Goal: Task Accomplishment & Management: Manage account settings

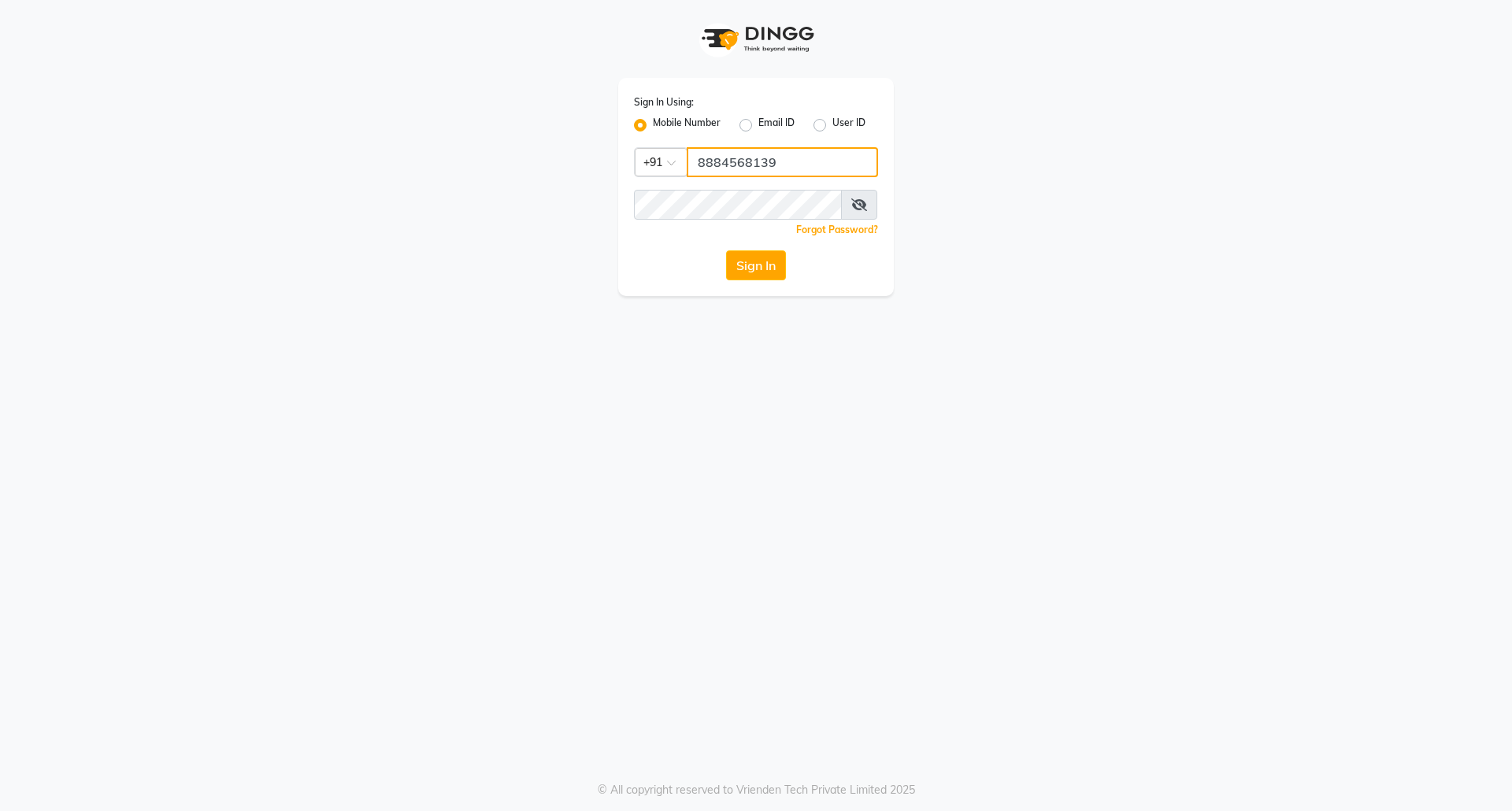
click at [756, 161] on input "8884568139" at bounding box center [782, 162] width 191 height 29
type input "7760179992"
click at [757, 265] on button "Sign In" at bounding box center [756, 265] width 60 height 29
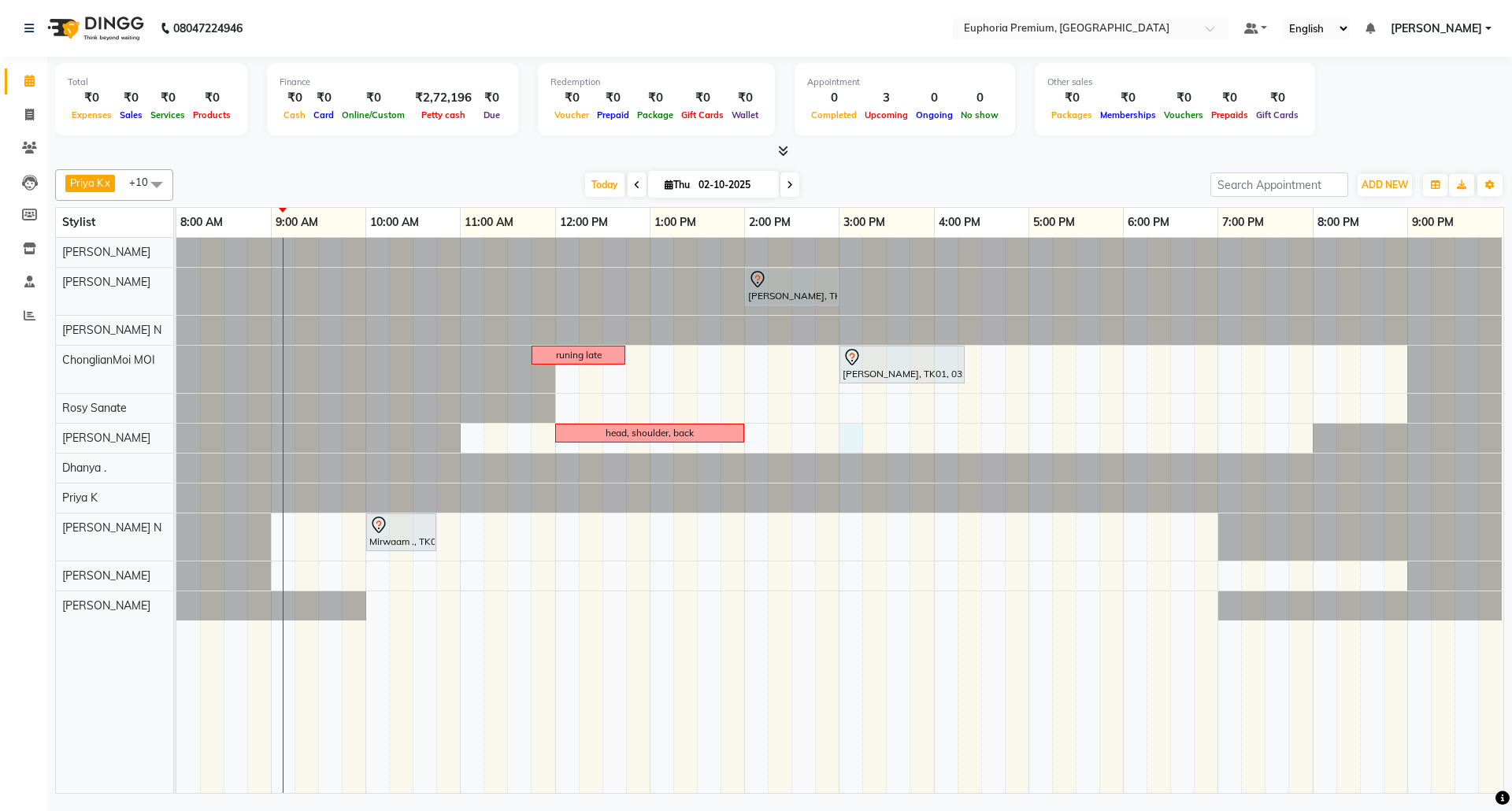
click at [852, 436] on div "[PERSON_NAME], TK01, 02:00 PM-03:00 PM, EP-Artistic Cut - Senior Stylist runing…" at bounding box center [840, 515] width 1327 height 555
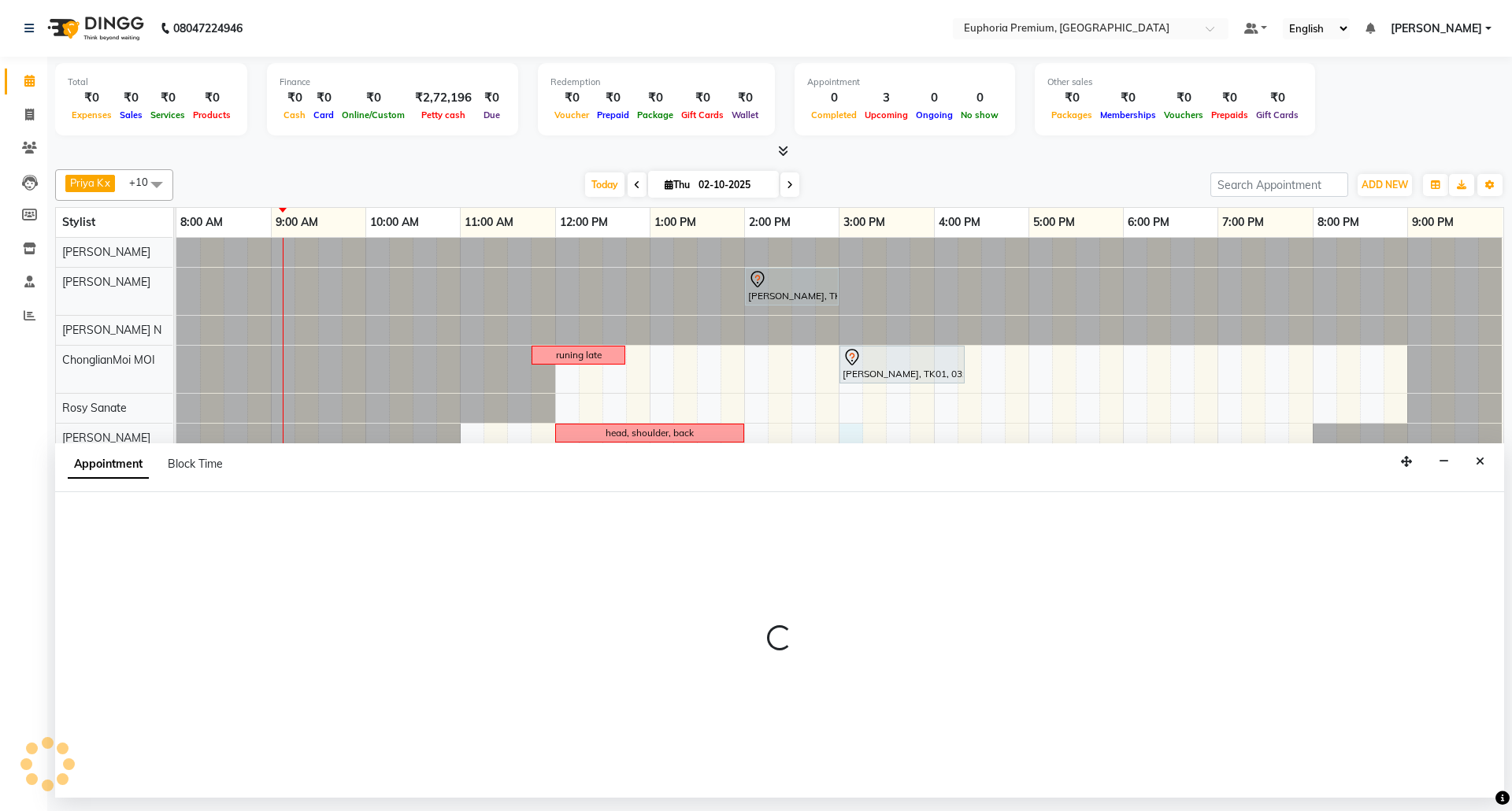
select select "71603"
select select "900"
select select "tentative"
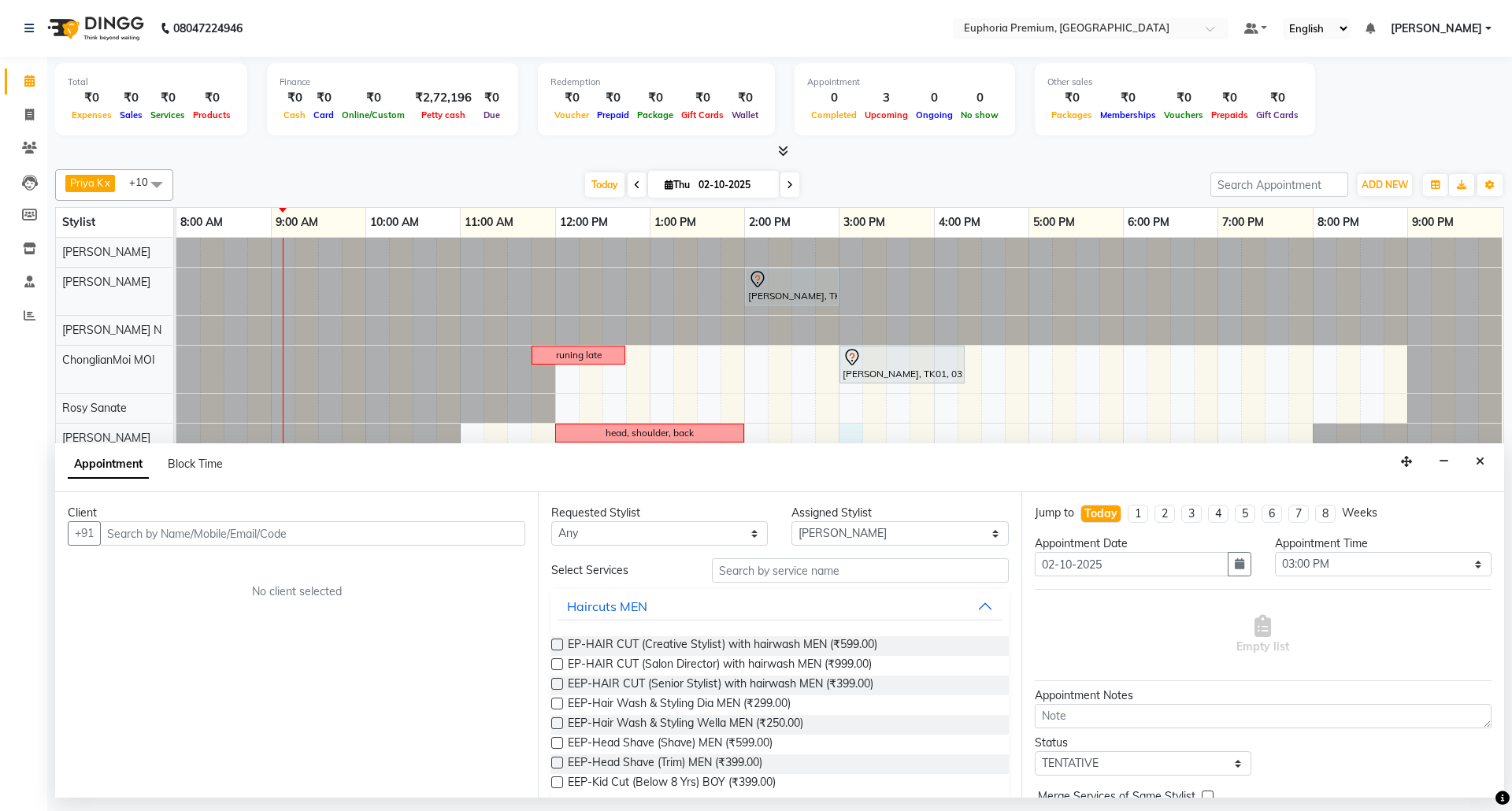
click at [299, 531] on input "text" at bounding box center [312, 532] width 425 height 25
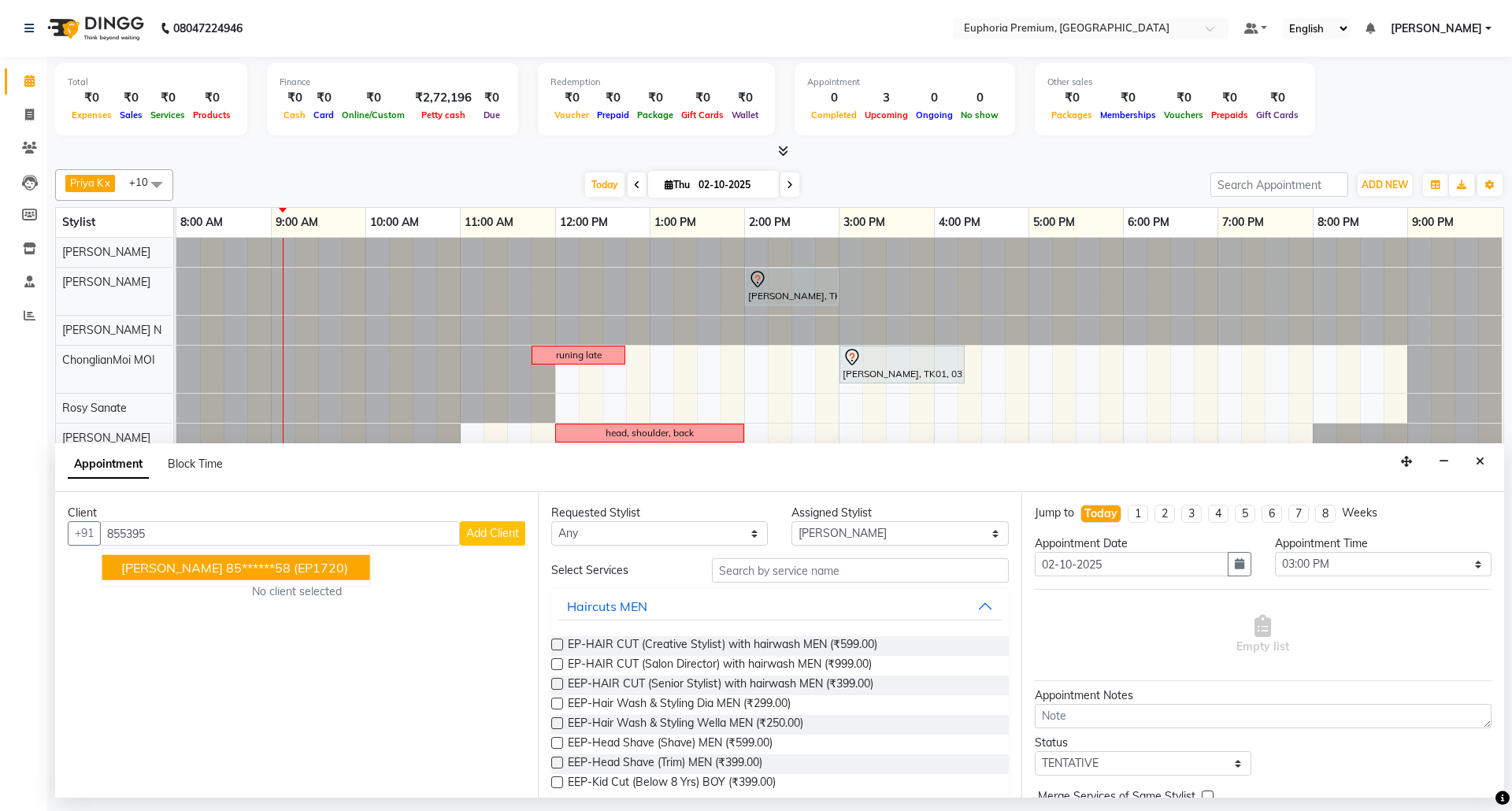
click at [293, 565] on span "(EP1720)" at bounding box center [320, 568] width 54 height 16
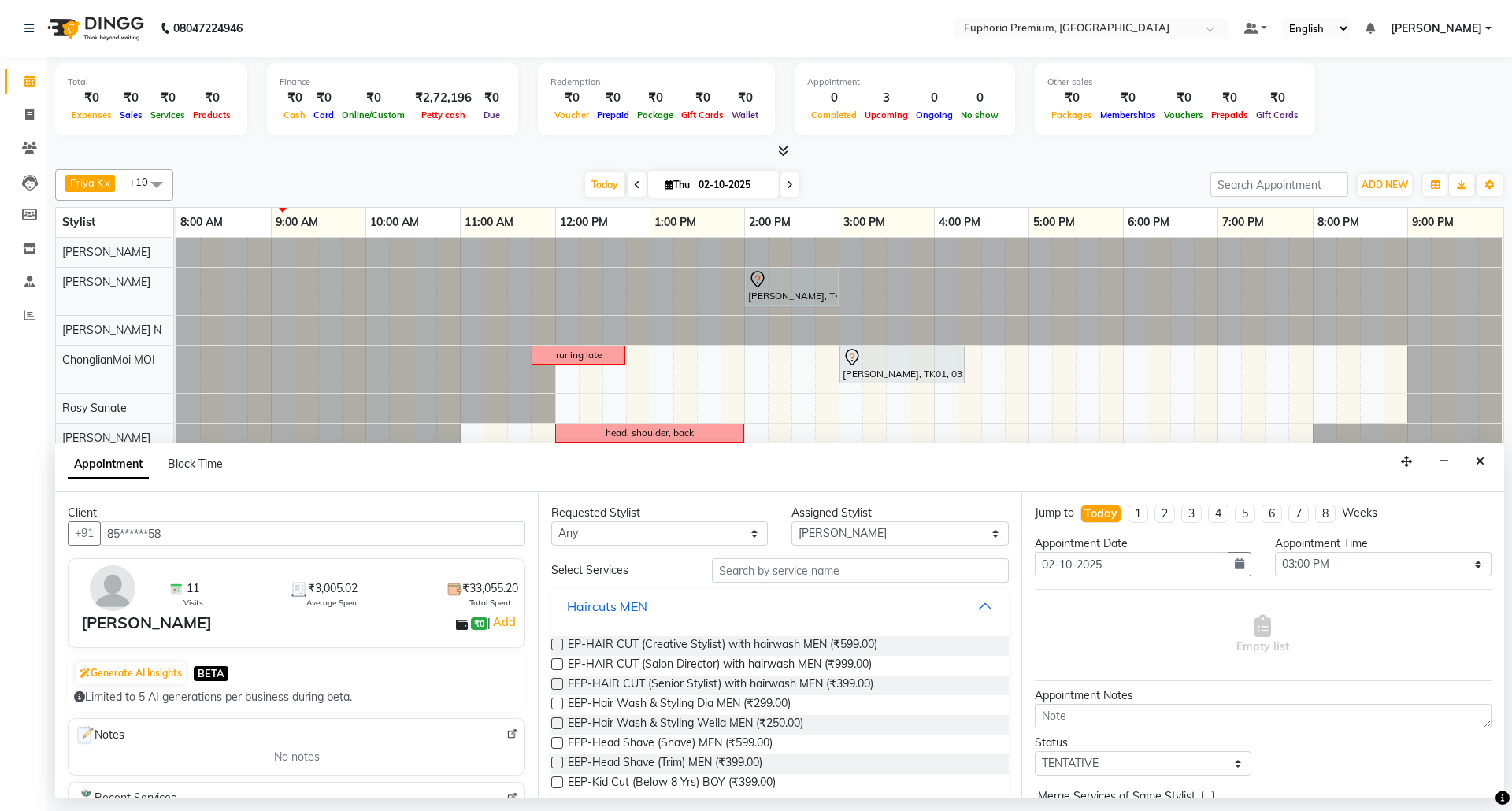
type input "85******58"
click at [723, 574] on input "text" at bounding box center [860, 570] width 297 height 25
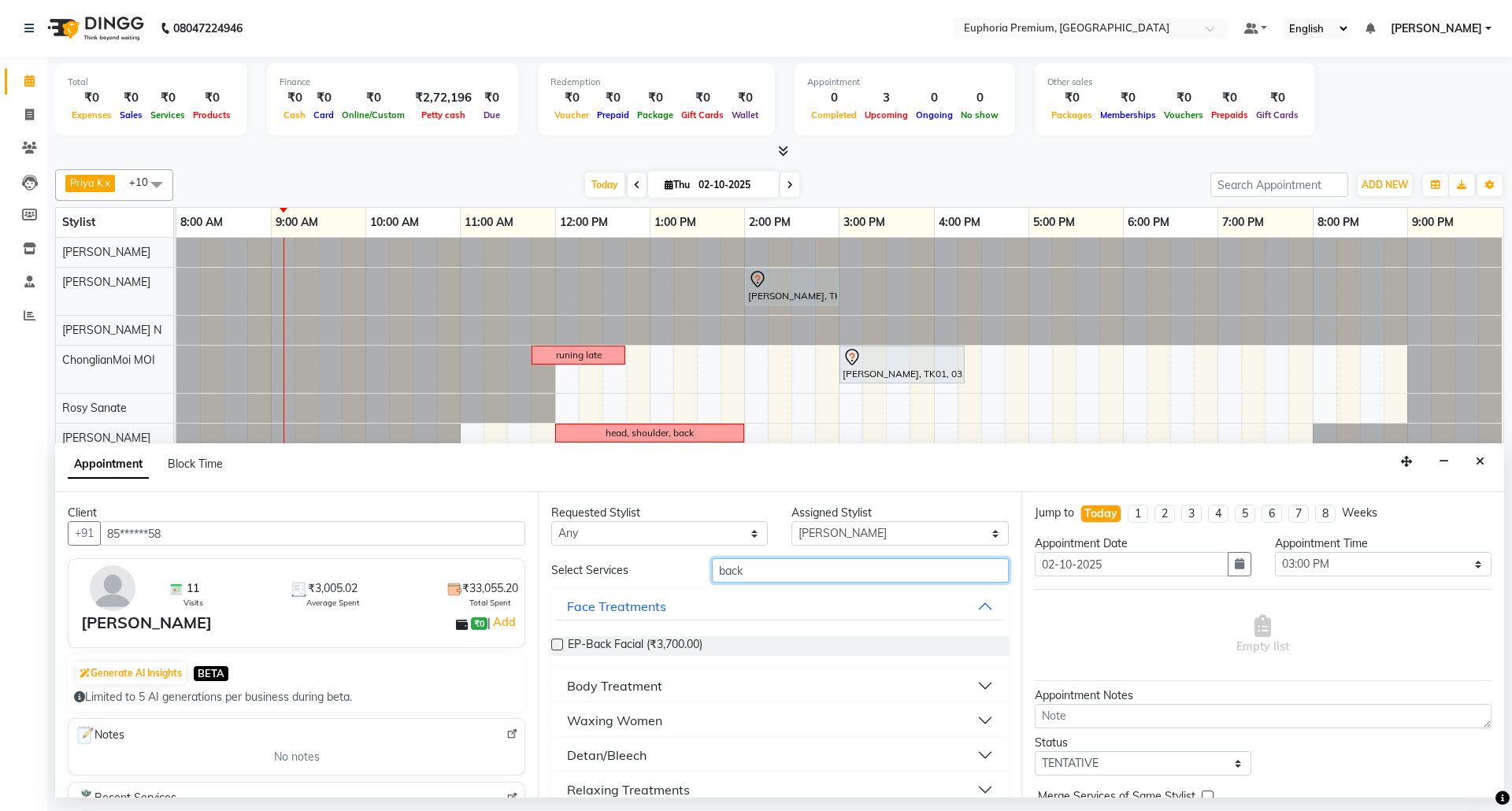
type input "back"
click at [728, 539] on select "Any [PERSON_NAME] N [PERSON_NAME] N ChonglianMoi MOI [PERSON_NAME] . [PERSON_NA…" at bounding box center [659, 532] width 217 height 25
select select "71603"
click at [551, 523] on select "Any [PERSON_NAME] N [PERSON_NAME] N ChonglianMoi MOI [PERSON_NAME] . [PERSON_NA…" at bounding box center [659, 532] width 217 height 25
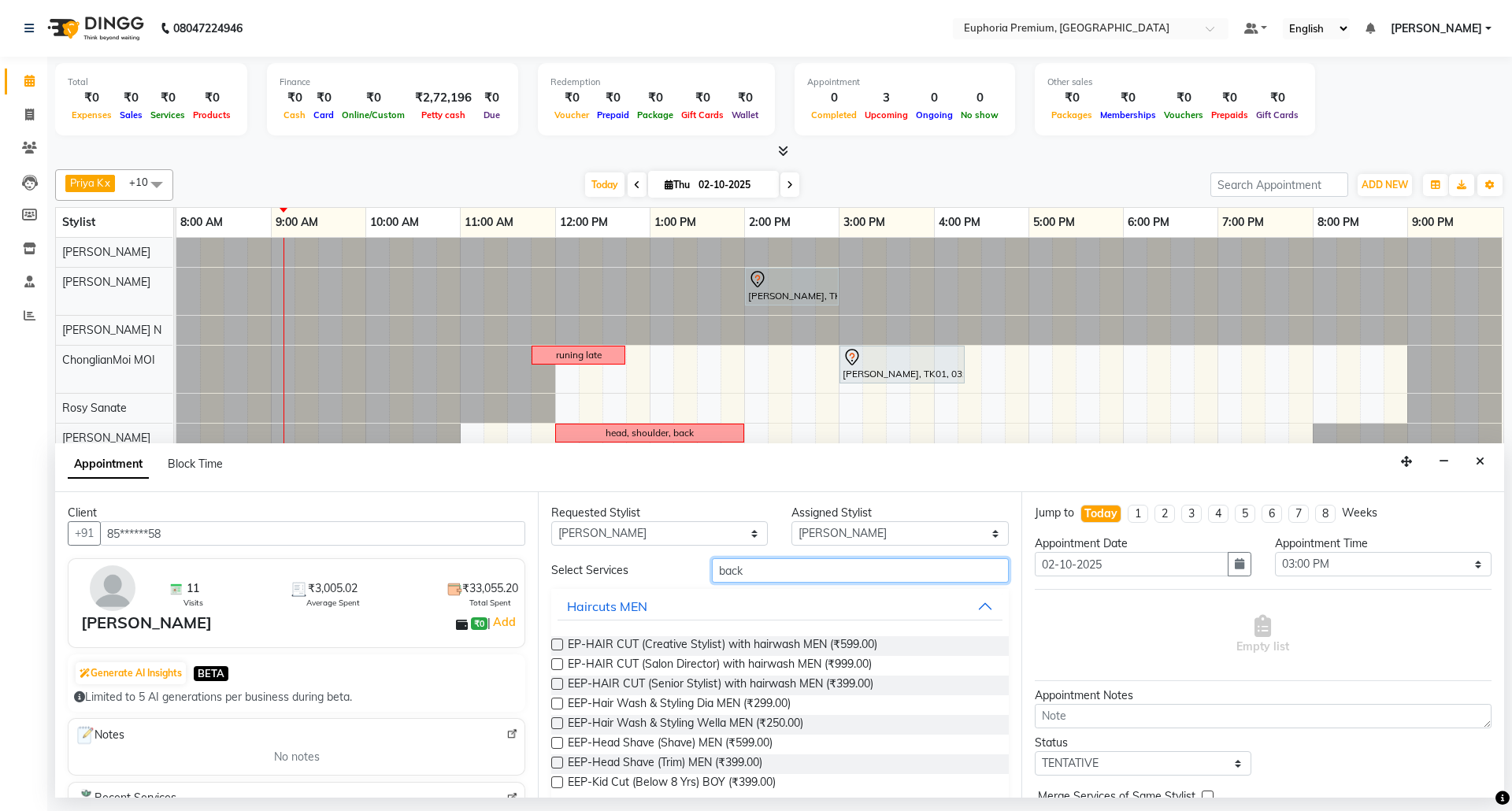
click at [786, 573] on input "back" at bounding box center [860, 570] width 297 height 25
click at [844, 618] on button "Haircuts MEN" at bounding box center [779, 606] width 444 height 28
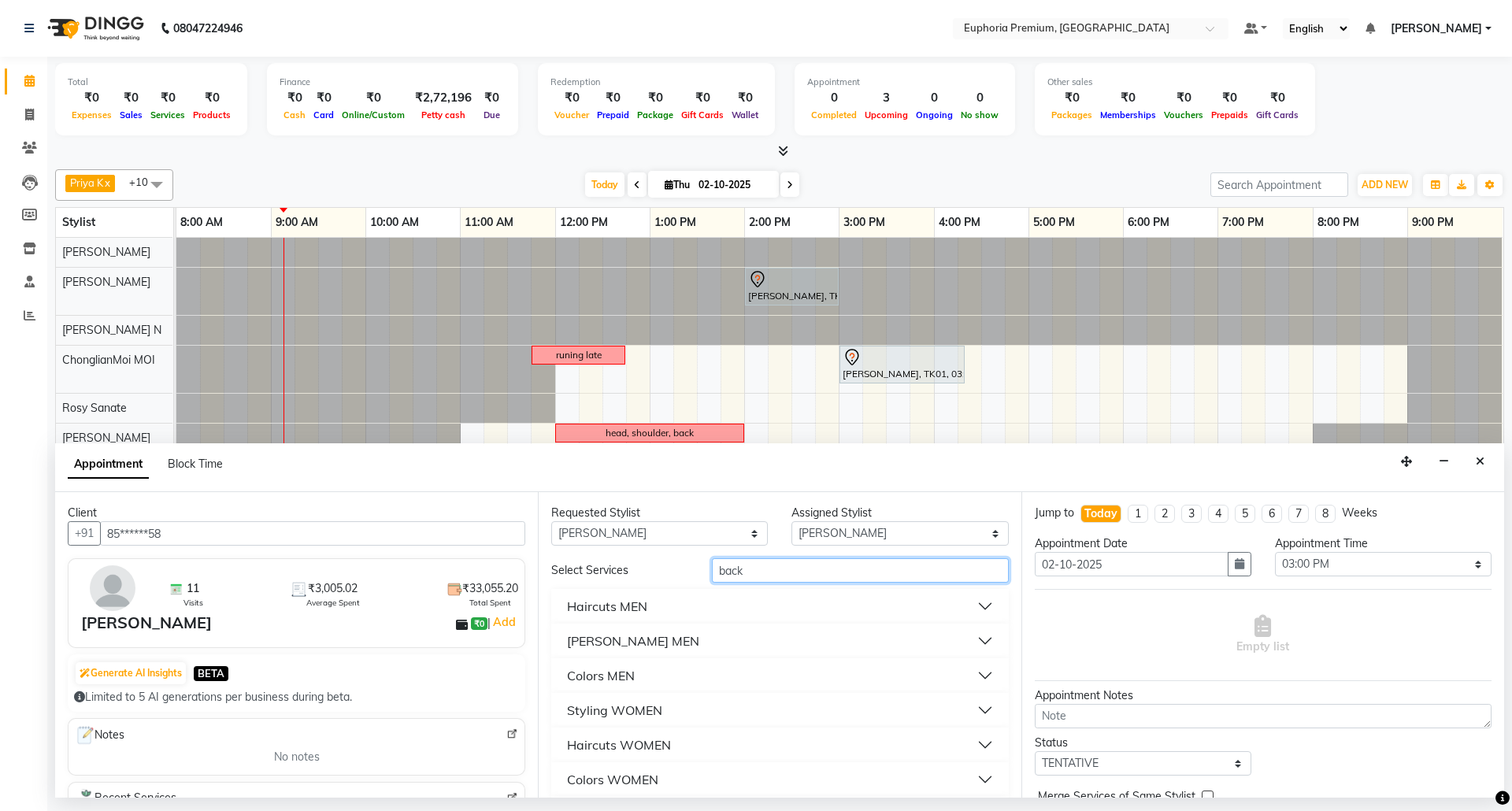
click at [827, 572] on input "back" at bounding box center [860, 570] width 297 height 25
type input "back"
click at [676, 632] on button "Body Treatment" at bounding box center [779, 640] width 444 height 28
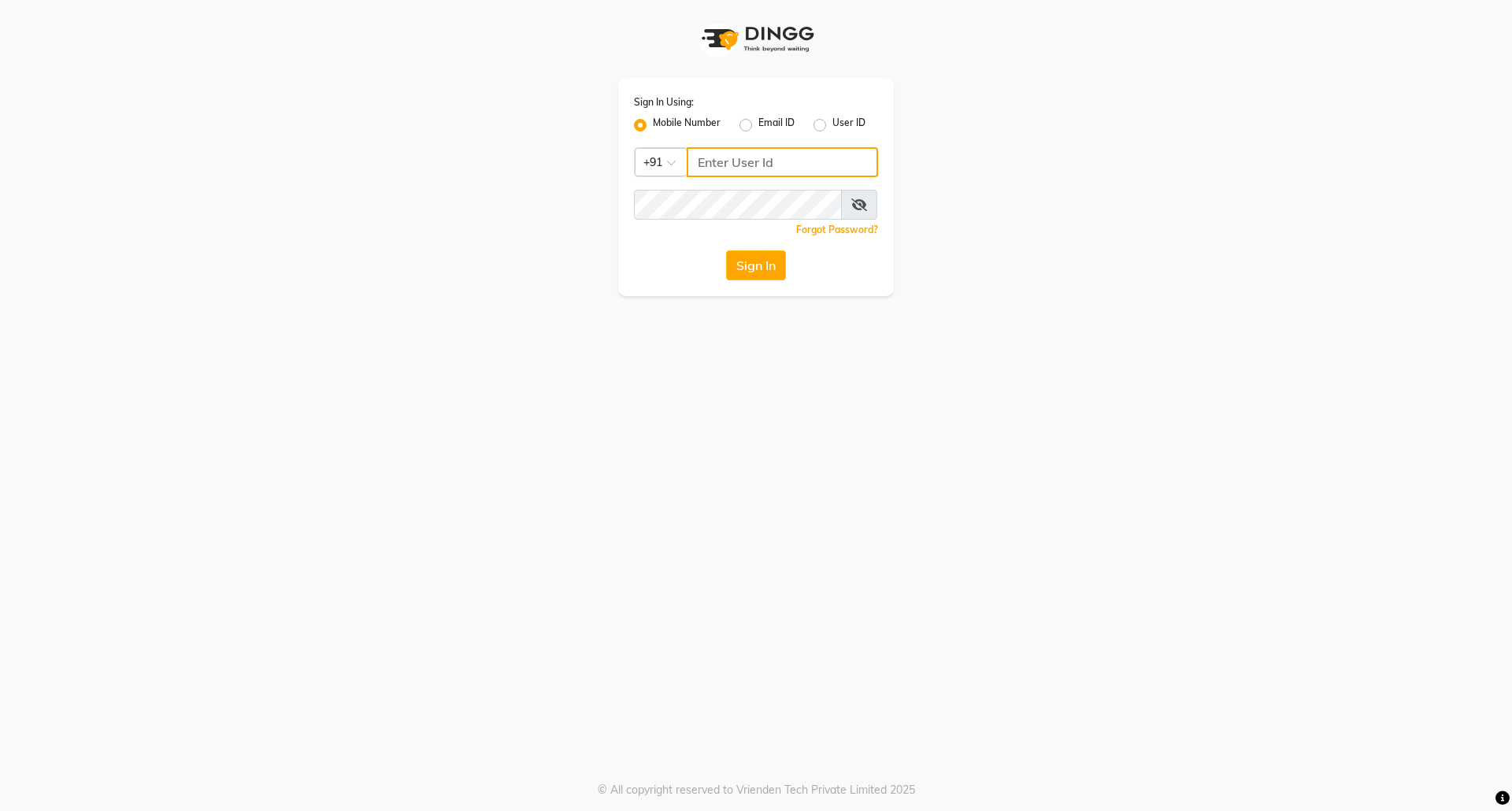
type input "7760179992"
click at [750, 263] on button "Sign In" at bounding box center [756, 265] width 60 height 29
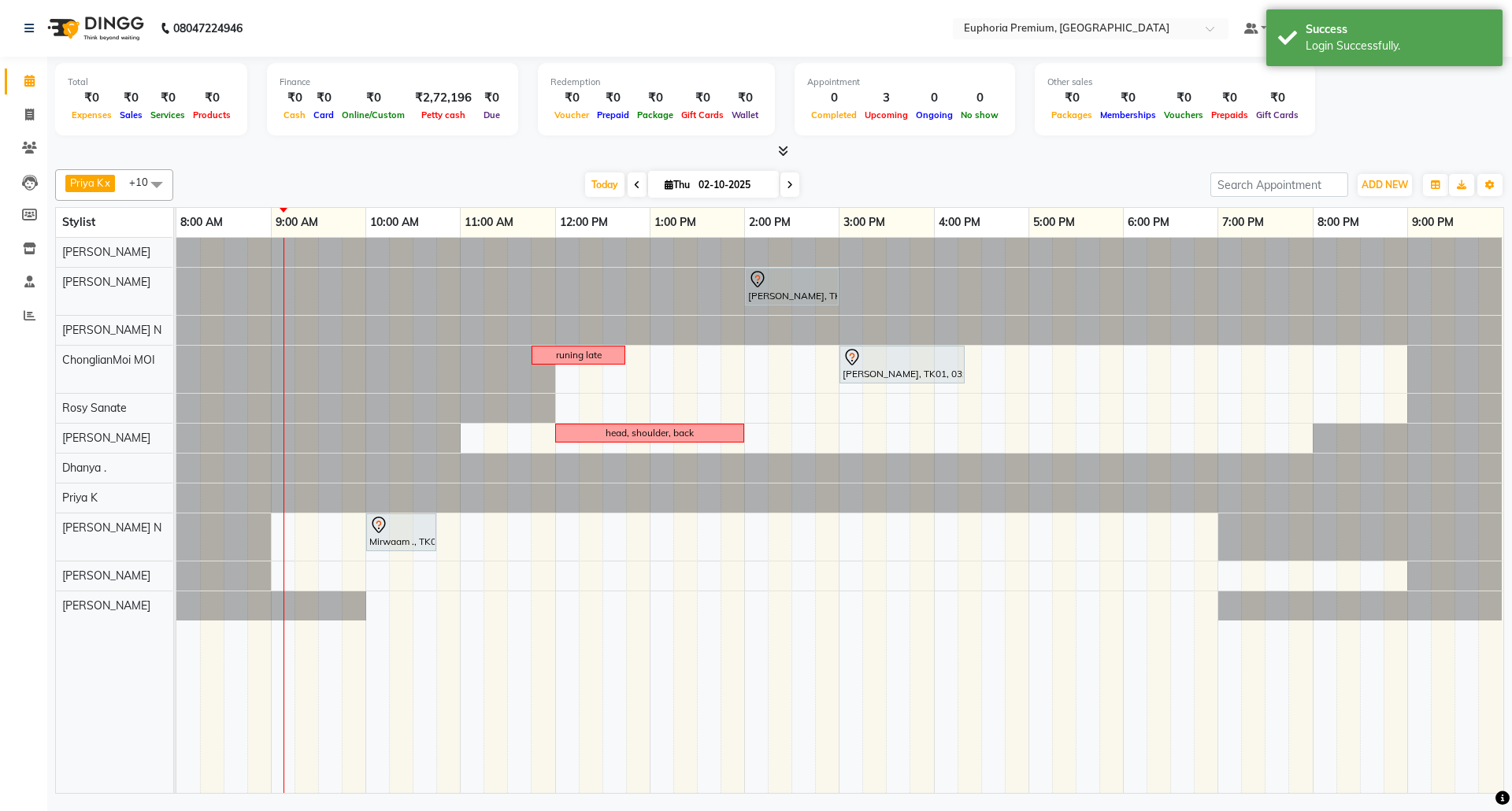
click at [854, 444] on div "[PERSON_NAME], TK01, 02:00 PM-03:00 PM, EP-Artistic Cut - Senior Stylist runing…" at bounding box center [840, 515] width 1327 height 555
select select "71603"
select select "900"
select select "tentative"
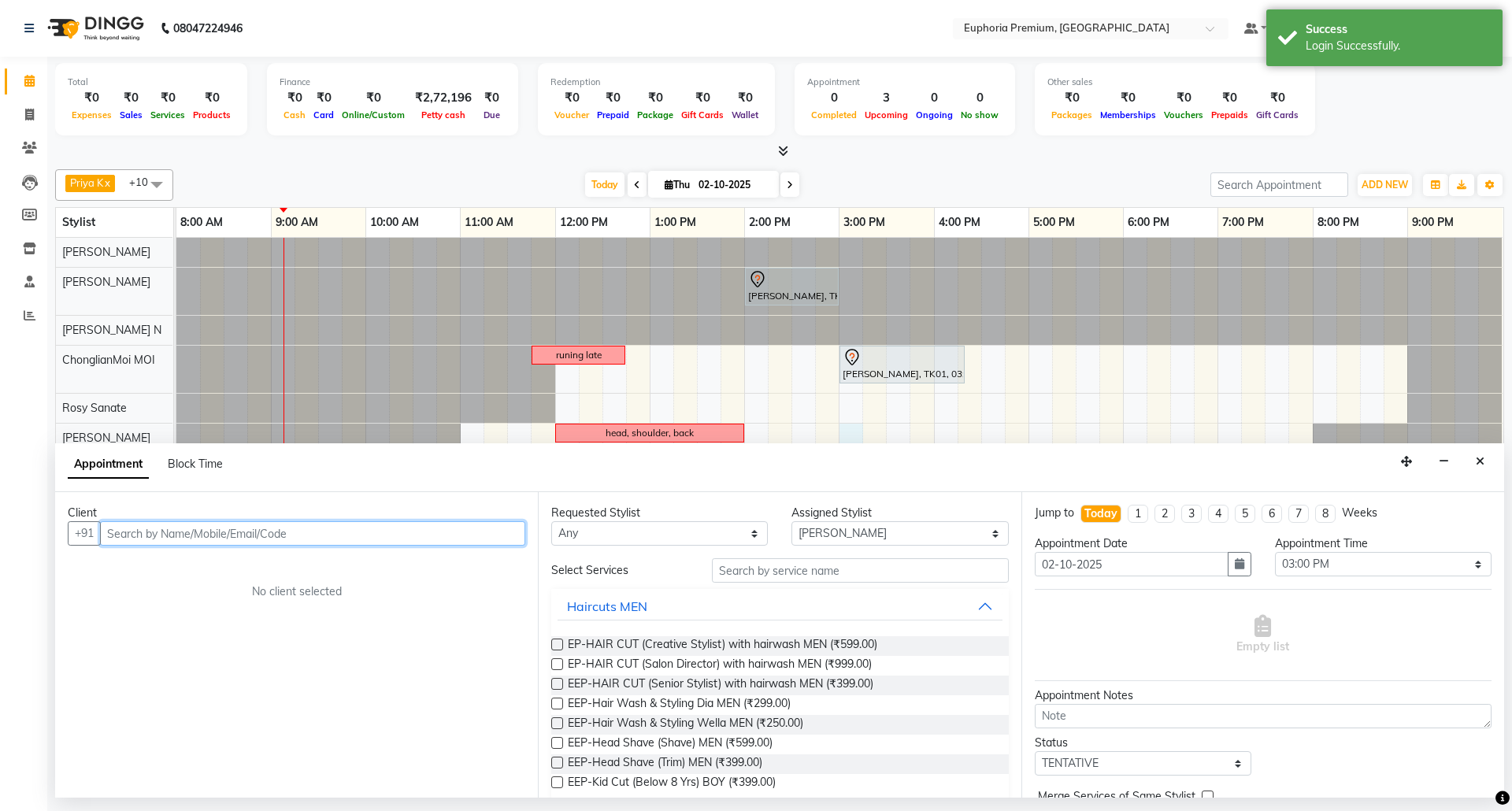
click at [444, 536] on input "text" at bounding box center [312, 532] width 425 height 25
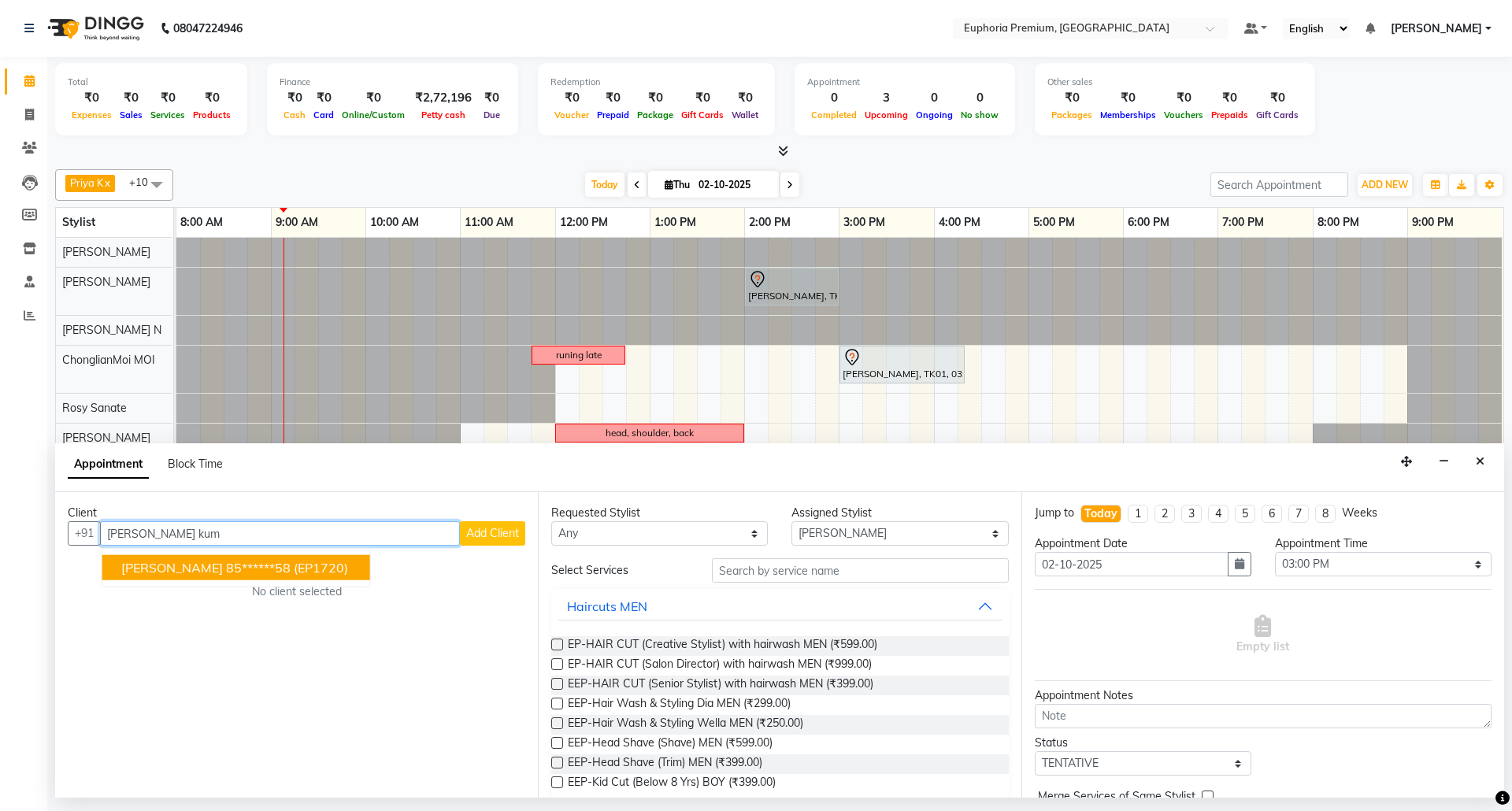
click at [302, 554] on ngb-typeahead-window "[PERSON_NAME] S 85******58 (EP1720)" at bounding box center [236, 568] width 269 height 39
click at [299, 562] on span "(EP1720)" at bounding box center [320, 568] width 54 height 16
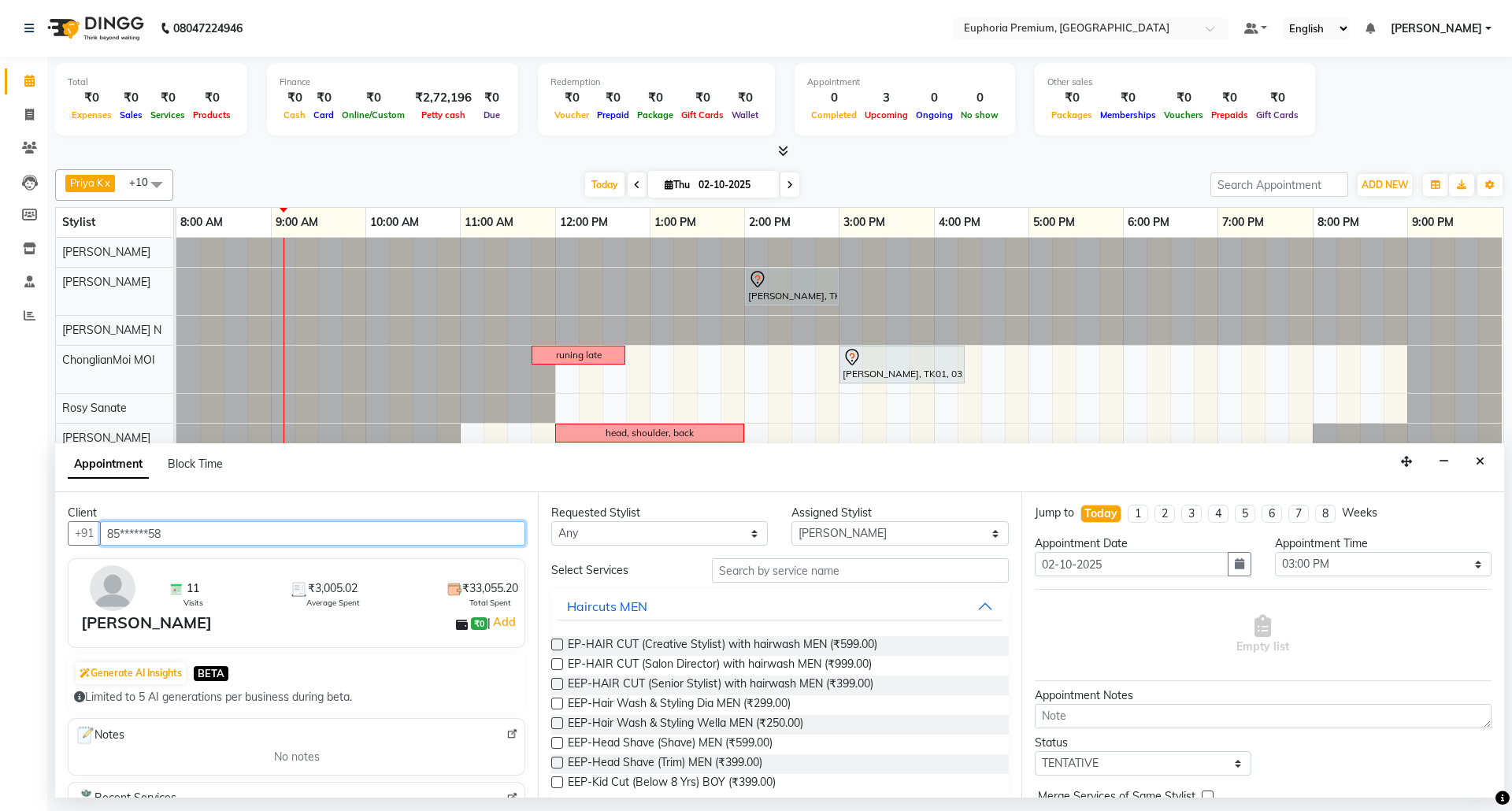
type input "85******58"
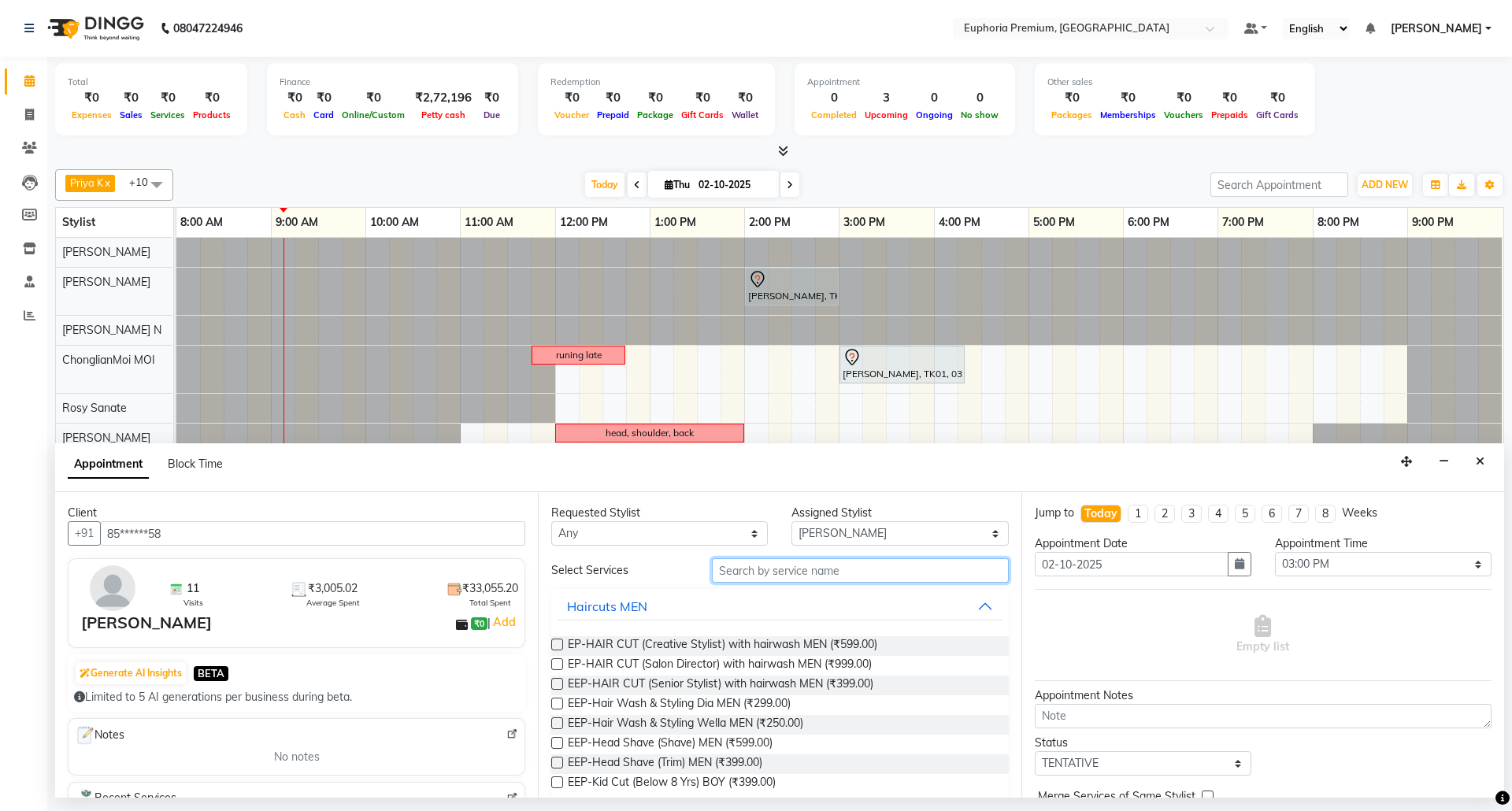
click at [741, 573] on input "text" at bounding box center [860, 570] width 297 height 25
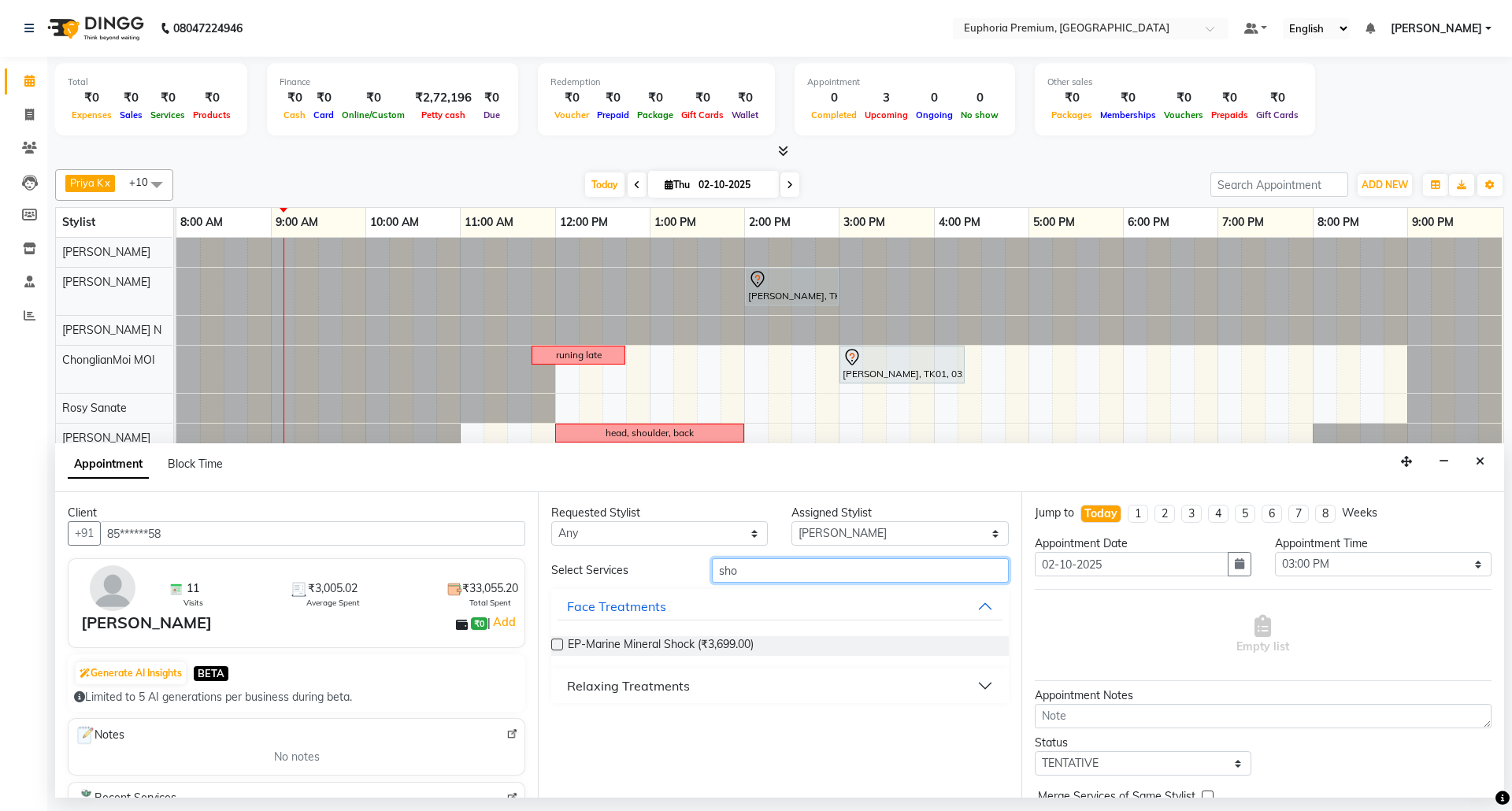
type input "sho"
click at [701, 680] on button "Relaxing Treatments" at bounding box center [779, 685] width 444 height 28
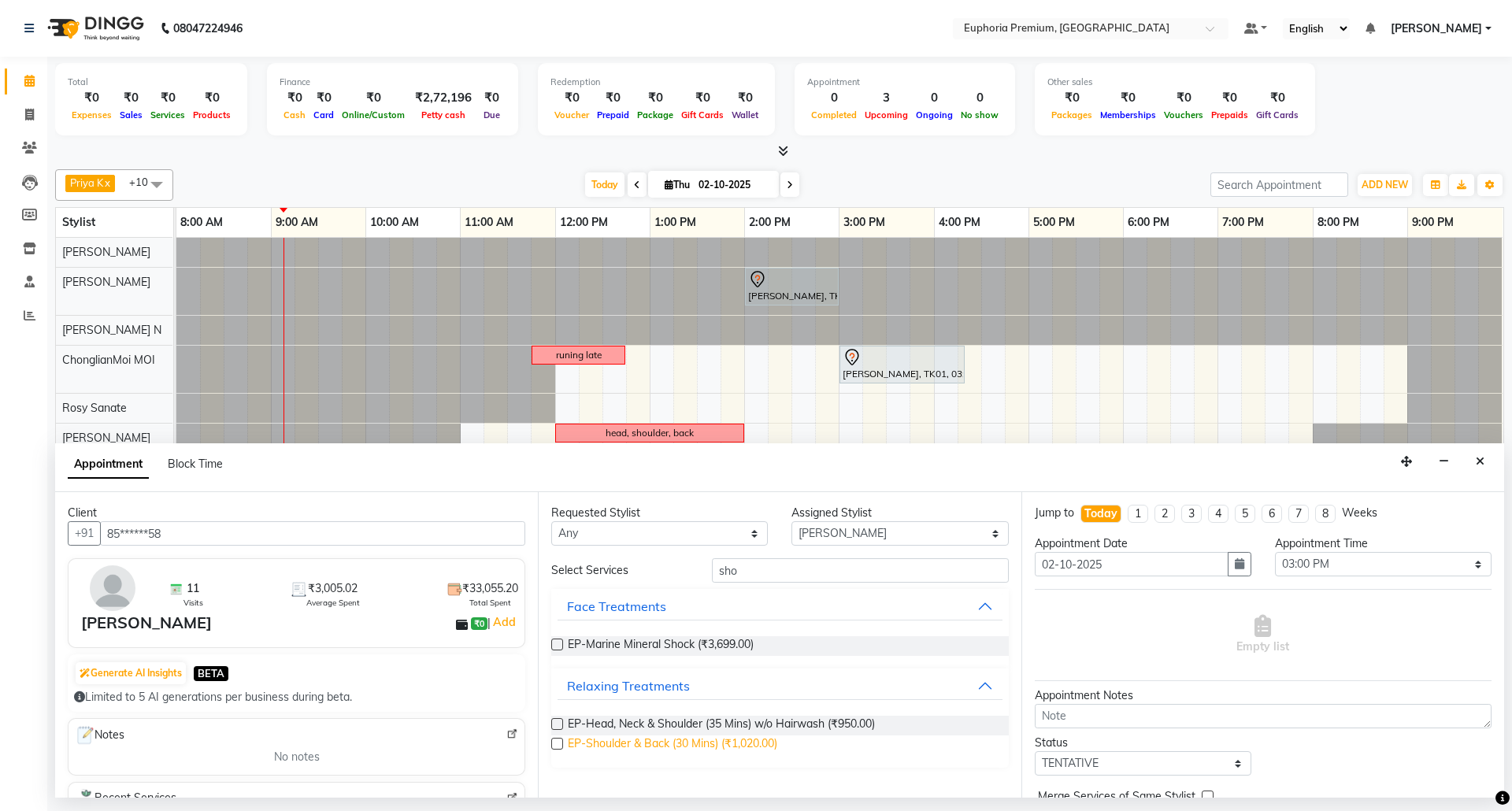
click at [679, 740] on span "EP-Shoulder & Back (30 Mins) (₹1,020.00)" at bounding box center [672, 745] width 209 height 20
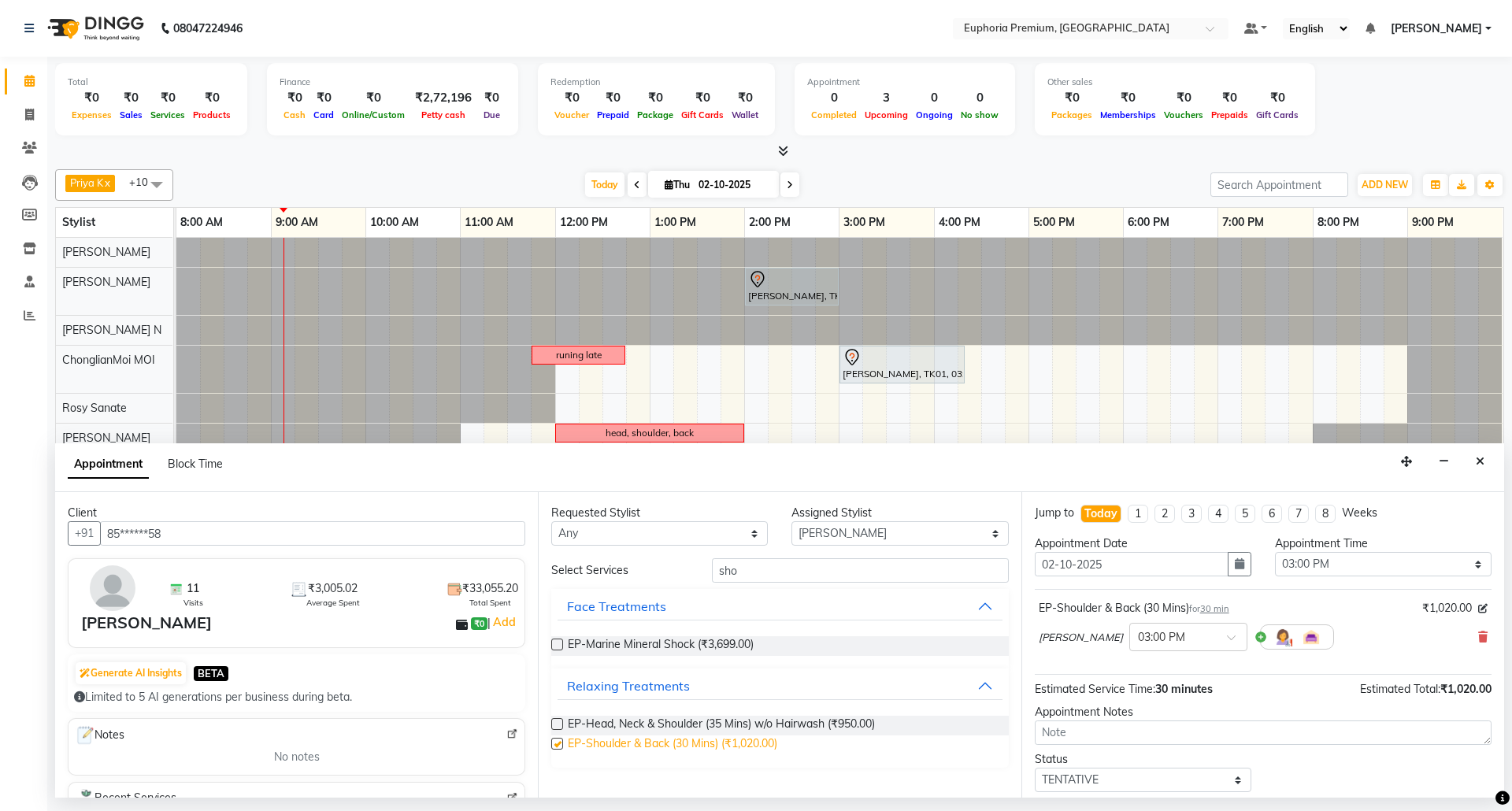
checkbox input "false"
click at [1478, 637] on icon at bounding box center [1483, 636] width 10 height 11
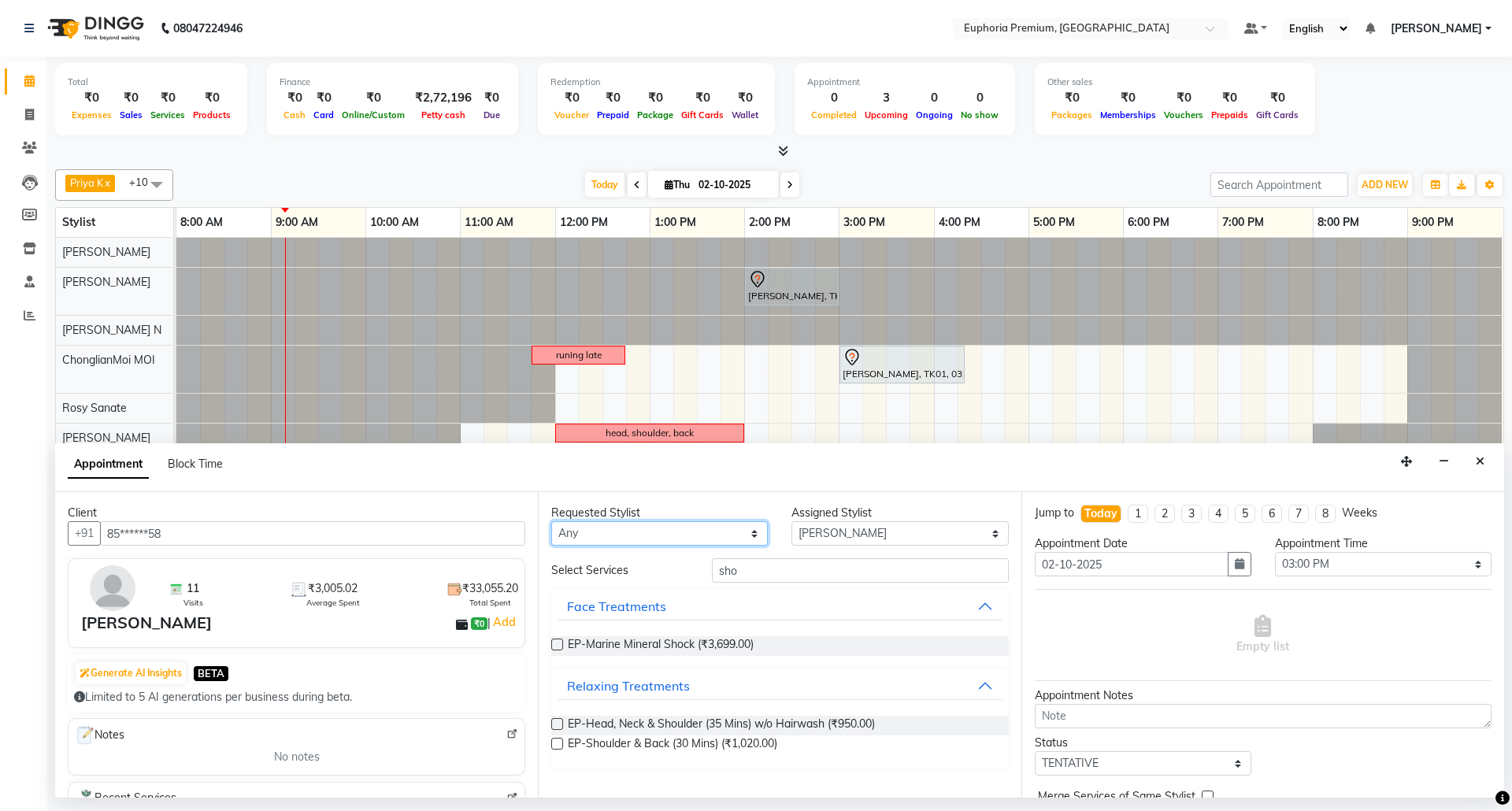
click at [617, 529] on select "Any [PERSON_NAME] N [PERSON_NAME] N ChonglianMoi MOI [PERSON_NAME] . [PERSON_NA…" at bounding box center [659, 532] width 217 height 25
select select "71603"
click at [551, 523] on select "Any [PERSON_NAME] N [PERSON_NAME] N ChonglianMoi MOI [PERSON_NAME] . [PERSON_NA…" at bounding box center [659, 532] width 217 height 25
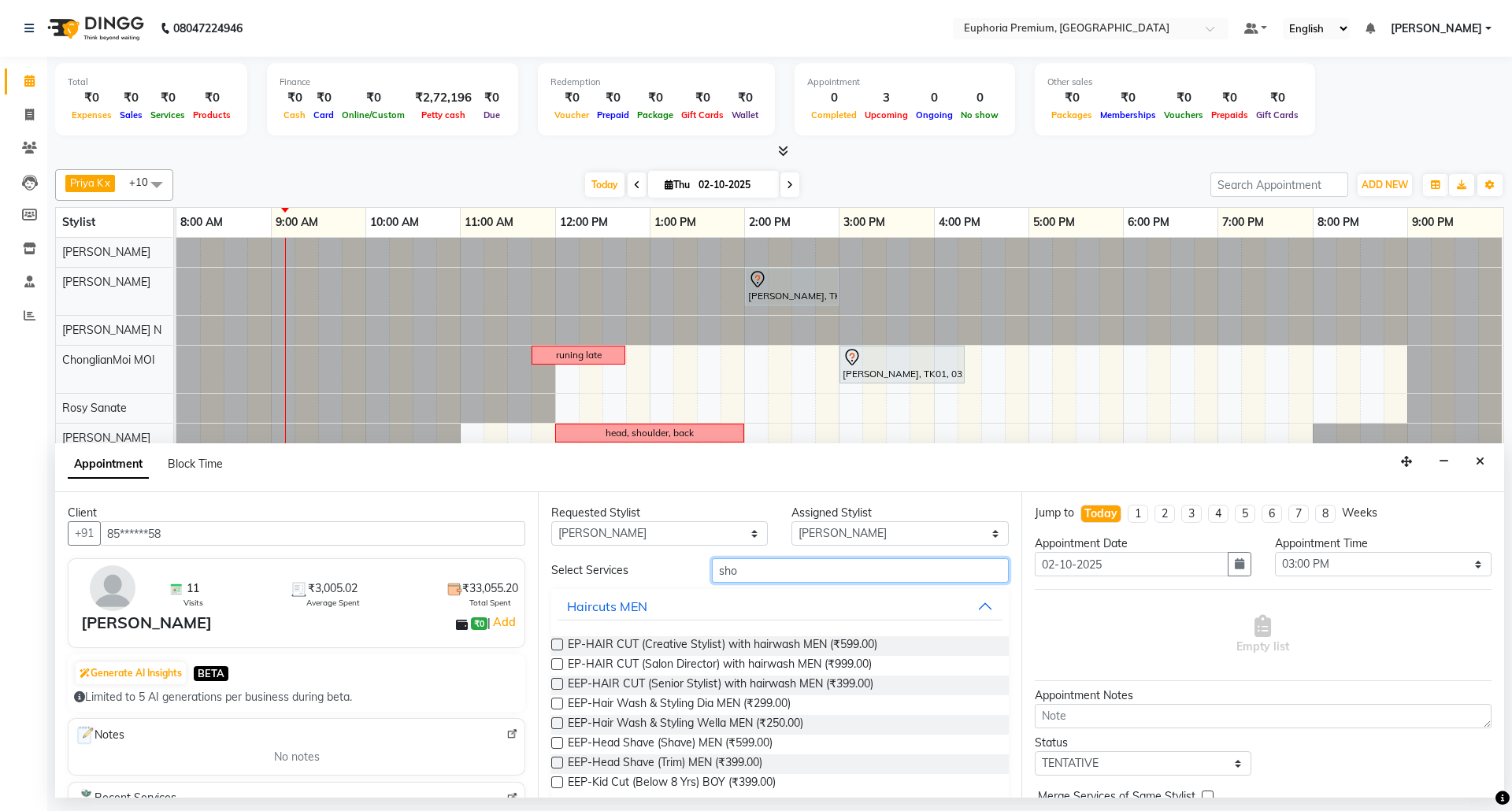
click at [792, 572] on input "sho" at bounding box center [860, 570] width 297 height 25
type input "sho"
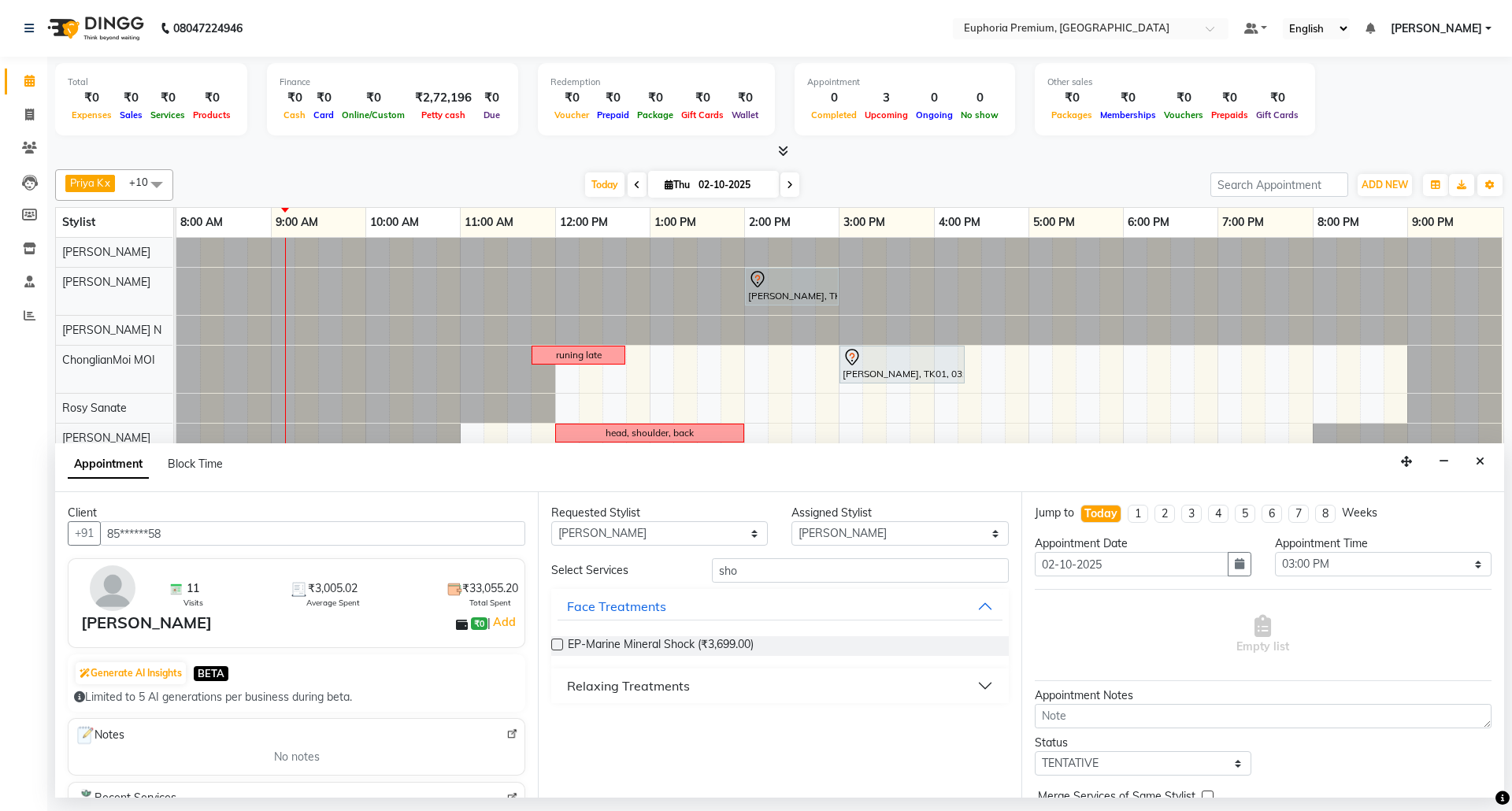
click at [668, 680] on div "Relaxing Treatments" at bounding box center [628, 684] width 123 height 19
click at [668, 736] on span "EP-Shoulder & Back (30 Mins) (₹1,020.00)" at bounding box center [672, 745] width 209 height 20
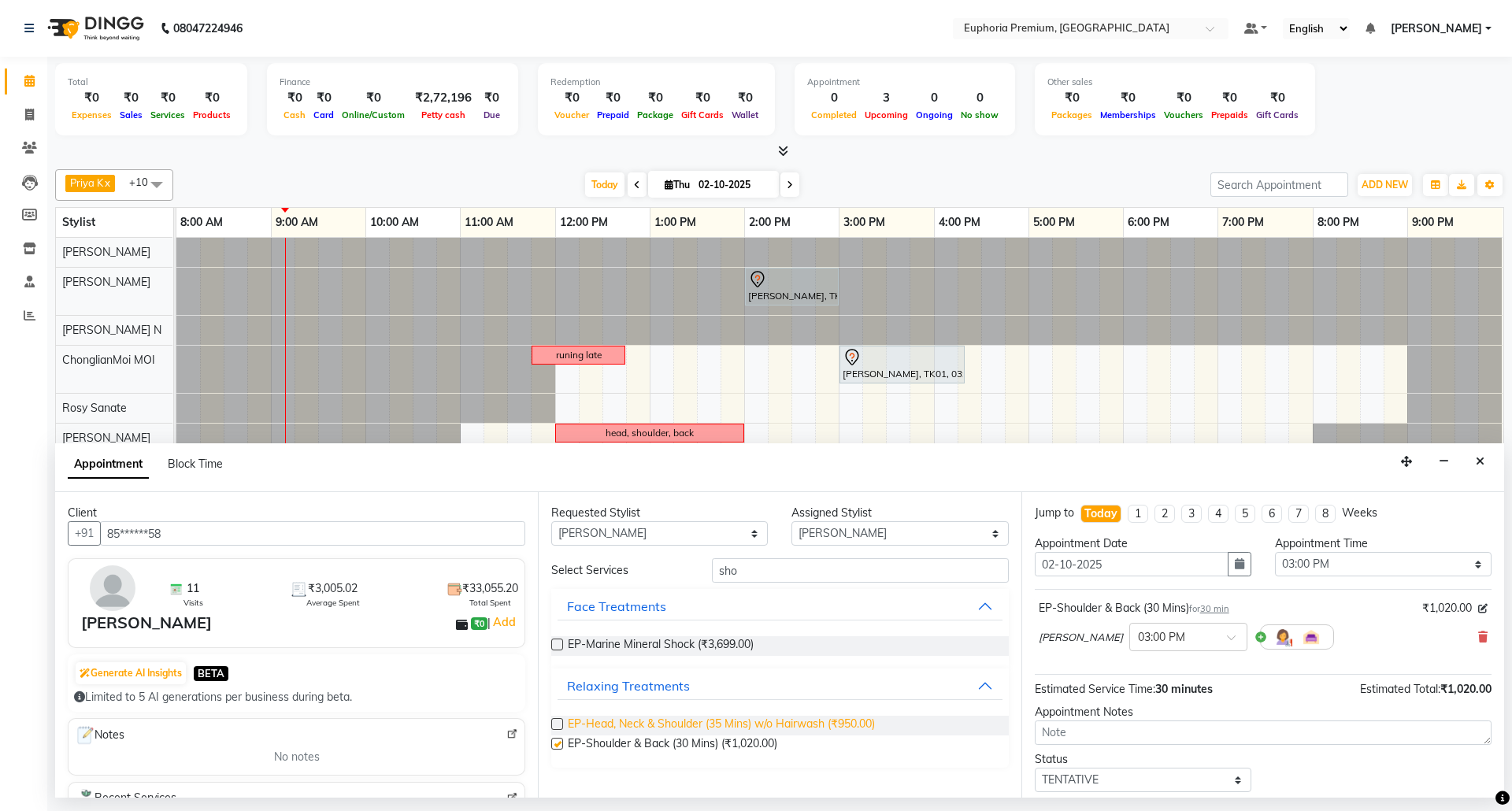
checkbox input "false"
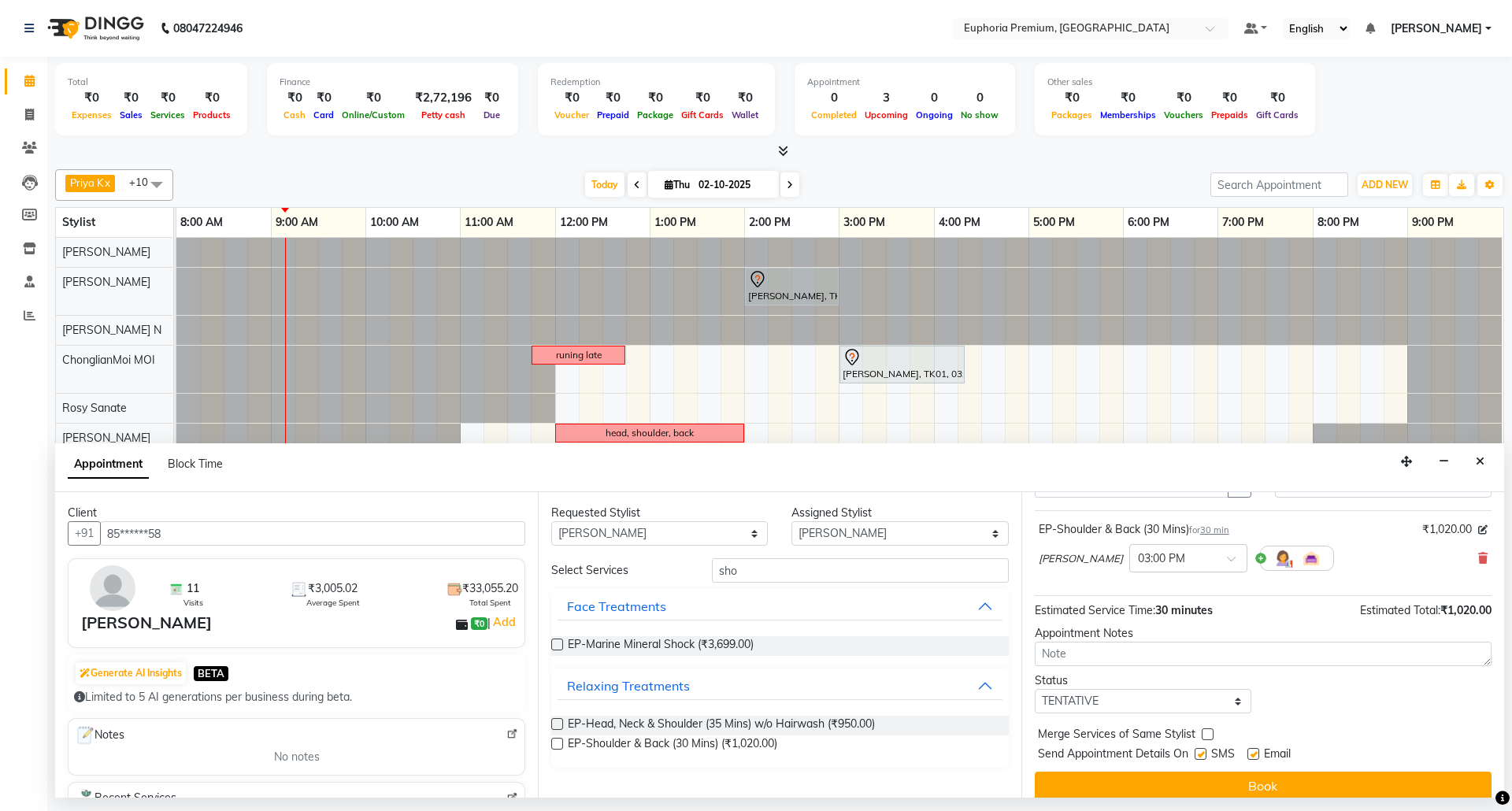
scroll to position [95, 0]
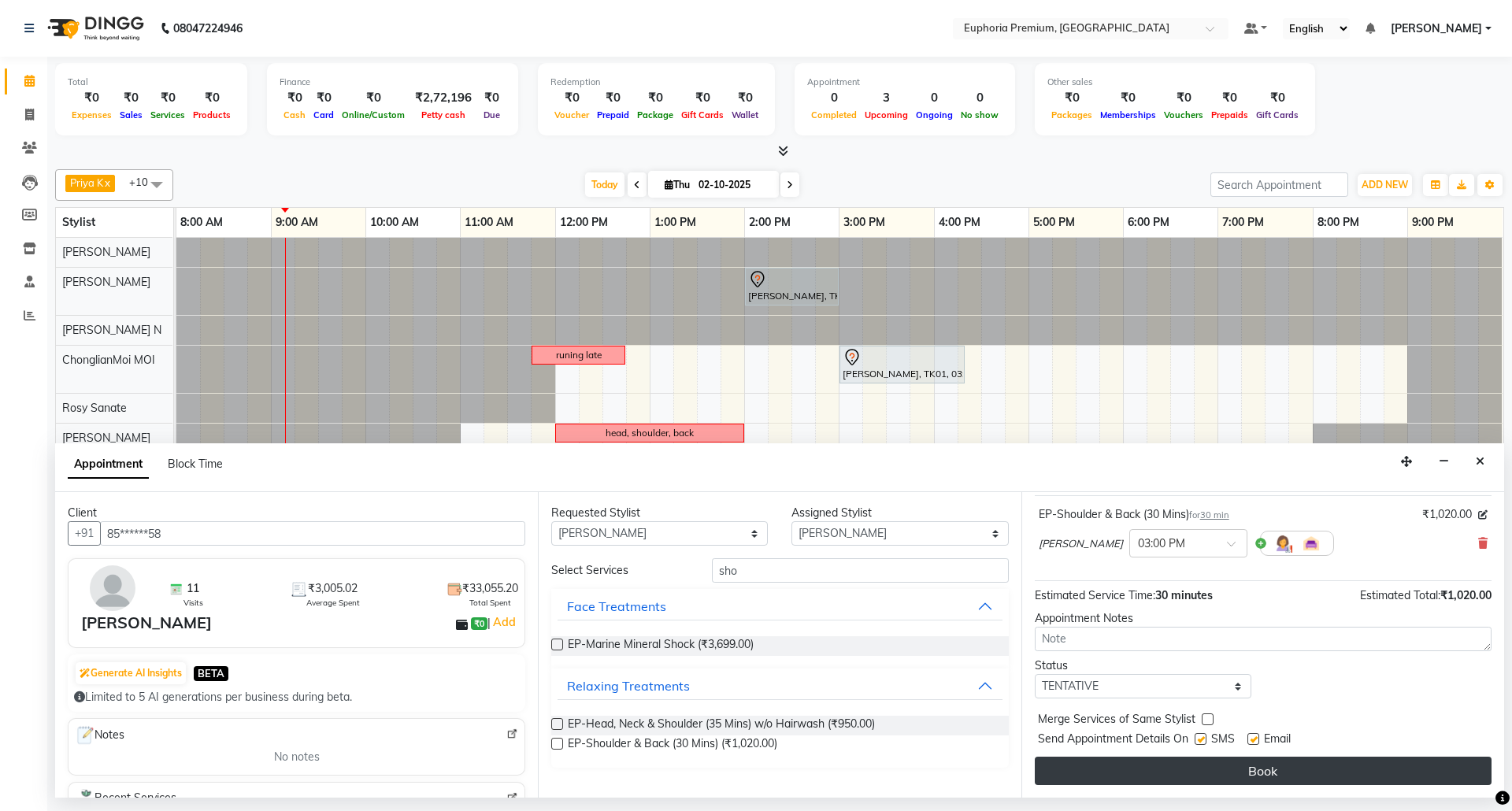
click at [1161, 773] on button "Book" at bounding box center [1264, 770] width 457 height 28
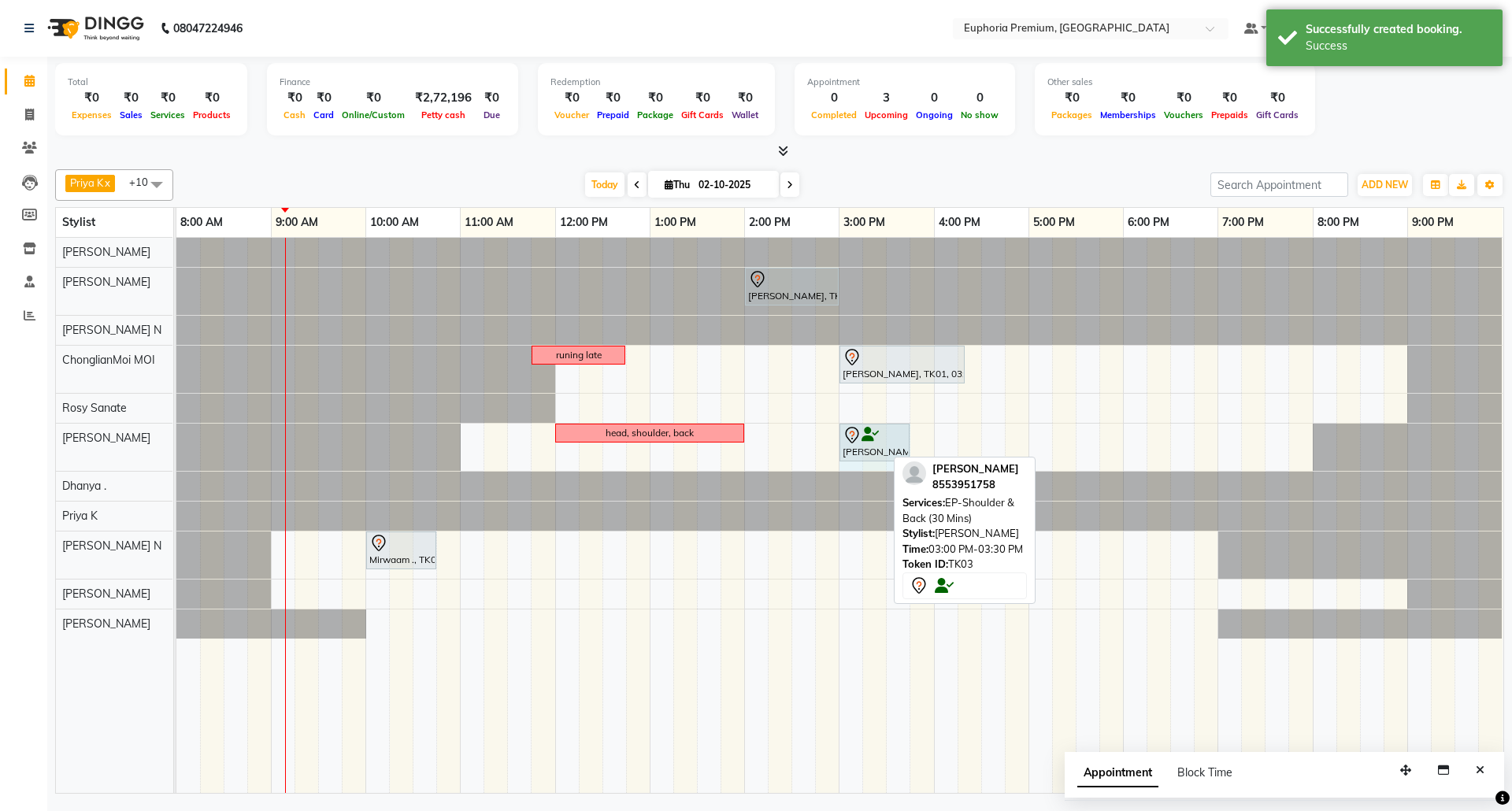
drag, startPoint x: 883, startPoint y: 448, endPoint x: 908, endPoint y: 445, distance: 25.2
click at [177, 445] on div "head, shoulder, back [PERSON_NAME], TK03, 03:00 PM-03:30 PM, EP-Shoulder & Back…" at bounding box center [177, 447] width 0 height 47
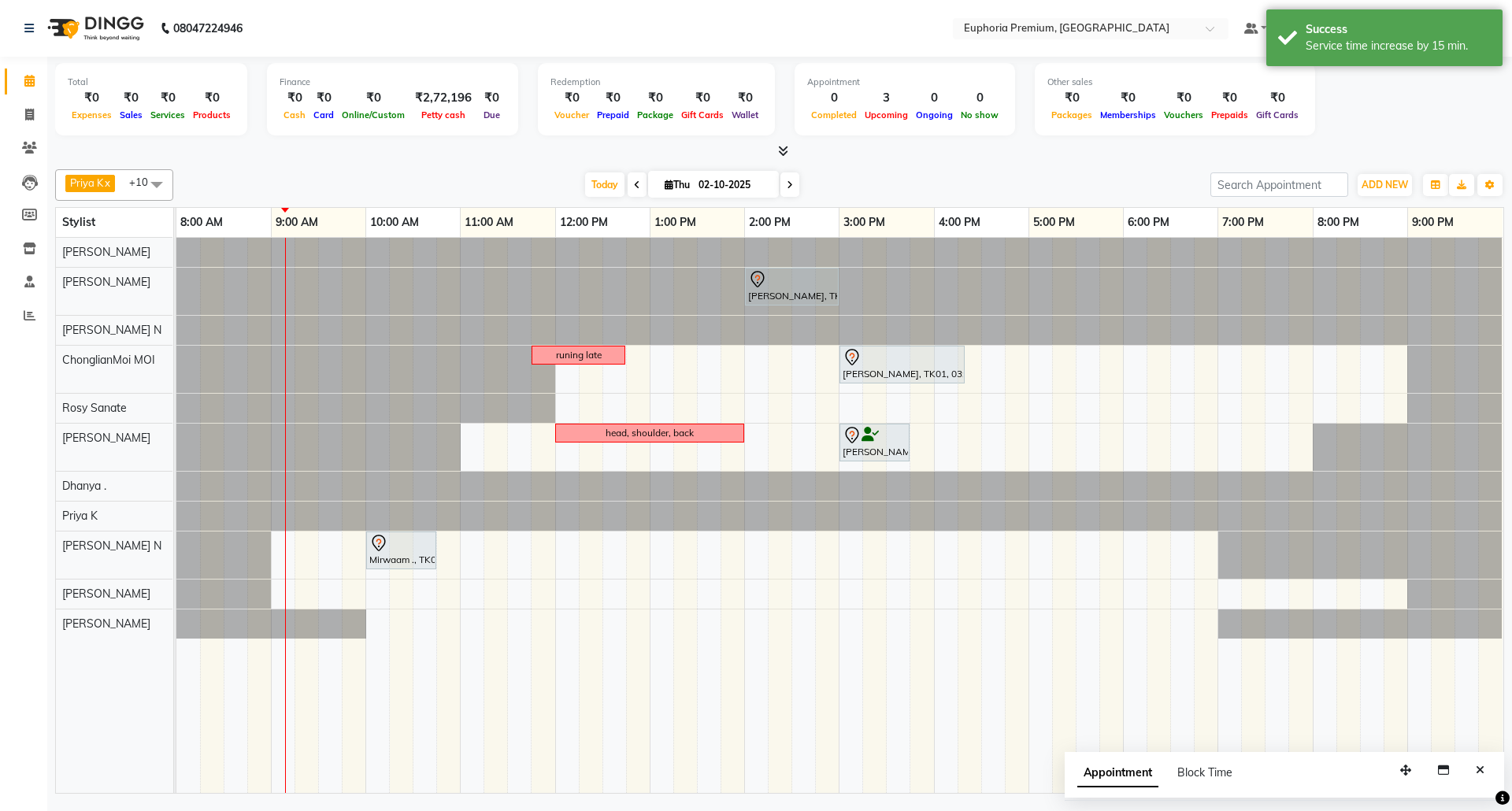
click at [156, 185] on span at bounding box center [157, 184] width 31 height 29
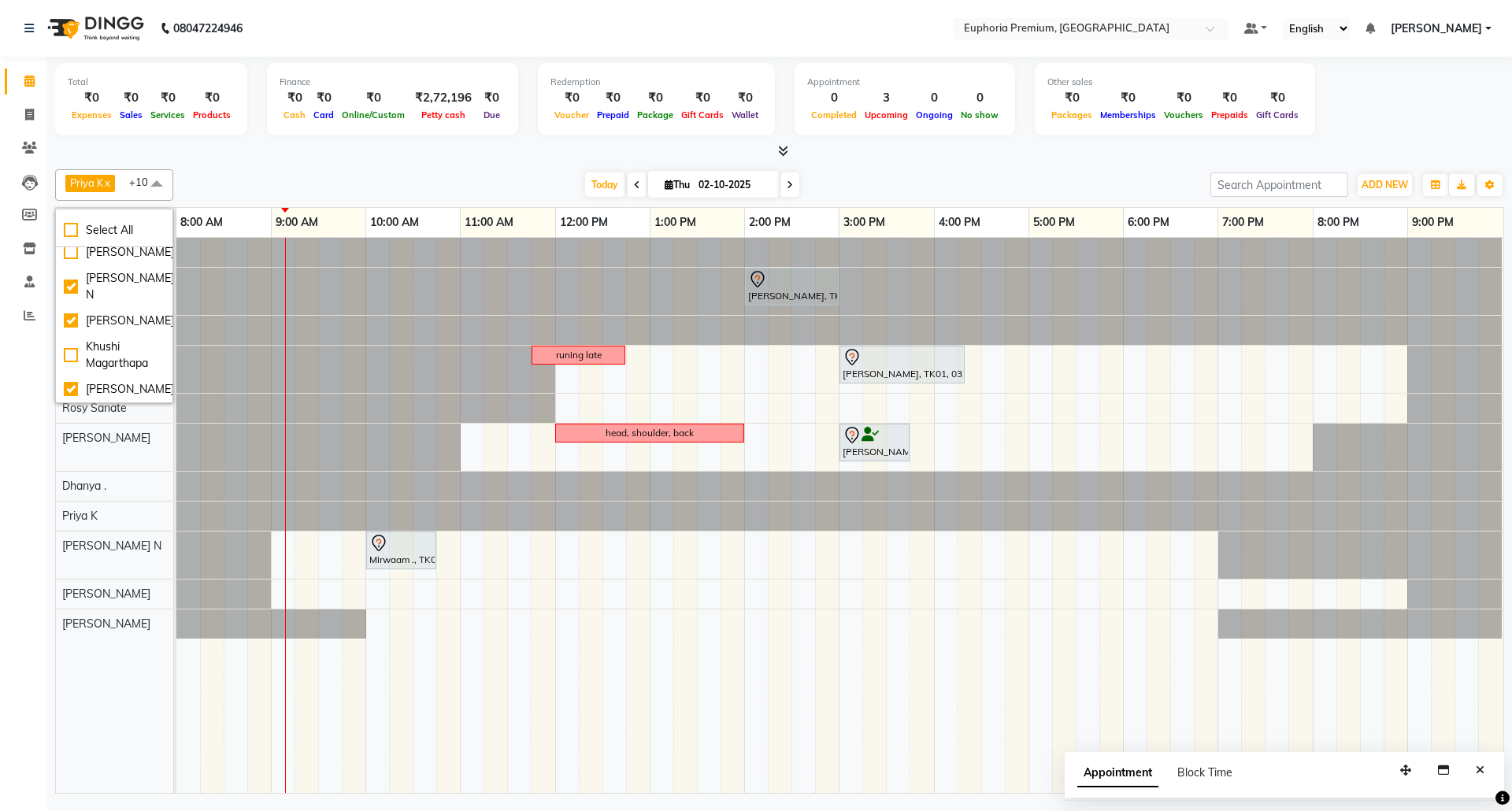
scroll to position [350, 0]
click at [125, 380] on div "[PERSON_NAME]" at bounding box center [114, 388] width 101 height 17
checkbox input "false"
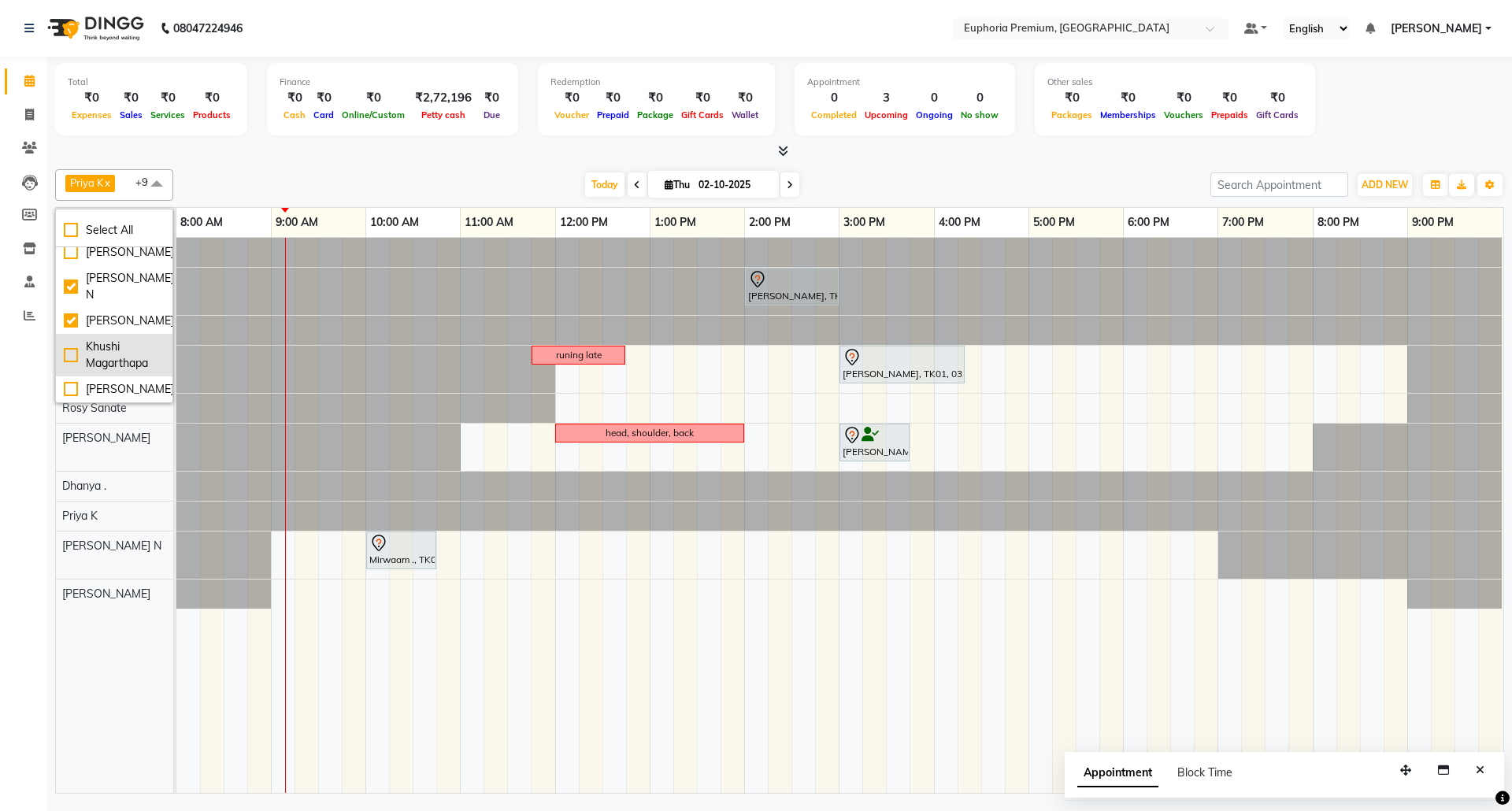
click at [107, 338] on div "Khushi Magarthapa" at bounding box center [114, 355] width 101 height 33
checkbox input "true"
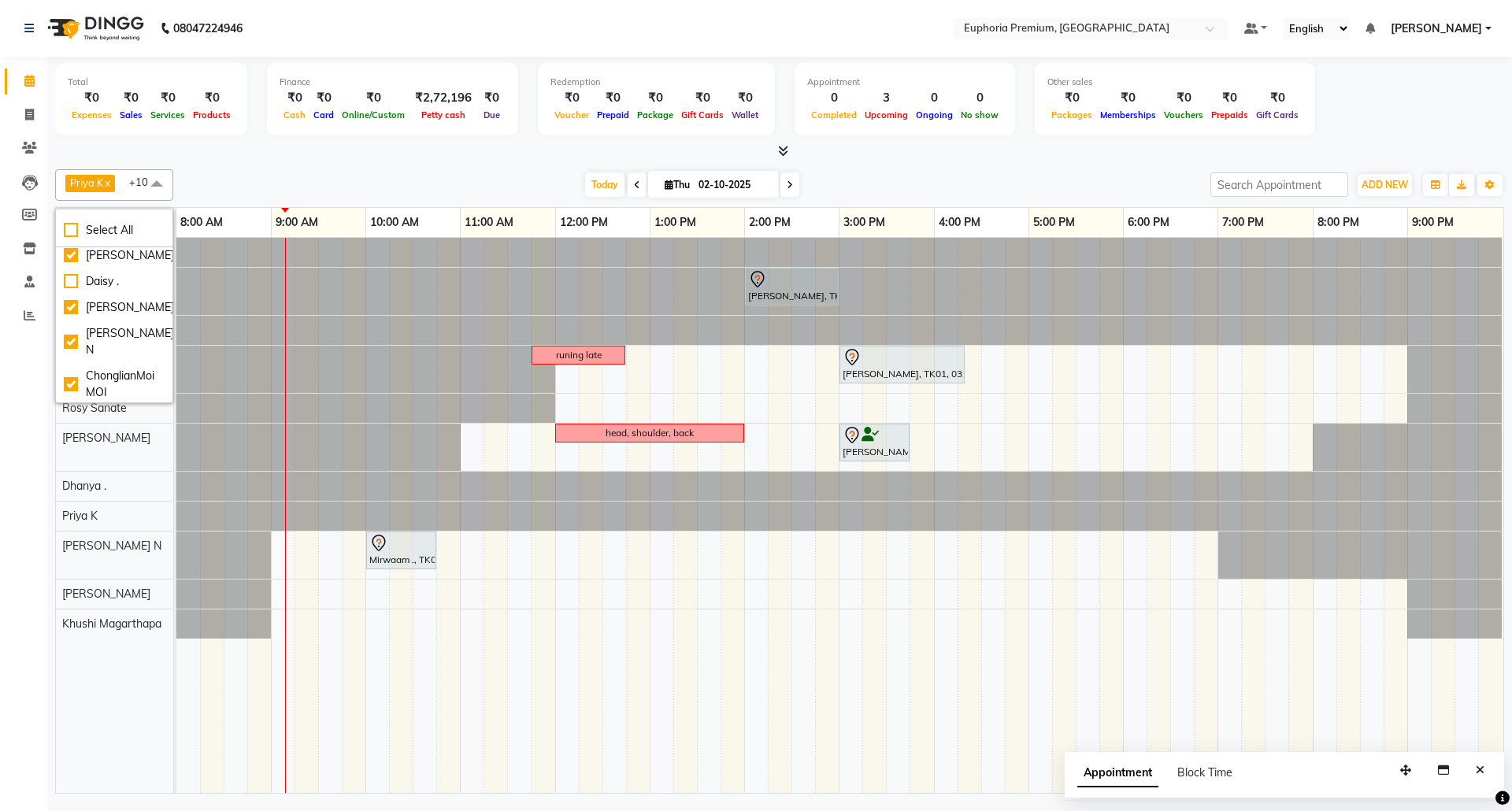
scroll to position [0, 0]
click at [154, 193] on span at bounding box center [157, 184] width 31 height 29
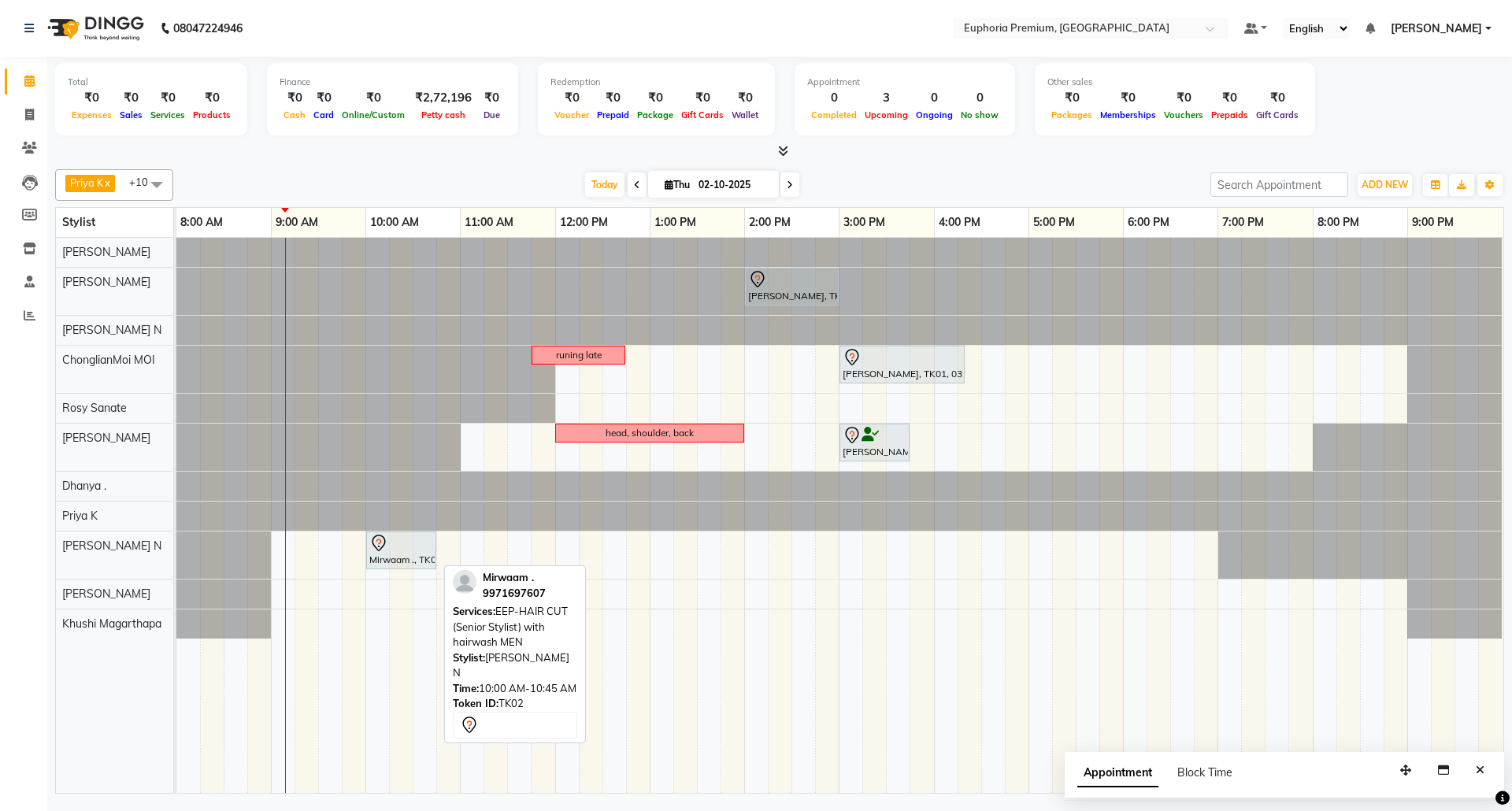
click at [395, 541] on div at bounding box center [400, 542] width 64 height 19
select select "7"
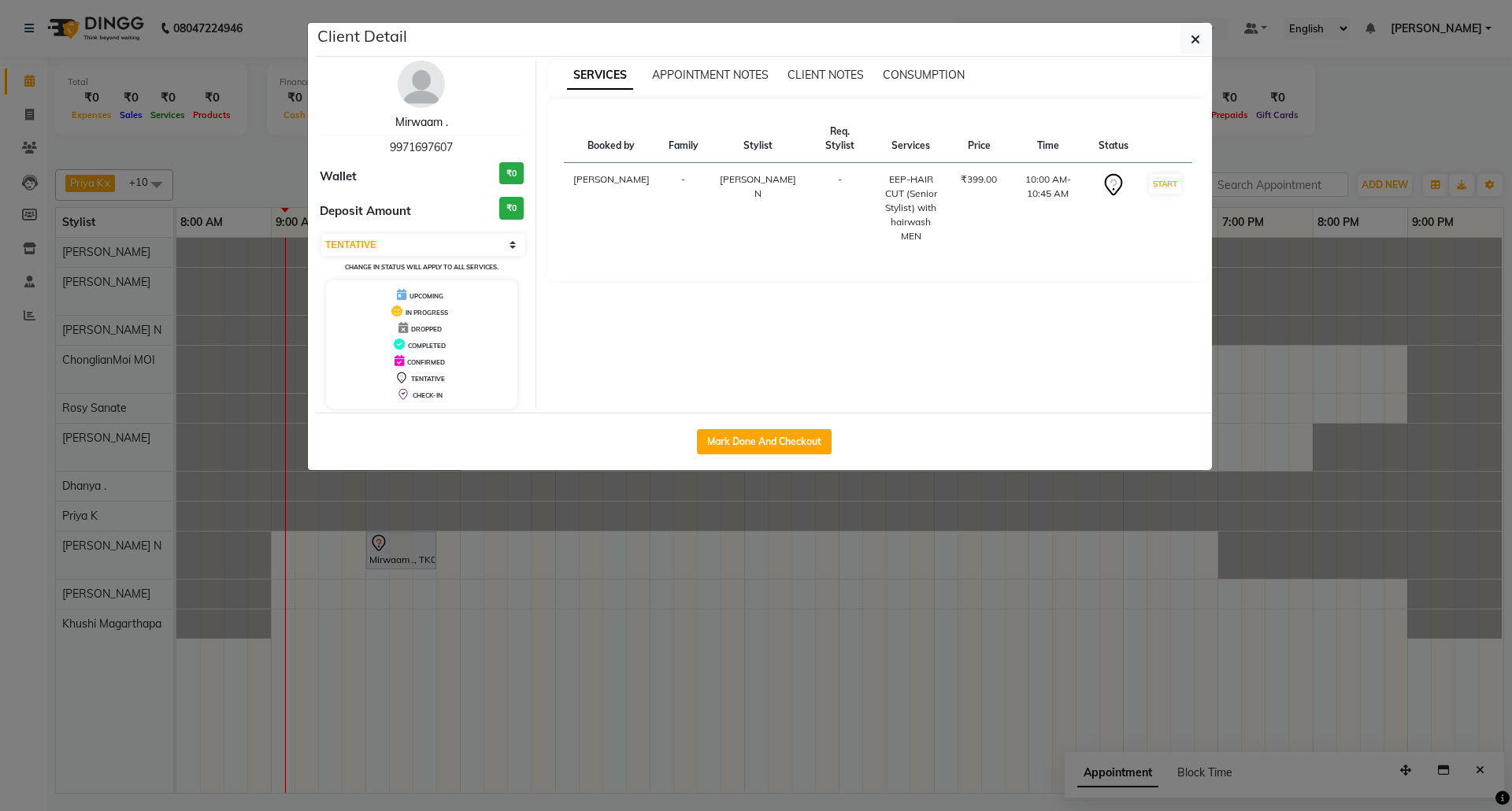
click at [438, 125] on link "Mirwaam ." at bounding box center [422, 122] width 53 height 14
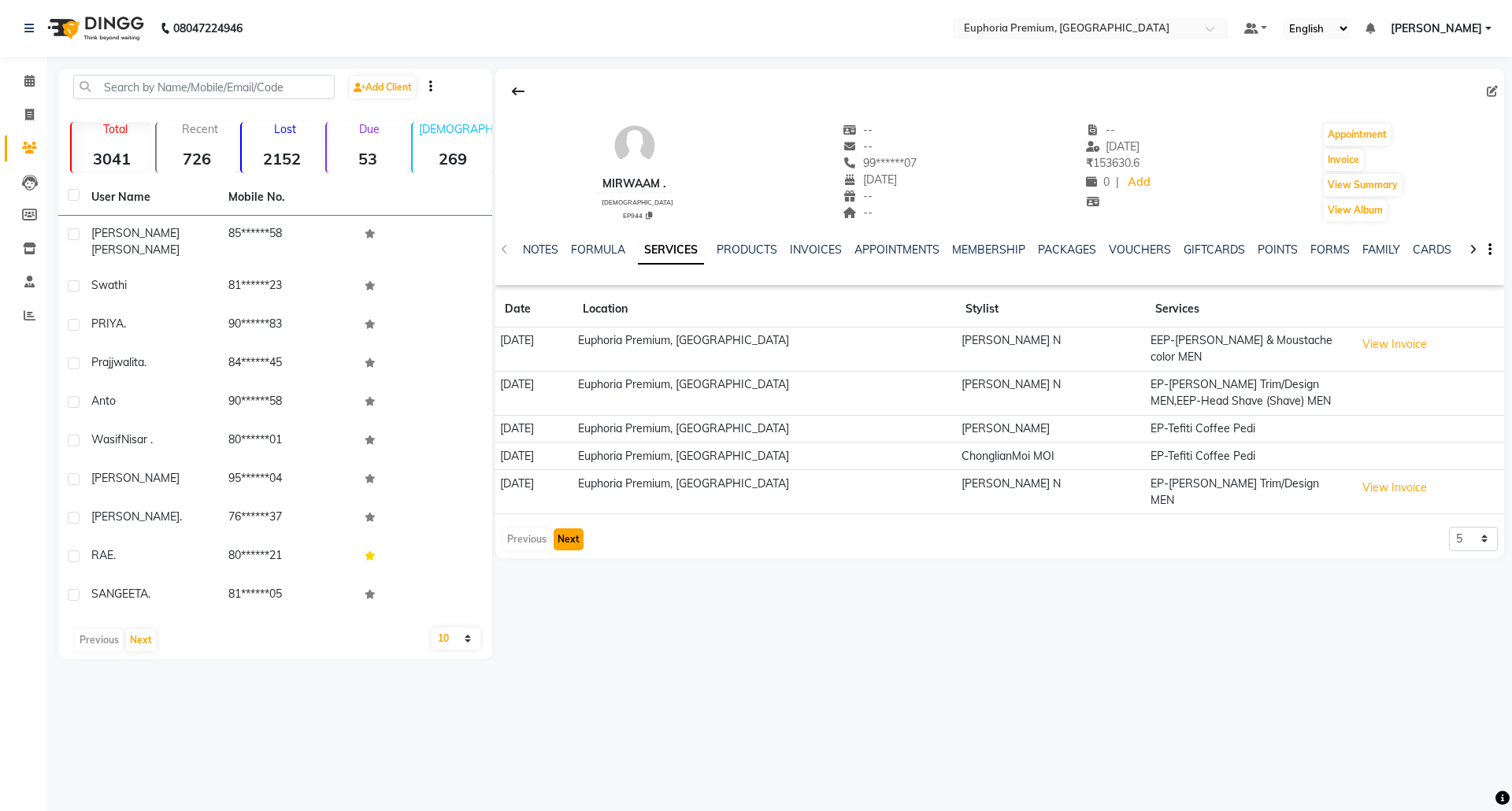
click at [562, 529] on button "Next" at bounding box center [568, 539] width 29 height 22
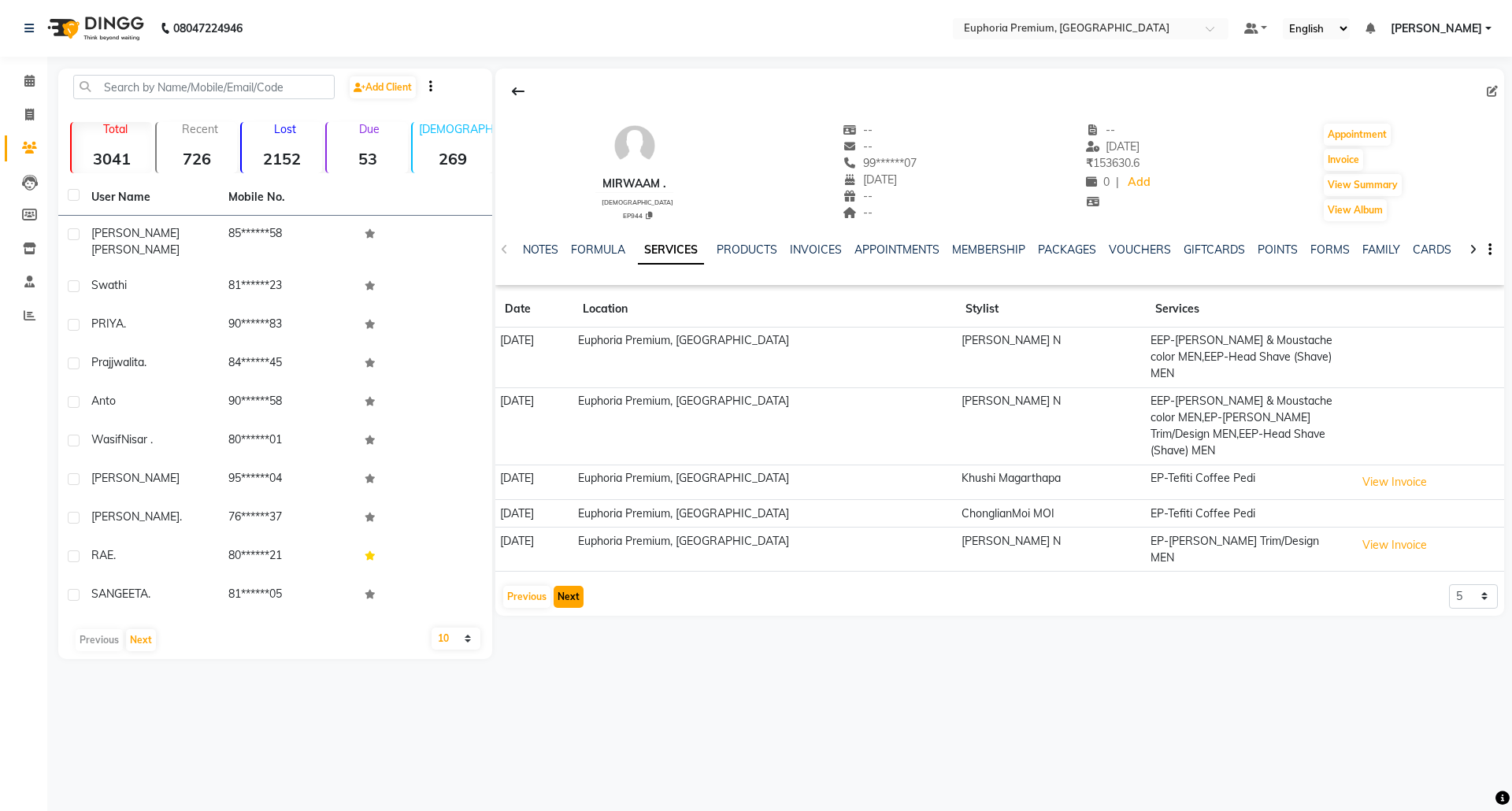
click at [564, 585] on button "Next" at bounding box center [568, 596] width 29 height 22
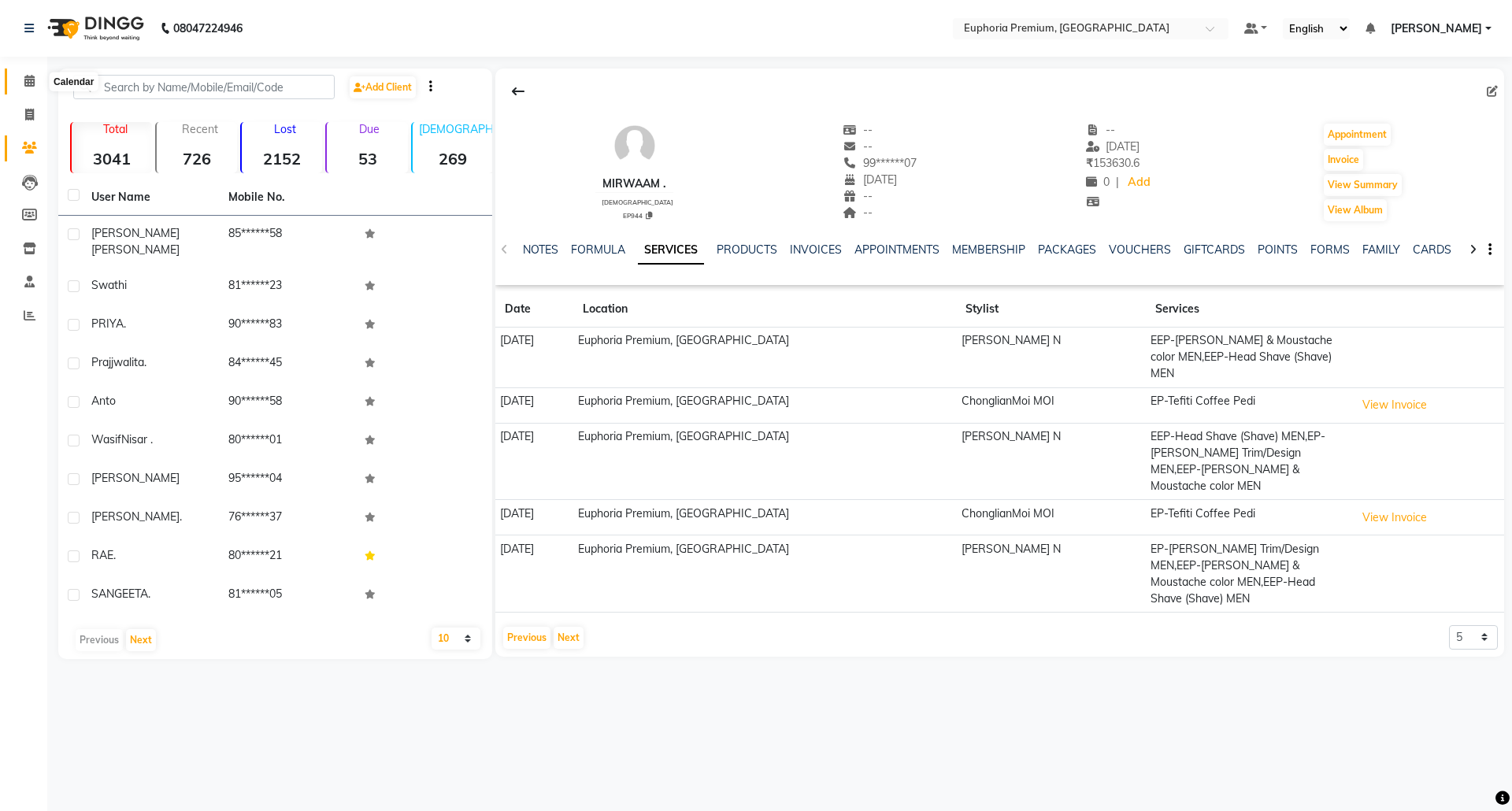
click at [17, 74] on span at bounding box center [29, 81] width 27 height 18
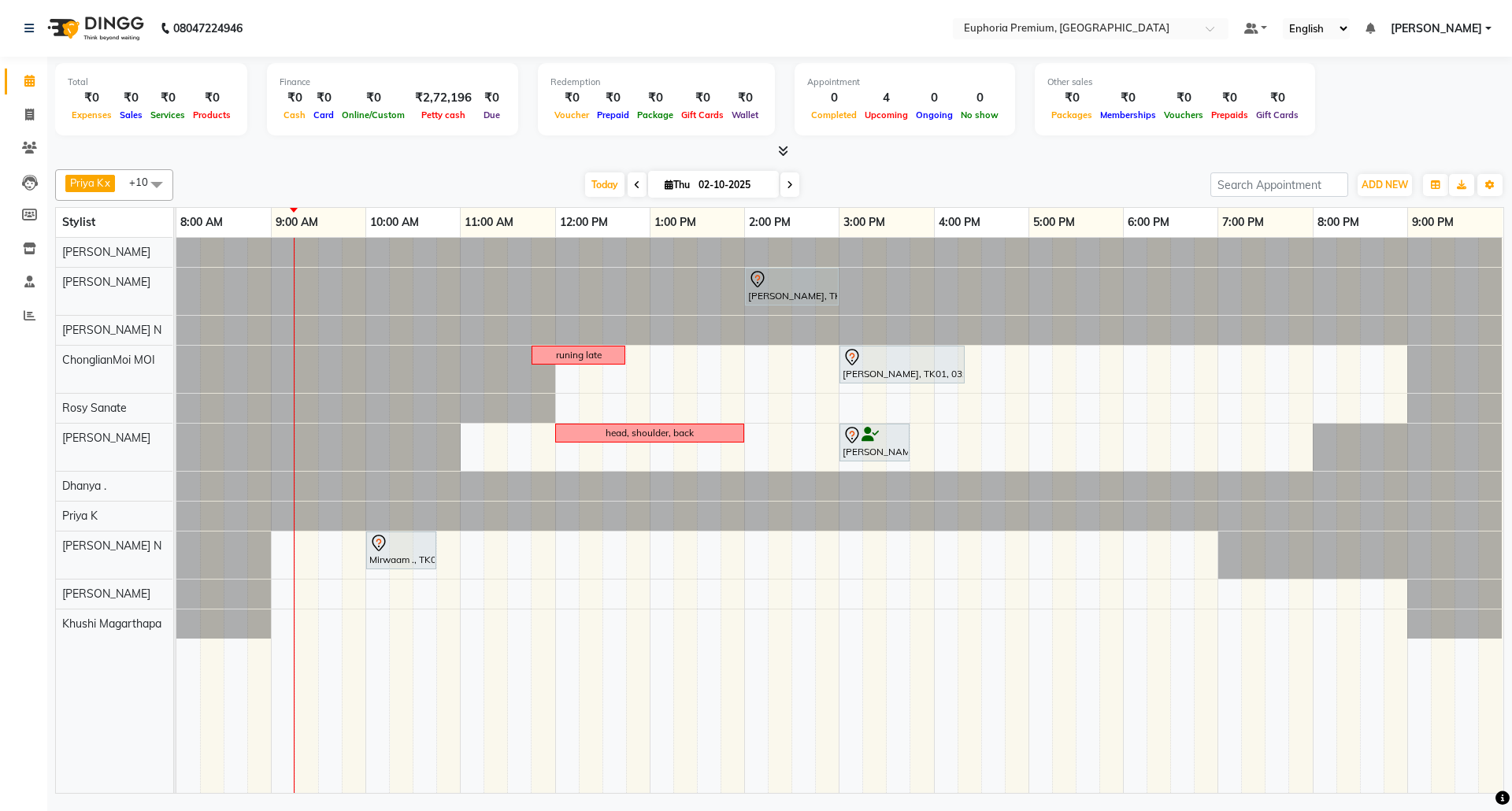
click at [156, 179] on span at bounding box center [157, 184] width 31 height 29
click at [85, 340] on div "[PERSON_NAME] N" at bounding box center [114, 346] width 101 height 33
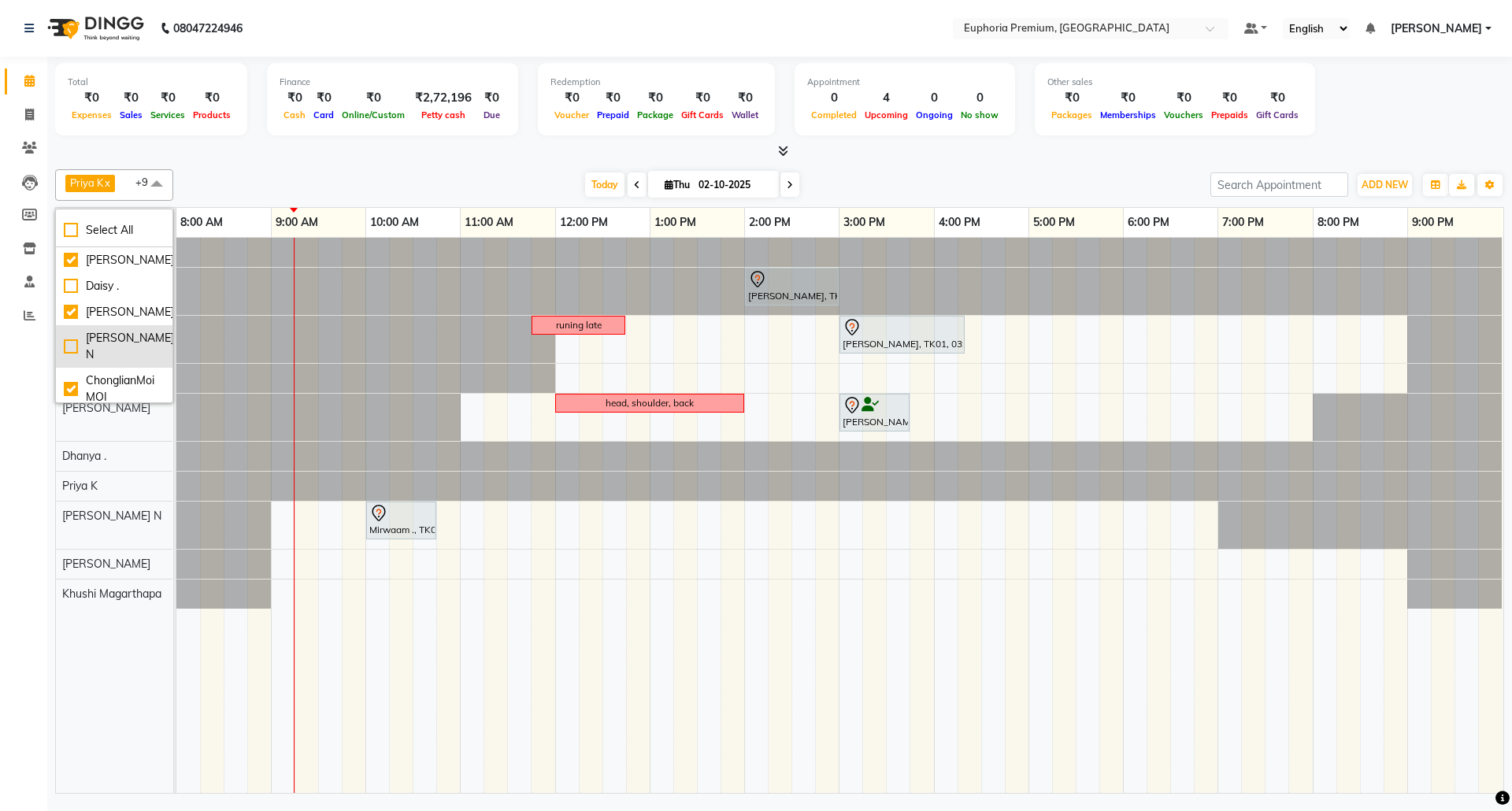
click at [89, 334] on div "[PERSON_NAME] N" at bounding box center [114, 346] width 101 height 33
checkbox input "true"
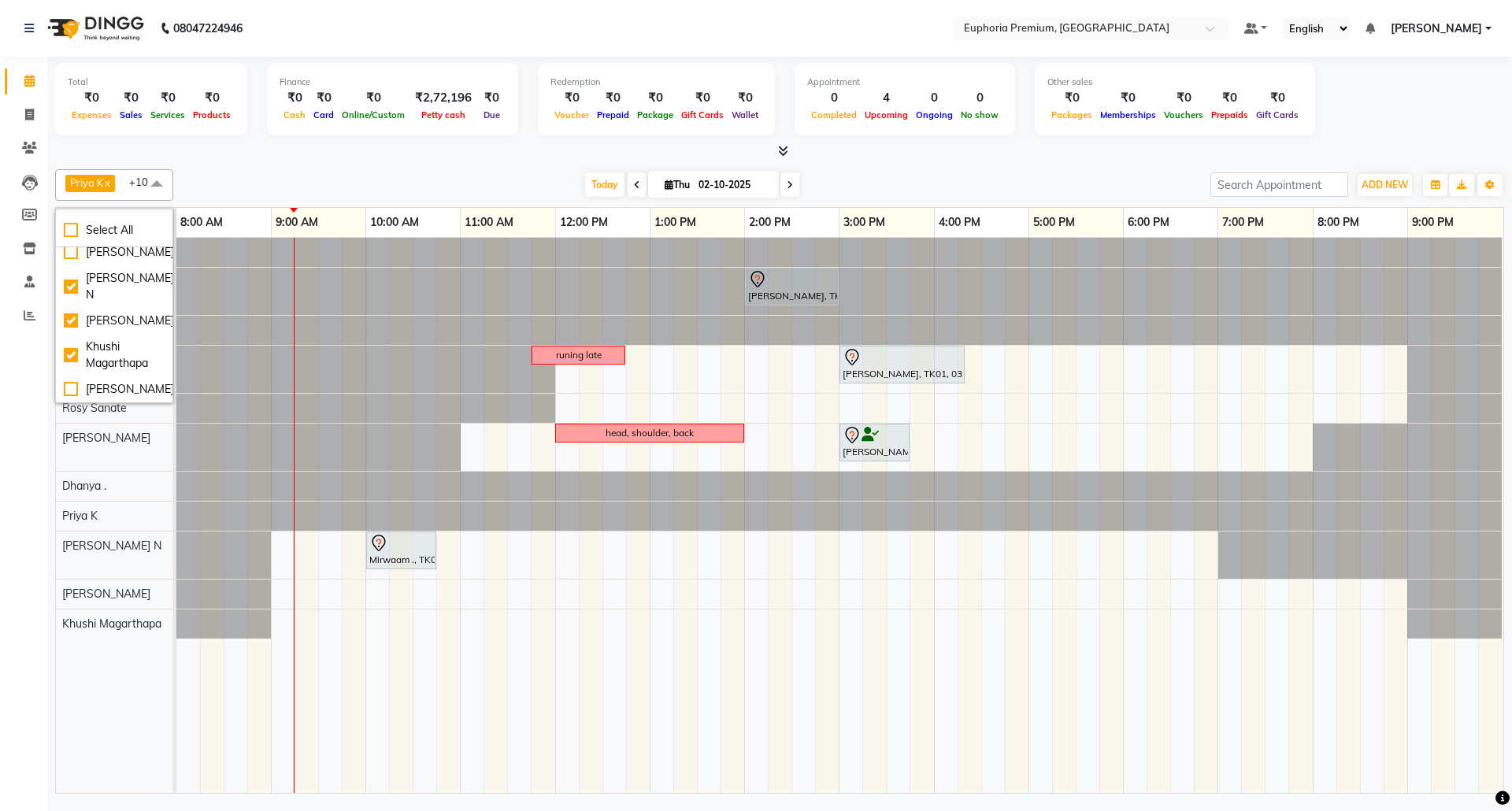
scroll to position [315, 0]
click at [380, 648] on td at bounding box center [378, 515] width 24 height 555
click at [461, 647] on td at bounding box center [473, 515] width 24 height 555
click at [455, 647] on td at bounding box center [448, 515] width 24 height 555
click at [466, 636] on div "[PERSON_NAME], TK01, 02:00 PM-03:00 PM, EP-Artistic Cut - Senior Stylist runing…" at bounding box center [840, 515] width 1327 height 555
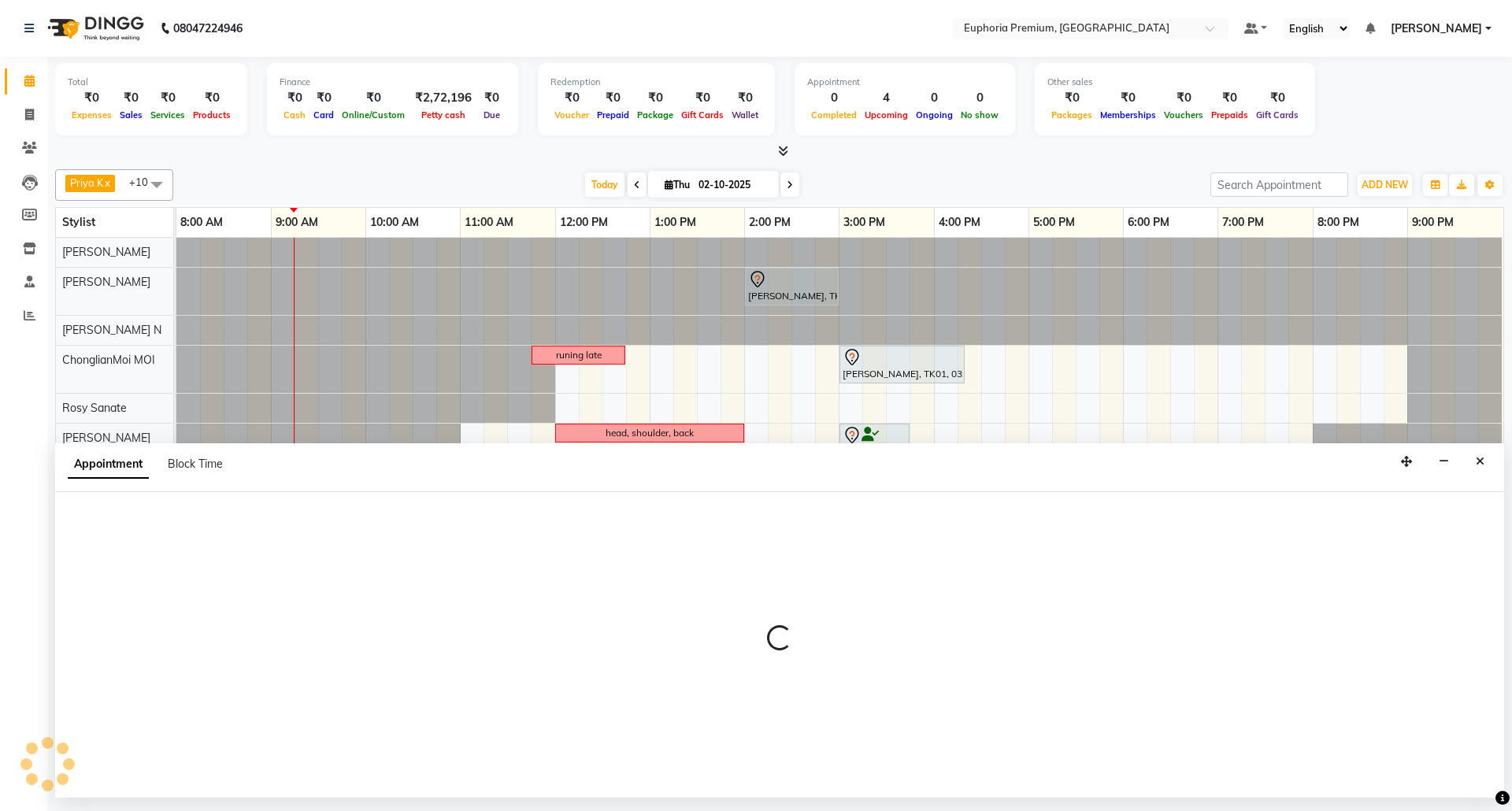
select select "86606"
select select "660"
select select "tentative"
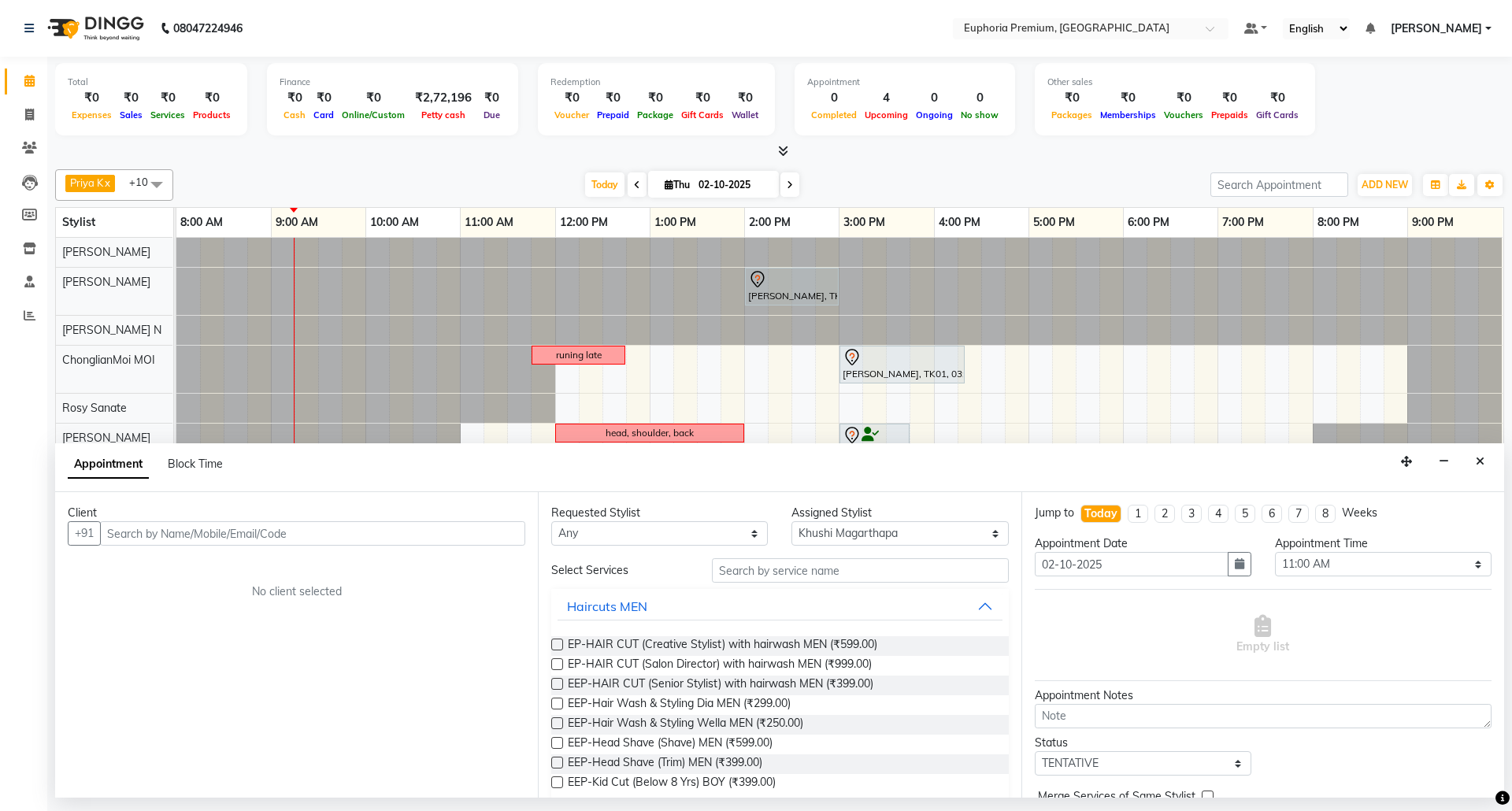
click at [172, 531] on input "text" at bounding box center [312, 532] width 425 height 25
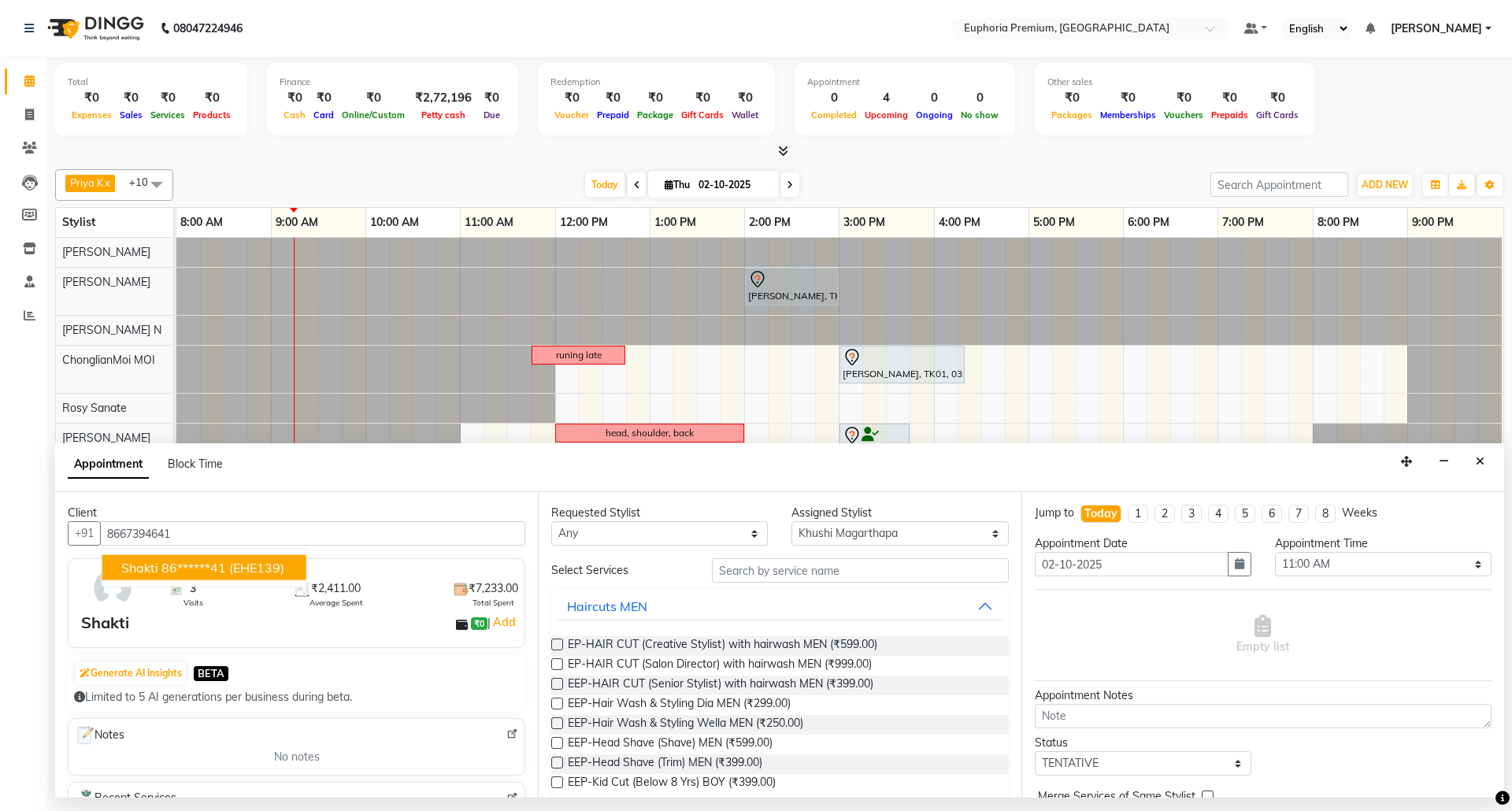
click at [174, 571] on ngb-highlight "86******41" at bounding box center [194, 568] width 65 height 16
type input "86******41"
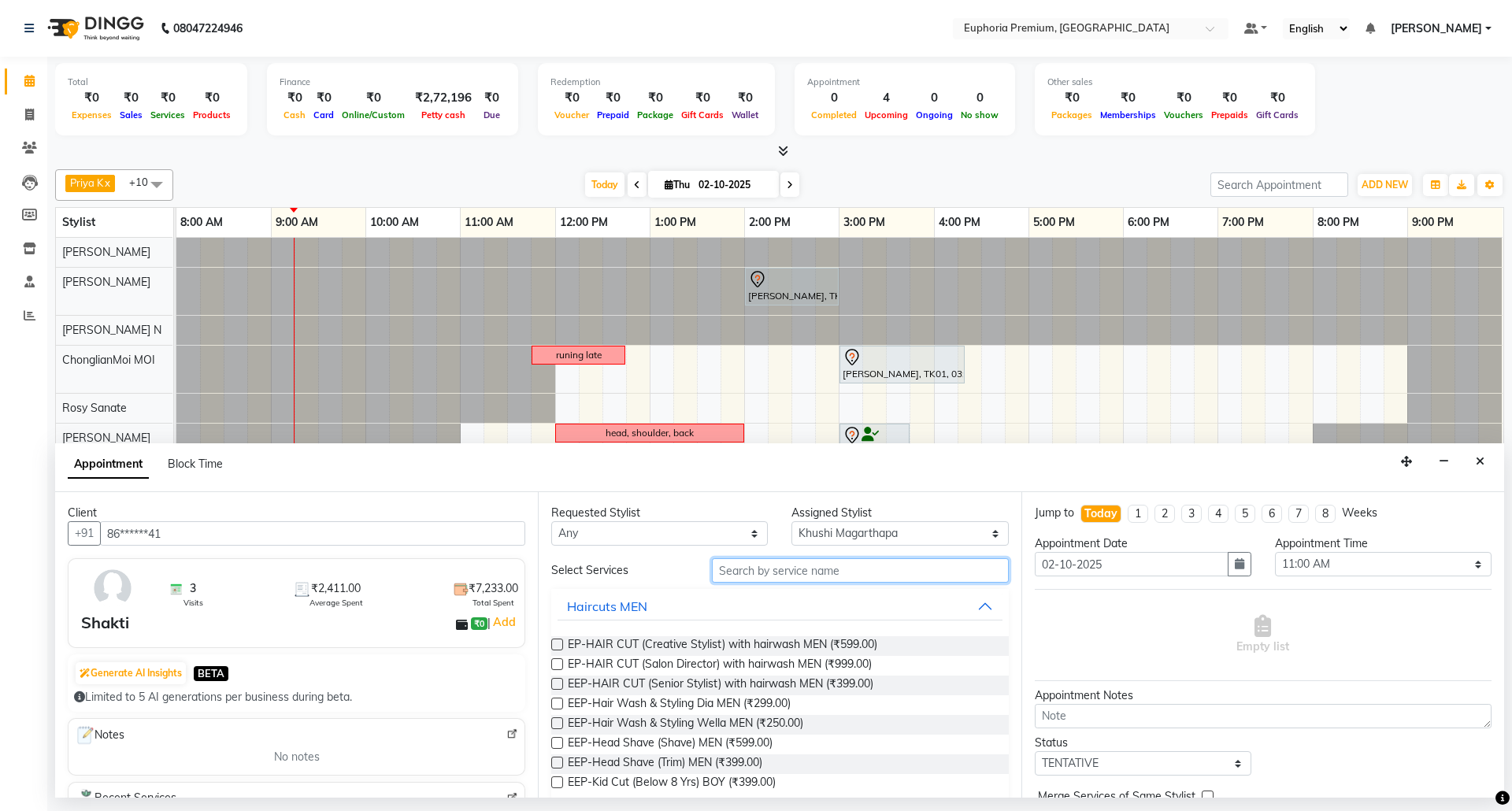
click at [782, 571] on input "text" at bounding box center [860, 570] width 297 height 25
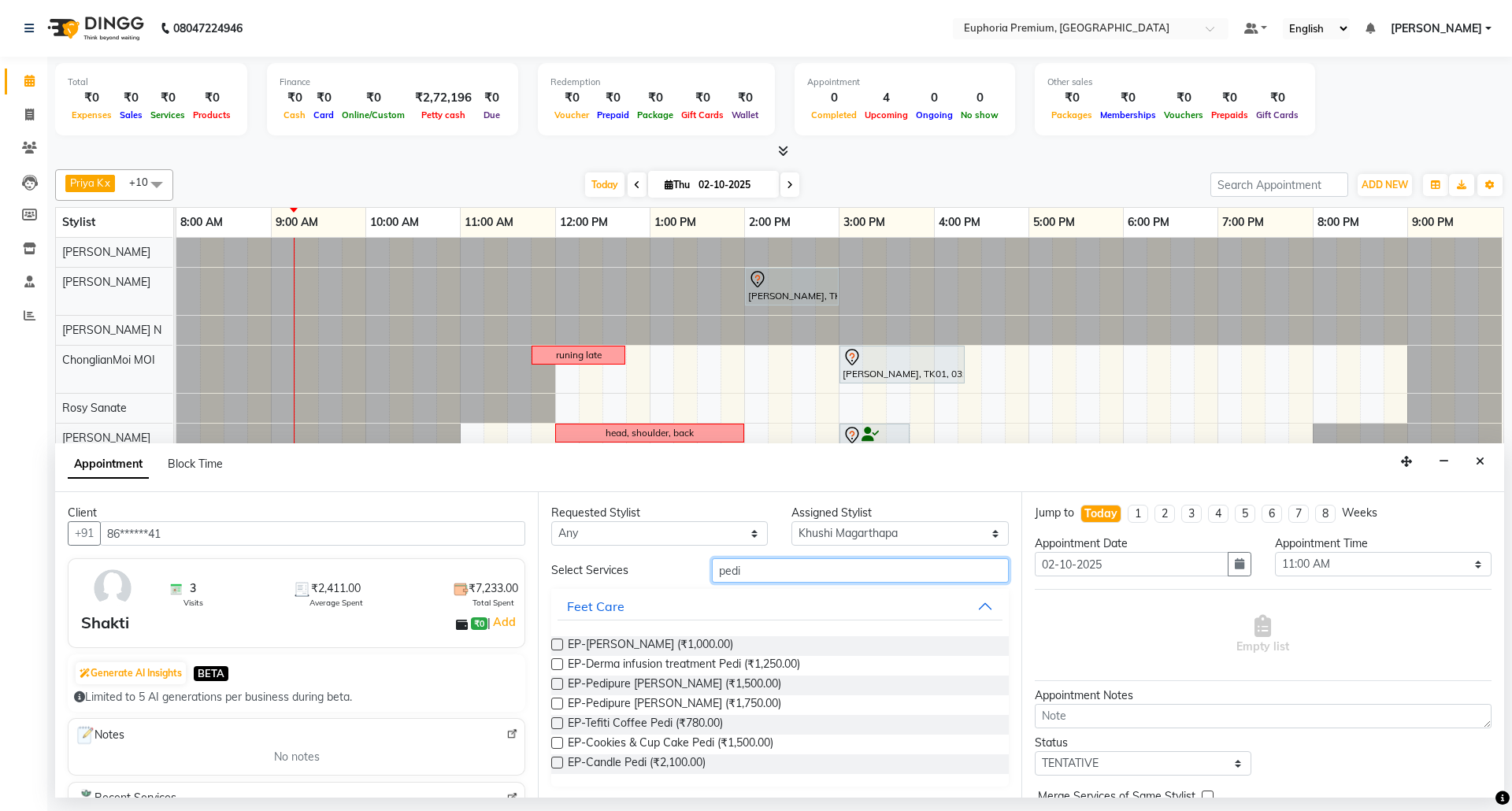
type input "pedi"
click at [554, 646] on label at bounding box center [557, 644] width 12 height 12
click at [554, 646] on input "checkbox" at bounding box center [556, 645] width 10 height 10
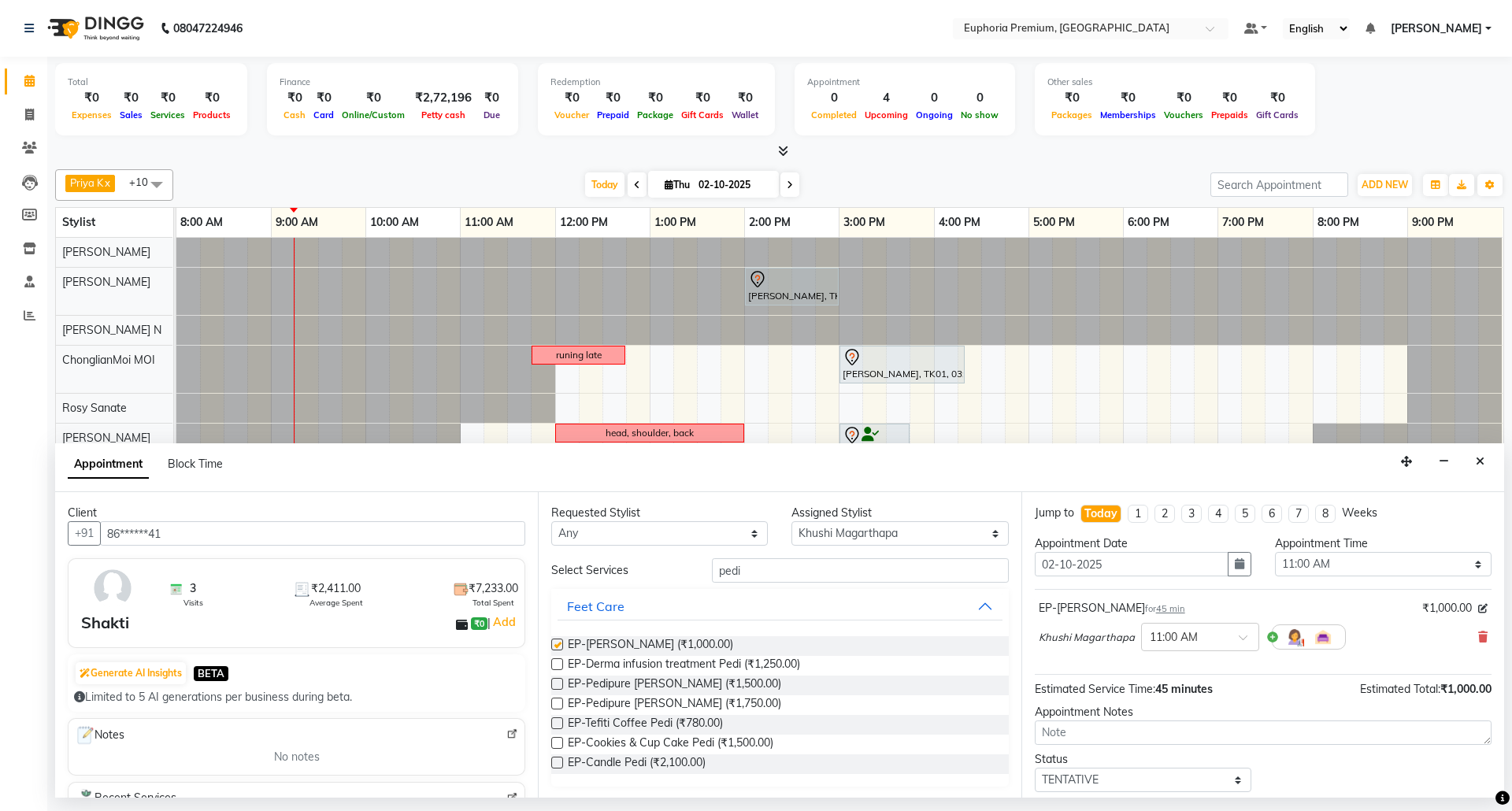
checkbox input "false"
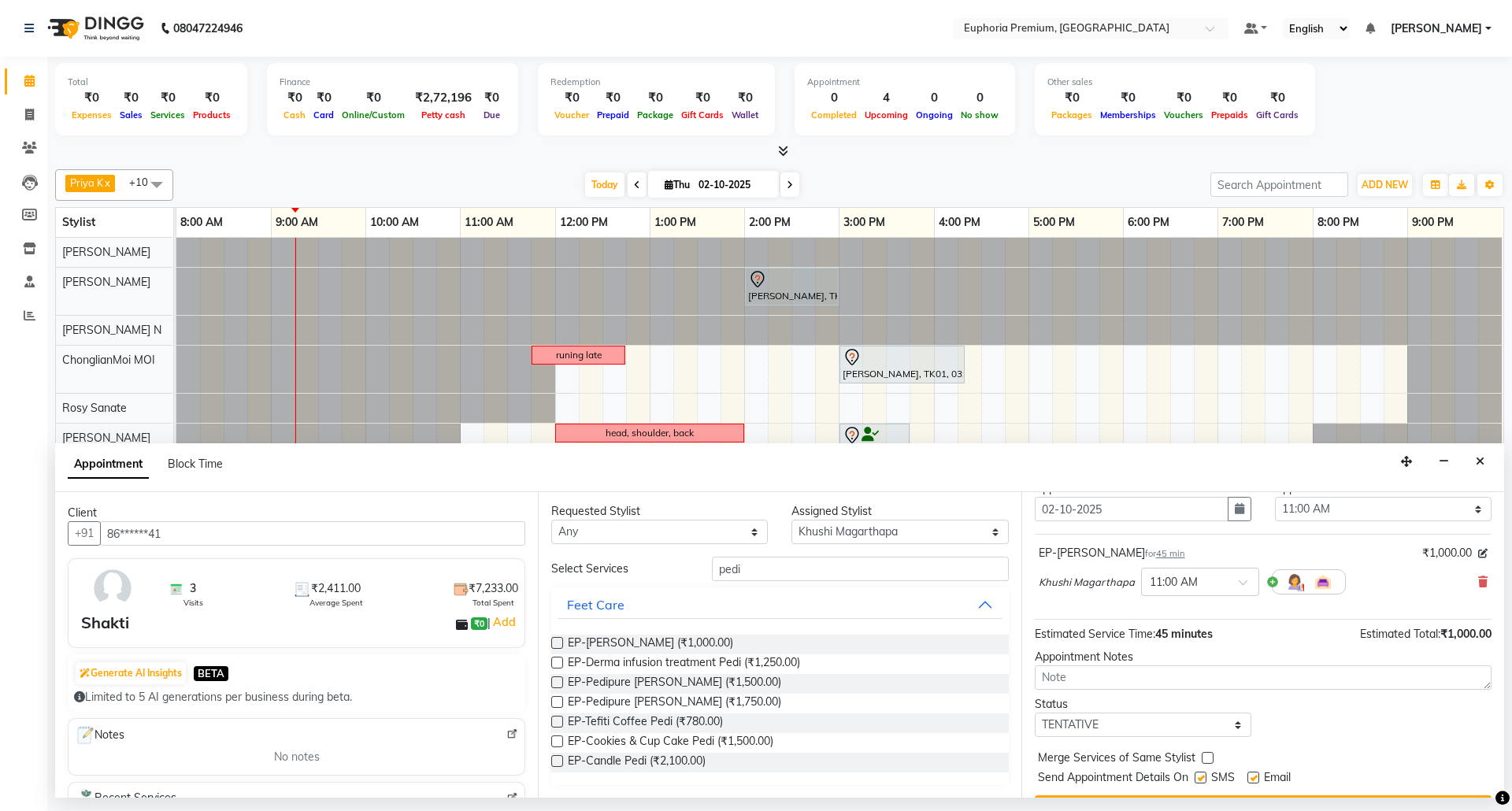
scroll to position [95, 0]
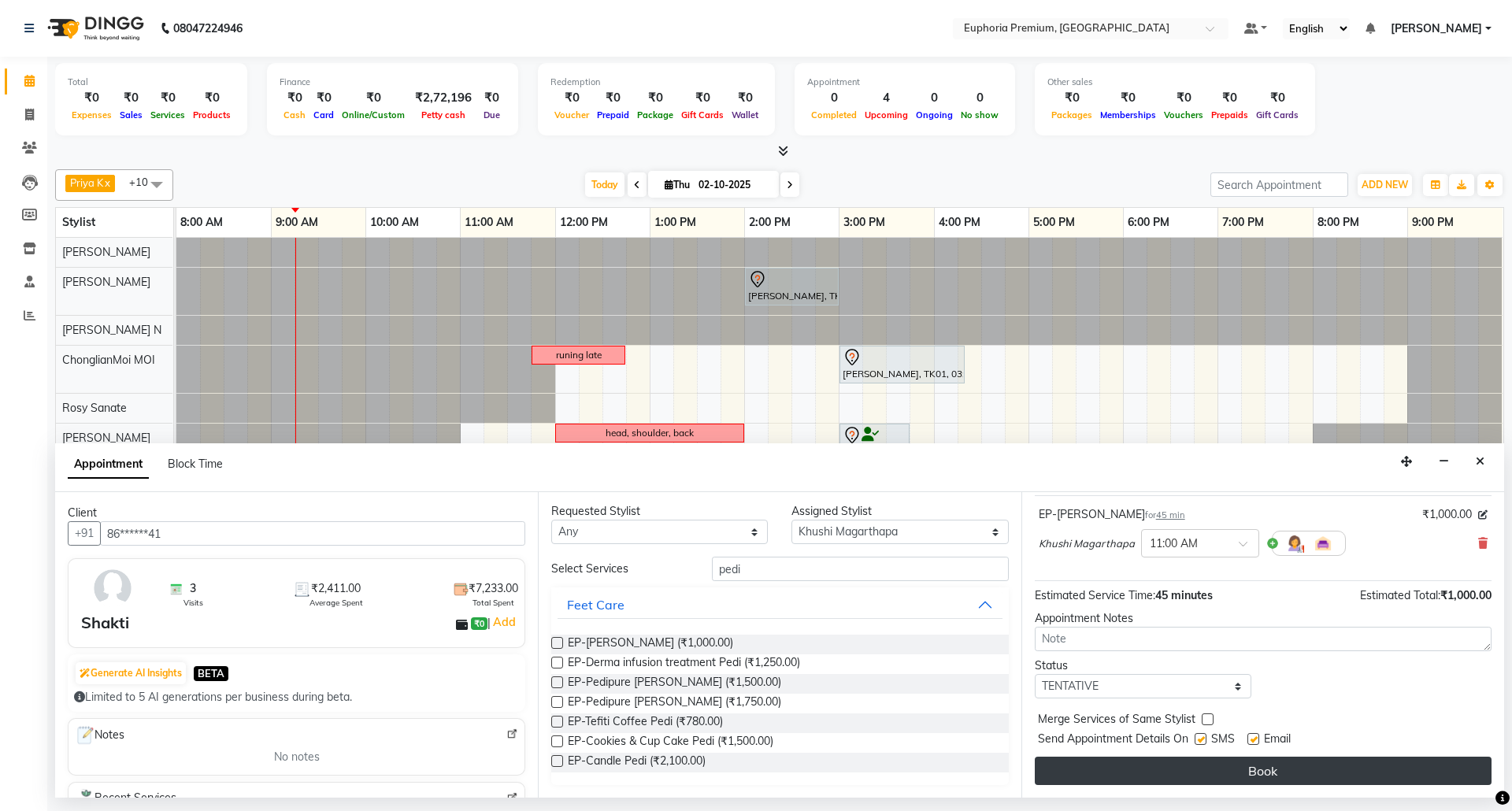
click at [1247, 767] on button "Book" at bounding box center [1264, 770] width 457 height 28
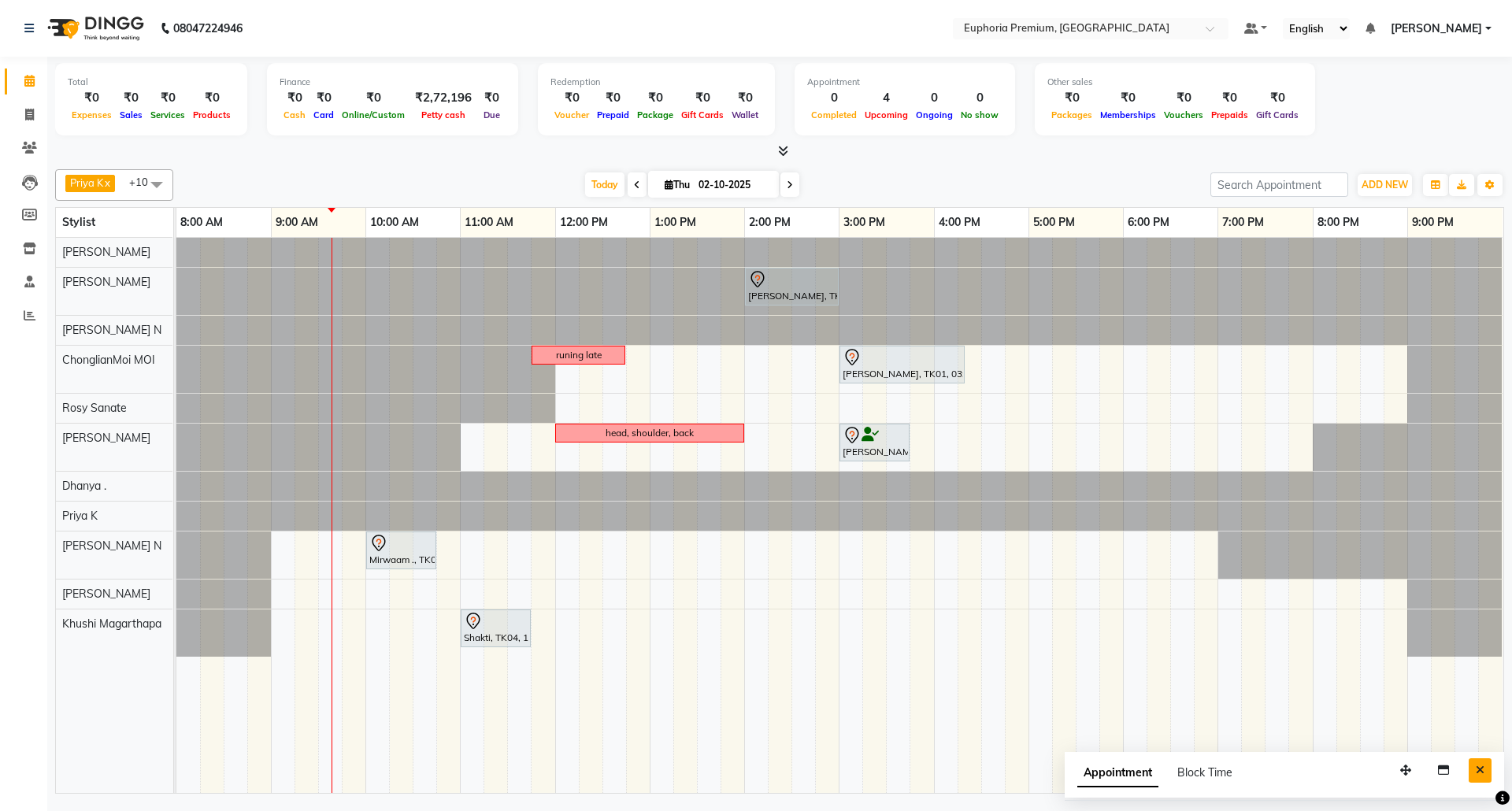
drag, startPoint x: 1380, startPoint y: 740, endPoint x: 1478, endPoint y: 773, distance: 103.4
click at [1478, 773] on icon "Close" at bounding box center [1480, 769] width 9 height 11
click at [634, 182] on icon at bounding box center [637, 185] width 6 height 10
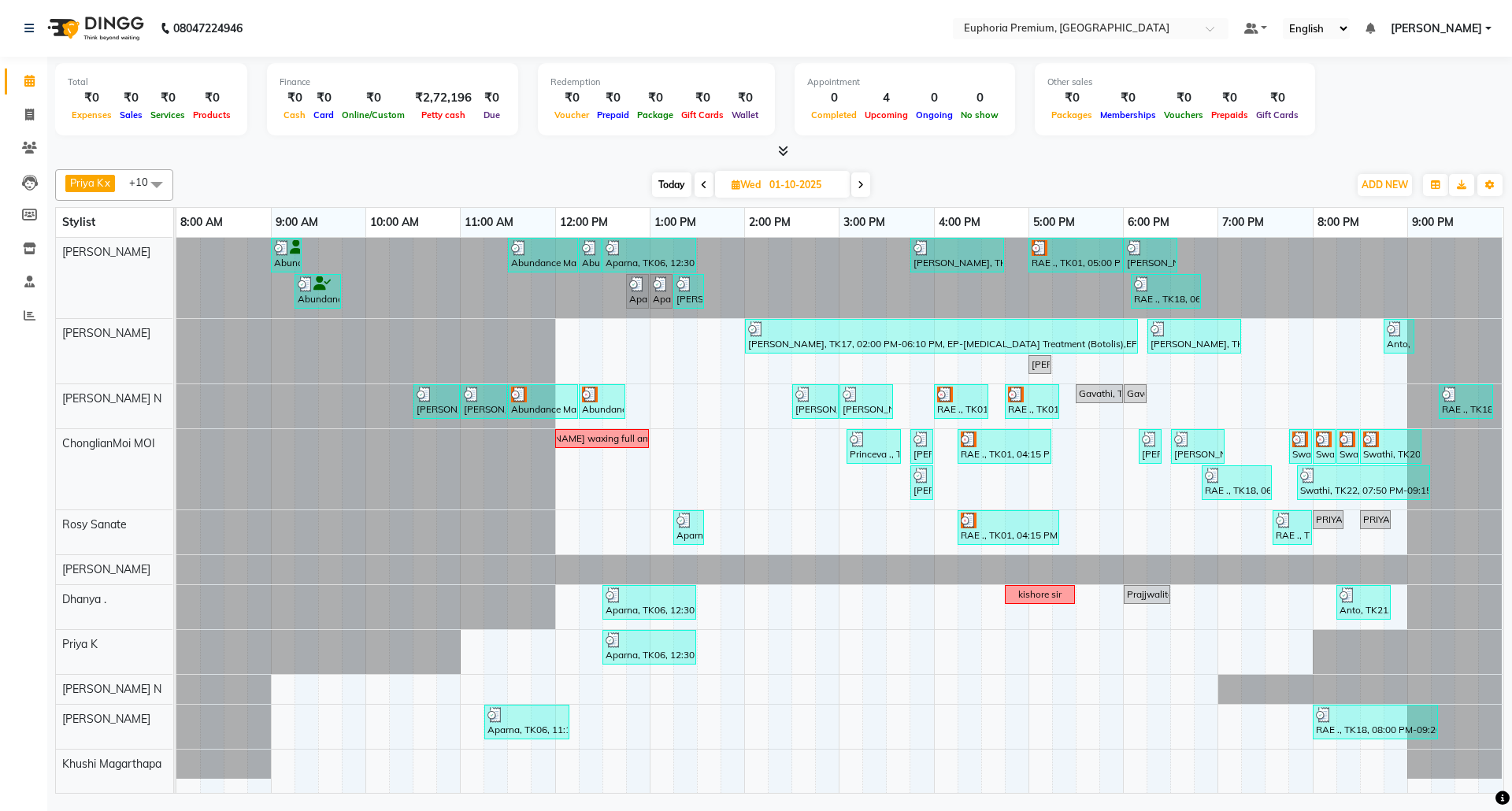
click at [660, 177] on span "Today" at bounding box center [672, 184] width 39 height 25
type input "02-10-2025"
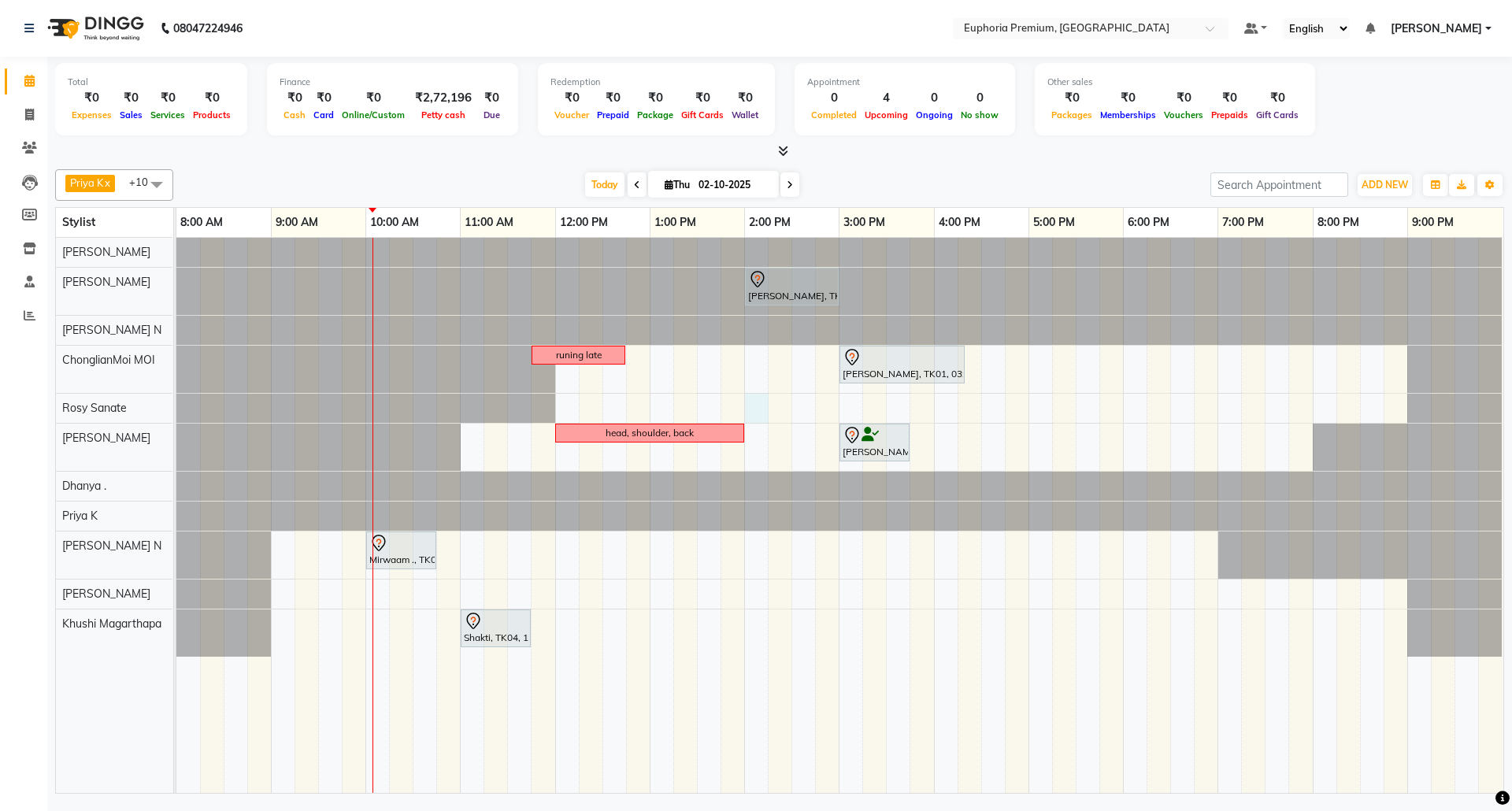
click at [751, 410] on div "[PERSON_NAME], TK01, 02:00 PM-03:00 PM, EP-Artistic Cut - Senior Stylist runing…" at bounding box center [840, 515] width 1327 height 555
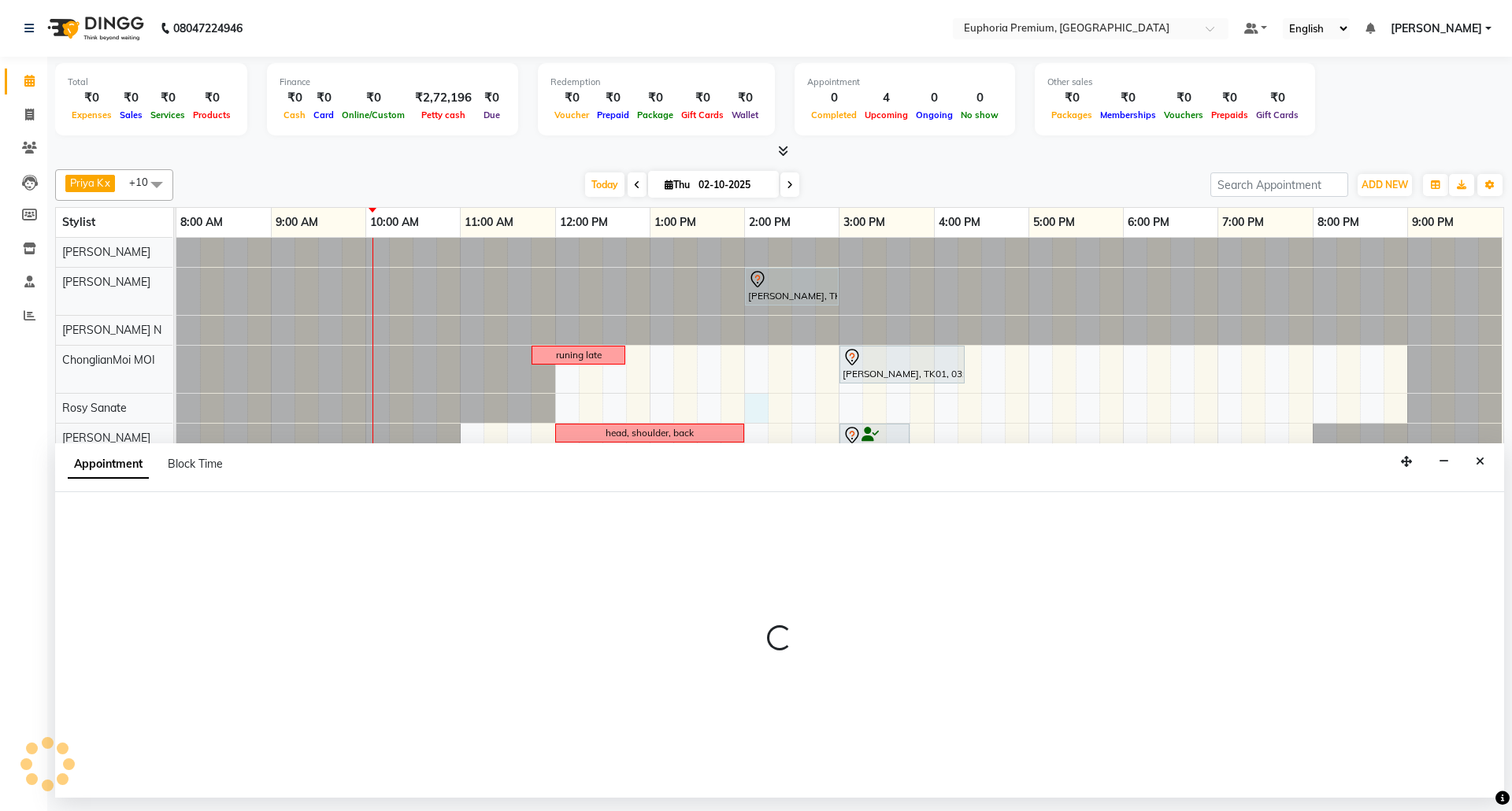
select select "71633"
select select "840"
select select "tentative"
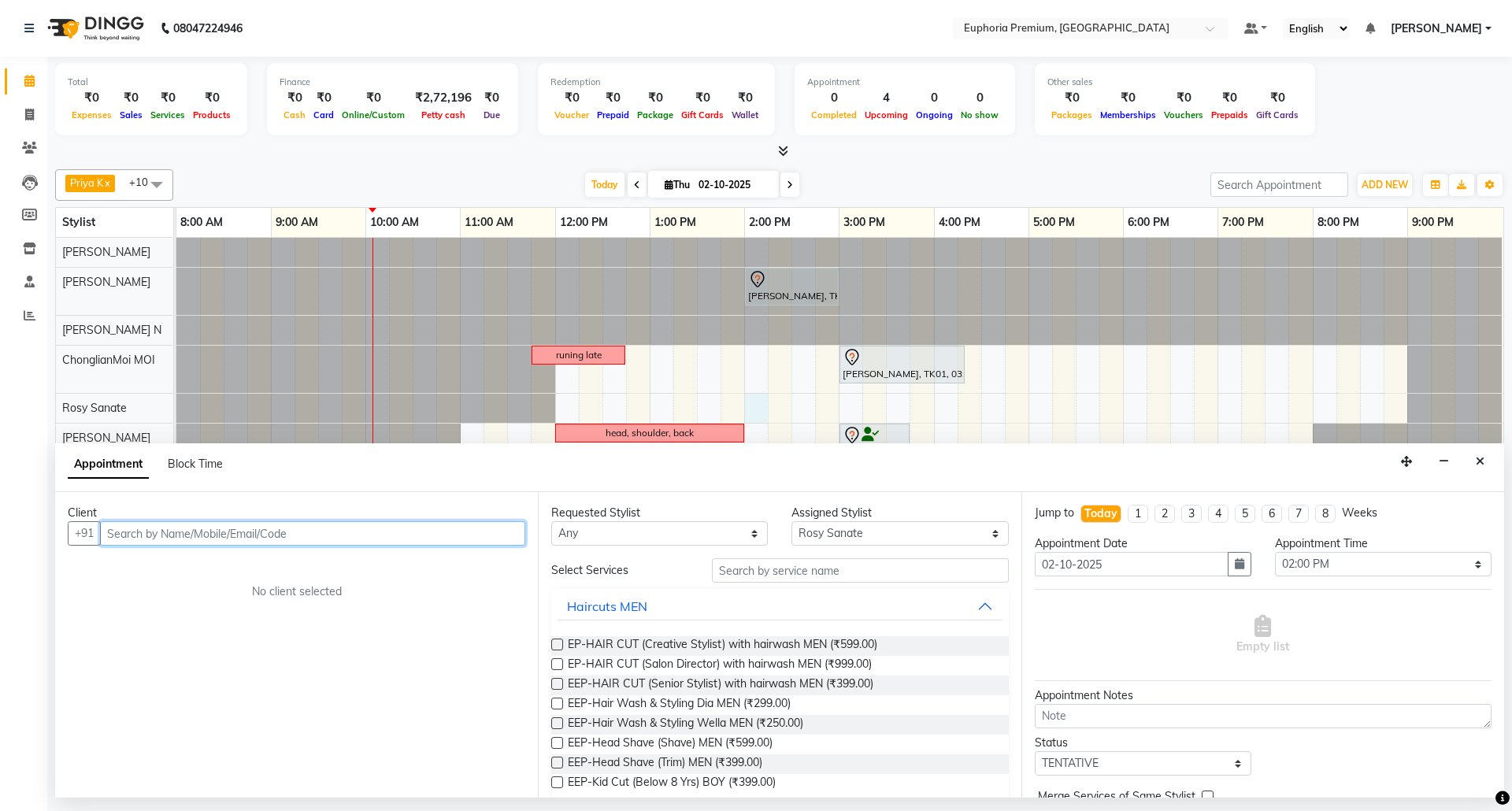
click at [259, 535] on input "text" at bounding box center [312, 532] width 425 height 25
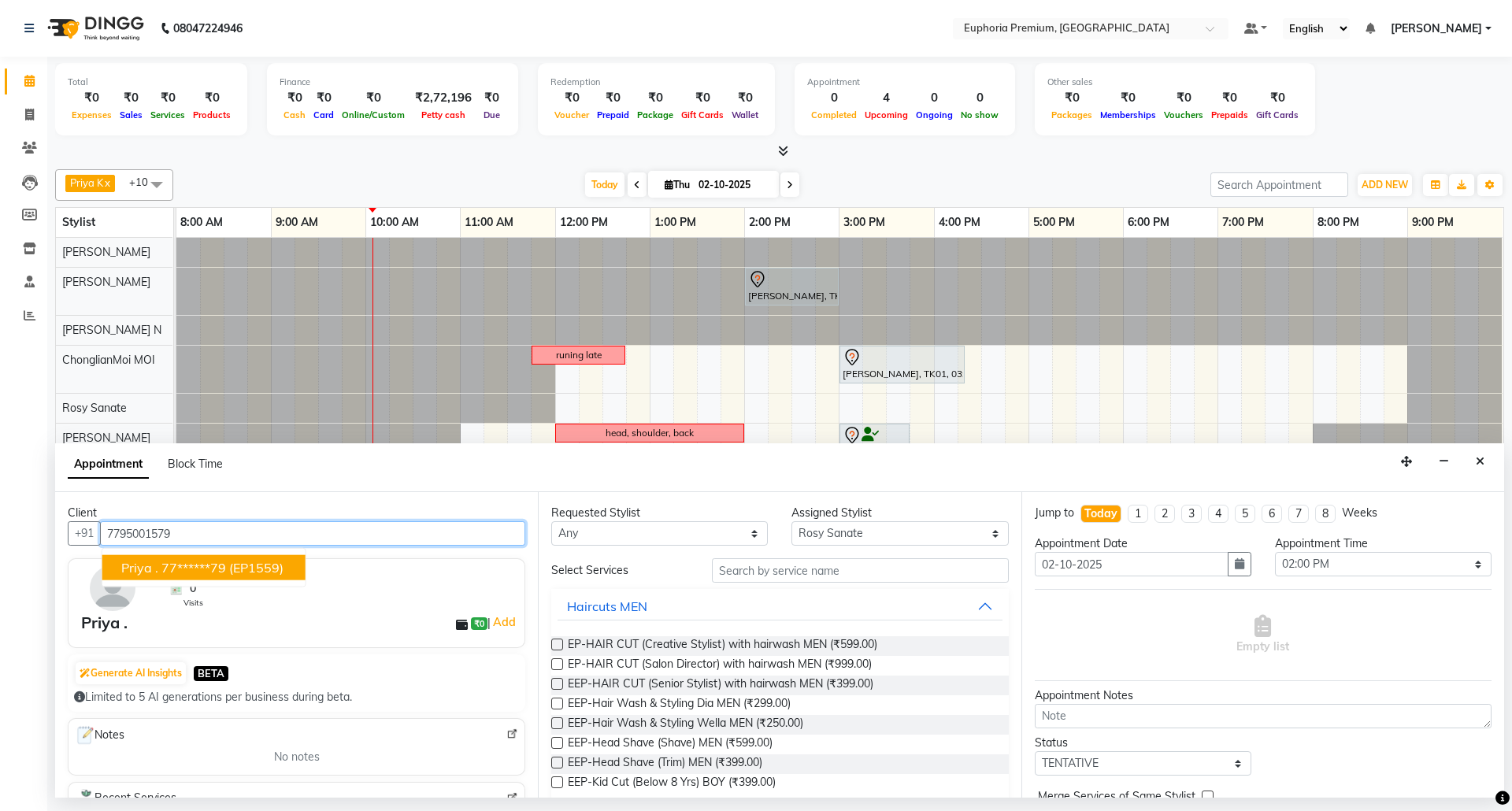
click at [237, 565] on span "(EP1559)" at bounding box center [256, 568] width 54 height 16
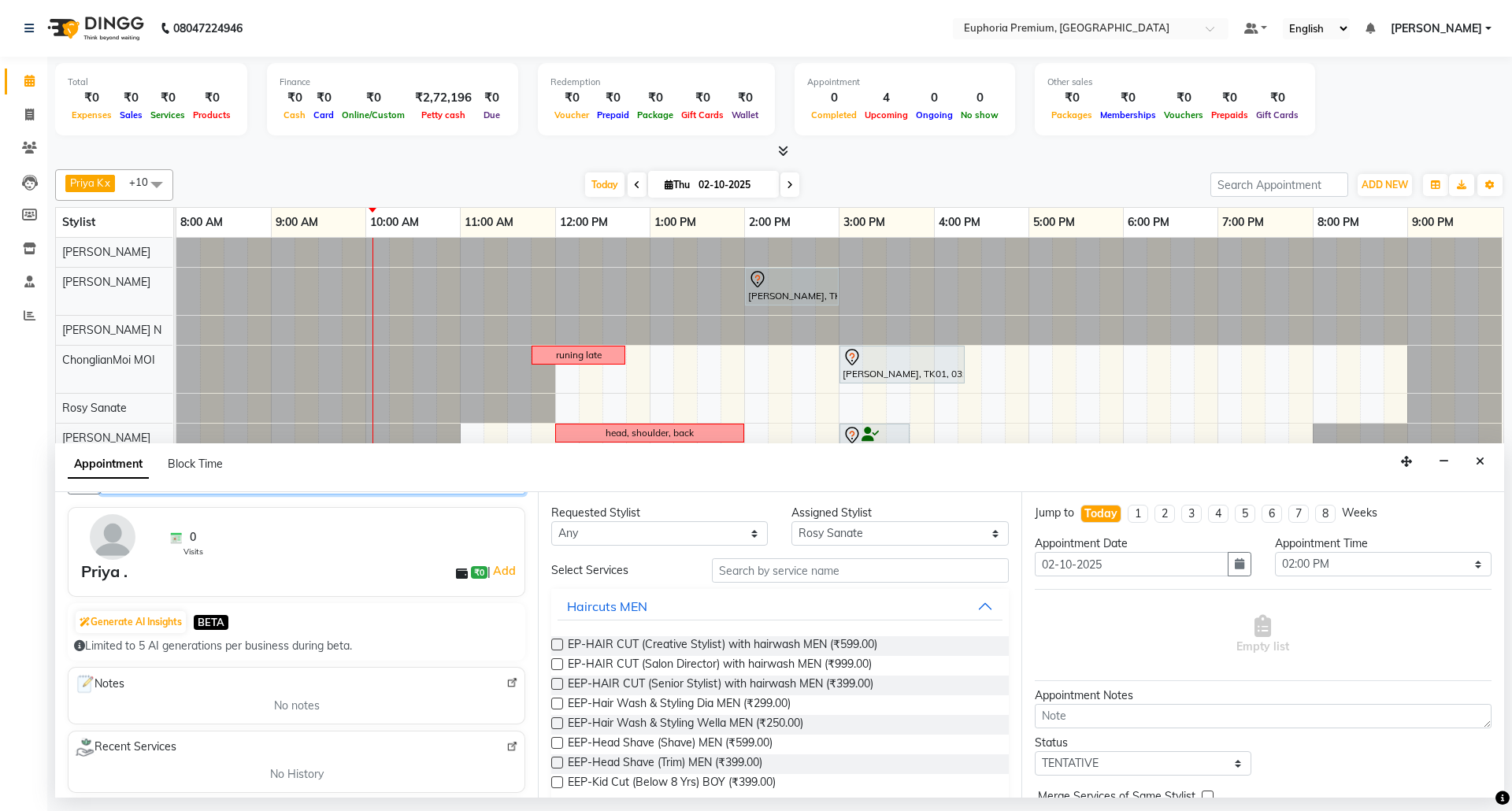
scroll to position [0, 0]
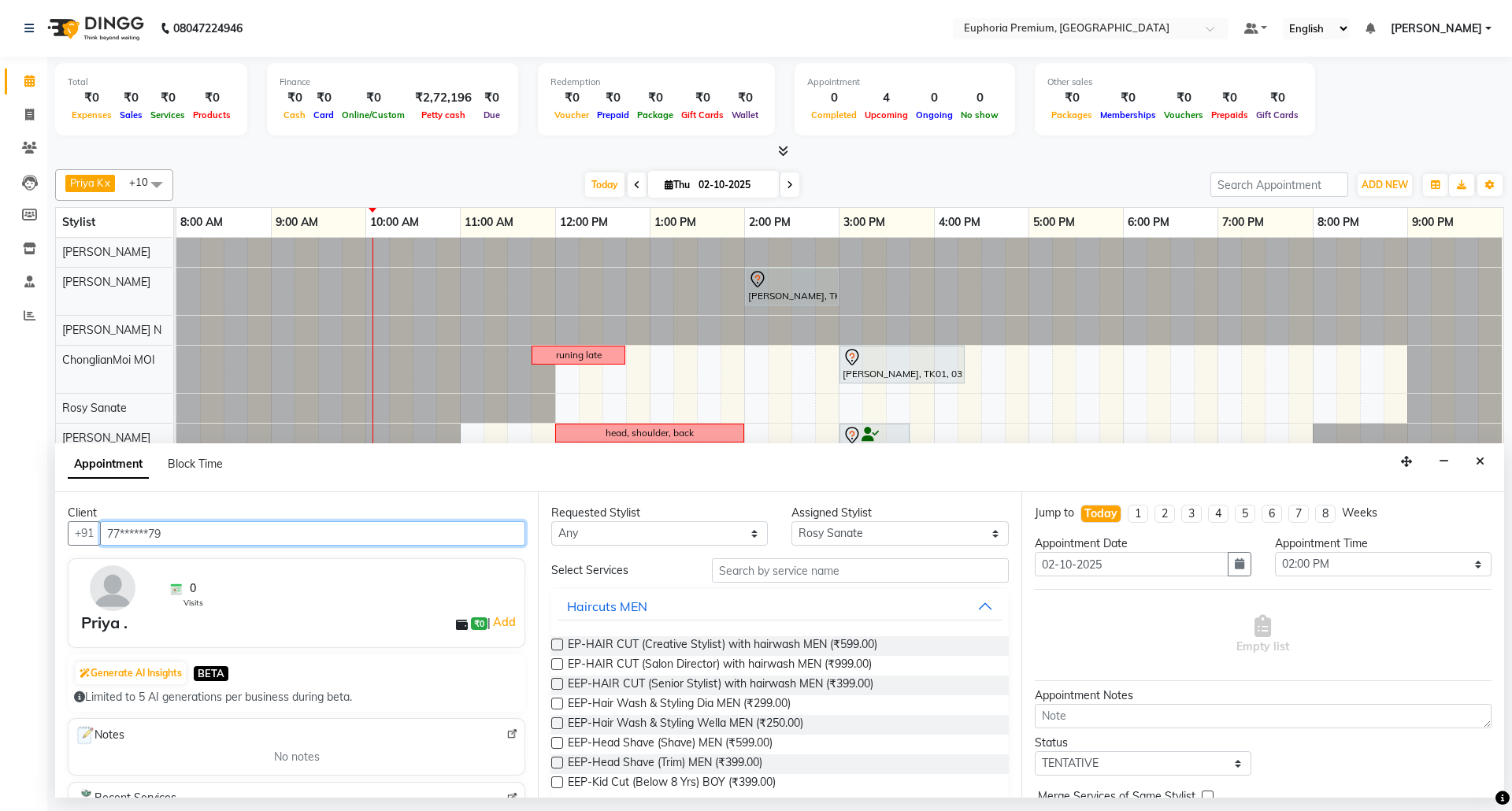
type input "77******79"
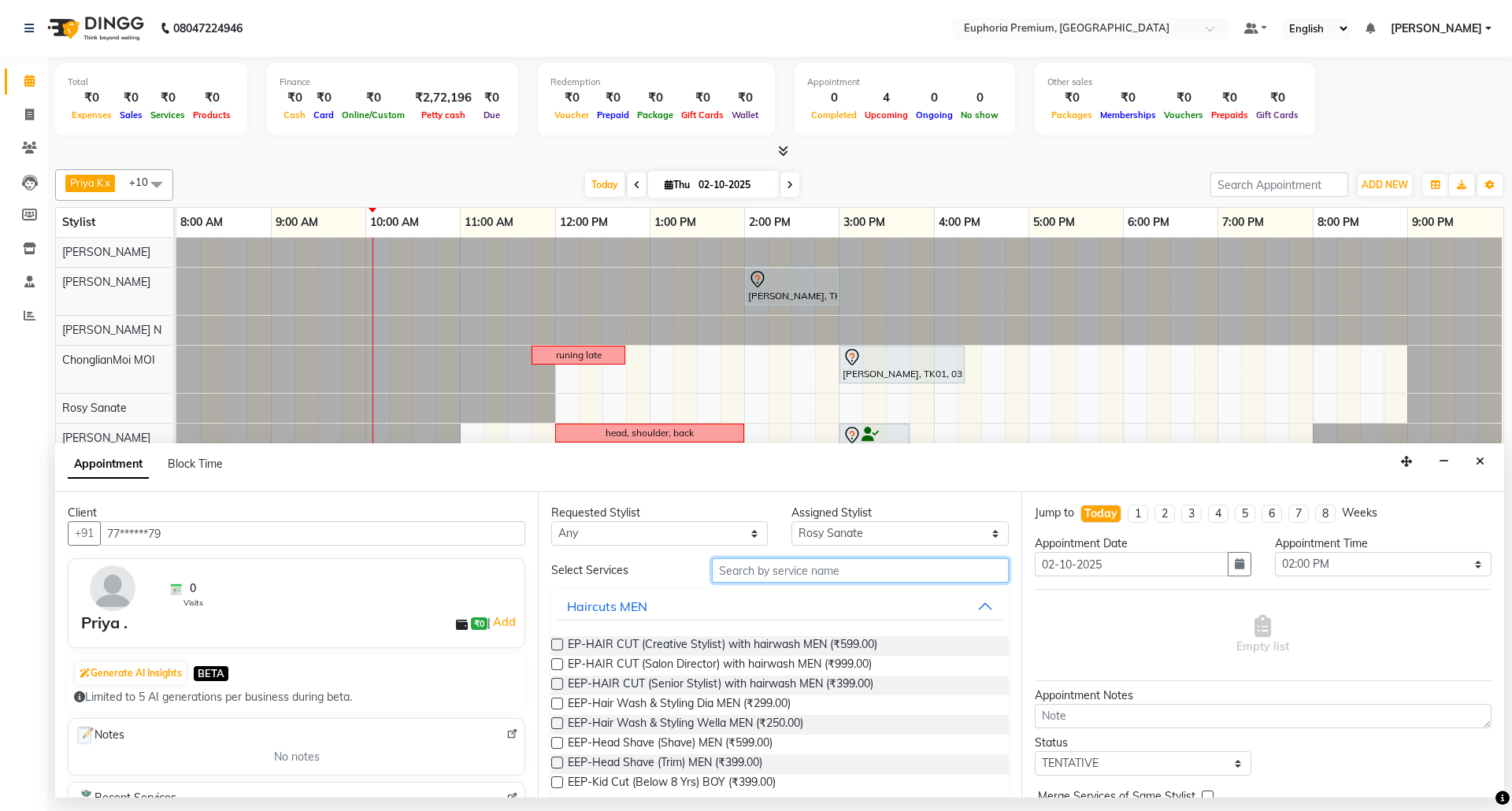
click at [732, 574] on input "text" at bounding box center [860, 570] width 297 height 25
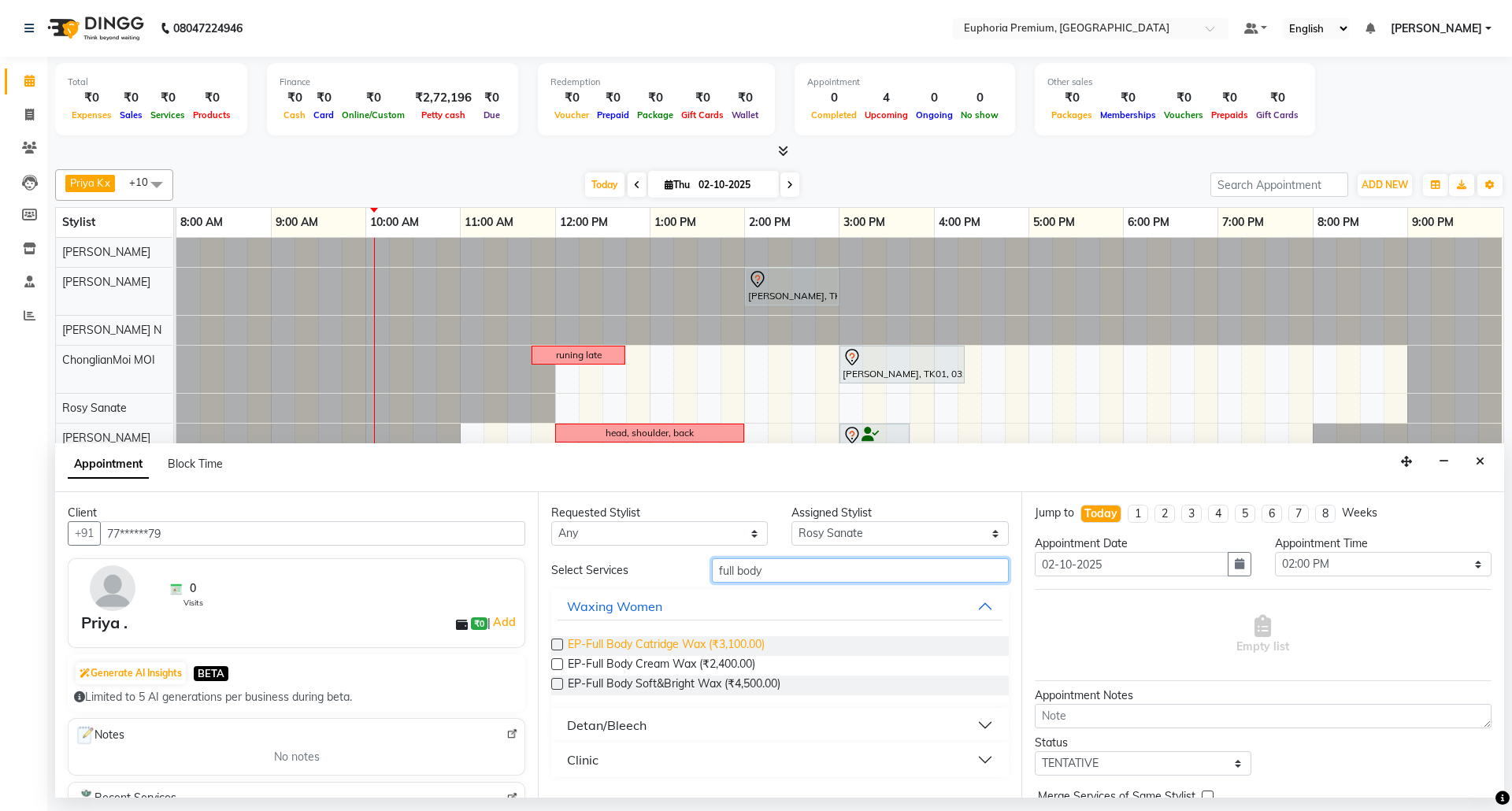
type input "full body"
click at [724, 649] on span "EP-Full Body Catridge Wax (₹3,100.00)" at bounding box center [666, 646] width 197 height 20
checkbox input "false"
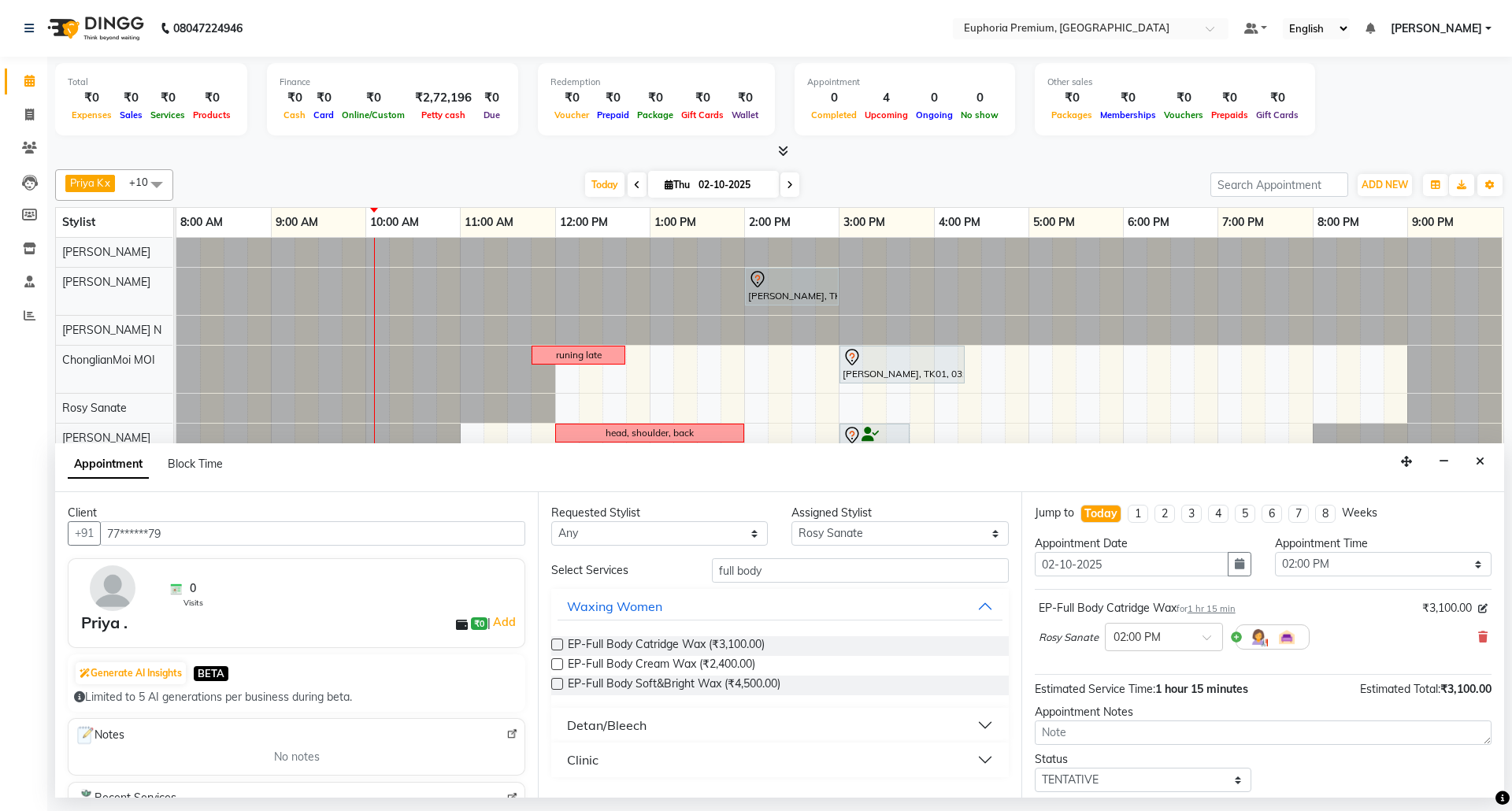
scroll to position [95, 0]
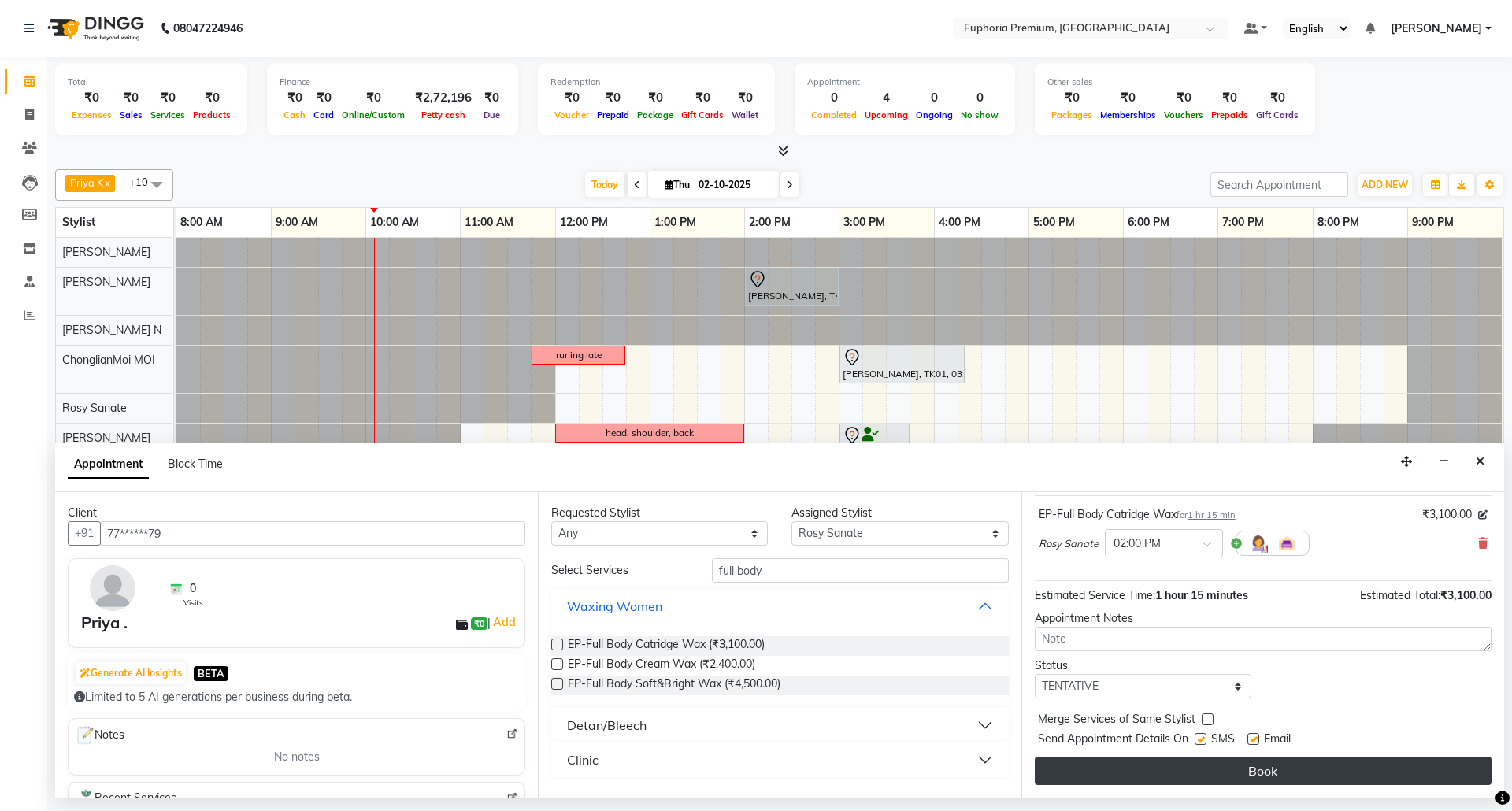
click at [1182, 768] on button "Book" at bounding box center [1264, 770] width 457 height 28
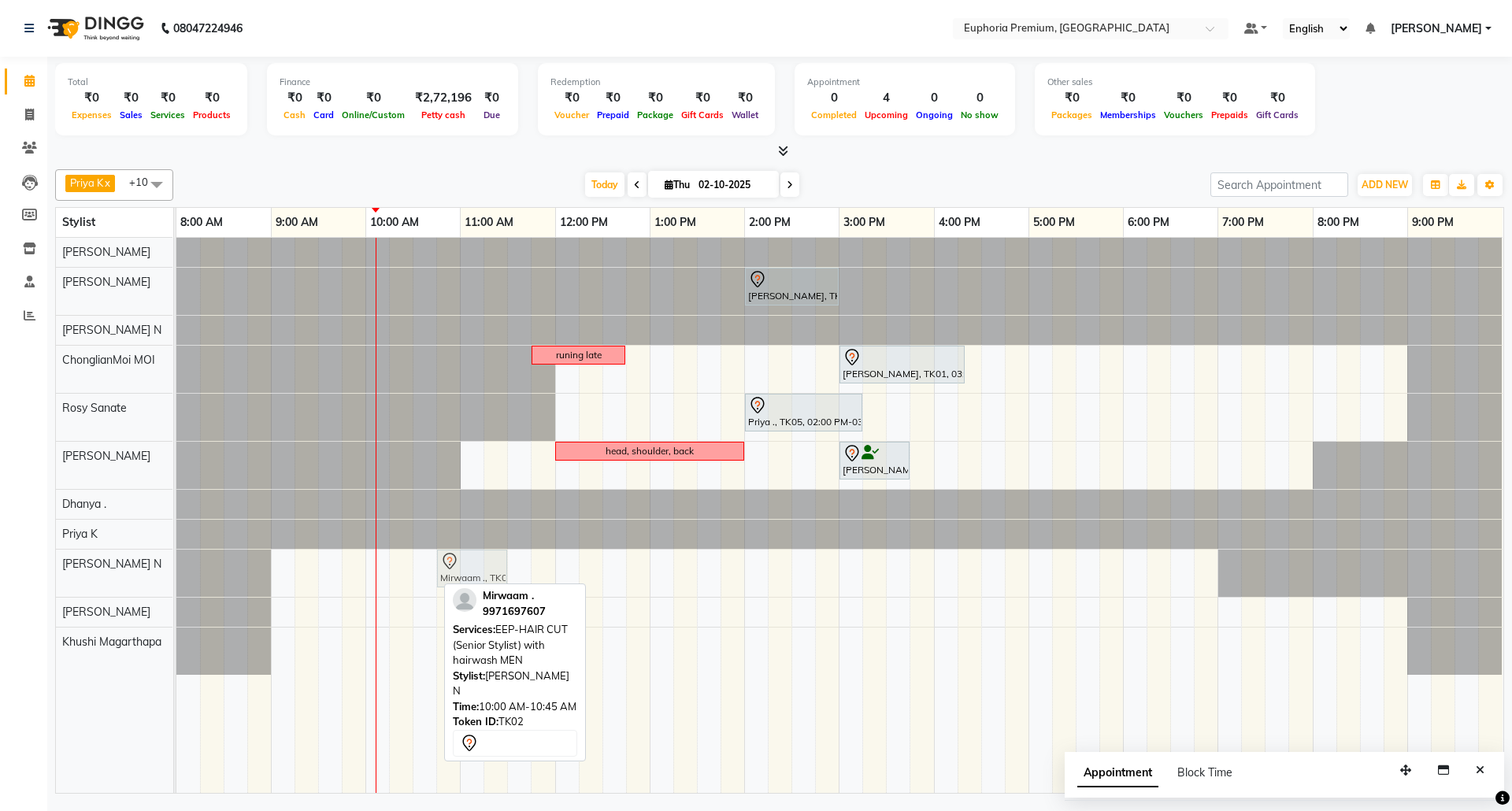
drag, startPoint x: 381, startPoint y: 574, endPoint x: 447, endPoint y: 584, distance: 66.8
click at [447, 584] on div "Priya K x ChonglianMoi MOI x Dhanya . x Shishi L x [PERSON_NAME] x [PERSON_NAME…" at bounding box center [779, 478] width 1449 height 631
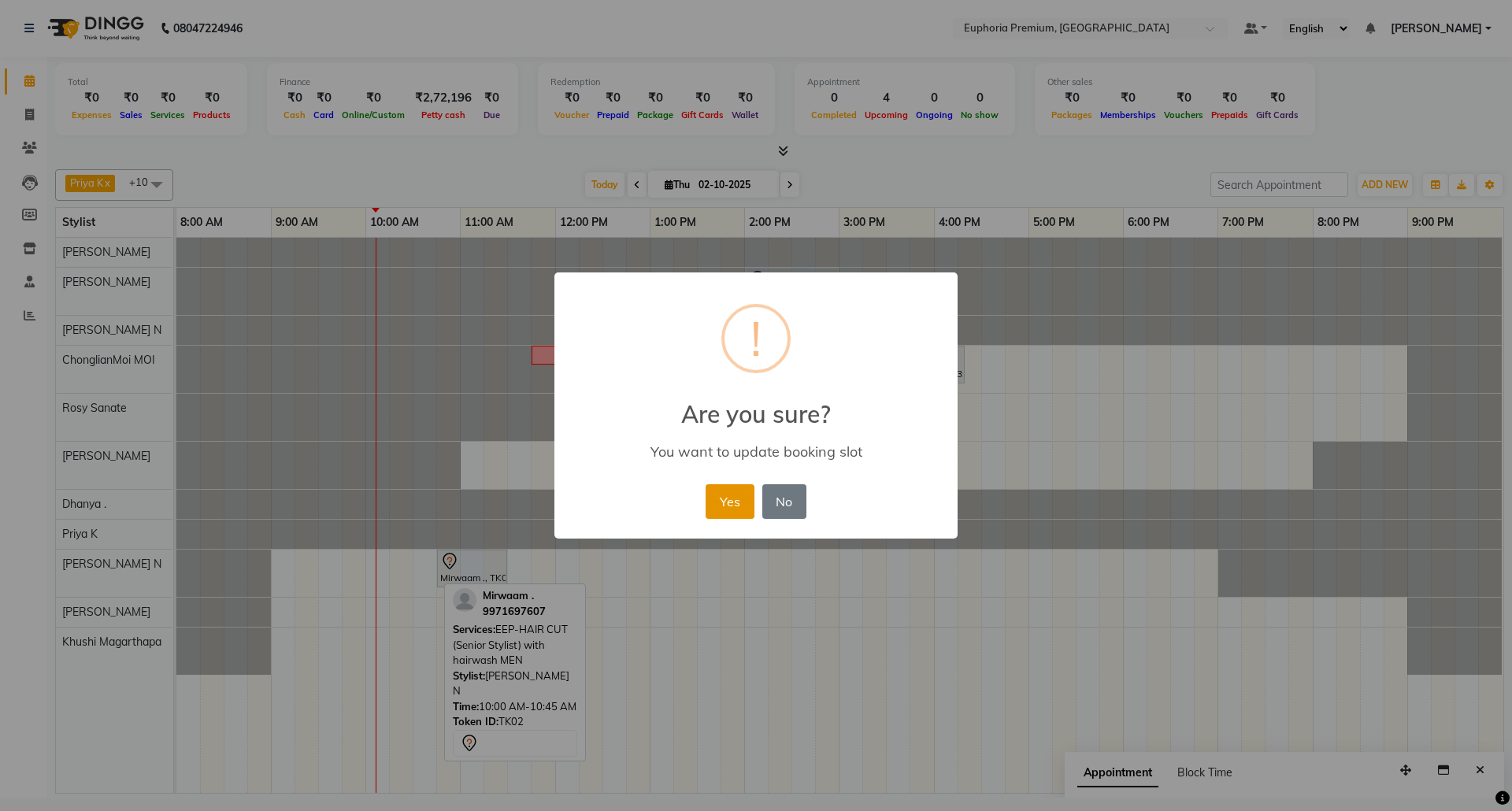
click at [723, 502] on button "Yes" at bounding box center [729, 501] width 48 height 34
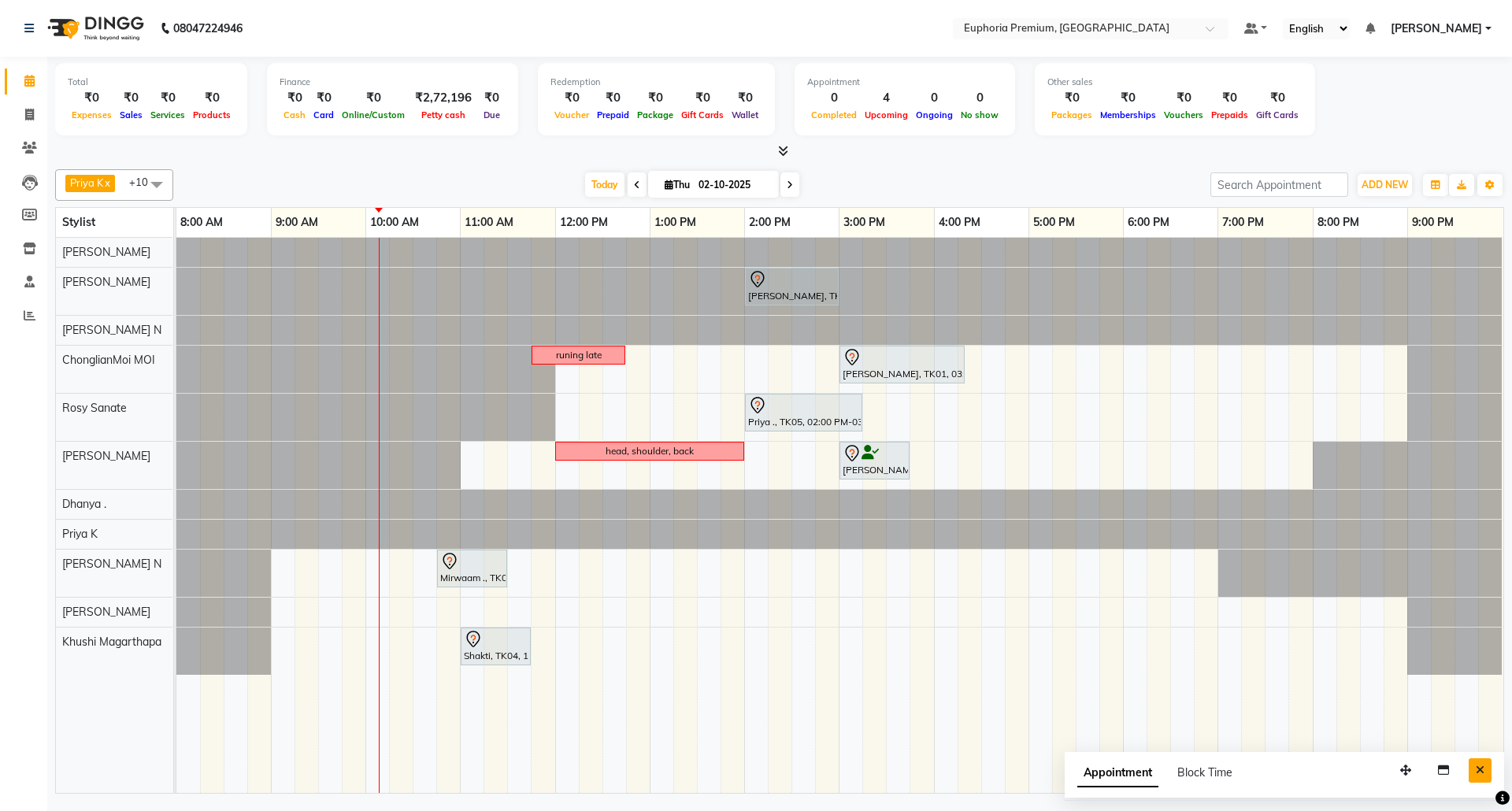
click at [1483, 759] on button "Close" at bounding box center [1480, 770] width 23 height 25
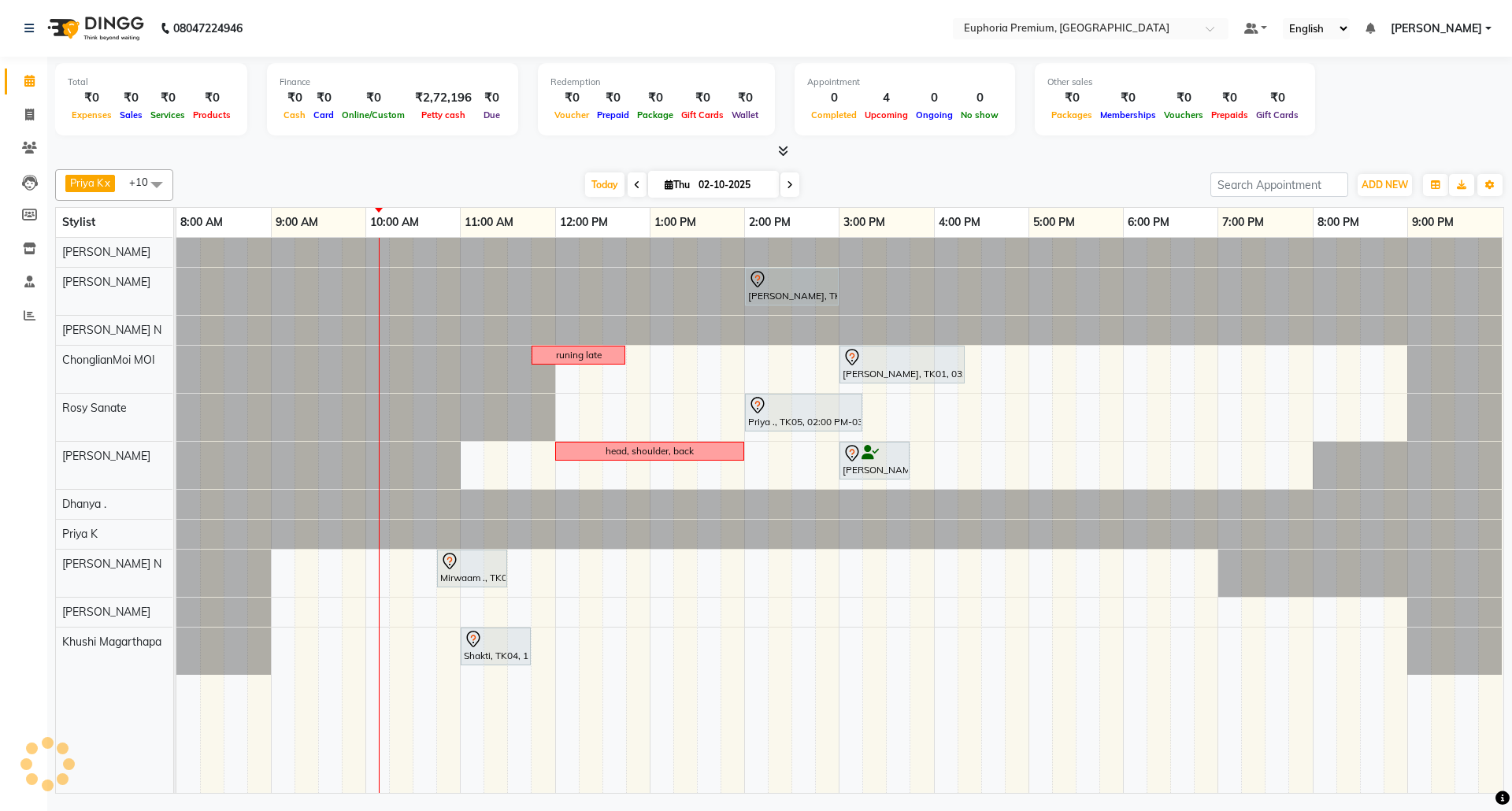
click at [166, 179] on span at bounding box center [157, 184] width 31 height 29
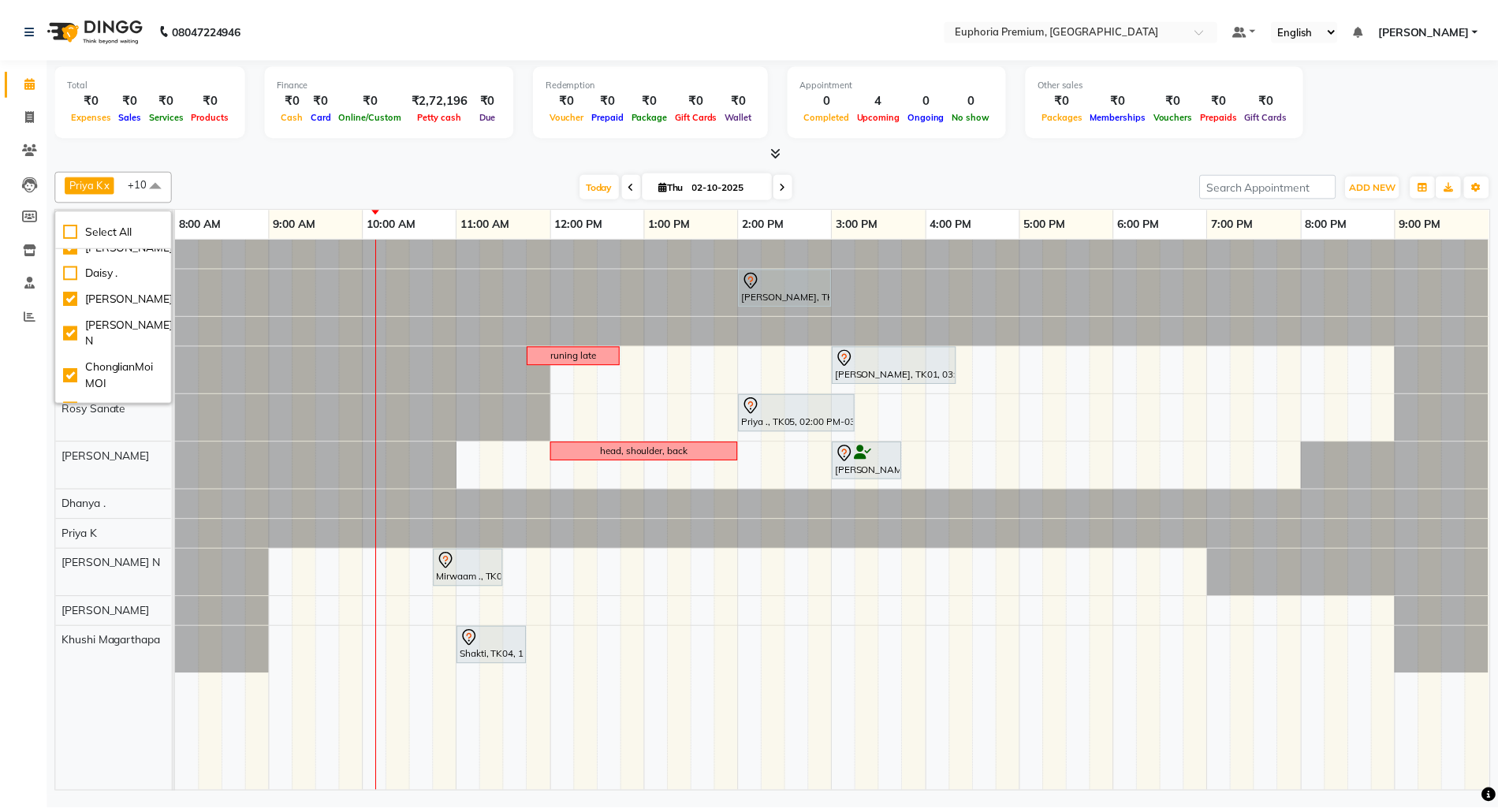
scroll to position [0, 0]
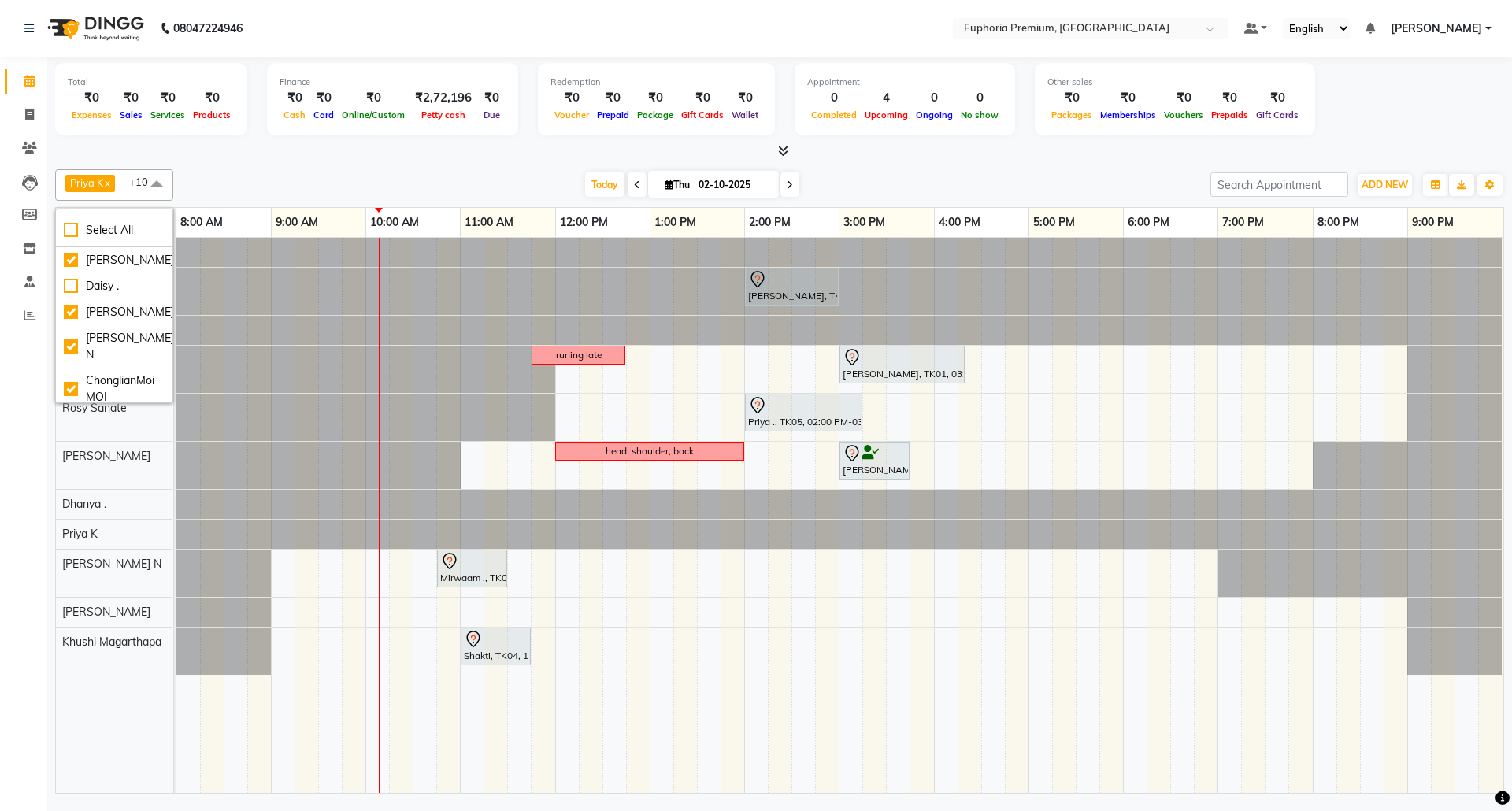
click at [145, 192] on span at bounding box center [157, 184] width 31 height 29
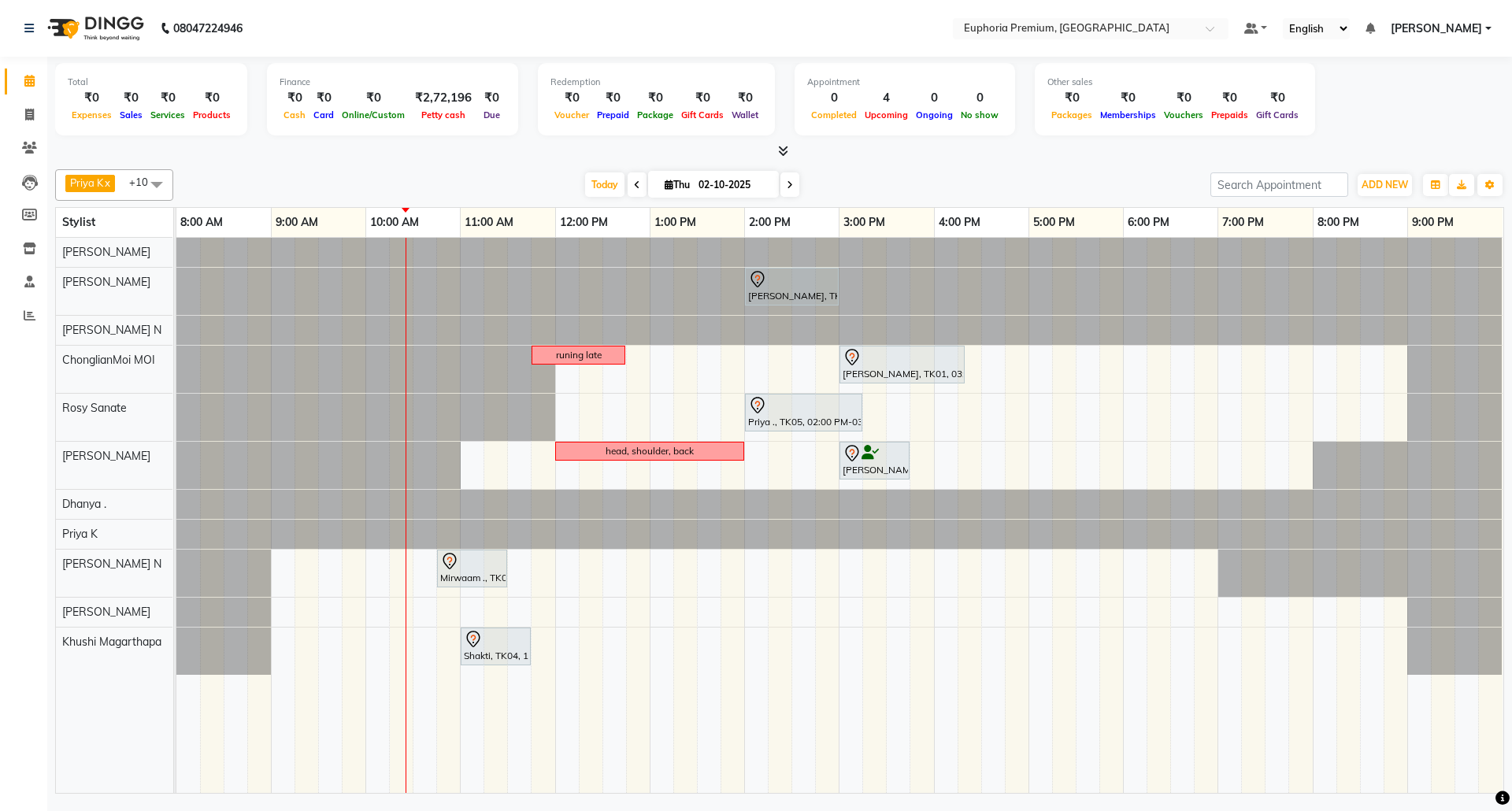
click at [767, 156] on div at bounding box center [779, 151] width 1449 height 17
click at [782, 154] on icon at bounding box center [783, 151] width 10 height 12
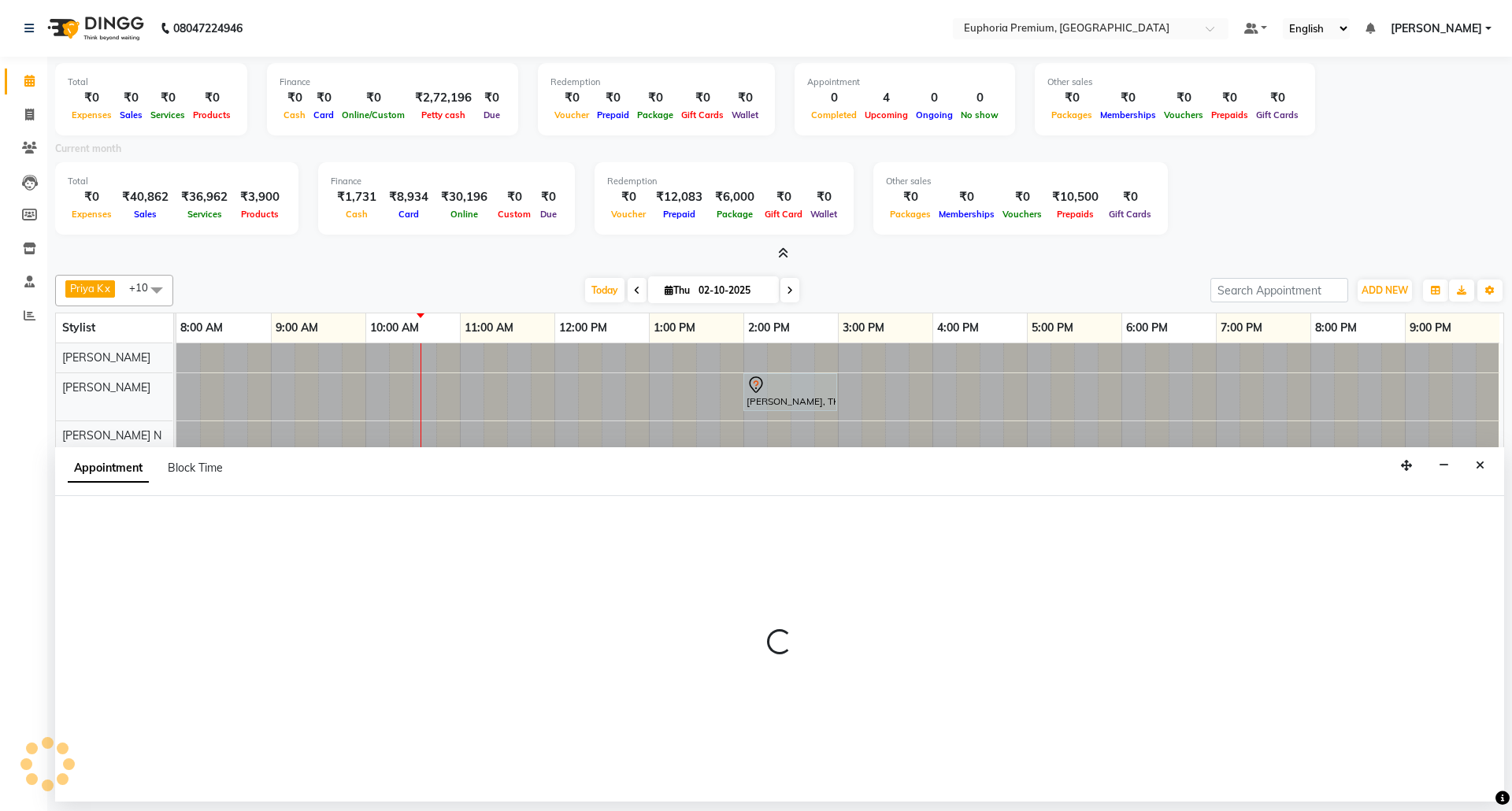
select select "86606"
select select "720"
select select "tentative"
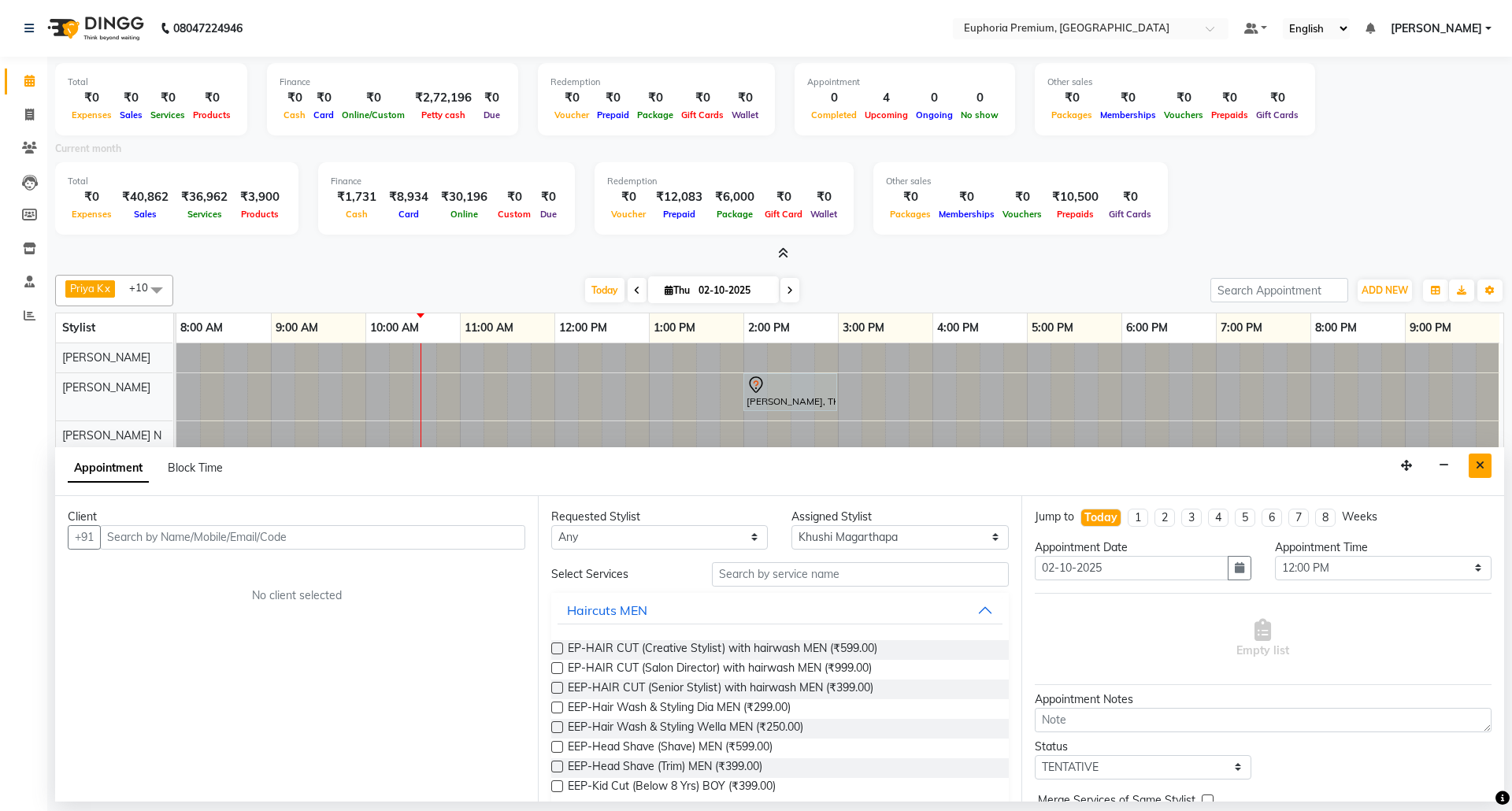
click at [1482, 464] on icon "Close" at bounding box center [1480, 465] width 9 height 11
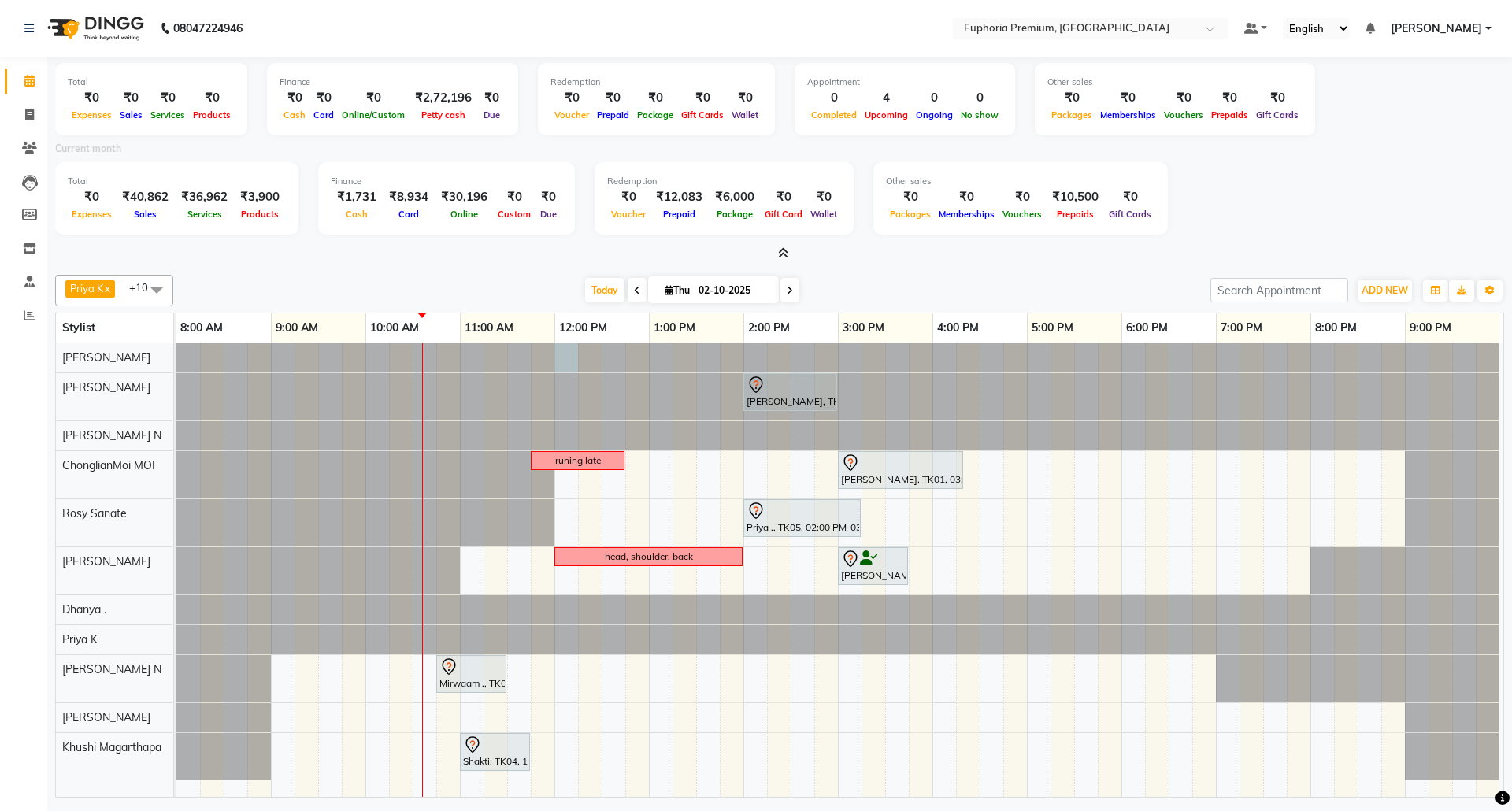
click at [177, 360] on div at bounding box center [177, 358] width 0 height 29
select select "71609"
select select "720"
select select "tentative"
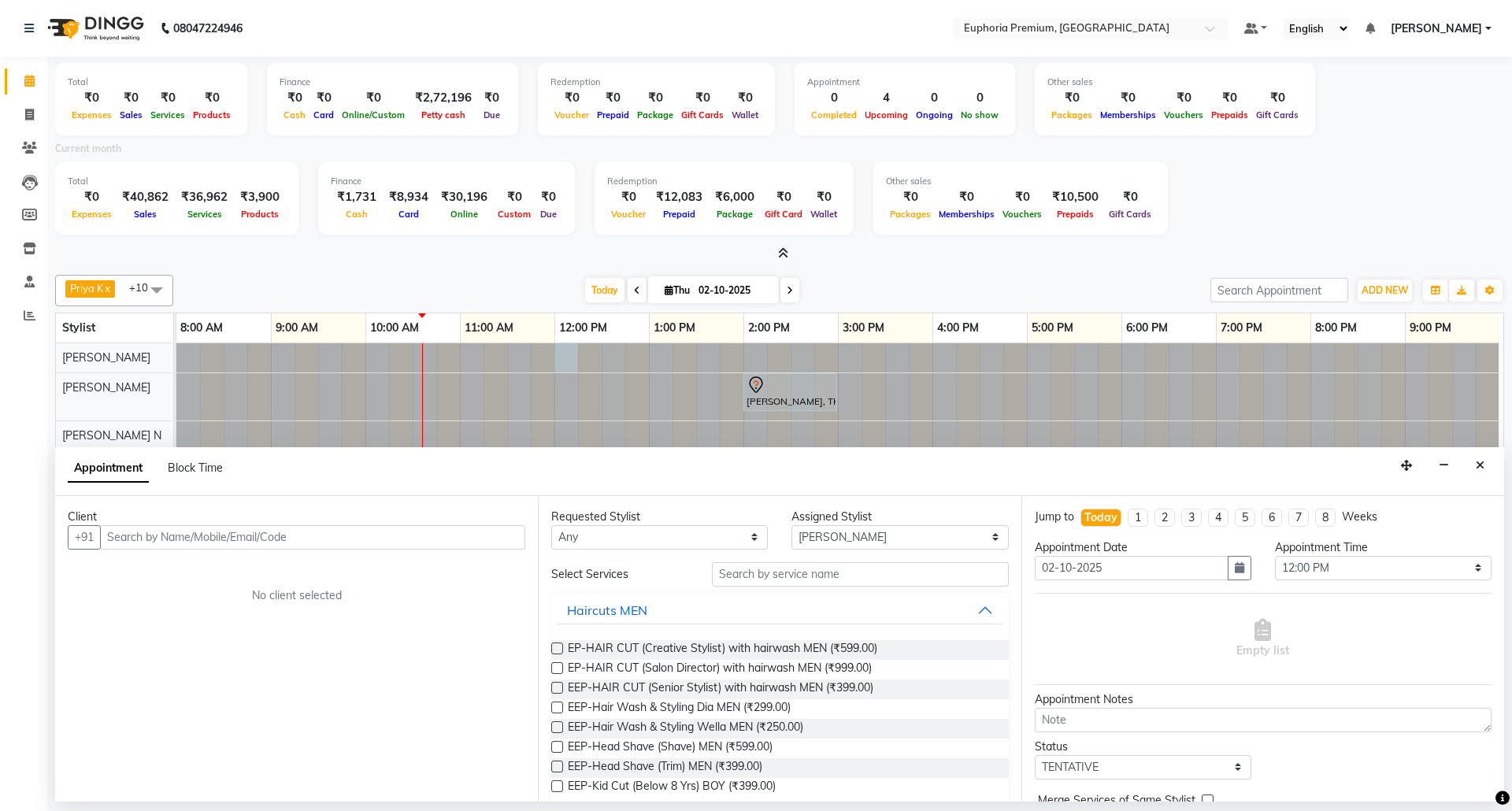
click at [309, 530] on input "text" at bounding box center [312, 536] width 425 height 25
type input "7406327475"
click at [489, 538] on span "Add Client" at bounding box center [493, 536] width 53 height 14
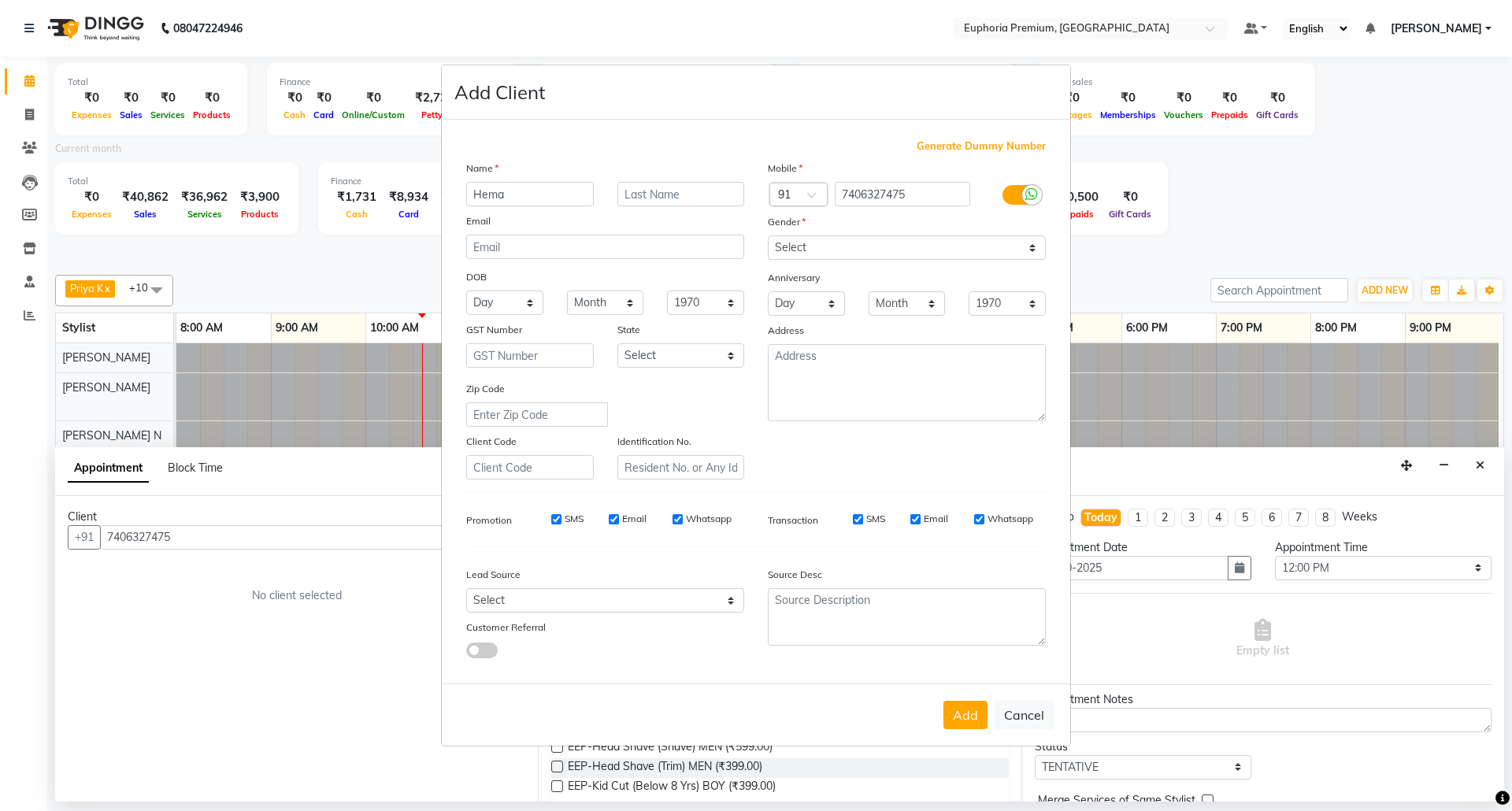
type input "Hema"
click at [892, 247] on select "Select [DEMOGRAPHIC_DATA] [DEMOGRAPHIC_DATA] Other Prefer Not To Say" at bounding box center [907, 247] width 278 height 25
select select "[DEMOGRAPHIC_DATA]"
click at [768, 237] on select "Select [DEMOGRAPHIC_DATA] [DEMOGRAPHIC_DATA] Other Prefer Not To Say" at bounding box center [907, 247] width 278 height 25
click at [963, 715] on button "Add" at bounding box center [965, 714] width 44 height 28
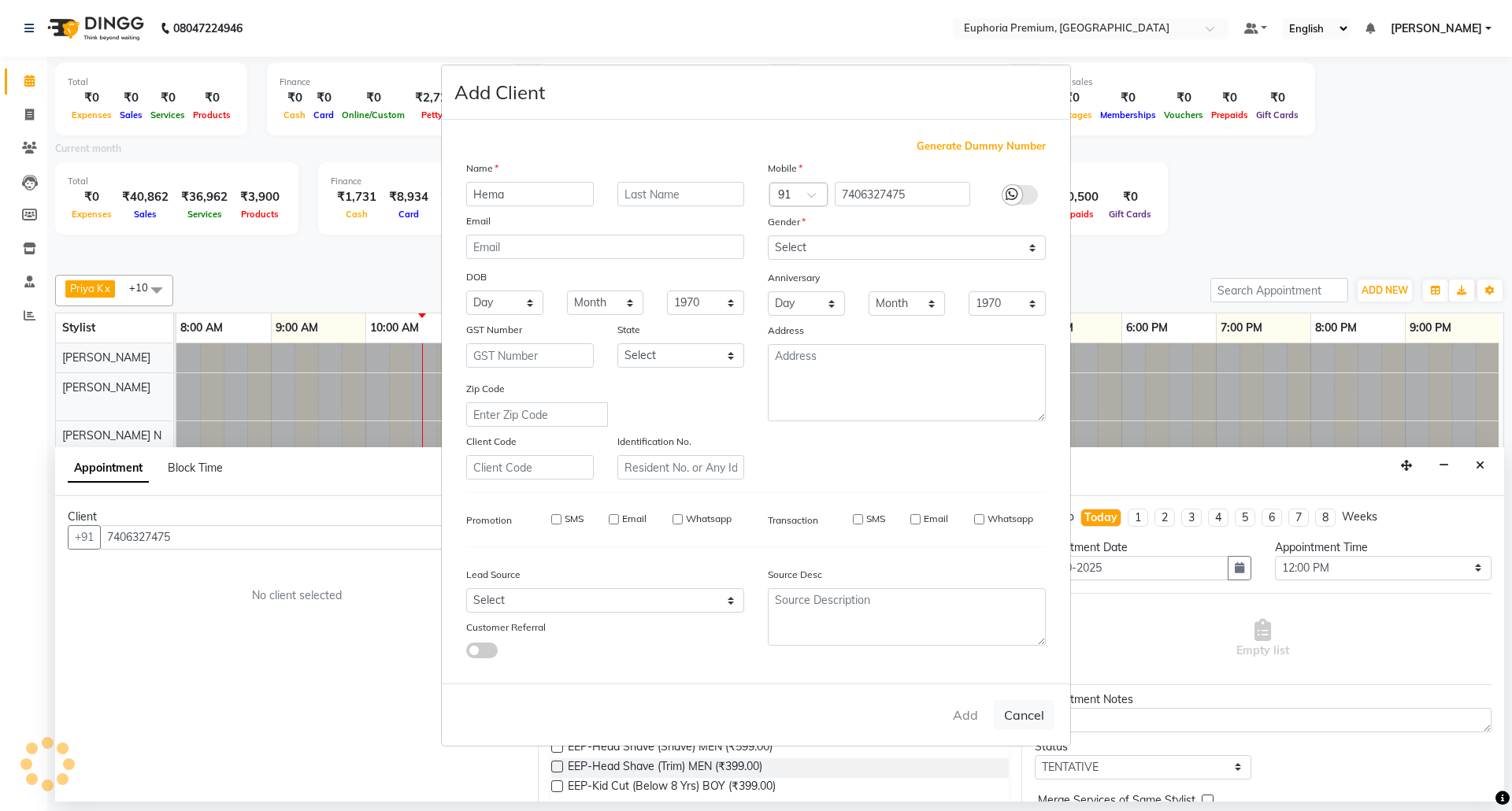
type input "74******75"
select select
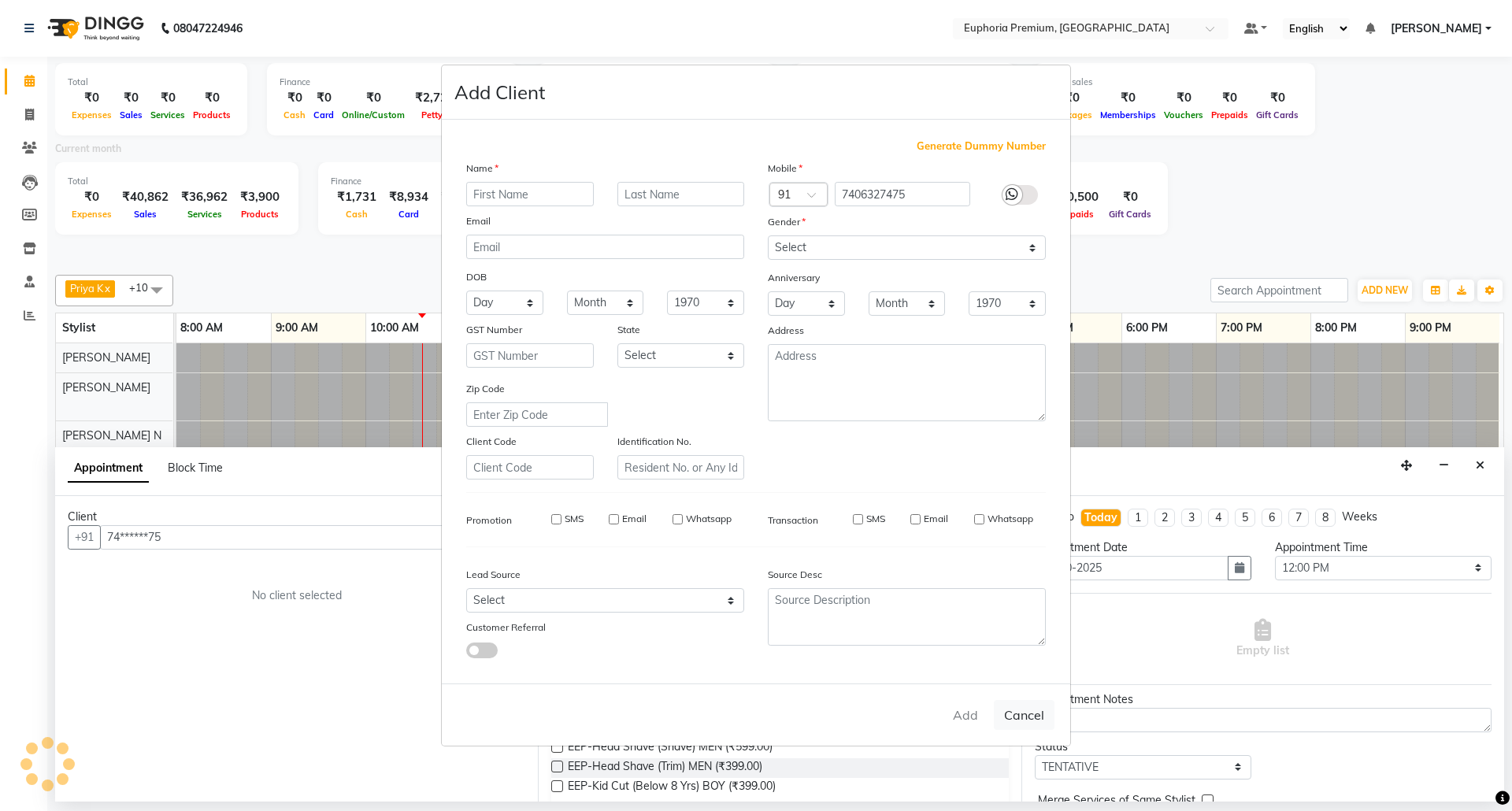
select select
checkbox input "false"
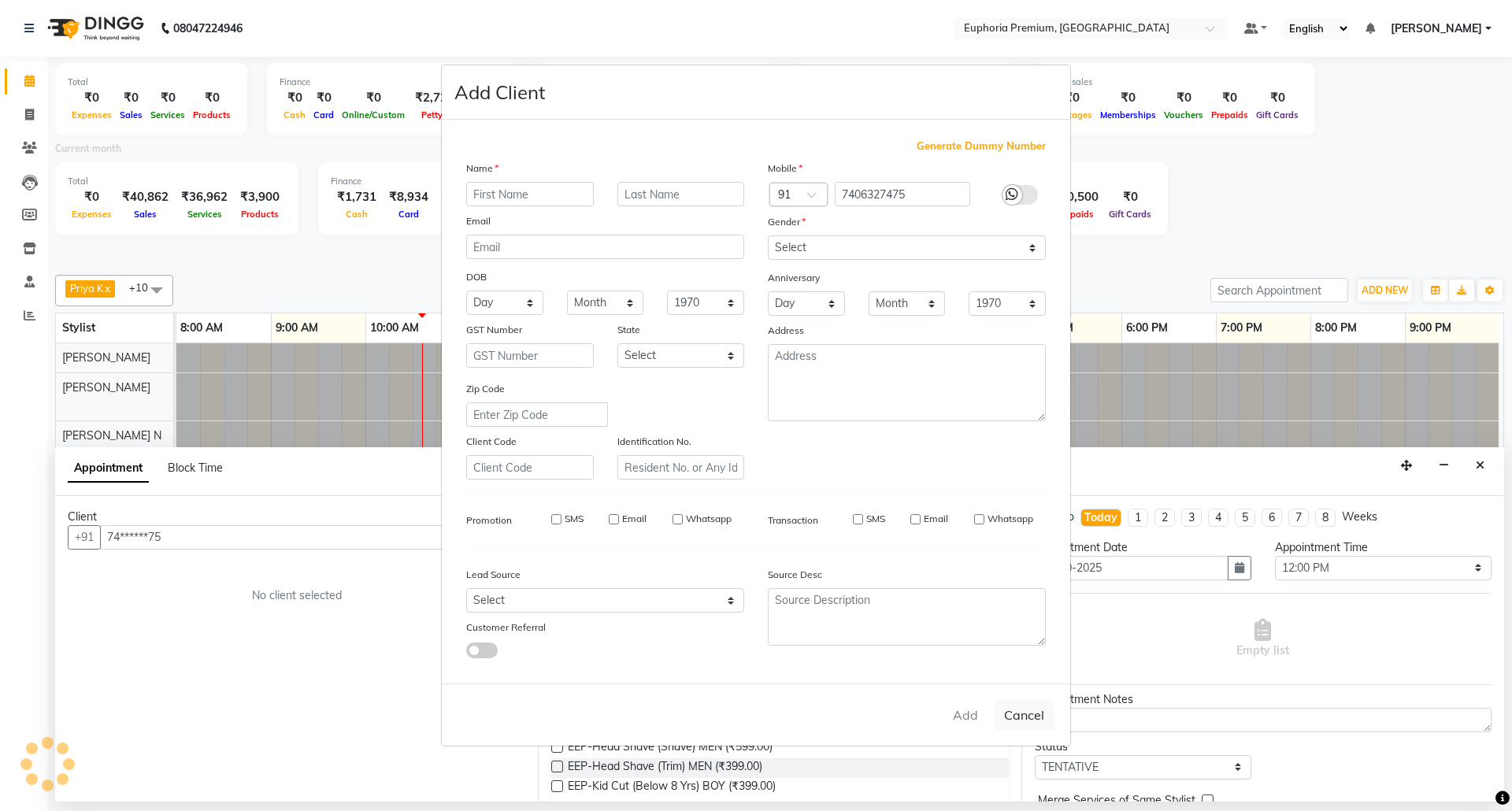
checkbox input "false"
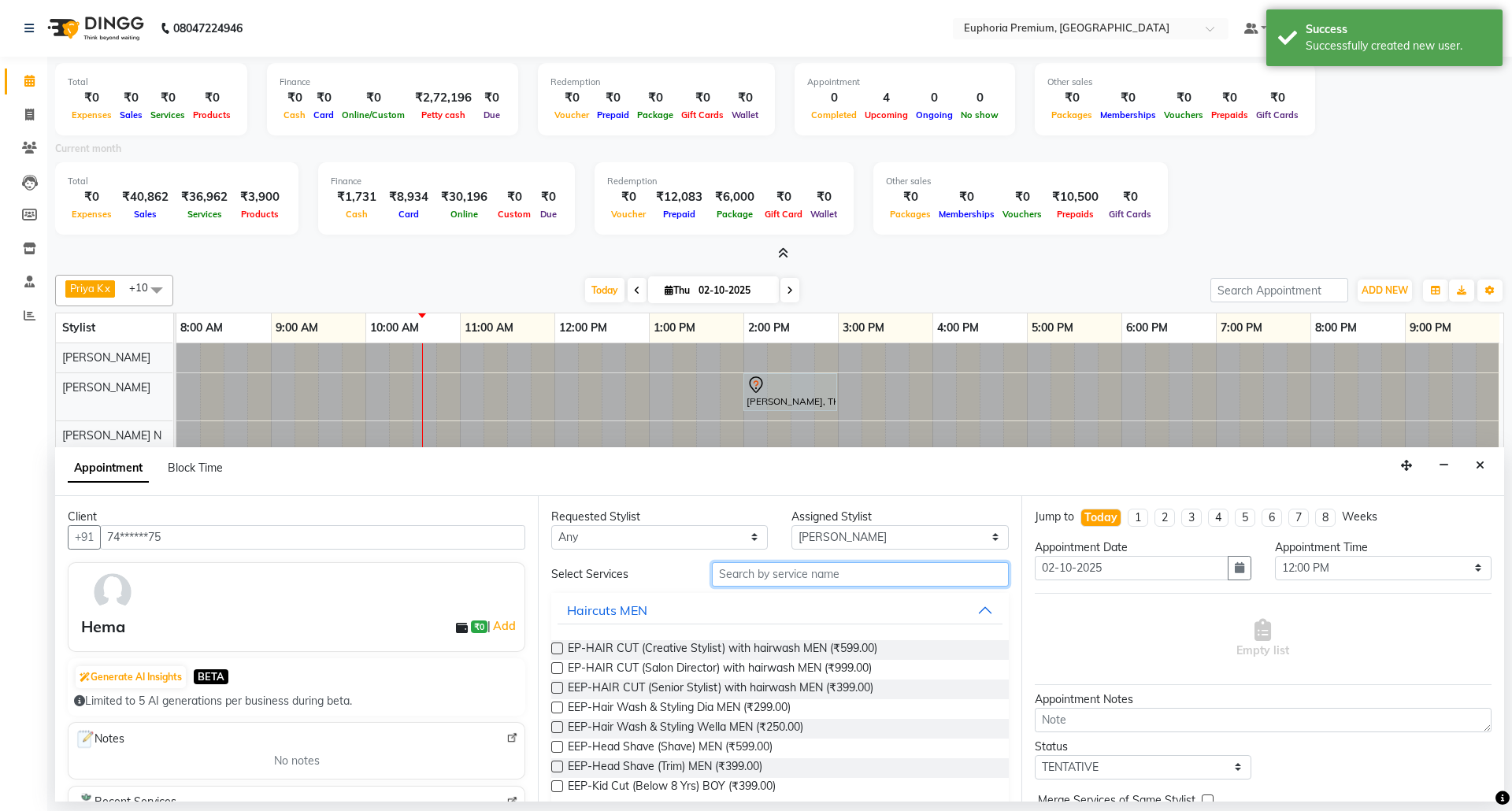
click at [788, 581] on input "text" at bounding box center [860, 574] width 297 height 25
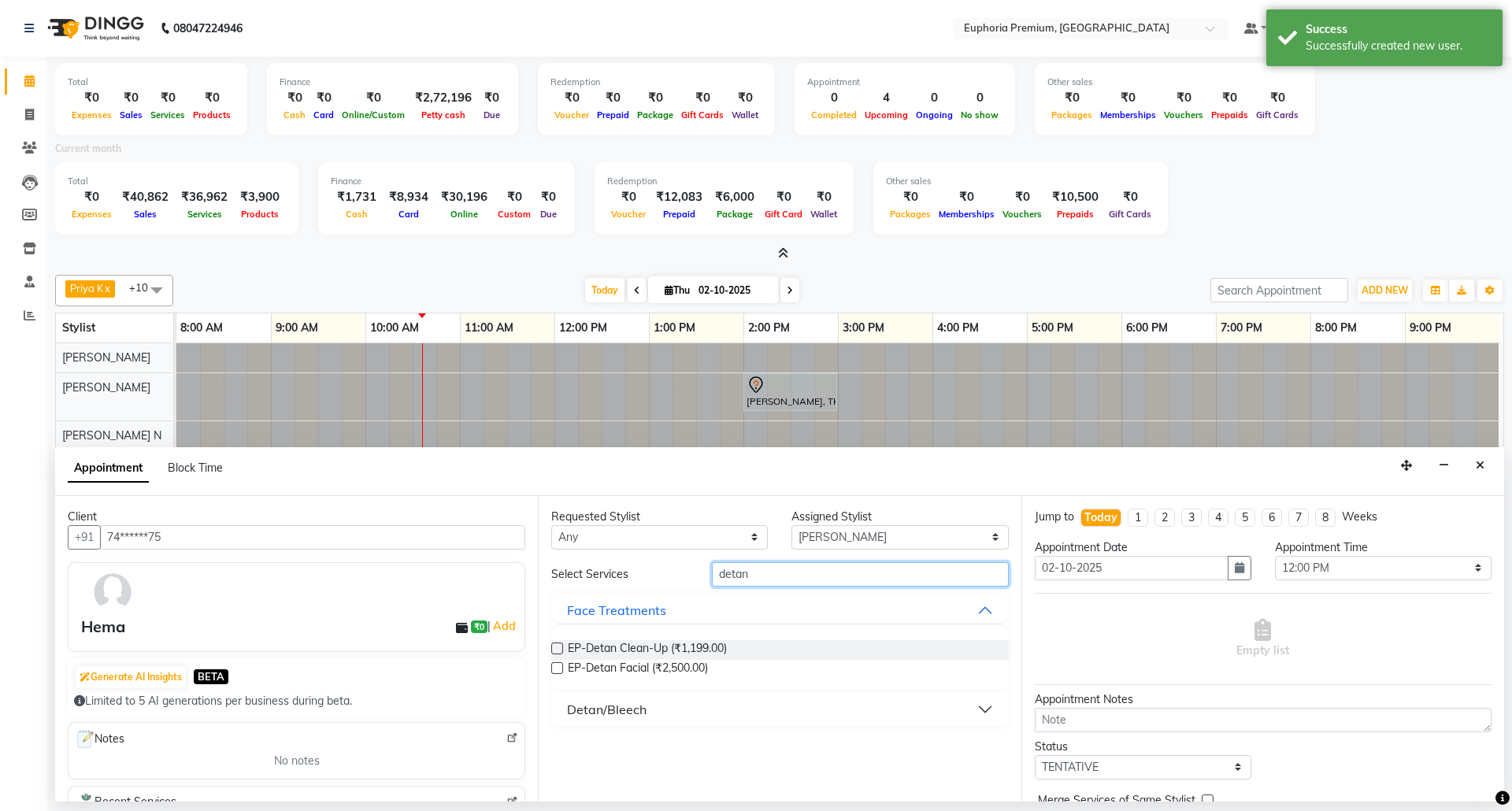
type input "detan"
click at [641, 705] on div "Detan/Bleech" at bounding box center [606, 709] width 79 height 19
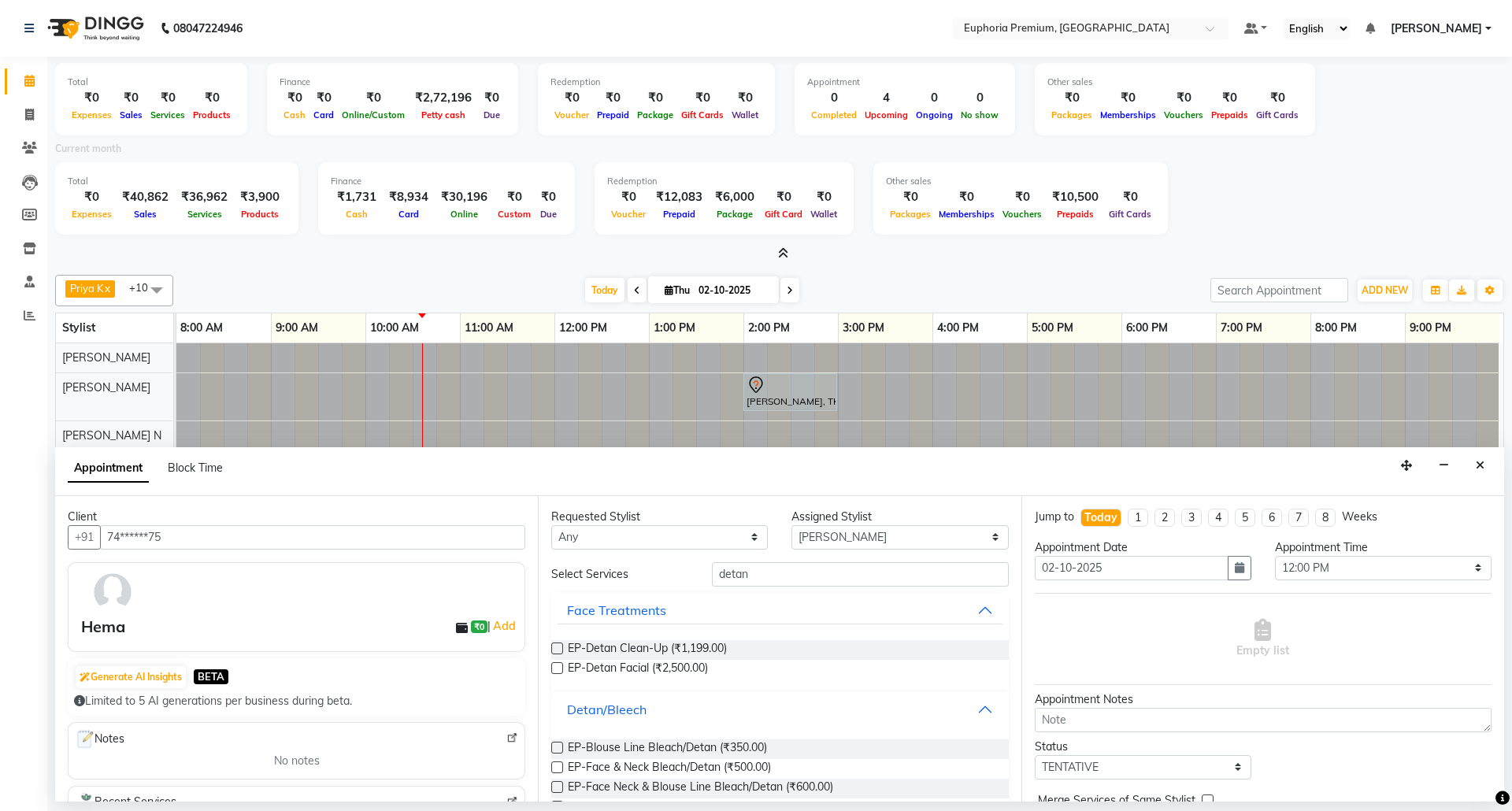
scroll to position [105, 0]
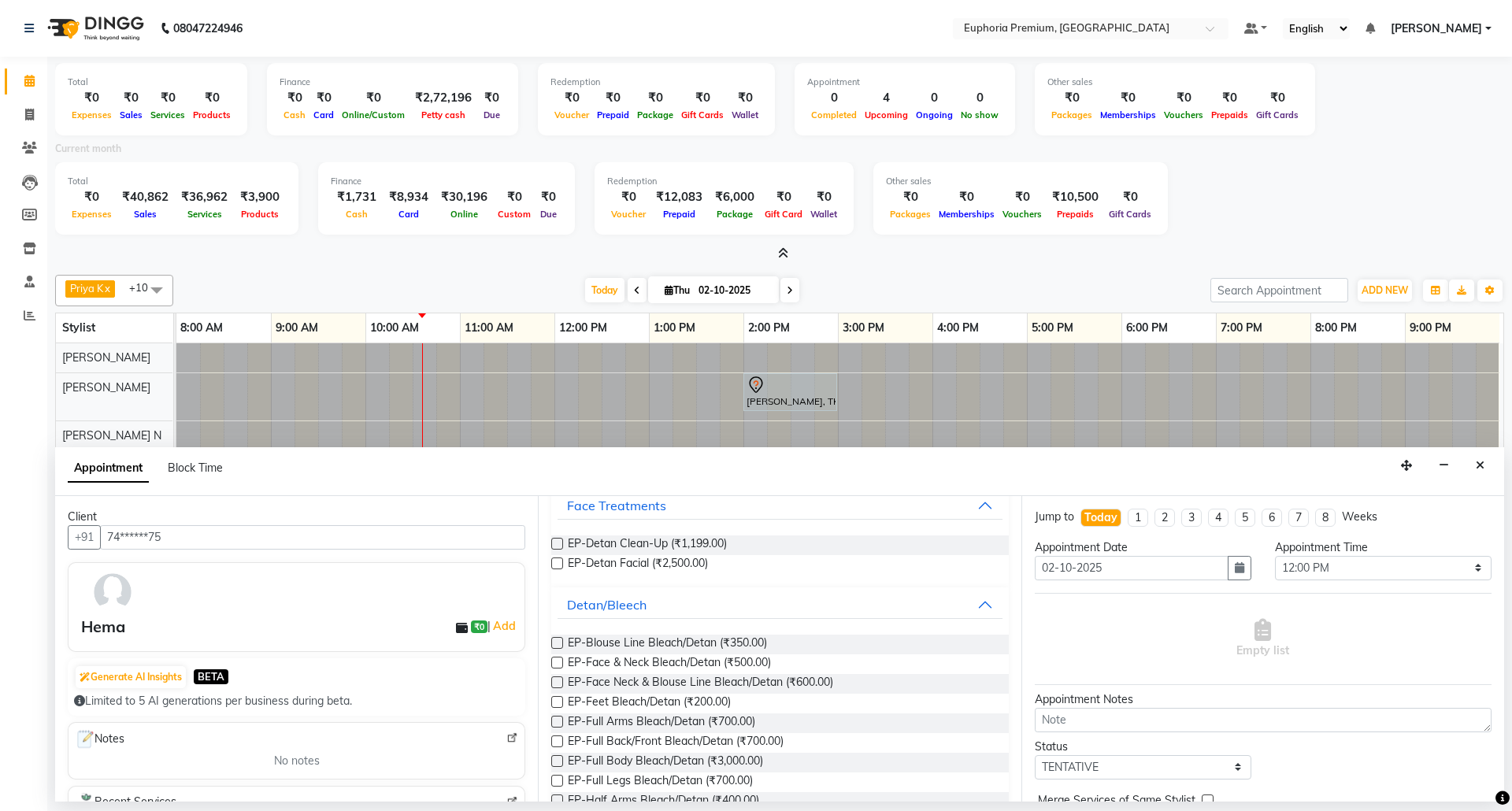
click at [552, 665] on label at bounding box center [557, 662] width 12 height 12
click at [552, 665] on input "checkbox" at bounding box center [556, 664] width 10 height 10
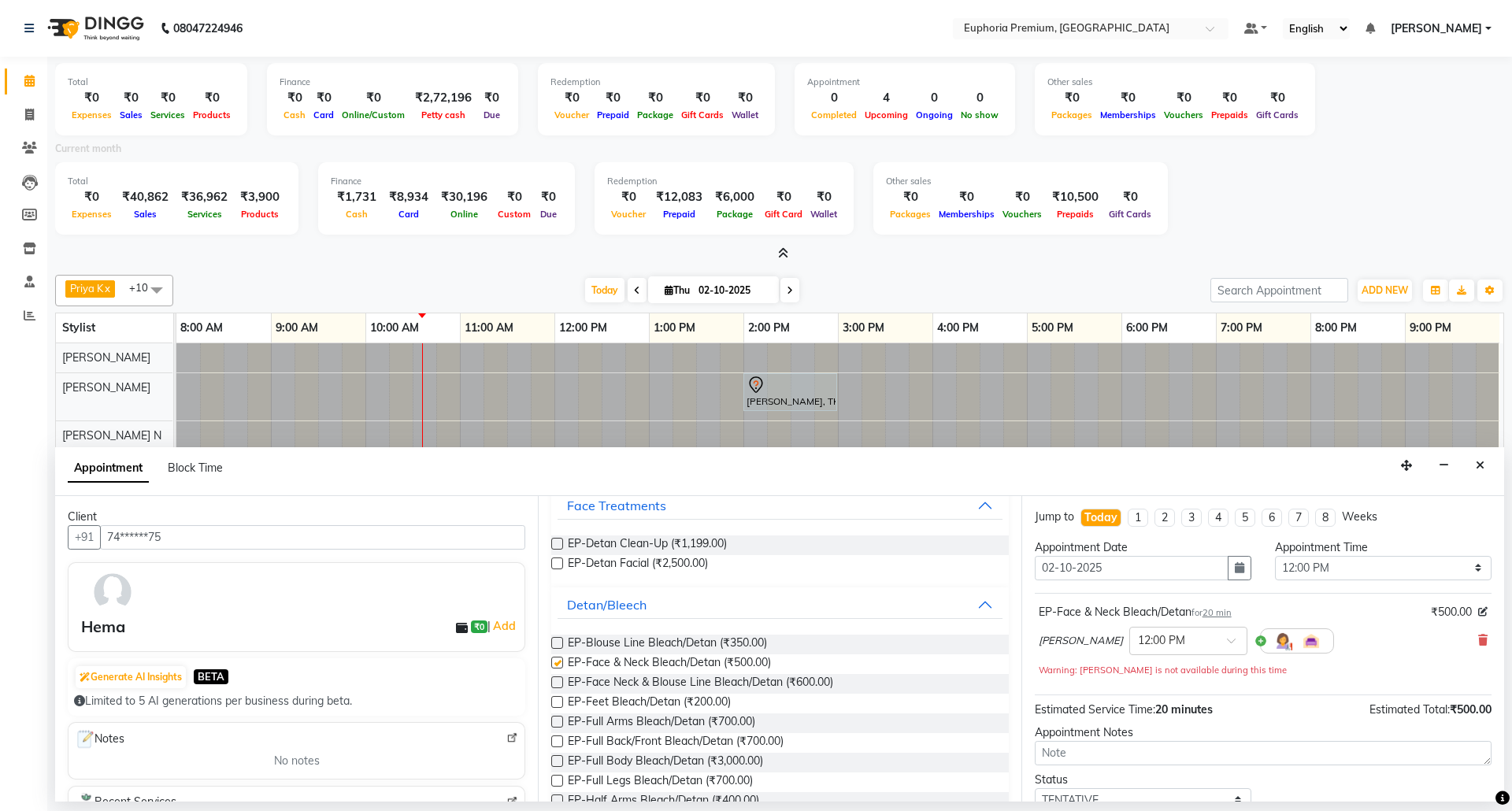
checkbox input "false"
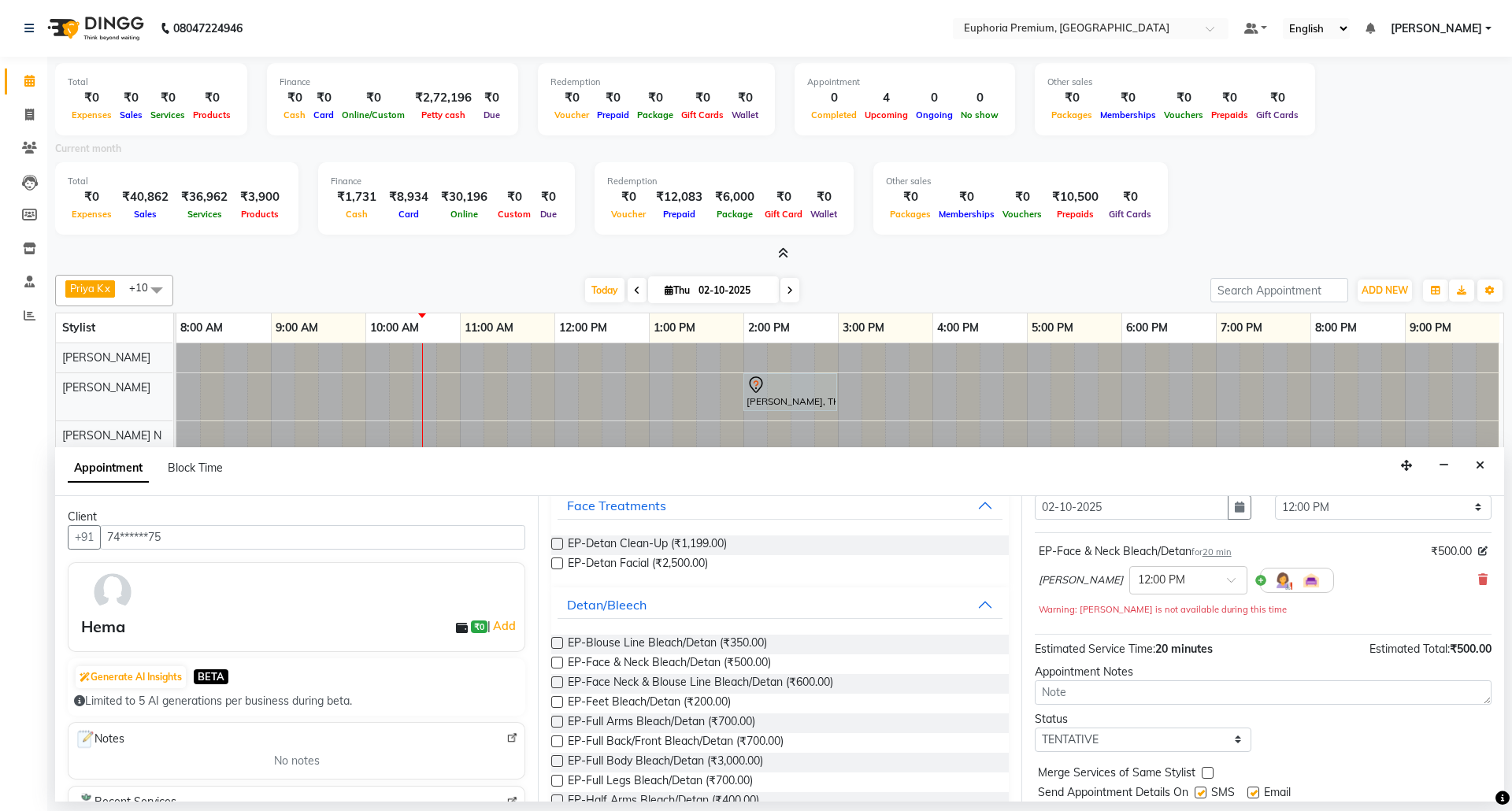
scroll to position [112, 0]
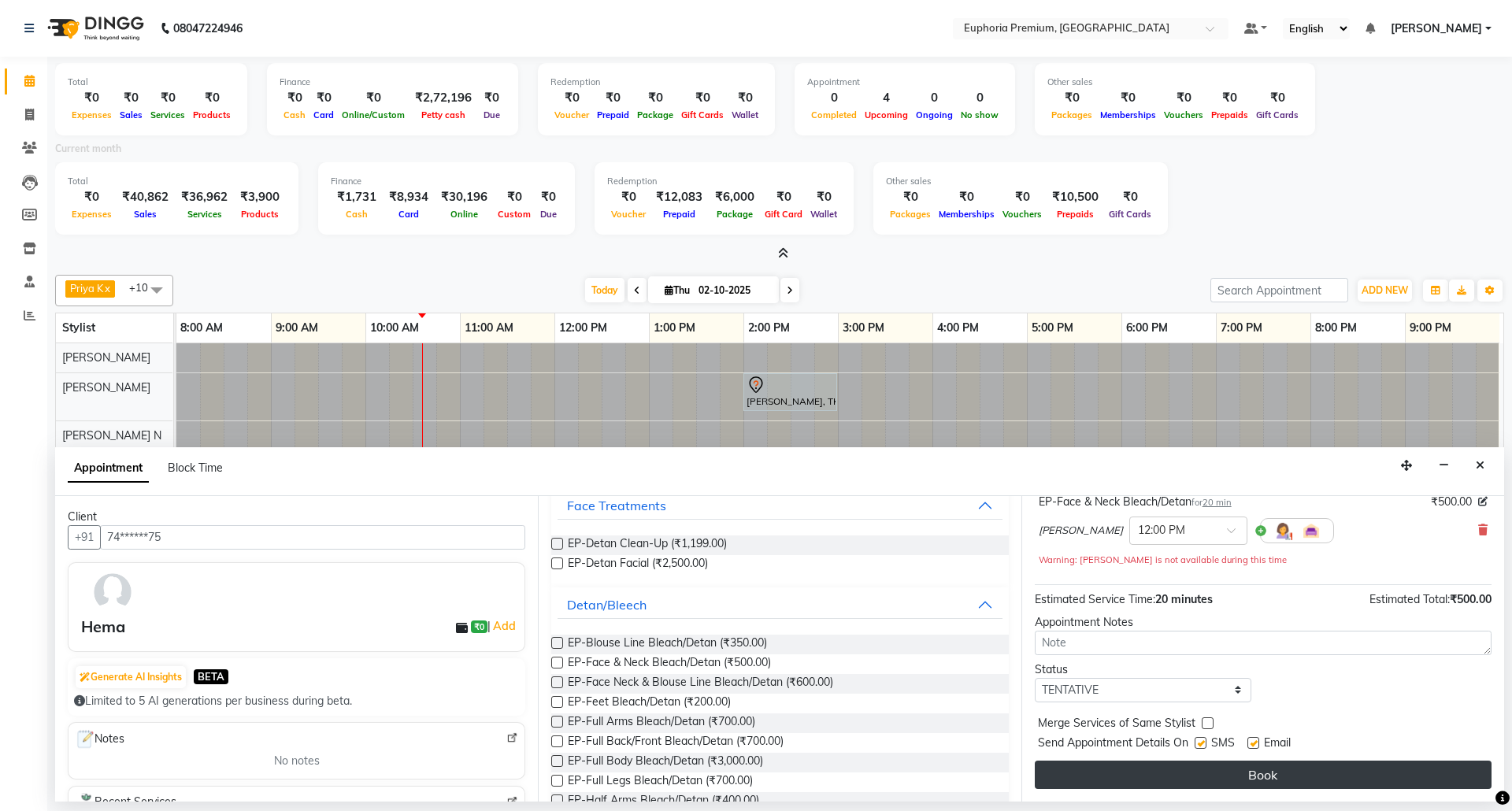
click at [1189, 770] on button "Book" at bounding box center [1264, 774] width 457 height 28
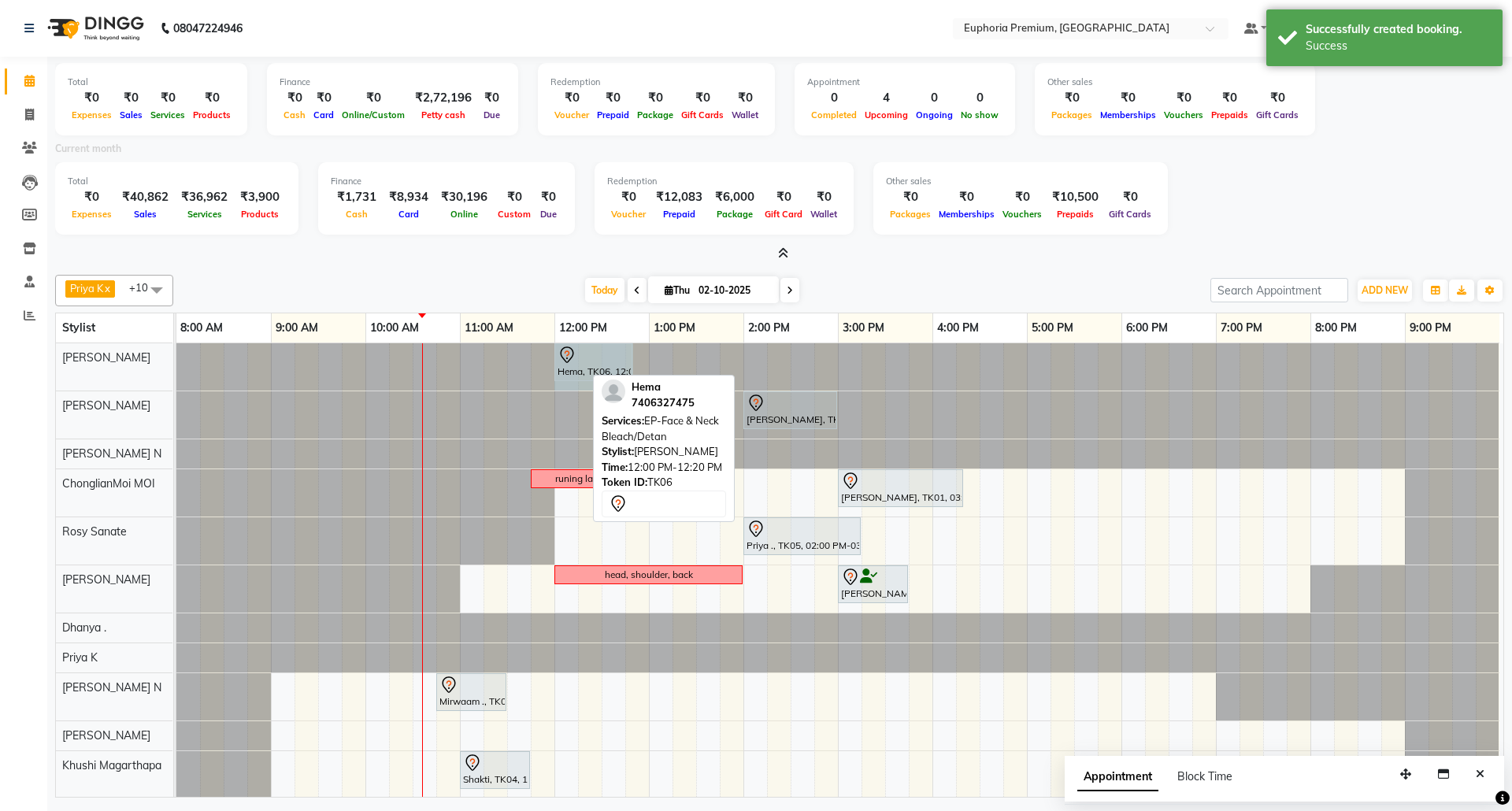
drag, startPoint x: 583, startPoint y: 363, endPoint x: 632, endPoint y: 350, distance: 50.7
click at [177, 350] on div "Hema, TK06, 12:00 PM-12:20 PM, EP-Face & Neck Bleach/Detan Hema, TK06, 12:00 PM…" at bounding box center [177, 367] width 0 height 47
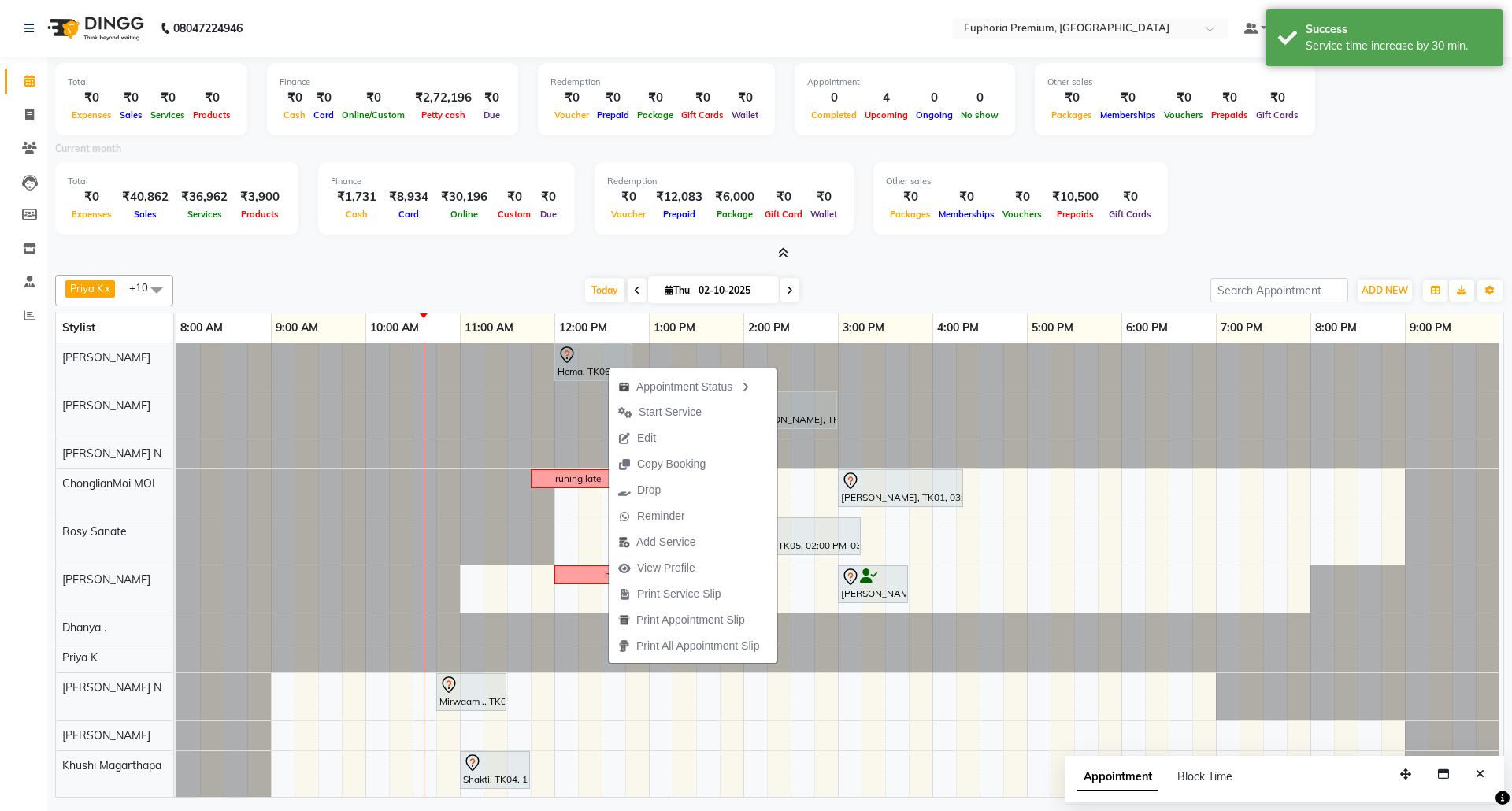
click at [663, 435] on span "Edit" at bounding box center [637, 437] width 57 height 25
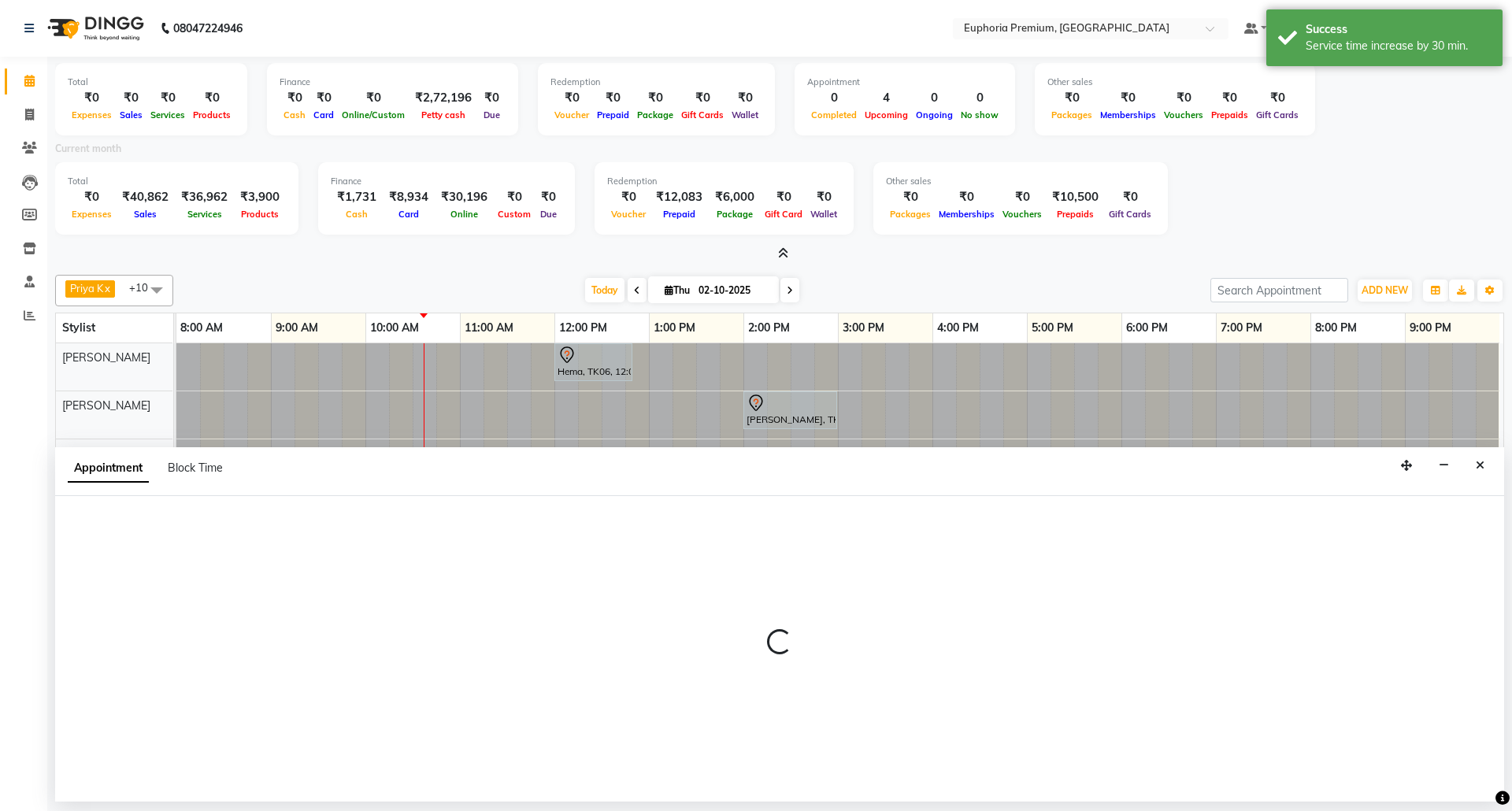
select select "tentative"
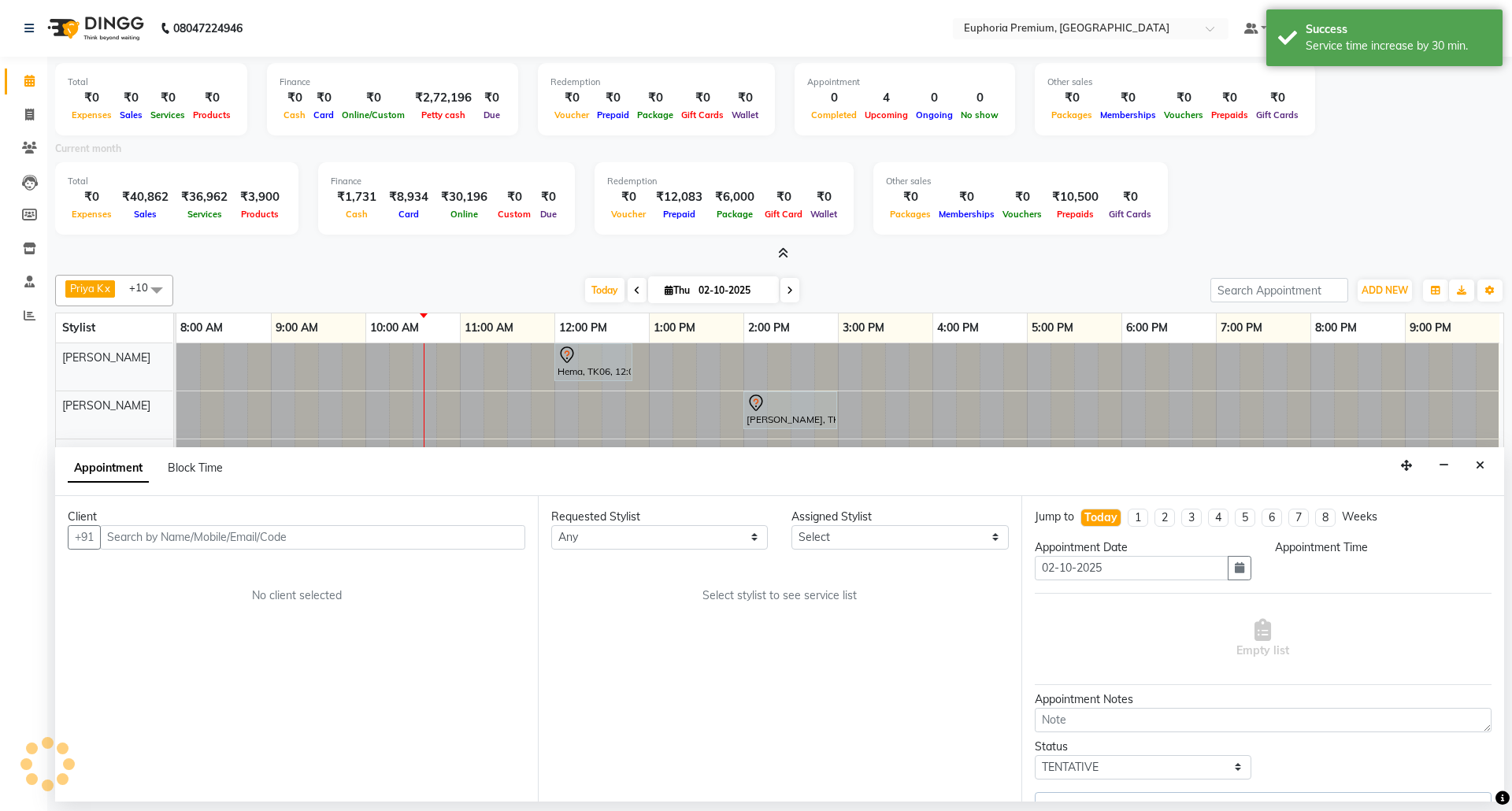
select select "71609"
select select "720"
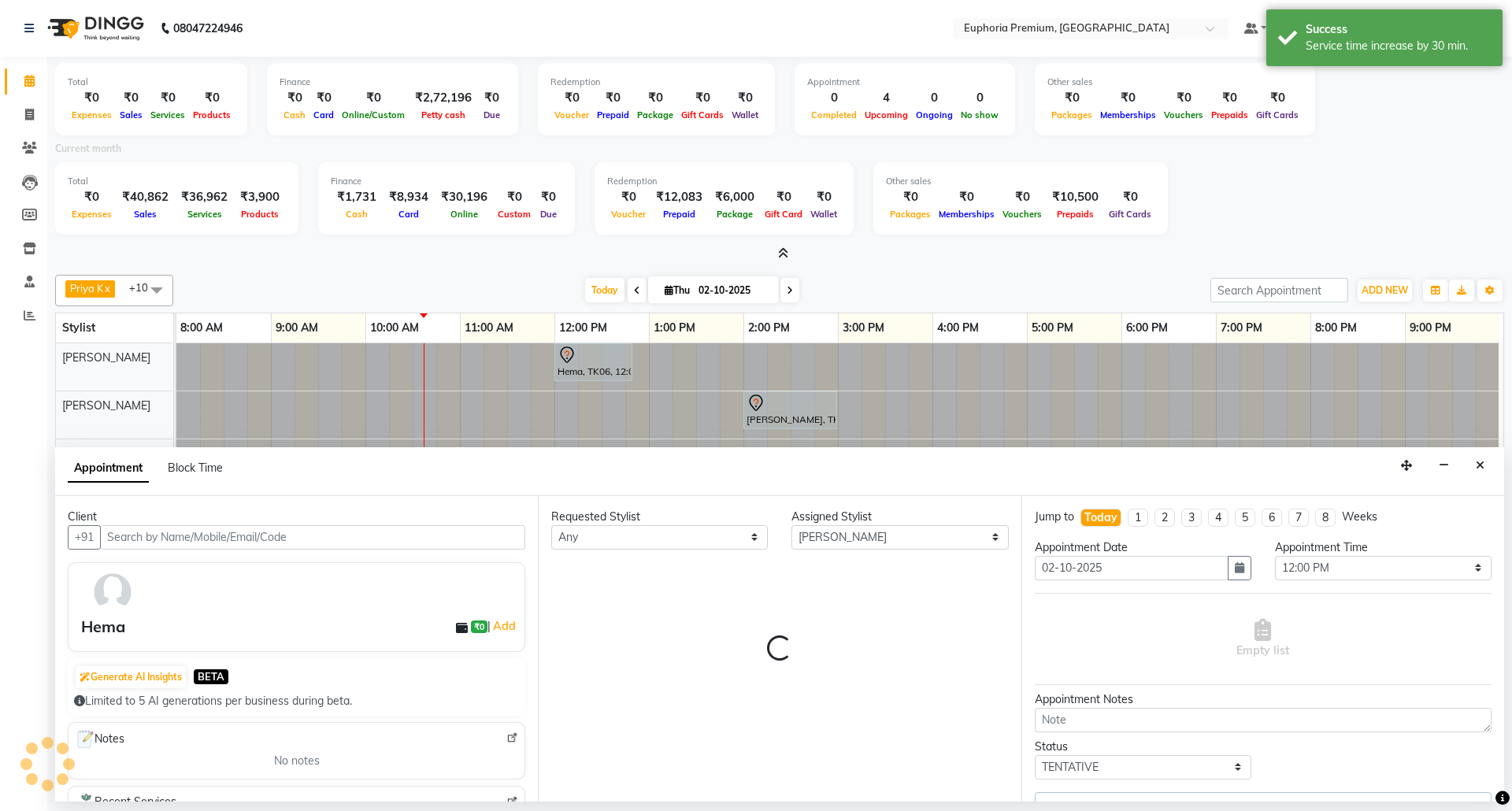
scroll to position [0, 13]
select select "4006"
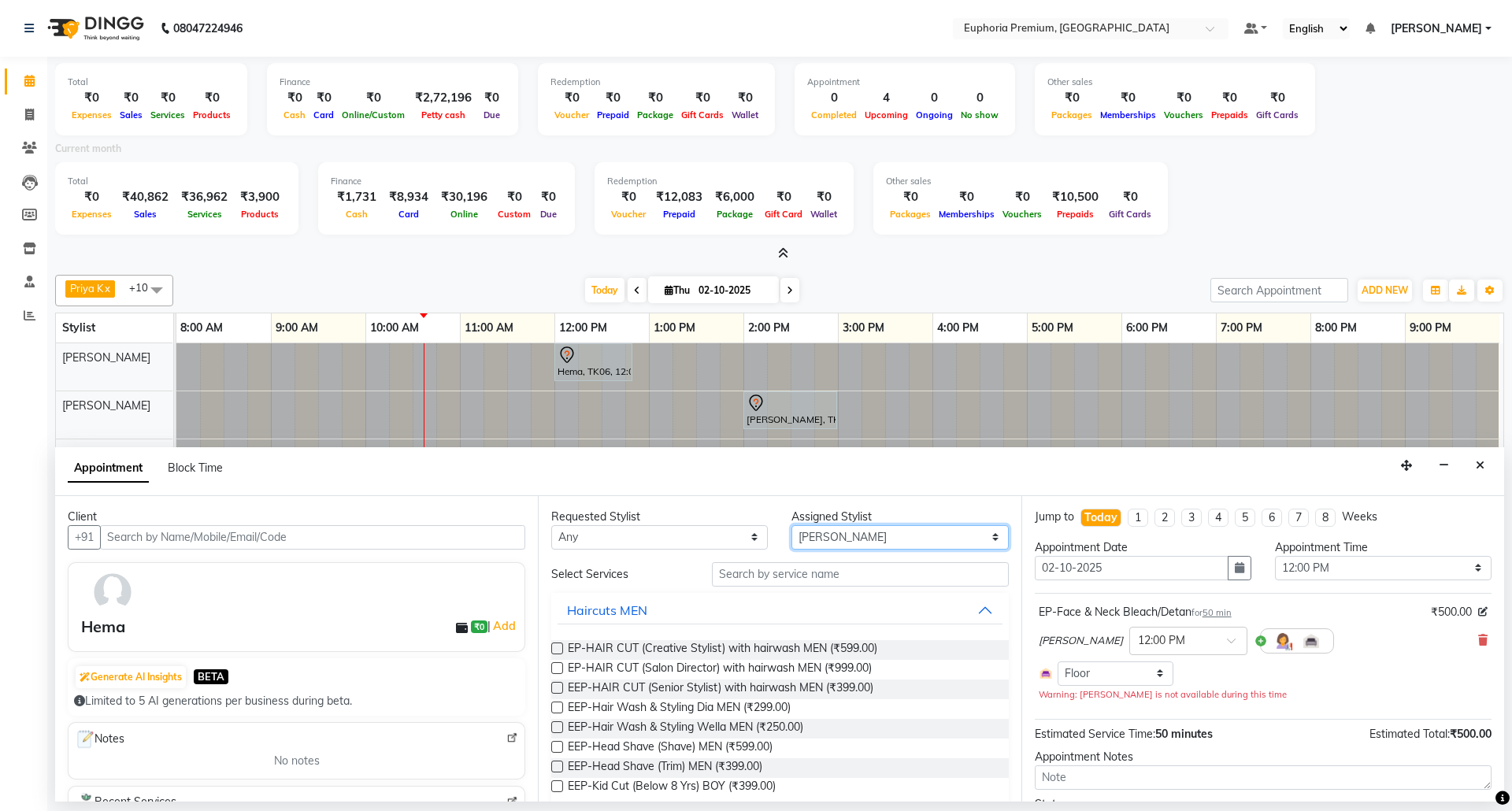
click at [871, 536] on select "Select [PERSON_NAME] N [PERSON_NAME] N ChonglianMoi MOI [PERSON_NAME] . [PERSON…" at bounding box center [900, 536] width 217 height 25
select select "78117"
click at [792, 526] on select "Select [PERSON_NAME] N [PERSON_NAME] N ChonglianMoi MOI [PERSON_NAME] . [PERSON…" at bounding box center [900, 536] width 217 height 25
click at [769, 561] on div "Requested Stylist Any [PERSON_NAME] N [PERSON_NAME] N ChonglianMoi MOI [PERSON_…" at bounding box center [779, 648] width 483 height 305
click at [764, 581] on input "text" at bounding box center [860, 574] width 297 height 25
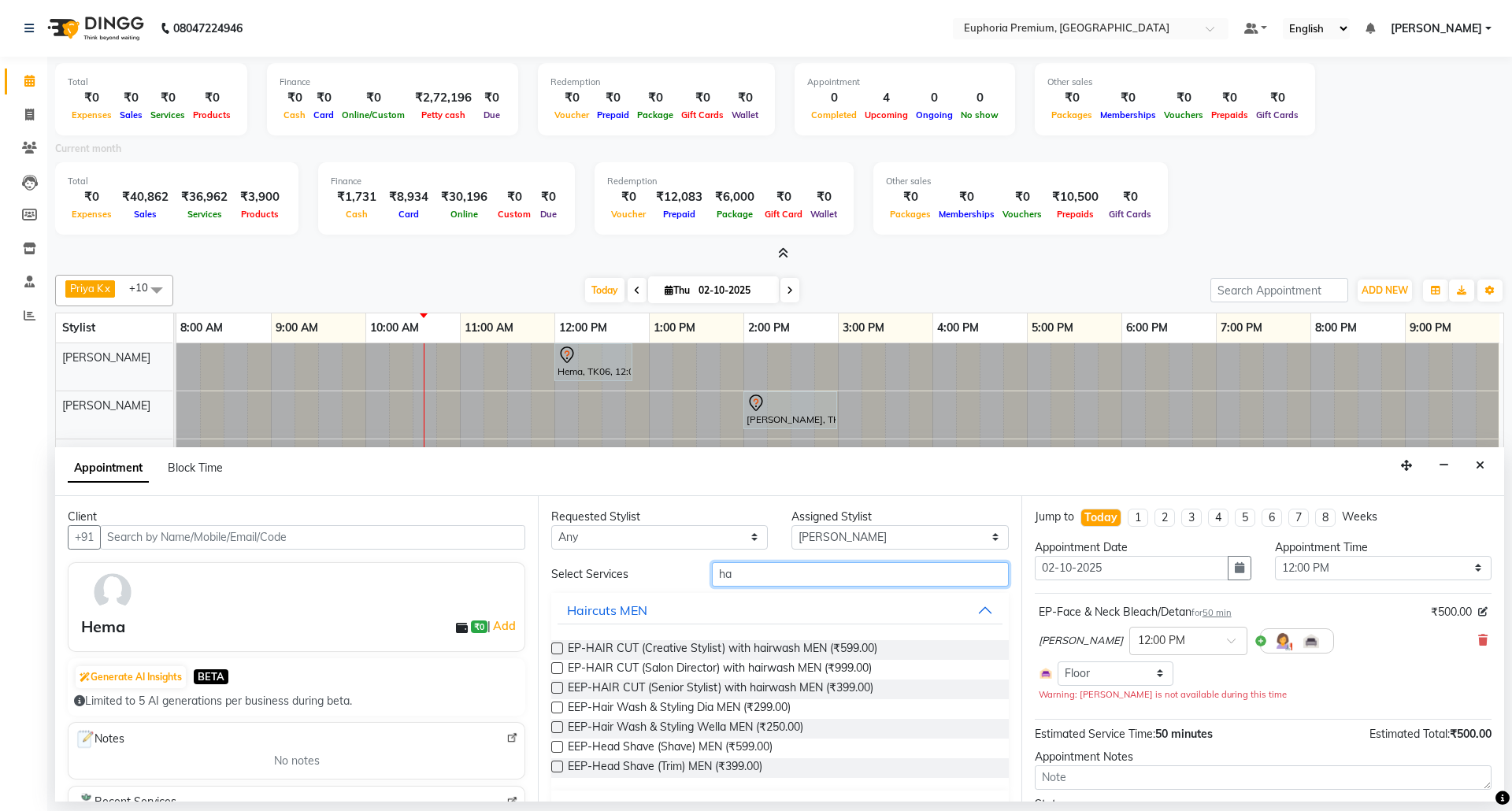
type input "h"
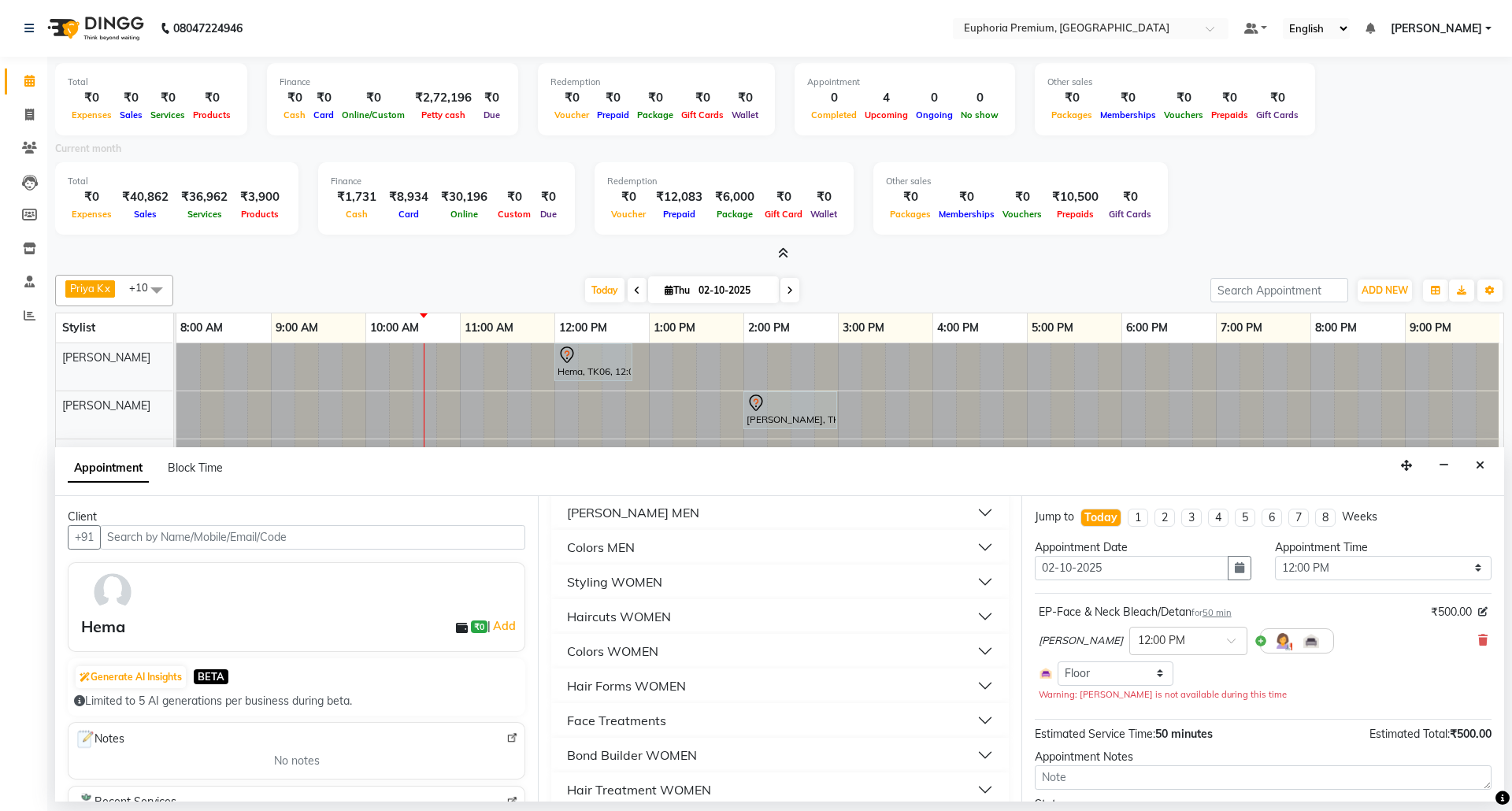
scroll to position [0, 0]
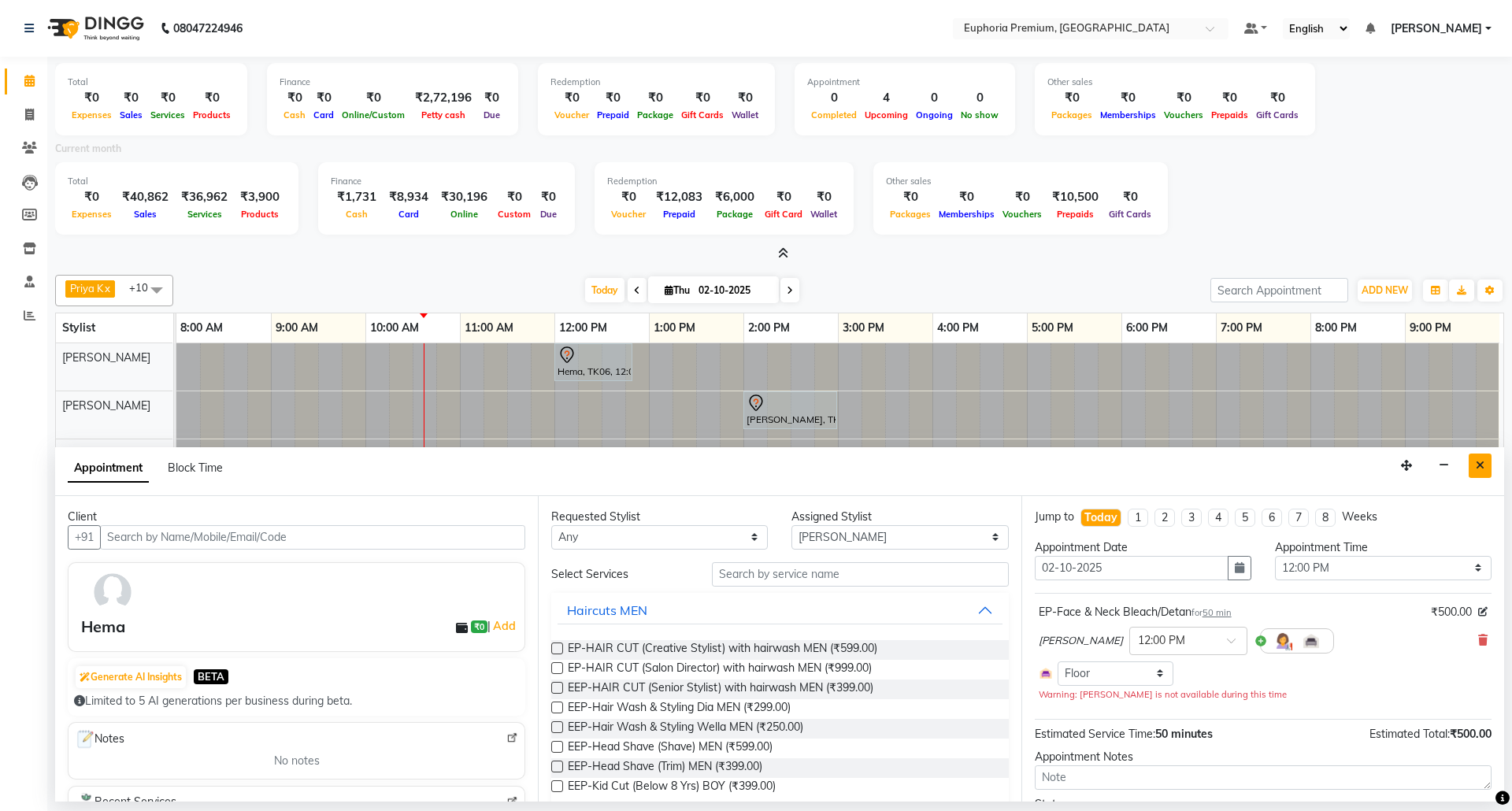
click at [1476, 465] on icon "Close" at bounding box center [1480, 465] width 9 height 11
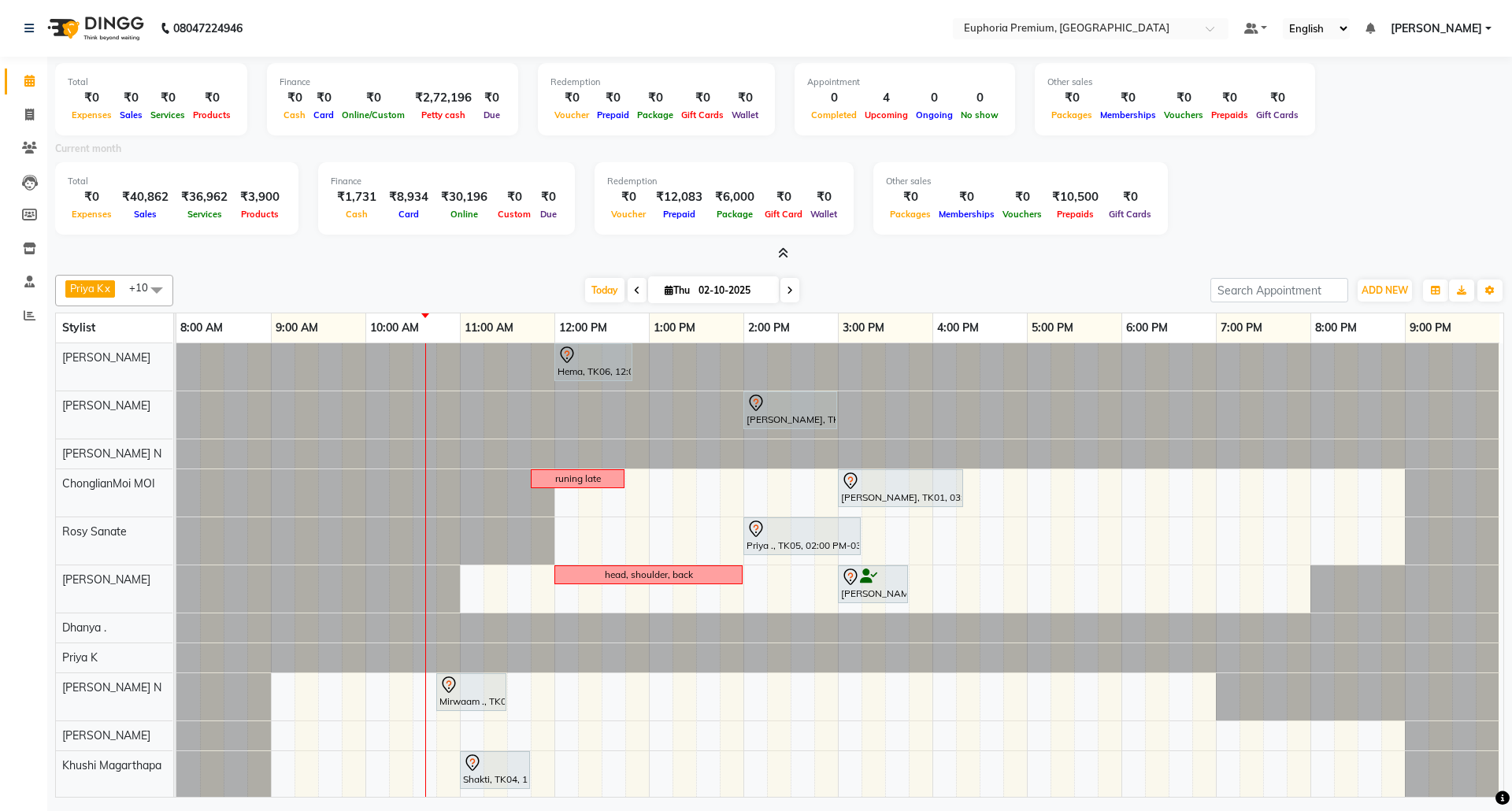
scroll to position [0, 11]
click at [177, 409] on div at bounding box center [177, 415] width 0 height 47
select select "78117"
select select "tentative"
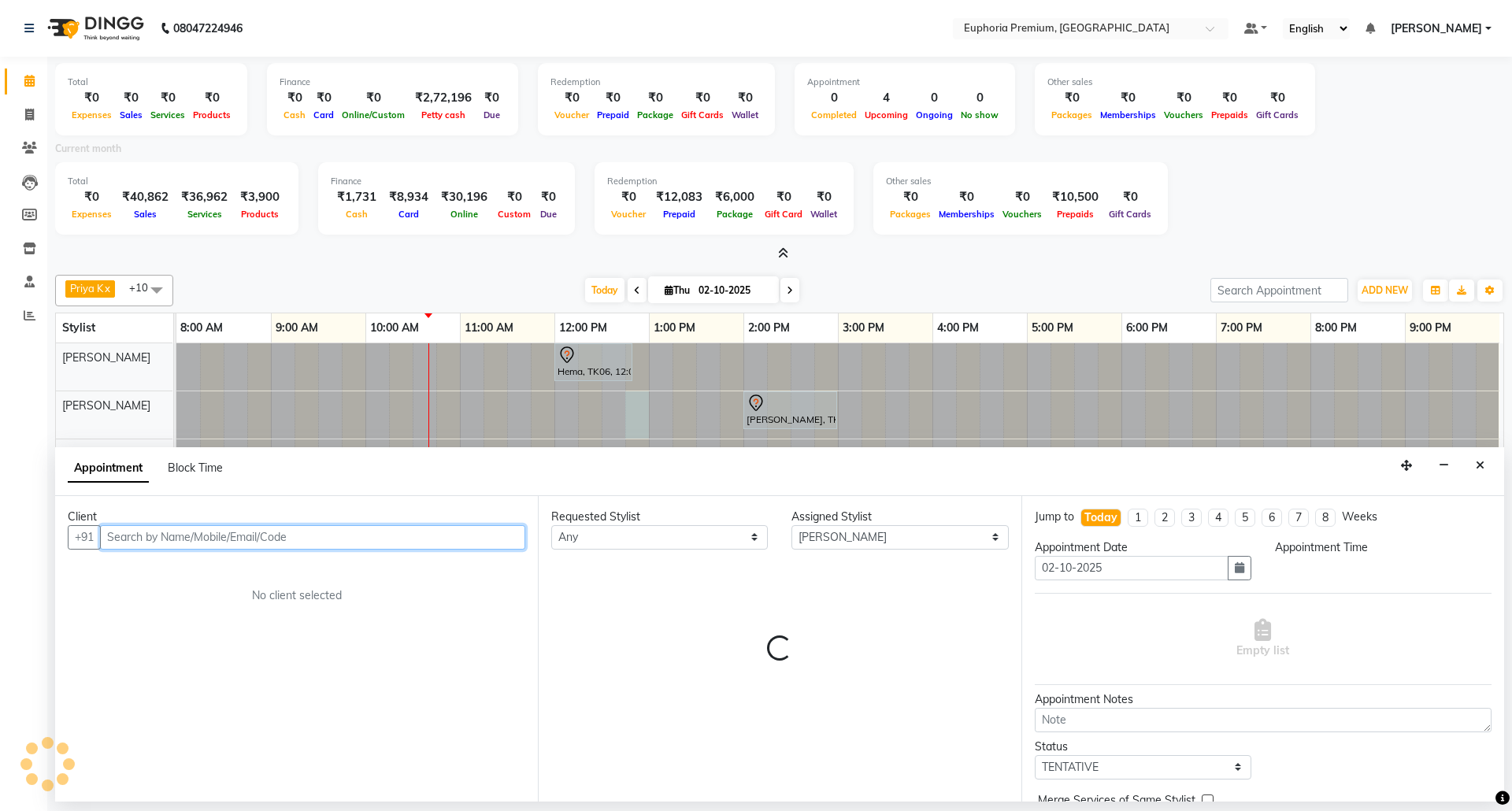
select select "765"
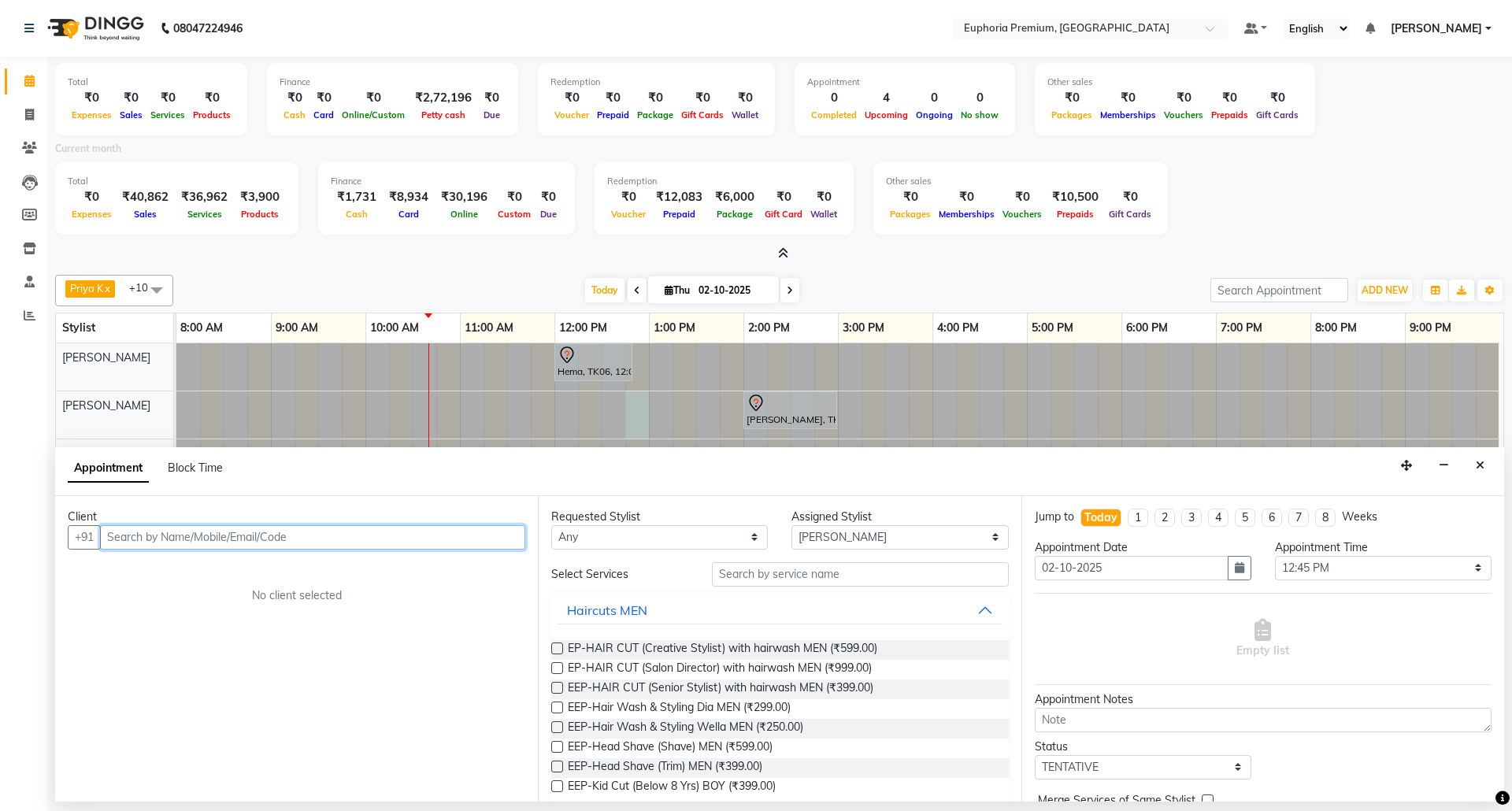
click at [213, 540] on input "text" at bounding box center [312, 536] width 425 height 25
click at [1479, 473] on button "Close" at bounding box center [1480, 465] width 23 height 25
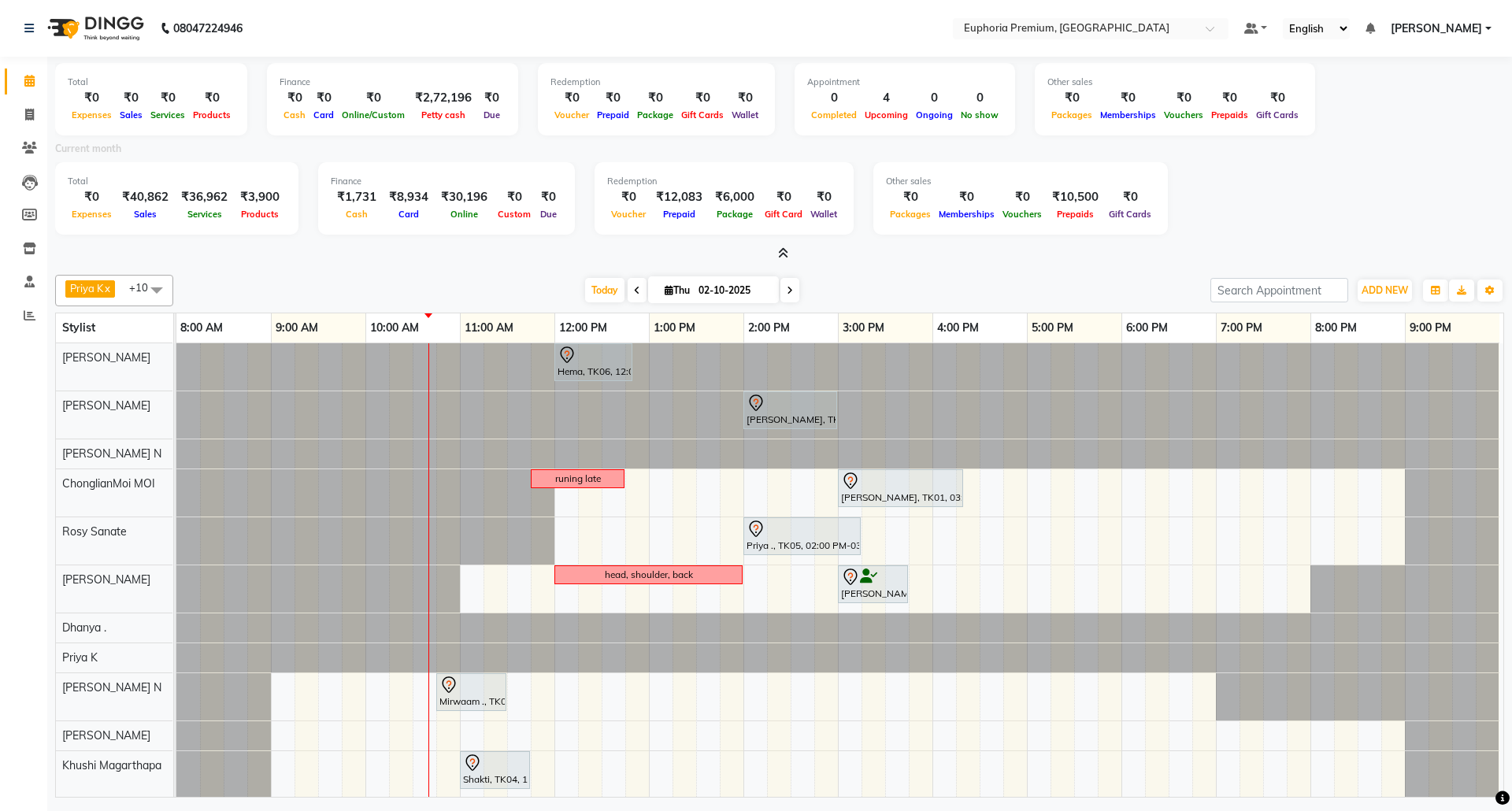
click at [780, 258] on icon at bounding box center [783, 253] width 10 height 12
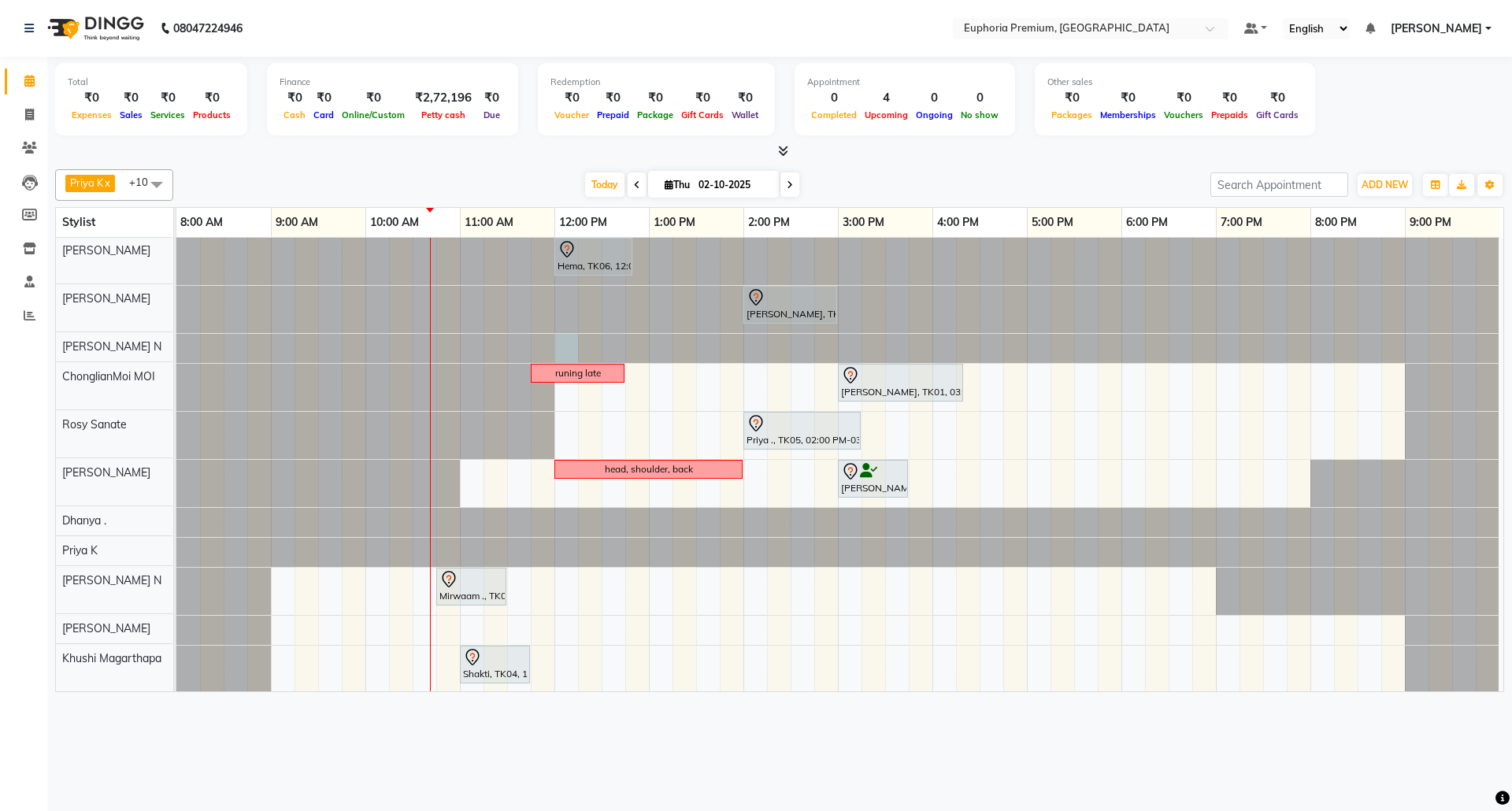
scroll to position [0, 0]
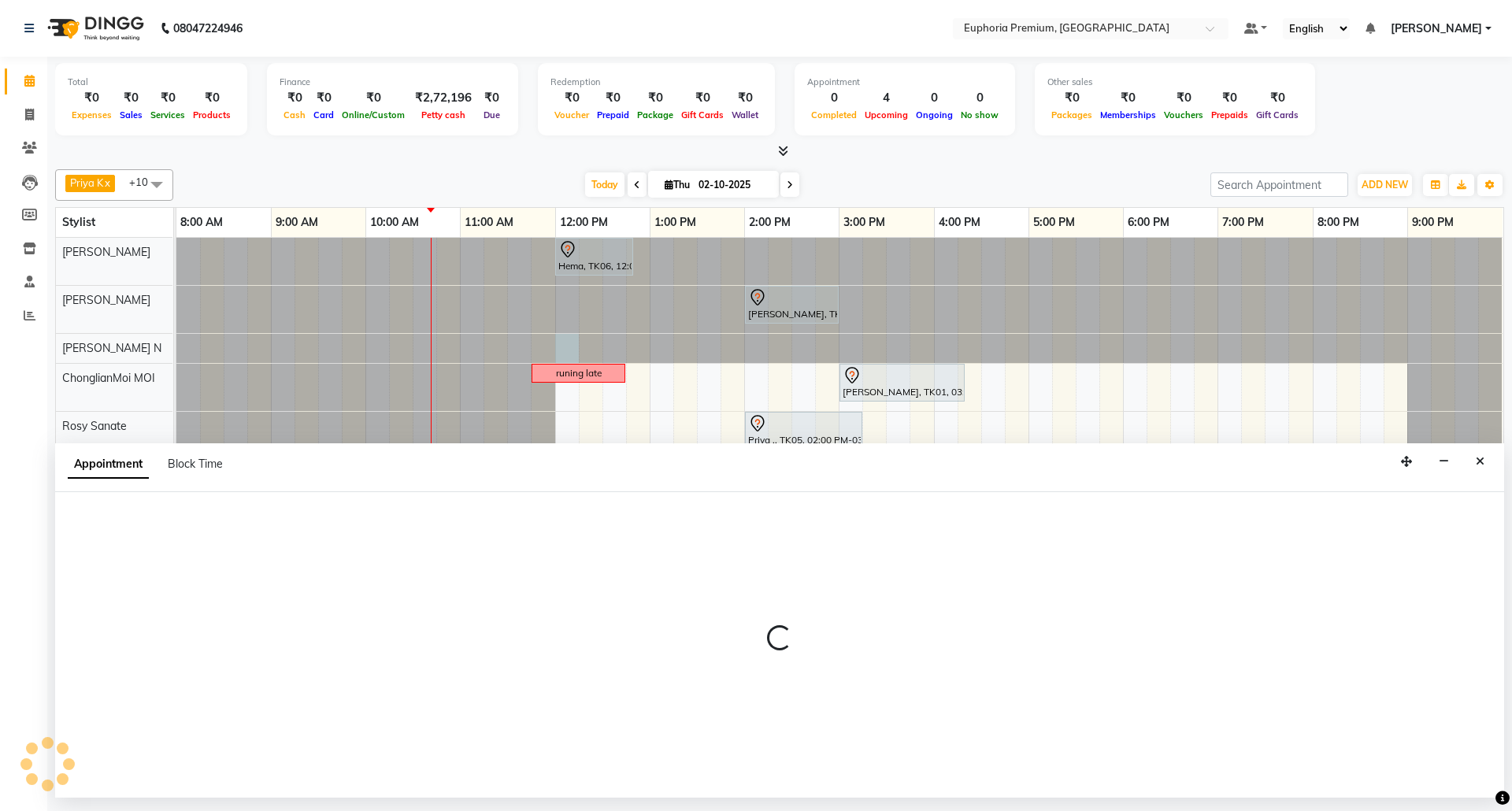
select select "71614"
select select "tentative"
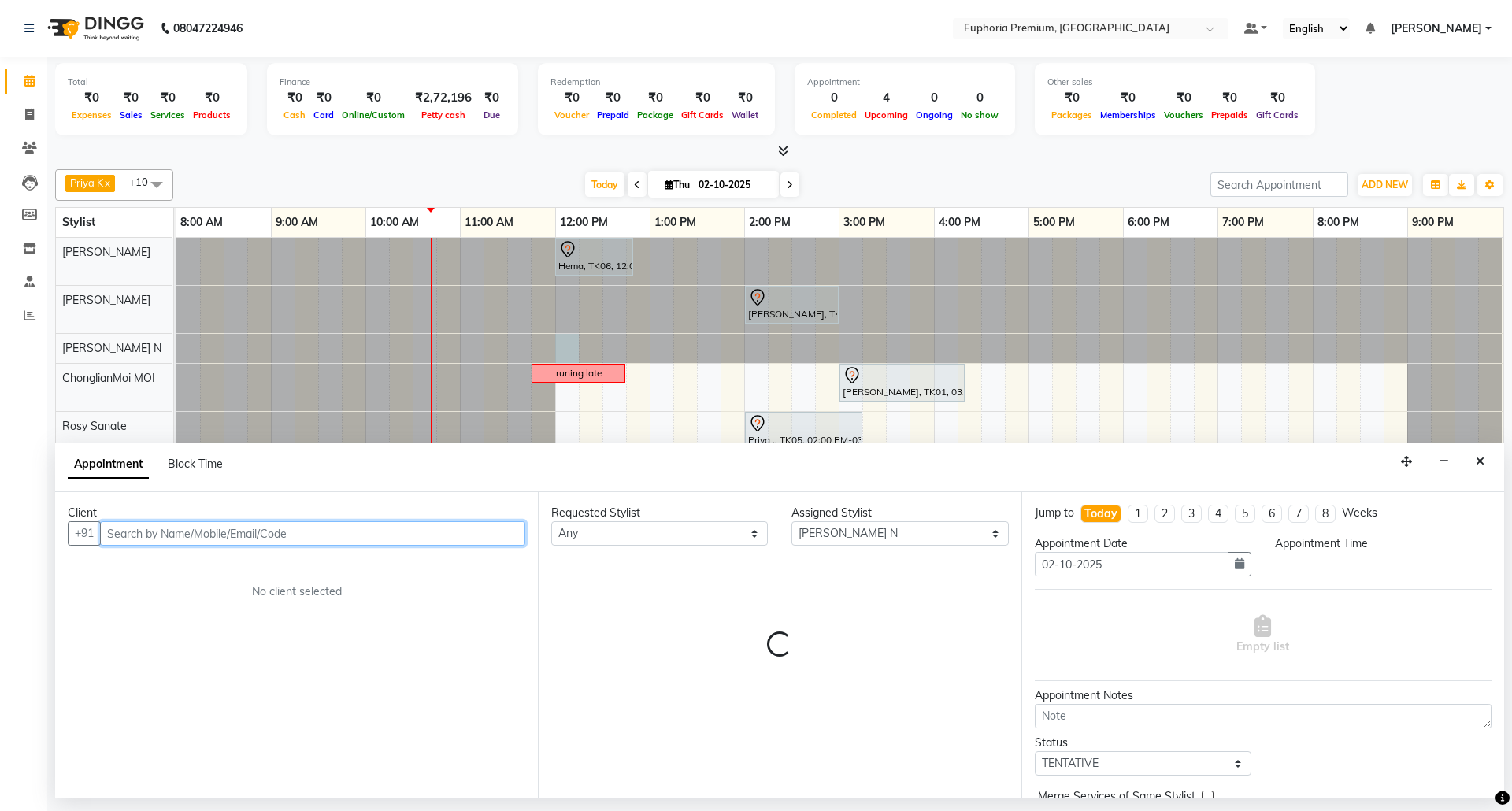
select select "720"
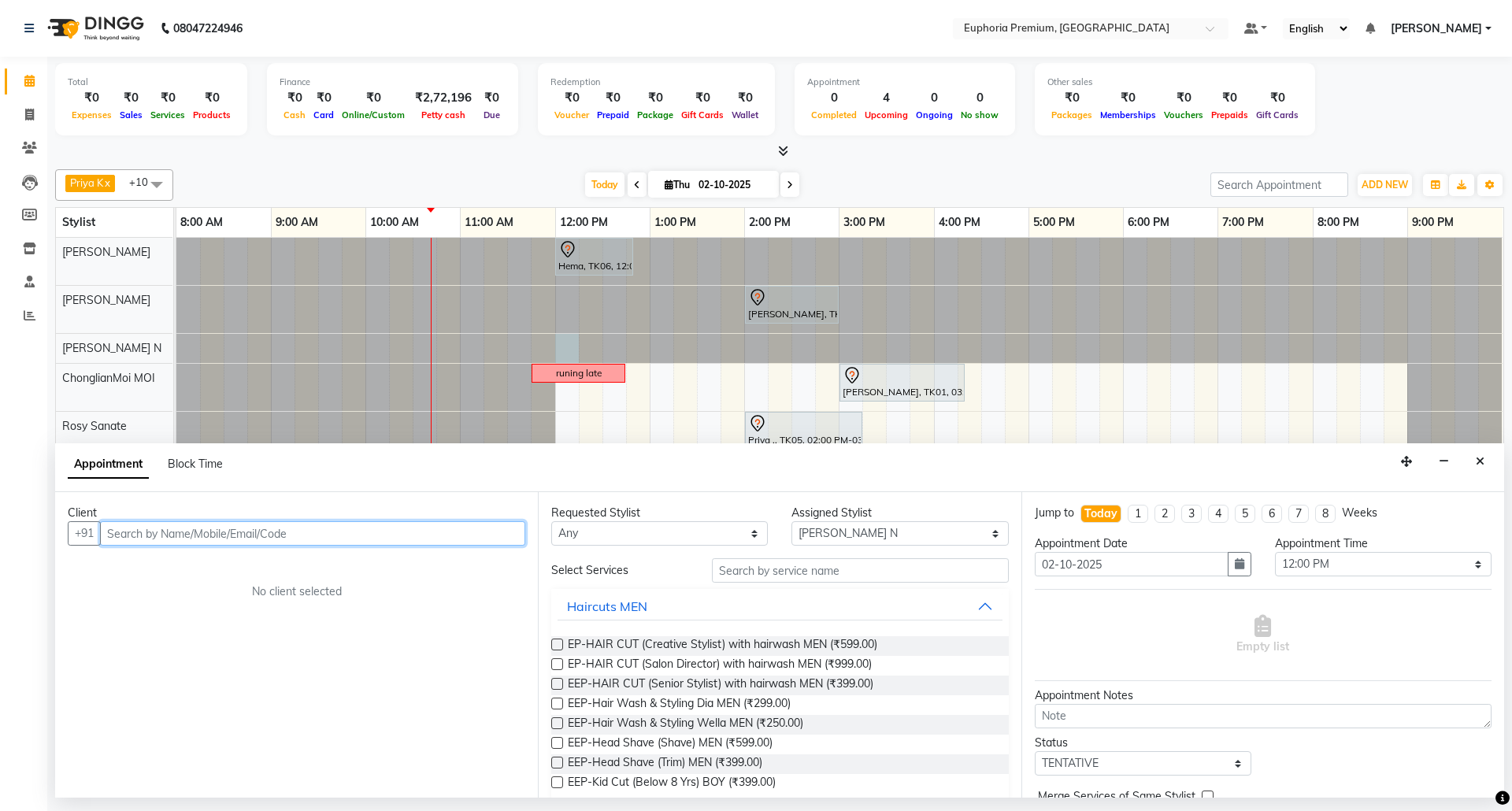
click at [249, 536] on input "text" at bounding box center [312, 532] width 425 height 25
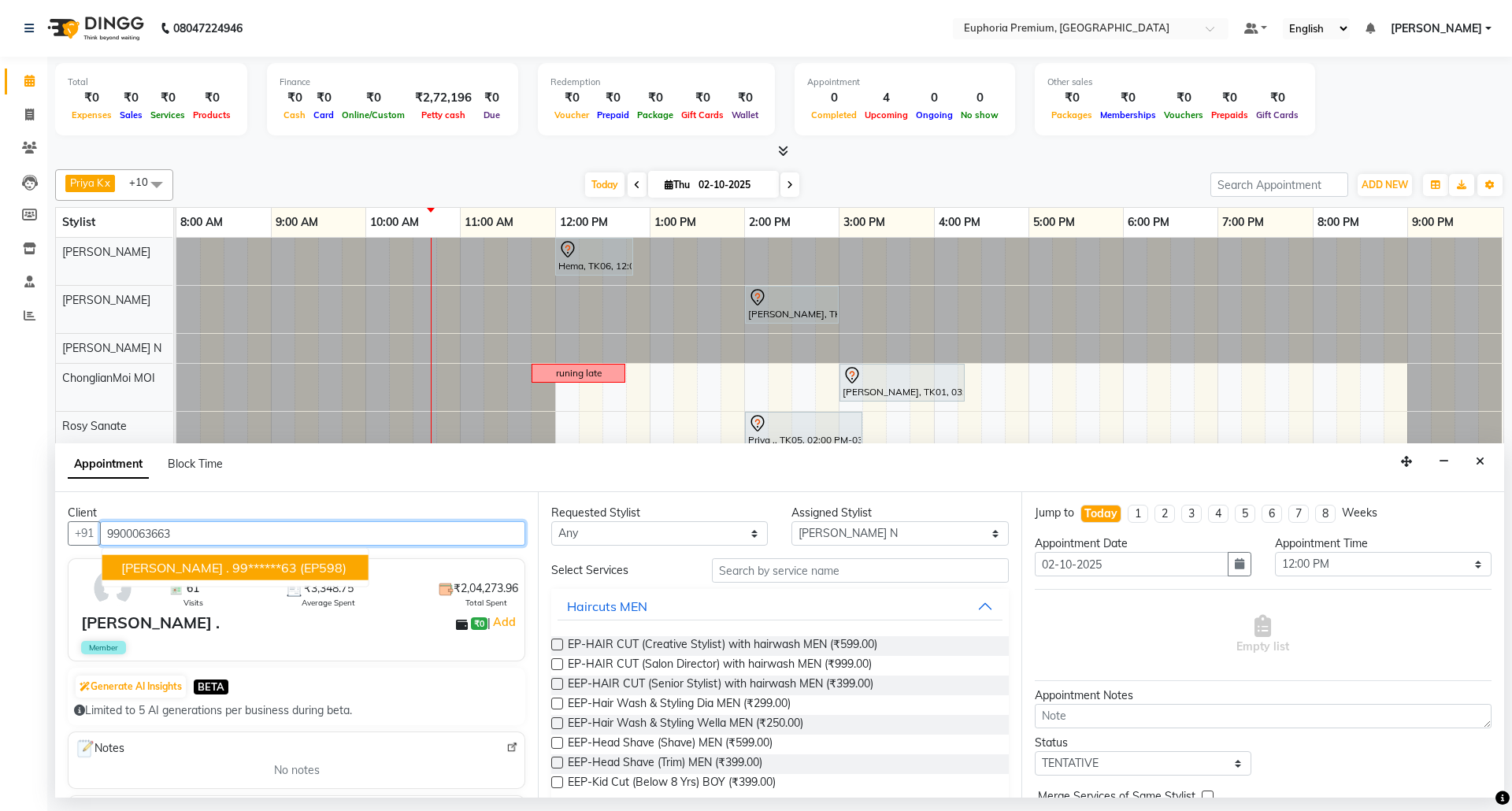
click at [242, 576] on ngb-highlight "99******63" at bounding box center [265, 568] width 65 height 16
type input "99******63"
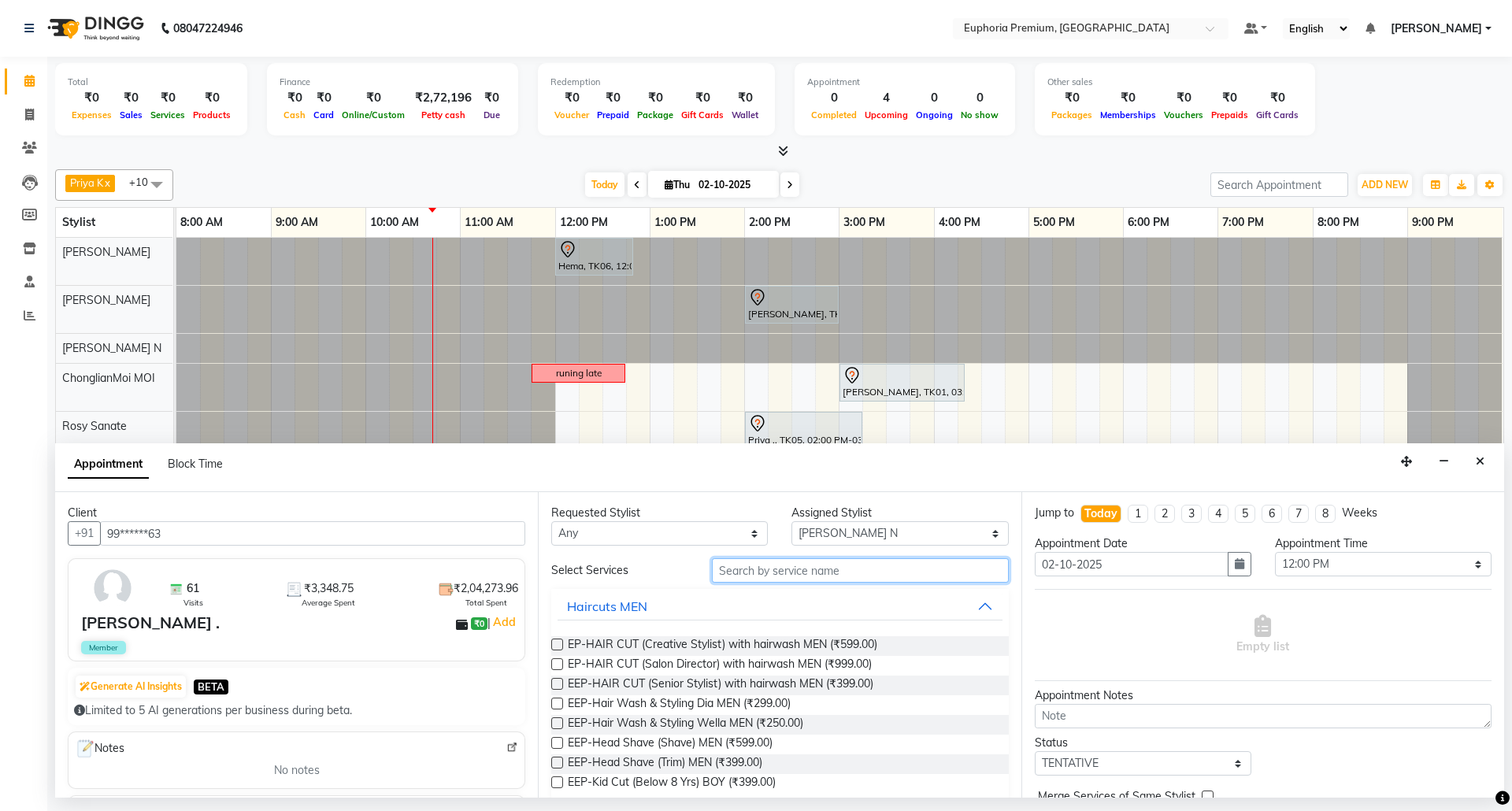
click at [877, 581] on input "text" at bounding box center [860, 570] width 297 height 25
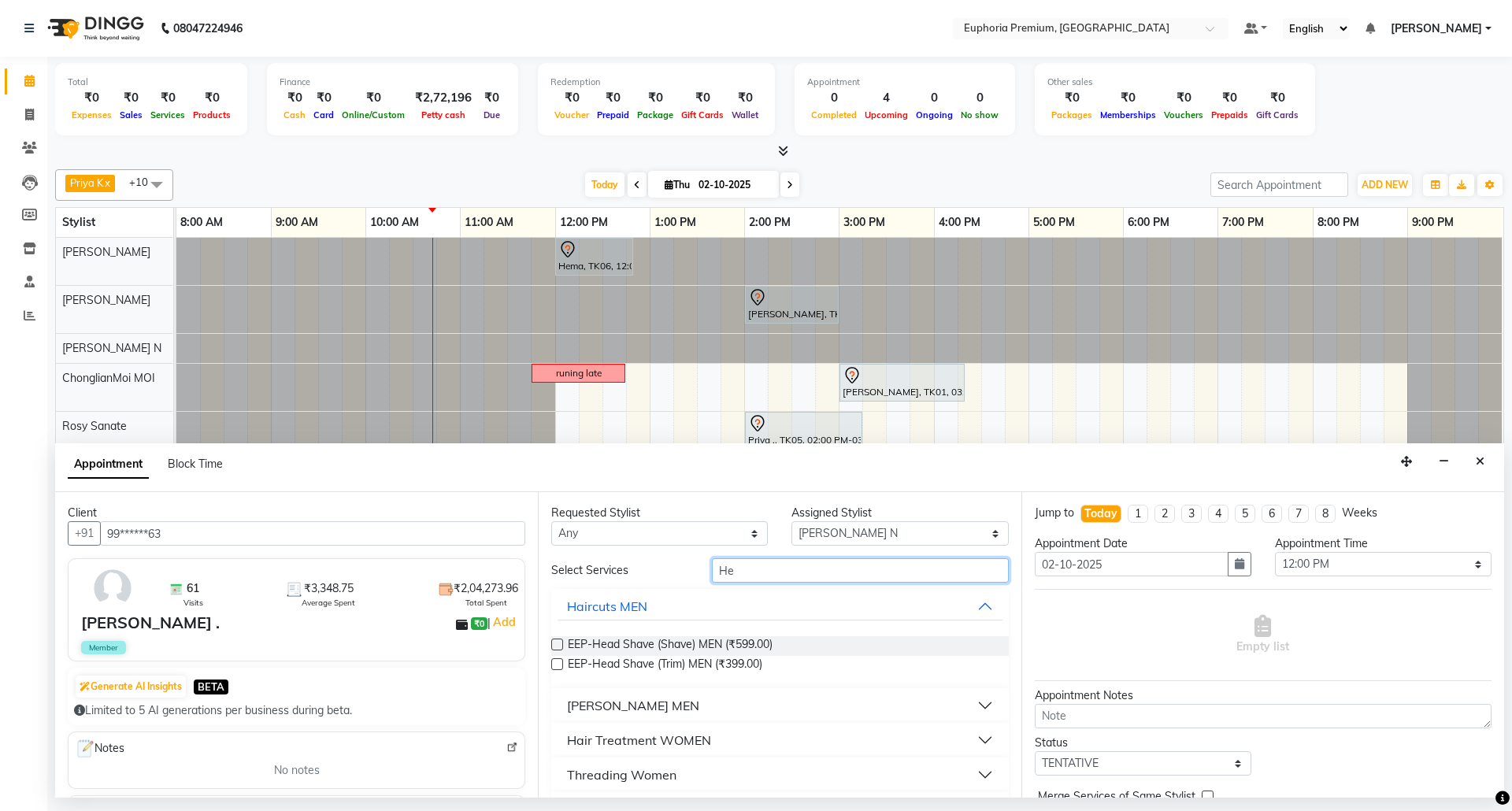
click at [760, 568] on input "He" at bounding box center [860, 570] width 297 height 25
click at [762, 583] on input "He" at bounding box center [860, 570] width 297 height 25
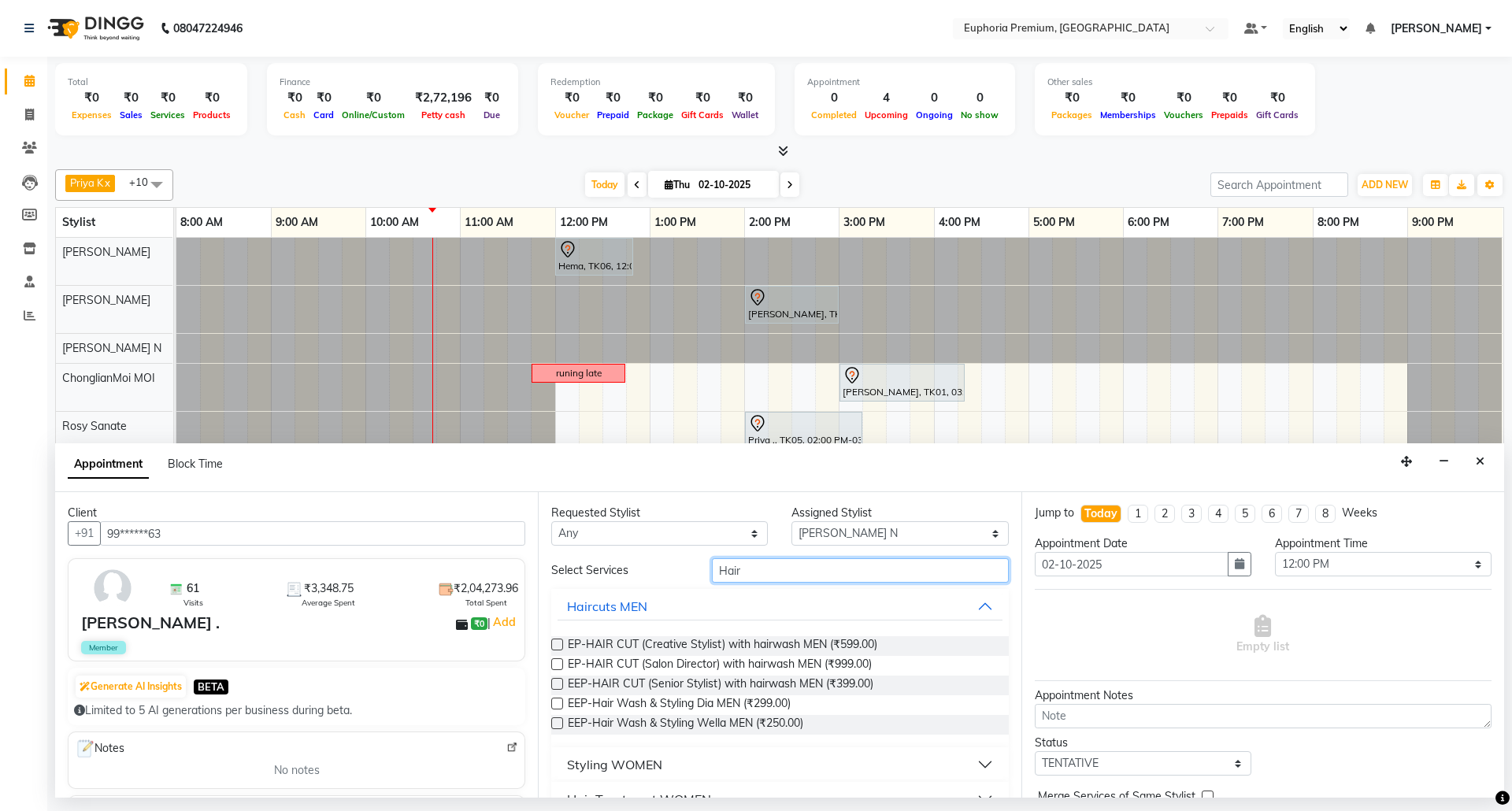
type input "Hair"
click at [559, 686] on label at bounding box center [557, 684] width 12 height 12
click at [559, 686] on input "checkbox" at bounding box center [556, 684] width 10 height 10
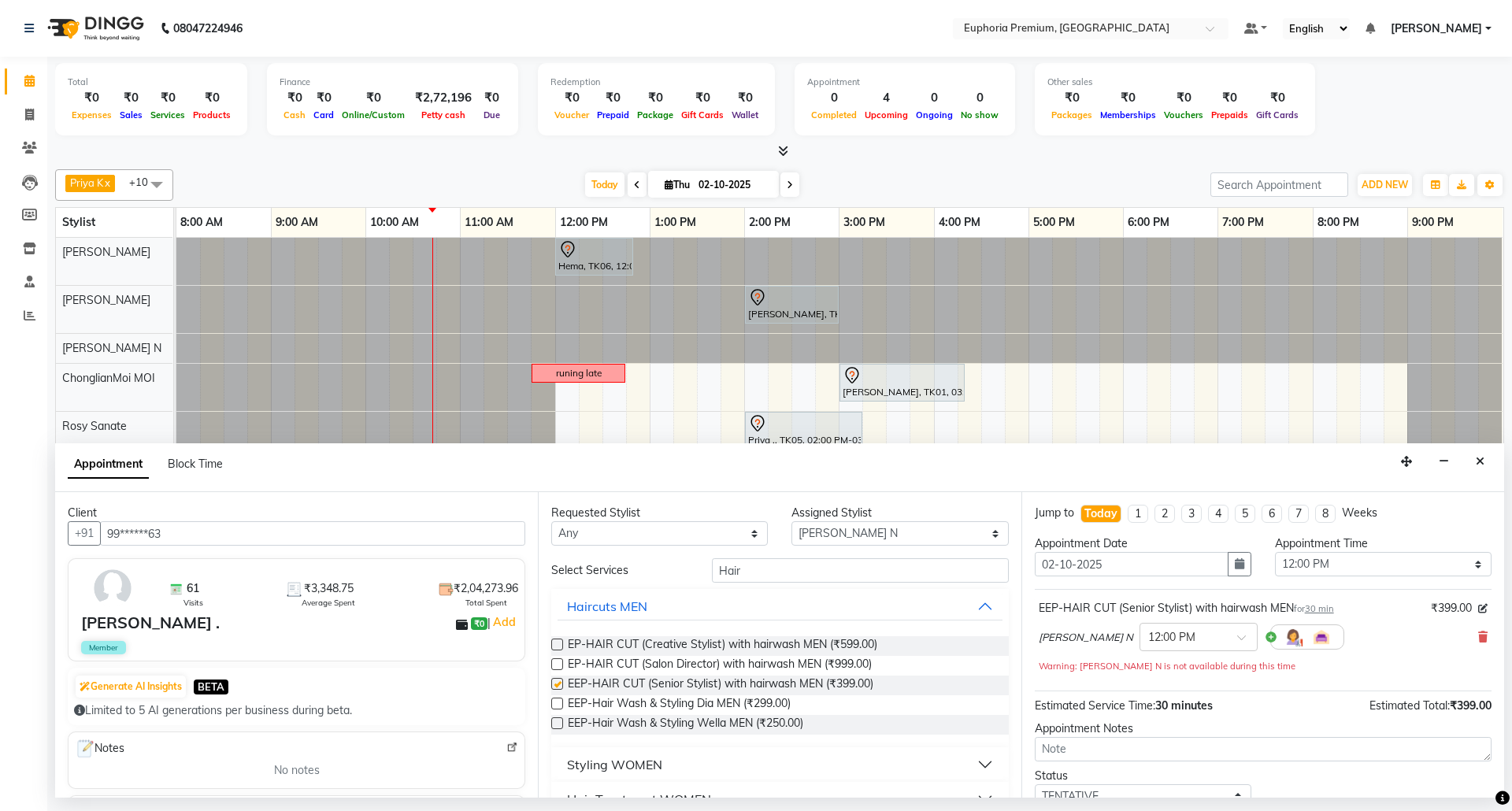
checkbox input "false"
click at [770, 573] on input "Hair" at bounding box center [860, 570] width 297 height 25
type input "H"
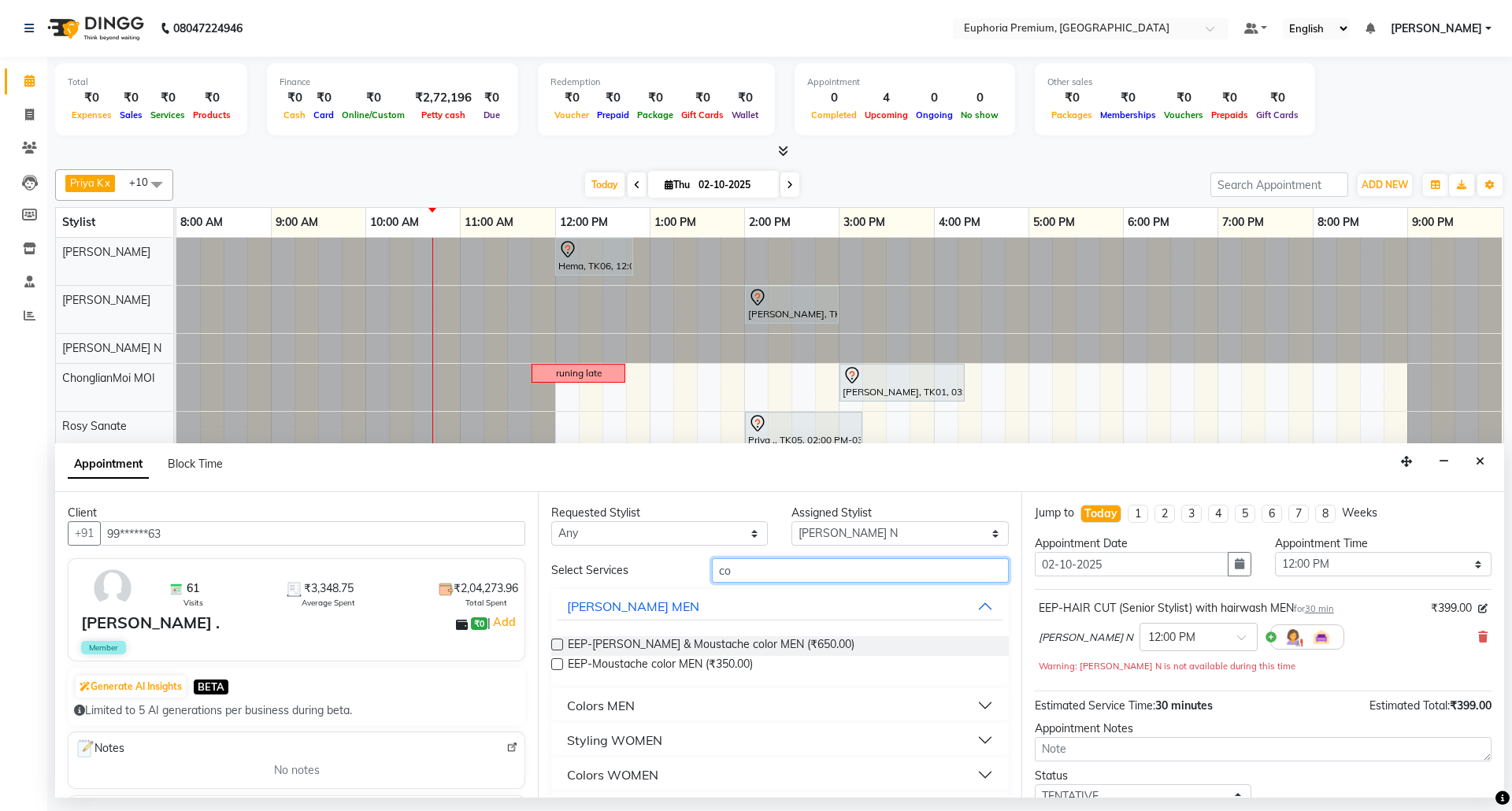
type input "co"
click at [631, 702] on div "Colors MEN" at bounding box center [600, 705] width 68 height 19
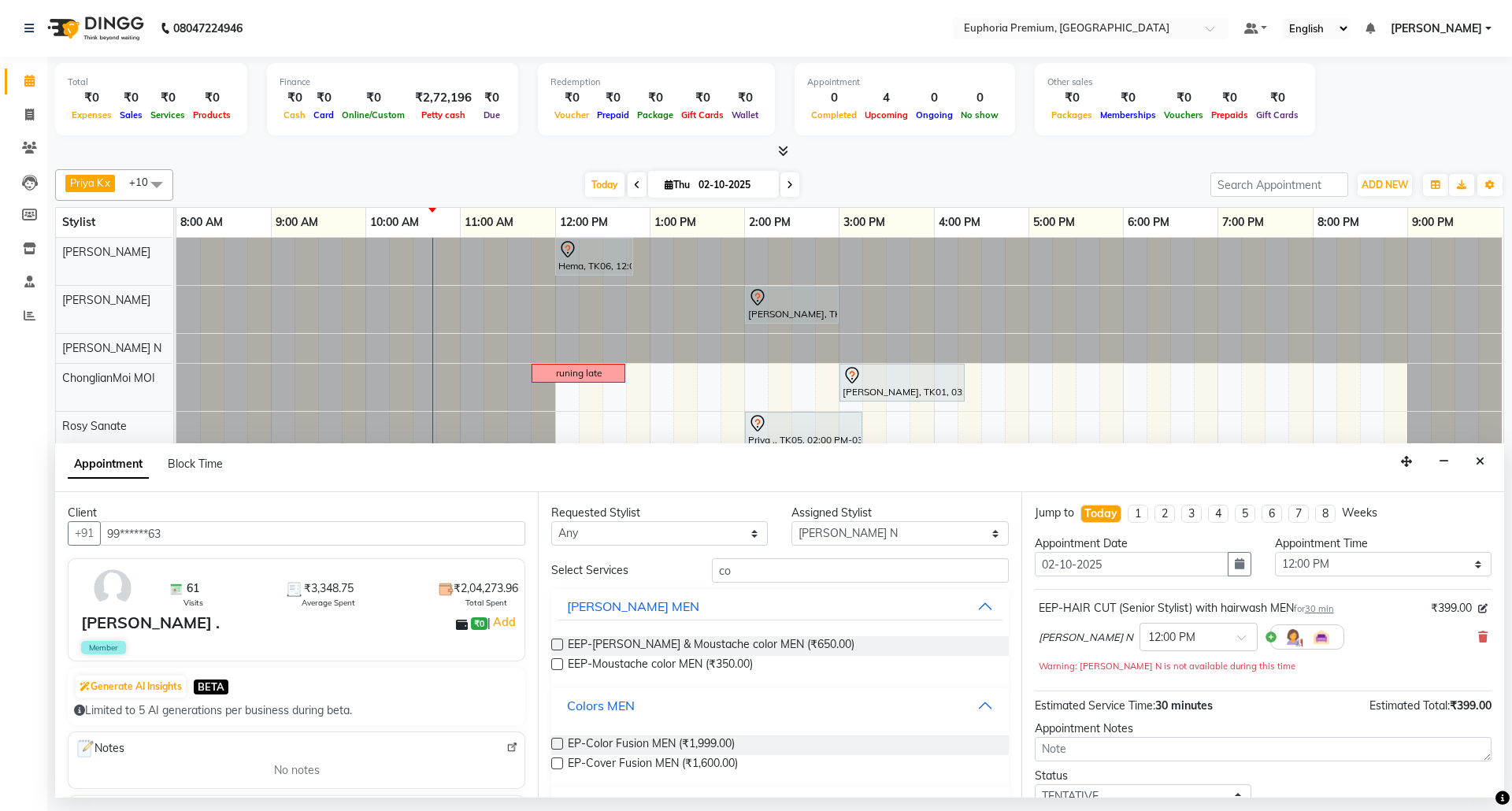
scroll to position [105, 0]
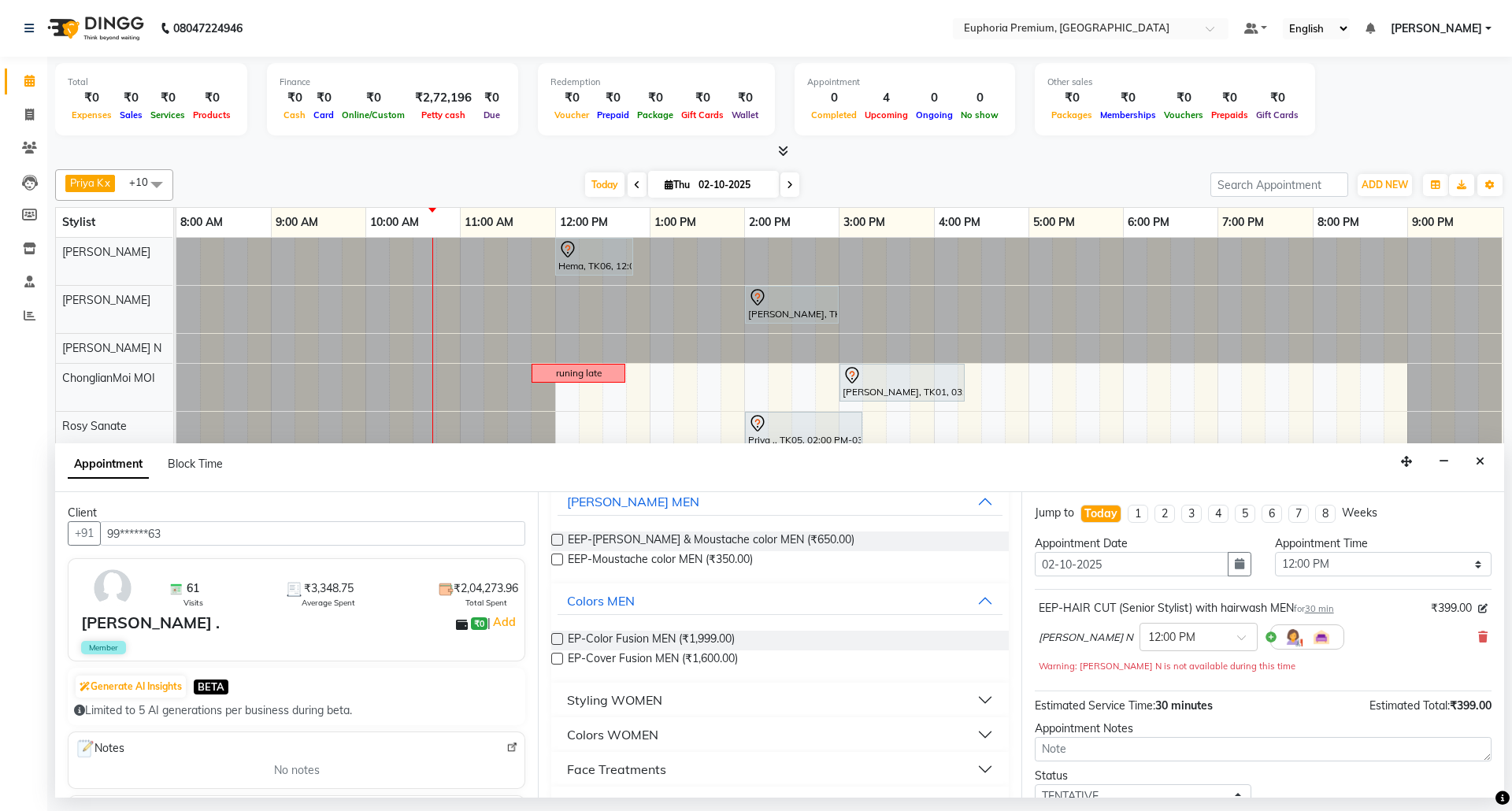
click at [564, 658] on div "EP-Cover Fusion MEN (₹1,600.00)" at bounding box center [780, 660] width 457 height 20
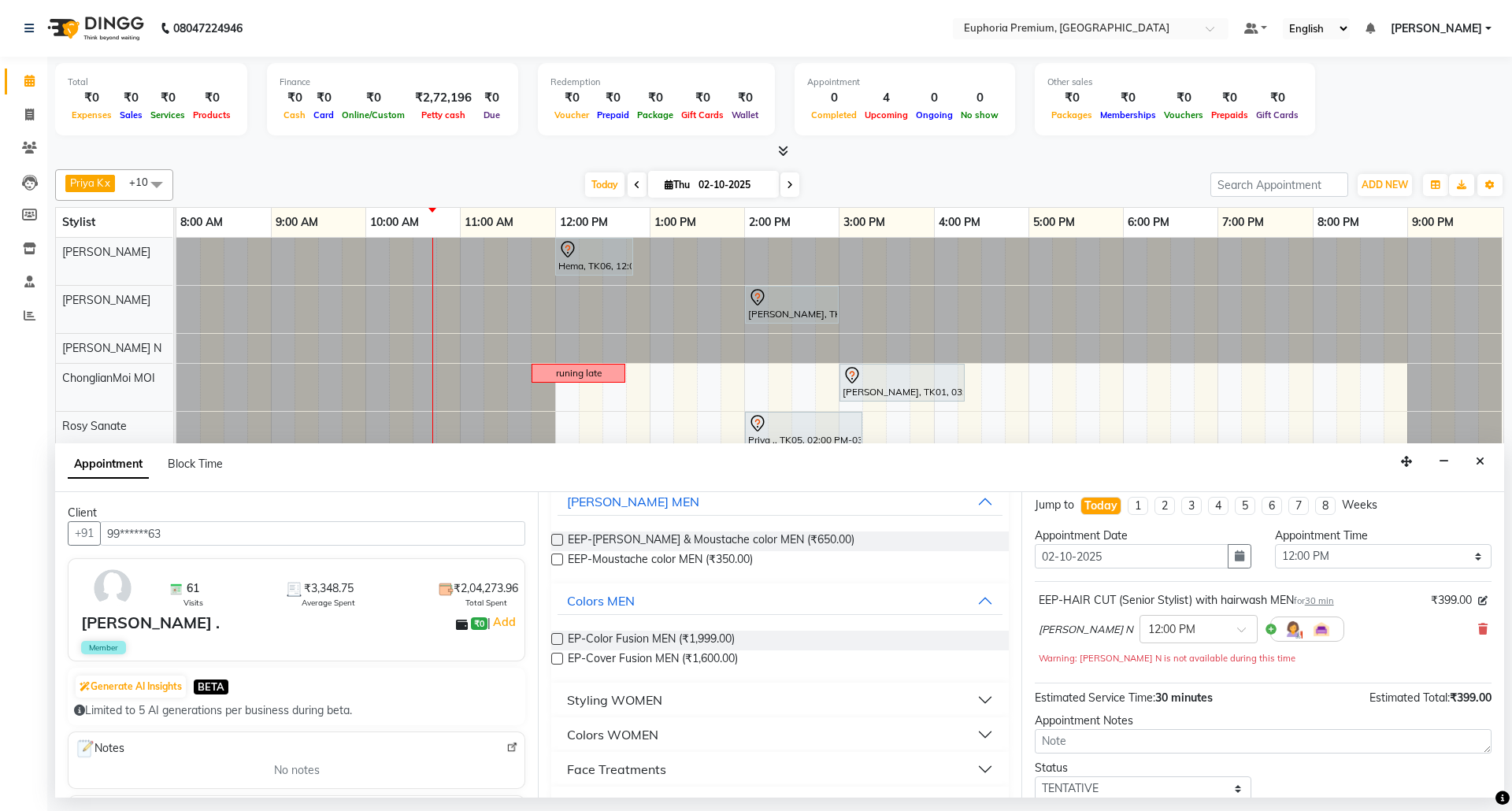
scroll to position [112, 0]
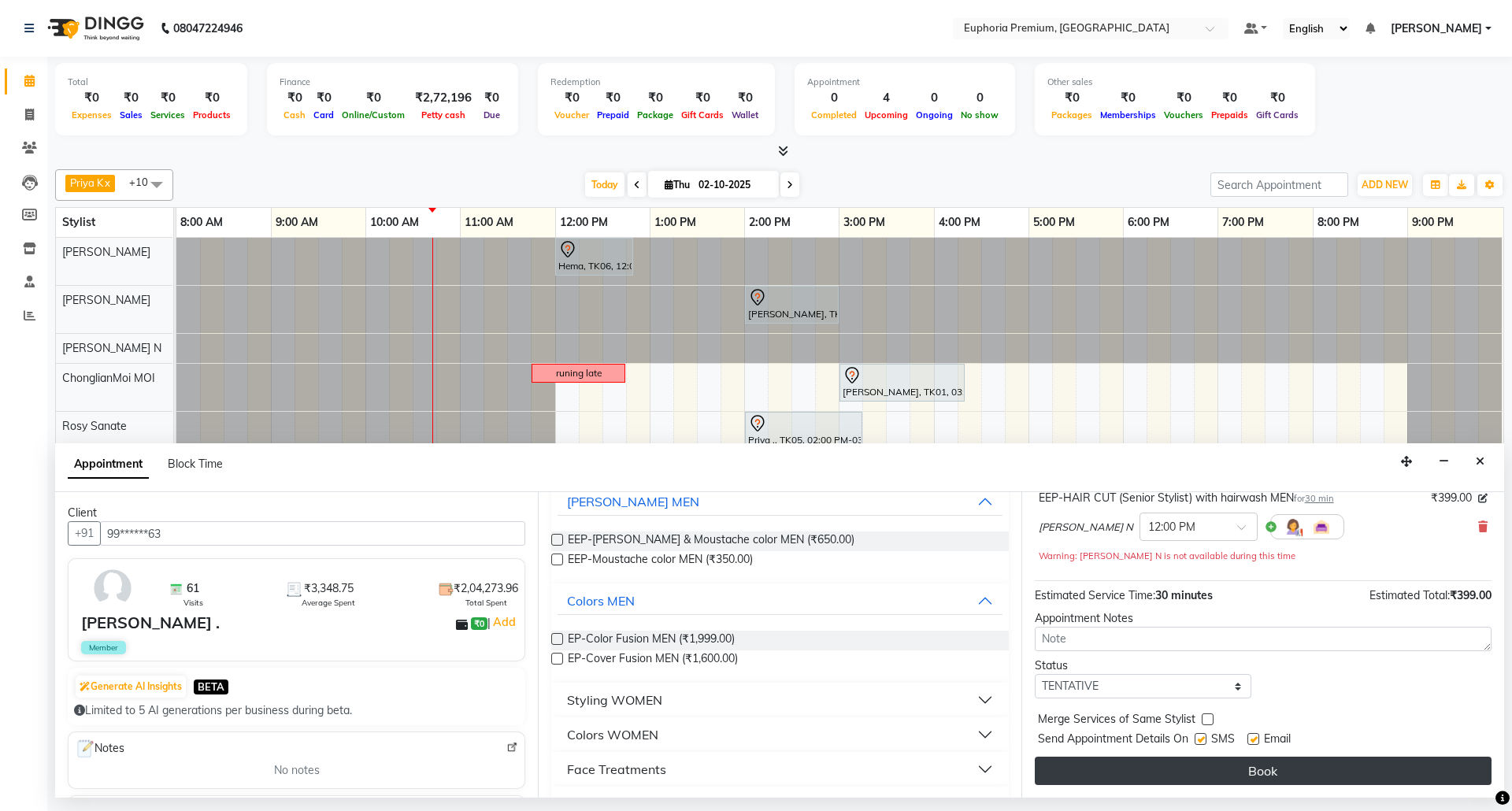
click at [1294, 780] on button "Book" at bounding box center [1264, 770] width 457 height 28
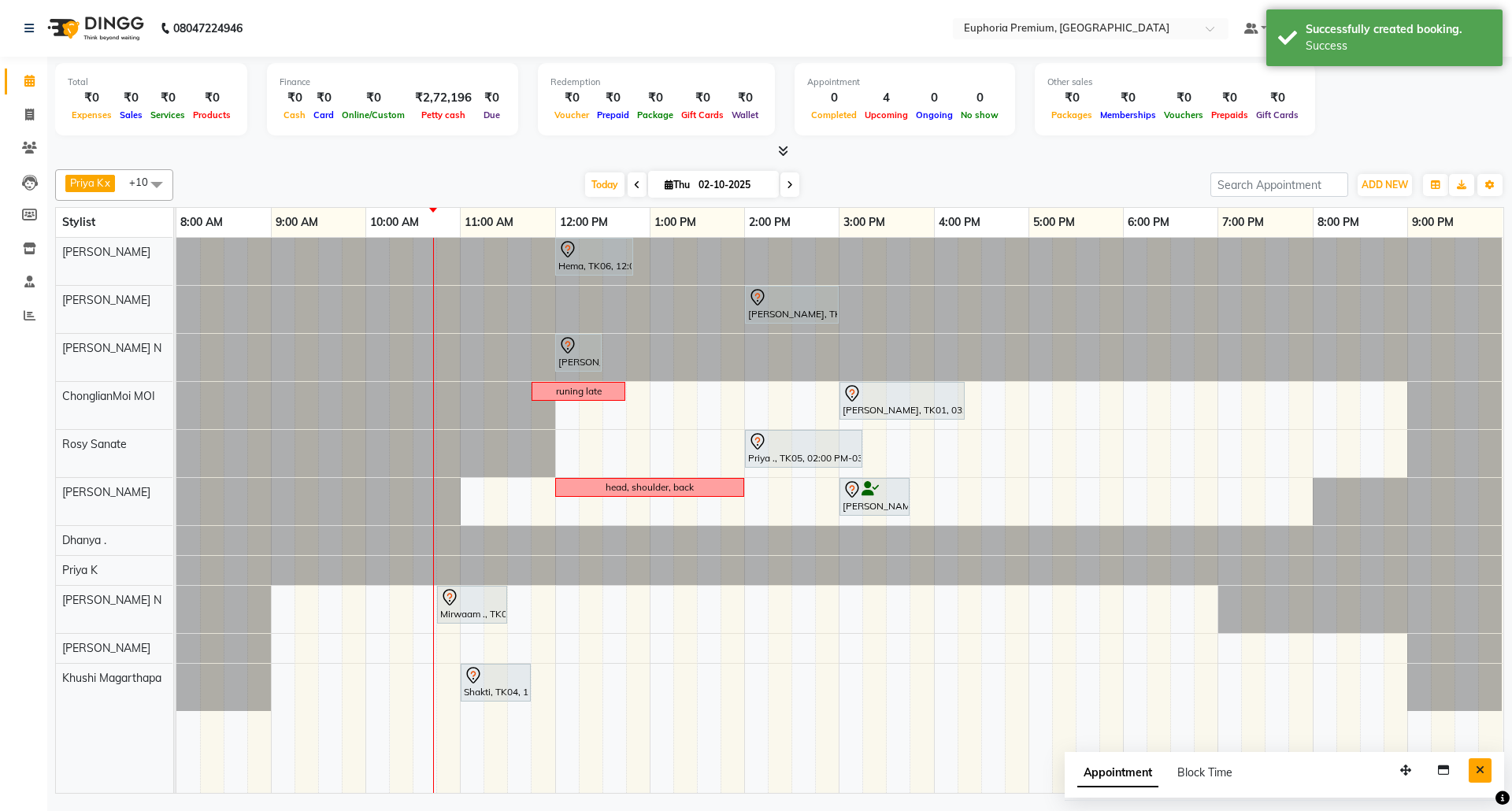
click at [1476, 775] on icon "Close" at bounding box center [1480, 769] width 9 height 11
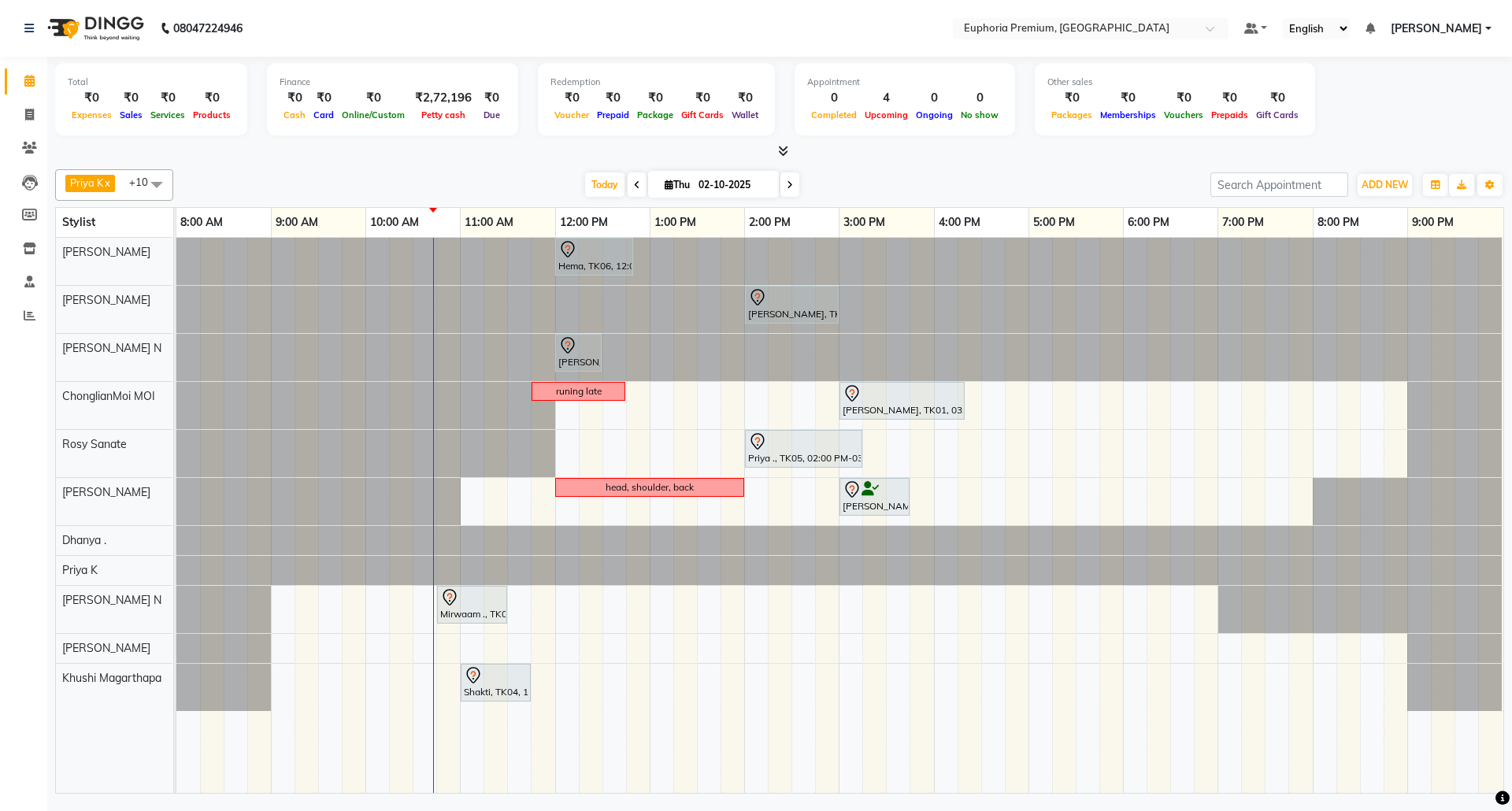
drag, startPoint x: 652, startPoint y: 793, endPoint x: 921, endPoint y: 787, distance: 269.1
click at [918, 790] on tr at bounding box center [840, 515] width 1327 height 555
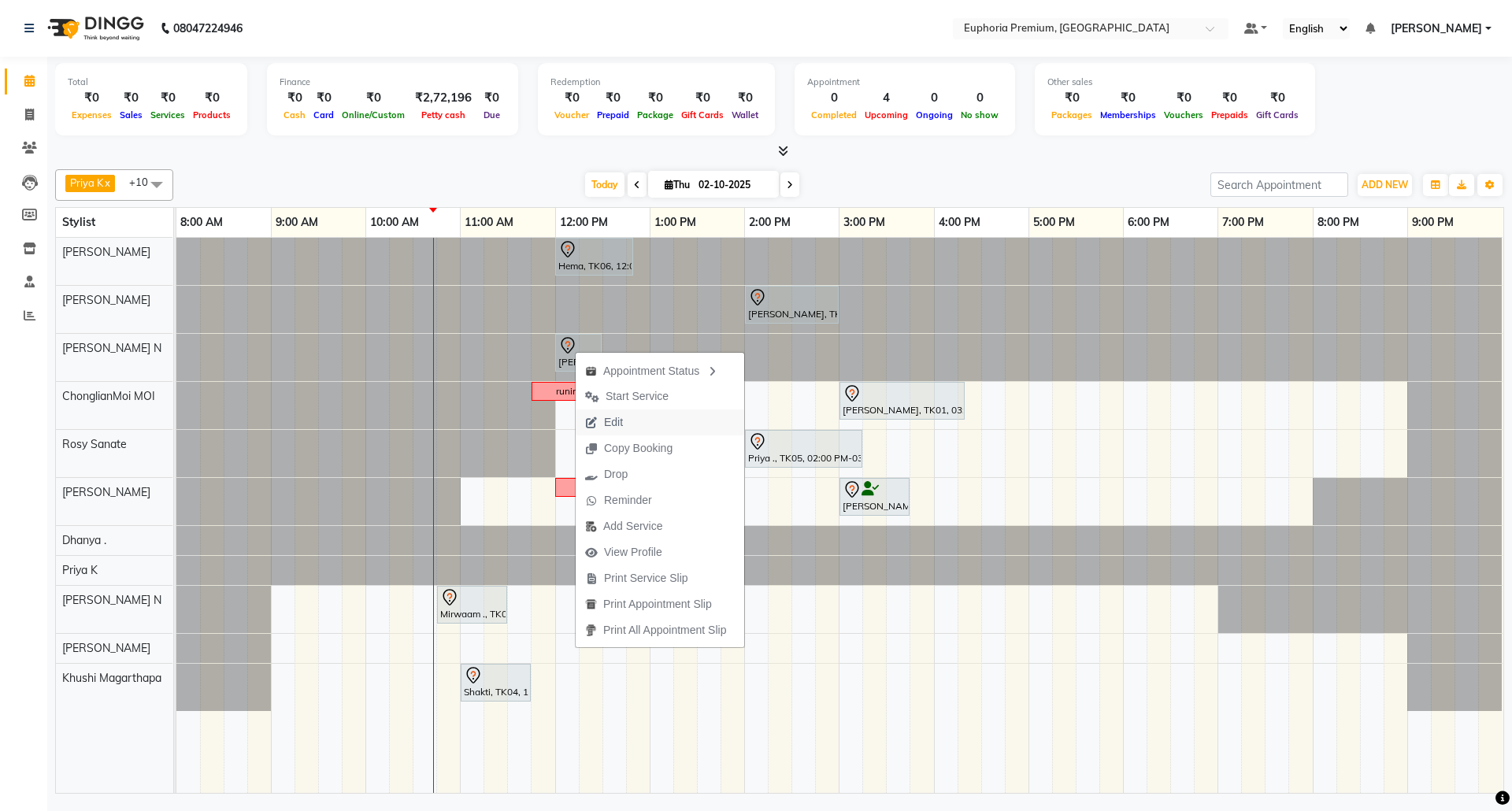
click at [640, 421] on button "Edit" at bounding box center [660, 422] width 169 height 25
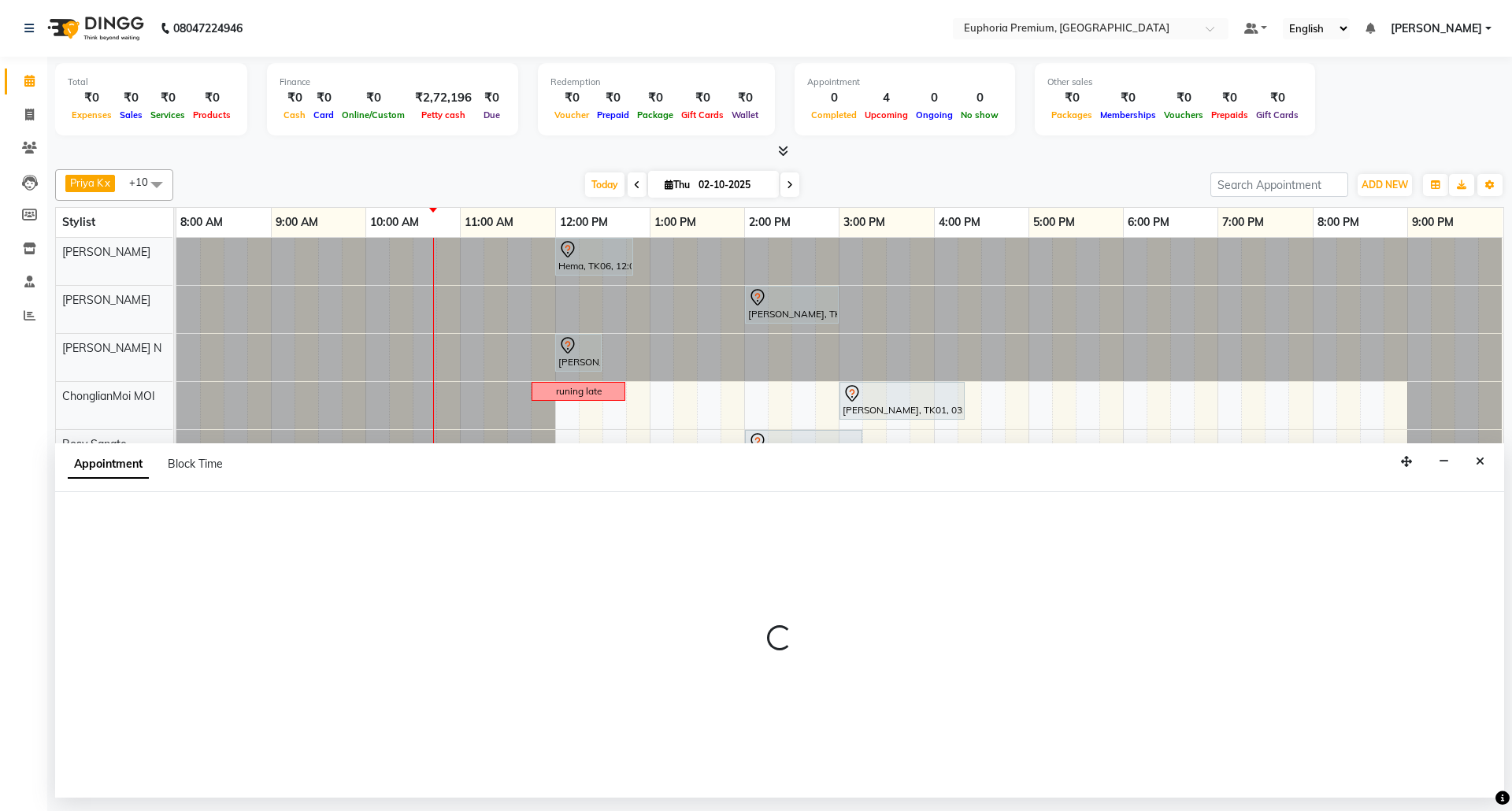
select select "tentative"
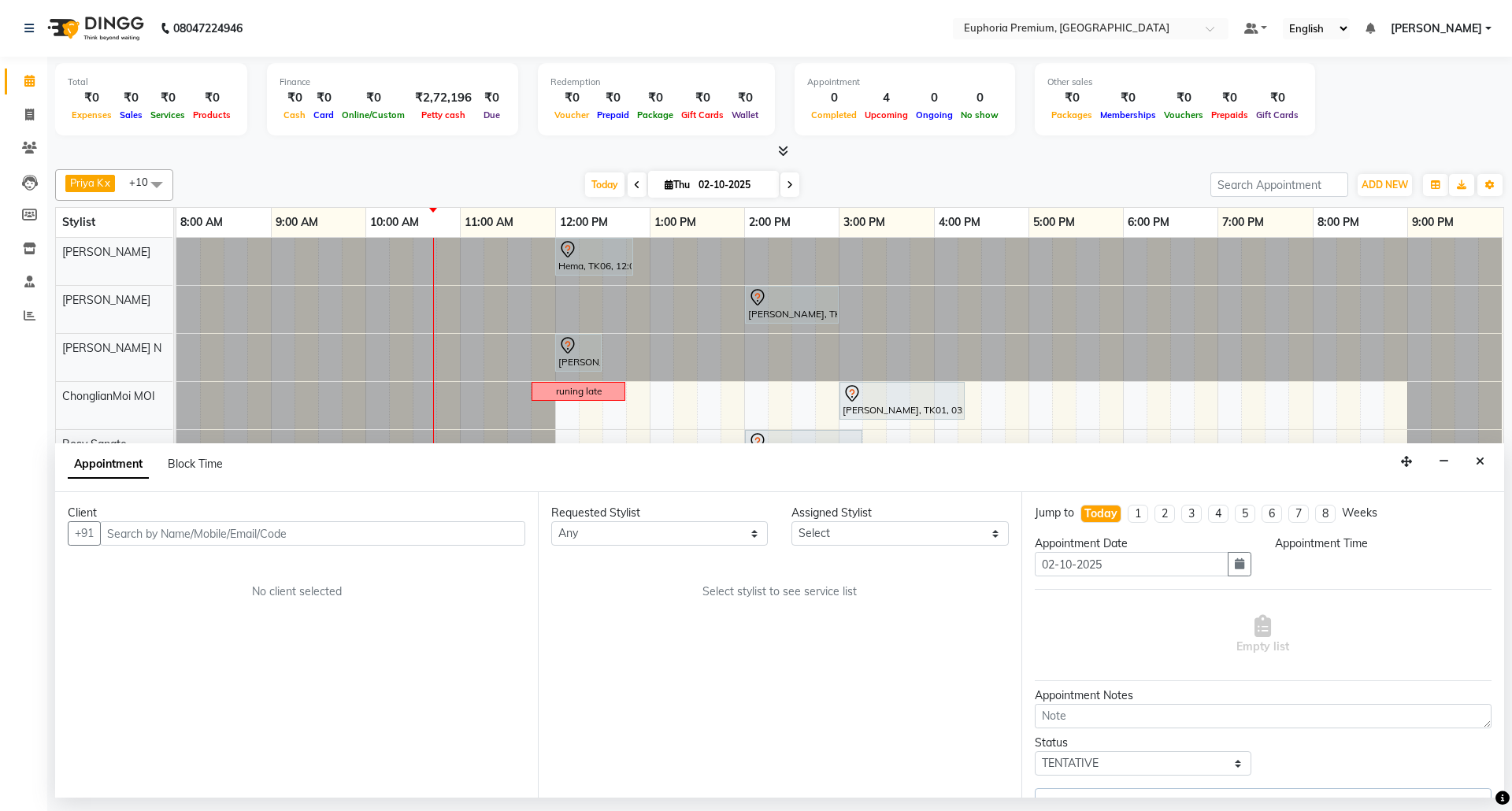
select select "71614"
select select "720"
select select "4006"
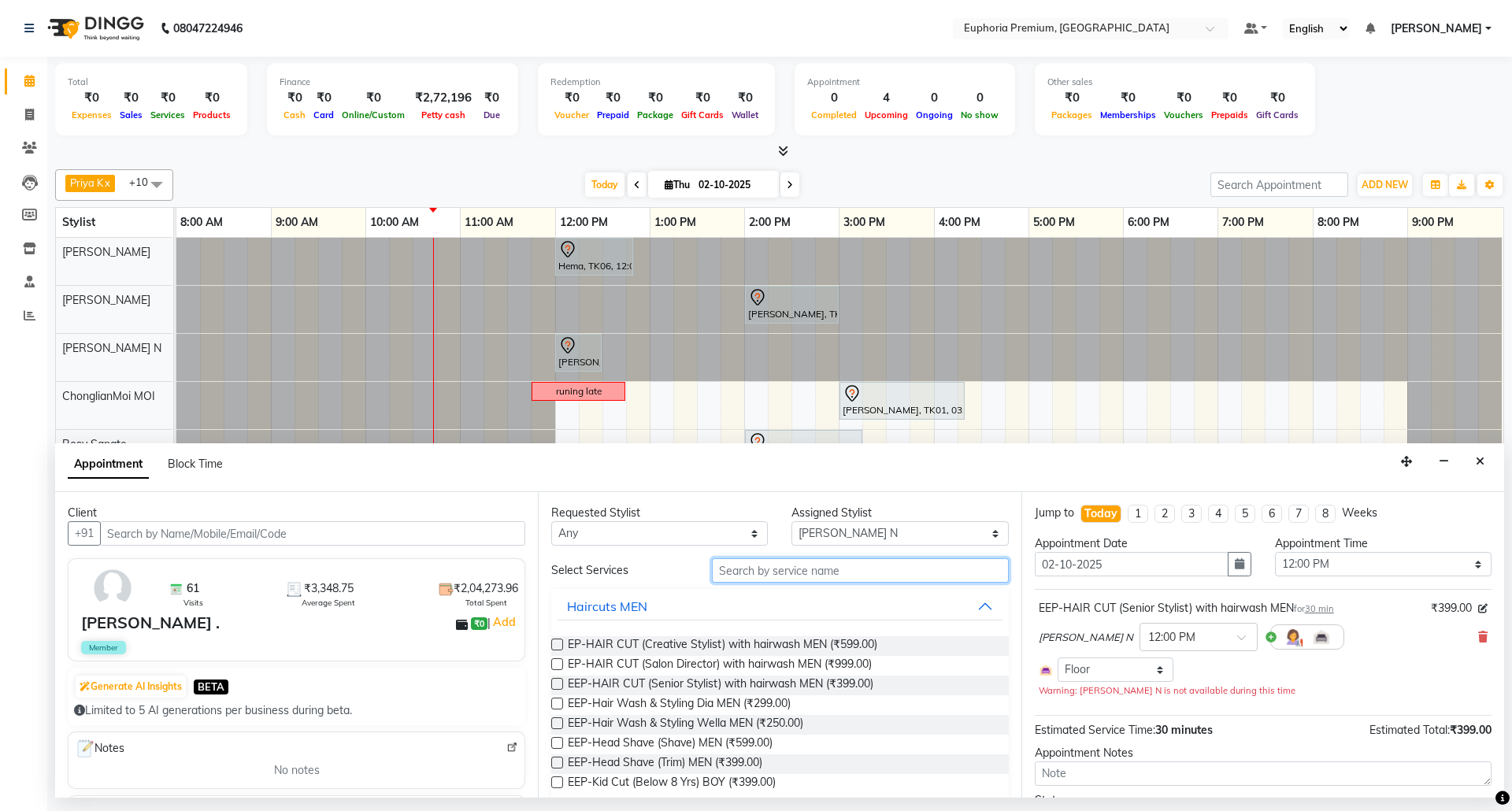
click at [760, 577] on input "text" at bounding box center [860, 570] width 297 height 25
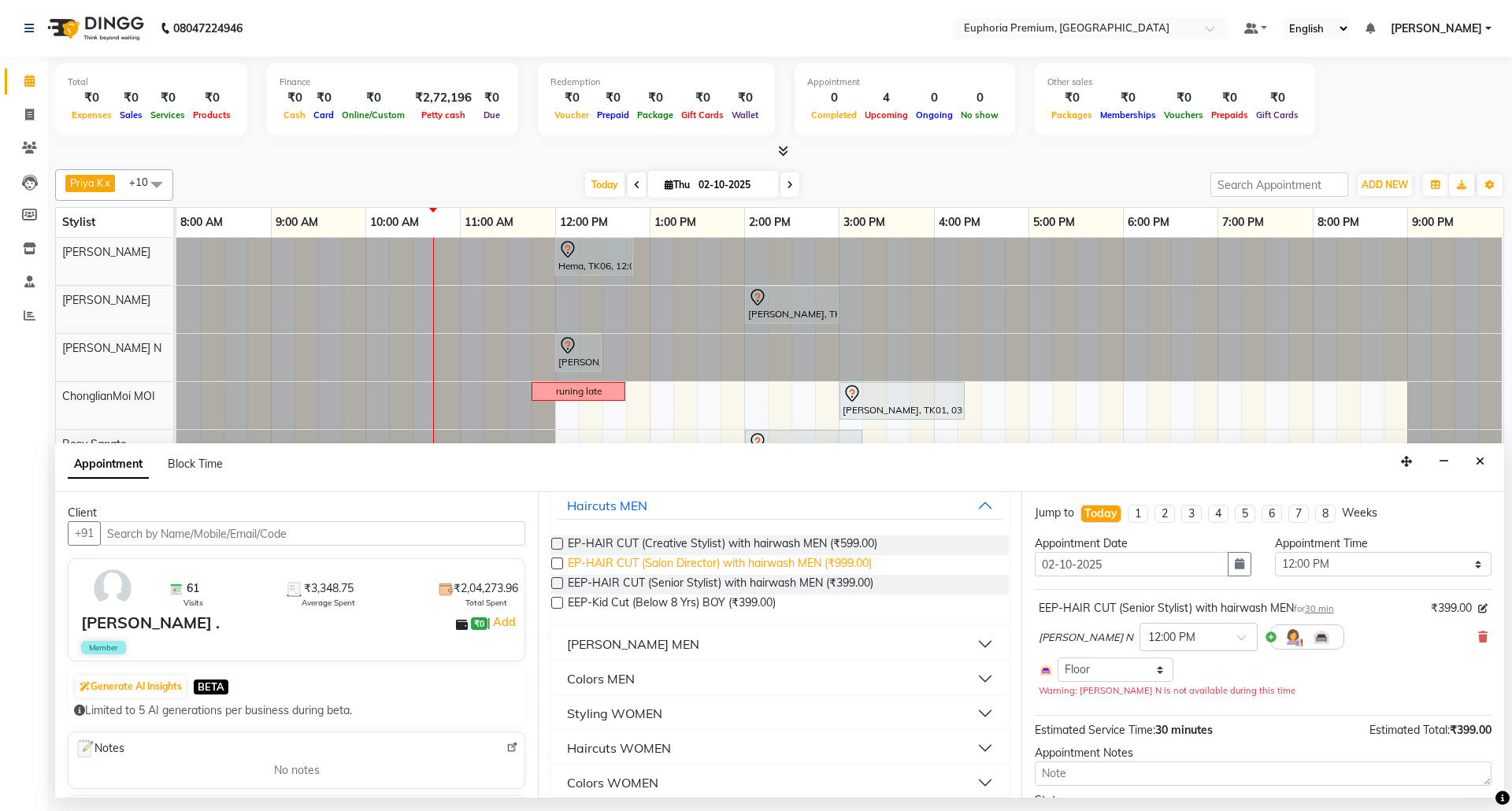
scroll to position [209, 0]
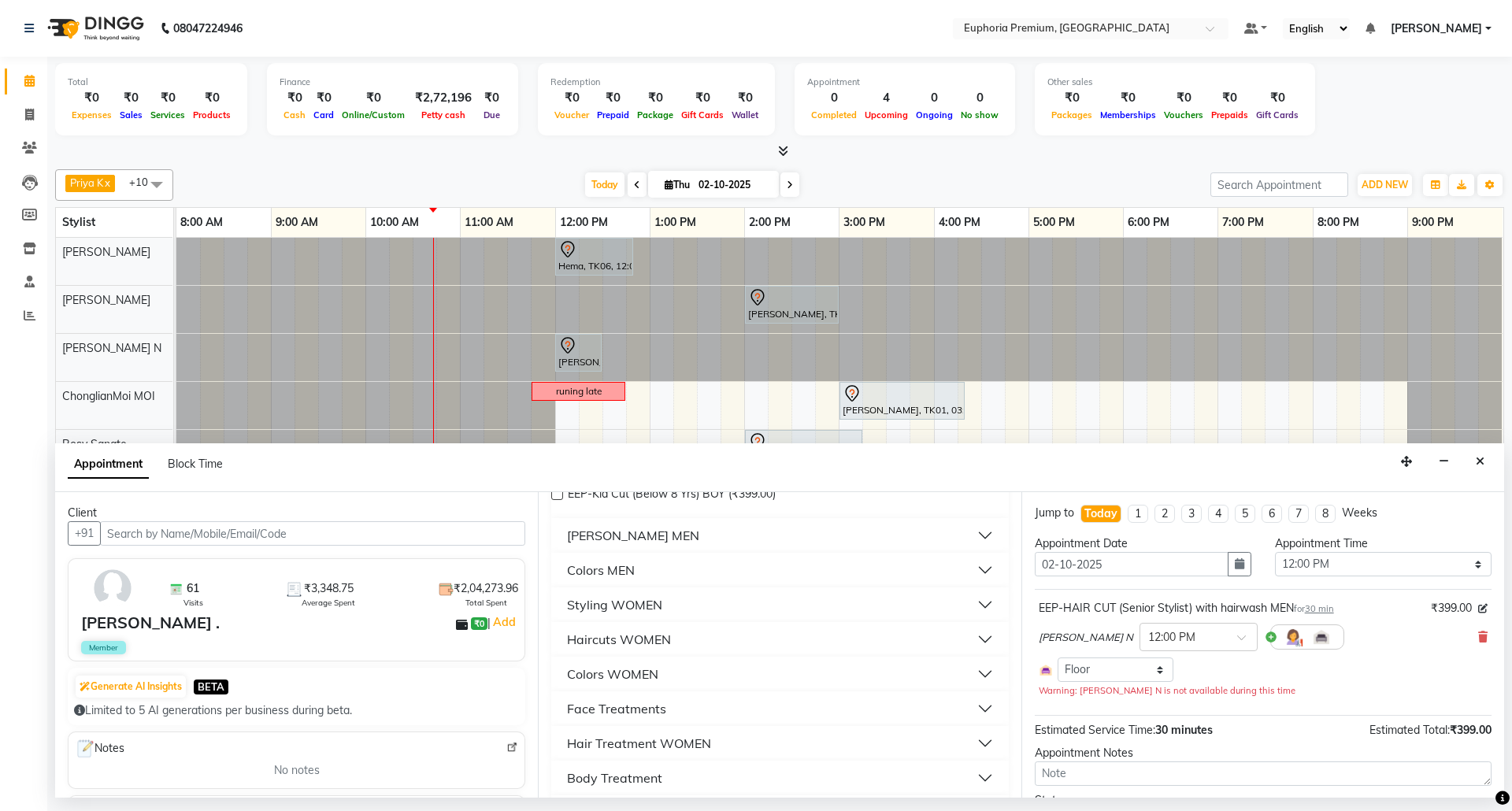
type input "c"
click at [612, 567] on div "Colors MEN" at bounding box center [600, 569] width 68 height 19
click at [552, 628] on label at bounding box center [557, 628] width 12 height 12
click at [552, 628] on input "checkbox" at bounding box center [556, 629] width 10 height 10
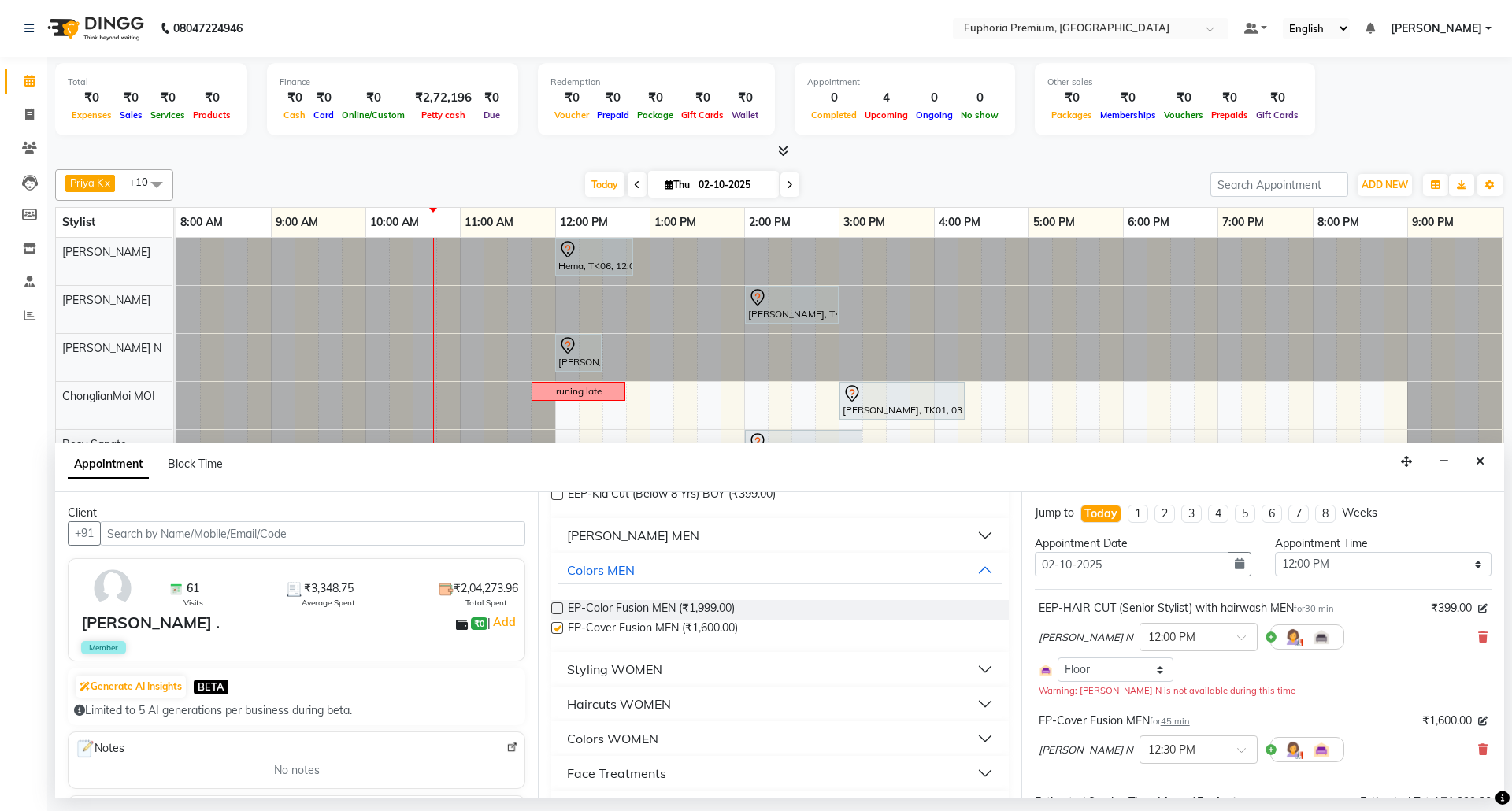
checkbox input "false"
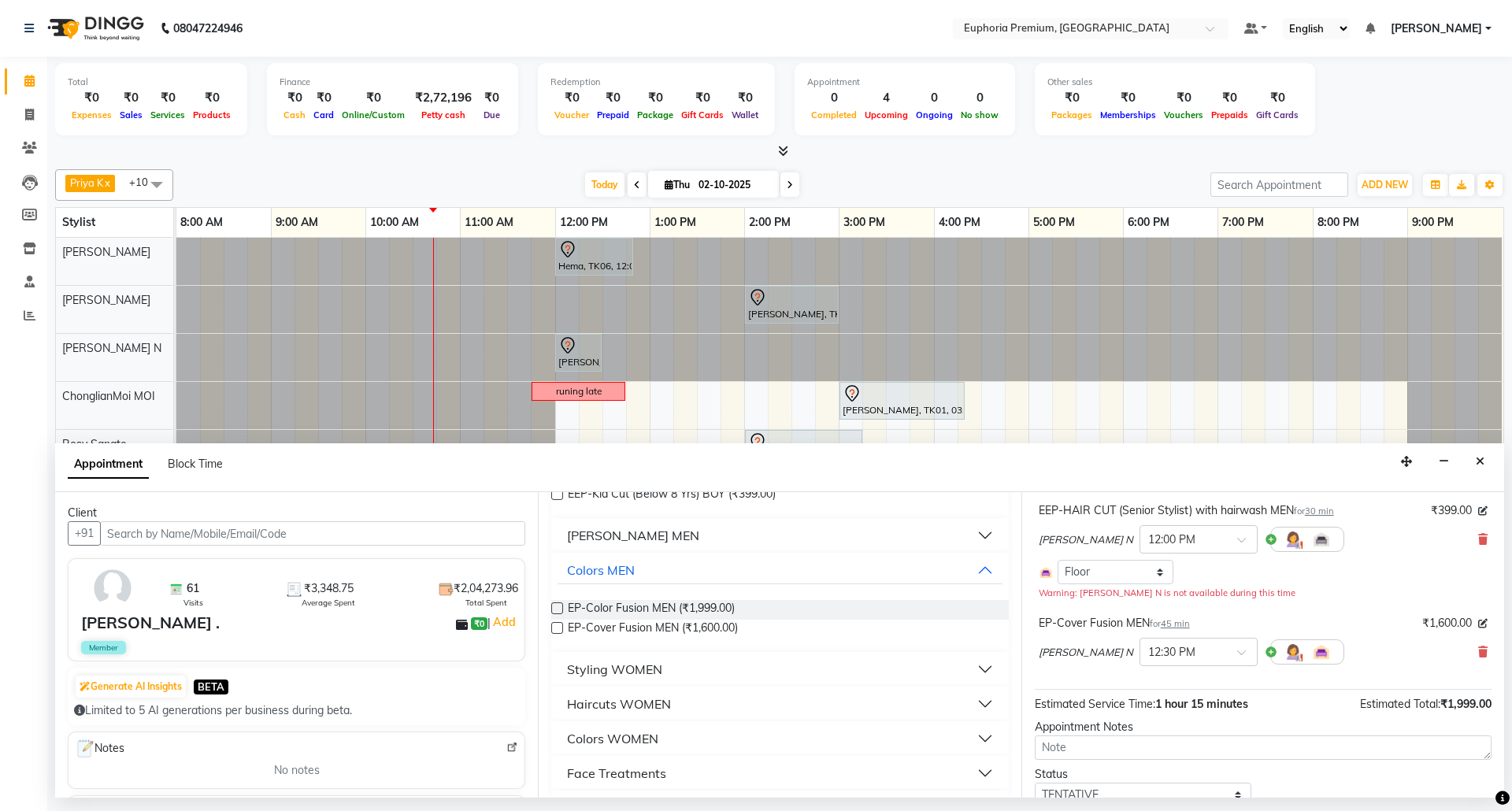
scroll to position [162, 0]
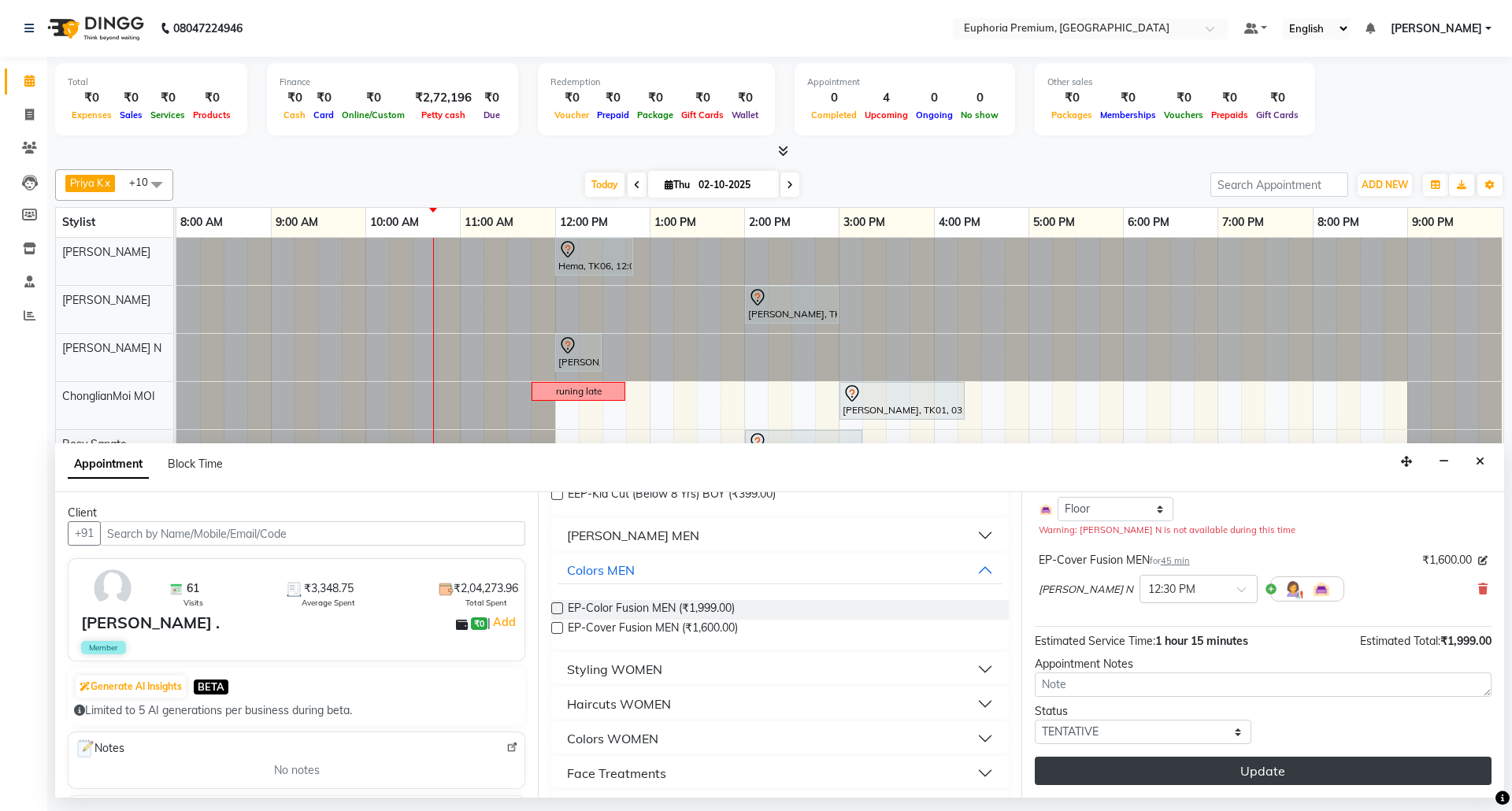
click at [1208, 783] on button "Update" at bounding box center [1264, 770] width 457 height 28
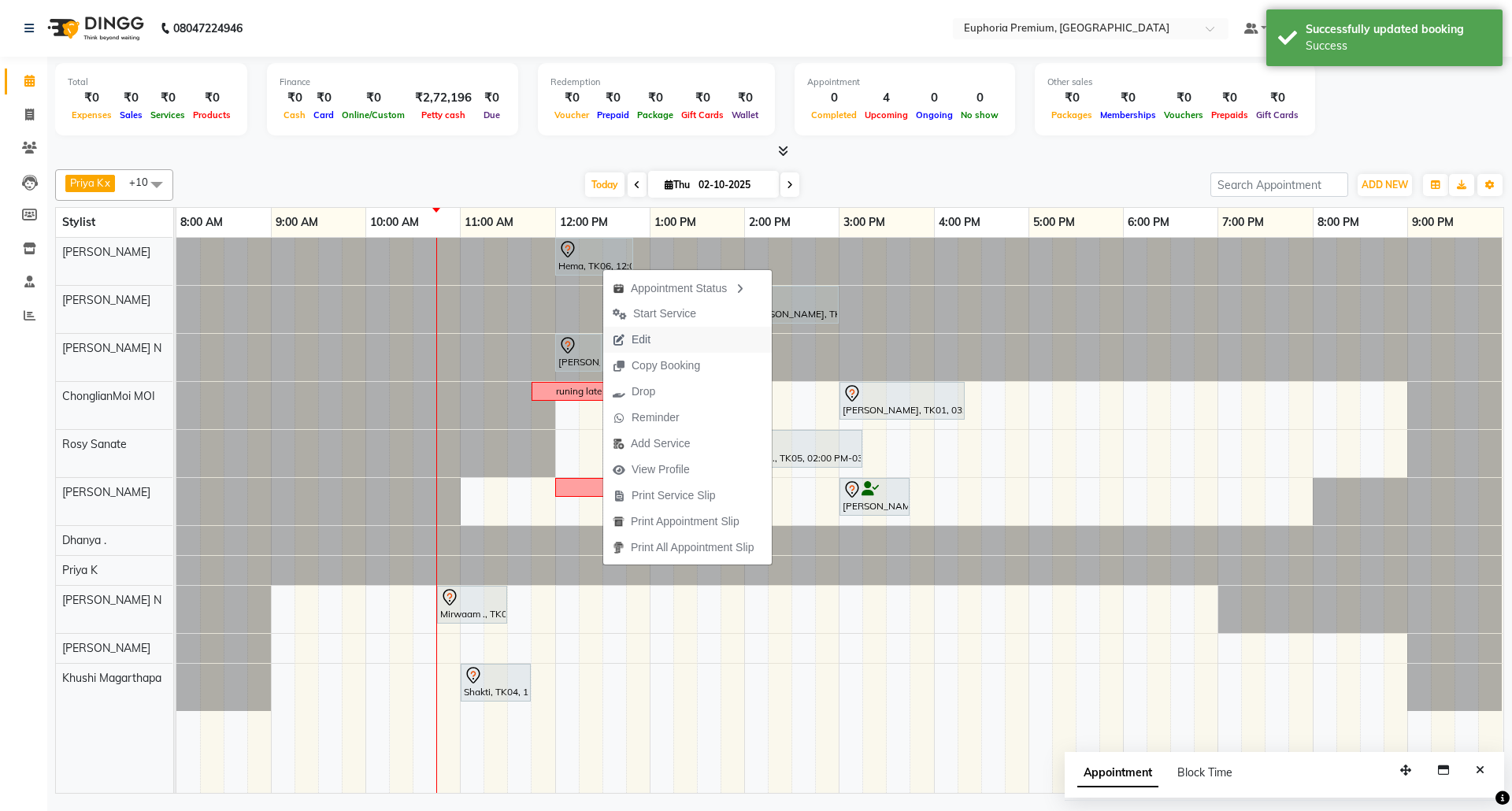
click at [649, 337] on span "Edit" at bounding box center [641, 339] width 19 height 17
select select "tentative"
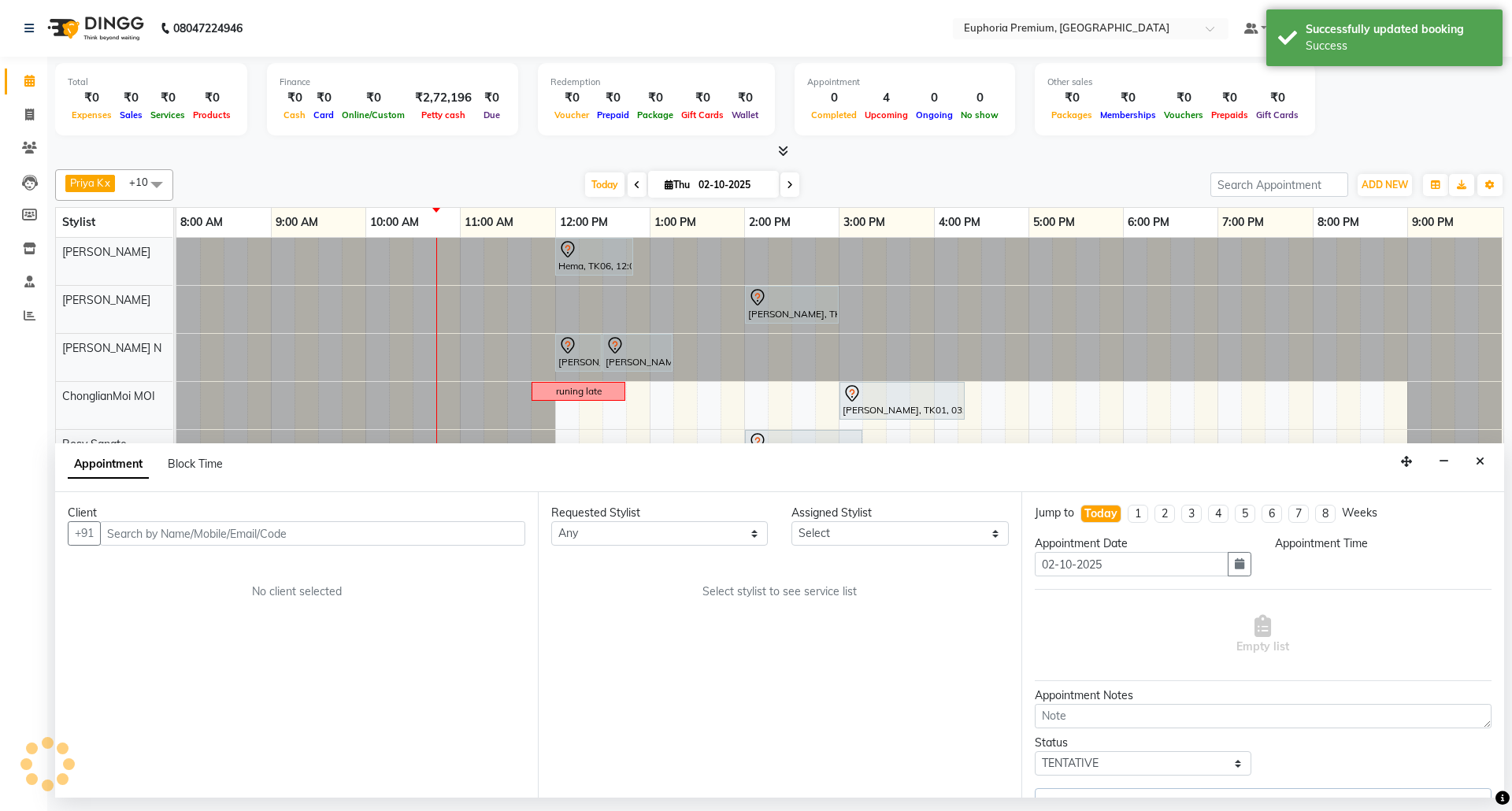
select select "720"
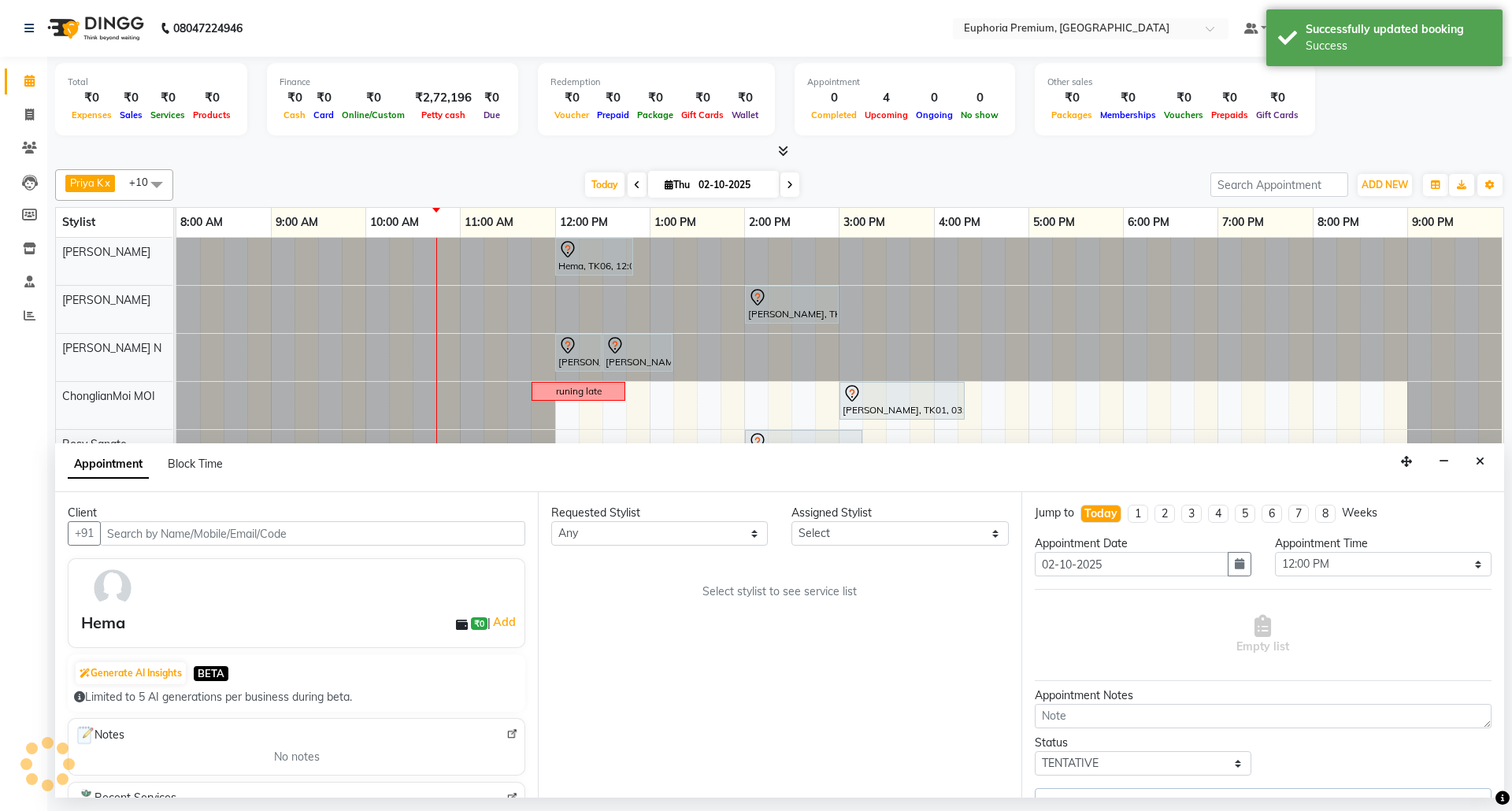
select select "71609"
select select "4006"
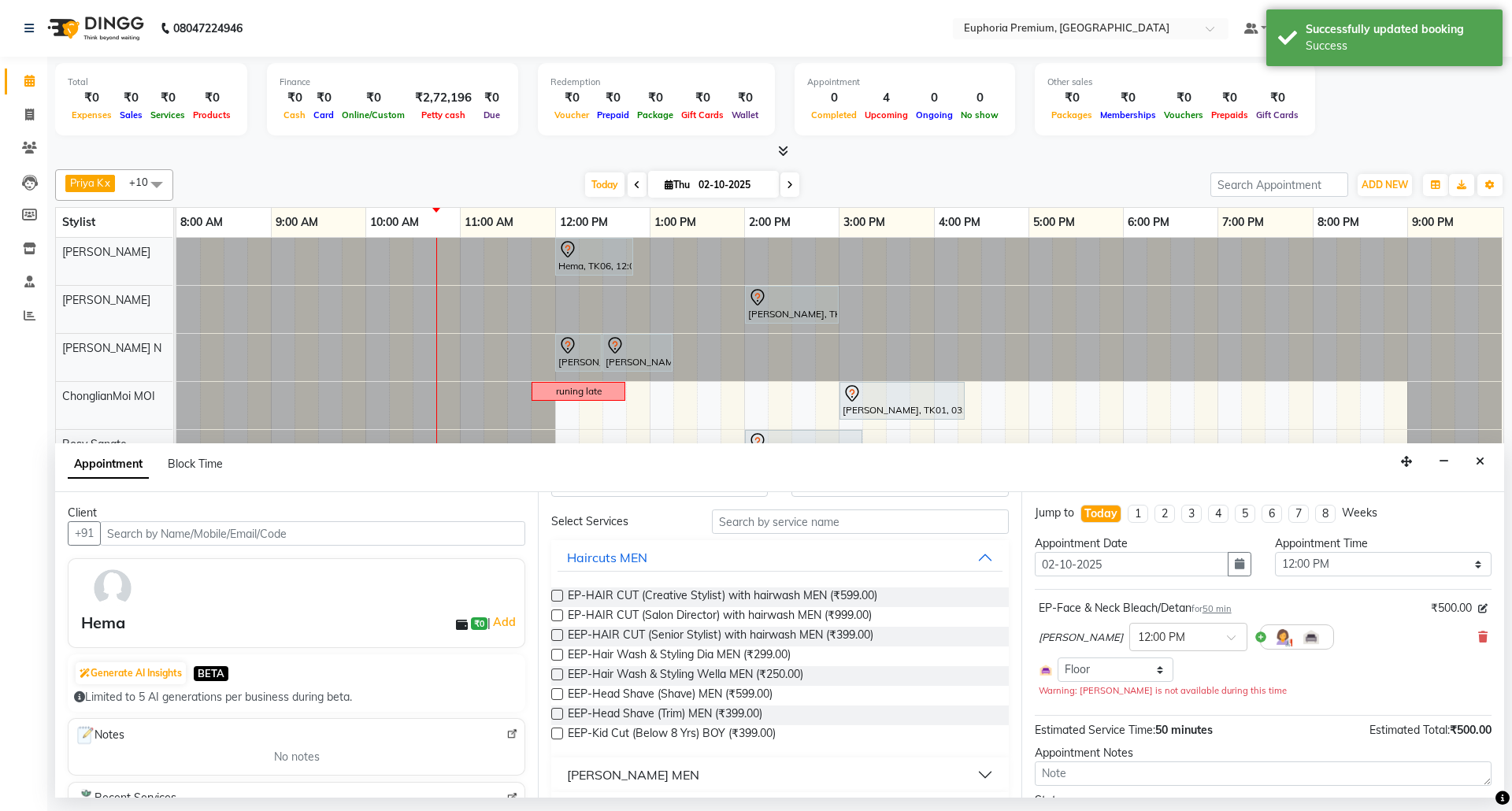
scroll to position [0, 0]
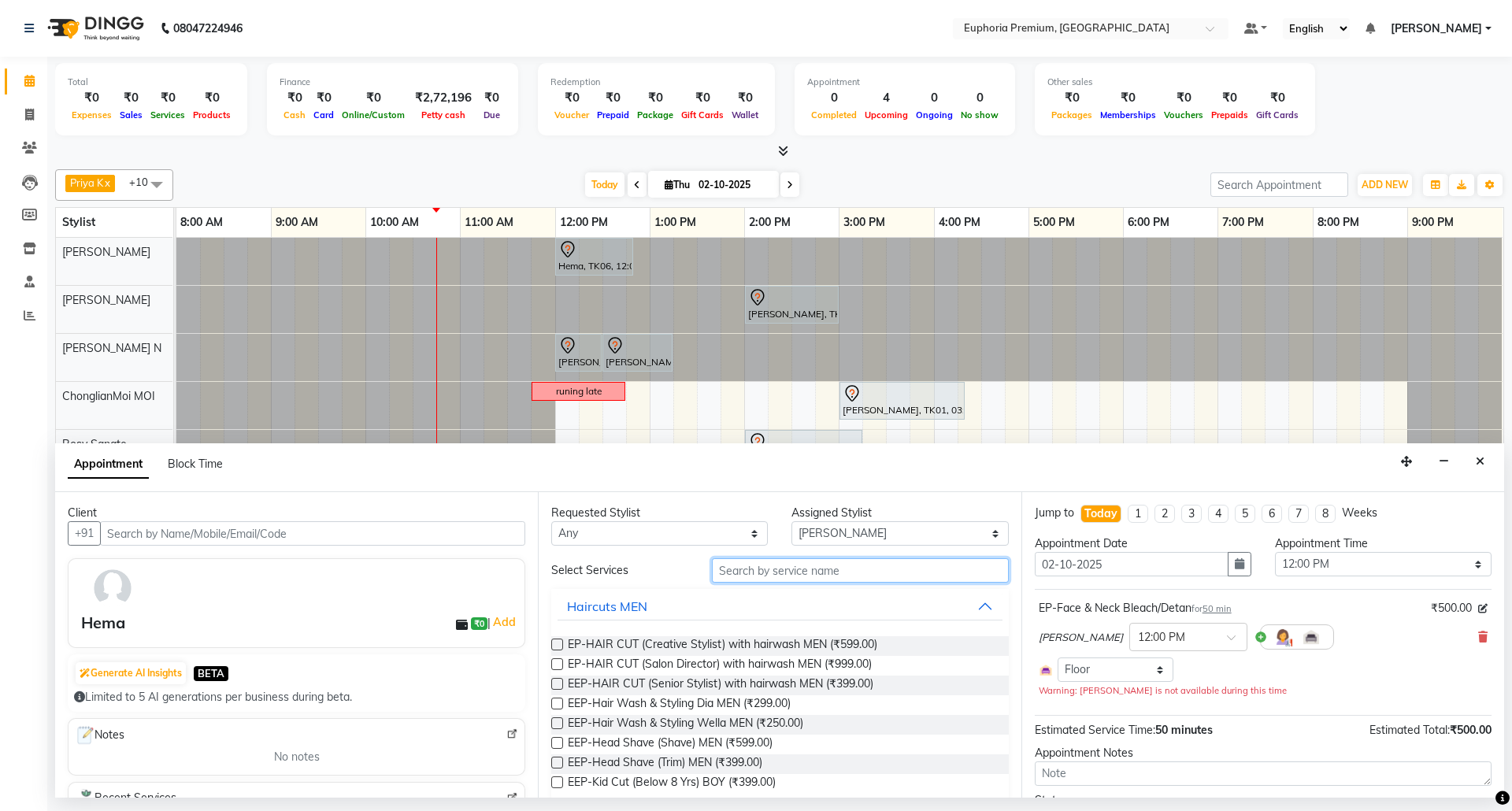
click at [794, 575] on input "text" at bounding box center [860, 570] width 297 height 25
click at [871, 530] on select "Select [PERSON_NAME] N [PERSON_NAME] N ChonglianMoi MOI [PERSON_NAME] . [PERSON…" at bounding box center [900, 532] width 217 height 25
select select "78117"
click at [792, 523] on select "Select [PERSON_NAME] N [PERSON_NAME] N ChonglianMoi MOI [PERSON_NAME] . [PERSON…" at bounding box center [900, 532] width 217 height 25
click at [826, 575] on input "text" at bounding box center [860, 570] width 297 height 25
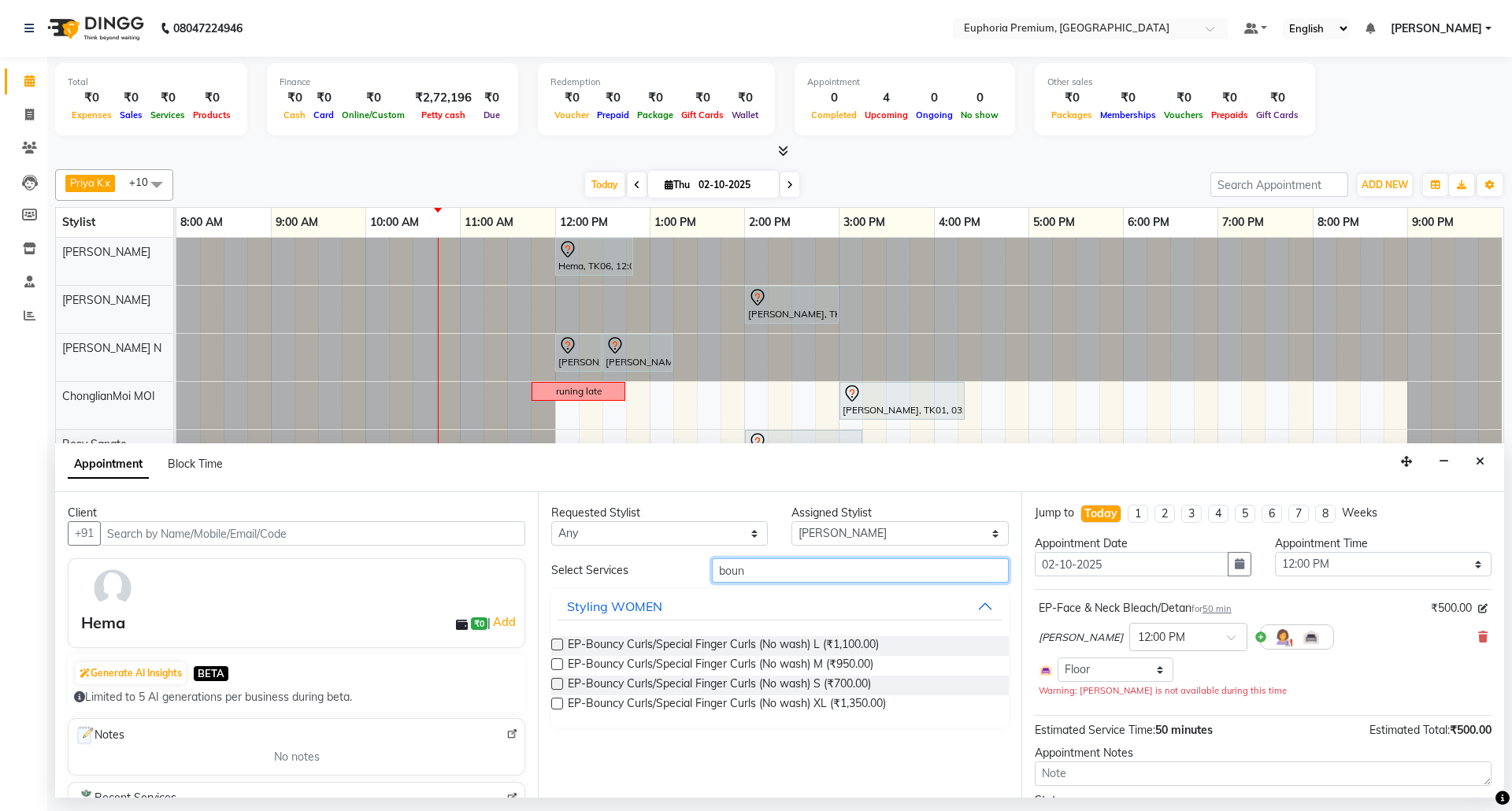
type input "boun"
click at [555, 687] on label at bounding box center [557, 684] width 12 height 12
click at [555, 687] on input "checkbox" at bounding box center [556, 684] width 10 height 10
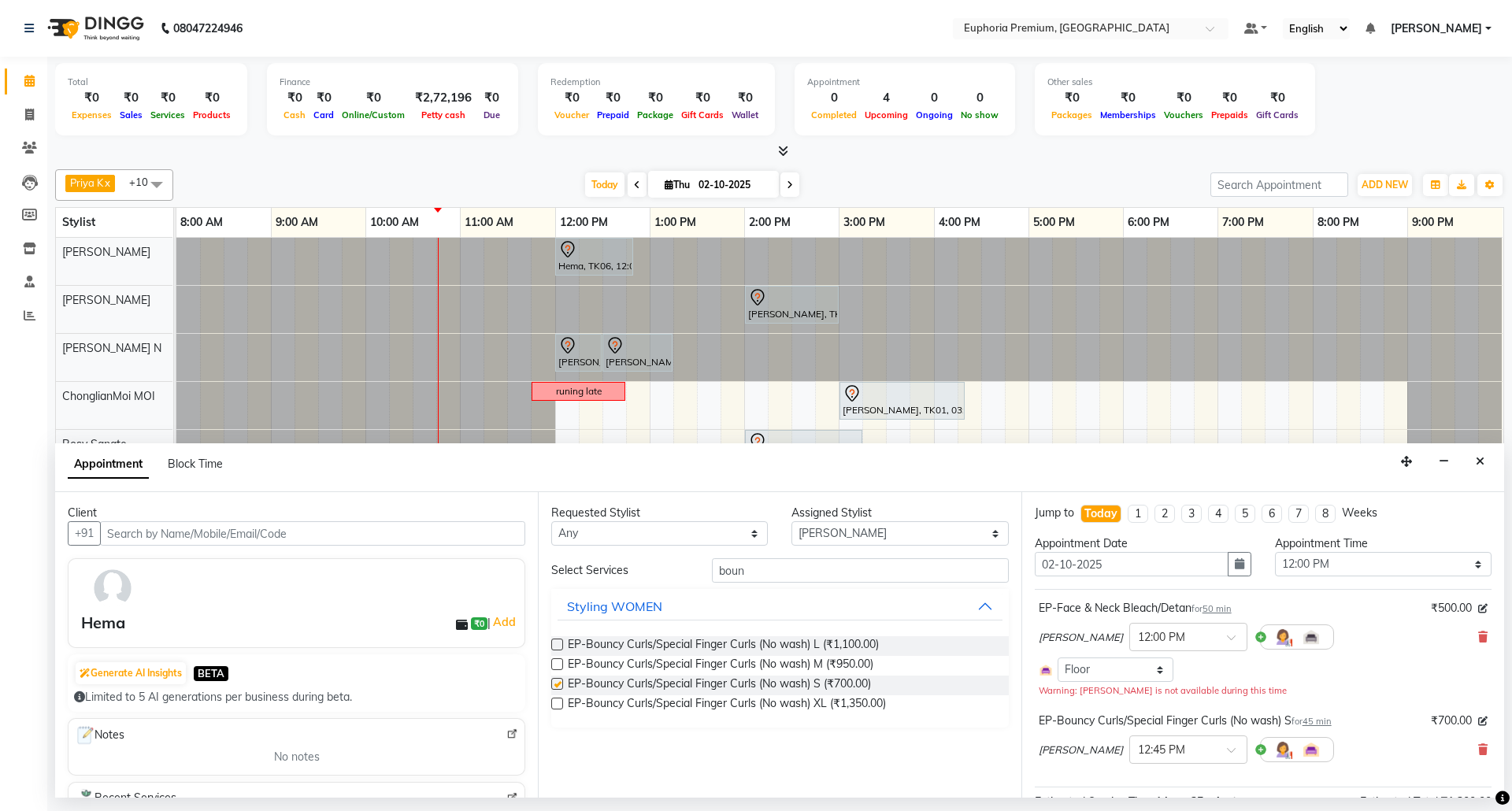
checkbox input "false"
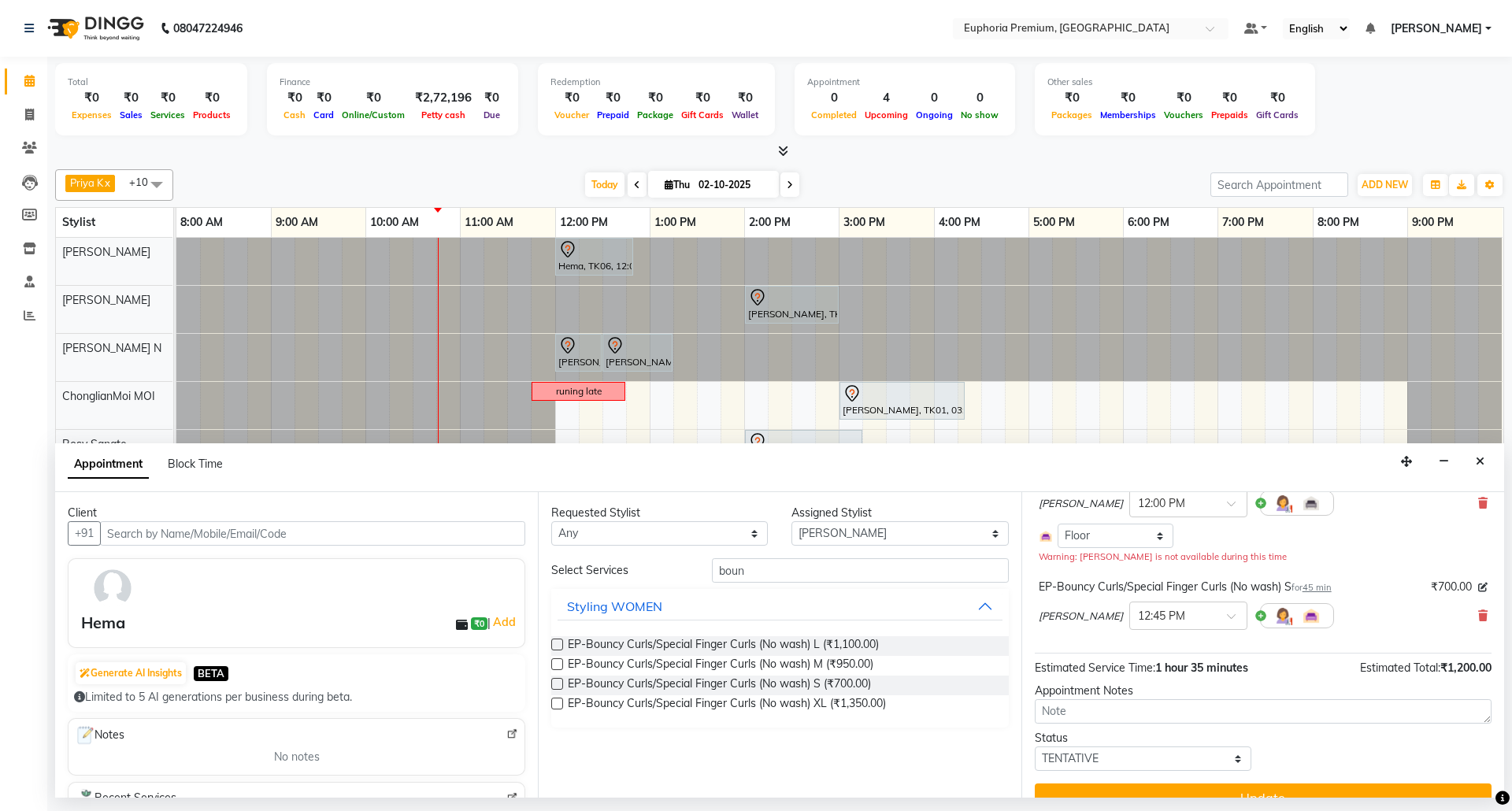
scroll to position [162, 0]
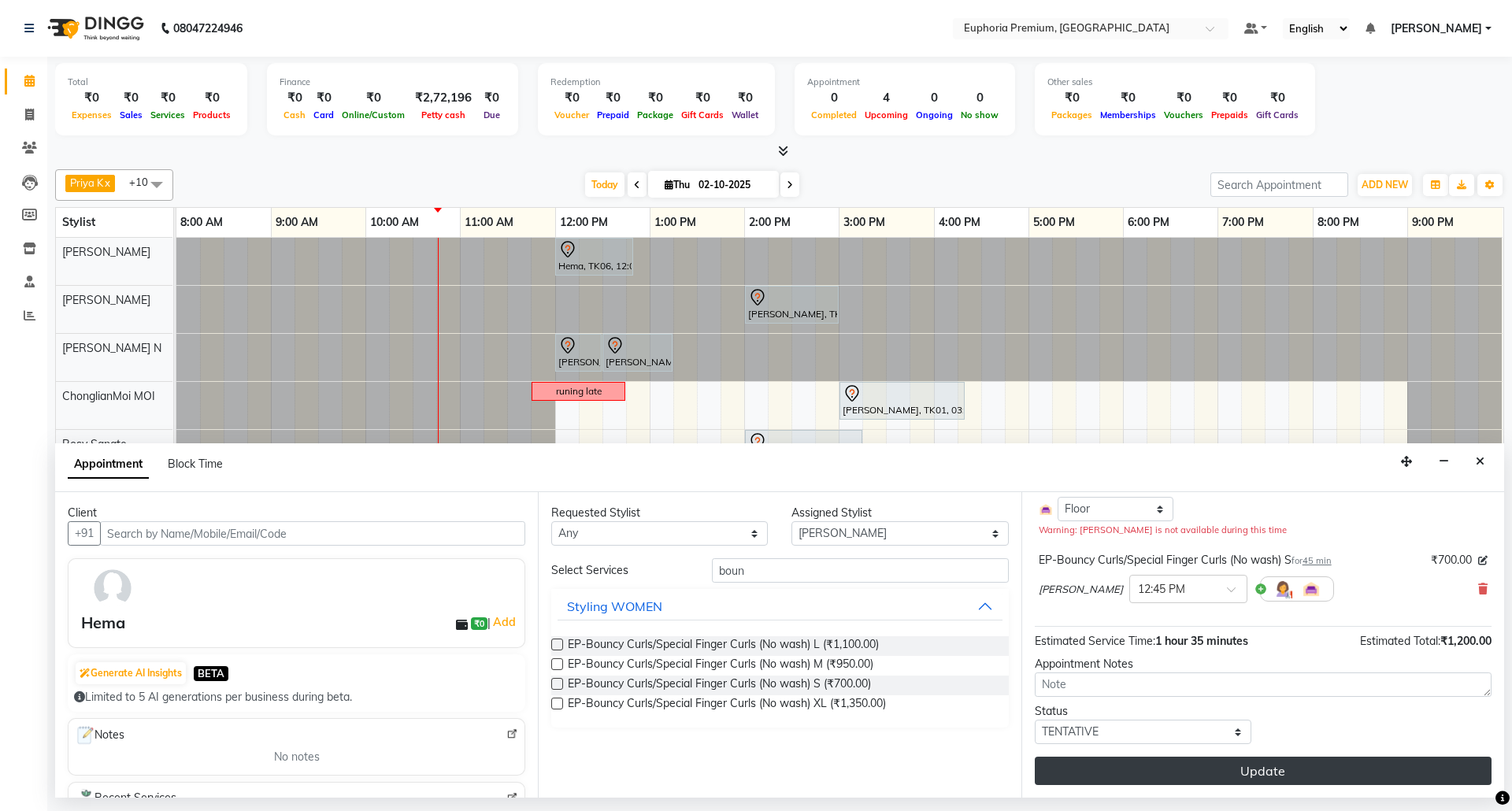
click at [1299, 766] on button "Update" at bounding box center [1264, 770] width 457 height 28
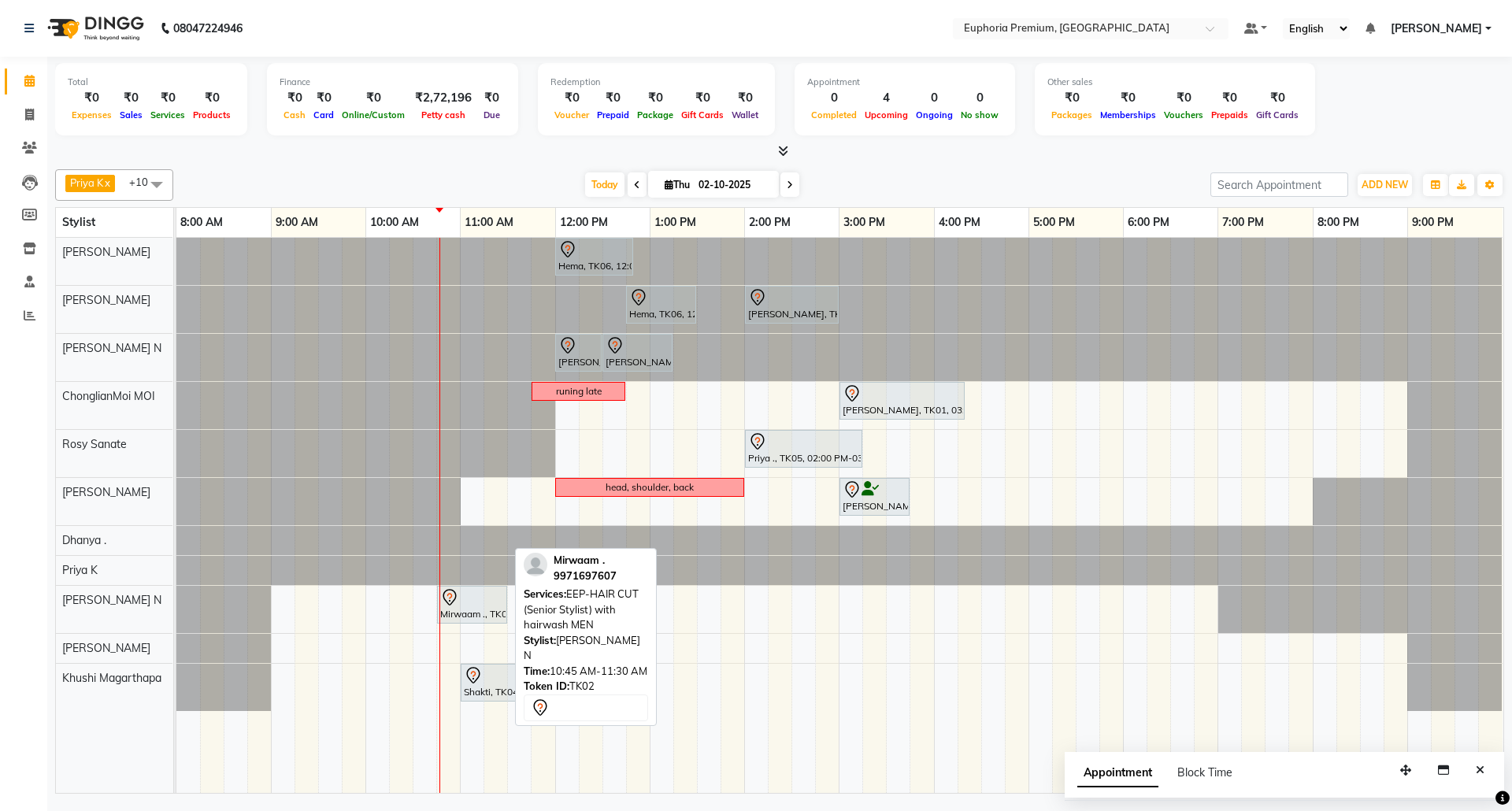
click at [480, 596] on div at bounding box center [472, 597] width 64 height 19
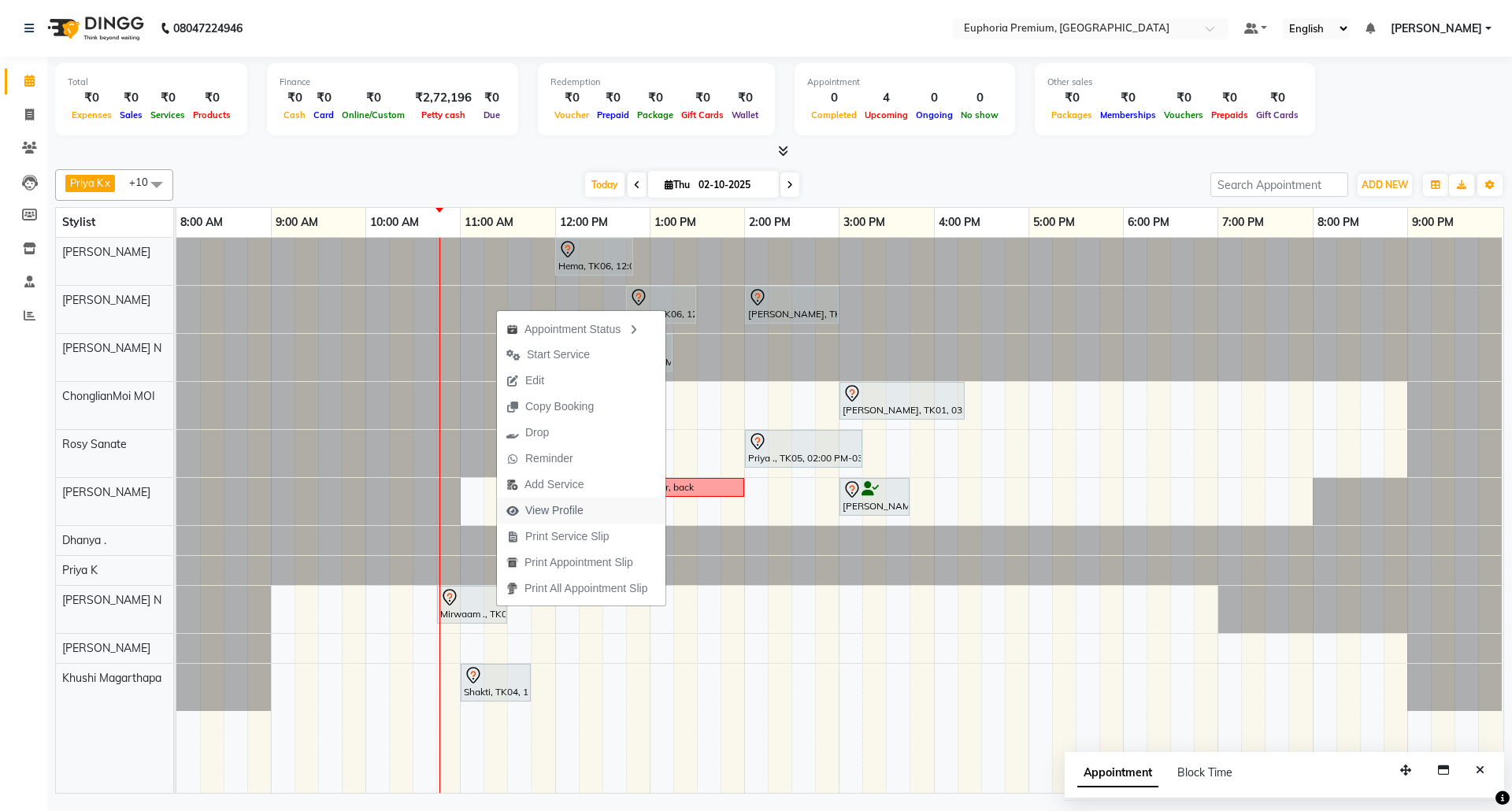
click at [549, 508] on span "View Profile" at bounding box center [553, 510] width 58 height 17
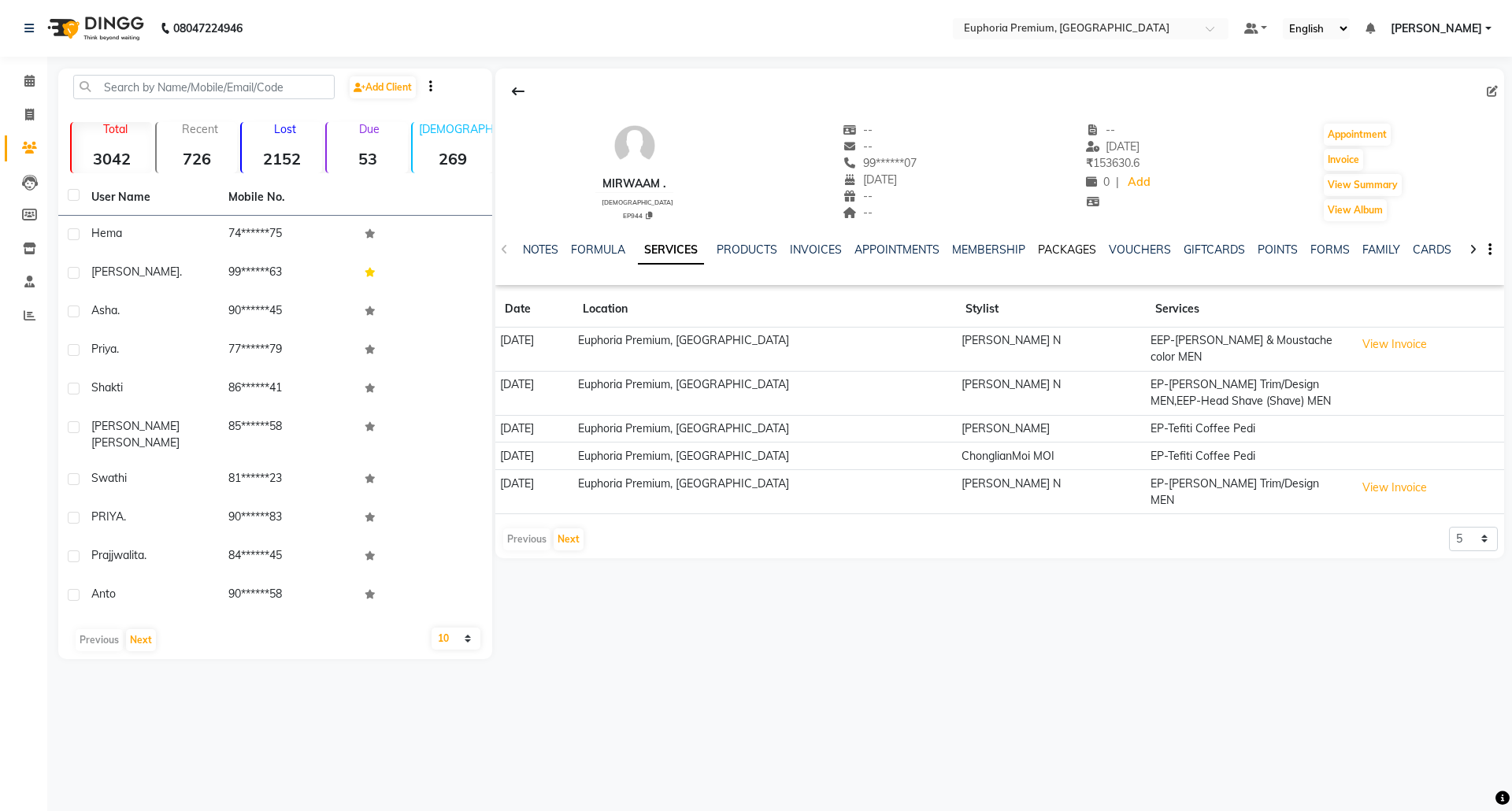
click at [1046, 253] on link "PACKAGES" at bounding box center [1067, 249] width 58 height 14
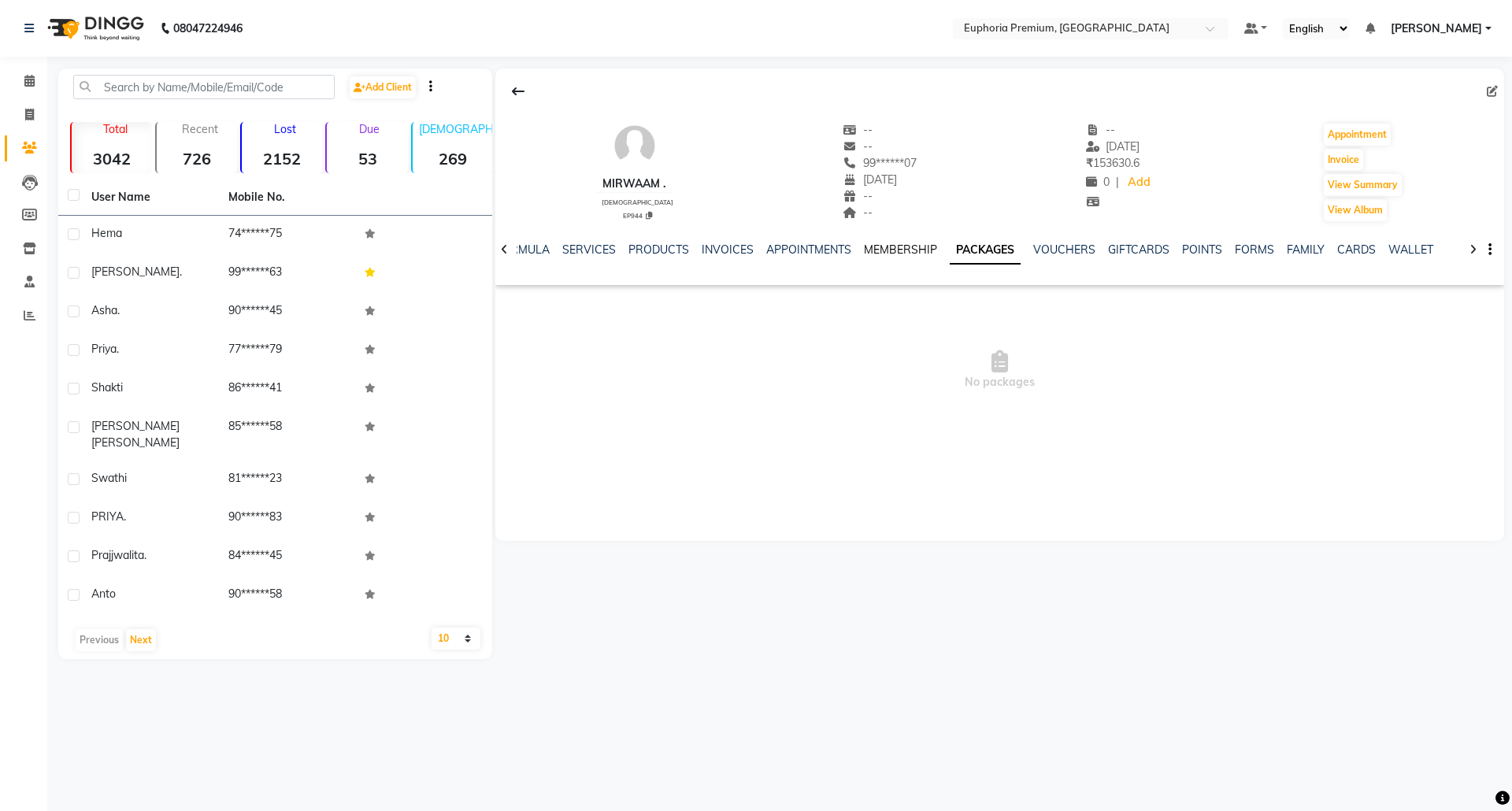
click at [896, 256] on link "MEMBERSHIP" at bounding box center [900, 249] width 74 height 14
click at [1068, 245] on link "VOUCHERS" at bounding box center [1076, 249] width 62 height 14
click at [1069, 245] on link "VOUCHERS" at bounding box center [1045, 250] width 75 height 28
click at [1121, 244] on link "GIFTCARDS" at bounding box center [1125, 249] width 62 height 14
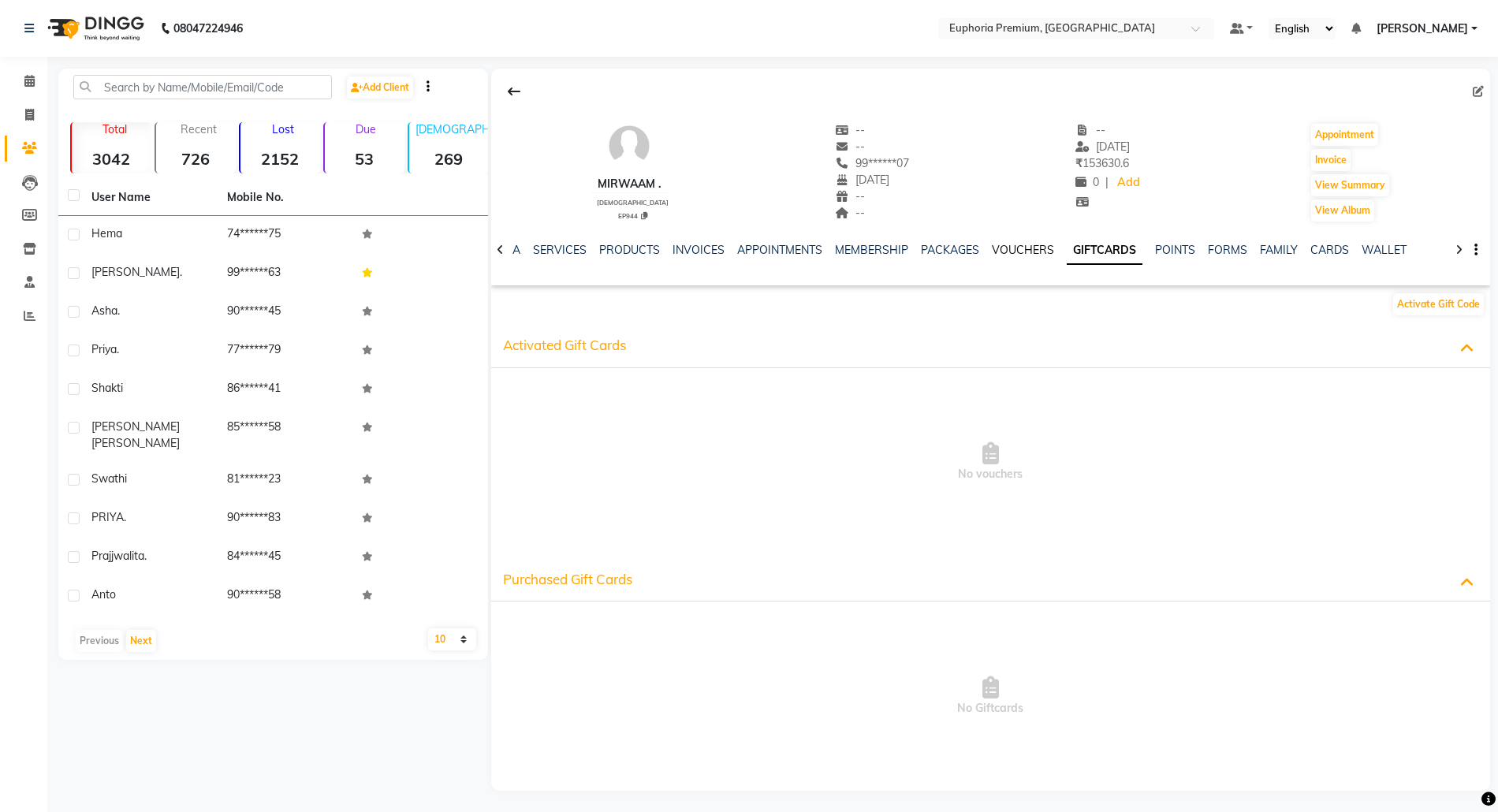
click at [992, 252] on link "VOUCHERS" at bounding box center [1023, 249] width 62 height 14
click at [969, 253] on link "PACKAGES" at bounding box center [967, 249] width 58 height 14
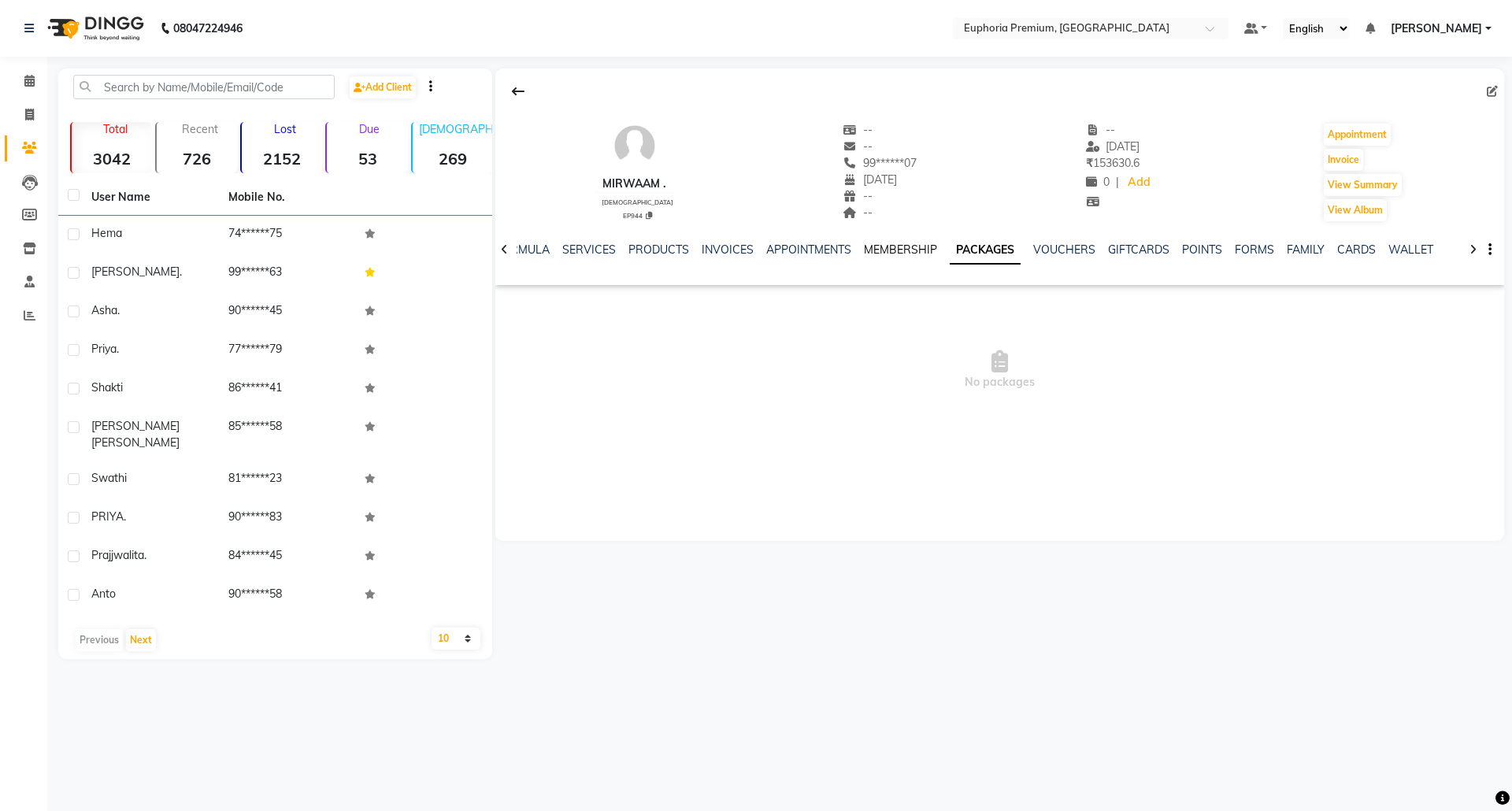
click at [890, 256] on link "MEMBERSHIP" at bounding box center [900, 249] width 74 height 14
click at [29, 89] on span at bounding box center [29, 81] width 27 height 18
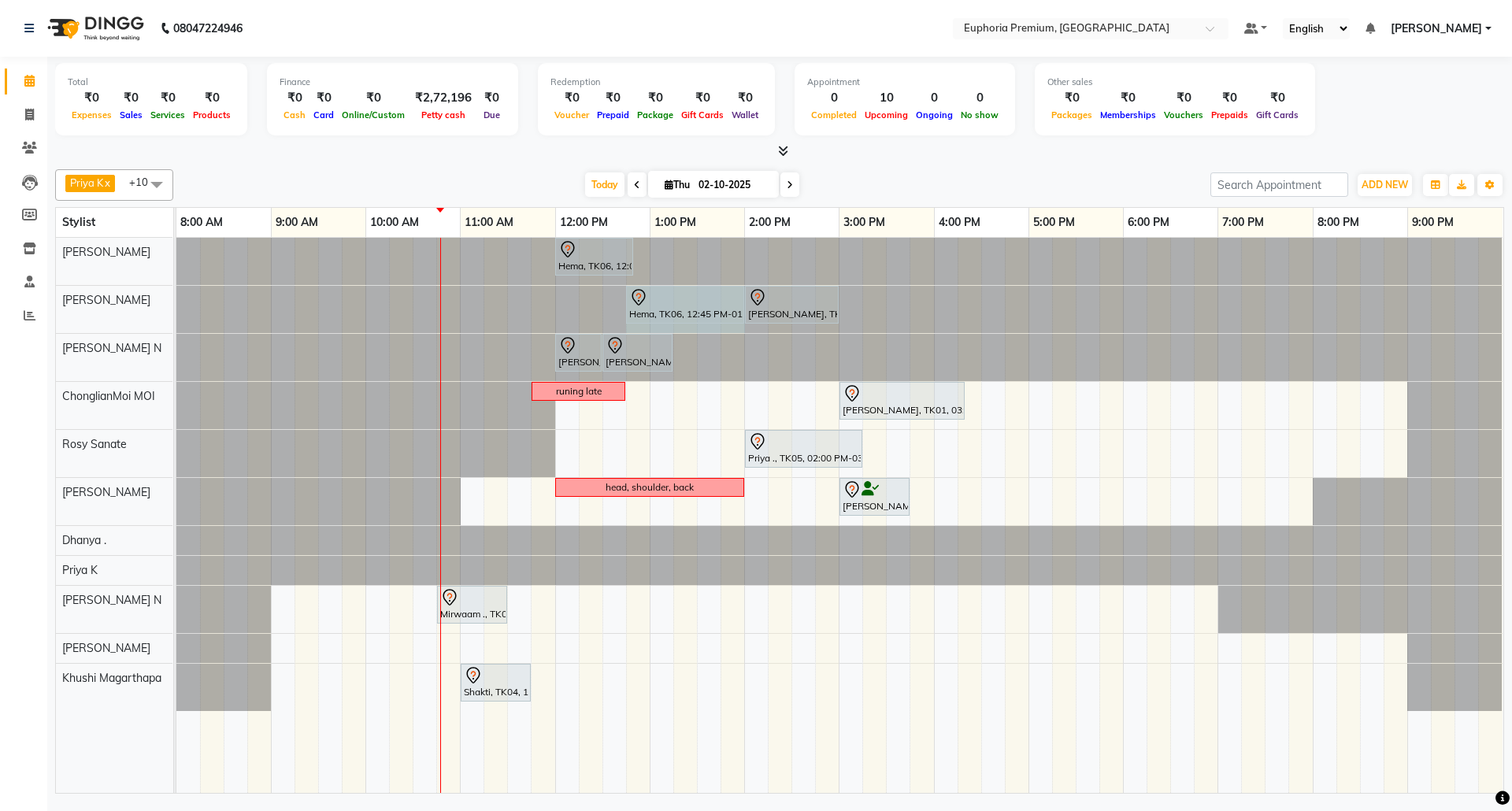
drag, startPoint x: 697, startPoint y: 310, endPoint x: 723, endPoint y: 302, distance: 27.2
click at [177, 302] on div "Hema, TK06, 12:45 PM-01:30 PM, EP-Bouncy Curls/Special Finger Curls (No wash) S…" at bounding box center [177, 309] width 0 height 47
click at [947, 496] on div "Hema, TK06, 12:00 PM-12:50 PM, EP-Face & Neck Bleach/Detan Hema, TK06, 12:45 PM…" at bounding box center [840, 515] width 1327 height 555
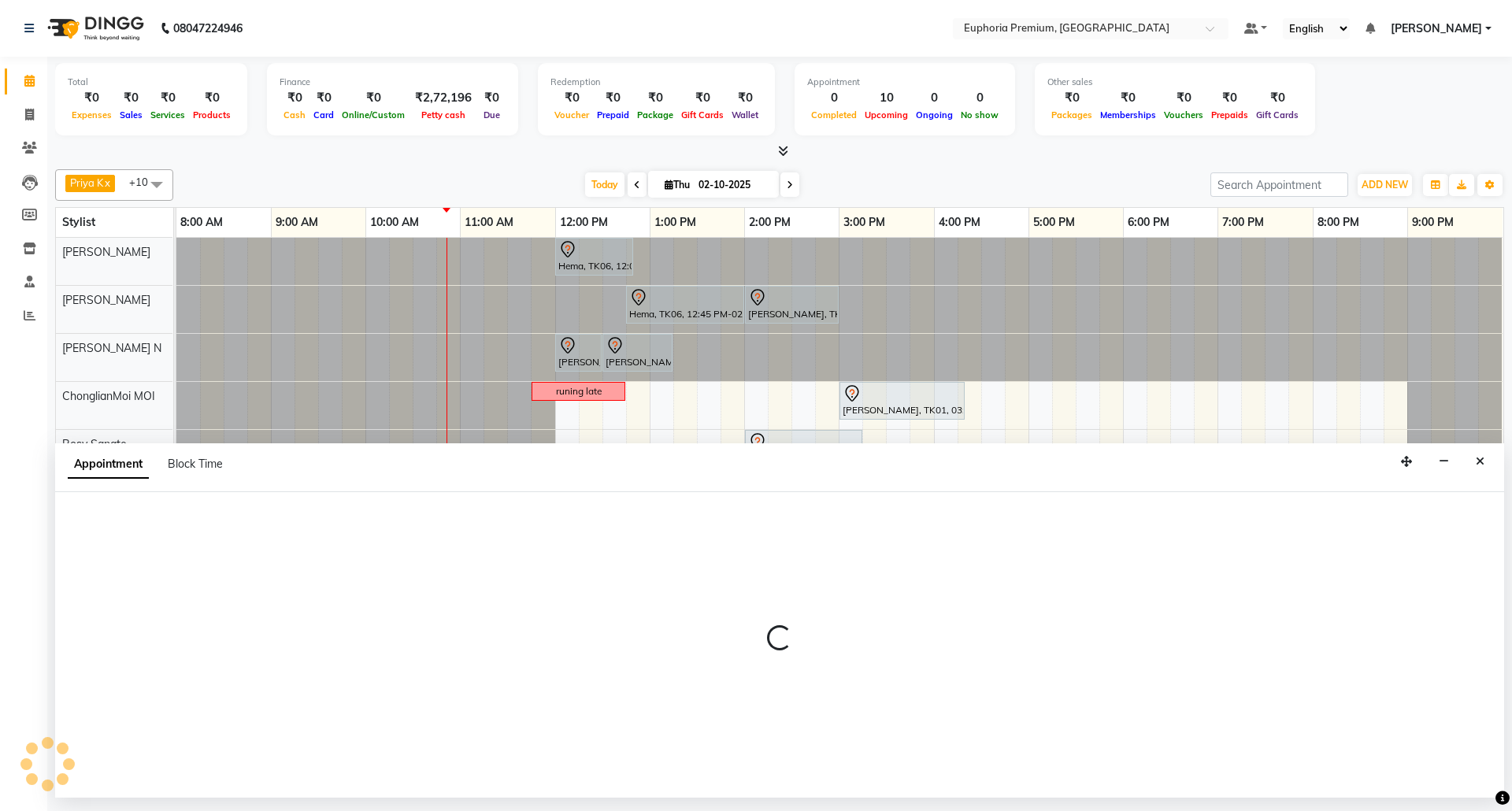
select select "71603"
select select "960"
select select "tentative"
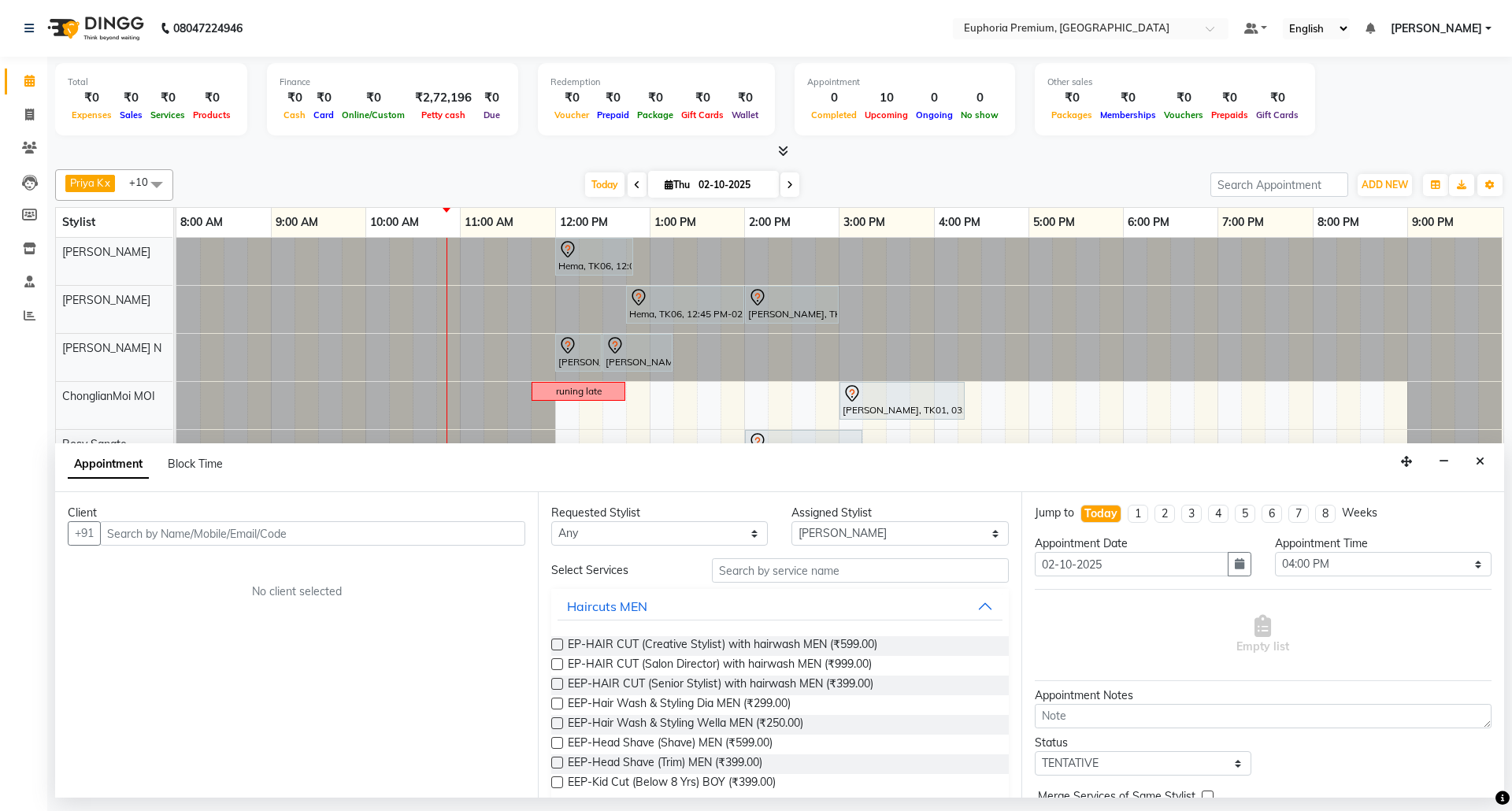
click at [219, 538] on input "text" at bounding box center [312, 532] width 425 height 25
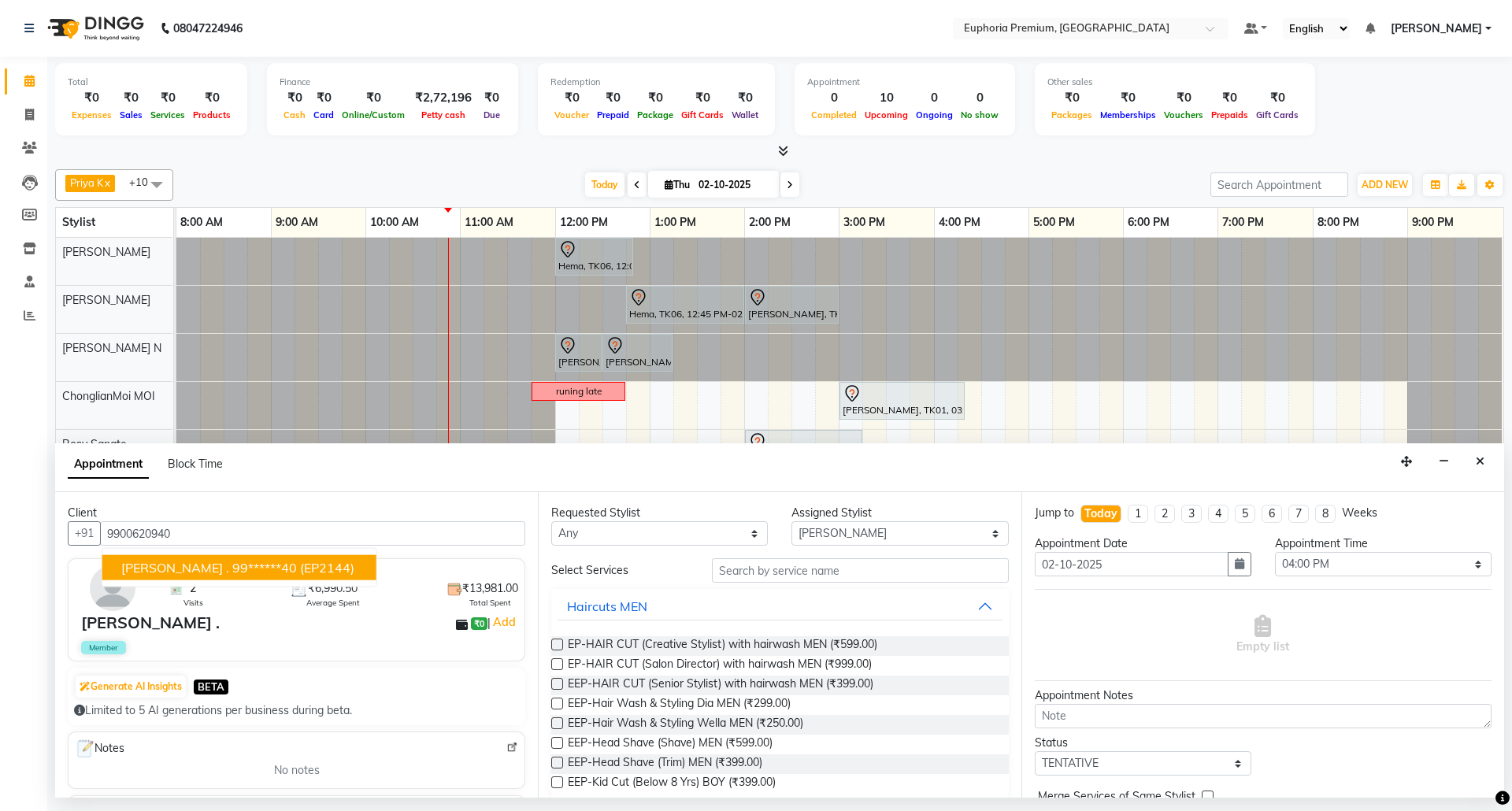
click at [300, 572] on span "(EP2144)" at bounding box center [327, 568] width 54 height 16
type input "99******40"
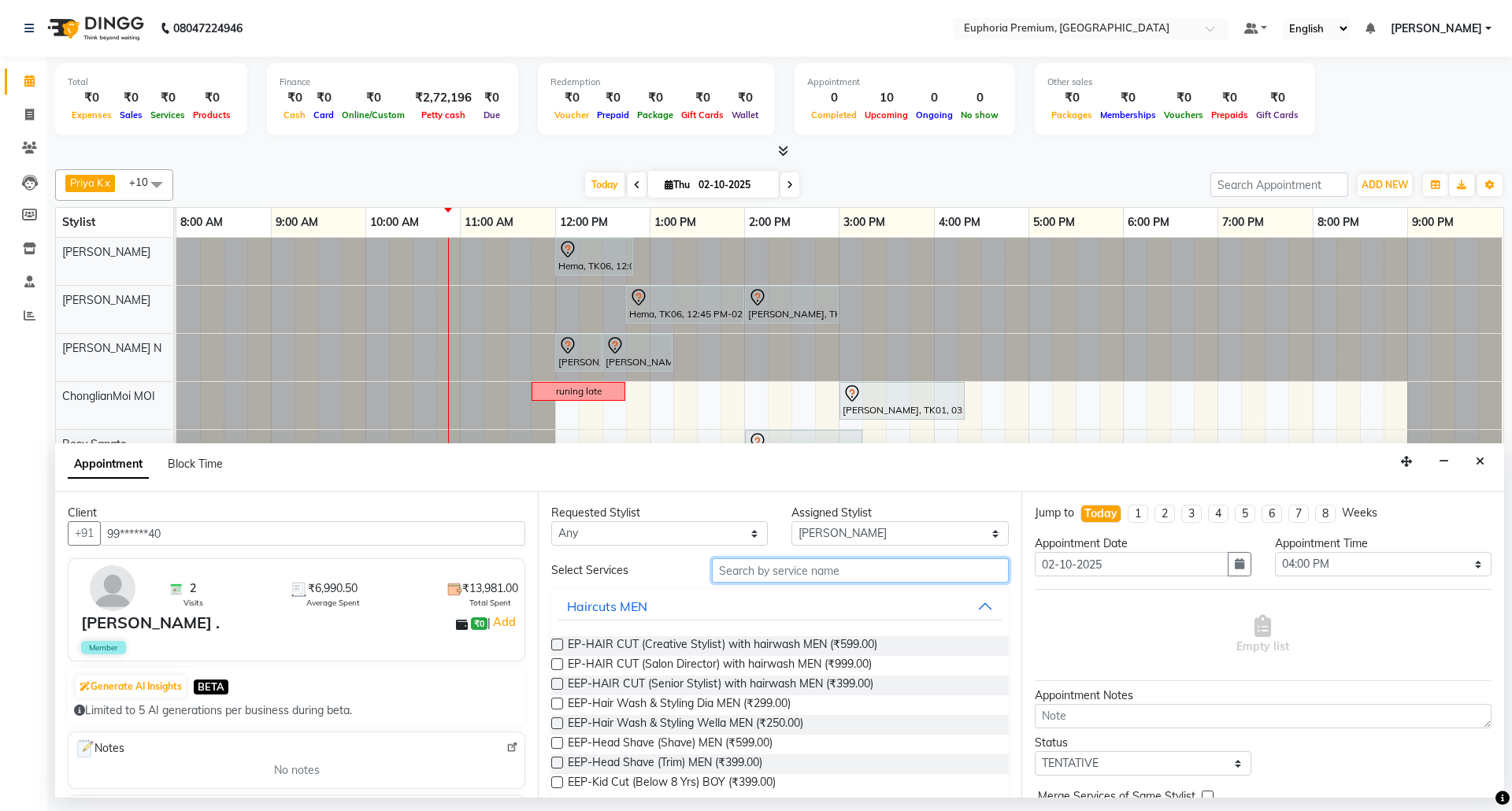
click at [798, 570] on input "text" at bounding box center [860, 570] width 297 height 25
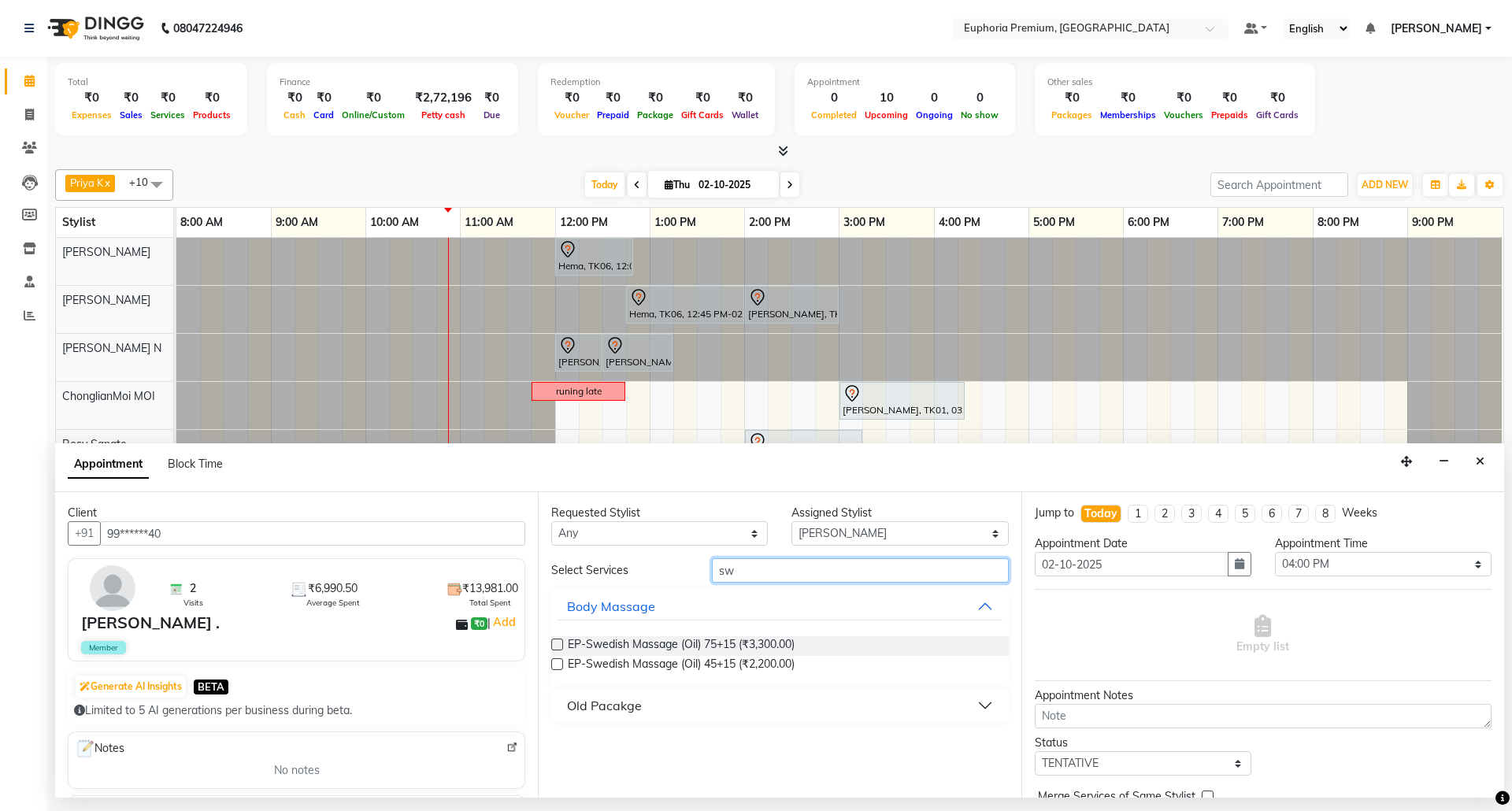
type input "sw"
click at [556, 661] on label at bounding box center [557, 664] width 12 height 12
click at [556, 661] on input "checkbox" at bounding box center [556, 665] width 10 height 10
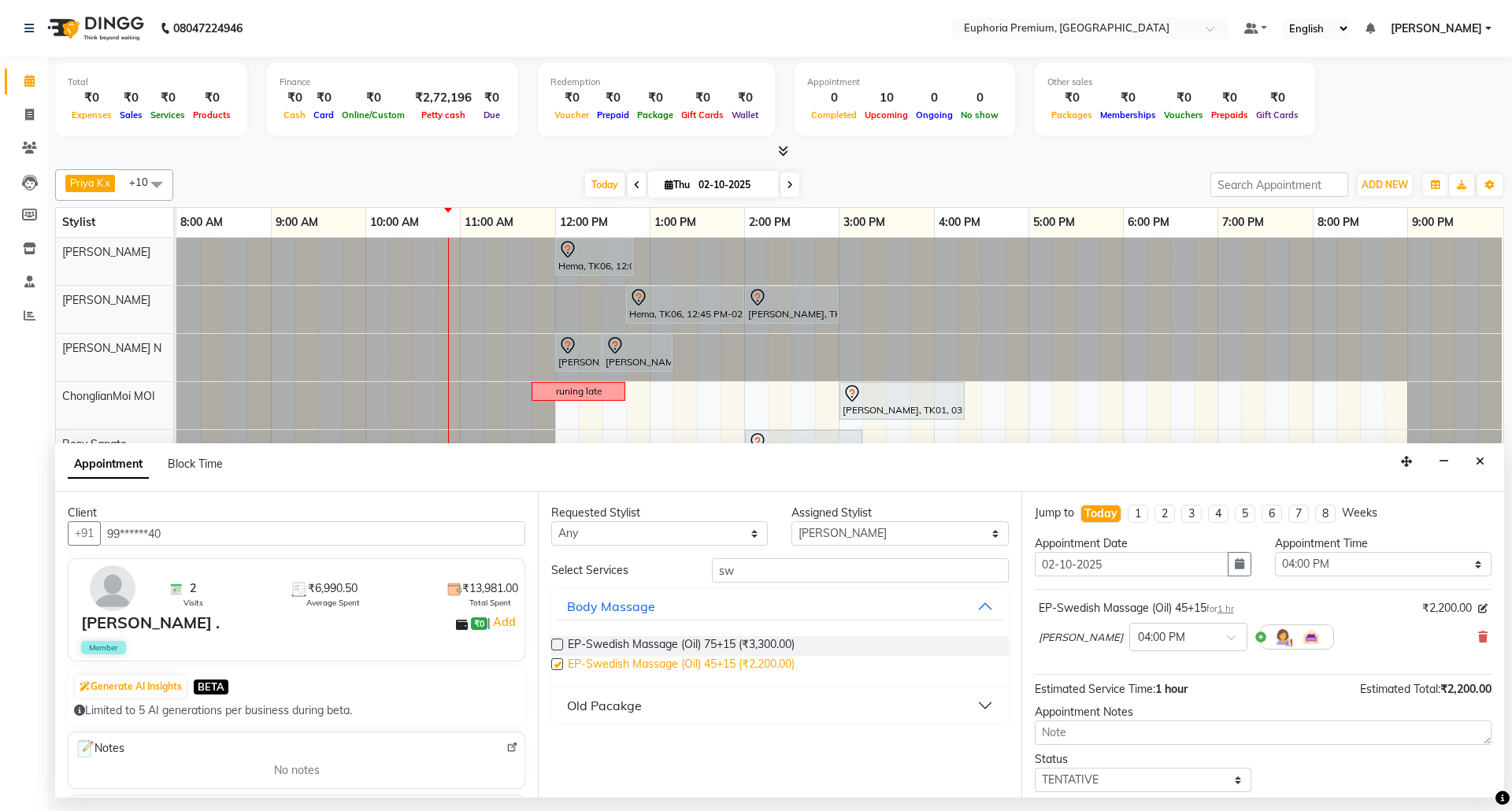
checkbox input "false"
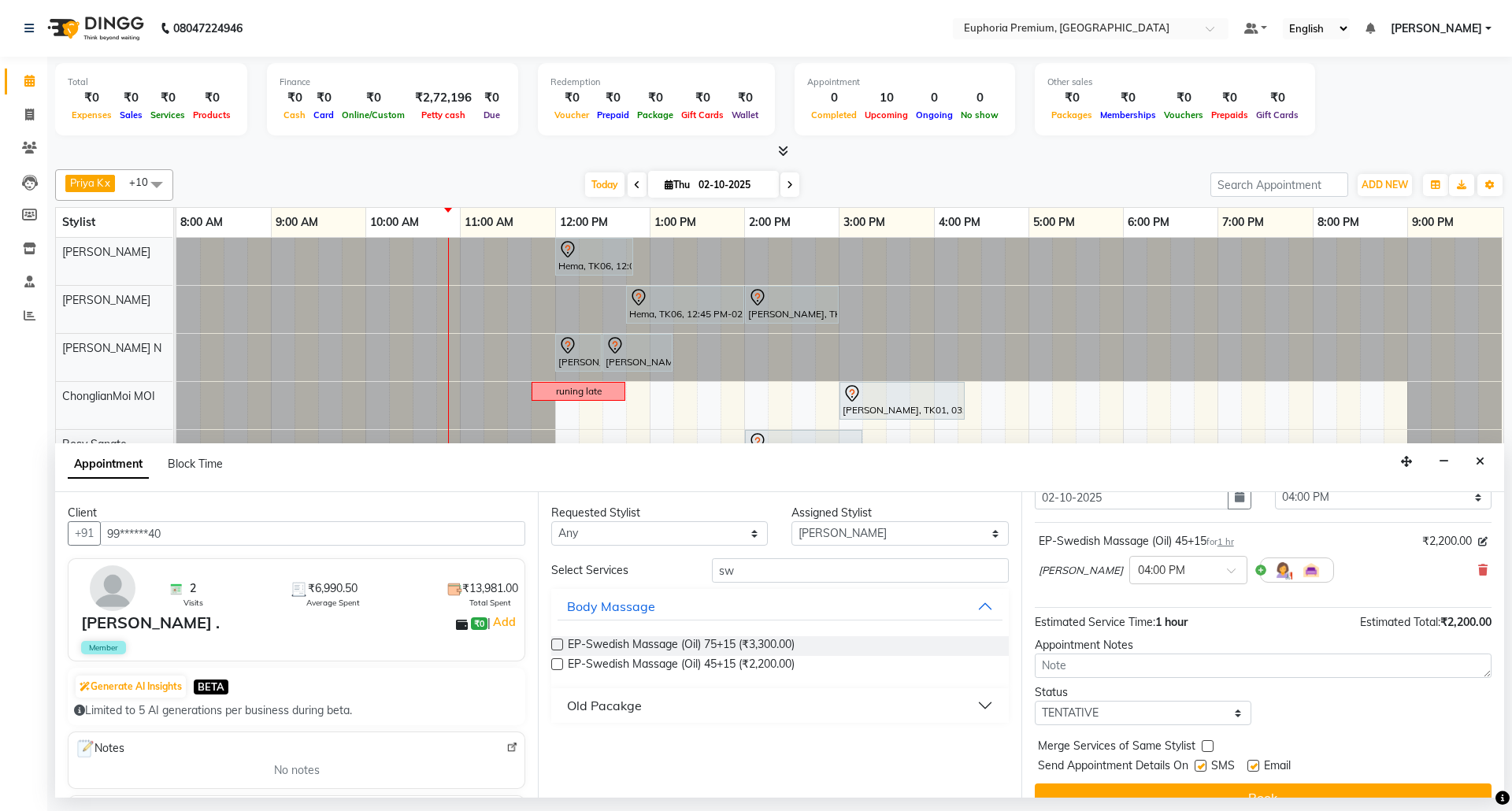
scroll to position [95, 0]
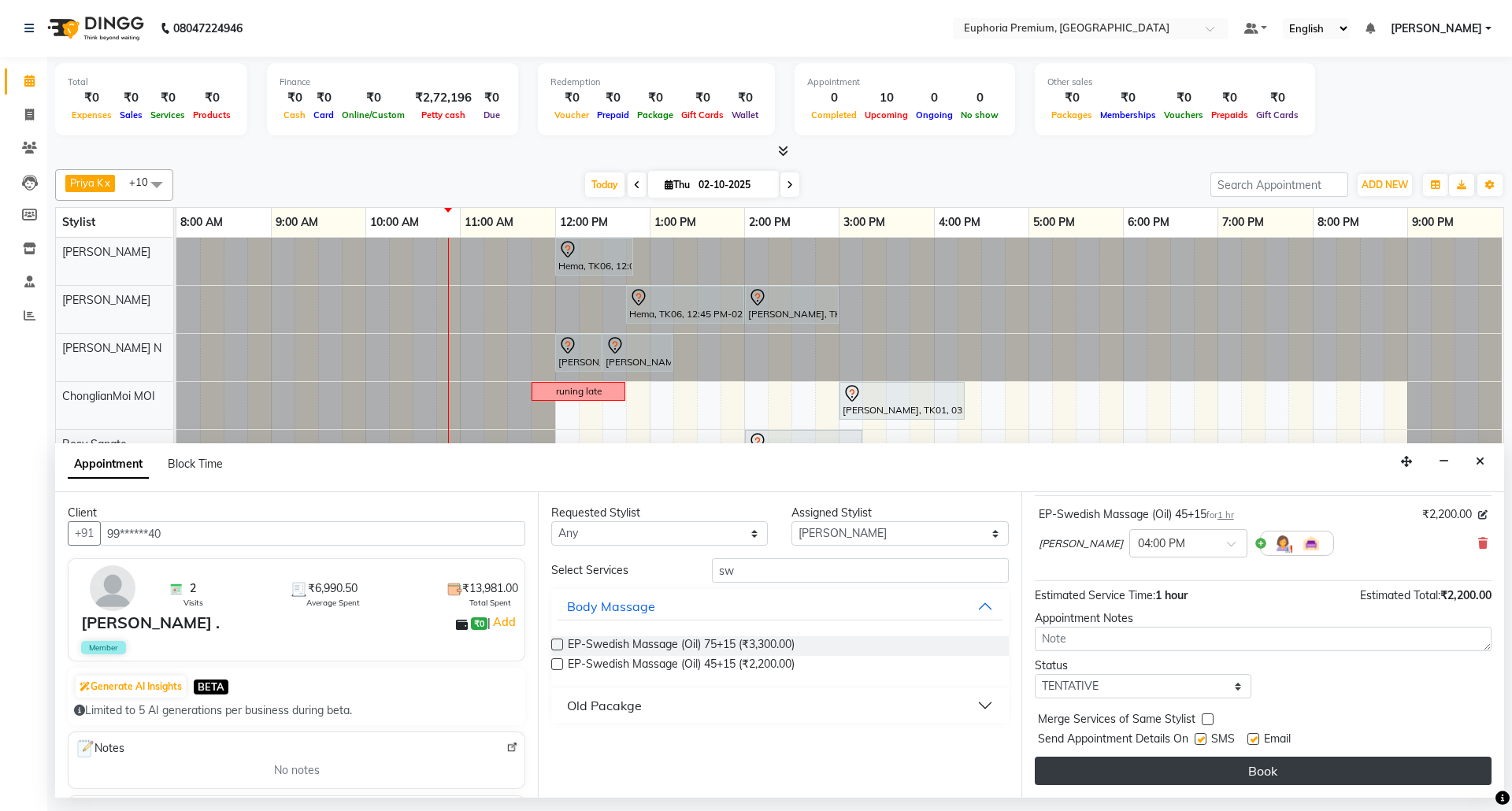
click at [1263, 780] on button "Book" at bounding box center [1264, 770] width 457 height 28
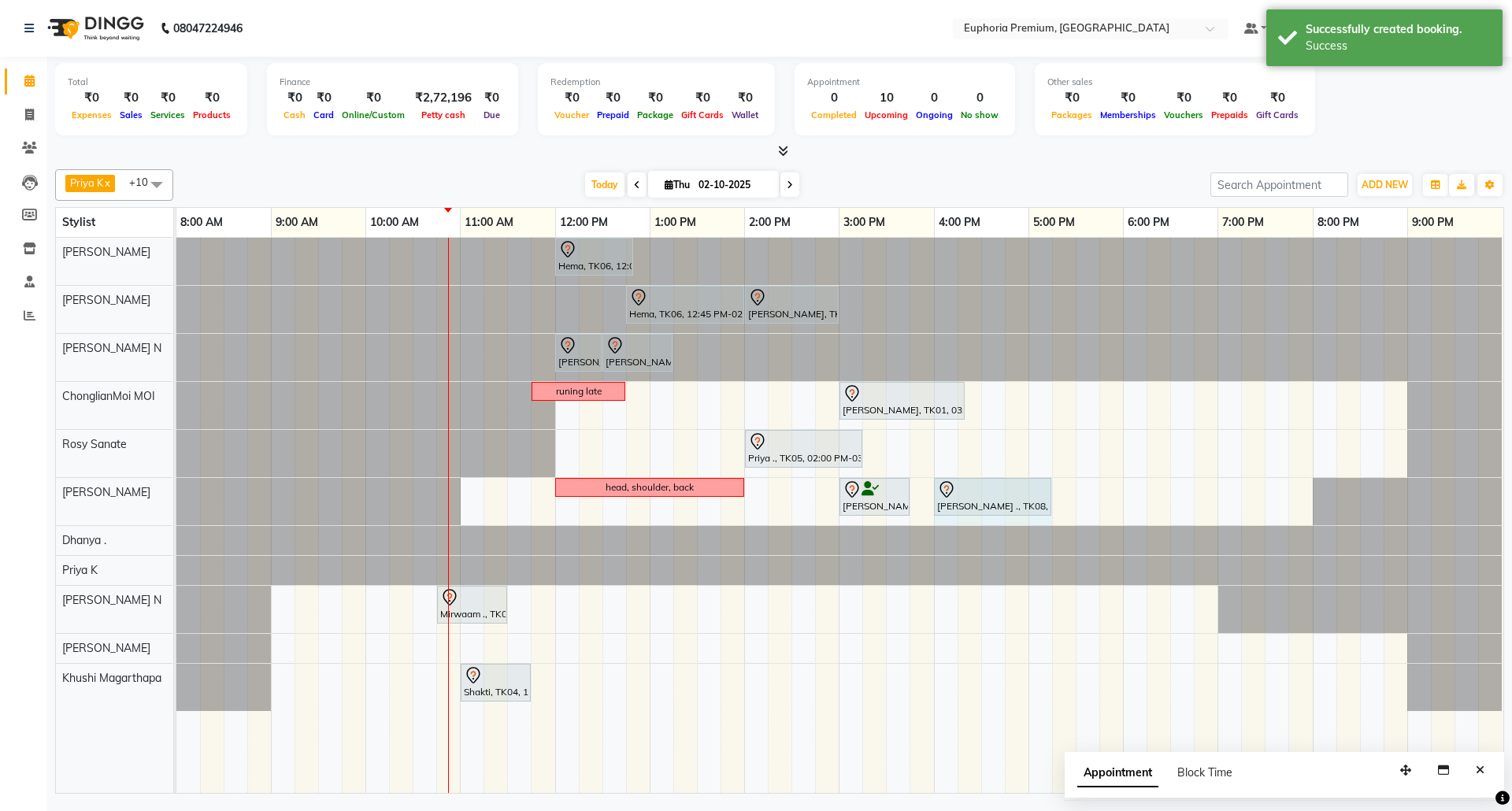
click at [177, 491] on div "head, shoulder, back [PERSON_NAME], TK03, 03:00 PM-03:45 PM, EP-Shoulder & Back…" at bounding box center [177, 501] width 0 height 47
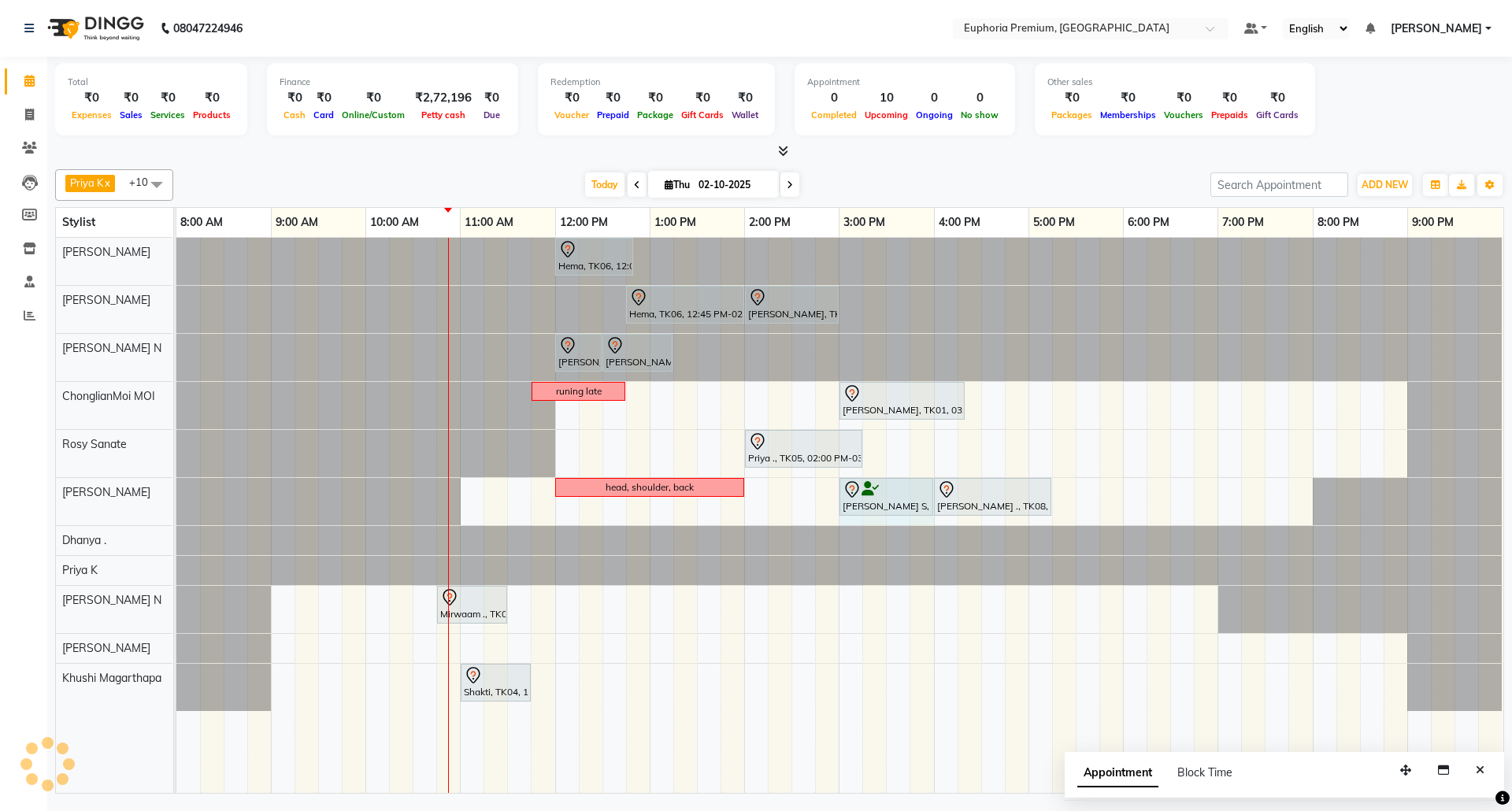
drag, startPoint x: 908, startPoint y: 497, endPoint x: 933, endPoint y: 488, distance: 26.6
click at [177, 488] on div "head, shoulder, back [PERSON_NAME], TK03, 03:00 PM-03:45 PM, EP-Shoulder & Back…" at bounding box center [177, 501] width 0 height 47
drag, startPoint x: 1053, startPoint y: 498, endPoint x: 1080, endPoint y: 486, distance: 29.5
click at [1080, 486] on div "Hema, TK06, 12:00 PM-12:50 PM, EP-Face & Neck Bleach/Detan Hema, TK06, 12:45 PM…" at bounding box center [840, 515] width 1327 height 555
click at [1479, 770] on icon "Close" at bounding box center [1480, 769] width 9 height 11
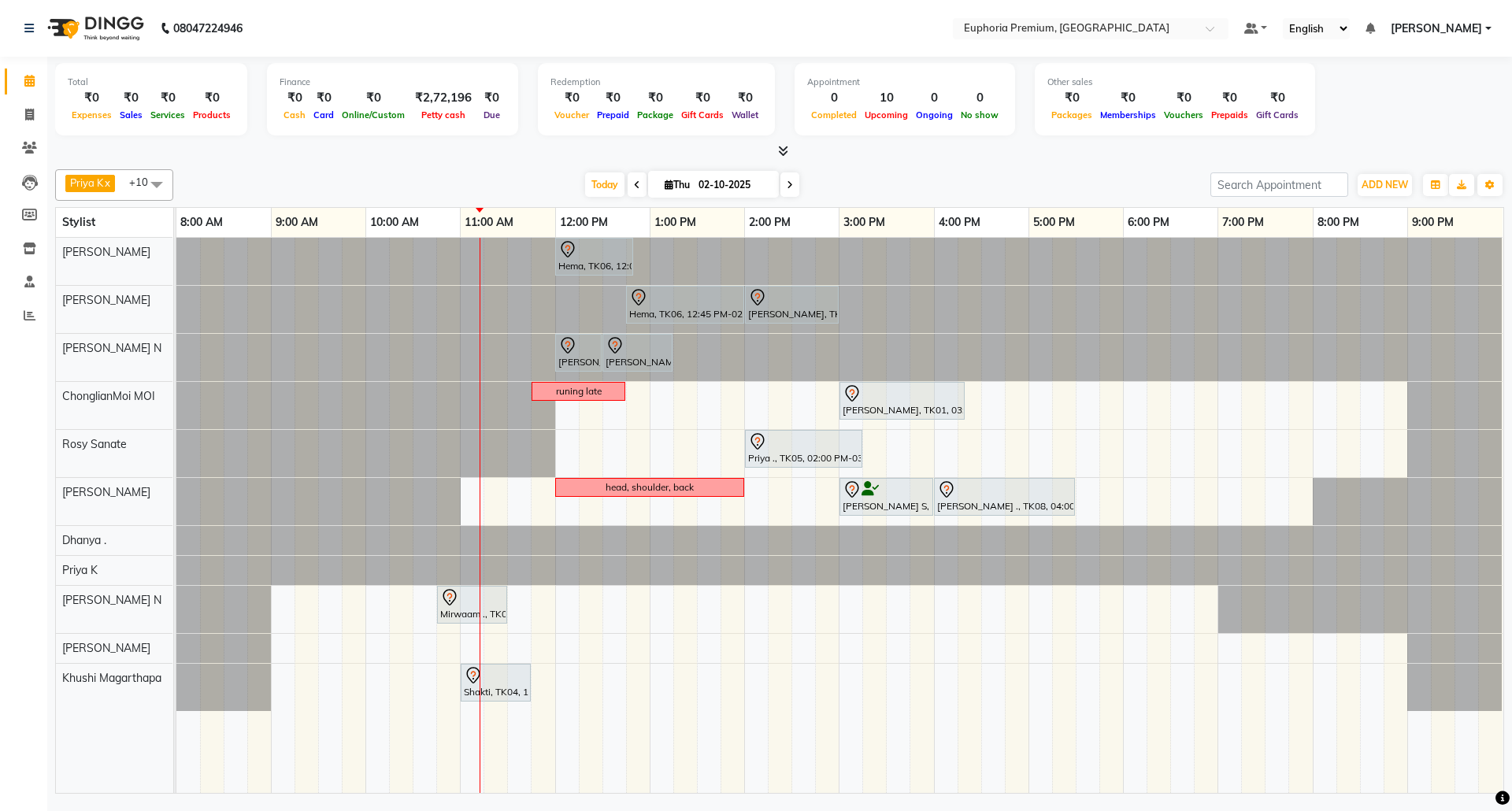
click at [634, 185] on icon at bounding box center [637, 185] width 6 height 10
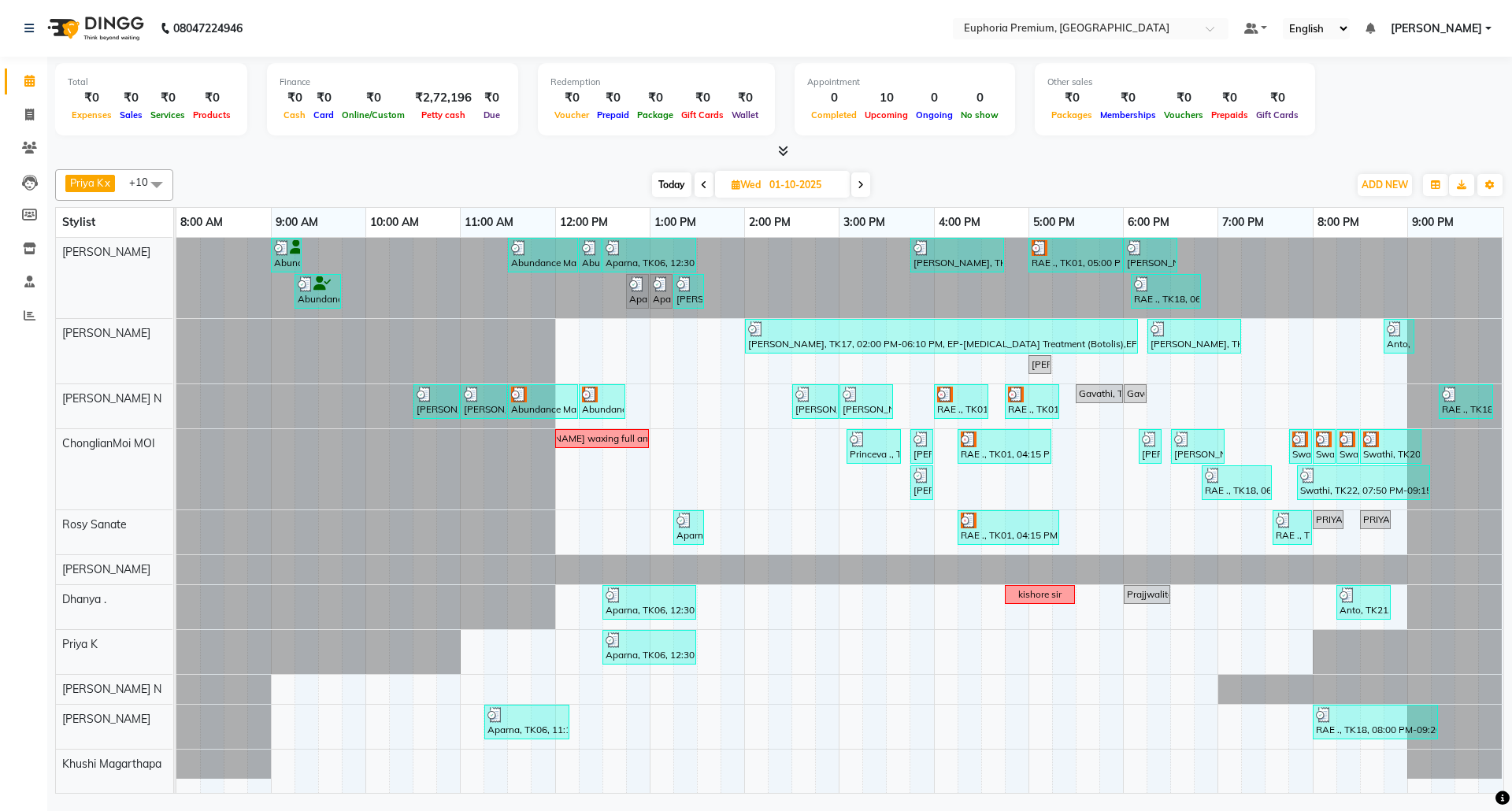
click at [860, 183] on icon at bounding box center [860, 185] width 6 height 10
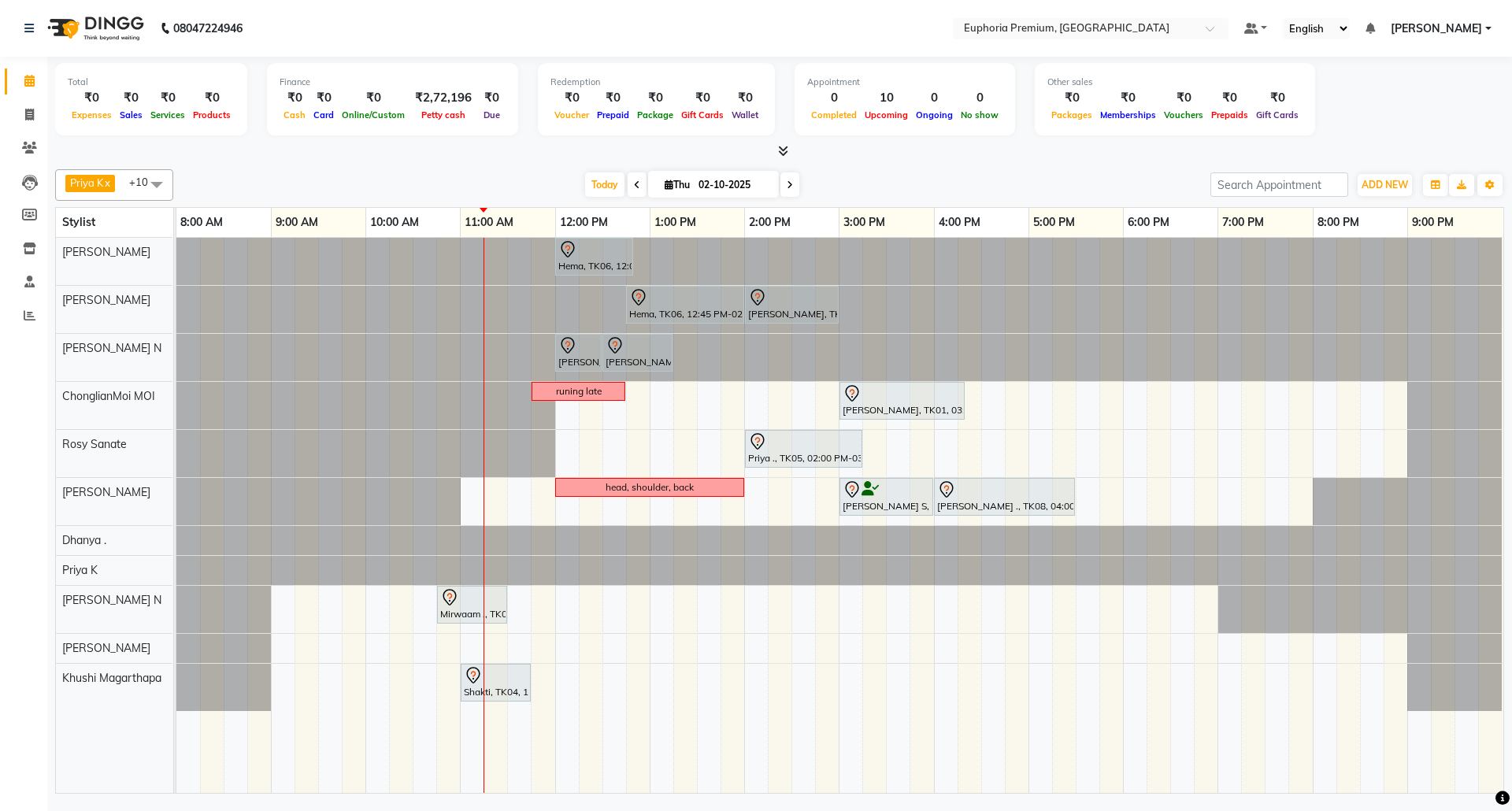
click at [634, 183] on icon at bounding box center [637, 185] width 6 height 10
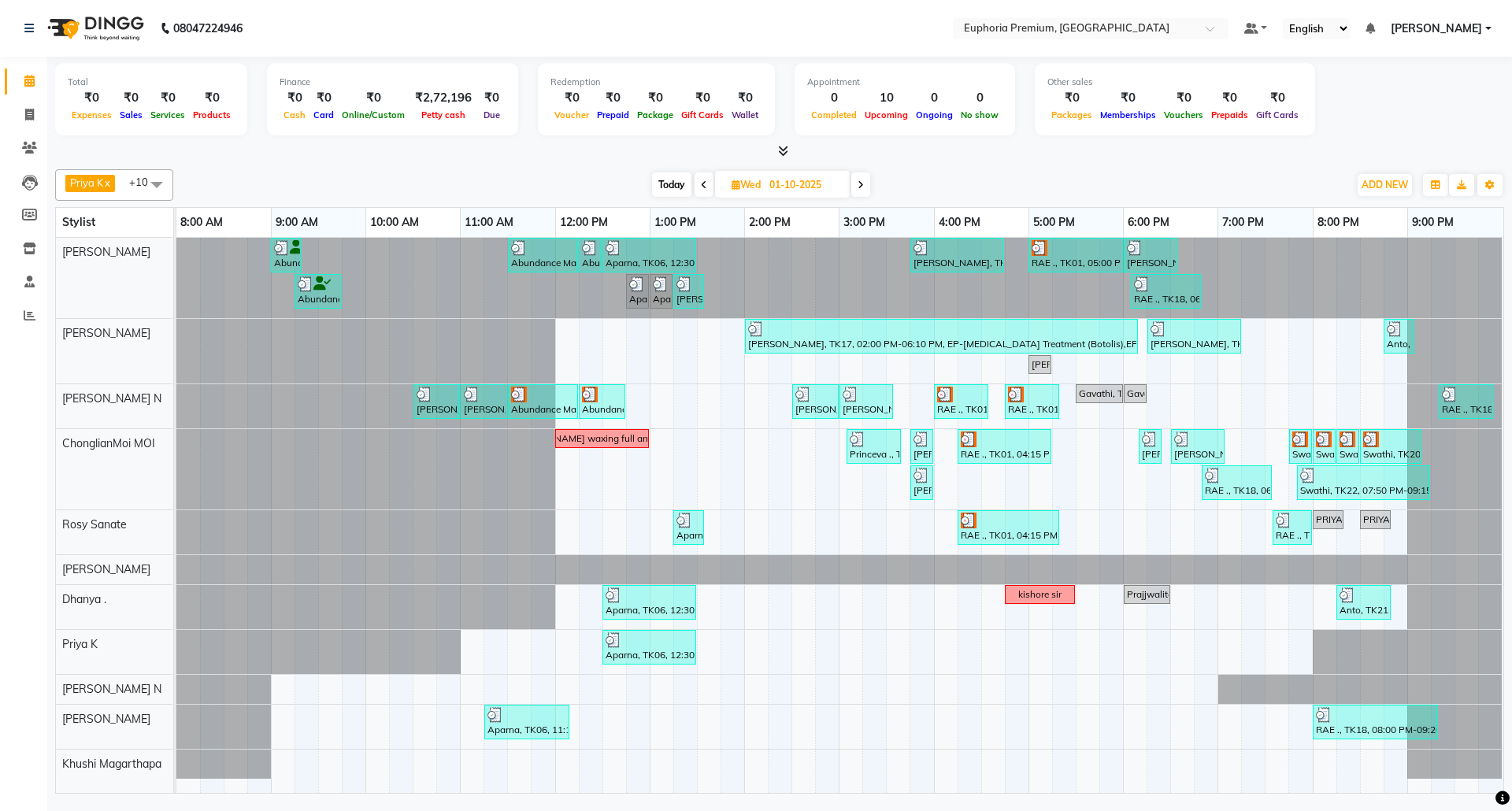
click at [861, 181] on icon at bounding box center [860, 185] width 6 height 10
type input "02-10-2025"
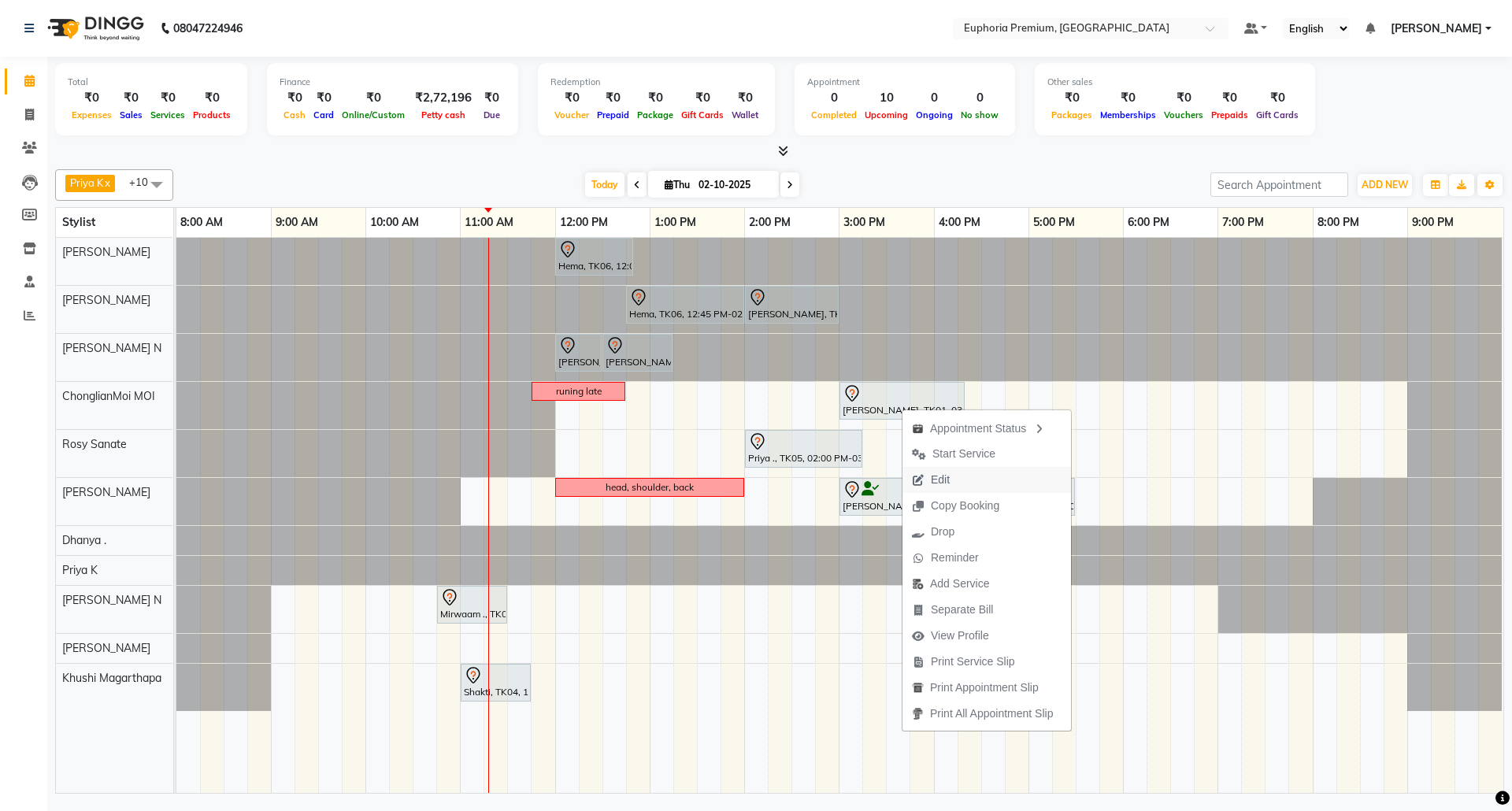
click at [950, 479] on span "Edit" at bounding box center [931, 480] width 57 height 25
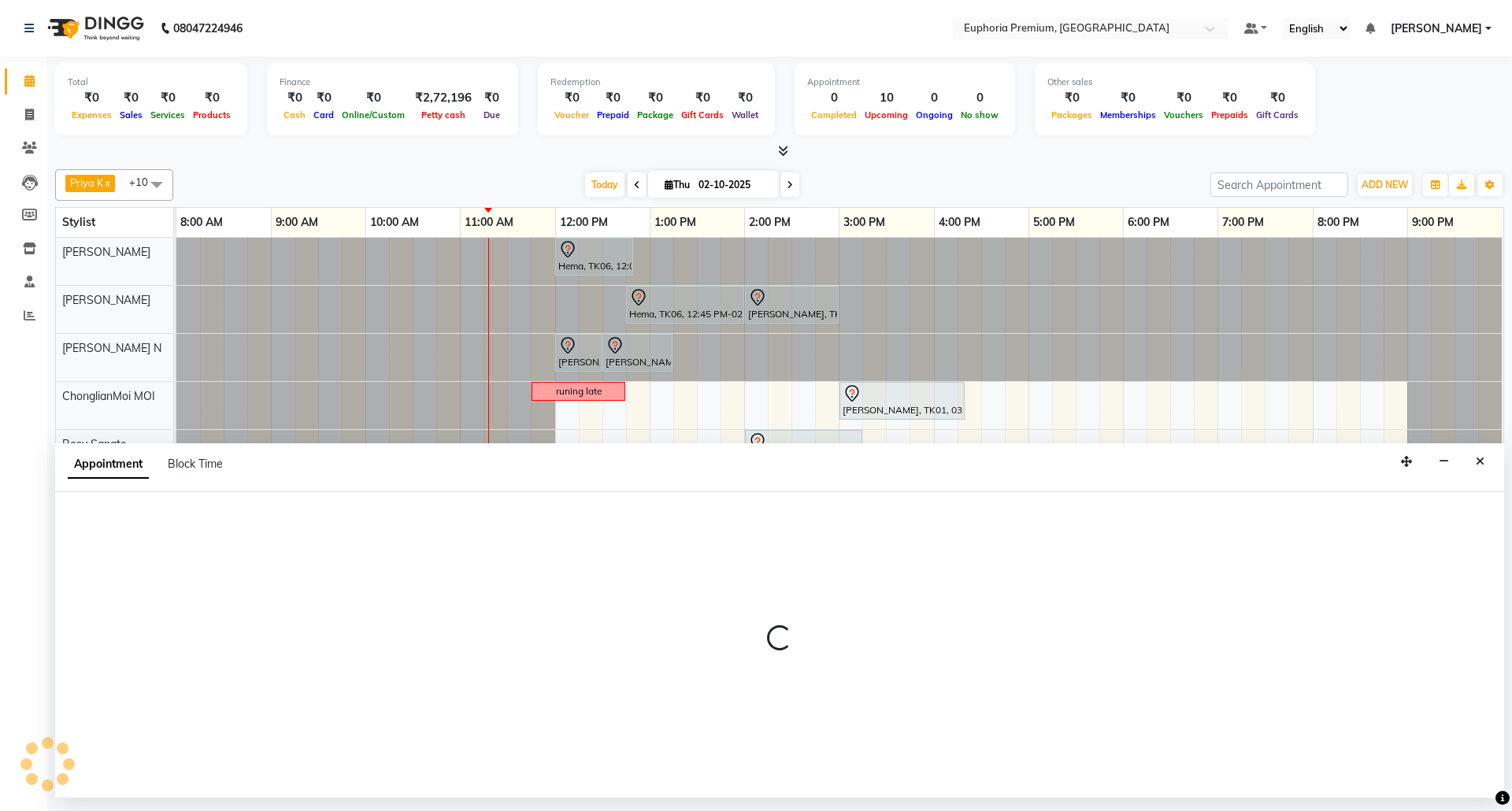
select select "tentative"
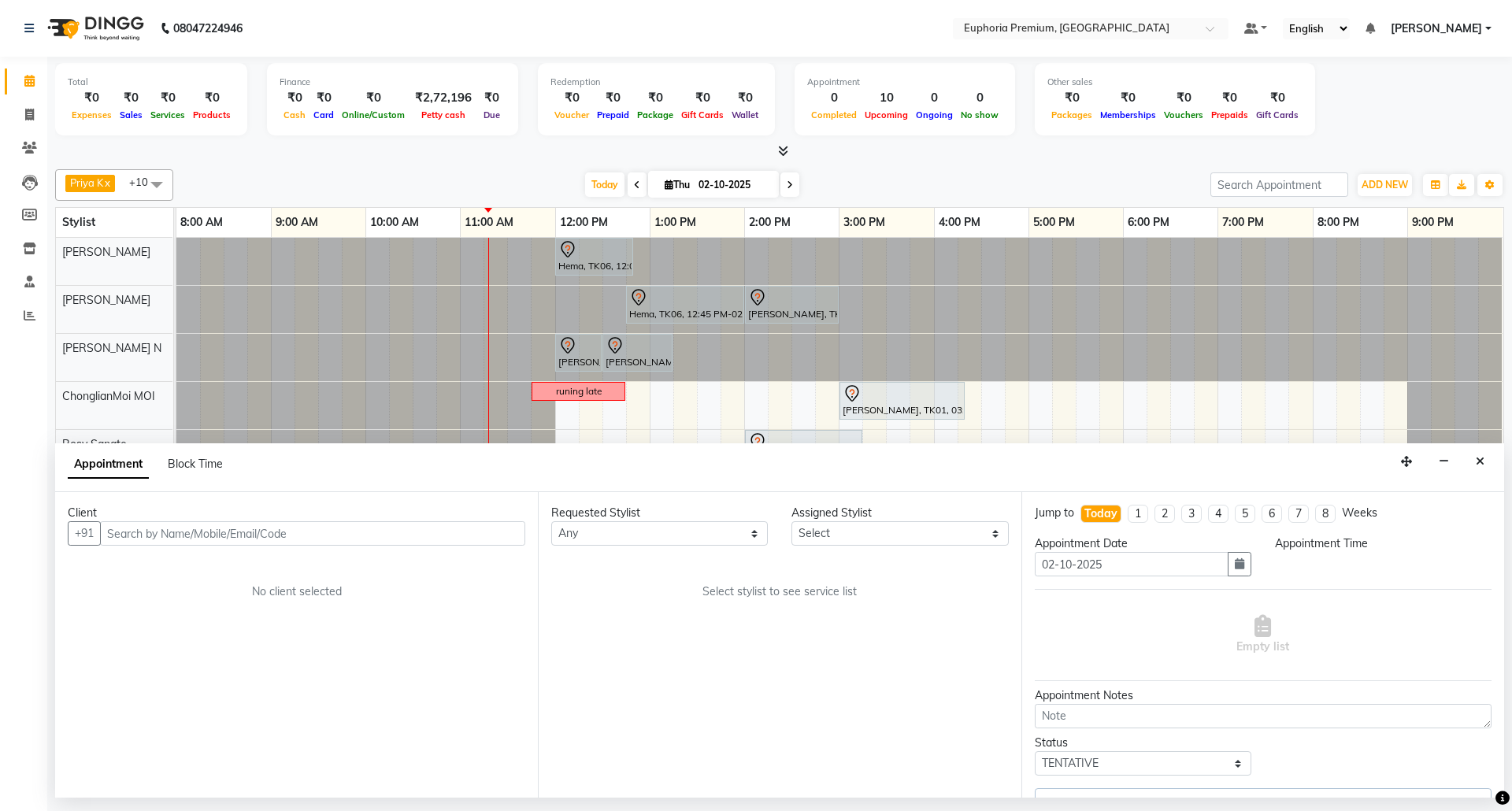
select select "71597"
select select "840"
select select "4006"
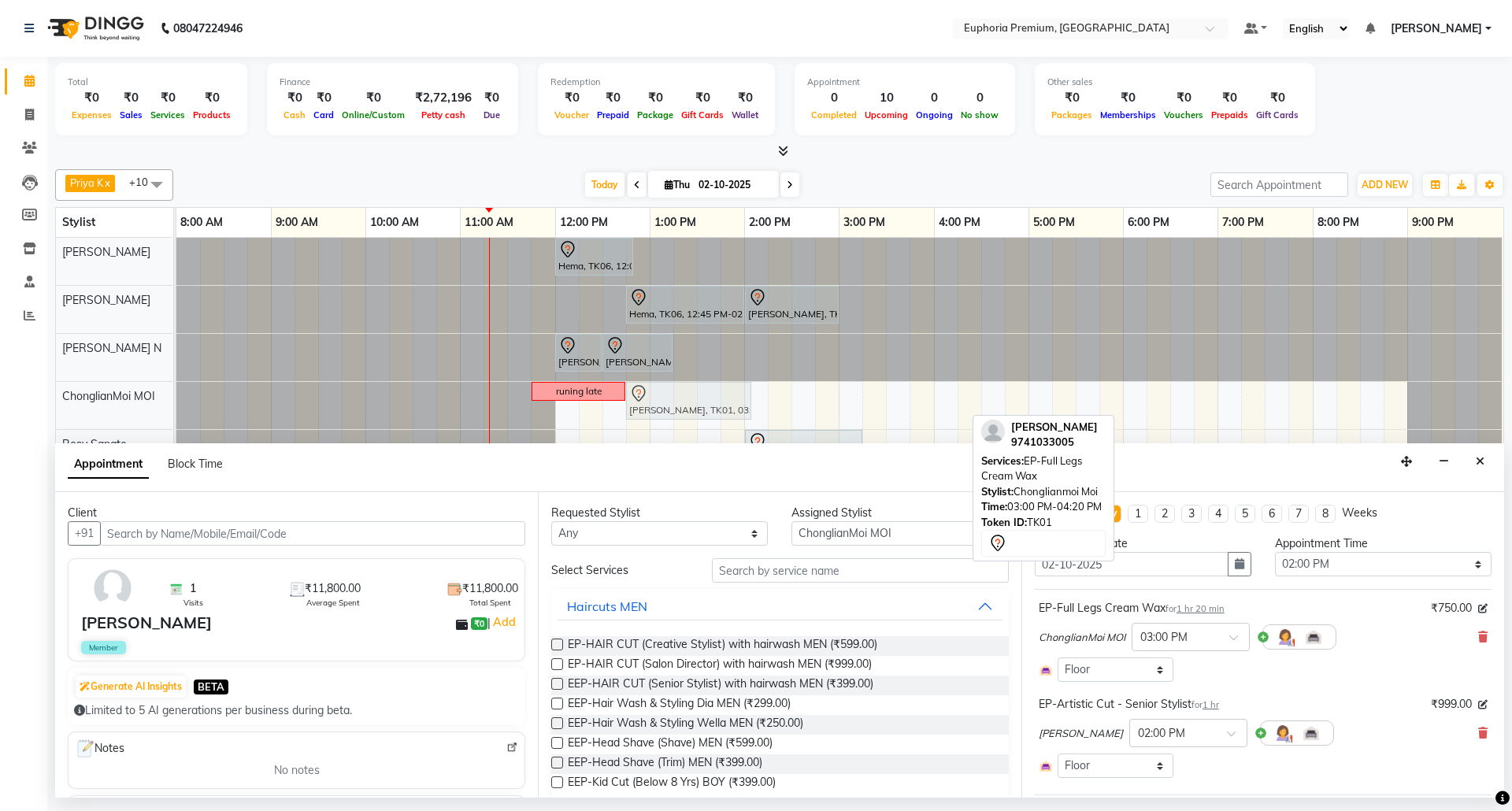
drag, startPoint x: 876, startPoint y: 406, endPoint x: 679, endPoint y: 409, distance: 197.0
click at [177, 410] on div "runing late [PERSON_NAME], TK01, 03:00 PM-04:20 PM, EP-Full Legs Cream Wax [PER…" at bounding box center [177, 405] width 0 height 47
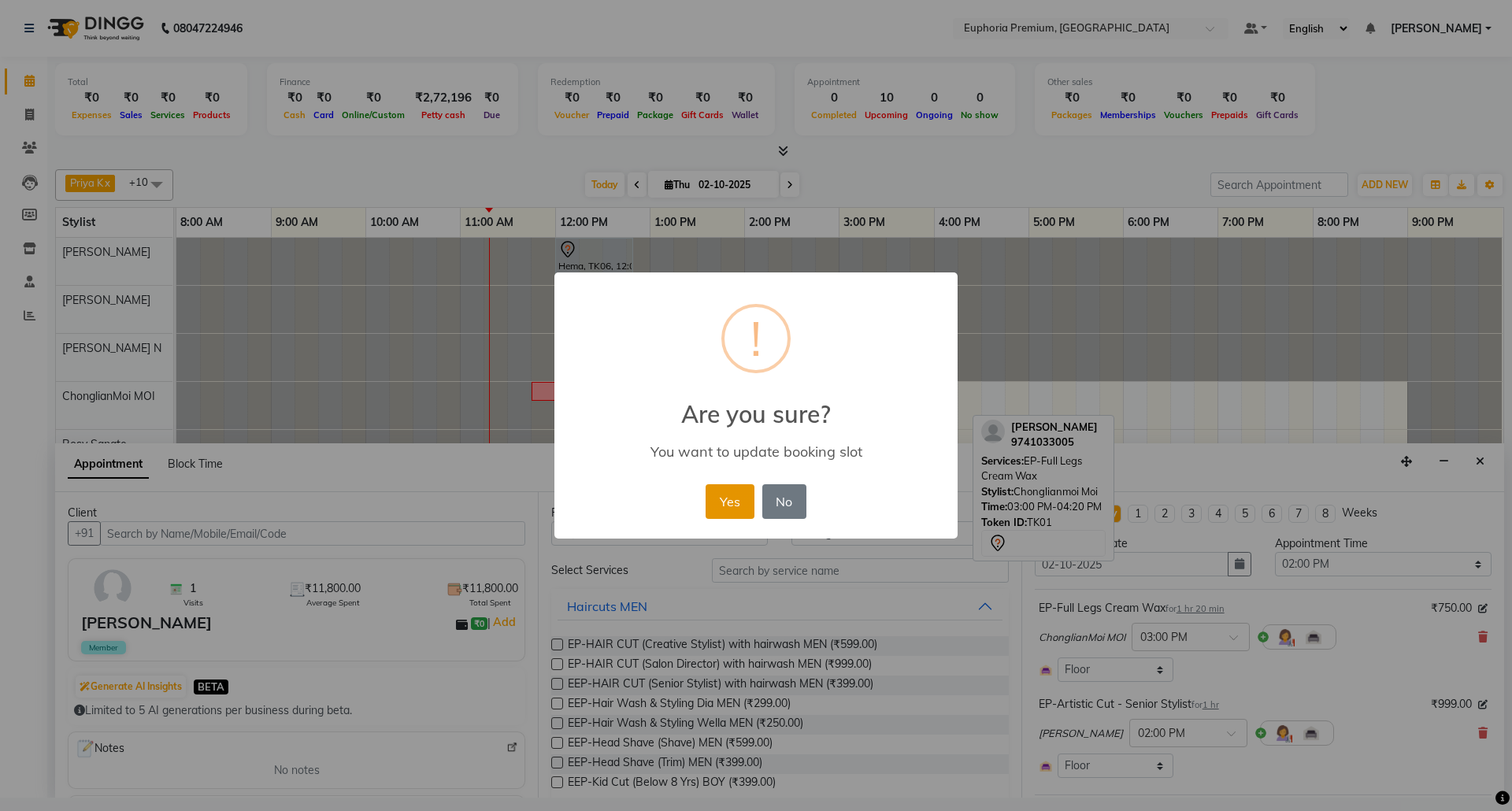
click at [728, 501] on button "Yes" at bounding box center [729, 501] width 48 height 34
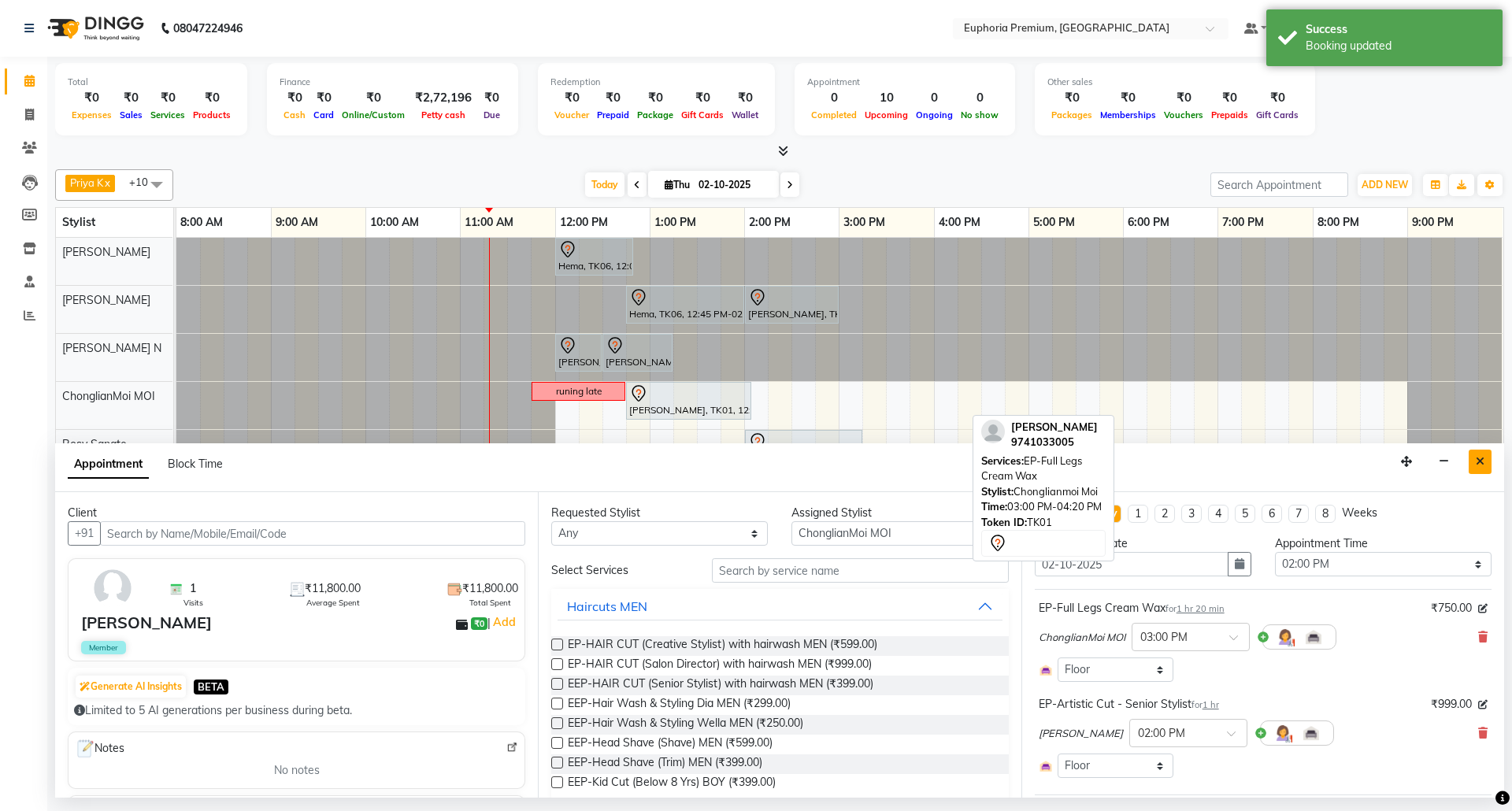
click at [1486, 461] on button "Close" at bounding box center [1480, 461] width 23 height 25
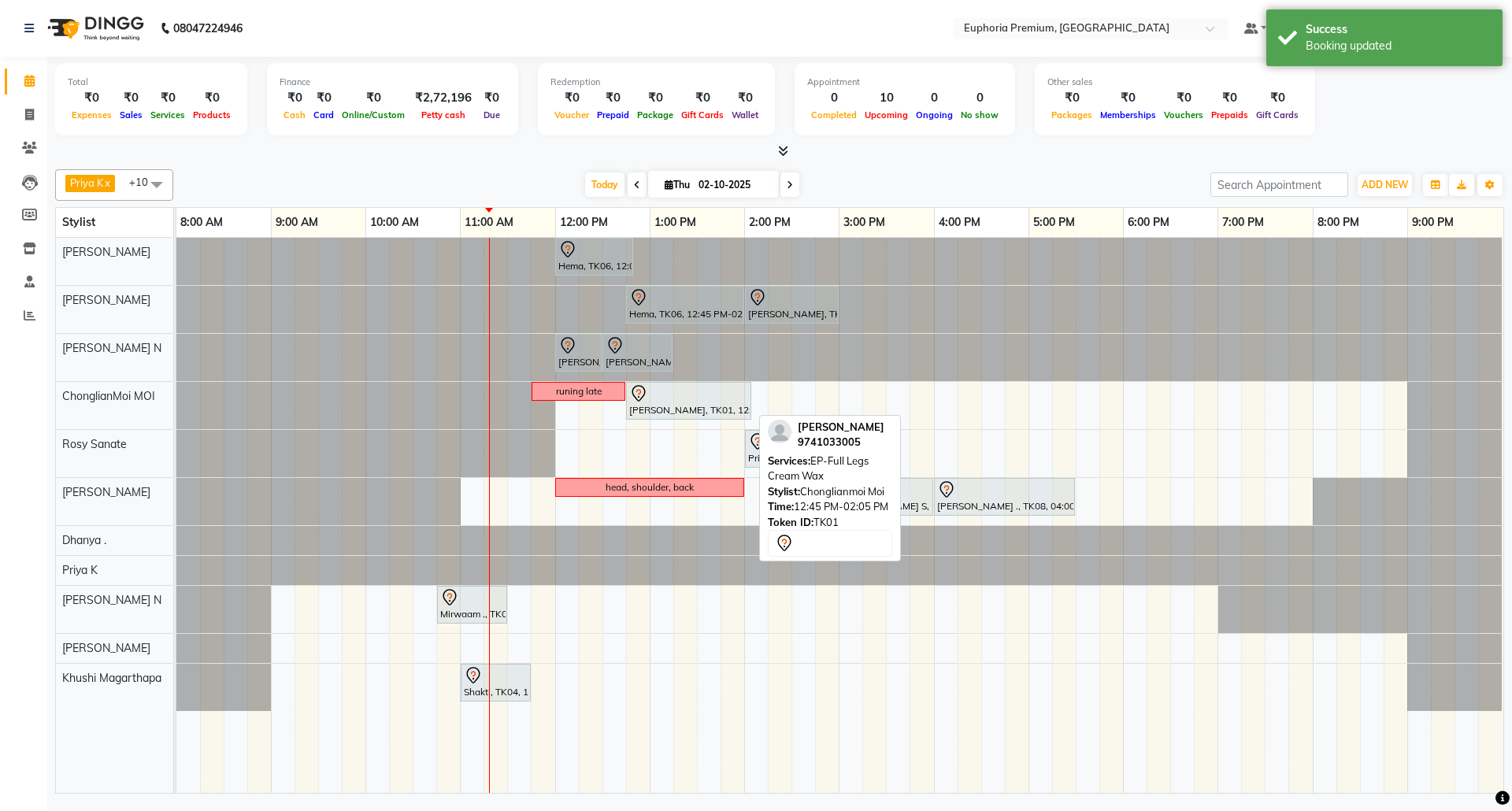
click at [697, 403] on div at bounding box center [688, 393] width 119 height 19
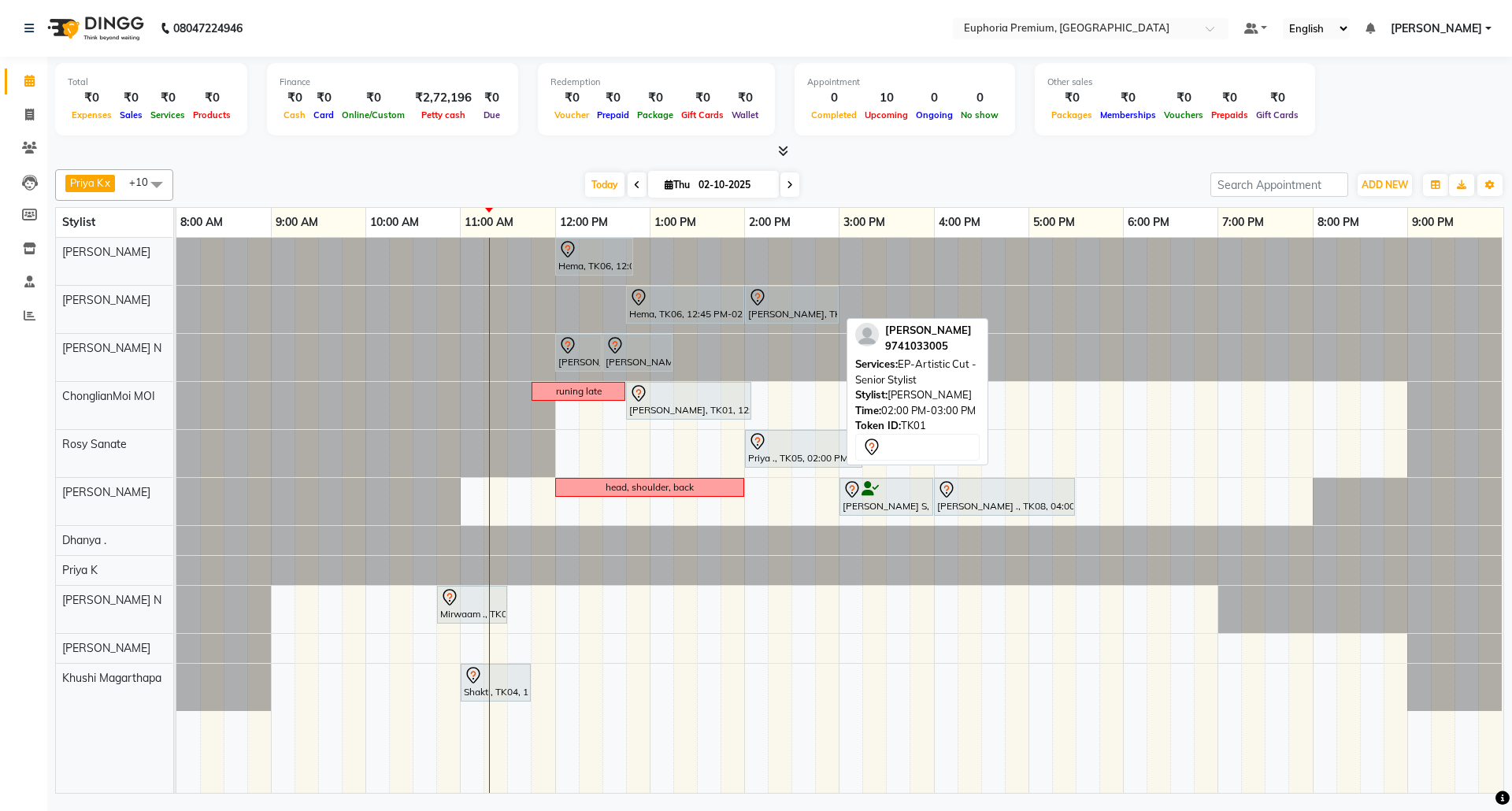
click at [779, 304] on div at bounding box center [791, 297] width 87 height 19
select select "7"
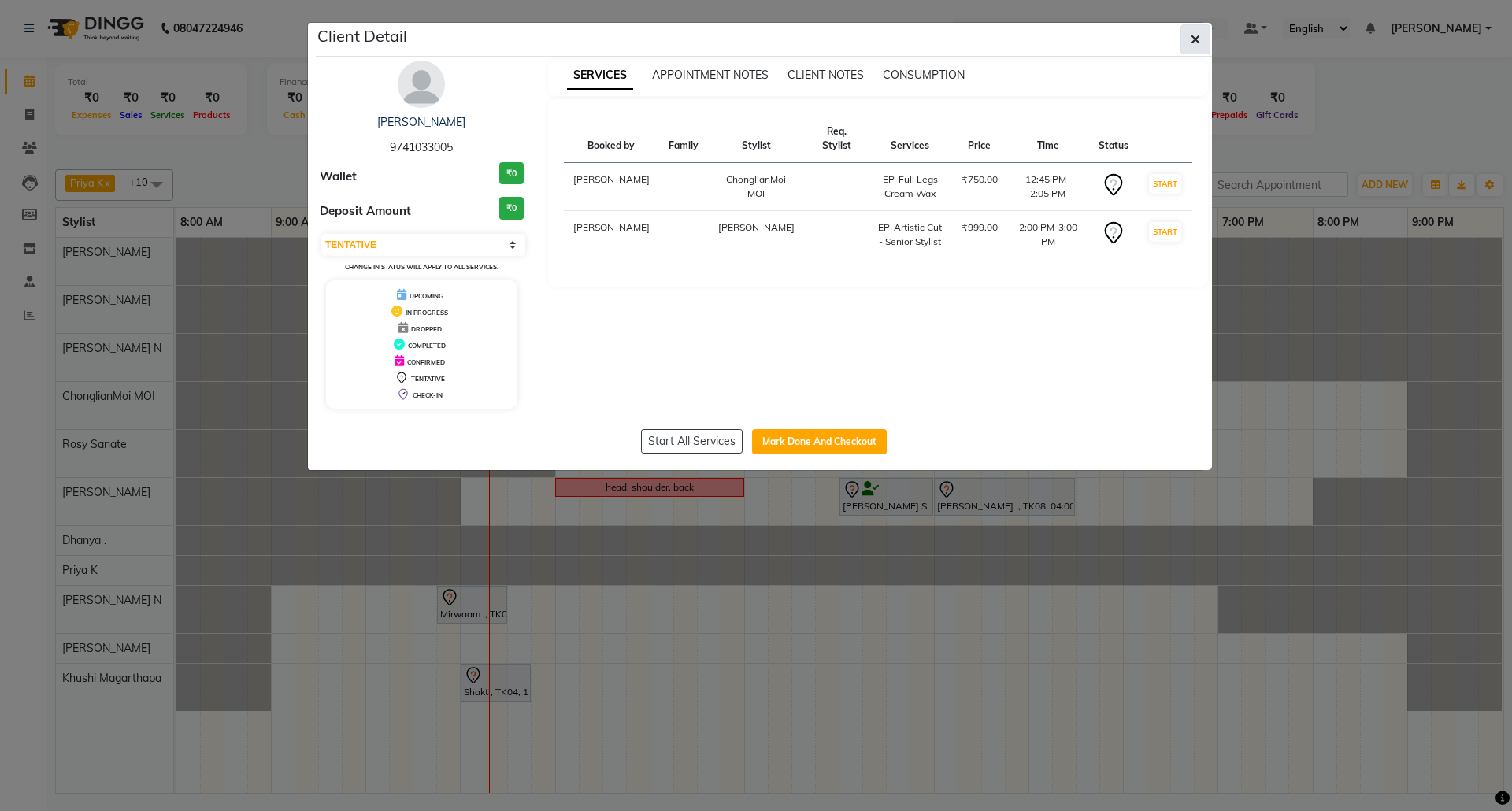
click at [1194, 42] on icon "button" at bounding box center [1196, 39] width 10 height 13
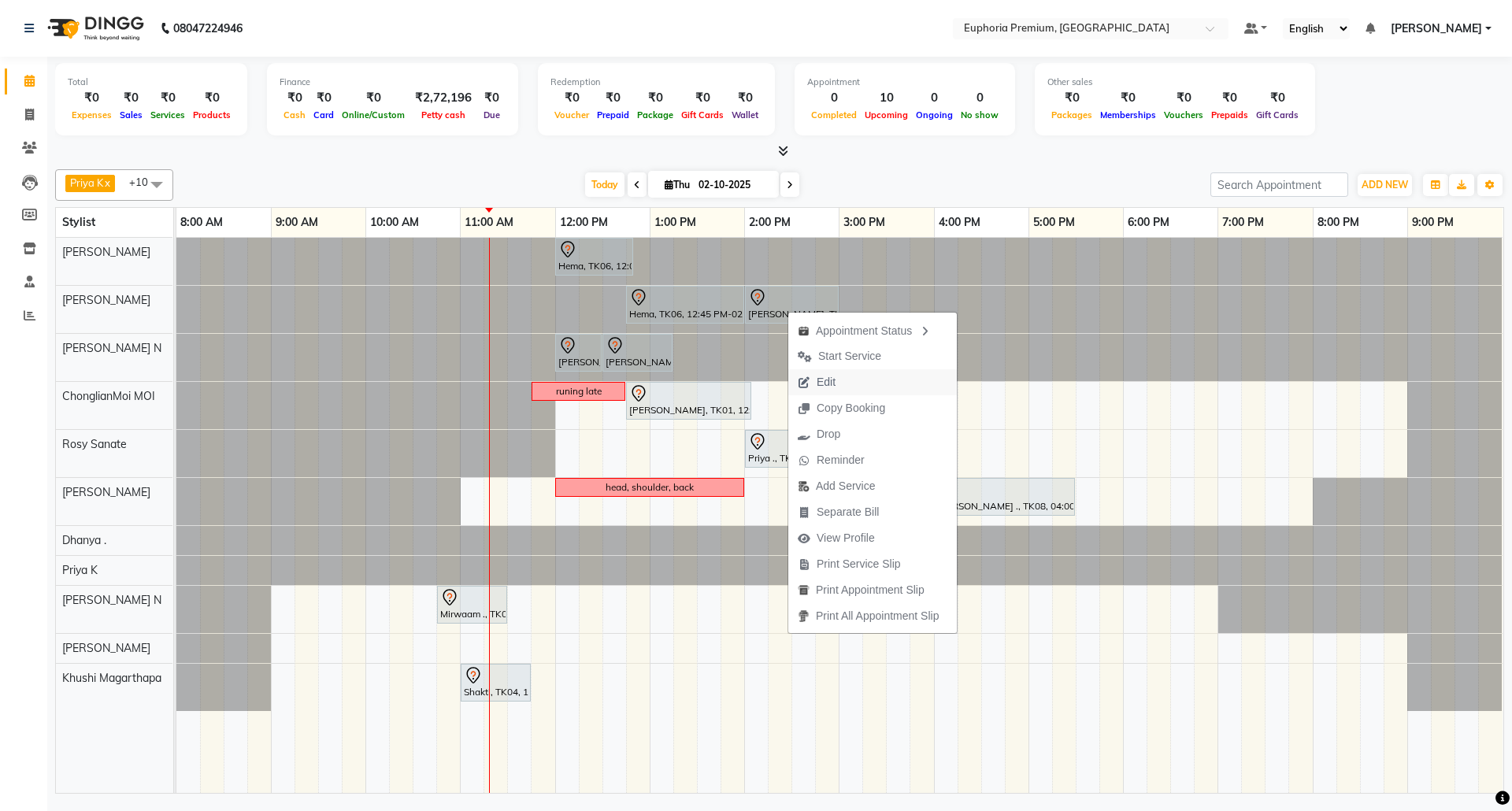
click at [867, 387] on button "Edit" at bounding box center [872, 381] width 169 height 25
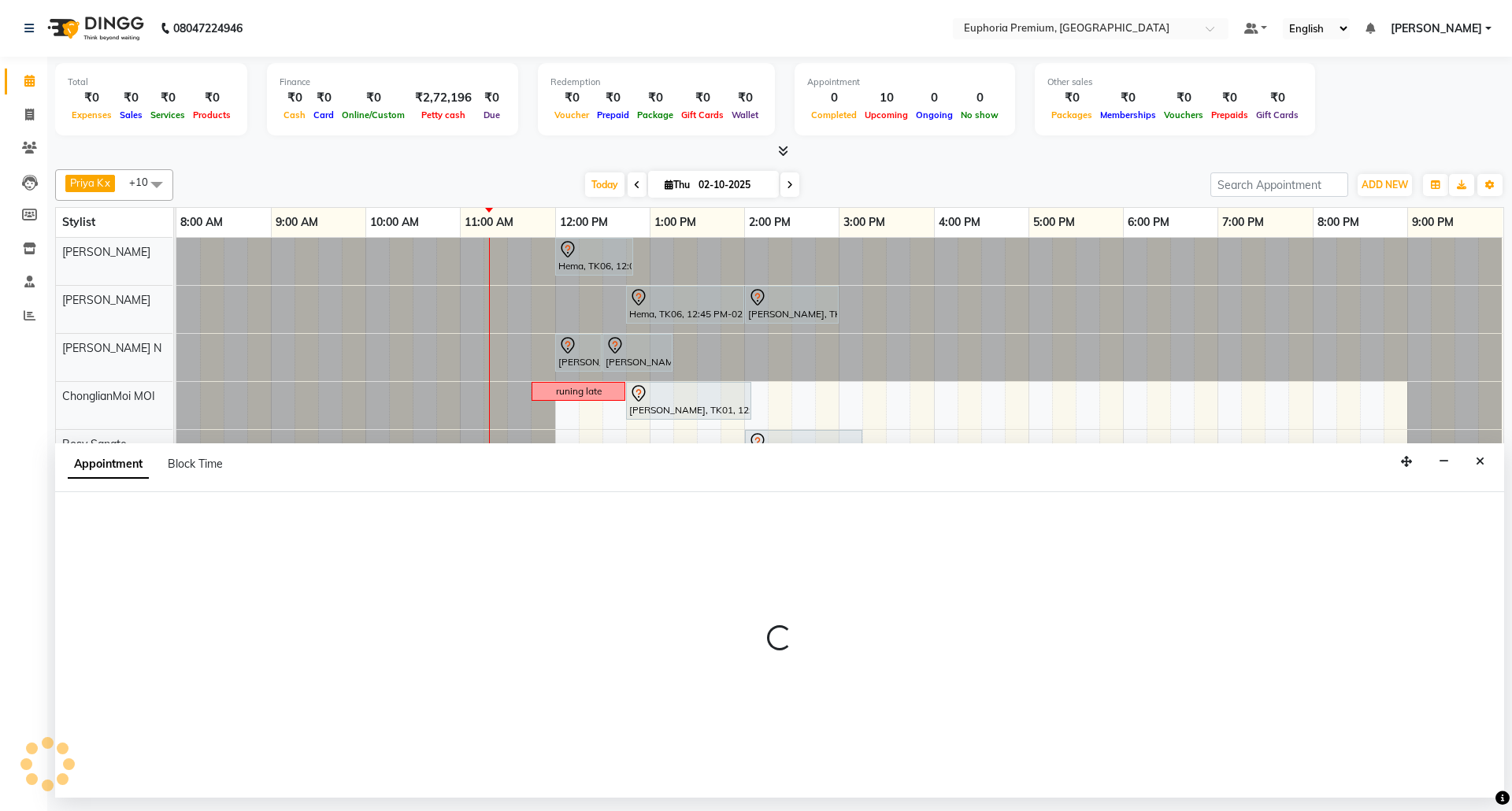
select select "tentative"
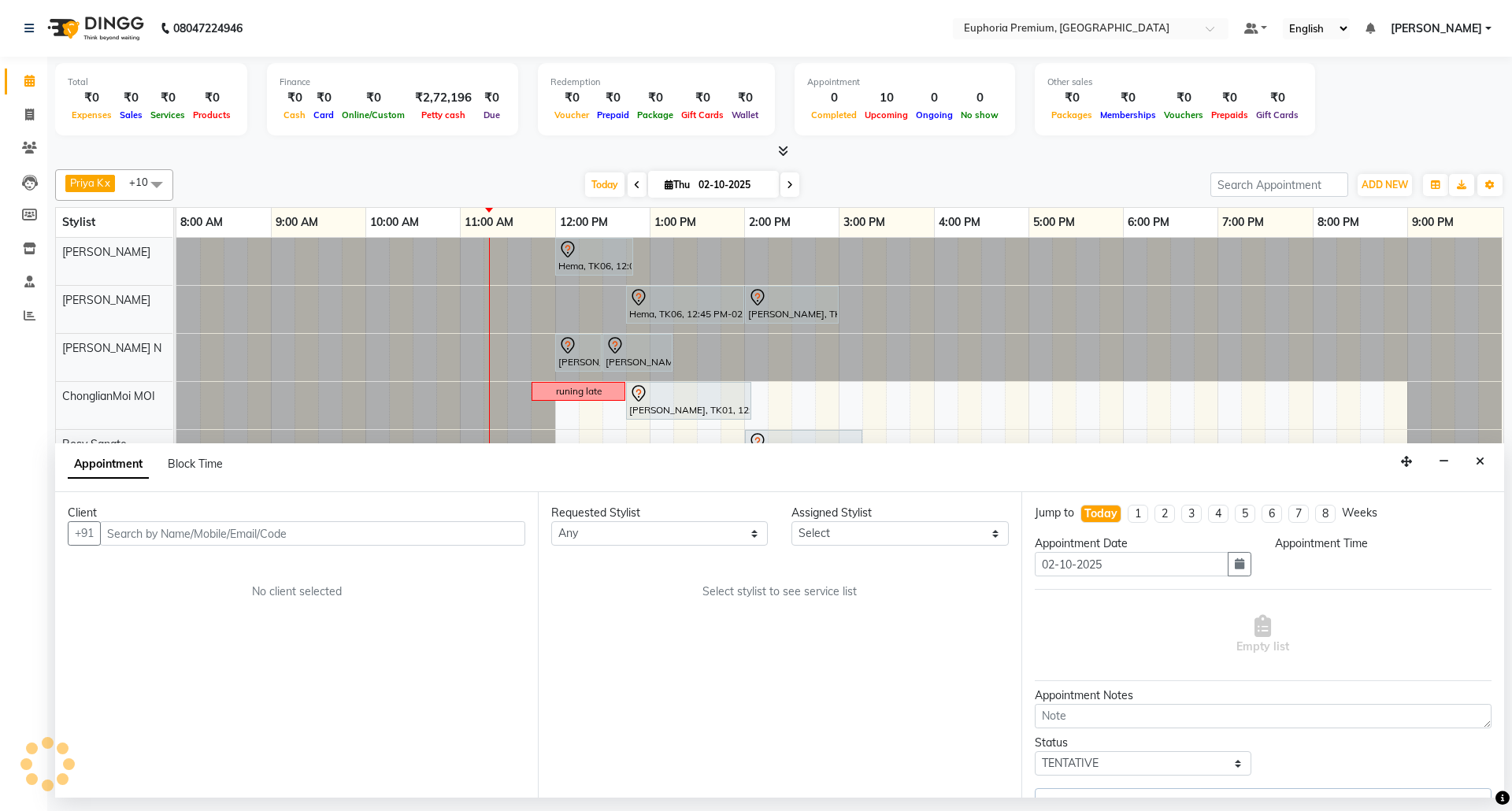
select select "78117"
select select "765"
select select "4006"
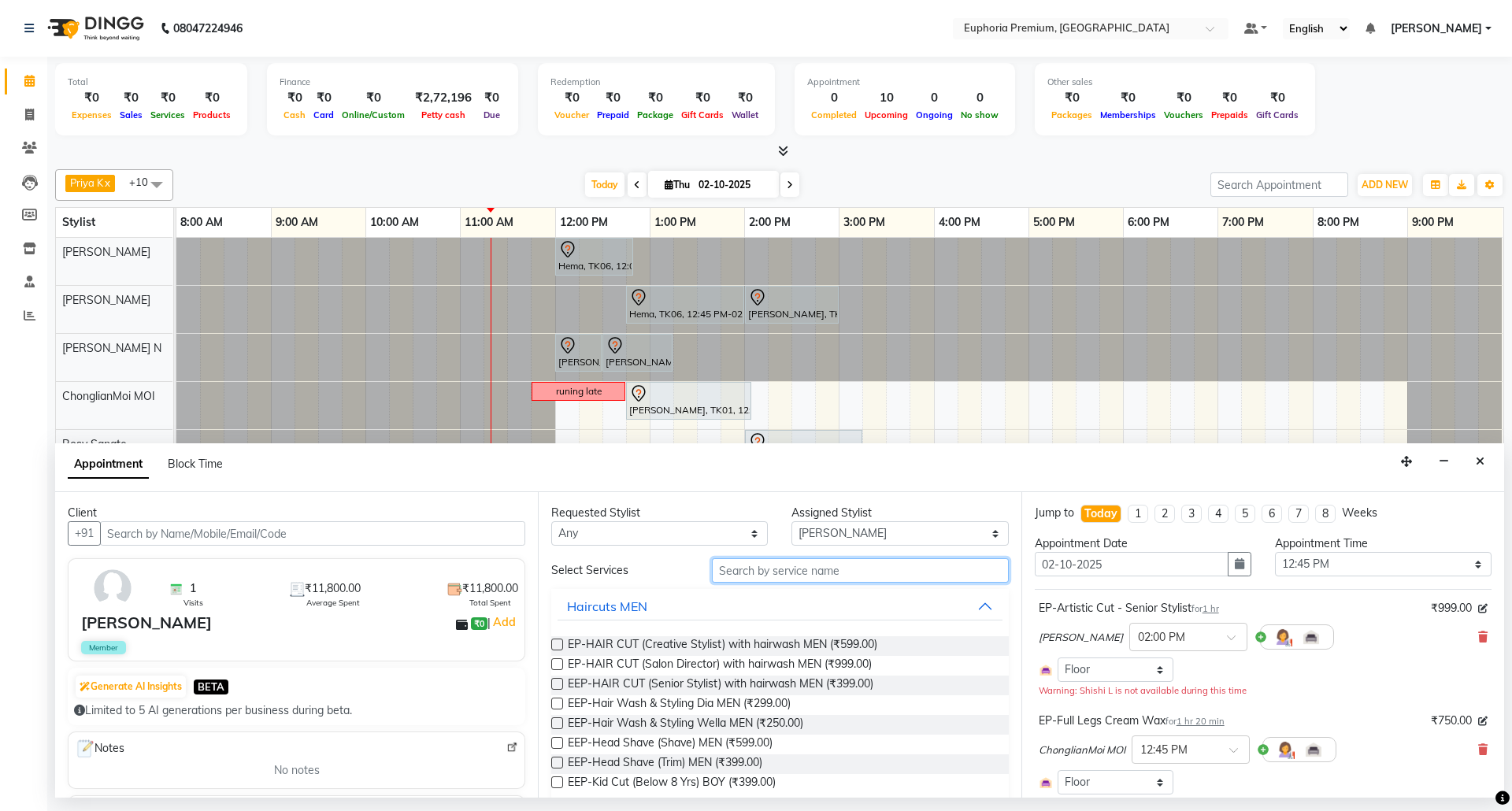
click at [860, 570] on input "text" at bounding box center [860, 570] width 297 height 25
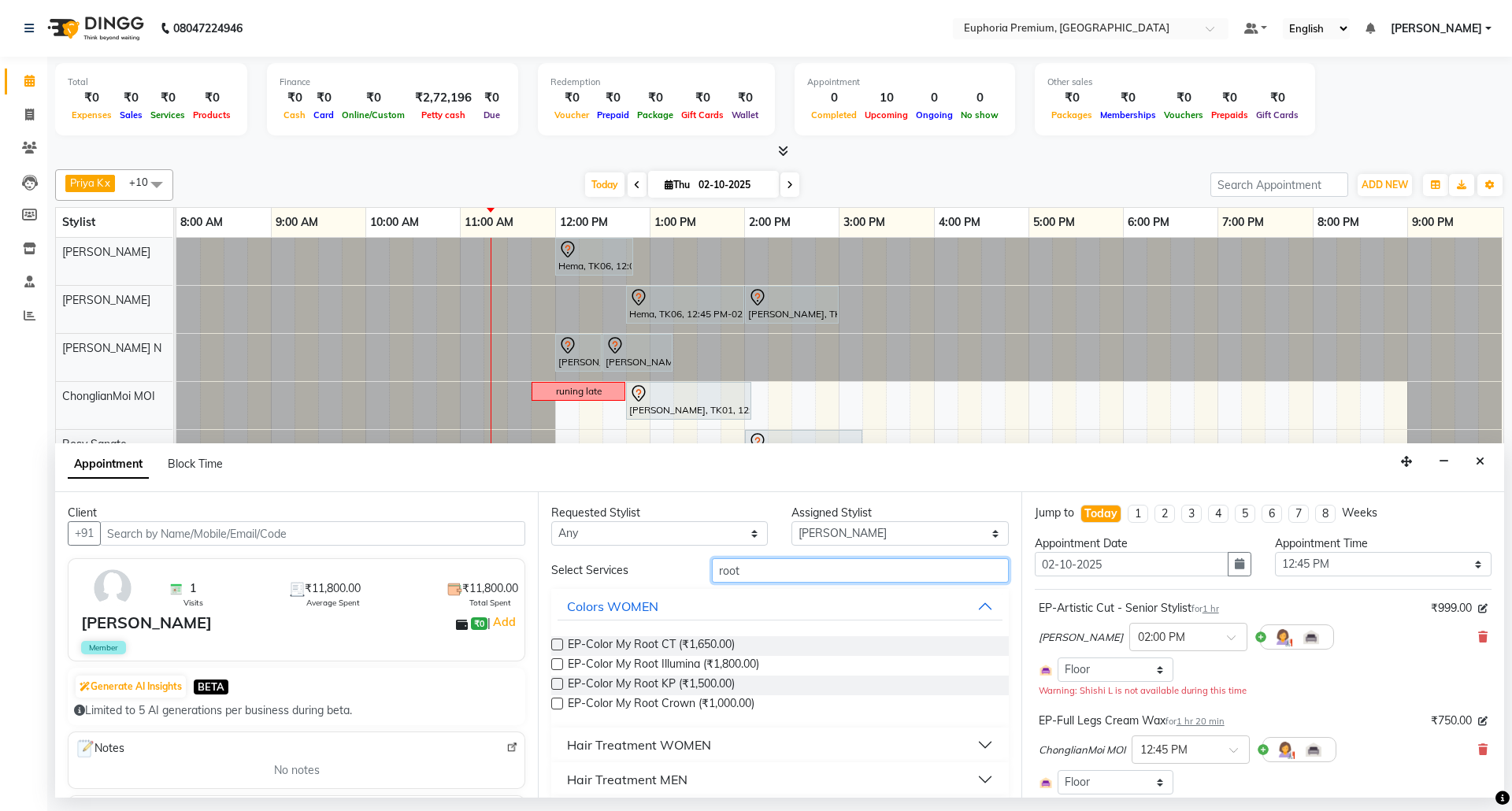
type input "root"
click at [559, 646] on label at bounding box center [557, 644] width 12 height 12
click at [559, 646] on input "checkbox" at bounding box center [556, 645] width 10 height 10
checkbox input "false"
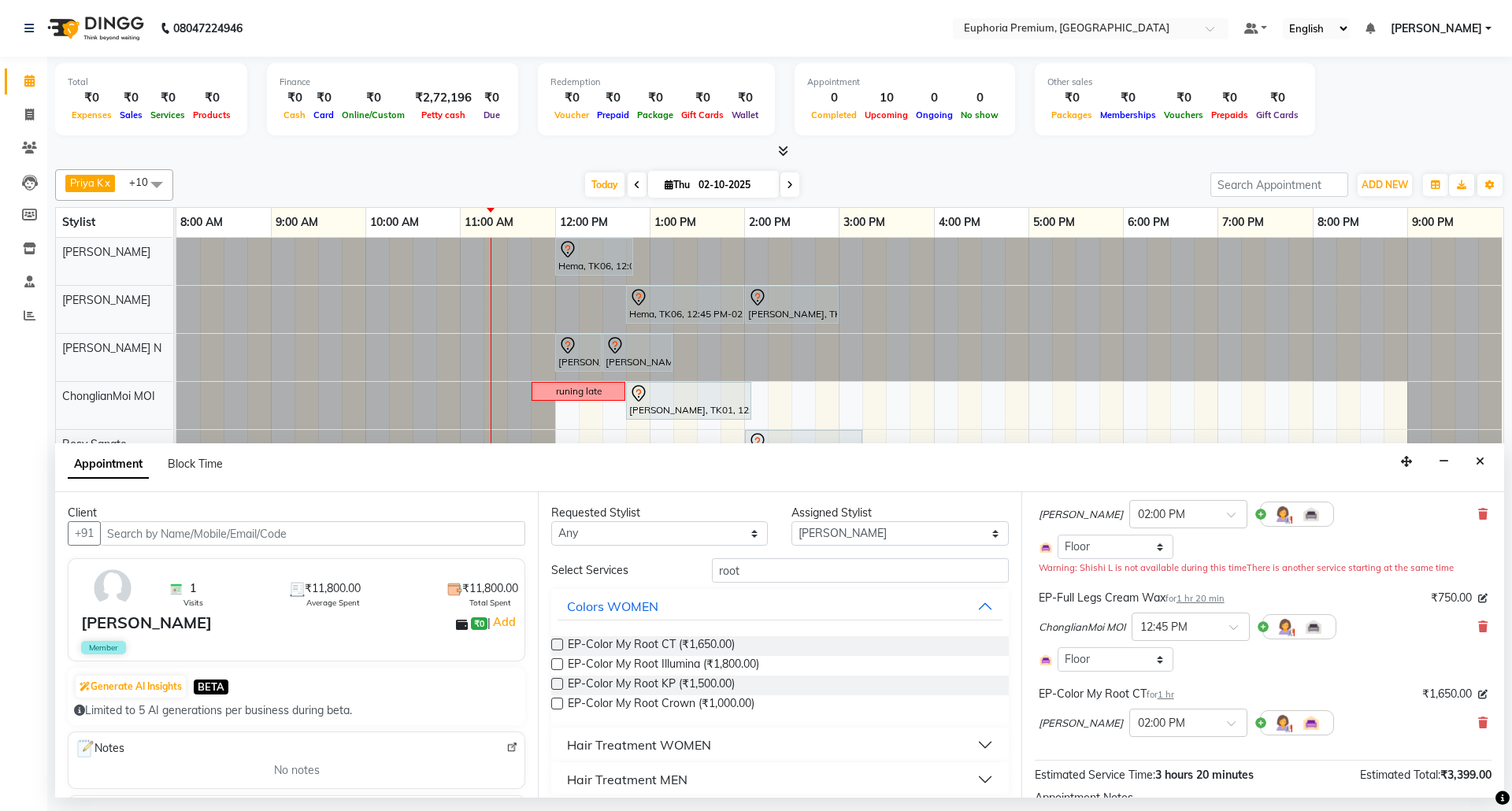
scroll to position [259, 0]
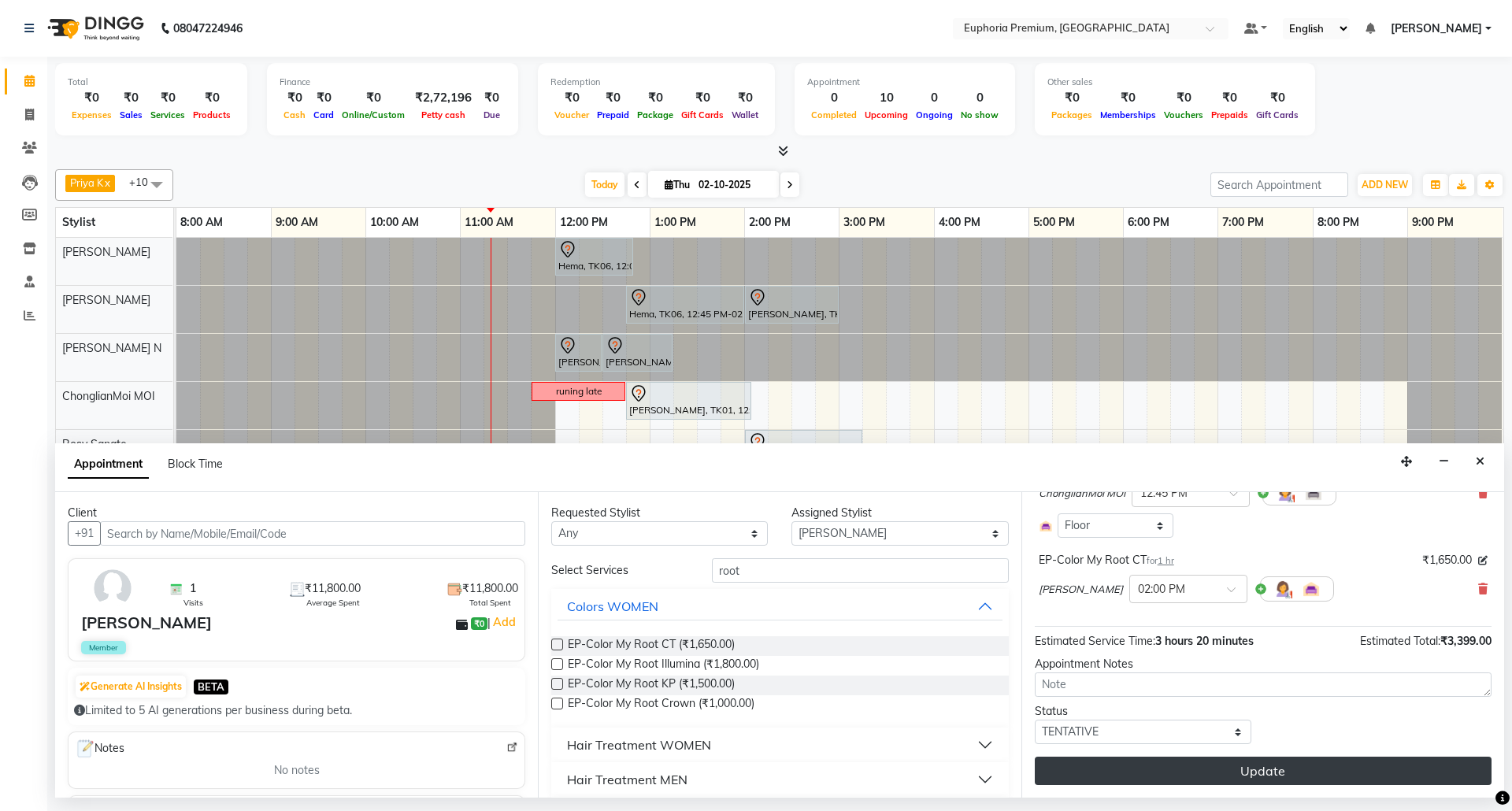
click at [1235, 772] on button "Update" at bounding box center [1264, 770] width 457 height 28
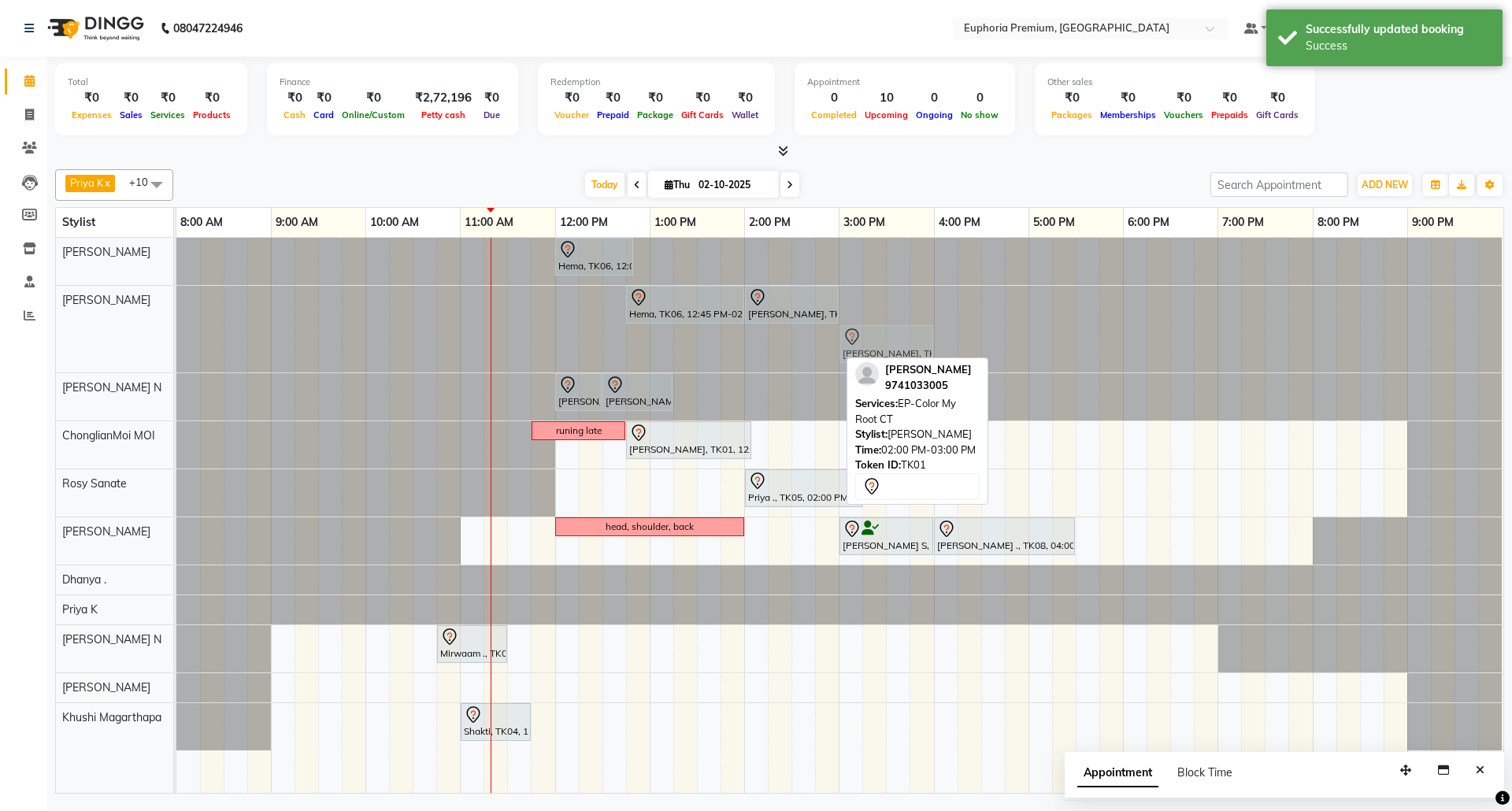
drag, startPoint x: 779, startPoint y: 350, endPoint x: 867, endPoint y: 294, distance: 104.3
click at [867, 294] on div "Hema, TK06, 12:45 PM-02:00 PM, EP-Bouncy Curls/Special Finger Curls (No wash) S…" at bounding box center [840, 329] width 1327 height 86
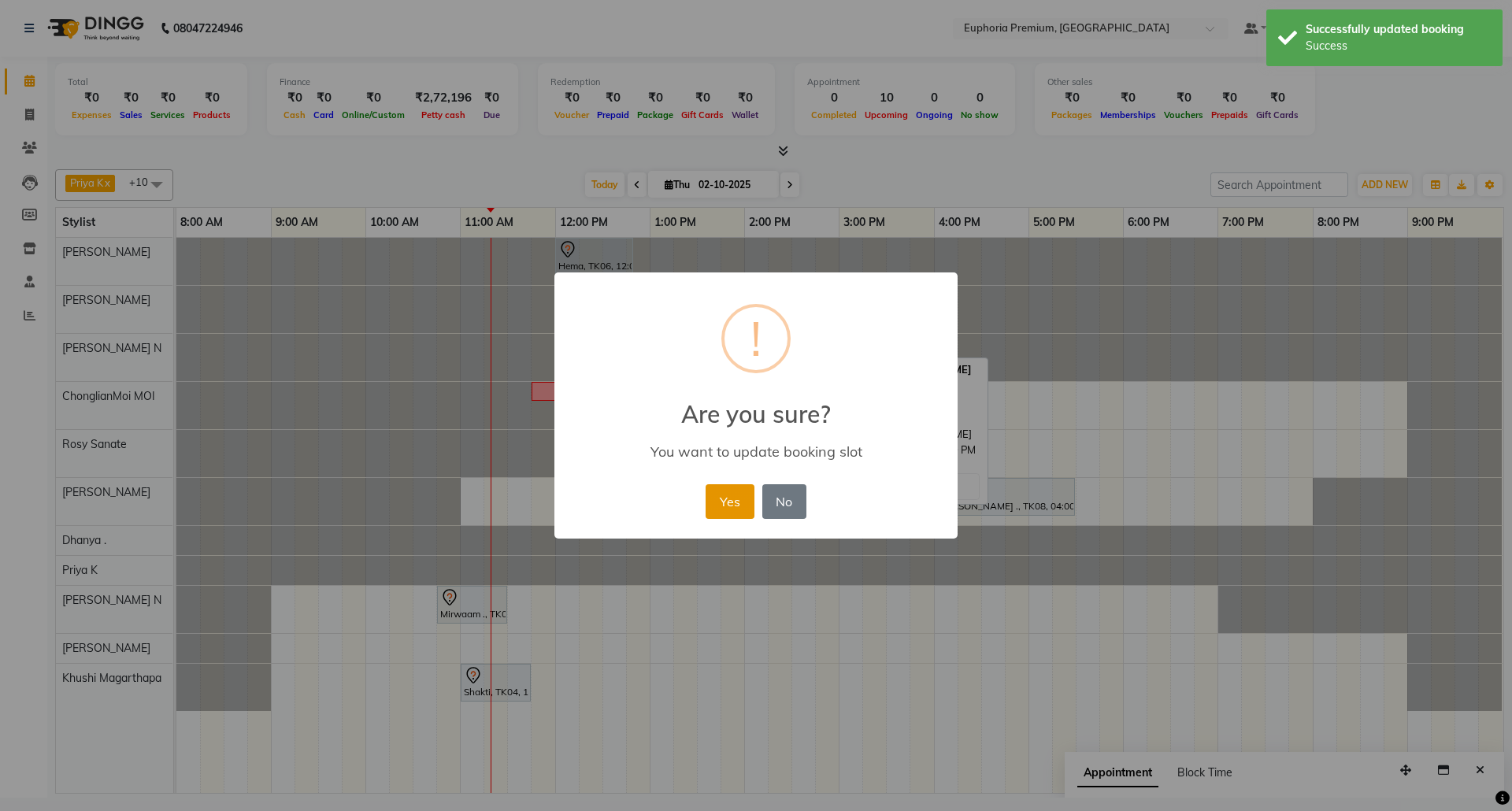
click at [739, 499] on button "Yes" at bounding box center [729, 501] width 48 height 34
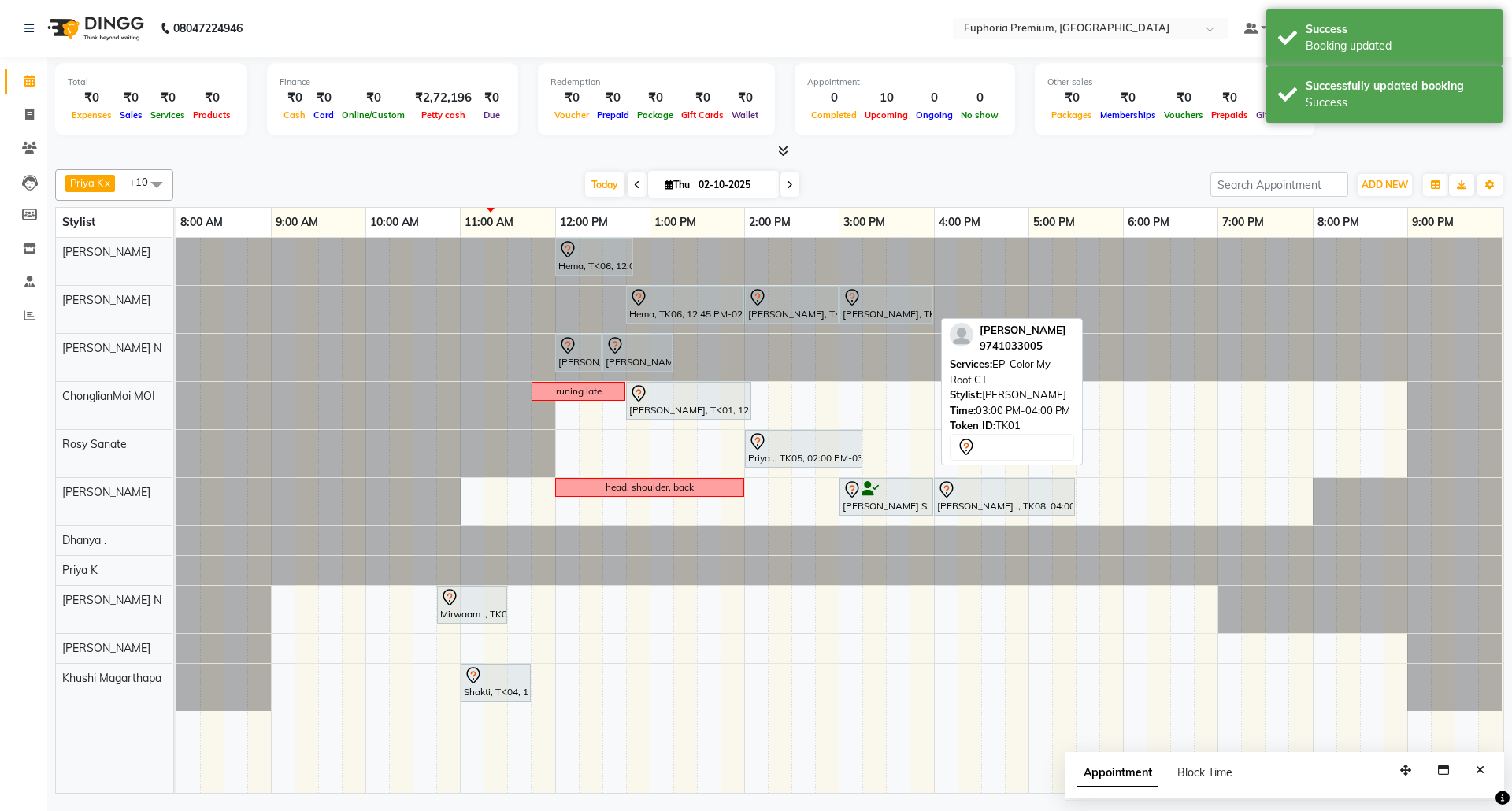
click at [873, 315] on div "[PERSON_NAME], TK01, 03:00 PM-04:00 PM, EP-Color My Root CT" at bounding box center [886, 305] width 90 height 33
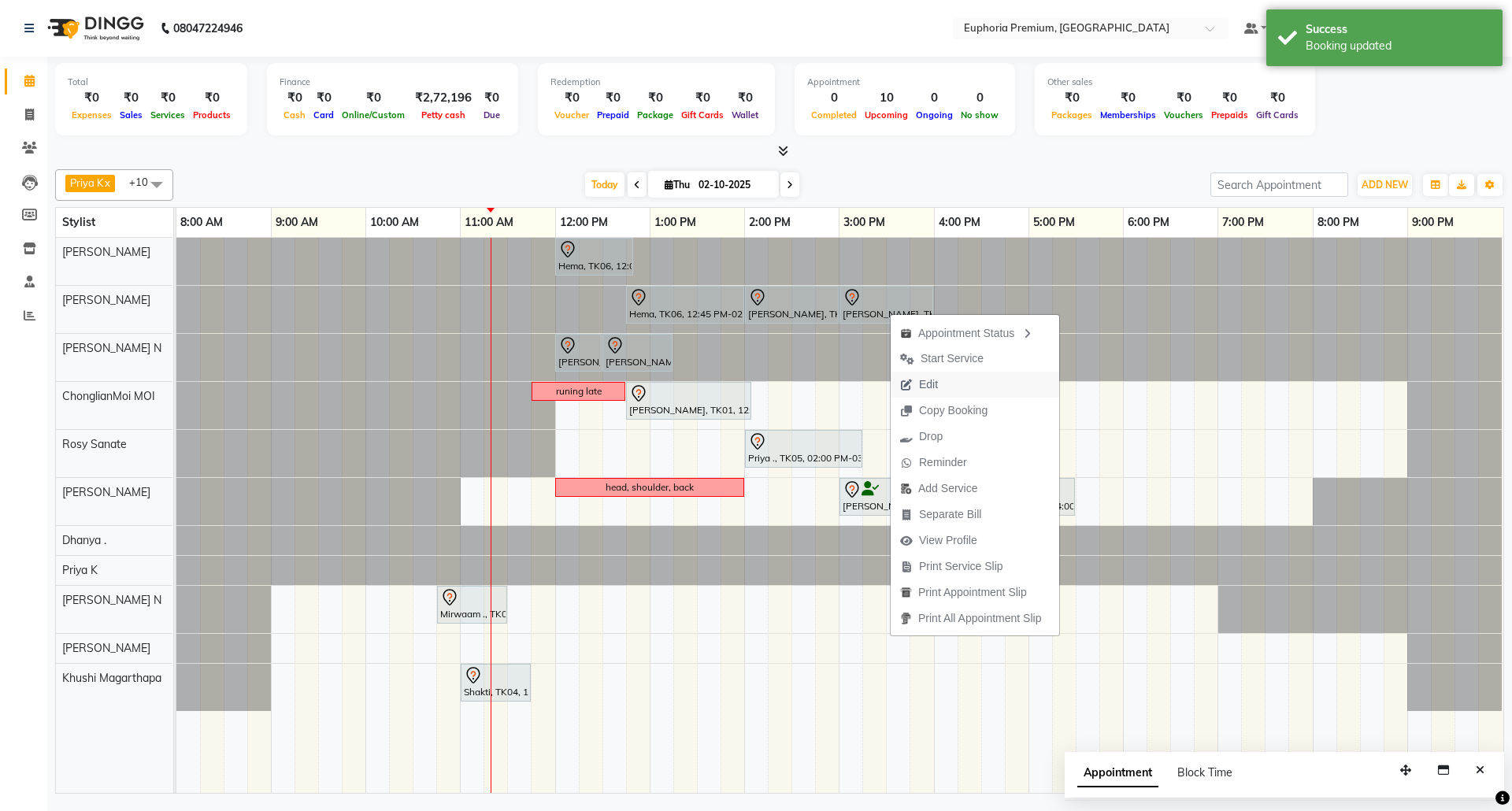
click at [942, 377] on span "Edit" at bounding box center [919, 384] width 57 height 25
select select "tentative"
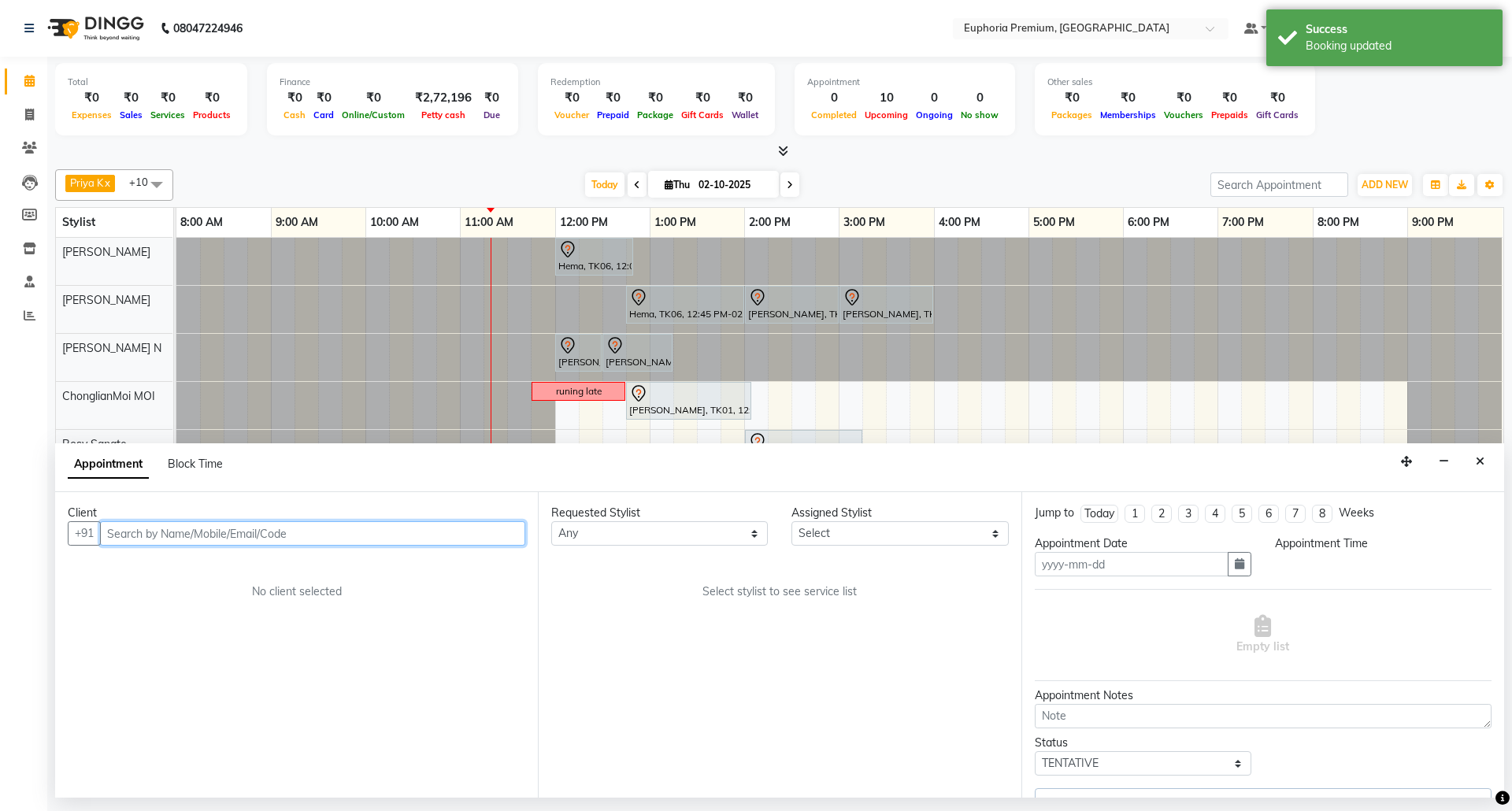
type input "02-10-2025"
select select "765"
select select "78117"
select select "4006"
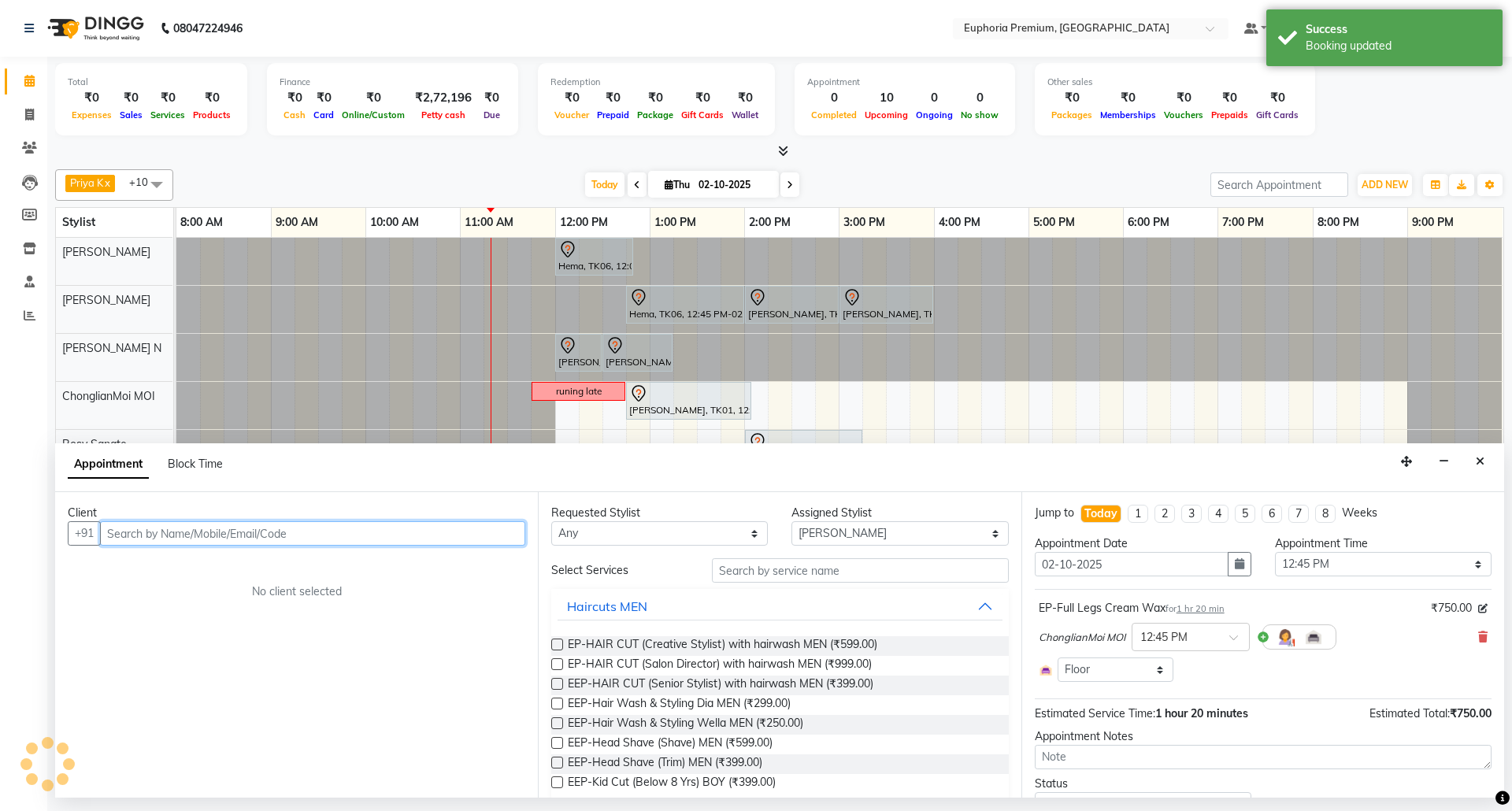
select select "4006"
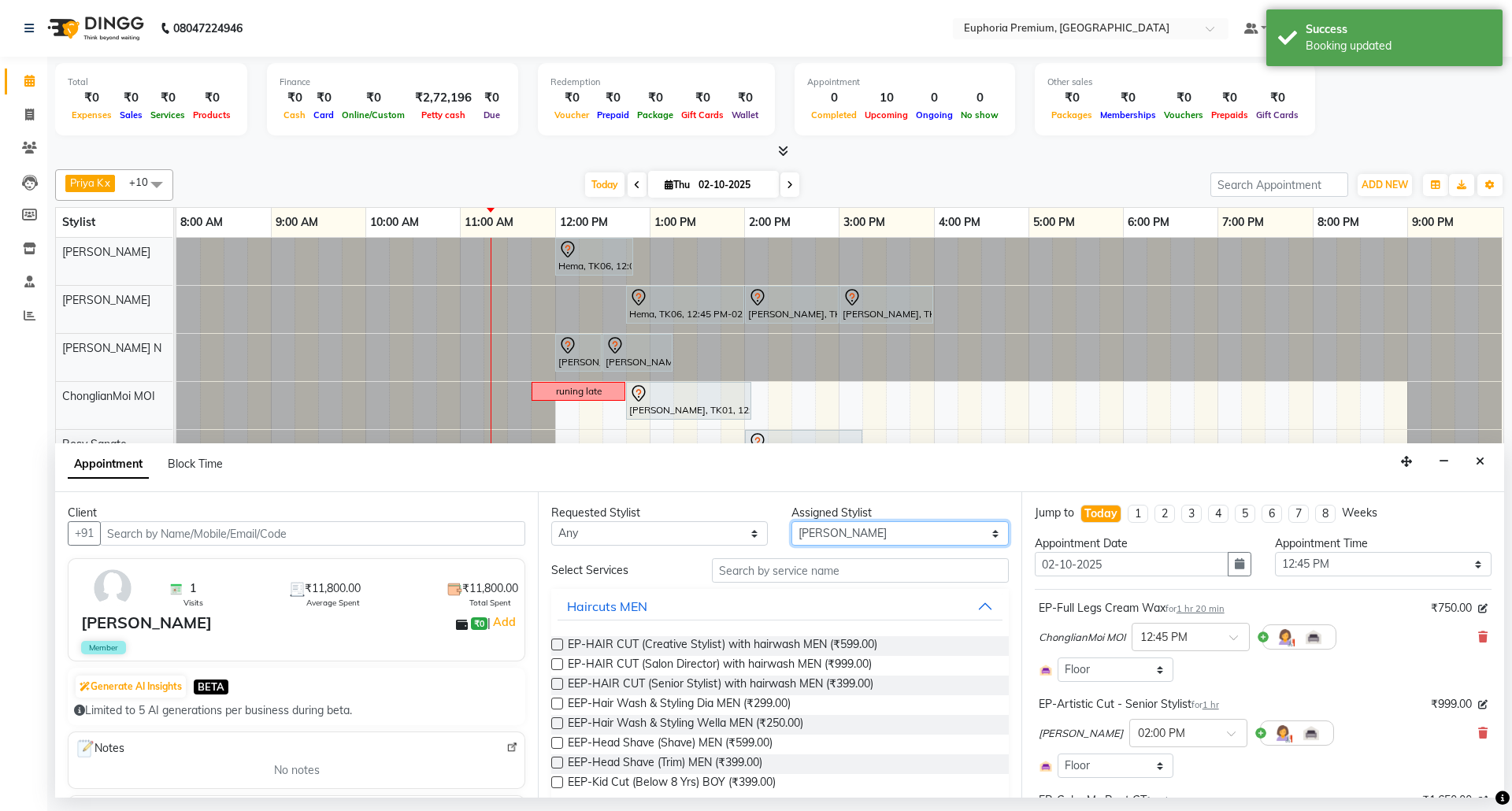
click at [826, 536] on select "Select [PERSON_NAME] N [PERSON_NAME] N ChonglianMoi MOI [PERSON_NAME] . [PERSON…" at bounding box center [900, 532] width 217 height 25
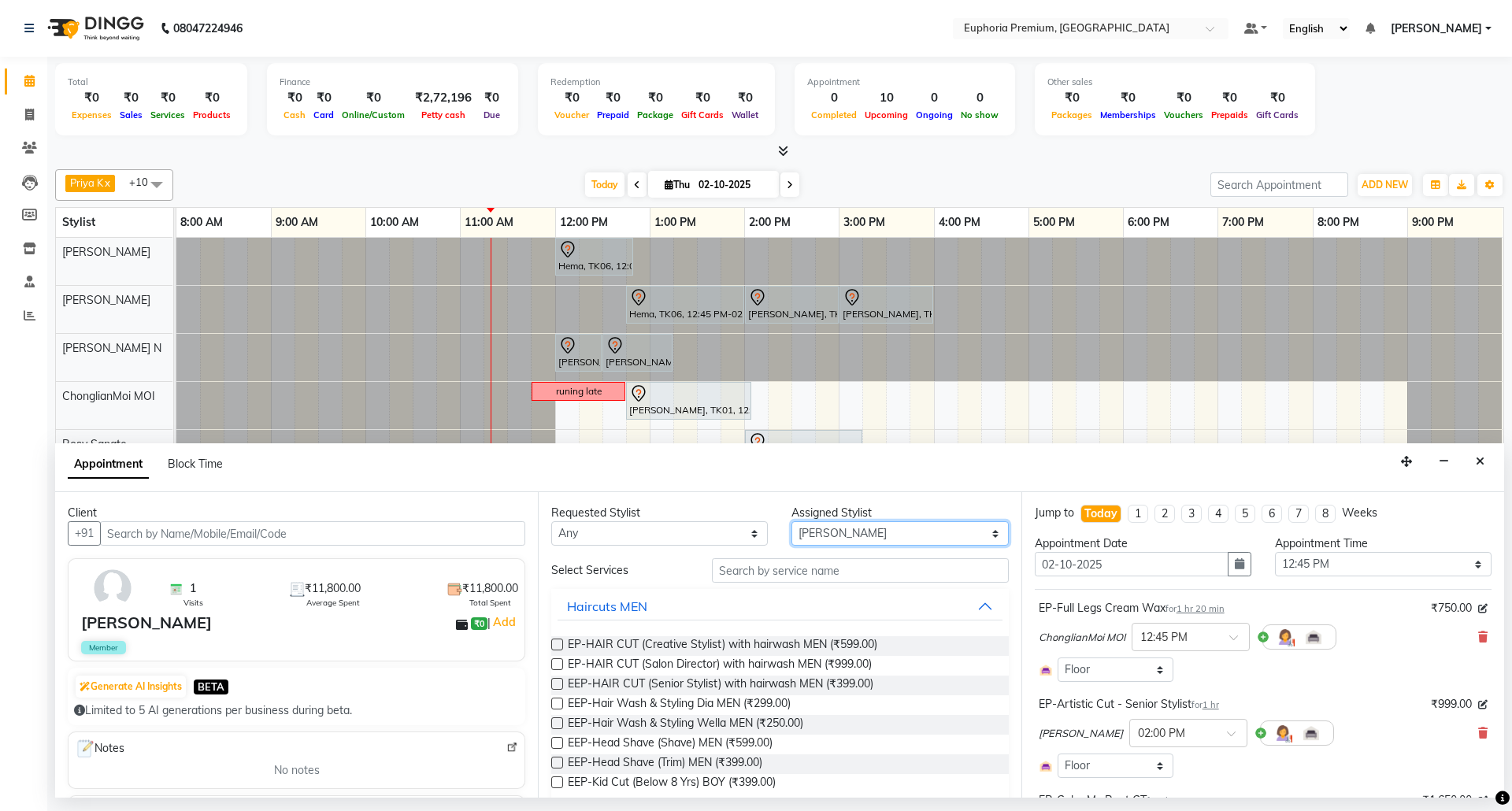
select select "86606"
click at [792, 523] on select "Select [PERSON_NAME] N [PERSON_NAME] N ChonglianMoi MOI [PERSON_NAME] . [PERSON…" at bounding box center [900, 532] width 217 height 25
click at [835, 561] on input "text" at bounding box center [860, 570] width 297 height 25
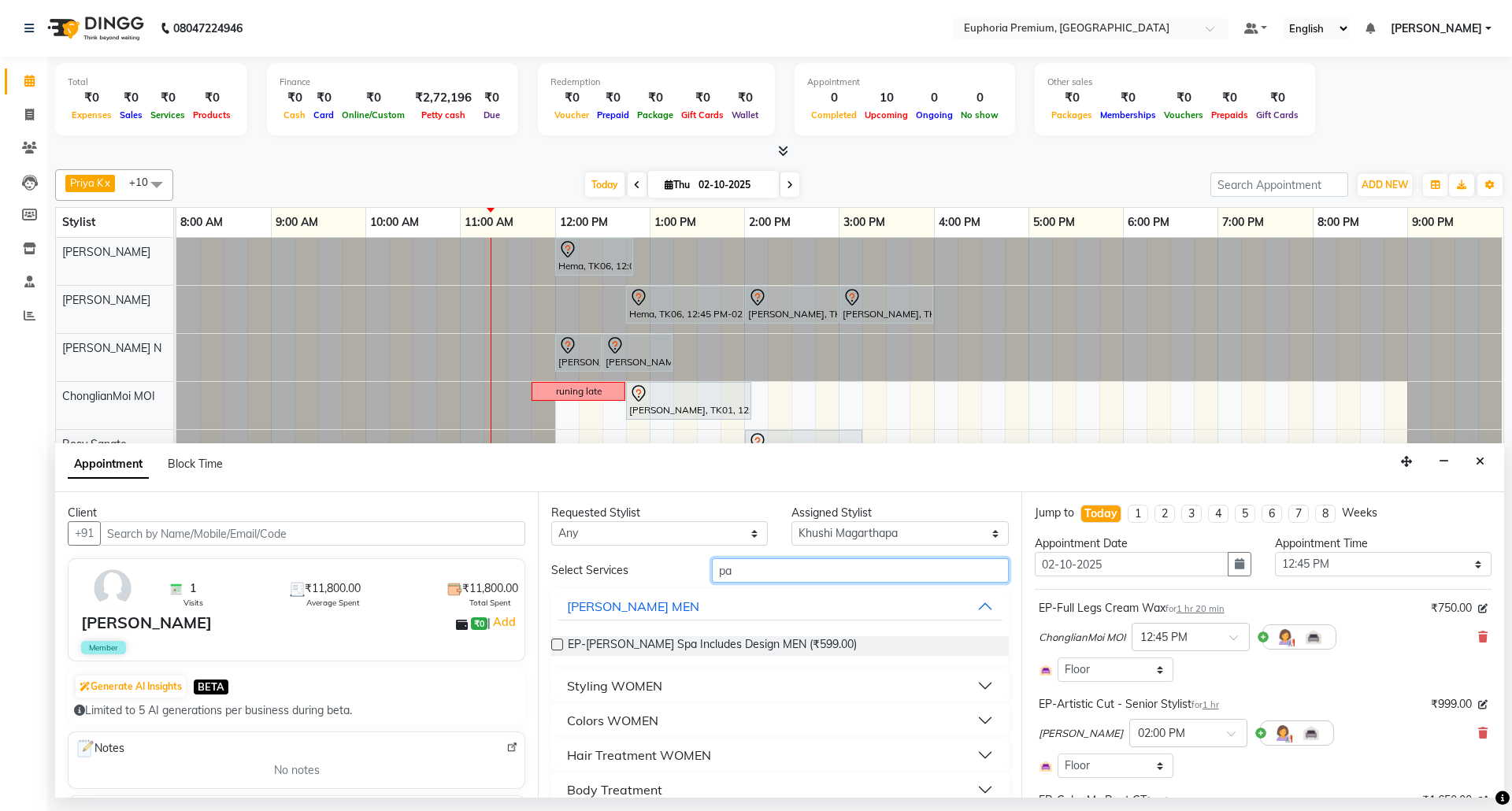
type input "p"
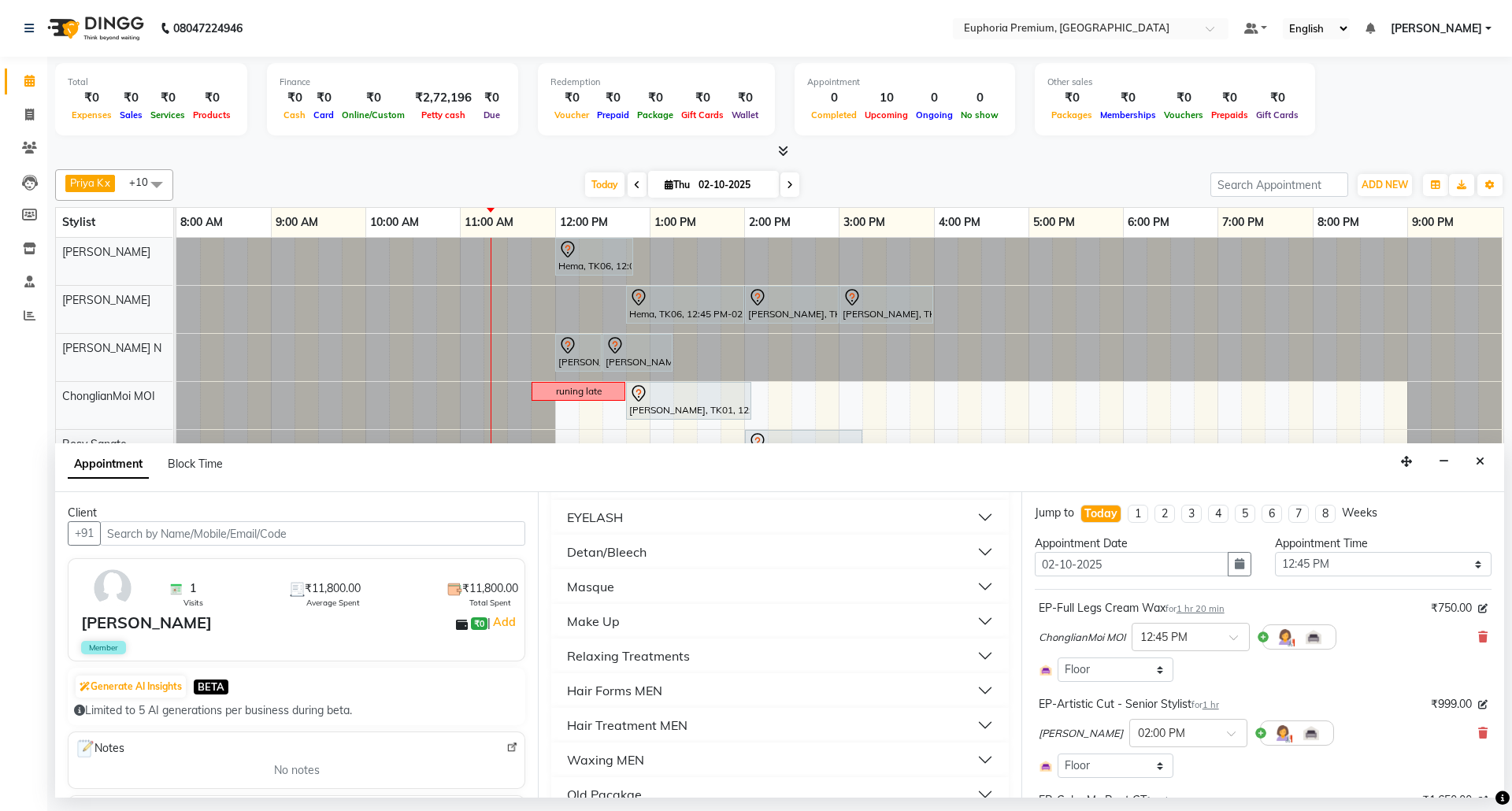
scroll to position [746, 0]
drag, startPoint x: 656, startPoint y: 593, endPoint x: 643, endPoint y: 586, distance: 14.8
click at [661, 649] on ngb-accordion "Haircuts MEN EP-HAIR CUT (Creative Stylist) with hairwash MEN (₹599.00) EP-HAIR…" at bounding box center [780, 418] width 457 height 1152
click at [649, 529] on button "Feet Care" at bounding box center [779, 527] width 444 height 28
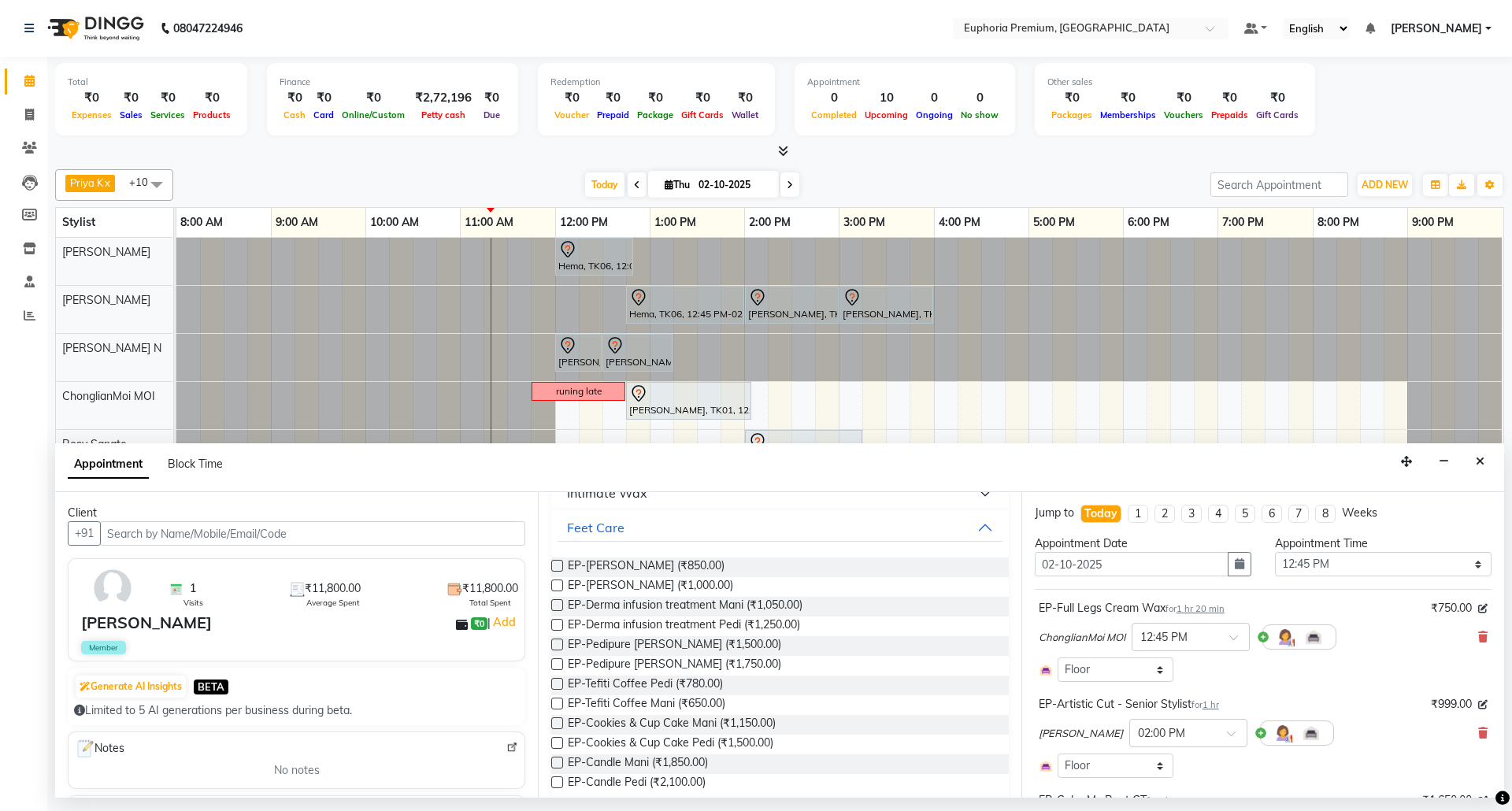
click at [560, 591] on label at bounding box center [557, 585] width 12 height 12
click at [560, 592] on input "checkbox" at bounding box center [556, 586] width 10 height 10
checkbox input "false"
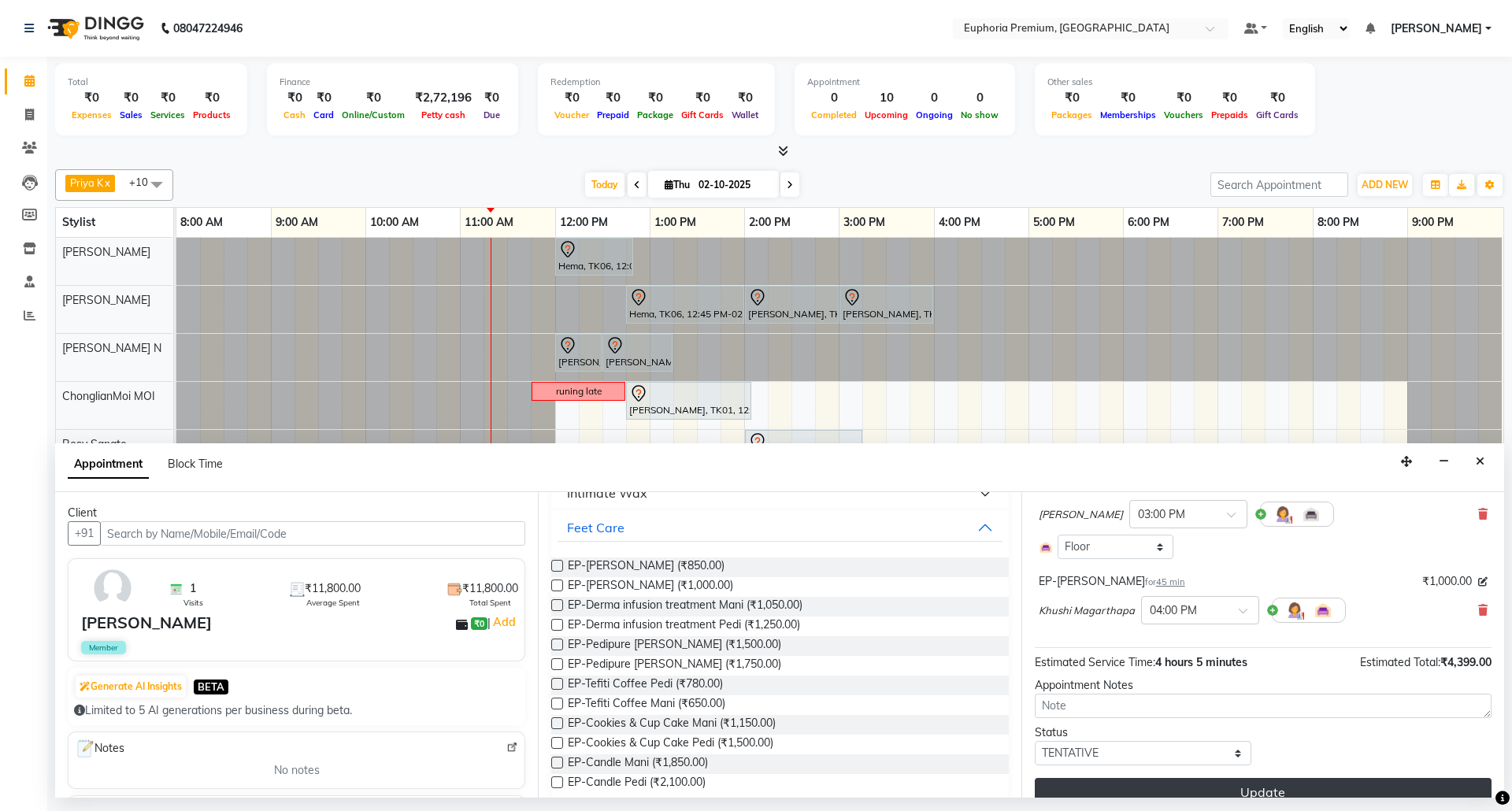
scroll to position [337, 0]
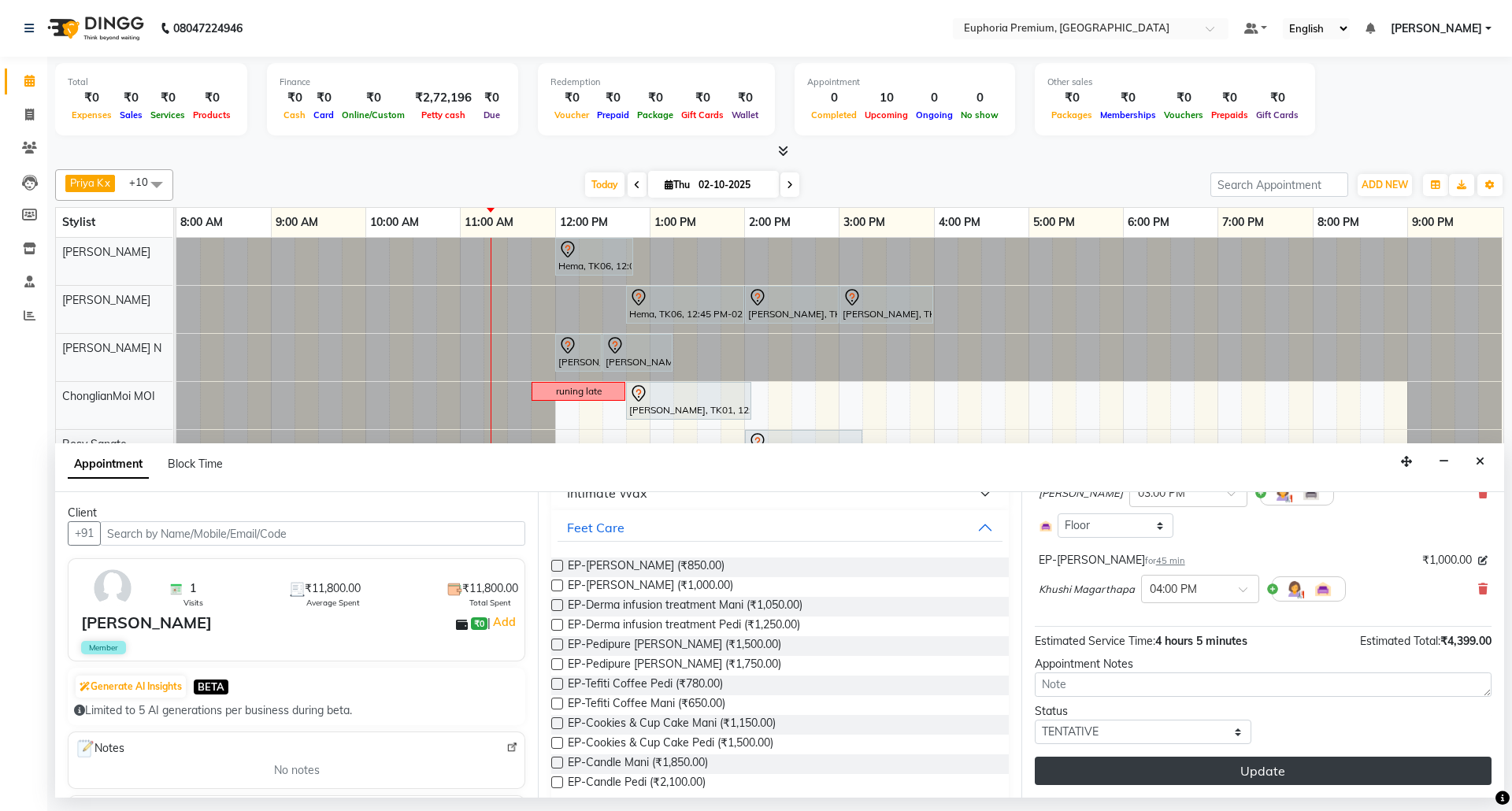
click at [1255, 767] on button "Update" at bounding box center [1264, 770] width 457 height 28
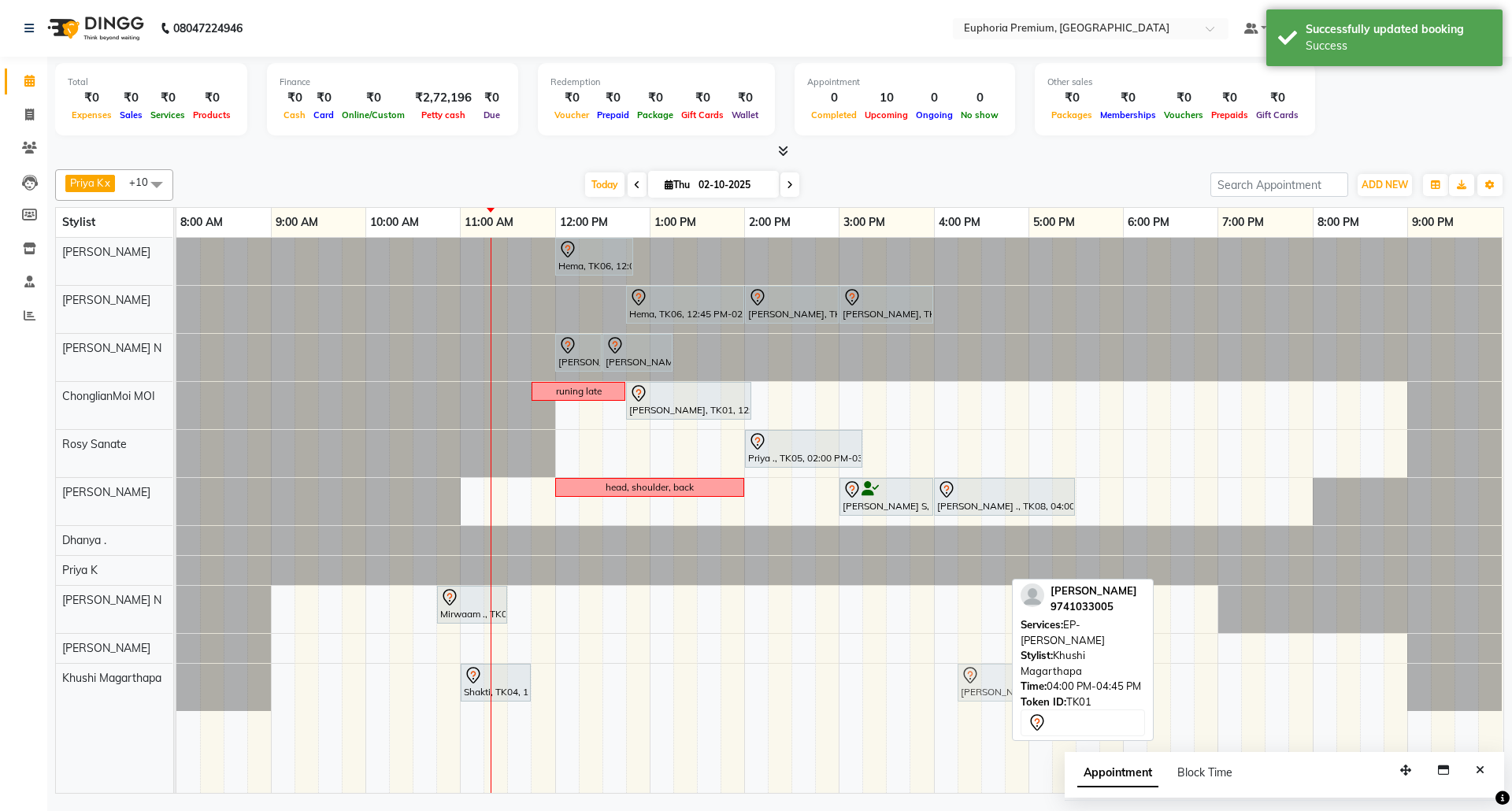
drag, startPoint x: 965, startPoint y: 680, endPoint x: 986, endPoint y: 677, distance: 21.2
click at [177, 677] on div "Shakti, TK04, 11:00 AM-11:45 AM, EP-Crystal [PERSON_NAME], TK01, 04:00 PM-04:45…" at bounding box center [177, 687] width 0 height 47
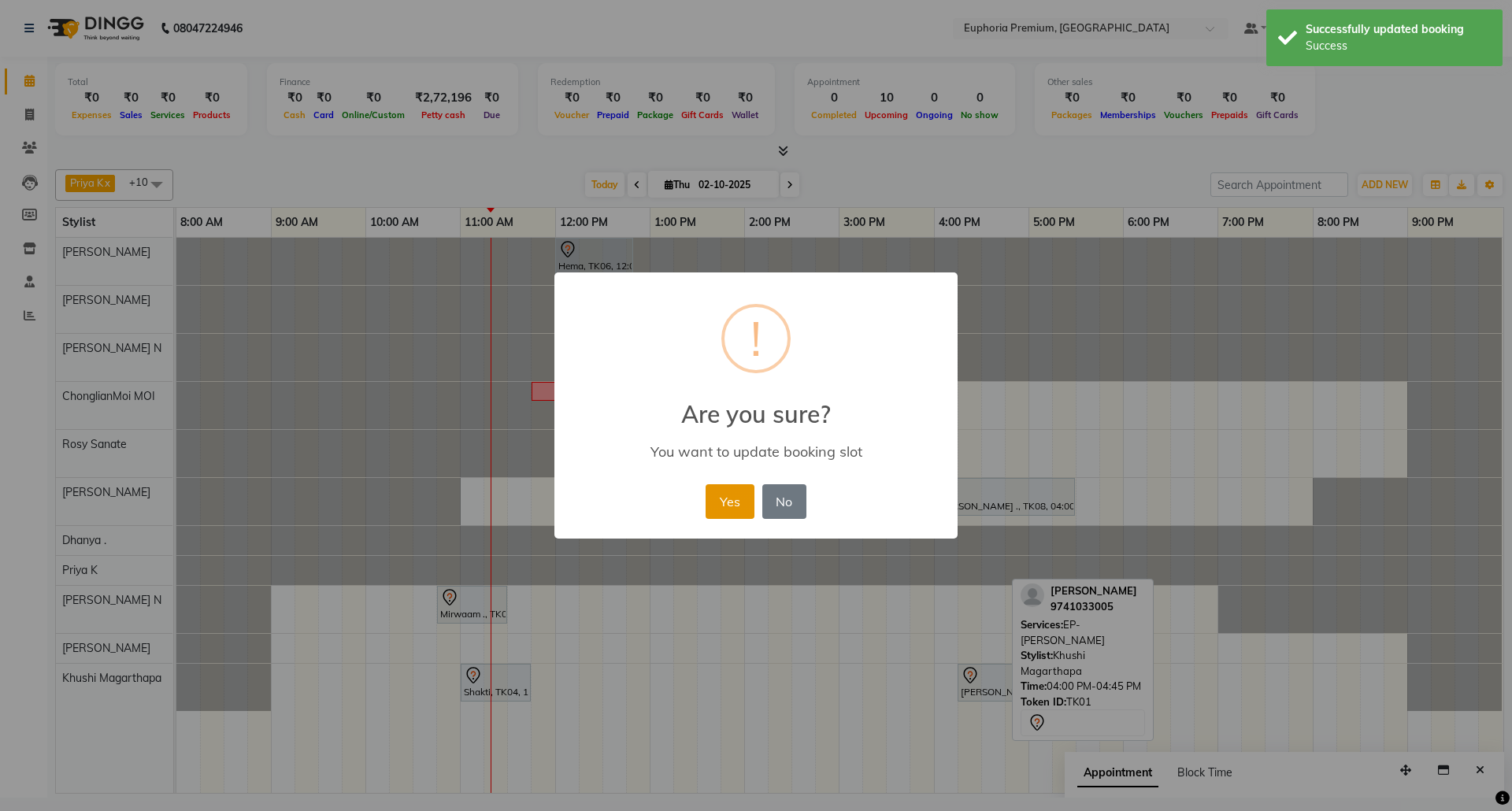
click at [742, 505] on button "Yes" at bounding box center [729, 501] width 48 height 34
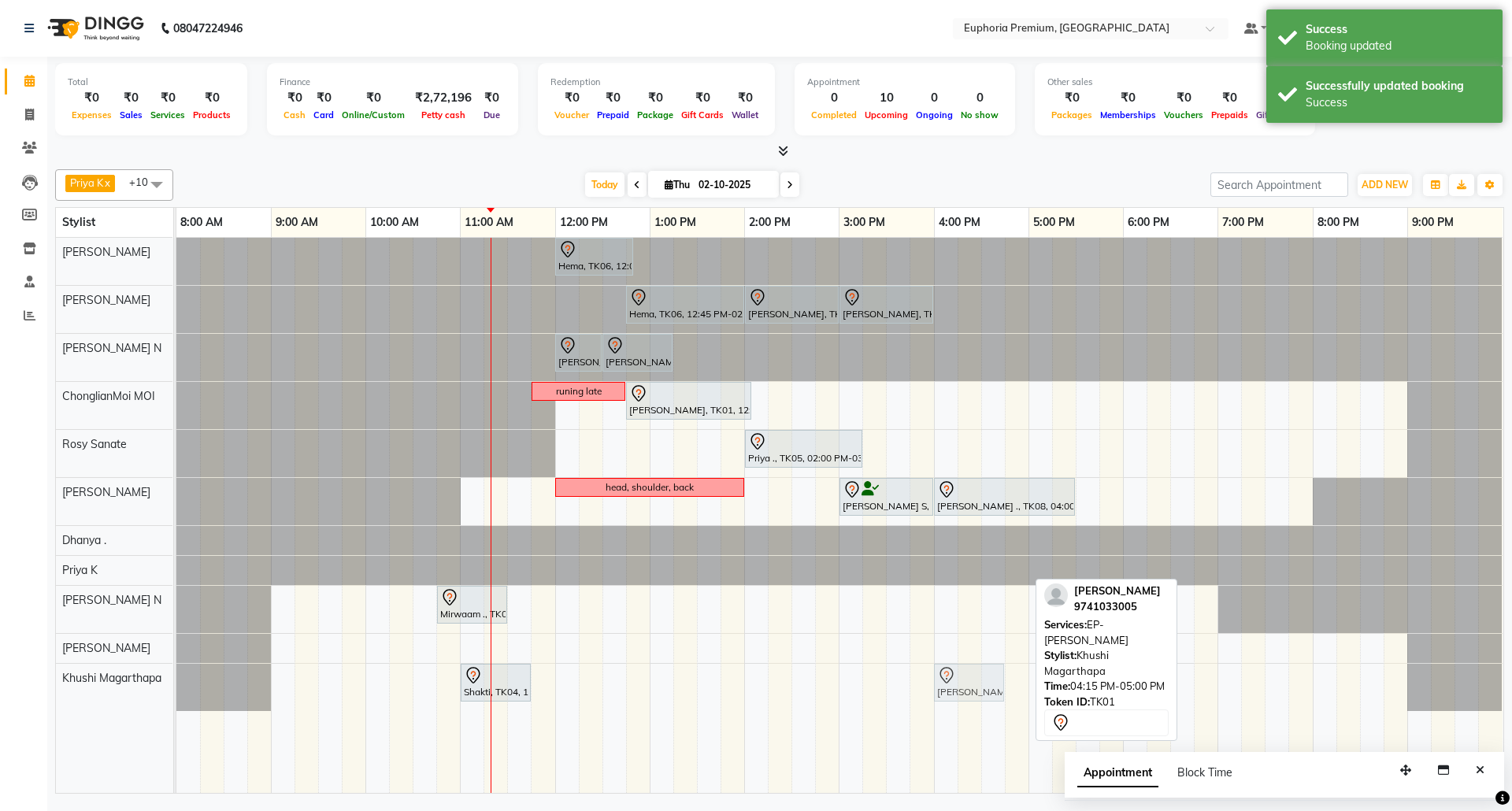
drag, startPoint x: 1005, startPoint y: 686, endPoint x: 987, endPoint y: 692, distance: 19.0
click at [177, 696] on div "Shakti, TK04, 11:00 AM-11:45 AM, EP-Crystal [PERSON_NAME], TK01, 04:15 PM-05:00…" at bounding box center [177, 687] width 0 height 47
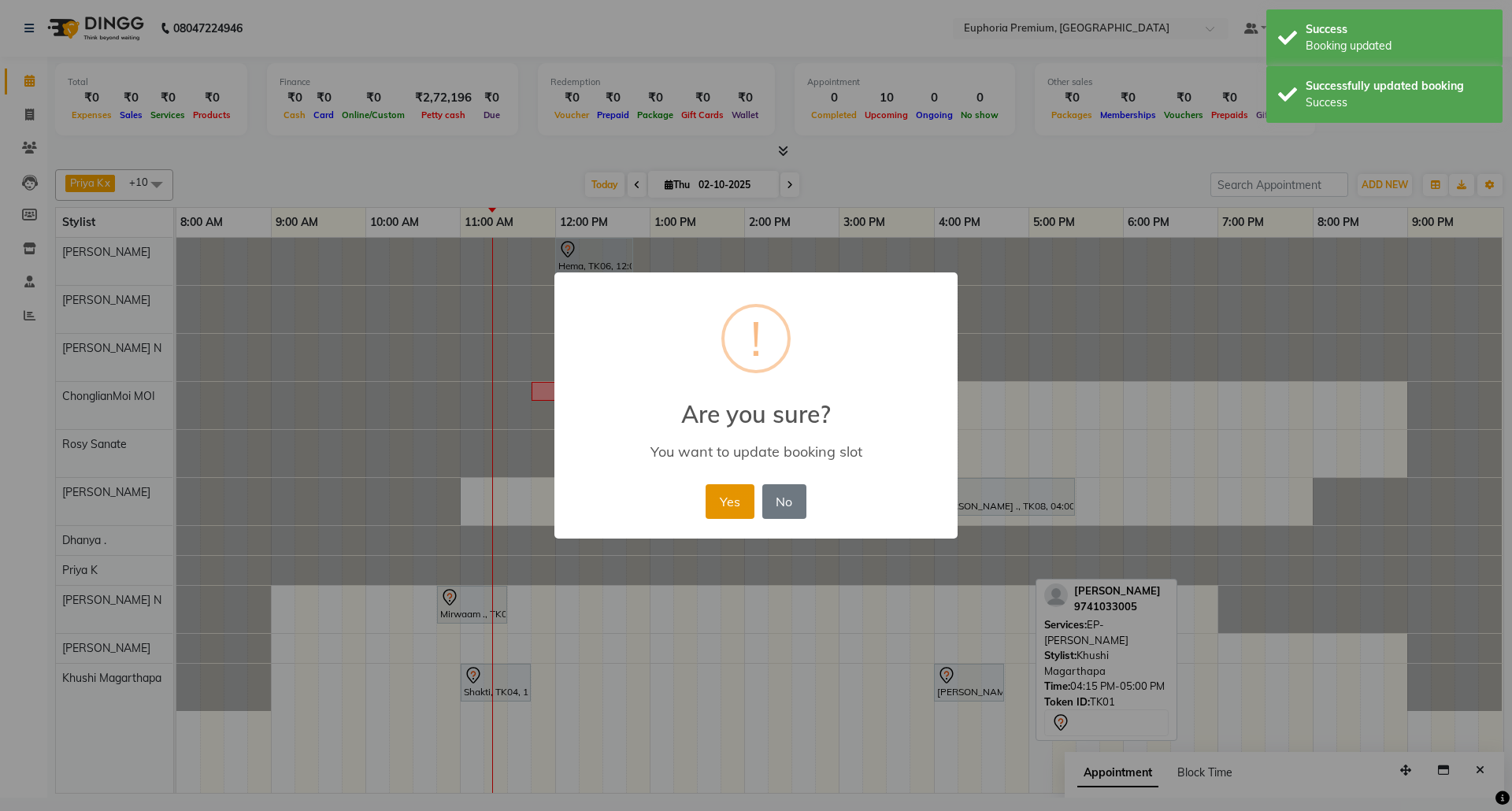
click at [739, 494] on button "Yes" at bounding box center [729, 501] width 48 height 34
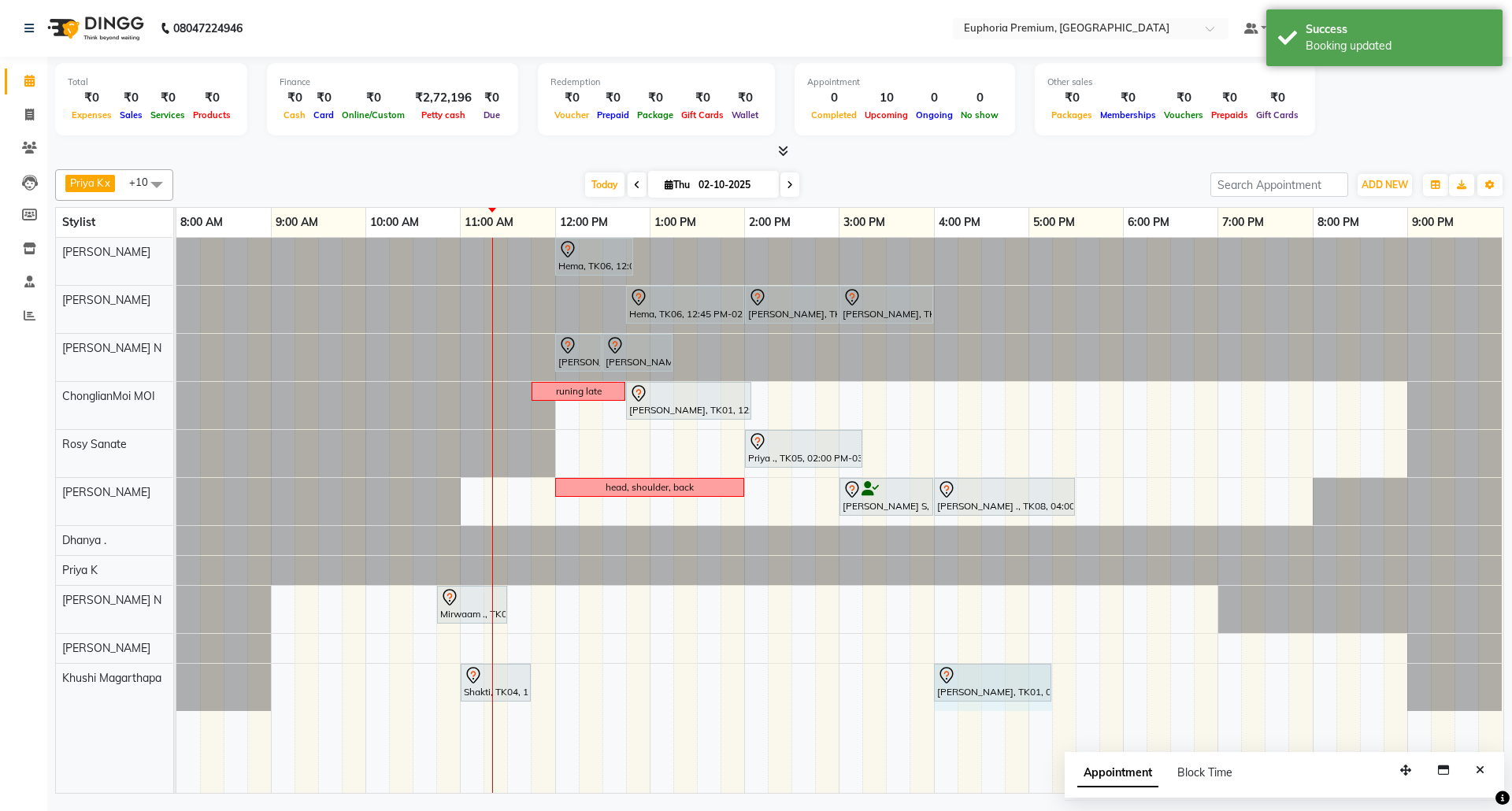
drag, startPoint x: 1002, startPoint y: 696, endPoint x: 1052, endPoint y: 684, distance: 51.4
click at [177, 684] on div "Shakti, TK04, 11:00 AM-11:45 AM, EP-Crystal [PERSON_NAME], TK01, 04:00 PM-04:45…" at bounding box center [177, 687] width 0 height 47
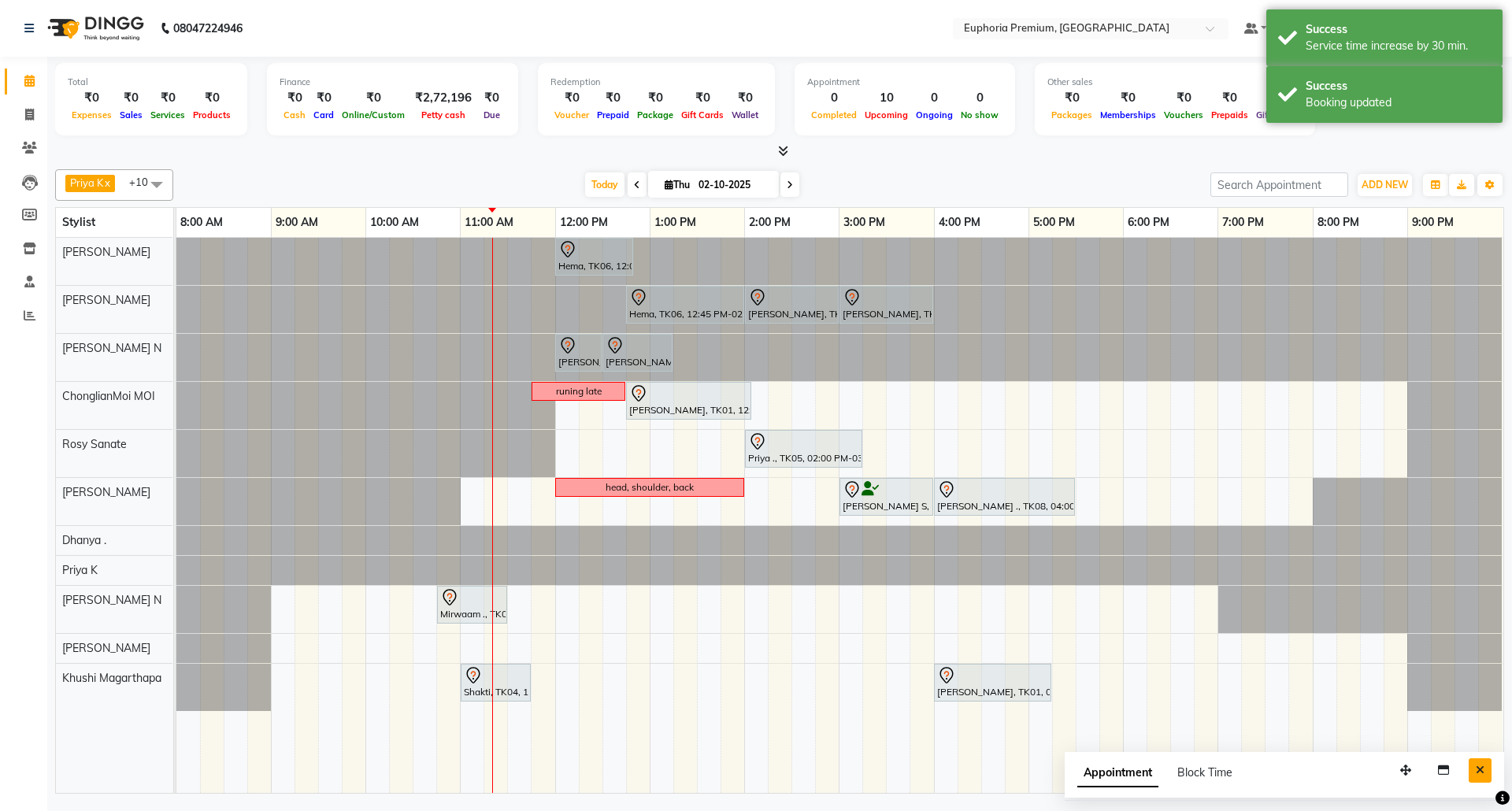
click at [1473, 765] on button "Close" at bounding box center [1480, 770] width 23 height 25
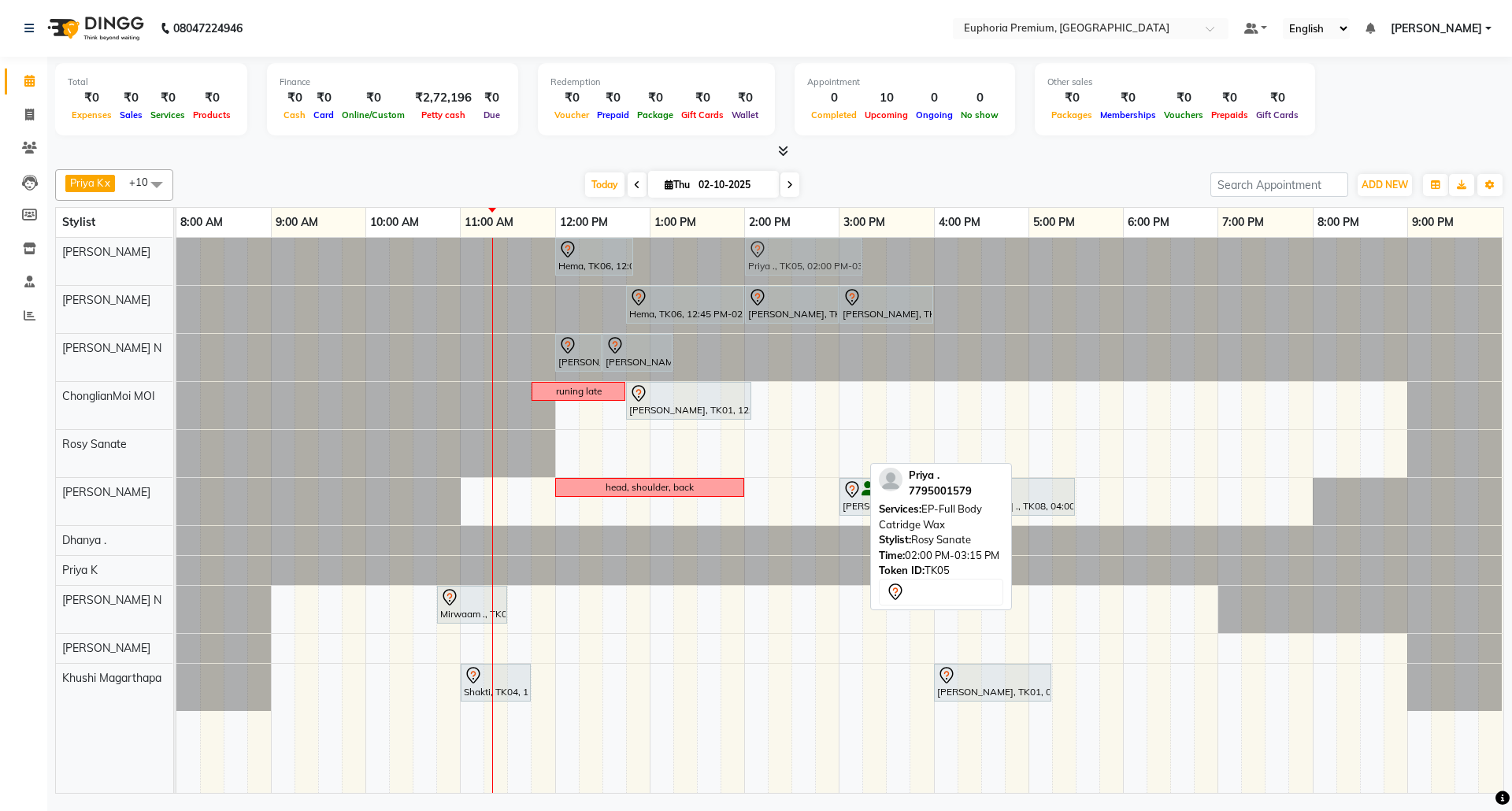
drag, startPoint x: 785, startPoint y: 450, endPoint x: 792, endPoint y: 259, distance: 191.1
click at [792, 259] on tbody "Hema, TK06, 12:00 PM-12:50 PM, EP-Face & Neck Bleach/Detan Priya ., TK05, 02:00…" at bounding box center [840, 474] width 1327 height 473
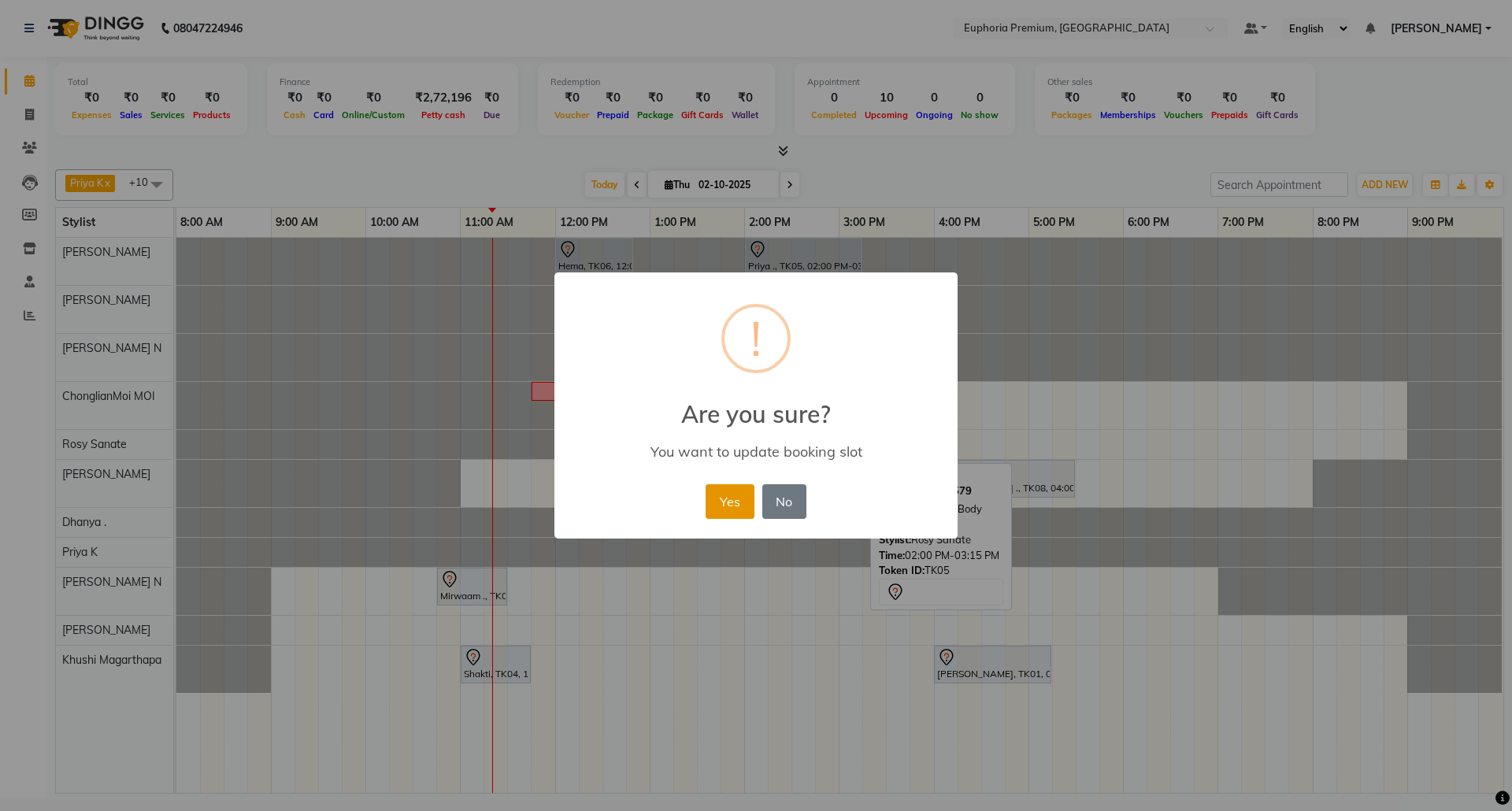
click at [721, 492] on button "Yes" at bounding box center [729, 501] width 48 height 34
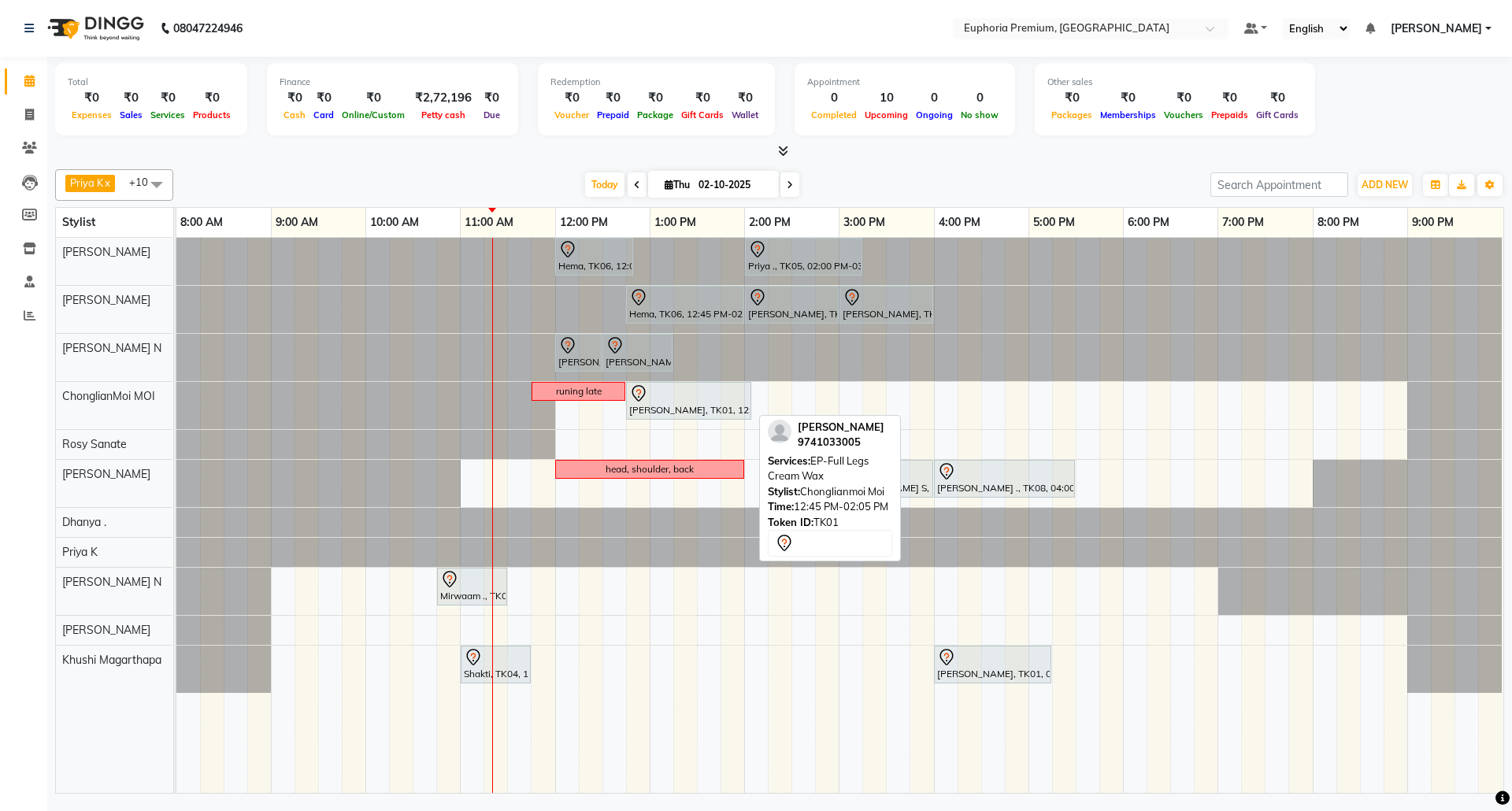
click at [698, 401] on div at bounding box center [688, 393] width 119 height 19
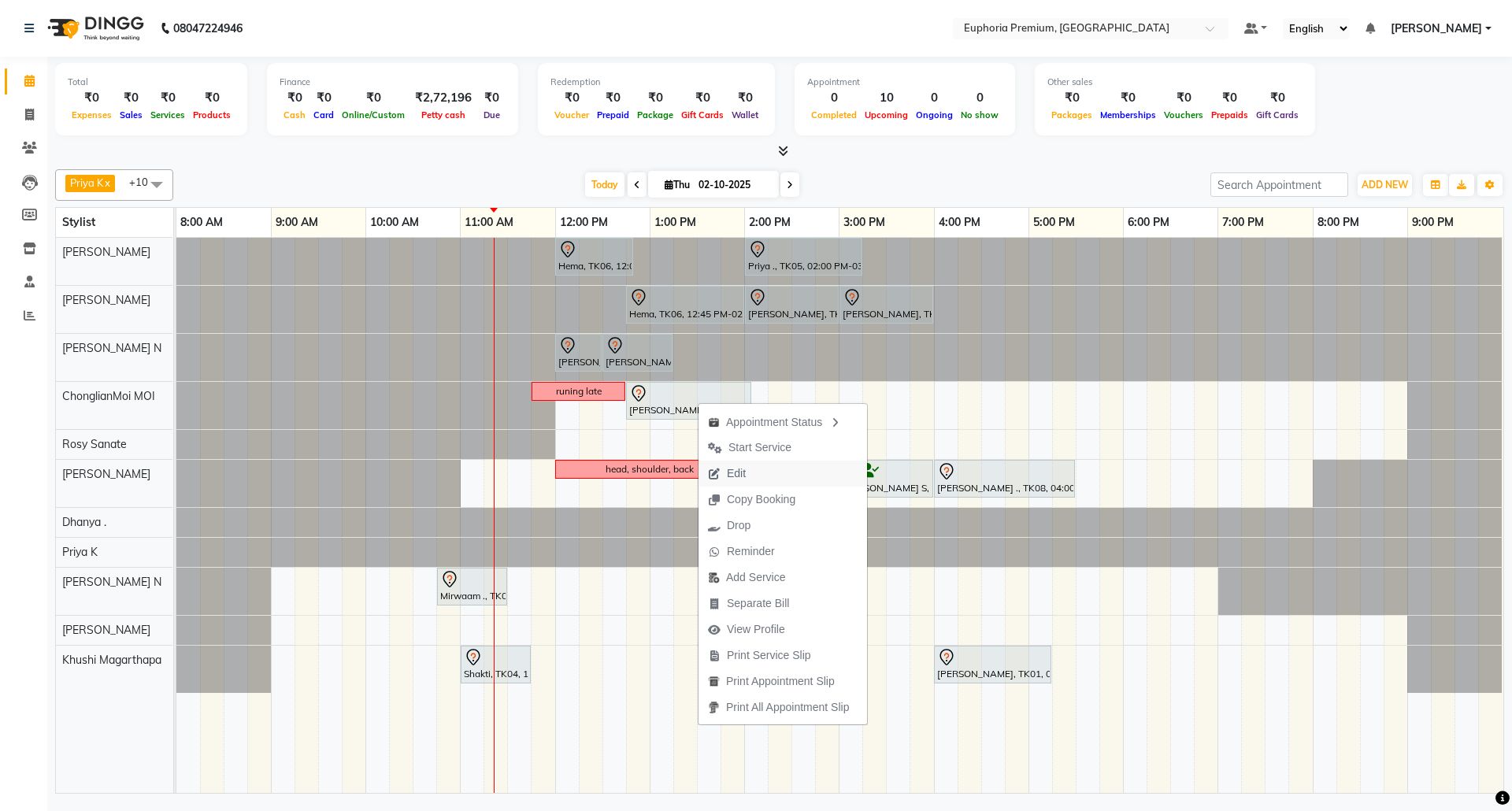
click at [752, 473] on span "Edit" at bounding box center [727, 474] width 57 height 25
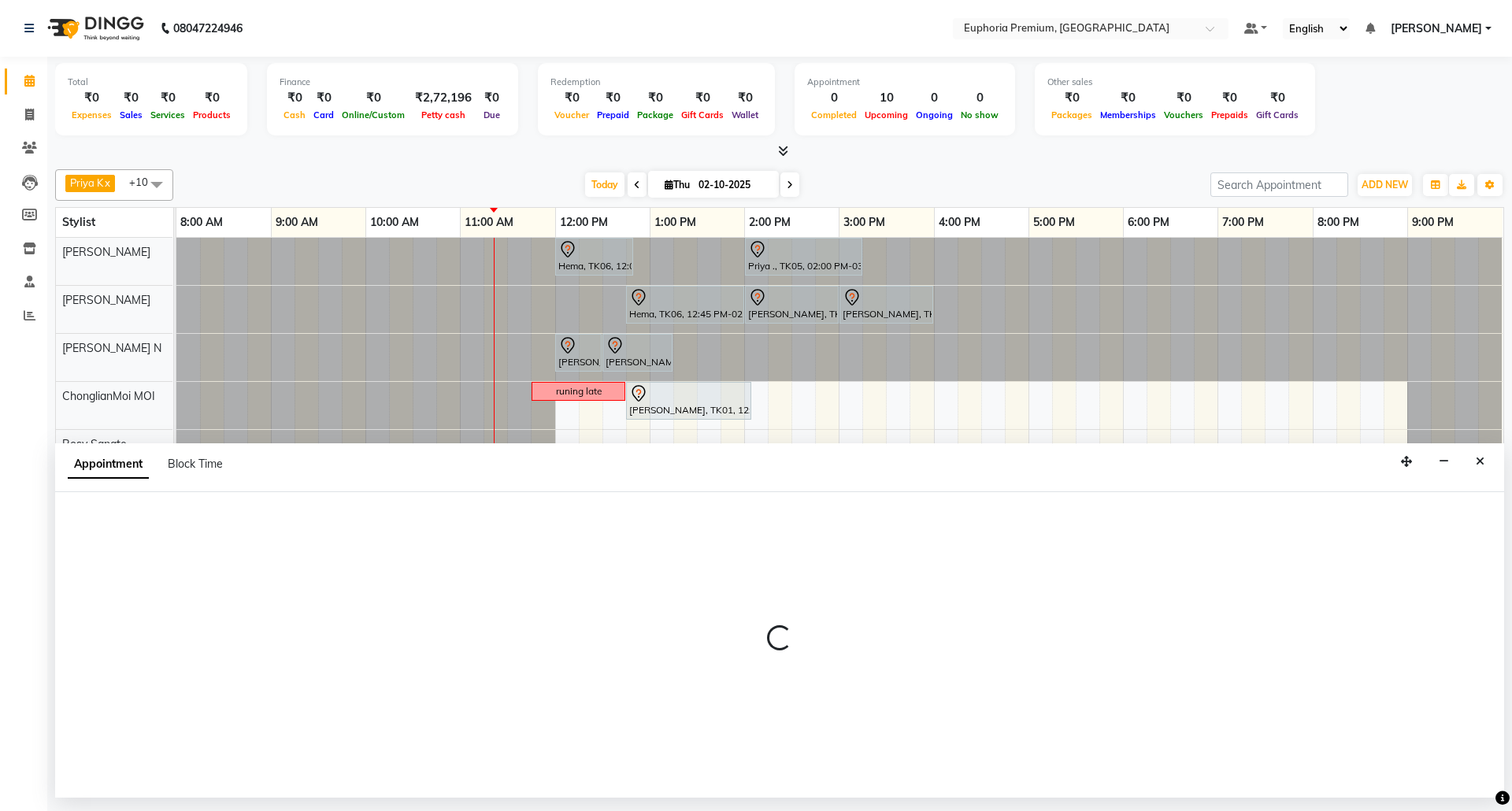
select select "tentative"
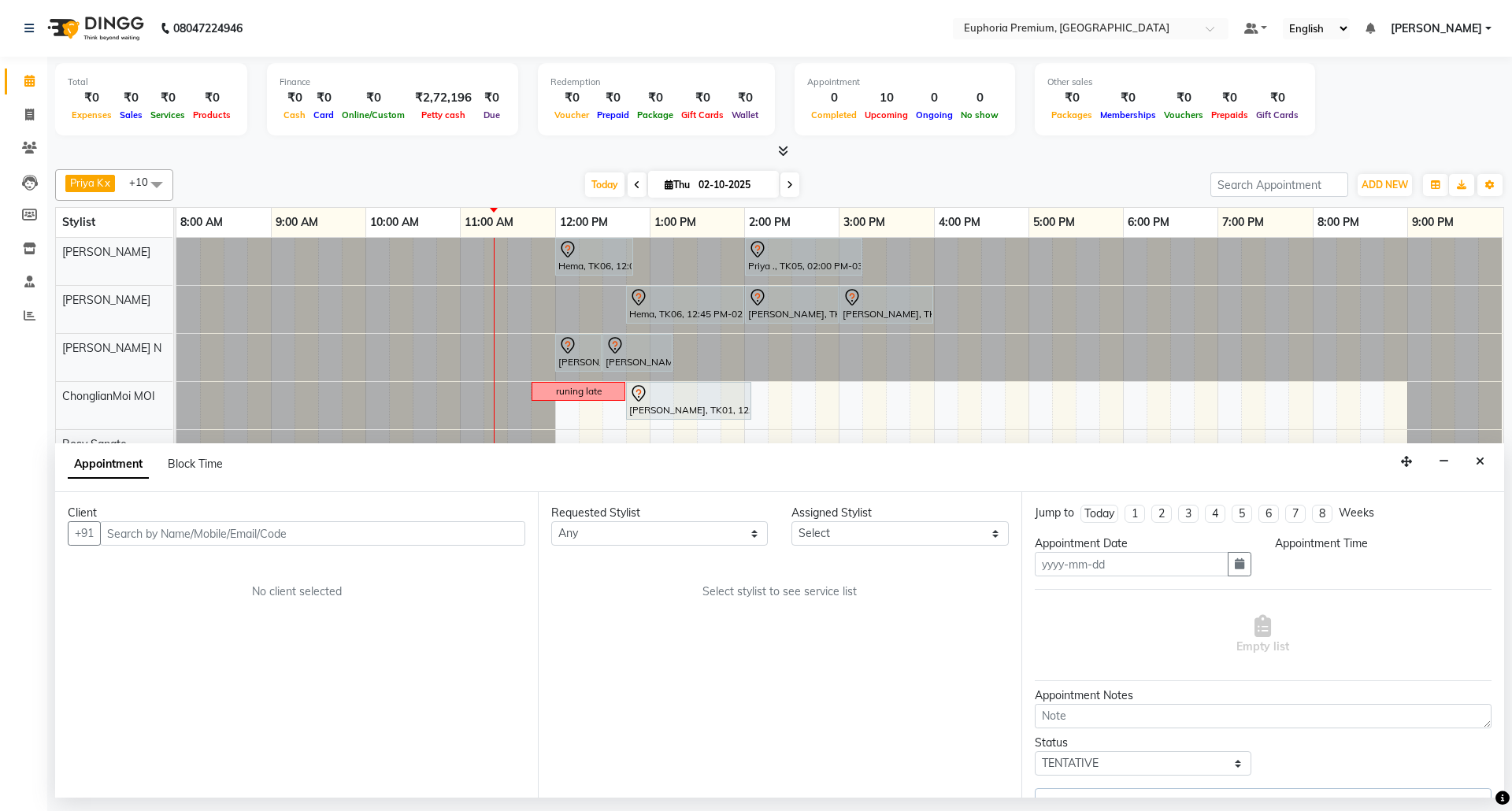
type input "02-10-2025"
select select "86606"
select select "765"
select select "4006"
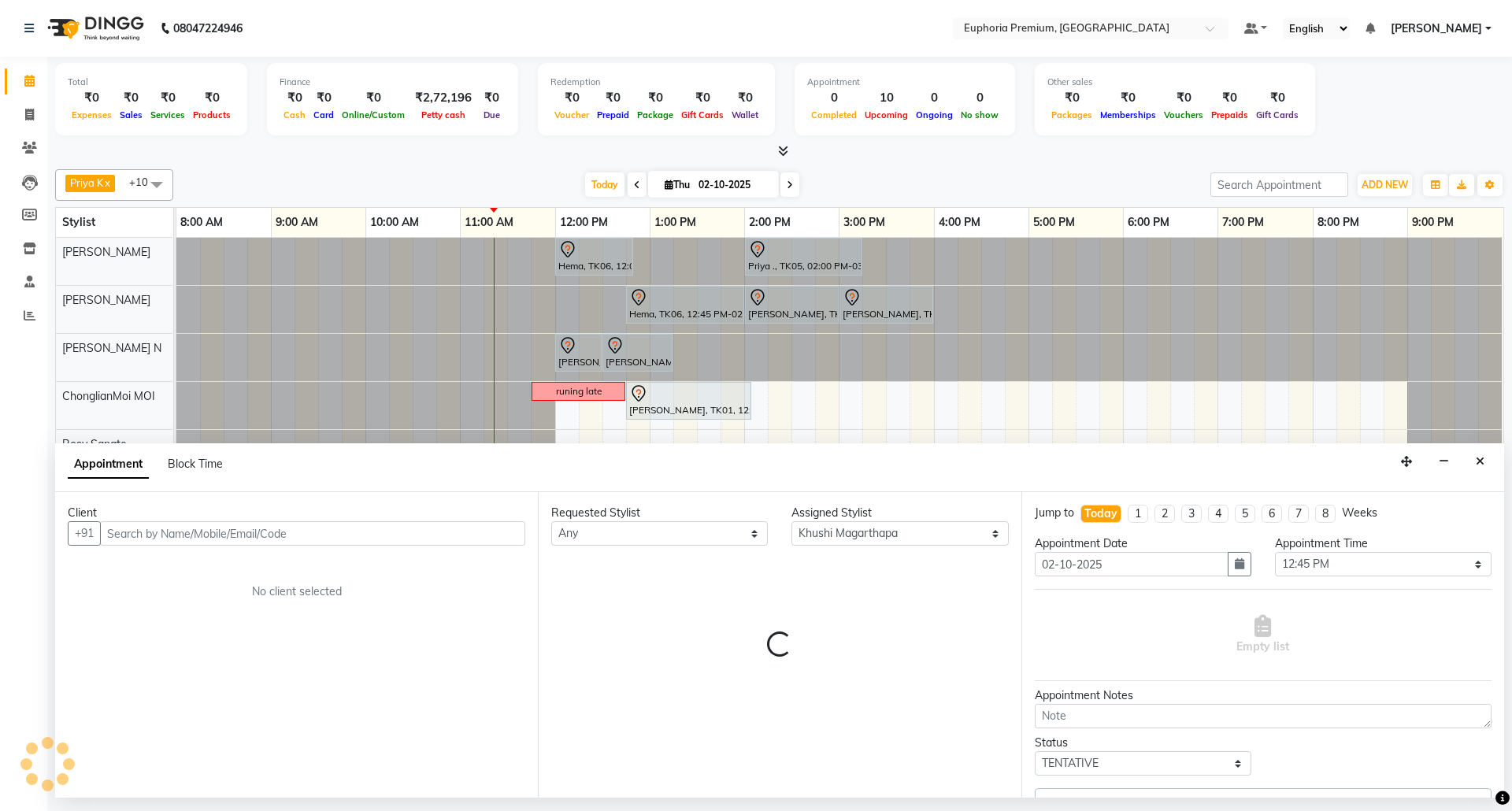
select select "4006"
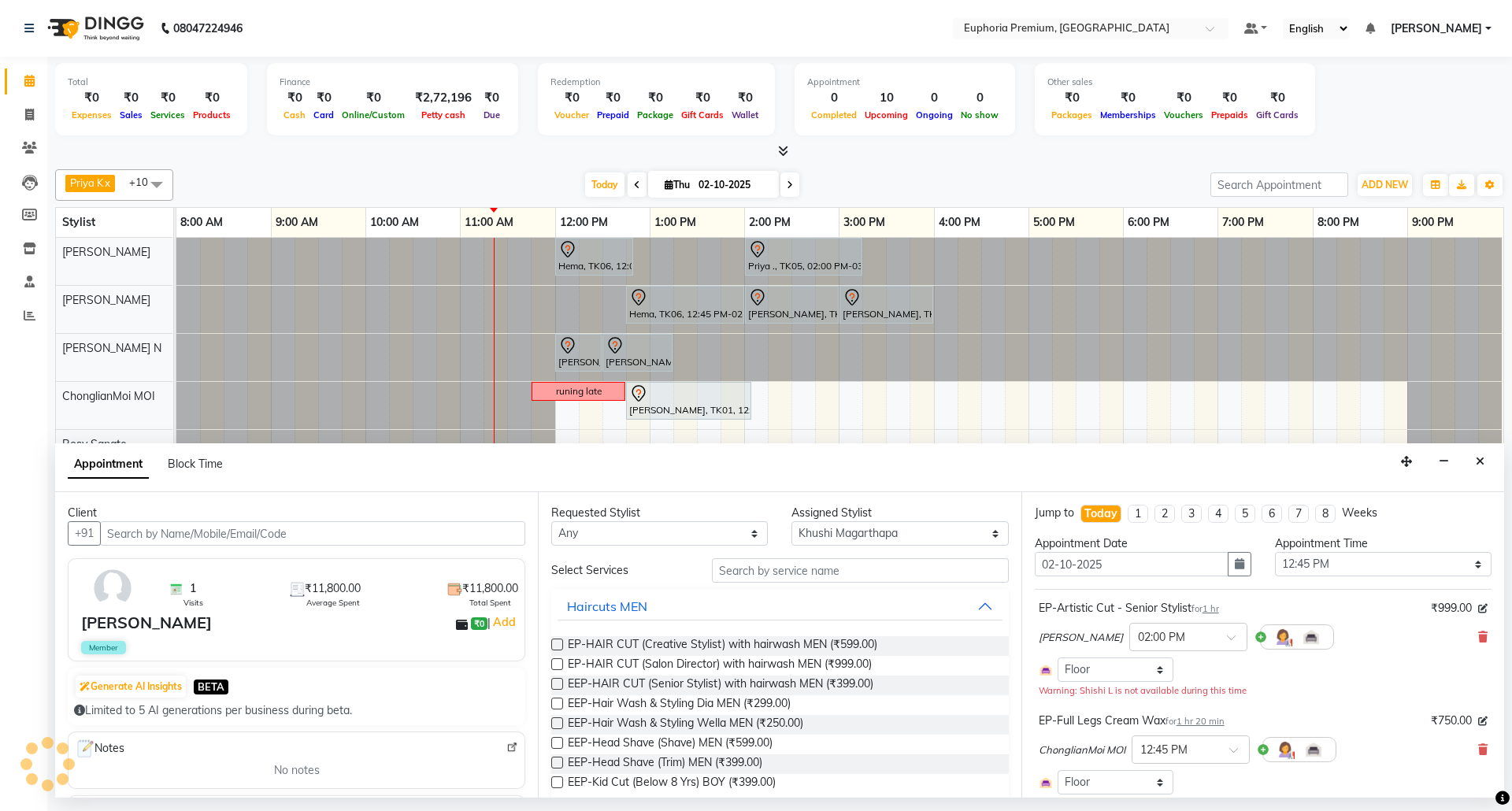
select select "4006"
click at [902, 531] on select "Select [PERSON_NAME] N [PERSON_NAME] N ChonglianMoi MOI [PERSON_NAME] . [PERSON…" at bounding box center [900, 532] width 217 height 25
select select "71597"
click at [792, 523] on select "Select [PERSON_NAME] N [PERSON_NAME] N ChonglianMoi MOI [PERSON_NAME] . [PERSON…" at bounding box center [900, 532] width 217 height 25
click at [841, 574] on input "text" at bounding box center [860, 570] width 297 height 25
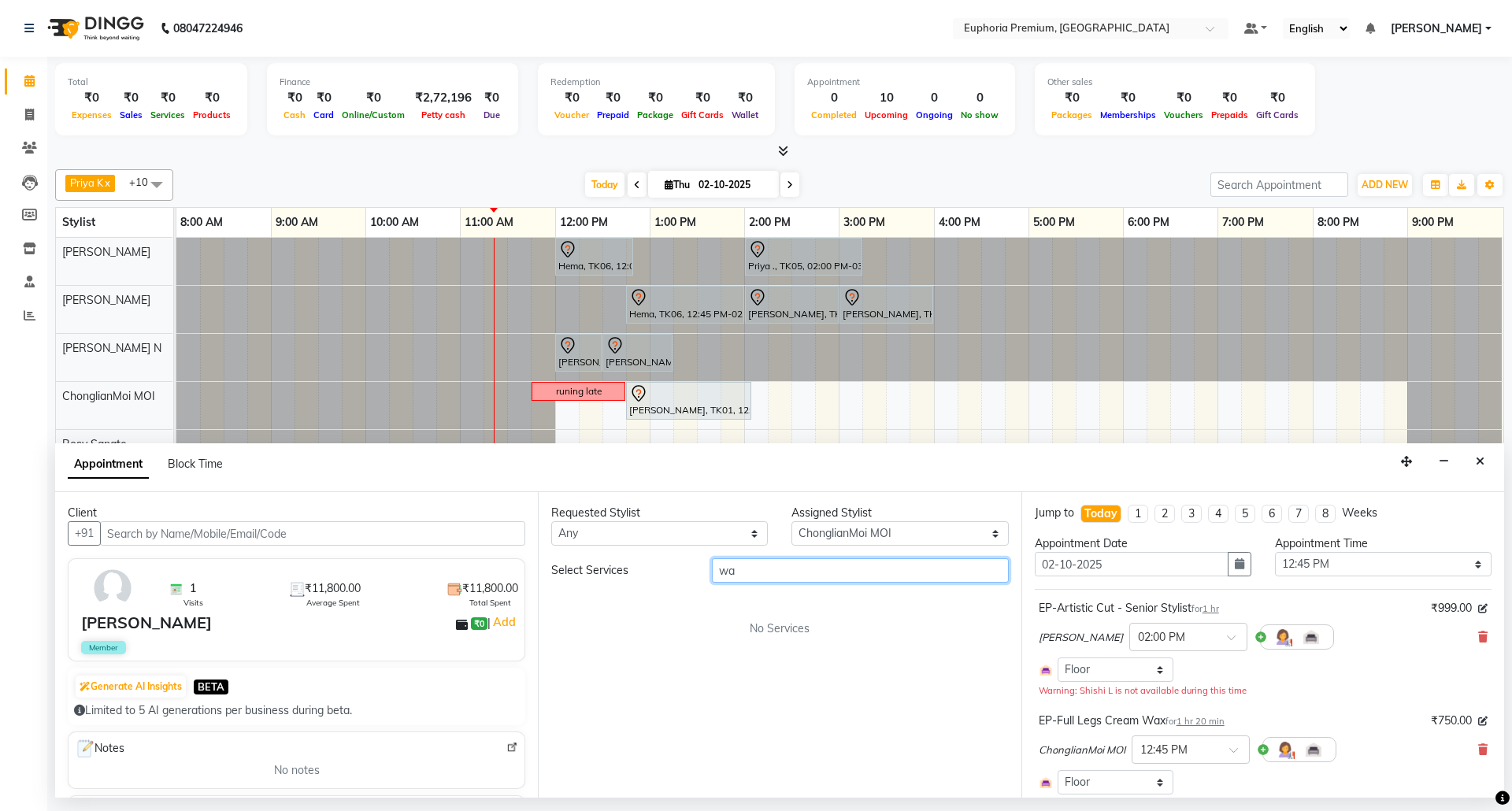
type input "w"
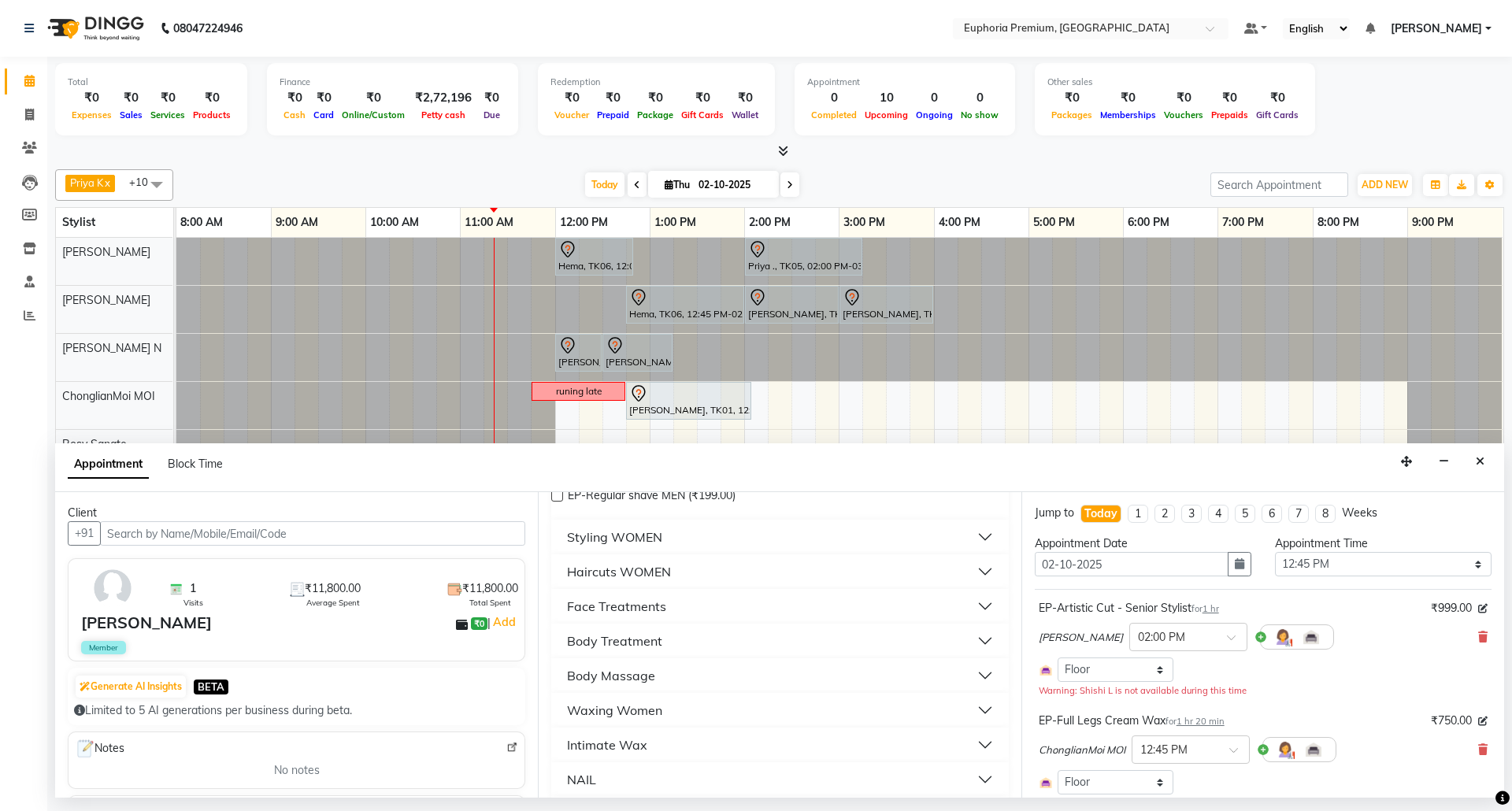
scroll to position [209, 0]
type input "ar"
click at [690, 708] on button "Waxing Women" at bounding box center [779, 708] width 444 height 28
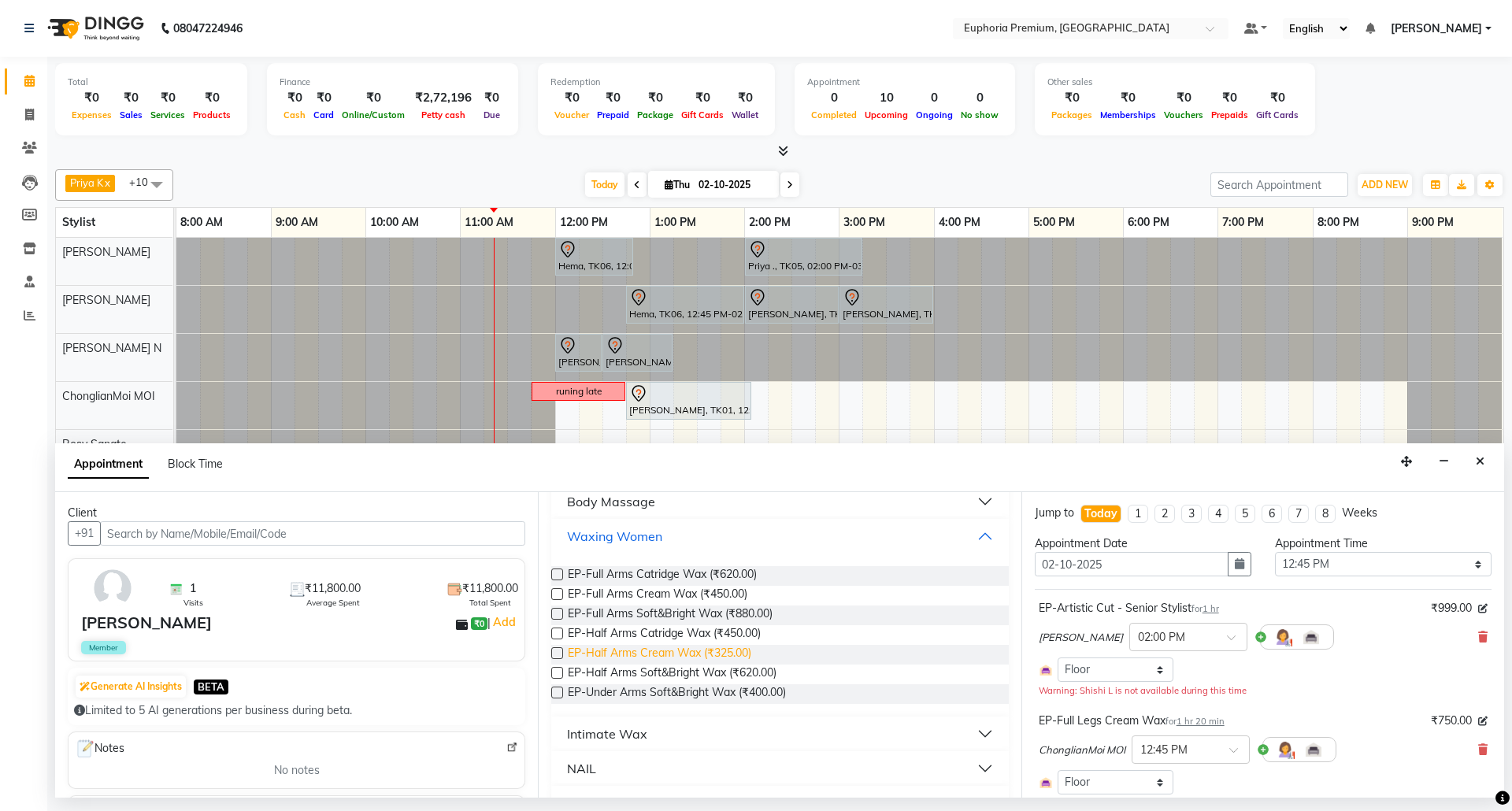
scroll to position [380, 0]
click at [715, 578] on span "EP-Full Arms Catridge Wax (₹620.00)" at bounding box center [662, 577] width 189 height 20
checkbox input "false"
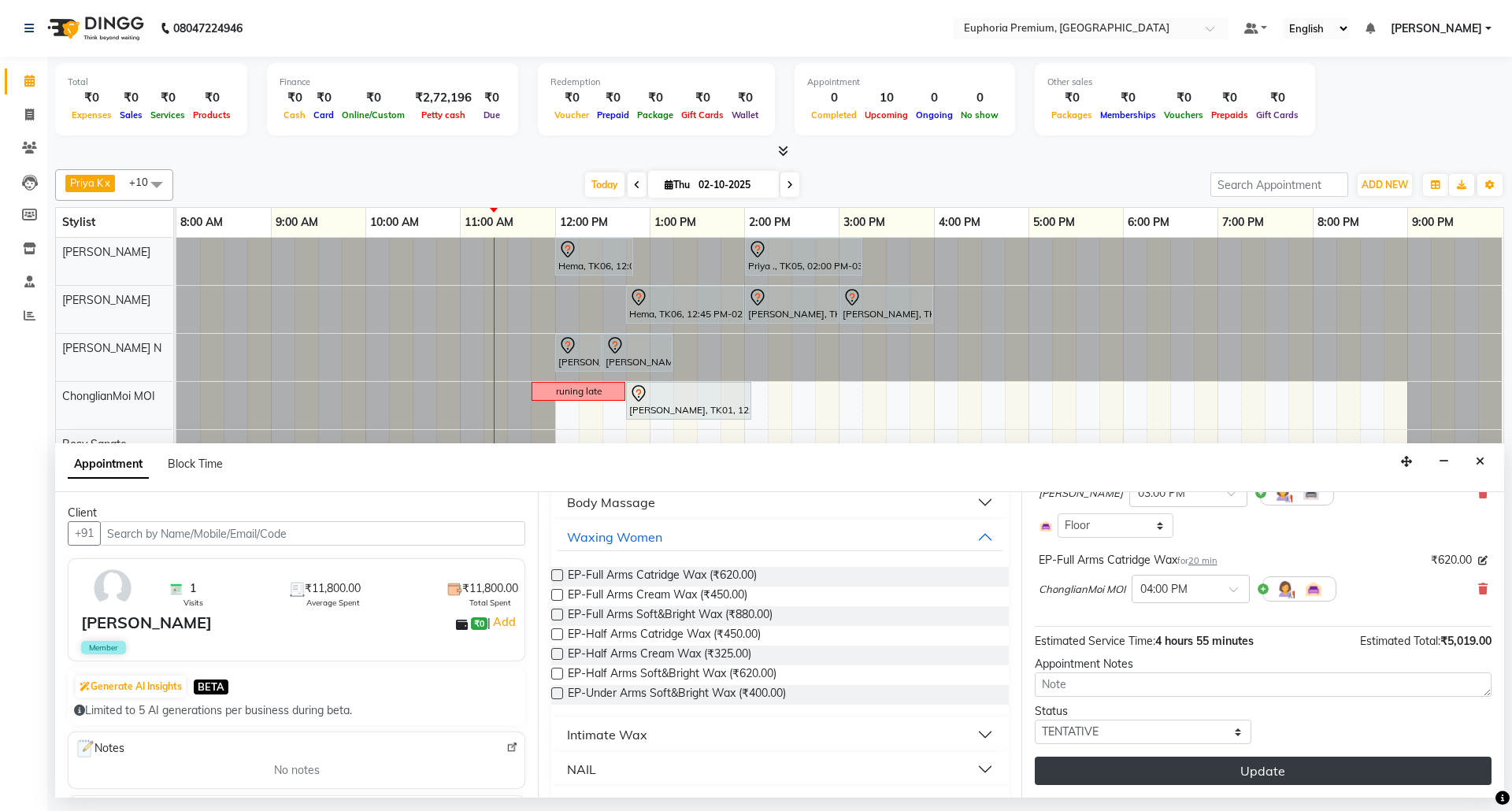
scroll to position [451, 0]
click at [1291, 776] on button "Update" at bounding box center [1264, 770] width 457 height 28
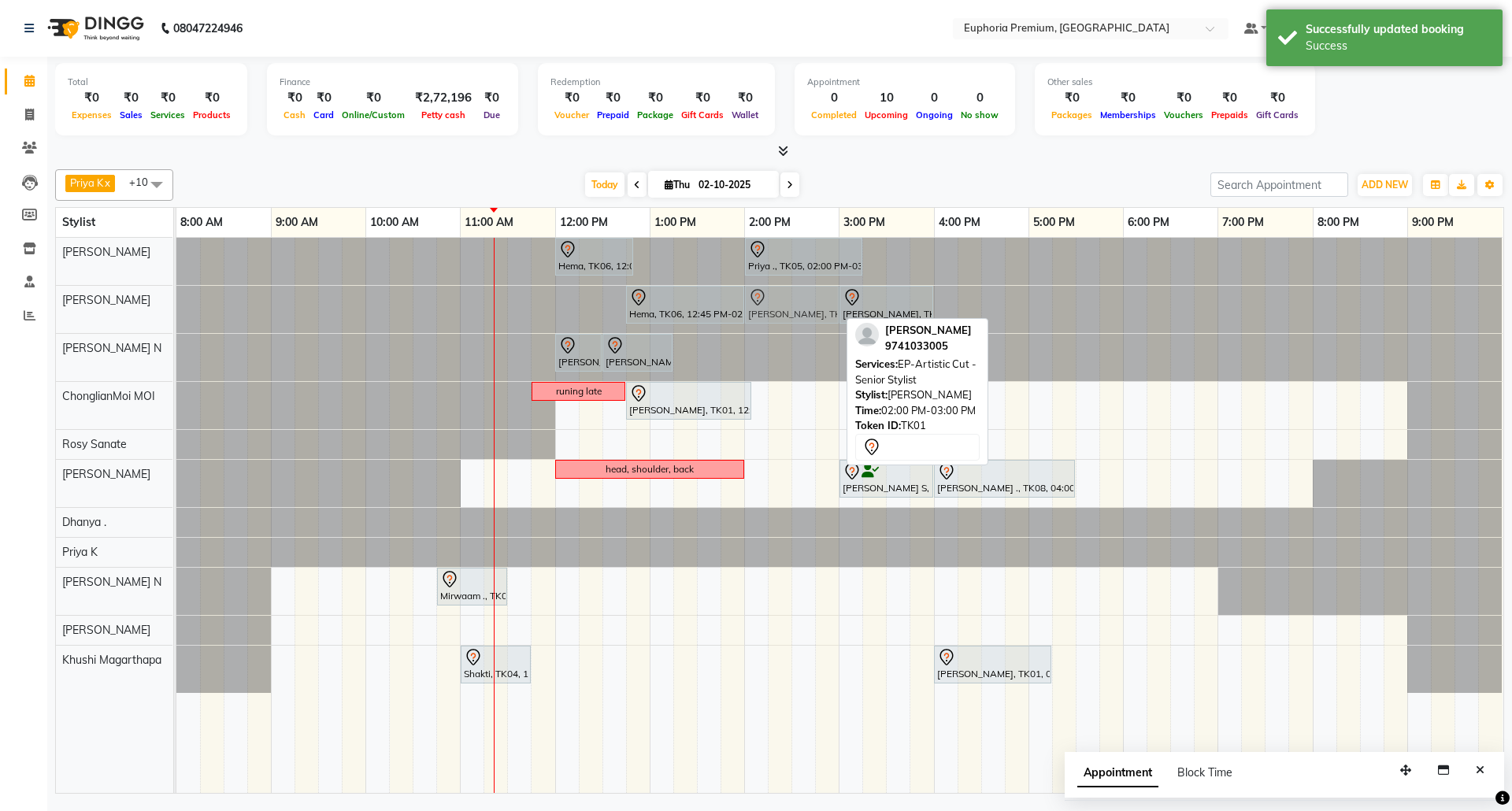
click at [177, 309] on div "Hema, TK06, 12:45 PM-02:00 PM, EP-Bouncy Curls/Special Finger Curls (No wash) S…" at bounding box center [177, 309] width 0 height 47
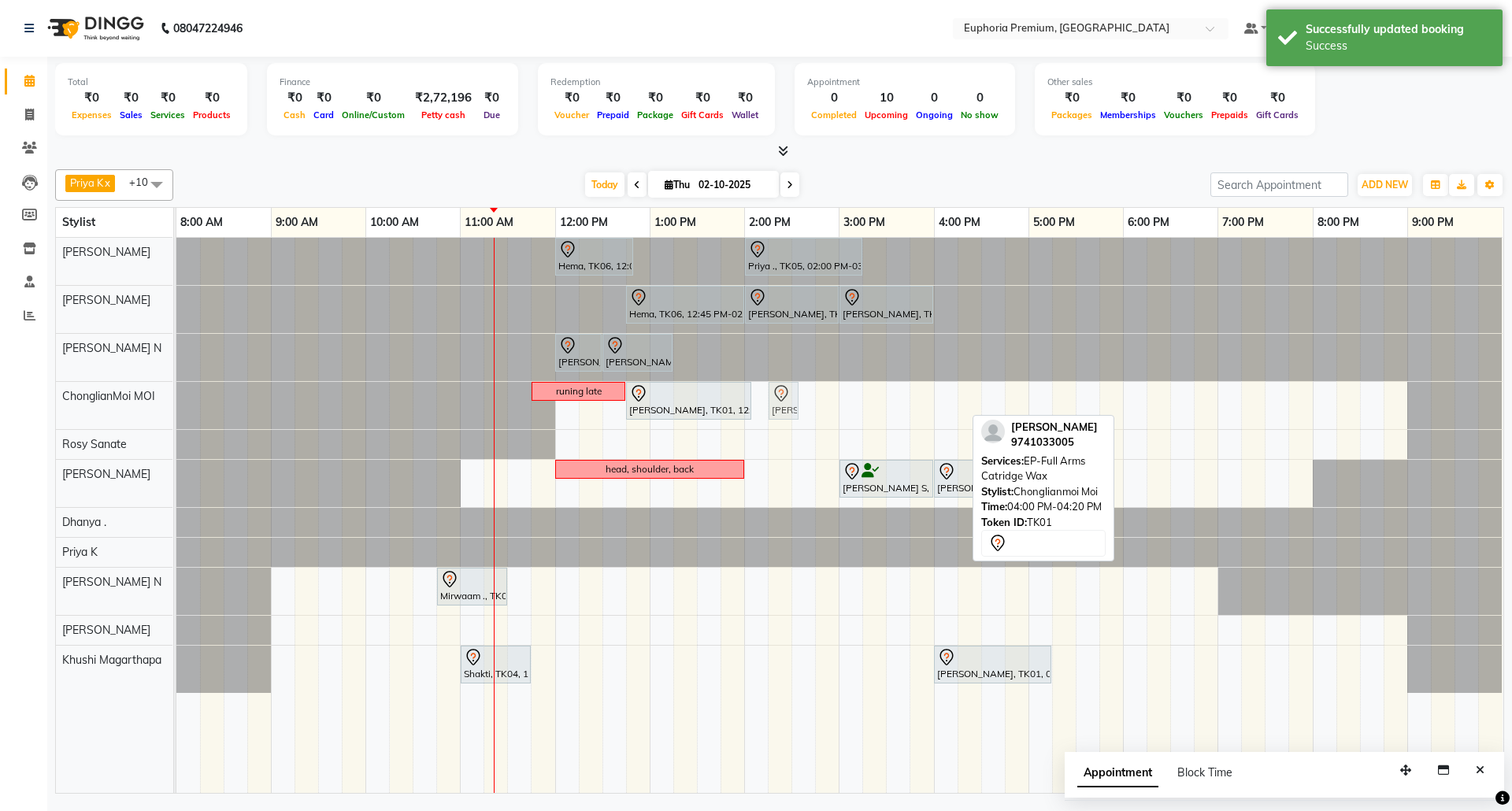
drag, startPoint x: 950, startPoint y: 410, endPoint x: 791, endPoint y: 404, distance: 159.1
click at [177, 404] on div "runing late [PERSON_NAME], TK01, 12:45 PM-02:05 PM, EP-Full Legs Cream Wax [PER…" at bounding box center [177, 405] width 0 height 47
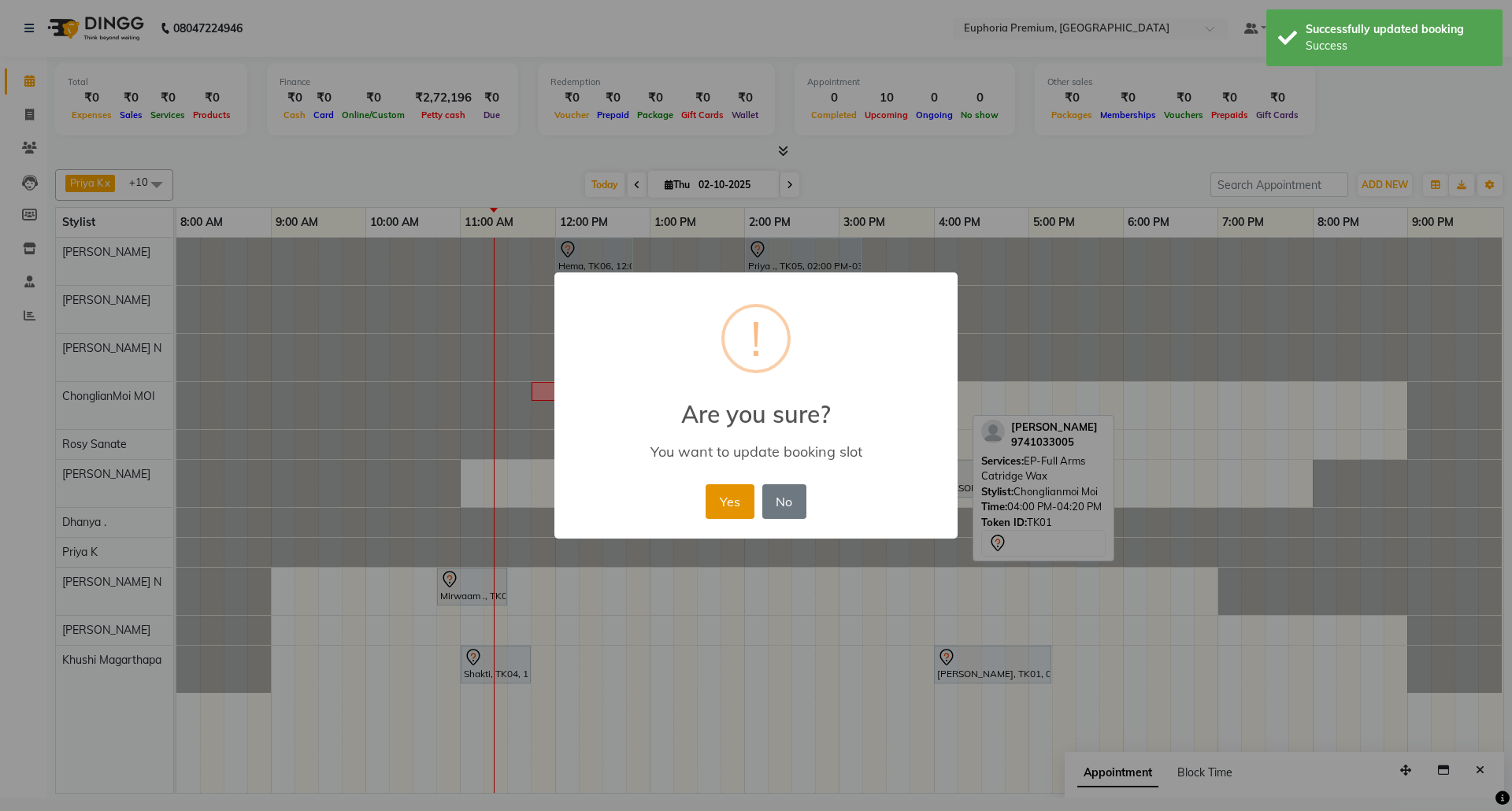
click at [735, 496] on button "Yes" at bounding box center [729, 501] width 48 height 34
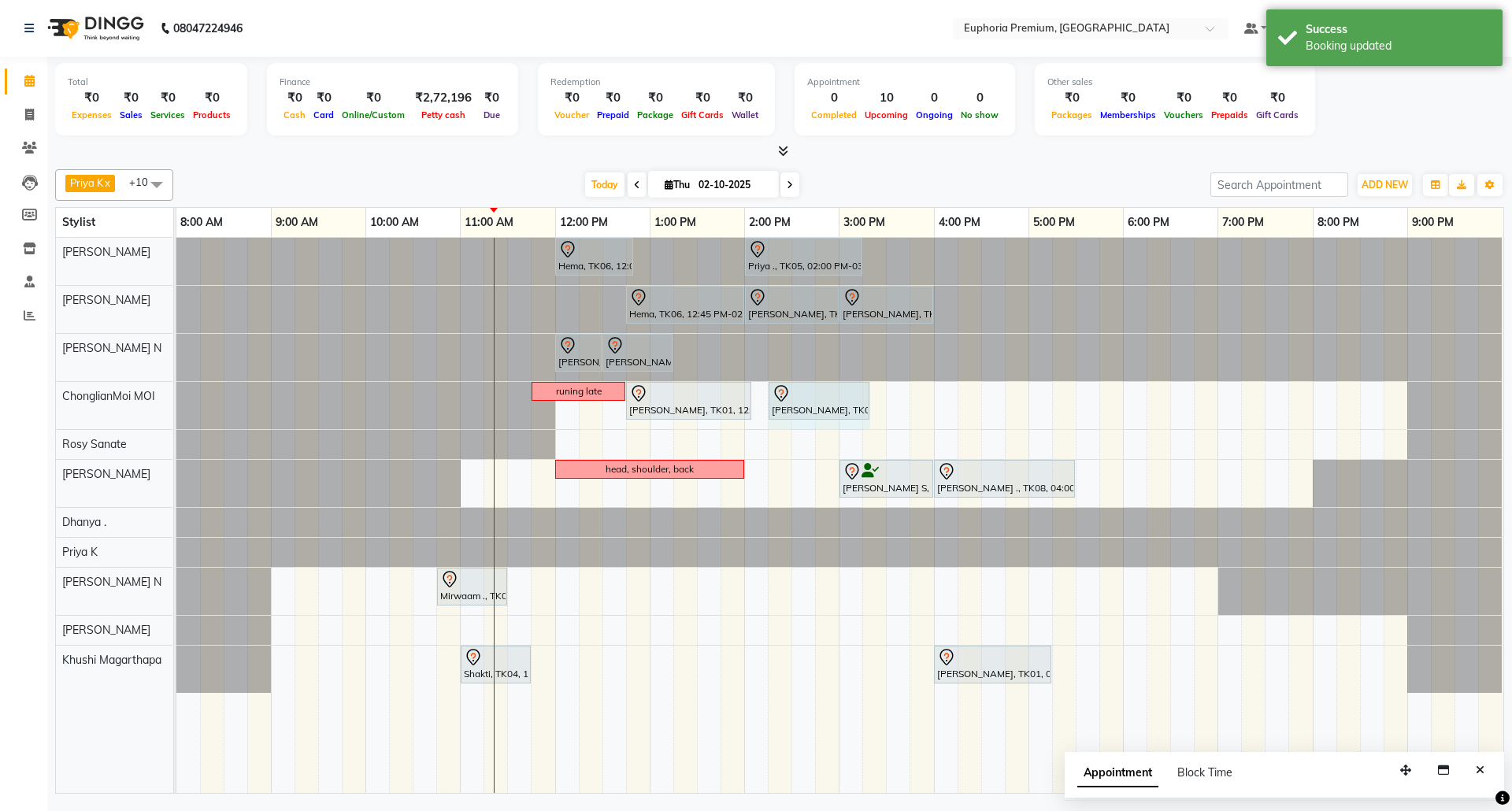
drag, startPoint x: 797, startPoint y: 401, endPoint x: 886, endPoint y: 409, distance: 89.4
click at [886, 409] on div "Hema, TK06, 12:00 PM-12:50 PM, EP-Face & Neck Bleach/Detan Priya ., TK05, 02:00…" at bounding box center [840, 515] width 1327 height 555
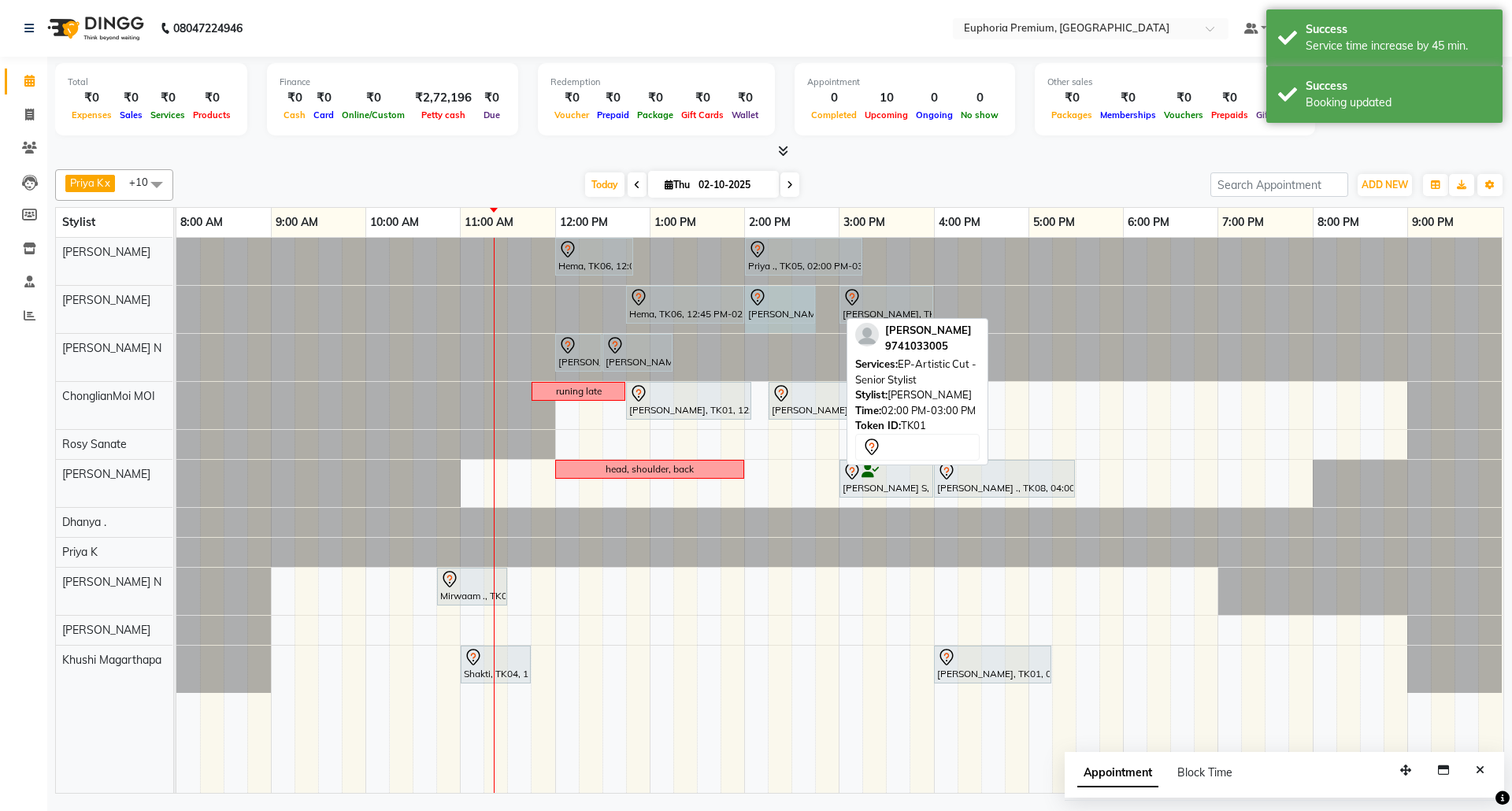
drag, startPoint x: 836, startPoint y: 306, endPoint x: 800, endPoint y: 315, distance: 37.1
click at [177, 315] on div "Hema, TK06, 12:45 PM-02:00 PM, EP-Bouncy Curls/Special Finger Curls (No wash) S…" at bounding box center [177, 309] width 0 height 47
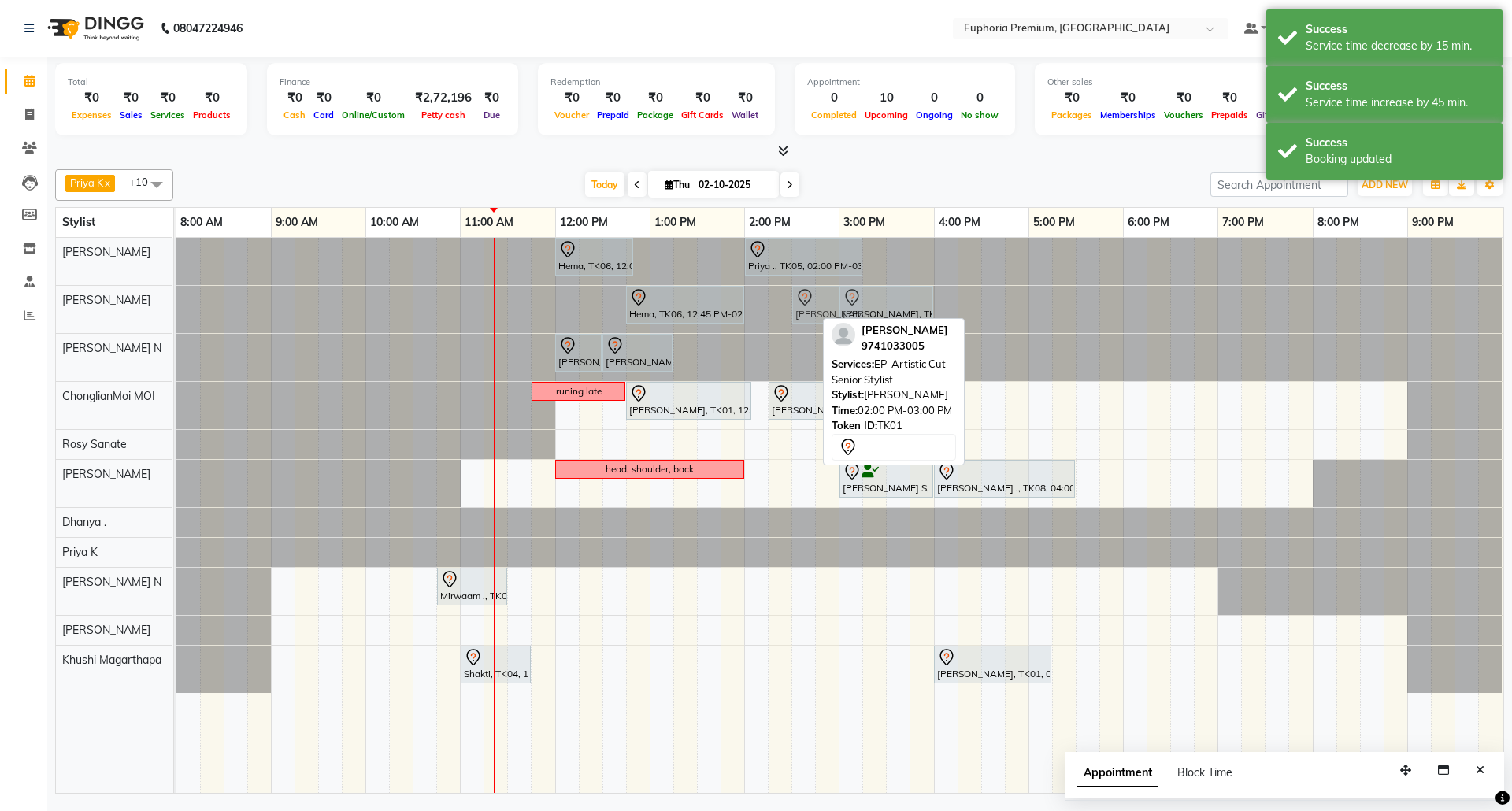
click at [177, 313] on div "Hema, TK06, 12:45 PM-02:00 PM, EP-Bouncy Curls/Special Finger Curls (No wash) S…" at bounding box center [177, 309] width 0 height 47
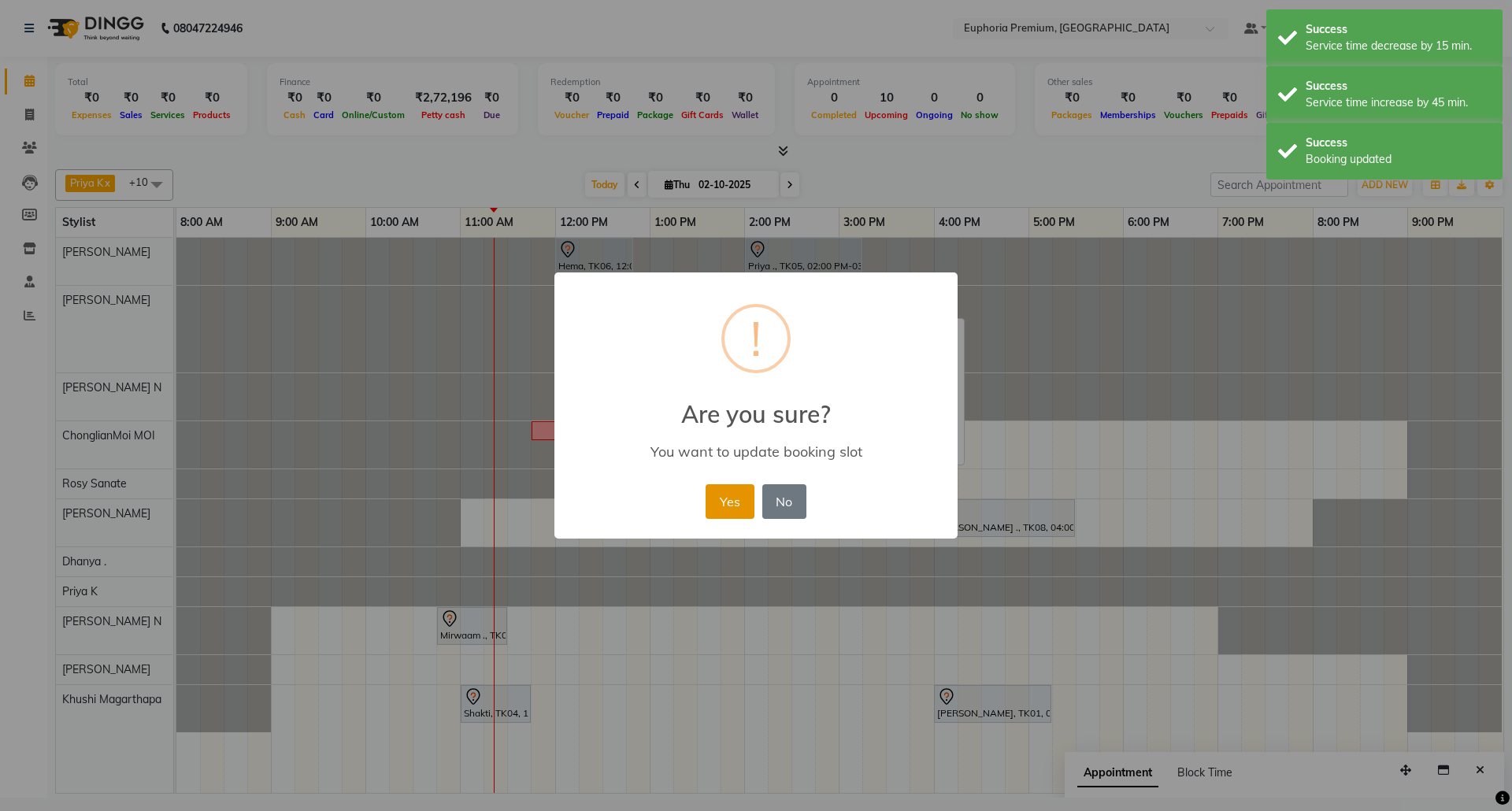
click at [742, 498] on button "Yes" at bounding box center [729, 501] width 48 height 34
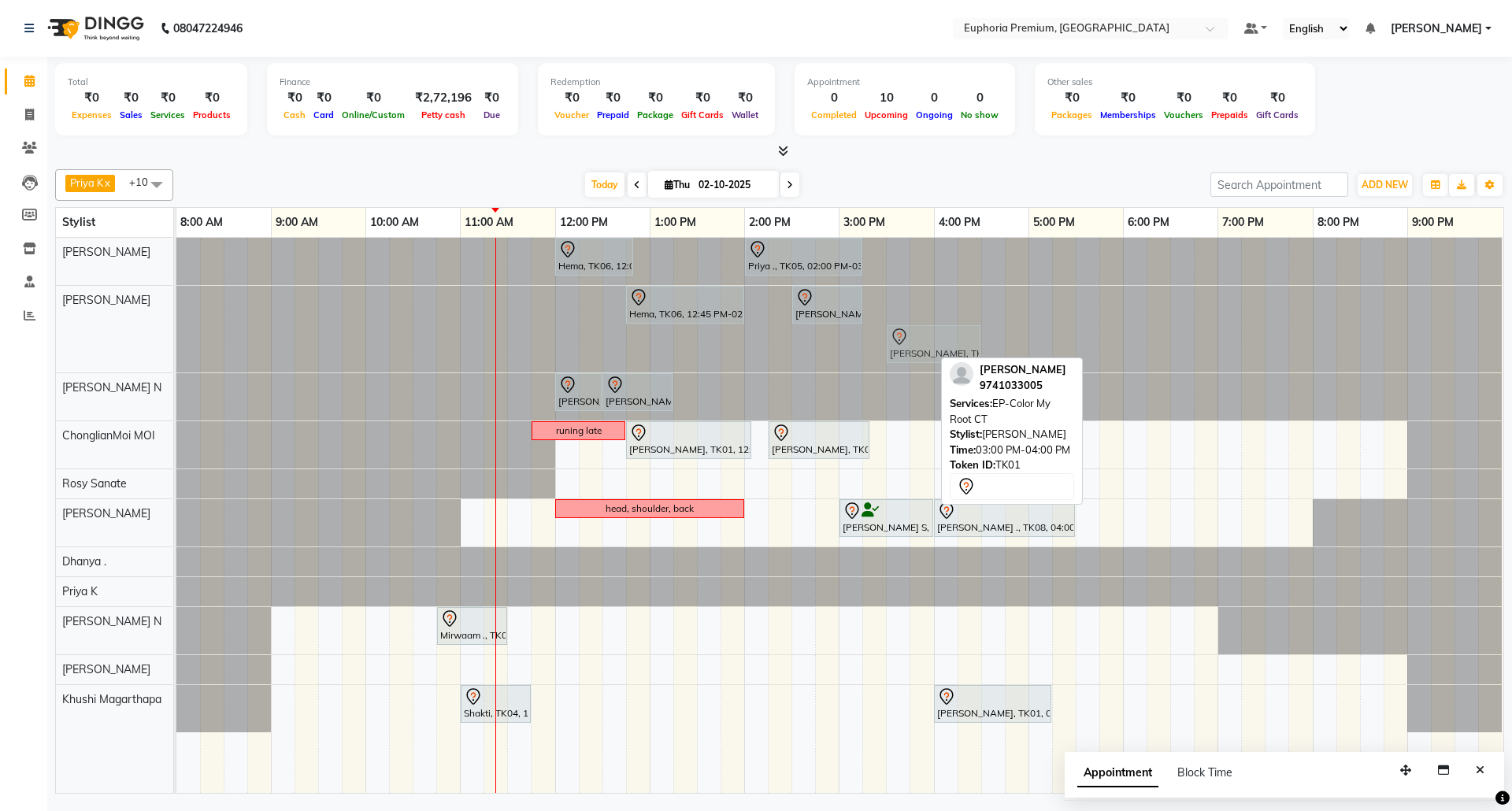
drag, startPoint x: 874, startPoint y: 350, endPoint x: 929, endPoint y: 322, distance: 61.7
click at [929, 322] on div "Hema, TK06, 12:45 PM-02:00 PM, EP-Bouncy Curls/Special Finger Curls (No wash) S…" at bounding box center [840, 329] width 1327 height 86
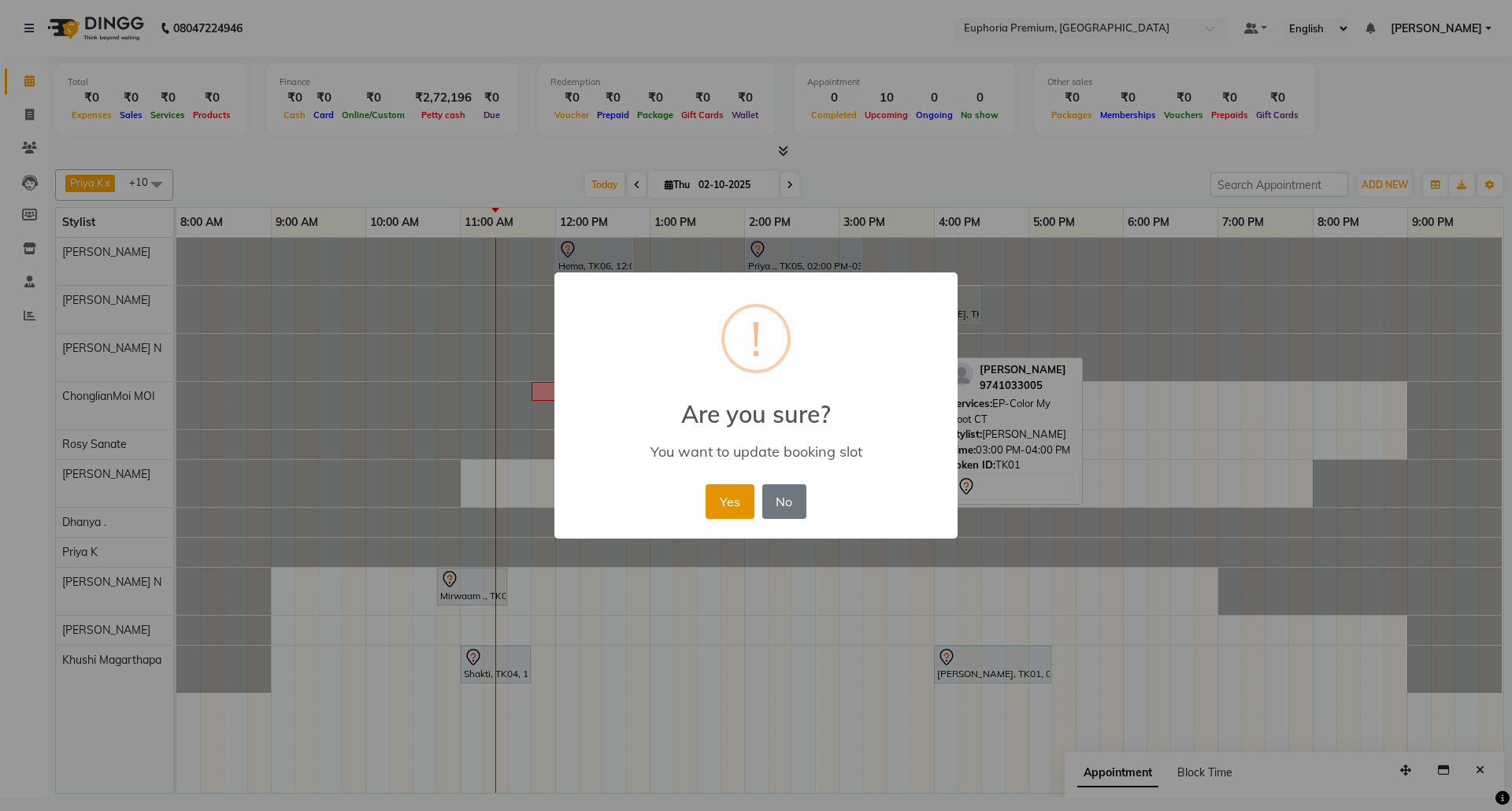
click at [724, 500] on button "Yes" at bounding box center [729, 501] width 48 height 34
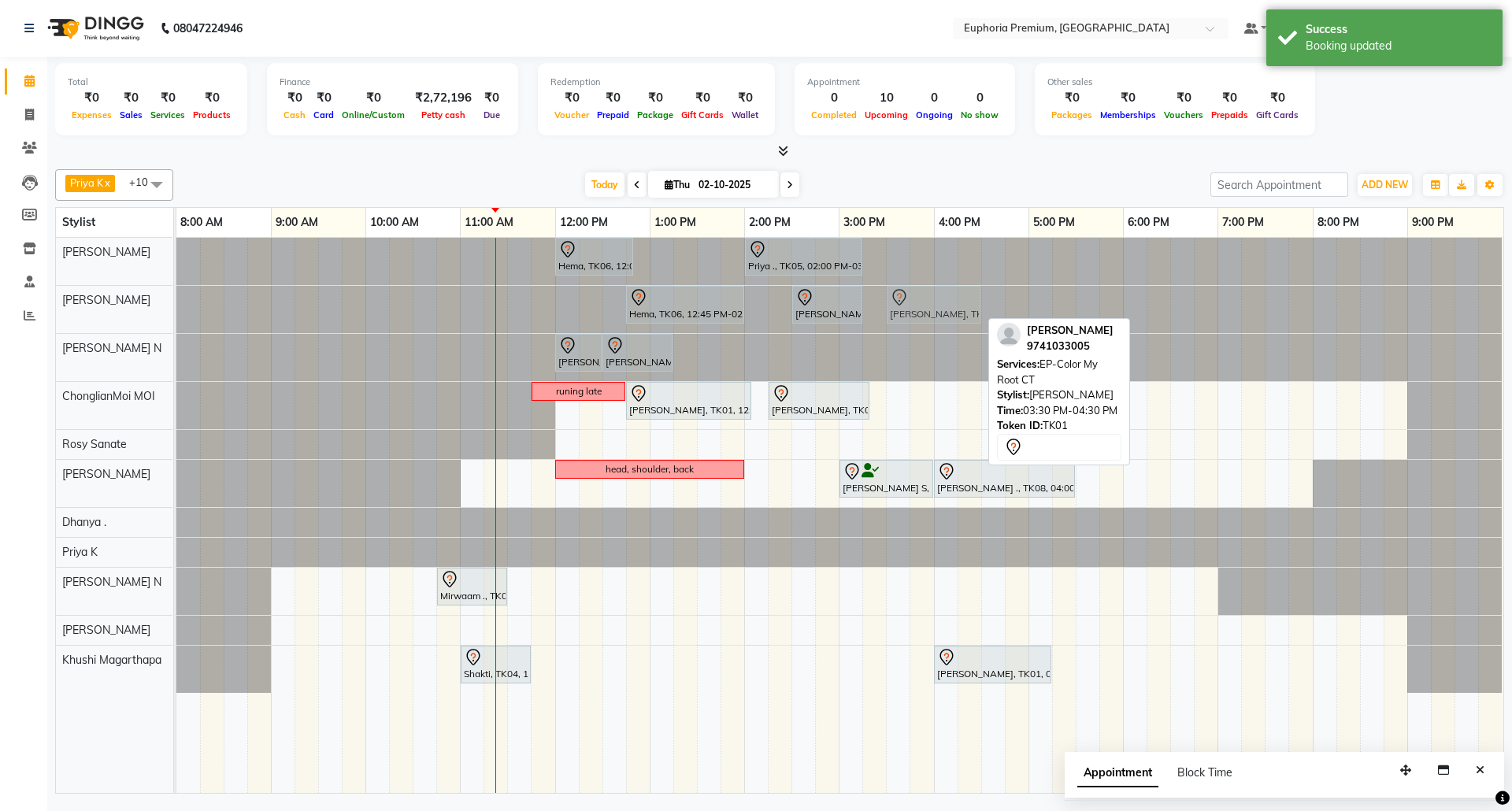
click at [177, 301] on div "Hema, TK06, 12:45 PM-02:00 PM, EP-Bouncy Curls/Special Finger Curls (No wash) S…" at bounding box center [177, 309] width 0 height 47
drag, startPoint x: 943, startPoint y: 307, endPoint x: 921, endPoint y: 313, distance: 22.8
click at [177, 313] on div "Hema, TK06, 12:45 PM-02:00 PM, EP-Bouncy Curls/Special Finger Curls (No wash) S…" at bounding box center [177, 309] width 0 height 47
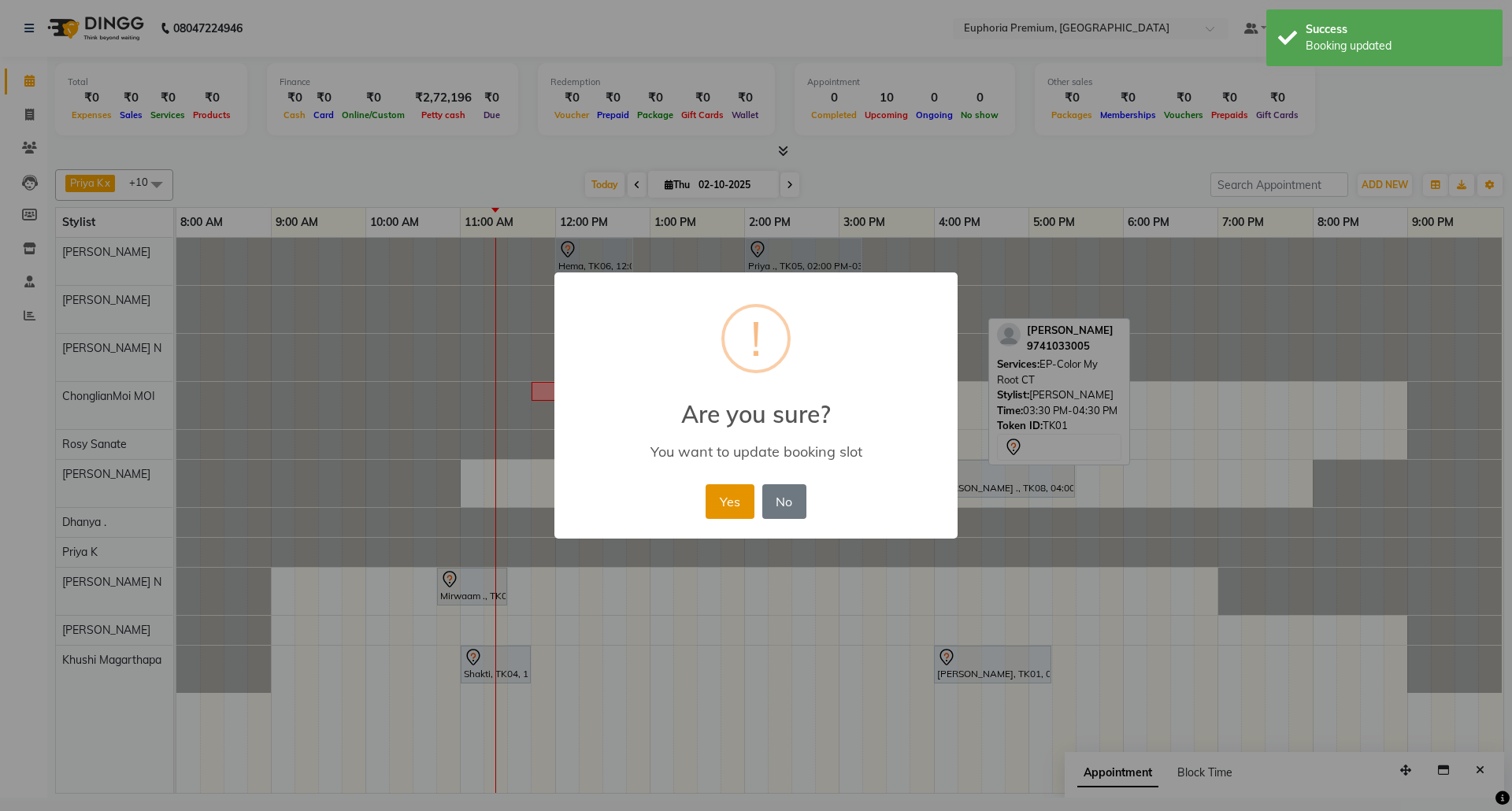
click at [722, 502] on button "Yes" at bounding box center [729, 501] width 48 height 34
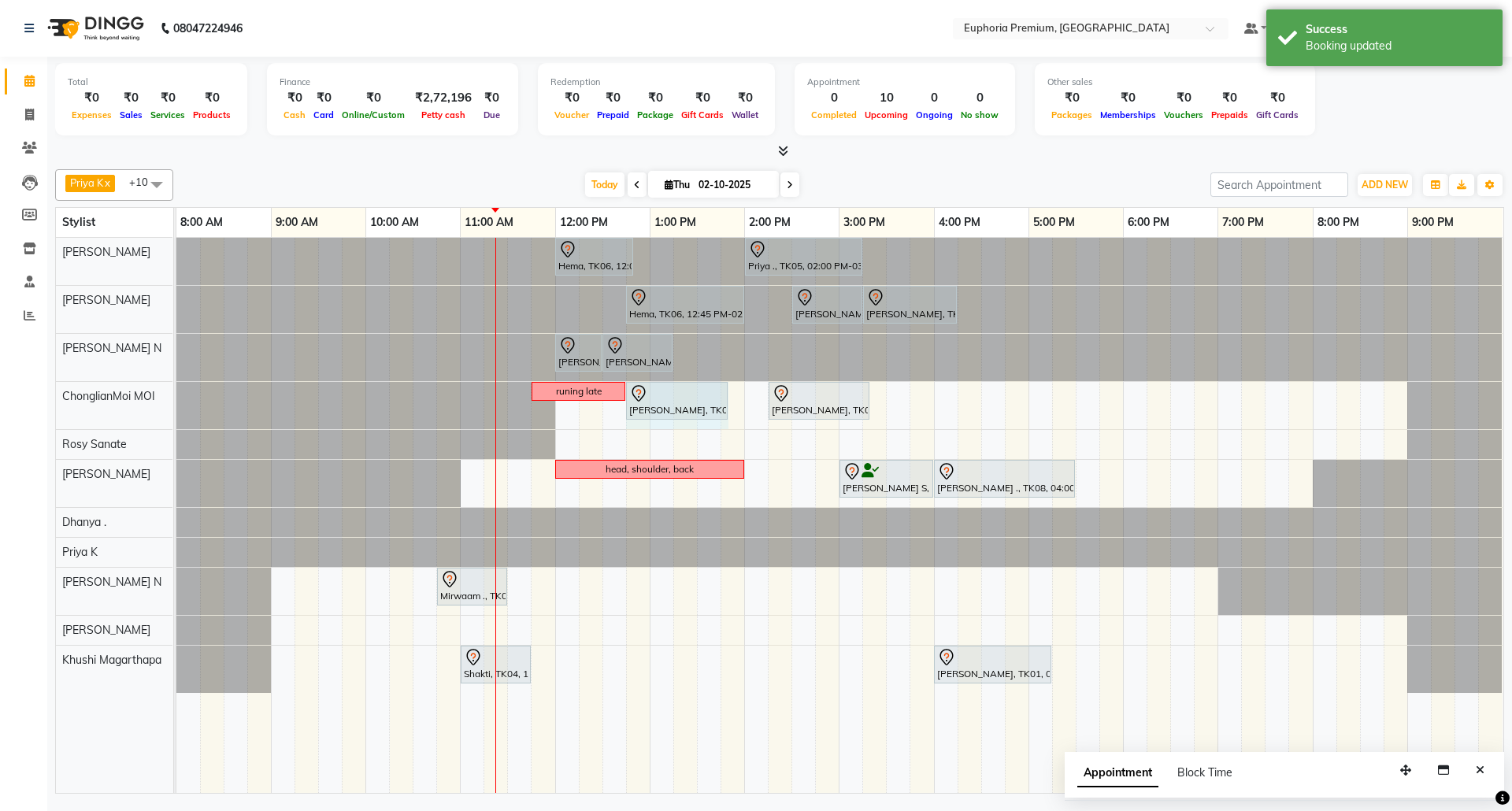
drag, startPoint x: 751, startPoint y: 403, endPoint x: 736, endPoint y: 404, distance: 15.0
click at [736, 404] on div "Hema, TK06, 12:00 PM-12:50 PM, EP-Face & Neck Bleach/Detan Priya ., TK05, 02:00…" at bounding box center [840, 515] width 1327 height 555
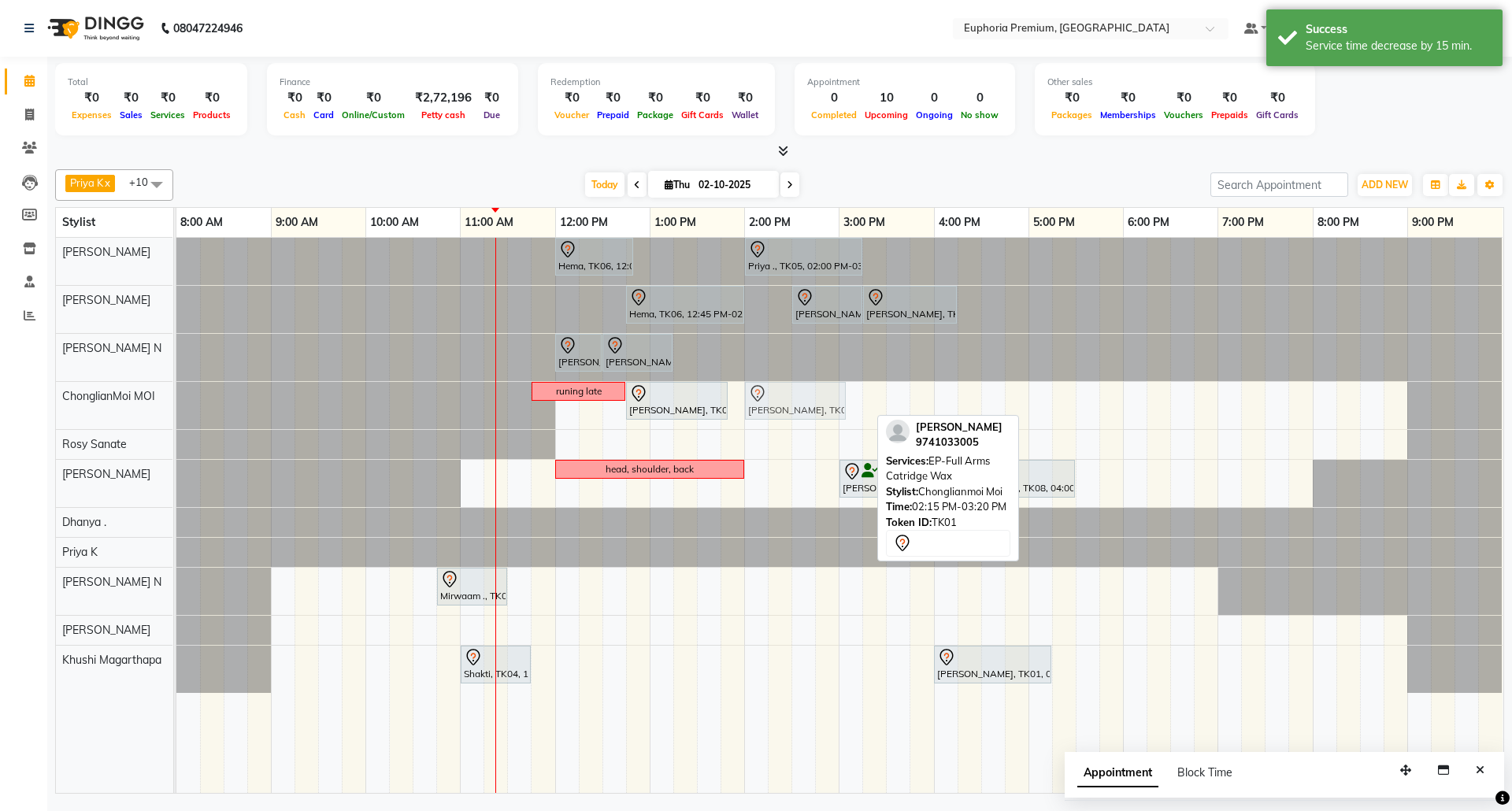
click at [177, 413] on div "runing late [PERSON_NAME], TK01, 12:45 PM-01:50 PM, EP-Full Legs Cream Wax [PER…" at bounding box center [177, 405] width 0 height 47
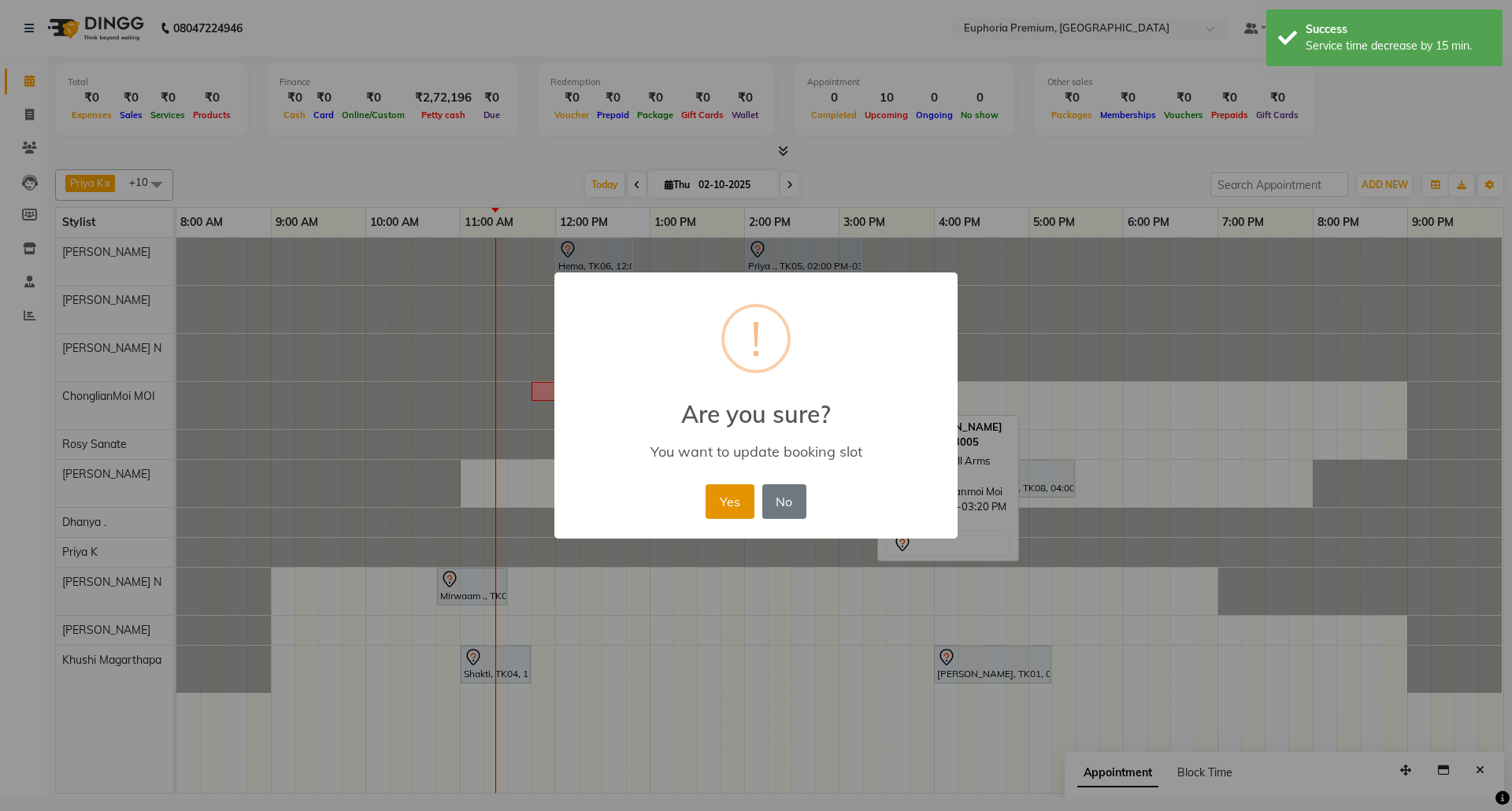
click at [732, 502] on button "Yes" at bounding box center [729, 501] width 48 height 34
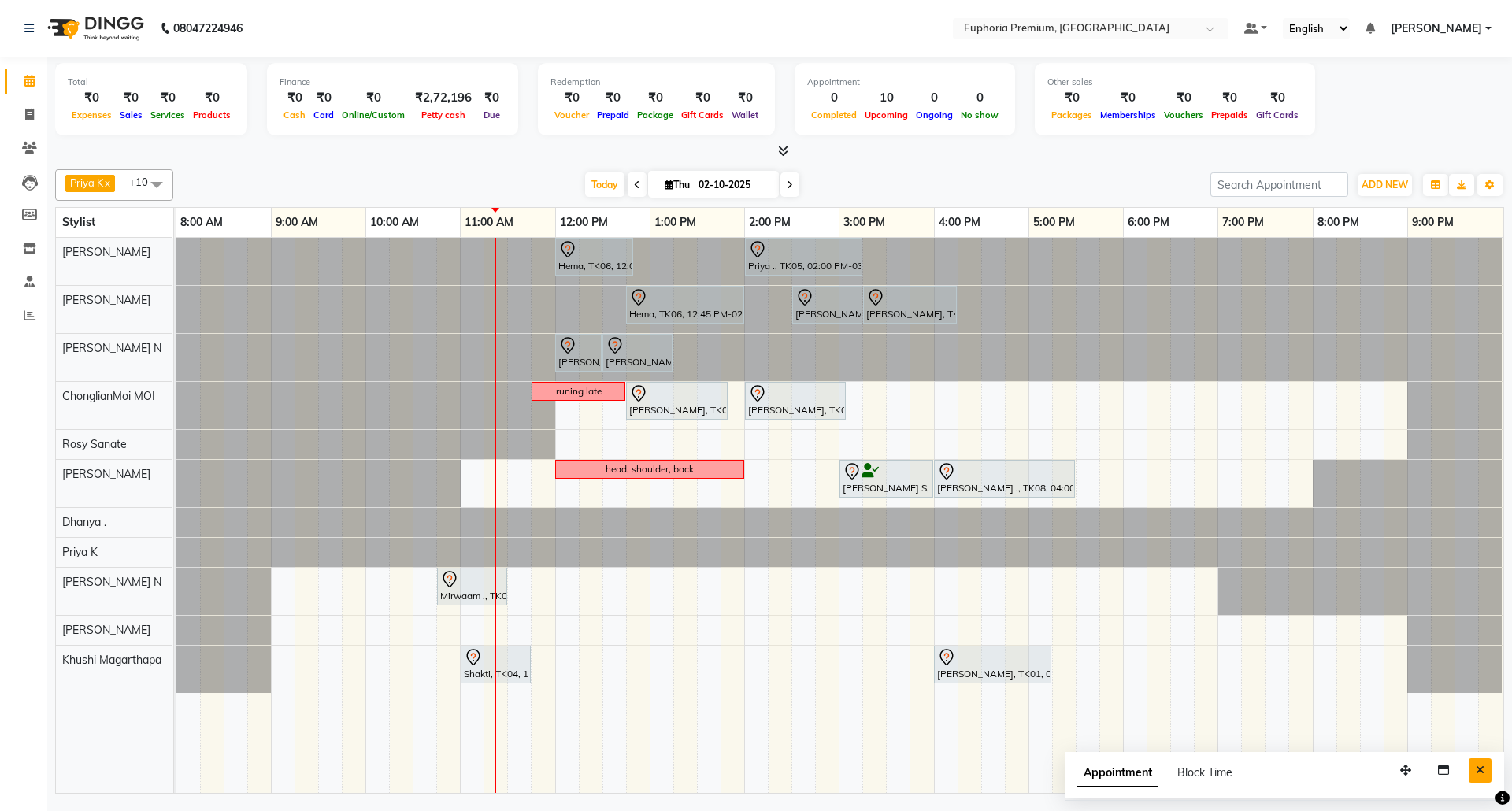
click at [1474, 762] on button "Close" at bounding box center [1480, 770] width 23 height 25
click at [778, 153] on icon at bounding box center [783, 151] width 10 height 12
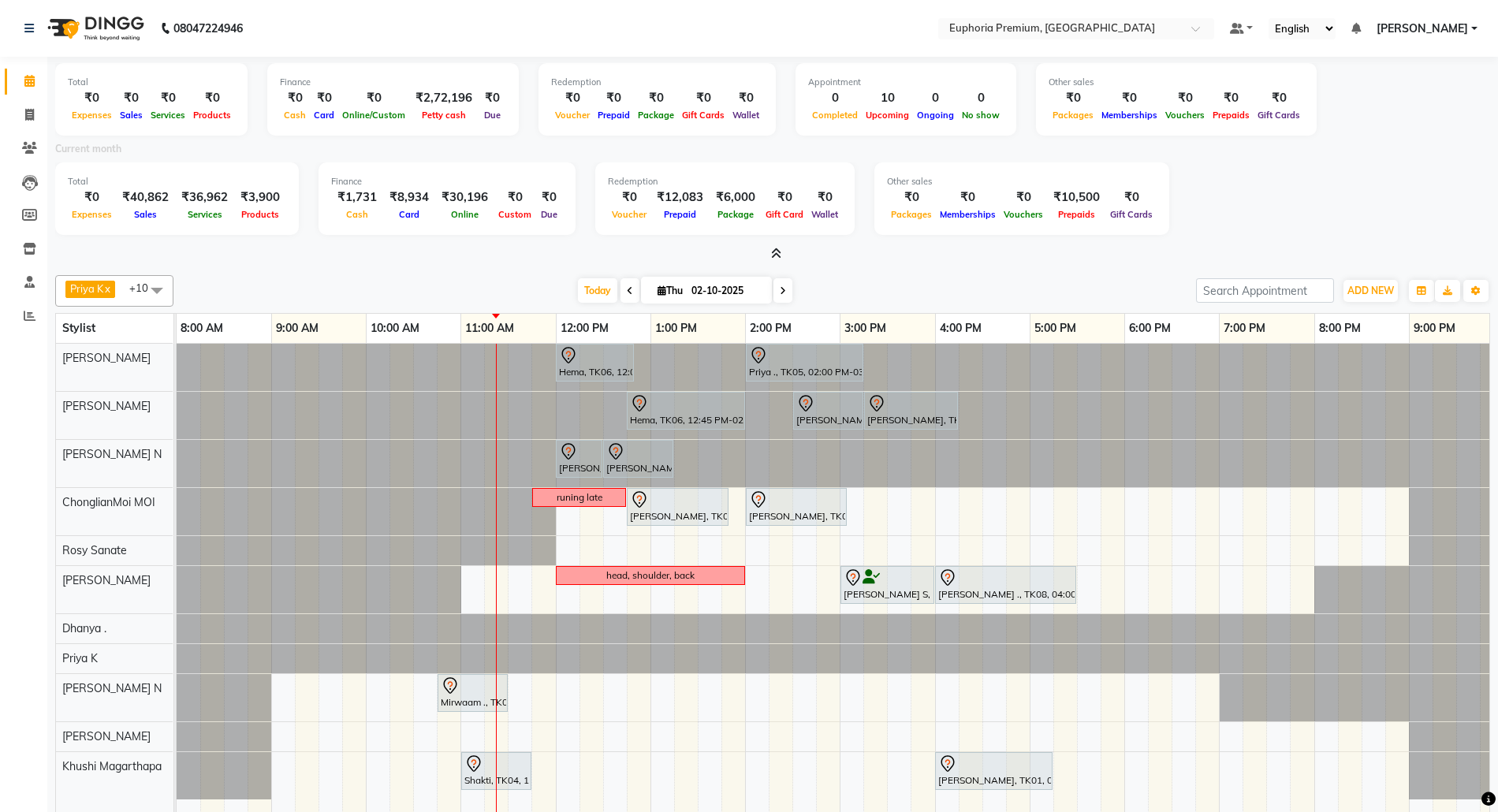
click at [769, 250] on span at bounding box center [773, 253] width 17 height 17
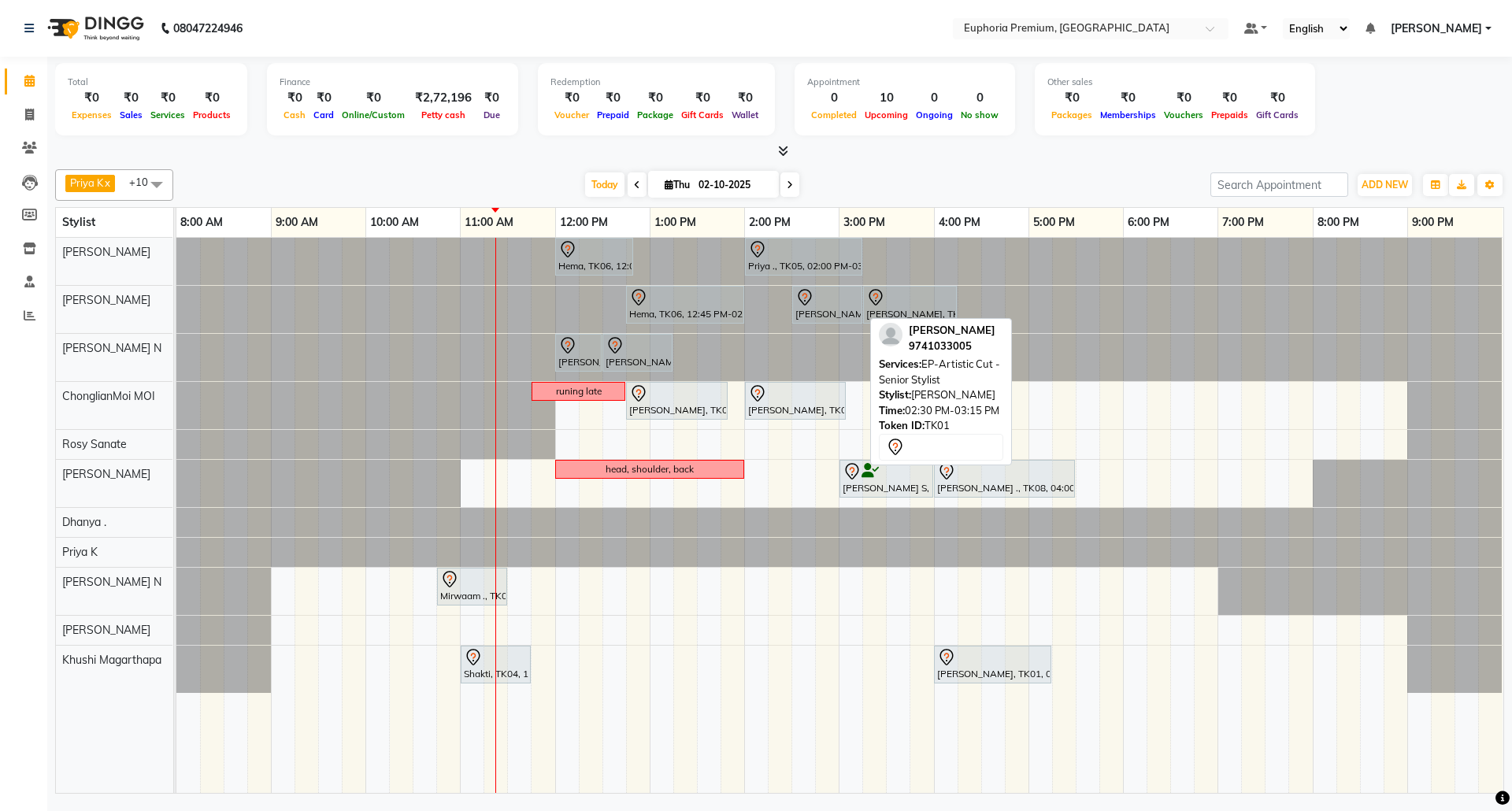
click at [828, 309] on div "[PERSON_NAME], TK01, 02:30 PM-03:15 PM, EP-Artistic Cut - Senior Stylist" at bounding box center [827, 305] width 67 height 33
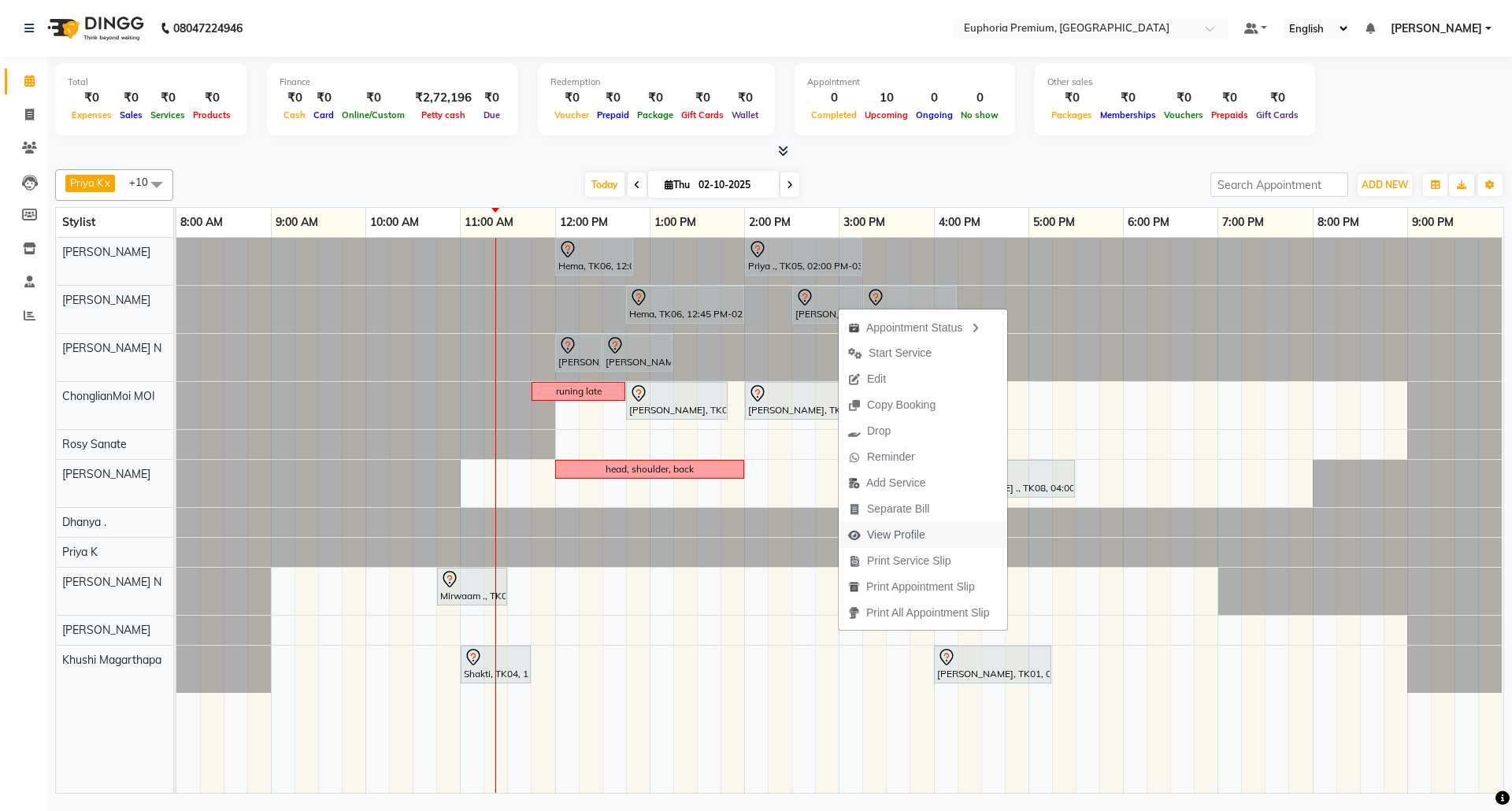
click at [895, 538] on span "View Profile" at bounding box center [896, 534] width 58 height 17
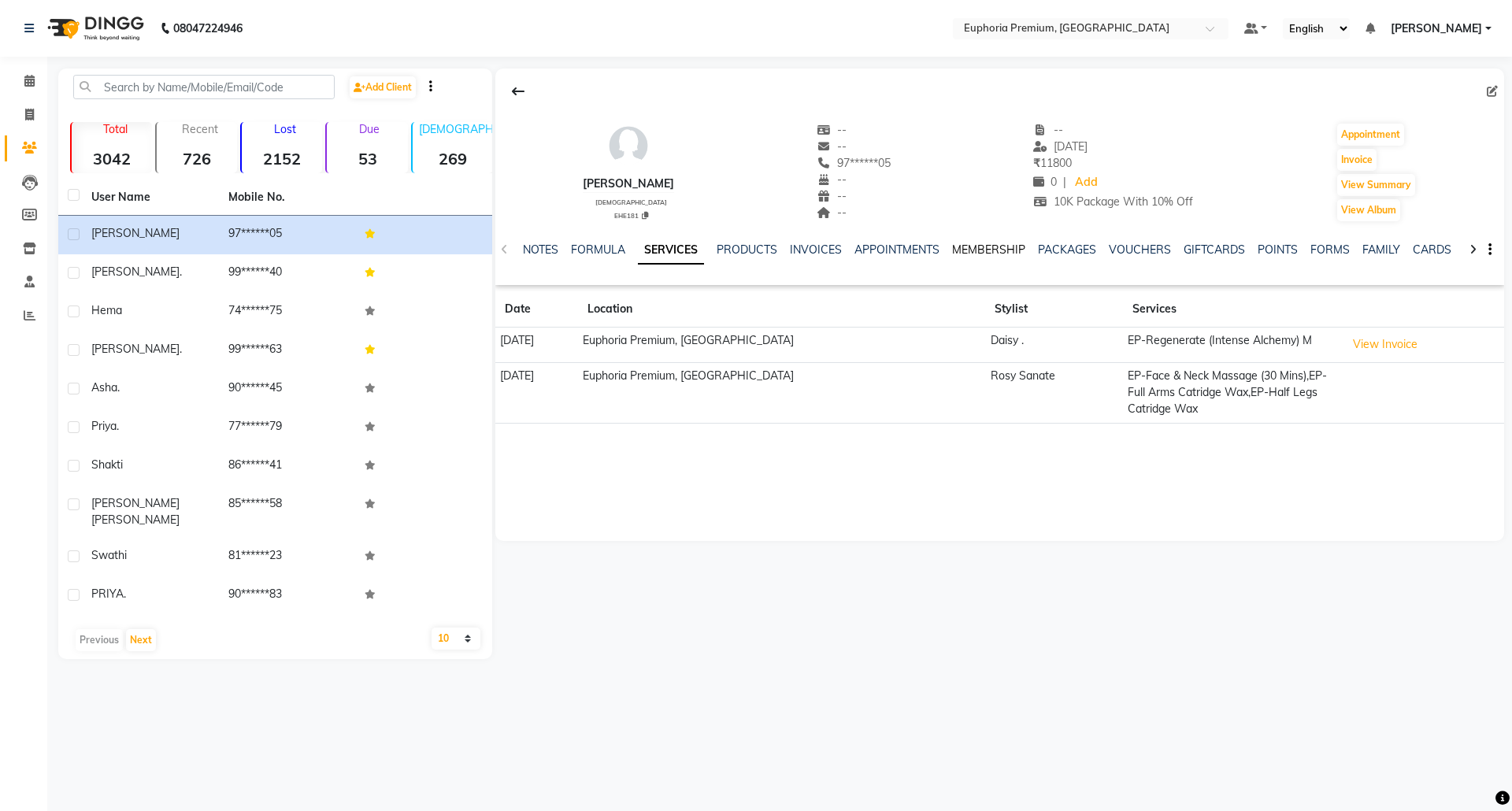
click at [967, 256] on link "MEMBERSHIP" at bounding box center [988, 249] width 74 height 14
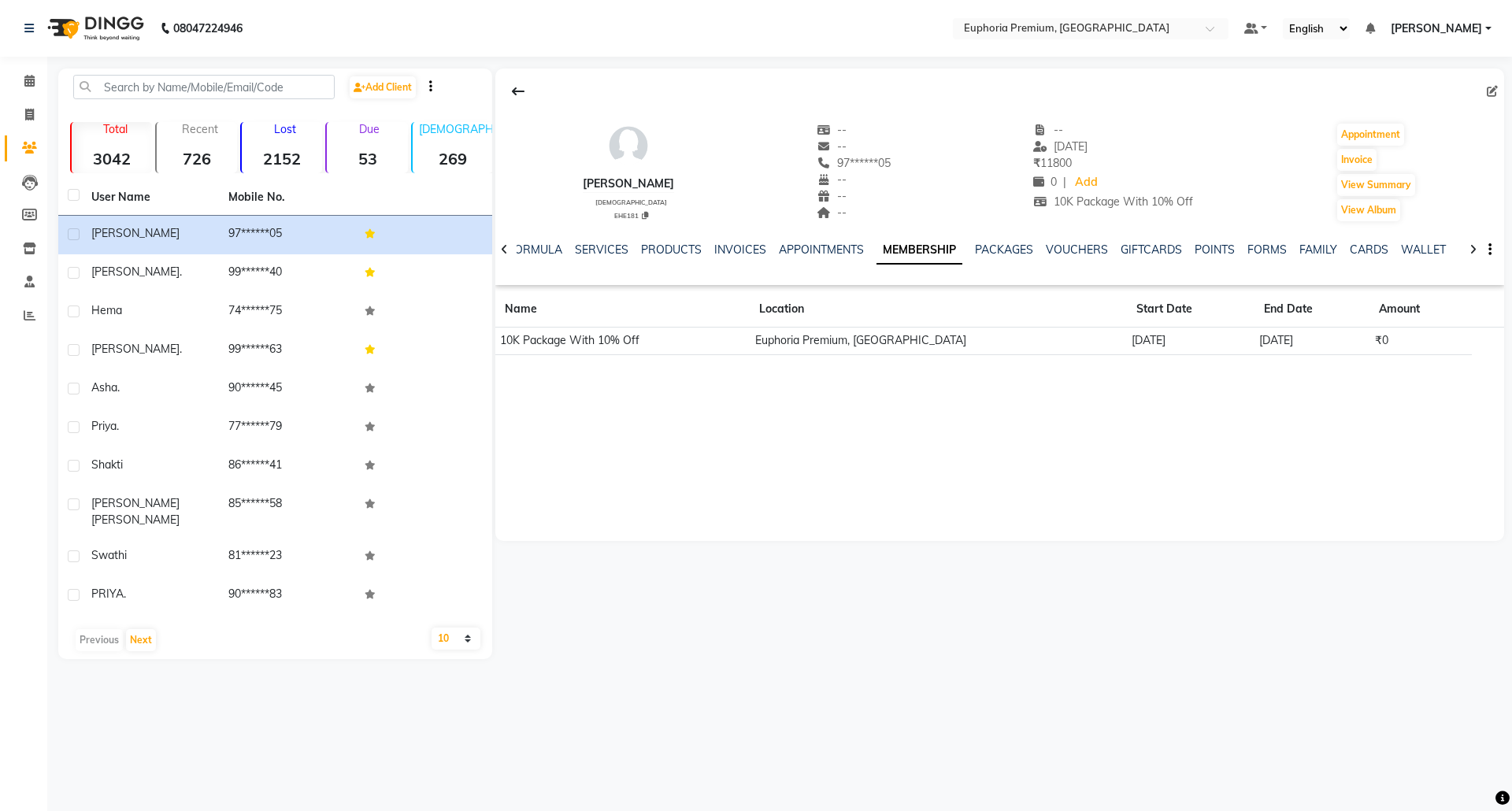
click at [1052, 257] on div "VOUCHERS" at bounding box center [1076, 249] width 62 height 17
click at [1071, 244] on link "VOUCHERS" at bounding box center [1076, 249] width 62 height 14
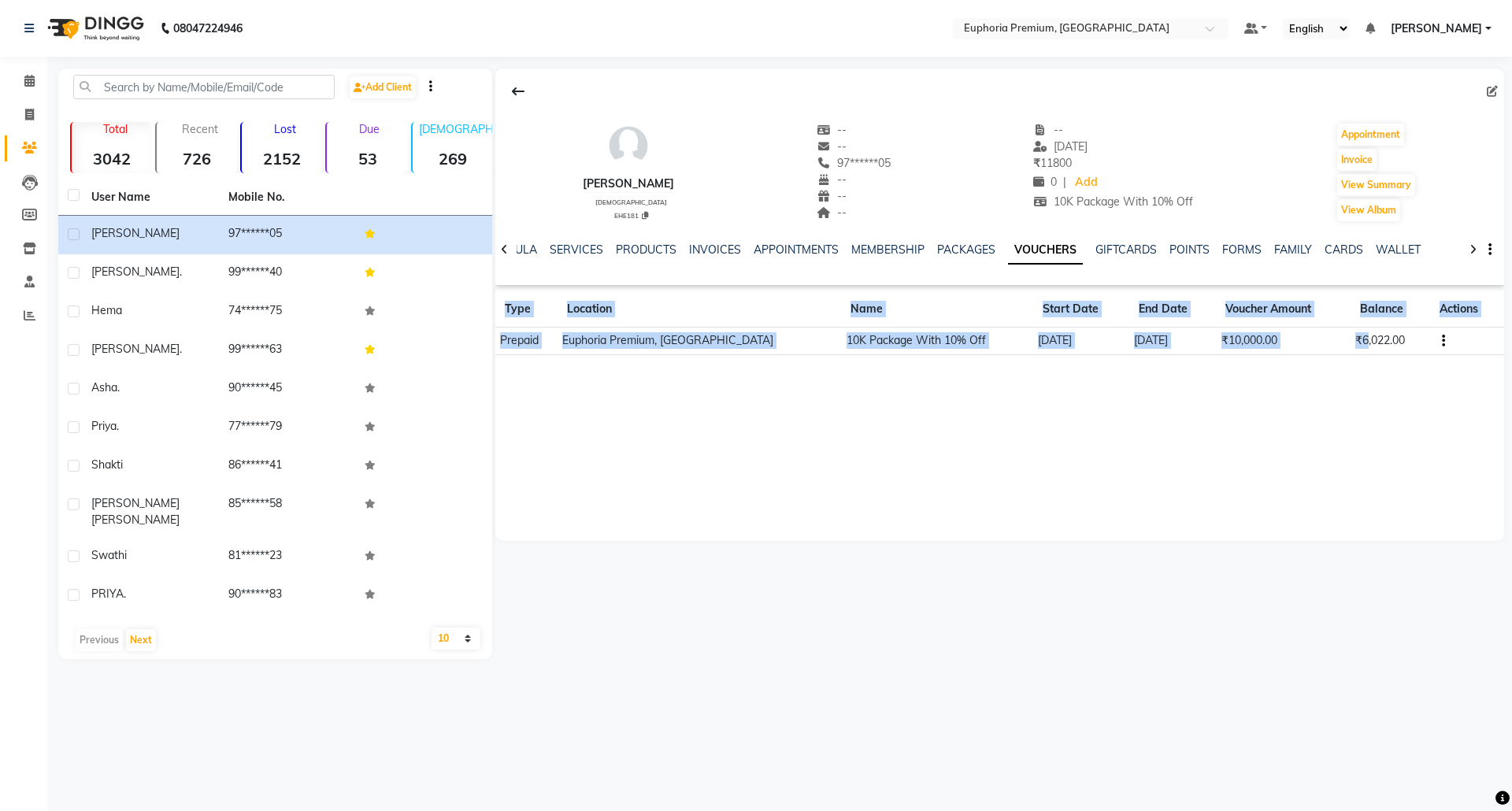
drag, startPoint x: 1361, startPoint y: 334, endPoint x: 1406, endPoint y: 431, distance: 106.9
click at [1348, 357] on div "[PERSON_NAME] [DEMOGRAPHIC_DATA] EHE181 -- -- 97******05 -- -- -- -- [DATE] ₹ 1…" at bounding box center [1000, 218] width 1009 height 299
click at [1375, 507] on div "[PERSON_NAME] [DEMOGRAPHIC_DATA] EHE181 -- -- 97******05 -- -- -- -- [DATE] ₹ 1…" at bounding box center [1000, 305] width 1009 height 473
click at [26, 80] on icon at bounding box center [29, 80] width 10 height 12
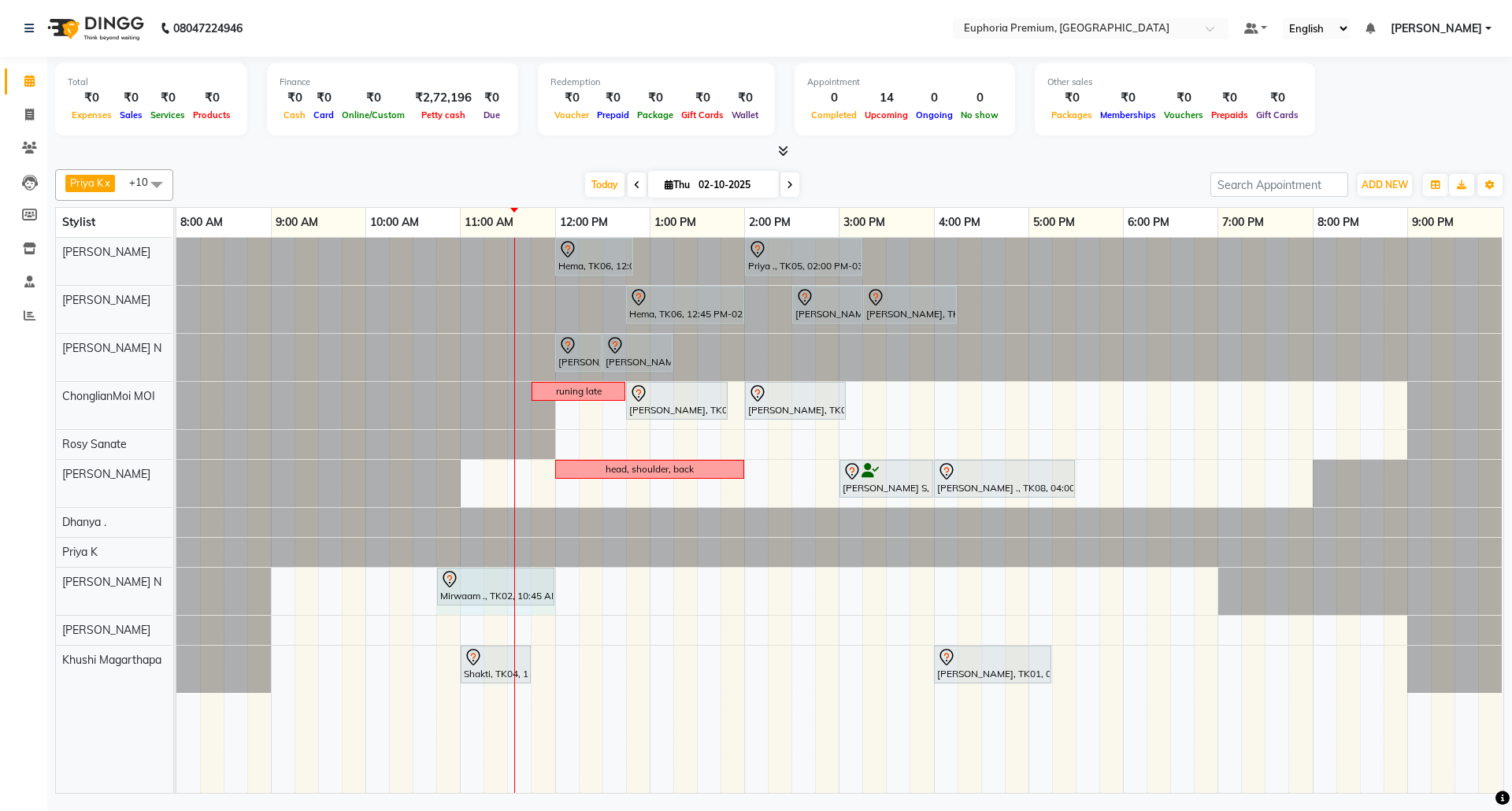
drag, startPoint x: 504, startPoint y: 592, endPoint x: 545, endPoint y: 586, distance: 41.4
click at [177, 586] on div "Mirwaam ., TK02, 10:45 AM-11:30 AM, EEP-HAIR CUT (Senior Stylist) with hairwash…" at bounding box center [177, 591] width 0 height 47
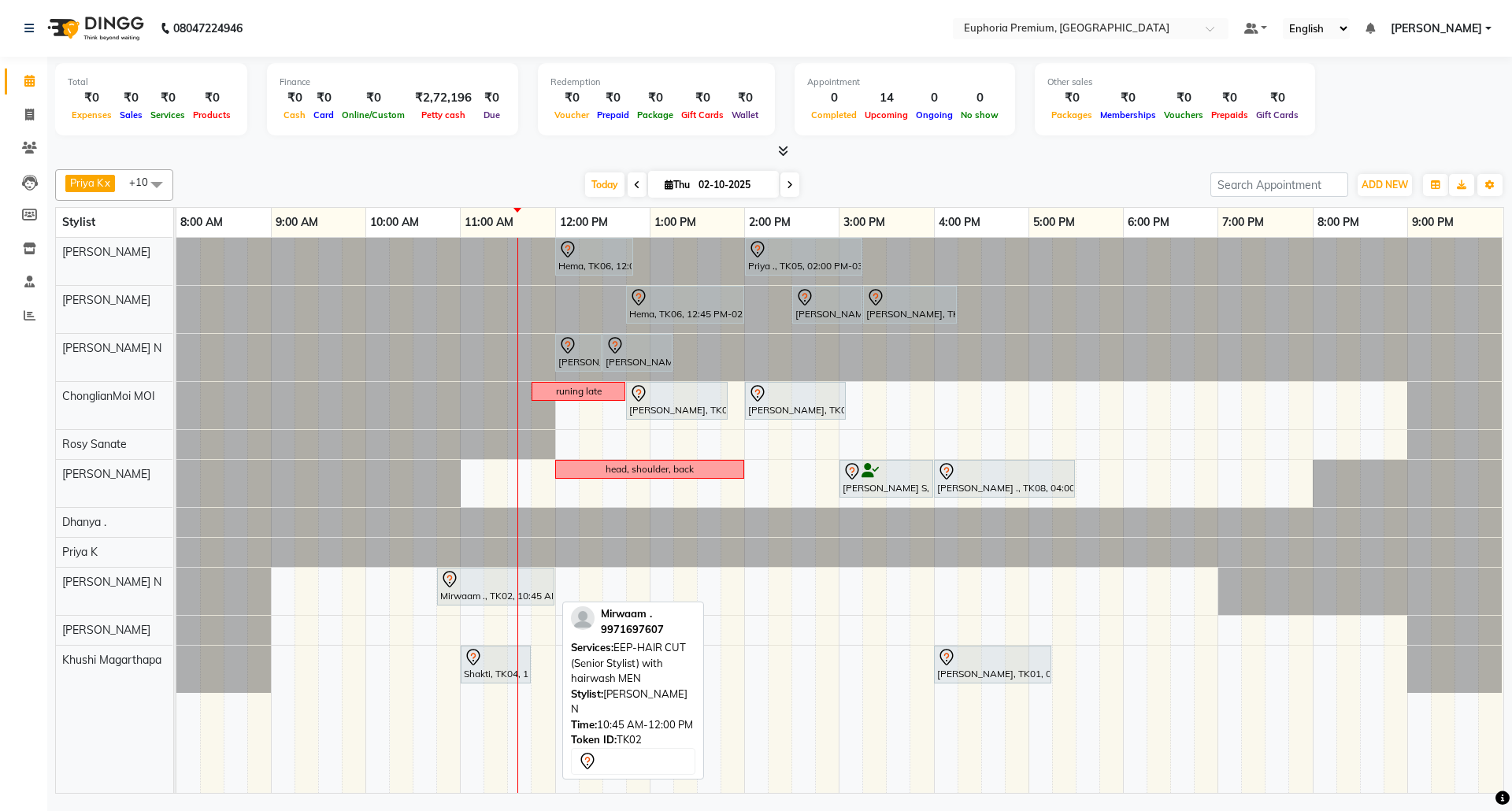
click at [455, 585] on icon at bounding box center [449, 579] width 19 height 19
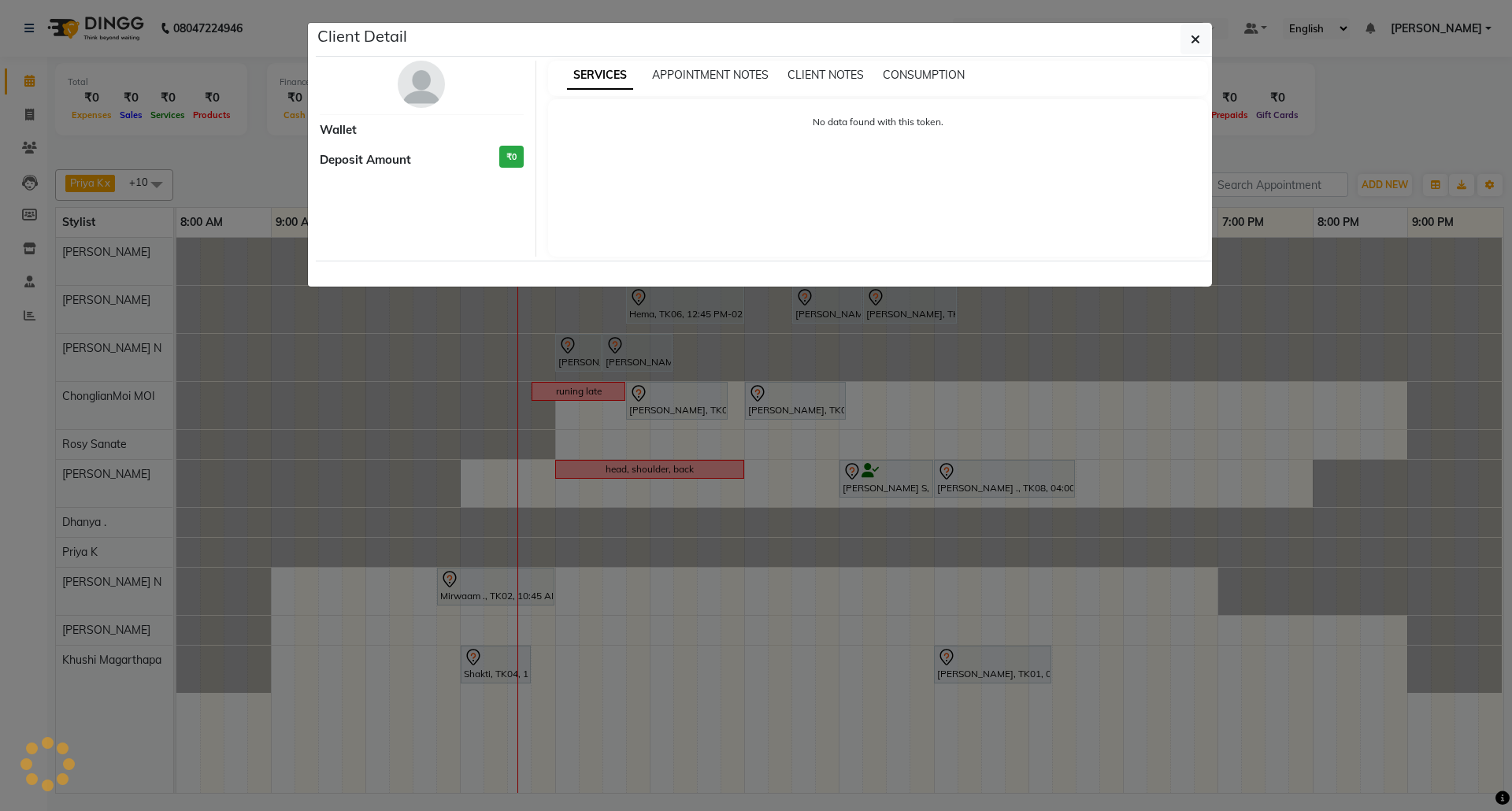
select select "7"
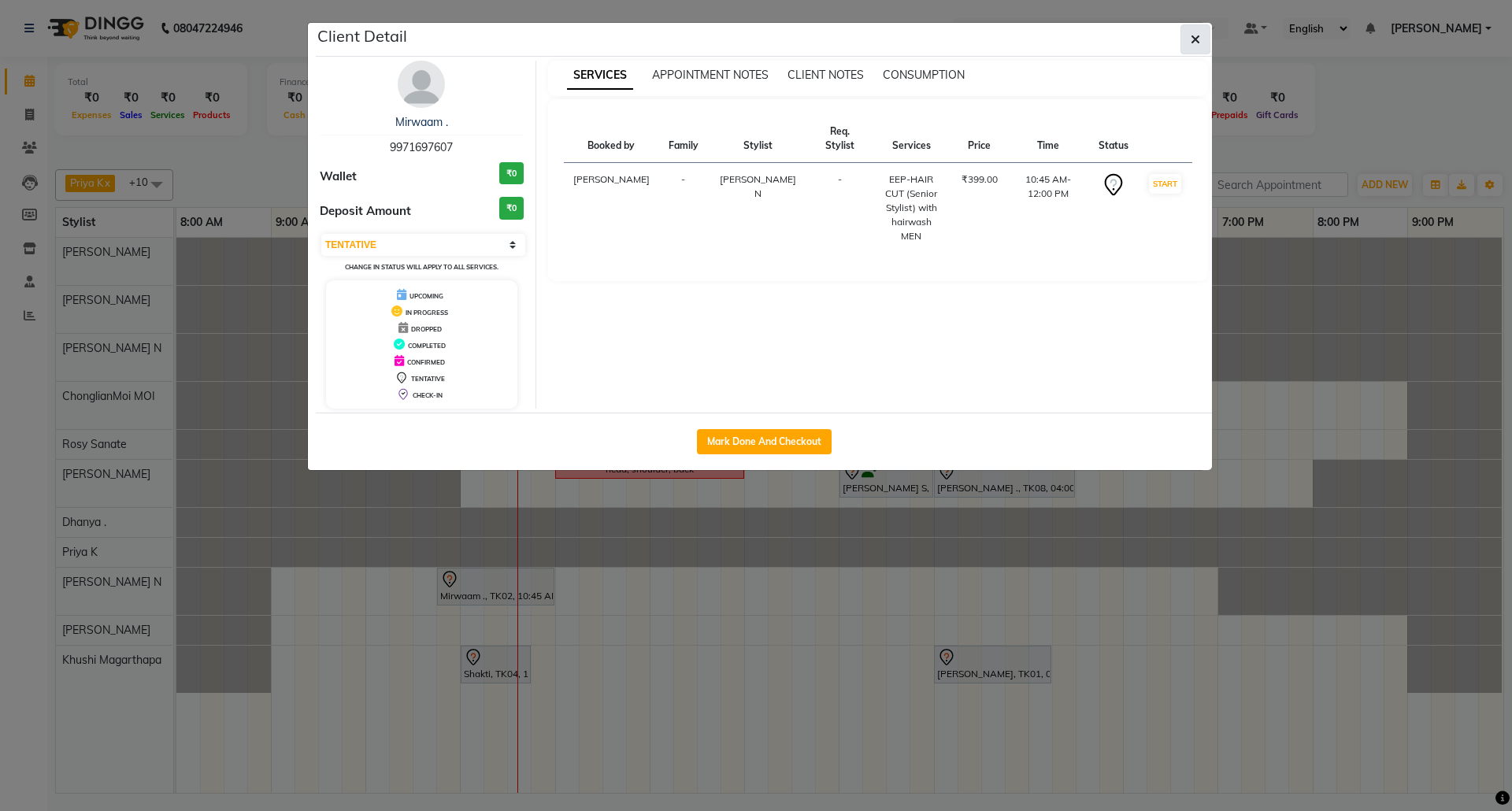
click at [1187, 41] on button "button" at bounding box center [1195, 39] width 29 height 29
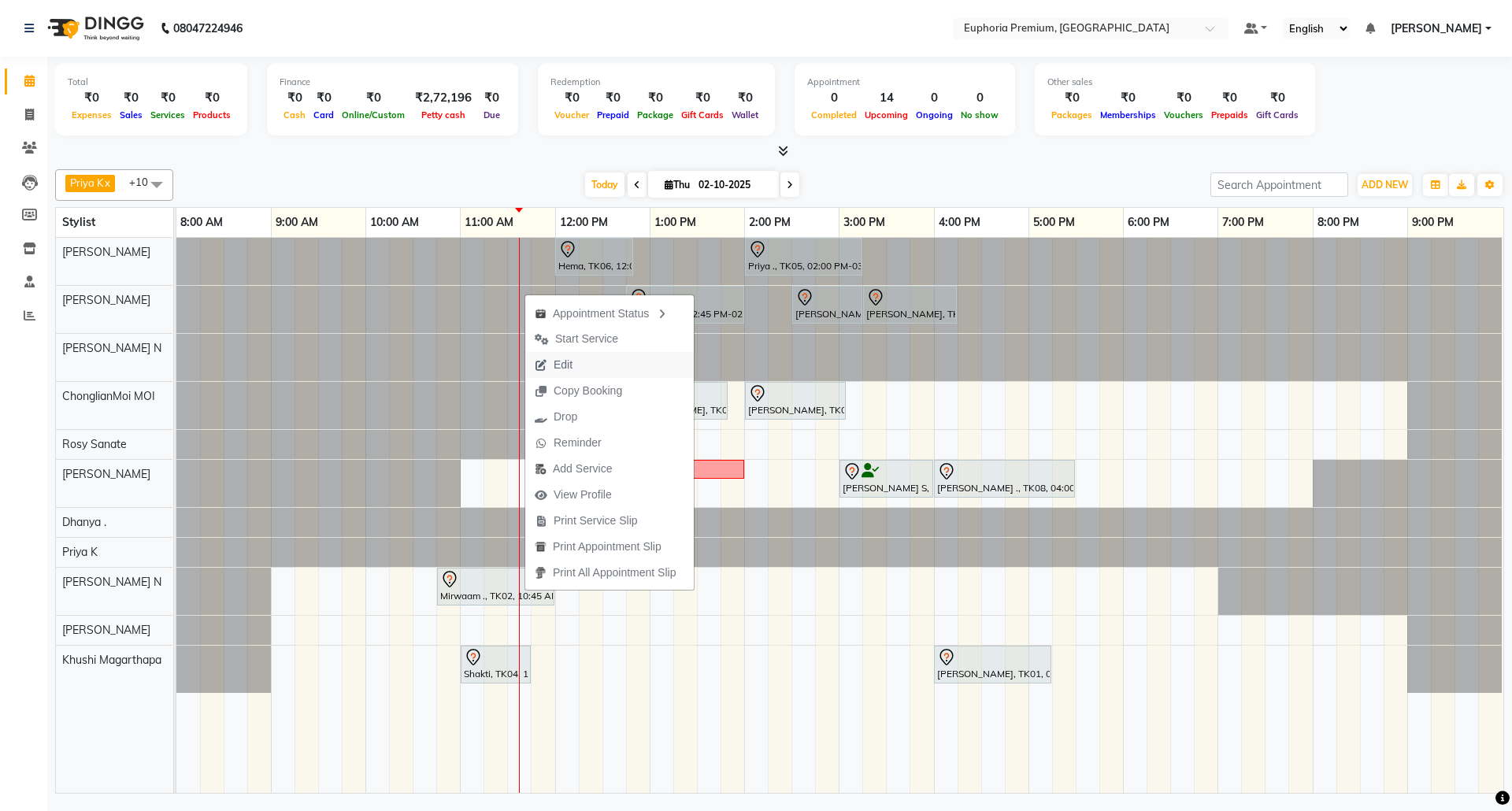
click at [573, 364] on span "Edit" at bounding box center [553, 365] width 57 height 25
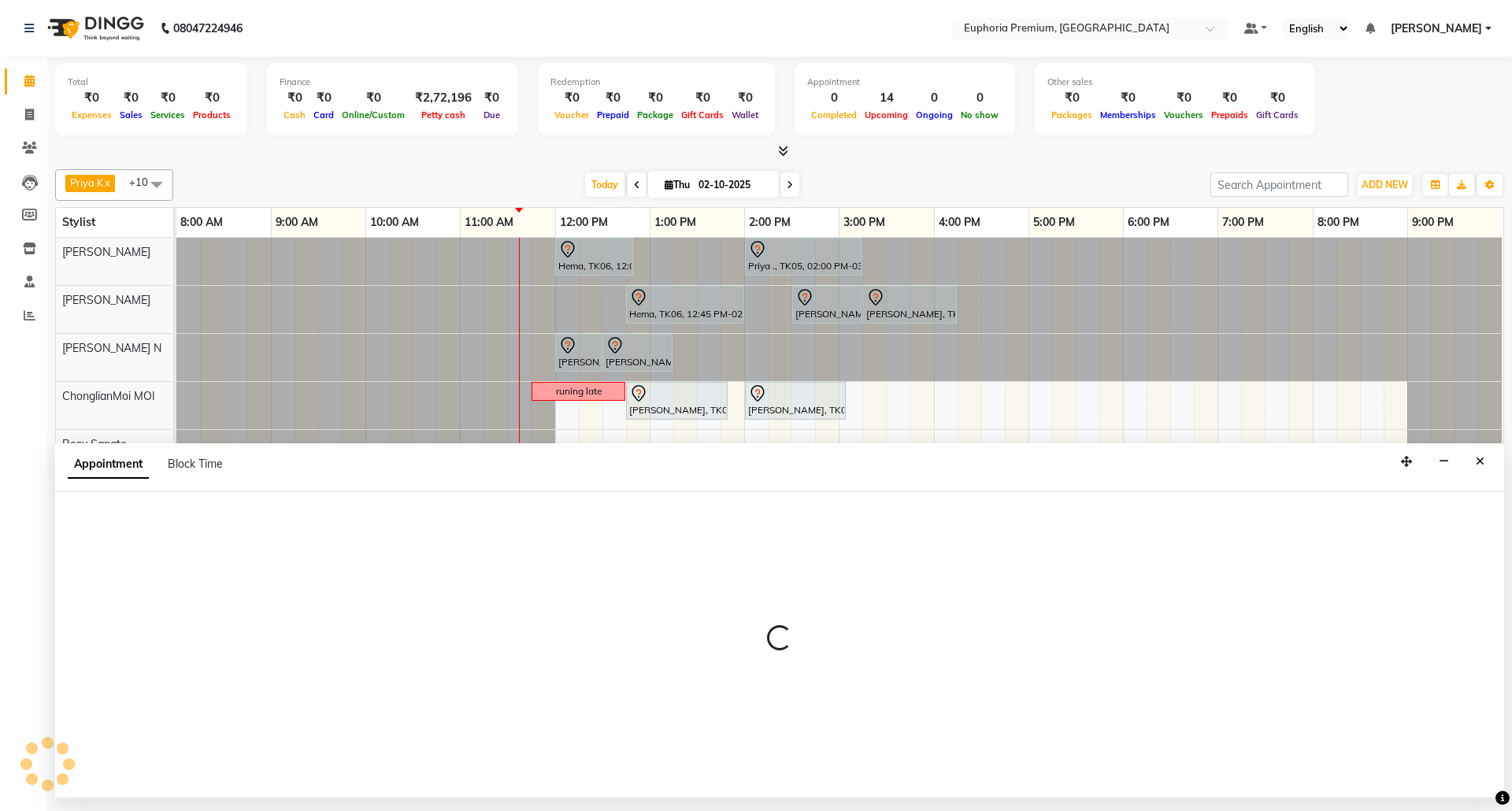
select select "tentative"
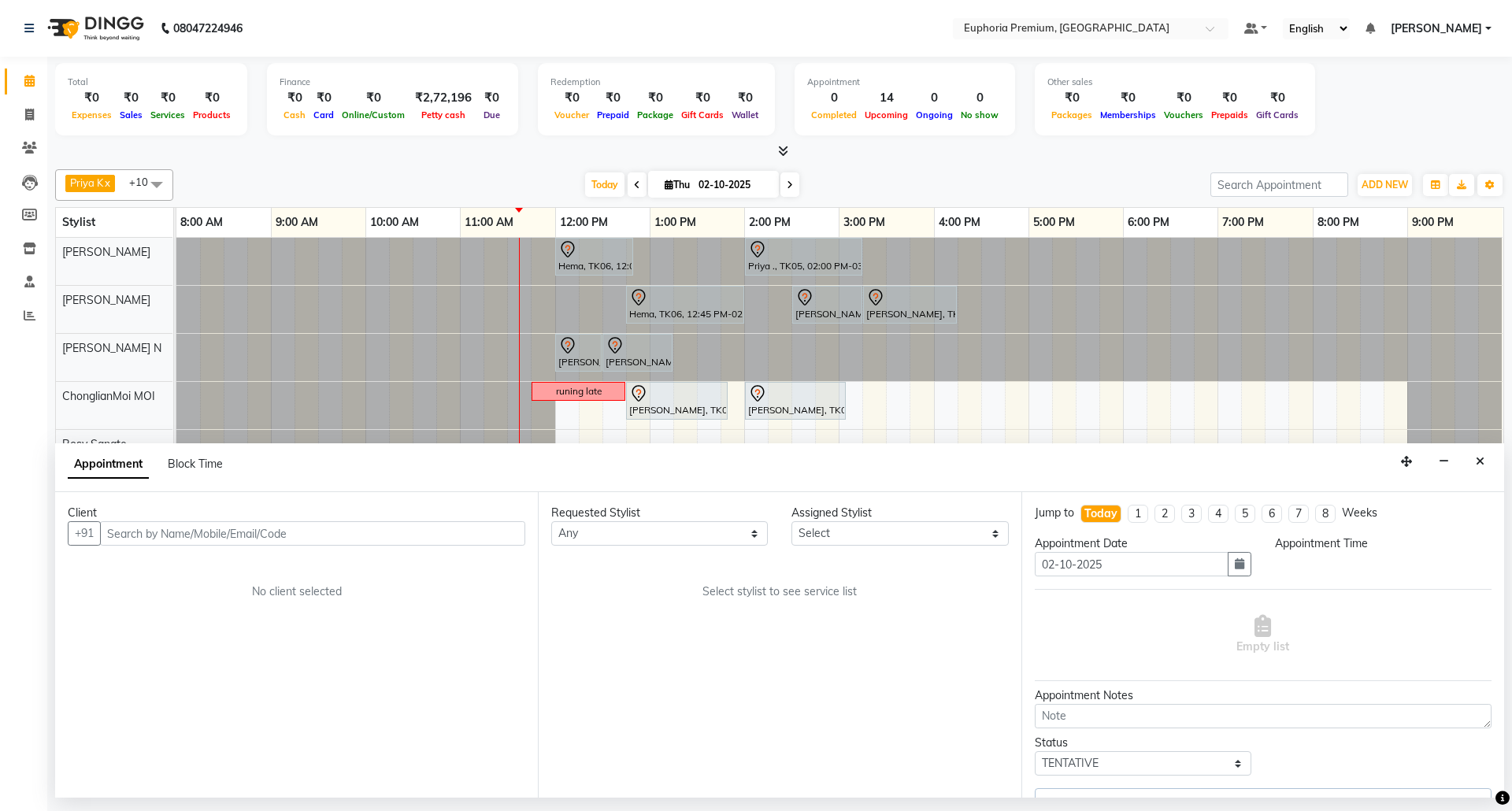
select select "74080"
select select "645"
select select "4006"
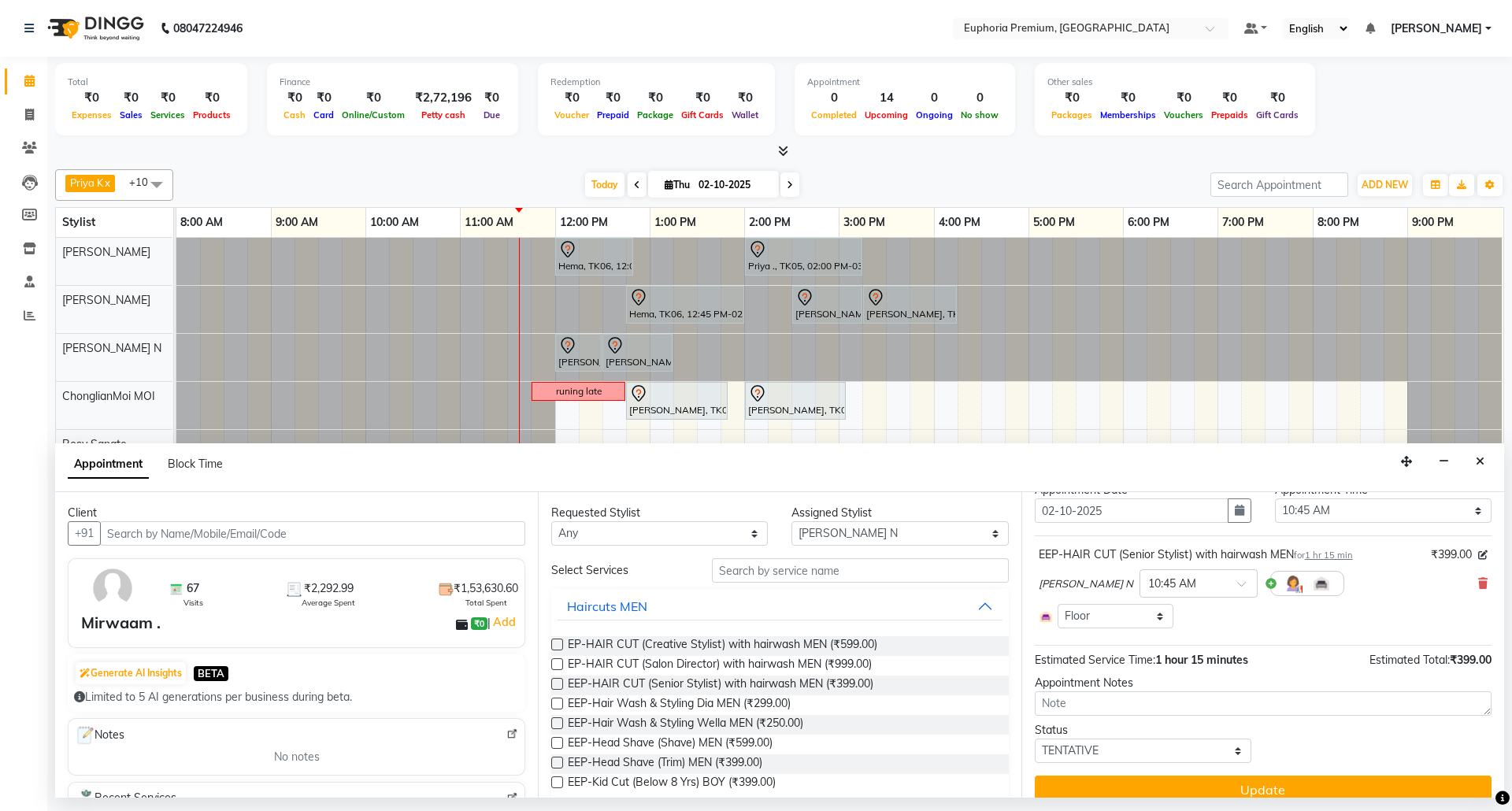
scroll to position [74, 0]
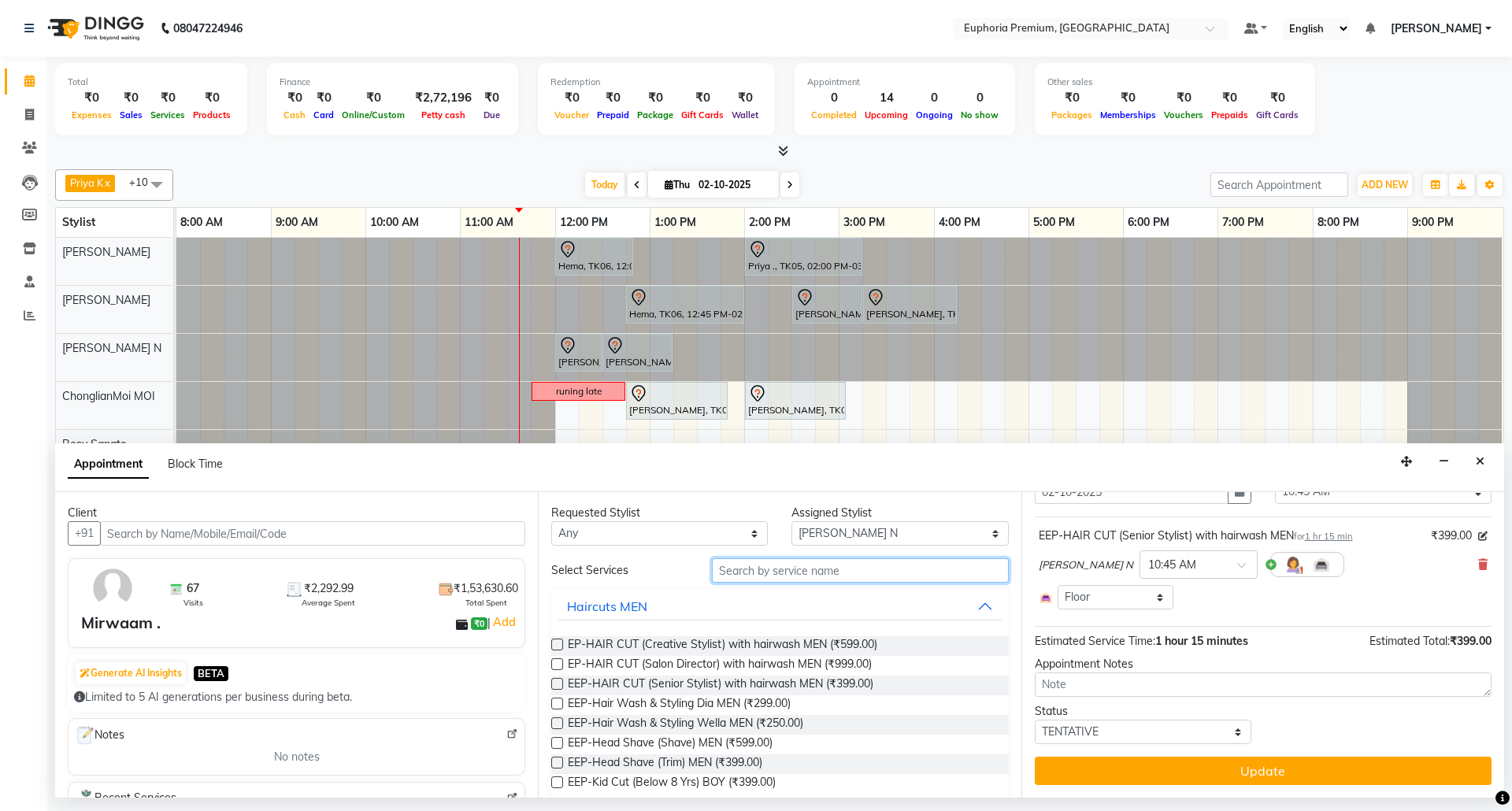
click at [819, 580] on input "text" at bounding box center [860, 570] width 297 height 25
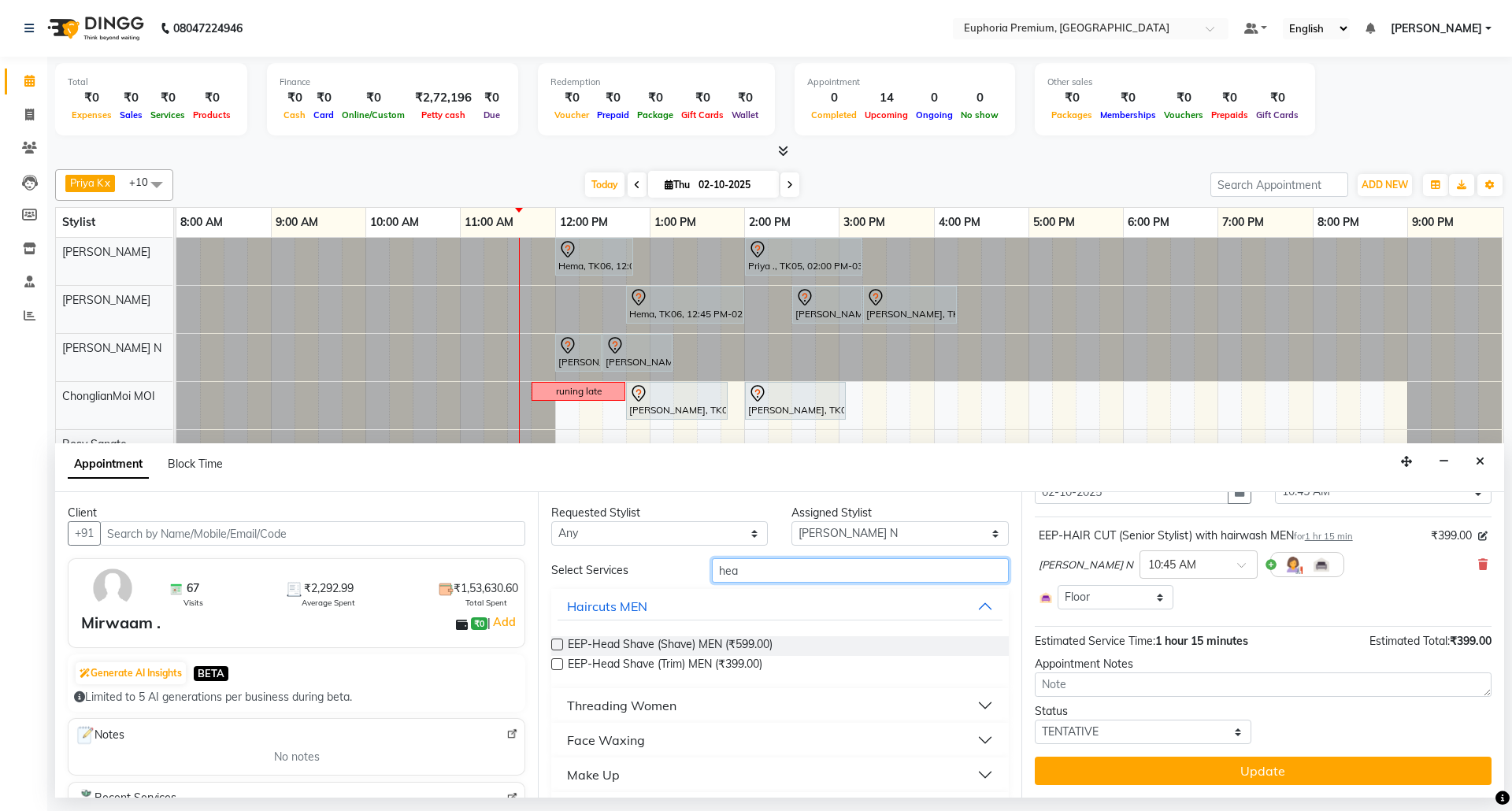
type input "hea"
click at [560, 646] on label at bounding box center [557, 644] width 12 height 12
click at [560, 646] on input "checkbox" at bounding box center [556, 645] width 10 height 10
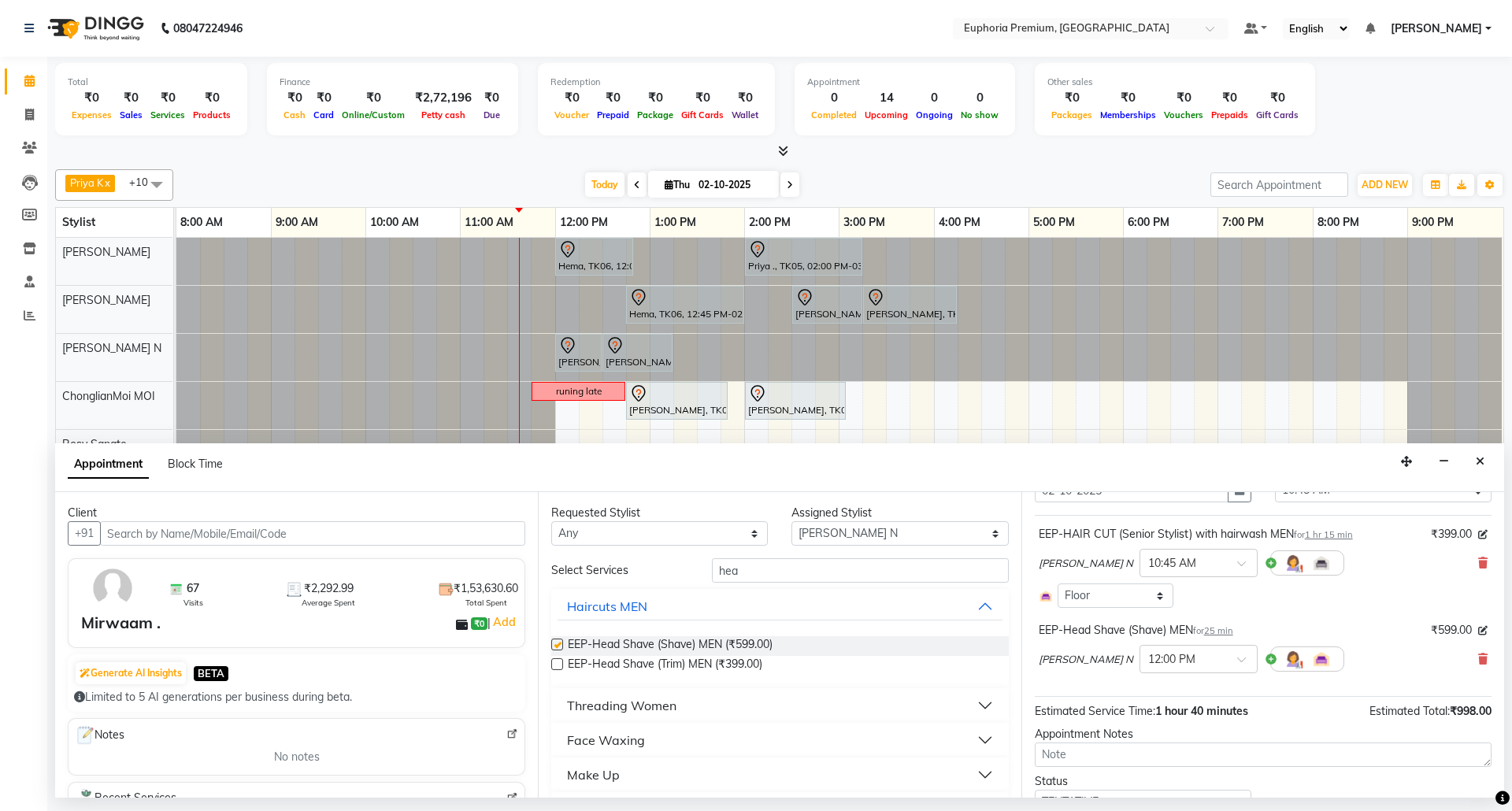
checkbox input "false"
click at [1478, 568] on icon at bounding box center [1483, 562] width 10 height 11
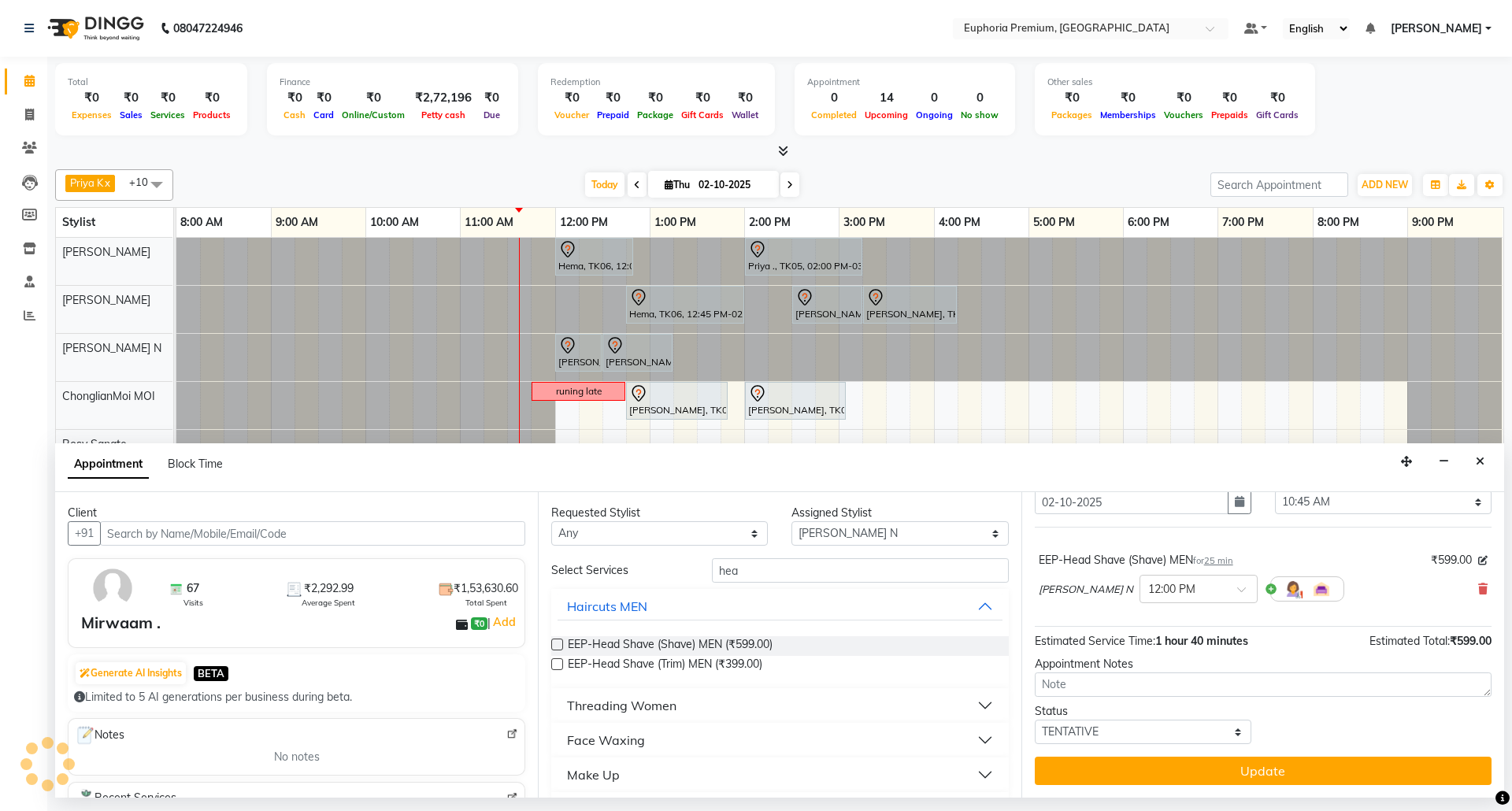
scroll to position [64, 0]
click at [789, 577] on input "hea" at bounding box center [860, 570] width 297 height 25
type input "h"
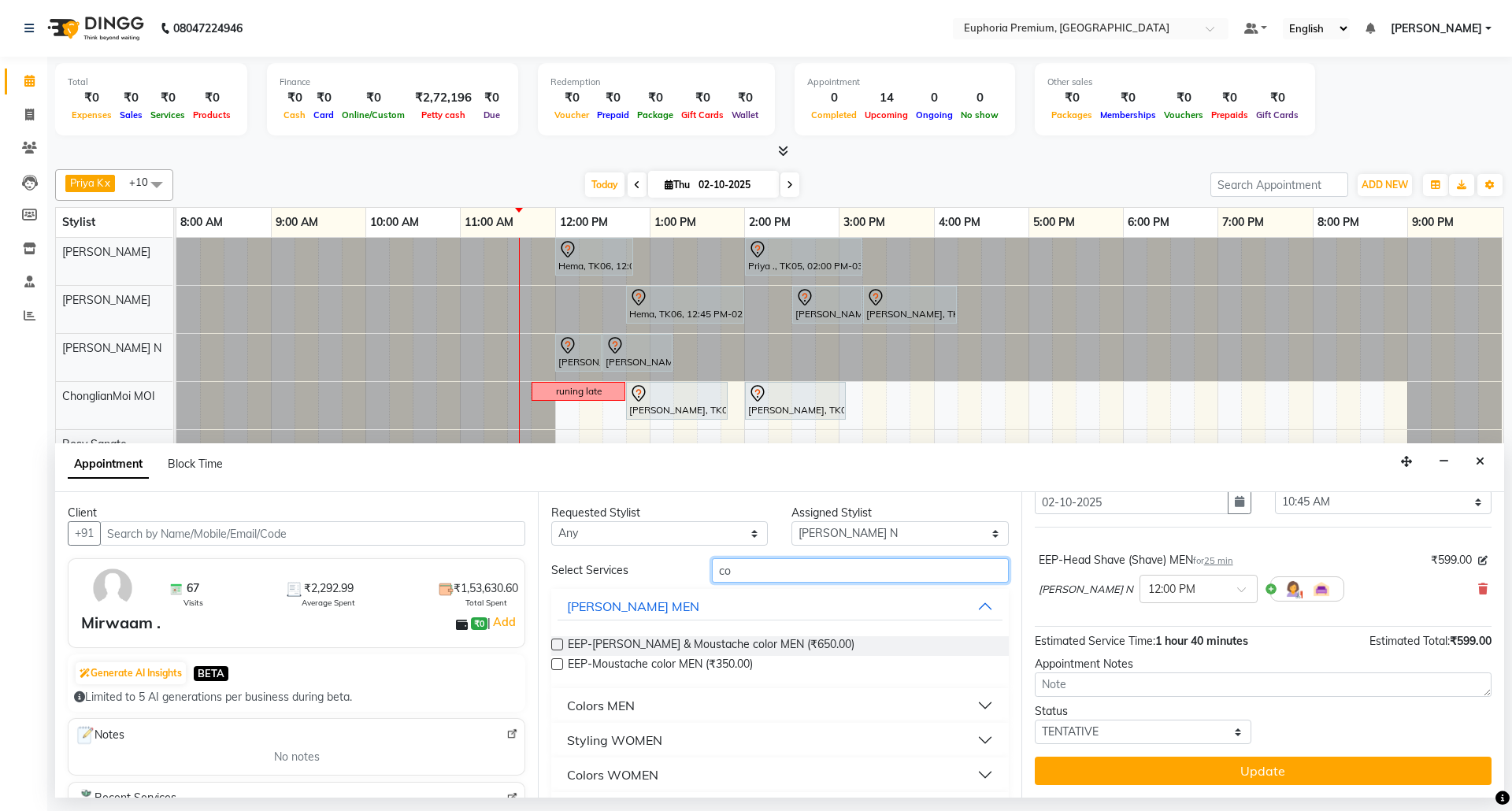
type input "c"
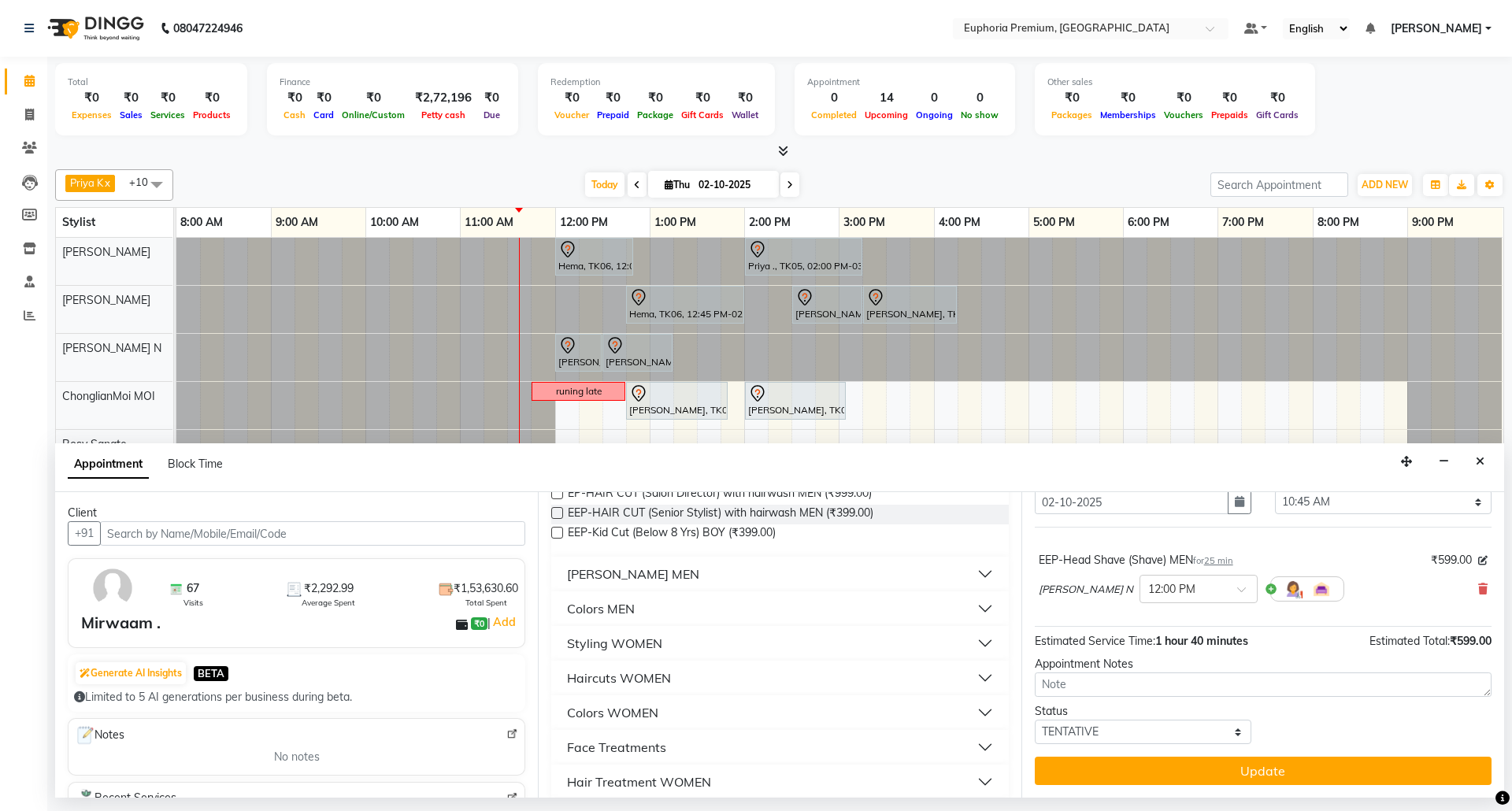
scroll to position [105, 0]
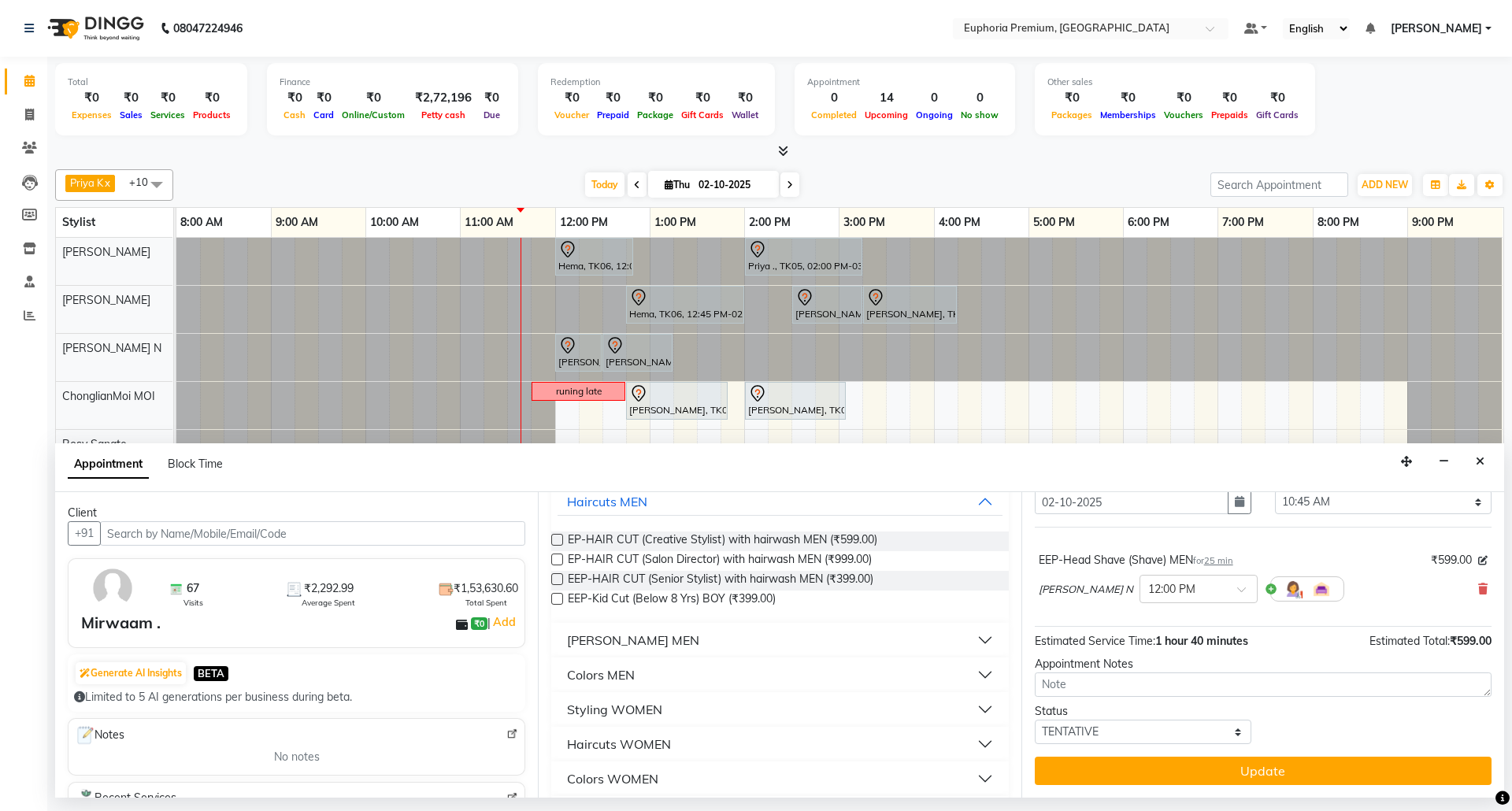
type input "c"
click at [634, 674] on div "Colors MEN" at bounding box center [600, 674] width 68 height 19
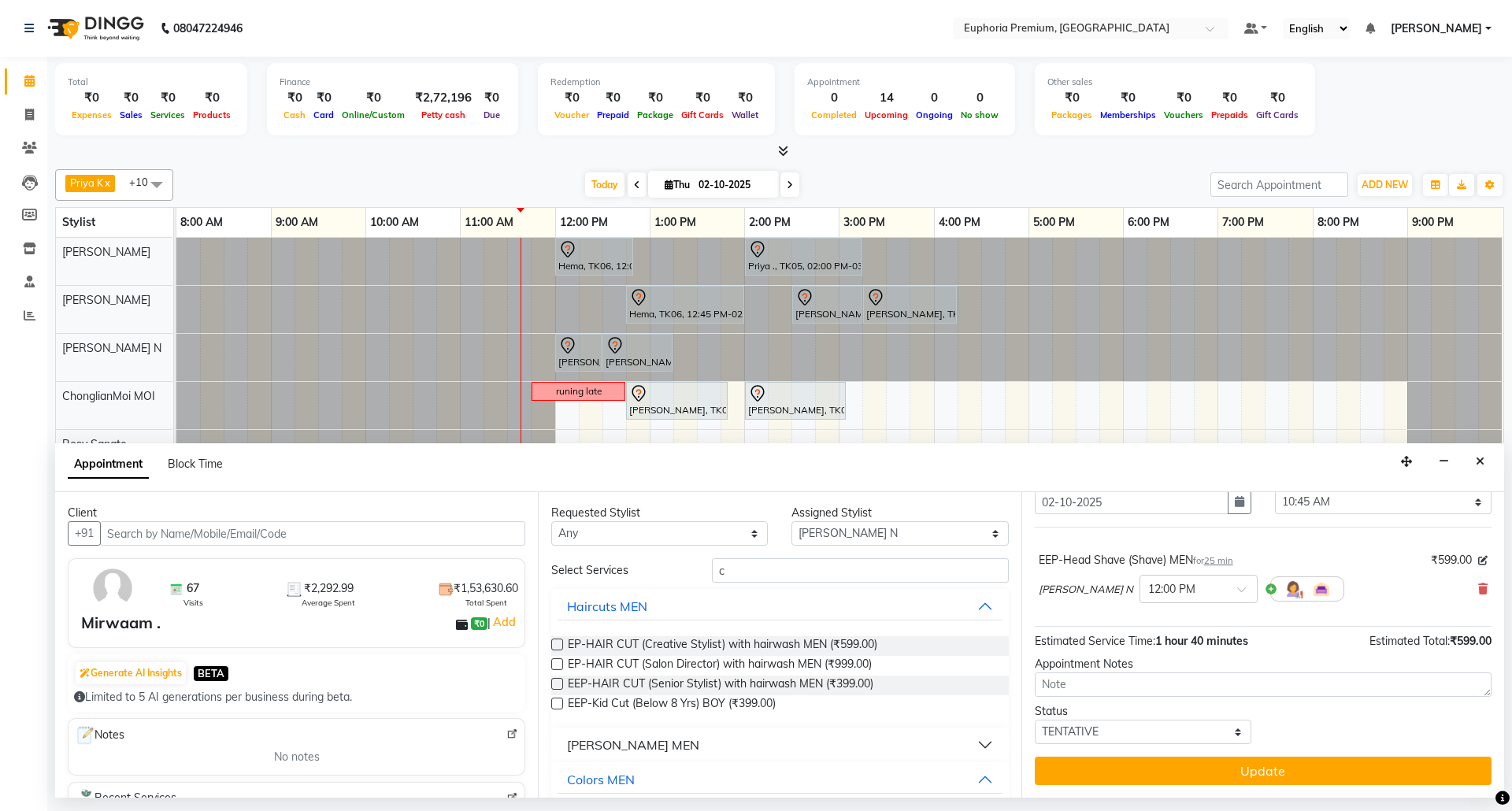
click at [859, 568] on input "c" at bounding box center [860, 570] width 297 height 25
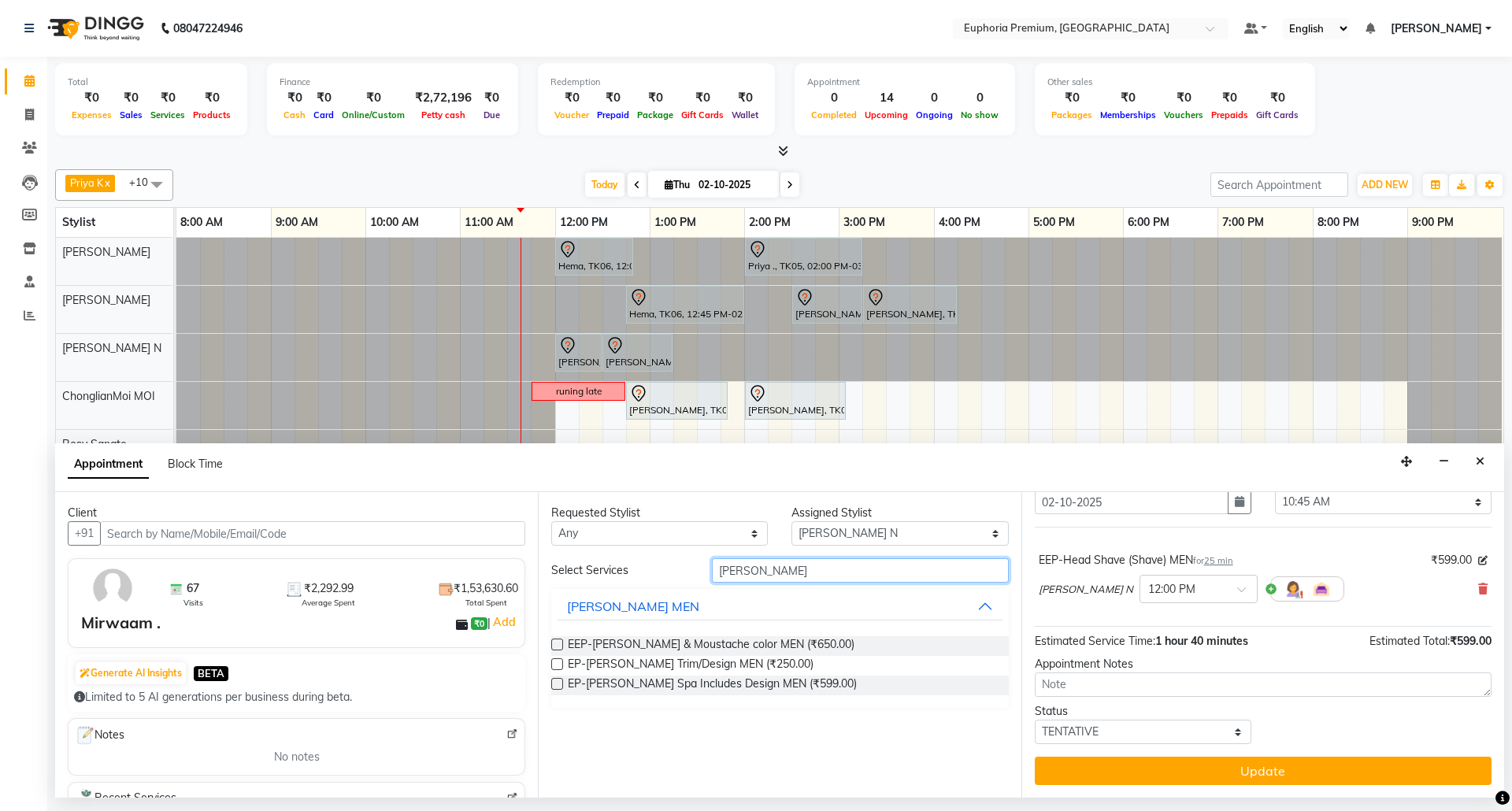
type input "[PERSON_NAME]"
click at [557, 643] on label at bounding box center [557, 644] width 12 height 12
click at [557, 643] on input "checkbox" at bounding box center [556, 645] width 10 height 10
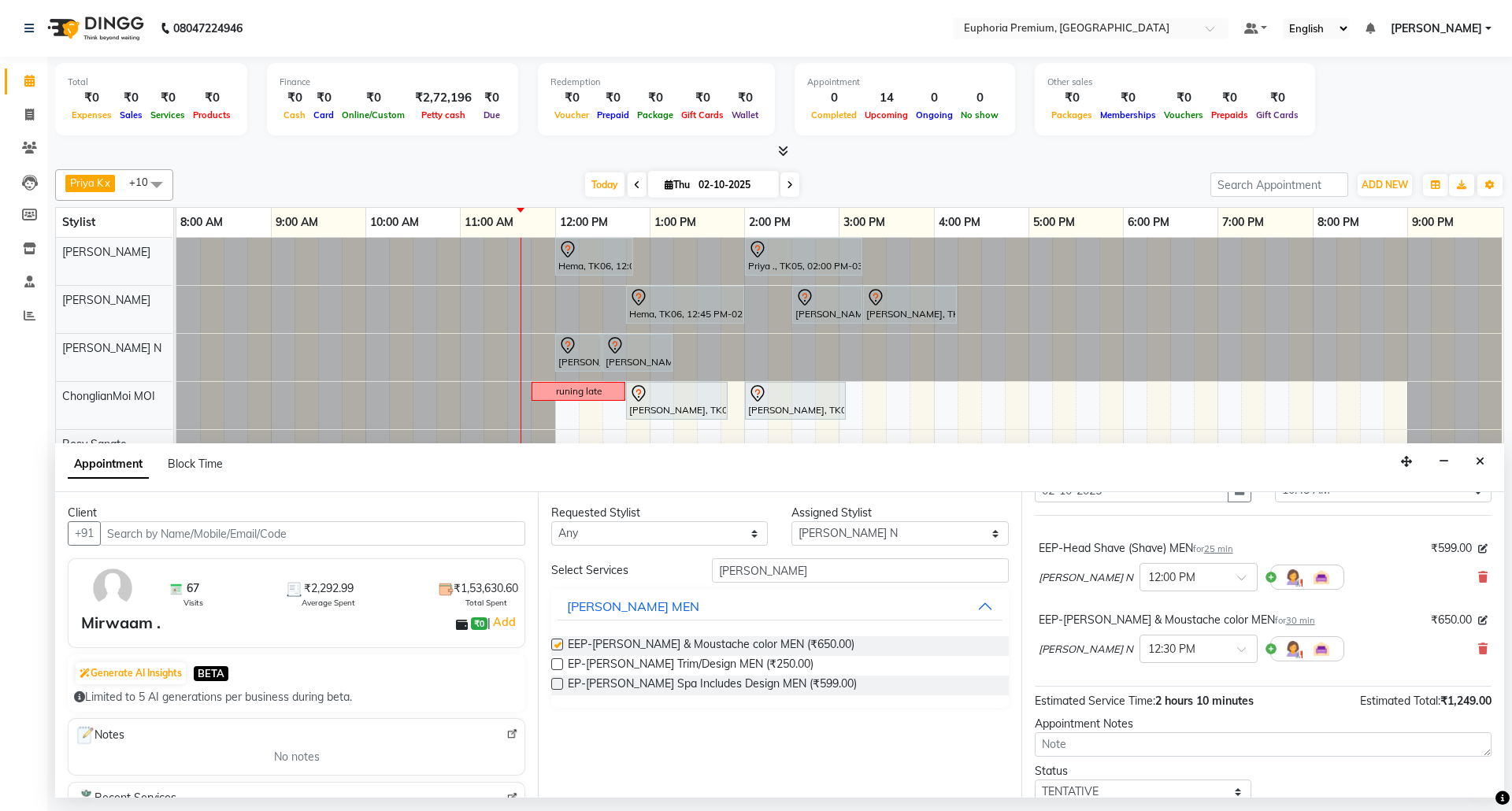
checkbox input "false"
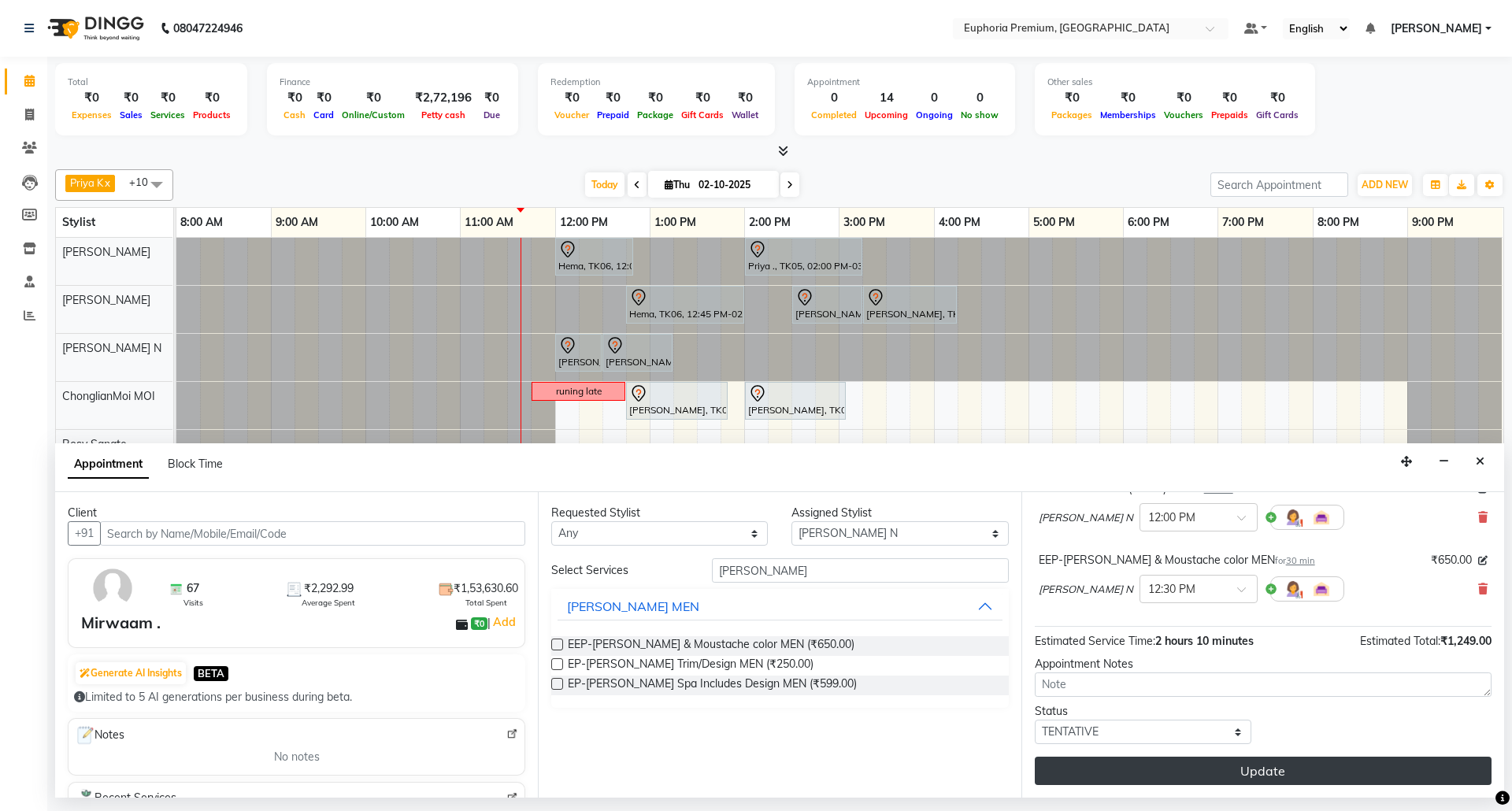
click at [1203, 772] on button "Update" at bounding box center [1264, 770] width 457 height 28
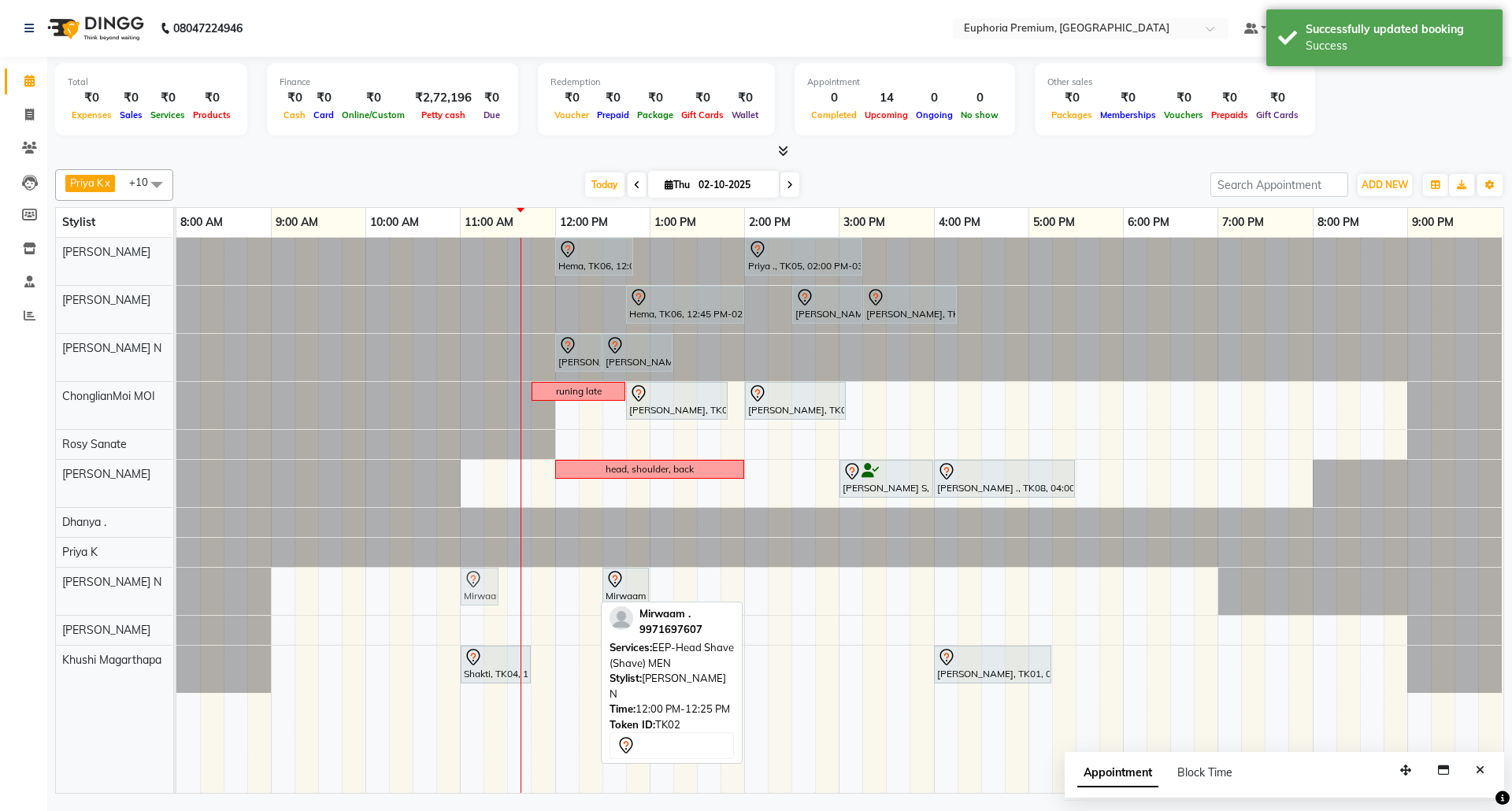
drag, startPoint x: 578, startPoint y: 588, endPoint x: 492, endPoint y: 603, distance: 87.3
click at [177, 603] on div "Mirwaam ., TK02, 12:00 PM-12:25 PM, EEP-Head Shave (Shave) MEN Mirwaam ., TK02,…" at bounding box center [177, 591] width 0 height 47
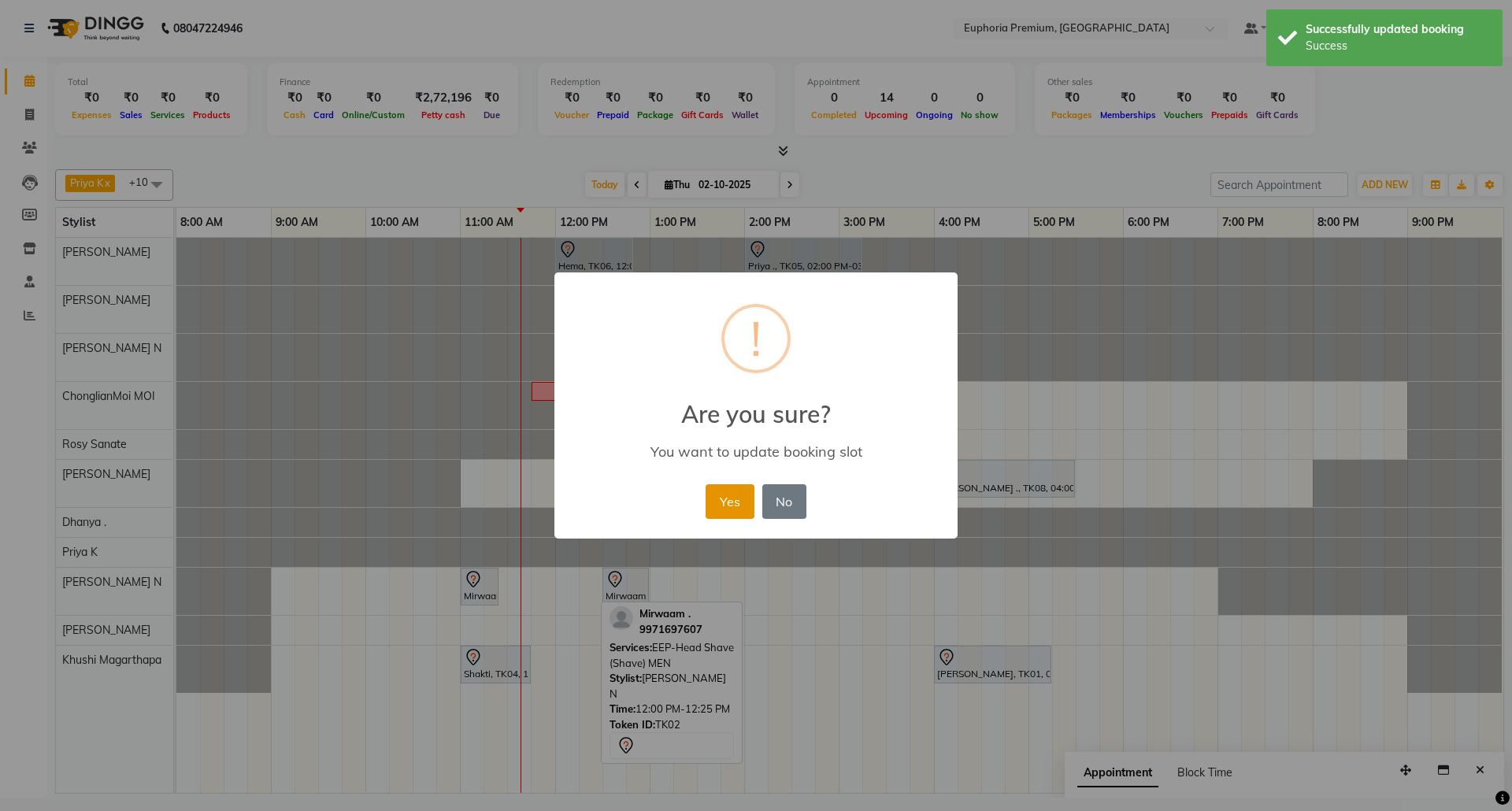
click at [734, 504] on button "Yes" at bounding box center [729, 501] width 48 height 34
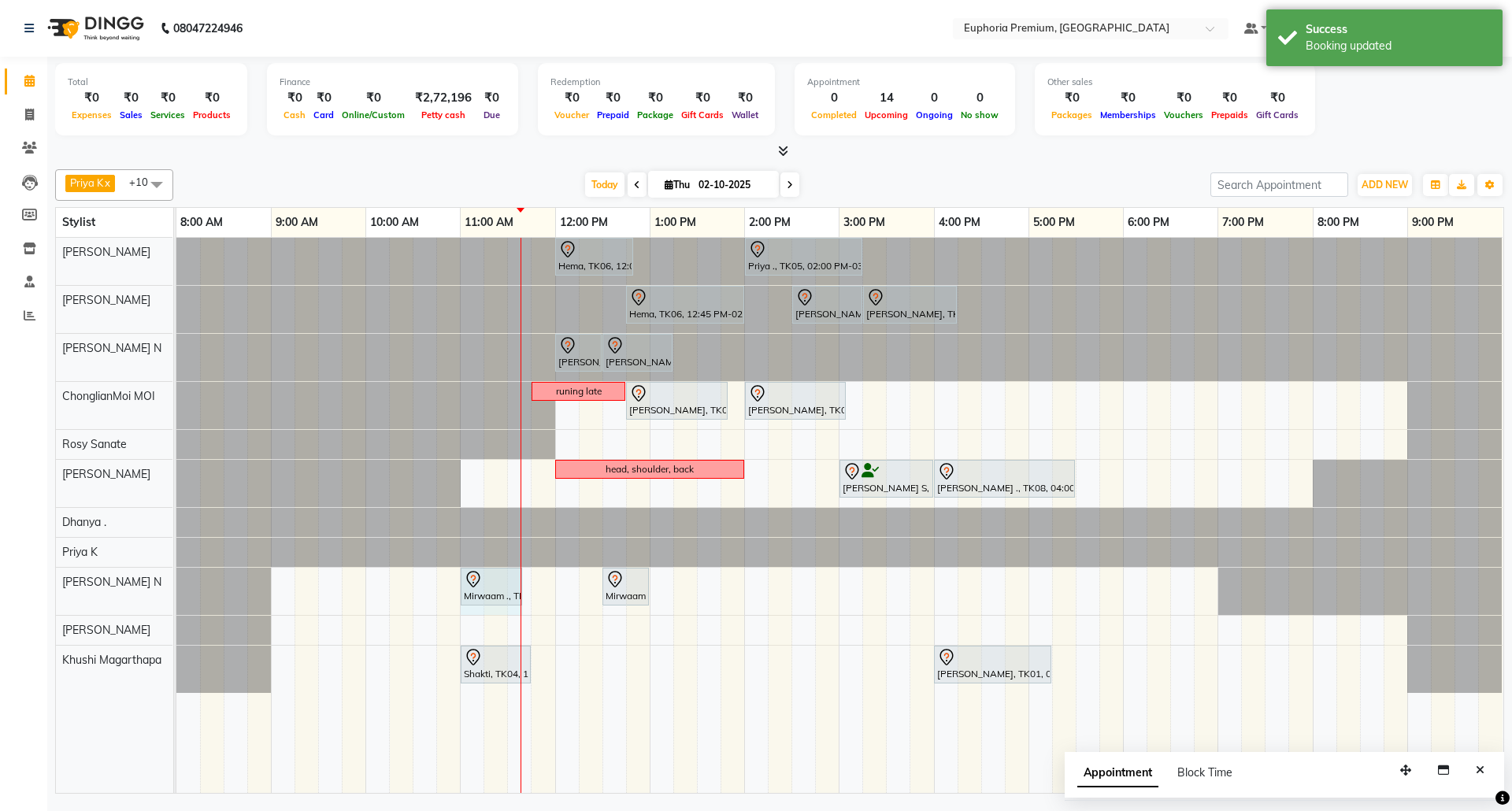
drag, startPoint x: 497, startPoint y: 583, endPoint x: 512, endPoint y: 580, distance: 15.3
click at [177, 580] on div "Mirwaam ., TK02, 11:00 AM-11:25 AM, EEP-Head Shave (Shave) MEN Mirwaam ., TK02,…" at bounding box center [177, 591] width 0 height 47
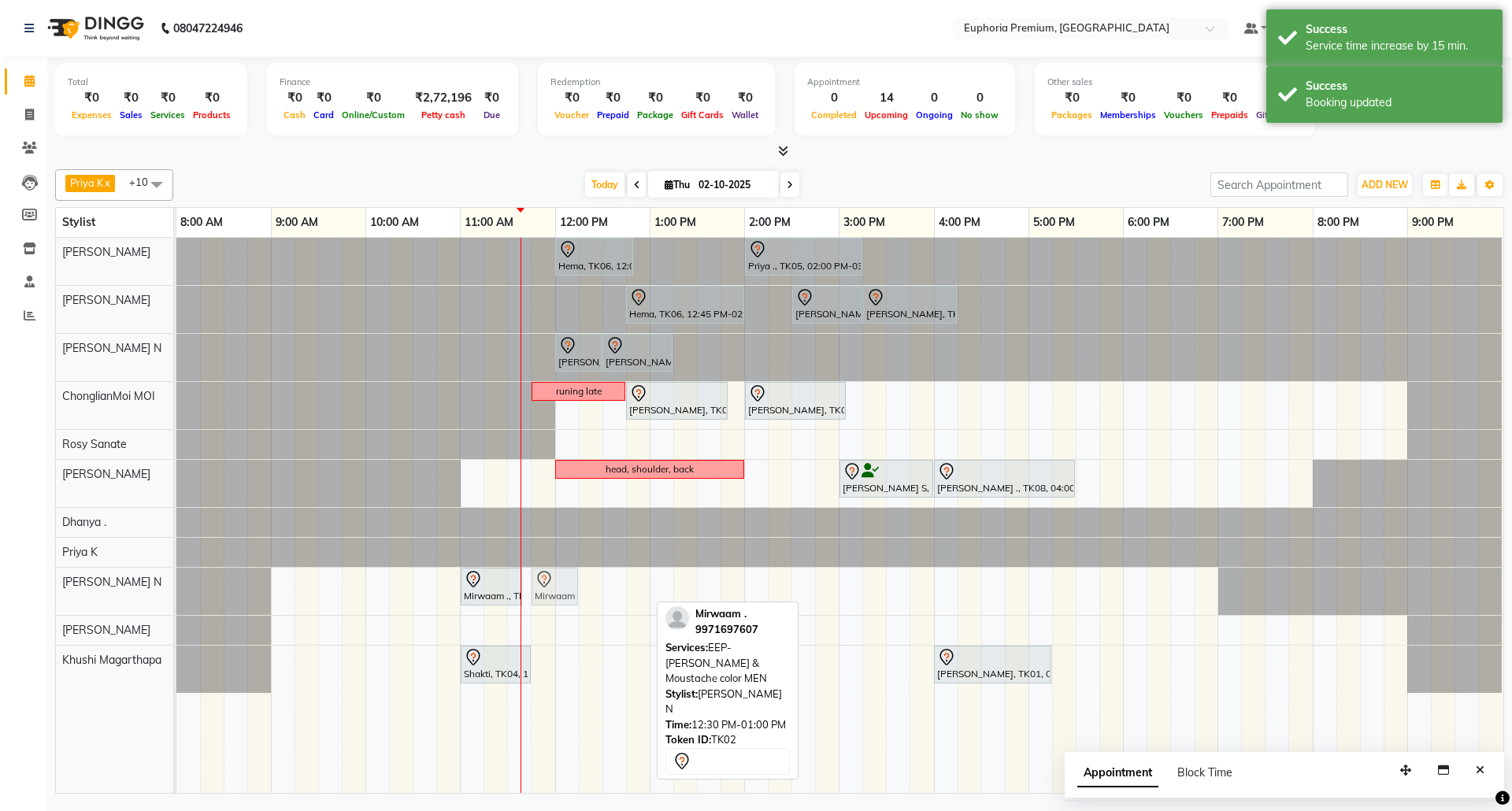
drag, startPoint x: 616, startPoint y: 589, endPoint x: 537, endPoint y: 598, distance: 79.5
click at [177, 598] on div "Mirwaam ., TK02, 11:00 AM-11:40 AM, EEP-Head Shave (Shave) MEN Mirwaam ., TK02,…" at bounding box center [177, 591] width 0 height 47
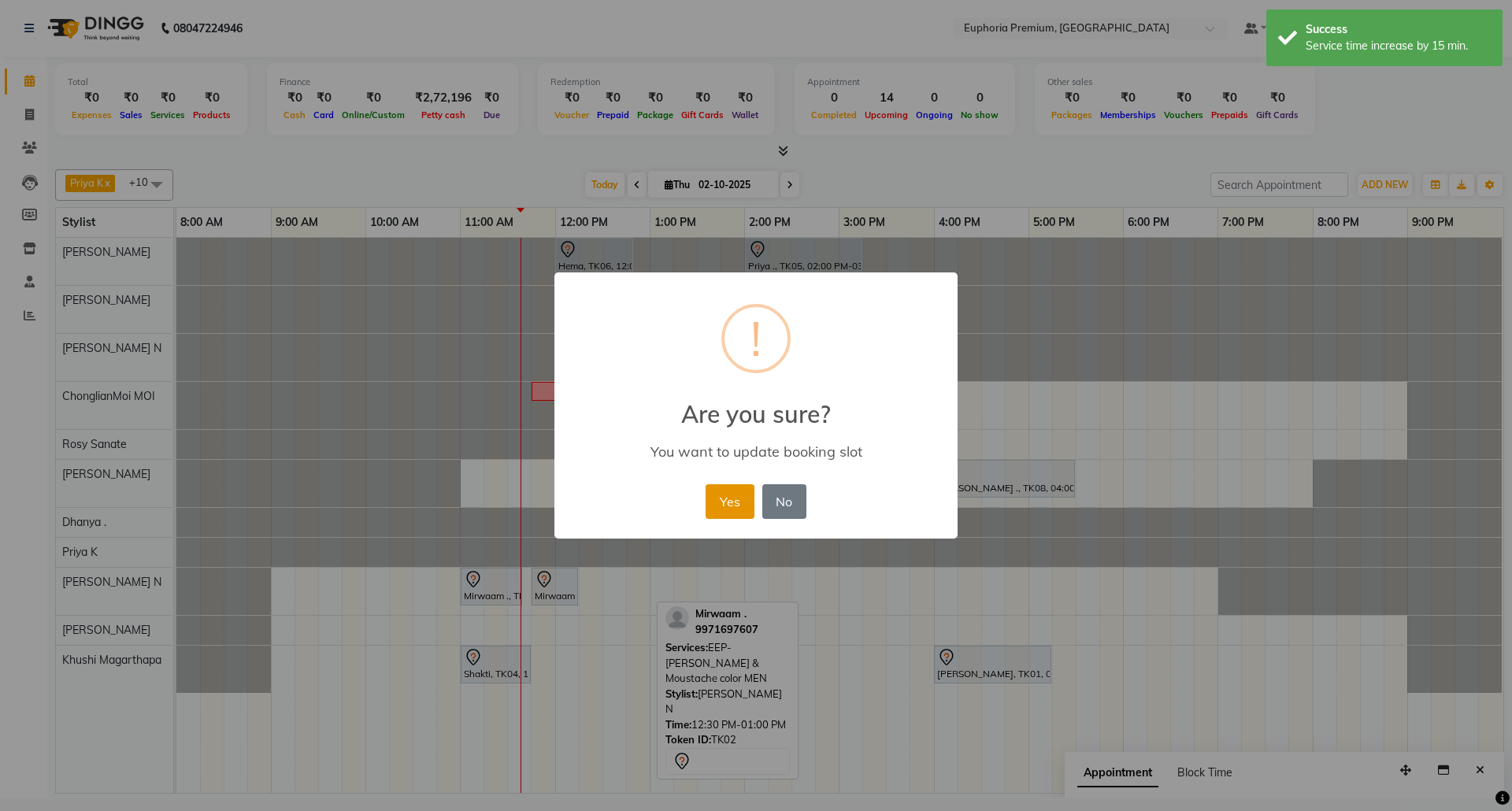
click at [742, 488] on button "Yes" at bounding box center [729, 501] width 48 height 34
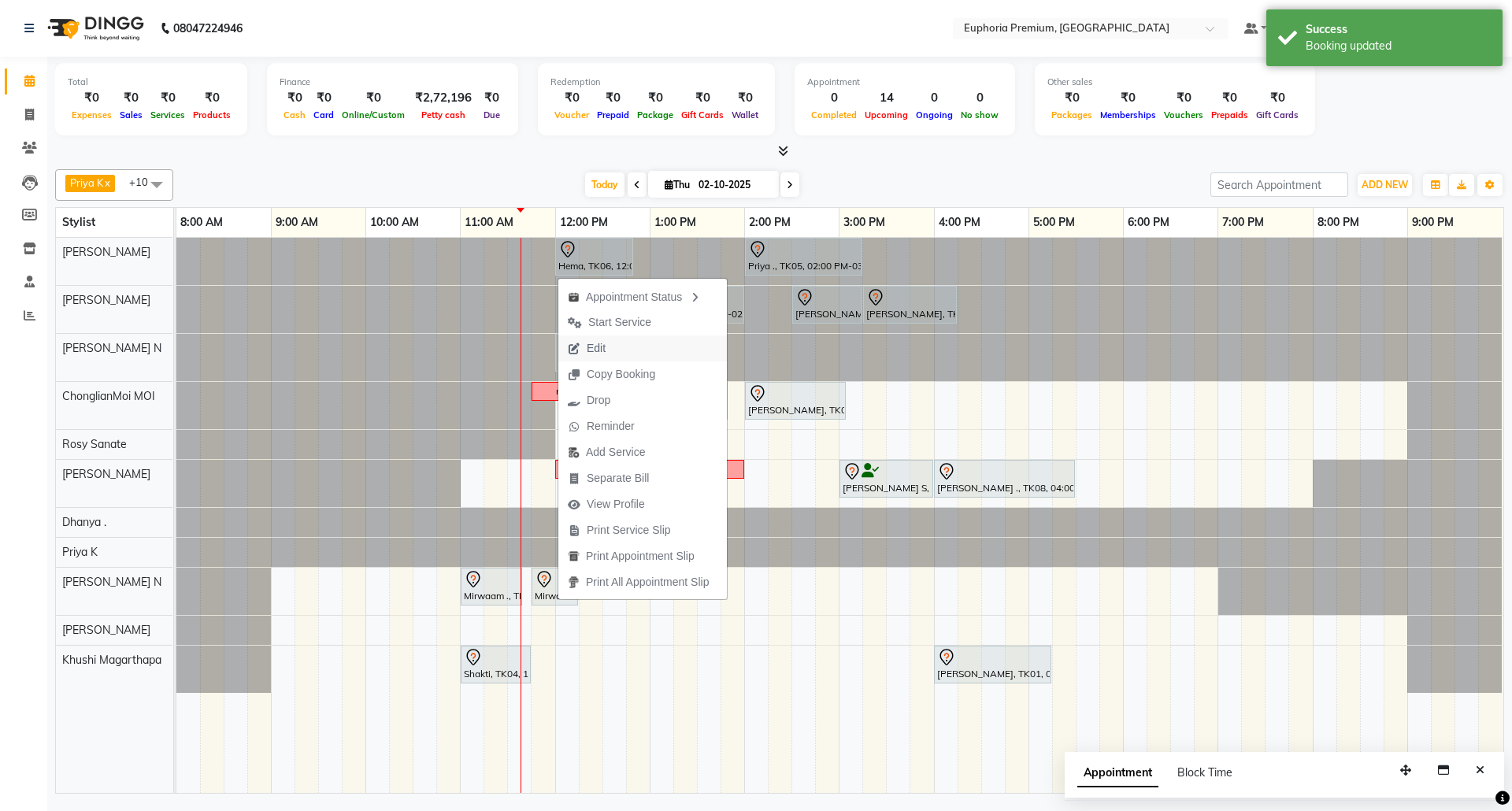
click at [601, 348] on span "Edit" at bounding box center [596, 348] width 19 height 17
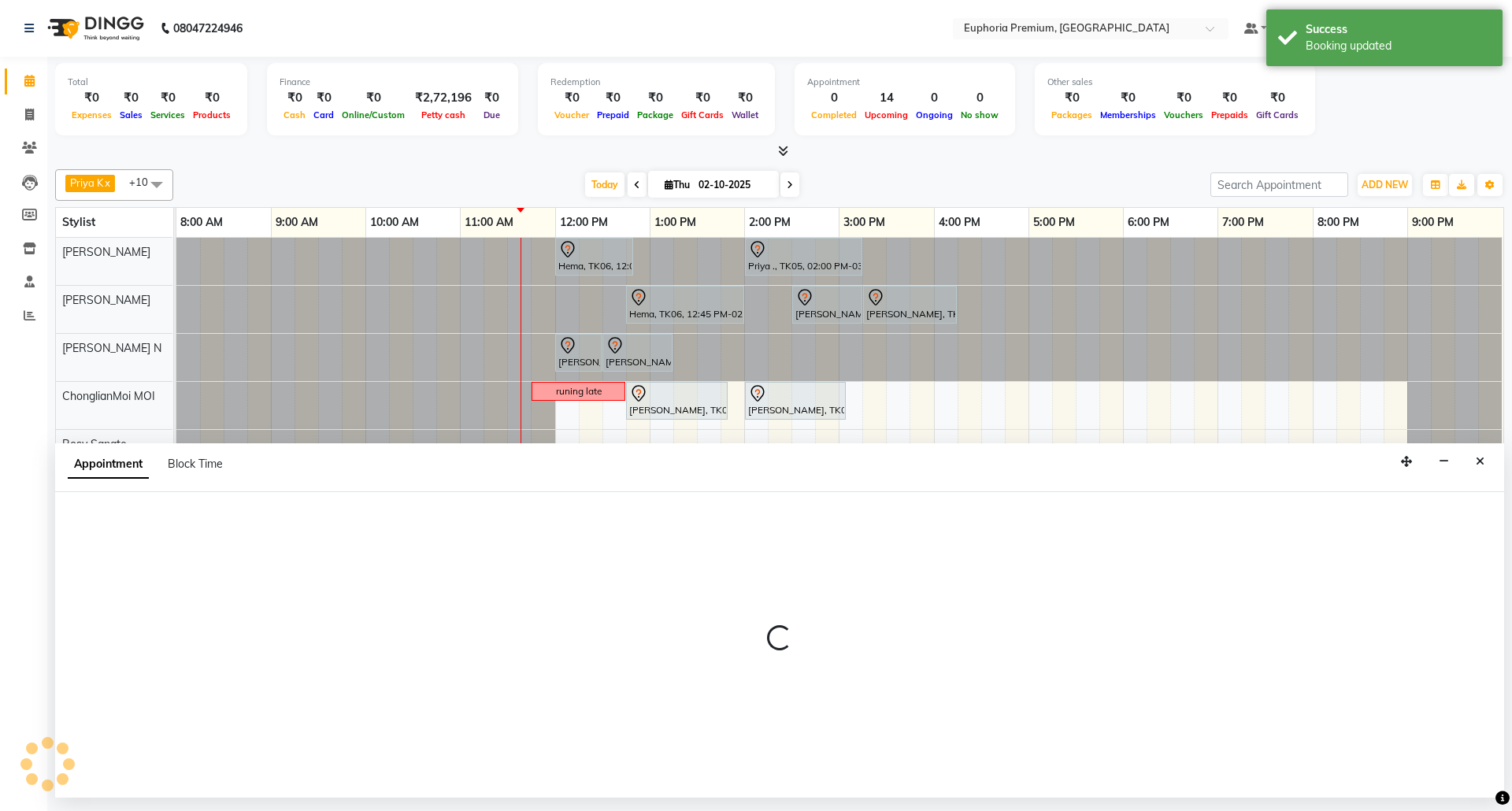
select select "660"
select select "tentative"
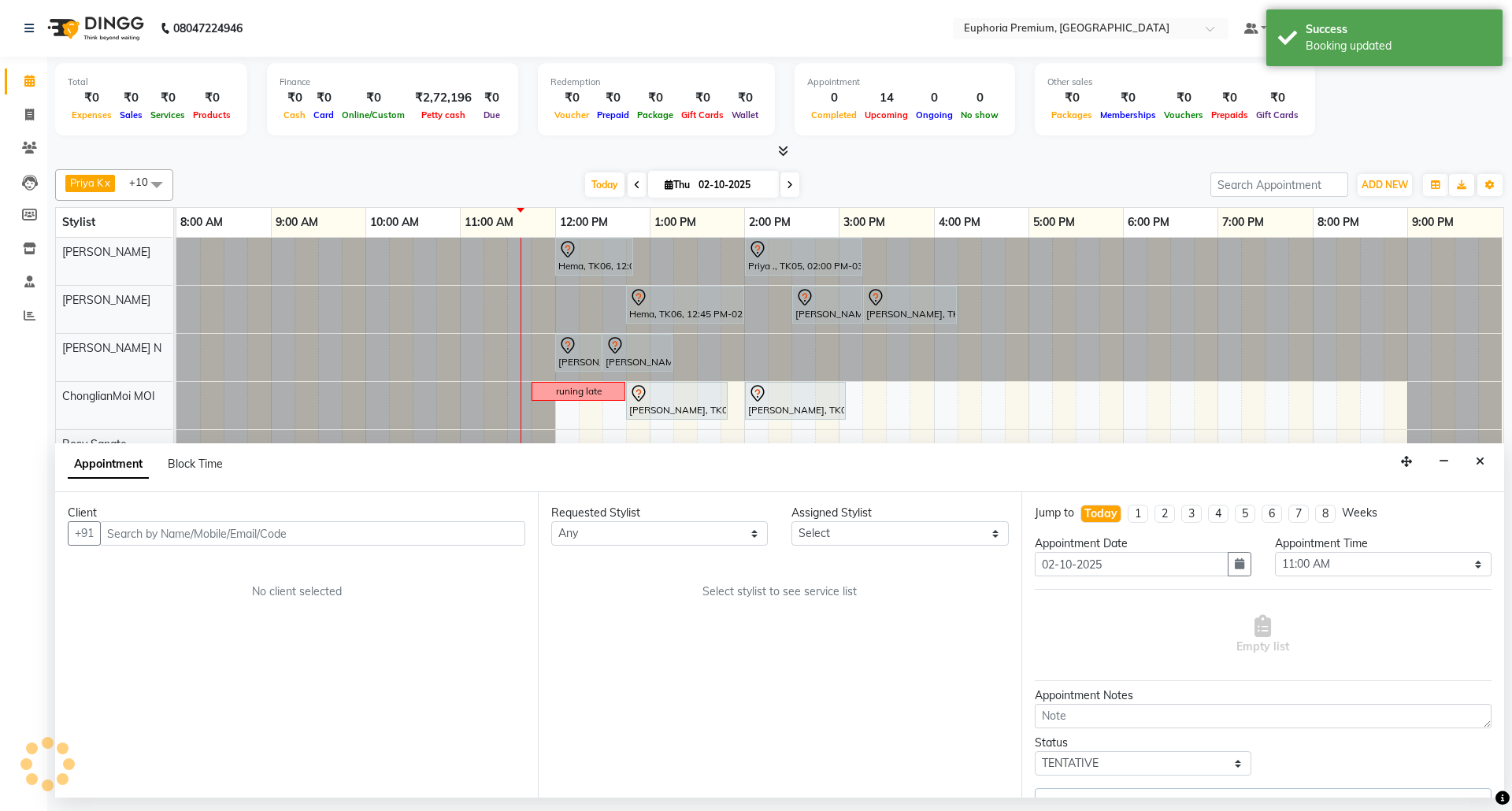
select select "74080"
select select "4006"
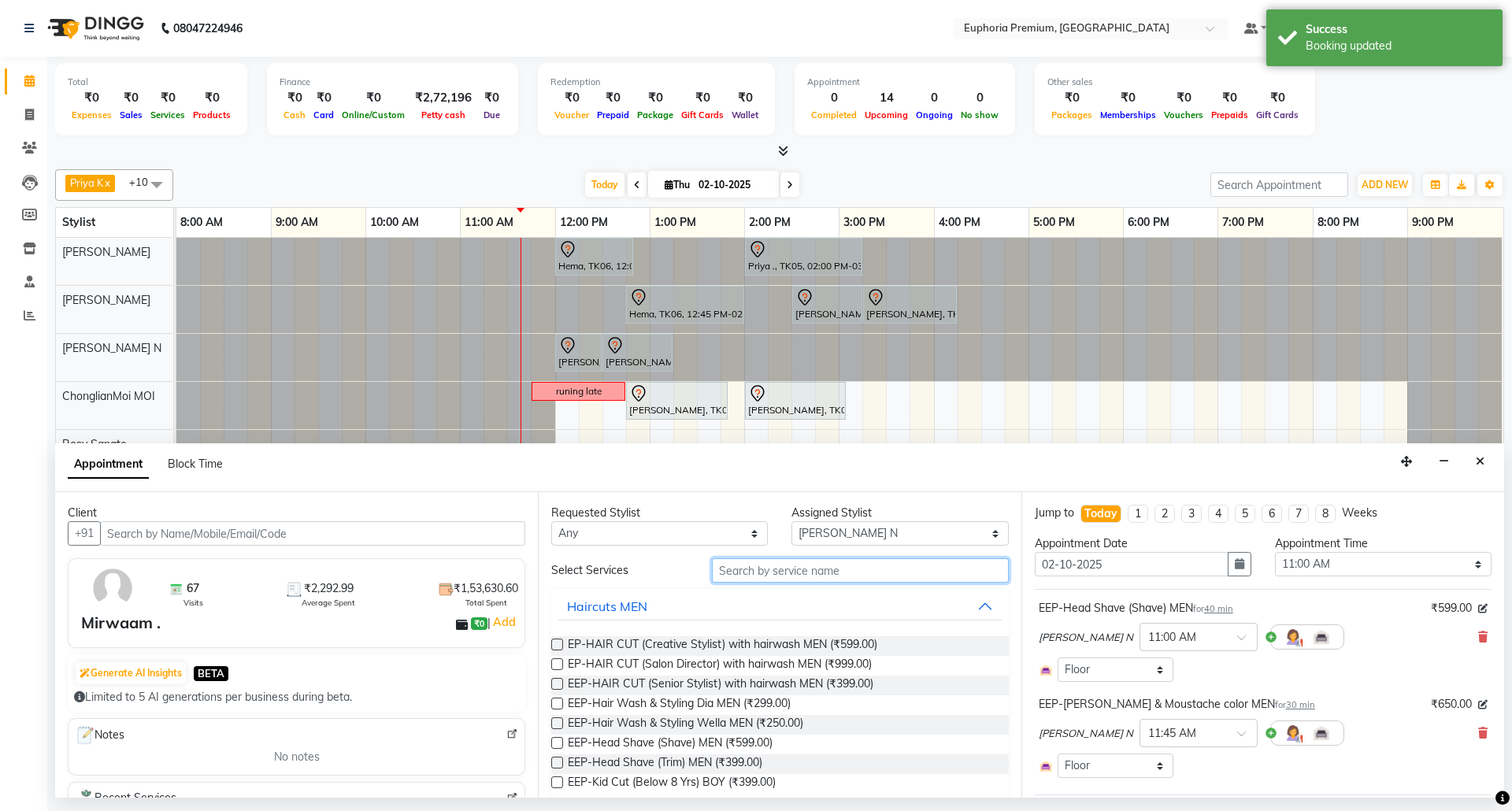
click at [814, 572] on input "text" at bounding box center [860, 570] width 297 height 25
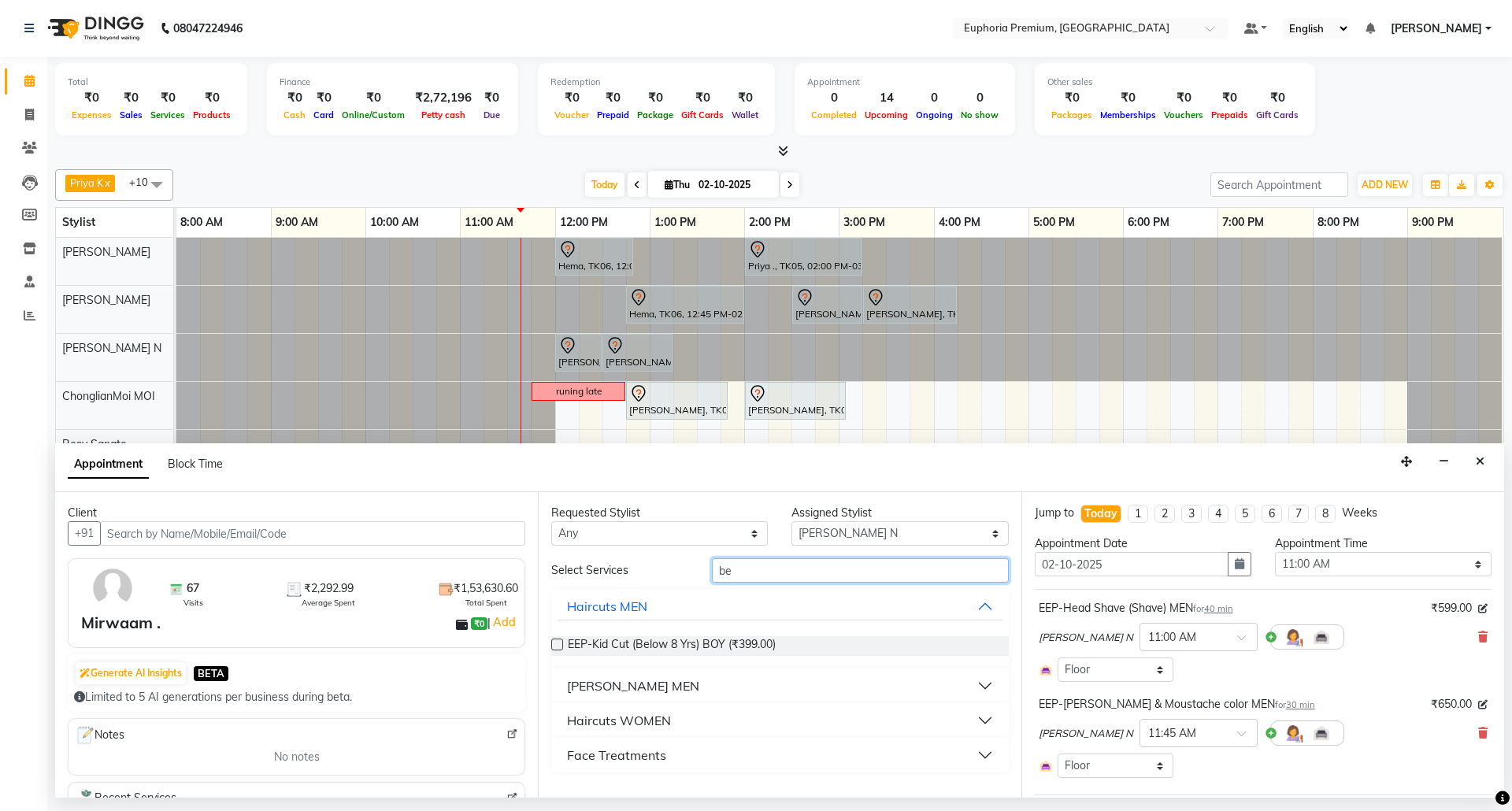
type input "be"
click at [618, 671] on div "[PERSON_NAME] MEN" at bounding box center [780, 684] width 457 height 34
click at [621, 680] on div "[PERSON_NAME] MEN" at bounding box center [633, 684] width 132 height 19
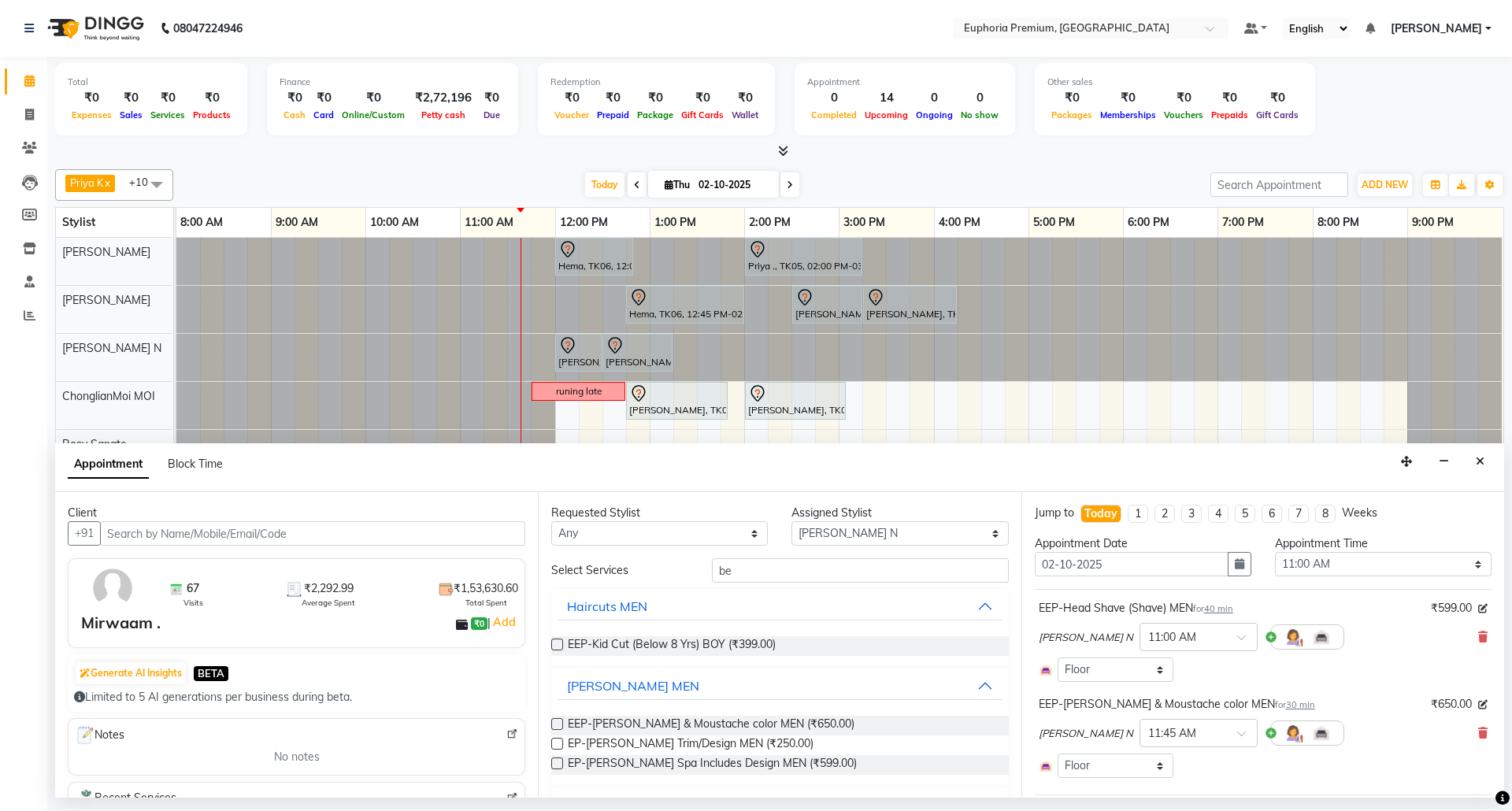
click at [552, 743] on label at bounding box center [557, 743] width 12 height 12
click at [552, 743] on input "checkbox" at bounding box center [556, 744] width 10 height 10
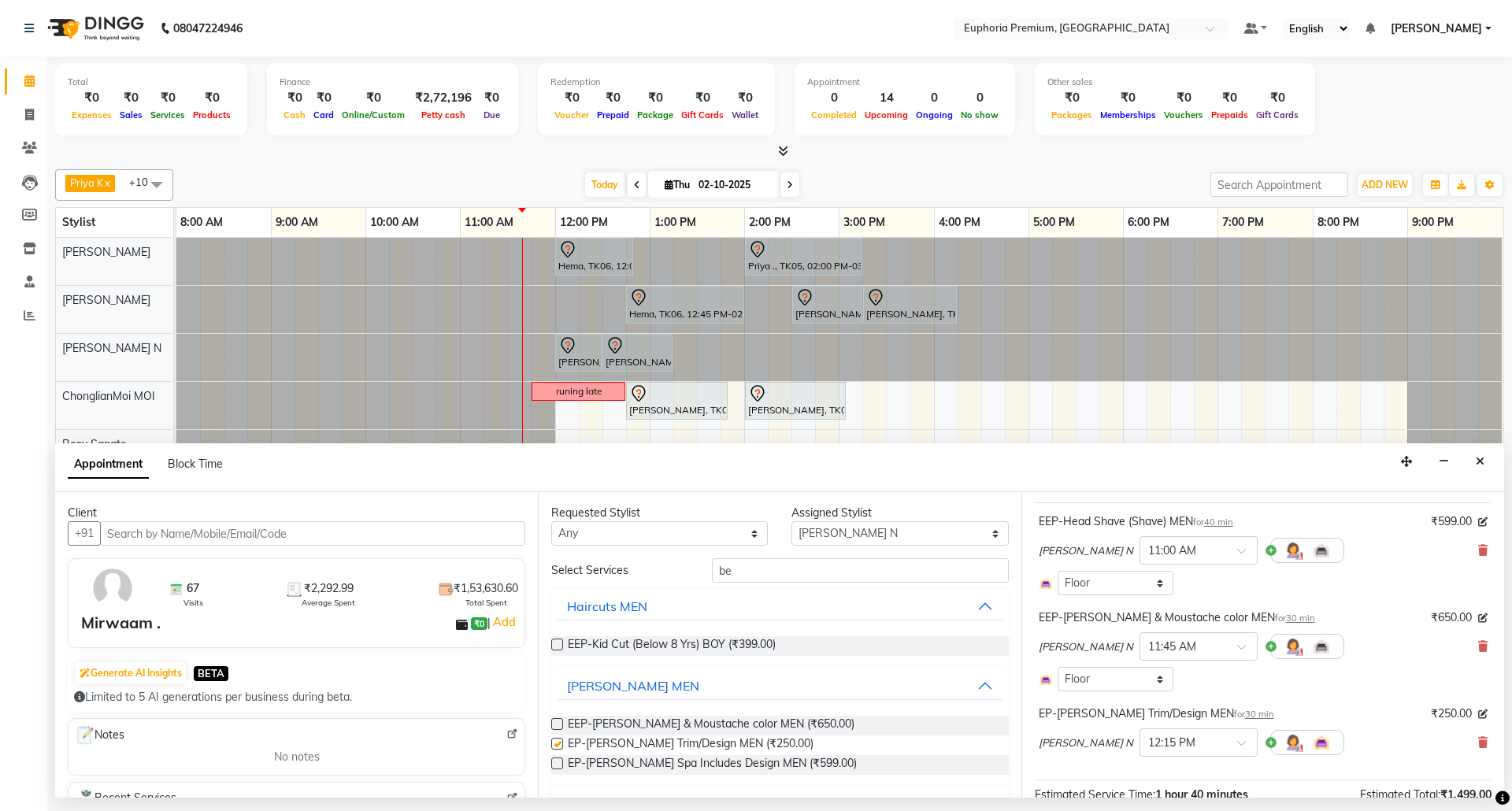
checkbox input "false"
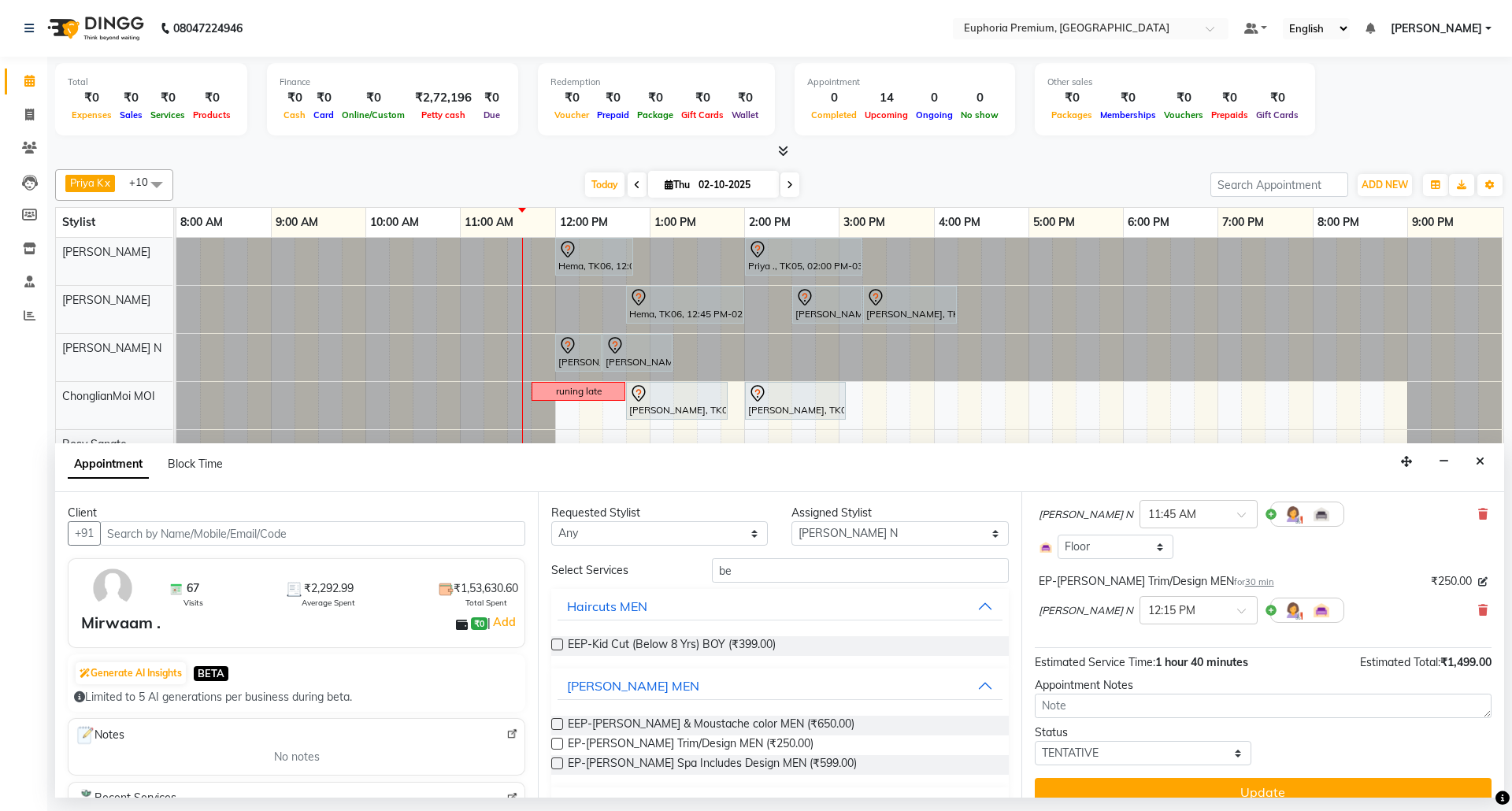
scroll to position [242, 0]
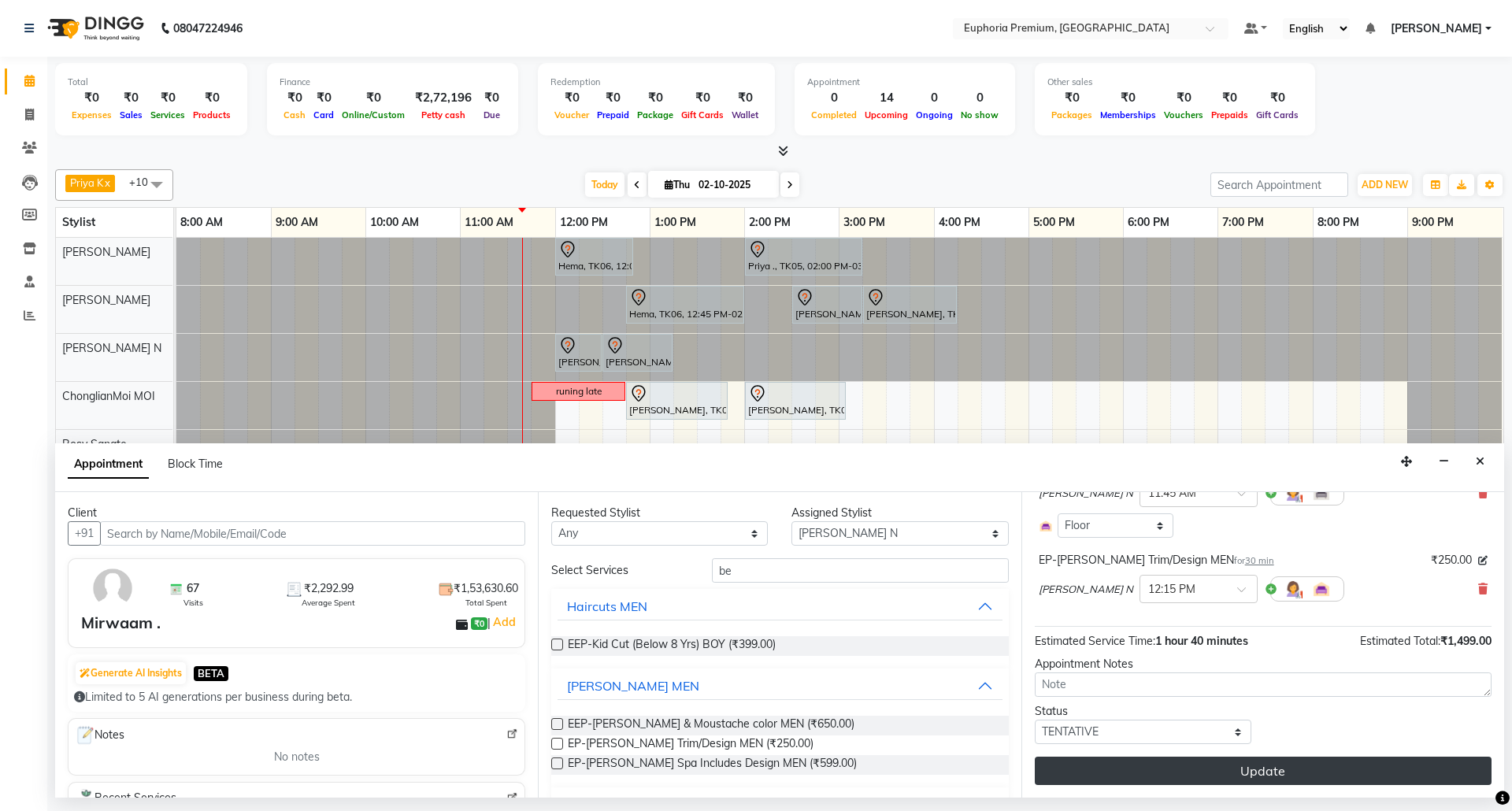
click at [1255, 768] on button "Update" at bounding box center [1264, 770] width 457 height 28
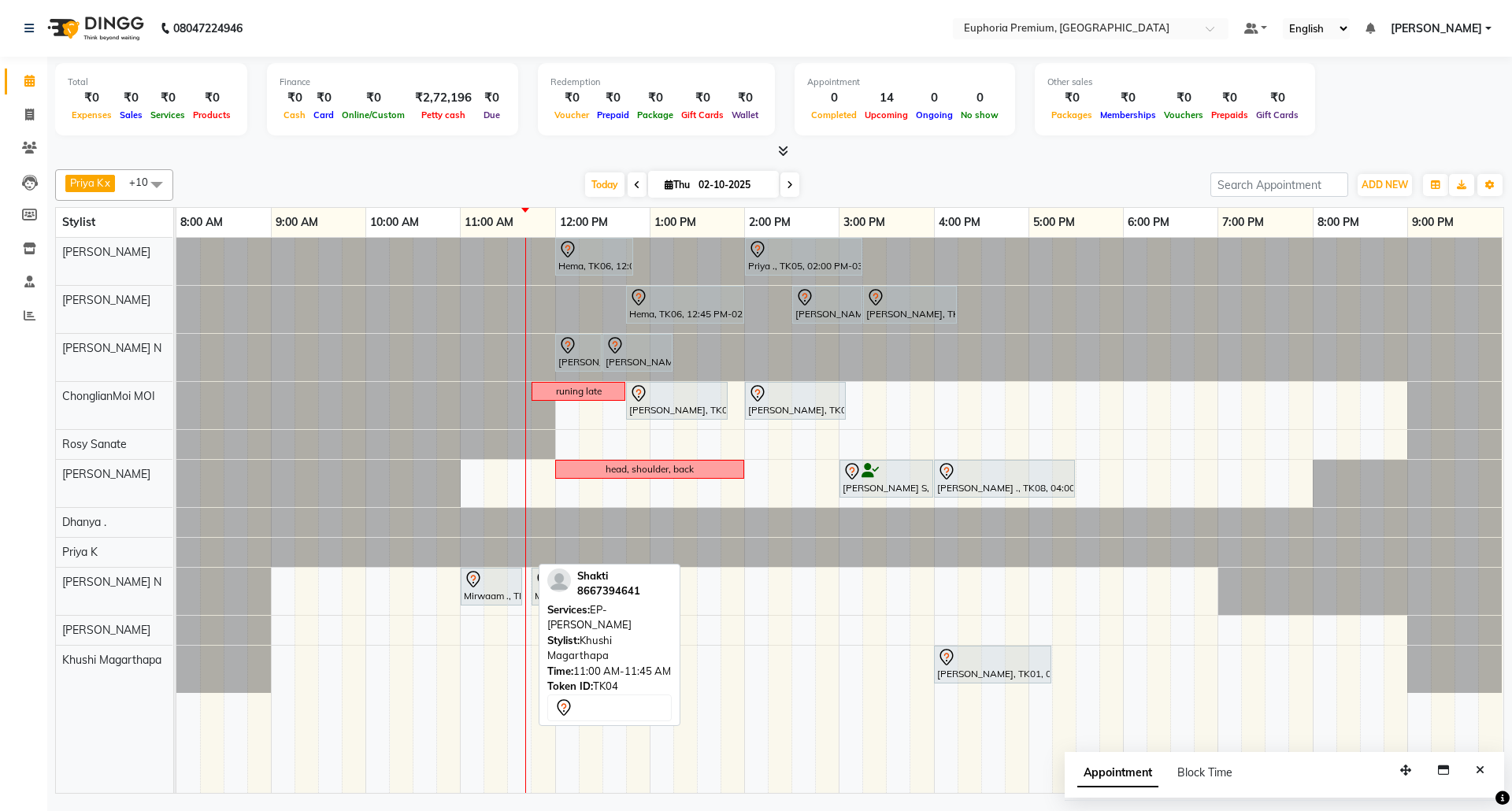
drag, startPoint x: 493, startPoint y: 671, endPoint x: 587, endPoint y: 681, distance: 94.5
click at [587, 681] on div "Priya K x ChonglianMoi MOI x Dhanya . x Shishi L x [PERSON_NAME] x [PERSON_NAME…" at bounding box center [779, 478] width 1449 height 631
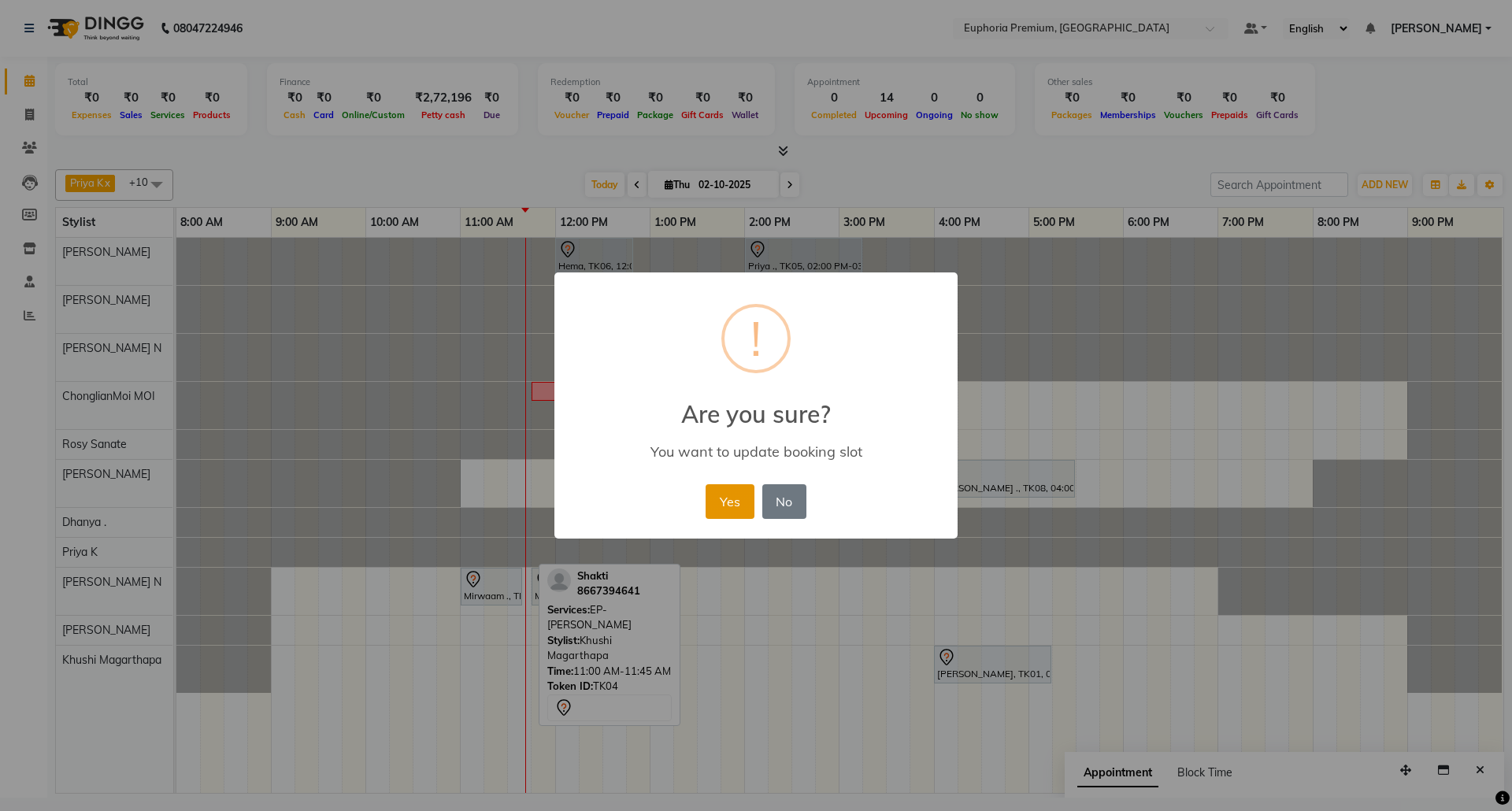
click at [744, 504] on button "Yes" at bounding box center [729, 501] width 48 height 34
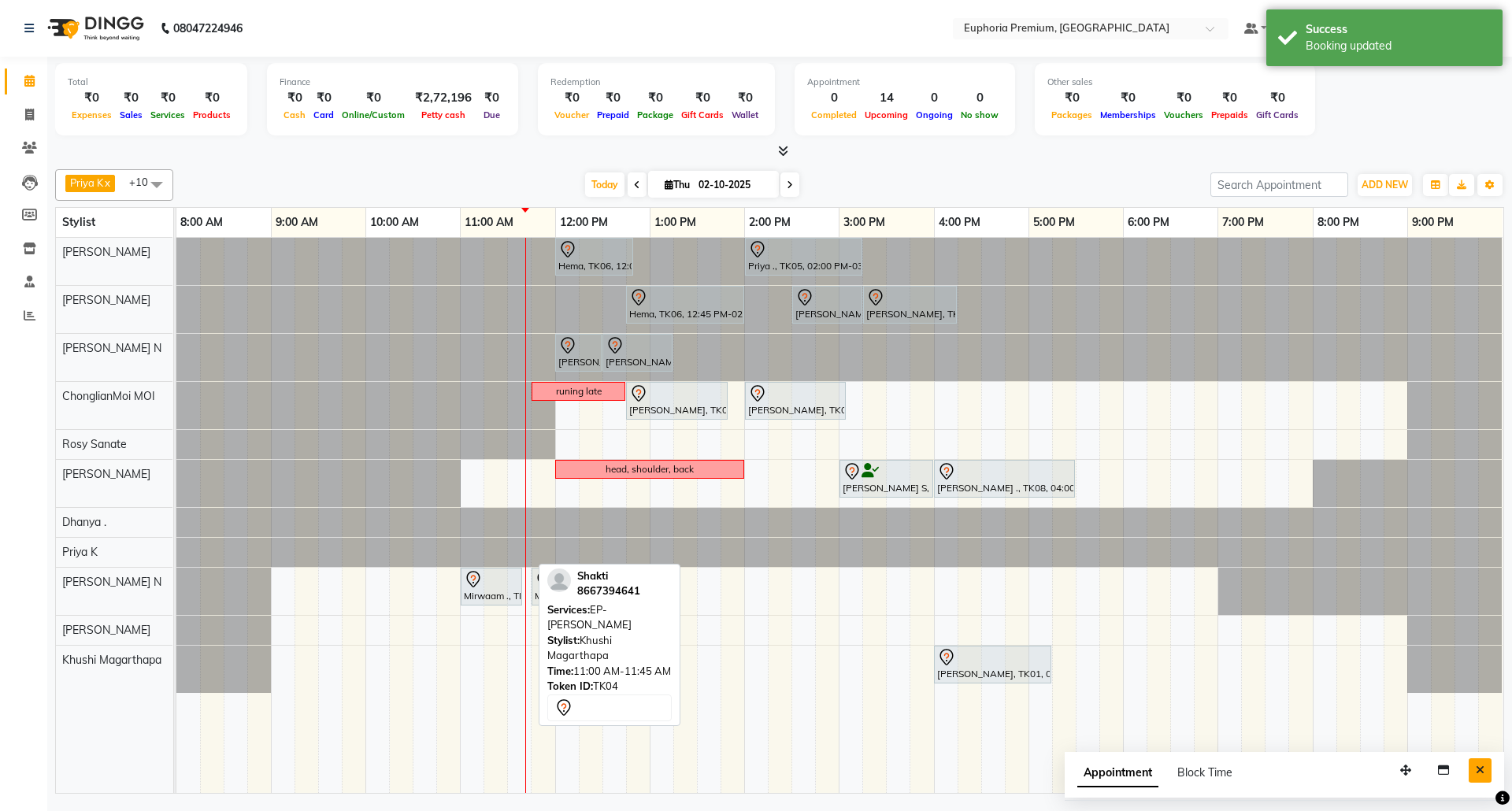
click at [1479, 772] on icon "Close" at bounding box center [1480, 769] width 9 height 11
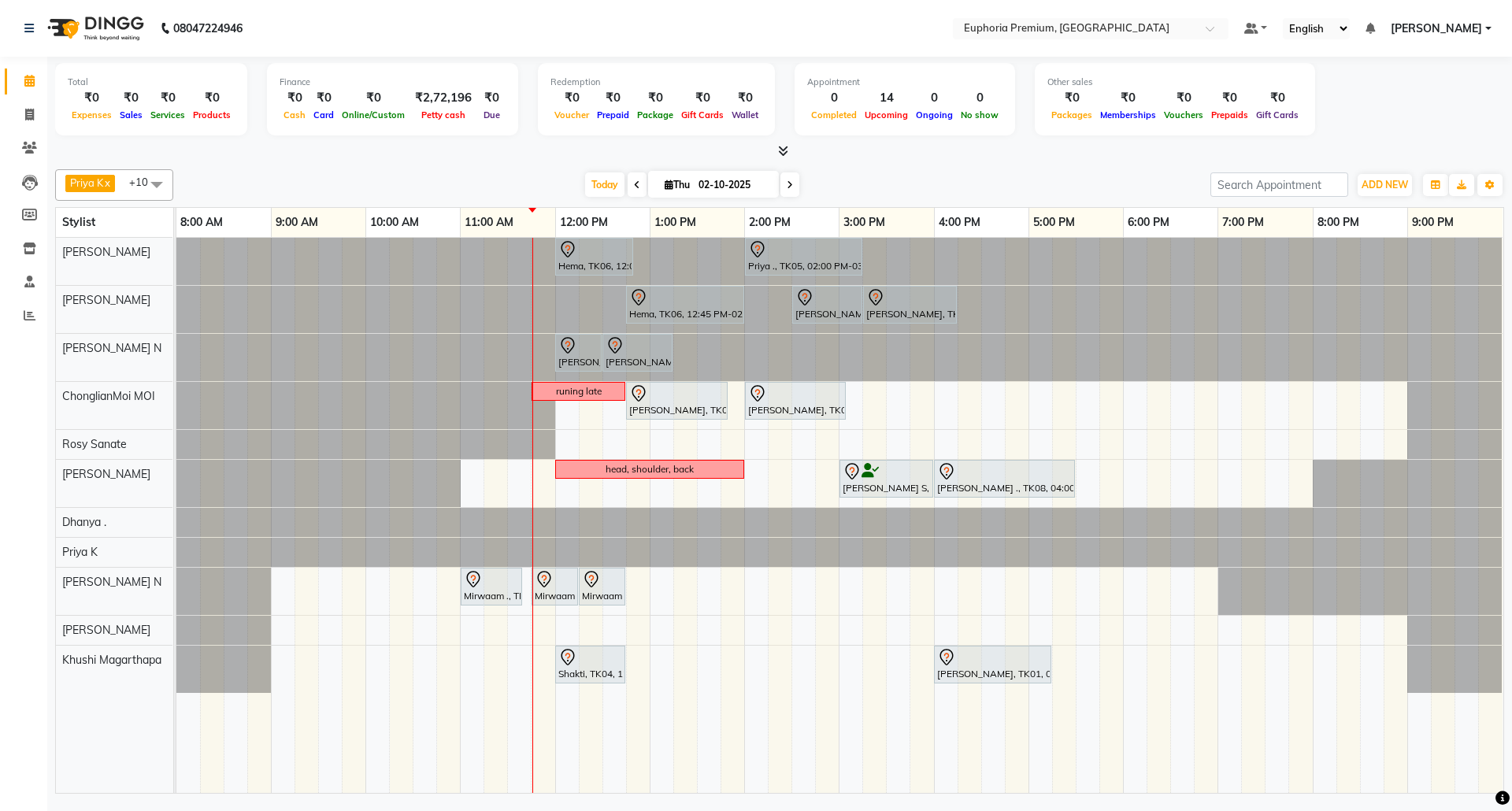
click at [787, 184] on icon at bounding box center [790, 185] width 6 height 10
type input "03-10-2025"
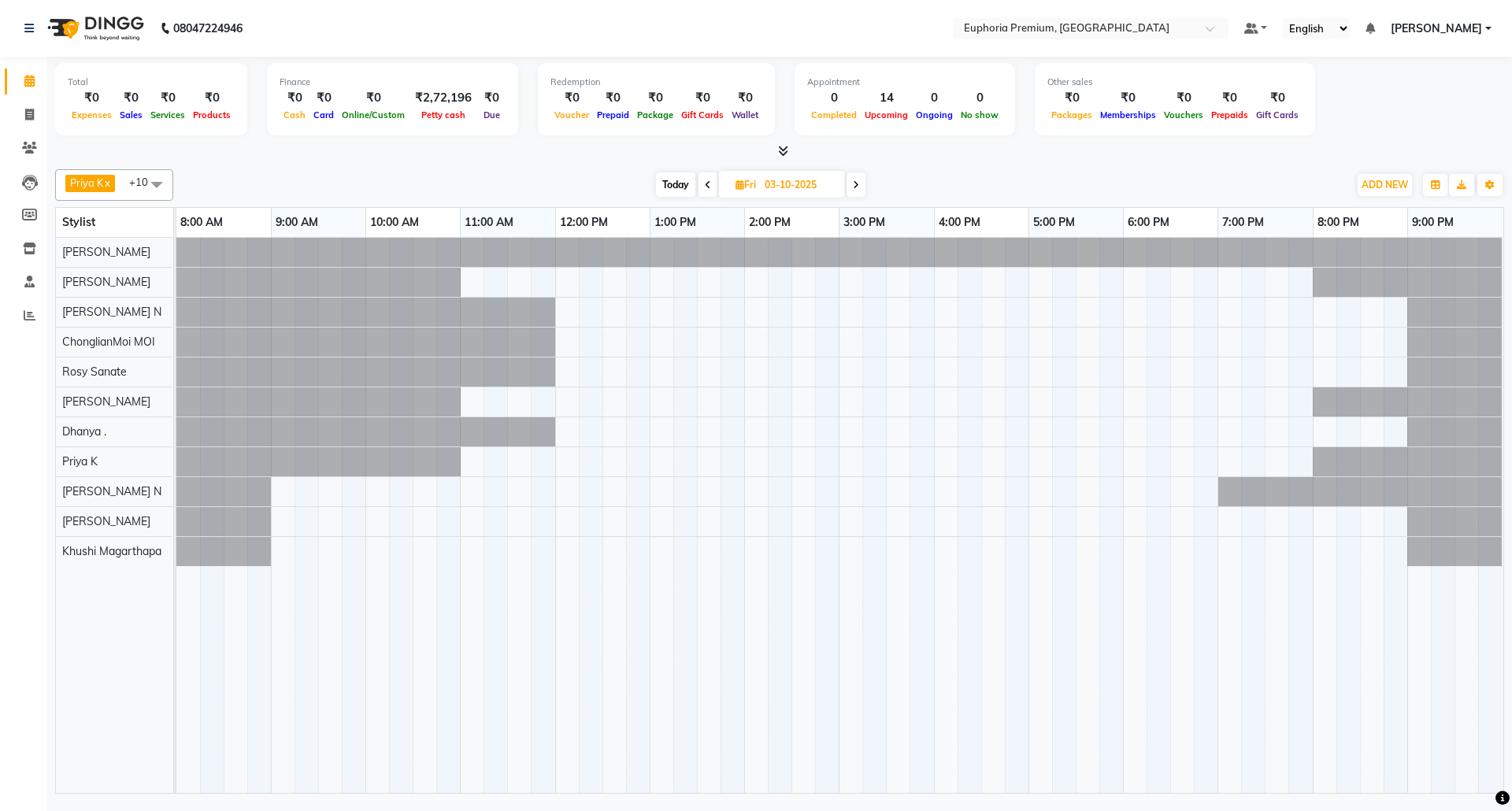
click at [844, 367] on div at bounding box center [840, 515] width 1327 height 555
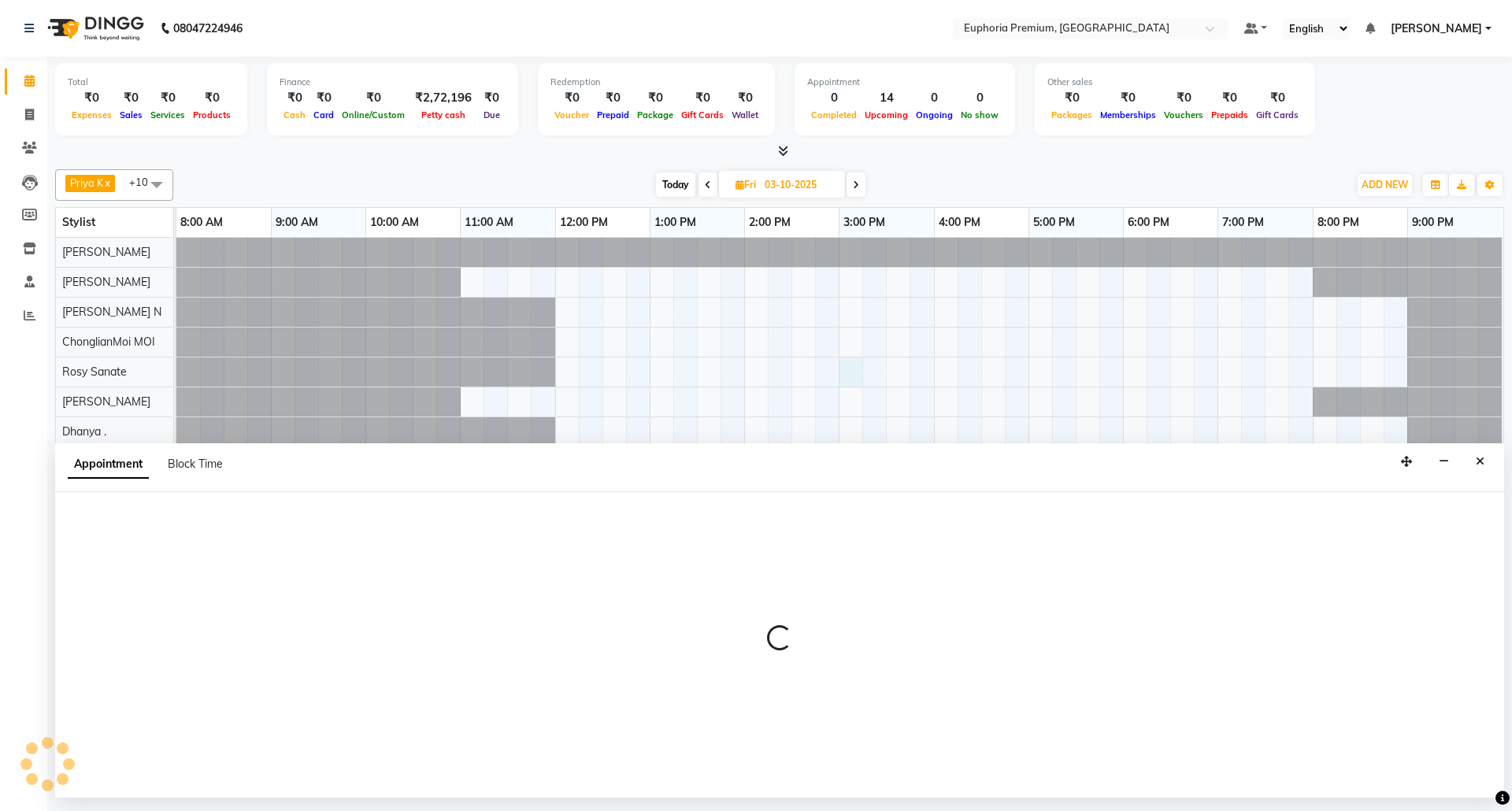
select select "71633"
select select "900"
select select "tentative"
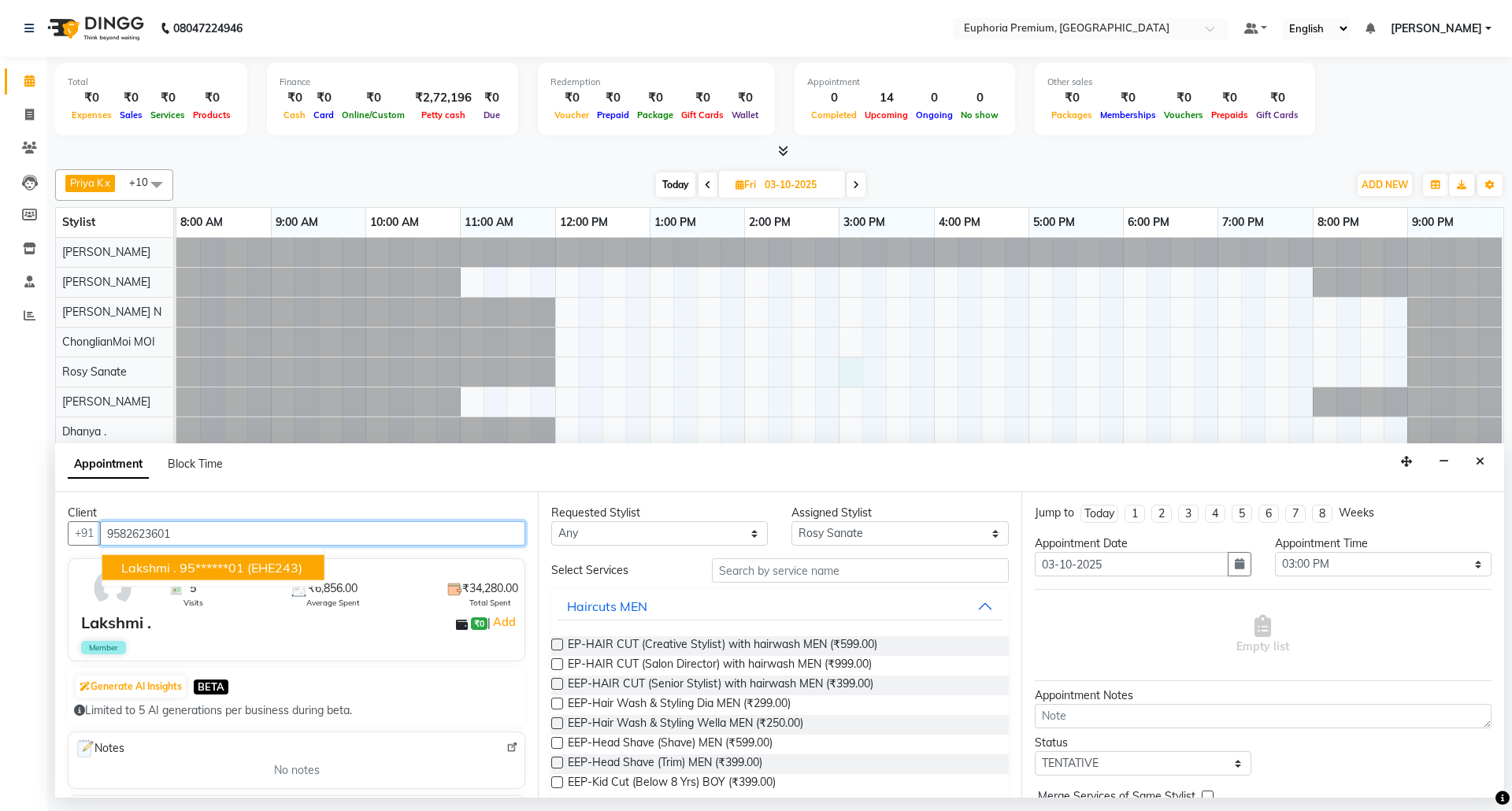
click at [302, 556] on button "Lakshmi . 95******01 (EHE243)" at bounding box center [213, 568] width 222 height 25
type input "95******01"
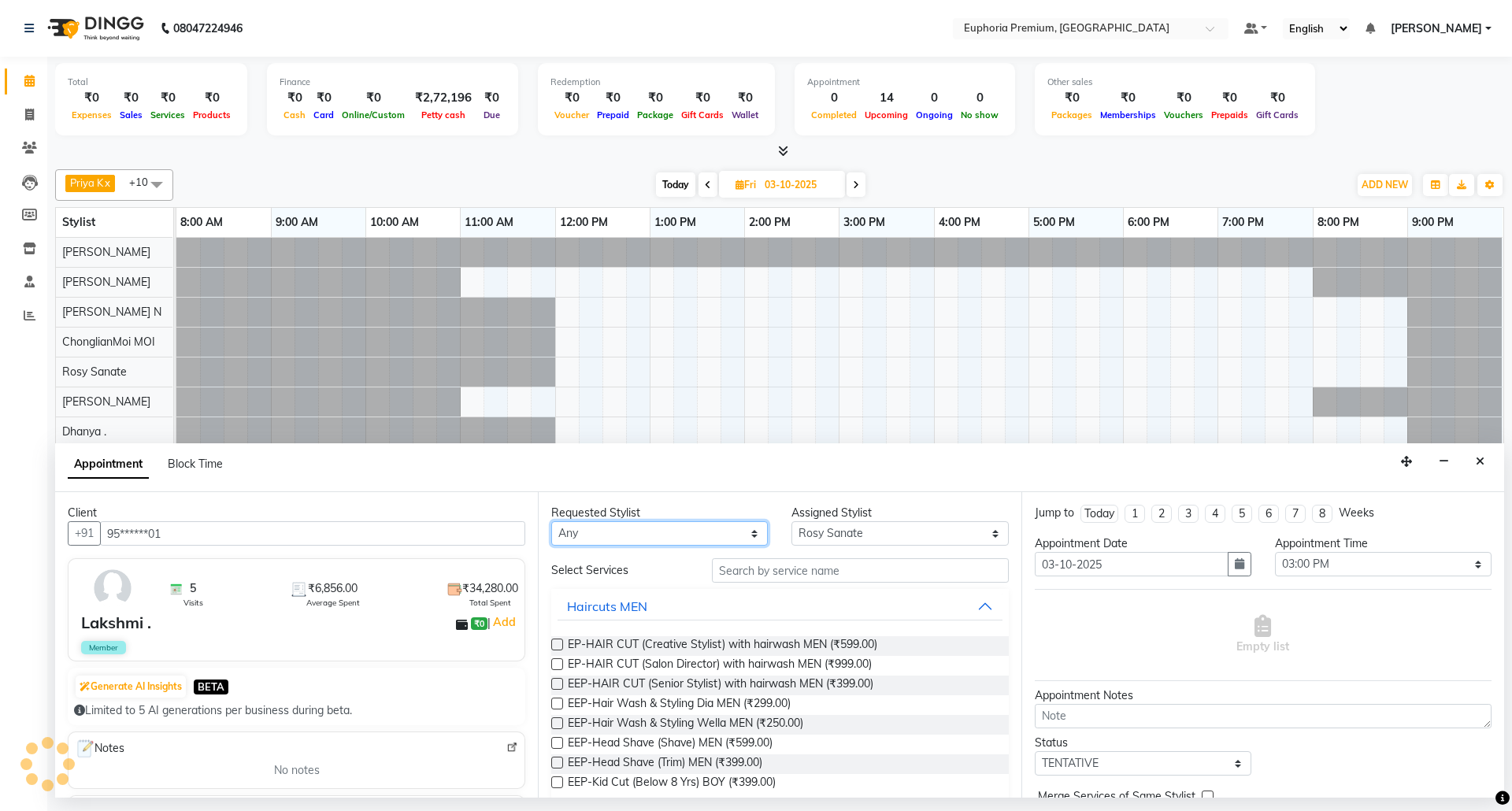
click at [693, 529] on select "Any [PERSON_NAME] N [PERSON_NAME] N ChonglianMoi MOI [PERSON_NAME] . [PERSON_NA…" at bounding box center [659, 532] width 217 height 25
select select "71633"
click at [551, 523] on select "Any [PERSON_NAME] N [PERSON_NAME] N ChonglianMoi MOI [PERSON_NAME] . [PERSON_NA…" at bounding box center [659, 532] width 217 height 25
click at [789, 573] on input "text" at bounding box center [860, 570] width 297 height 25
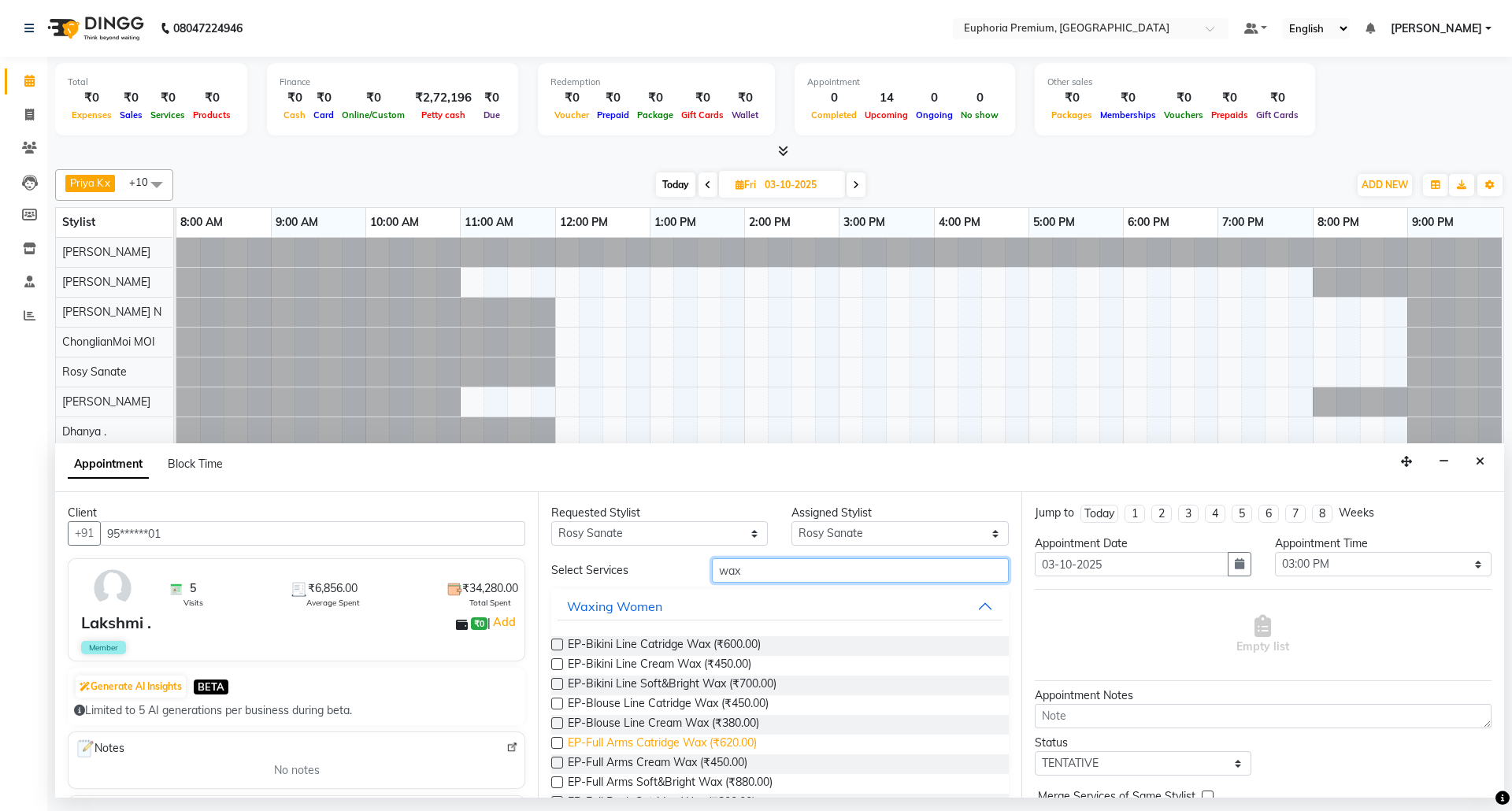
type input "wax"
click at [620, 754] on span "EP-Full Arms Catridge Wax (₹620.00)" at bounding box center [662, 744] width 189 height 20
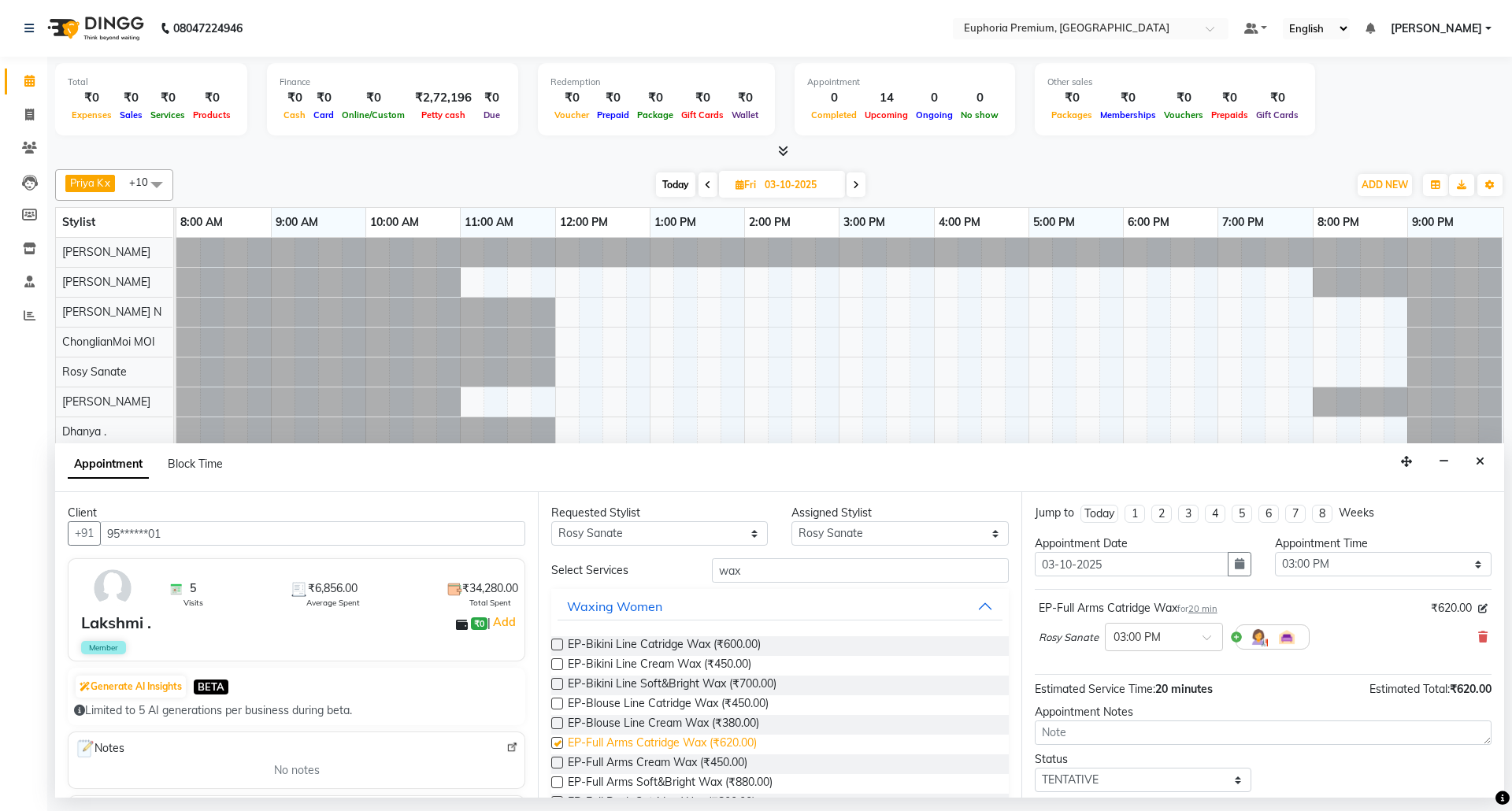
checkbox input "false"
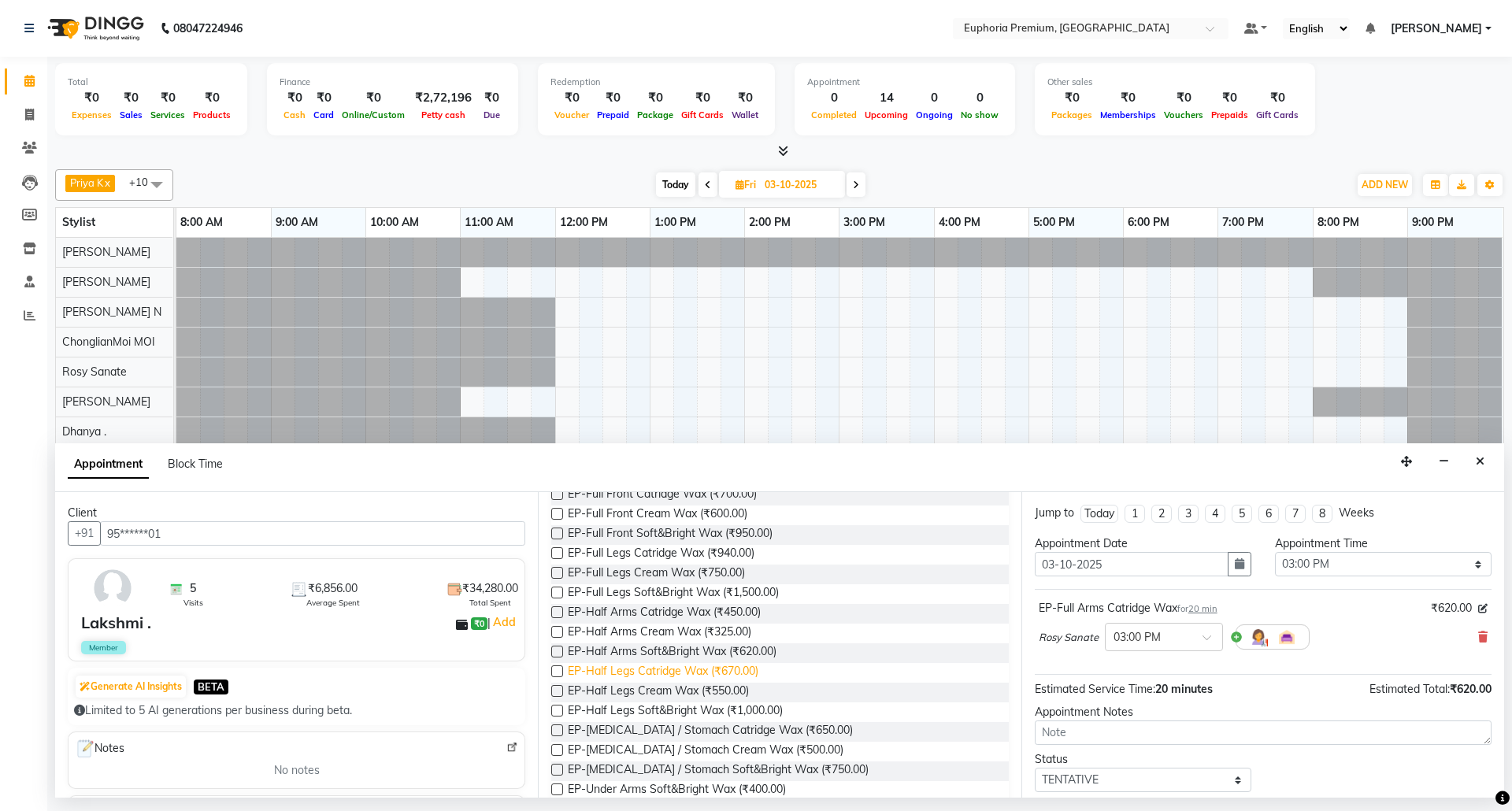
scroll to position [473, 0]
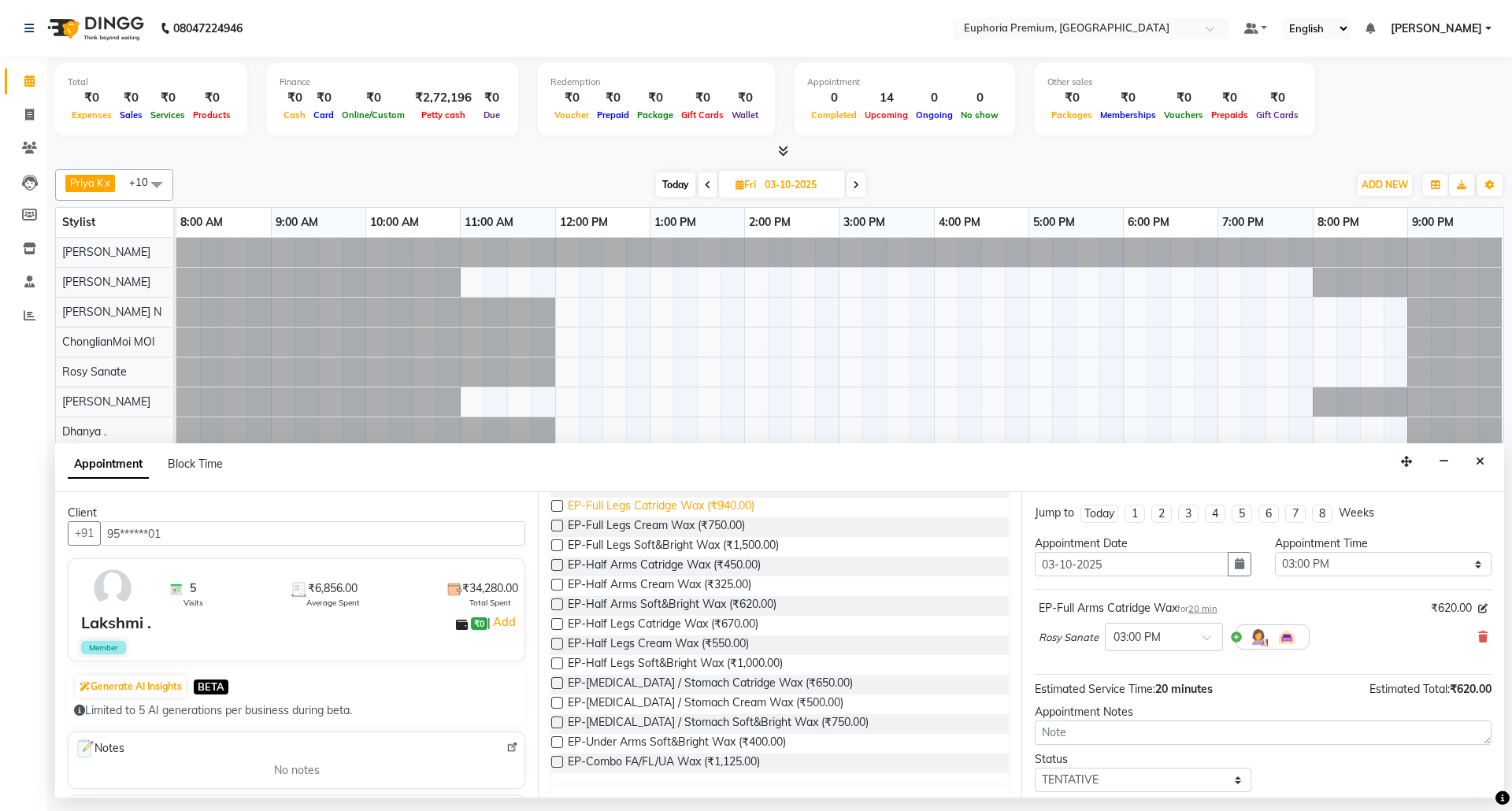
click at [665, 505] on span "EP-Full Legs Catridge Wax (₹940.00)" at bounding box center [661, 507] width 186 height 20
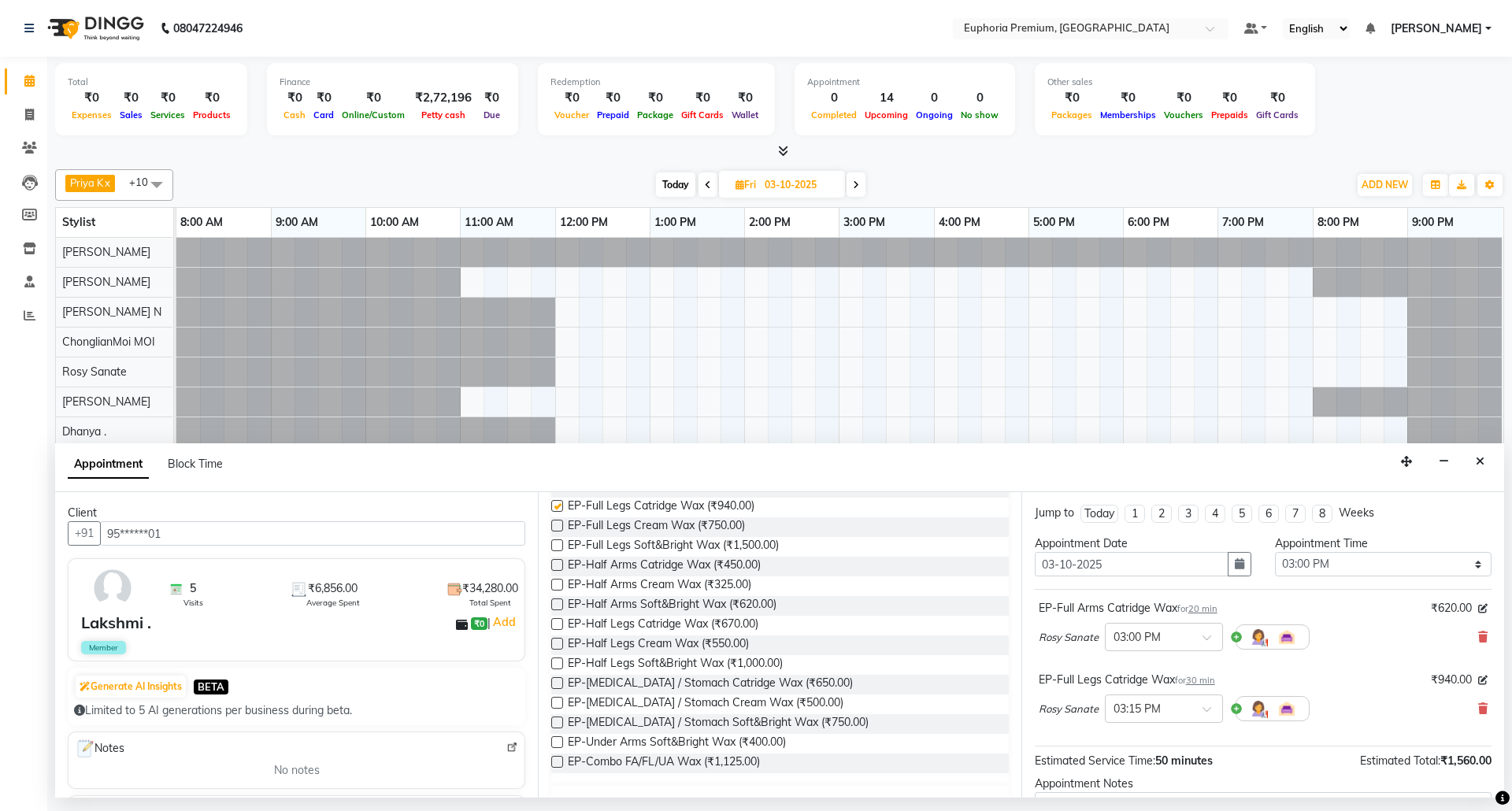
checkbox input "false"
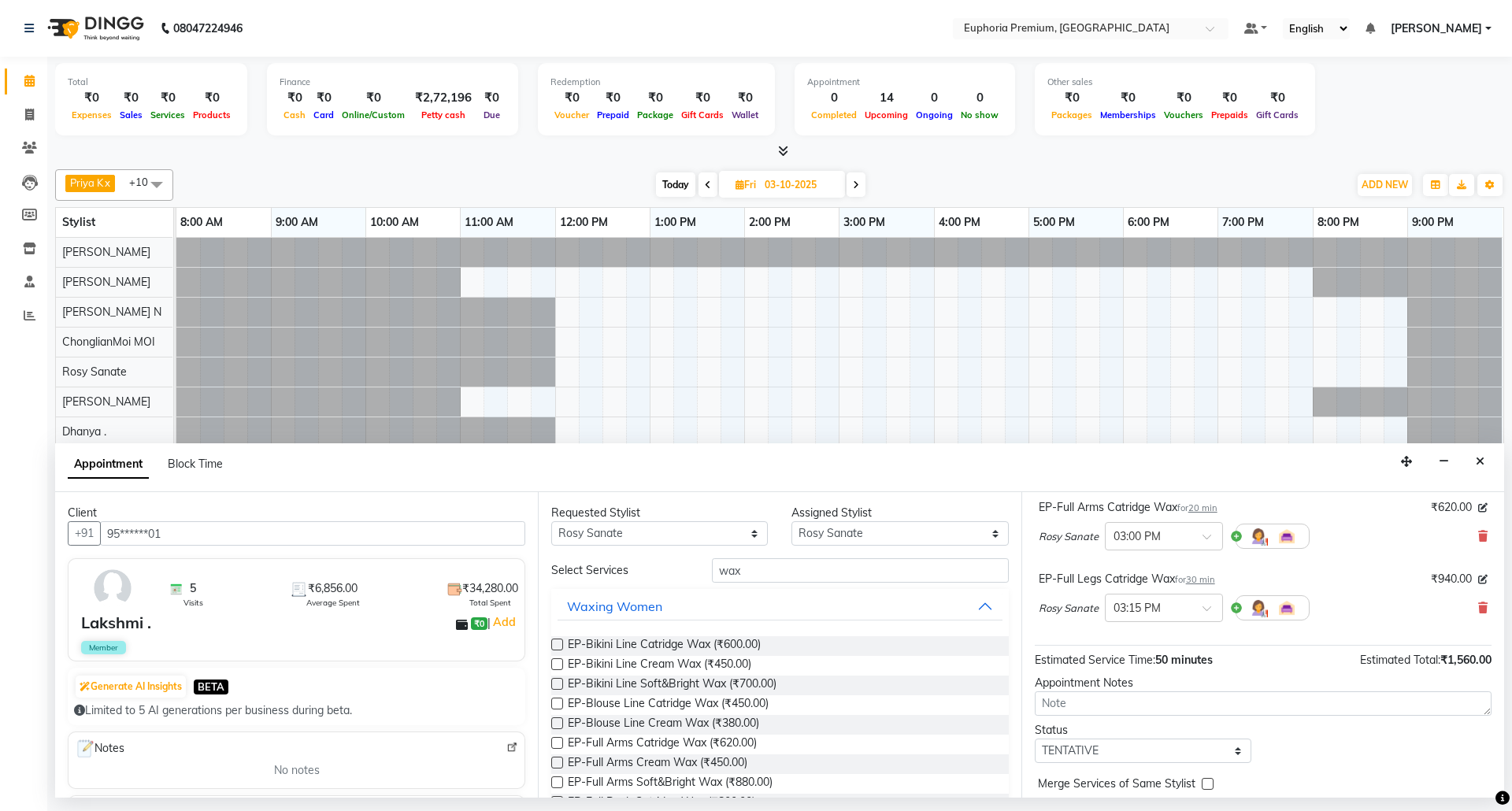
scroll to position [168, 0]
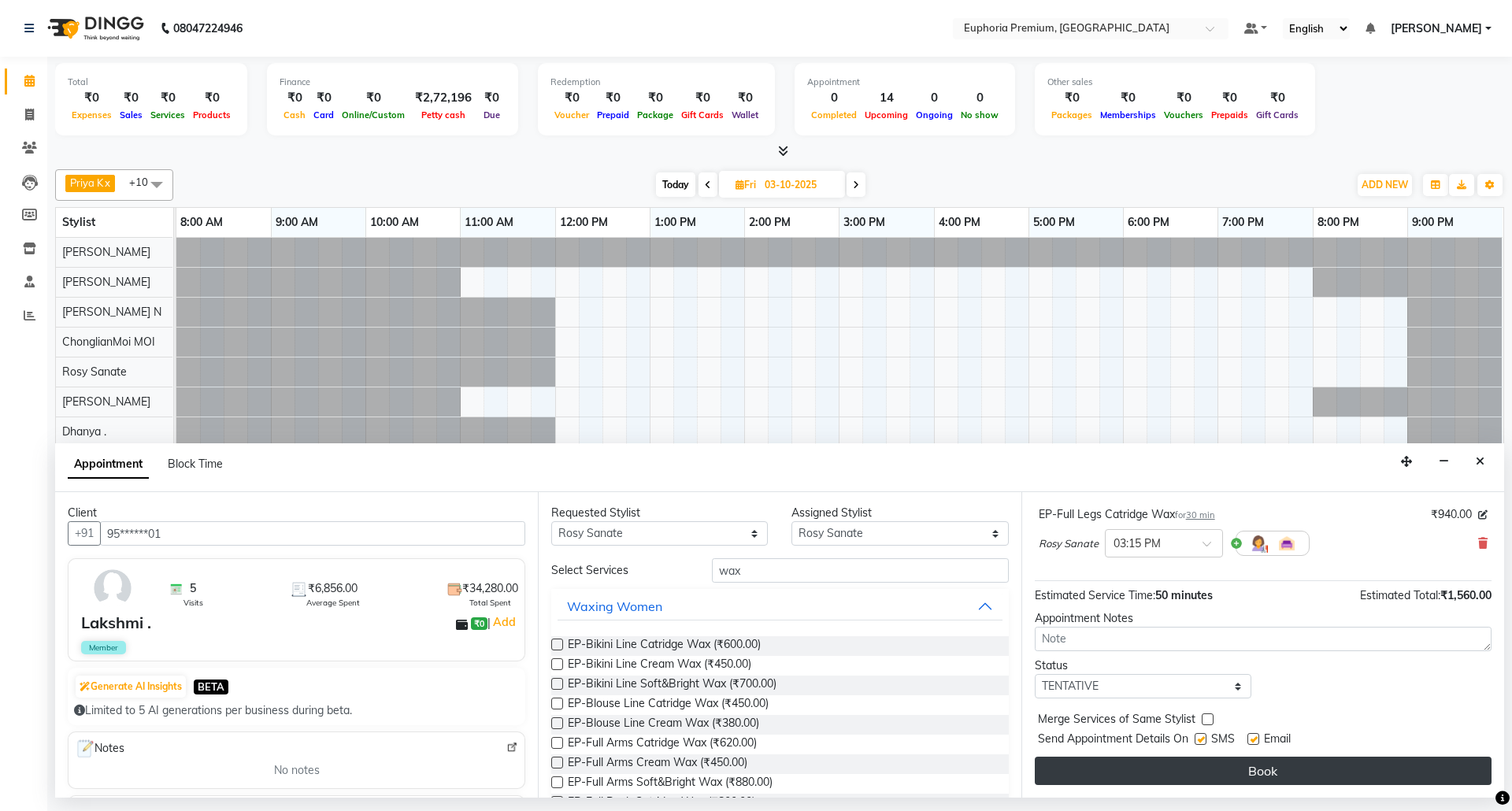
click at [1315, 773] on button "Book" at bounding box center [1264, 770] width 457 height 28
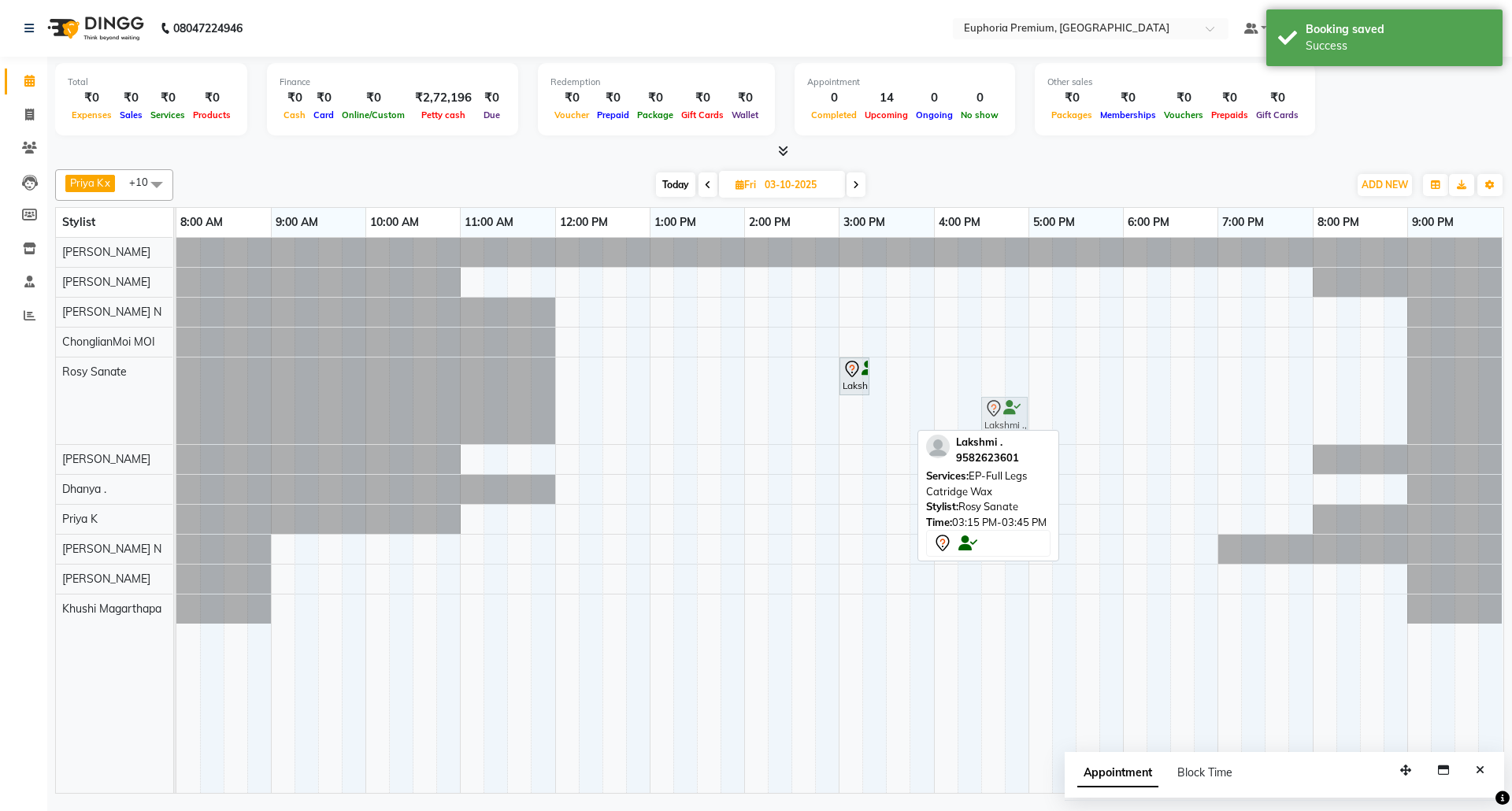
drag, startPoint x: 893, startPoint y: 410, endPoint x: 1000, endPoint y: 364, distance: 116.5
click at [1000, 364] on div "Lakshmi ., 03:00 PM-03:20 PM, EP-Full Arms Catridge Wax Lakshmi ., 03:15 PM-03:…" at bounding box center [840, 515] width 1327 height 555
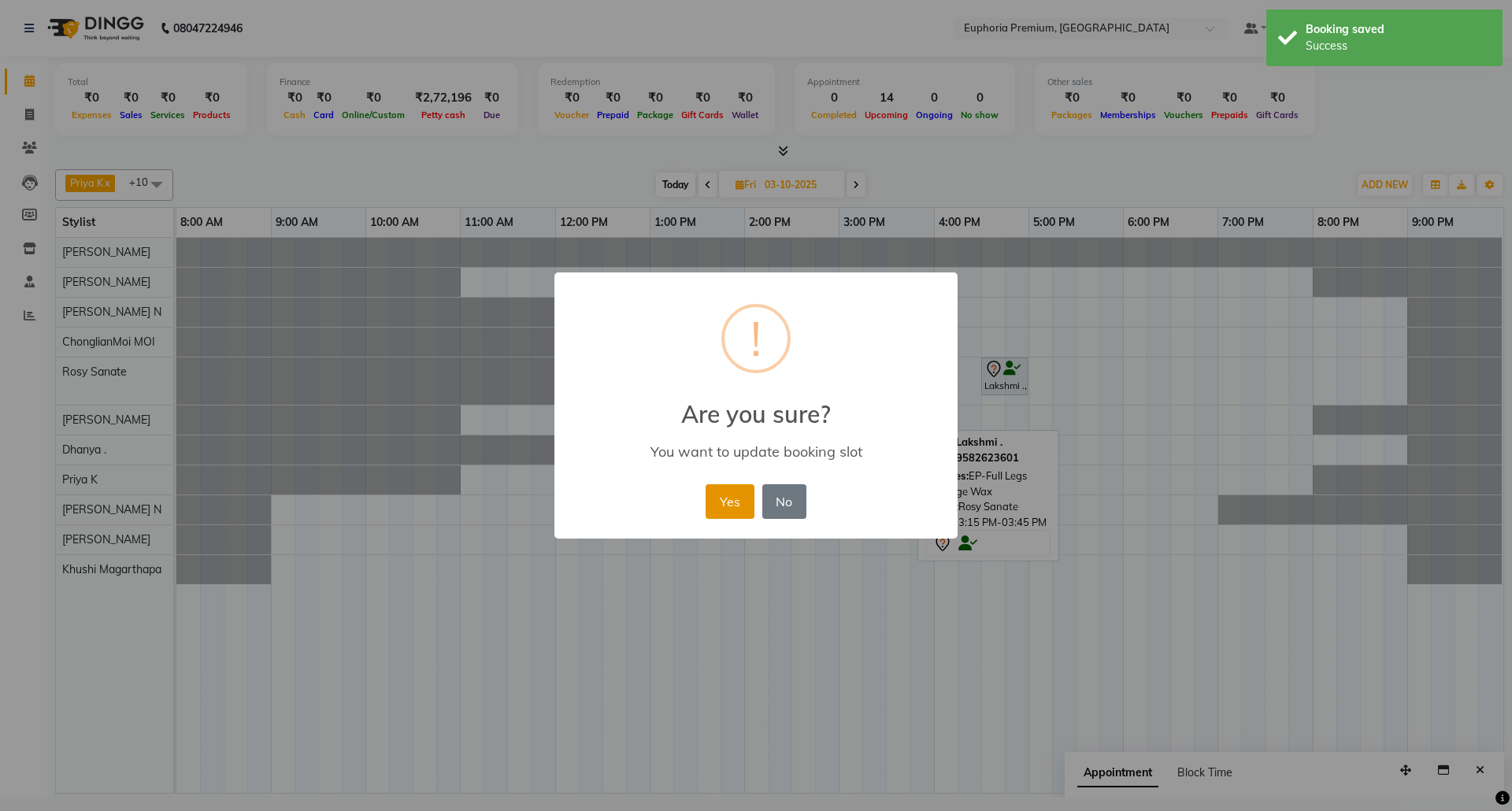
click at [724, 498] on button "Yes" at bounding box center [729, 501] width 48 height 34
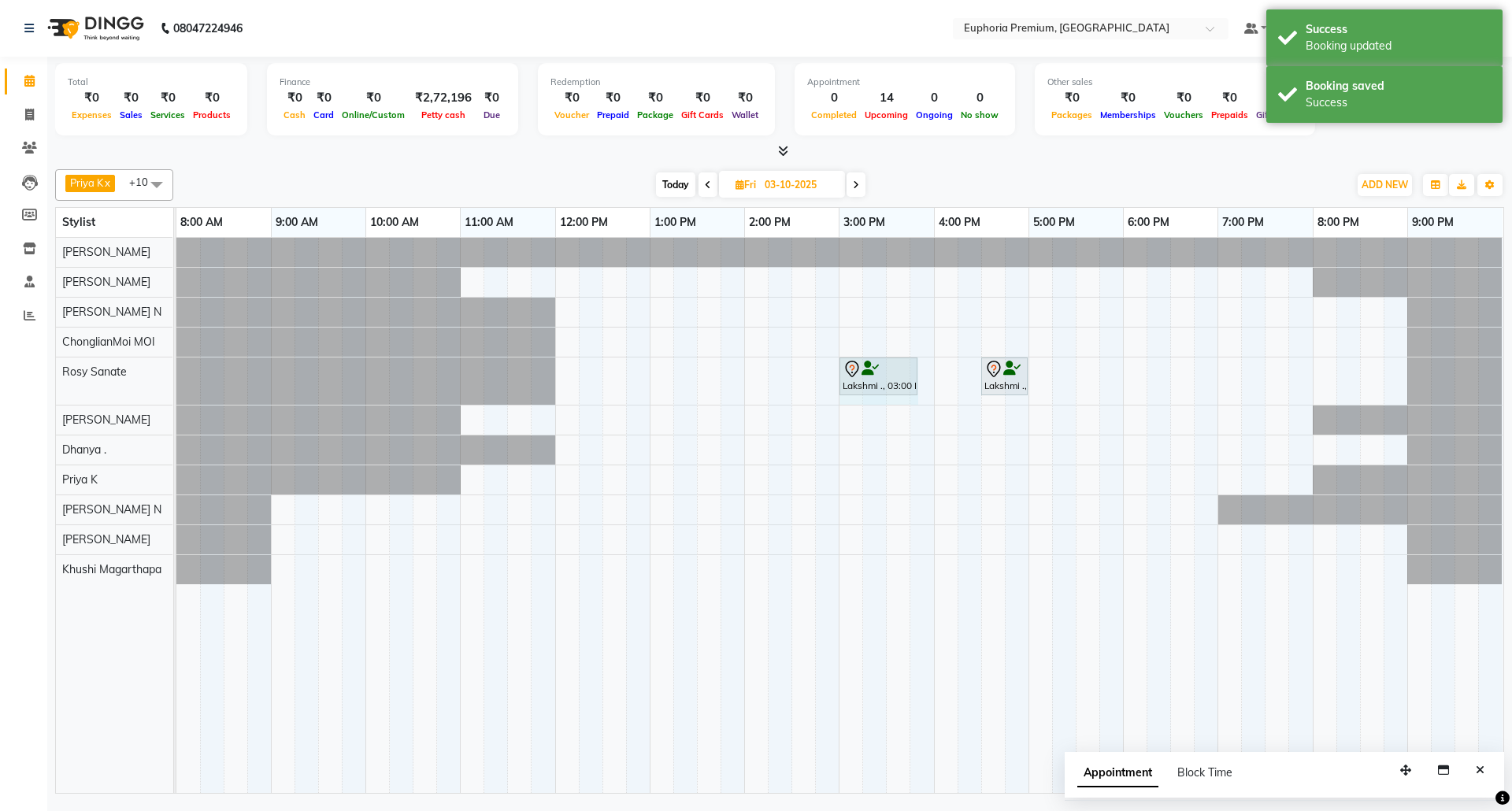
drag, startPoint x: 870, startPoint y: 375, endPoint x: 932, endPoint y: 360, distance: 63.8
click at [932, 360] on div "Lakshmi ., 03:00 PM-03:20 PM, EP-Full Arms Catridge Wax Lakshmi ., 04:30 PM-05:…" at bounding box center [840, 515] width 1327 height 555
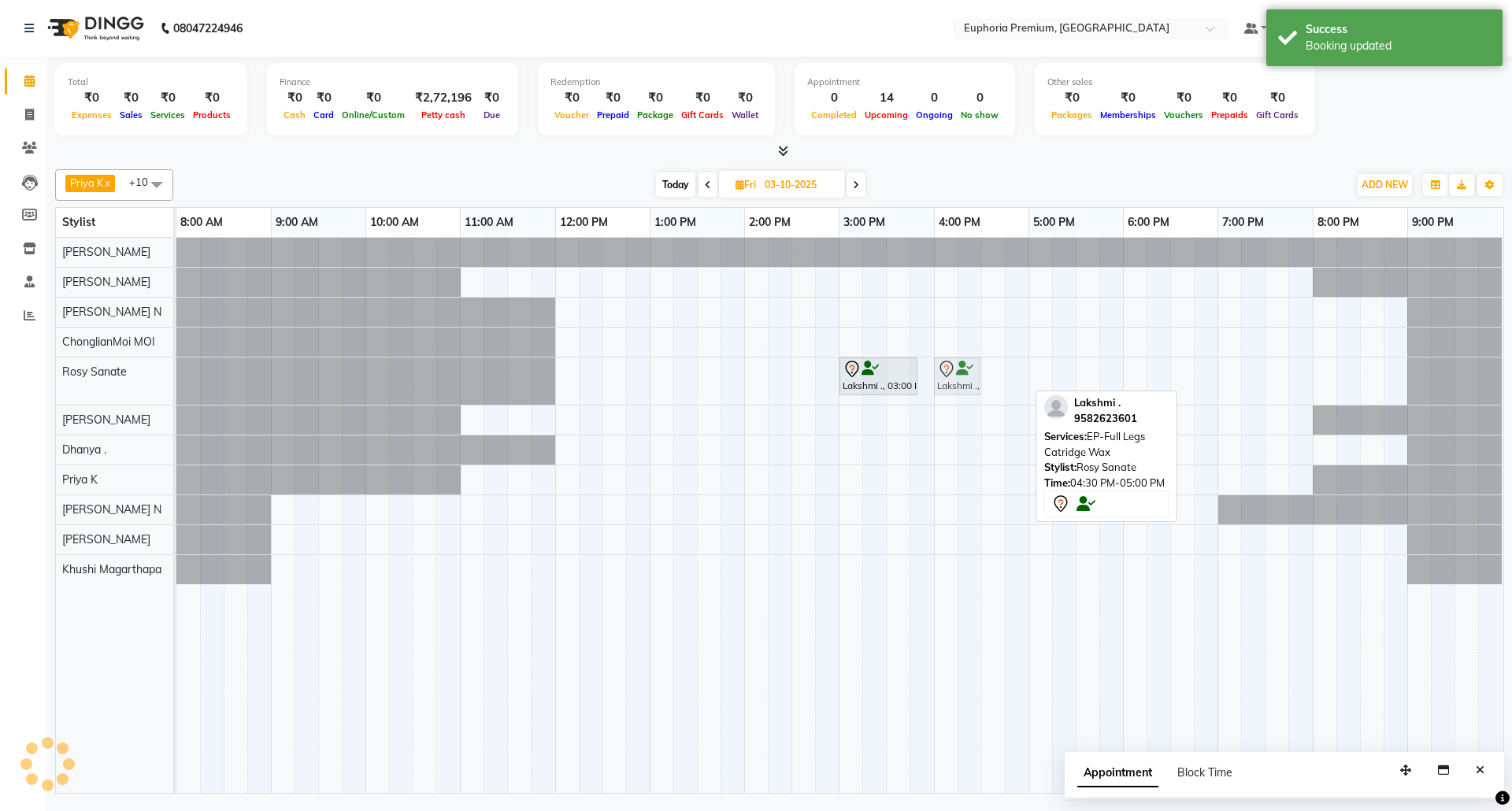
drag, startPoint x: 996, startPoint y: 375, endPoint x: 940, endPoint y: 385, distance: 56.9
click at [177, 385] on div "Lakshmi ., 03:00 PM-03:50 PM, EP-Full Arms Catridge Wax Lakshmi ., 04:30 PM-05:…" at bounding box center [177, 380] width 0 height 47
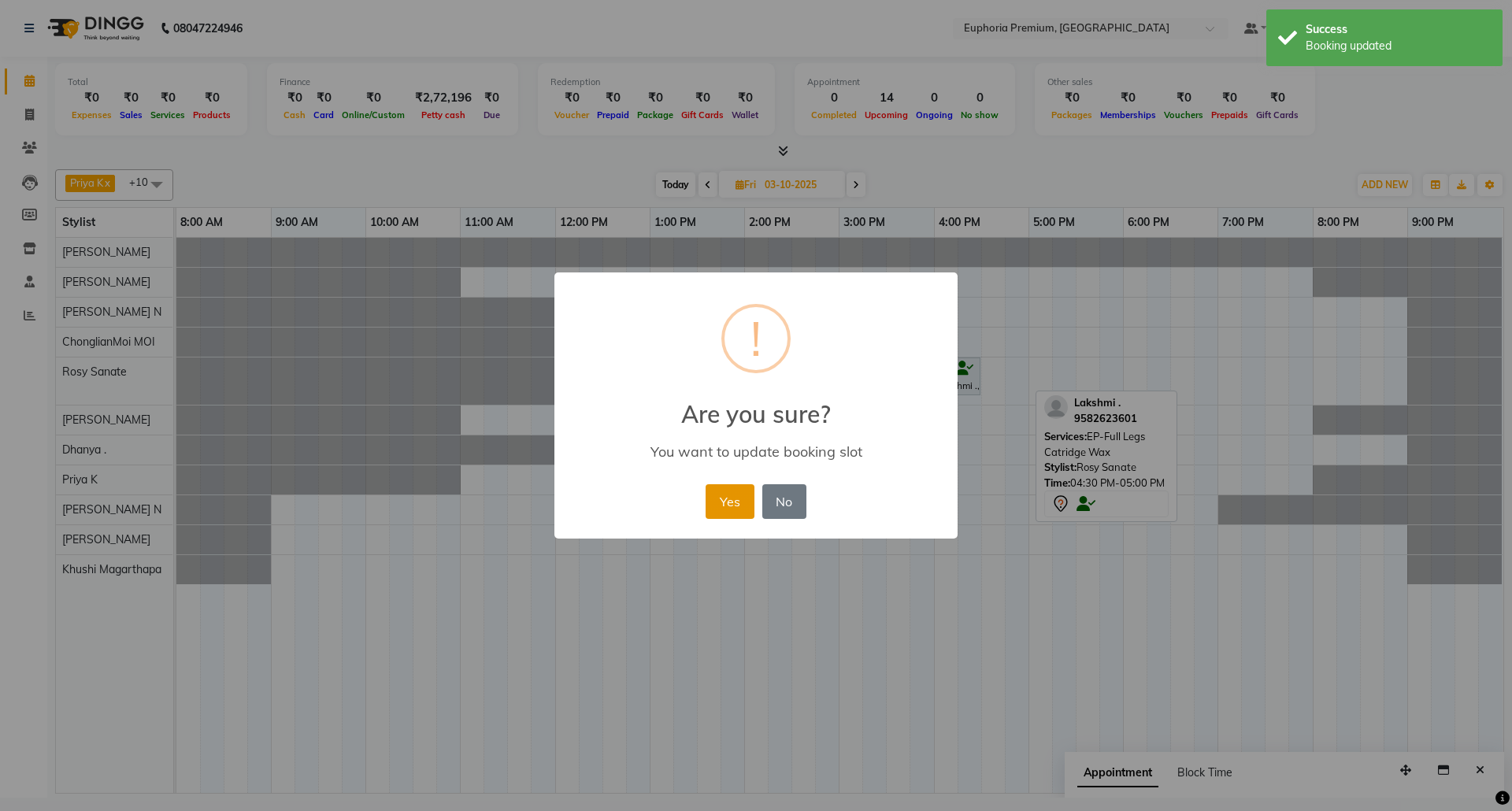
click at [726, 498] on button "Yes" at bounding box center [729, 501] width 48 height 34
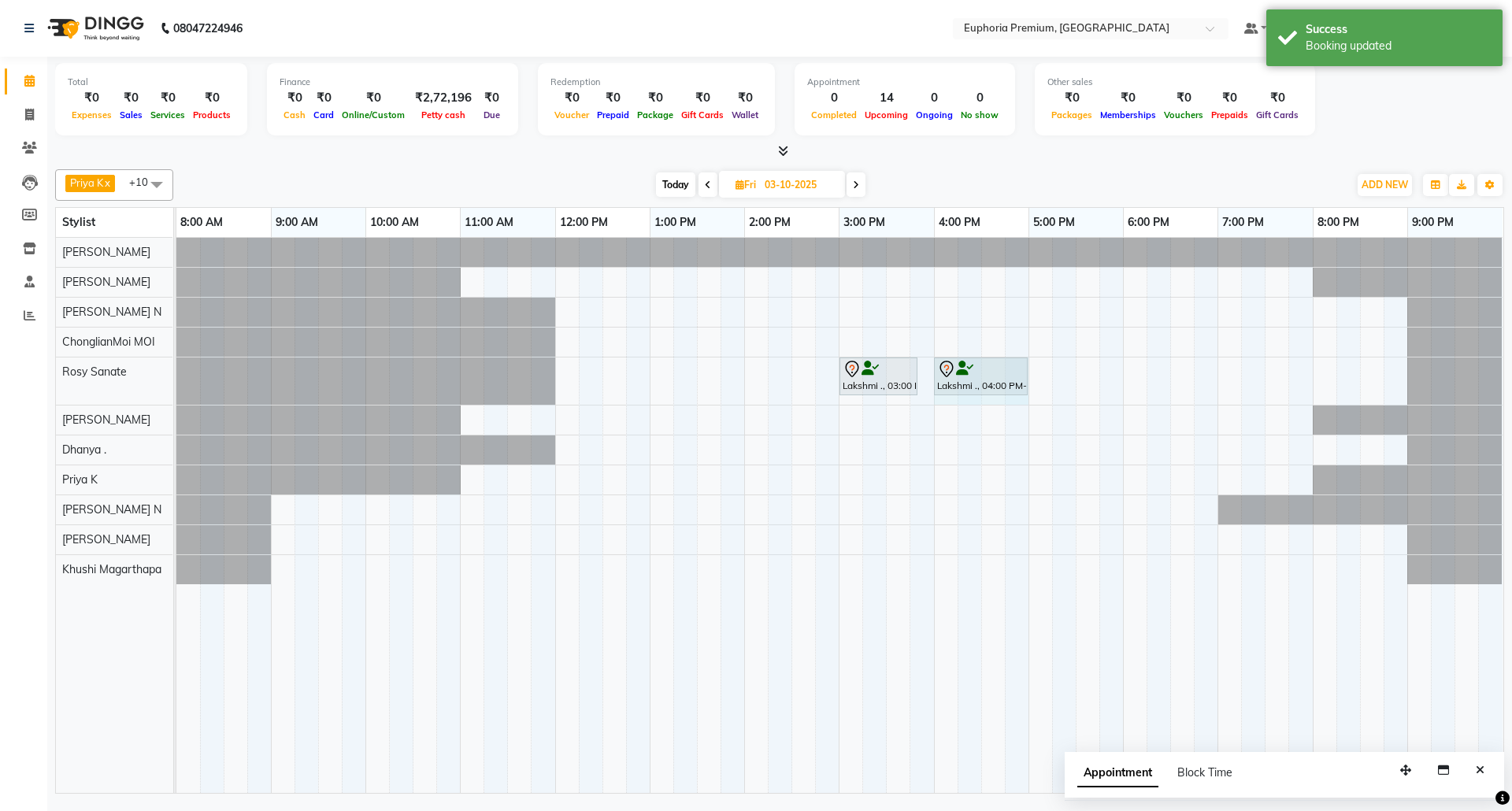
drag, startPoint x: 980, startPoint y: 375, endPoint x: 1020, endPoint y: 375, distance: 40.0
click at [177, 375] on div "Lakshmi ., 03:00 PM-03:50 PM, EP-Full Arms Catridge Wax Lakshmi ., 04:00 PM-04:…" at bounding box center [177, 380] width 0 height 47
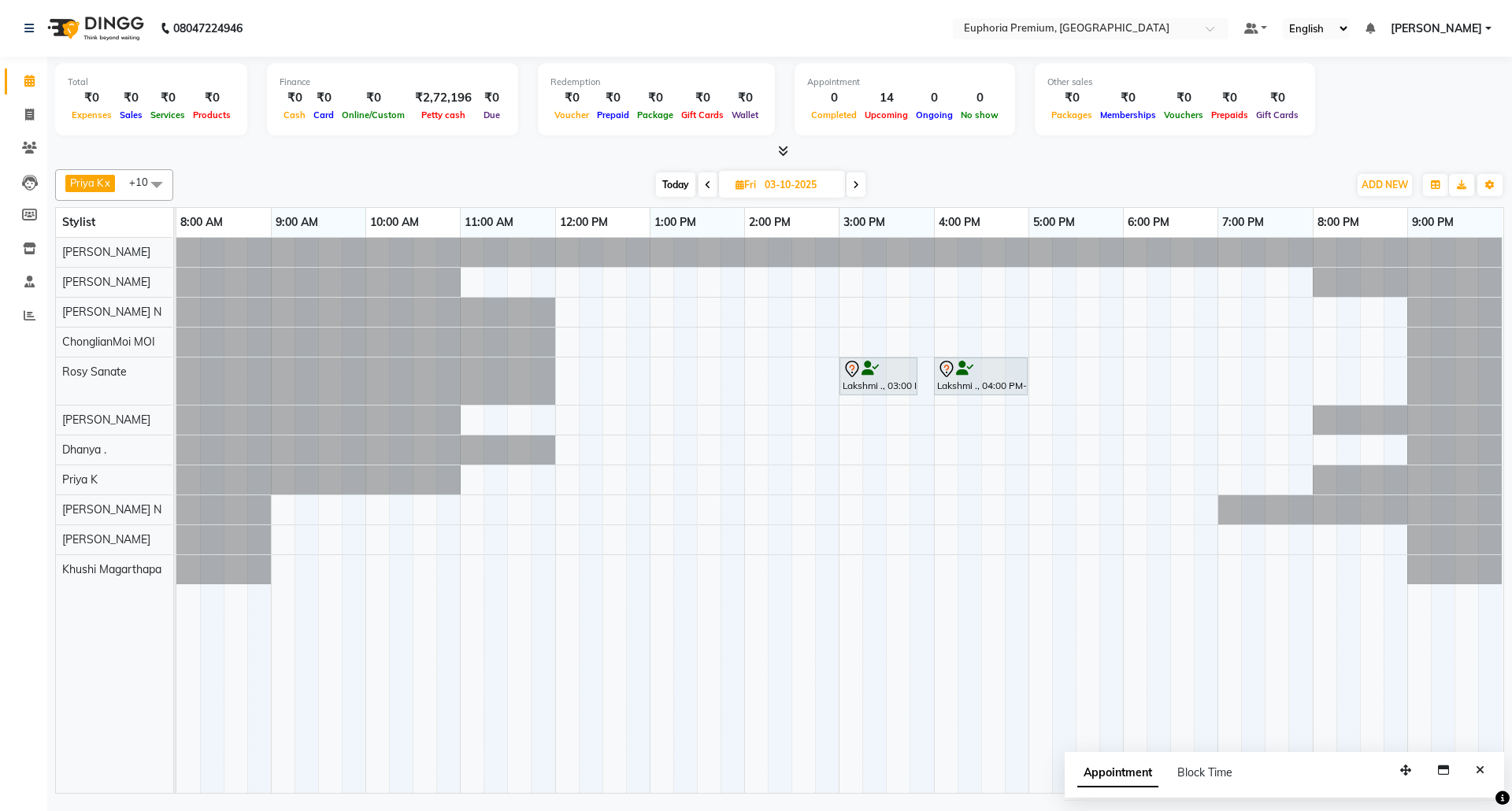
click at [660, 192] on span "Today" at bounding box center [676, 184] width 39 height 25
type input "02-10-2025"
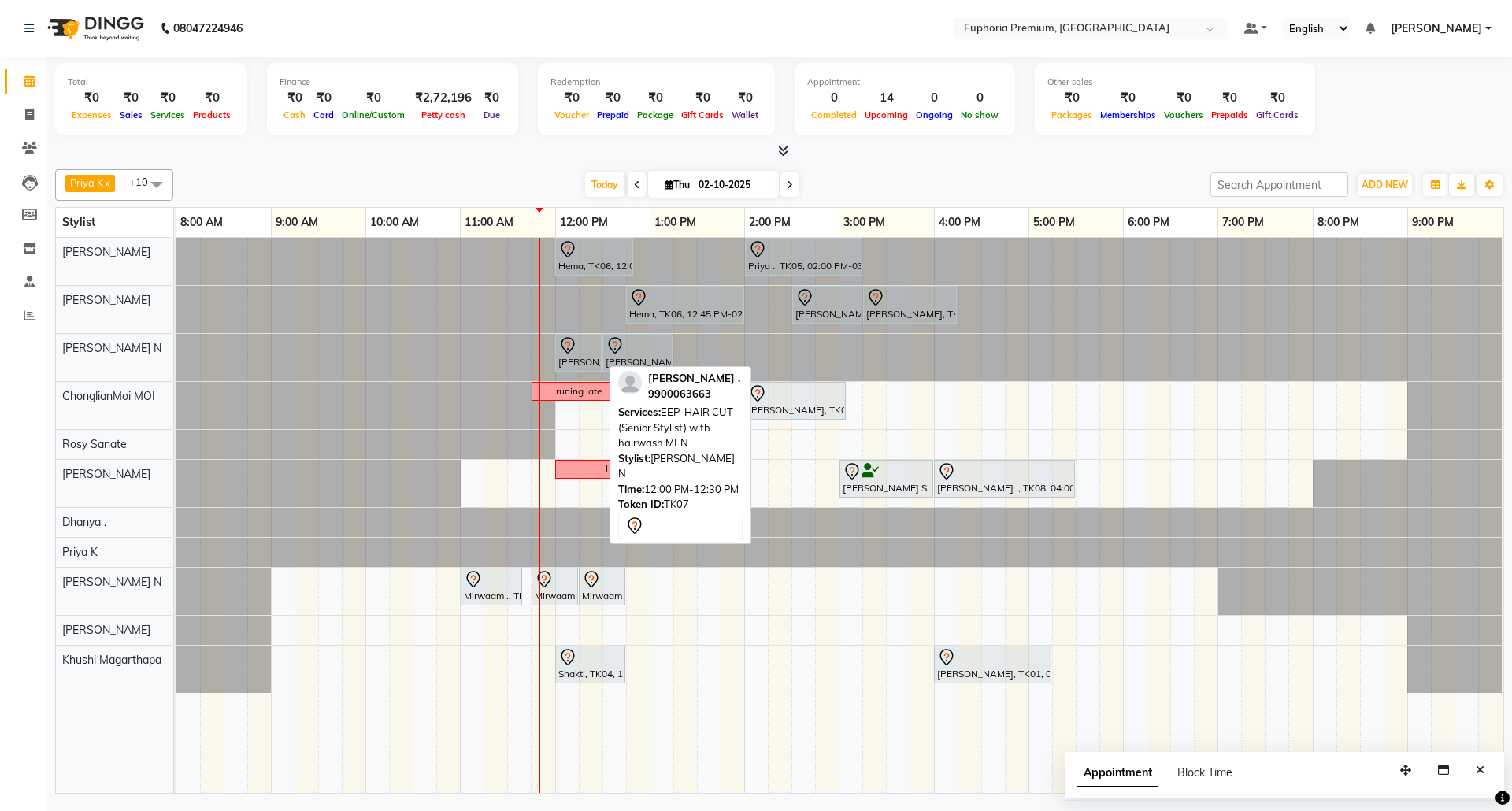
click at [577, 337] on link "[PERSON_NAME] ., TK07, 12:00 PM-12:30 PM, EEP-HAIR CUT (Senior Stylist) with ha…" at bounding box center [578, 352] width 46 height 38
click at [580, 341] on div at bounding box center [578, 345] width 40 height 19
select select "7"
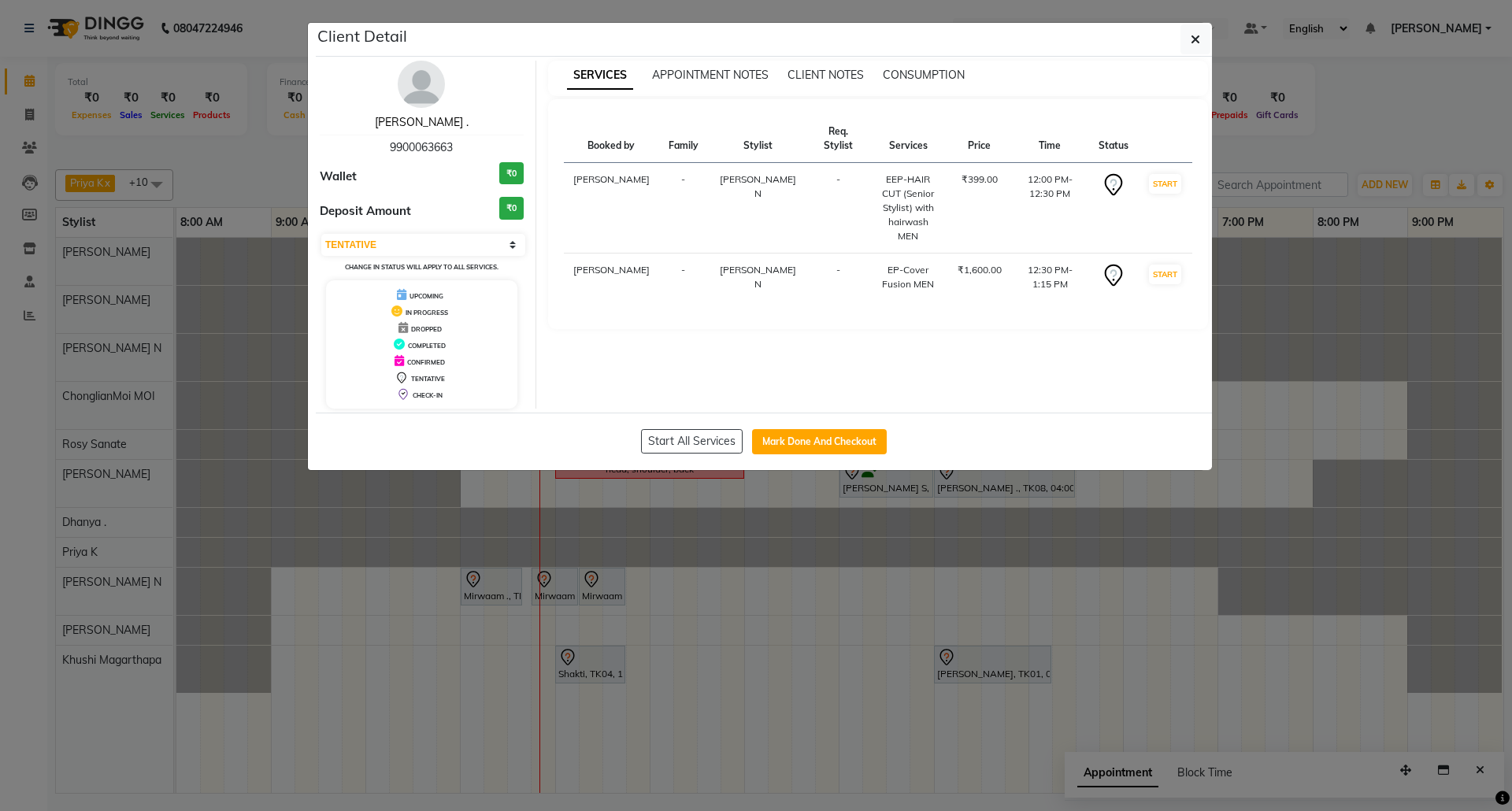
click at [433, 123] on link "[PERSON_NAME] ." at bounding box center [422, 122] width 94 height 14
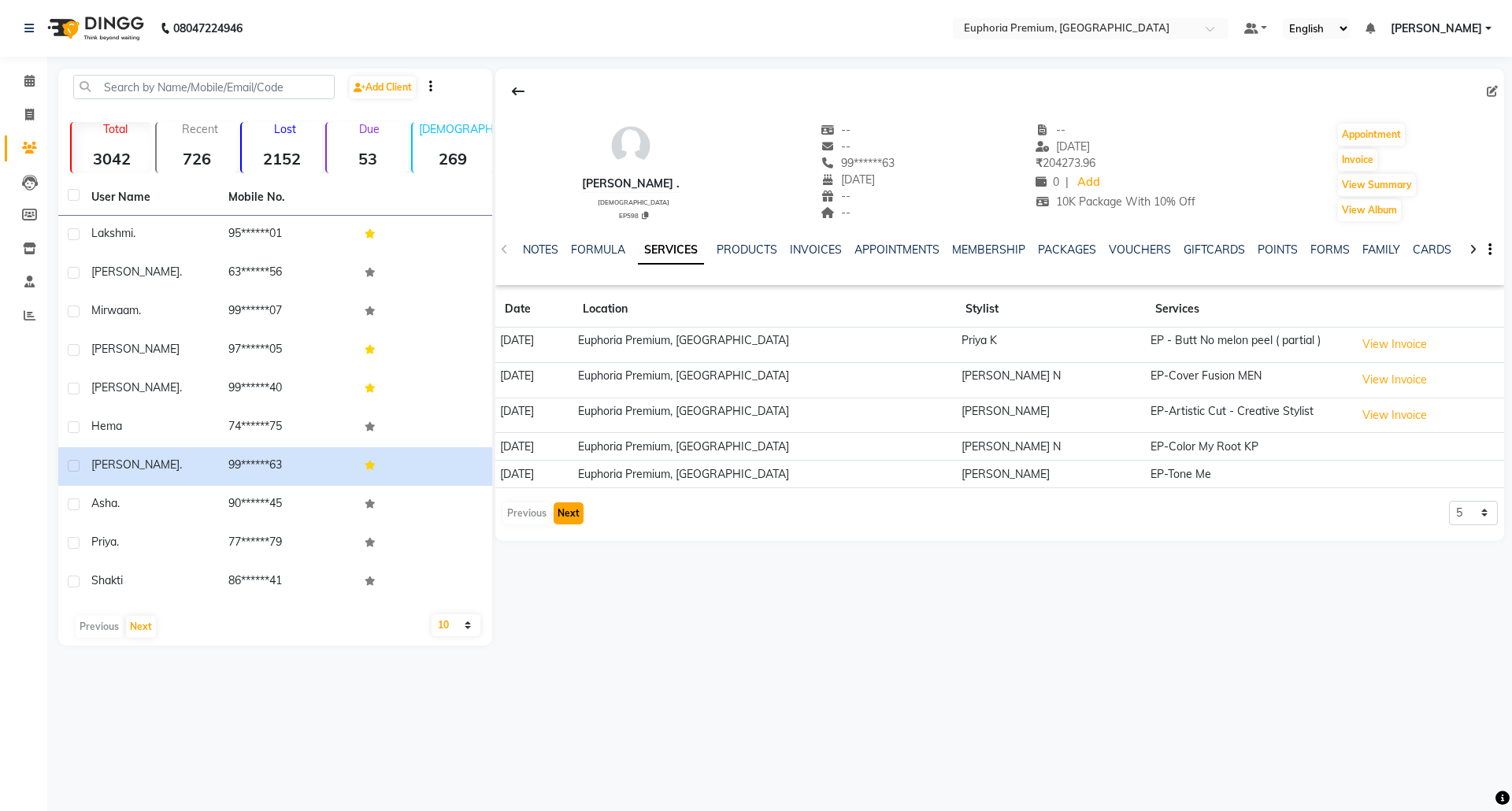
click at [580, 515] on button "Next" at bounding box center [568, 513] width 29 height 22
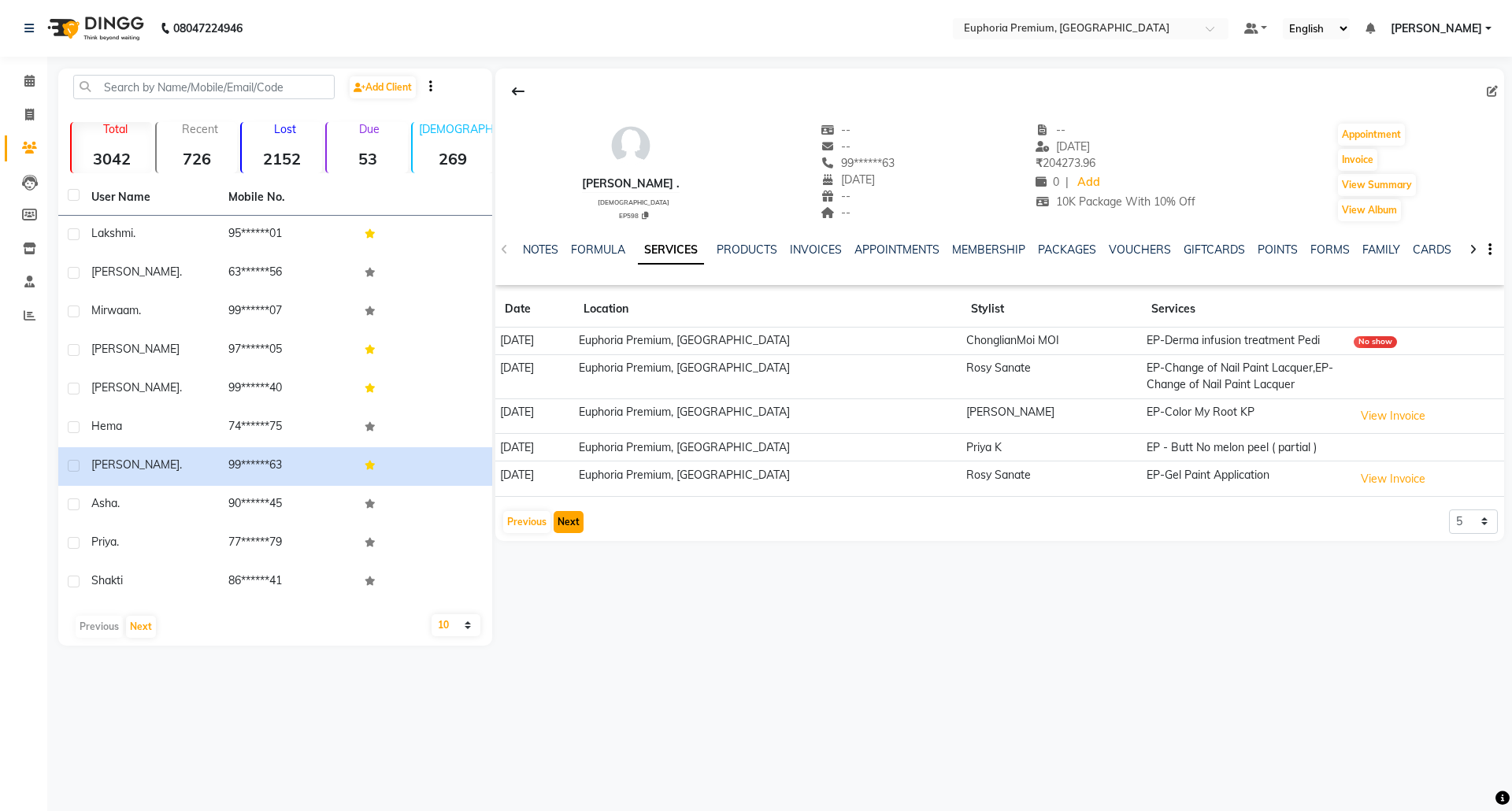
click at [571, 520] on button "Next" at bounding box center [568, 522] width 29 height 22
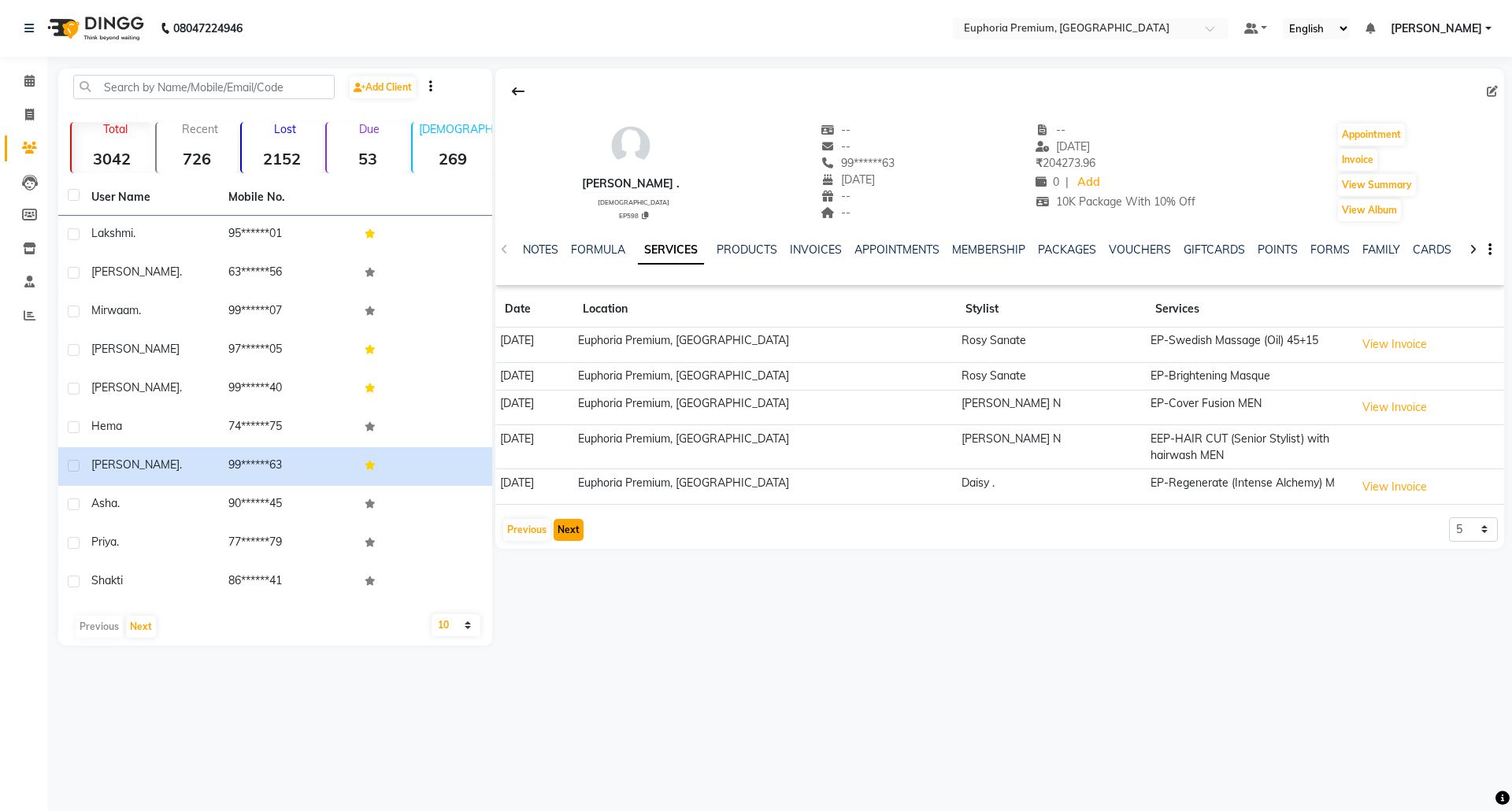
click at [564, 528] on button "Next" at bounding box center [568, 530] width 29 height 22
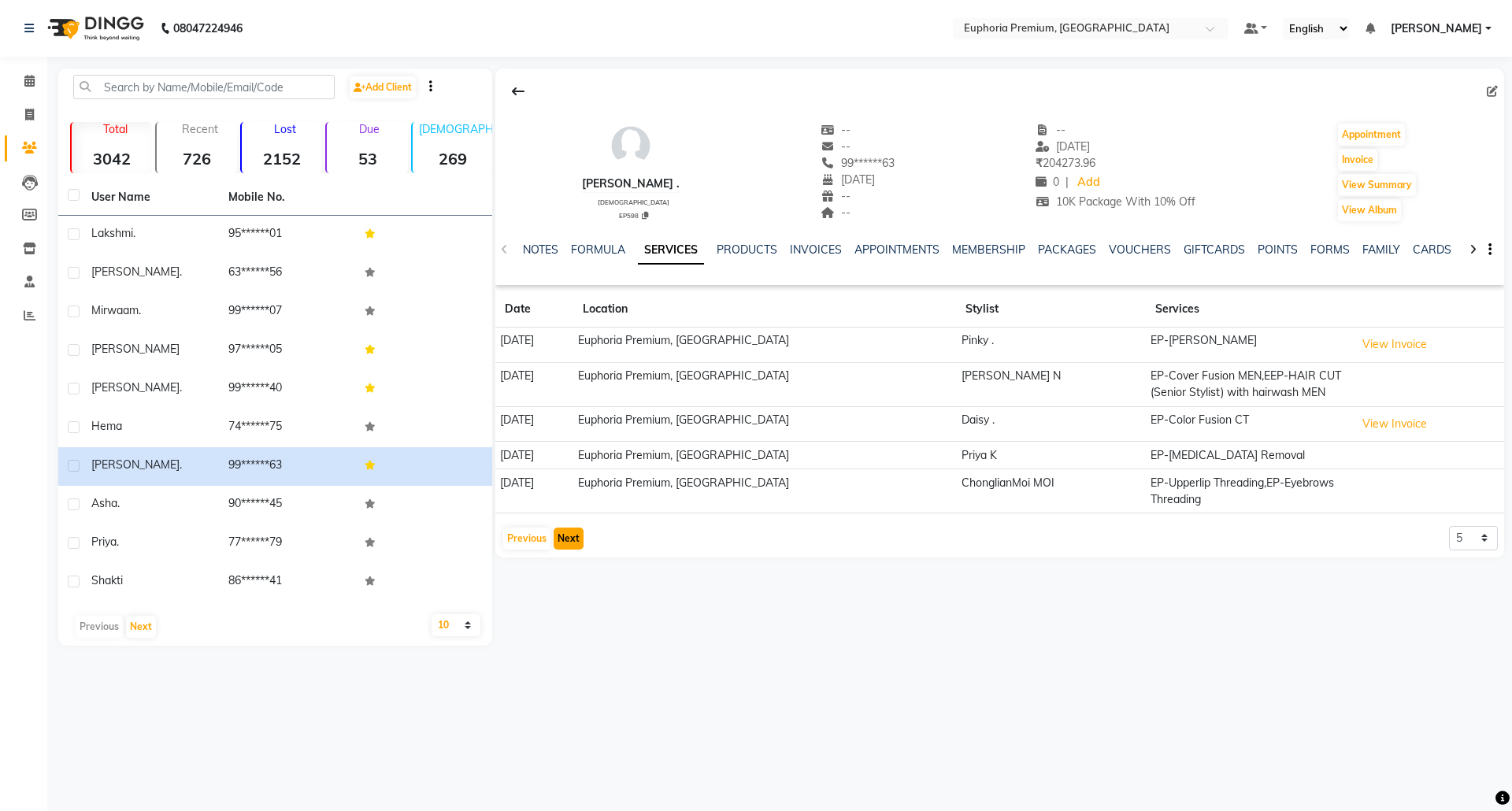
click at [565, 541] on button "Next" at bounding box center [568, 538] width 29 height 22
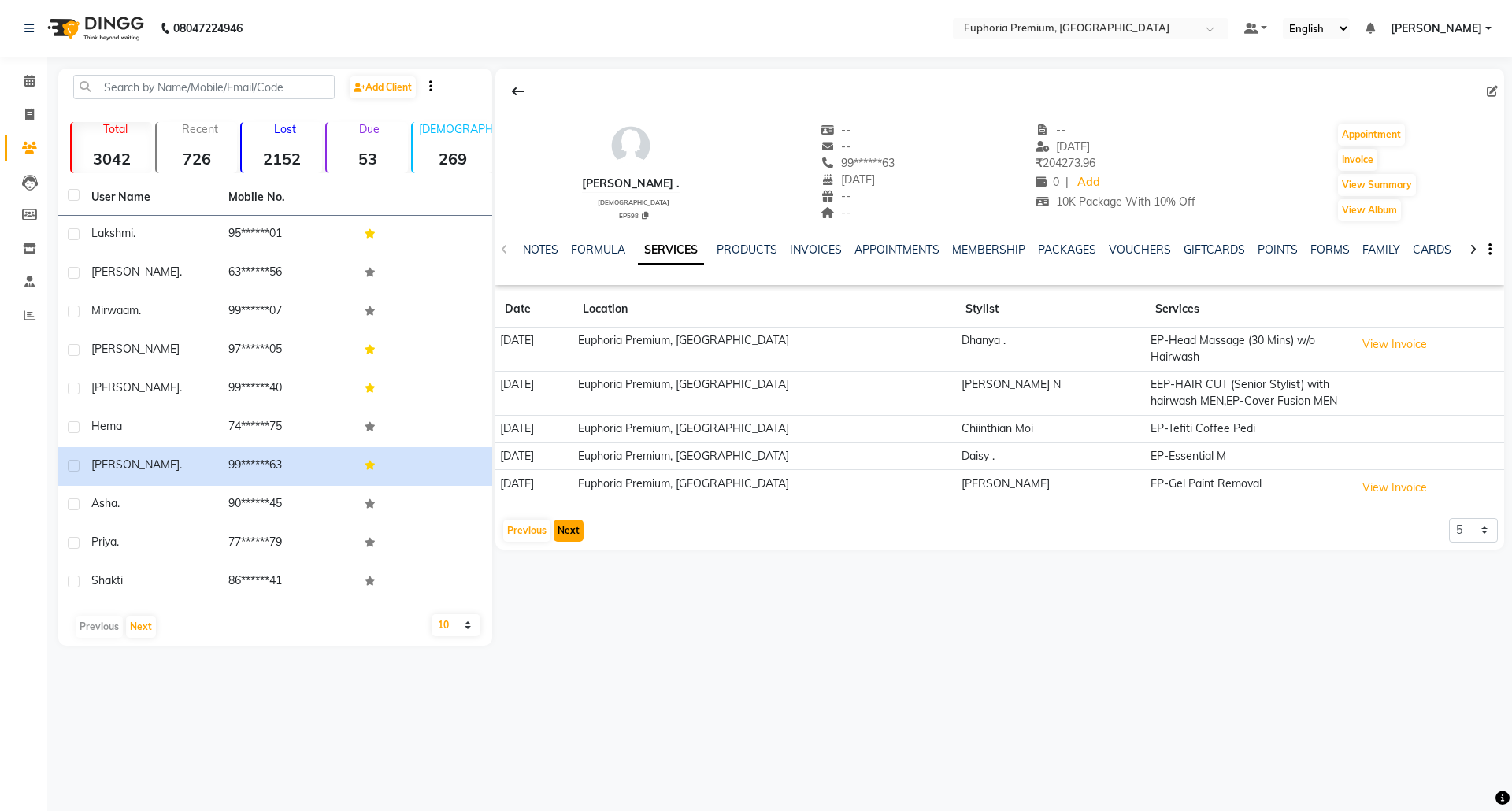
click at [560, 541] on button "Next" at bounding box center [568, 531] width 29 height 22
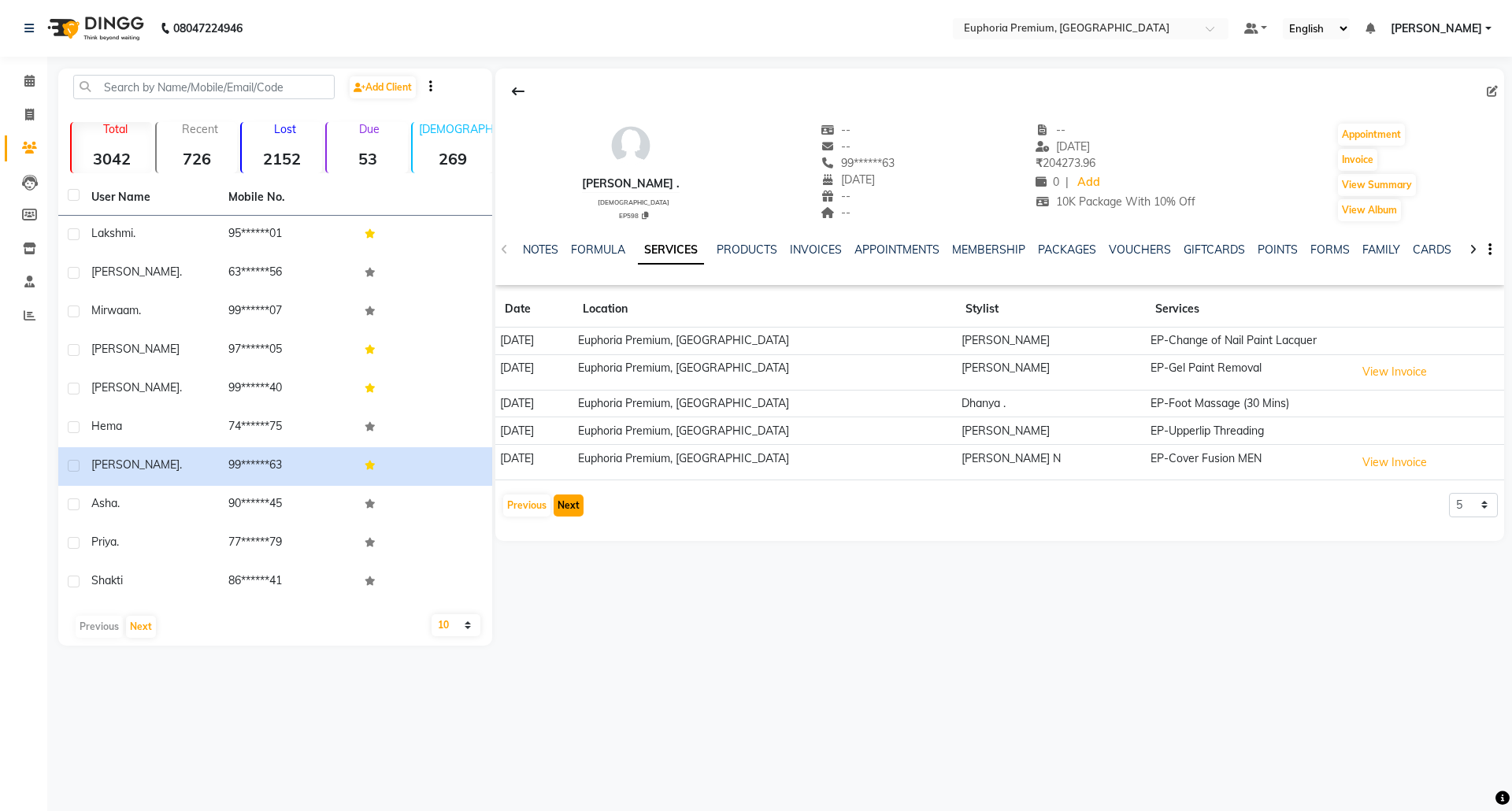
click at [568, 505] on button "Next" at bounding box center [568, 505] width 29 height 22
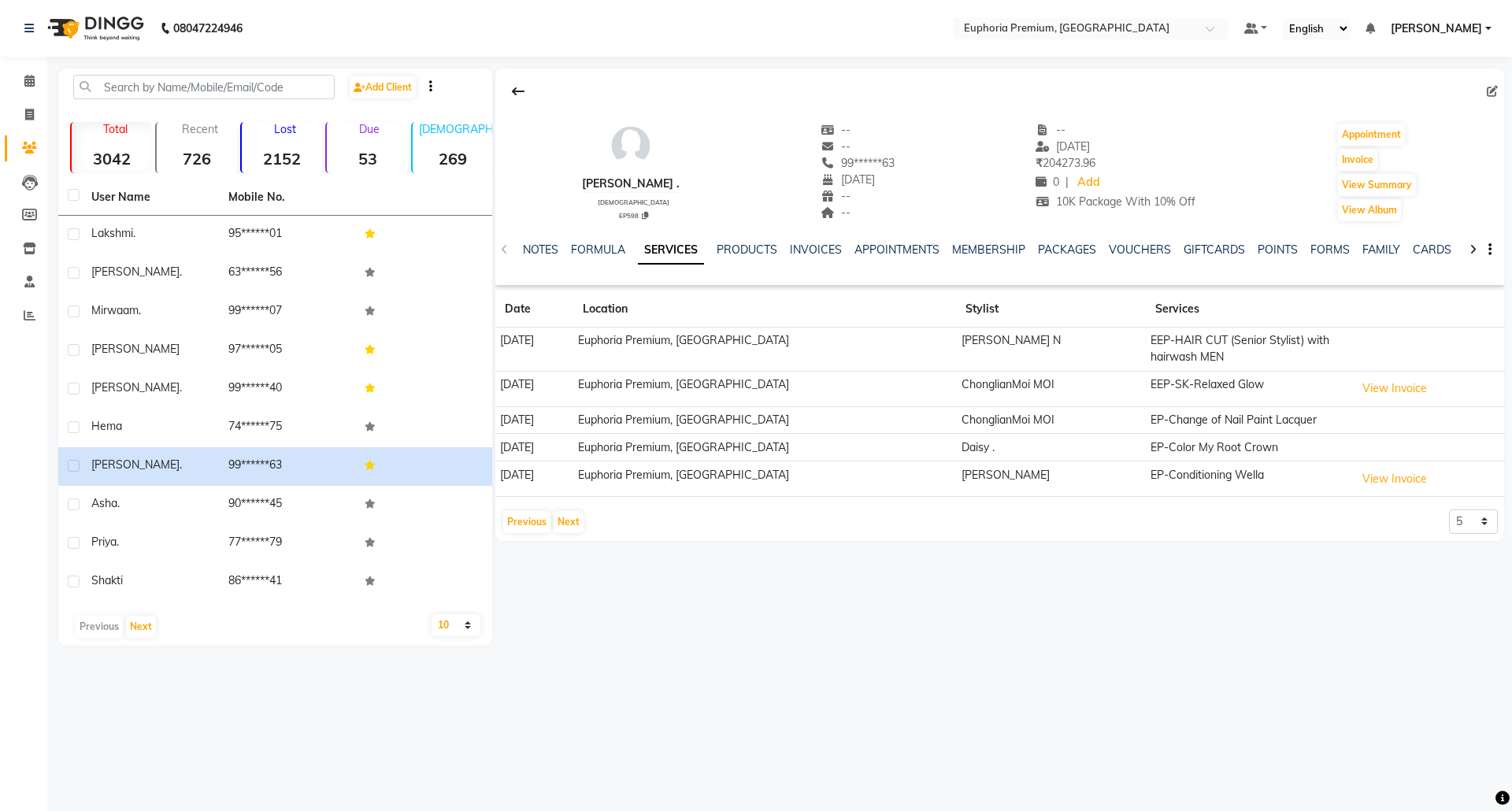
click at [568, 504] on app-client-history "Date Location Stylist Services [DATE] Euphoria Premium, [GEOGRAPHIC_DATA][PERSO…" at bounding box center [1000, 413] width 1009 height 243
click at [567, 518] on button "Next" at bounding box center [568, 522] width 29 height 22
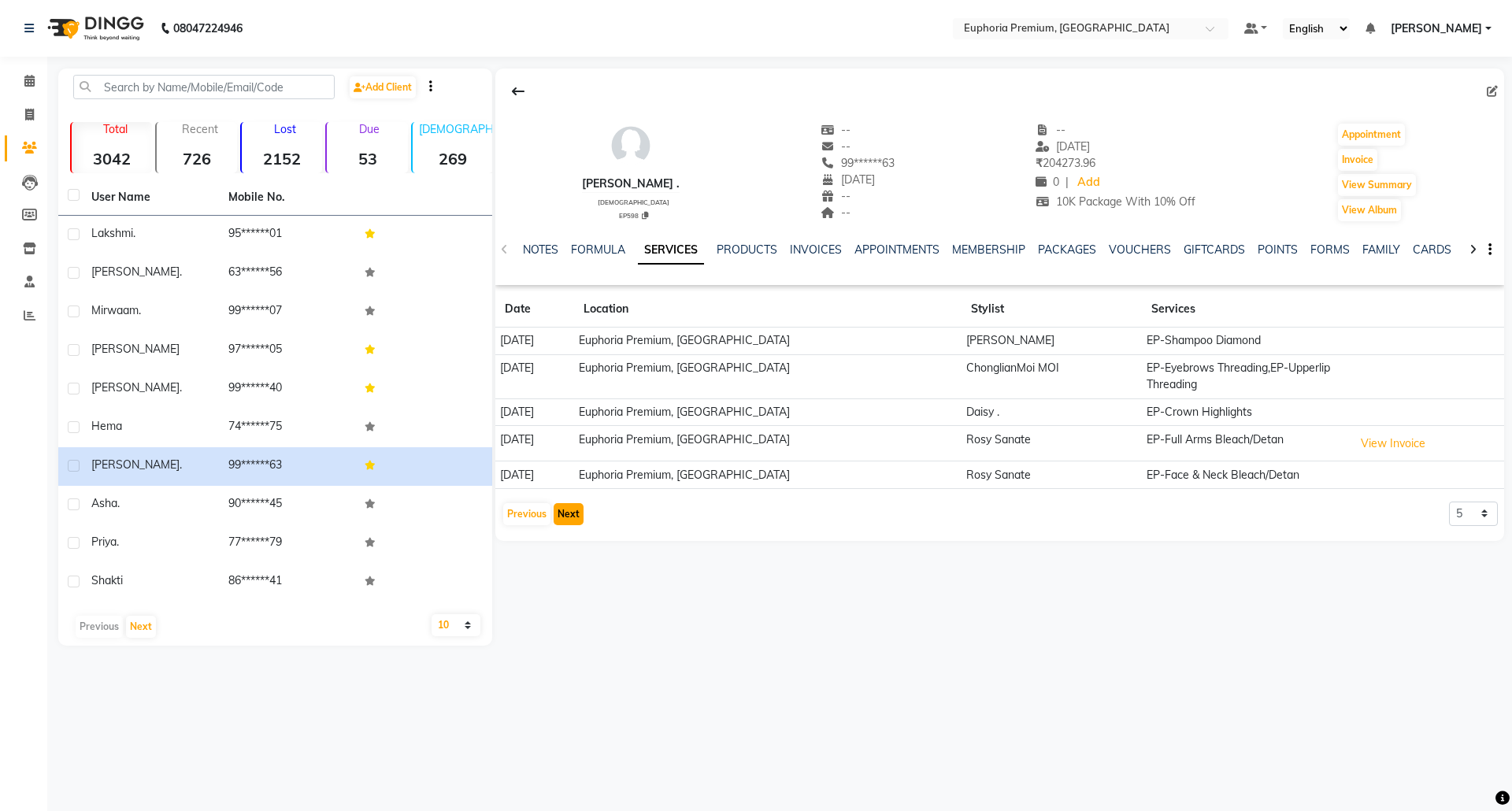
click at [567, 518] on button "Next" at bounding box center [568, 514] width 29 height 22
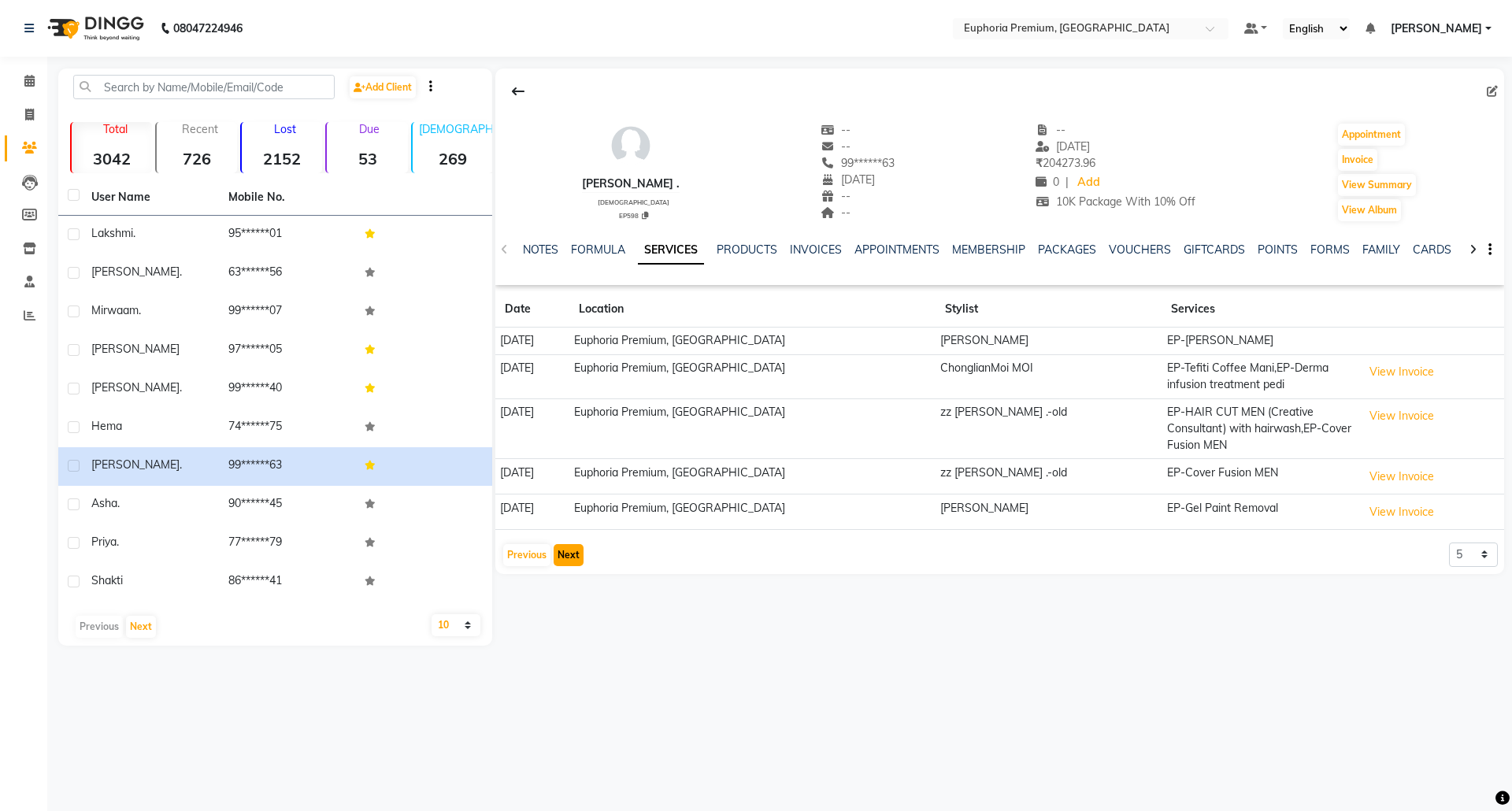
click at [564, 551] on button "Next" at bounding box center [568, 555] width 29 height 22
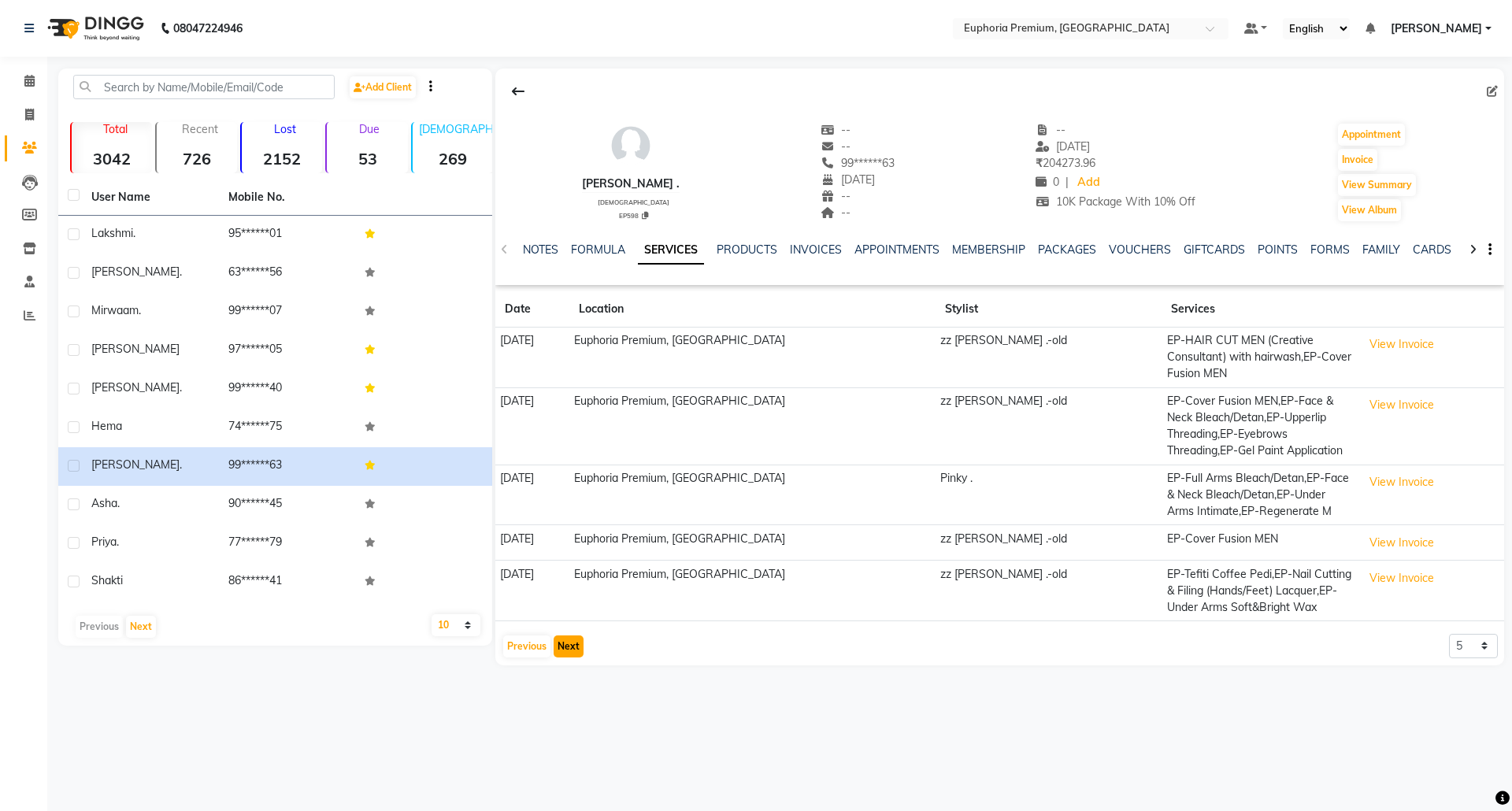
click at [577, 647] on button "Next" at bounding box center [568, 646] width 29 height 22
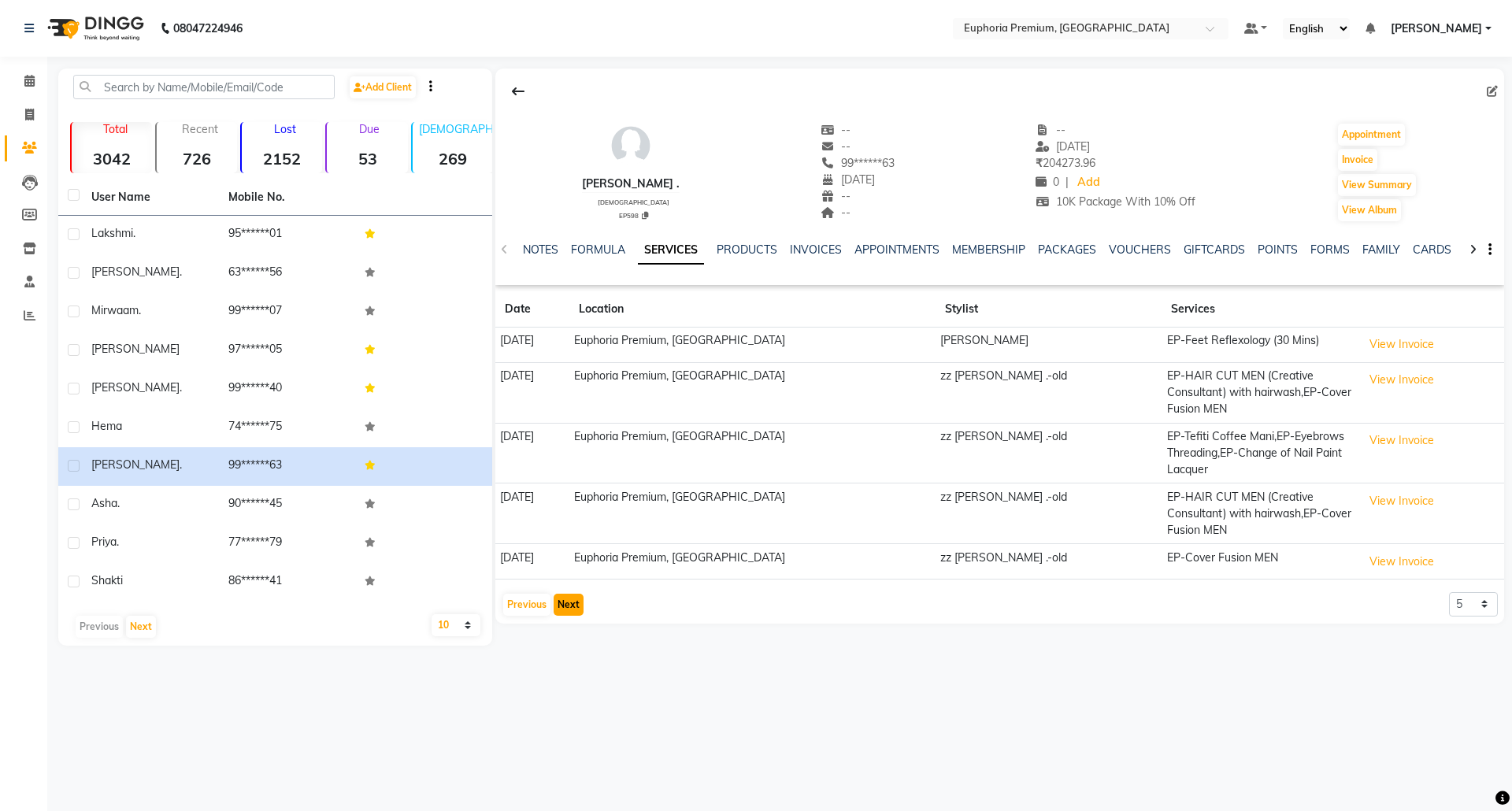
click at [558, 614] on button "Next" at bounding box center [568, 604] width 29 height 22
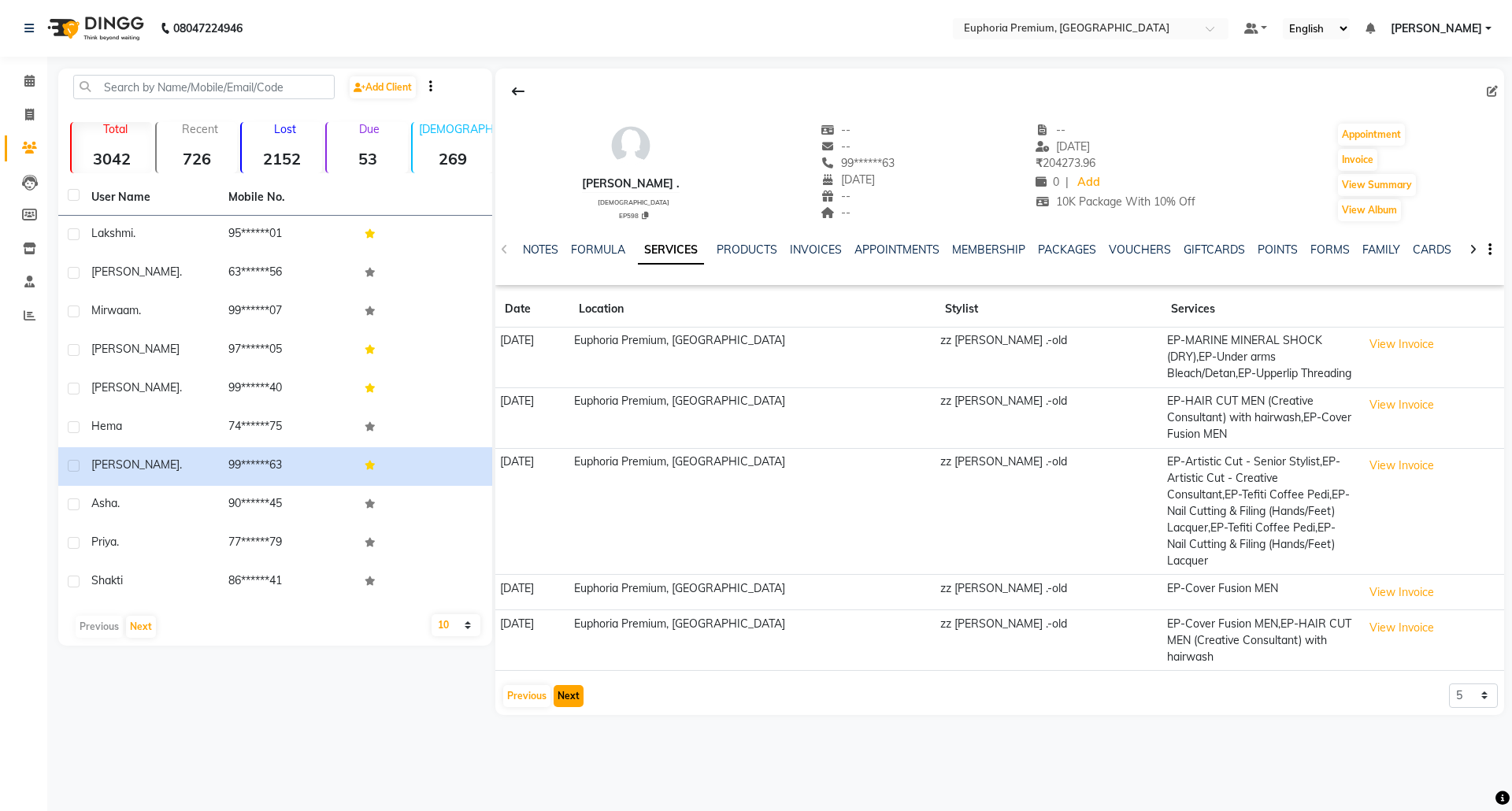
click at [567, 684] on button "Next" at bounding box center [568, 695] width 29 height 22
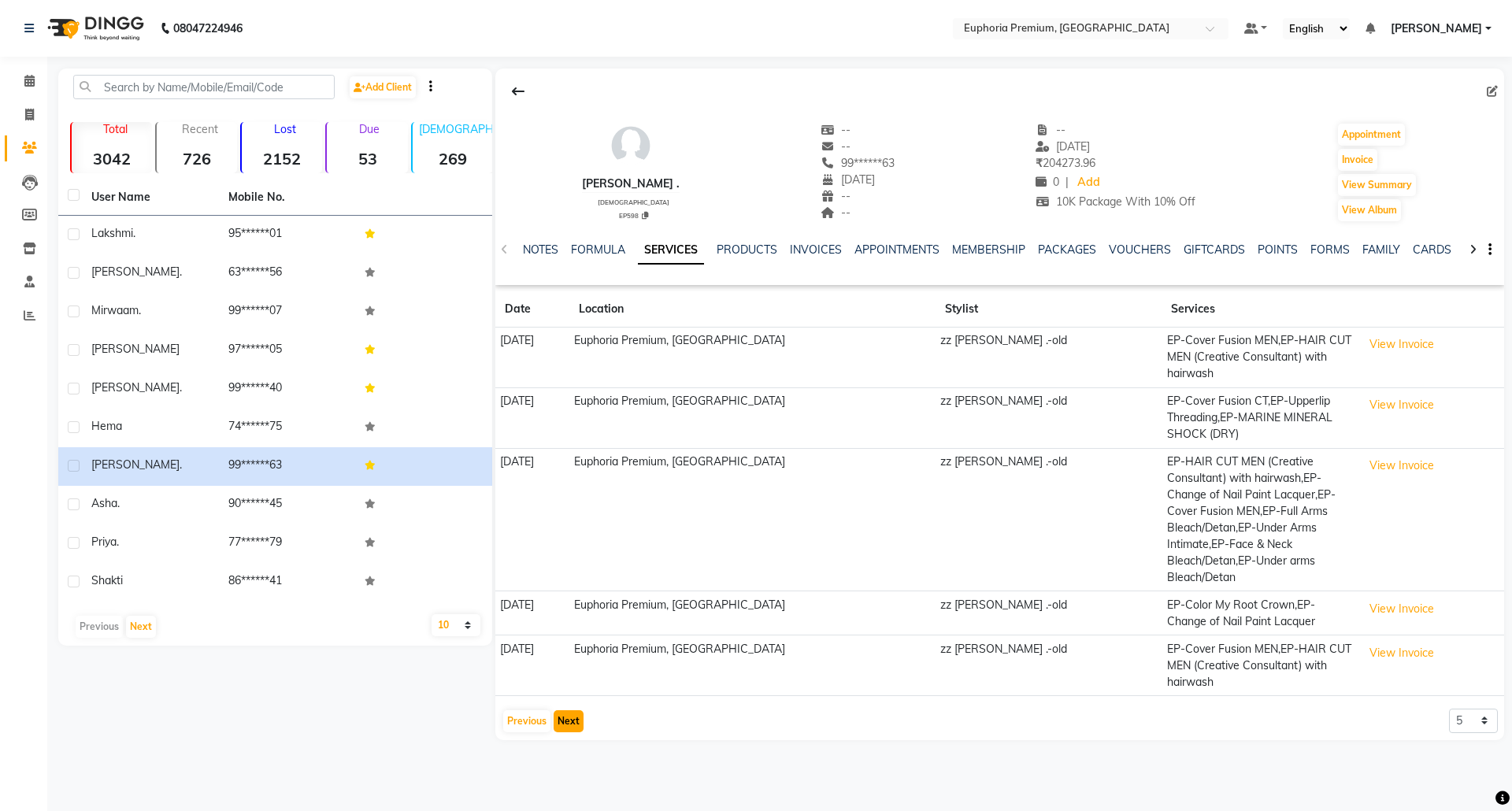
click at [568, 710] on button "Next" at bounding box center [568, 721] width 29 height 22
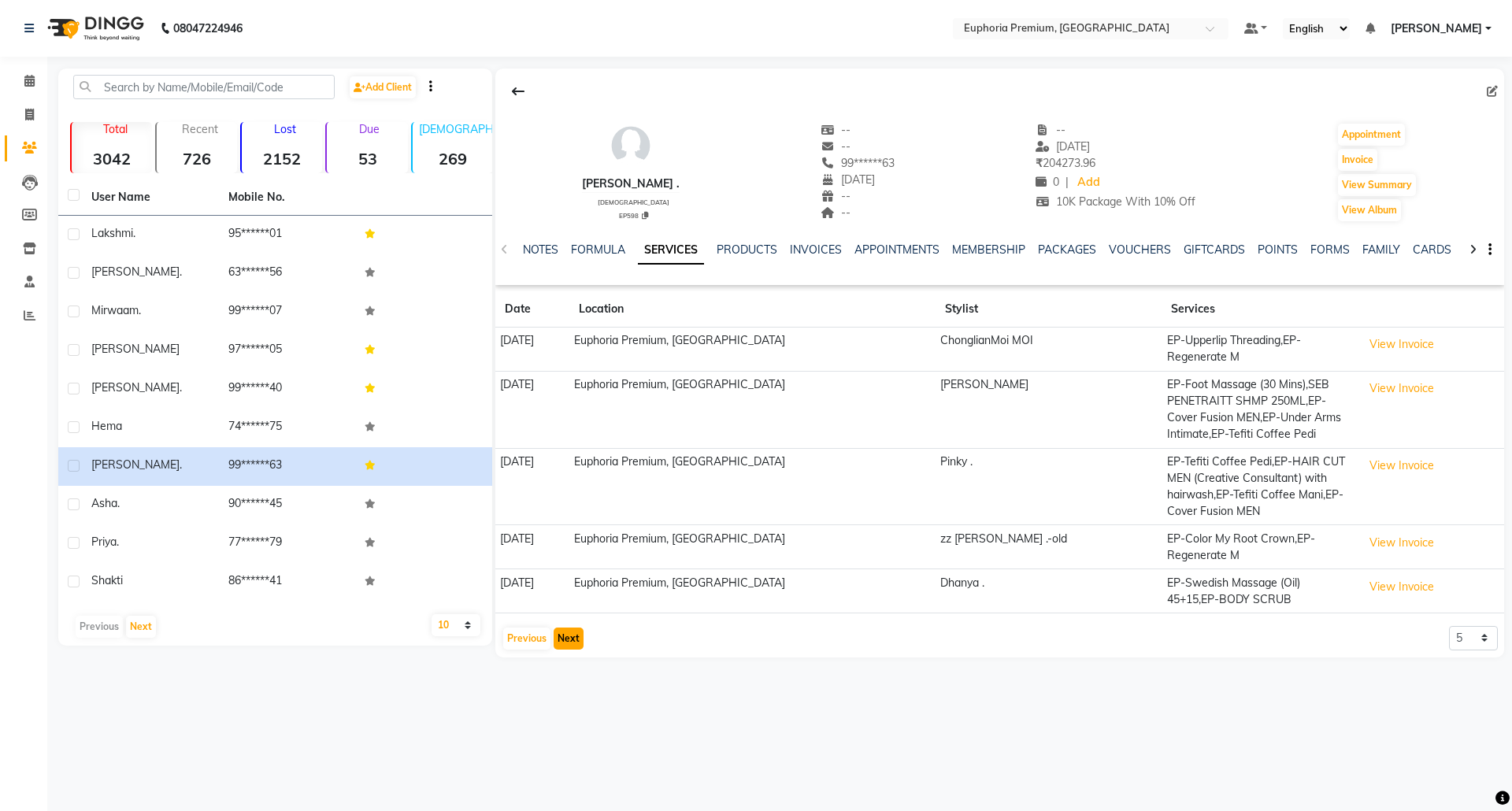
click at [562, 643] on button "Next" at bounding box center [568, 638] width 29 height 22
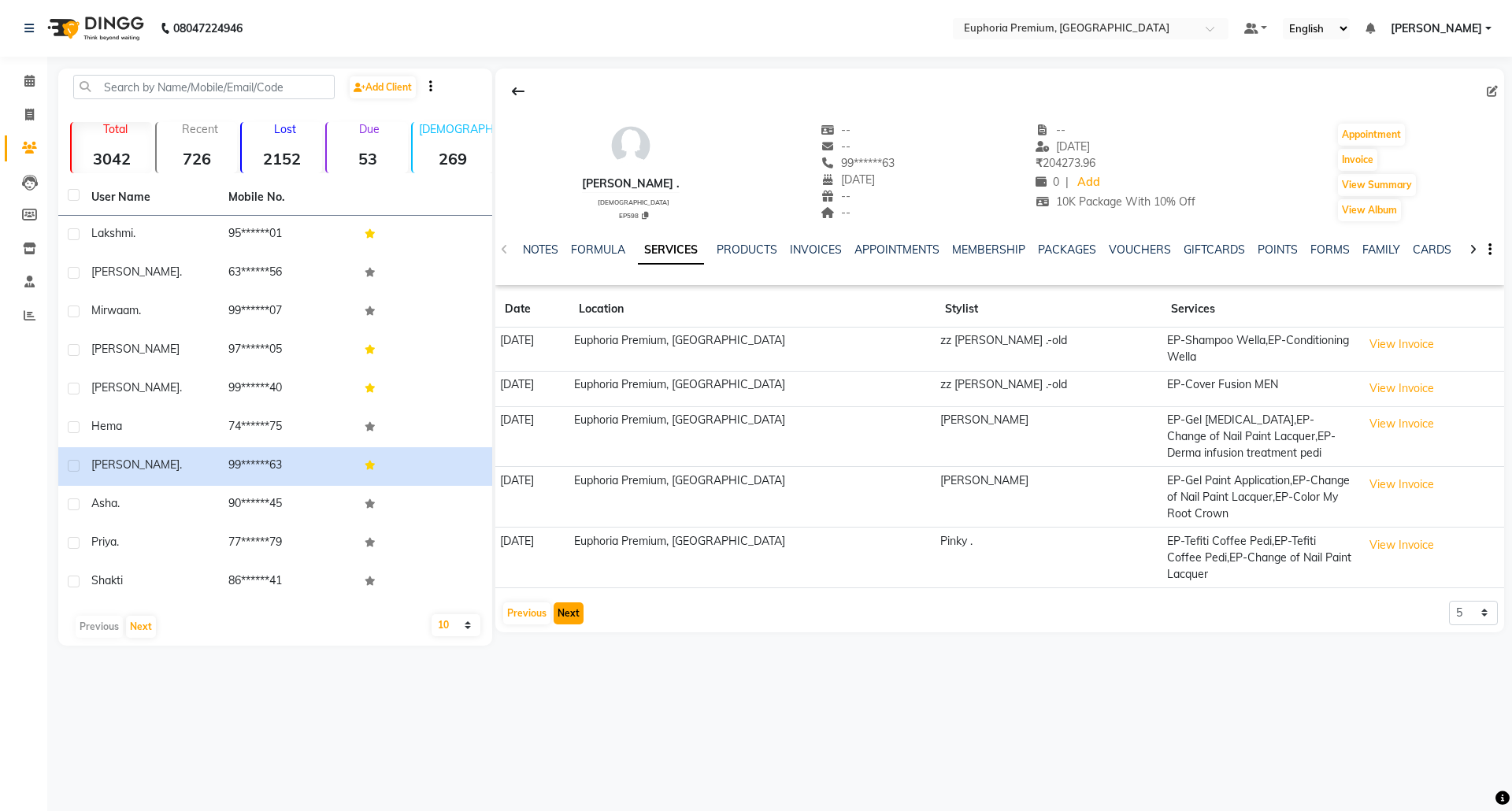
click at [565, 604] on button "Next" at bounding box center [568, 613] width 29 height 22
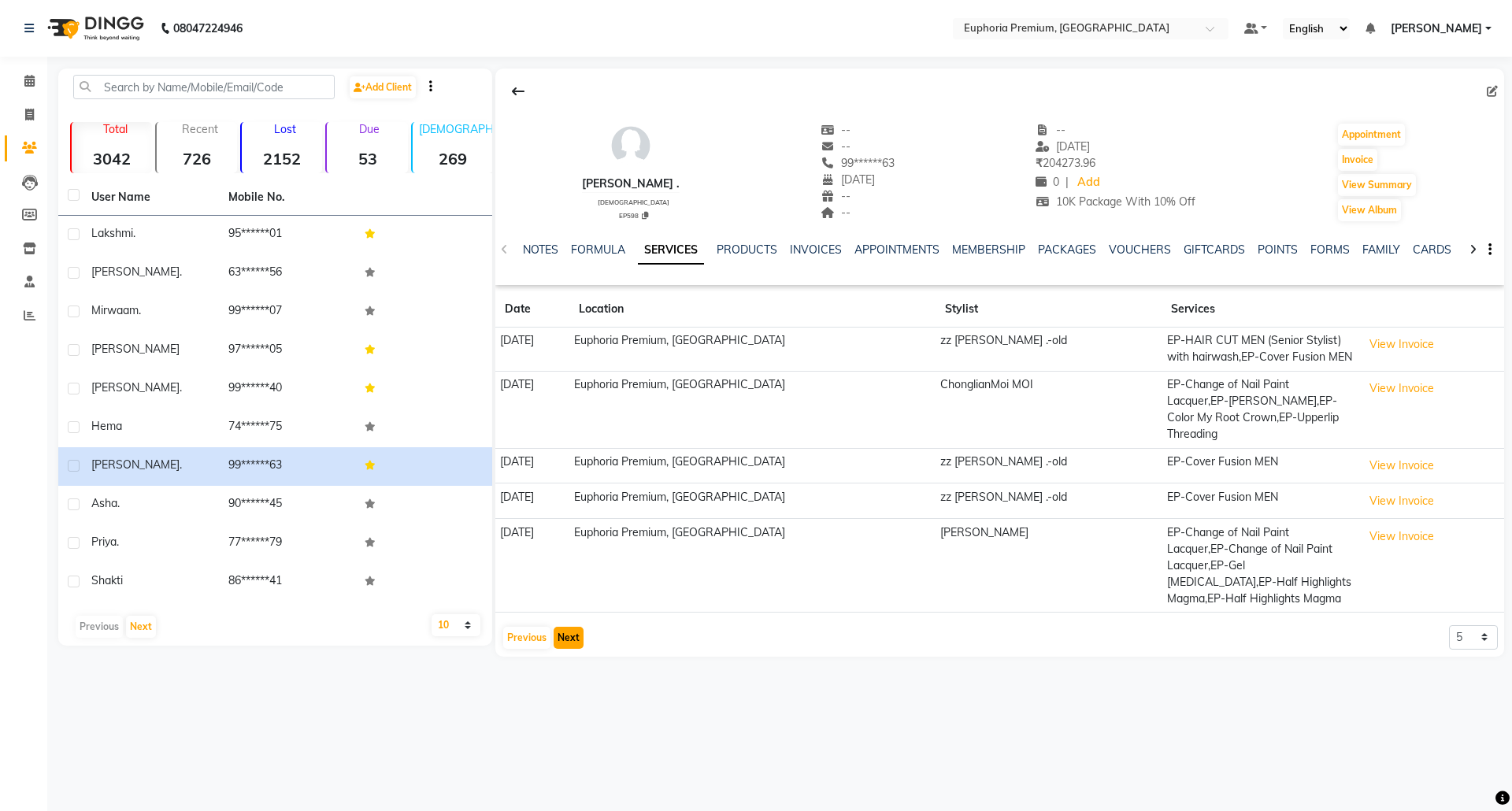
click at [564, 627] on button "Next" at bounding box center [568, 637] width 29 height 22
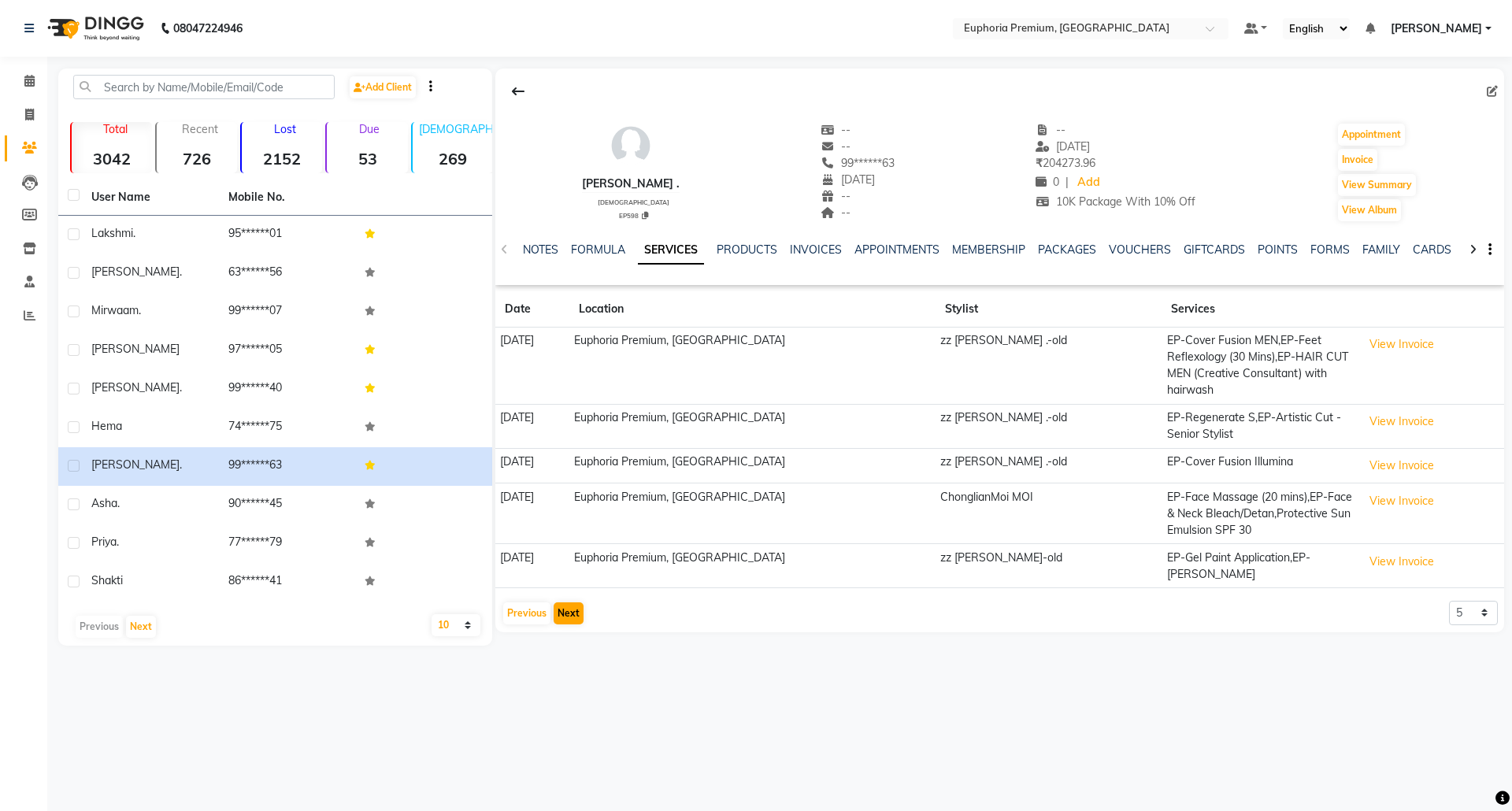
click at [564, 602] on div "Previous Next" at bounding box center [543, 613] width 83 height 25
click at [29, 73] on span at bounding box center [29, 81] width 27 height 18
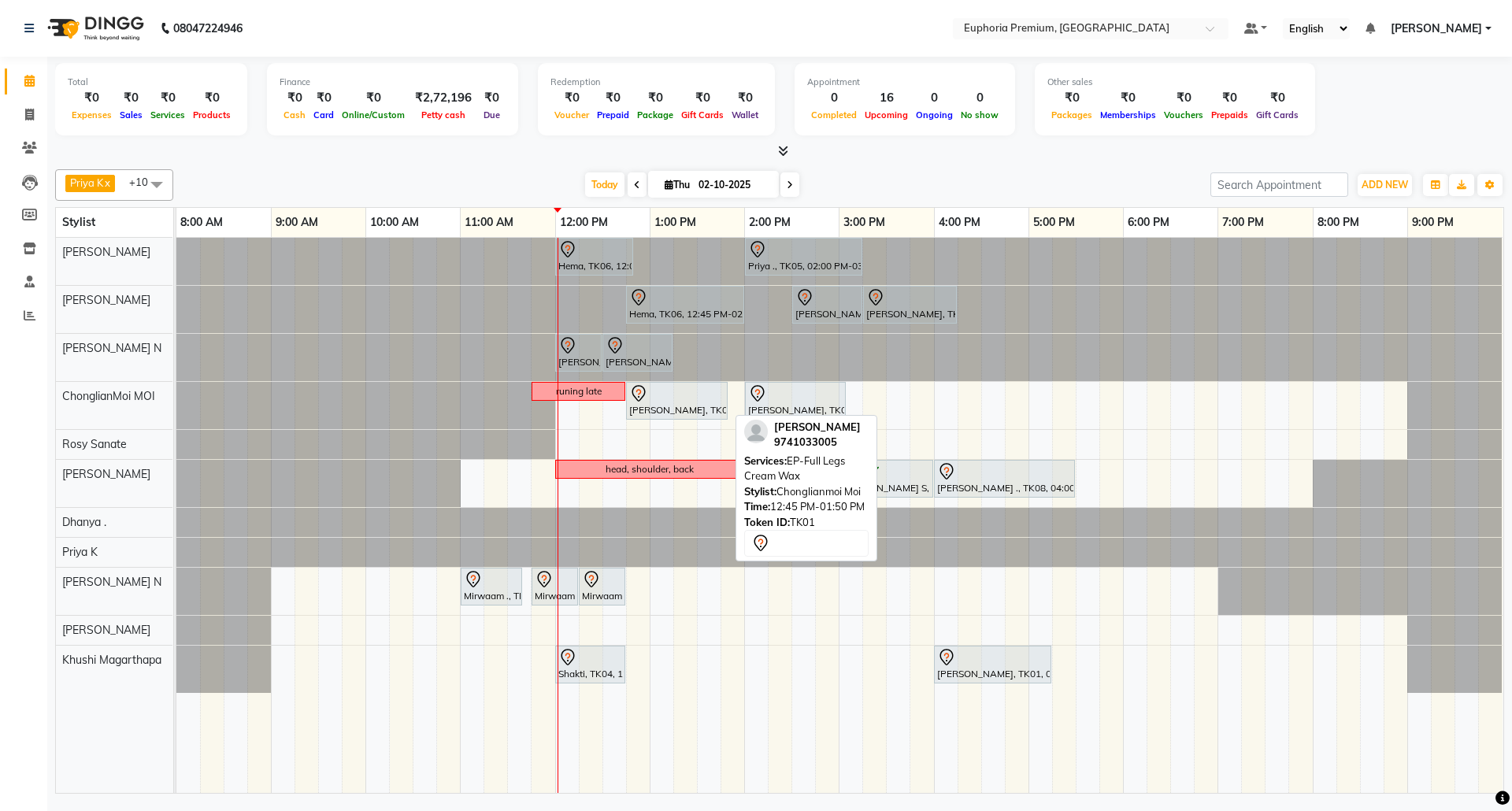
click at [674, 403] on div at bounding box center [676, 393] width 95 height 19
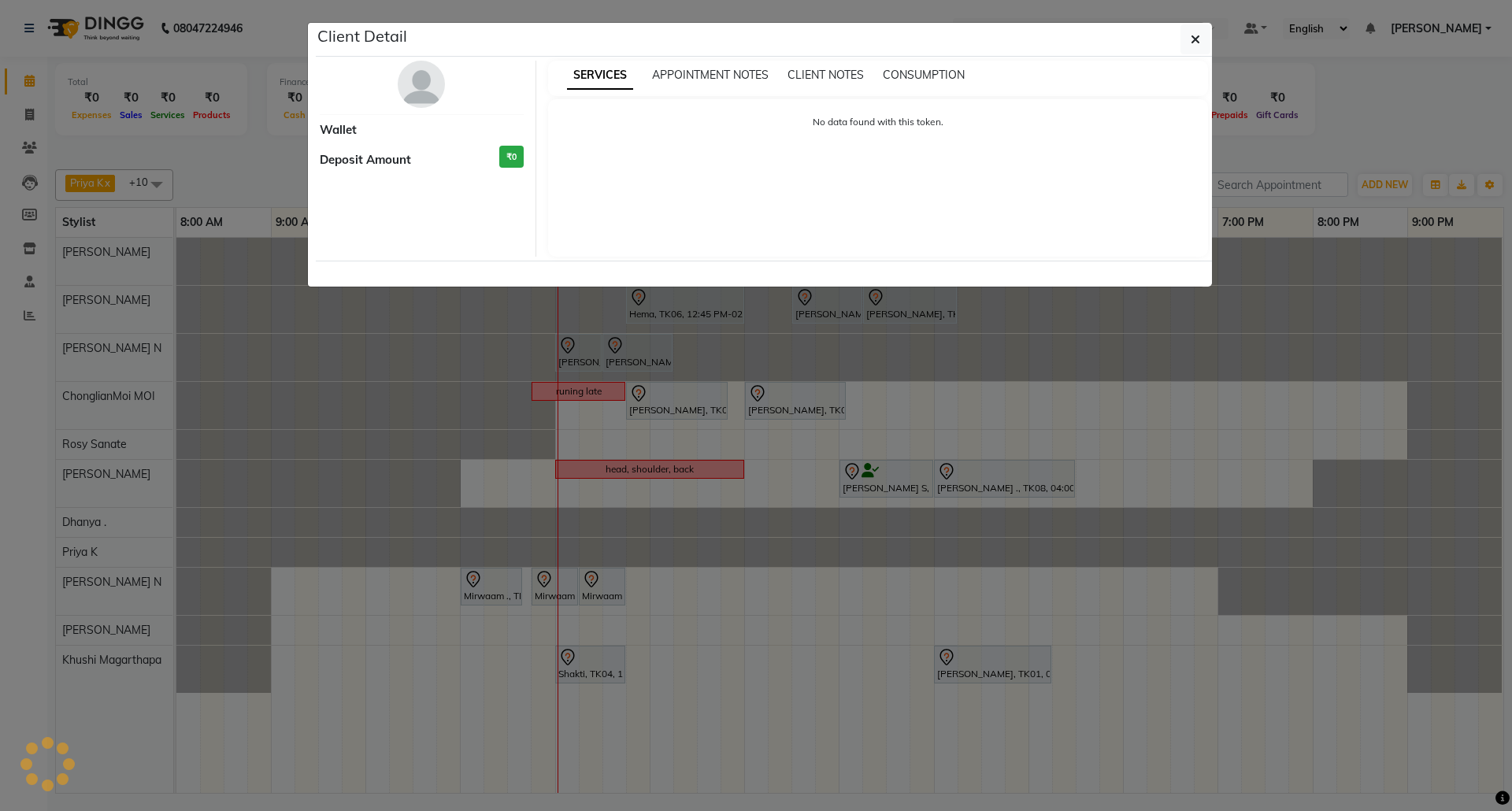
select select "7"
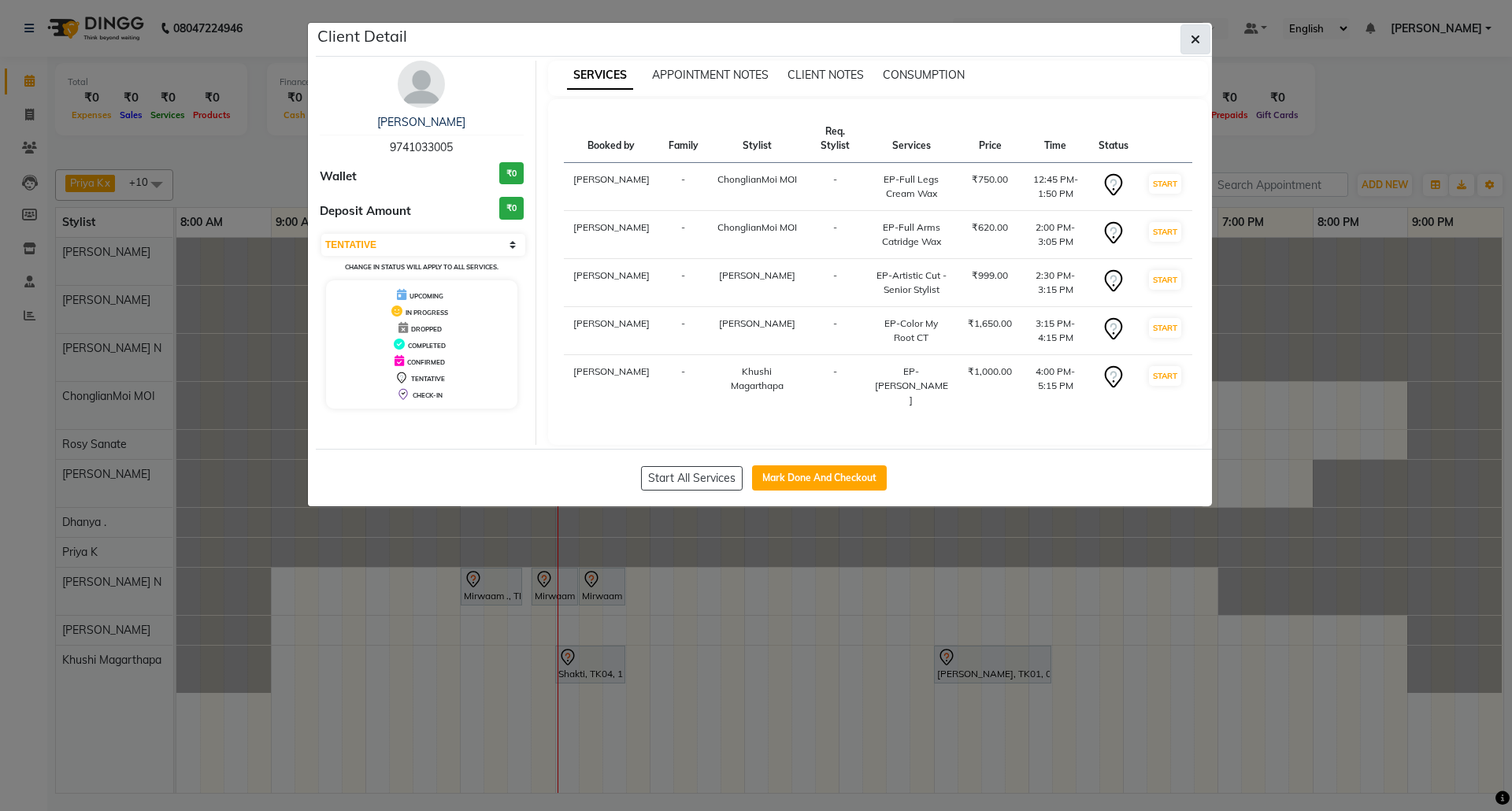
click at [1192, 35] on icon "button" at bounding box center [1196, 39] width 10 height 13
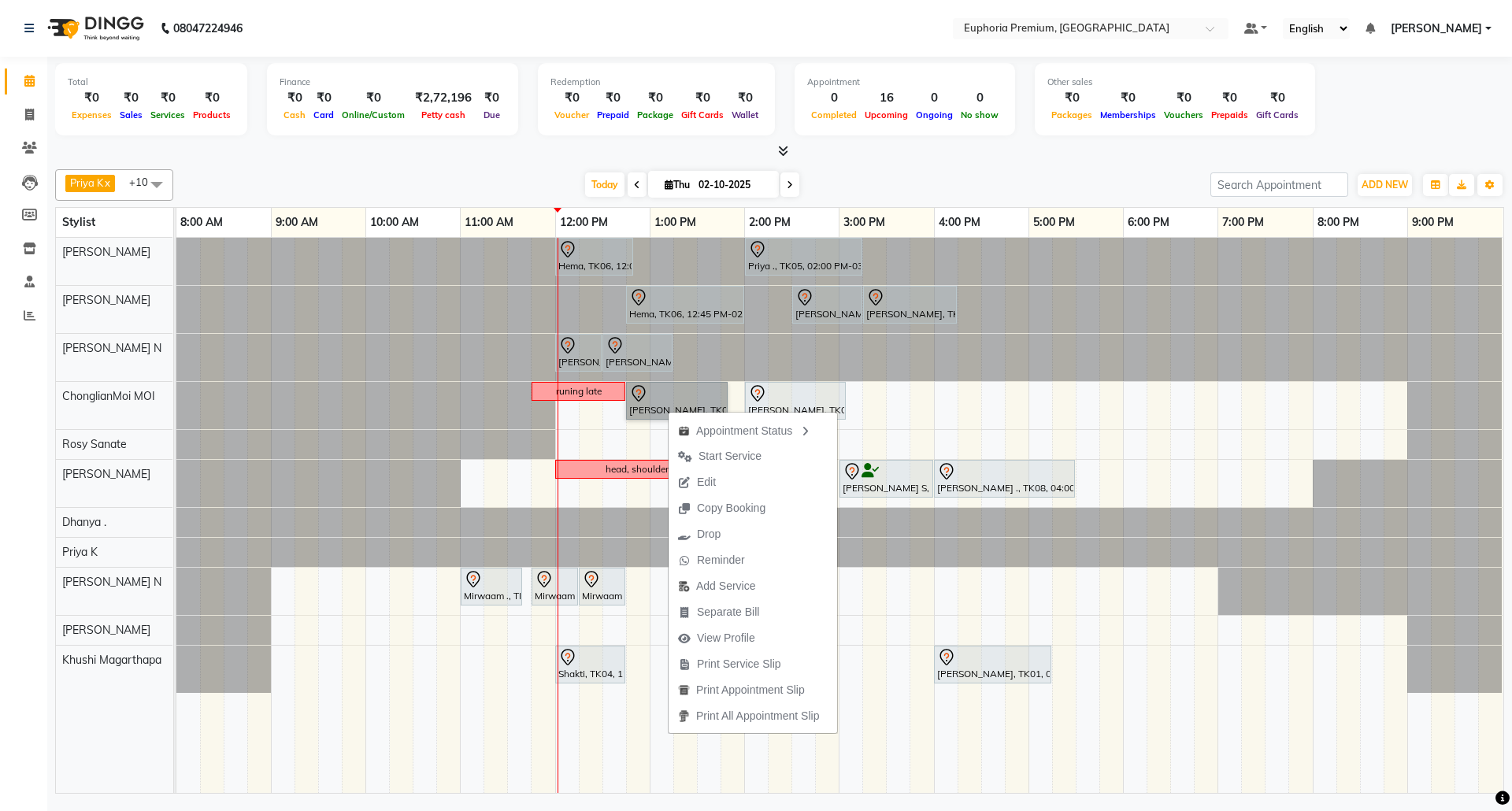
click at [1499, 504] on div at bounding box center [1407, 483] width 189 height 47
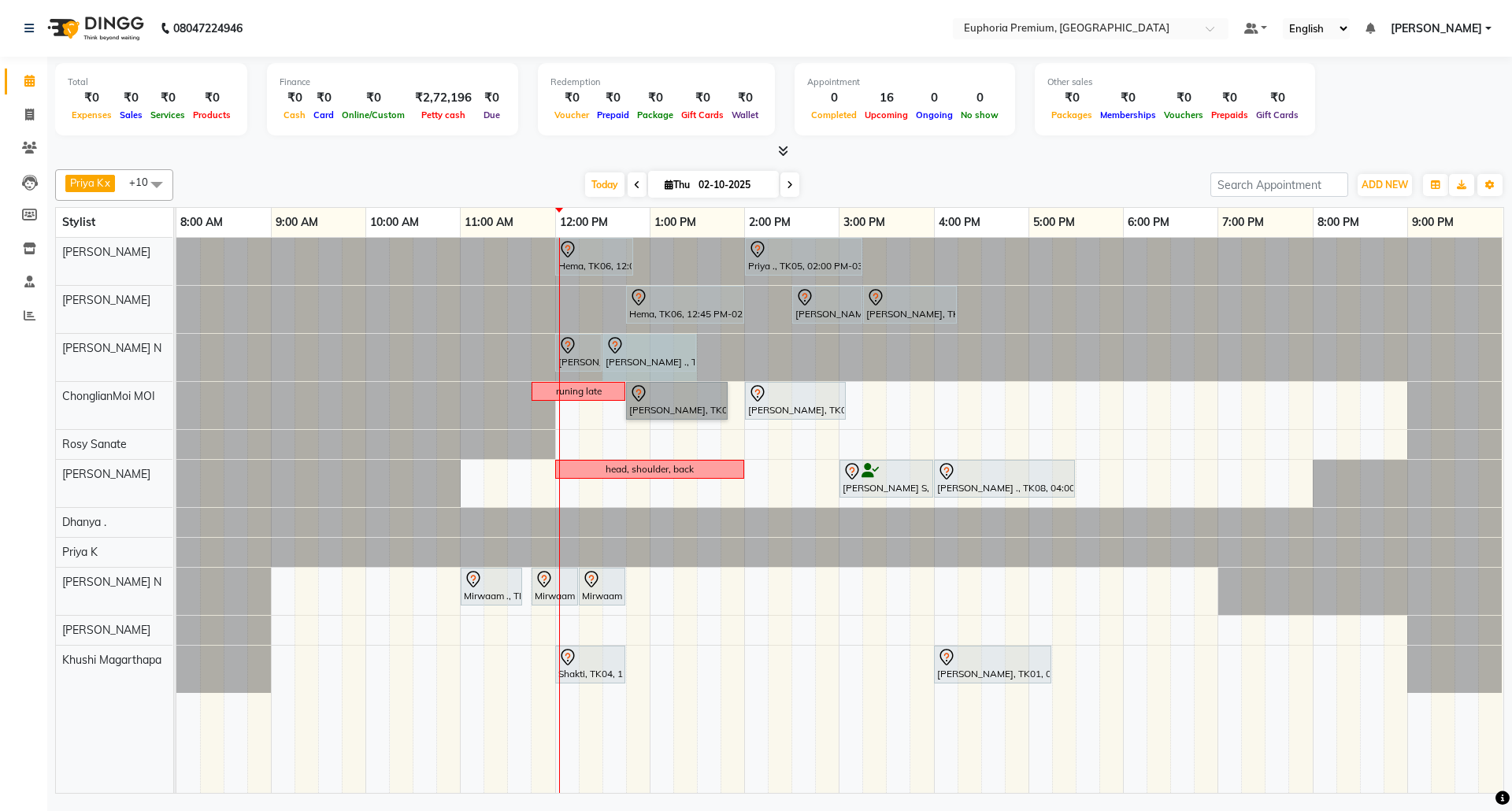
drag, startPoint x: 672, startPoint y: 353, endPoint x: 693, endPoint y: 351, distance: 21.1
click at [177, 351] on div "[PERSON_NAME] ., TK07, 12:00 PM-12:30 PM, EEP-HAIR CUT (Senior Stylist) with ha…" at bounding box center [177, 357] width 0 height 47
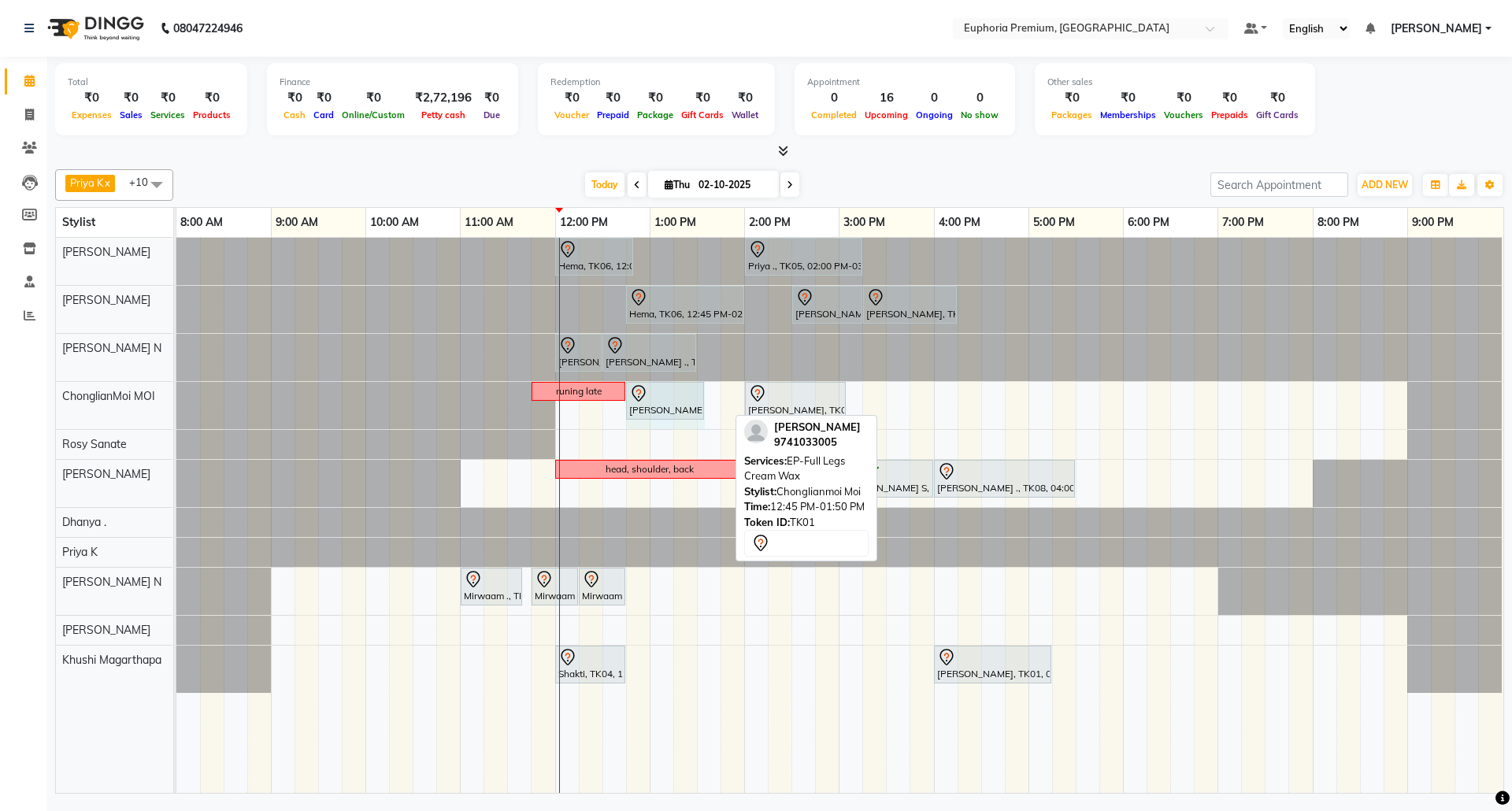
drag, startPoint x: 724, startPoint y: 401, endPoint x: 704, endPoint y: 400, distance: 20.0
click at [177, 400] on div "runing late [PERSON_NAME], TK01, 12:45 PM-01:50 PM, EP-Full Legs Cream Wax [PER…" at bounding box center [177, 405] width 0 height 47
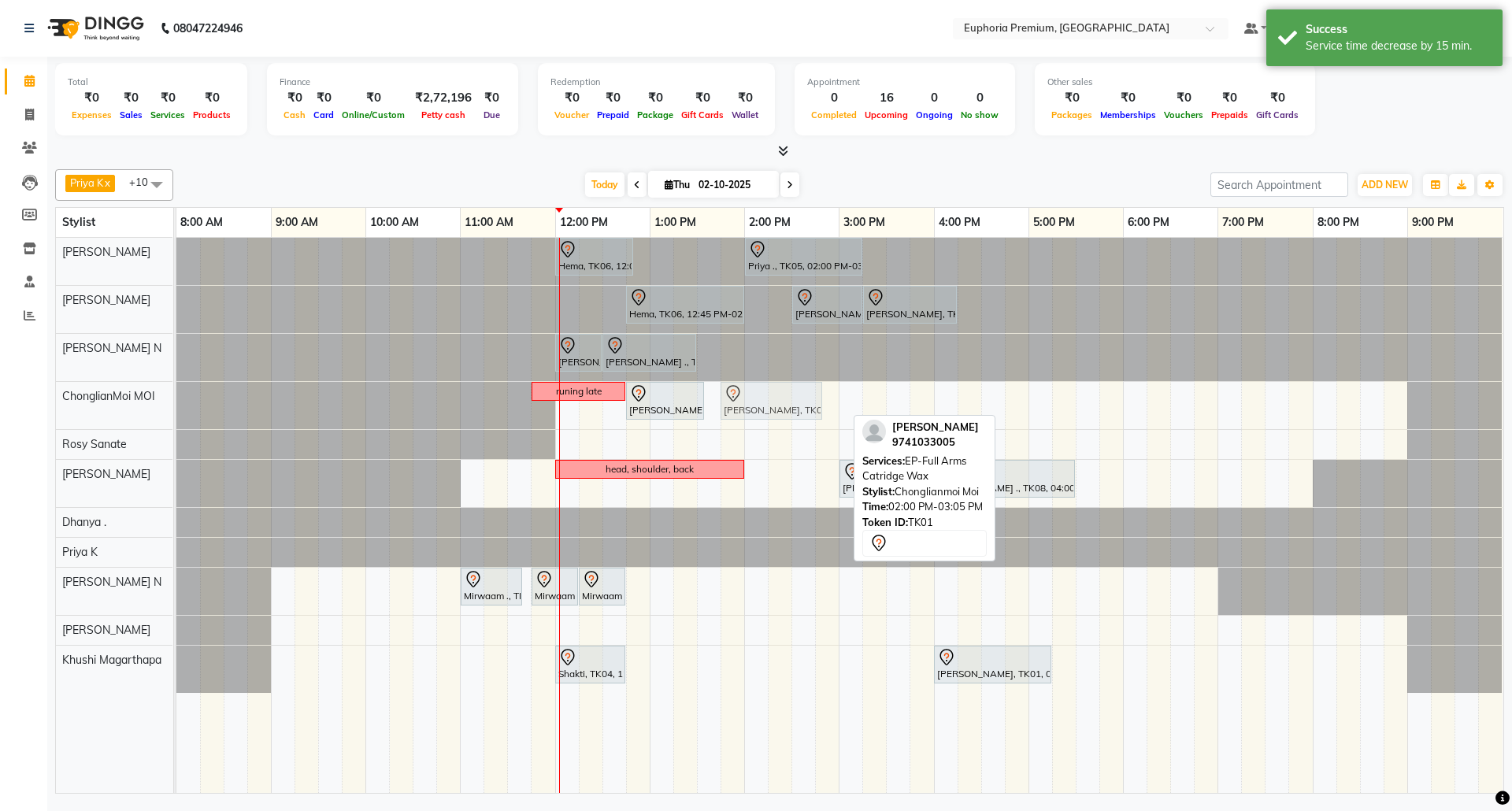
drag, startPoint x: 775, startPoint y: 406, endPoint x: 748, endPoint y: 405, distance: 27.0
click at [177, 405] on div "runing late [PERSON_NAME], TK01, 12:45 PM-01:35 PM, EP-Full Legs Cream Wax [PER…" at bounding box center [177, 405] width 0 height 47
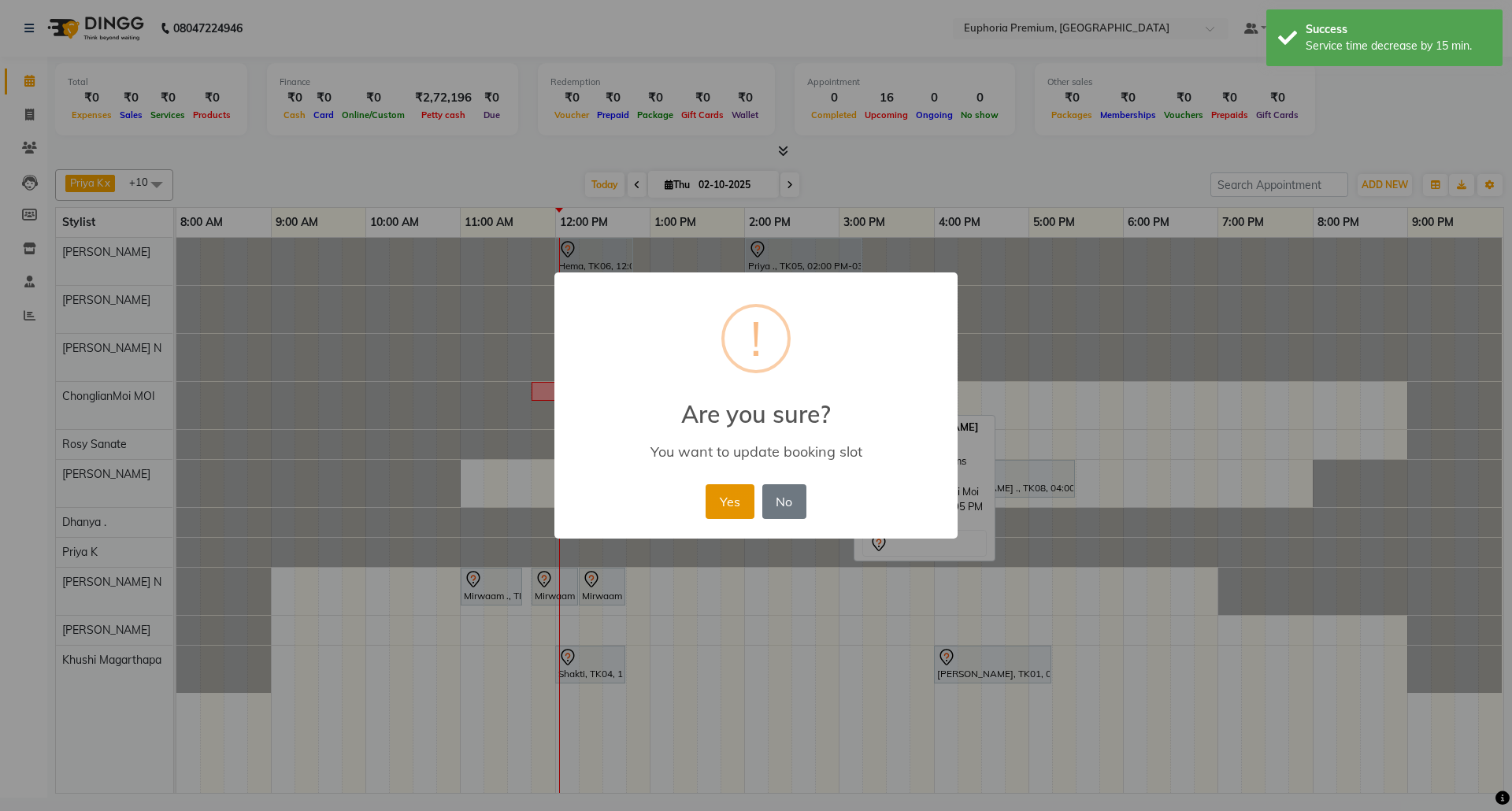
click at [723, 495] on button "Yes" at bounding box center [729, 501] width 48 height 34
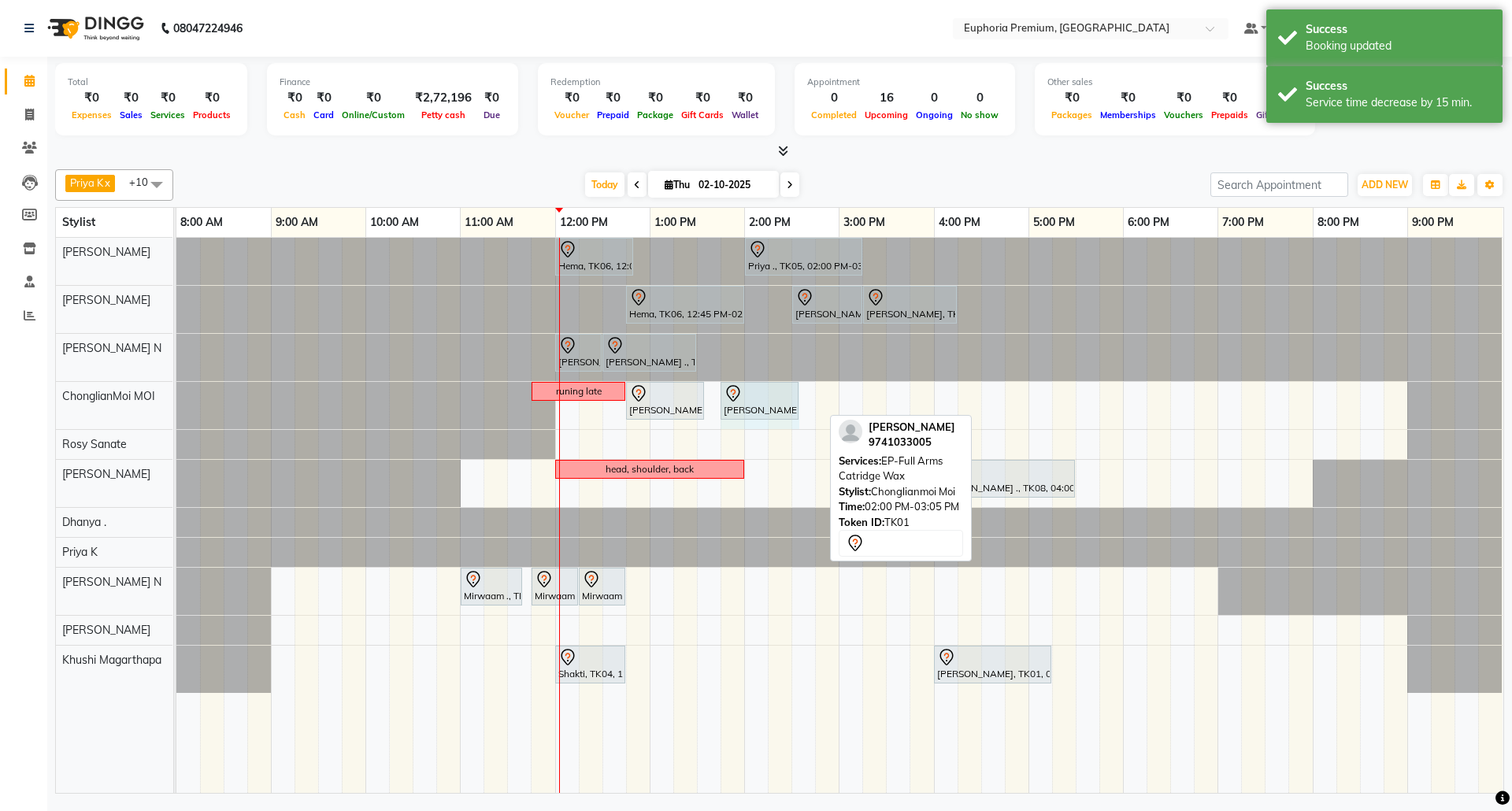
drag, startPoint x: 820, startPoint y: 404, endPoint x: 800, endPoint y: 400, distance: 20.4
click at [177, 400] on div "runing late [PERSON_NAME], TK01, 12:45 PM-01:35 PM, EP-Full Legs Cream Wax [PER…" at bounding box center [177, 405] width 0 height 47
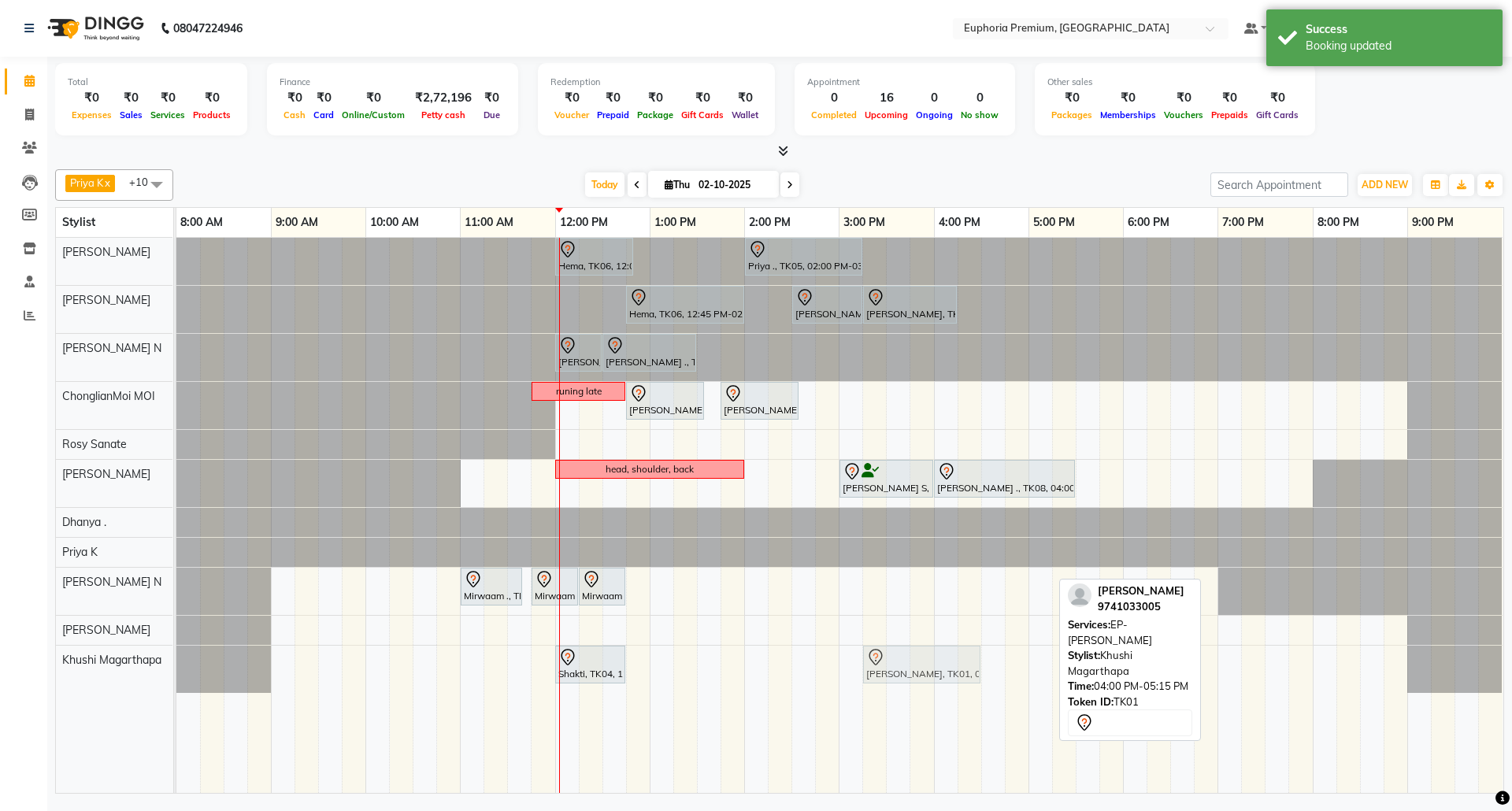
drag, startPoint x: 971, startPoint y: 663, endPoint x: 912, endPoint y: 666, distance: 59.1
click at [177, 666] on div "Shakti, TK04, 12:00 PM-12:45 PM, EP-Crystal [PERSON_NAME], TK01, 04:00 PM-05:15…" at bounding box center [177, 669] width 0 height 47
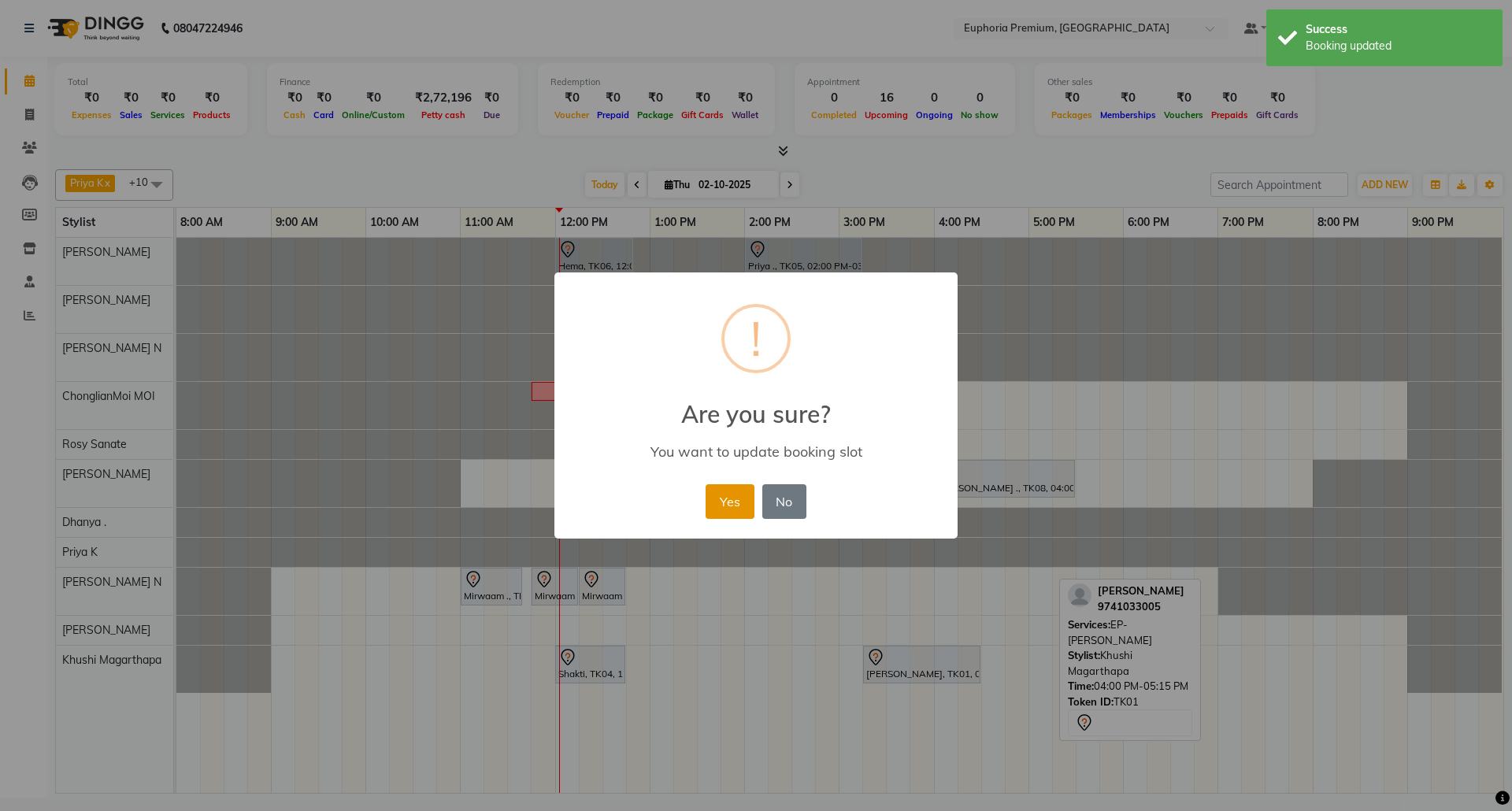
click at [745, 495] on button "Yes" at bounding box center [729, 501] width 48 height 34
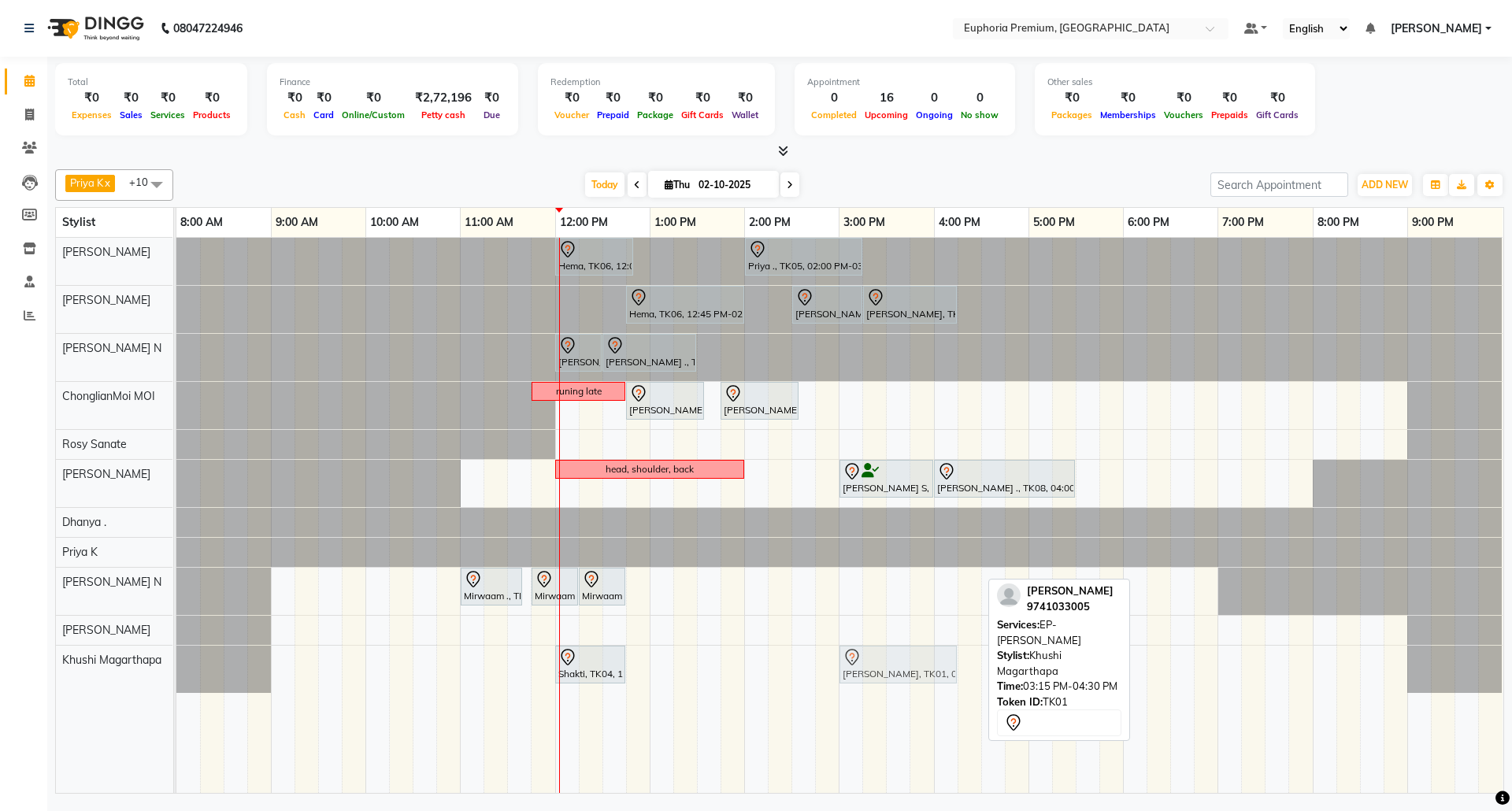
drag, startPoint x: 899, startPoint y: 665, endPoint x: 872, endPoint y: 668, distance: 27.2
click at [177, 668] on div "Shakti, TK04, 12:00 PM-12:45 PM, EP-Crystal [PERSON_NAME], TK01, 03:15 PM-04:30…" at bounding box center [177, 669] width 0 height 47
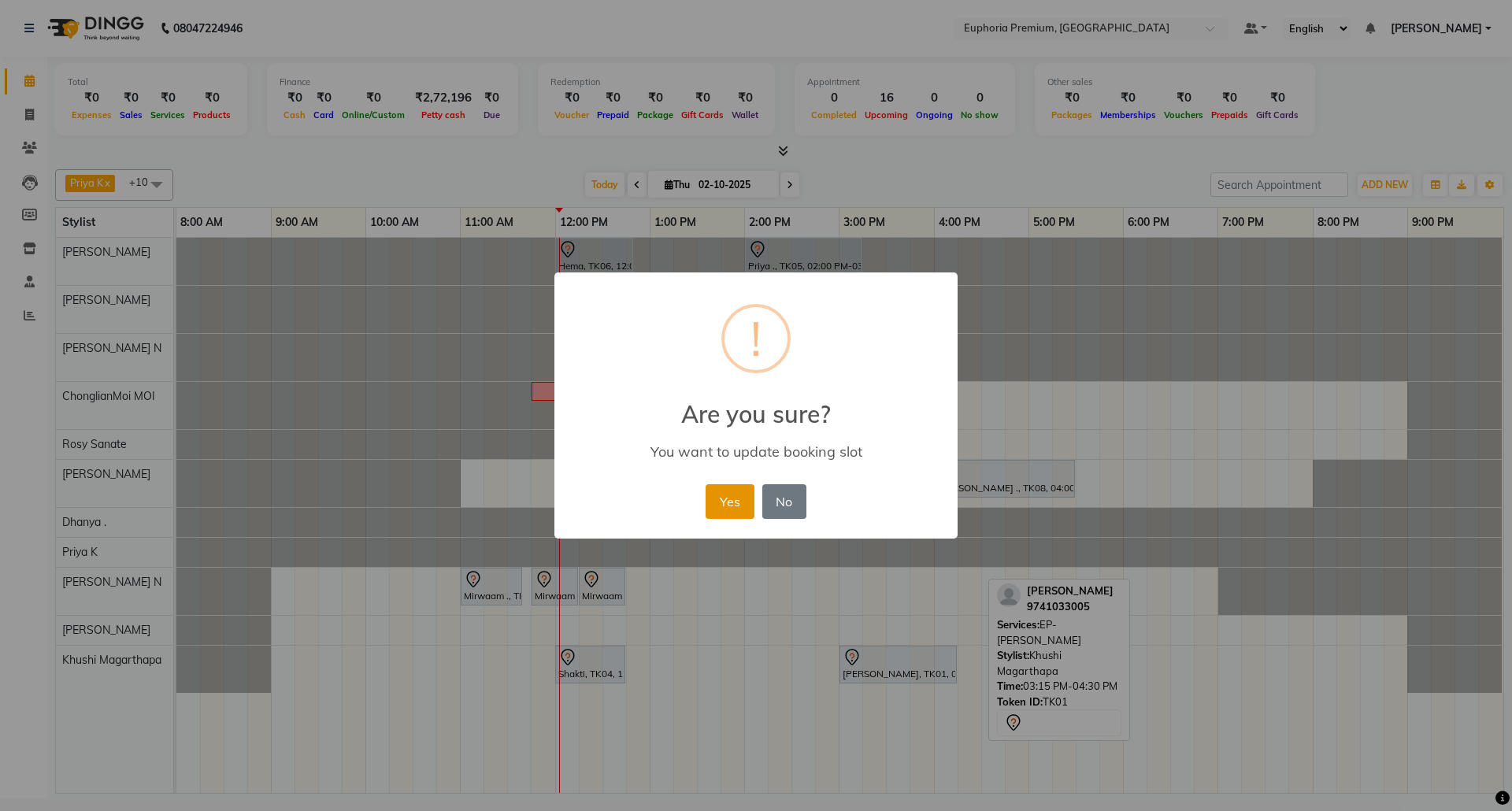
click at [736, 508] on button "Yes" at bounding box center [729, 501] width 48 height 34
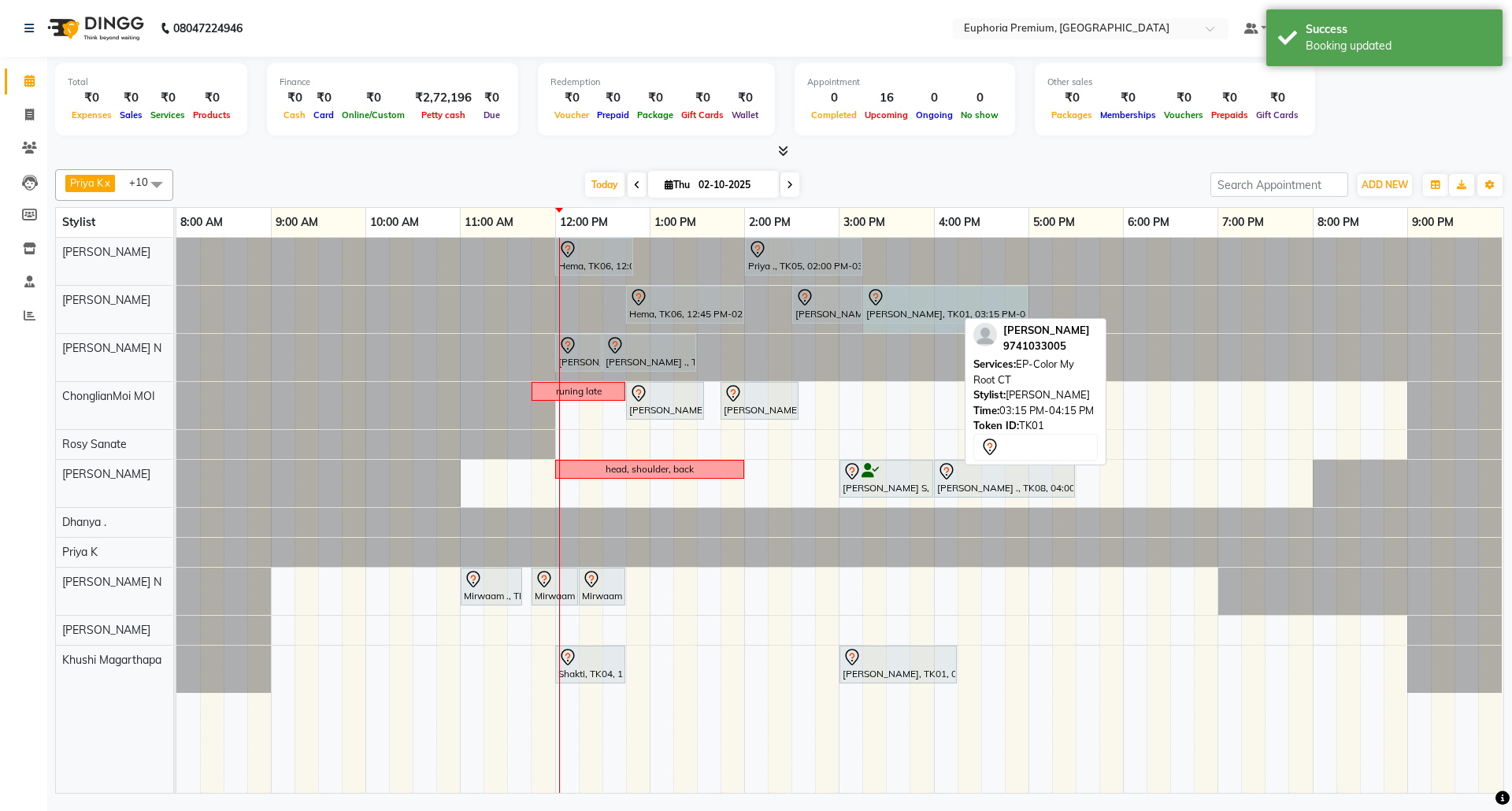
drag, startPoint x: 955, startPoint y: 302, endPoint x: 1027, endPoint y: 306, distance: 72.1
click at [177, 306] on div "Hema, TK06, 12:45 PM-02:00 PM, EP-Bouncy Curls/Special Finger Curls (No wash) S…" at bounding box center [177, 309] width 0 height 47
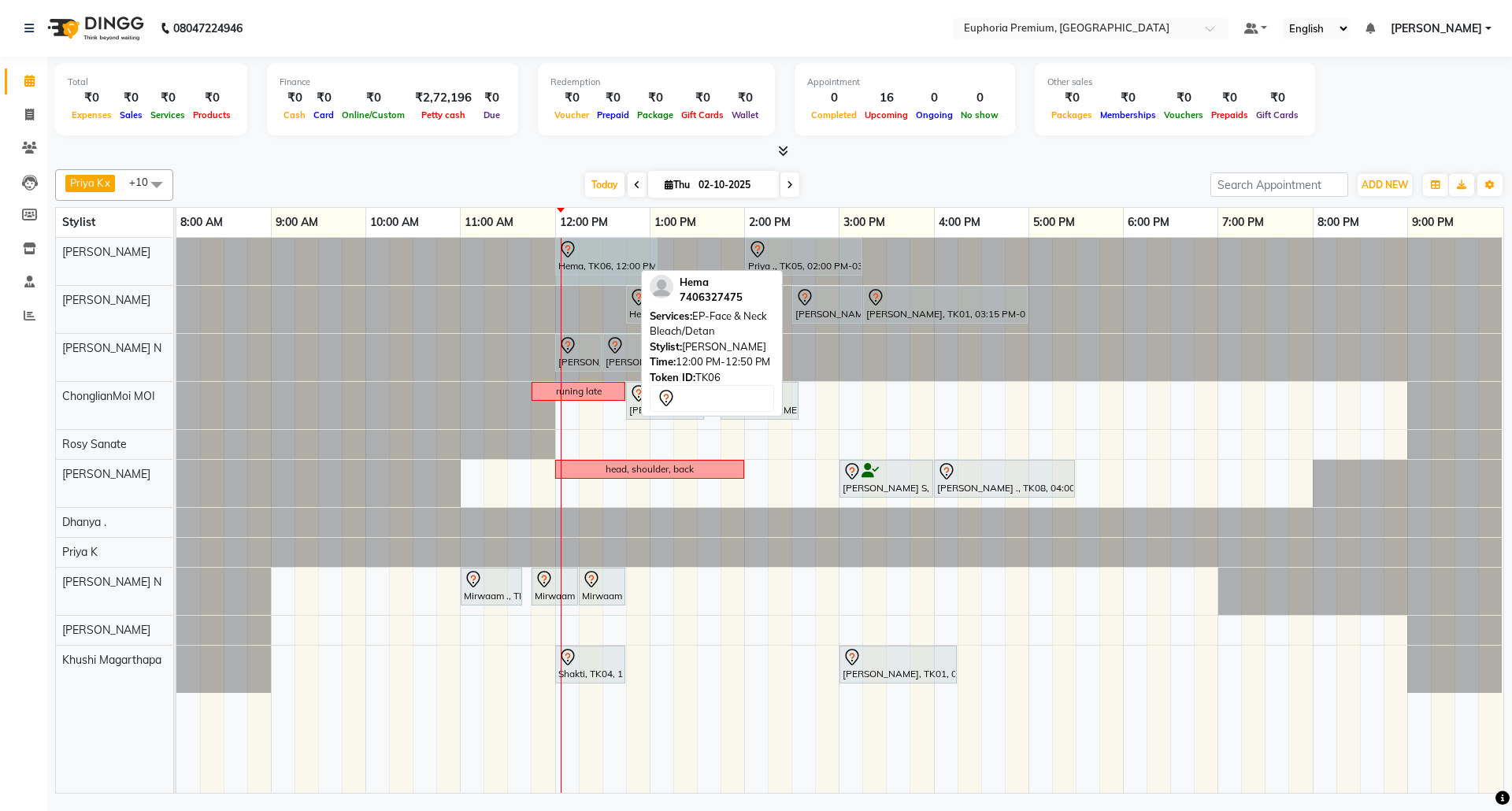
drag, startPoint x: 630, startPoint y: 260, endPoint x: 658, endPoint y: 258, distance: 28.1
click at [177, 258] on div "Hema, TK06, 12:00 PM-12:50 PM, EP-Face & Neck Bleach/Detan Priya ., TK05, 02:00…" at bounding box center [177, 261] width 0 height 47
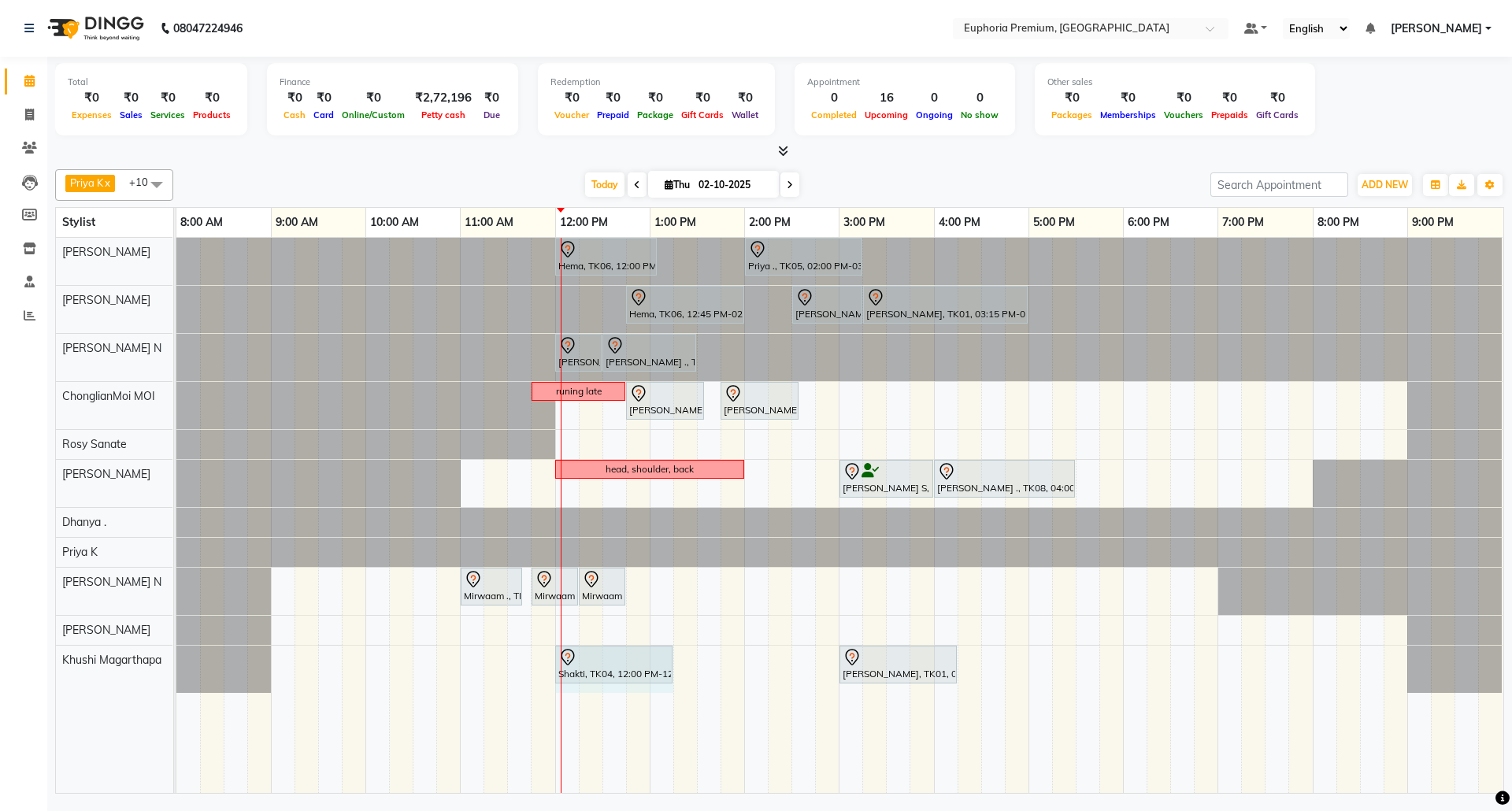
drag, startPoint x: 624, startPoint y: 666, endPoint x: 658, endPoint y: 665, distance: 34.0
click at [177, 665] on div "Shakti, TK04, 12:00 PM-12:45 PM, EP-Crystal [PERSON_NAME], TK01, 03:00 PM-04:15…" at bounding box center [177, 669] width 0 height 47
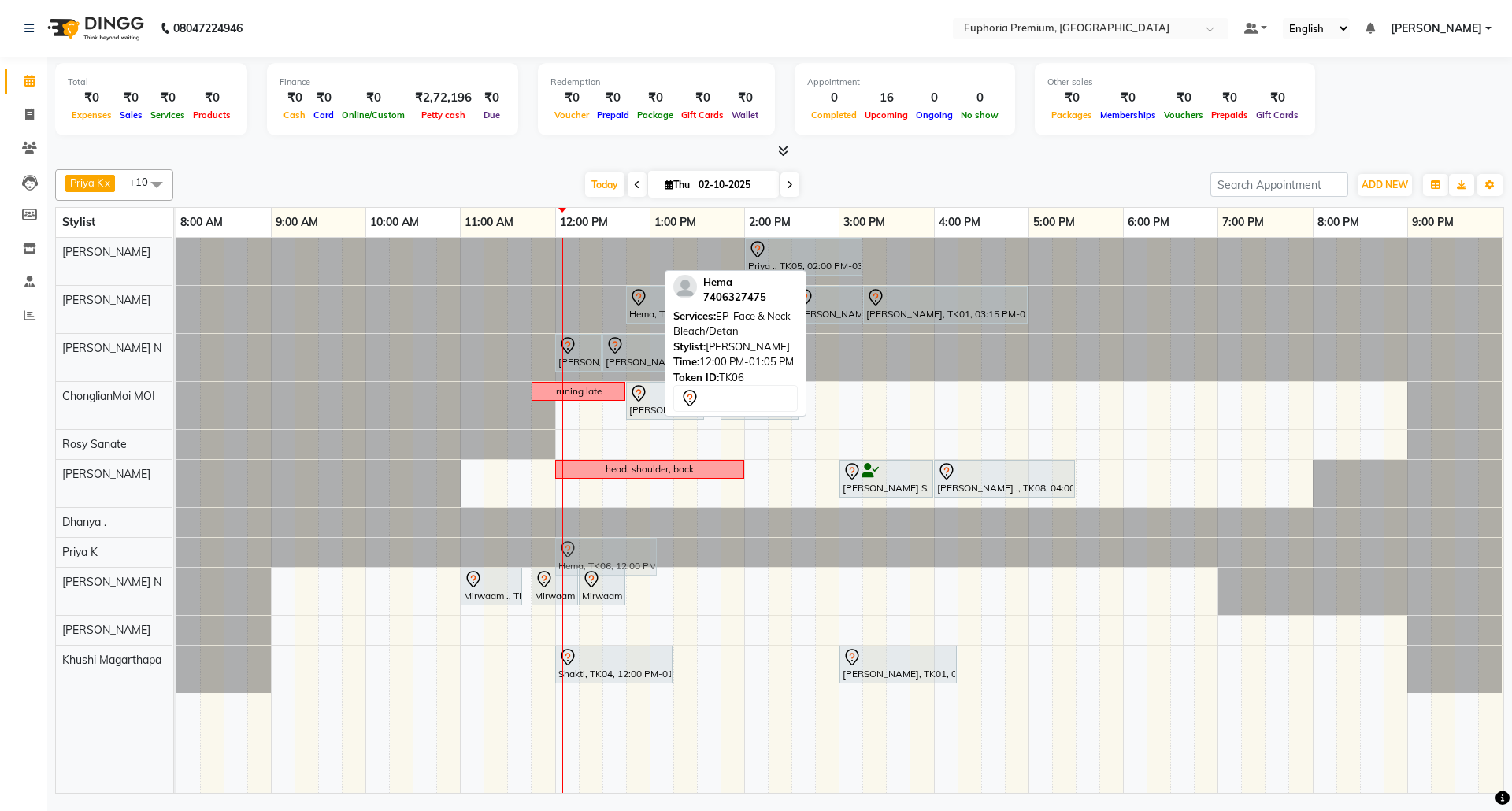
drag, startPoint x: 596, startPoint y: 258, endPoint x: 600, endPoint y: 544, distance: 286.0
click at [600, 544] on tbody "Hema, TK06, 12:00 PM-01:05 PM, EP-Face & Neck Bleach/Detan Priya ., TK05, 02:00…" at bounding box center [840, 465] width 1327 height 455
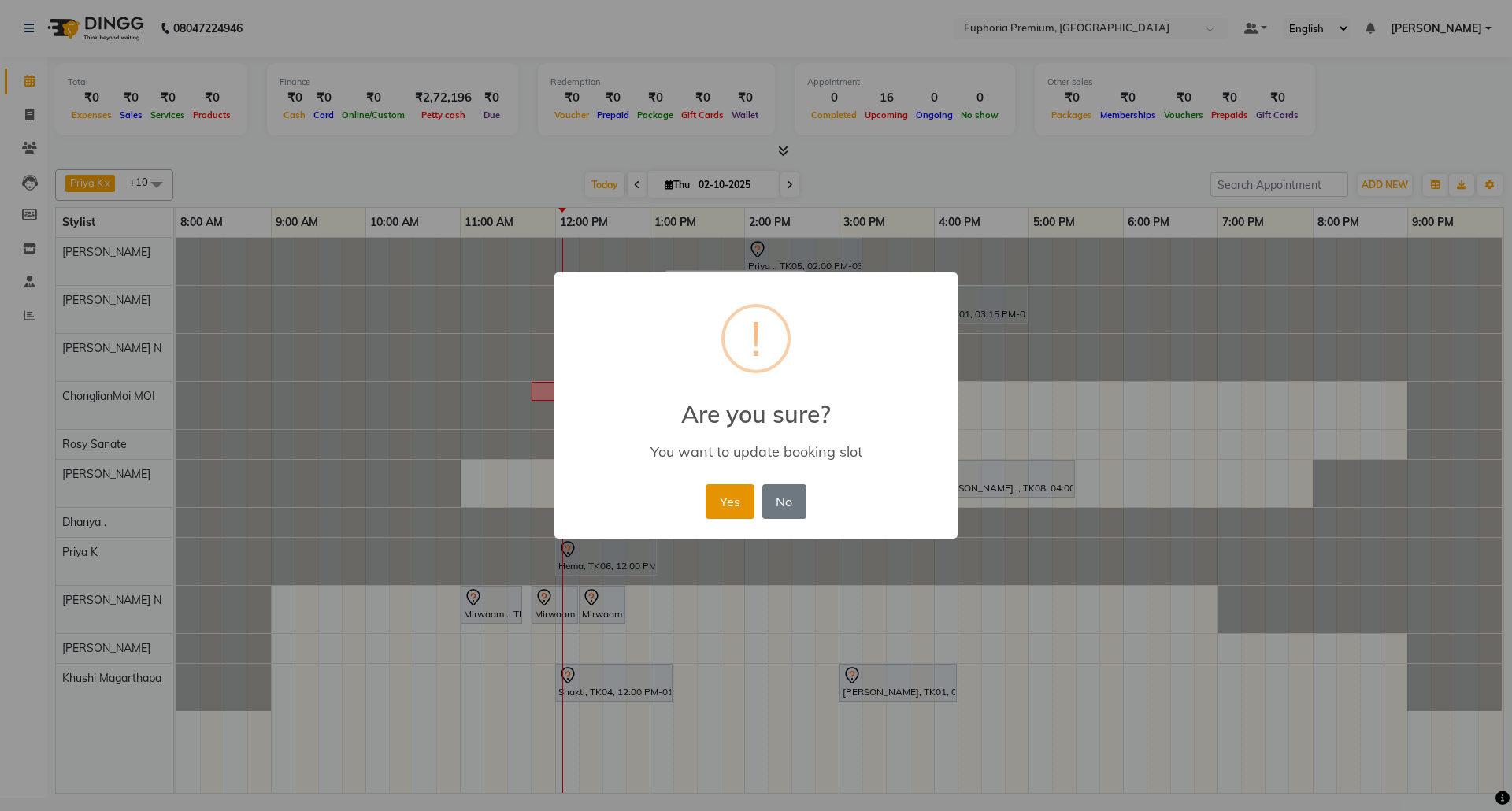
click at [726, 488] on button "Yes" at bounding box center [729, 501] width 48 height 34
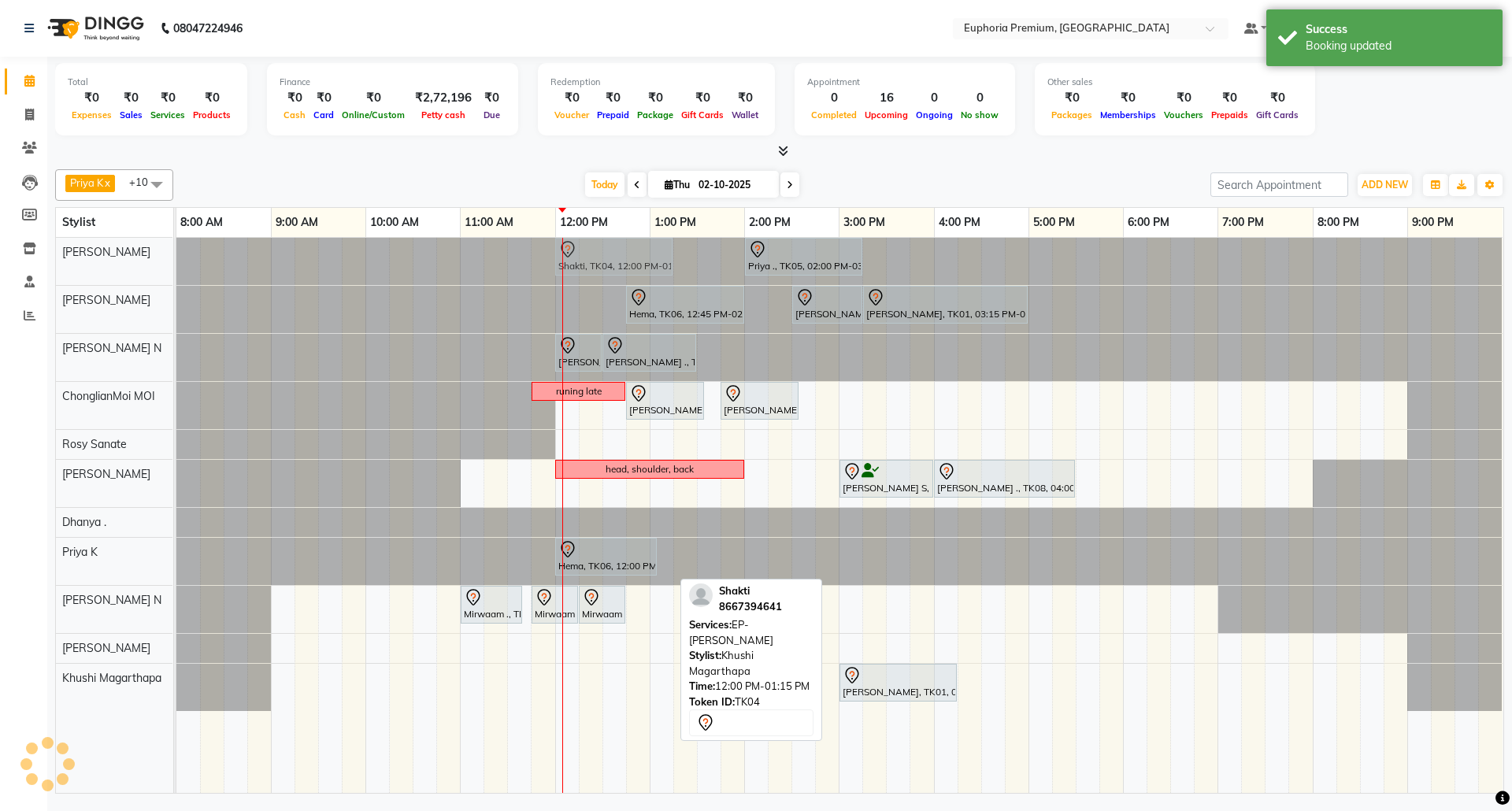
drag, startPoint x: 603, startPoint y: 682, endPoint x: 608, endPoint y: 260, distance: 422.0
click at [608, 260] on tbody "Priya ., TK05, 02:00 PM-03:15 PM, EP-Full Body Catridge Wax Shakti, TK04, 12:00…" at bounding box center [840, 474] width 1327 height 473
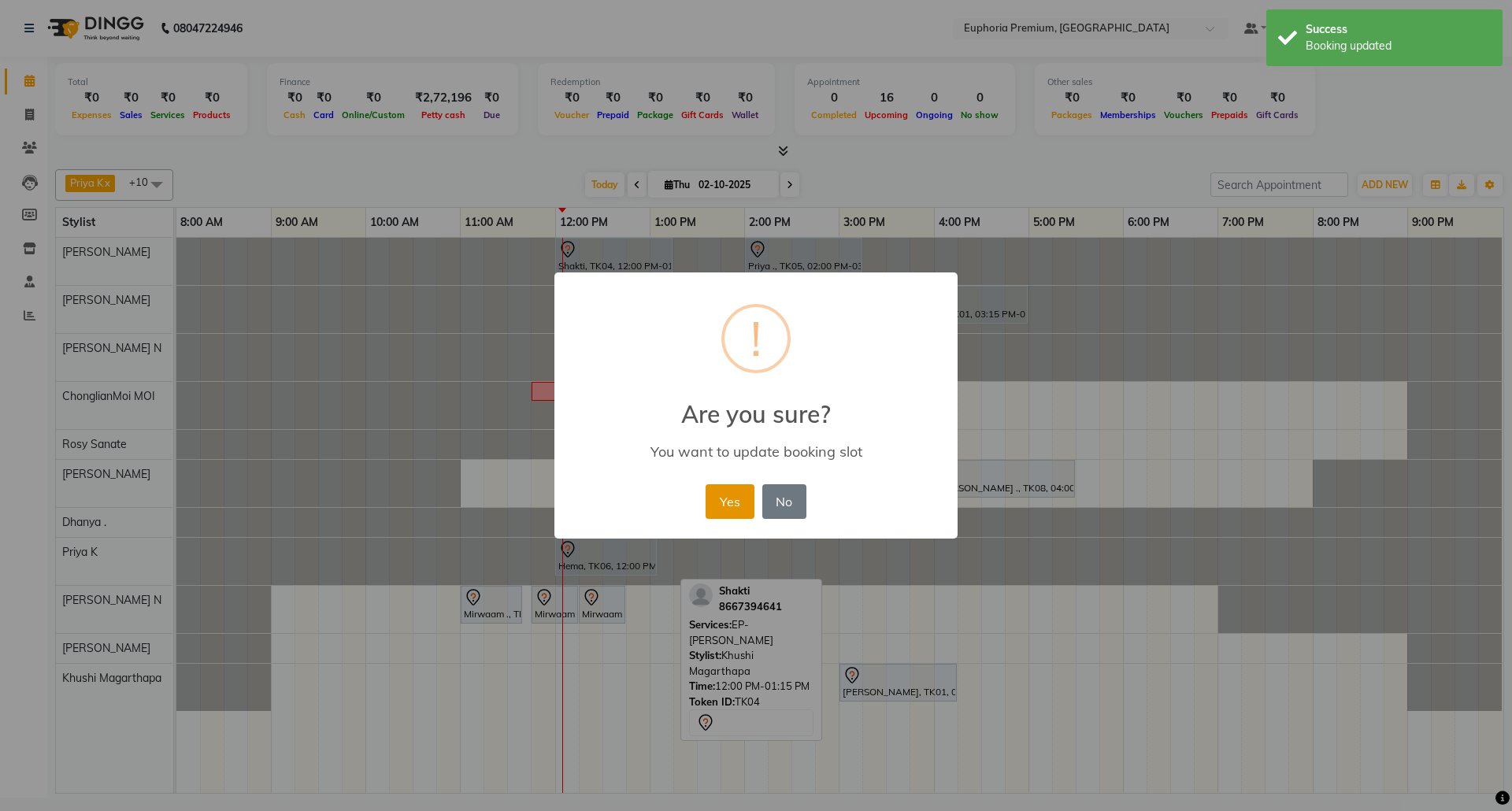
click at [728, 510] on button "Yes" at bounding box center [729, 501] width 48 height 34
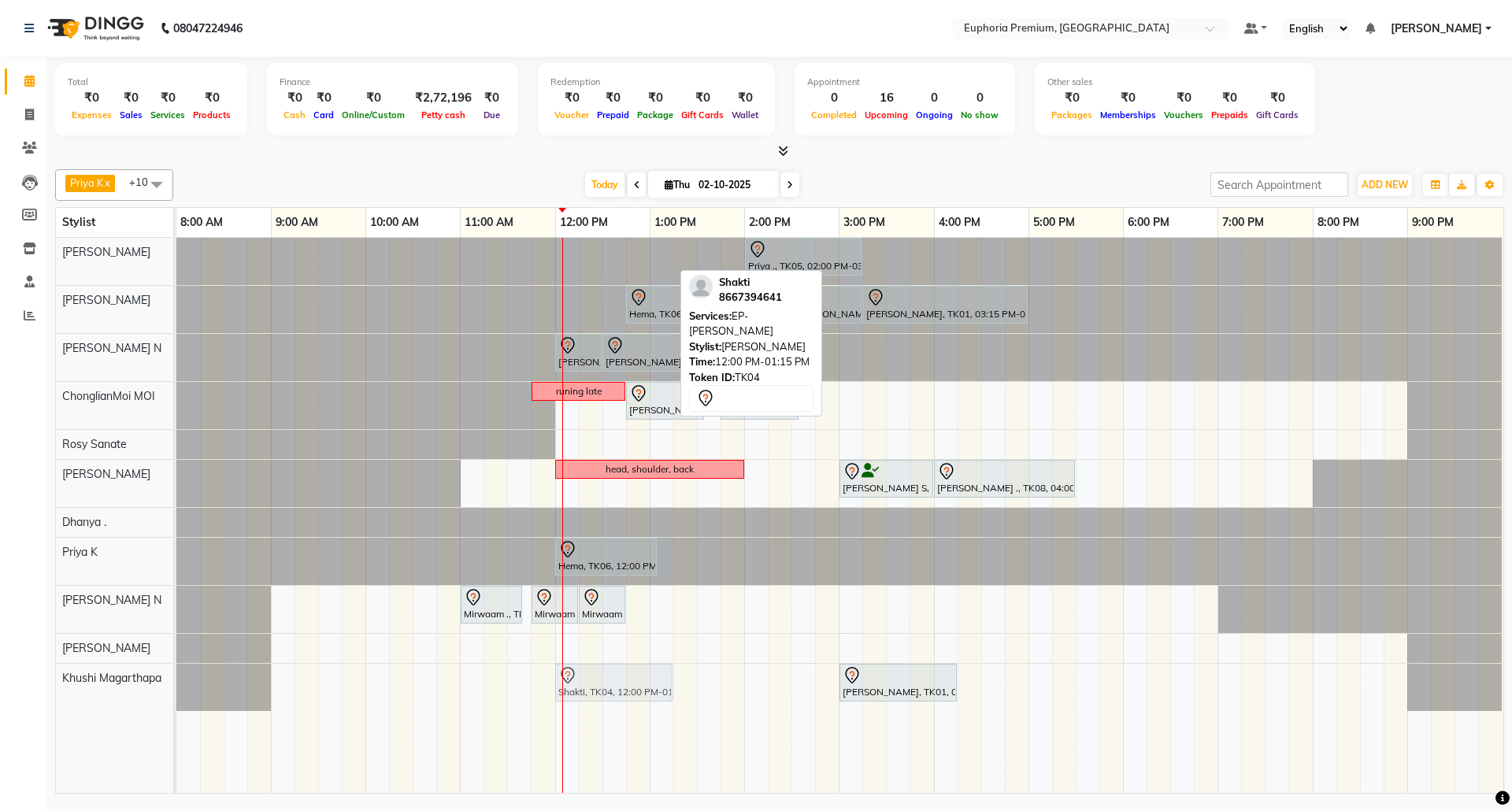
drag, startPoint x: 602, startPoint y: 259, endPoint x: 617, endPoint y: 668, distance: 409.3
click at [612, 681] on tbody "Shakti, TK04, 12:00 PM-01:15 PM, EP-[PERSON_NAME] Priya ., TK05, 02:00 PM-03:15…" at bounding box center [840, 474] width 1327 height 473
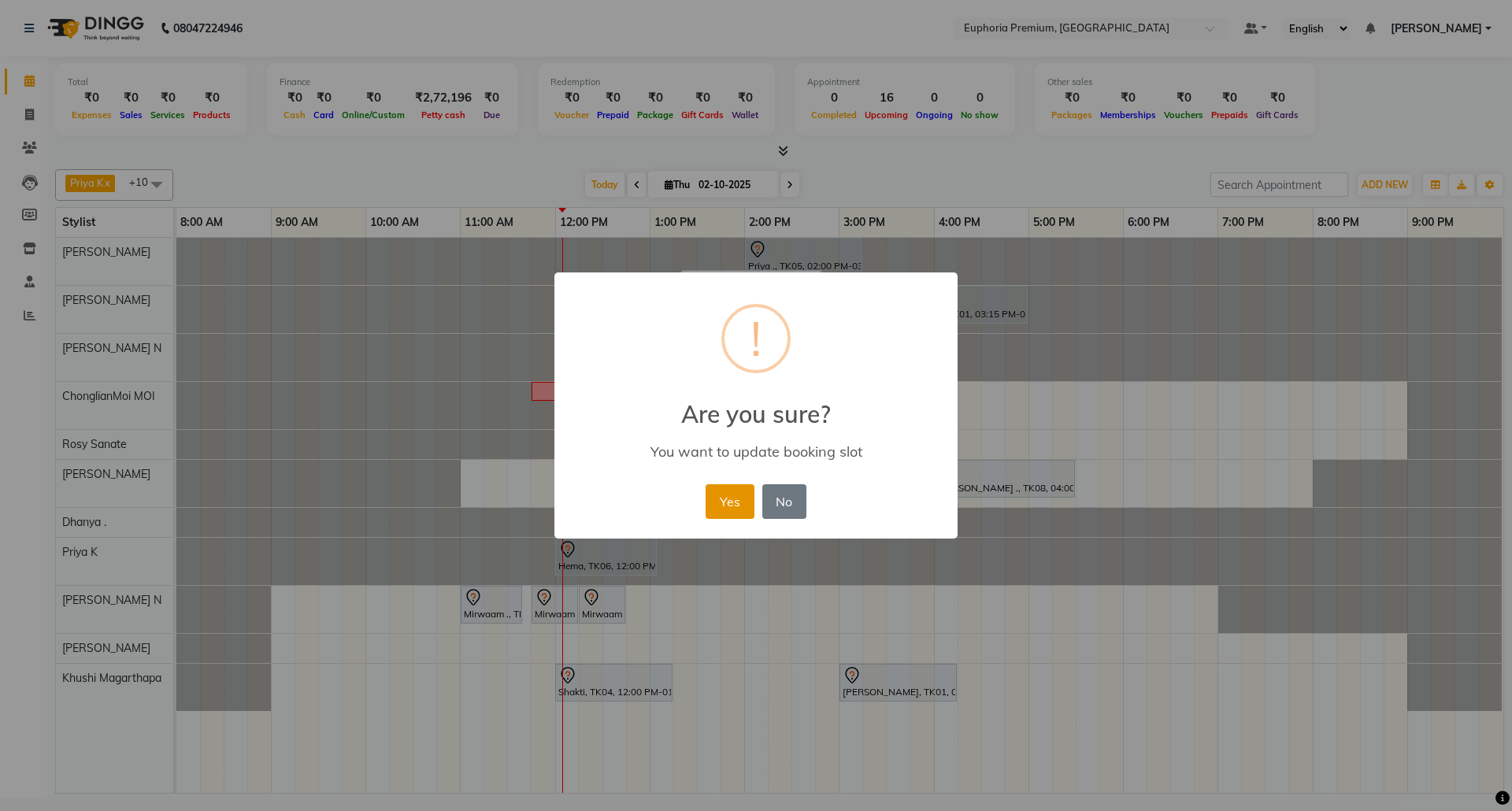
click at [719, 508] on button "Yes" at bounding box center [729, 501] width 48 height 34
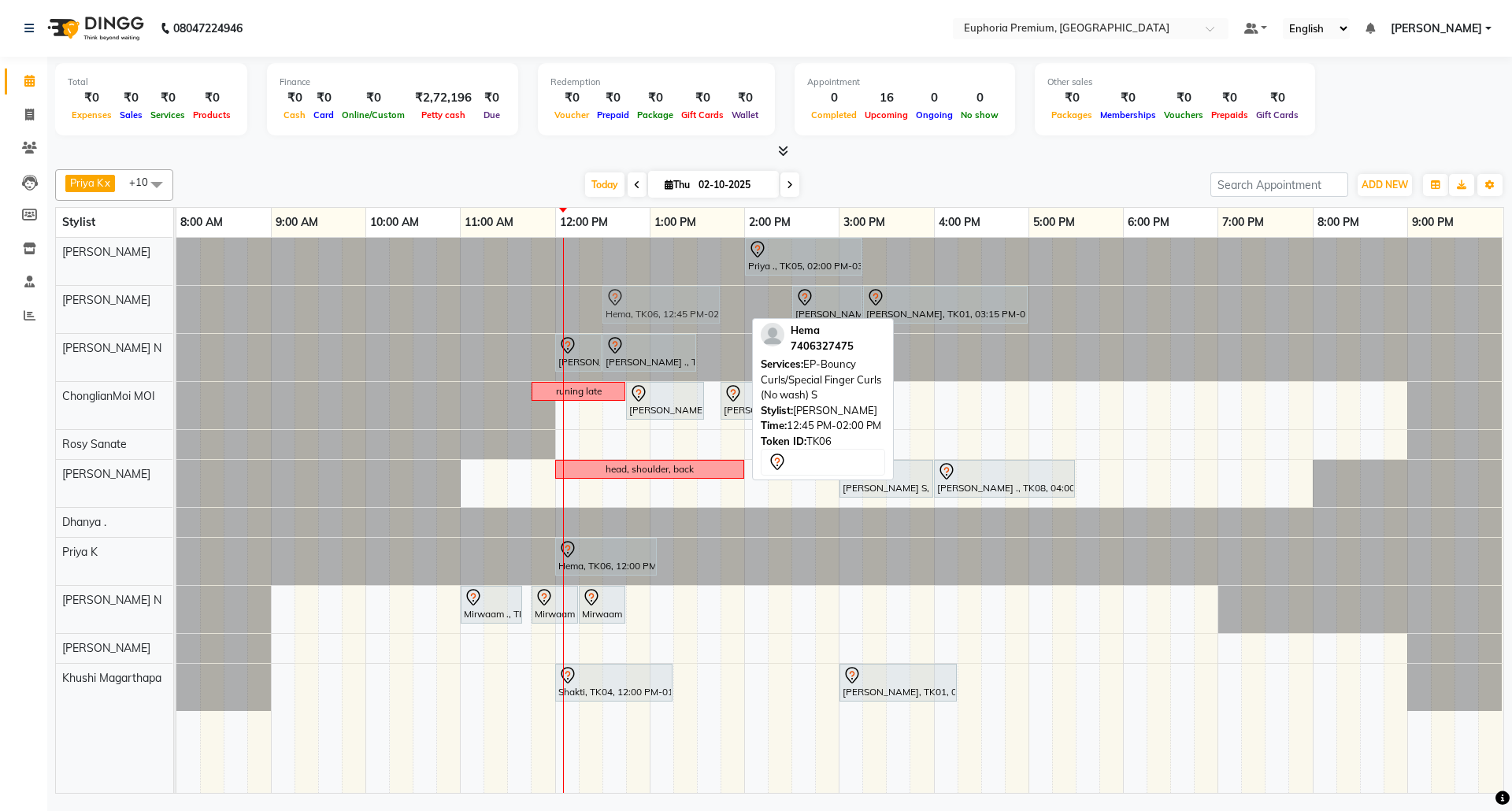
drag, startPoint x: 668, startPoint y: 293, endPoint x: 655, endPoint y: 297, distance: 13.6
click at [177, 297] on div "Hema, TK06, 12:45 PM-02:00 PM, EP-Bouncy Curls/Special Finger Curls (No wash) S…" at bounding box center [177, 309] width 0 height 47
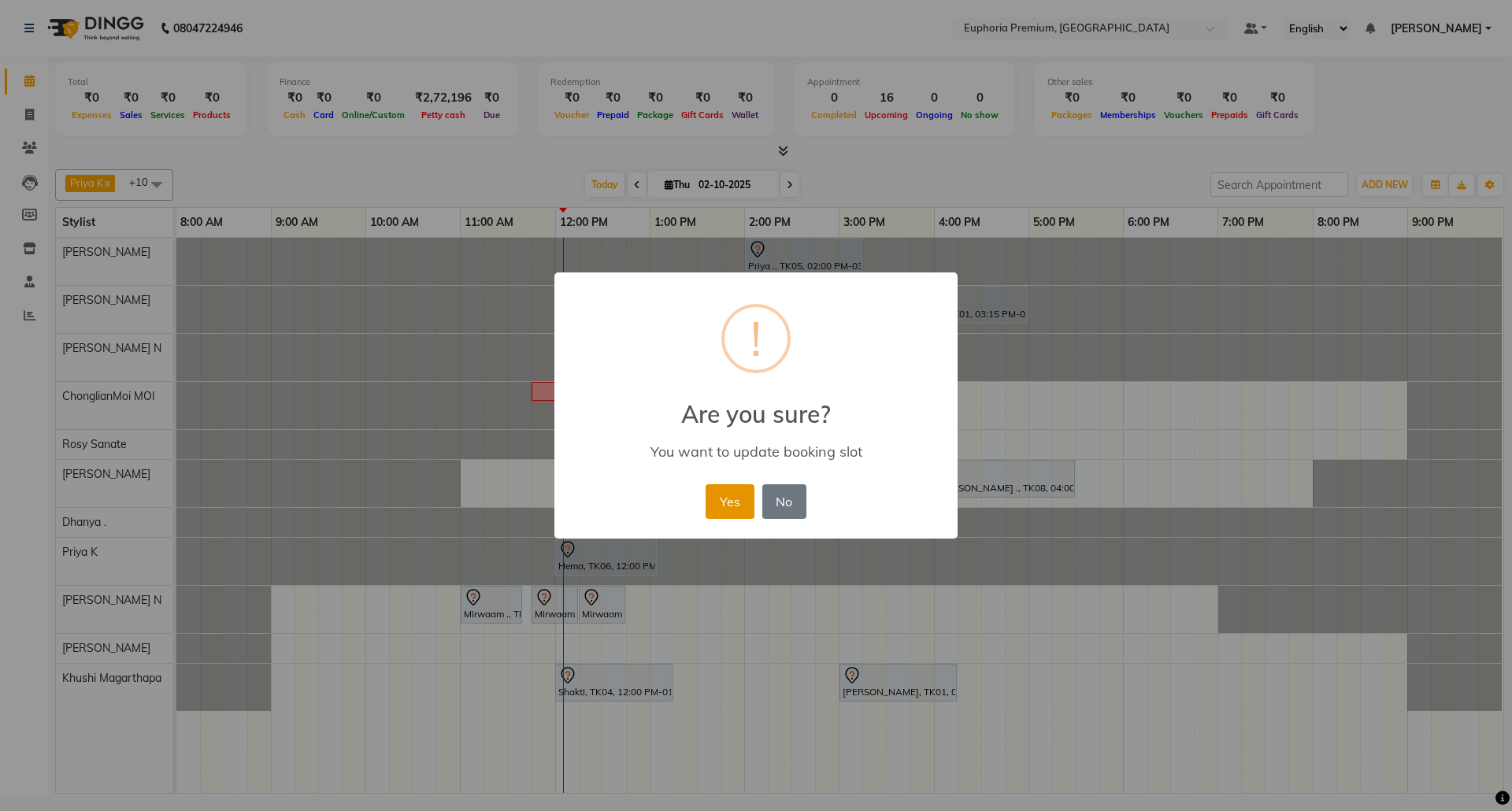
click at [729, 504] on button "Yes" at bounding box center [729, 501] width 48 height 34
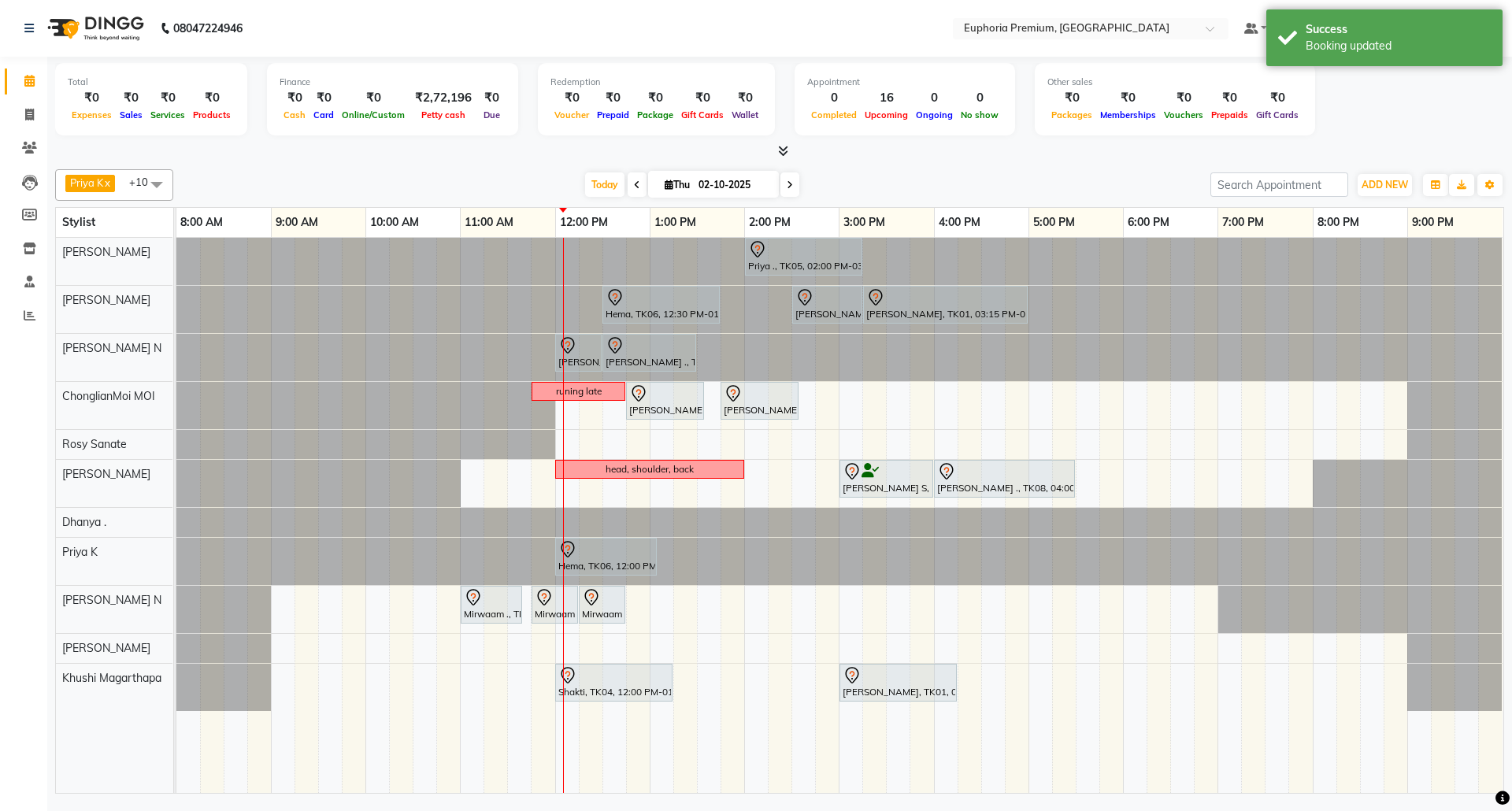
click at [634, 186] on icon at bounding box center [637, 185] width 6 height 10
type input "01-10-2025"
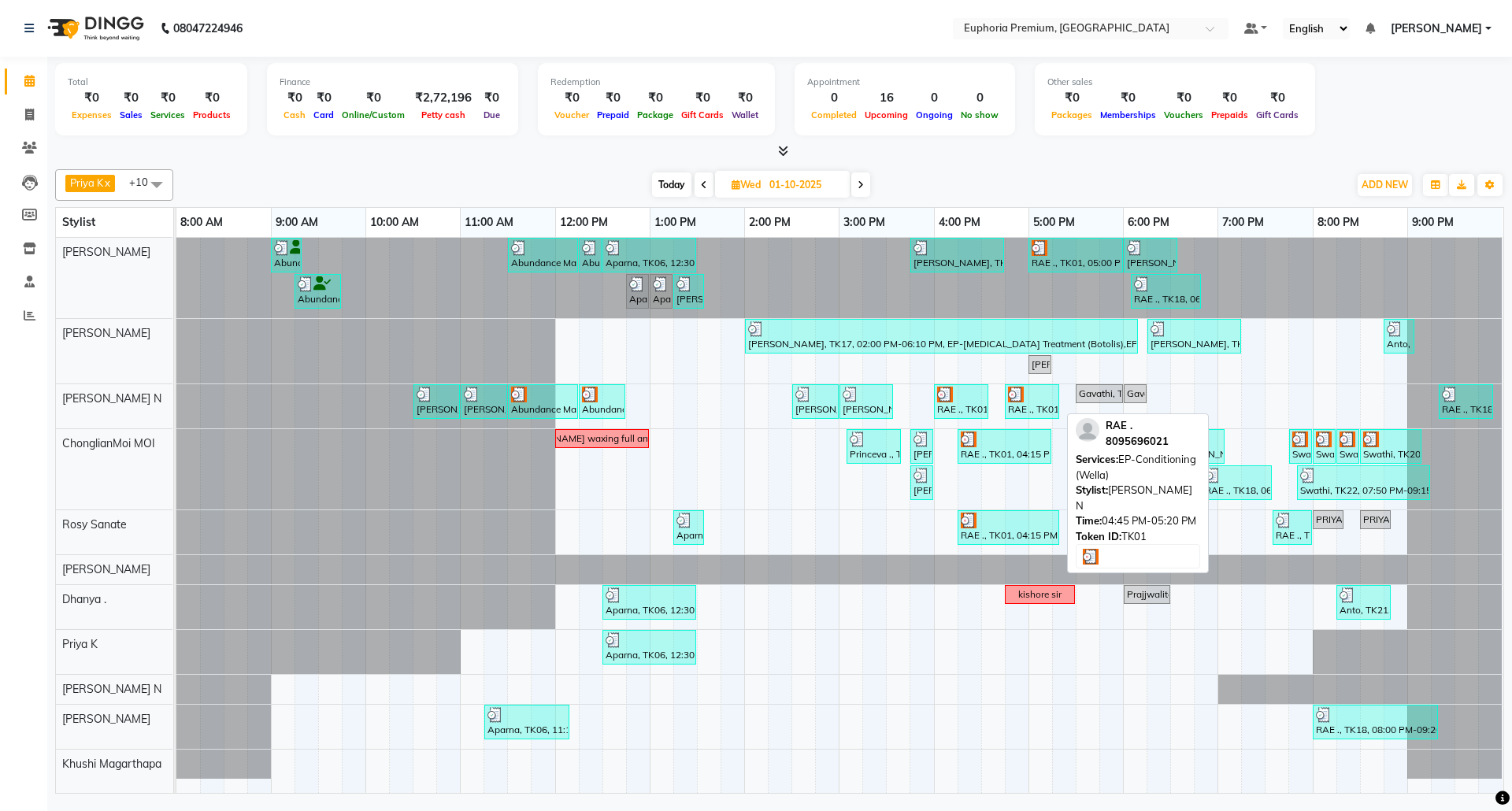
click at [1033, 398] on div at bounding box center [1031, 394] width 48 height 16
click at [1035, 401] on div at bounding box center [1031, 394] width 48 height 16
select select "3"
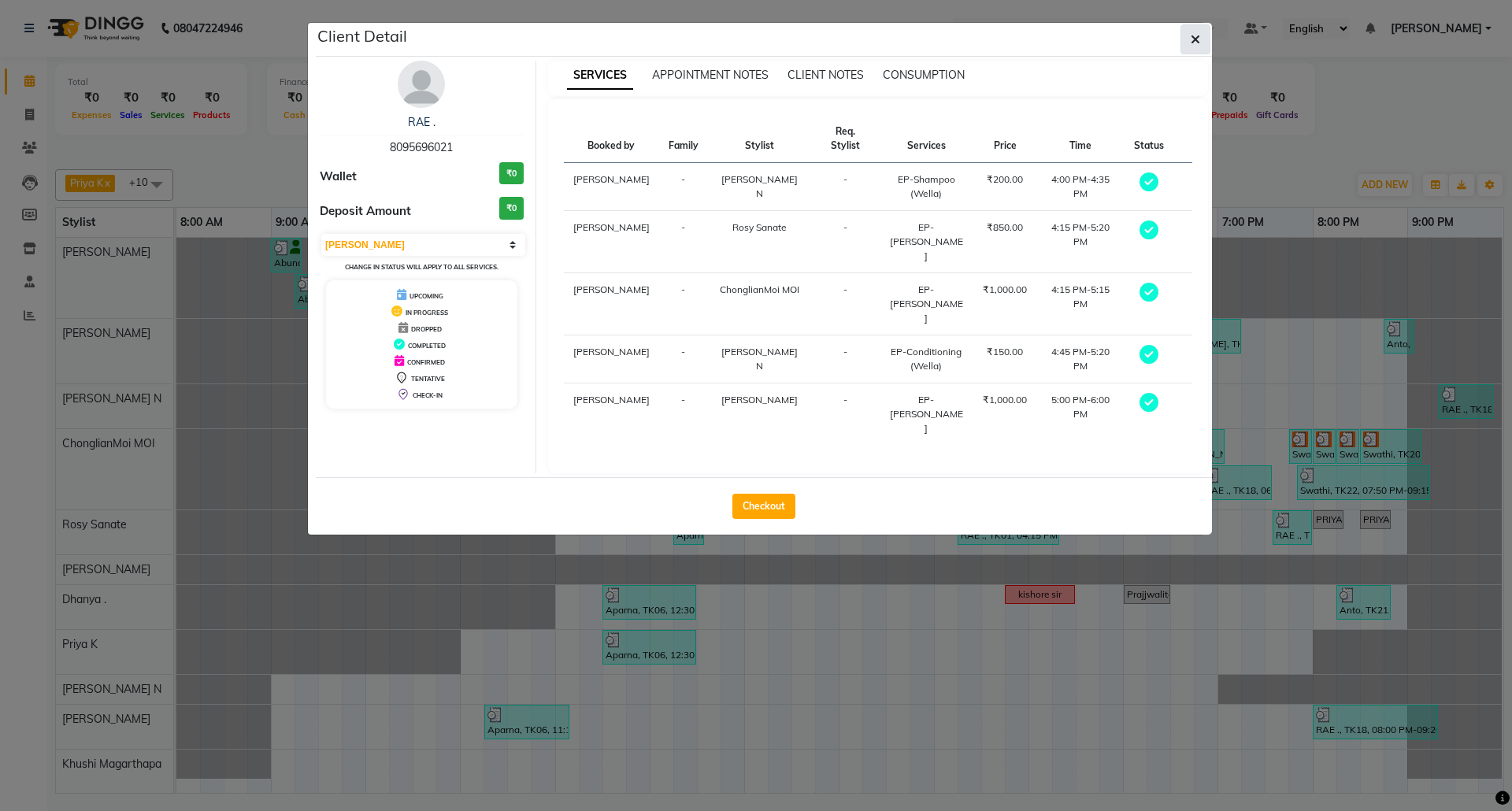
click at [1197, 42] on icon "button" at bounding box center [1196, 39] width 10 height 13
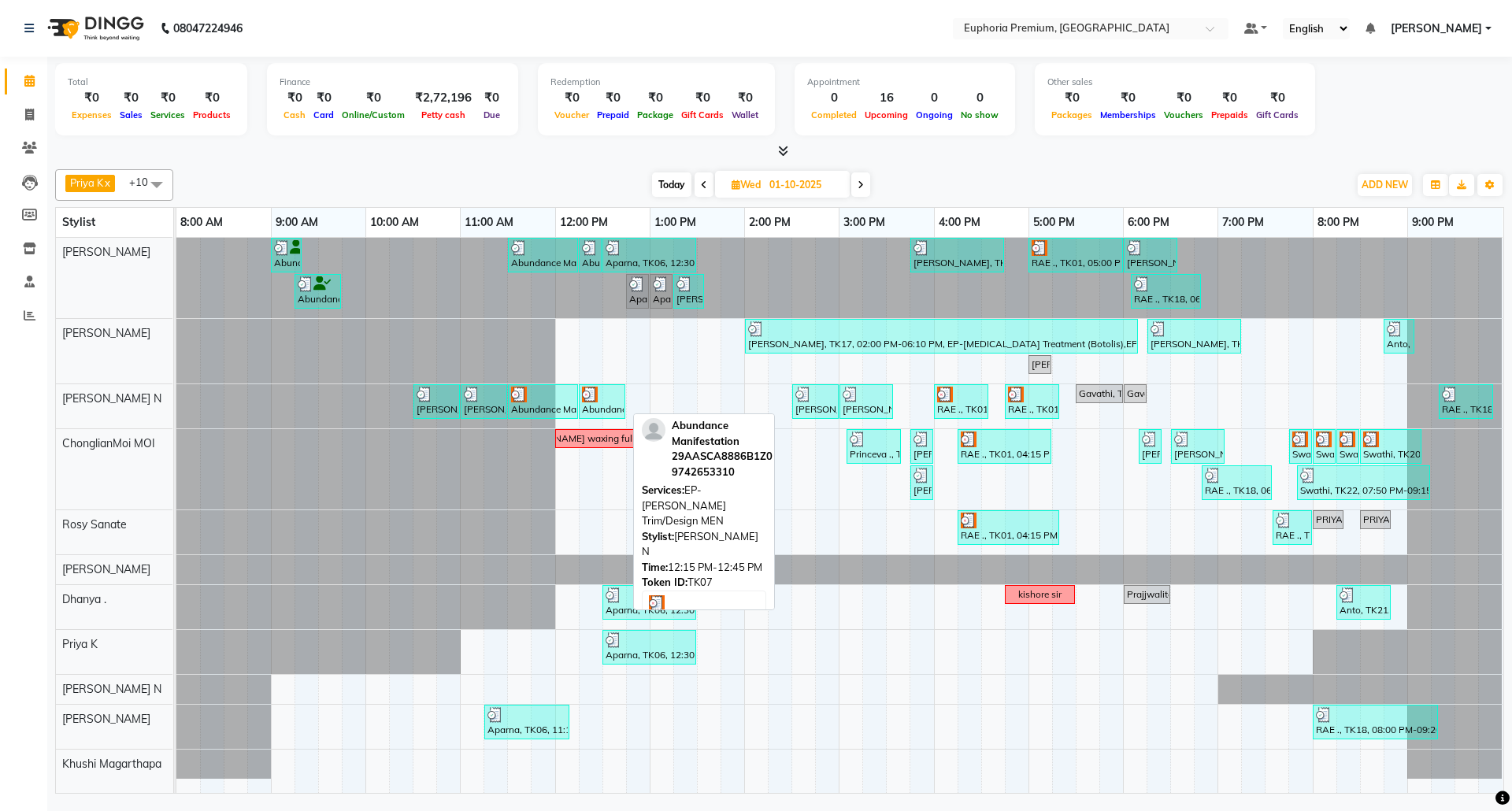
click at [608, 400] on div at bounding box center [601, 394] width 40 height 16
select select "3"
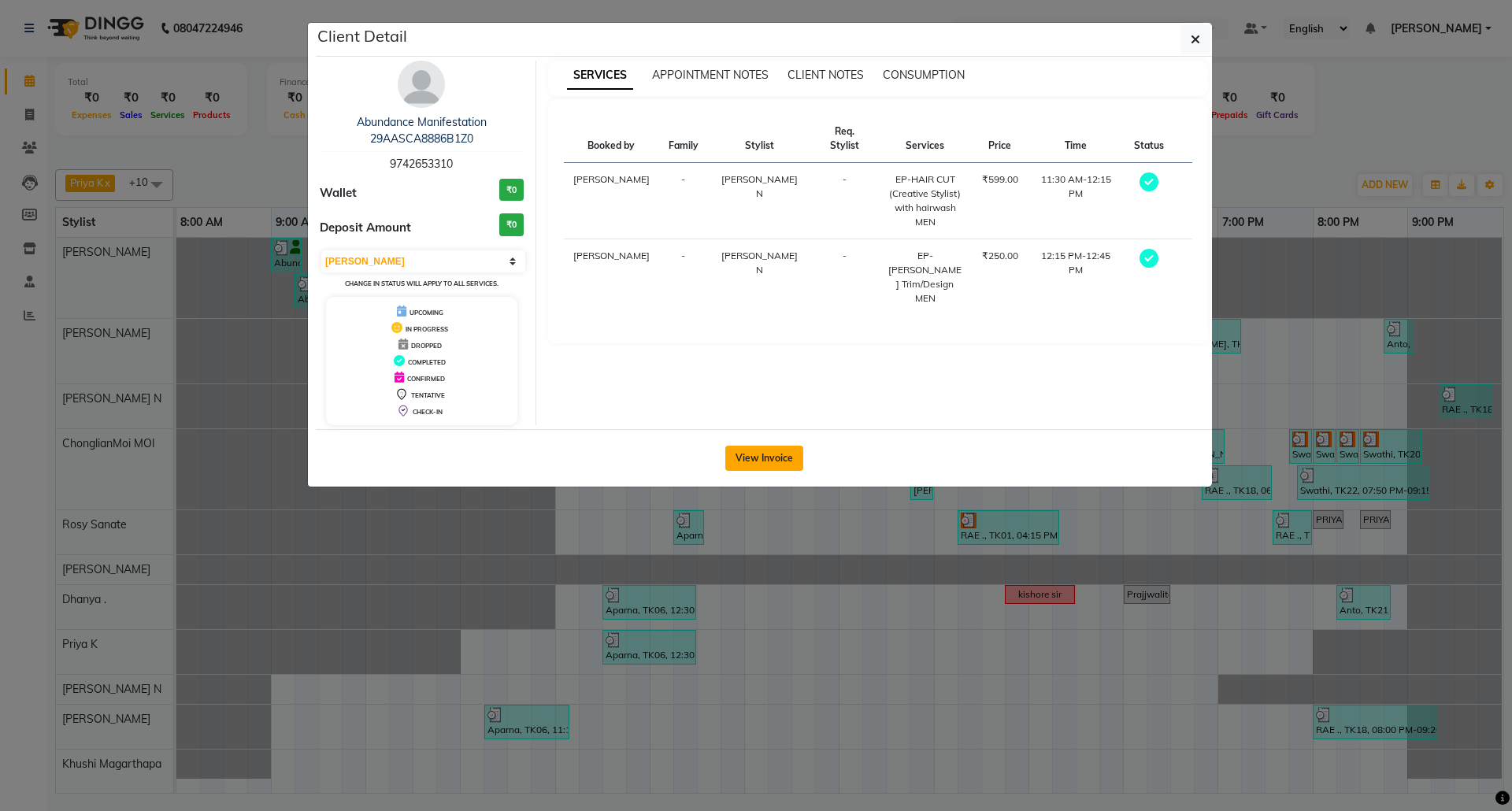
click at [782, 466] on button "View Invoice" at bounding box center [763, 458] width 78 height 25
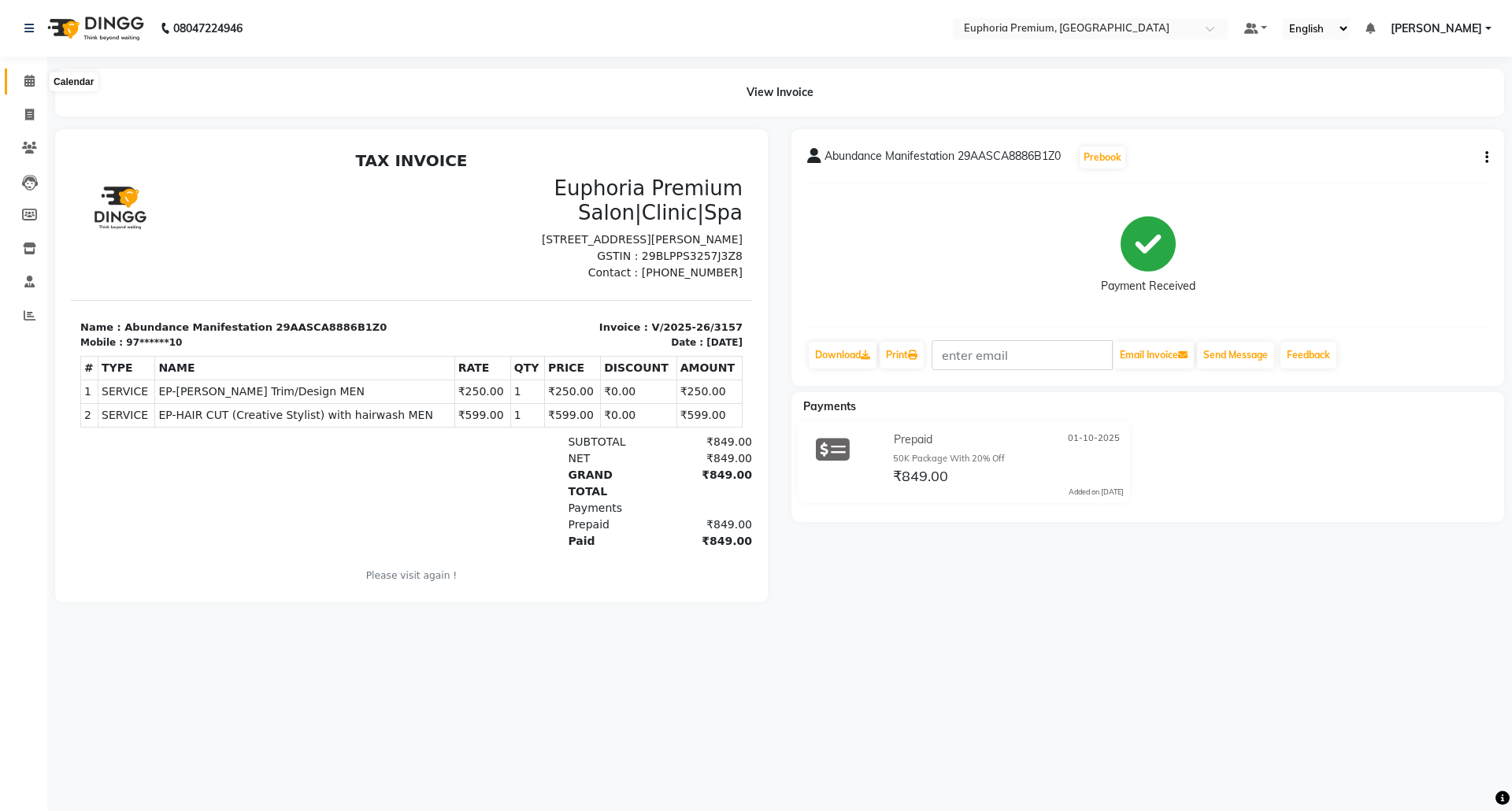
click at [26, 82] on icon at bounding box center [29, 80] width 10 height 12
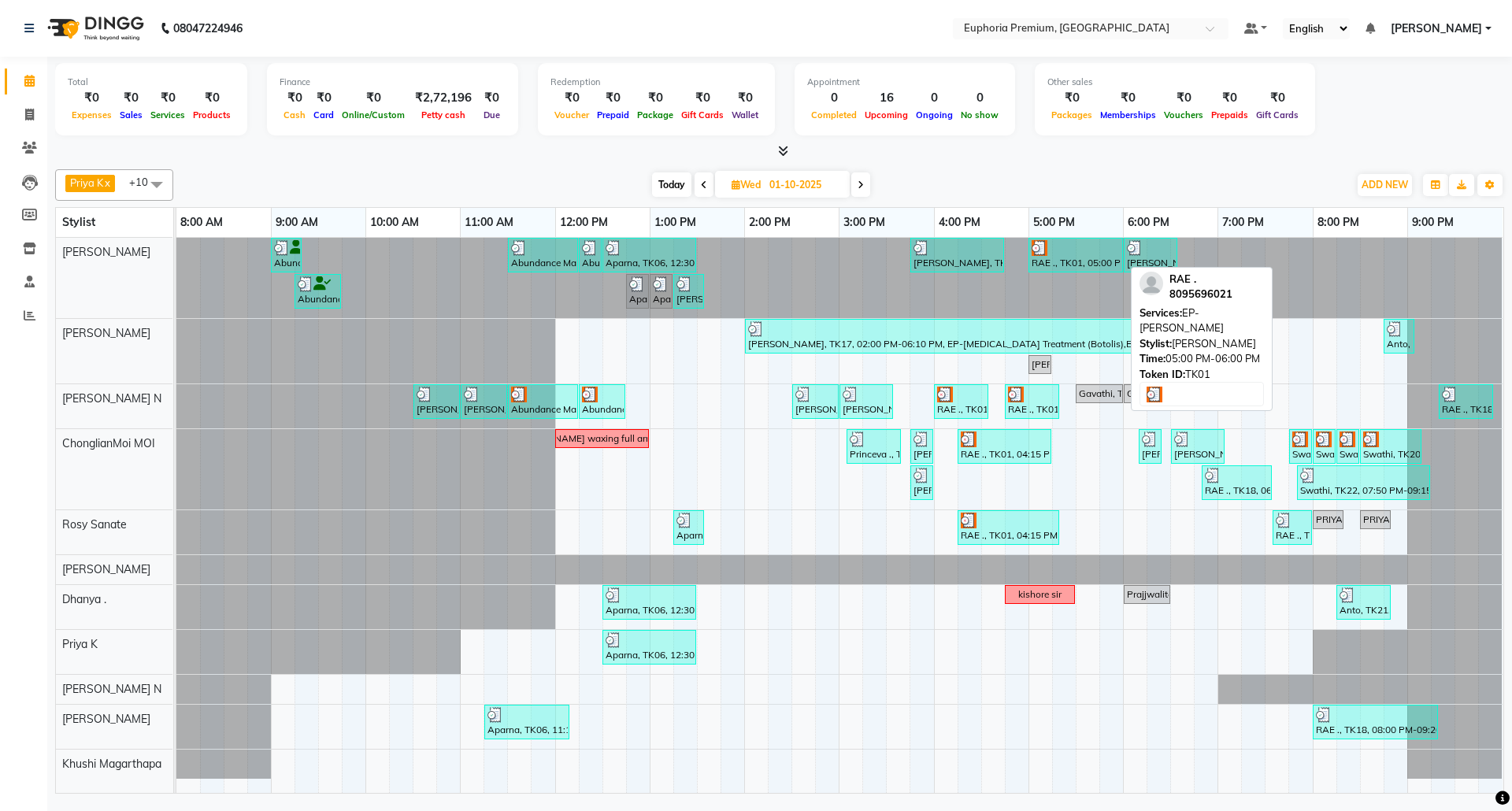
click at [1074, 258] on div "RAE ., TK01, 05:00 PM-06:00 PM, EP-[PERSON_NAME]" at bounding box center [1075, 255] width 91 height 29
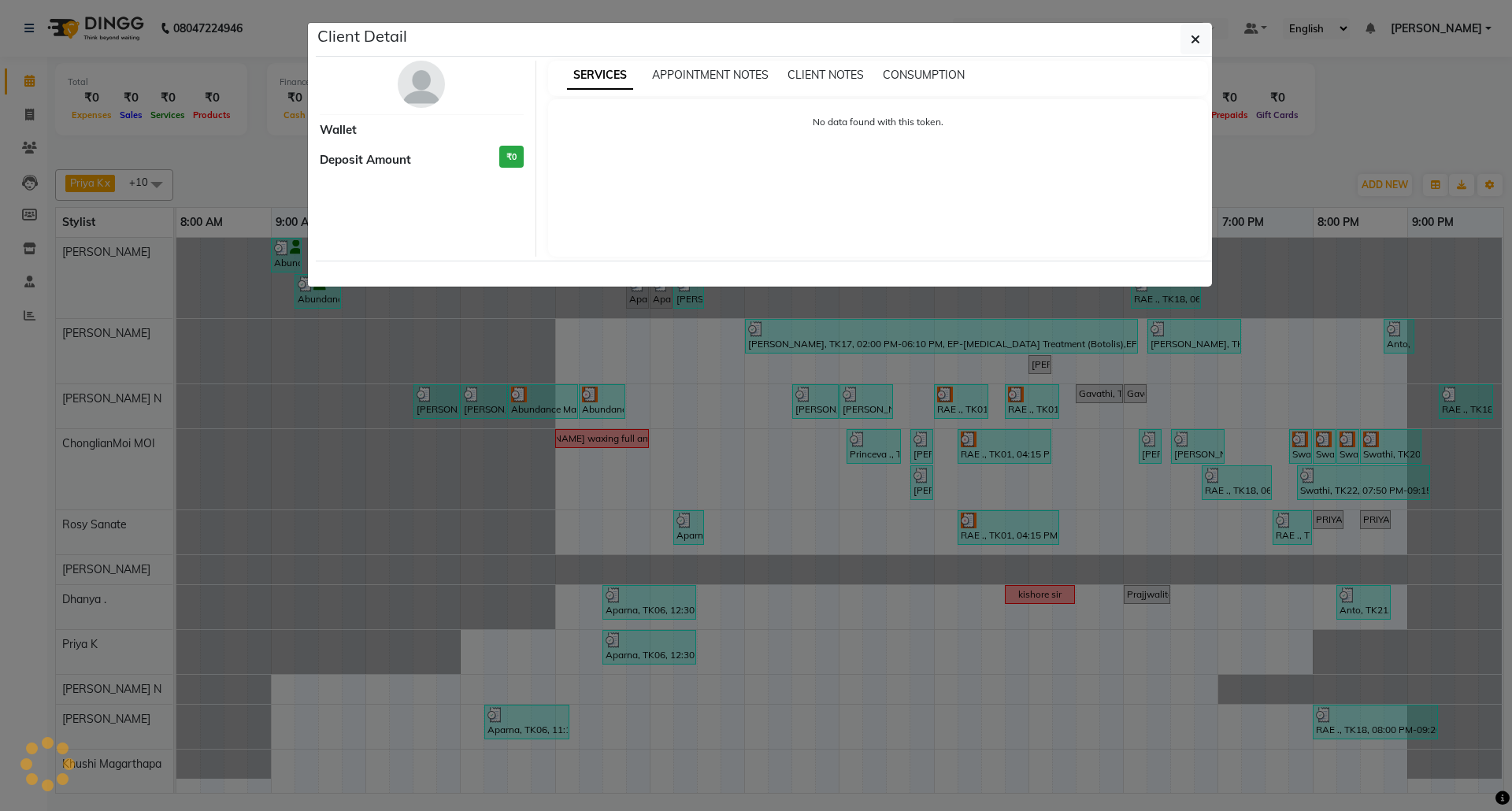
select select "3"
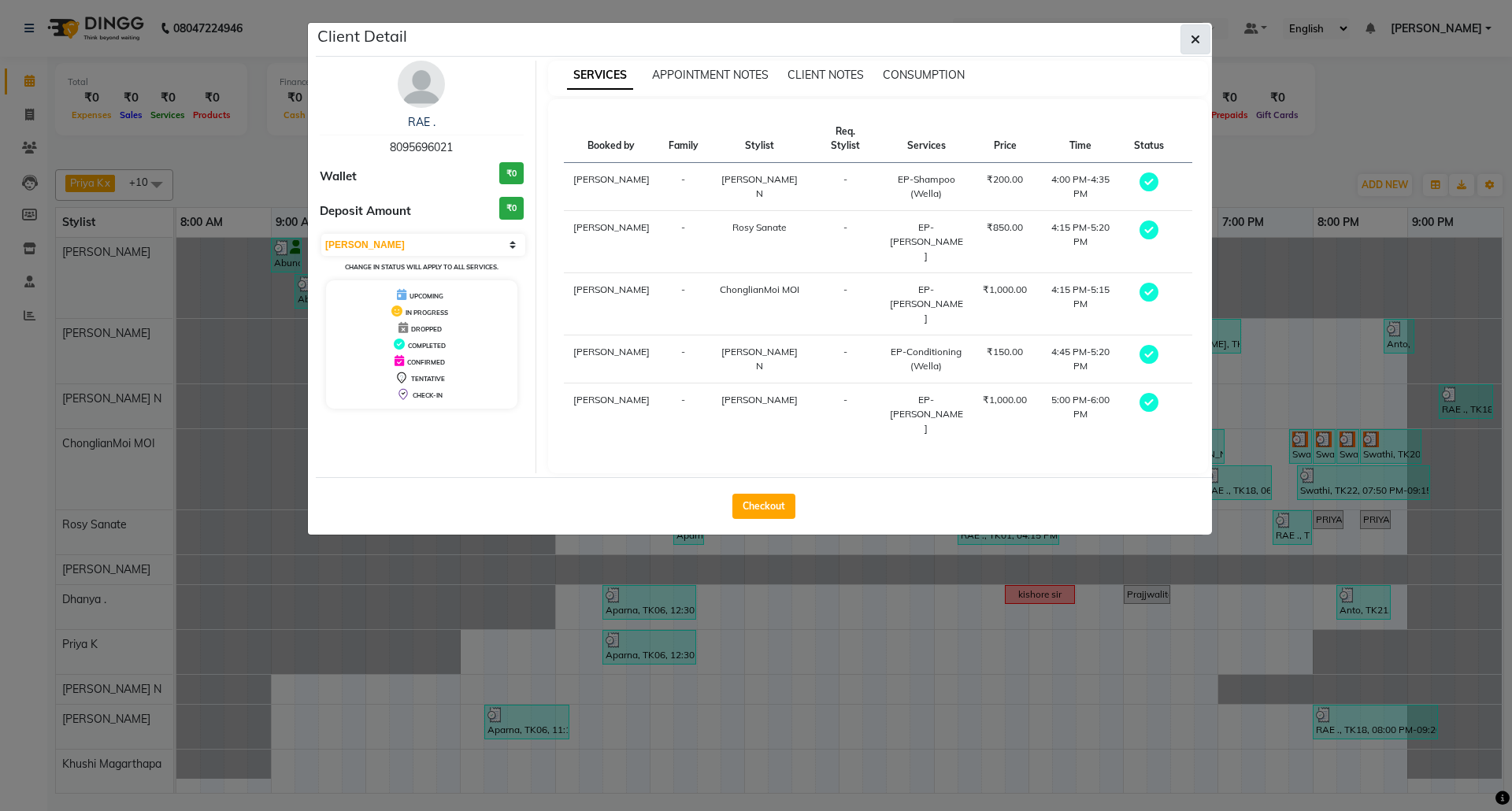
click at [1195, 42] on icon "button" at bounding box center [1196, 39] width 10 height 13
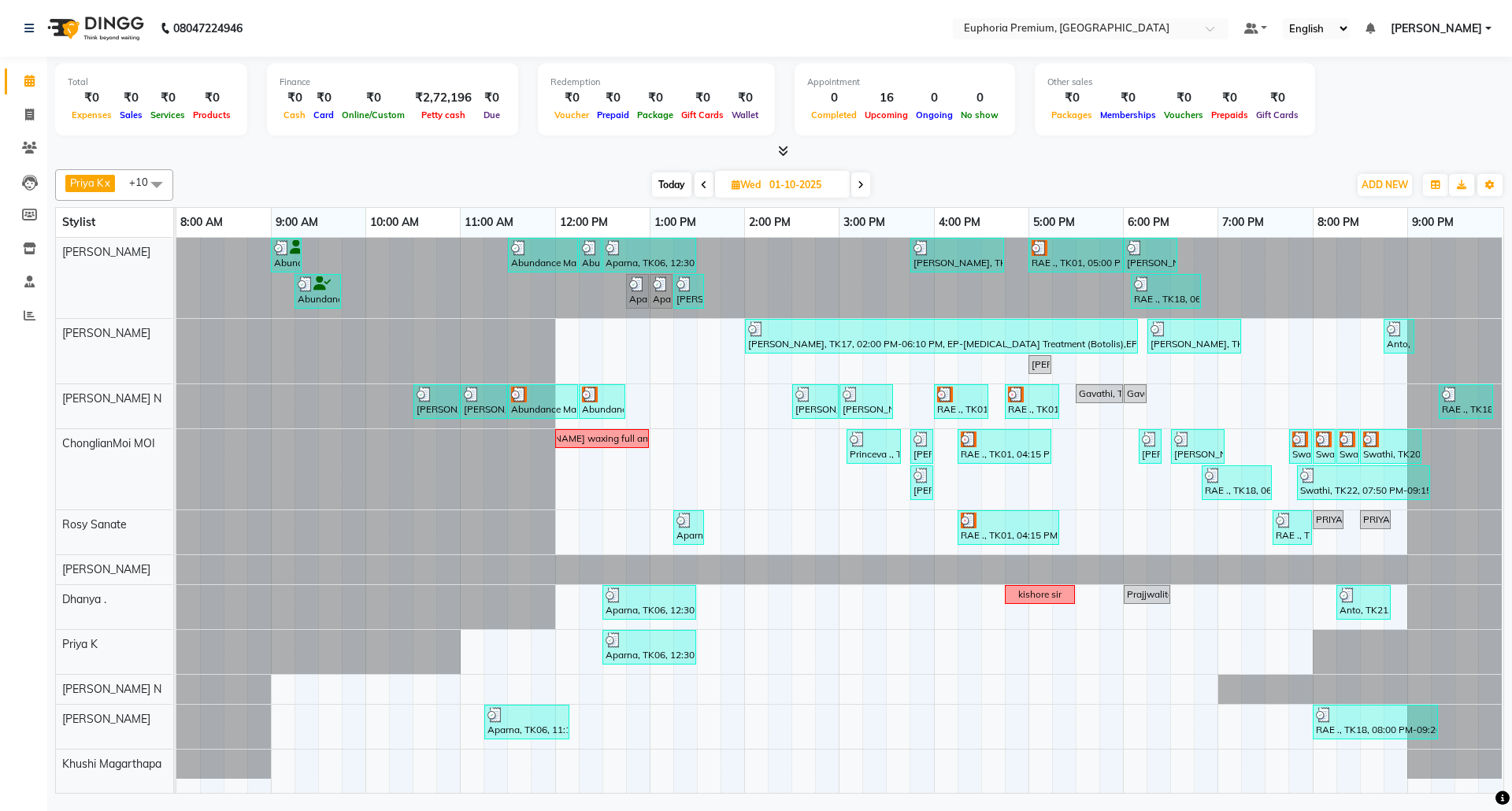
click at [675, 185] on span "Today" at bounding box center [672, 184] width 39 height 25
type input "02-10-2025"
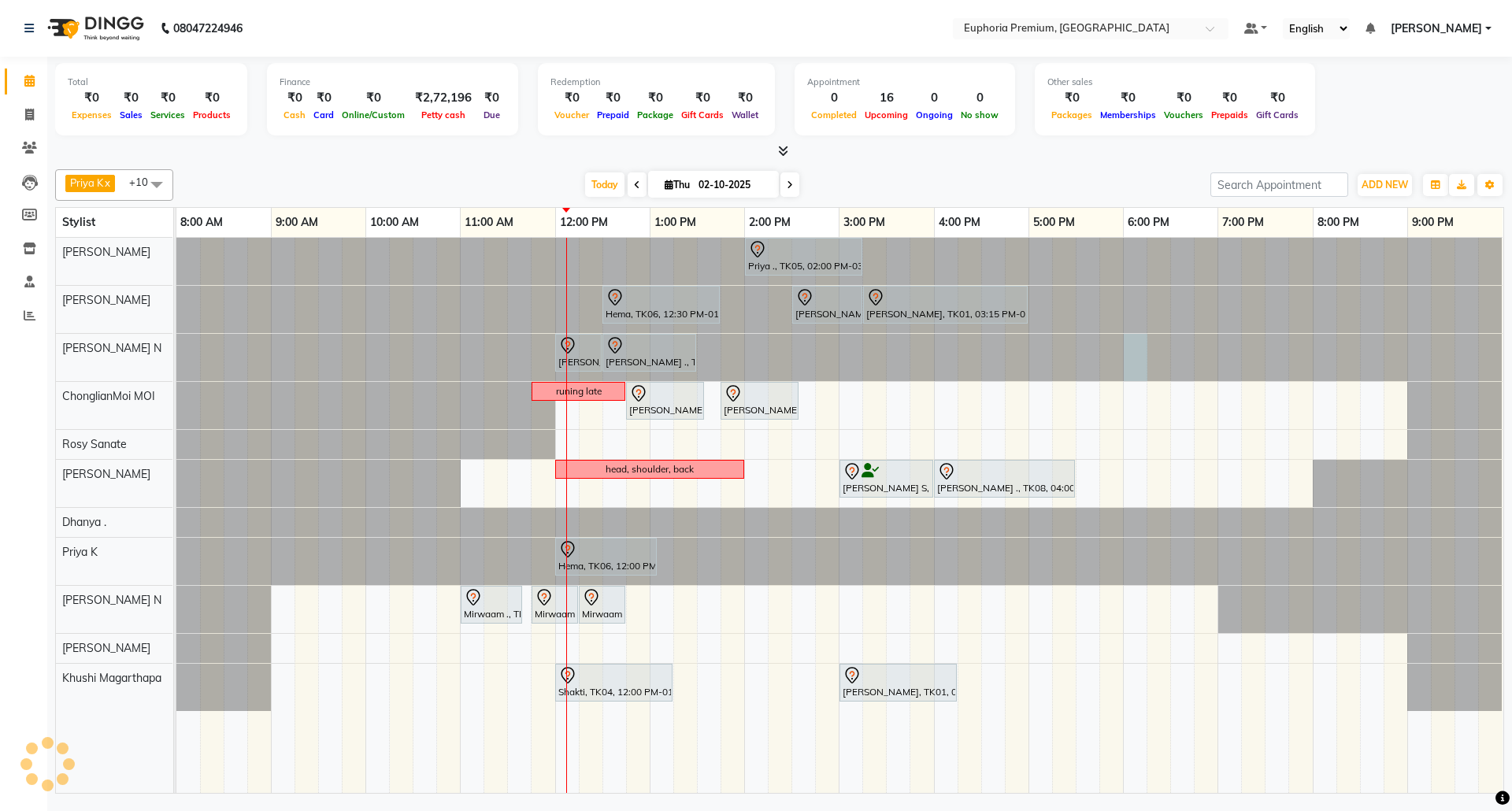
click at [177, 350] on div at bounding box center [177, 357] width 0 height 47
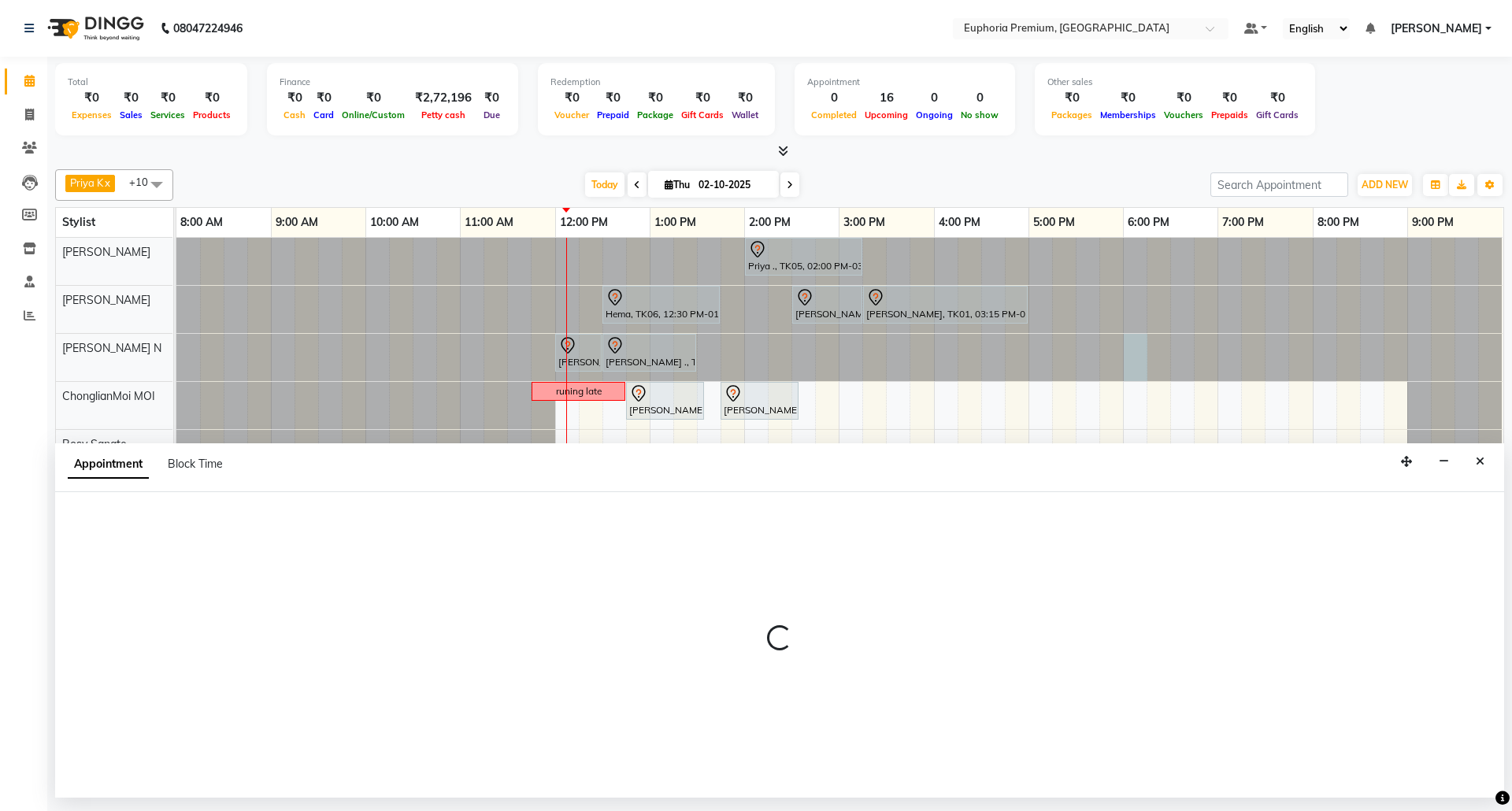
select select "71614"
select select "1080"
select select "tentative"
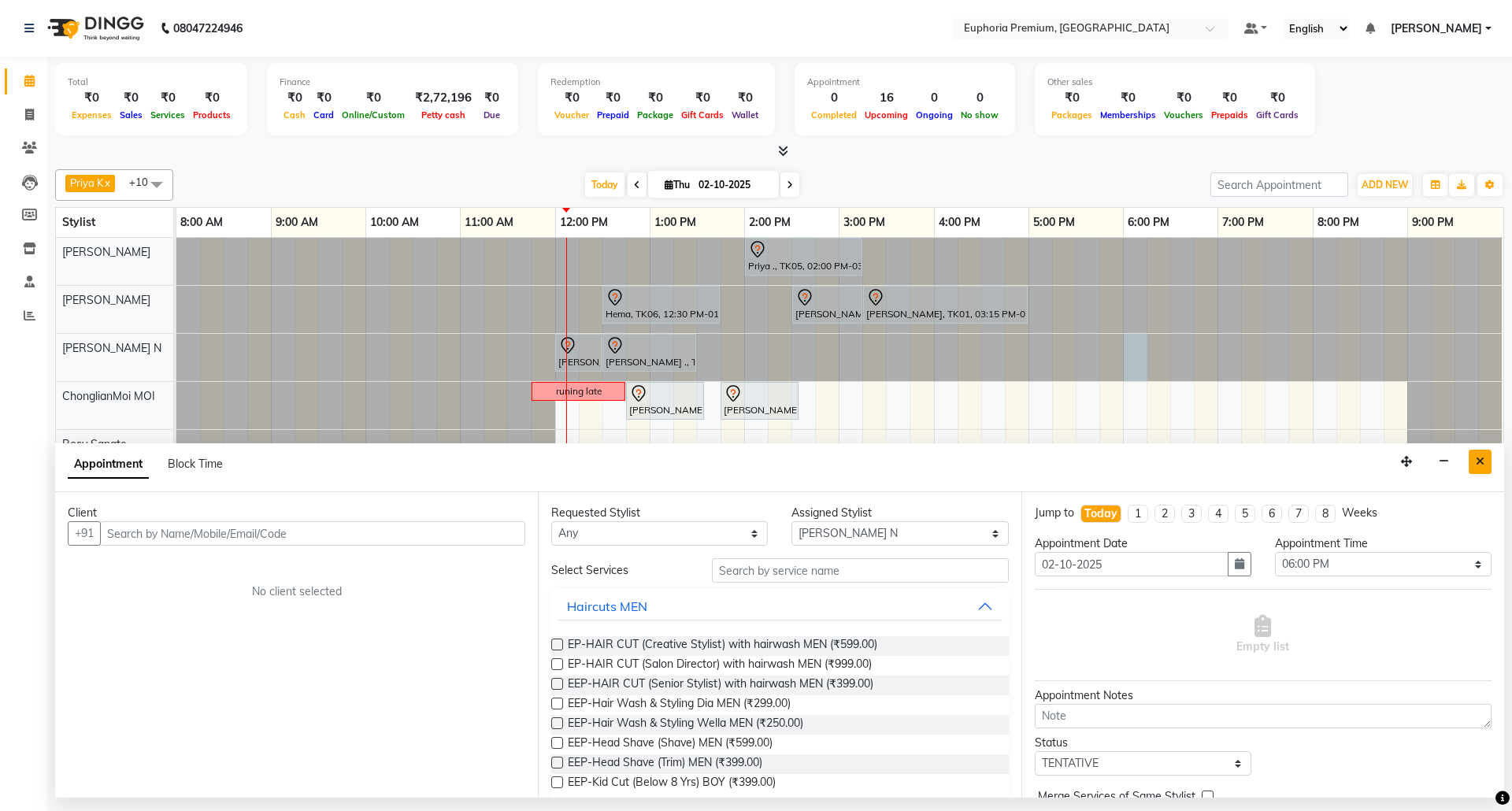
click at [1487, 457] on button "Close" at bounding box center [1480, 461] width 23 height 25
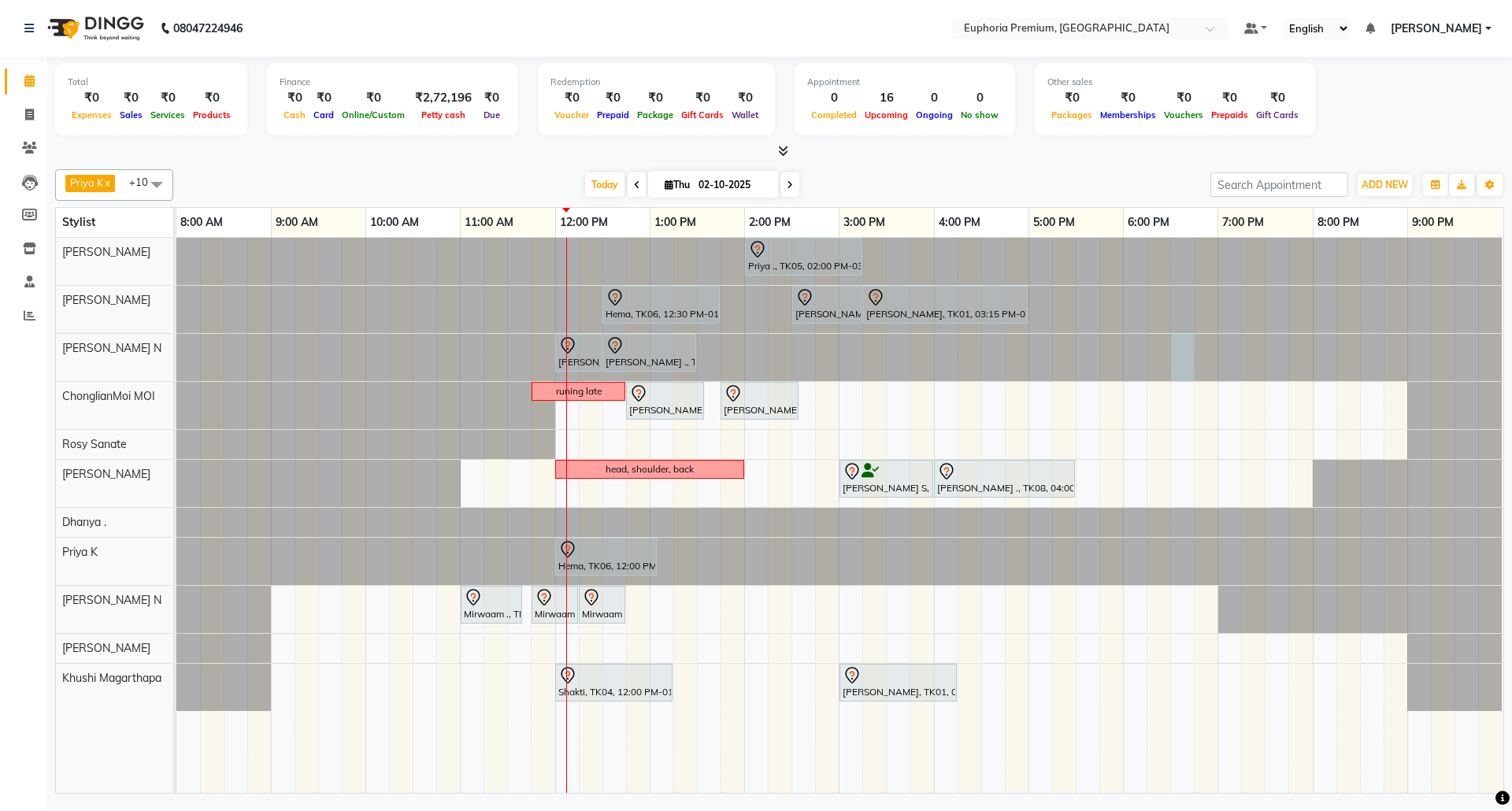
click at [177, 353] on div at bounding box center [177, 357] width 0 height 47
select select "71614"
select select "1110"
select select "tentative"
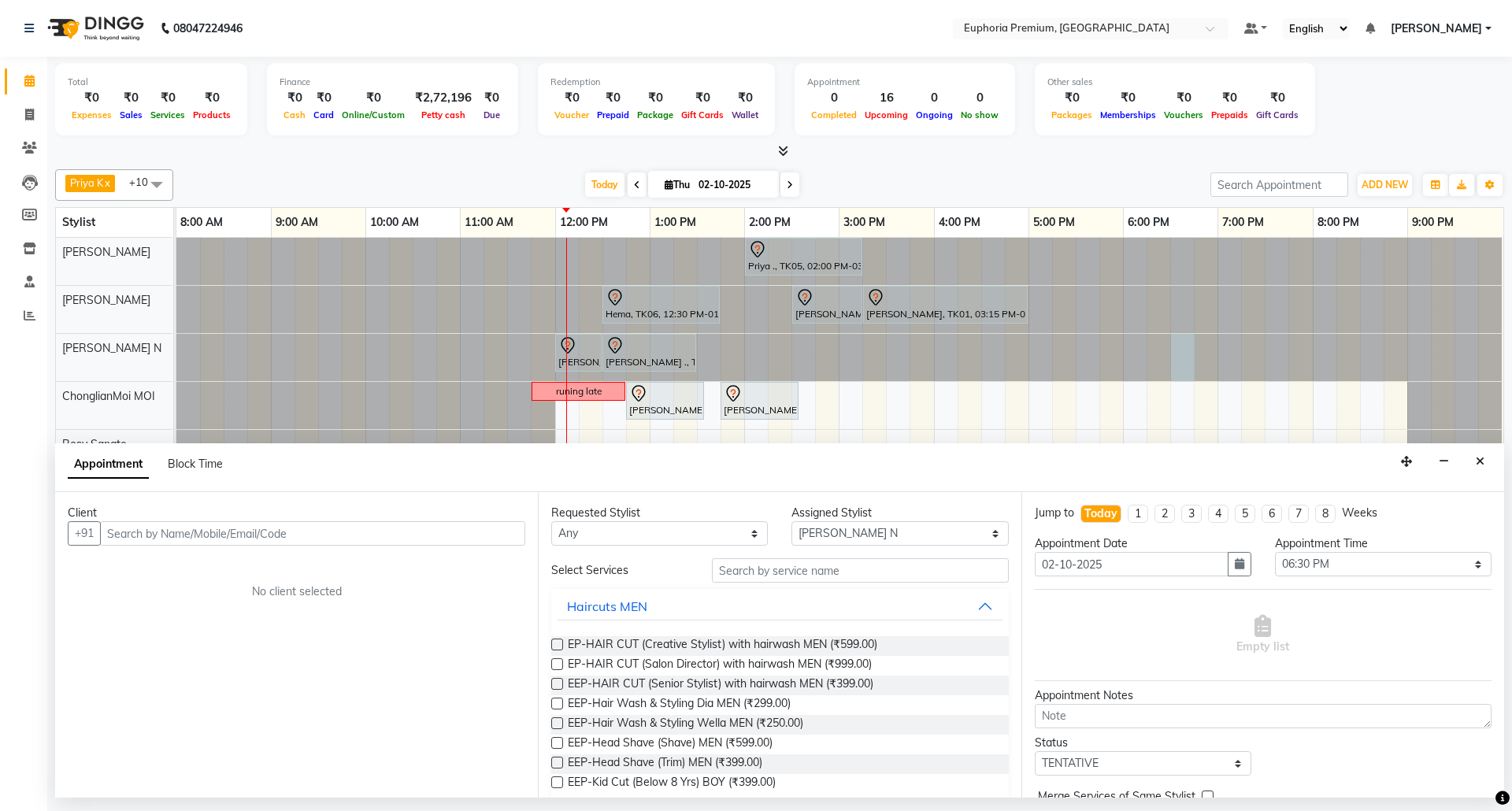
click at [423, 536] on input "text" at bounding box center [312, 532] width 425 height 25
click at [288, 532] on input "text" at bounding box center [312, 532] width 425 height 25
click at [260, 577] on button "GOVIND . 90******38 (EP1102)" at bounding box center [213, 568] width 222 height 25
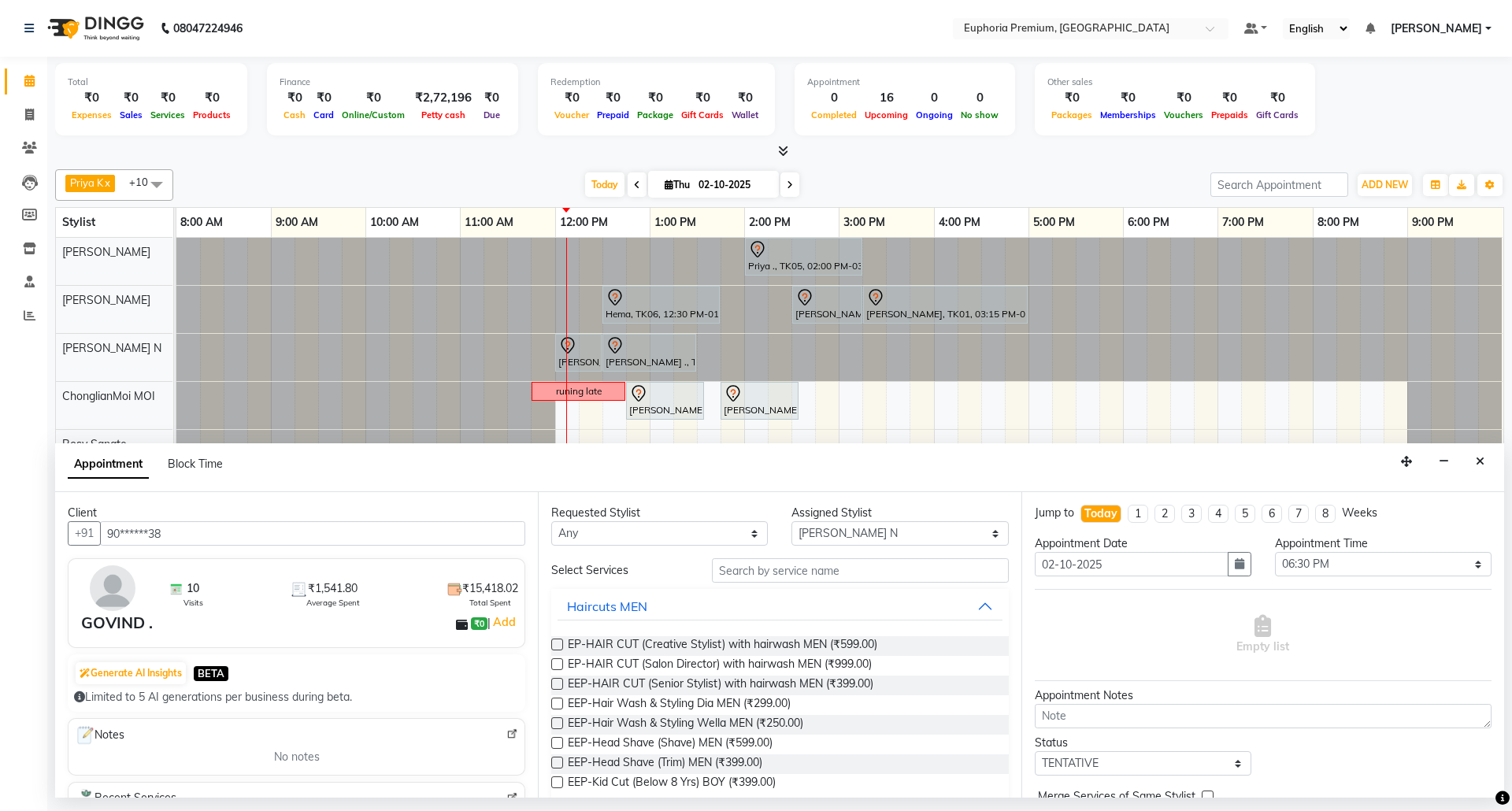
type input "90******38"
click at [780, 580] on input "text" at bounding box center [860, 570] width 297 height 25
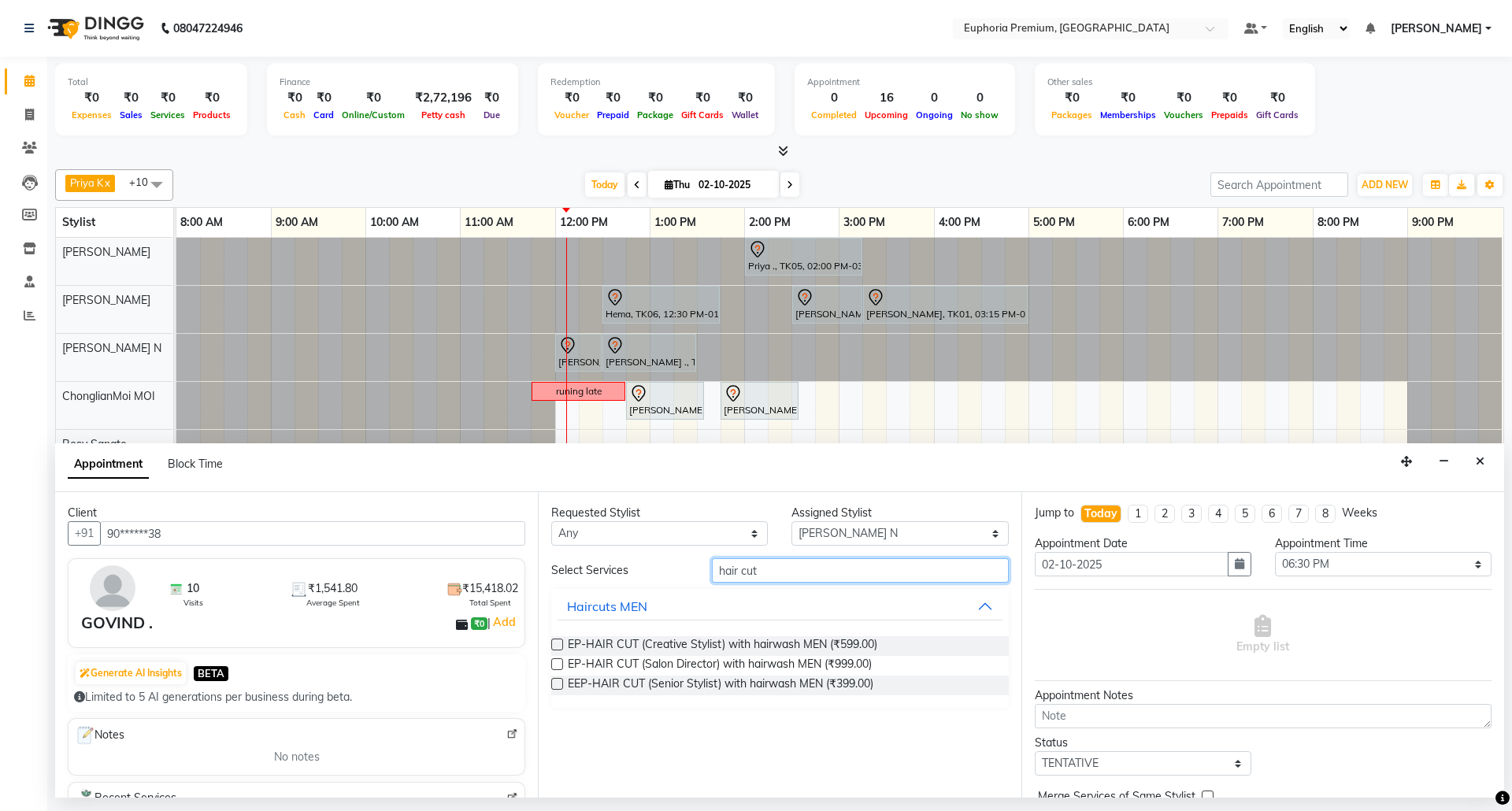
type input "hair cut"
click at [556, 681] on label at bounding box center [557, 684] width 12 height 12
click at [556, 681] on input "checkbox" at bounding box center [556, 684] width 10 height 10
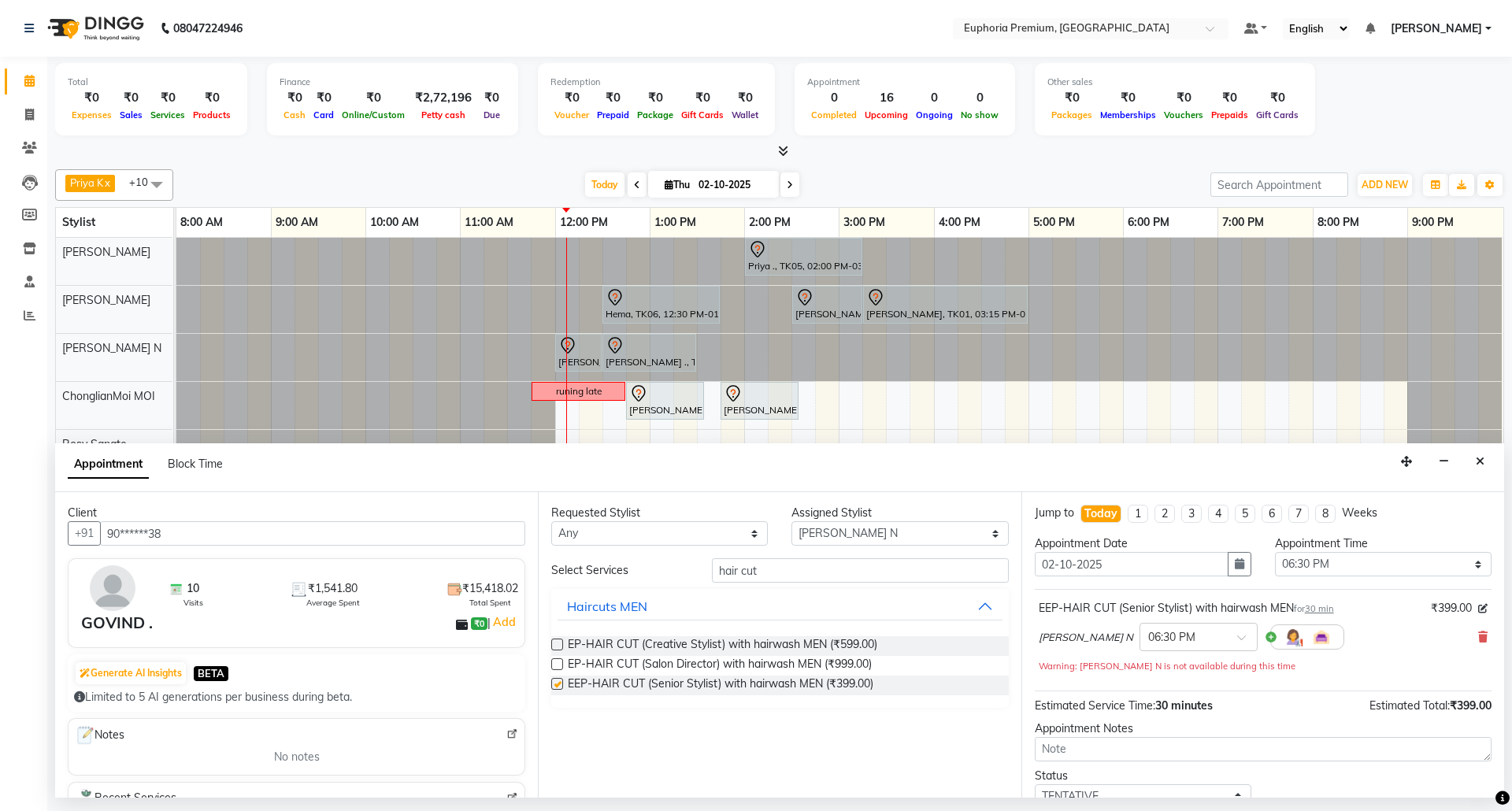
checkbox input "false"
click at [859, 536] on select "Select [PERSON_NAME] N [PERSON_NAME] N ChonglianMoi MOI [PERSON_NAME] . [PERSON…" at bounding box center [900, 532] width 217 height 25
select select "86606"
click at [792, 523] on select "Select [PERSON_NAME] N [PERSON_NAME] N ChonglianMoi MOI [PERSON_NAME] . [PERSON…" at bounding box center [900, 532] width 217 height 25
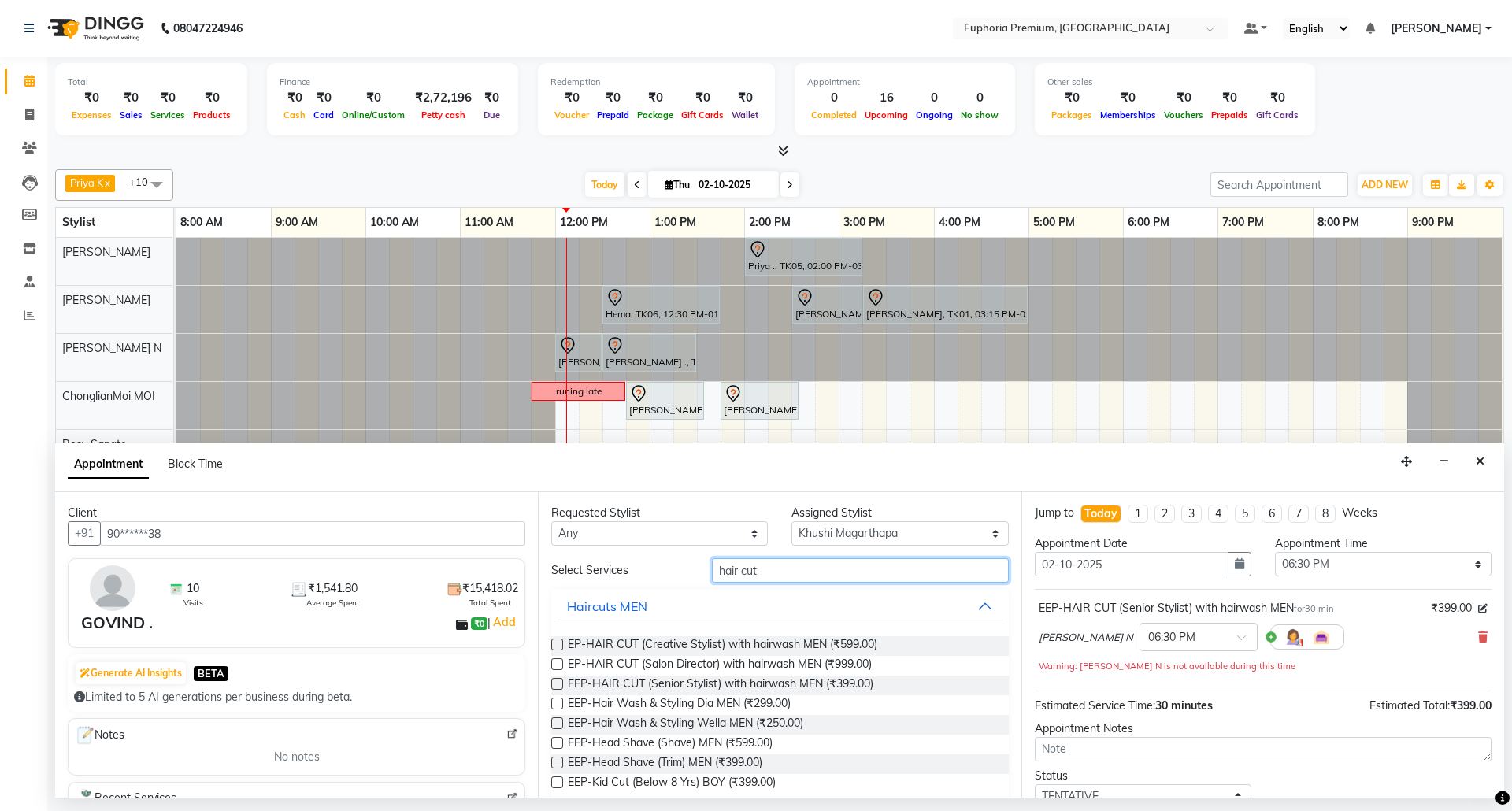
click at [781, 564] on input "hair cut" at bounding box center [860, 570] width 297 height 25
type input "h"
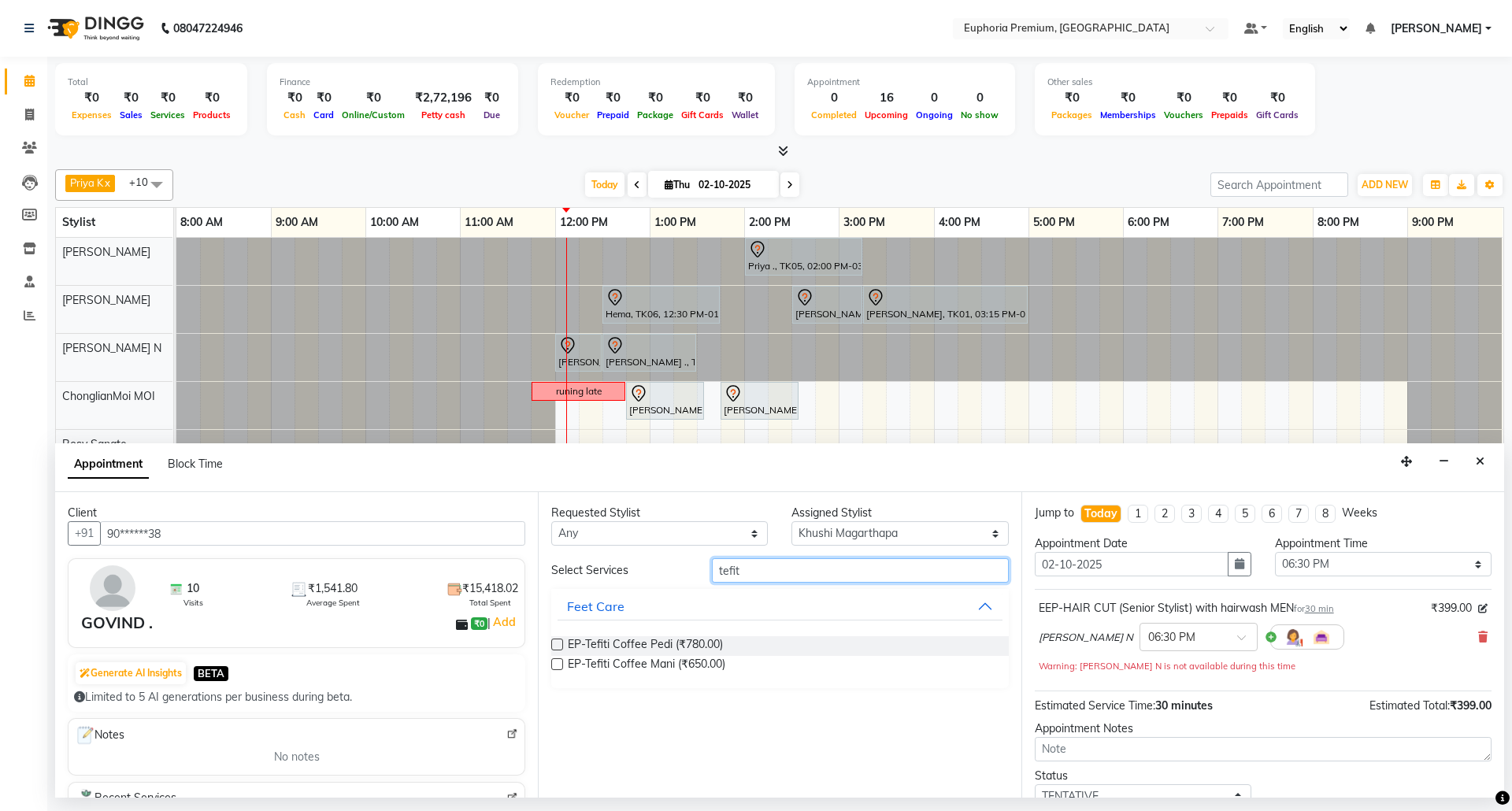
type input "tefit"
click at [558, 646] on label at bounding box center [557, 644] width 12 height 12
click at [558, 646] on input "checkbox" at bounding box center [556, 645] width 10 height 10
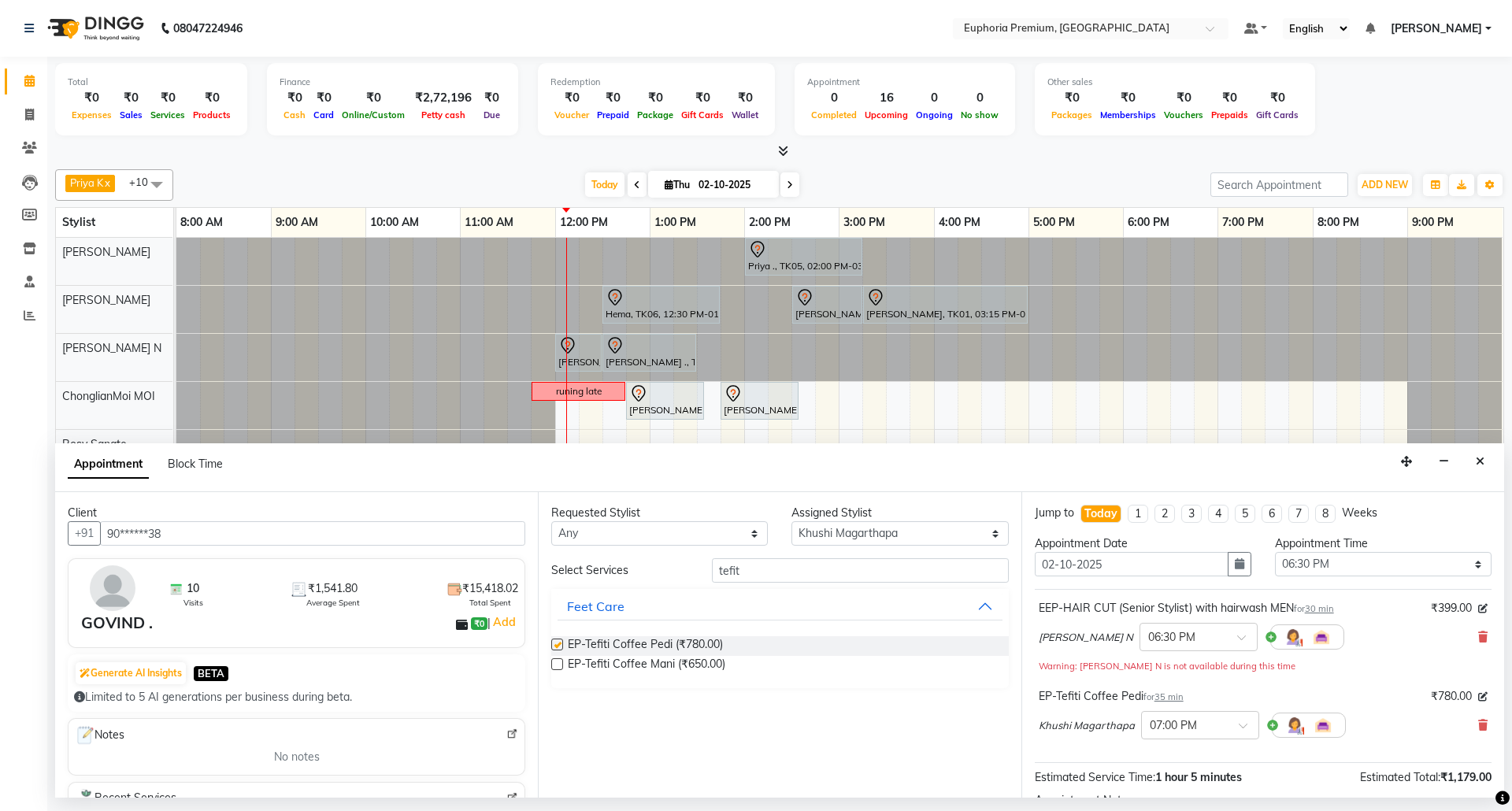
checkbox input "false"
click at [931, 532] on select "Select [PERSON_NAME] N [PERSON_NAME] N ChonglianMoi MOI [PERSON_NAME] . [PERSON…" at bounding box center [900, 532] width 217 height 25
select select "91459"
click at [792, 523] on select "Select [PERSON_NAME] N [PERSON_NAME] N ChonglianMoi MOI [PERSON_NAME] . [PERSON…" at bounding box center [900, 532] width 217 height 25
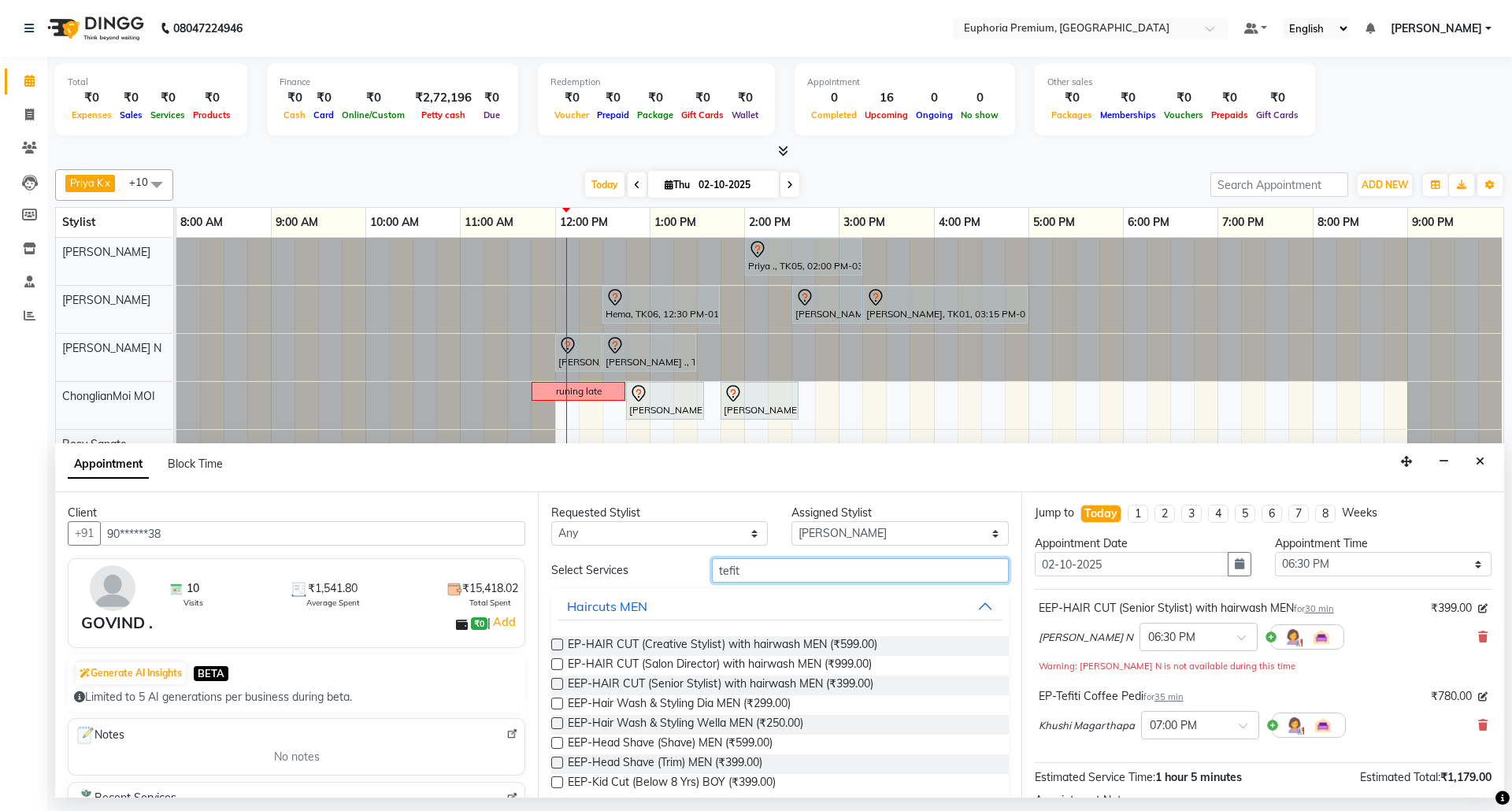
click at [783, 568] on input "tefit" at bounding box center [860, 570] width 297 height 25
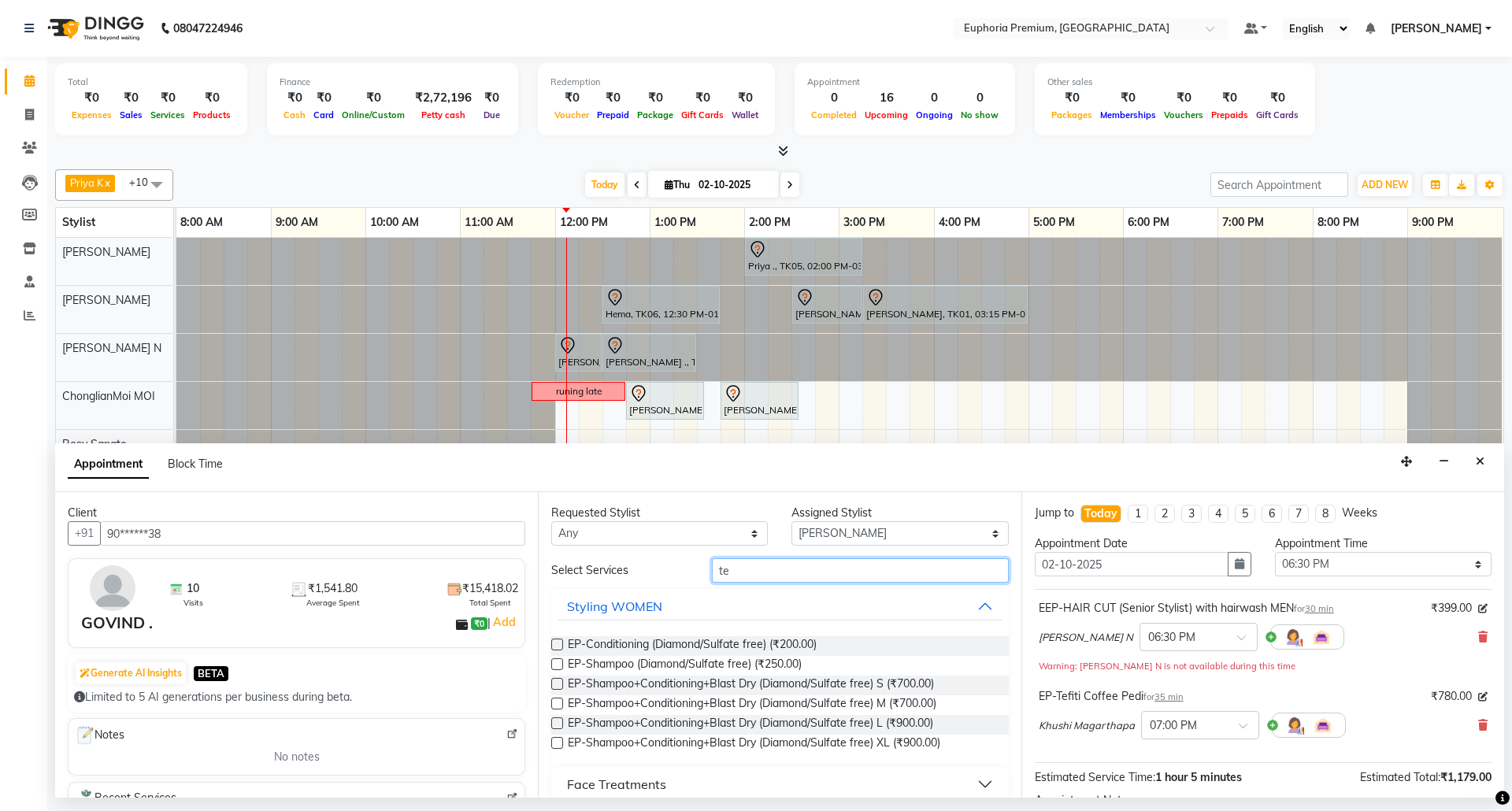
type input "t"
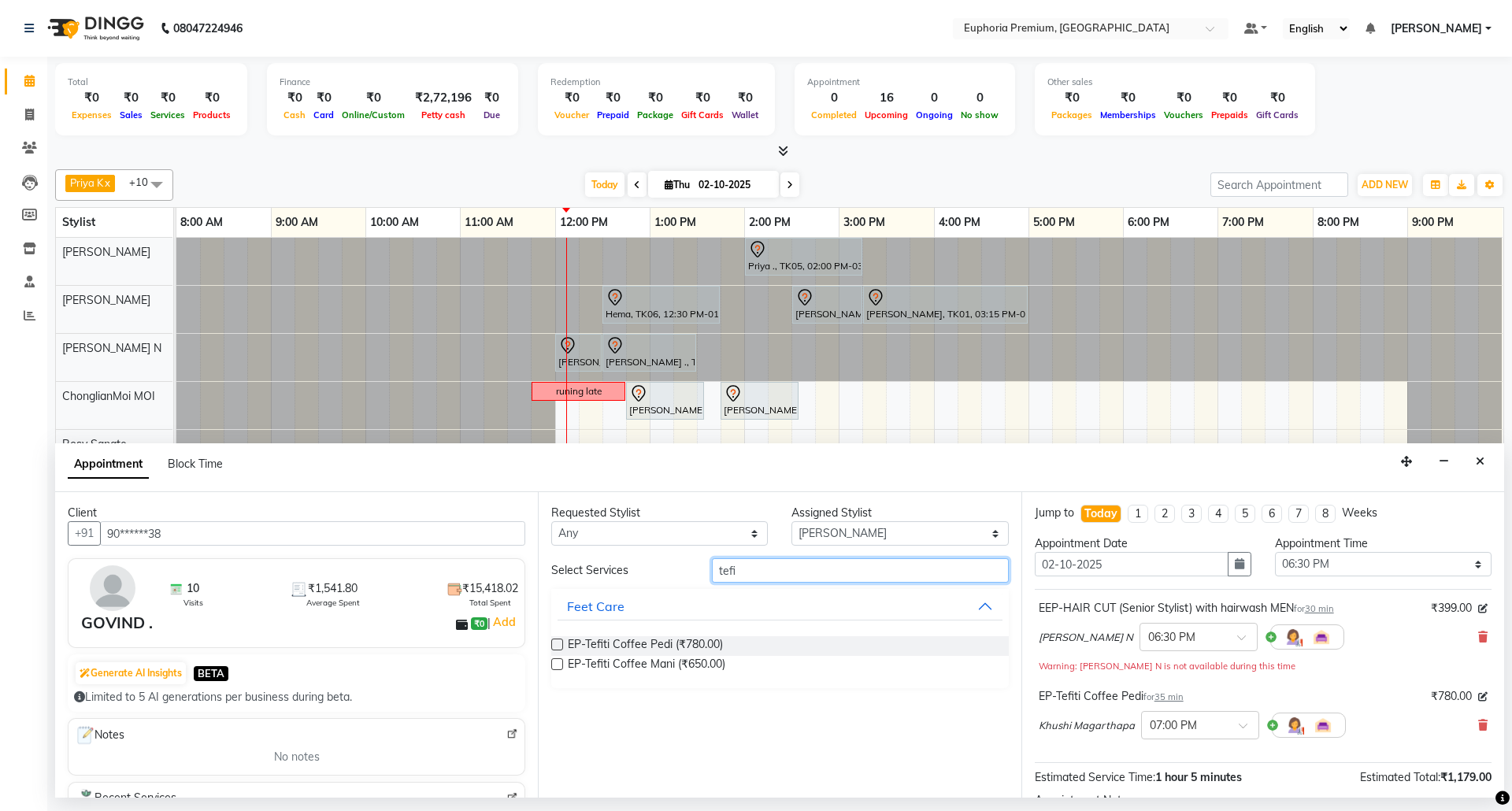
type input "tefit"
click at [561, 665] on label at bounding box center [557, 664] width 12 height 12
click at [561, 665] on input "checkbox" at bounding box center [556, 665] width 10 height 10
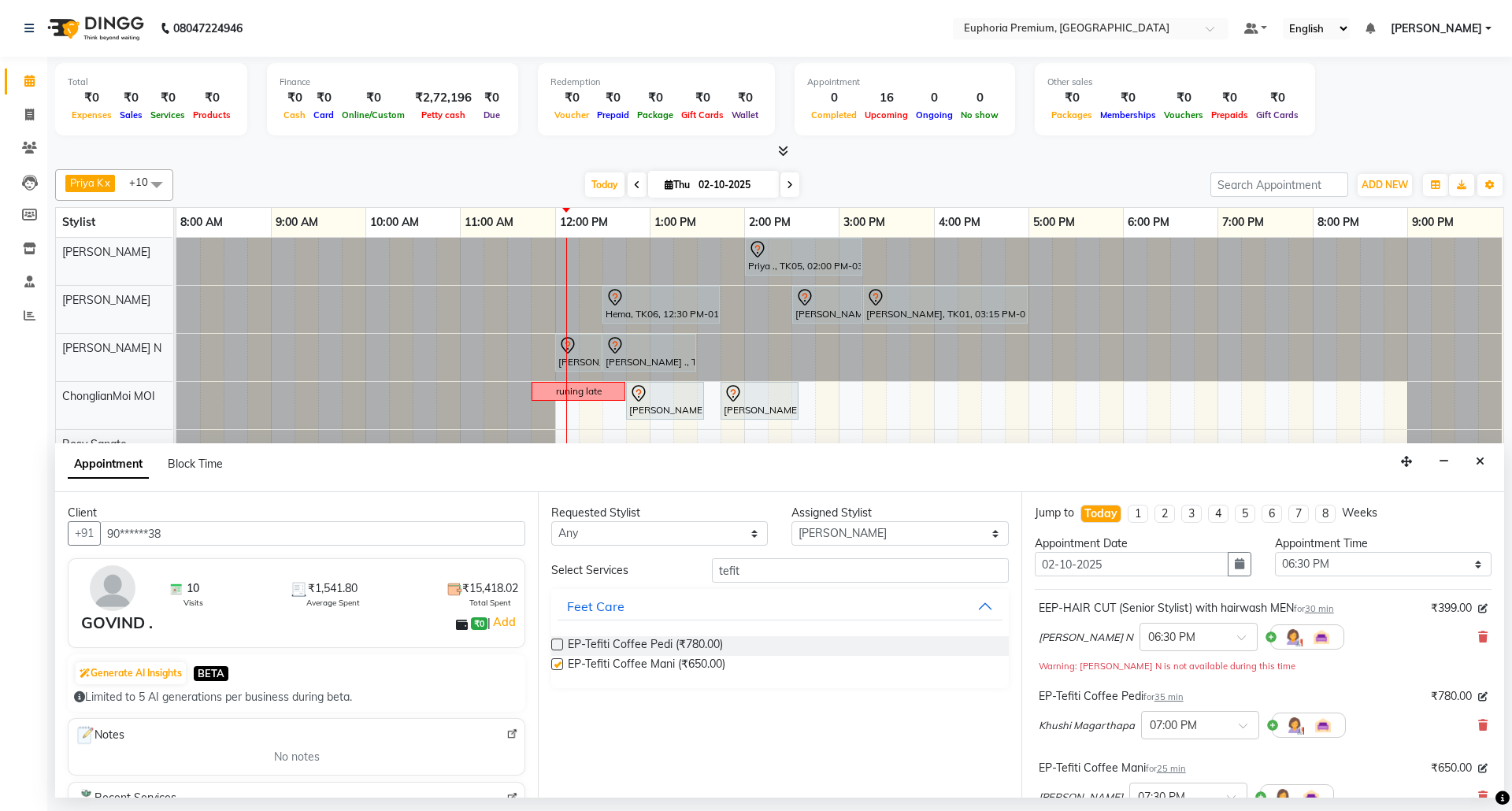
checkbox input "false"
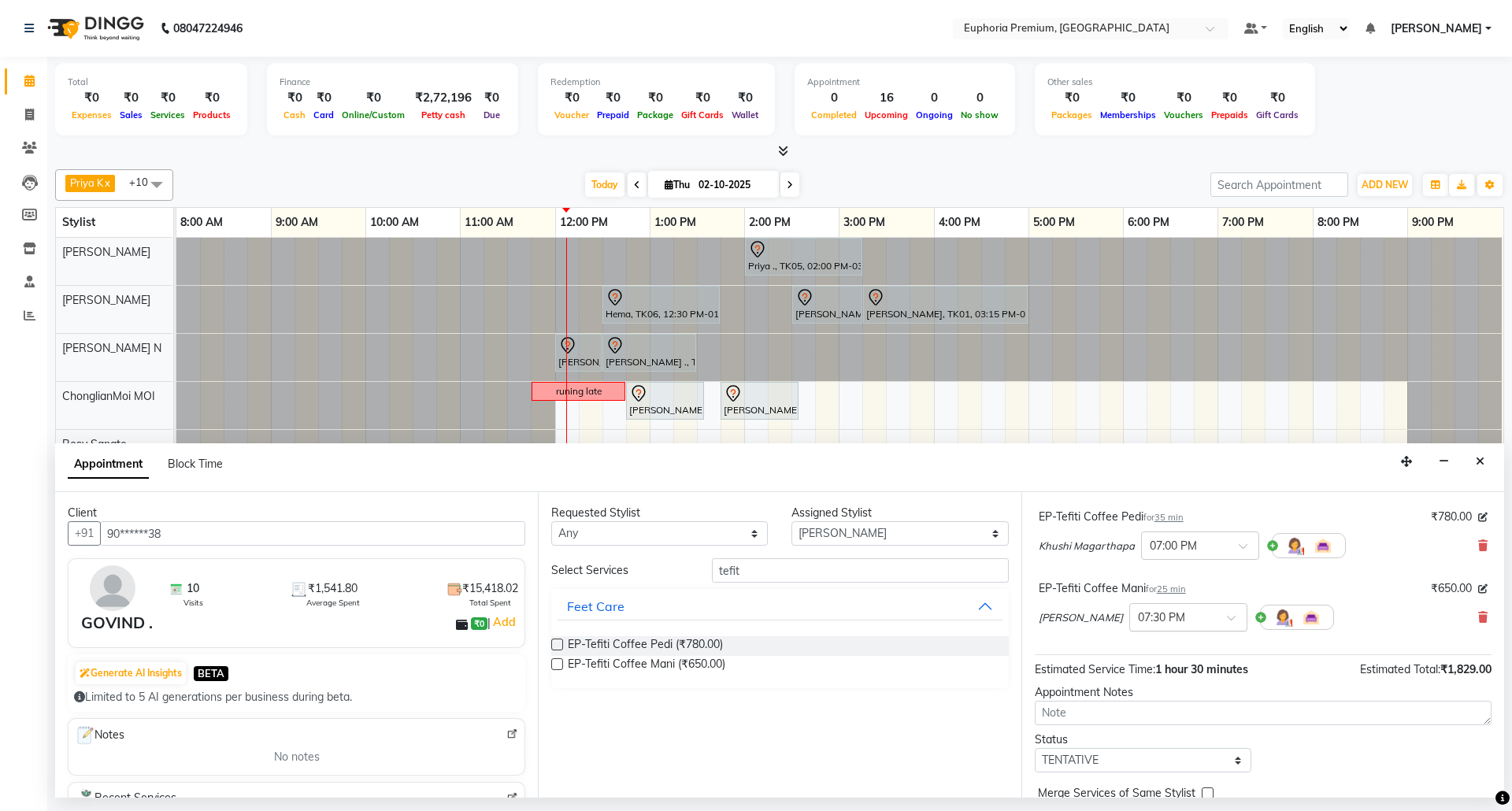
scroll to position [151, 0]
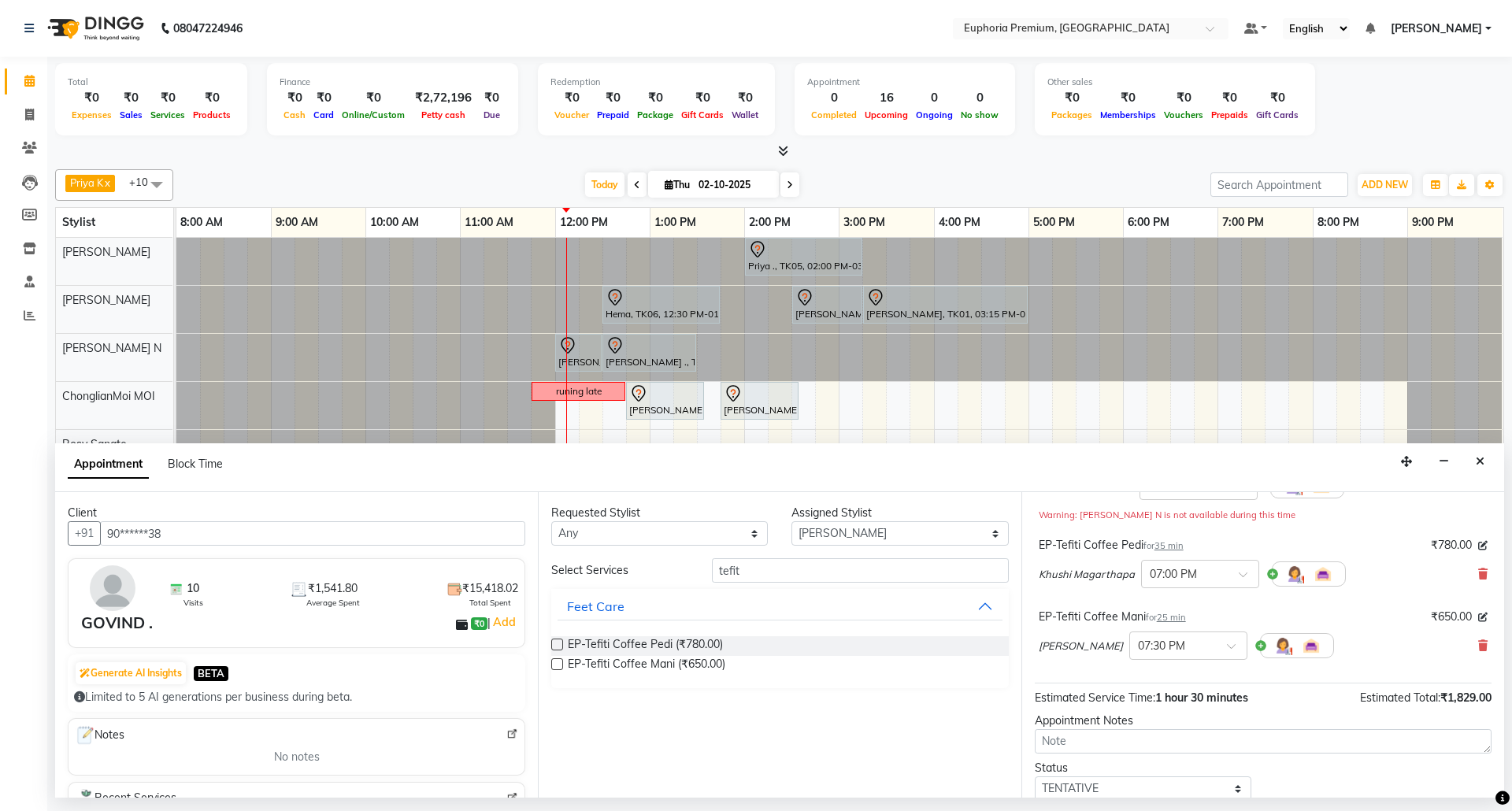
click at [1181, 618] on span "25 min" at bounding box center [1172, 617] width 29 height 11
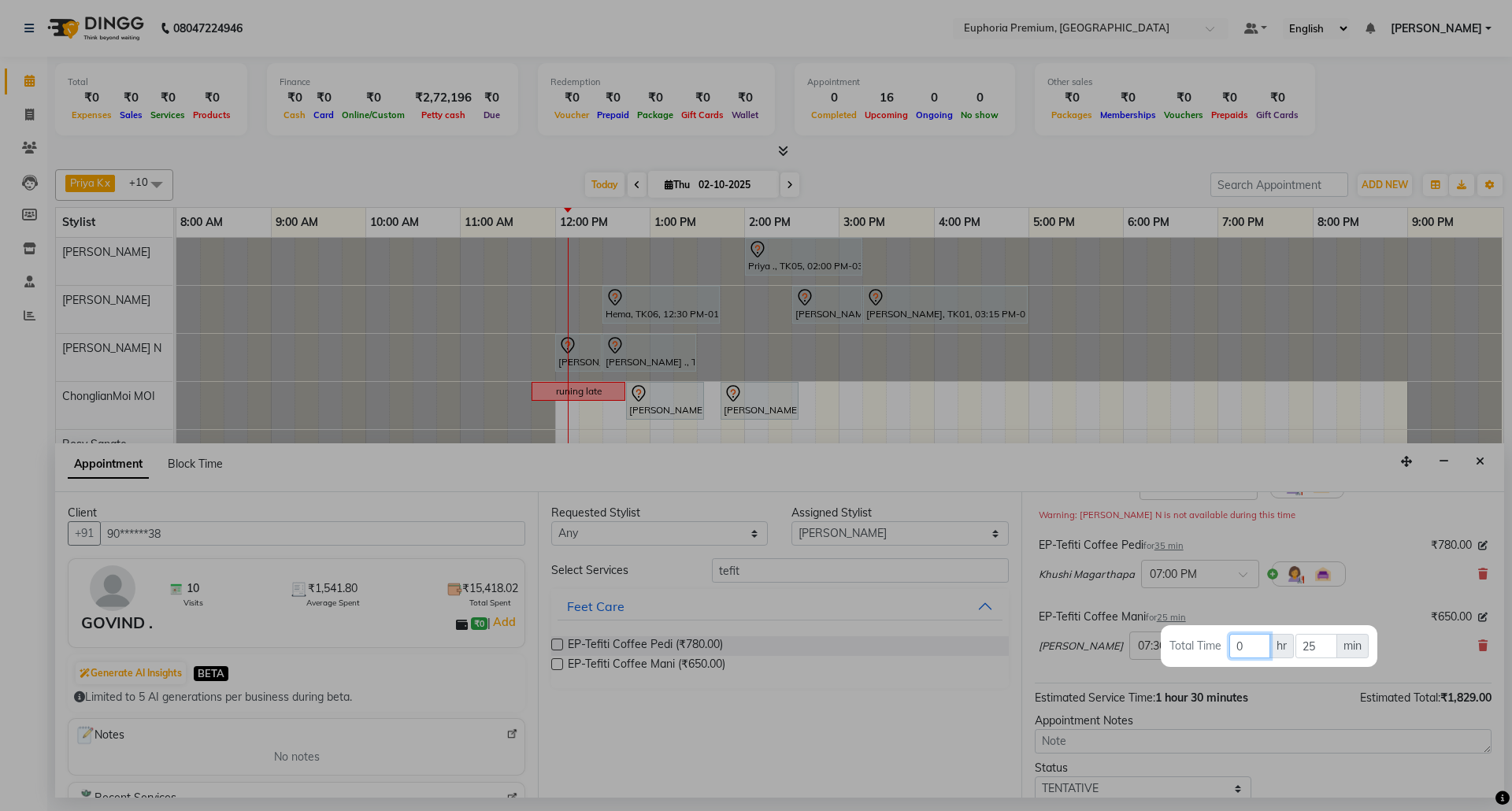
click at [1251, 652] on input "0" at bounding box center [1250, 645] width 41 height 25
type input "1"
click at [1330, 652] on input "25" at bounding box center [1316, 645] width 42 height 25
type input "2"
type input "15"
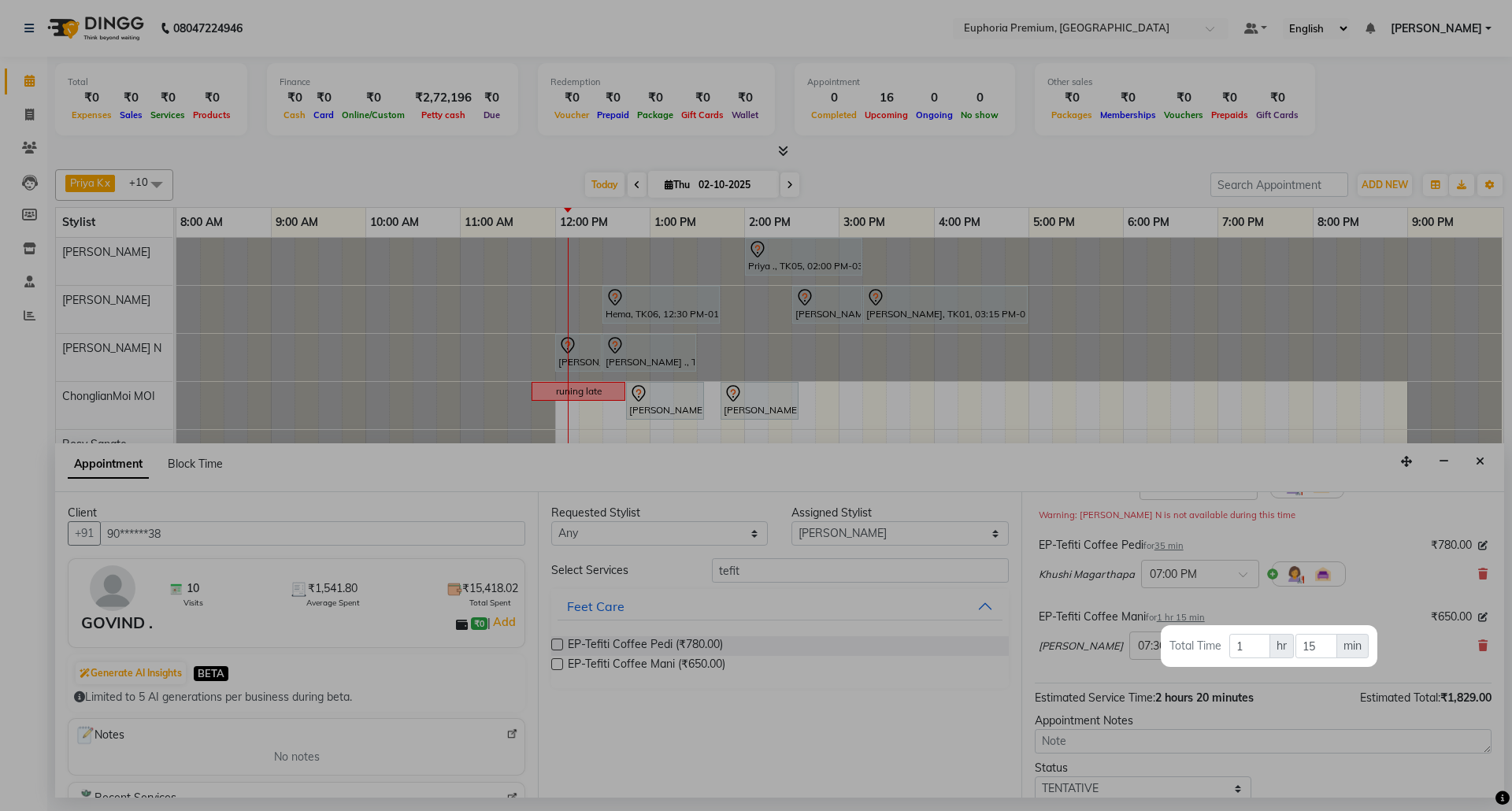
click at [1381, 598] on div at bounding box center [756, 405] width 1512 height 811
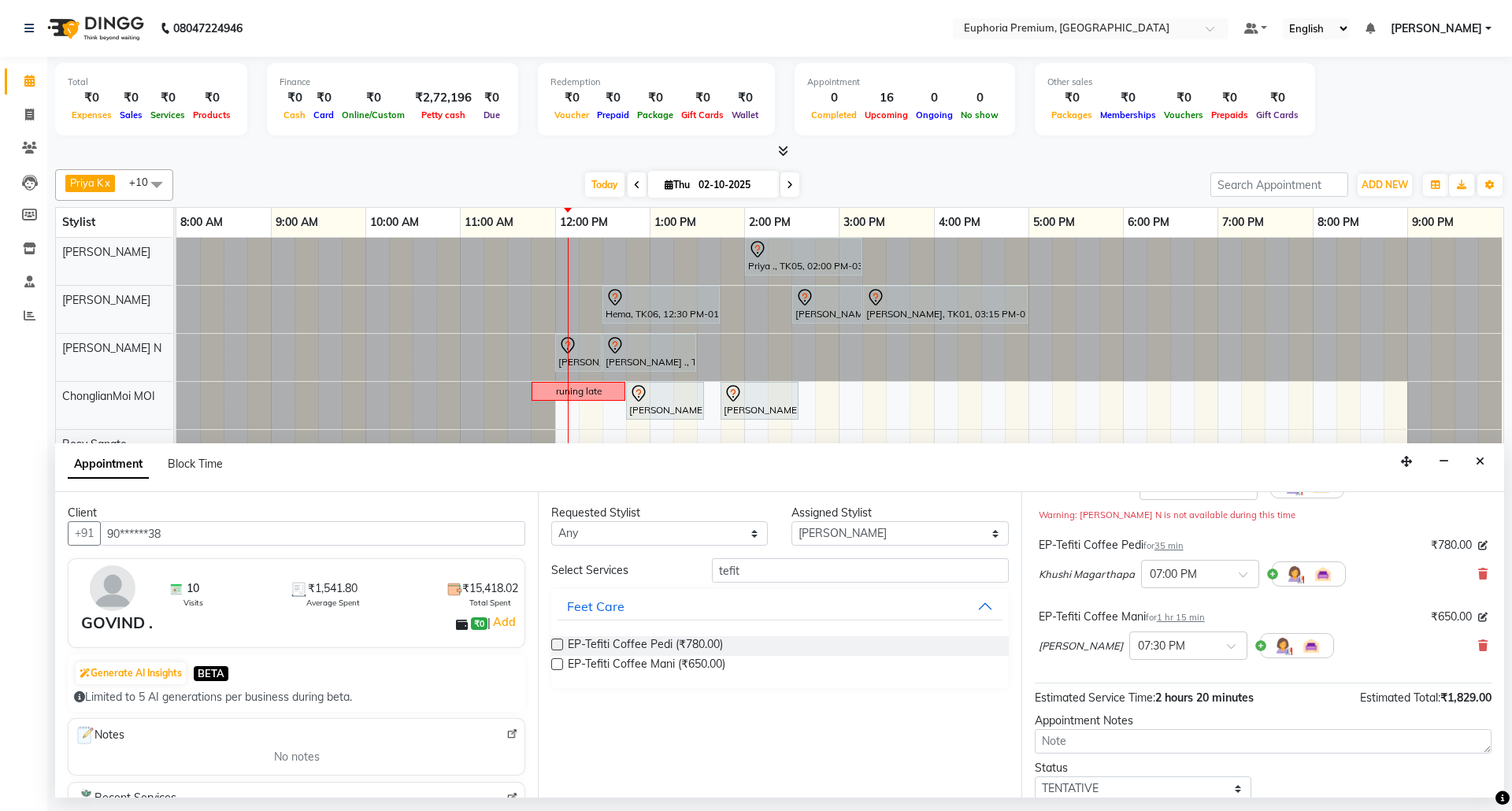
click at [1170, 546] on span "35 min" at bounding box center [1170, 545] width 29 height 11
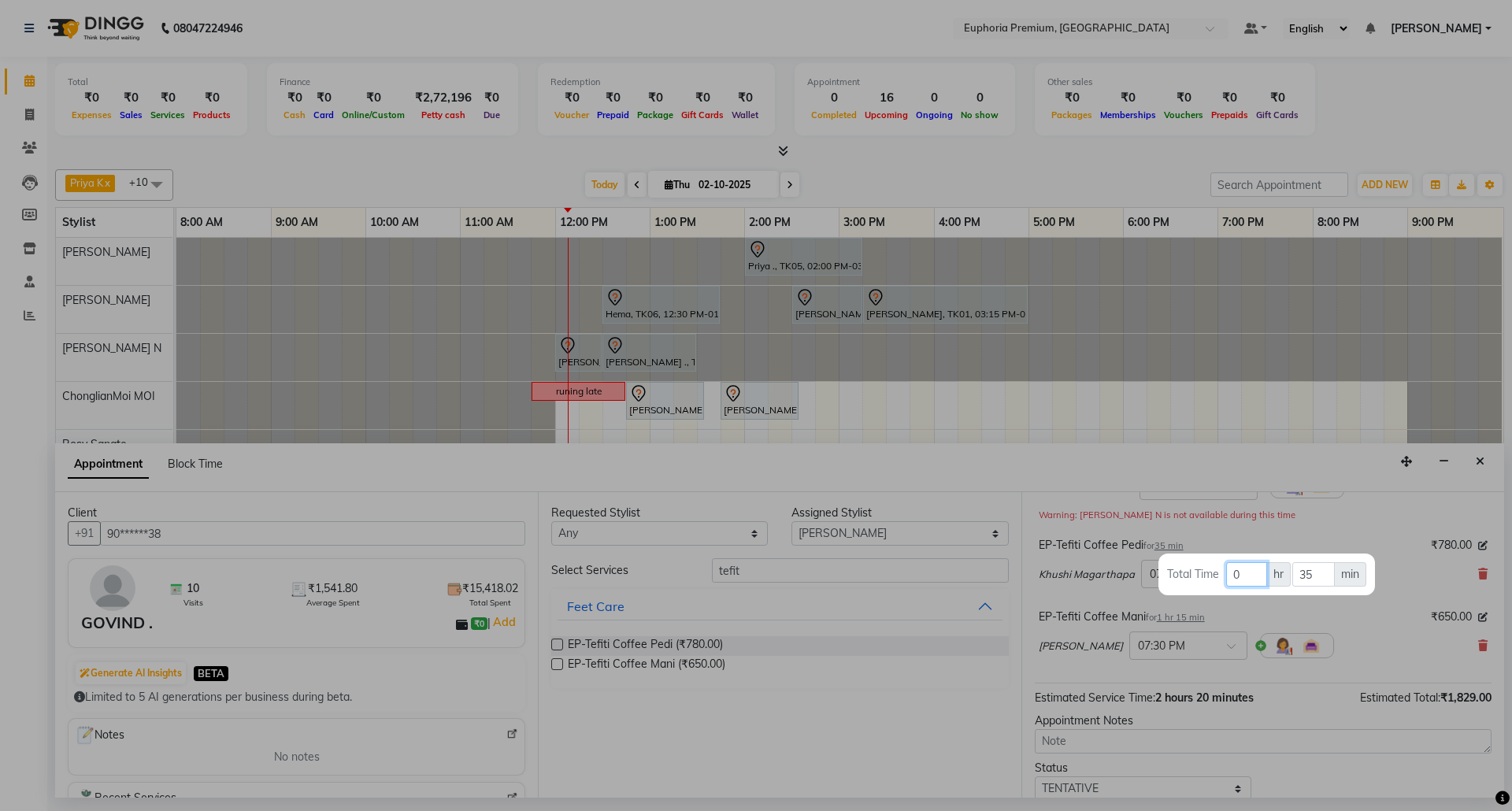
click at [1244, 583] on input "0" at bounding box center [1247, 574] width 41 height 25
type input "1"
click at [1318, 575] on input "35" at bounding box center [1313, 574] width 42 height 25
type input "3"
type input "15"
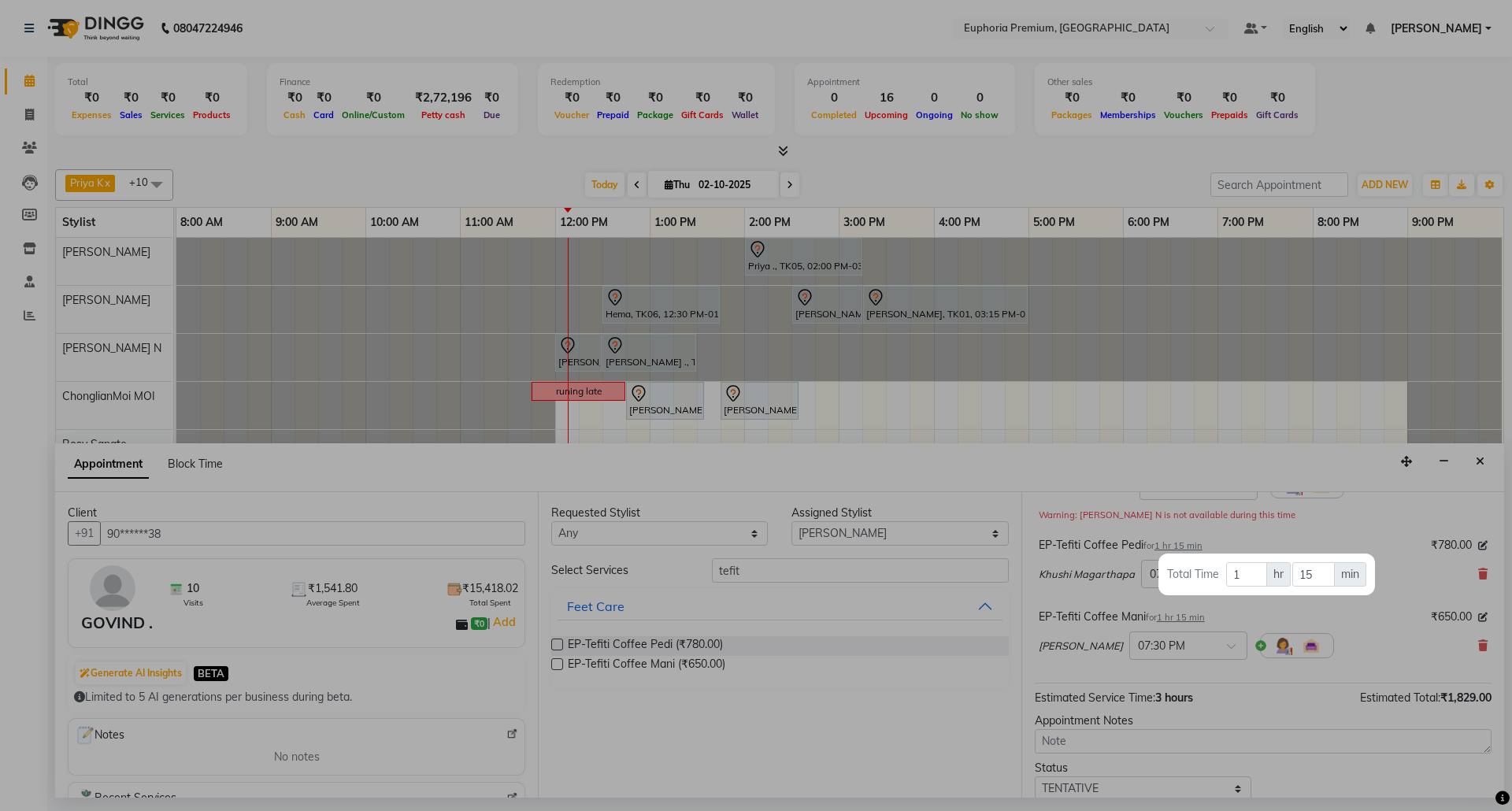
click at [1338, 616] on div at bounding box center [756, 405] width 1512 height 811
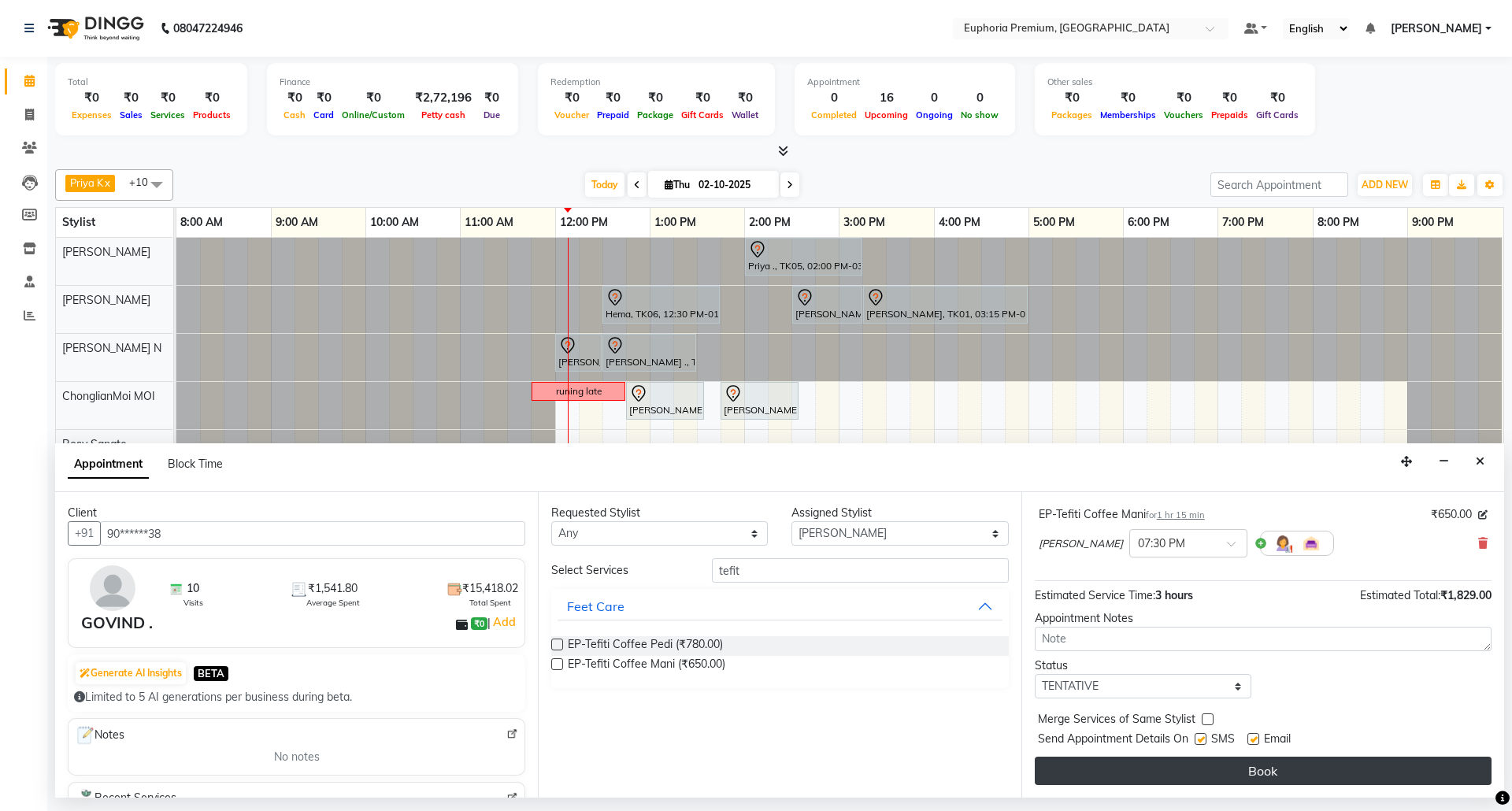
scroll to position [256, 0]
click at [1238, 773] on button "Book" at bounding box center [1264, 770] width 457 height 28
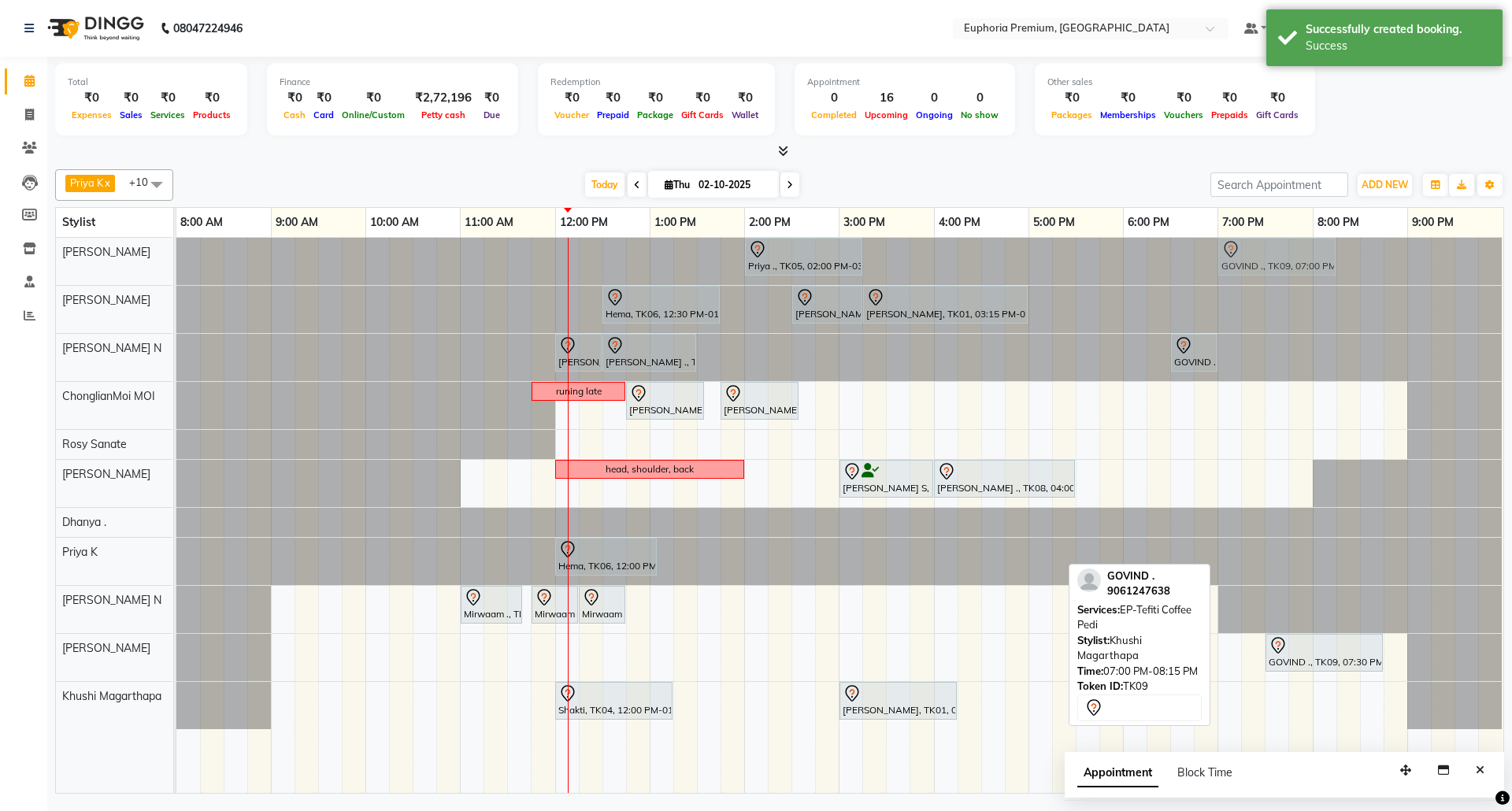
drag, startPoint x: 1276, startPoint y: 700, endPoint x: 1275, endPoint y: 265, distance: 435.0
click at [1275, 265] on tbody "Priya ., TK05, 02:00 PM-03:15 PM, EP-Full Body Catridge Wax GOVIND ., TK09, 07:…" at bounding box center [840, 482] width 1327 height 491
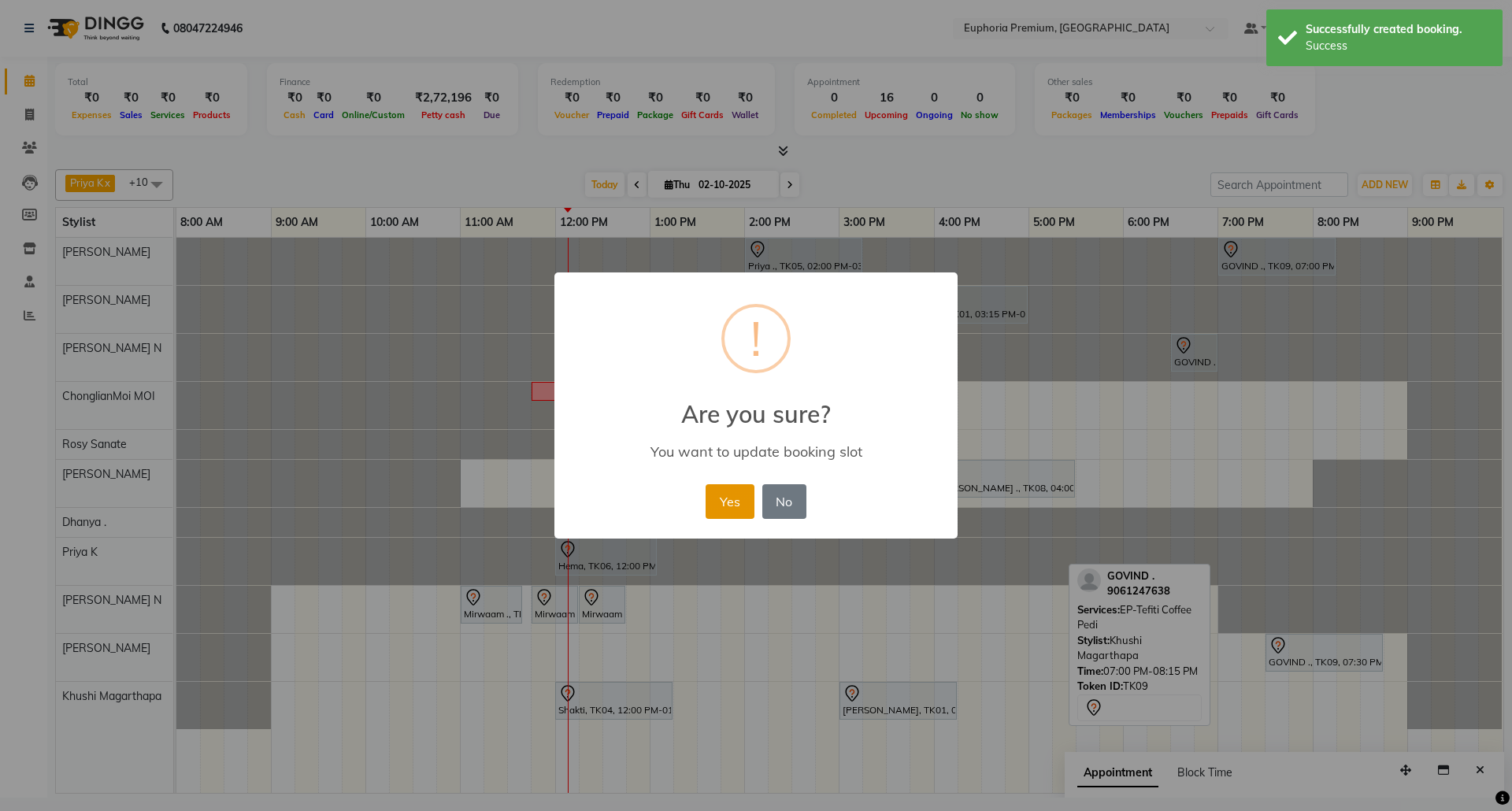
click at [740, 486] on button "Yes" at bounding box center [729, 501] width 48 height 34
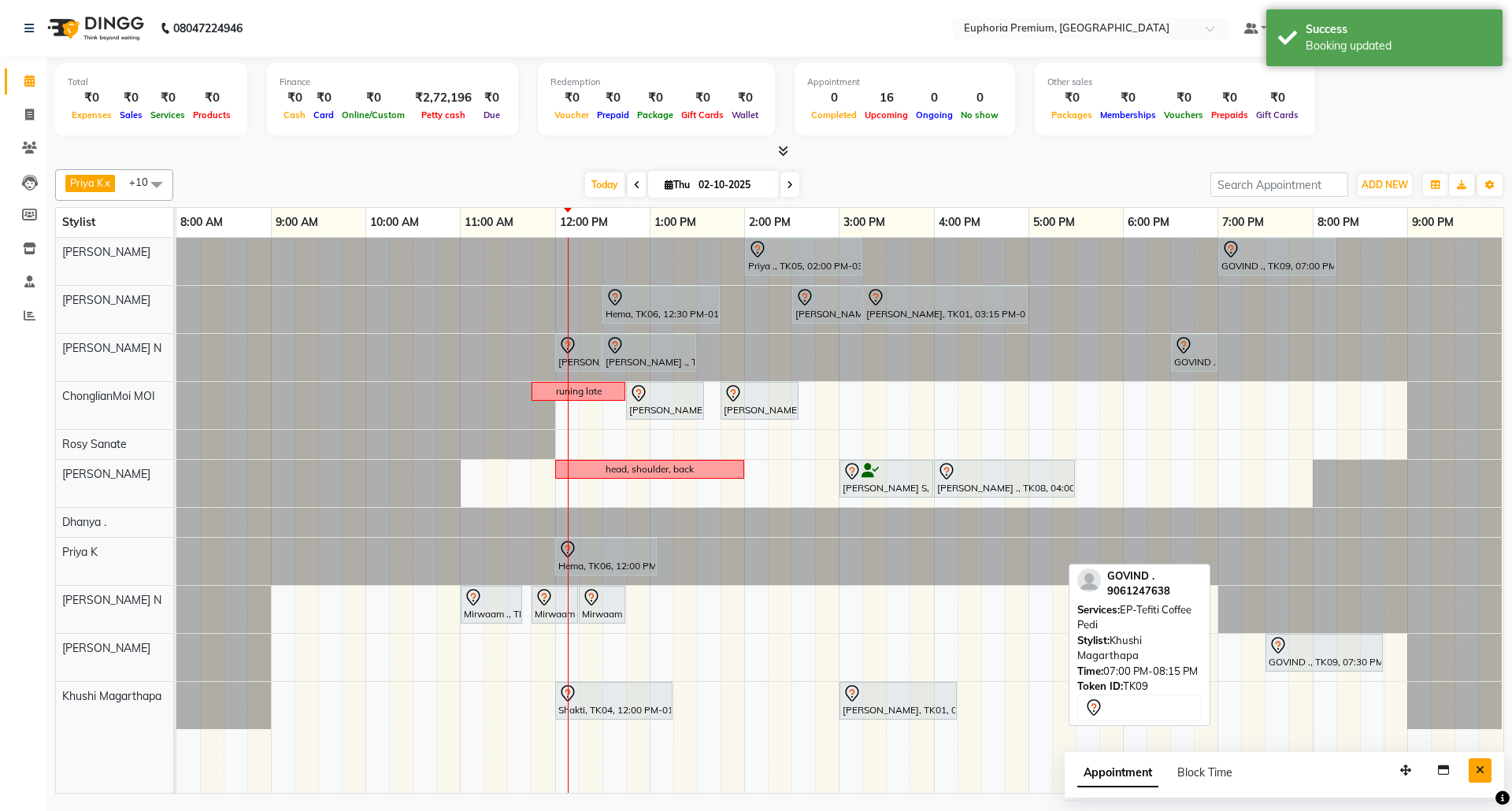
click at [1487, 764] on button "Close" at bounding box center [1480, 770] width 23 height 25
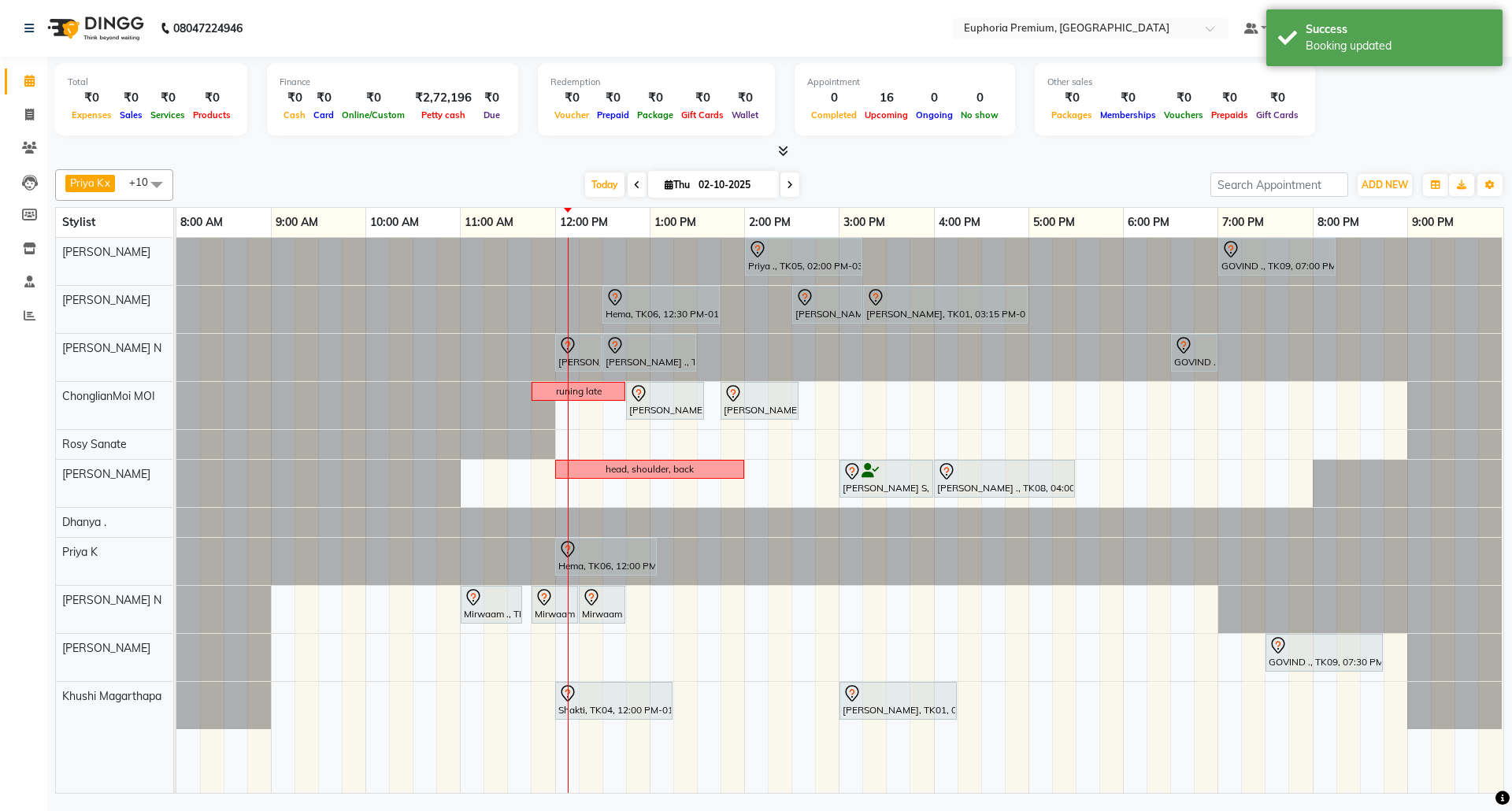
click at [634, 183] on icon at bounding box center [637, 185] width 6 height 10
type input "01-10-2025"
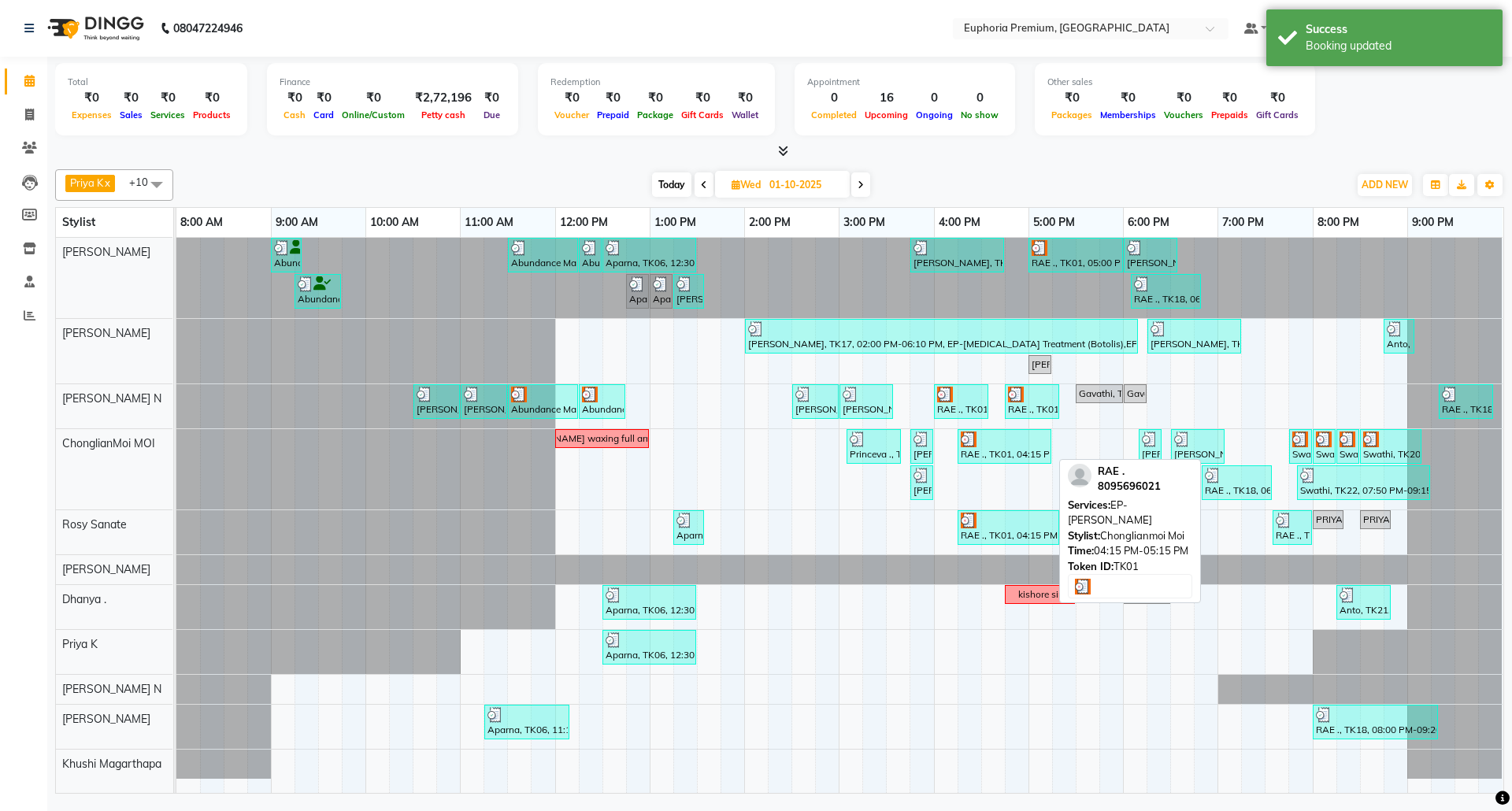
click at [1000, 448] on div "RAE ., TK01, 04:15 PM-05:15 PM, EP-[PERSON_NAME]" at bounding box center [1005, 446] width 90 height 29
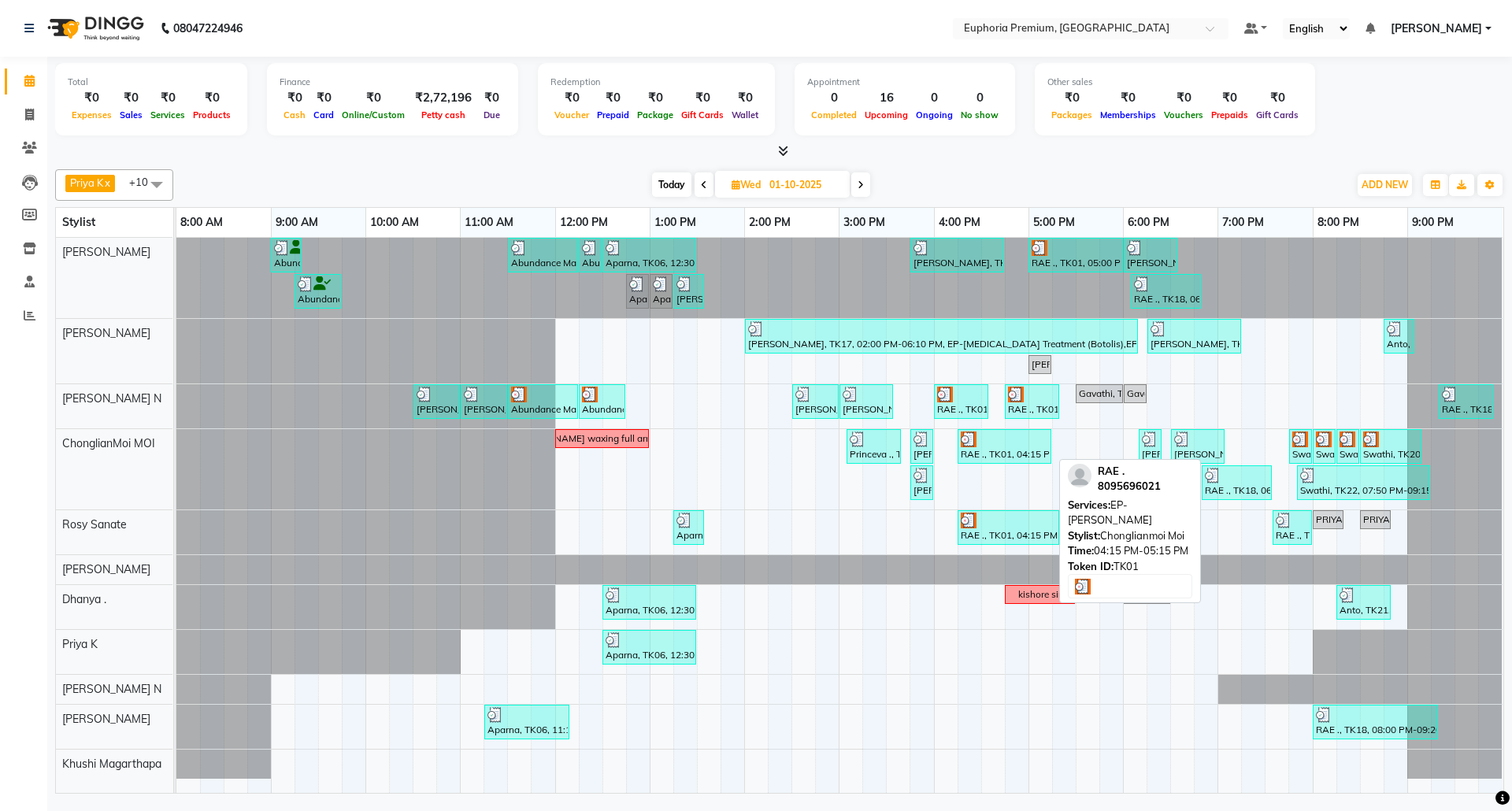
click at [1000, 448] on div "RAE ., TK01, 04:15 PM-05:15 PM, EP-[PERSON_NAME]" at bounding box center [1005, 446] width 90 height 29
select select "3"
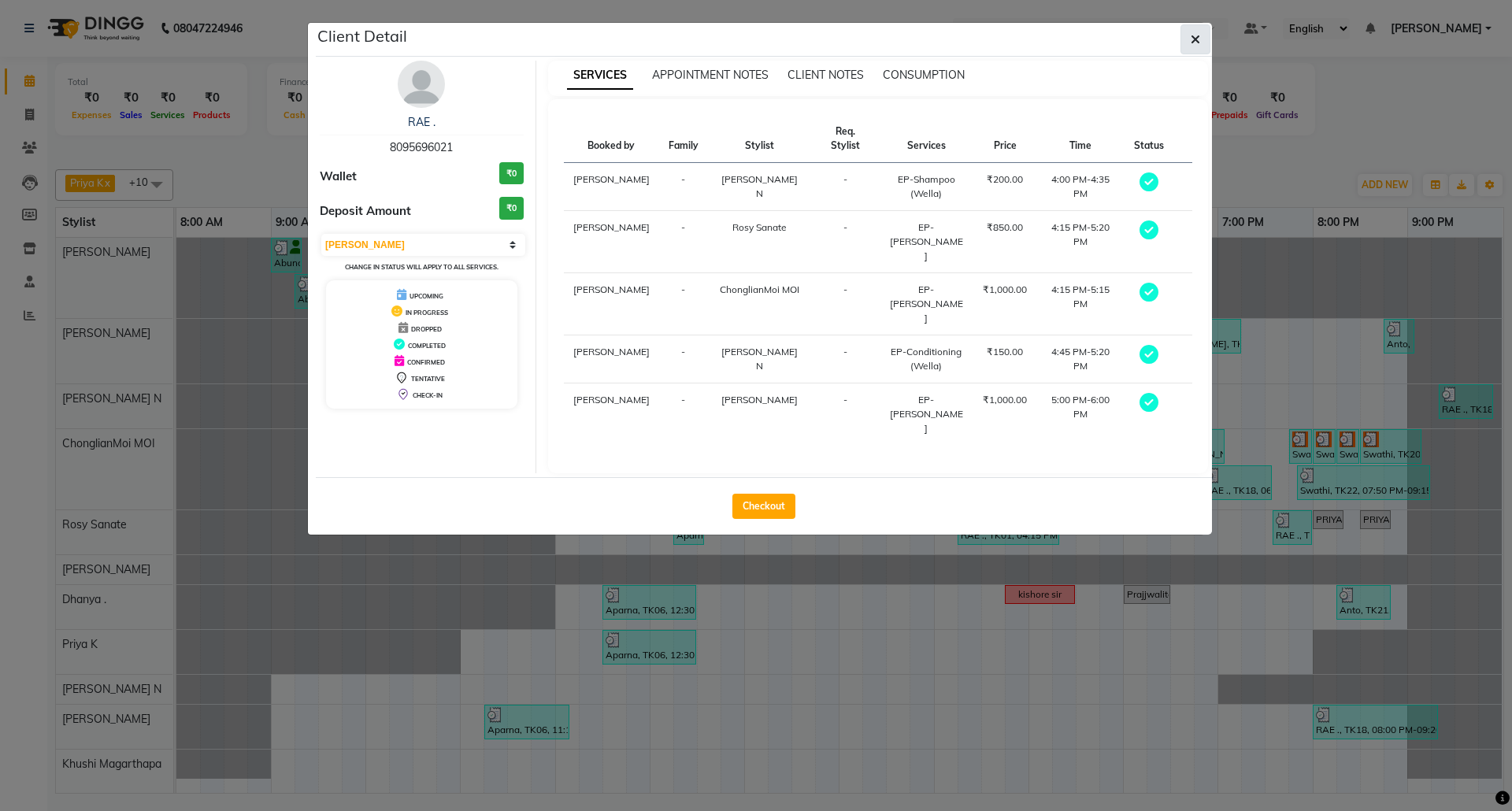
click at [1197, 36] on icon "button" at bounding box center [1196, 39] width 10 height 13
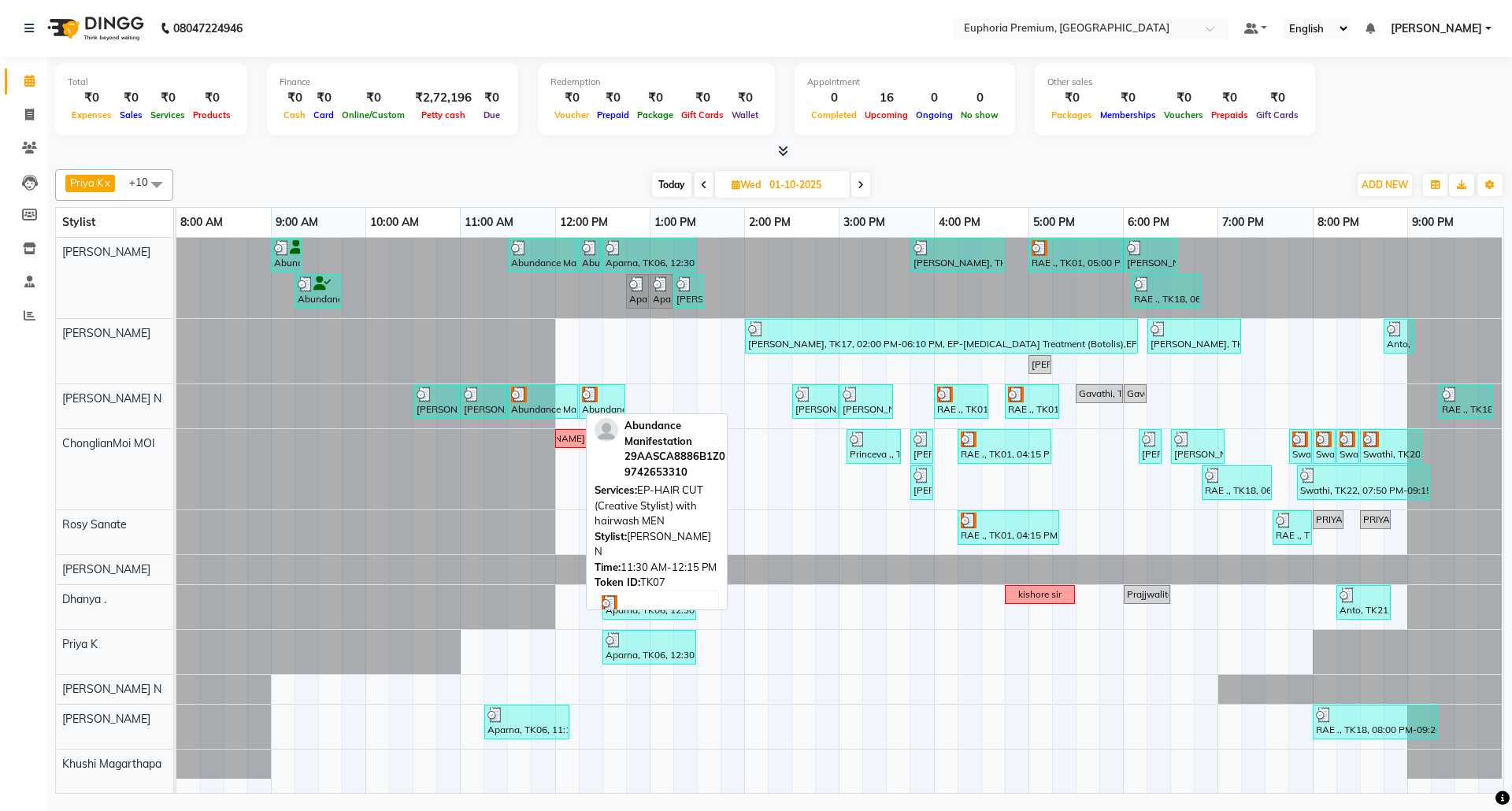
click at [554, 398] on div at bounding box center [543, 394] width 64 height 16
select select "3"
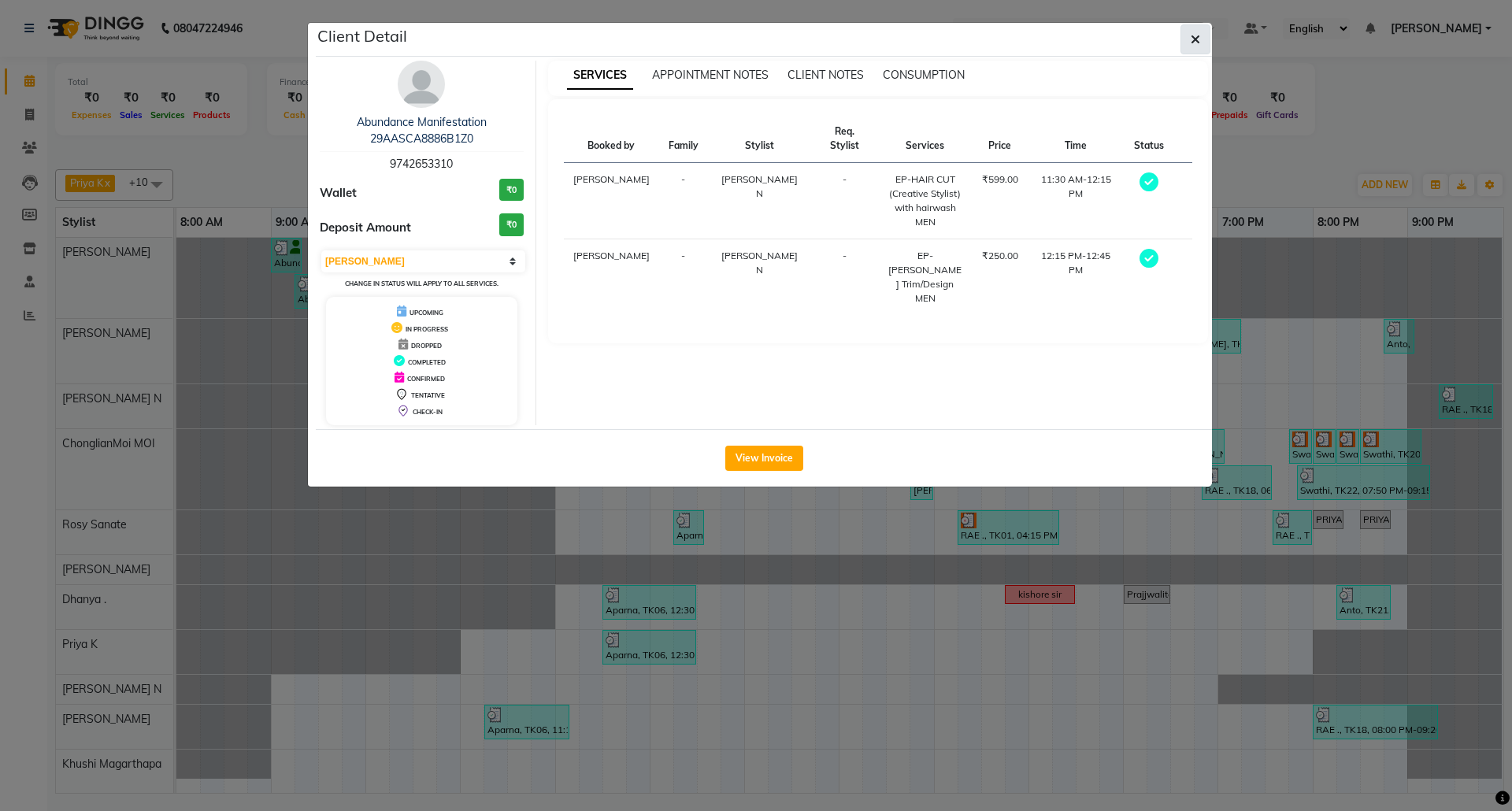
click at [1195, 38] on icon "button" at bounding box center [1196, 39] width 10 height 13
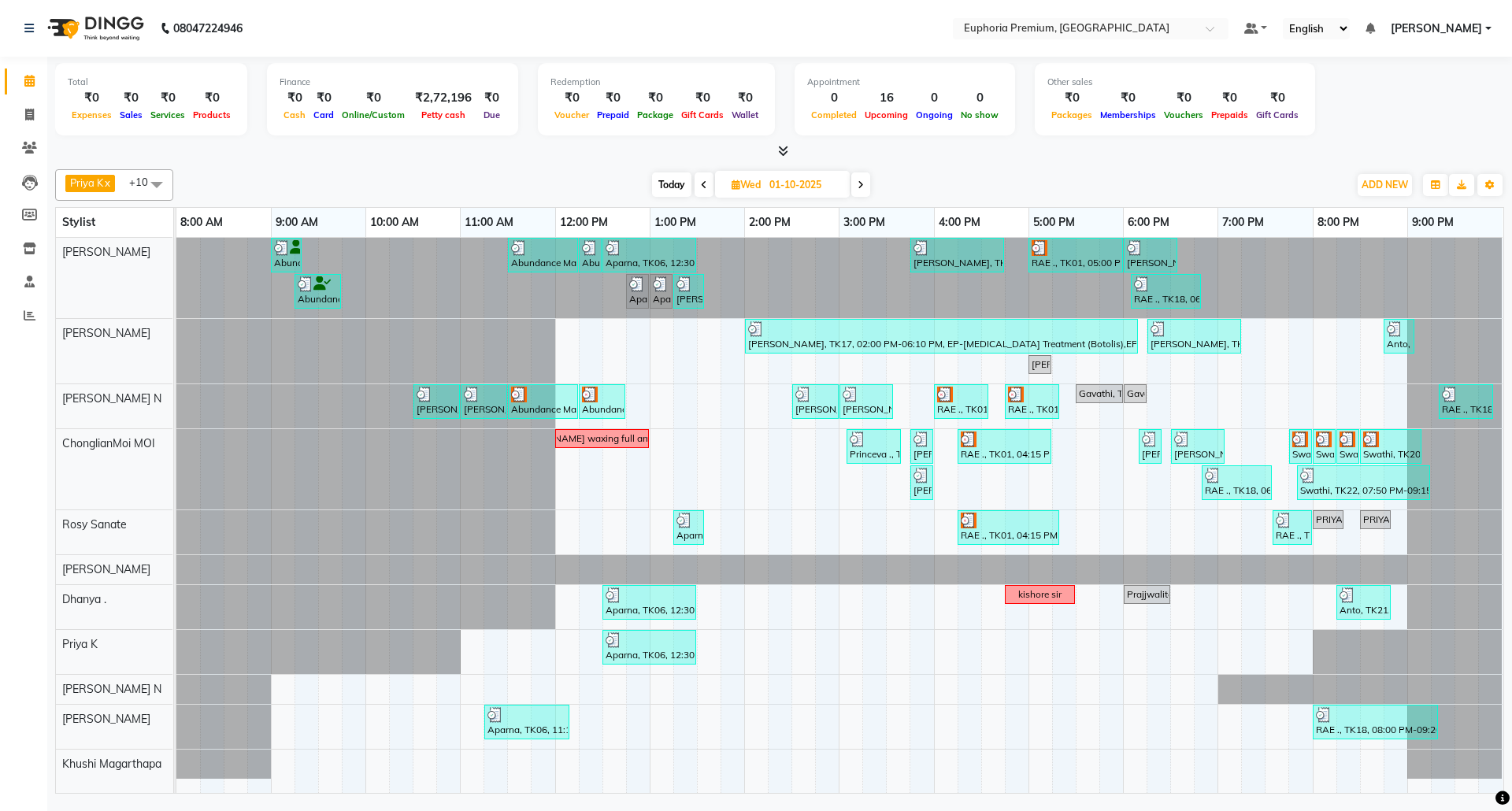
click at [672, 185] on span "Today" at bounding box center [672, 184] width 39 height 25
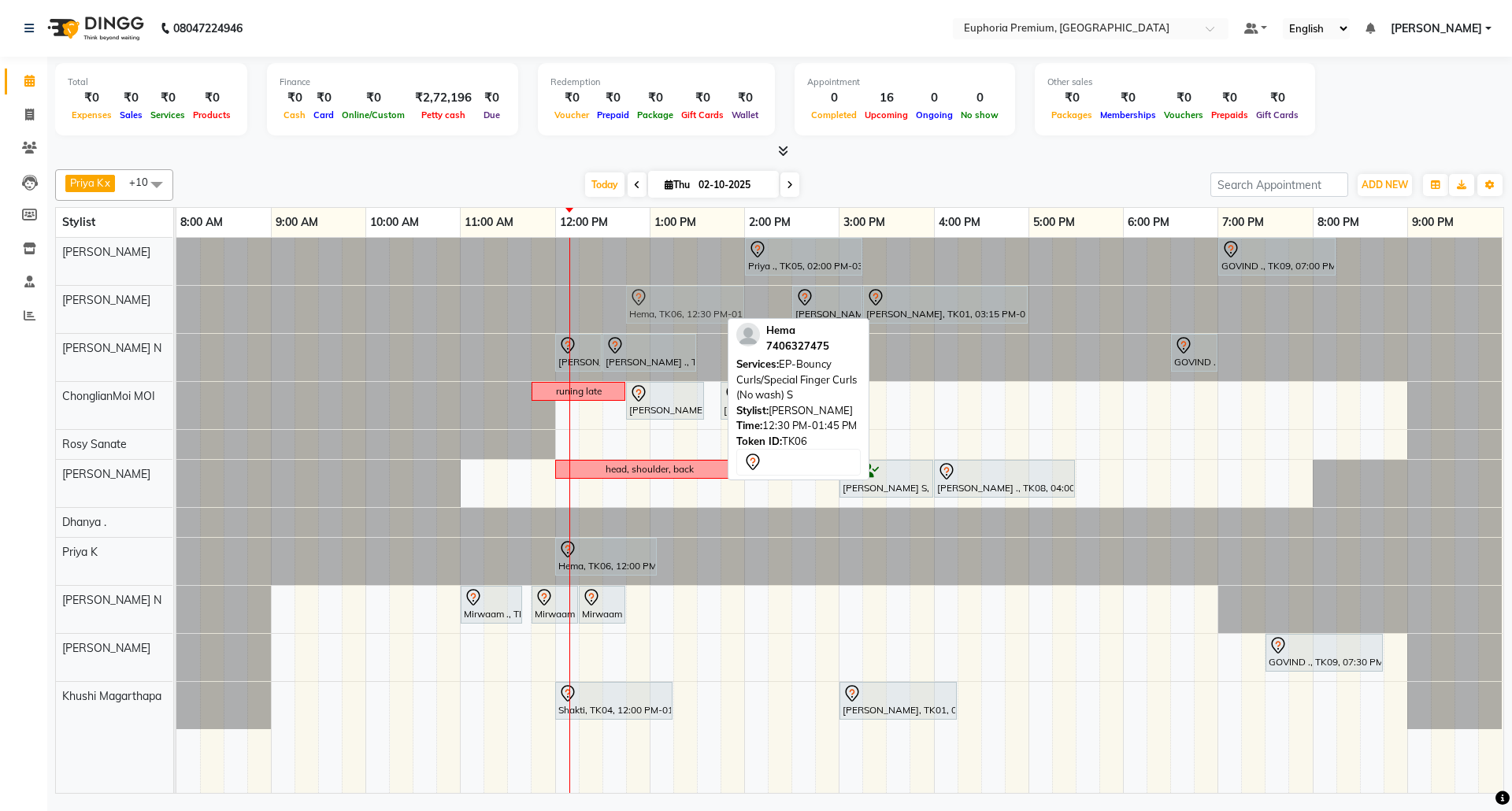
drag, startPoint x: 645, startPoint y: 305, endPoint x: 663, endPoint y: 302, distance: 18.2
click at [177, 302] on div "Hema, TK06, 12:30 PM-01:45 PM, EP-Bouncy Curls/Special Finger Curls (No wash) S…" at bounding box center [177, 309] width 0 height 47
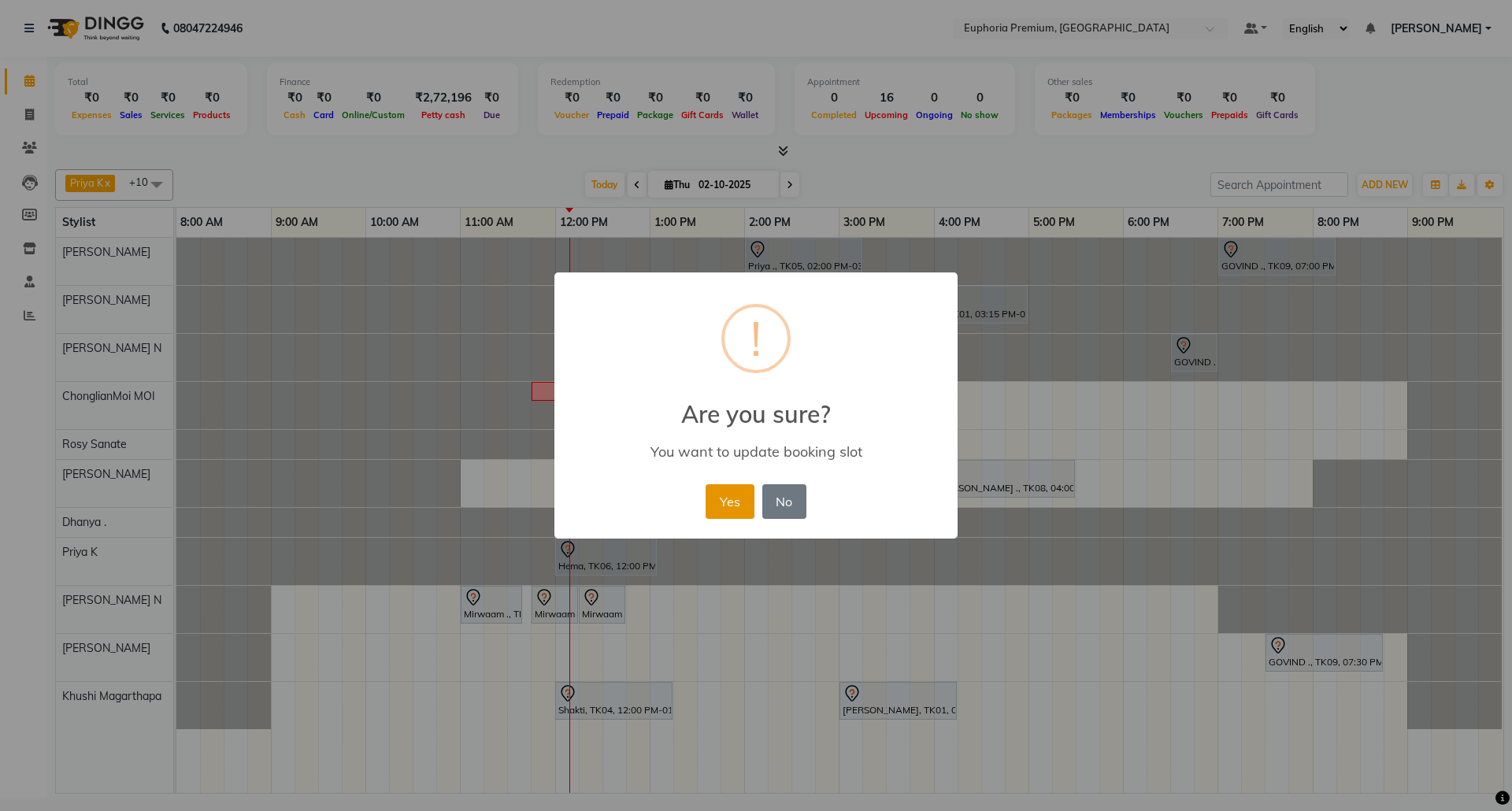
click at [748, 494] on button "Yes" at bounding box center [729, 501] width 48 height 34
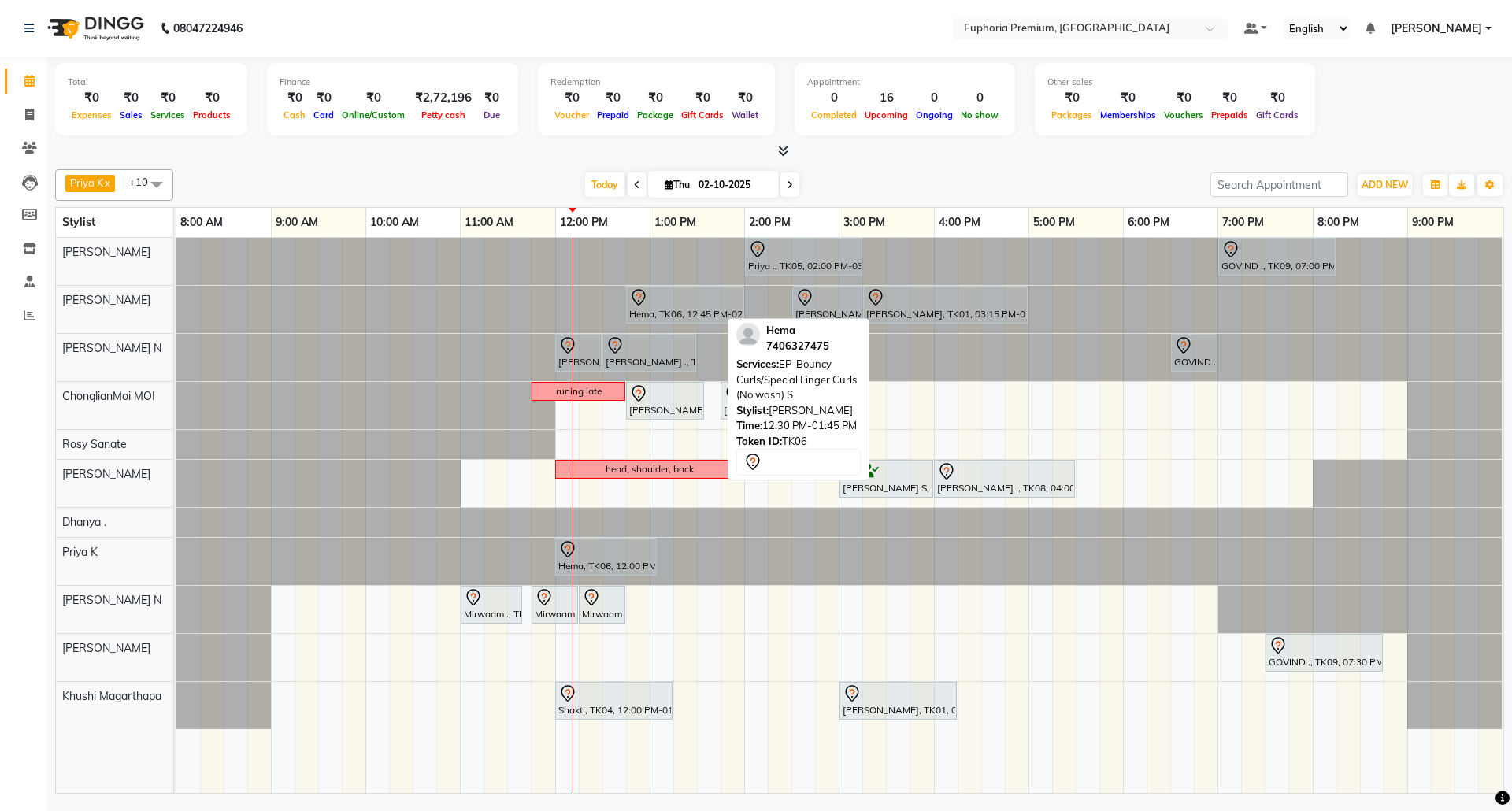
click at [634, 183] on icon at bounding box center [637, 185] width 6 height 10
type input "01-10-2025"
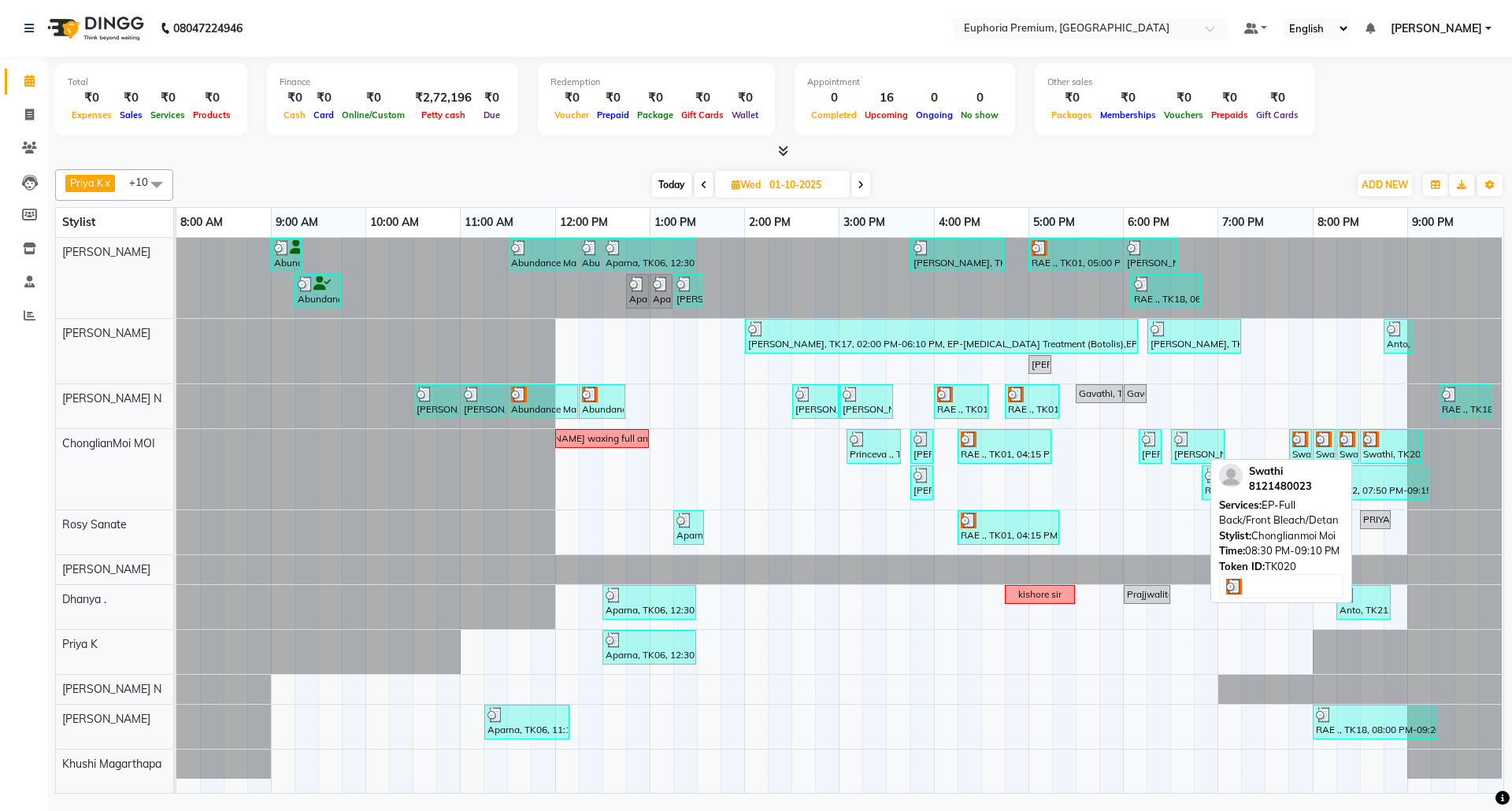
click at [1386, 445] on div at bounding box center [1390, 439] width 55 height 16
select select "3"
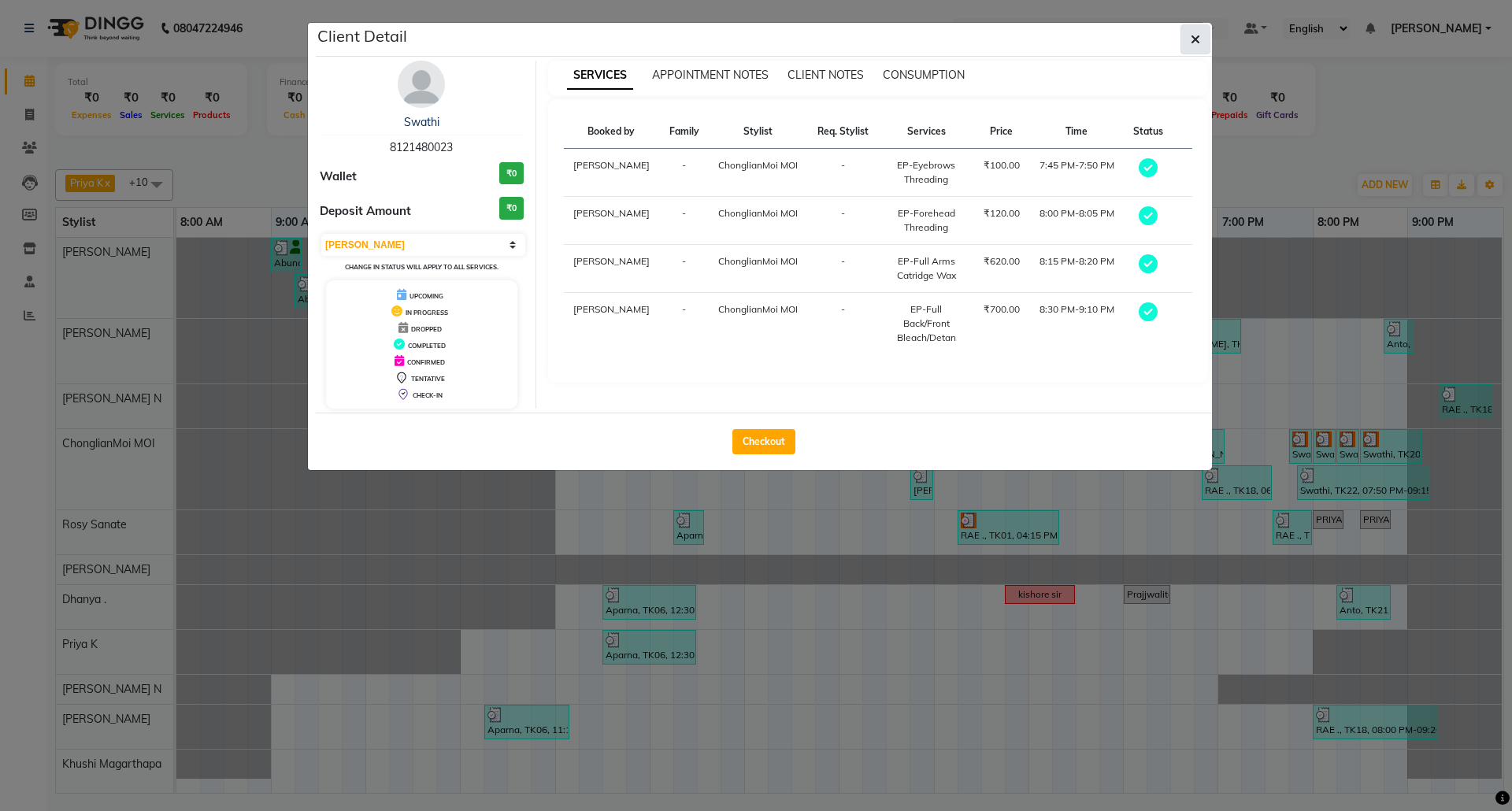
click at [1203, 38] on button "button" at bounding box center [1195, 39] width 29 height 29
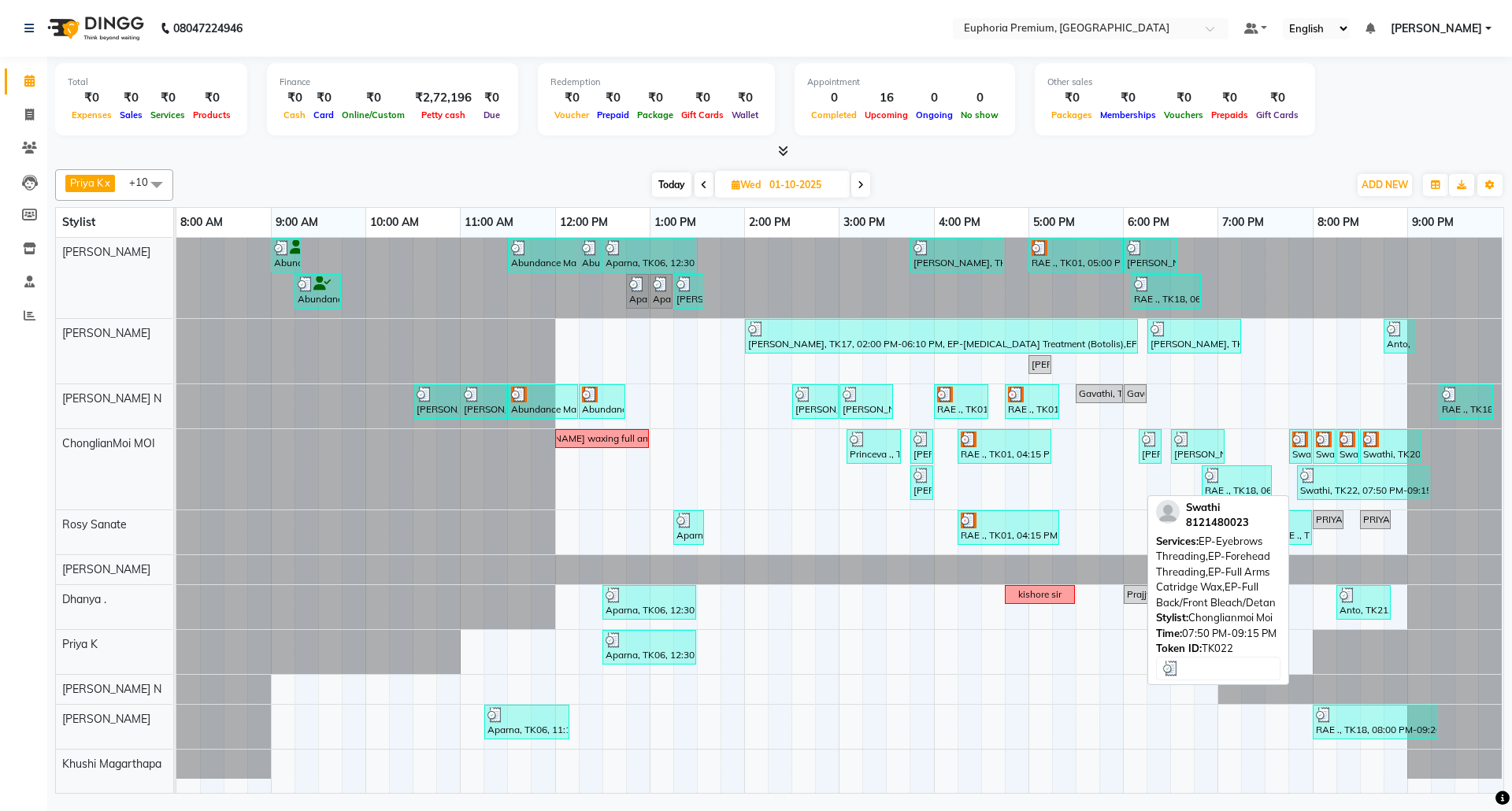
click at [1356, 482] on div at bounding box center [1363, 476] width 127 height 16
select select "3"
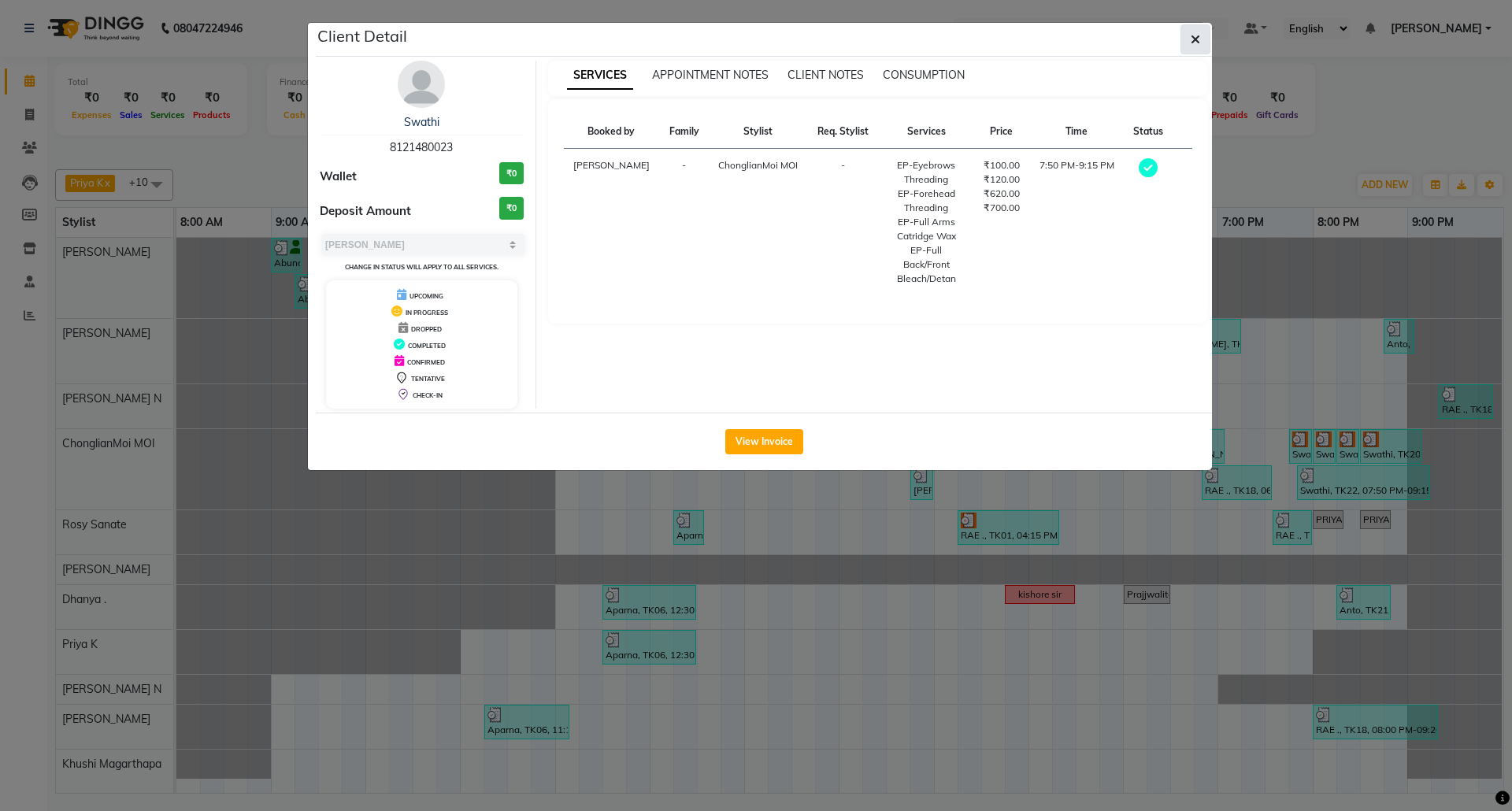
click at [1202, 35] on button "button" at bounding box center [1195, 39] width 29 height 29
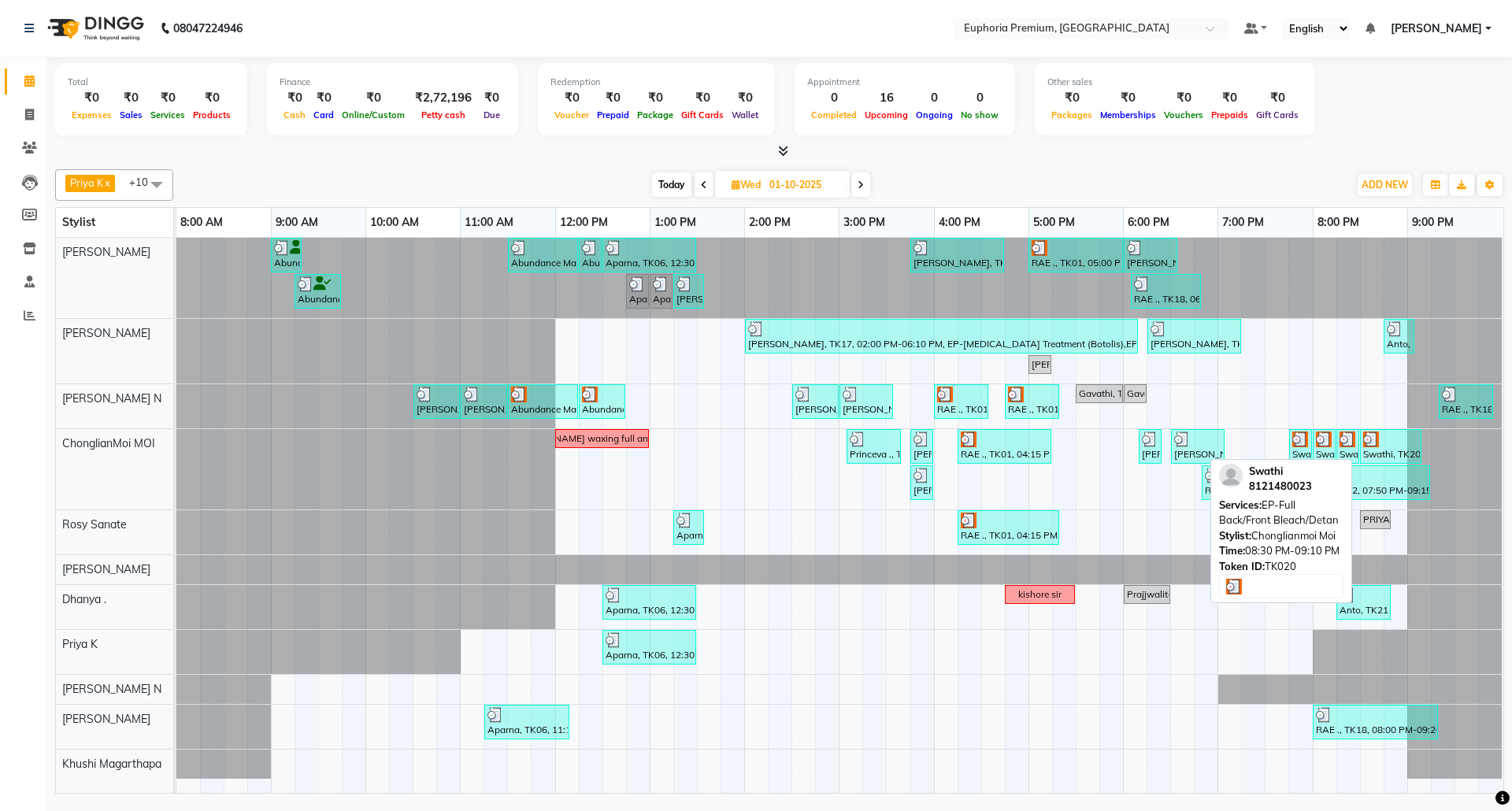
click at [1402, 439] on div at bounding box center [1390, 439] width 55 height 16
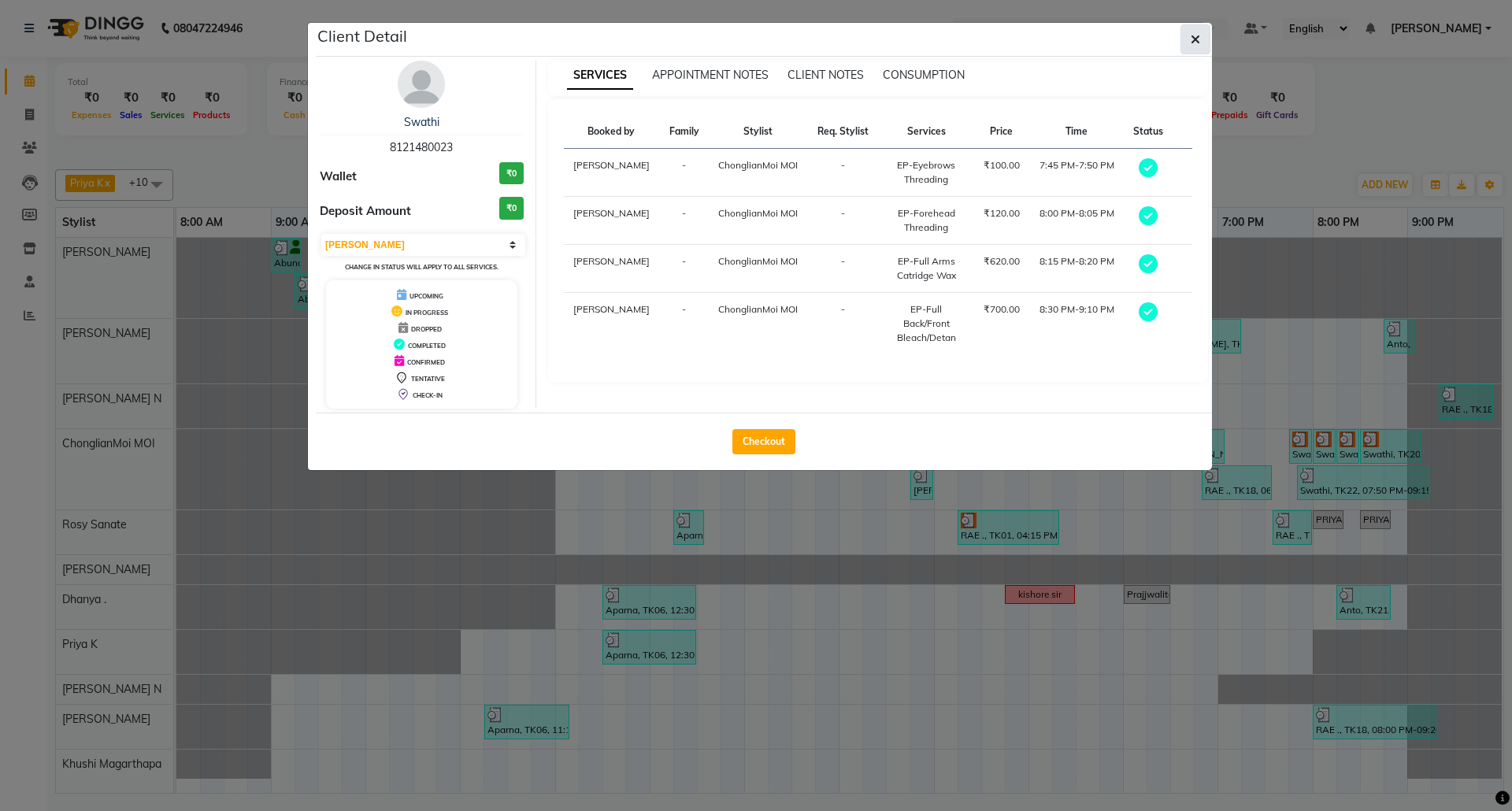
click at [1187, 36] on button "button" at bounding box center [1195, 39] width 29 height 29
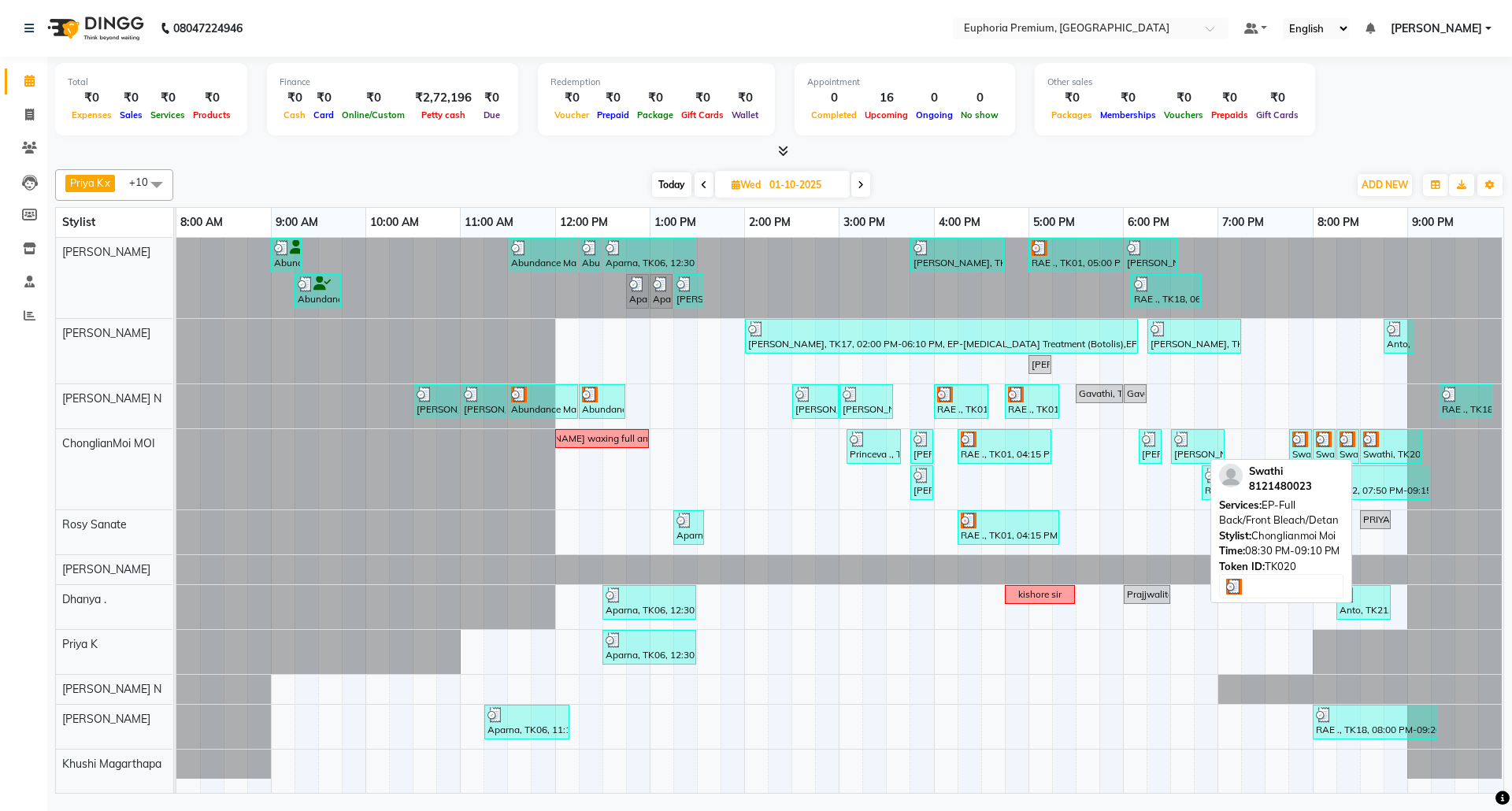
click at [1405, 445] on div at bounding box center [1390, 439] width 55 height 16
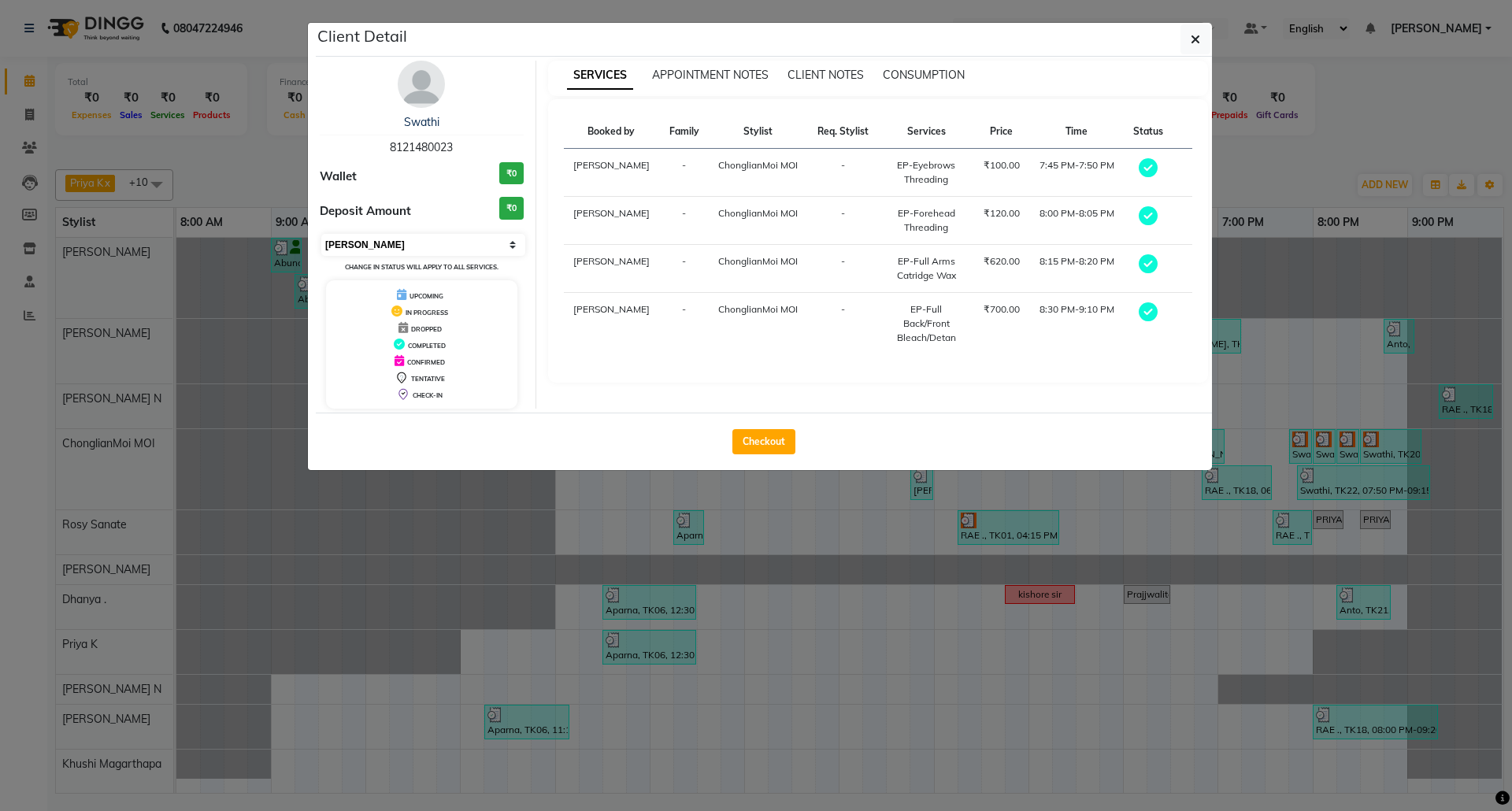
drag, startPoint x: 496, startPoint y: 249, endPoint x: 487, endPoint y: 253, distance: 9.8
click at [496, 249] on select "Select MARK DONE UPCOMING" at bounding box center [423, 244] width 204 height 22
click at [321, 234] on select "Select MARK DONE UPCOMING" at bounding box center [423, 244] width 204 height 22
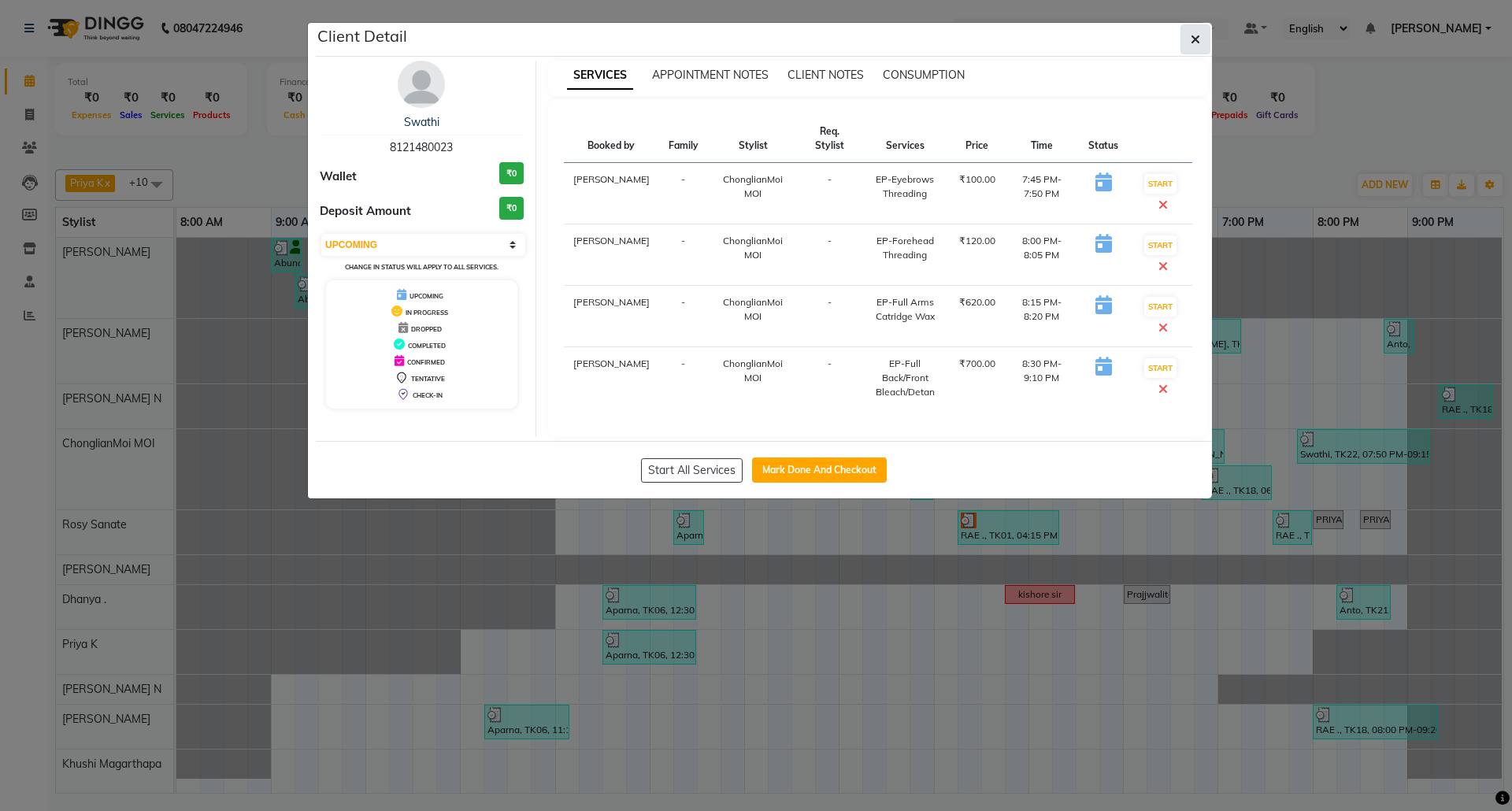
click at [1192, 38] on icon "button" at bounding box center [1196, 39] width 10 height 13
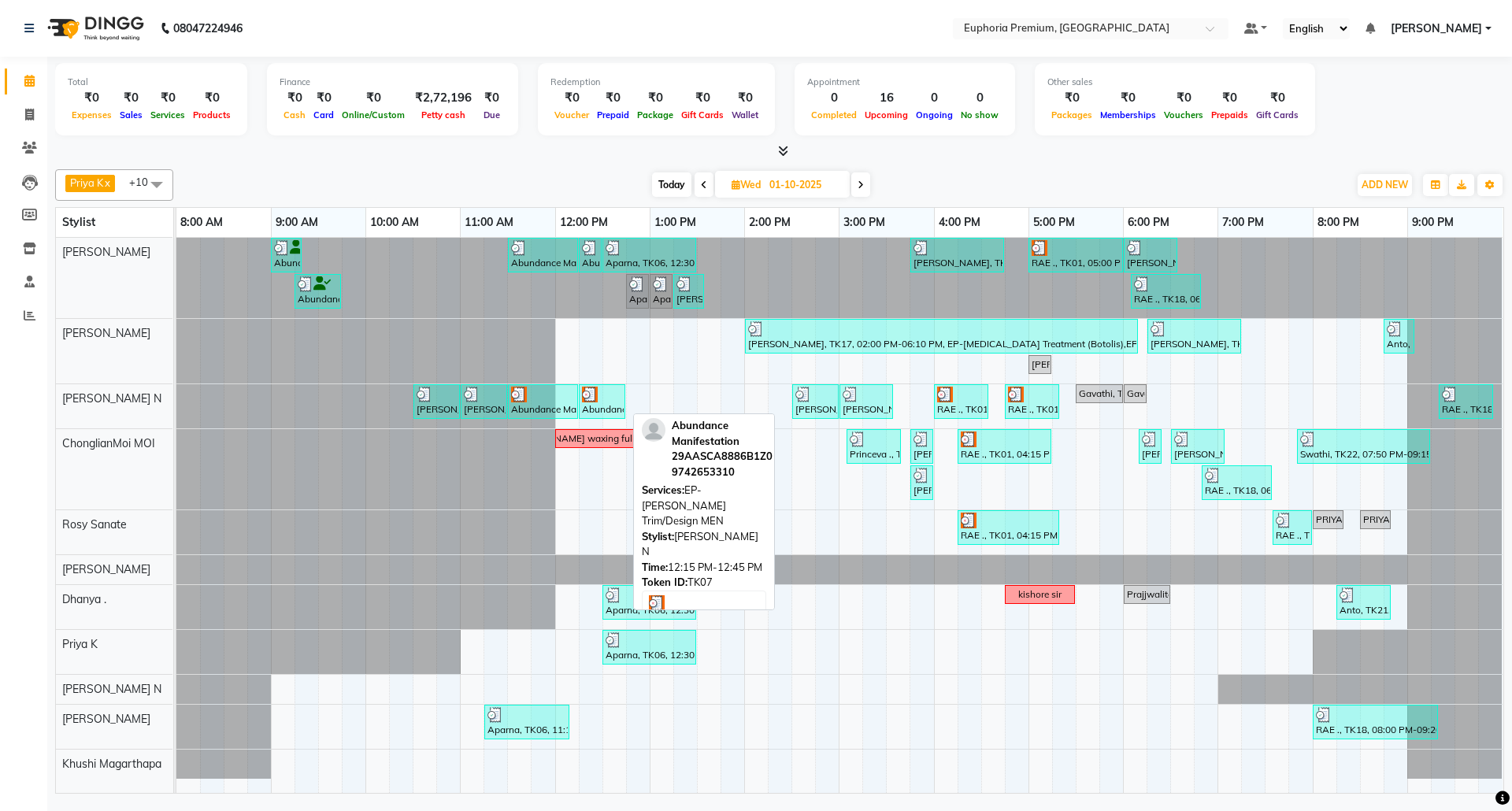
click at [600, 402] on div at bounding box center [601, 394] width 40 height 16
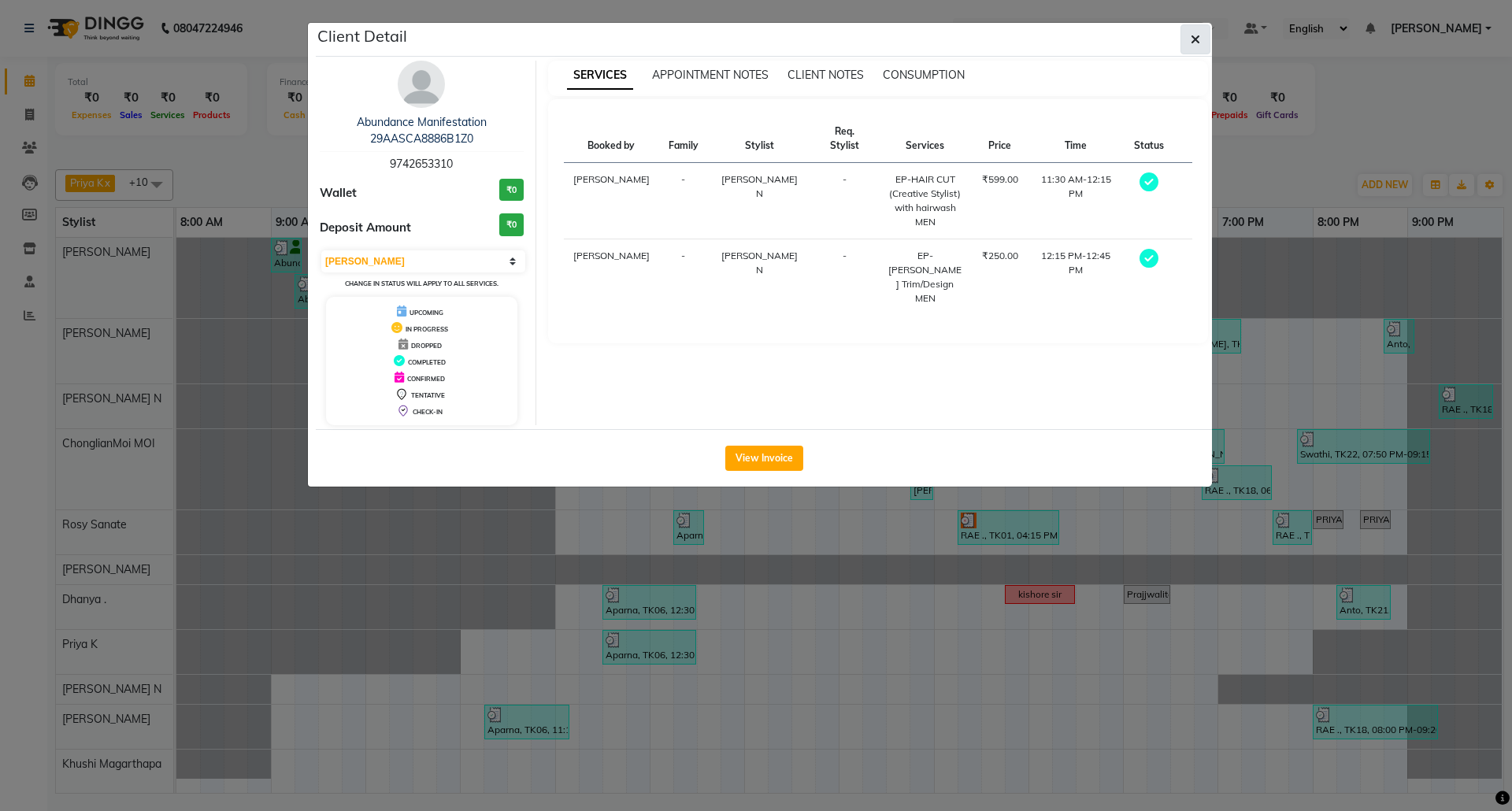
click at [1191, 44] on icon "button" at bounding box center [1196, 39] width 10 height 13
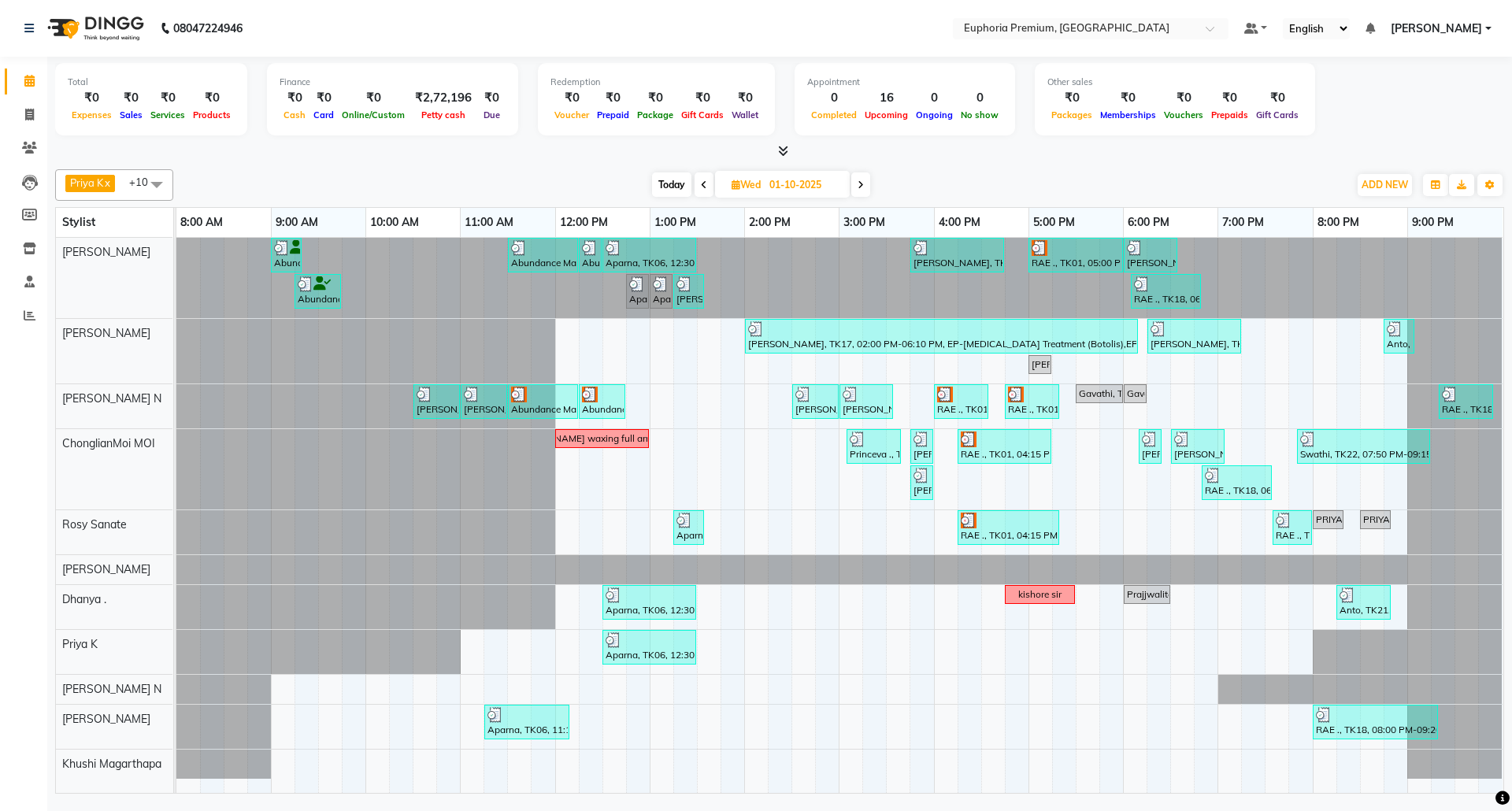
click at [863, 186] on icon at bounding box center [860, 185] width 6 height 10
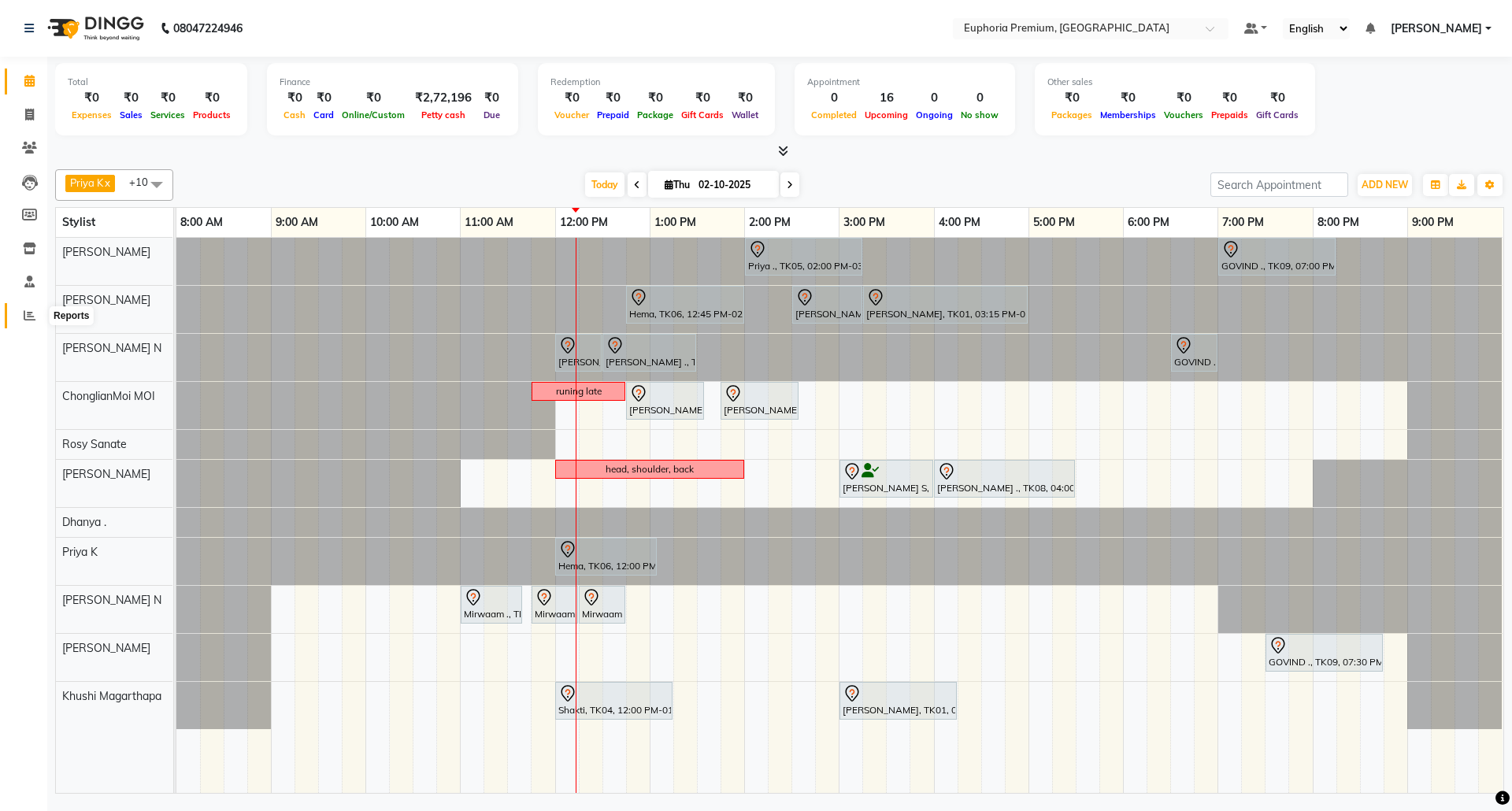
click at [24, 318] on icon at bounding box center [29, 315] width 12 height 12
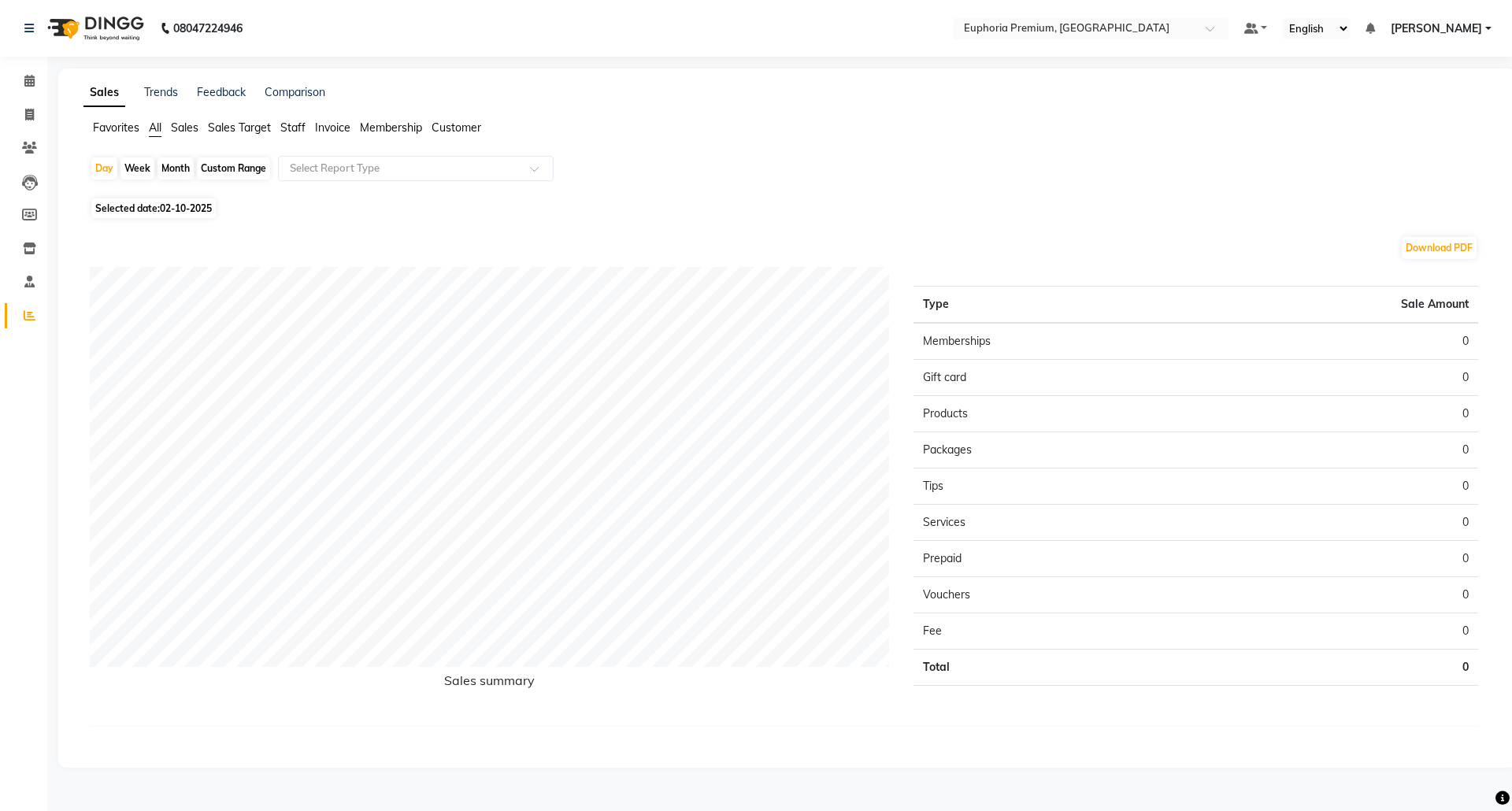
click at [193, 127] on span "Sales" at bounding box center [184, 127] width 27 height 14
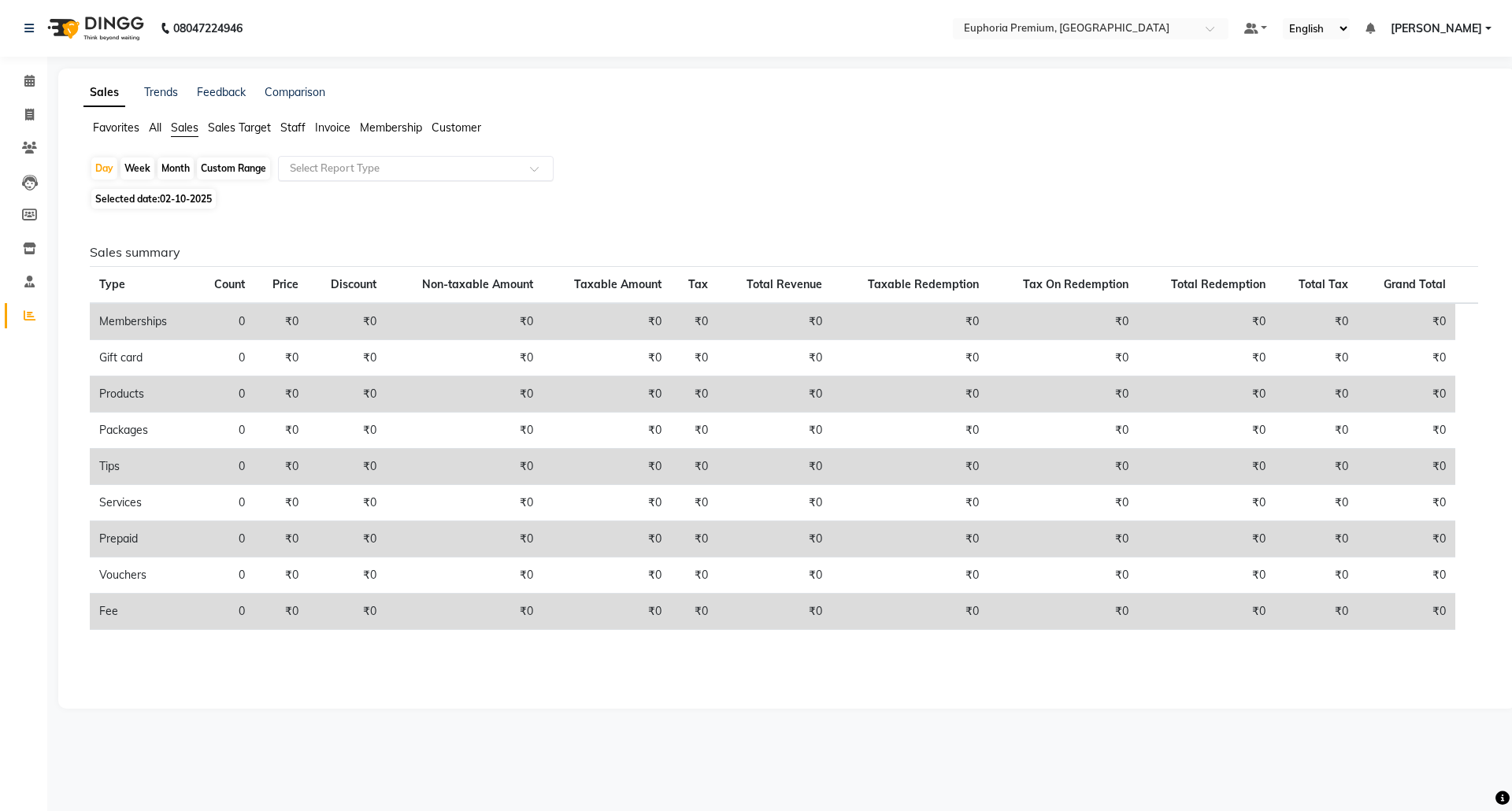
click at [338, 164] on input "text" at bounding box center [399, 169] width 227 height 16
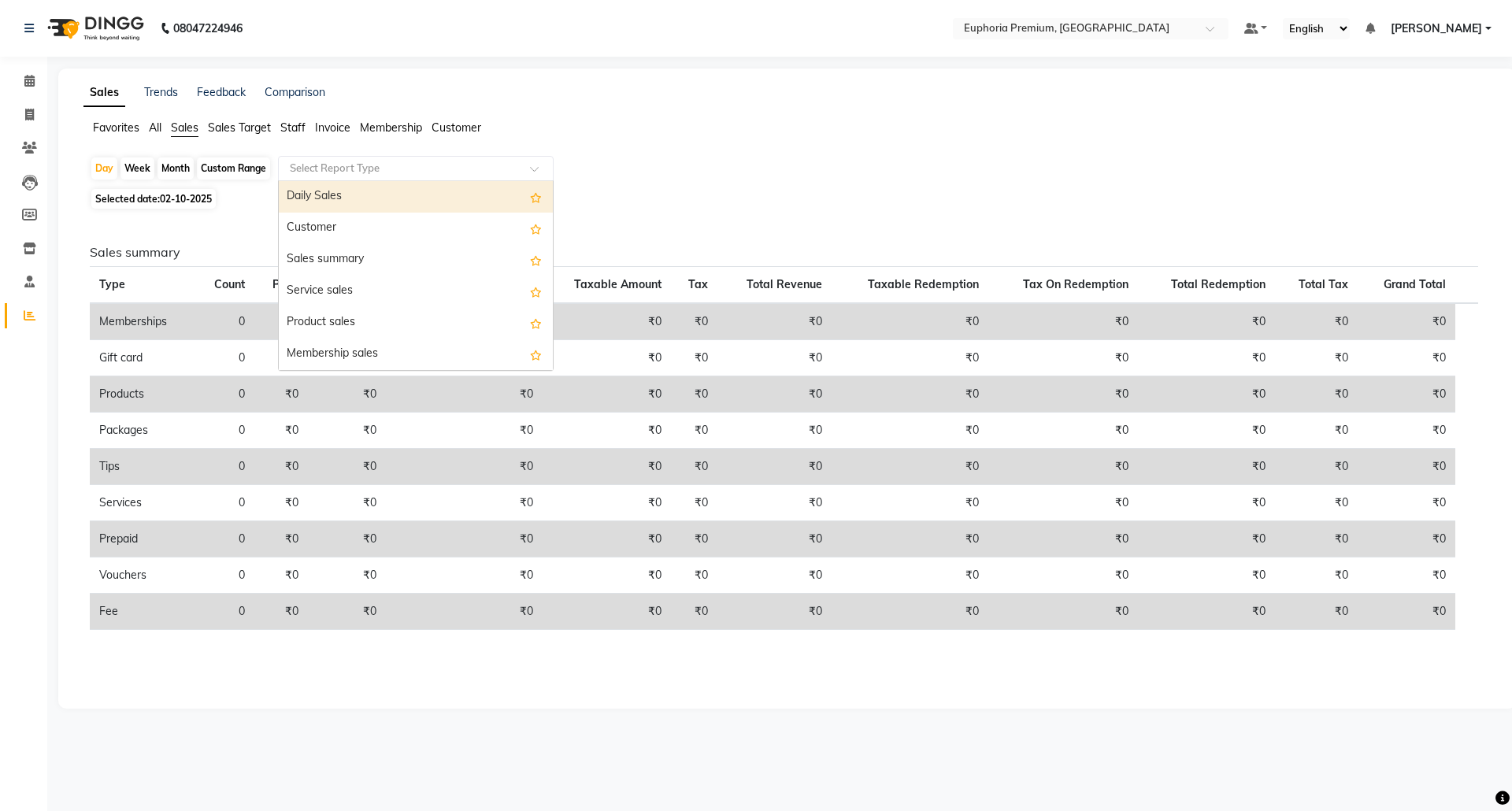
click at [345, 199] on div "Daily Sales" at bounding box center [415, 197] width 274 height 31
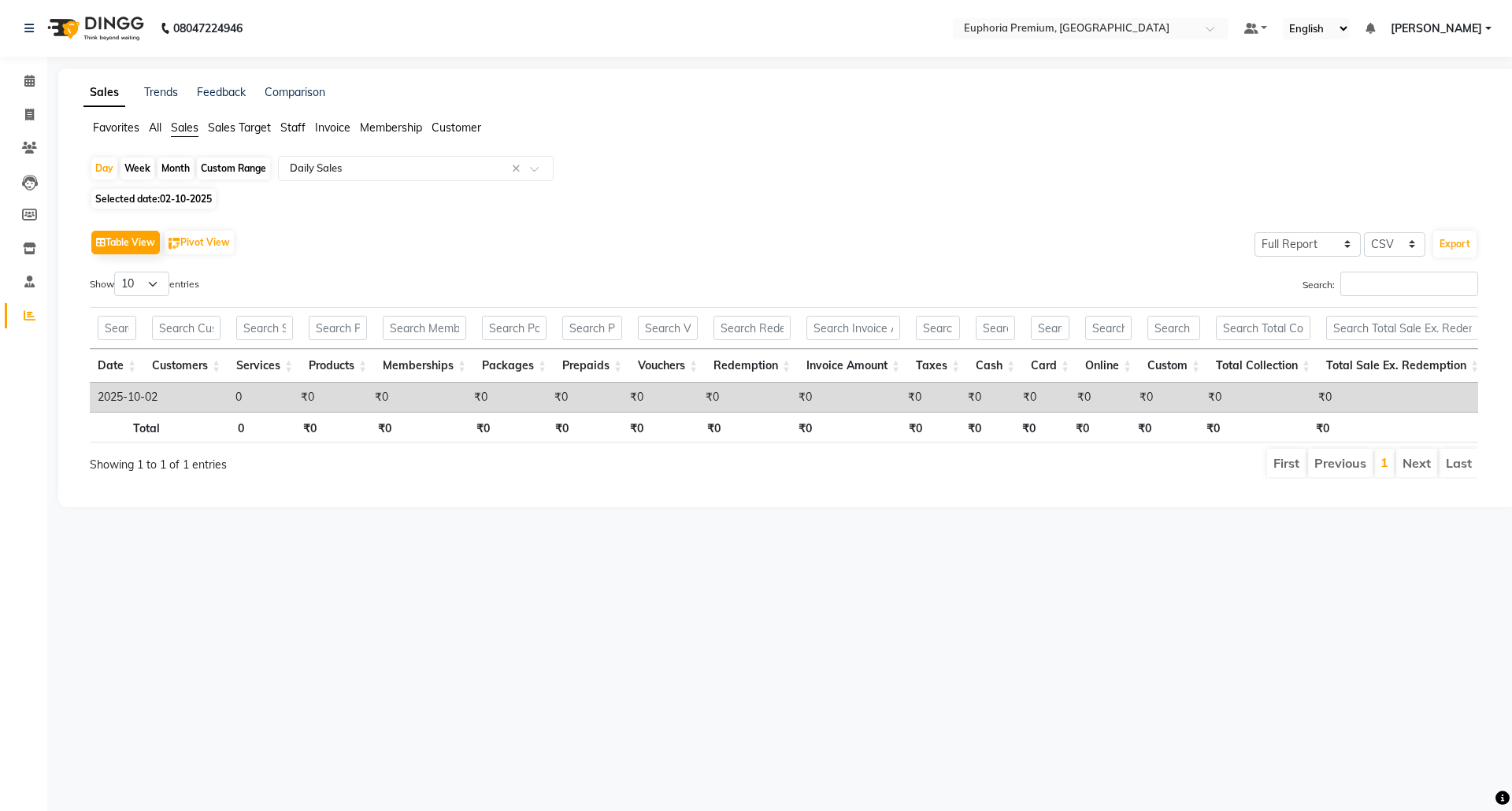
click at [154, 196] on span "Selected date: [DATE]" at bounding box center [153, 199] width 125 height 20
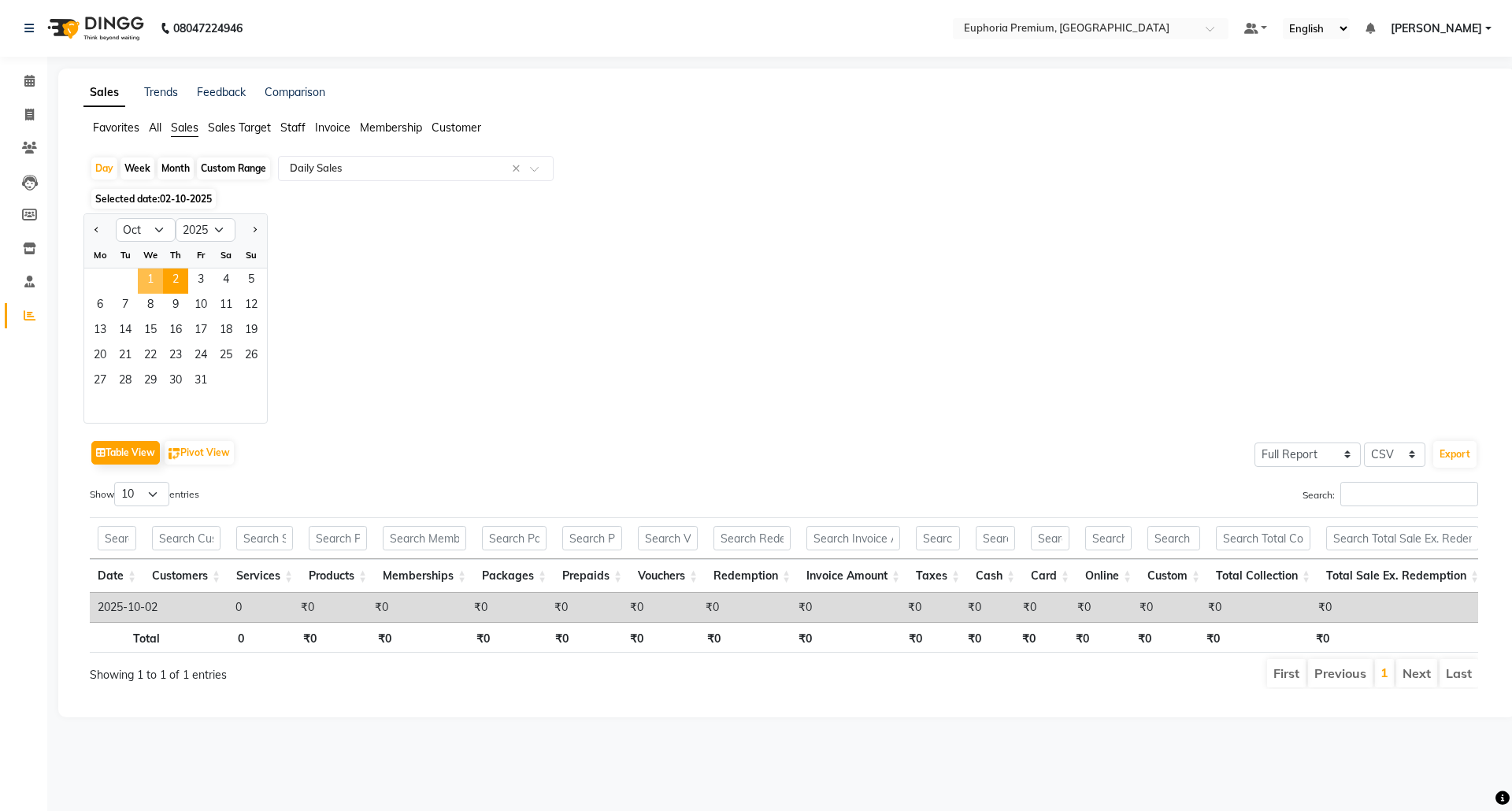
click at [154, 280] on span "1" at bounding box center [150, 281] width 26 height 25
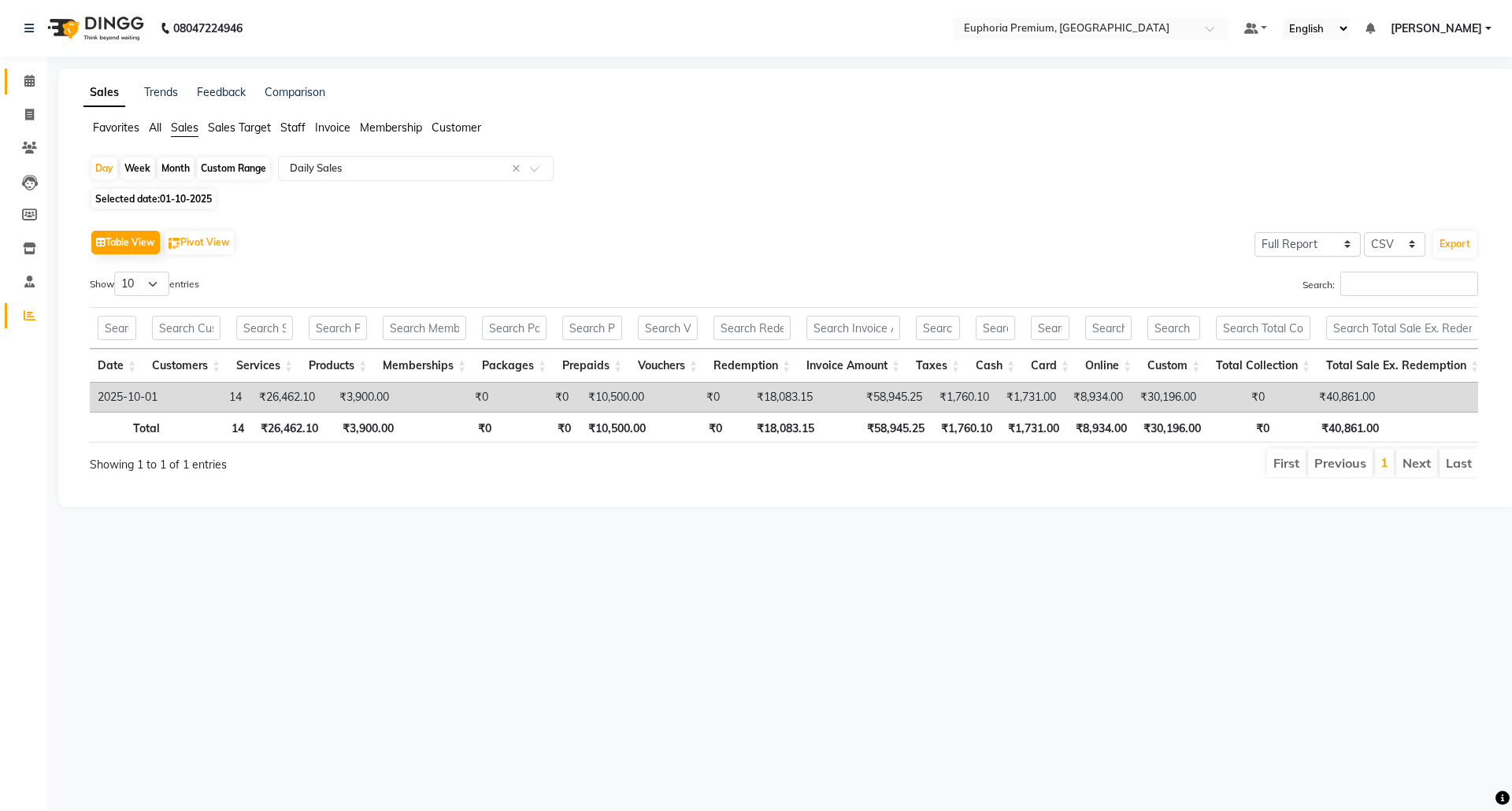
click at [32, 76] on icon at bounding box center [29, 80] width 10 height 12
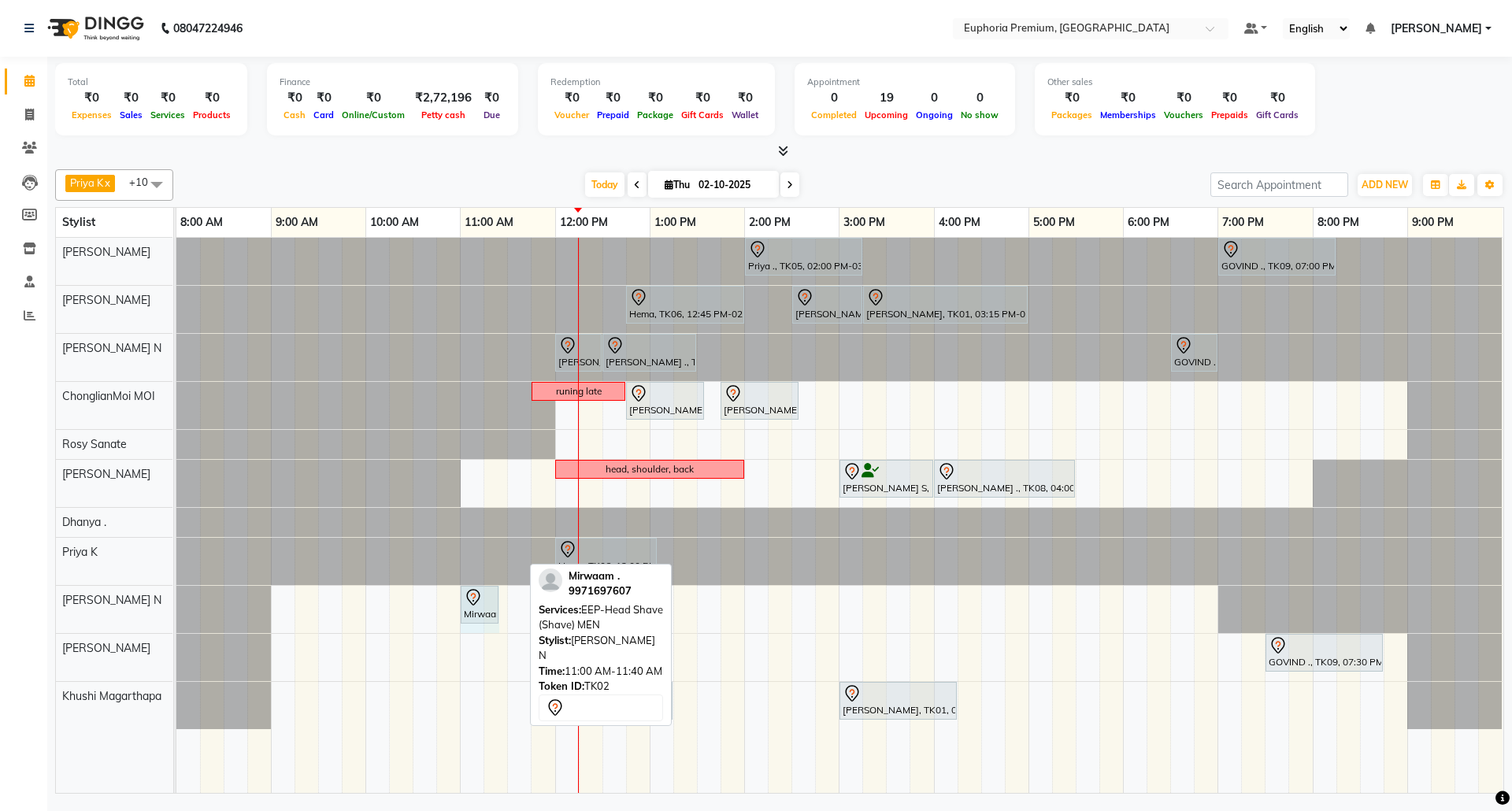
drag, startPoint x: 521, startPoint y: 611, endPoint x: 497, endPoint y: 612, distance: 24.0
click at [177, 612] on div "Mirwaam ., TK02, 11:00 AM-11:40 AM, EEP-Head Shave (Shave) MEN Mirwaam ., TK02,…" at bounding box center [177, 609] width 0 height 47
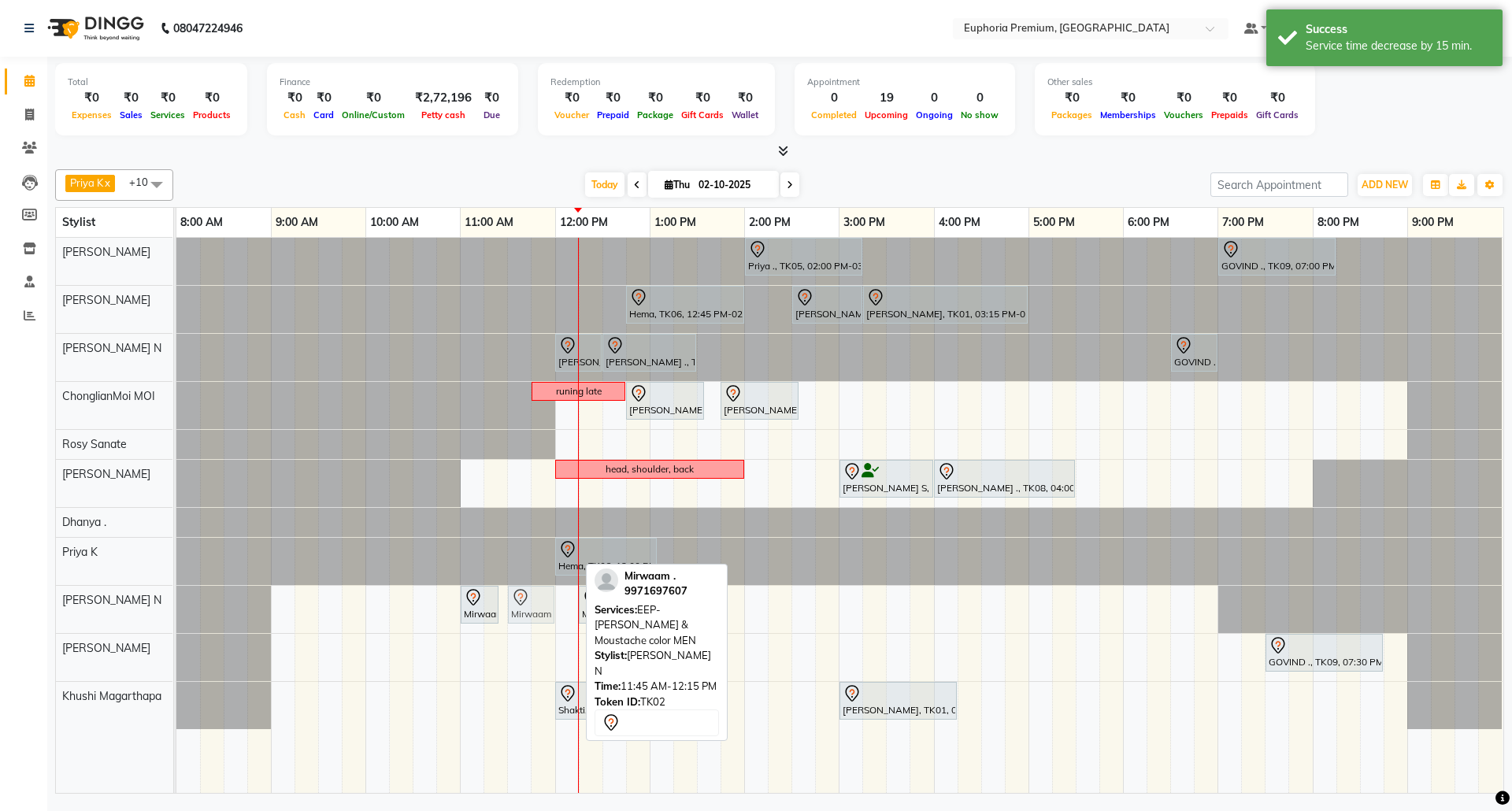
drag, startPoint x: 560, startPoint y: 605, endPoint x: 541, endPoint y: 609, distance: 19.4
click at [177, 609] on div "Mirwaam ., TK02, 11:00 AM-11:25 AM, EEP-Head Shave (Shave) MEN Mirwaam ., TK02,…" at bounding box center [177, 609] width 0 height 47
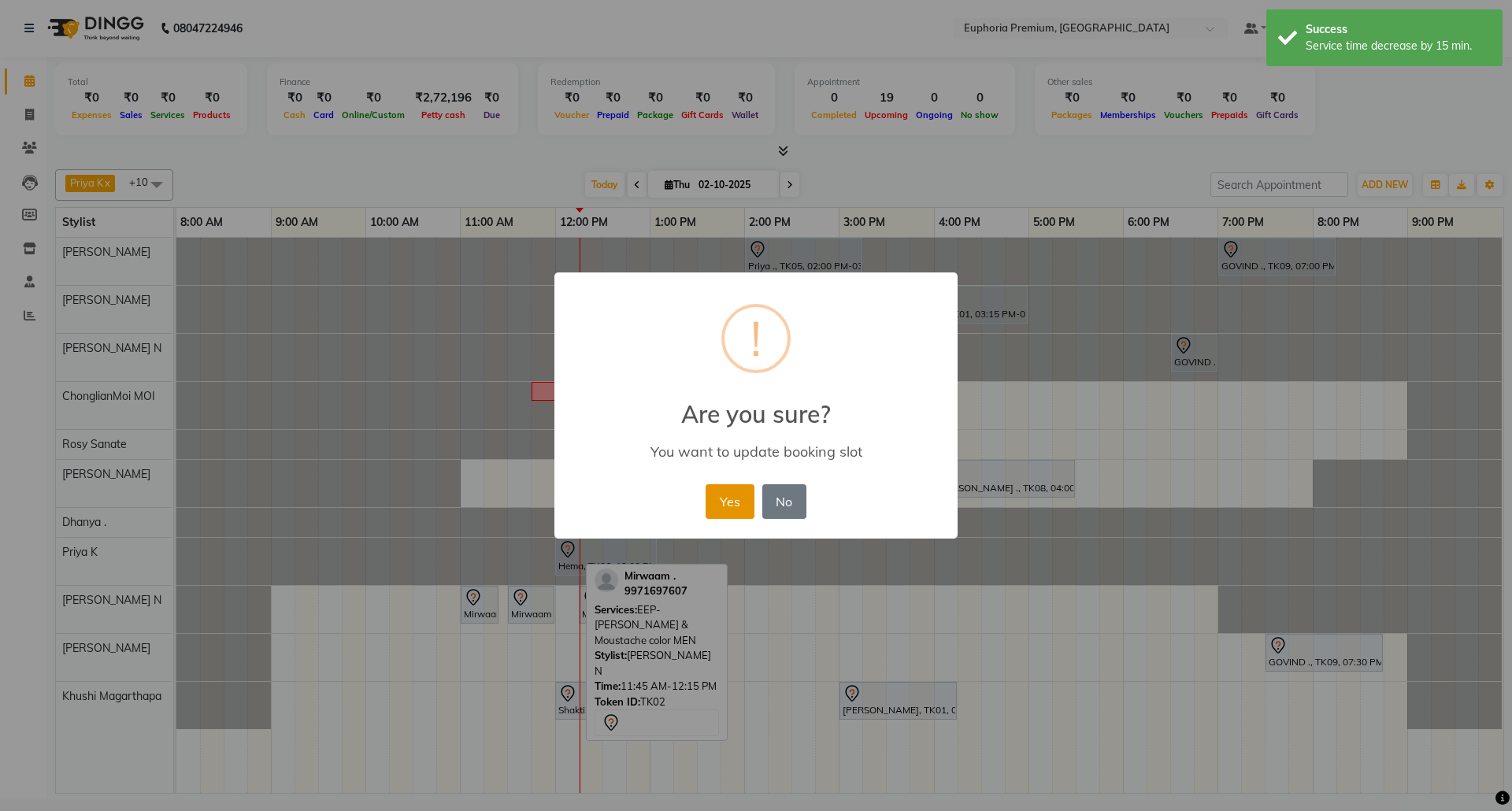
click at [734, 500] on button "Yes" at bounding box center [729, 501] width 48 height 34
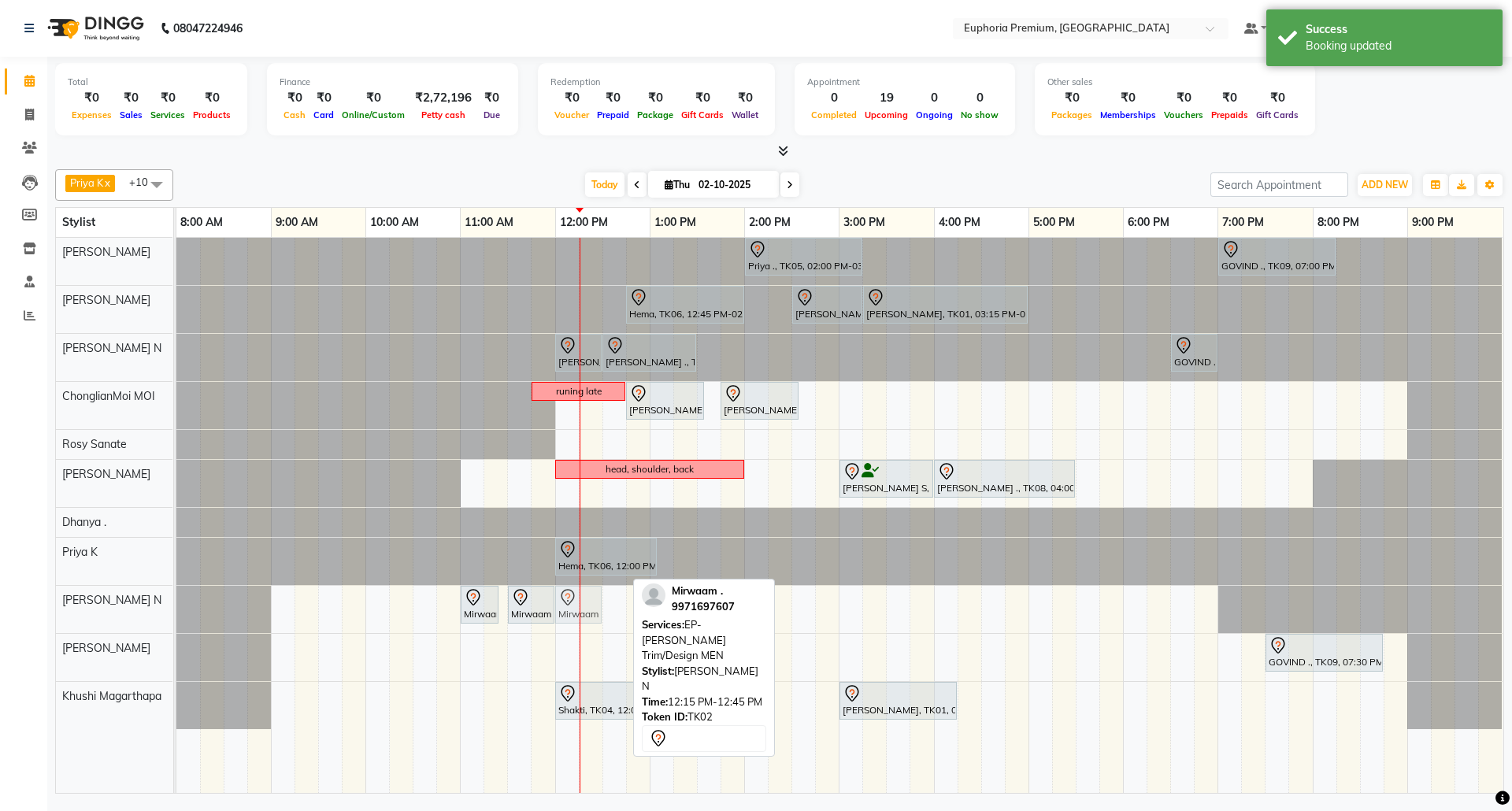
drag, startPoint x: 605, startPoint y: 604, endPoint x: 584, endPoint y: 612, distance: 22.5
click at [177, 612] on div "Mirwaam ., TK02, 11:00 AM-11:25 AM, EEP-Head Shave (Shave) MEN Mirwaam ., TK02,…" at bounding box center [177, 609] width 0 height 47
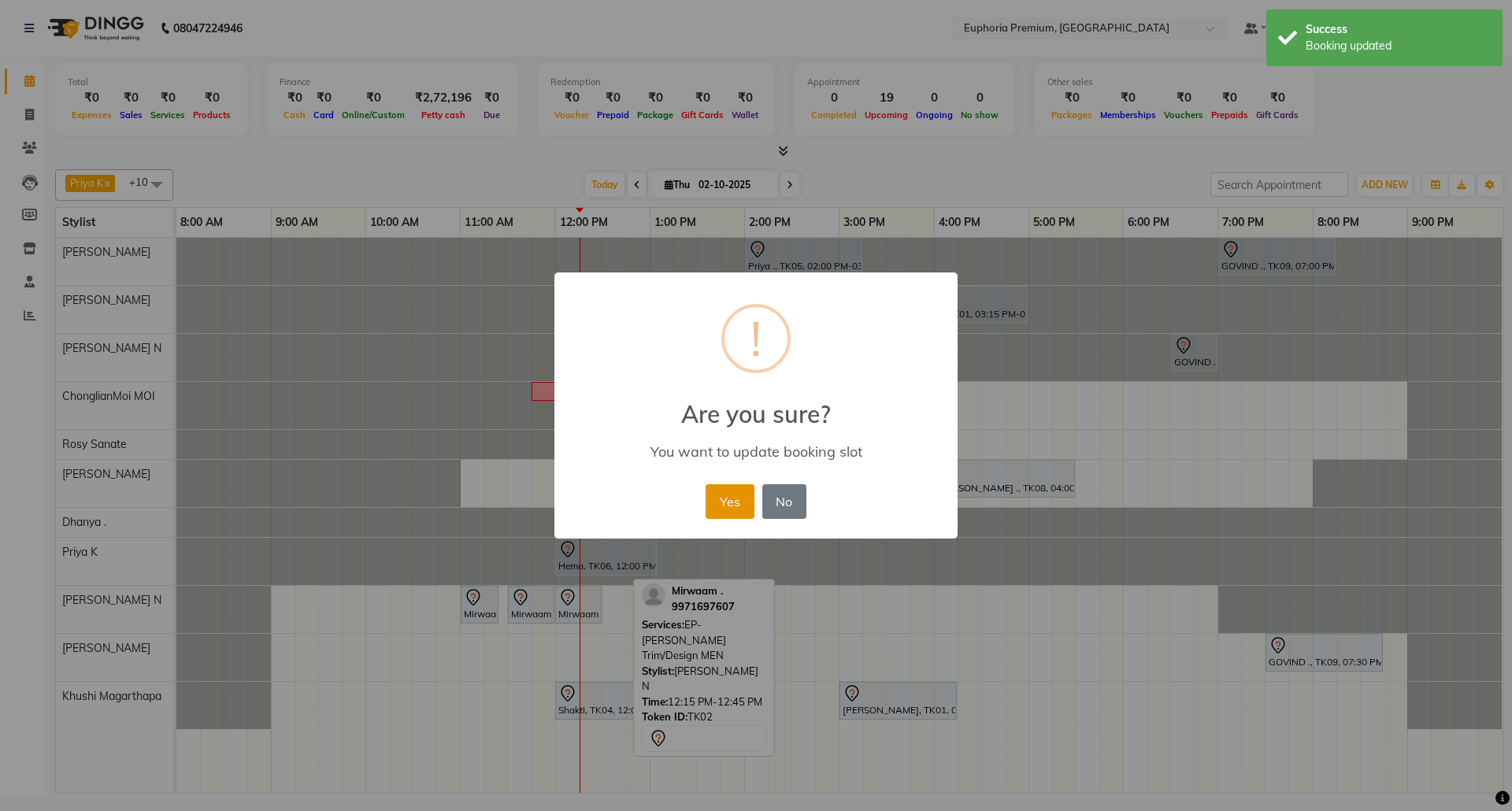
click at [720, 499] on button "Yes" at bounding box center [729, 501] width 48 height 34
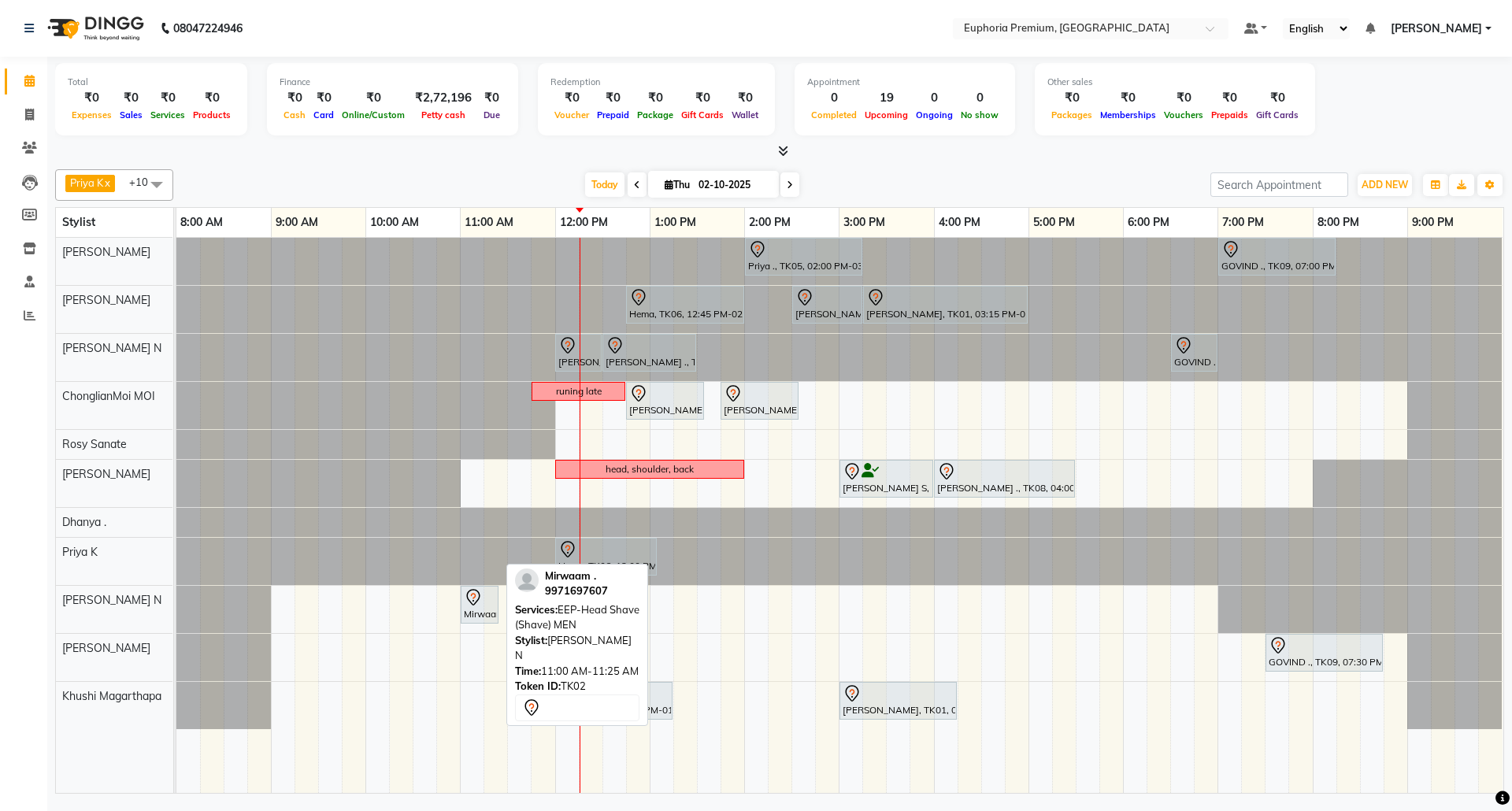
click at [487, 607] on div at bounding box center [480, 597] width 31 height 19
click at [481, 602] on icon at bounding box center [473, 597] width 19 height 19
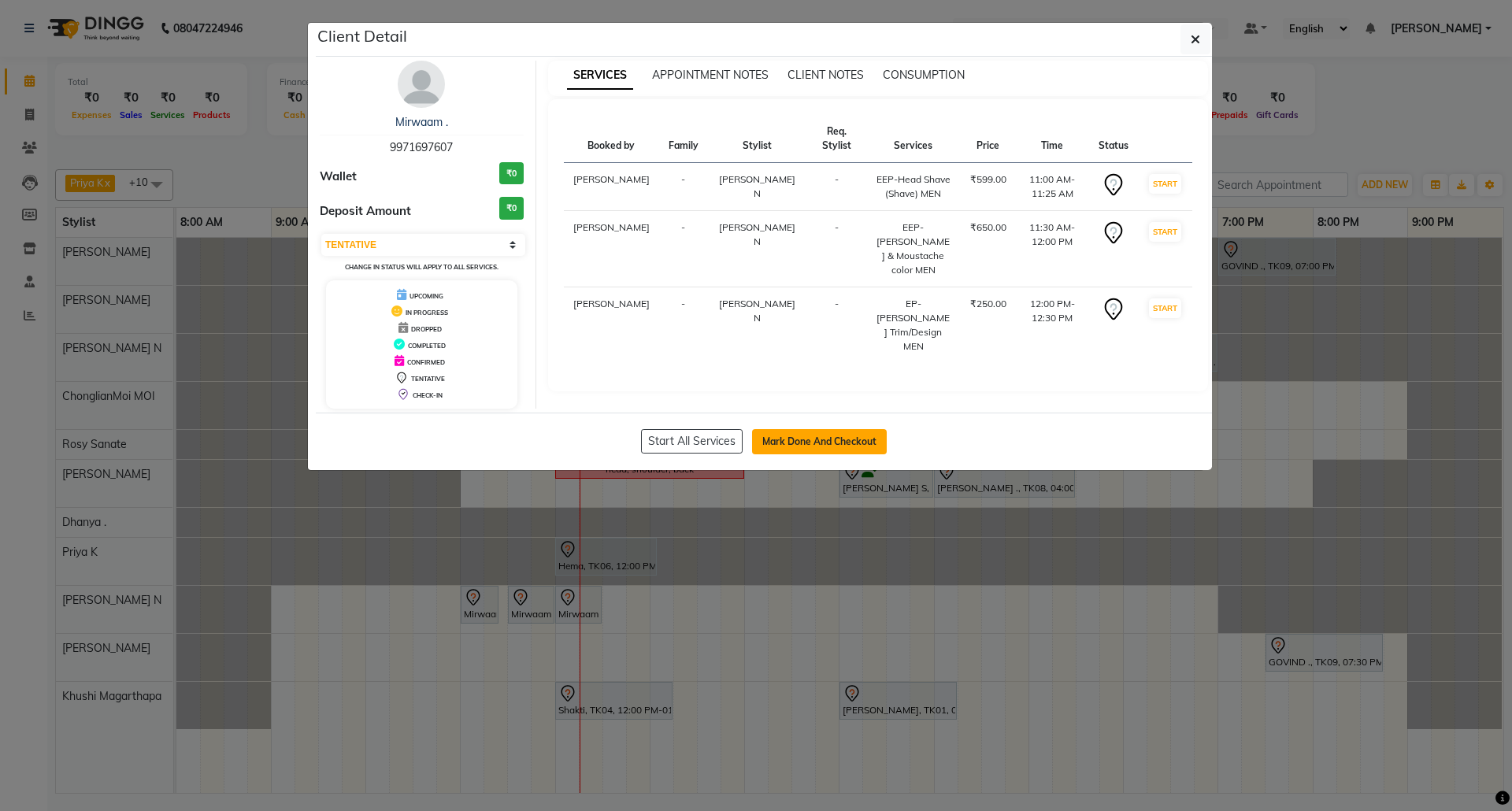
click at [838, 432] on button "Mark Done And Checkout" at bounding box center [818, 441] width 134 height 25
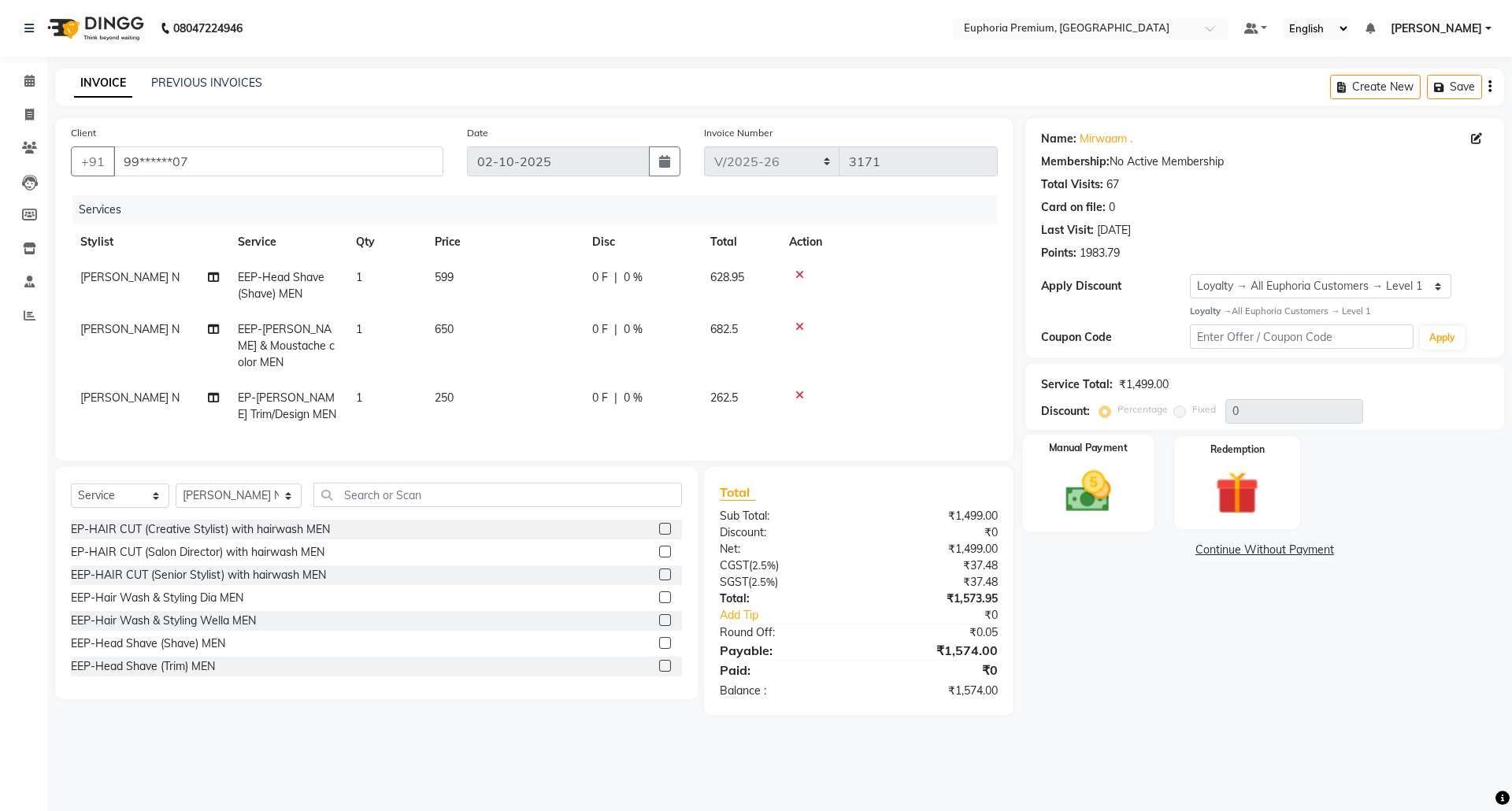
click at [1103, 482] on img at bounding box center [1087, 490] width 74 height 52
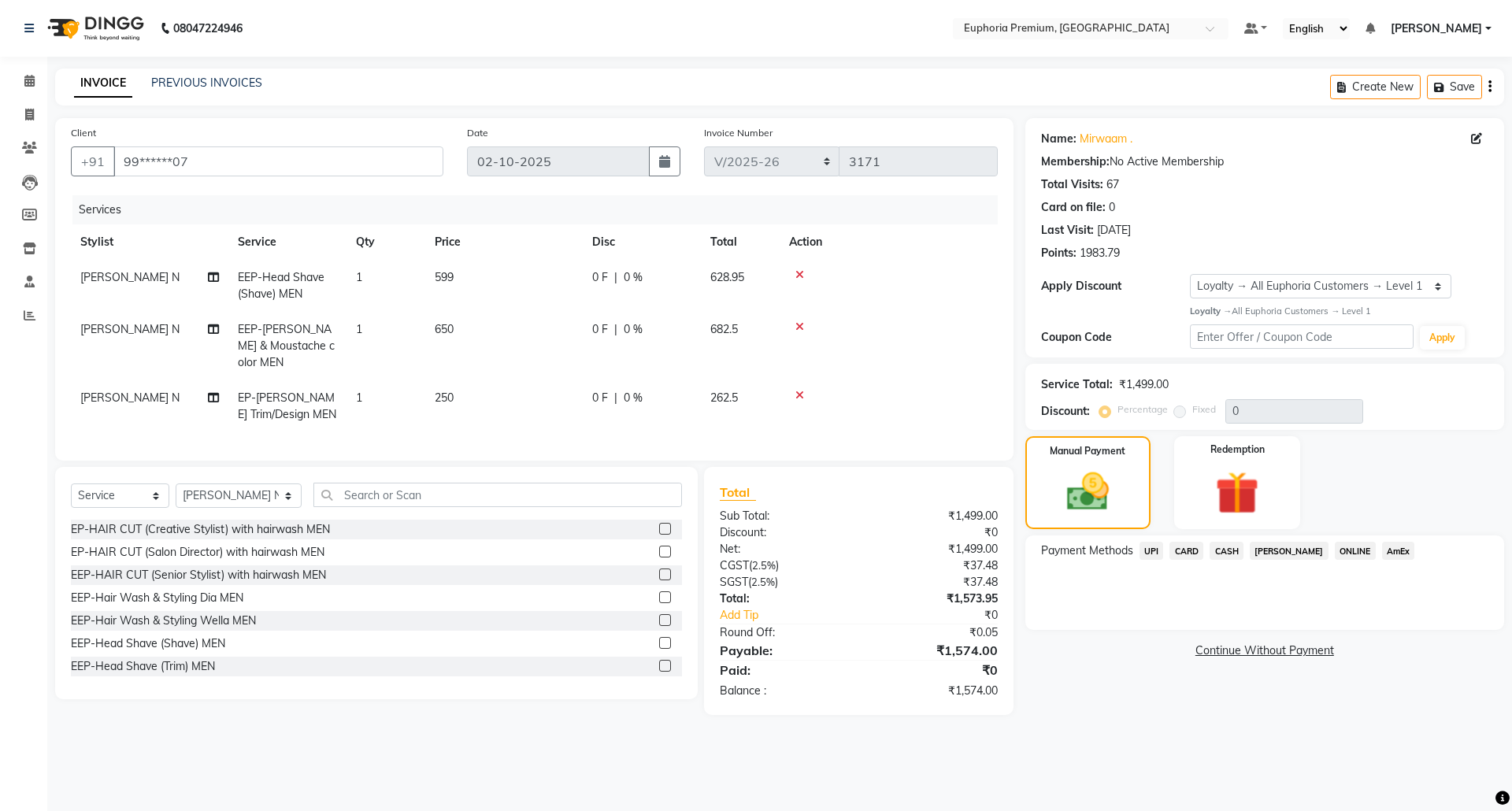
click at [1184, 548] on span "CARD" at bounding box center [1186, 550] width 34 height 18
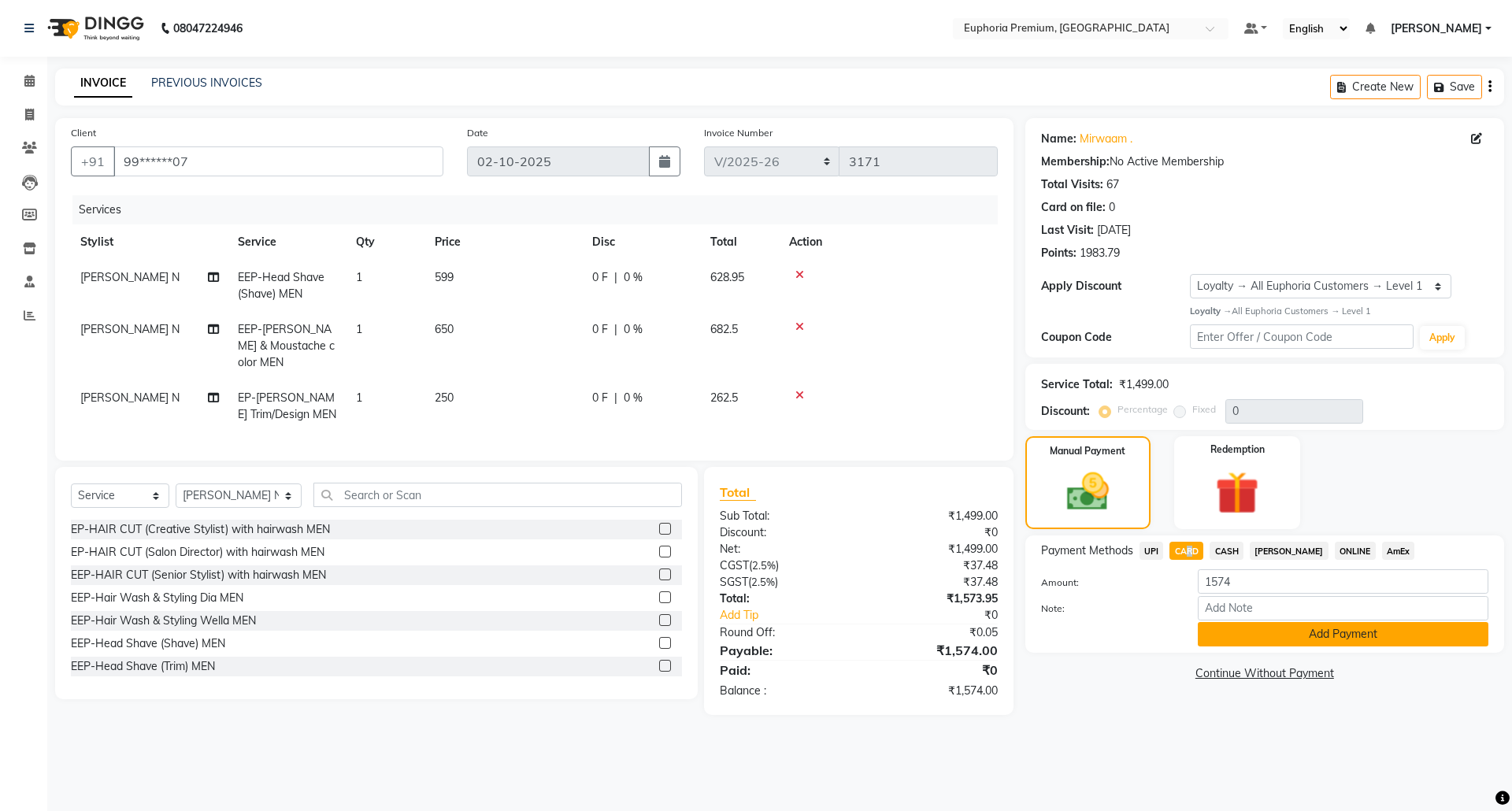
click at [1327, 632] on button "Add Payment" at bounding box center [1343, 634] width 290 height 25
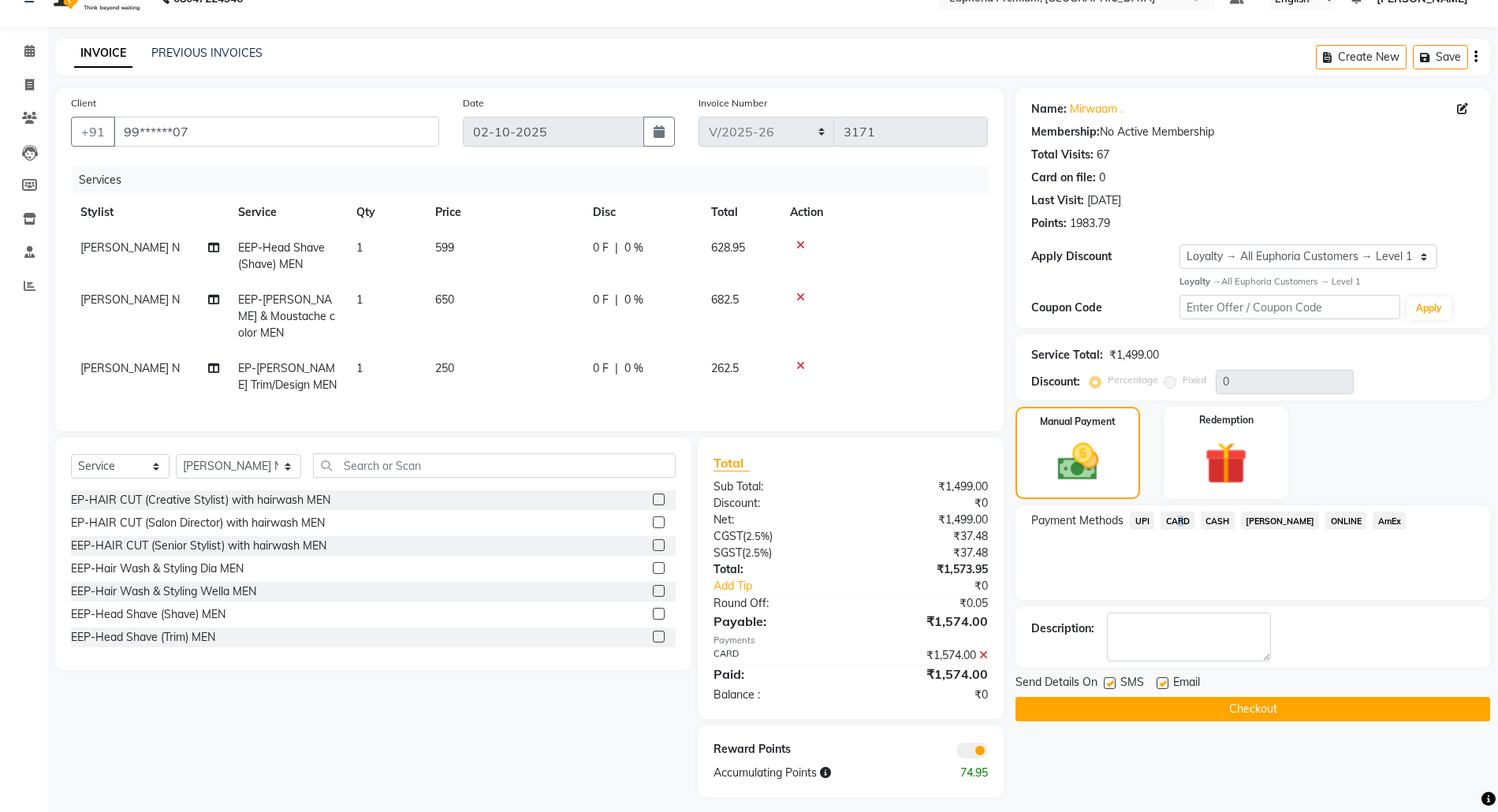
scroll to position [36, 0]
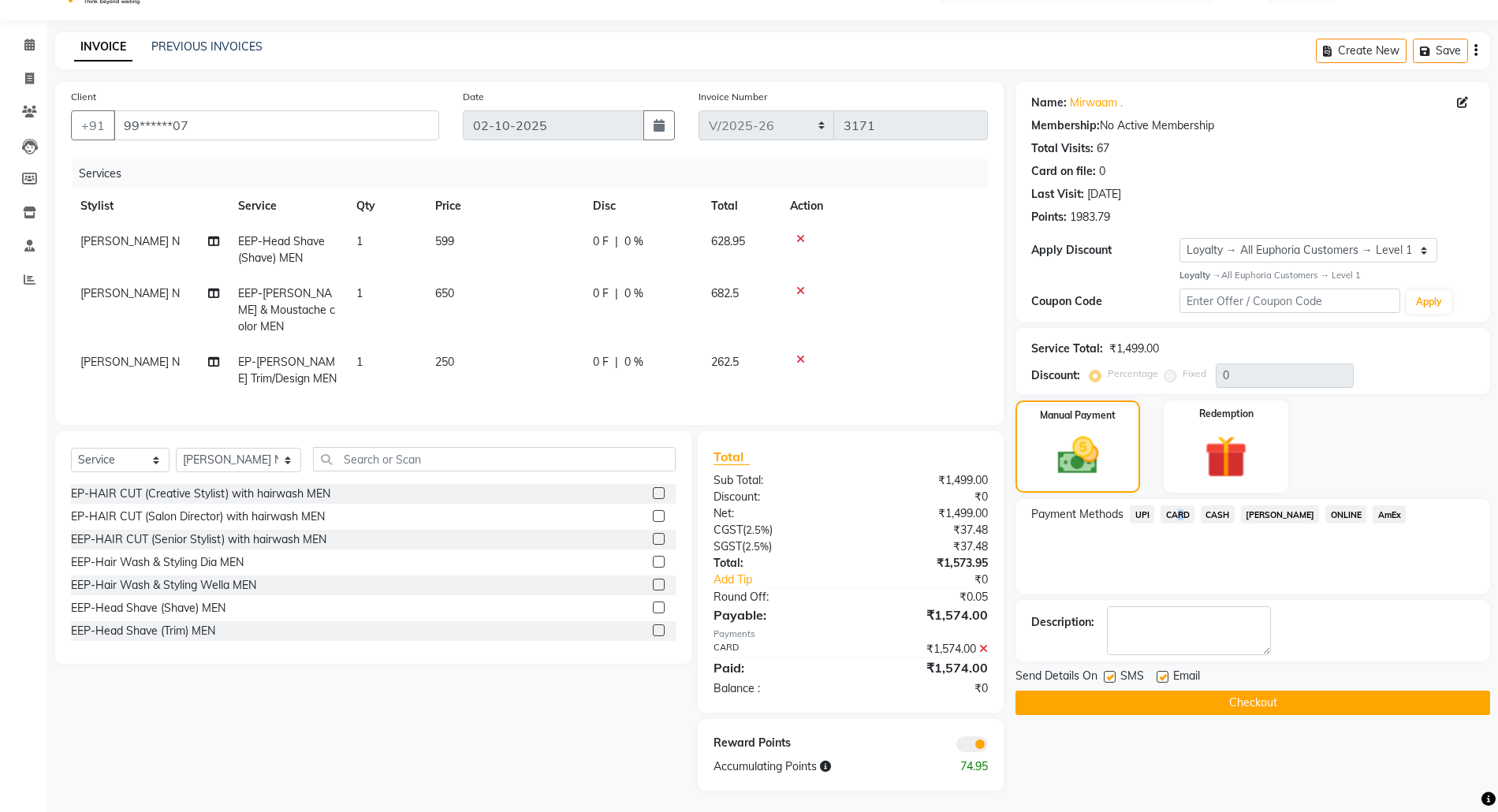
click at [1231, 698] on button "Checkout" at bounding box center [1252, 702] width 474 height 25
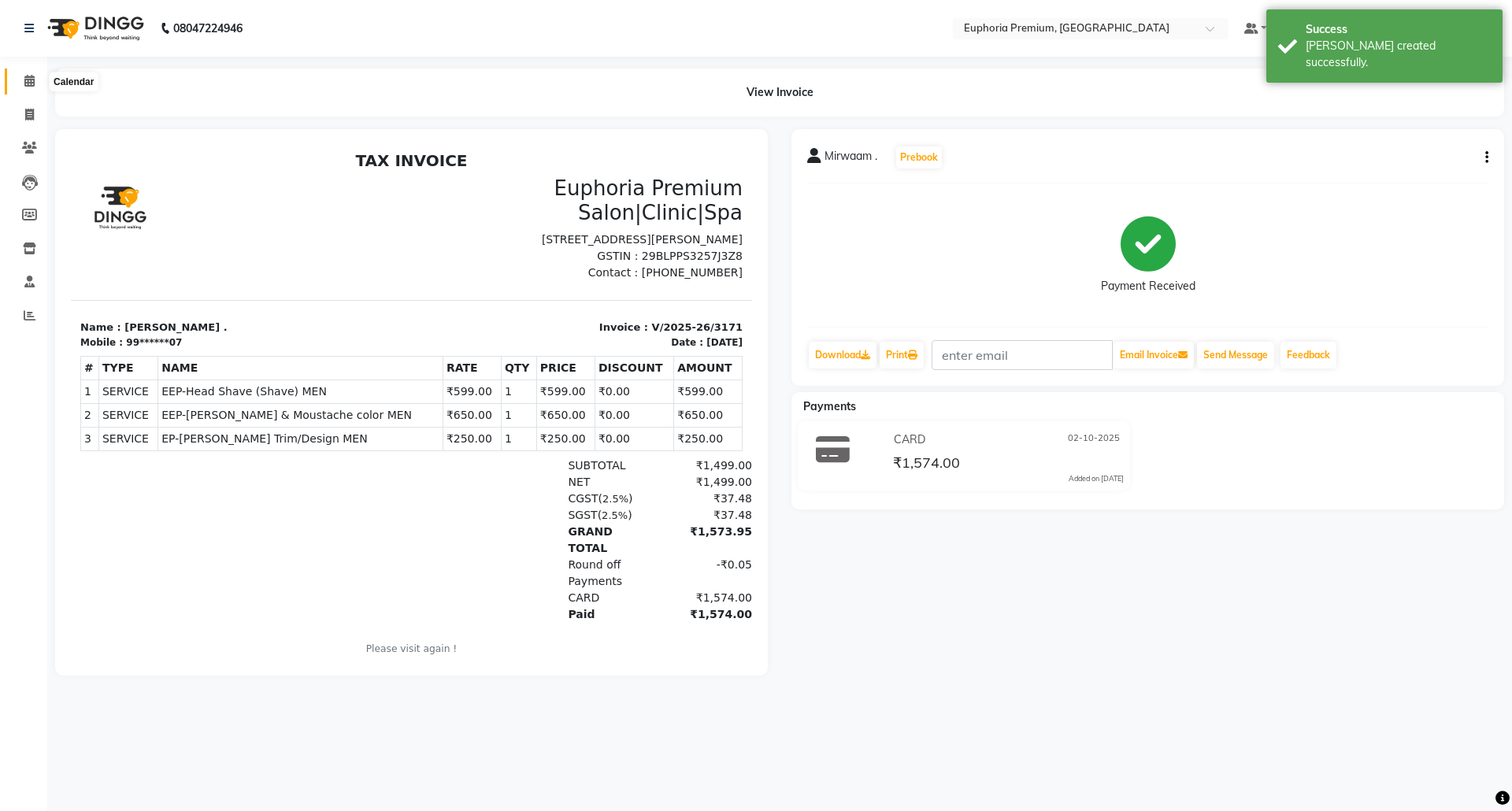
click at [26, 82] on icon at bounding box center [29, 80] width 10 height 12
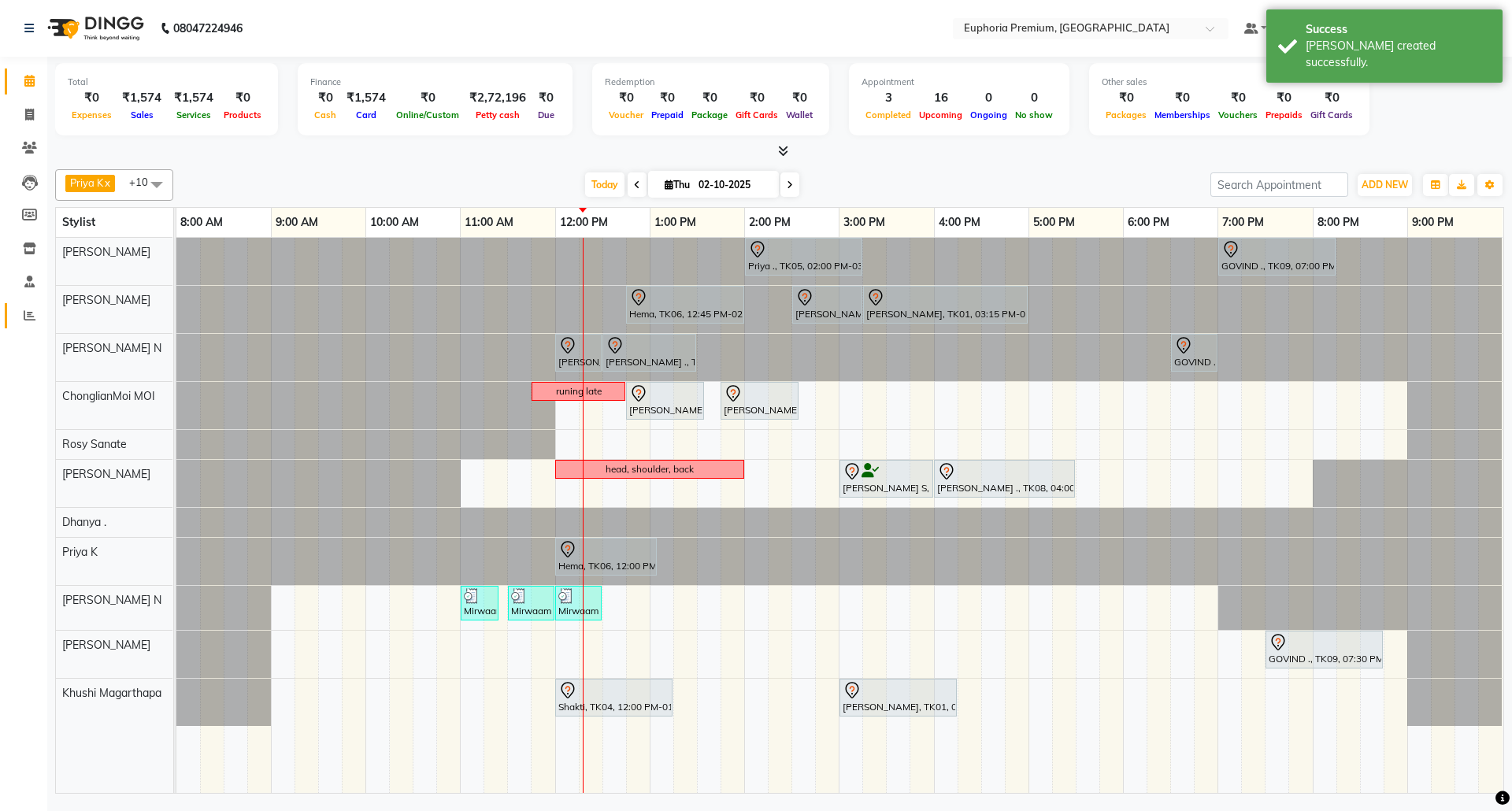
click at [28, 303] on link "Reports" at bounding box center [24, 316] width 38 height 25
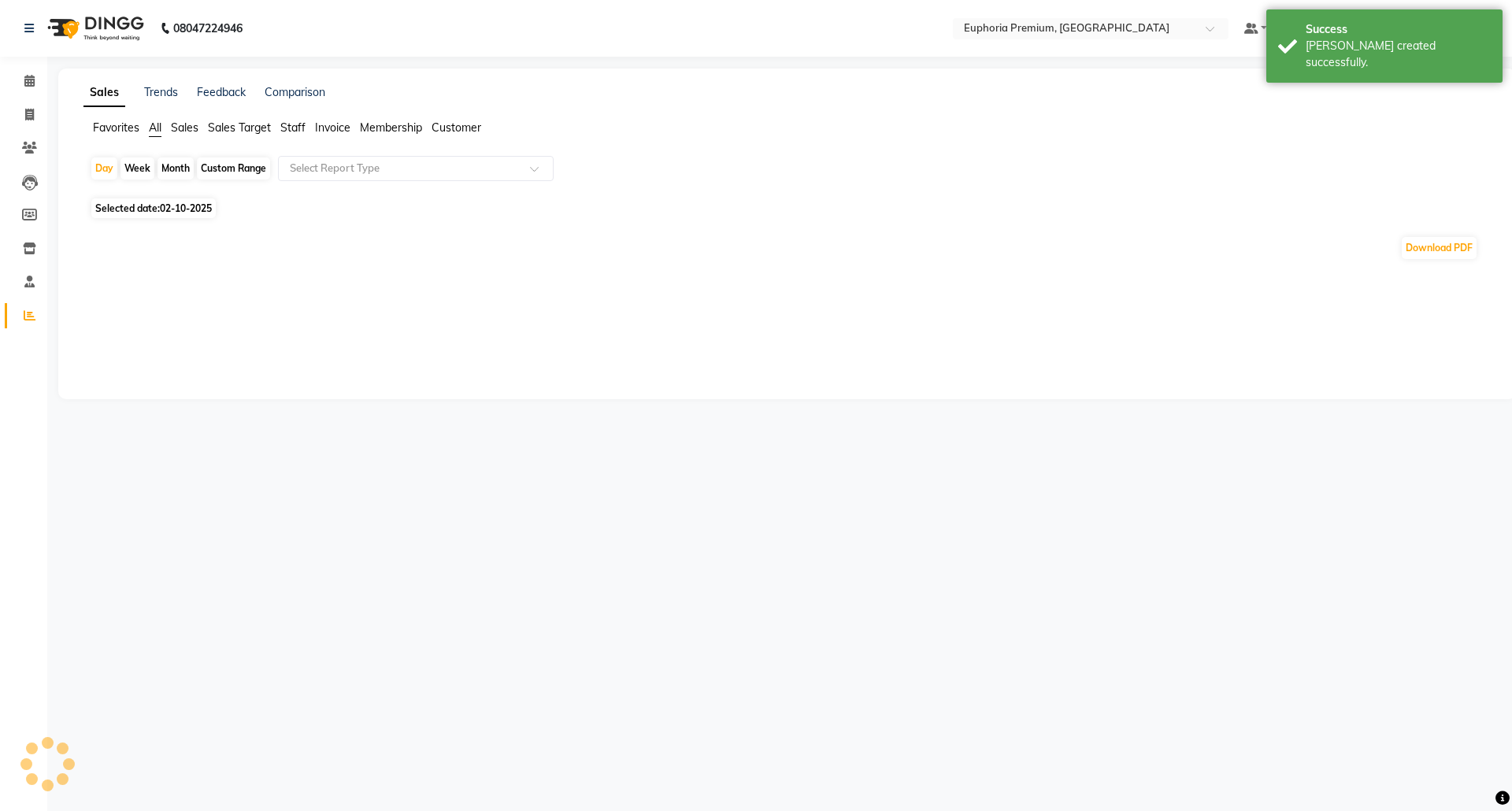
click at [190, 127] on span "Sales" at bounding box center [184, 127] width 27 height 14
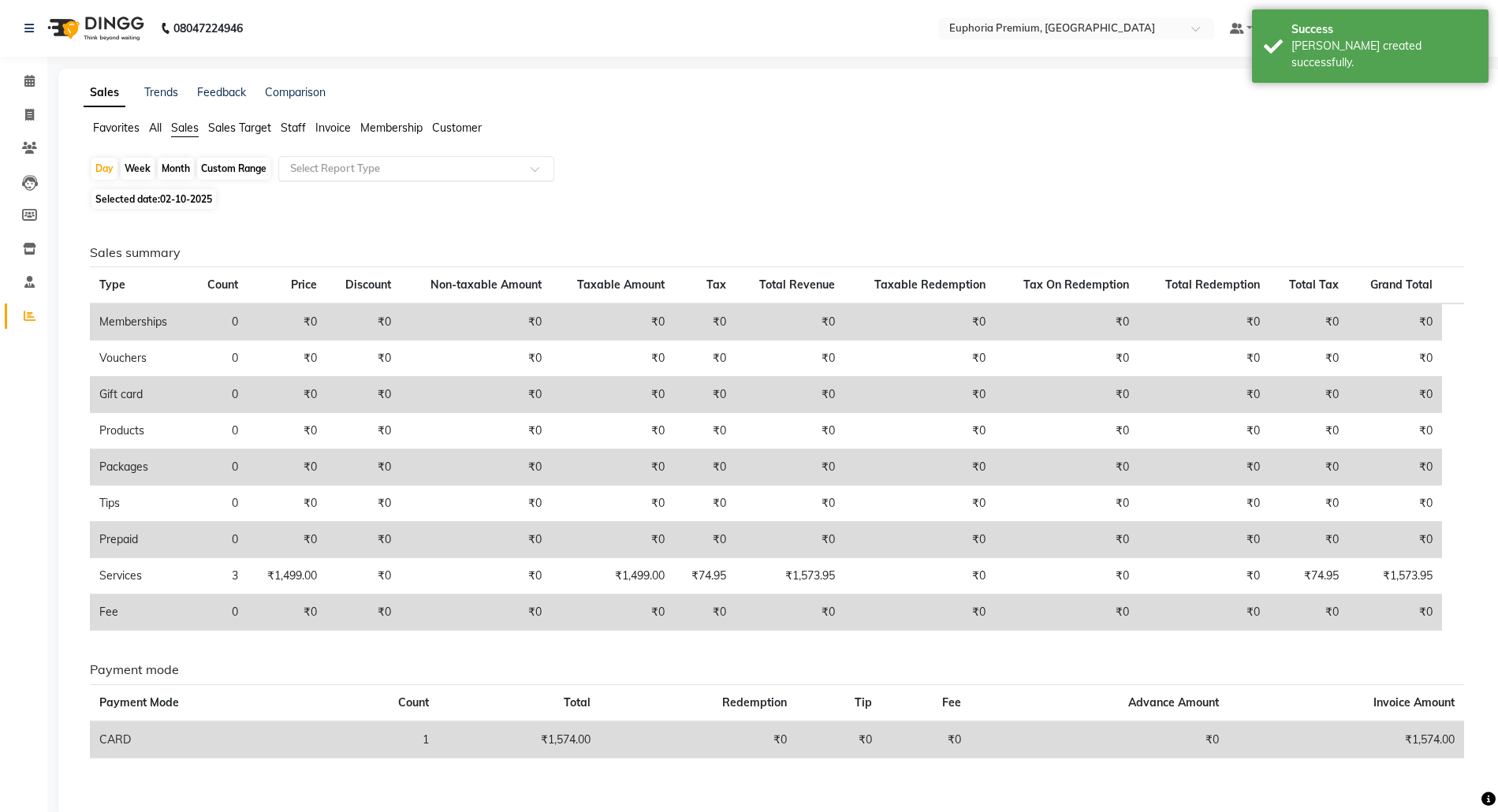
click at [339, 174] on input "text" at bounding box center [400, 169] width 227 height 16
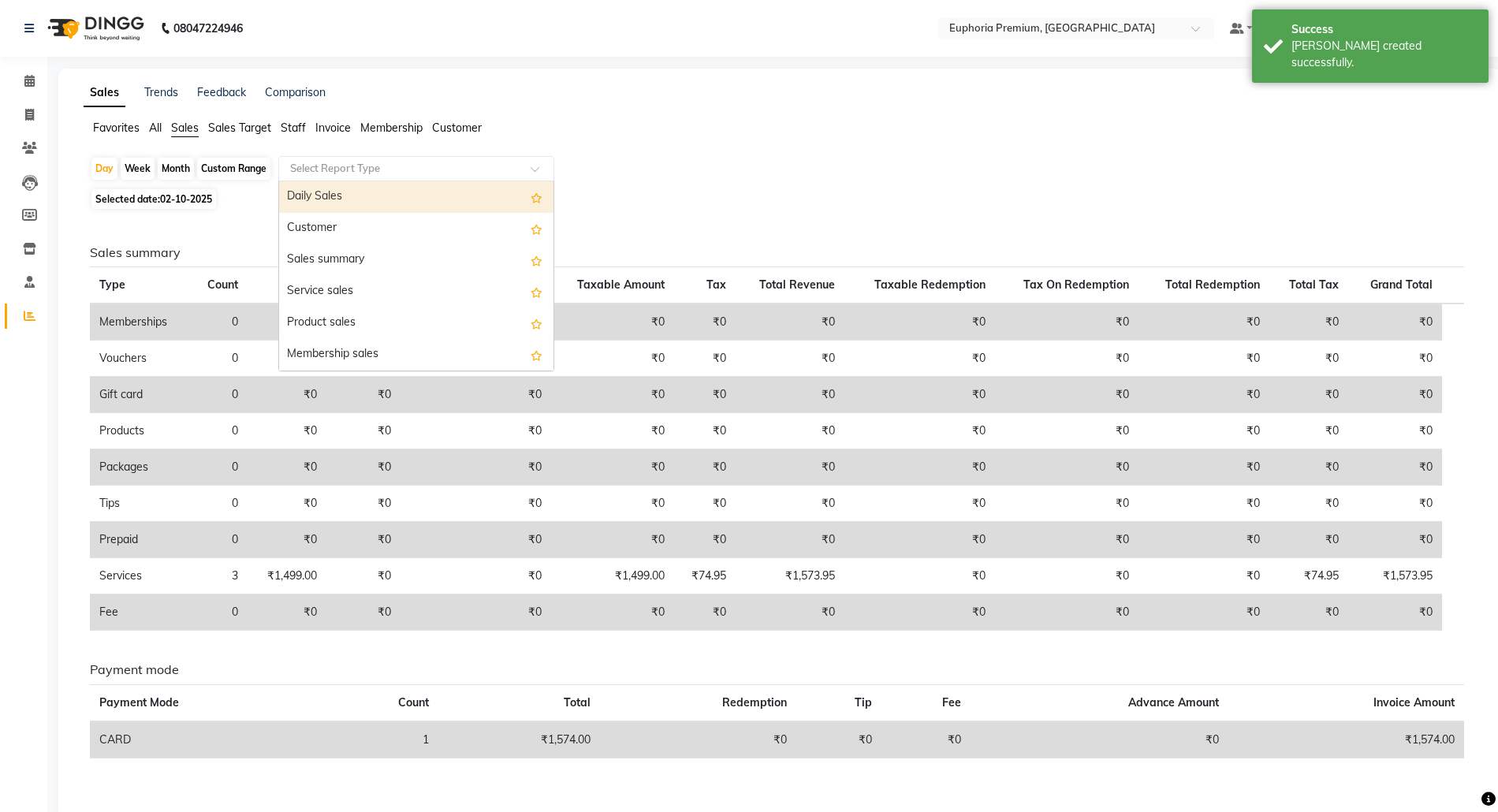
click at [365, 193] on div "Daily Sales" at bounding box center [416, 197] width 274 height 31
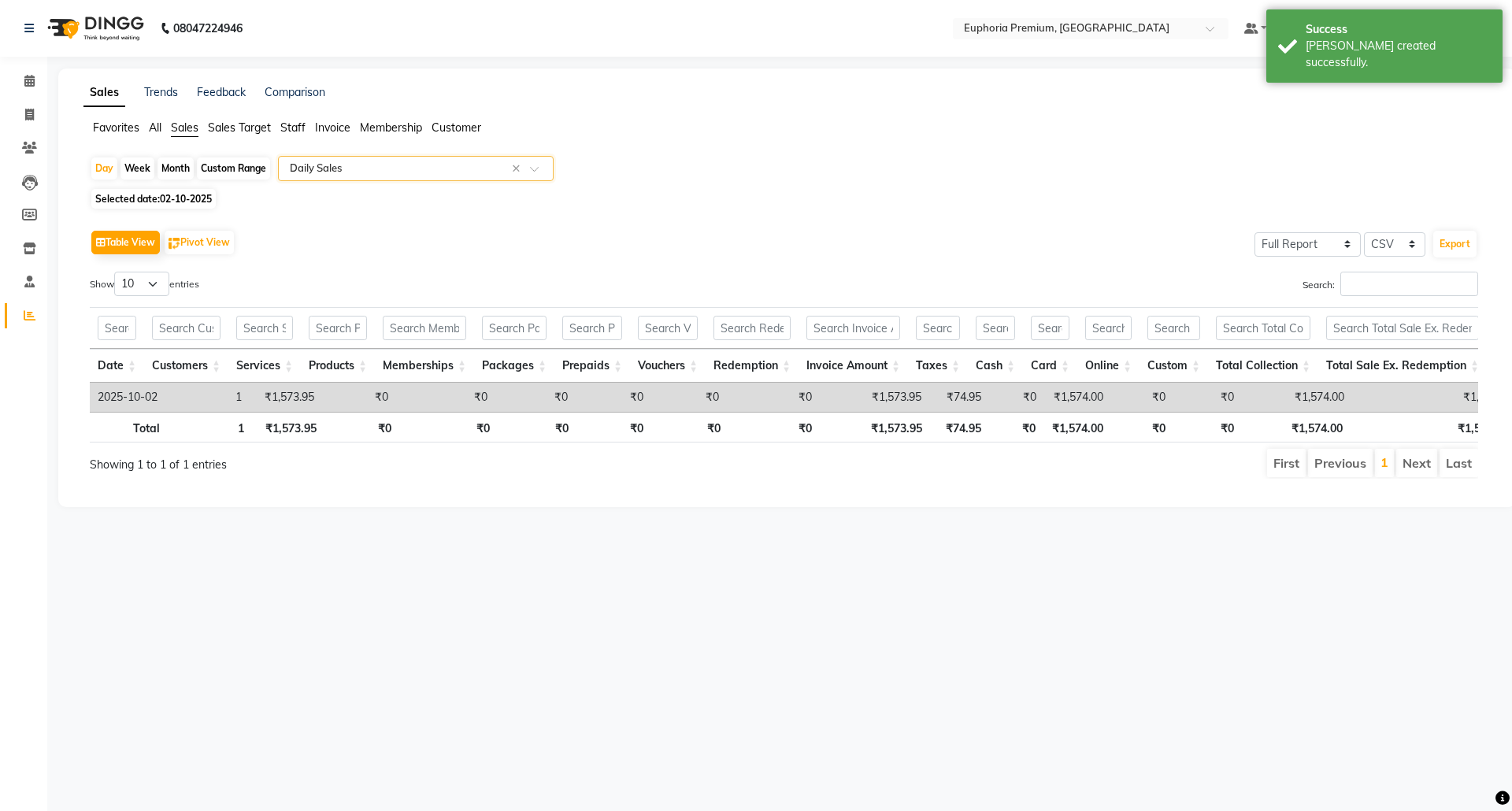
click at [187, 193] on span "02-10-2025" at bounding box center [185, 199] width 52 height 12
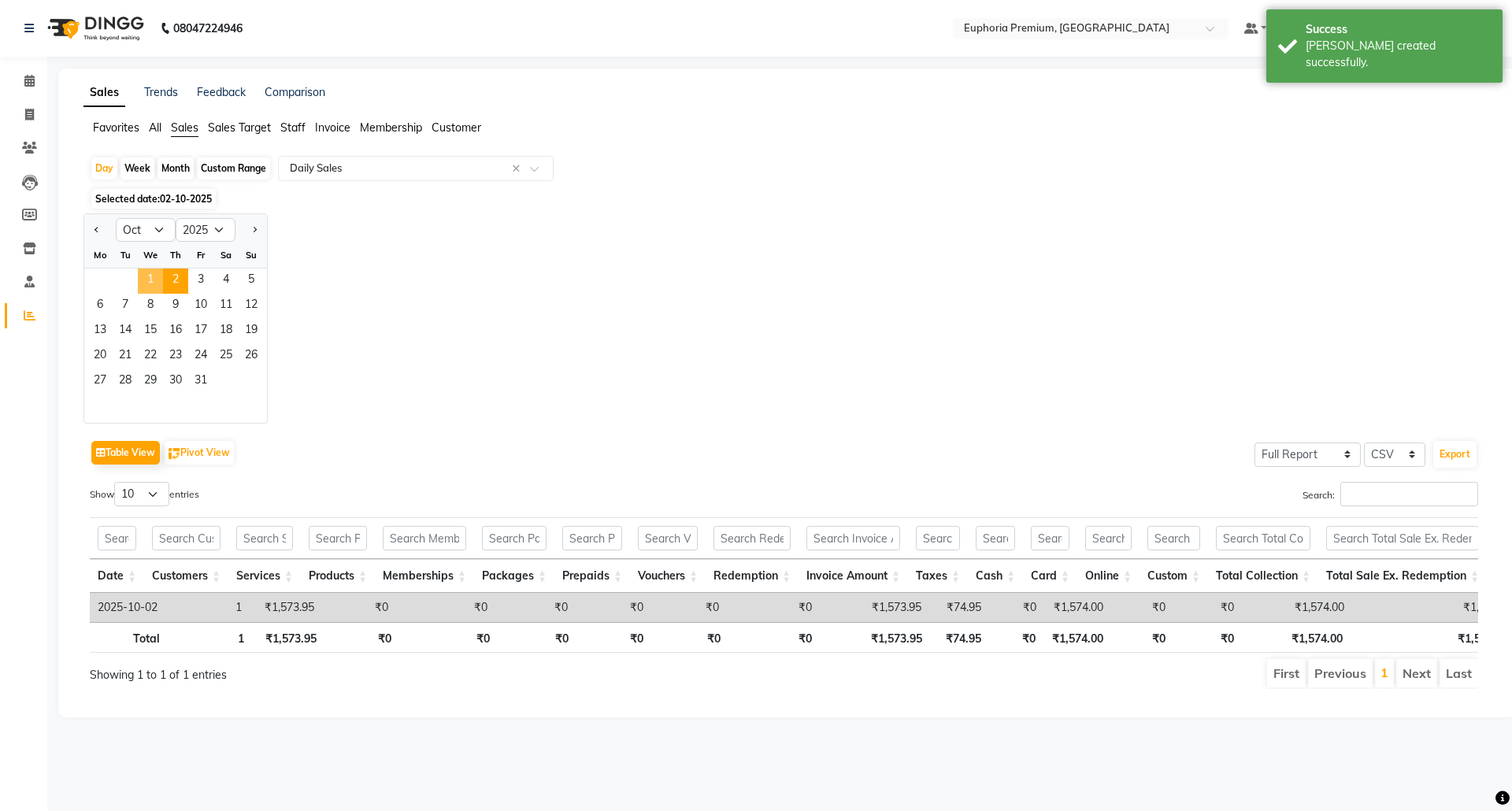
click at [153, 280] on span "1" at bounding box center [150, 281] width 26 height 25
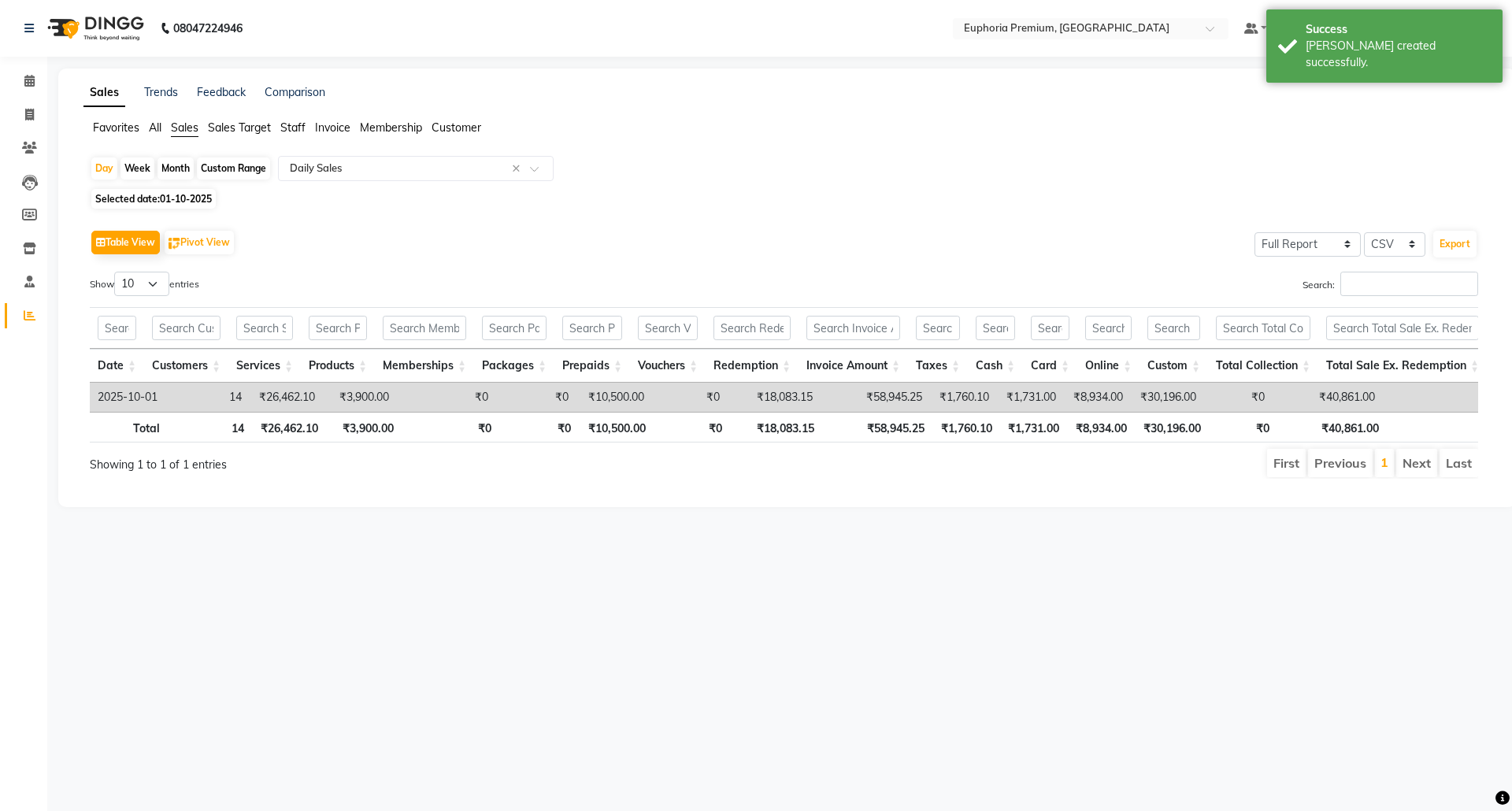
scroll to position [0, 180]
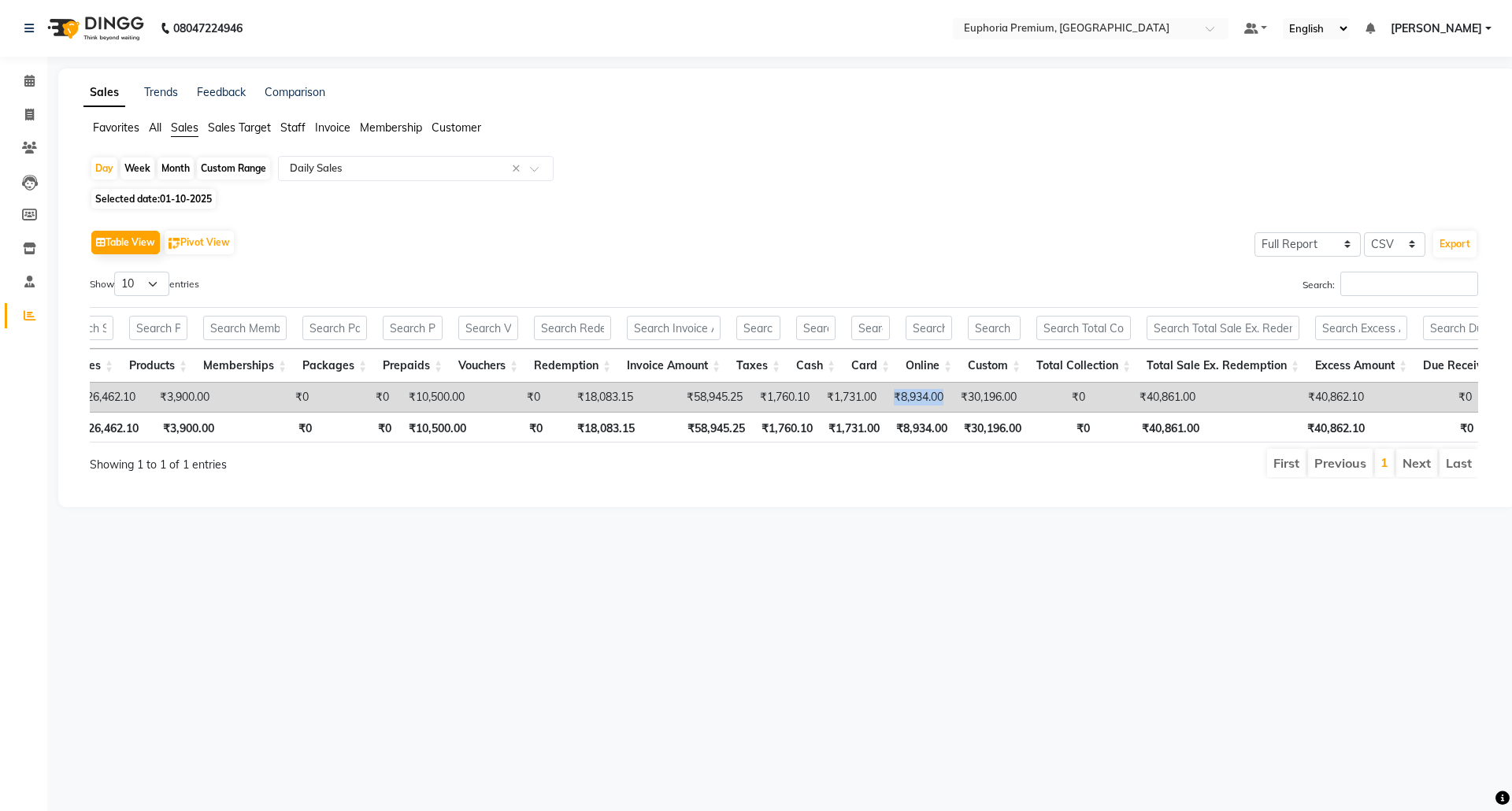
drag, startPoint x: 950, startPoint y: 398, endPoint x: 893, endPoint y: 405, distance: 57.4
click at [893, 405] on td "₹8,934.00" at bounding box center [917, 397] width 67 height 29
click at [26, 80] on icon at bounding box center [29, 80] width 10 height 12
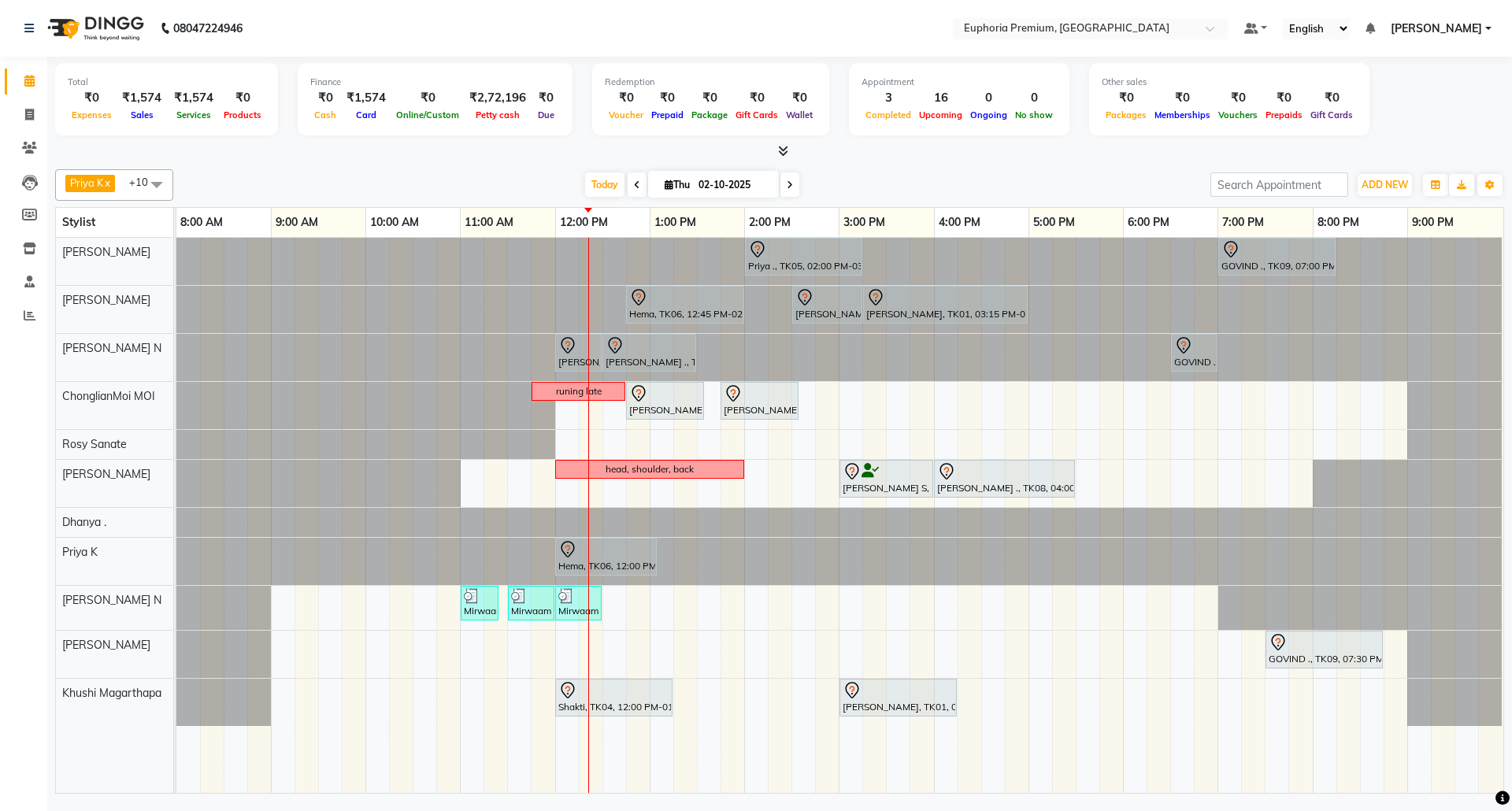
click at [634, 189] on icon at bounding box center [637, 185] width 6 height 10
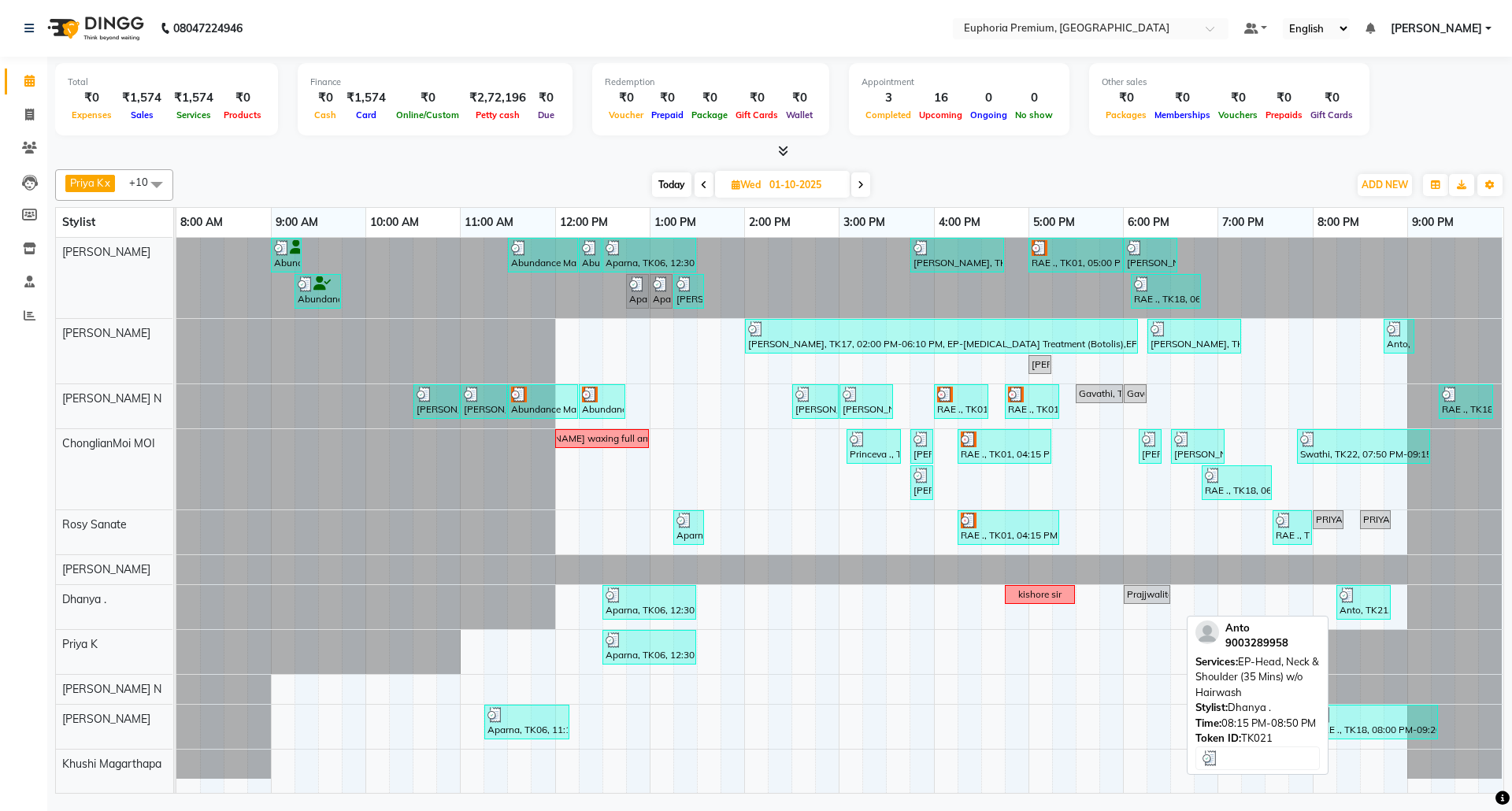
click at [1364, 608] on div "Anto, TK21, 08:15 PM-08:50 PM, EP-Head, Neck & Shoulder (35 Mins) w/o Hairwash" at bounding box center [1364, 602] width 51 height 29
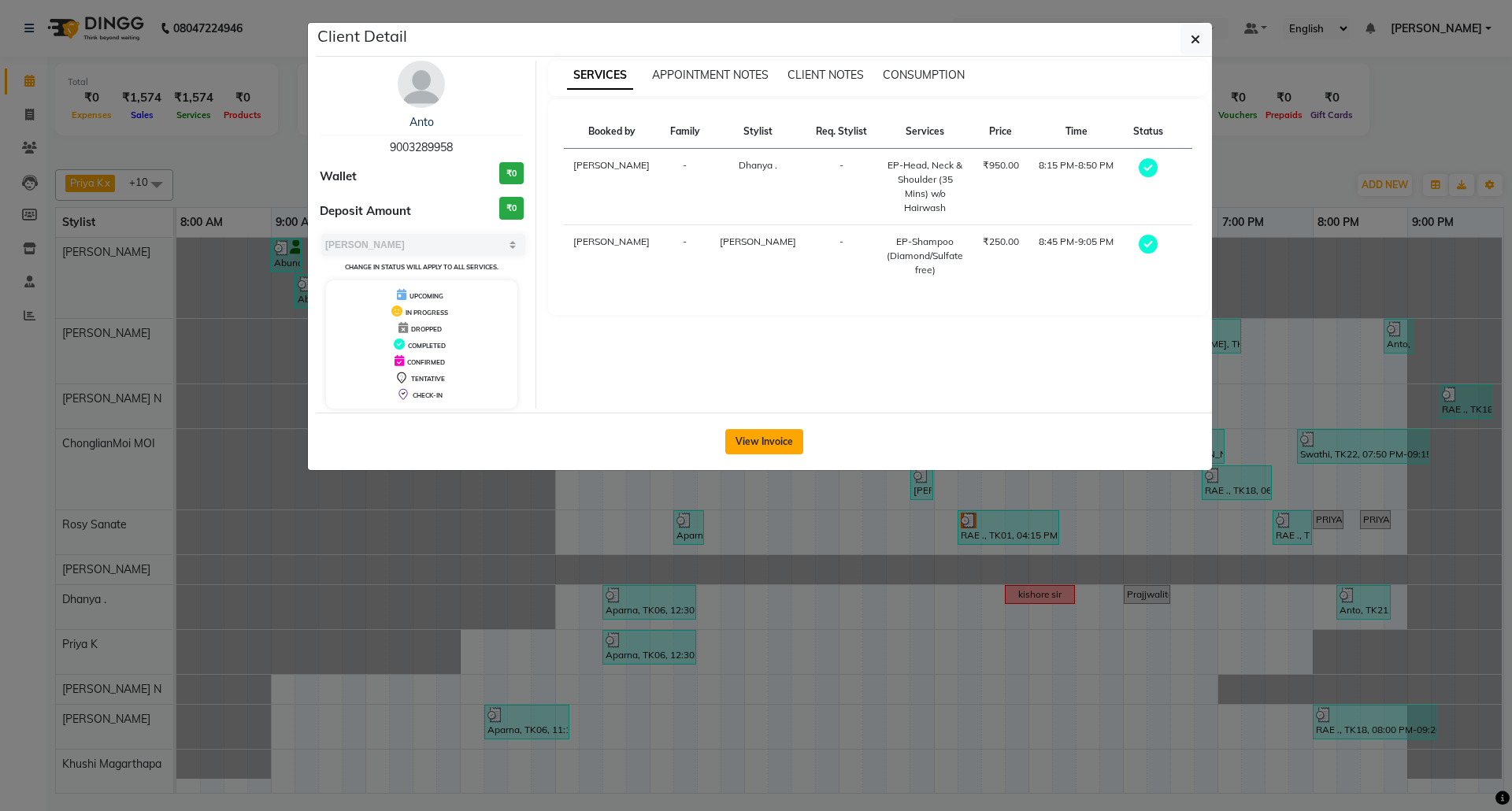
click at [760, 434] on button "View Invoice" at bounding box center [763, 441] width 78 height 25
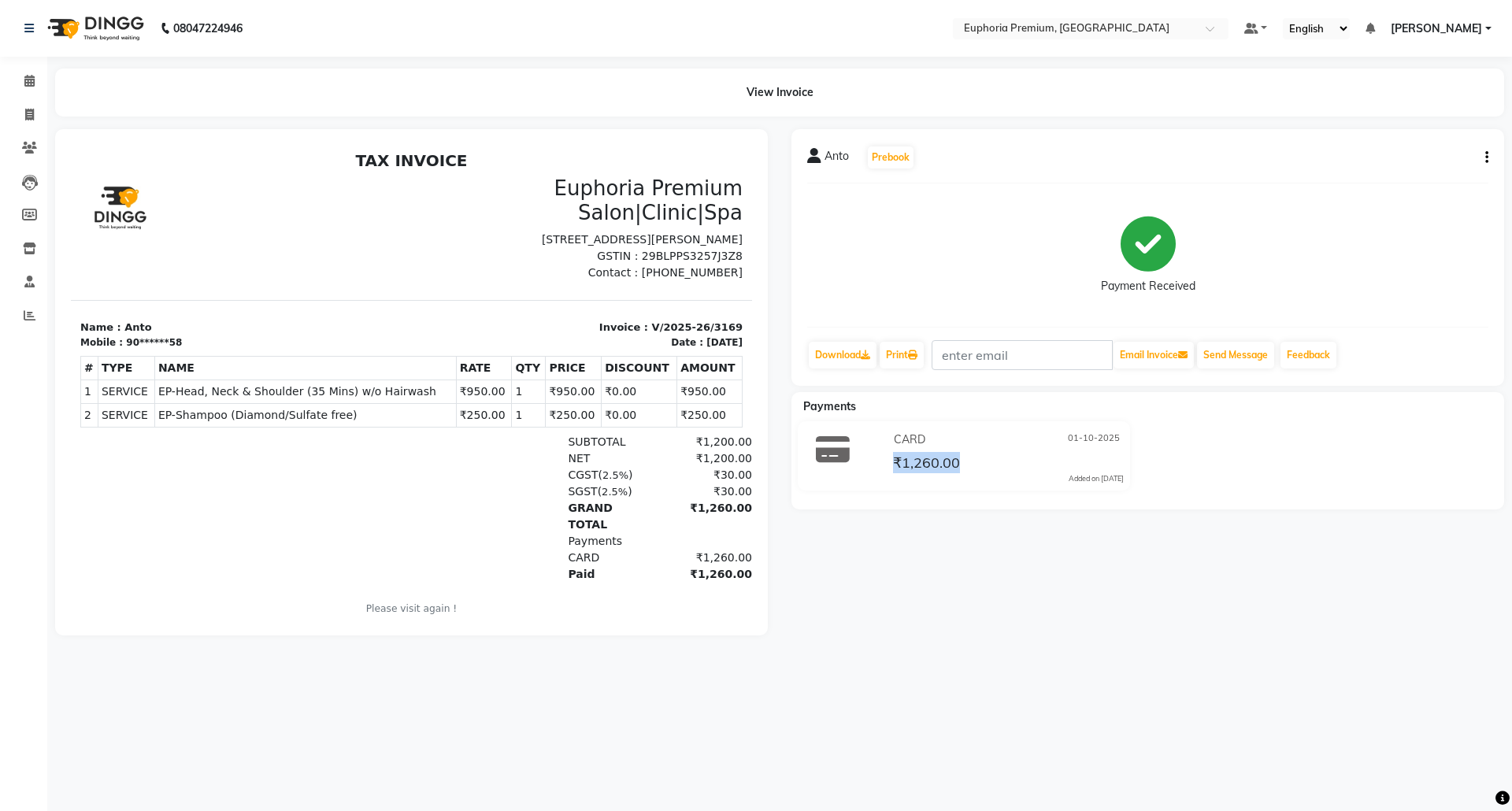
drag, startPoint x: 967, startPoint y: 461, endPoint x: 879, endPoint y: 473, distance: 88.8
click at [879, 473] on div "CARD [DATE] ₹1,260.00 Added on [DATE]" at bounding box center [1007, 456] width 257 height 57
click at [36, 74] on span at bounding box center [29, 81] width 27 height 18
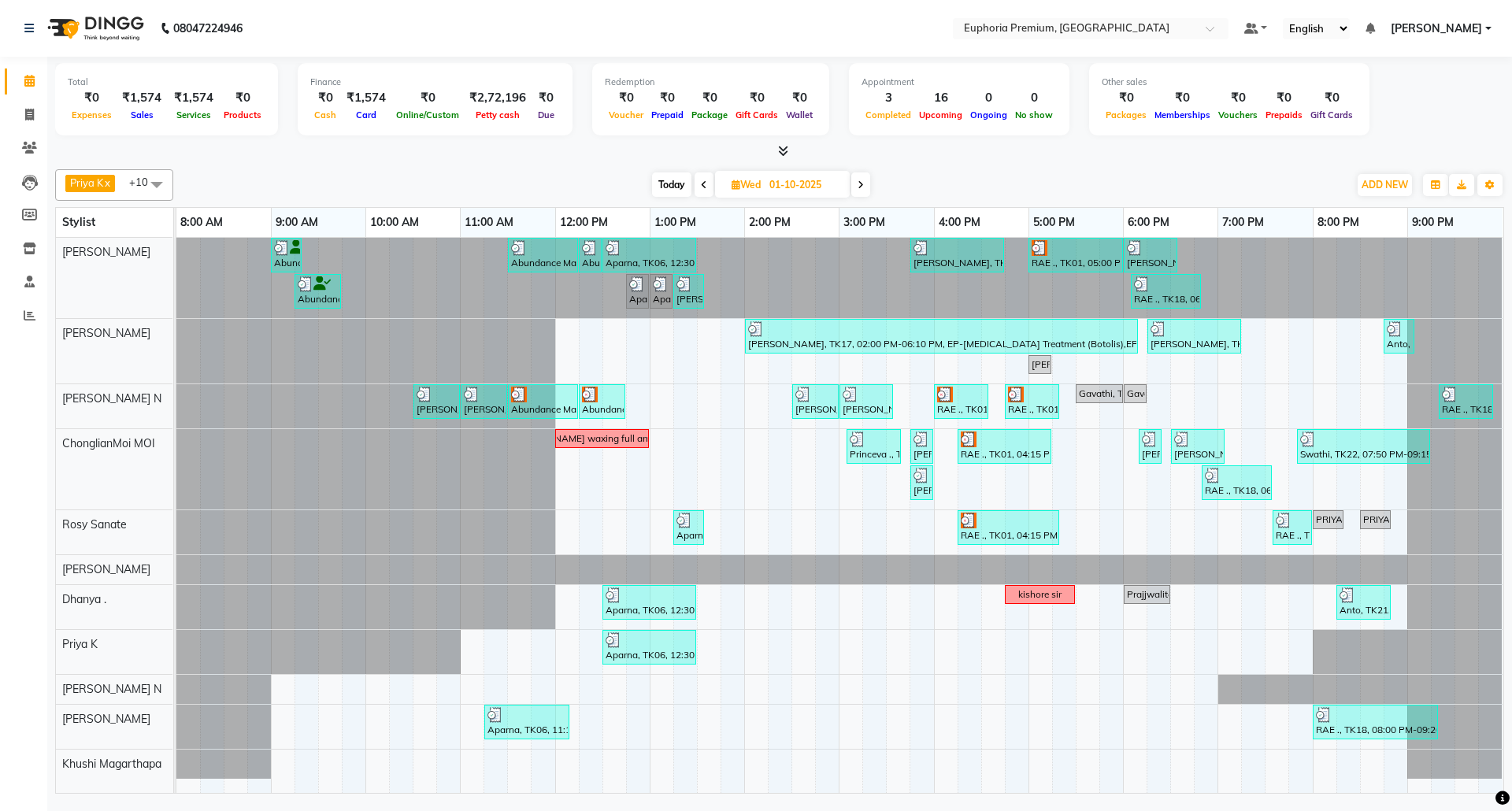
click at [658, 193] on span "Today" at bounding box center [672, 184] width 39 height 25
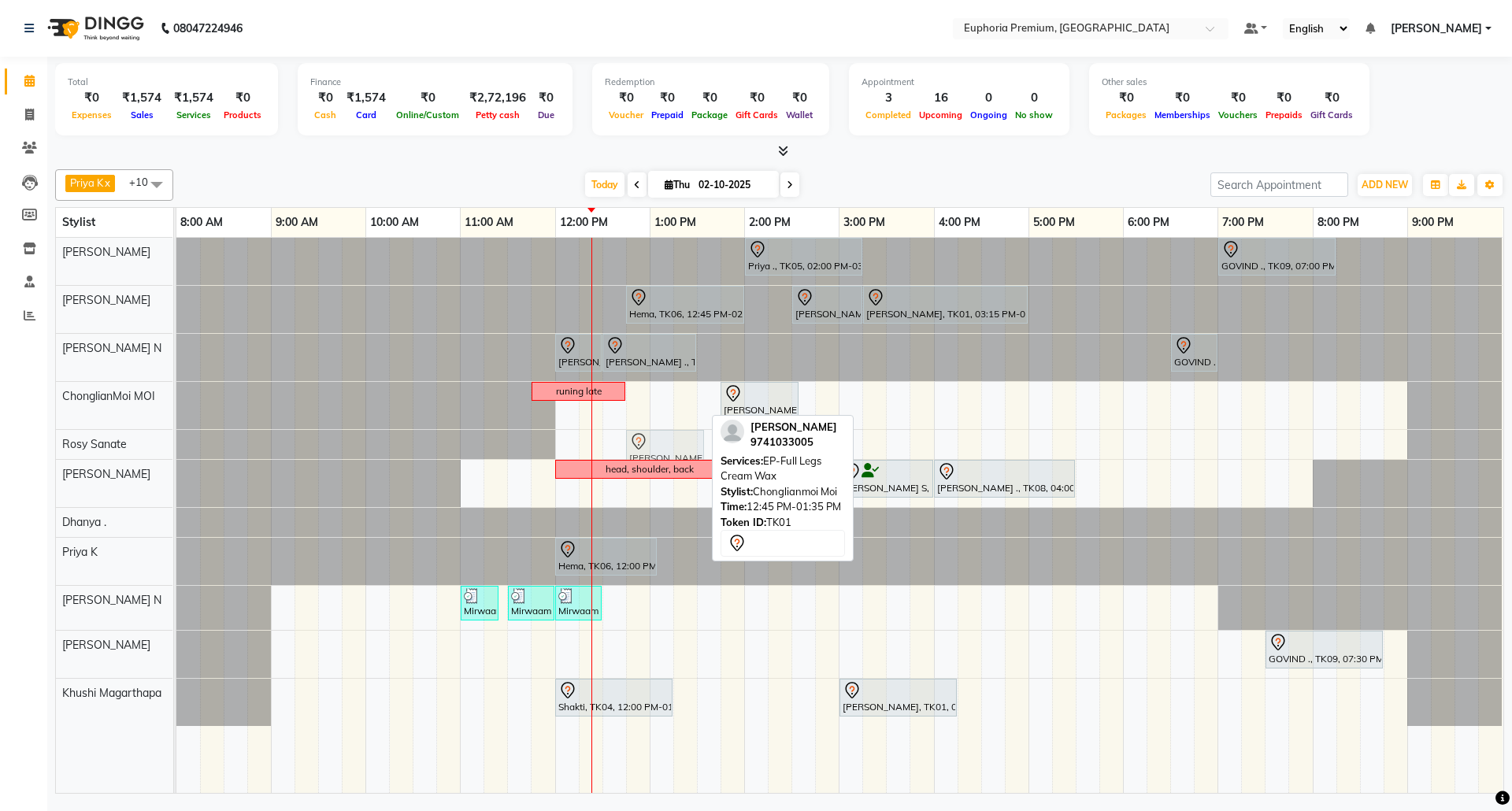
drag, startPoint x: 656, startPoint y: 401, endPoint x: 653, endPoint y: 431, distance: 30.1
click at [653, 432] on tbody "Priya ., TK05, 02:00 PM-03:15 PM, EP-Full Body Catridge Wax GOVIND ., TK09, 07:…" at bounding box center [840, 482] width 1327 height 488
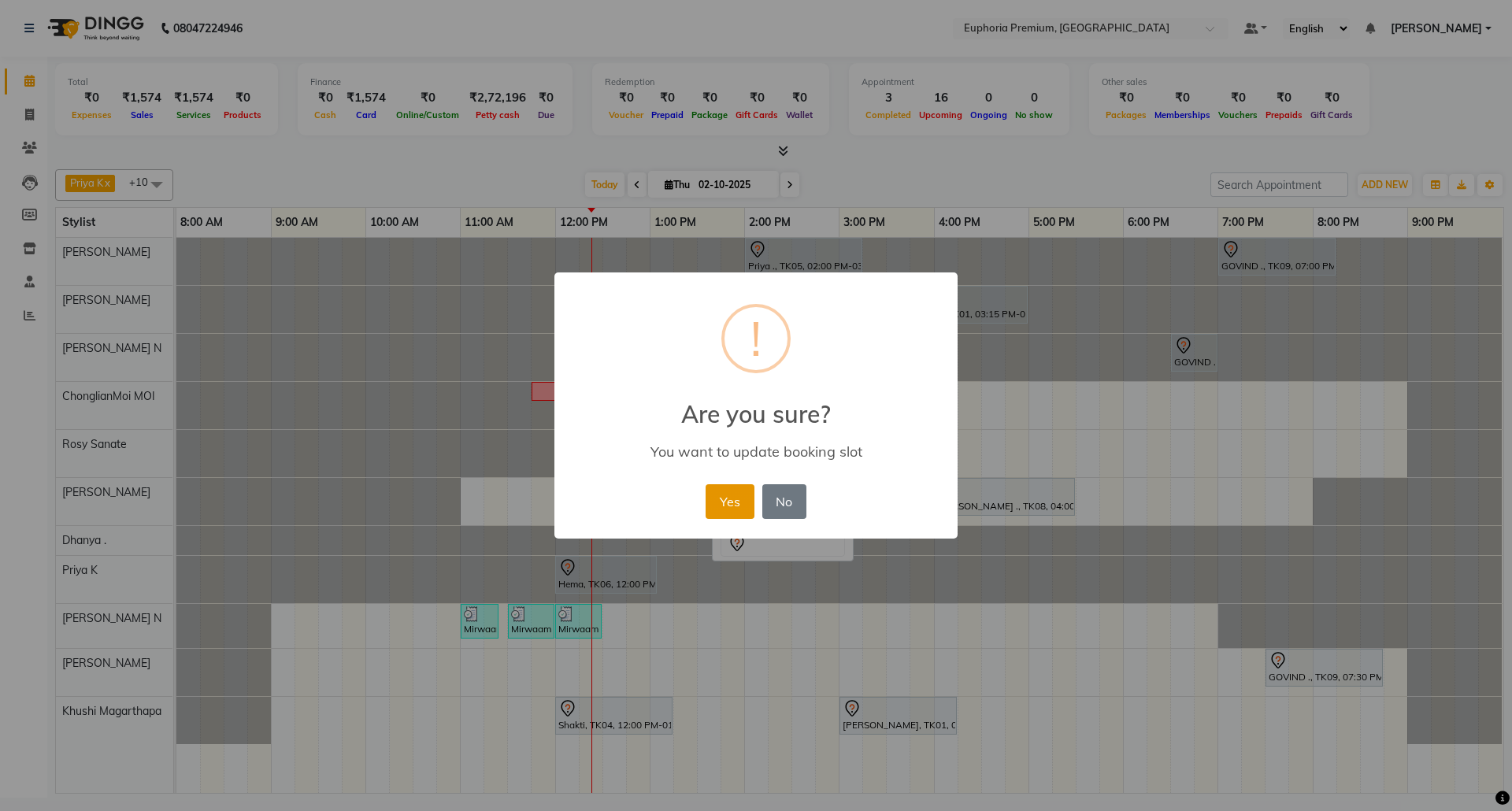
click at [708, 489] on button "Yes" at bounding box center [729, 501] width 48 height 34
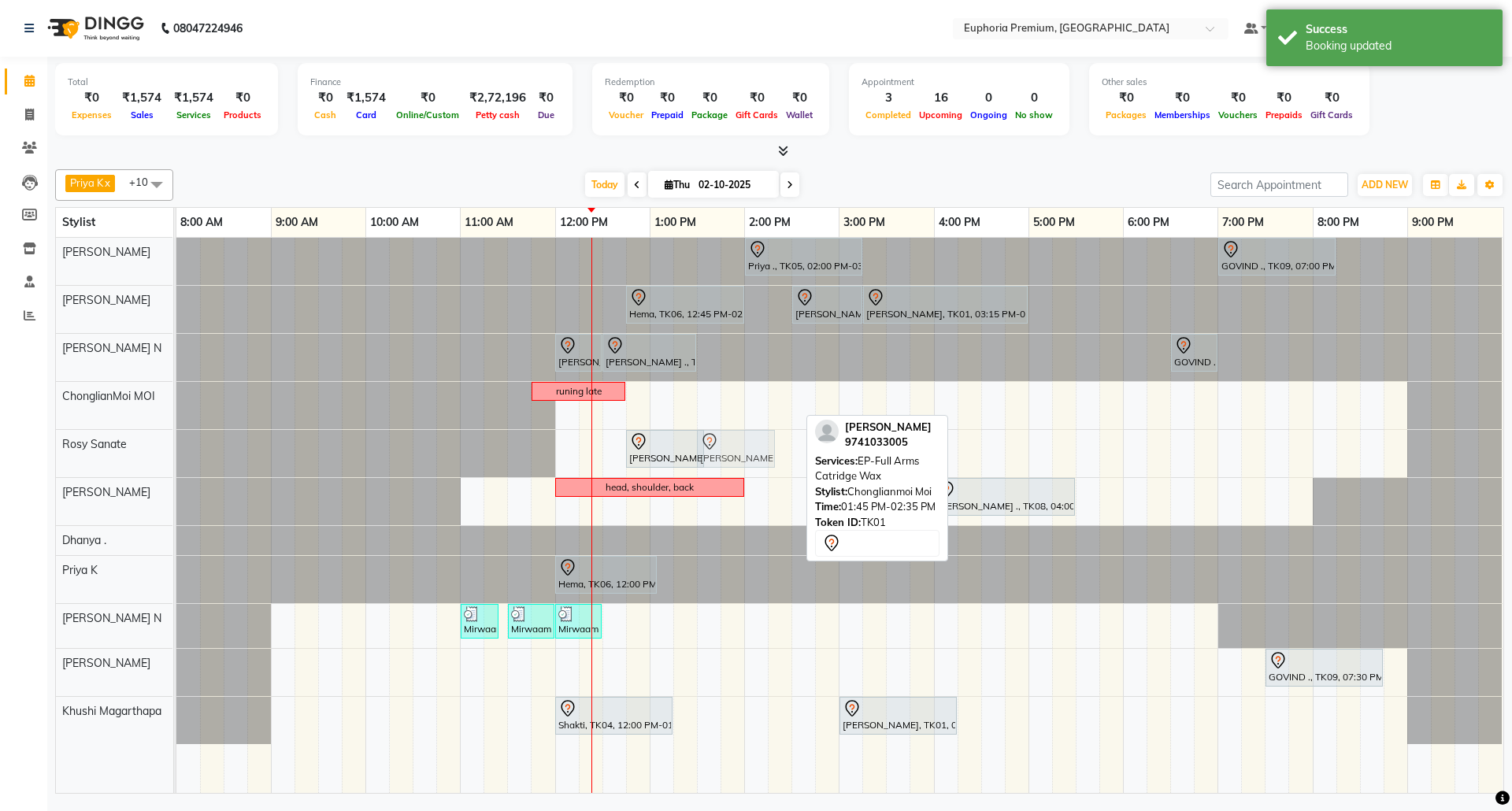
drag, startPoint x: 757, startPoint y: 413, endPoint x: 748, endPoint y: 441, distance: 29.4
click at [745, 447] on tbody "Priya ., TK05, 02:00 PM-03:15 PM, EP-Full Body Catridge Wax GOVIND ., TK09, 07:…" at bounding box center [840, 490] width 1327 height 506
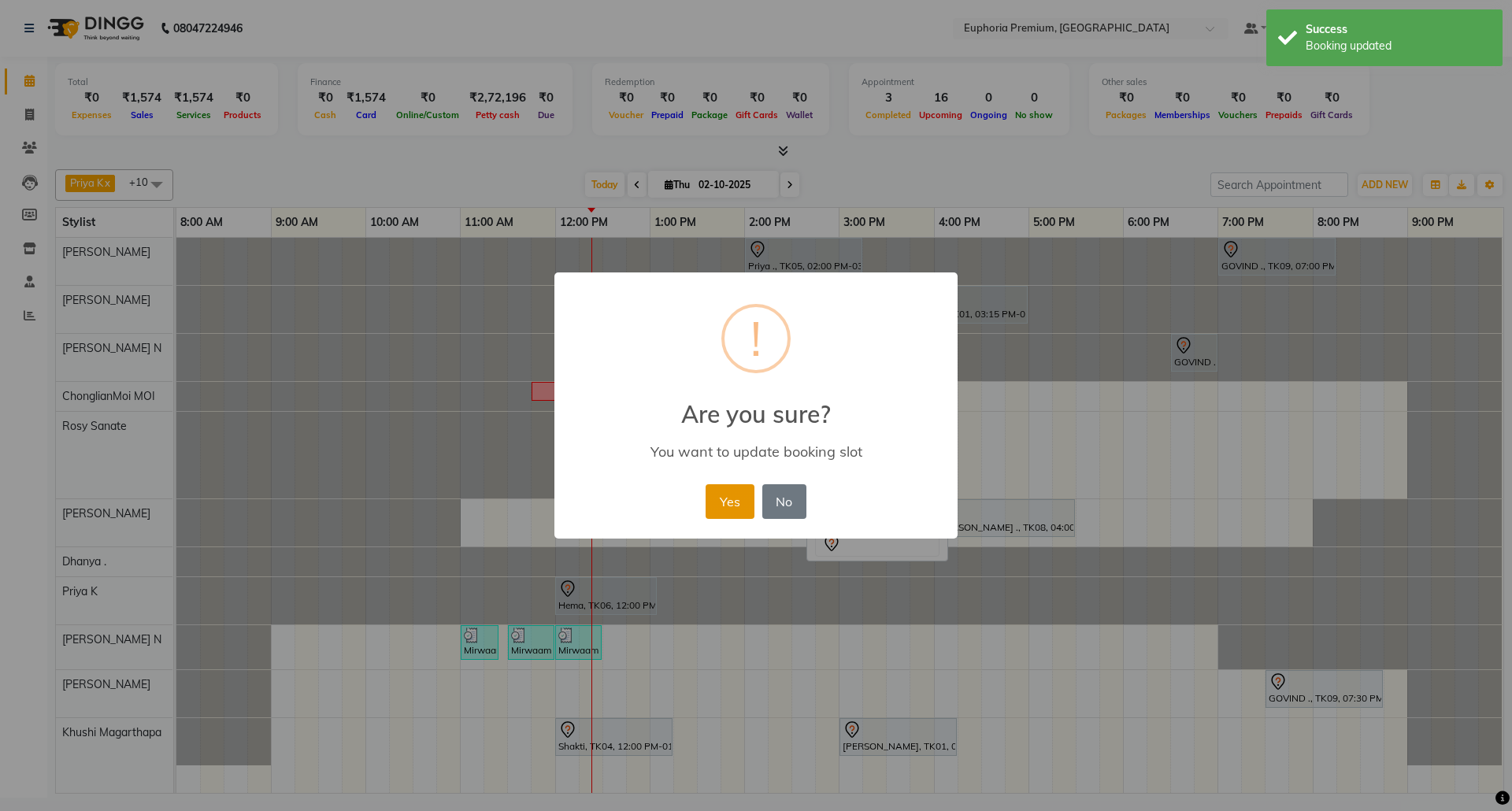
click at [752, 491] on button "Yes" at bounding box center [729, 501] width 48 height 34
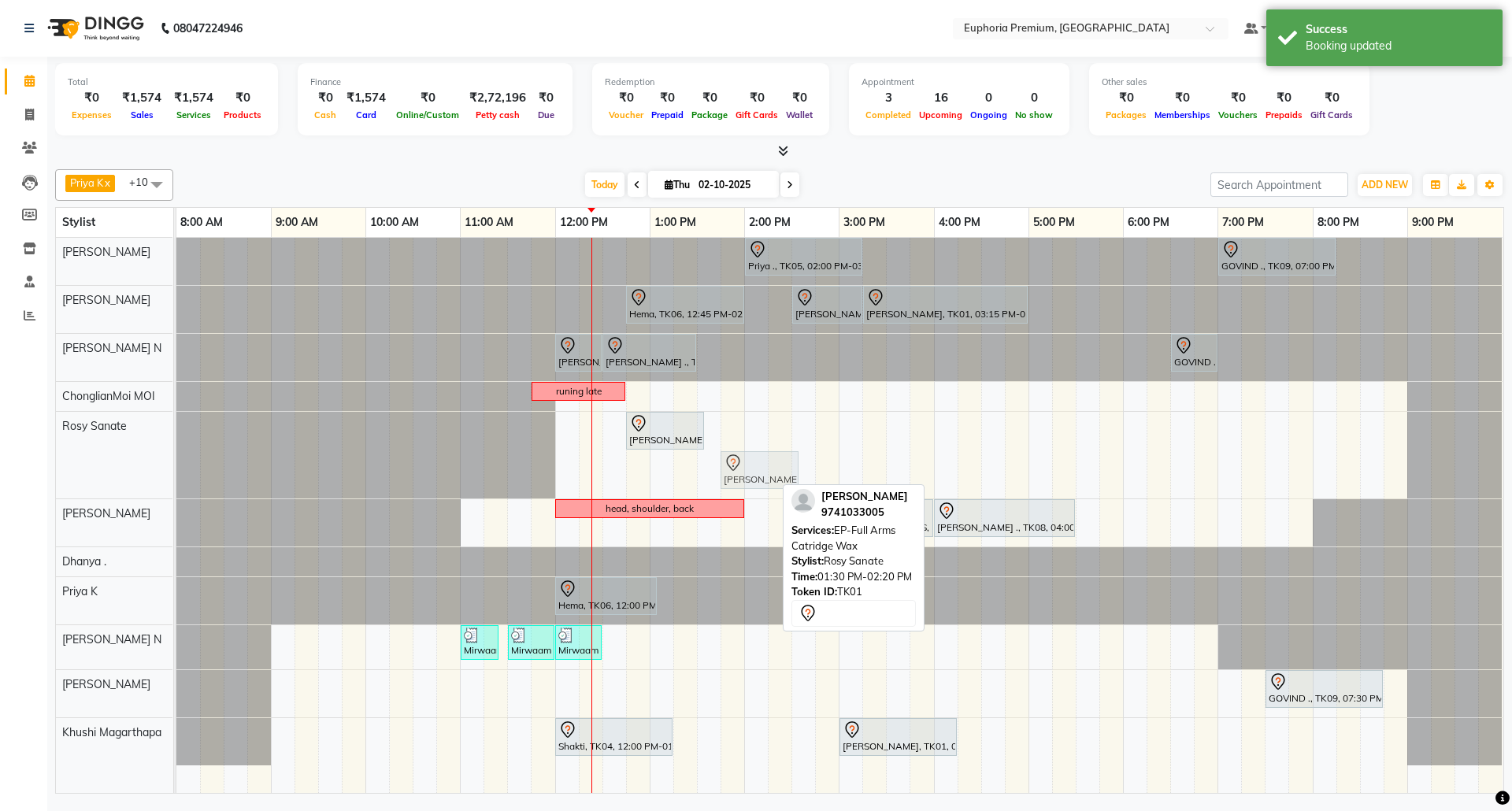
drag, startPoint x: 732, startPoint y: 468, endPoint x: 750, endPoint y: 468, distance: 18.0
click at [177, 468] on div "[PERSON_NAME], TK01, 12:45 PM-01:35 PM, EP-Full Legs Cream Wax [PERSON_NAME], T…" at bounding box center [177, 455] width 0 height 86
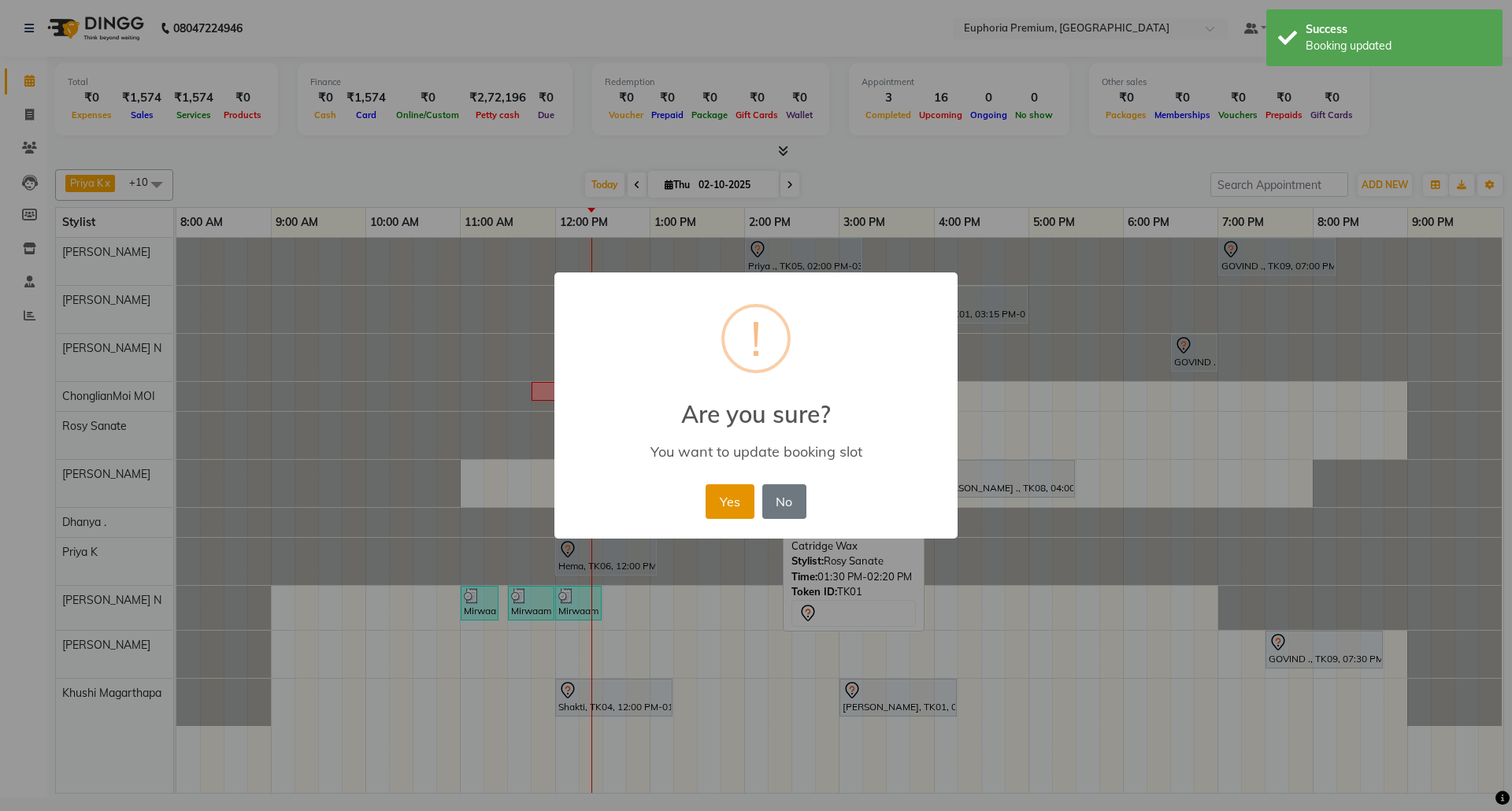
click at [737, 504] on button "Yes" at bounding box center [729, 501] width 48 height 34
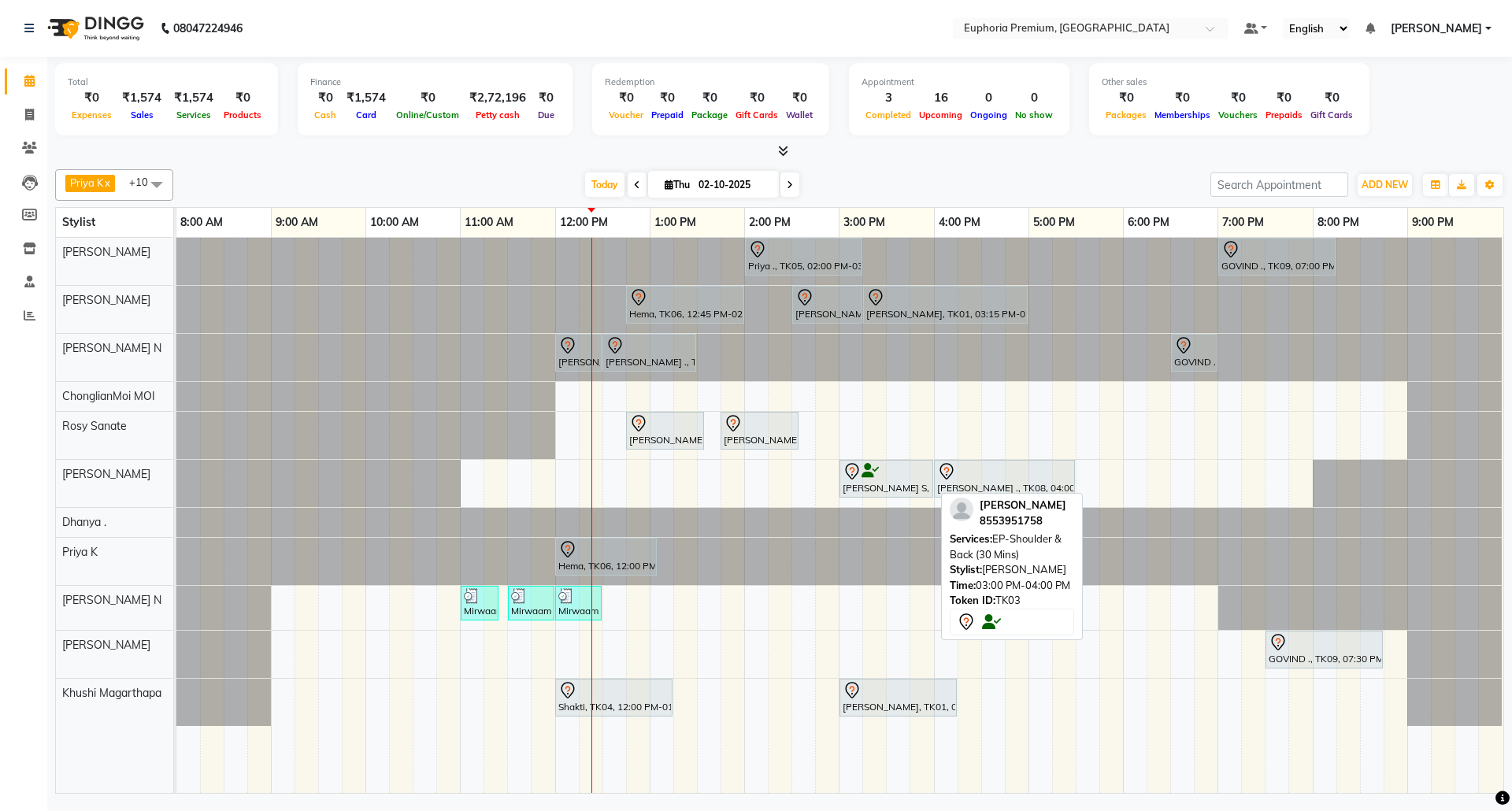
click at [879, 481] on div at bounding box center [886, 471] width 87 height 19
click at [880, 481] on div at bounding box center [886, 471] width 87 height 19
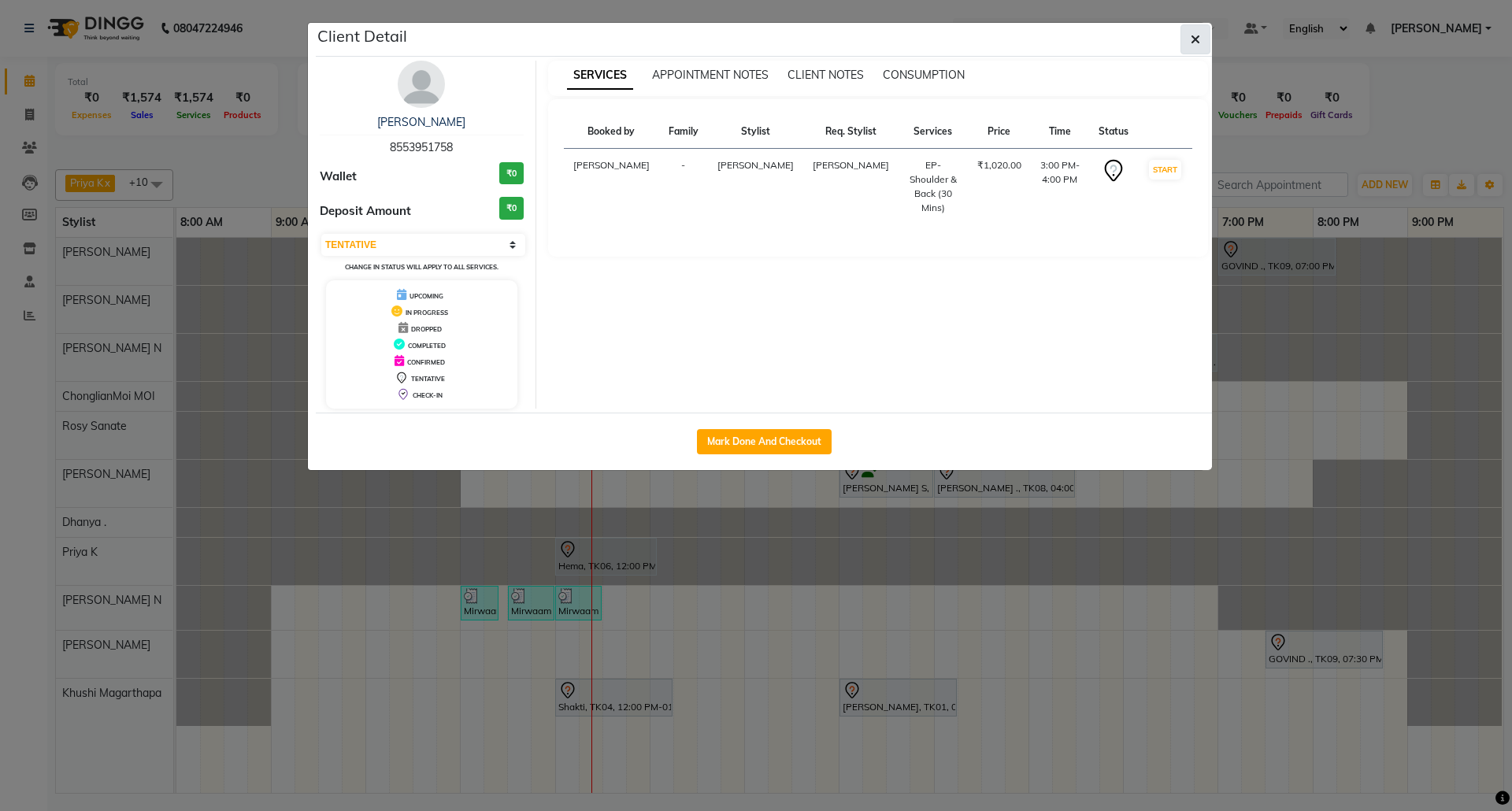
click at [1204, 32] on button "button" at bounding box center [1195, 39] width 29 height 29
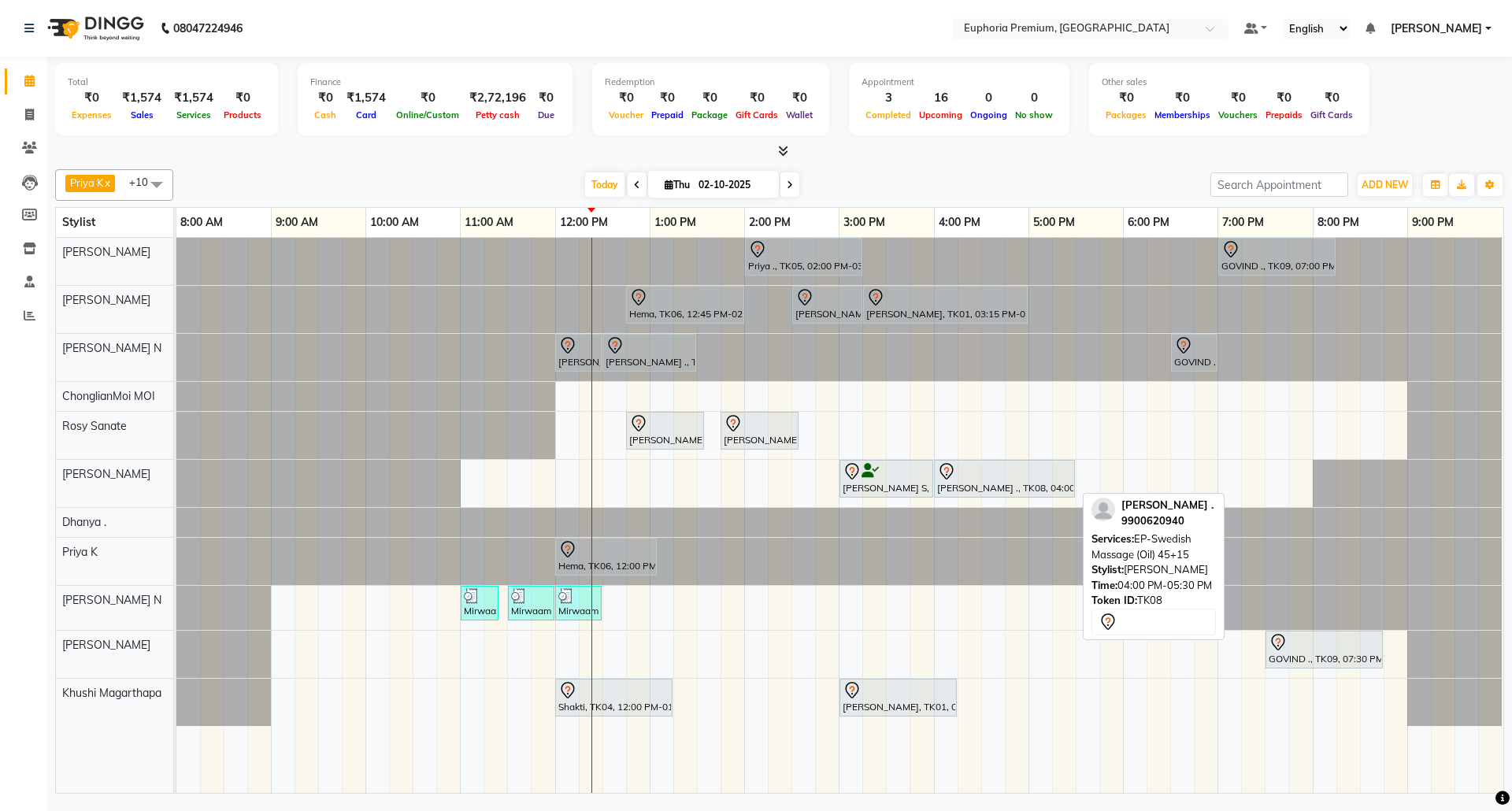
click at [1000, 470] on div at bounding box center [1004, 471] width 134 height 19
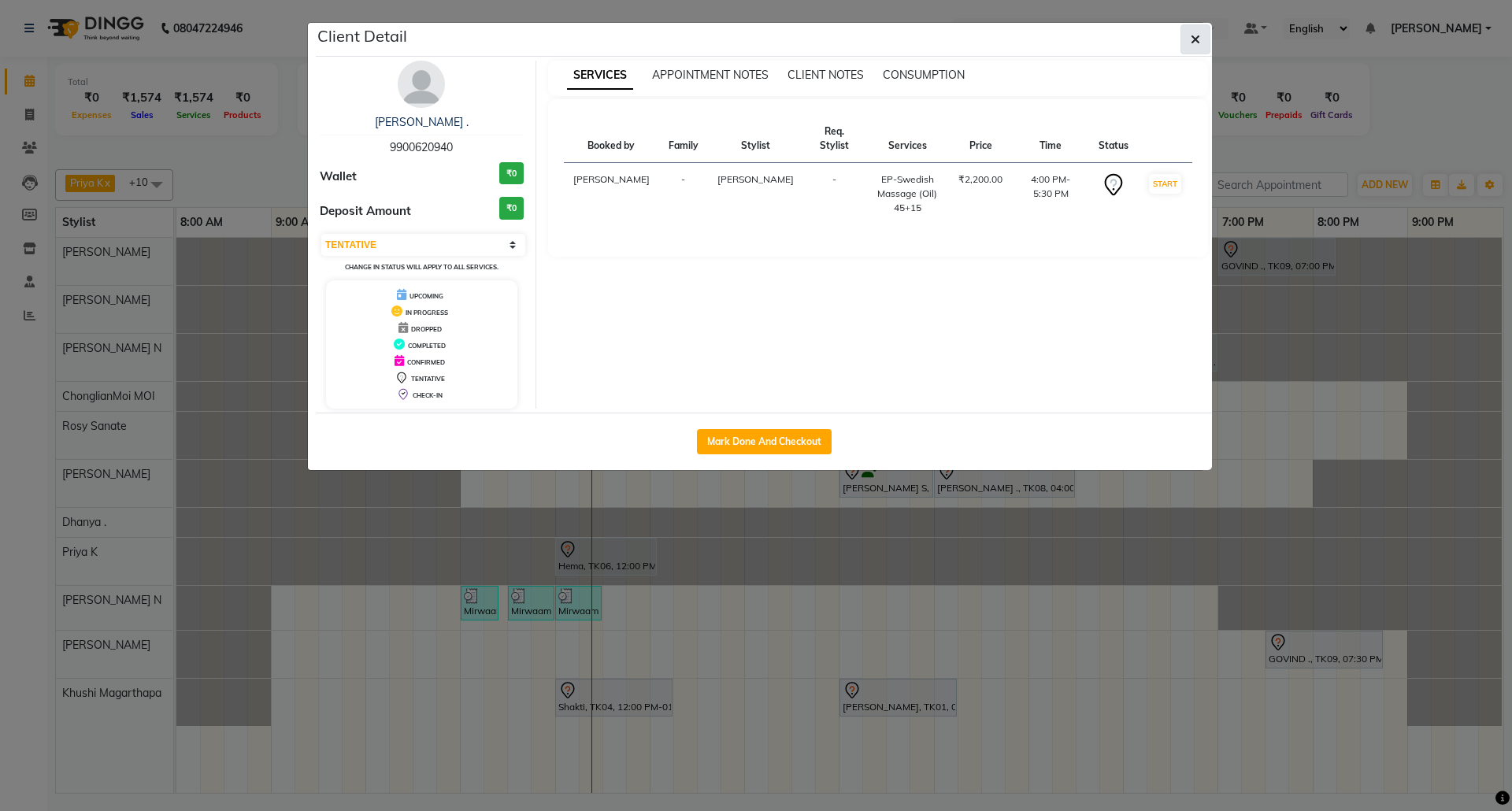
click at [1194, 41] on icon "button" at bounding box center [1196, 39] width 10 height 13
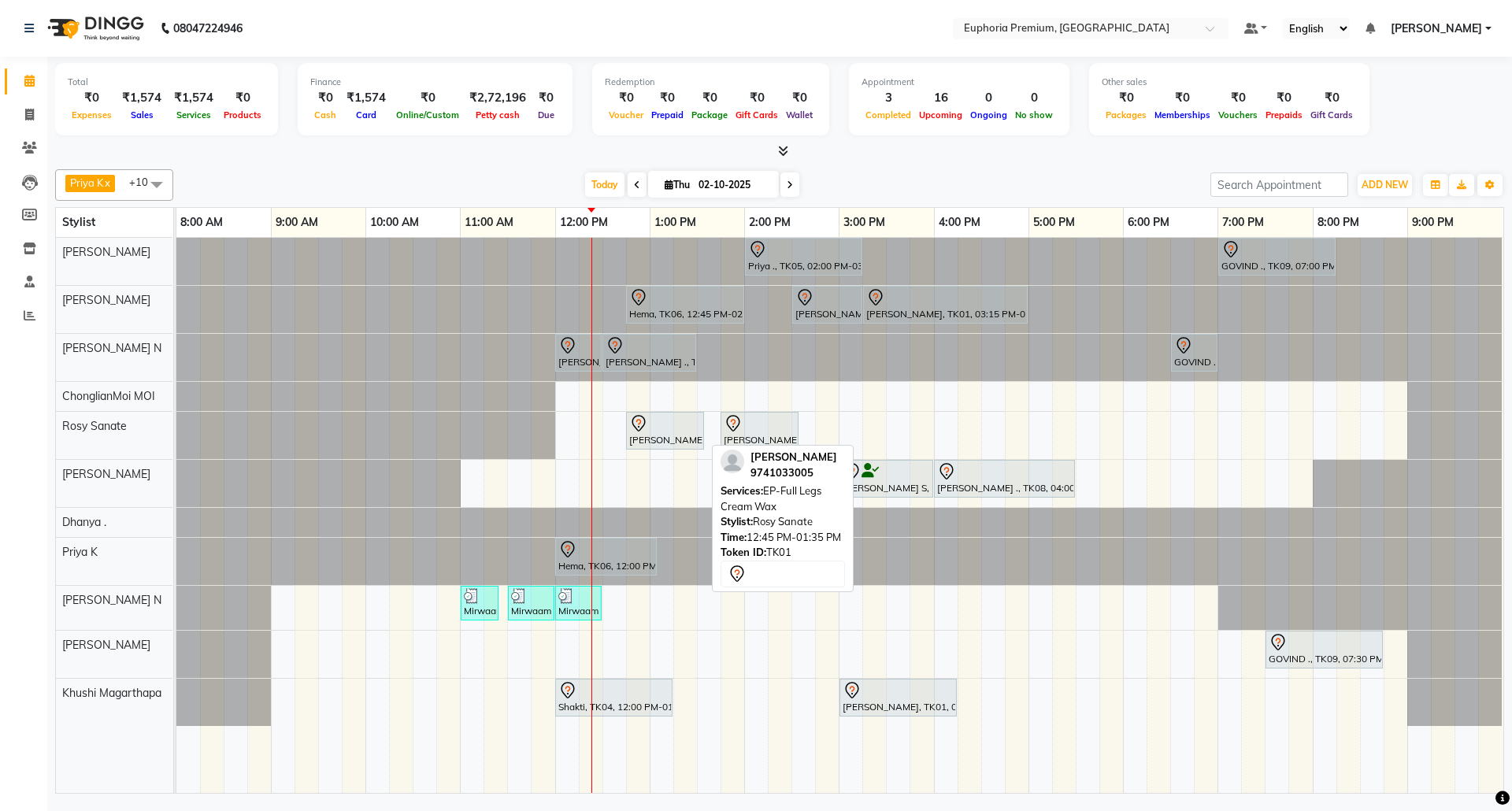
click at [681, 429] on div at bounding box center [664, 423] width 72 height 19
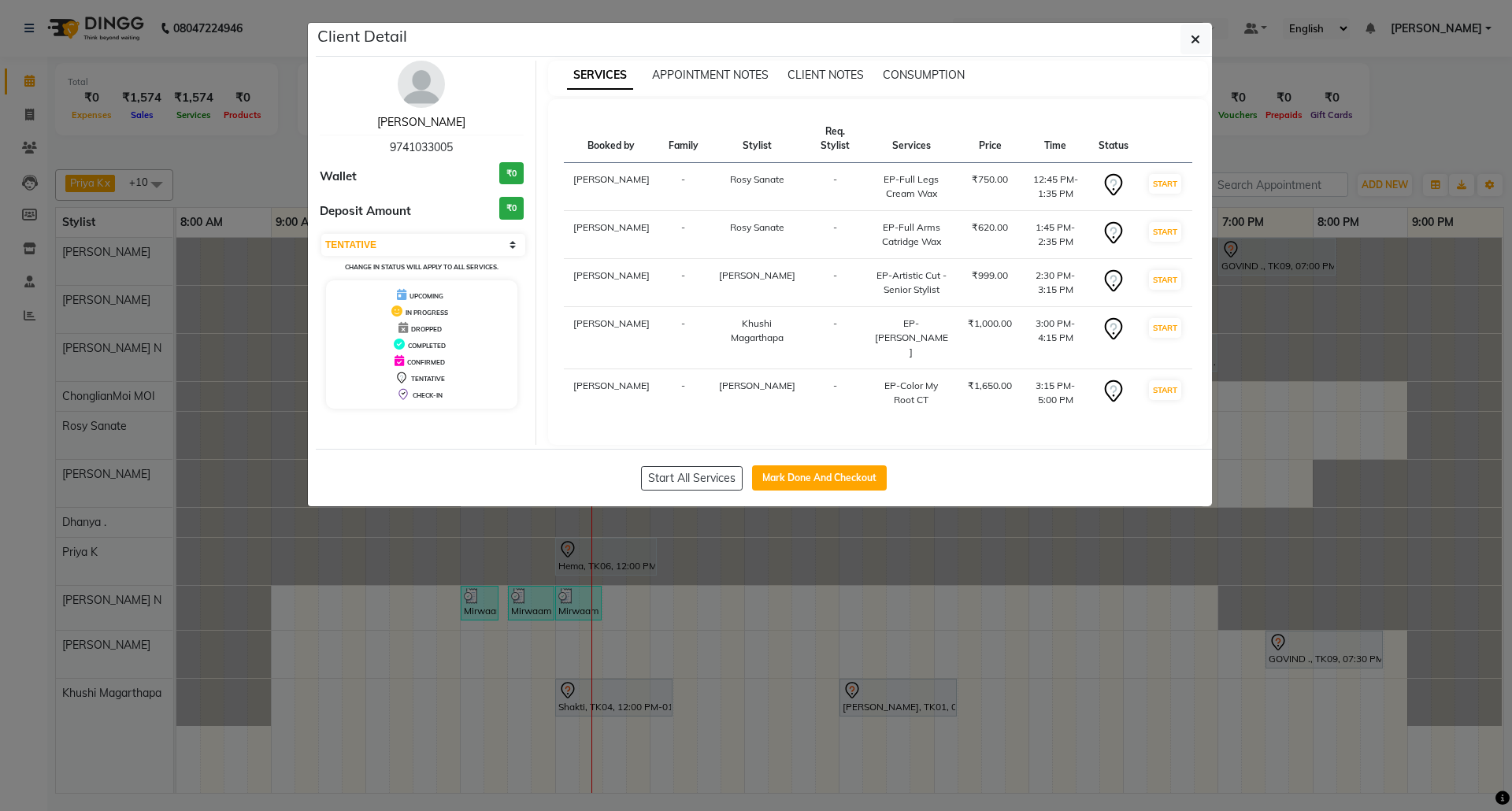
click at [406, 115] on link "[PERSON_NAME]" at bounding box center [421, 122] width 88 height 14
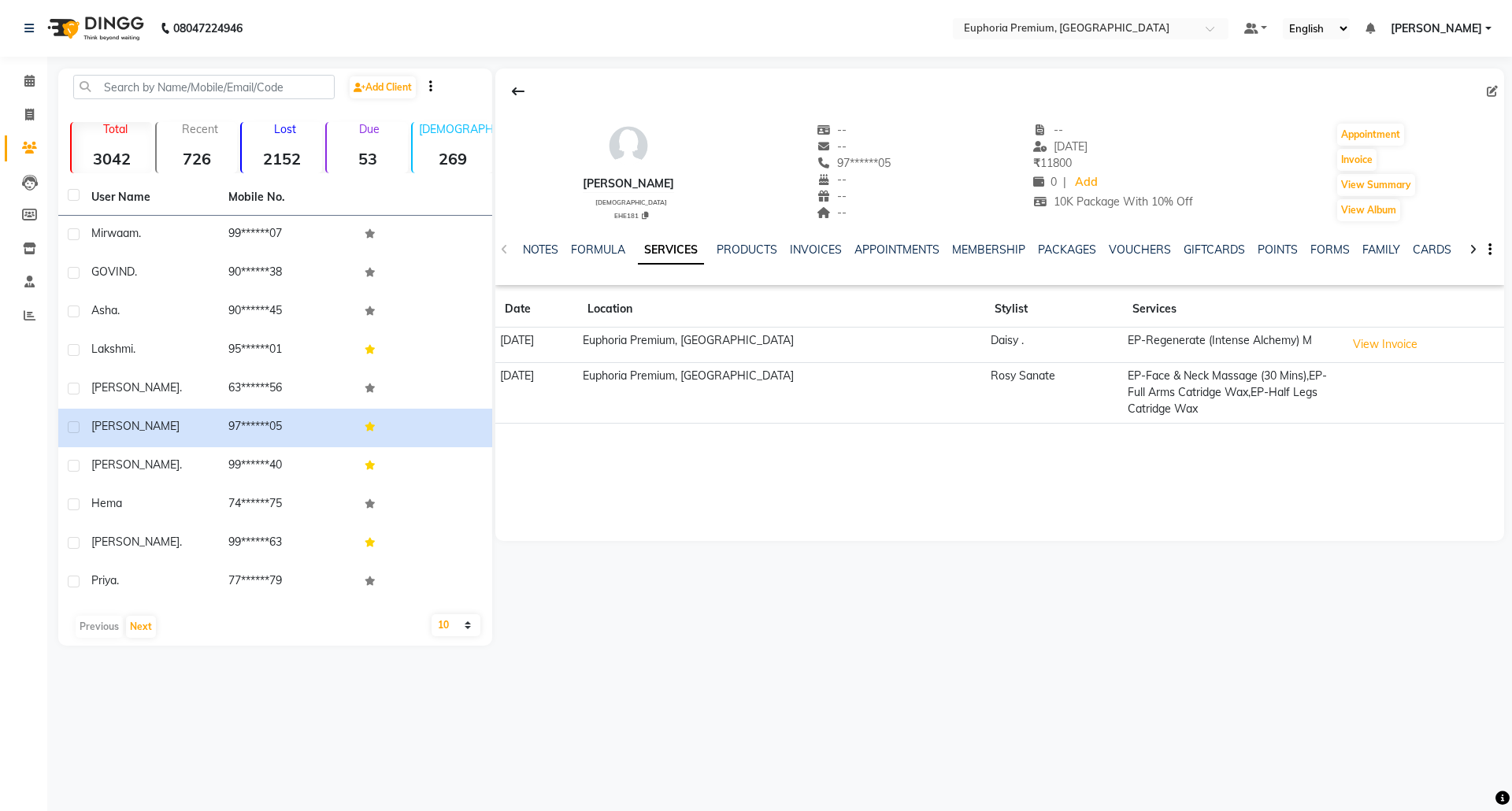
click at [1156, 237] on div "NOTES FORMULA SERVICES PRODUCTS INVOICES APPOINTMENTS MEMBERSHIP PACKAGES VOUCH…" at bounding box center [1000, 249] width 1009 height 54
click at [1160, 244] on link "VOUCHERS" at bounding box center [1139, 249] width 62 height 14
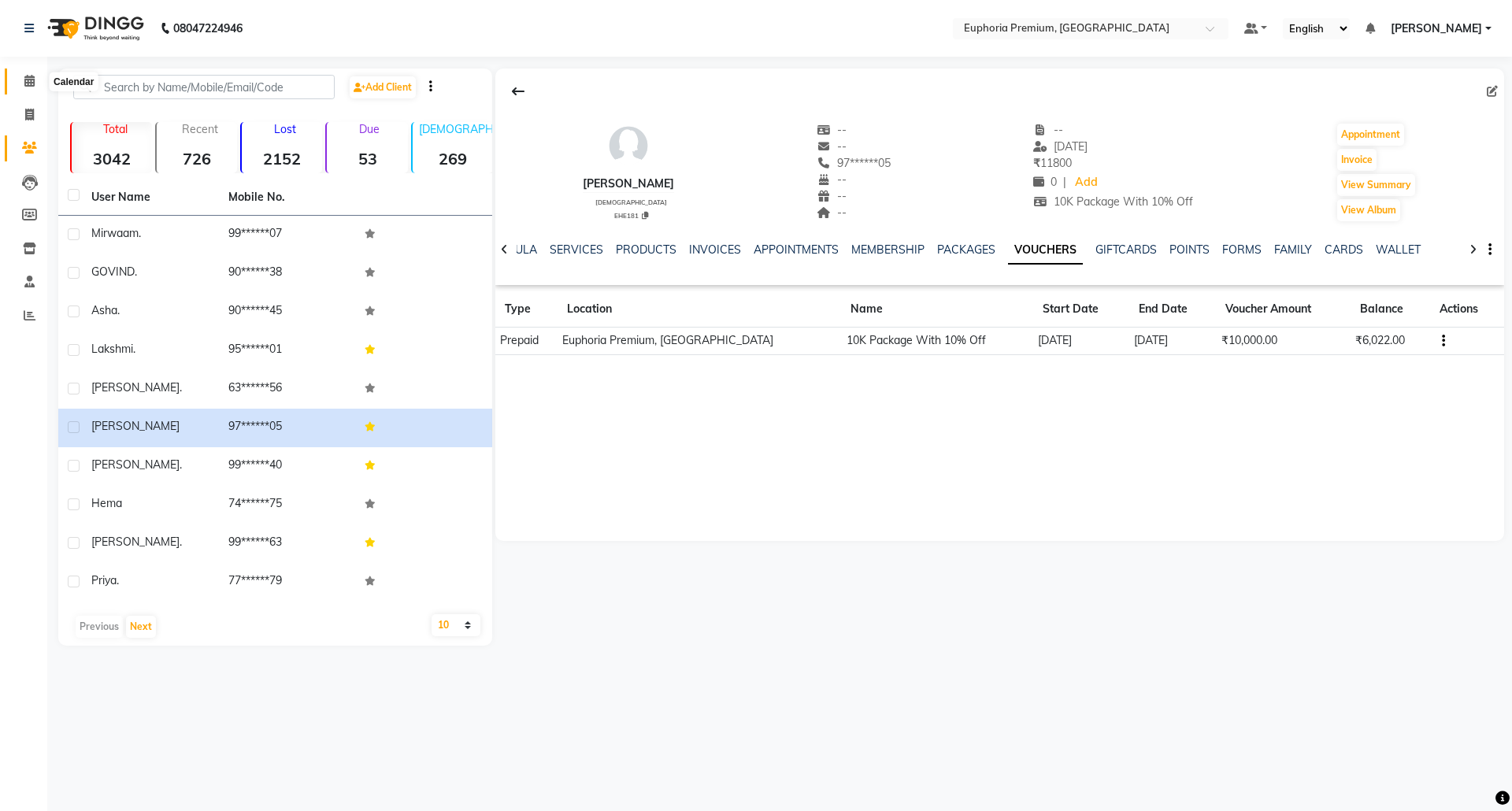
click at [28, 81] on icon at bounding box center [29, 80] width 10 height 12
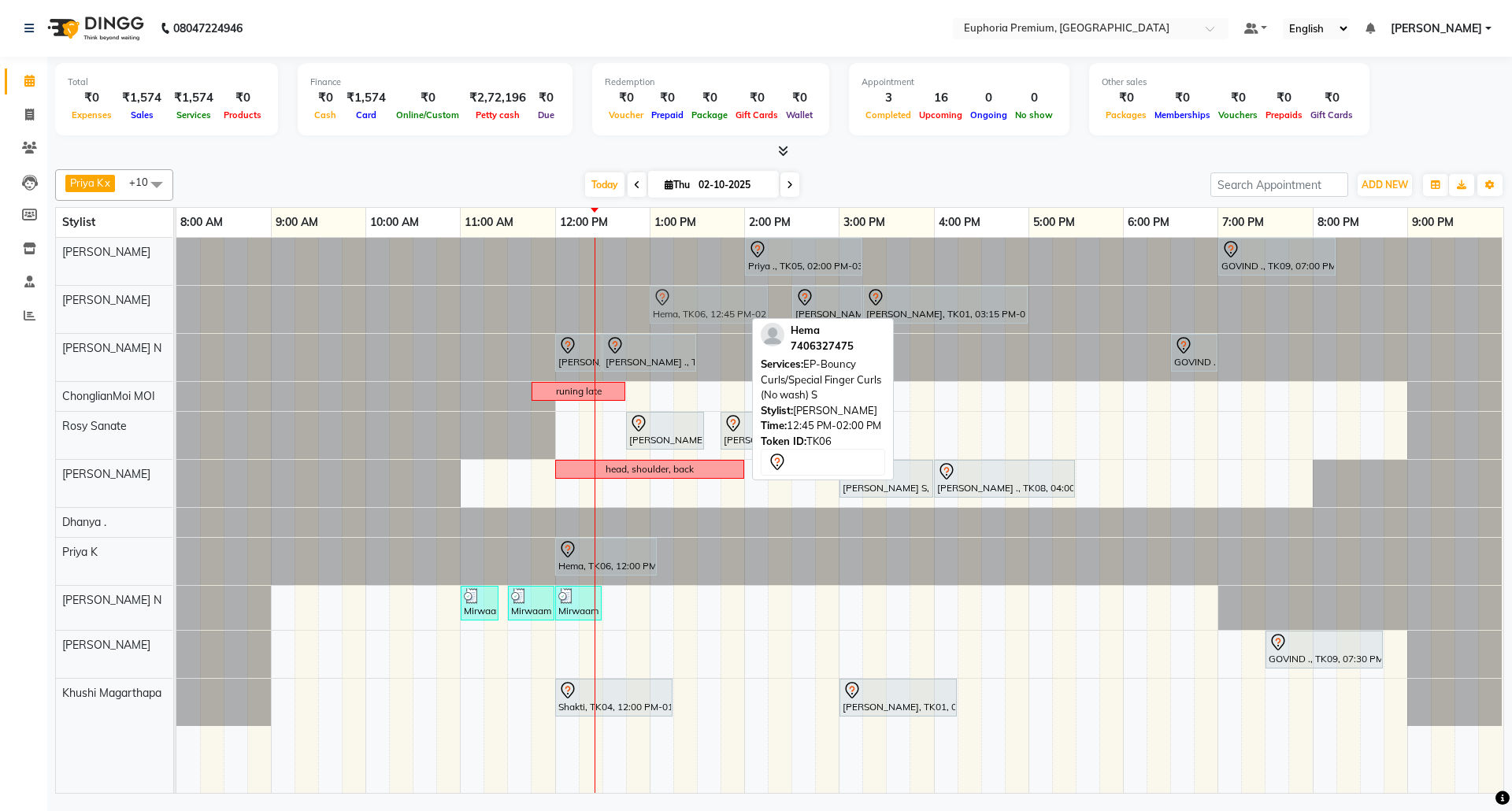
drag, startPoint x: 678, startPoint y: 302, endPoint x: 698, endPoint y: 301, distance: 20.0
click at [177, 301] on div "Hema, TK06, 12:45 PM-02:00 PM, EP-Bouncy Curls/Special Finger Curls (No wash) S…" at bounding box center [177, 309] width 0 height 47
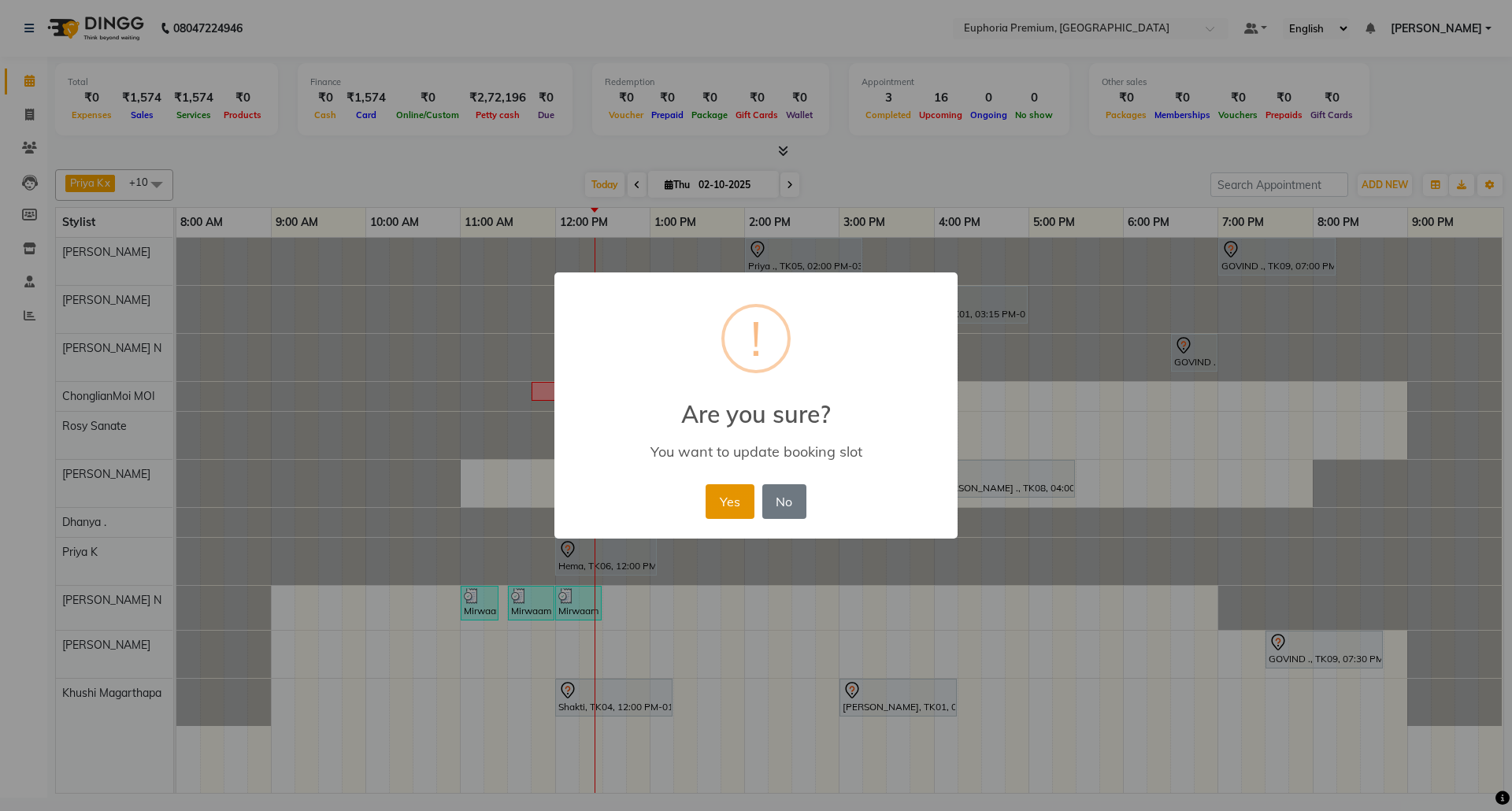
click at [728, 510] on button "Yes" at bounding box center [729, 501] width 48 height 34
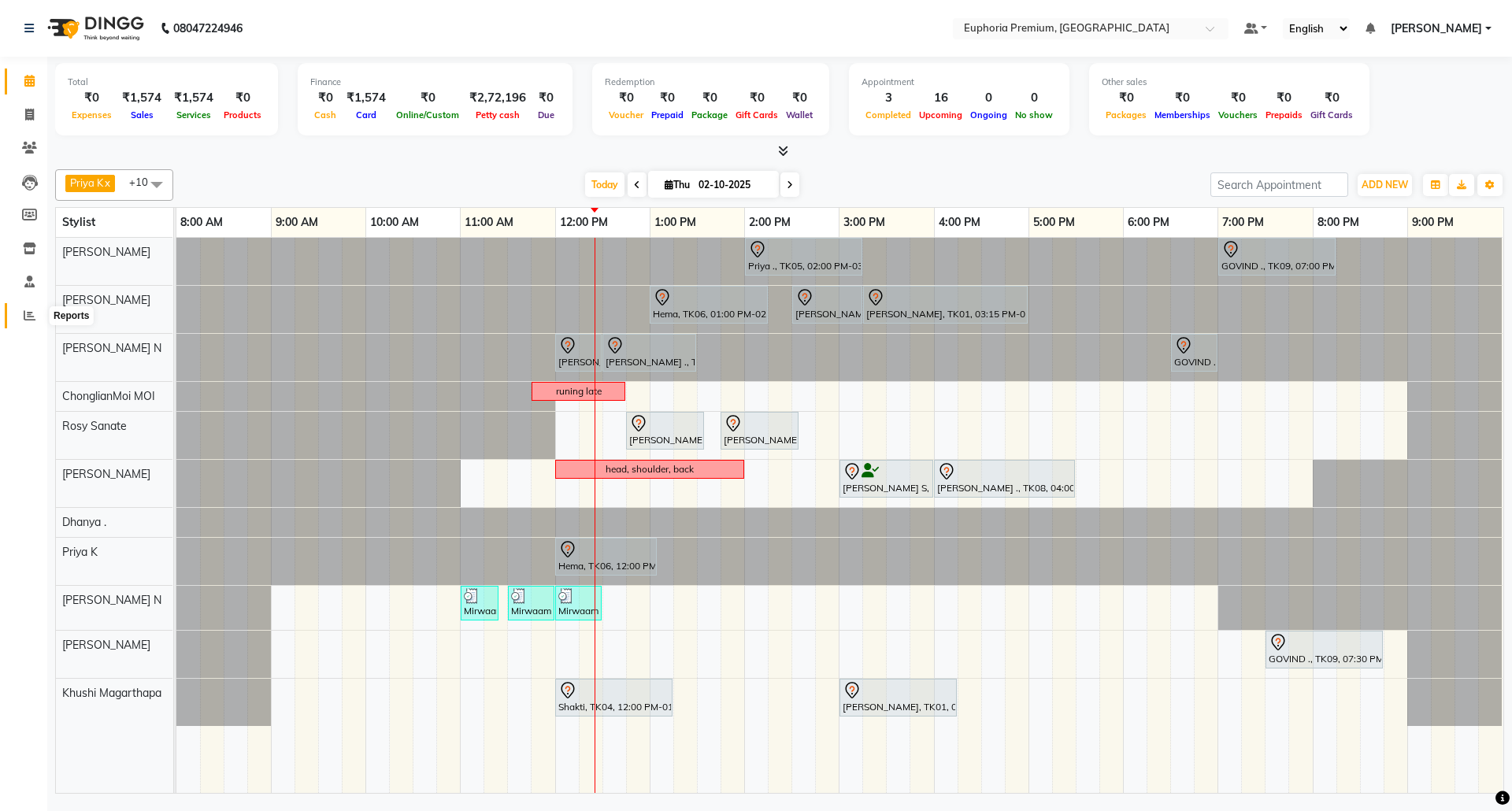
click at [22, 312] on span at bounding box center [29, 316] width 27 height 18
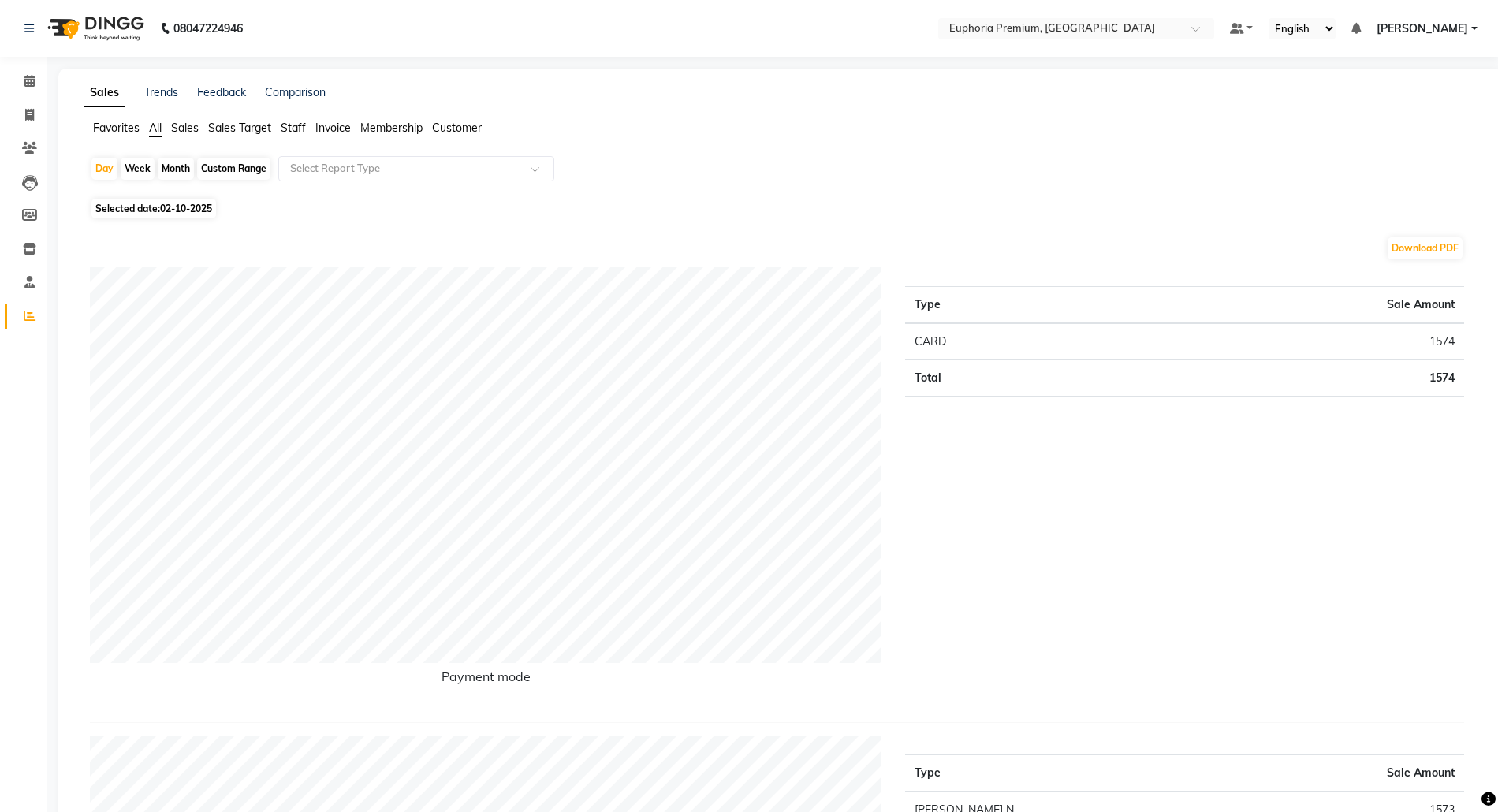
click at [190, 126] on span "Sales" at bounding box center [185, 128] width 28 height 14
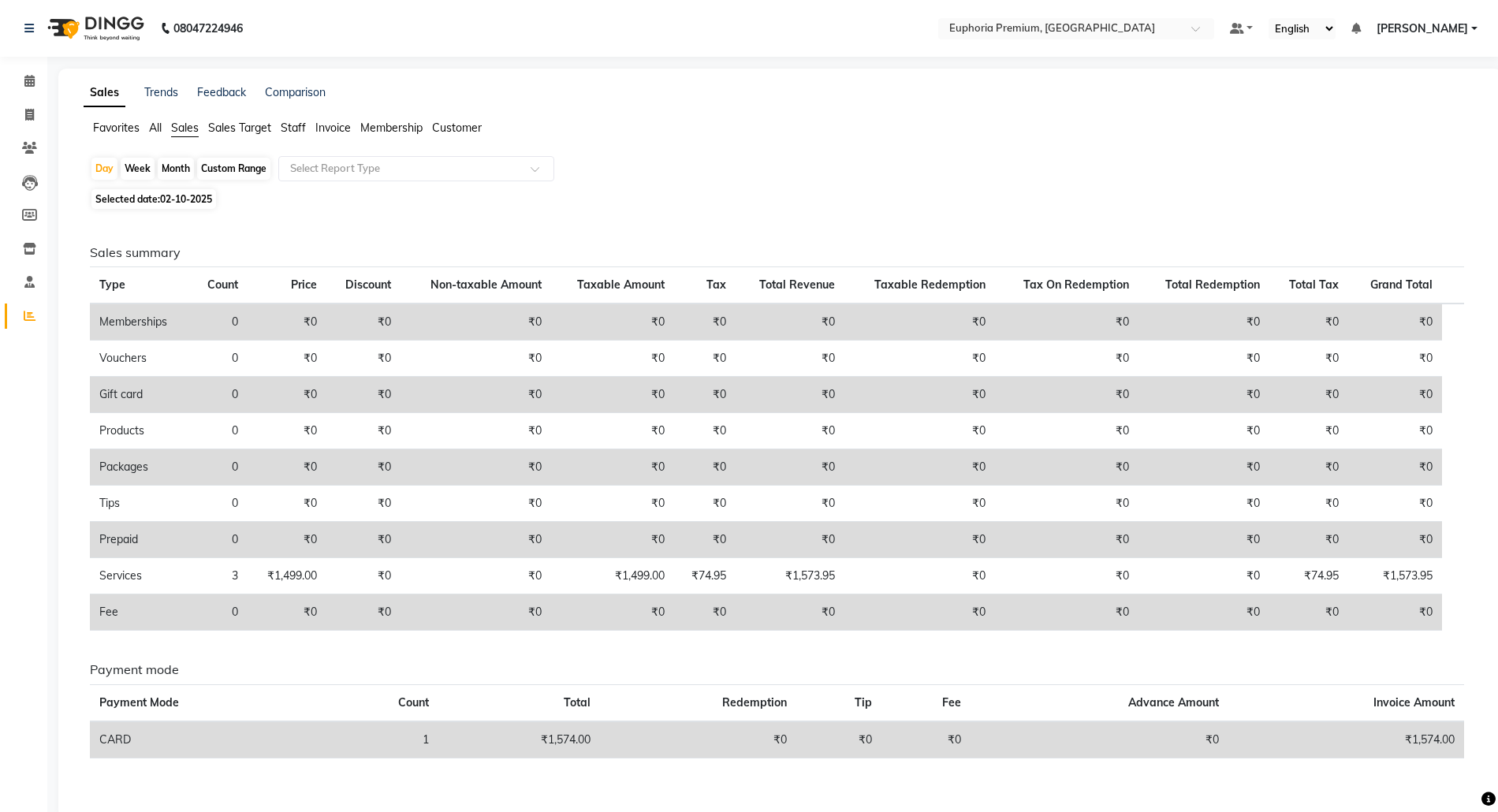
click at [168, 199] on span "02-10-2025" at bounding box center [186, 199] width 52 height 12
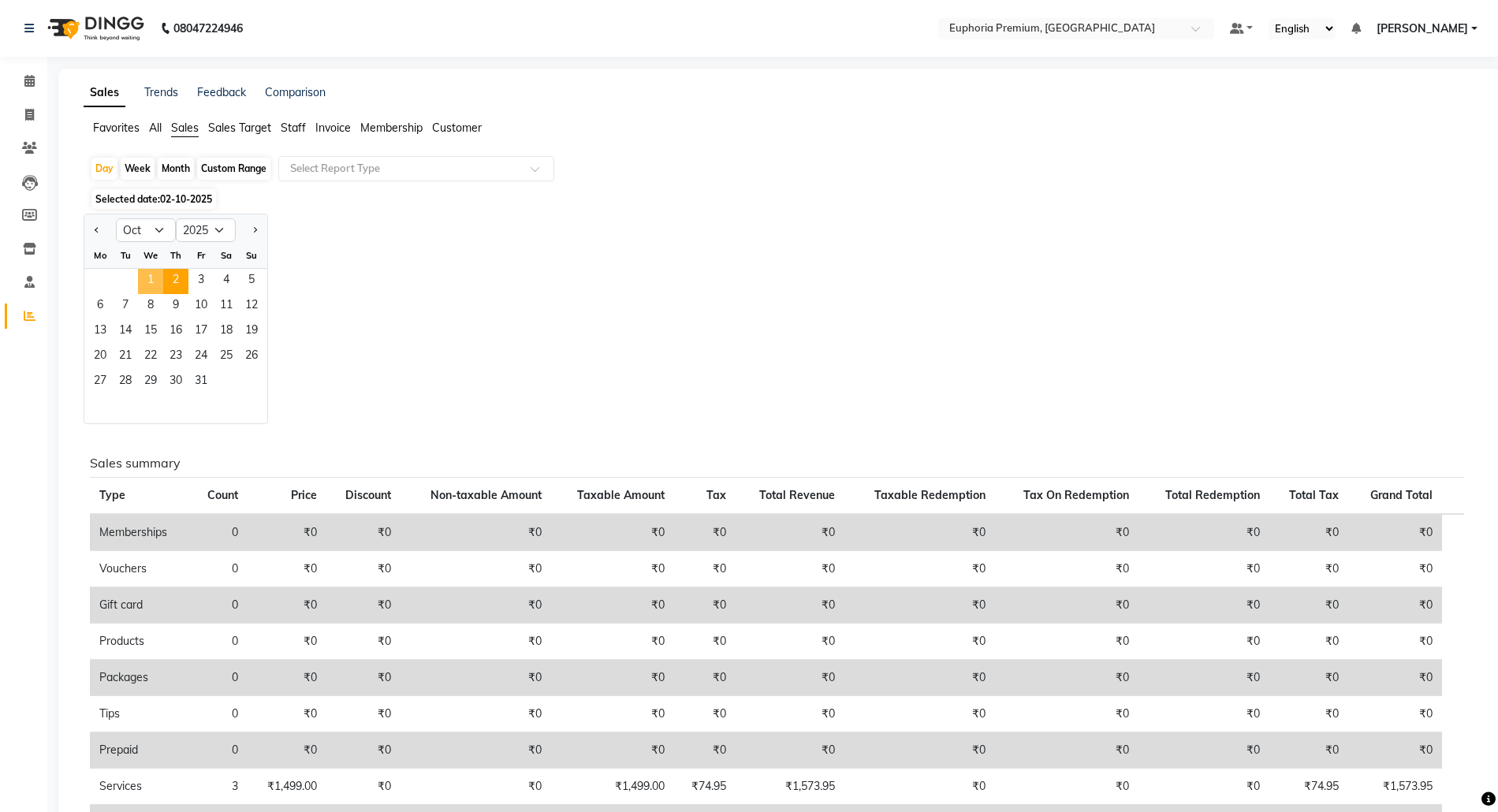
click at [149, 281] on span "1" at bounding box center [150, 282] width 26 height 26
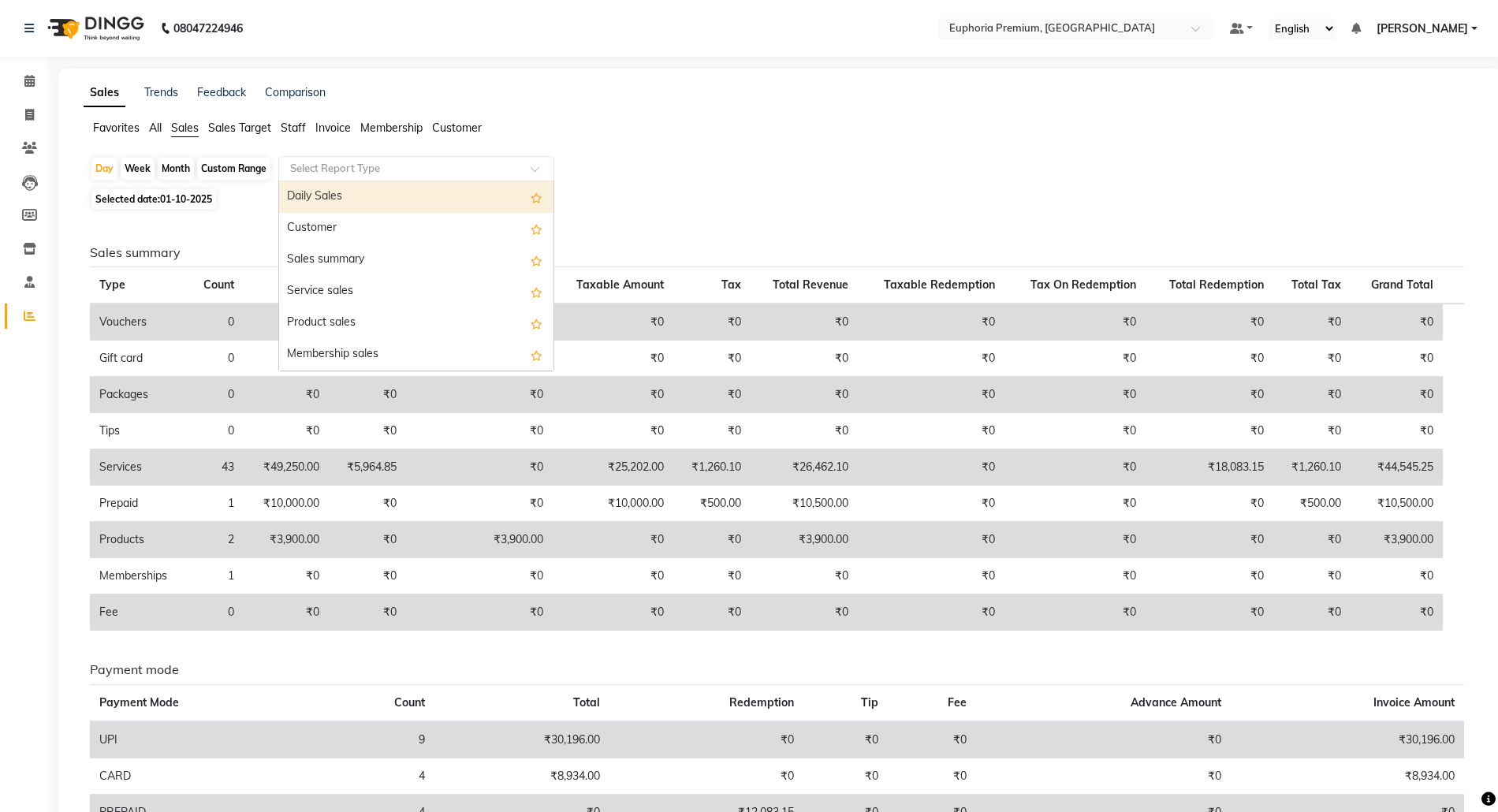
click at [349, 169] on input "text" at bounding box center [400, 169] width 227 height 16
click at [354, 195] on div "Daily Sales" at bounding box center [416, 197] width 274 height 31
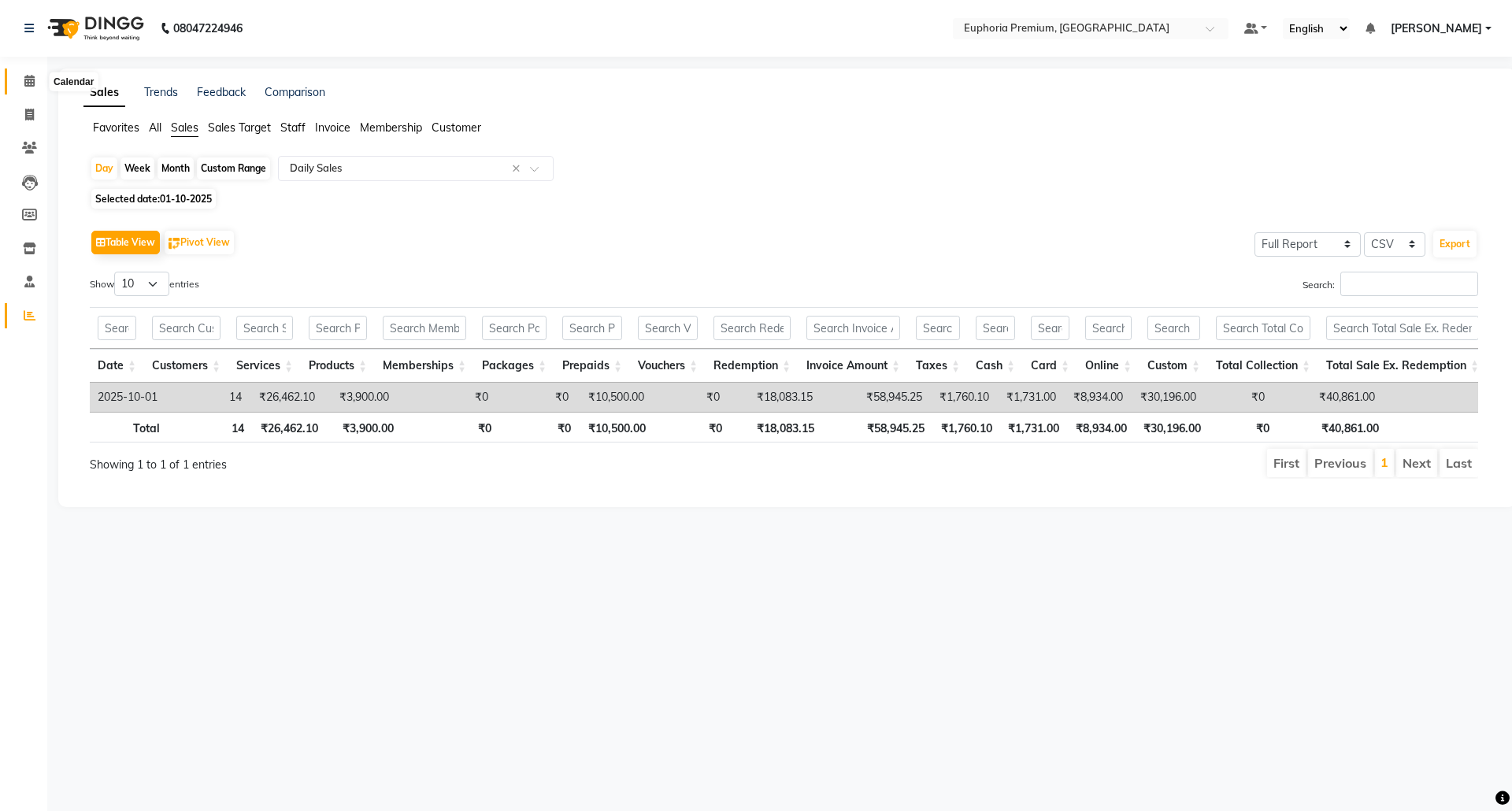
click at [16, 77] on span at bounding box center [29, 81] width 27 height 18
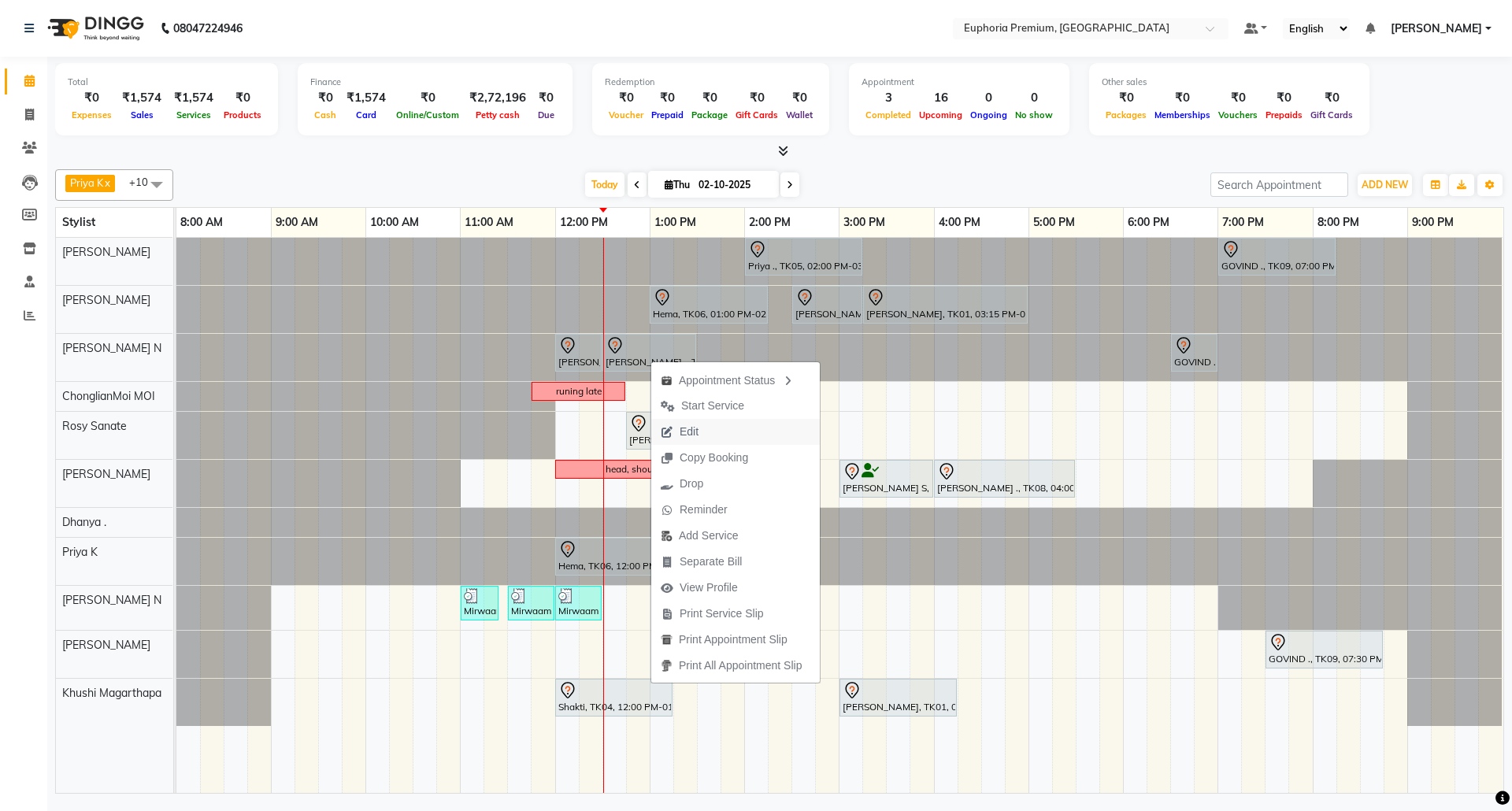
click at [712, 432] on button "Edit" at bounding box center [736, 431] width 169 height 25
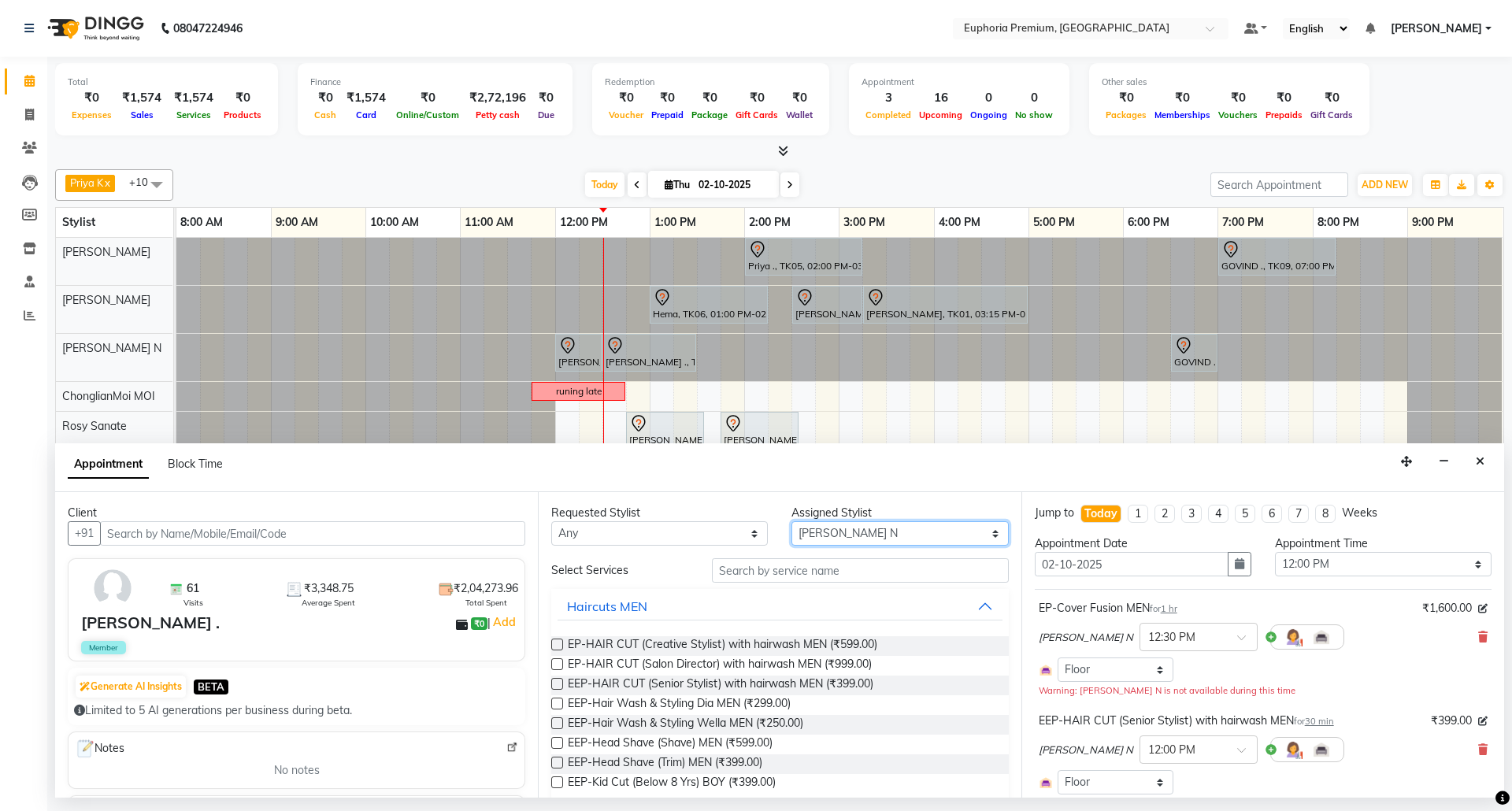
click at [876, 542] on select "Select [PERSON_NAME] N [PERSON_NAME] N ChonglianMoi MOI [PERSON_NAME] . [PERSON…" at bounding box center [900, 532] width 217 height 25
click at [792, 523] on select "Select [PERSON_NAME] N [PERSON_NAME] N ChonglianMoi MOI [PERSON_NAME] . [PERSON…" at bounding box center [900, 532] width 217 height 25
click at [781, 575] on input "text" at bounding box center [860, 570] width 297 height 25
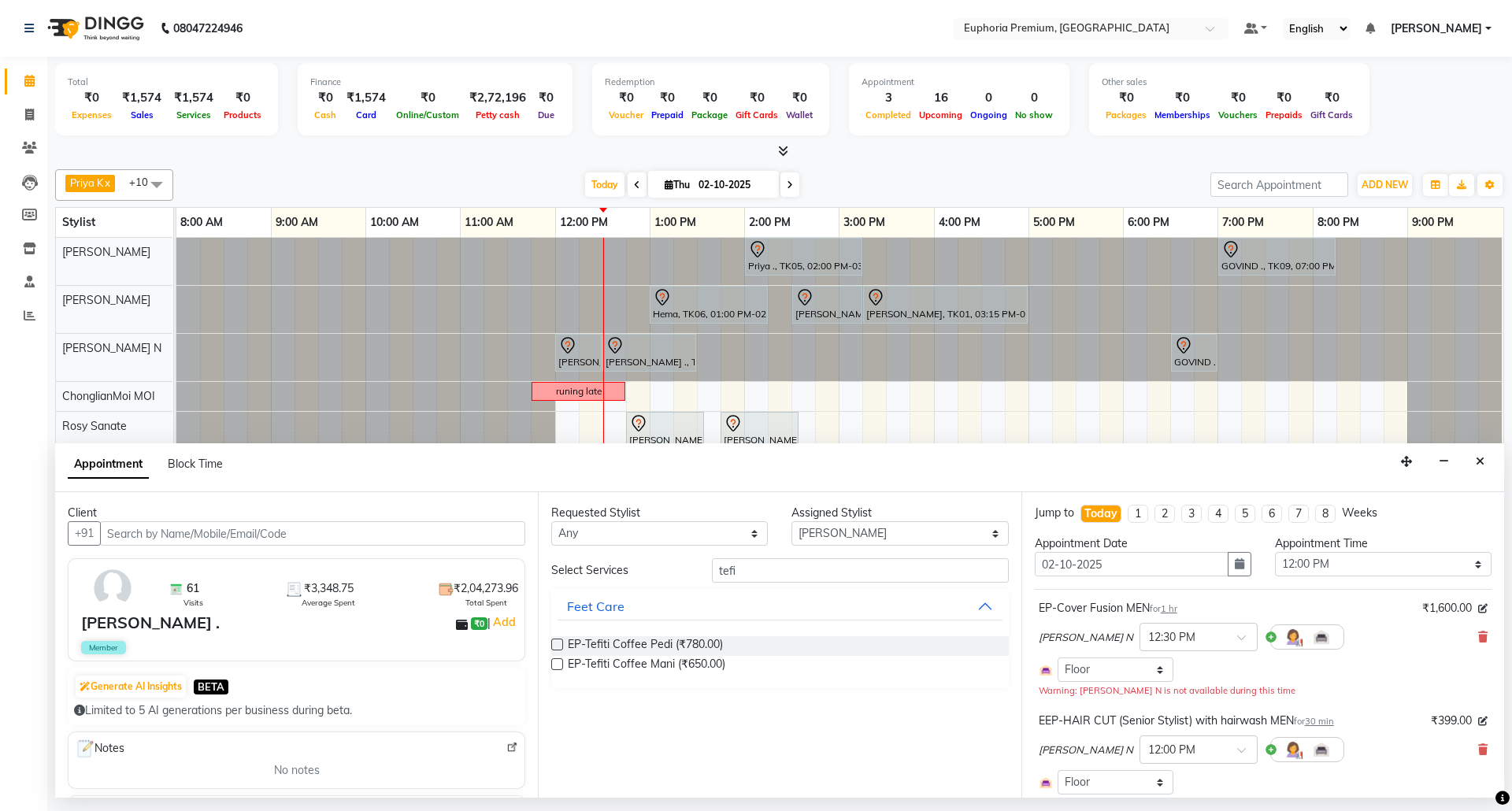
click at [558, 647] on label at bounding box center [557, 644] width 12 height 12
click at [558, 647] on input "checkbox" at bounding box center [556, 645] width 10 height 10
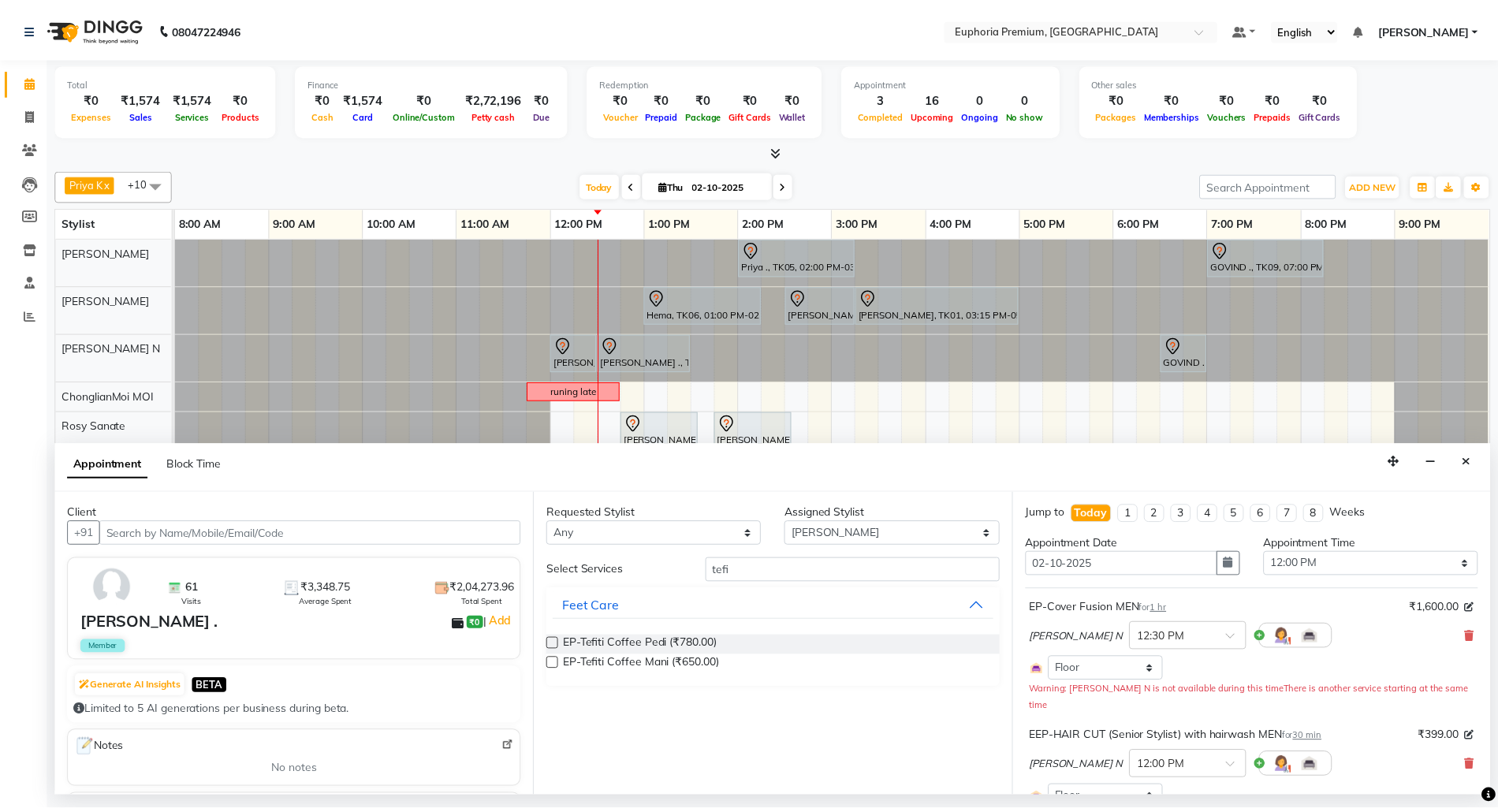
scroll to position [259, 0]
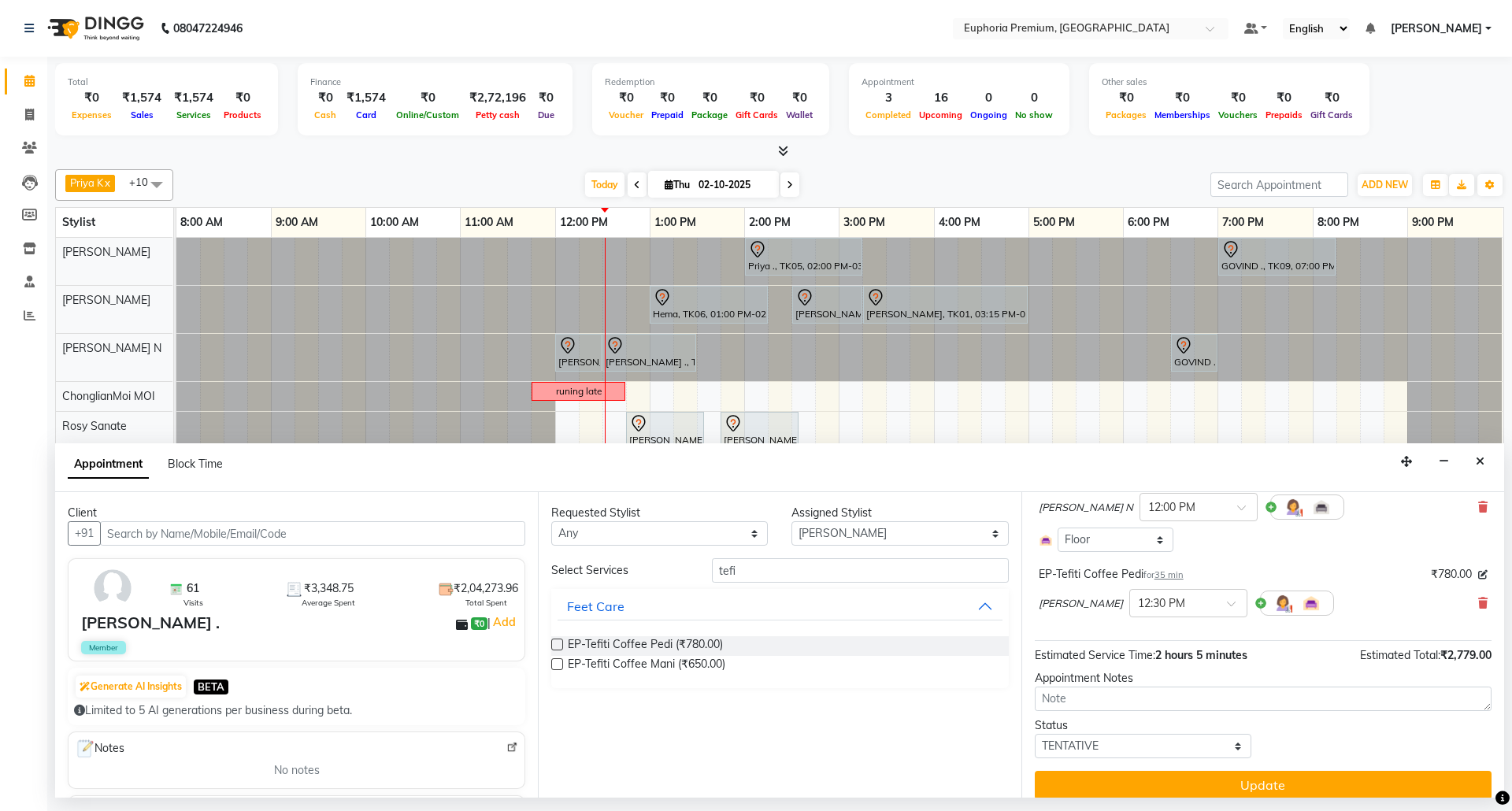
click at [1173, 569] on span "35 min" at bounding box center [1170, 574] width 29 height 11
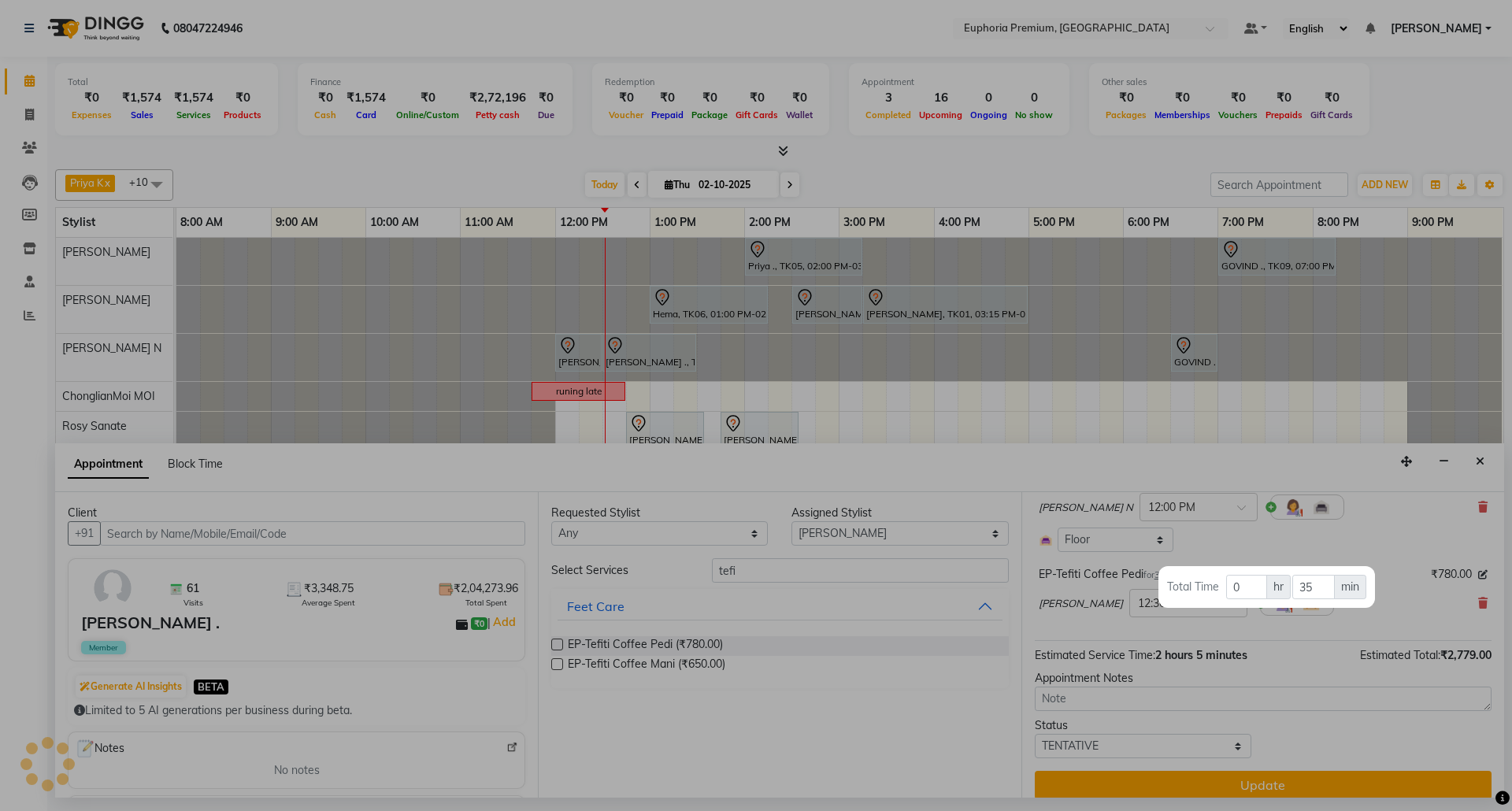
click at [1277, 767] on div at bounding box center [756, 405] width 1512 height 811
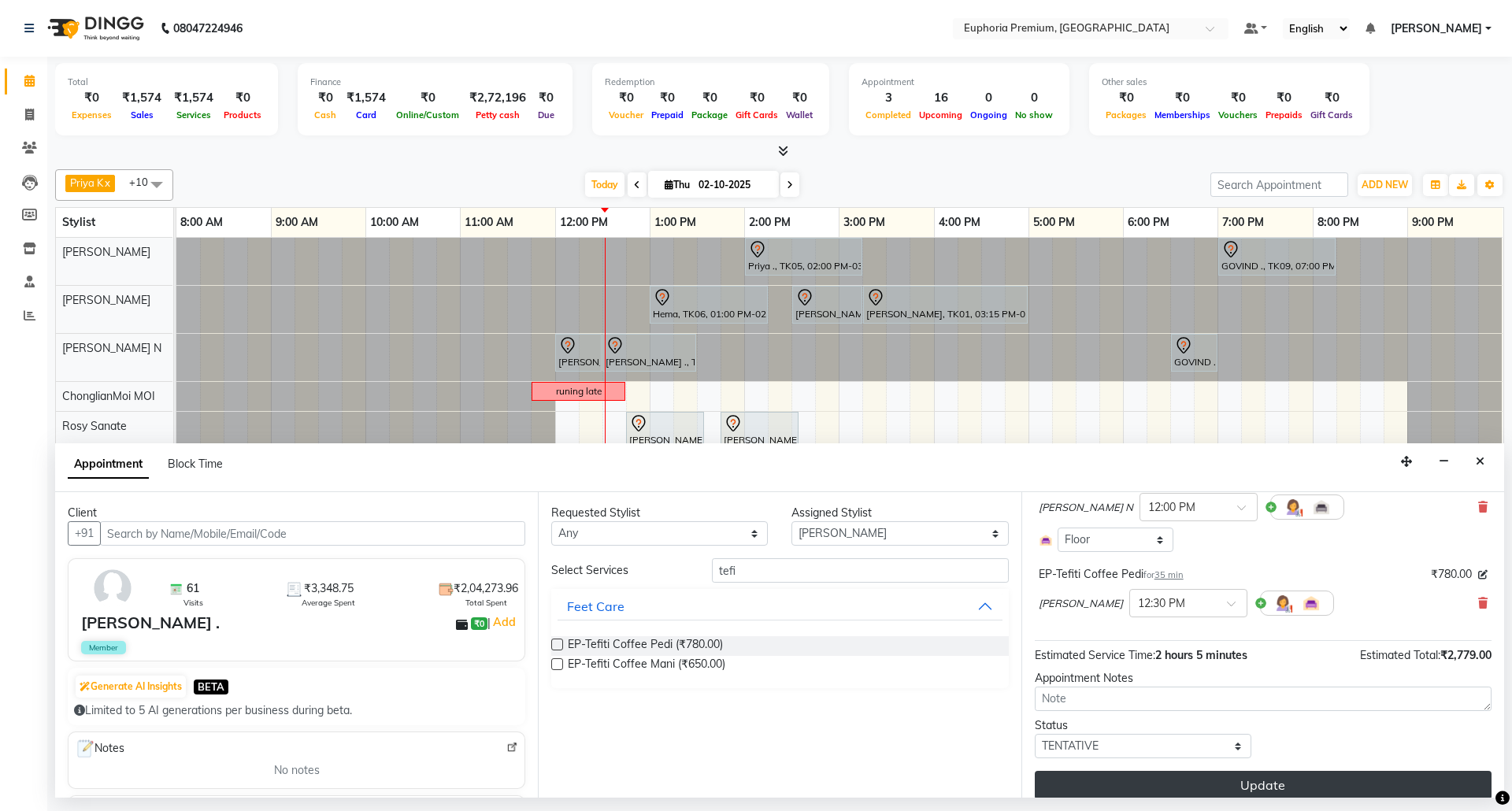
click at [1238, 771] on button "Update" at bounding box center [1264, 785] width 457 height 28
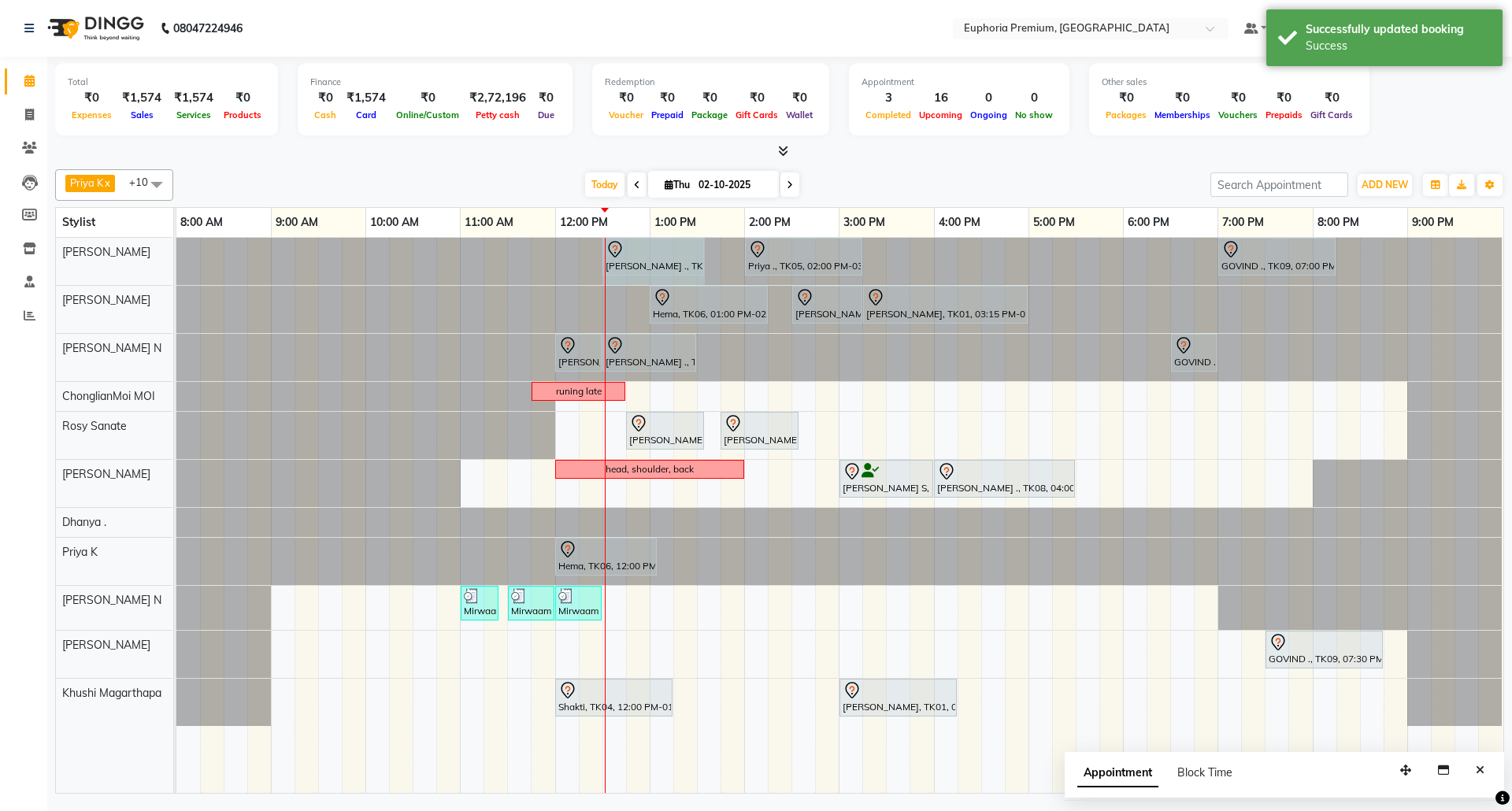
drag, startPoint x: 656, startPoint y: 257, endPoint x: 712, endPoint y: 255, distance: 56.0
click at [712, 255] on div "[PERSON_NAME] ., TK07, 12:30 PM-01:05 PM, EP-Tefiti Coffee Pedi Priya ., TK05, …" at bounding box center [840, 261] width 1327 height 47
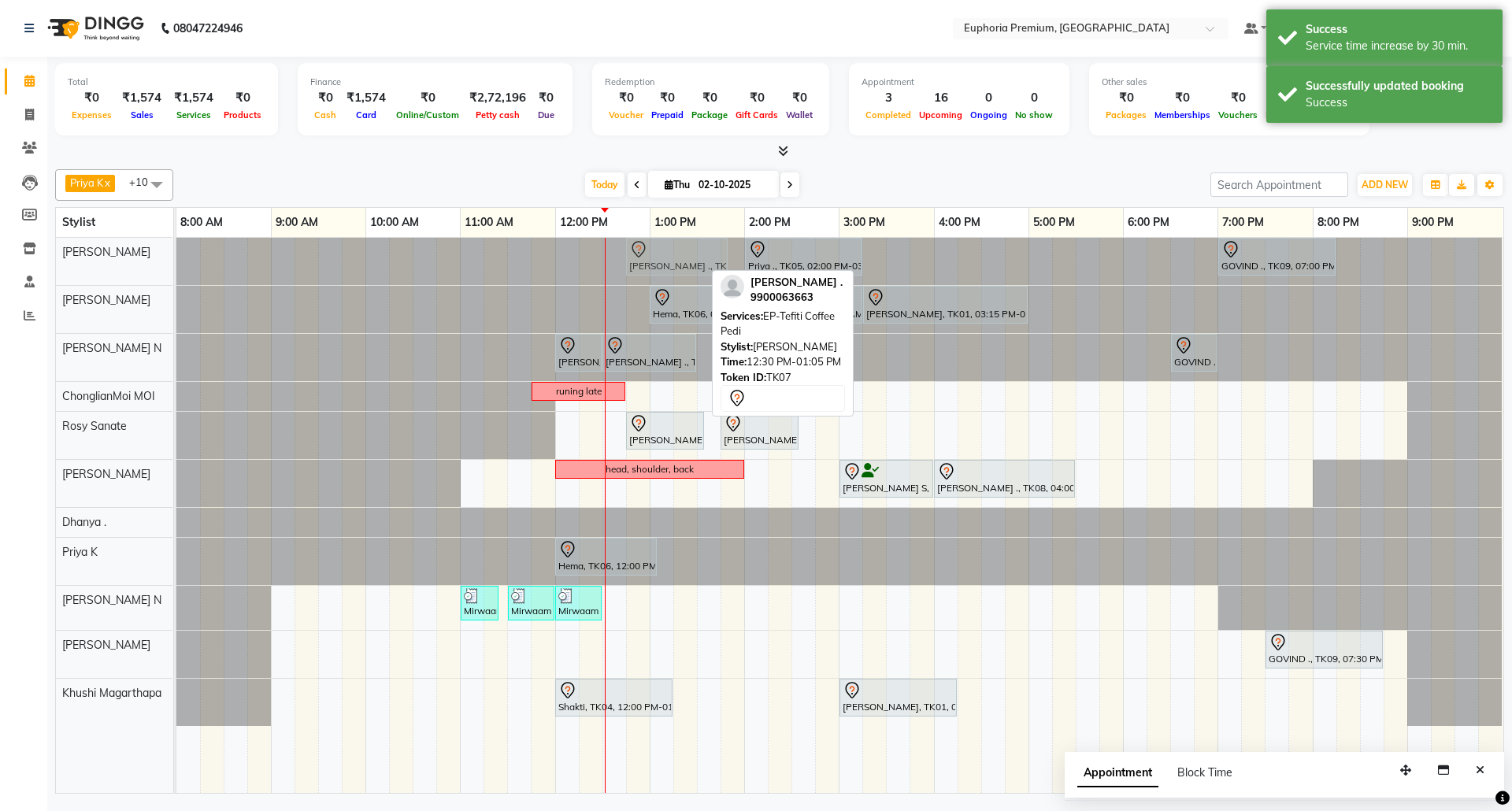
drag, startPoint x: 660, startPoint y: 260, endPoint x: 684, endPoint y: 260, distance: 24.0
click at [177, 260] on div "[PERSON_NAME] ., TK07, 12:30 PM-01:35 PM, EP-Tefiti Coffee Pedi Priya ., TK05, …" at bounding box center [177, 261] width 0 height 47
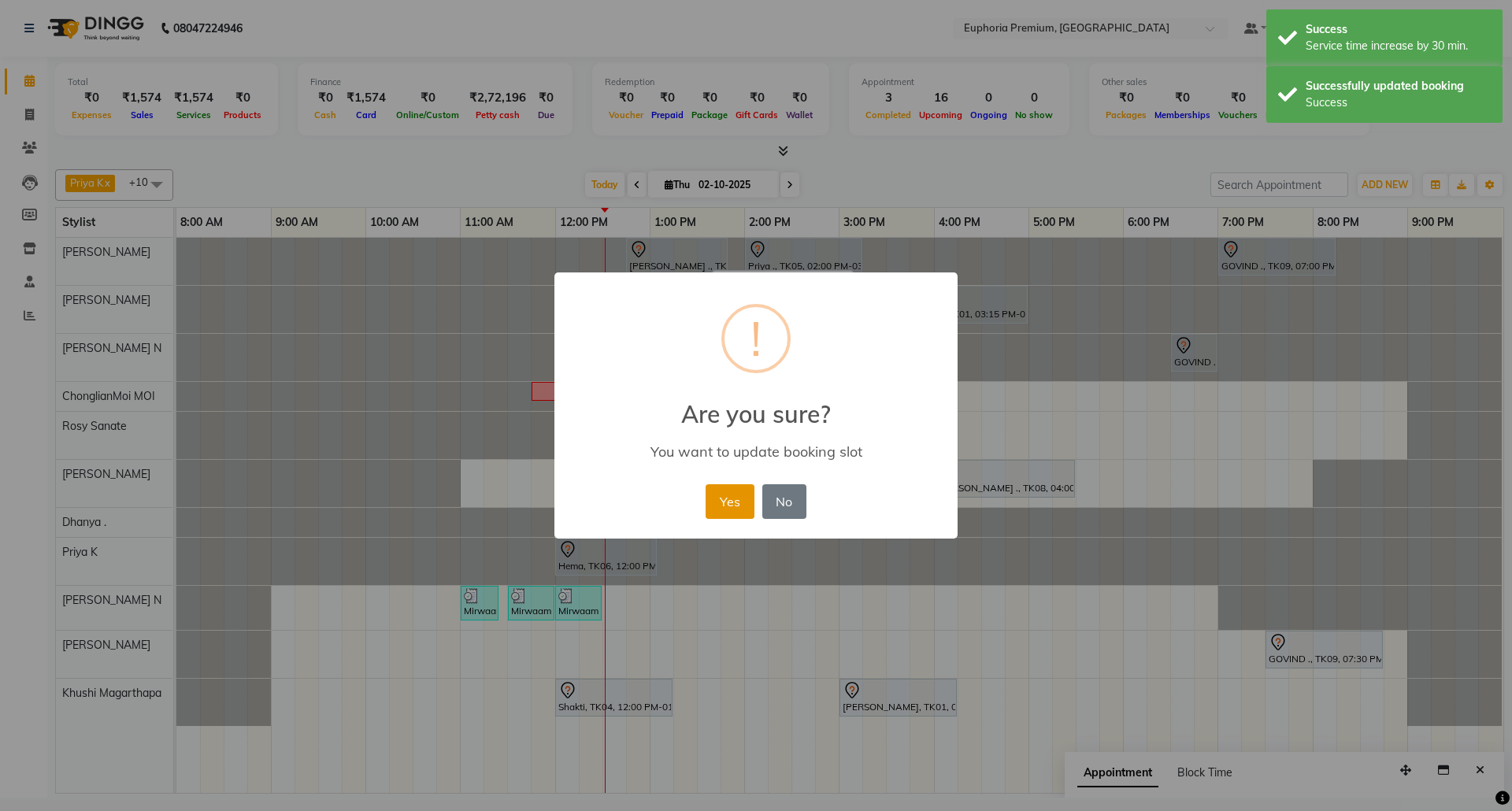
click at [737, 492] on button "Yes" at bounding box center [729, 501] width 48 height 34
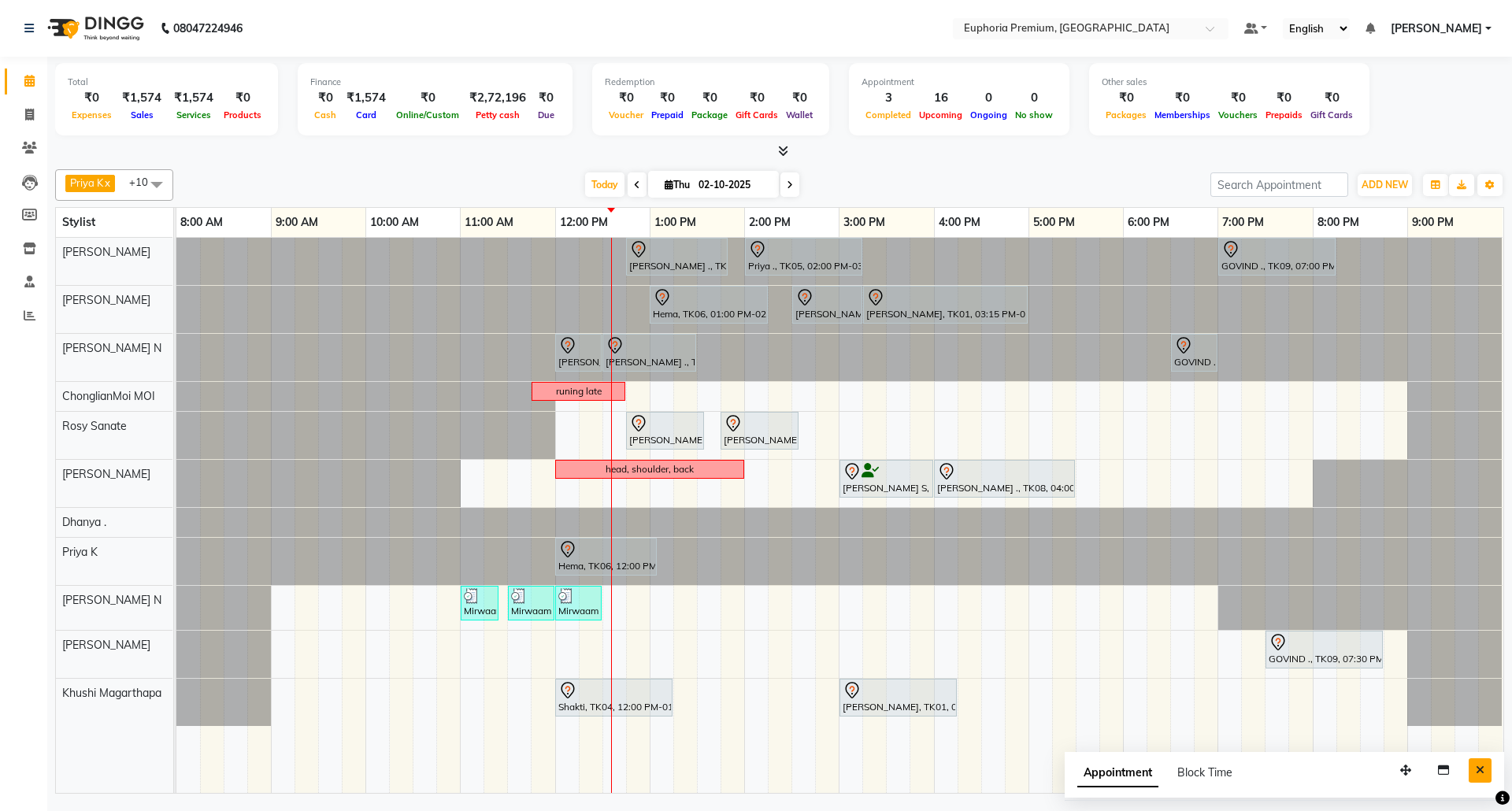
click at [1473, 766] on button "Close" at bounding box center [1480, 770] width 23 height 25
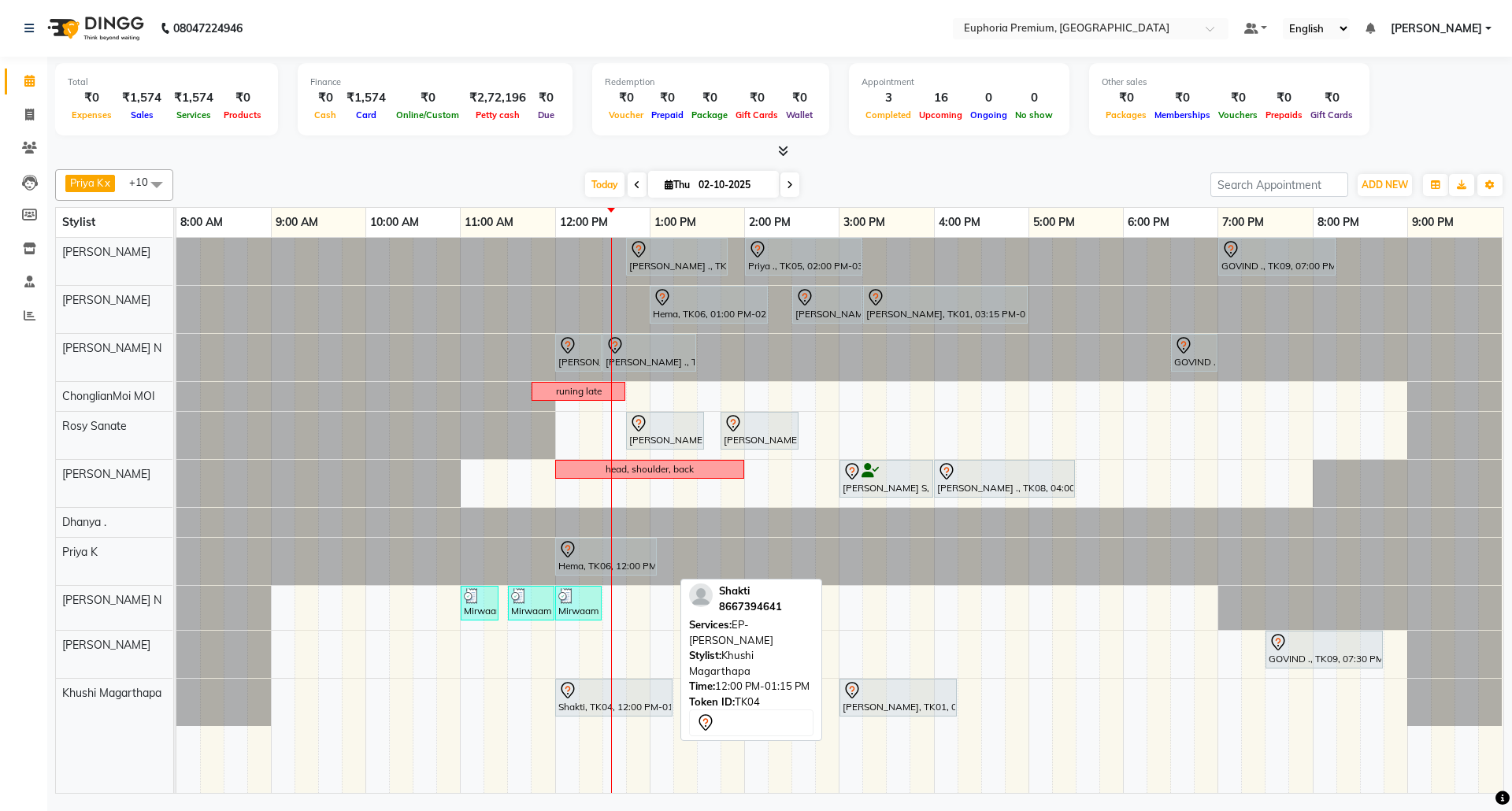
click at [641, 712] on div "Shakti, TK04, 12:00 PM-01:15 PM, EP-[PERSON_NAME]" at bounding box center [613, 697] width 114 height 33
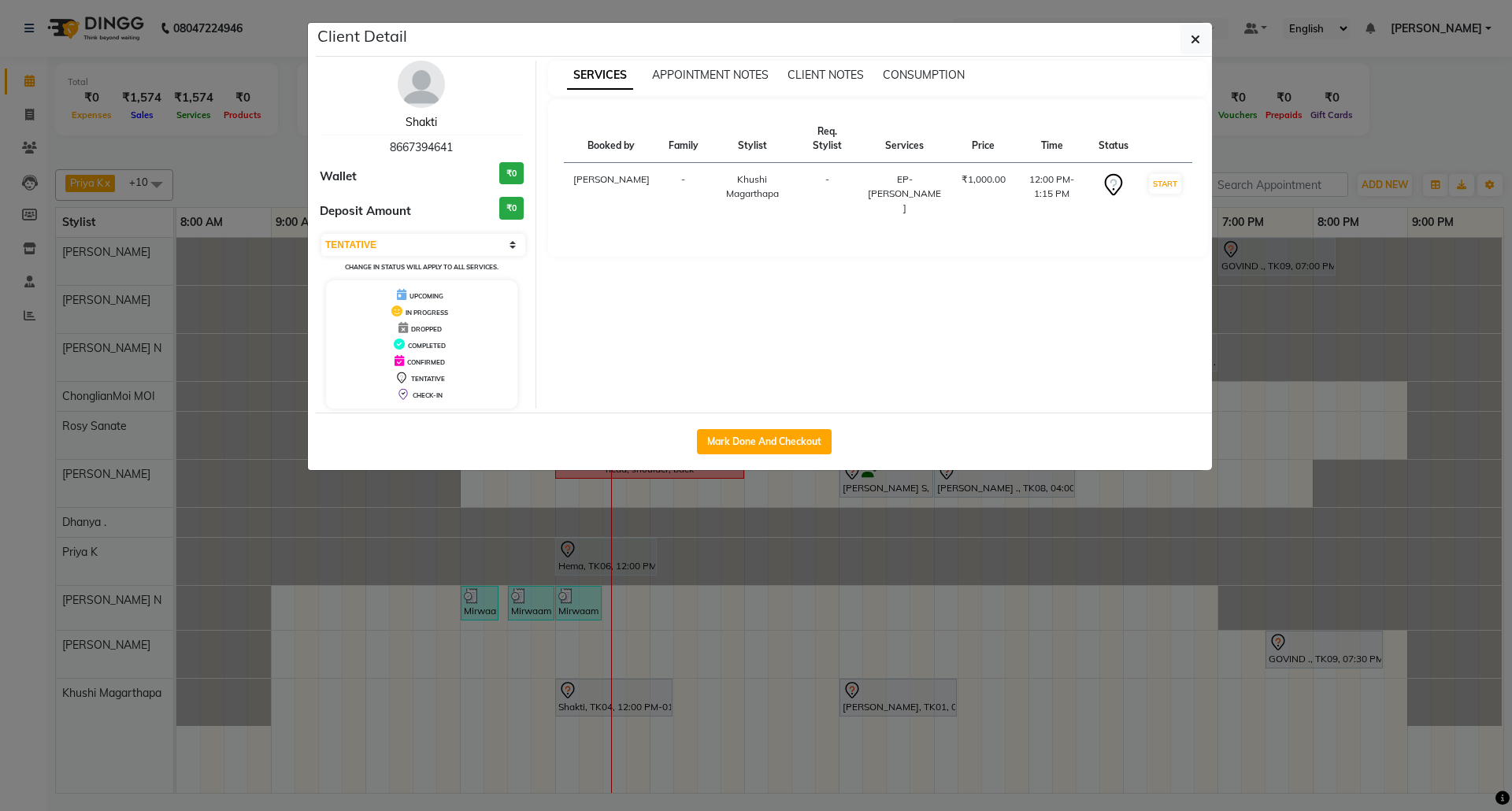
click at [429, 123] on link "Shakti" at bounding box center [421, 122] width 31 height 14
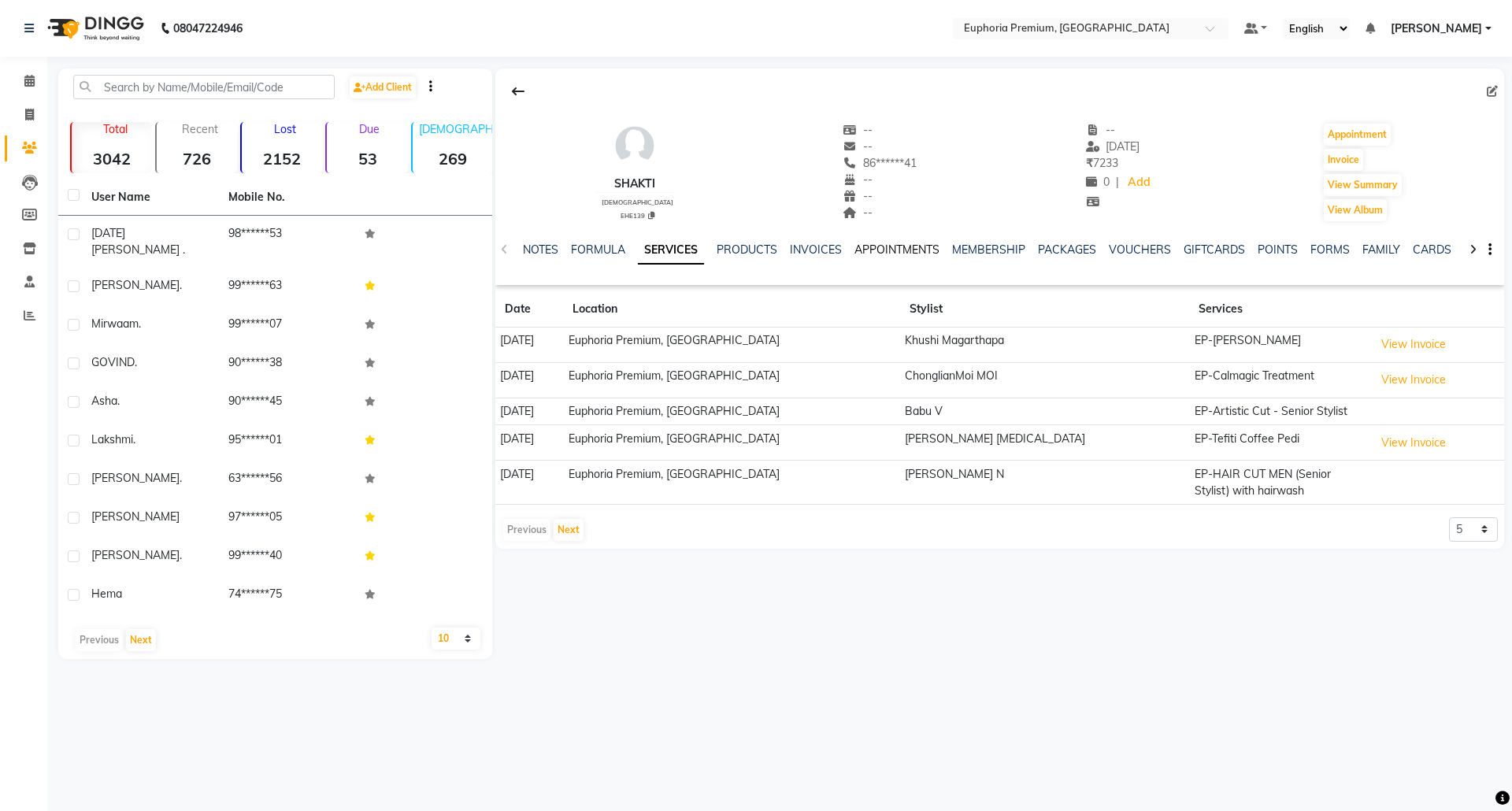
click at [885, 250] on link "APPOINTMENTS" at bounding box center [897, 249] width 85 height 14
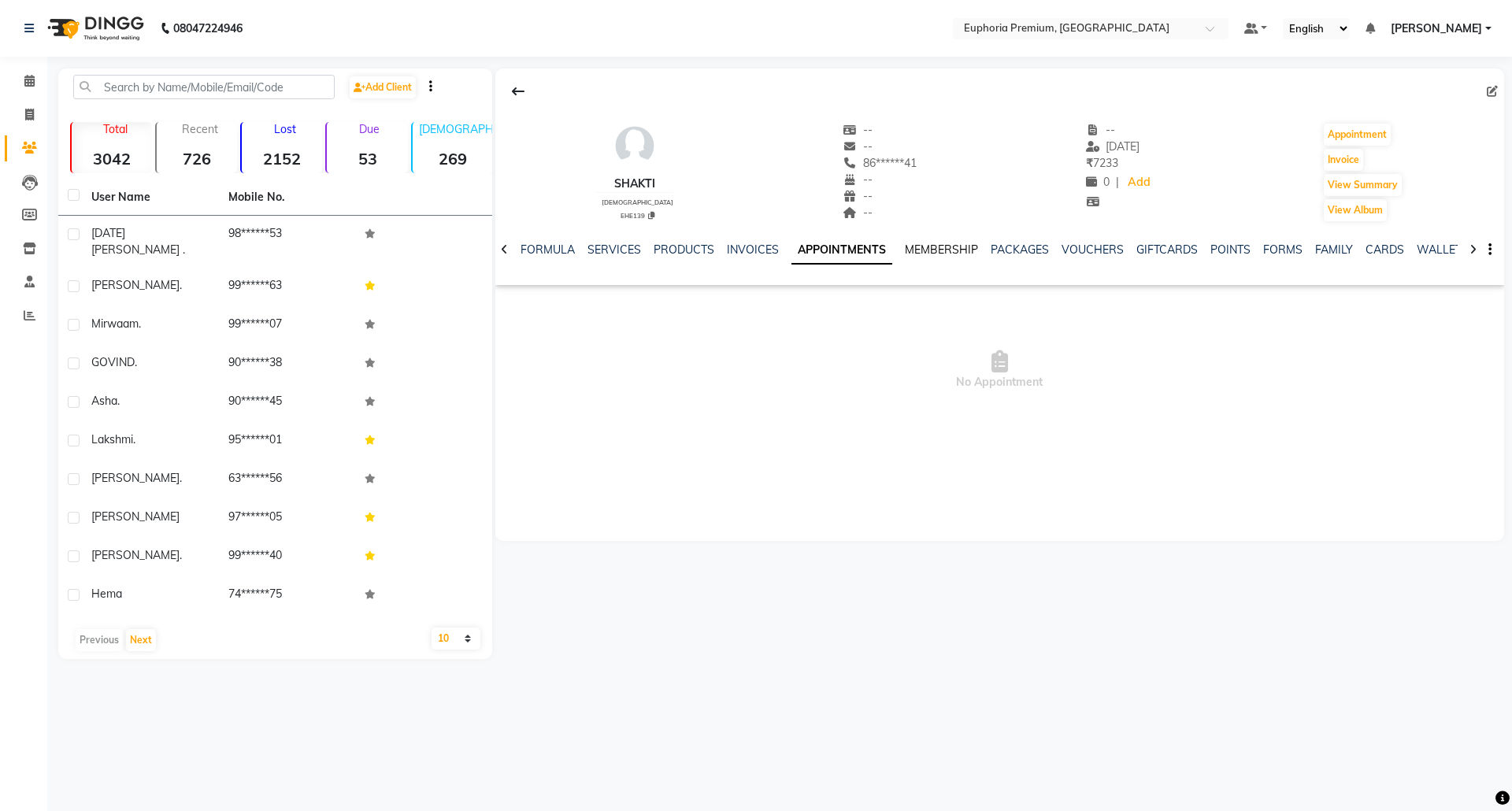
click at [961, 249] on link "MEMBERSHIP" at bounding box center [941, 249] width 74 height 14
click at [987, 250] on link "PACKAGES" at bounding box center [1004, 249] width 58 height 14
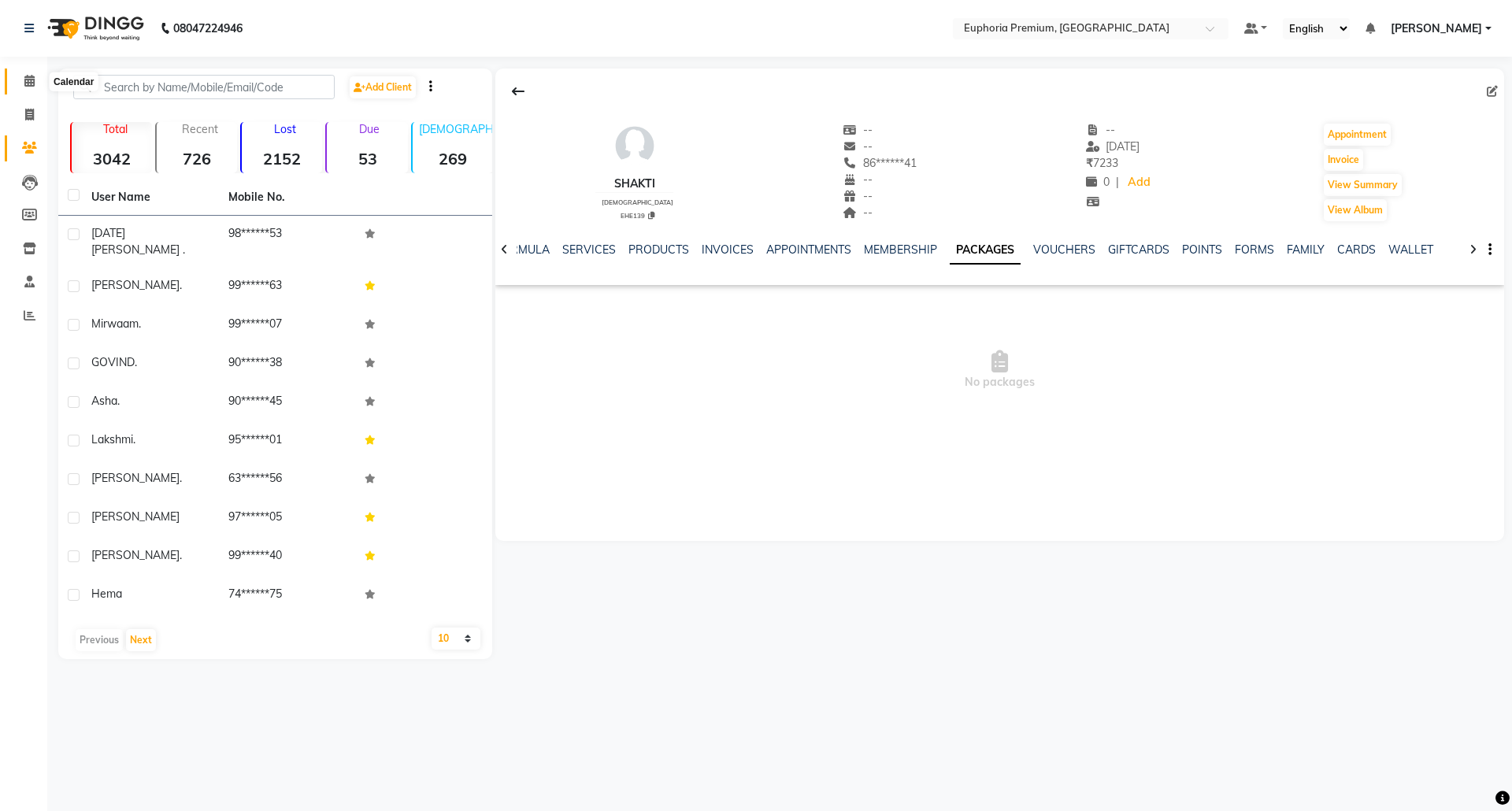
click at [34, 79] on span at bounding box center [29, 81] width 27 height 18
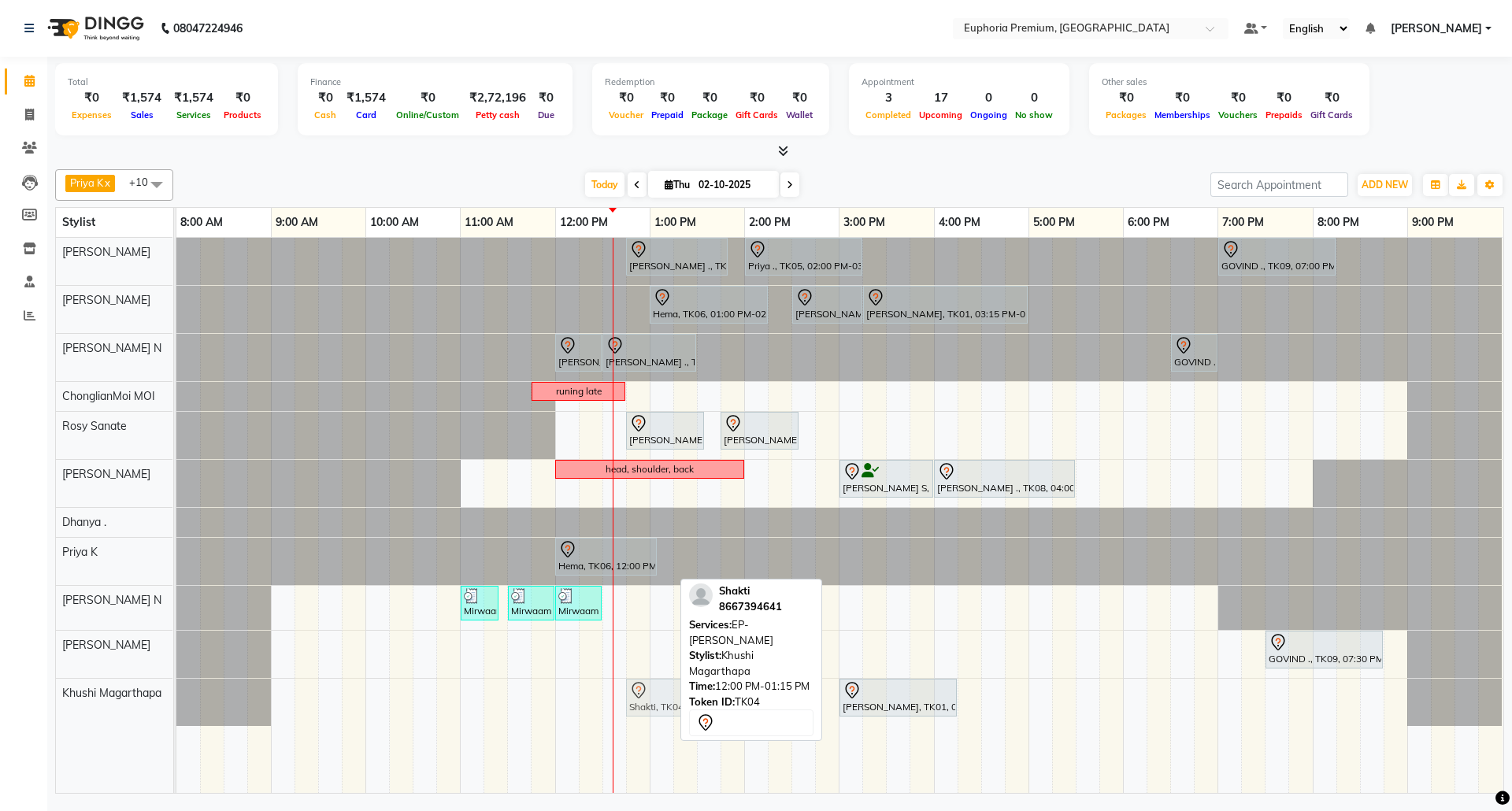
drag, startPoint x: 640, startPoint y: 697, endPoint x: 701, endPoint y: 687, distance: 61.8
click at [701, 687] on div "Priya K x ChonglianMoi MOI x Dhanya . x Shishi L x [PERSON_NAME] x [PERSON_NAME…" at bounding box center [779, 478] width 1449 height 631
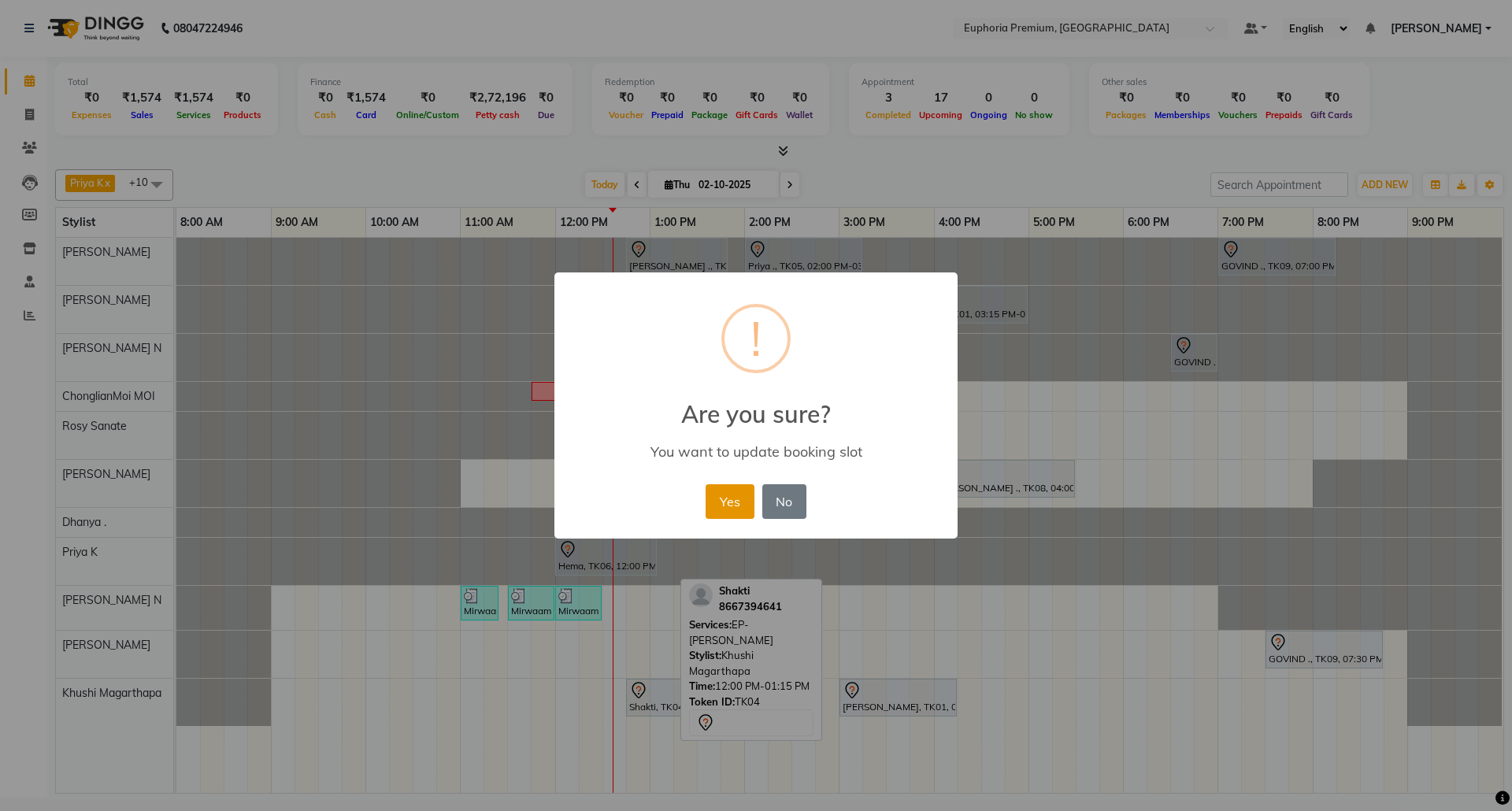
click at [716, 495] on button "Yes" at bounding box center [729, 501] width 48 height 34
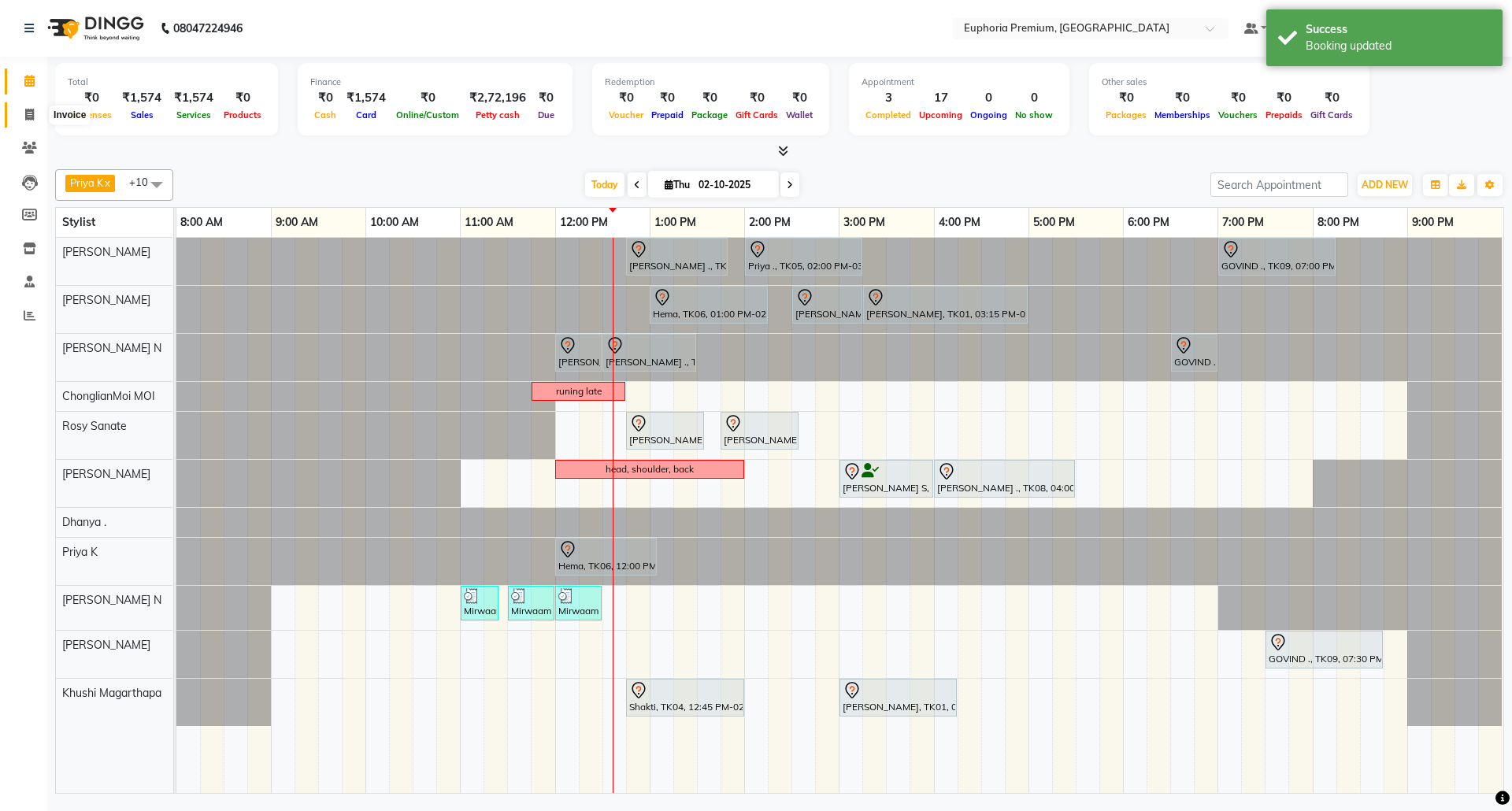
click at [33, 109] on icon at bounding box center [29, 115] width 9 height 12
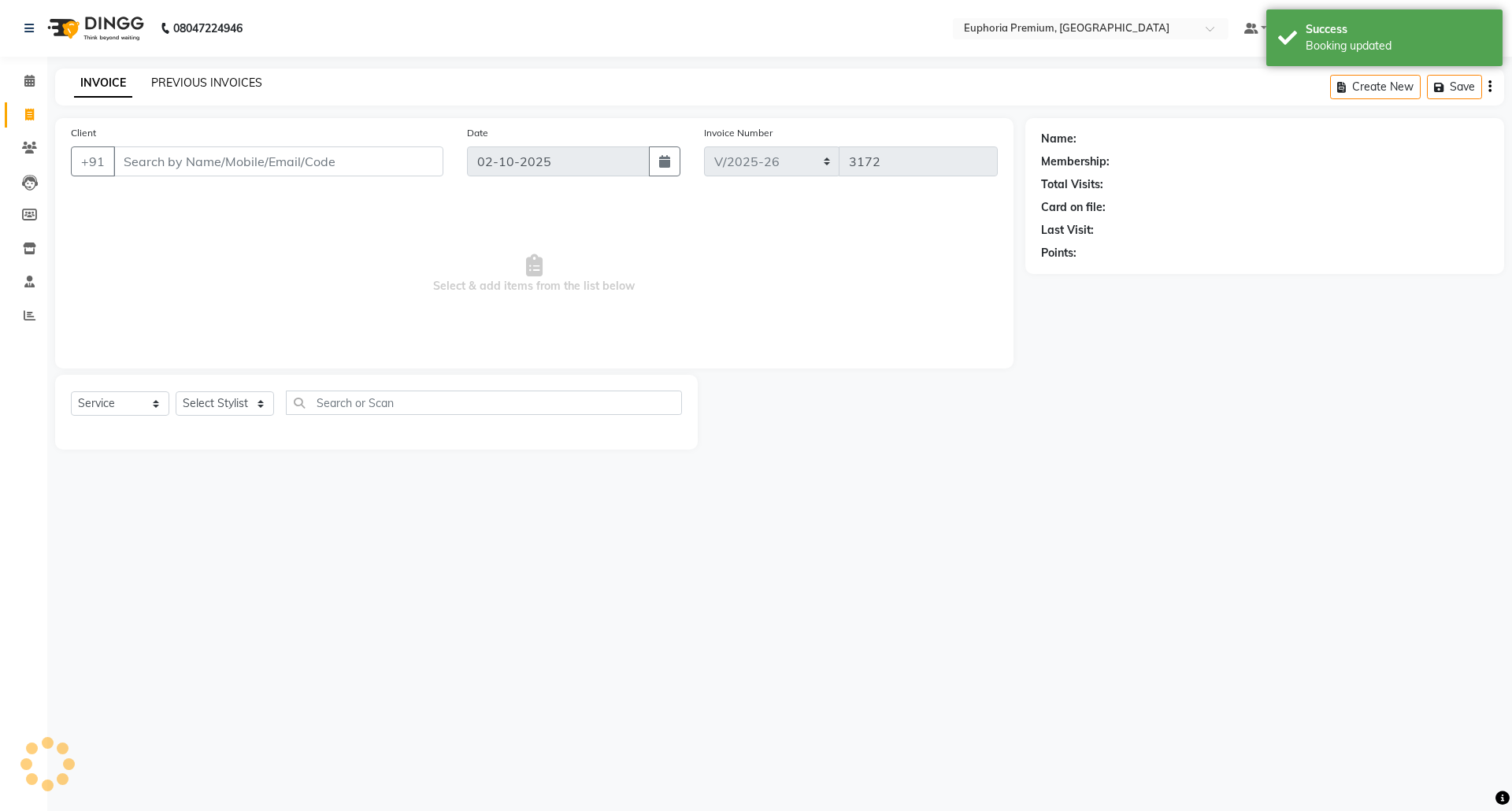
click at [252, 78] on link "PREVIOUS INVOICES" at bounding box center [206, 82] width 111 height 14
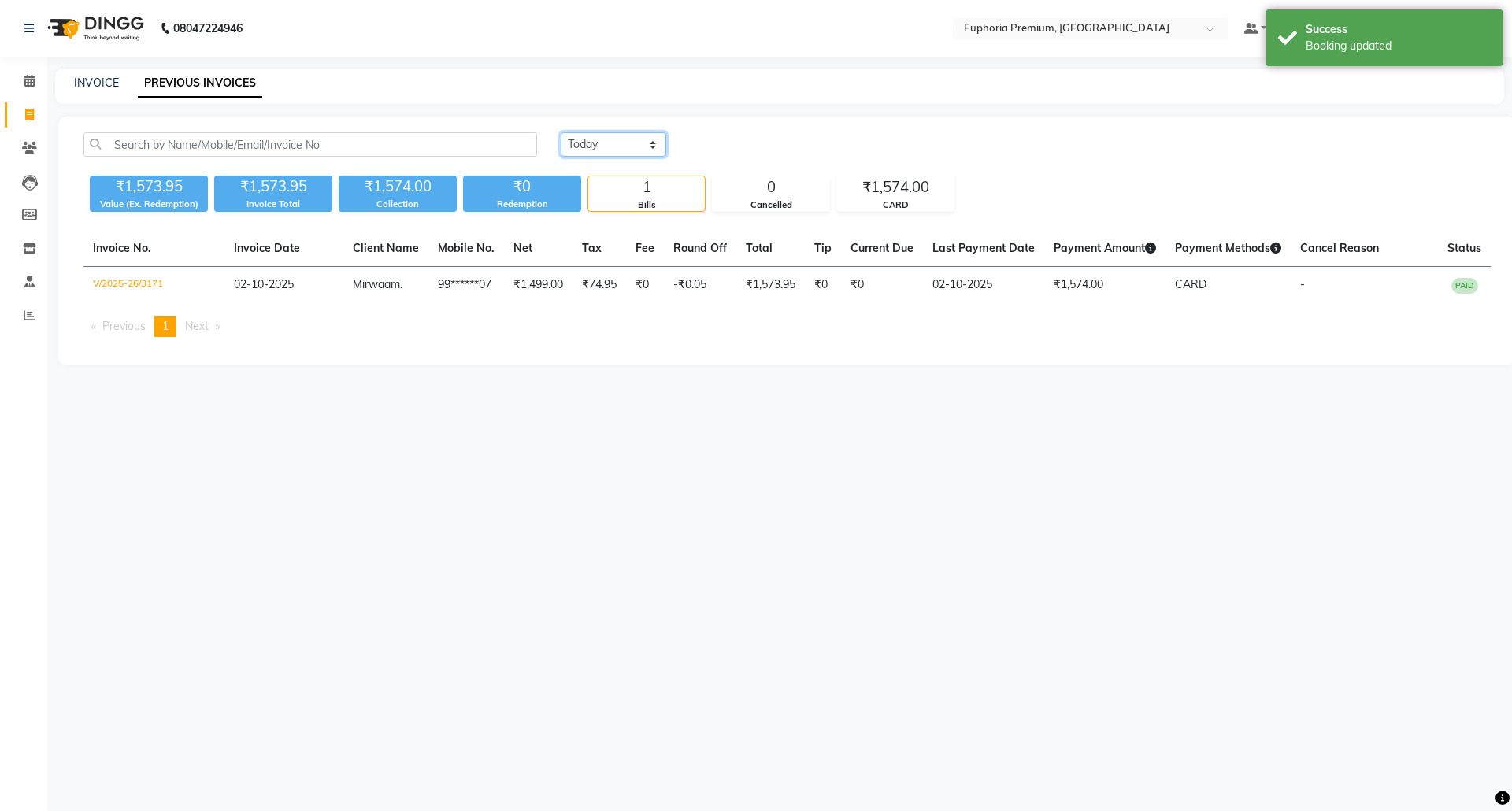
click at [611, 145] on select "[DATE] [DATE] Custom Range" at bounding box center [613, 144] width 106 height 25
click at [560, 132] on select "[DATE] [DATE] Custom Range" at bounding box center [613, 144] width 106 height 25
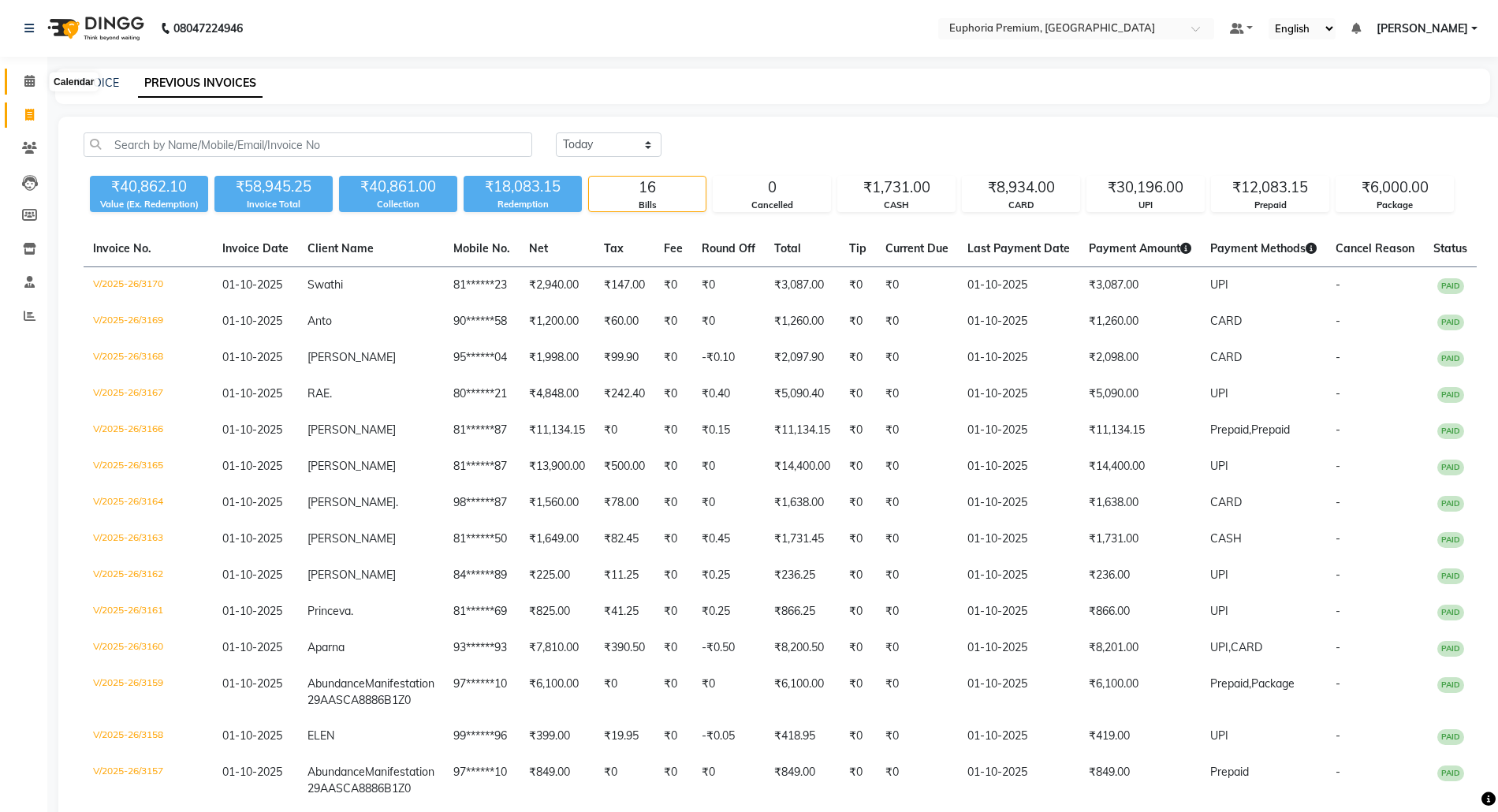
click at [29, 81] on icon at bounding box center [29, 81] width 10 height 12
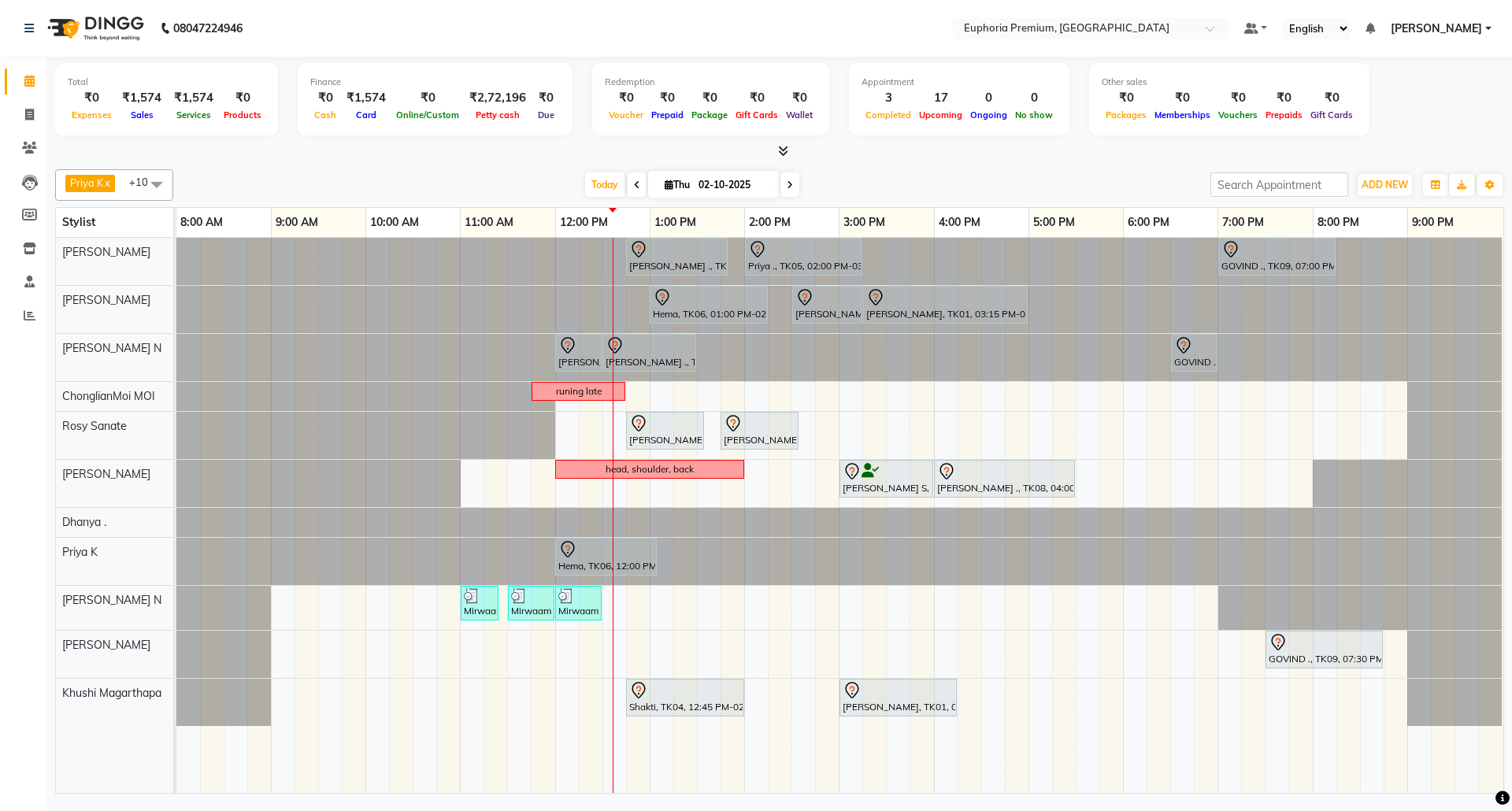
click at [628, 605] on div "[PERSON_NAME] ., TK07, 12:45 PM-01:50 PM, EP-Tefiti Coffee Pedi Priya ., TK05, …" at bounding box center [840, 515] width 1327 height 555
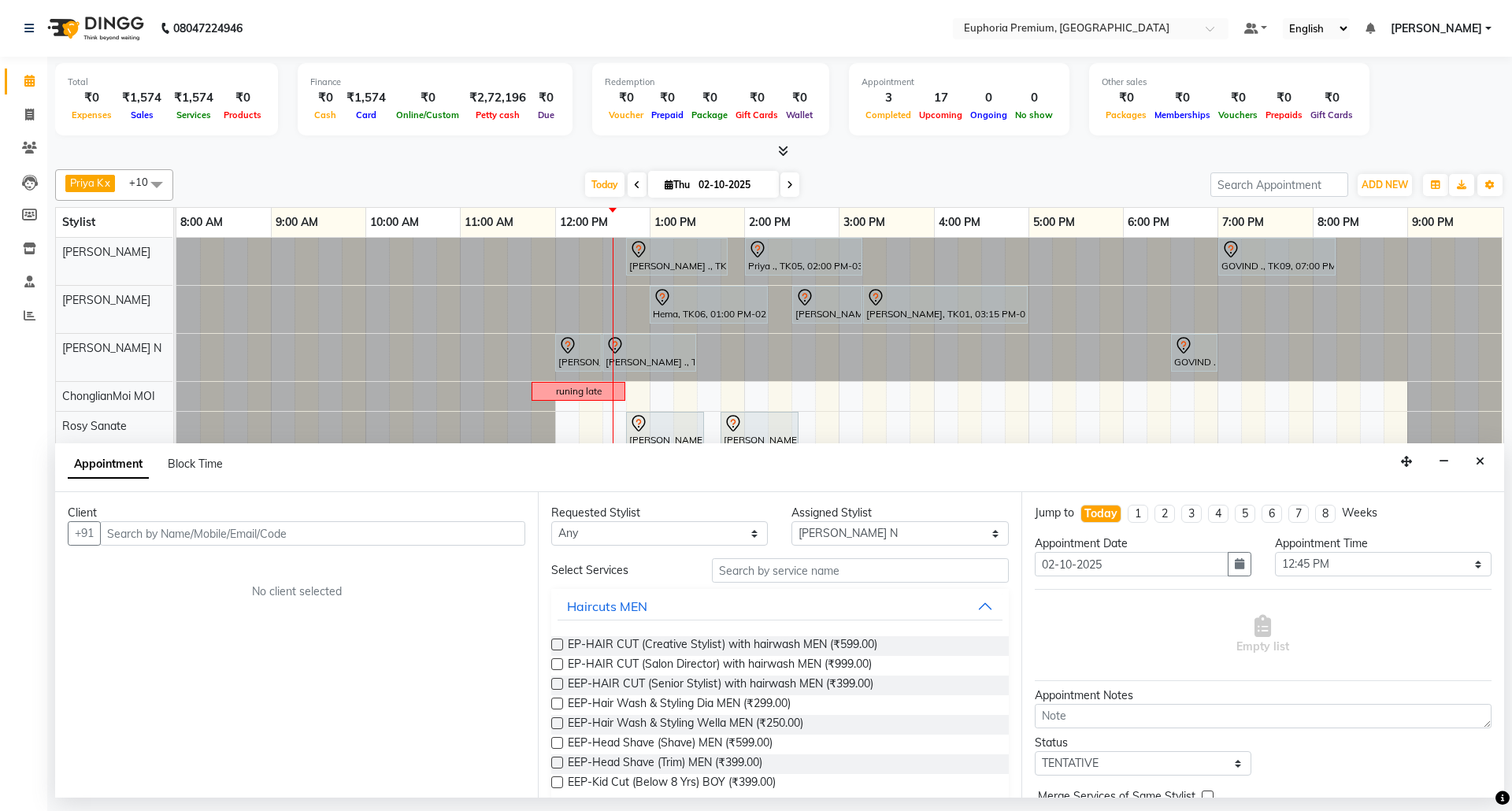
click at [309, 539] on input "text" at bounding box center [312, 532] width 425 height 25
click at [1491, 468] on div "Appointment Block Time" at bounding box center [779, 468] width 1449 height 49
click at [1484, 463] on icon "Close" at bounding box center [1480, 461] width 9 height 11
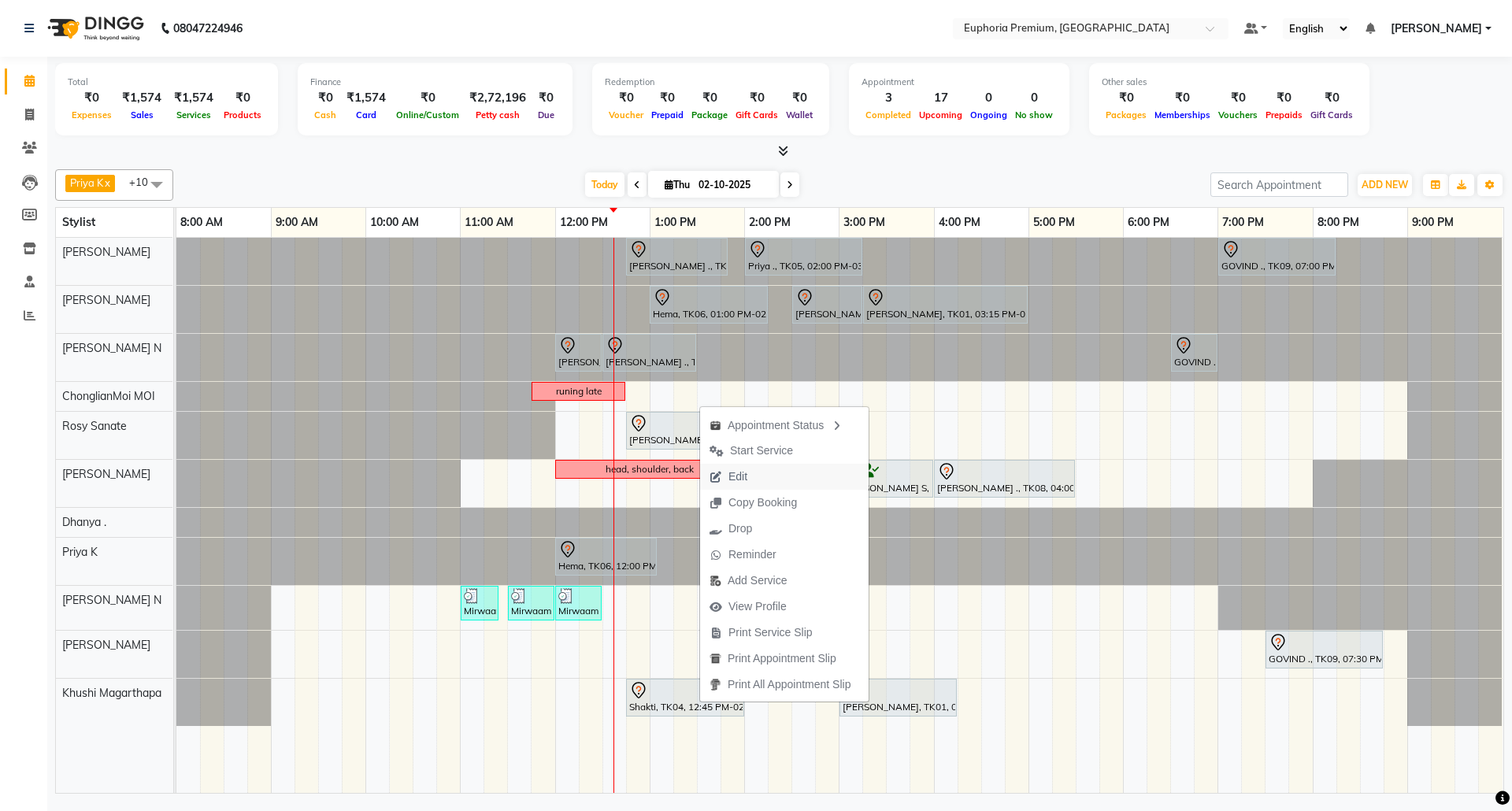
click at [768, 474] on button "Edit" at bounding box center [785, 477] width 169 height 25
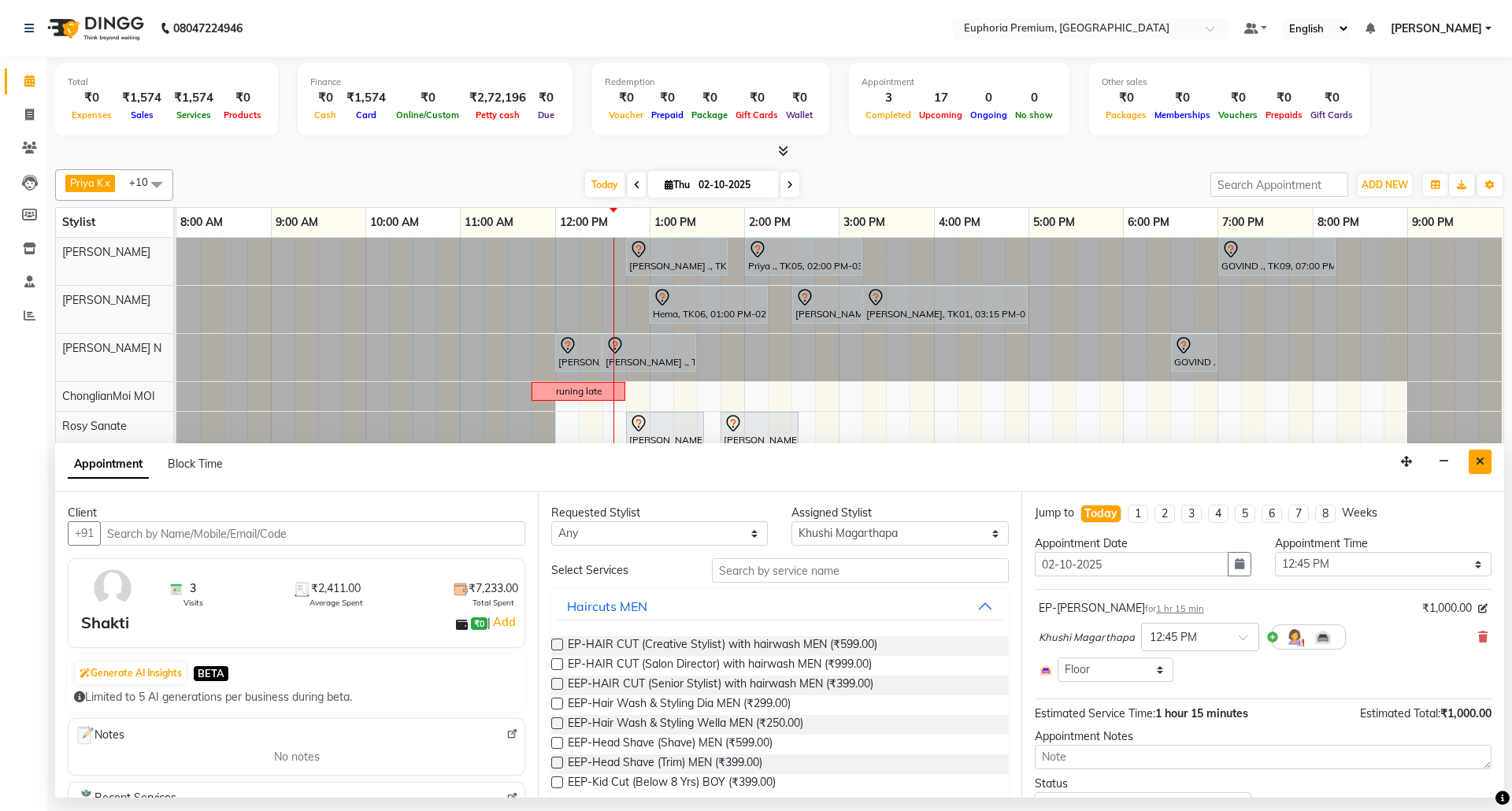
click at [1478, 464] on icon "Close" at bounding box center [1480, 461] width 9 height 11
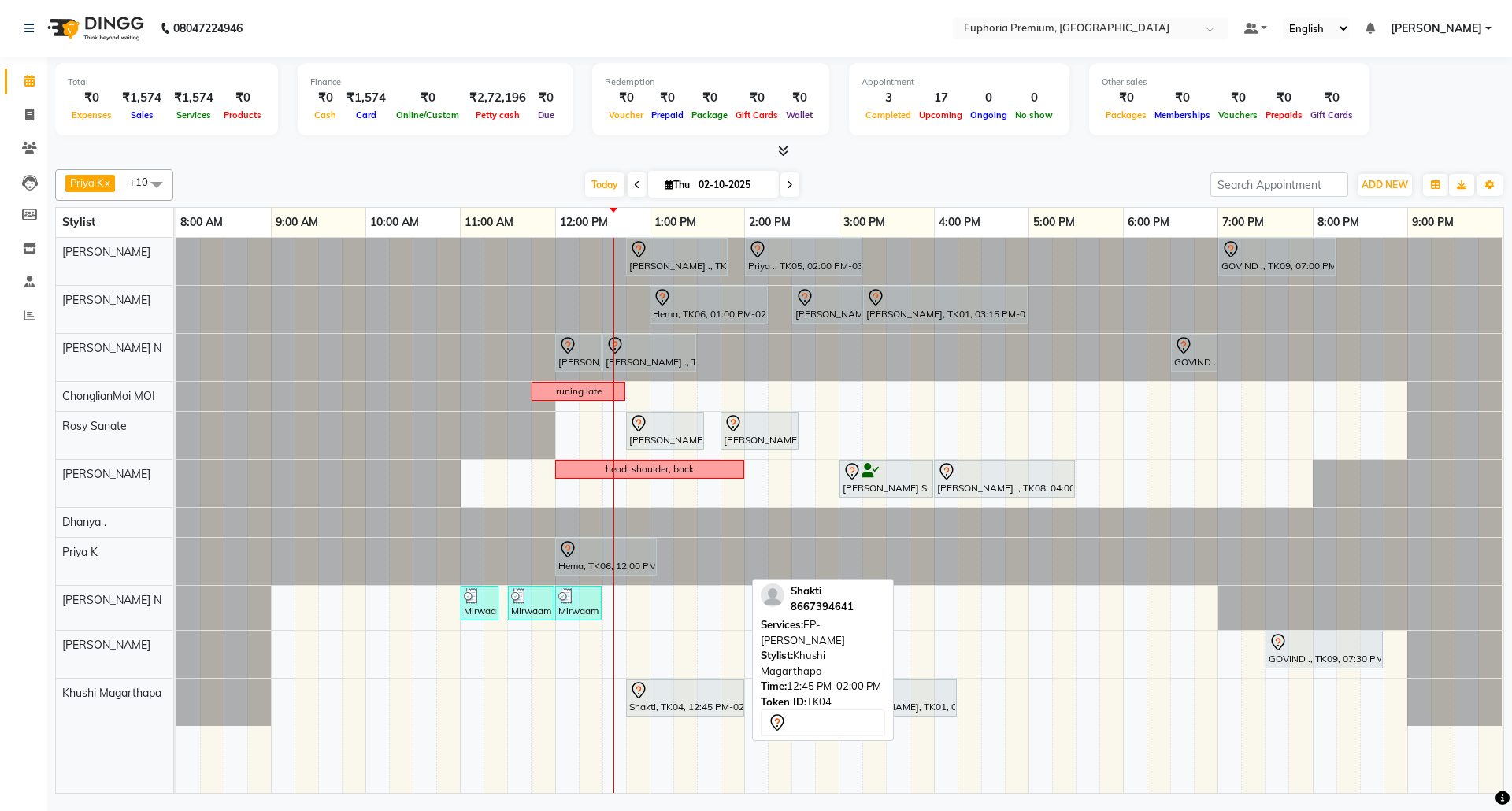
click at [691, 705] on div "Shakti, TK04, 12:45 PM-02:00 PM, EP-[PERSON_NAME]" at bounding box center [685, 697] width 115 height 33
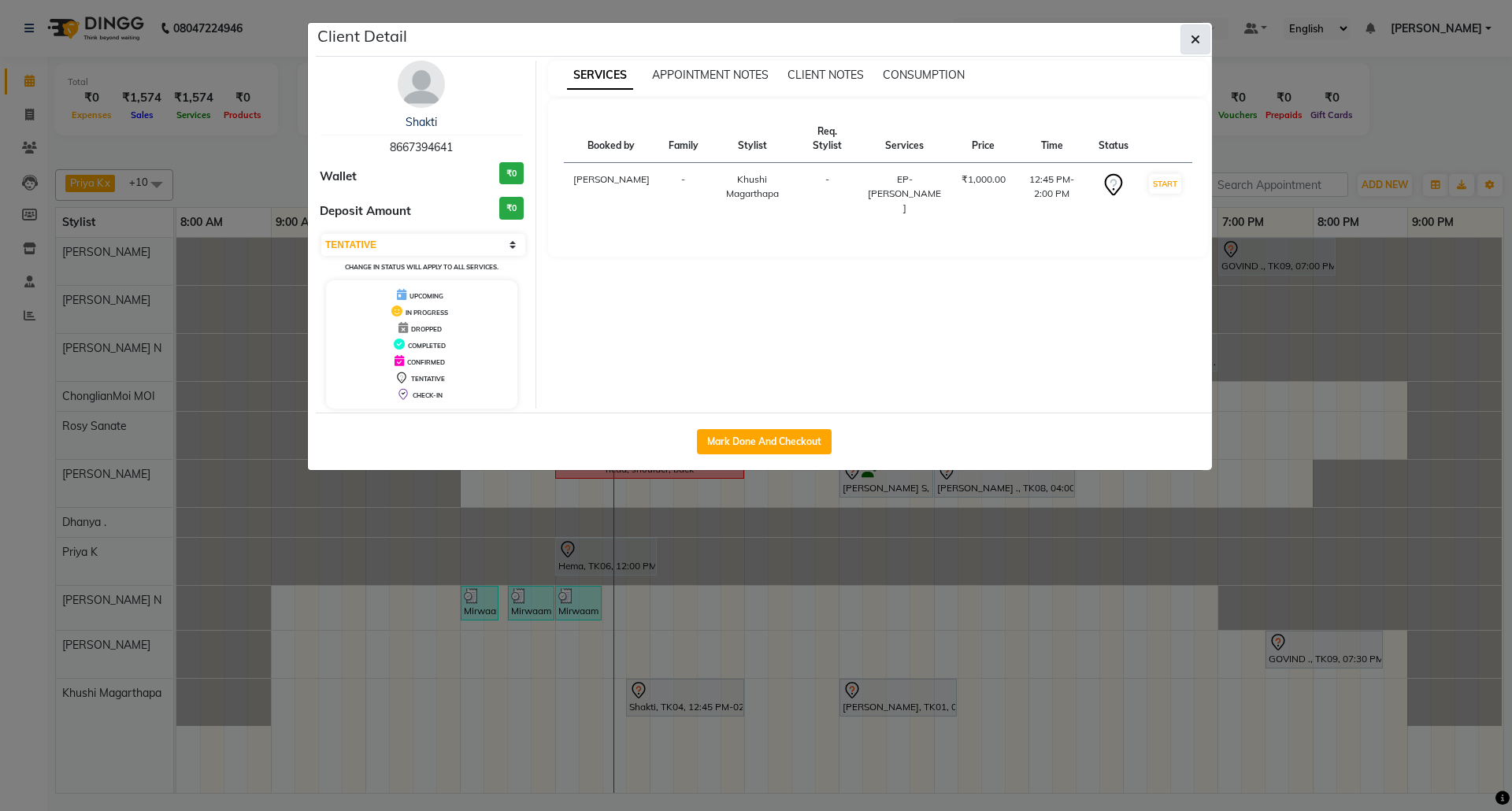
click at [1195, 38] on icon "button" at bounding box center [1196, 39] width 10 height 13
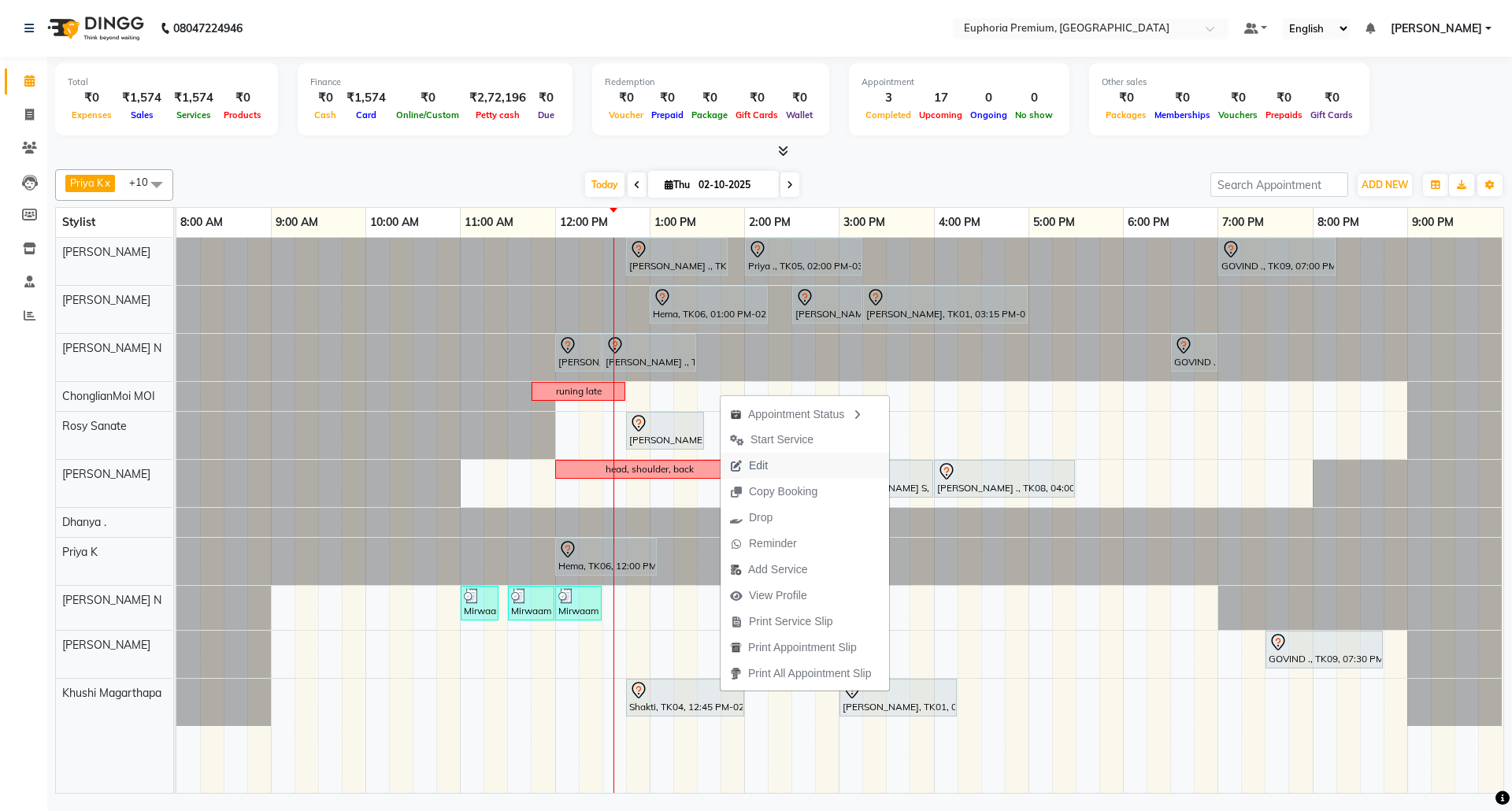
click at [781, 461] on button "Edit" at bounding box center [805, 466] width 169 height 25
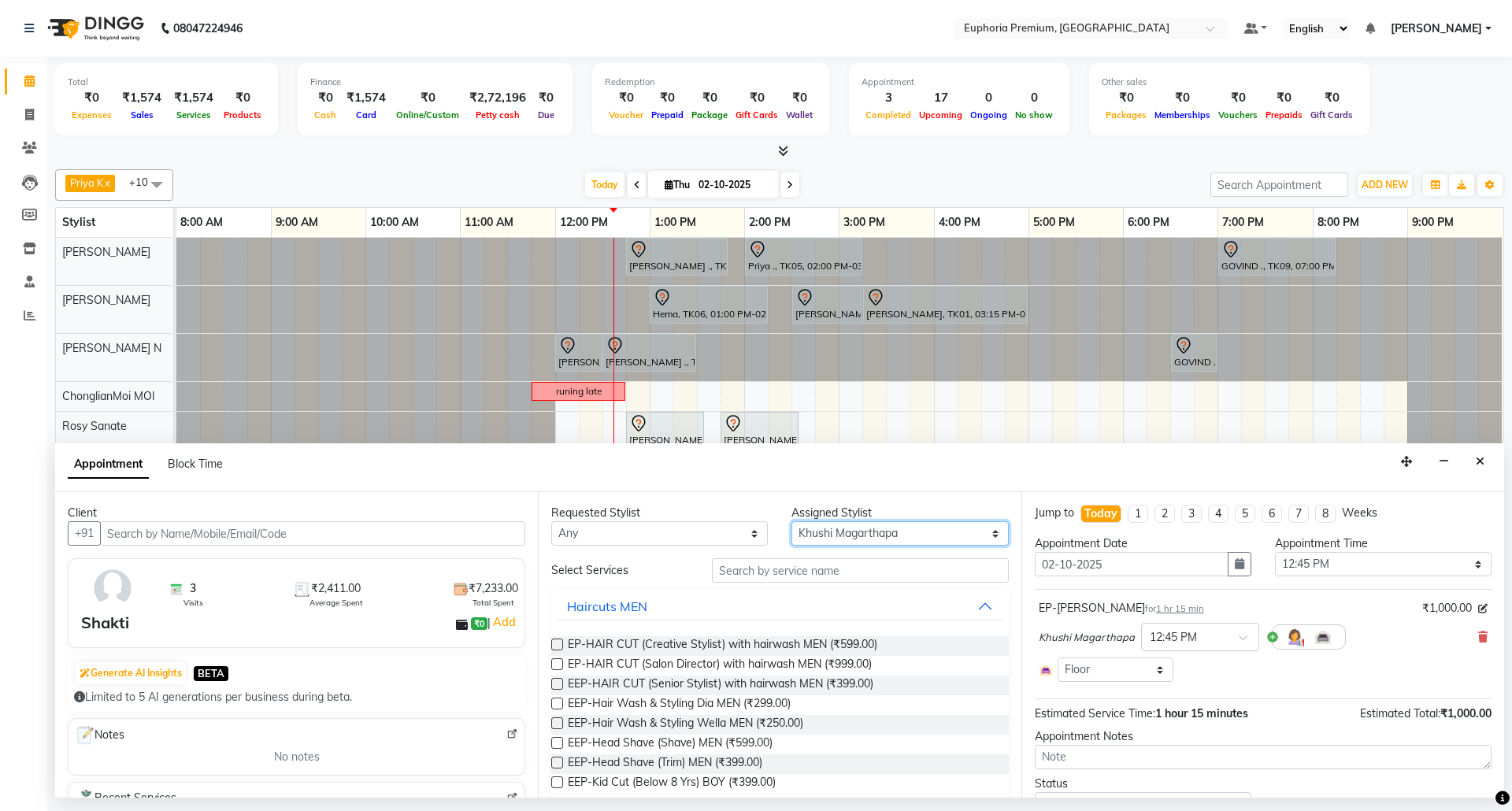
click at [963, 535] on select "Select [PERSON_NAME] N [PERSON_NAME] N ChonglianMoi MOI [PERSON_NAME] . [PERSON…" at bounding box center [900, 532] width 217 height 25
click at [792, 523] on select "Select [PERSON_NAME] N [PERSON_NAME] N ChonglianMoi MOI [PERSON_NAME] . [PERSON…" at bounding box center [900, 532] width 217 height 25
click at [782, 570] on input "text" at bounding box center [860, 570] width 297 height 25
click at [1472, 634] on div "EP-[PERSON_NAME] for 1 hr 15 min ₹1,000.00 Khushi Magarthapa × 12:45 PM Select …" at bounding box center [1264, 640] width 457 height 89
click at [1478, 636] on icon at bounding box center [1483, 636] width 10 height 11
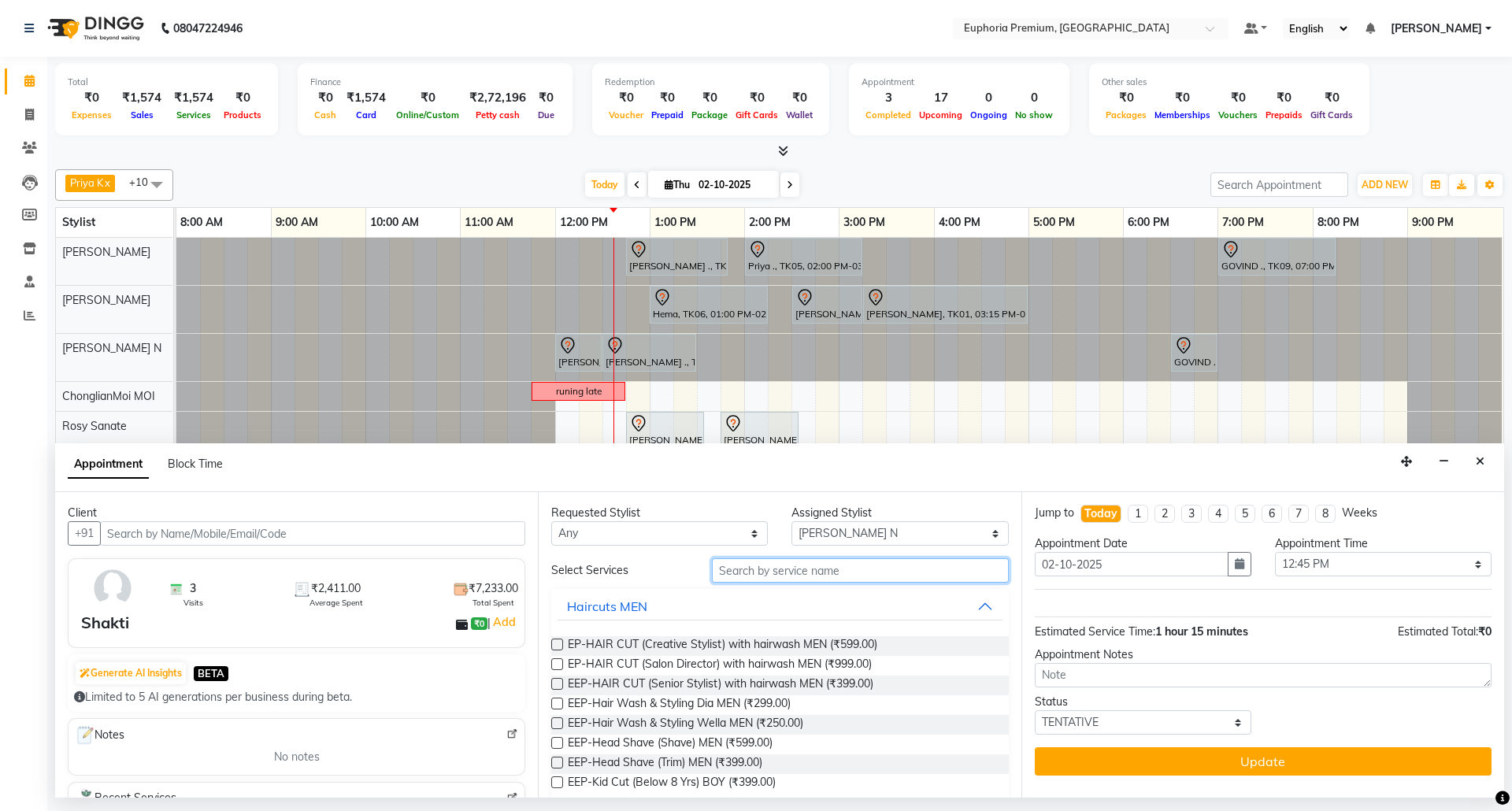
click at [804, 572] on input "text" at bounding box center [860, 570] width 297 height 25
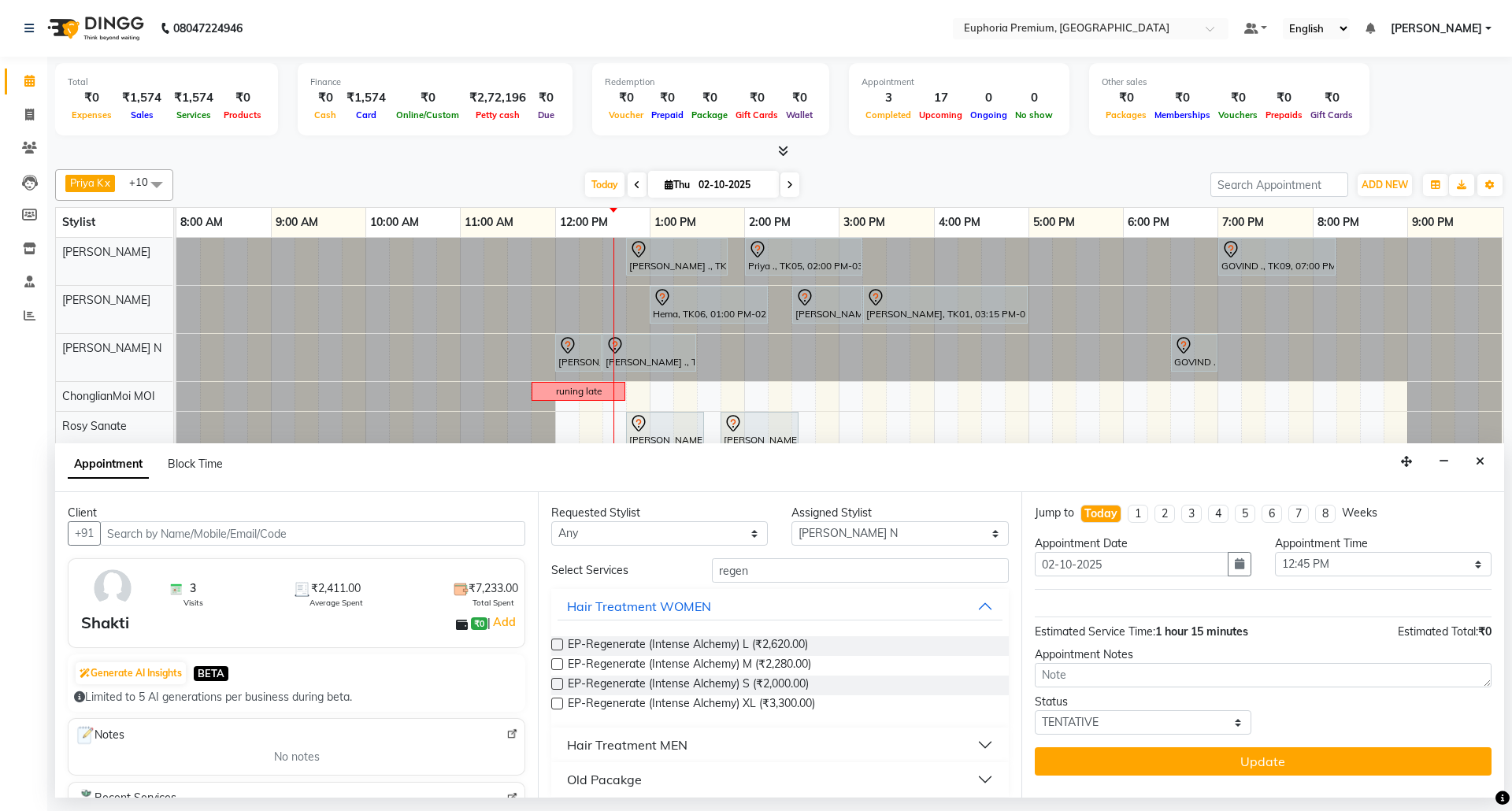
click at [633, 747] on div "Hair Treatment MEN" at bounding box center [627, 744] width 121 height 19
click at [561, 665] on label at bounding box center [557, 664] width 12 height 12
click at [561, 665] on input "checkbox" at bounding box center [556, 665] width 10 height 10
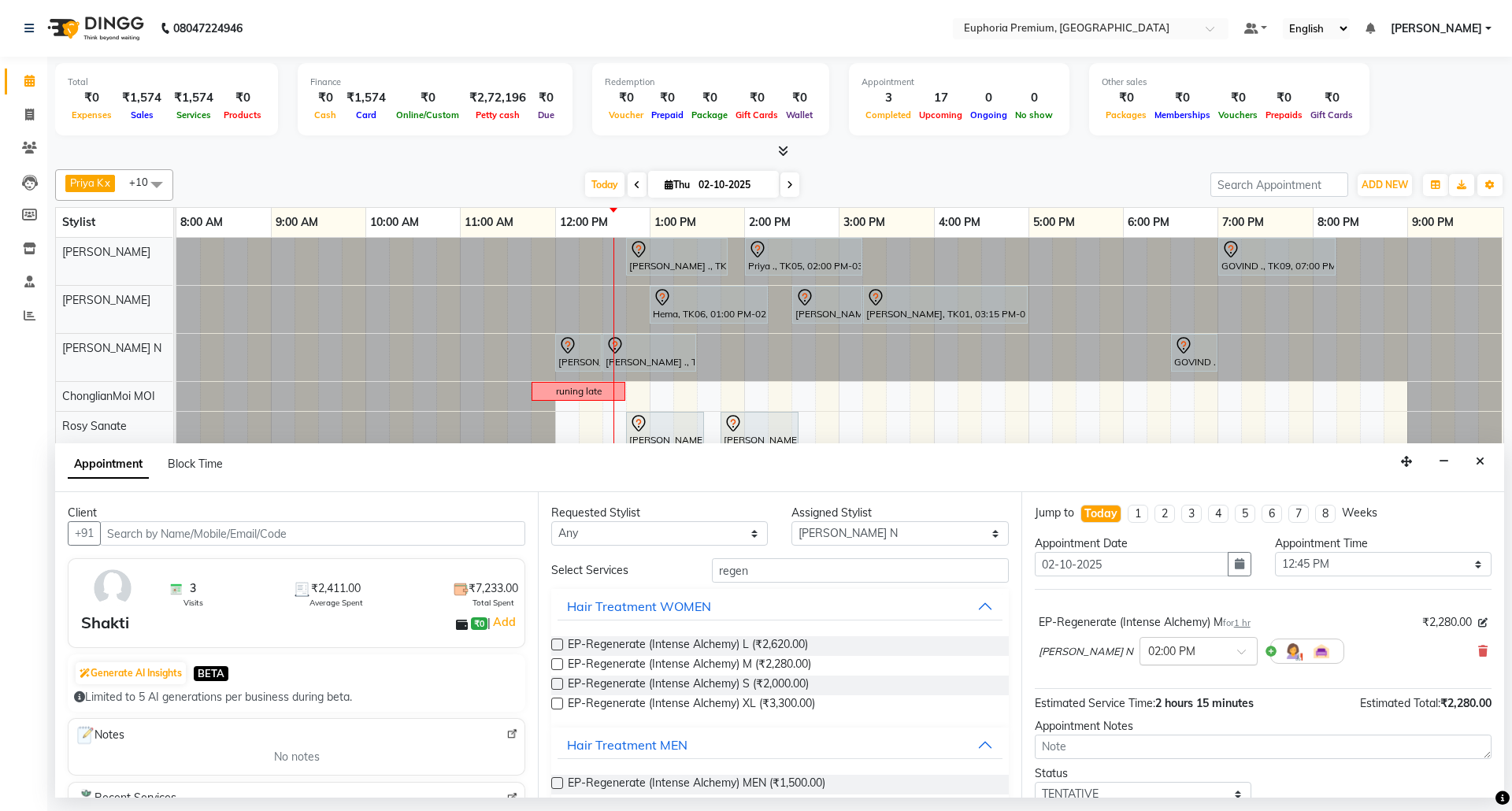
click at [1237, 656] on span at bounding box center [1247, 656] width 20 height 17
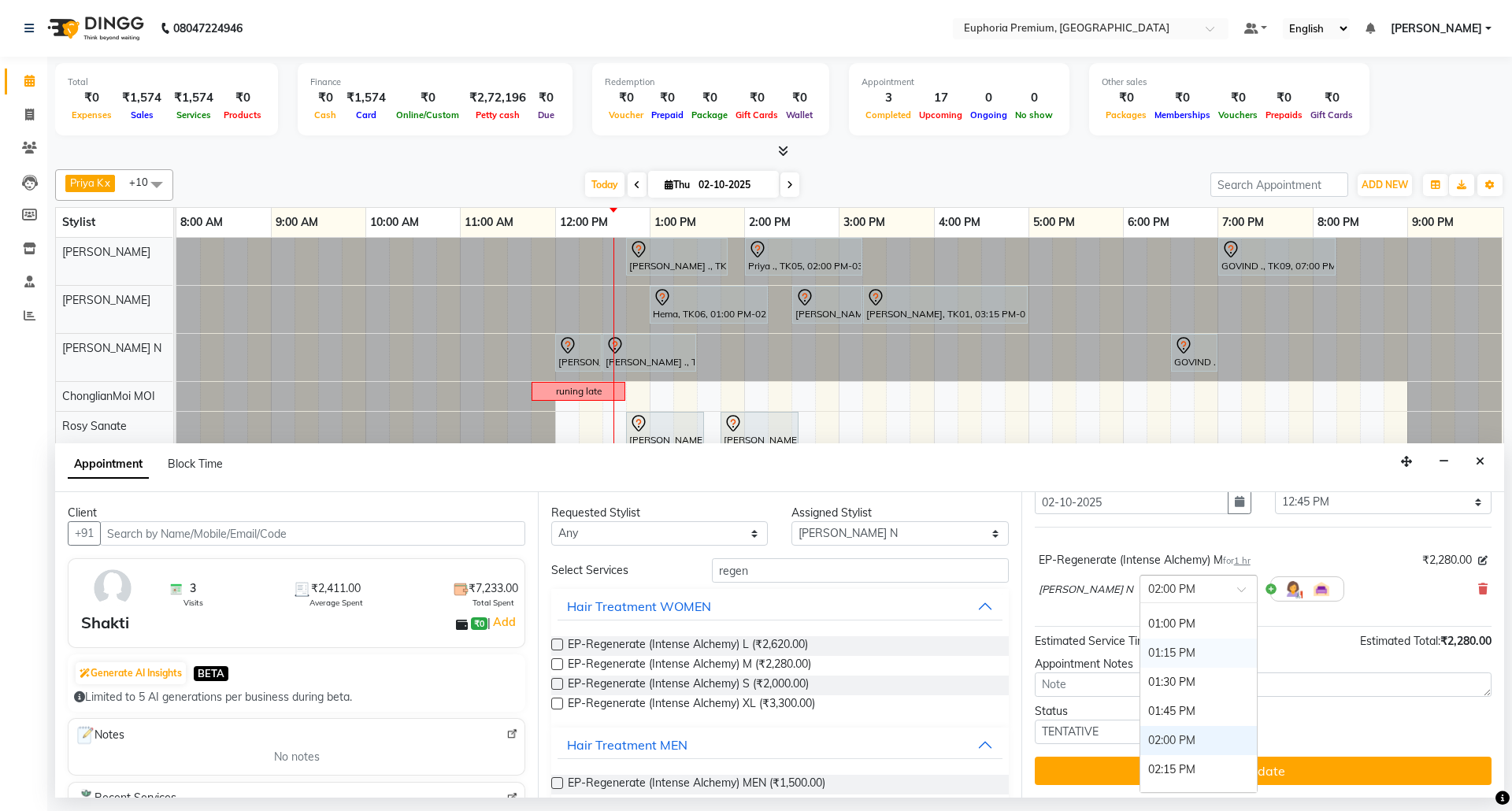
scroll to position [427, 0]
click at [1140, 642] on div "12:45 PM" at bounding box center [1198, 637] width 117 height 29
click at [1340, 587] on div "[PERSON_NAME] N × 12:45 PM" at bounding box center [1263, 588] width 448 height 41
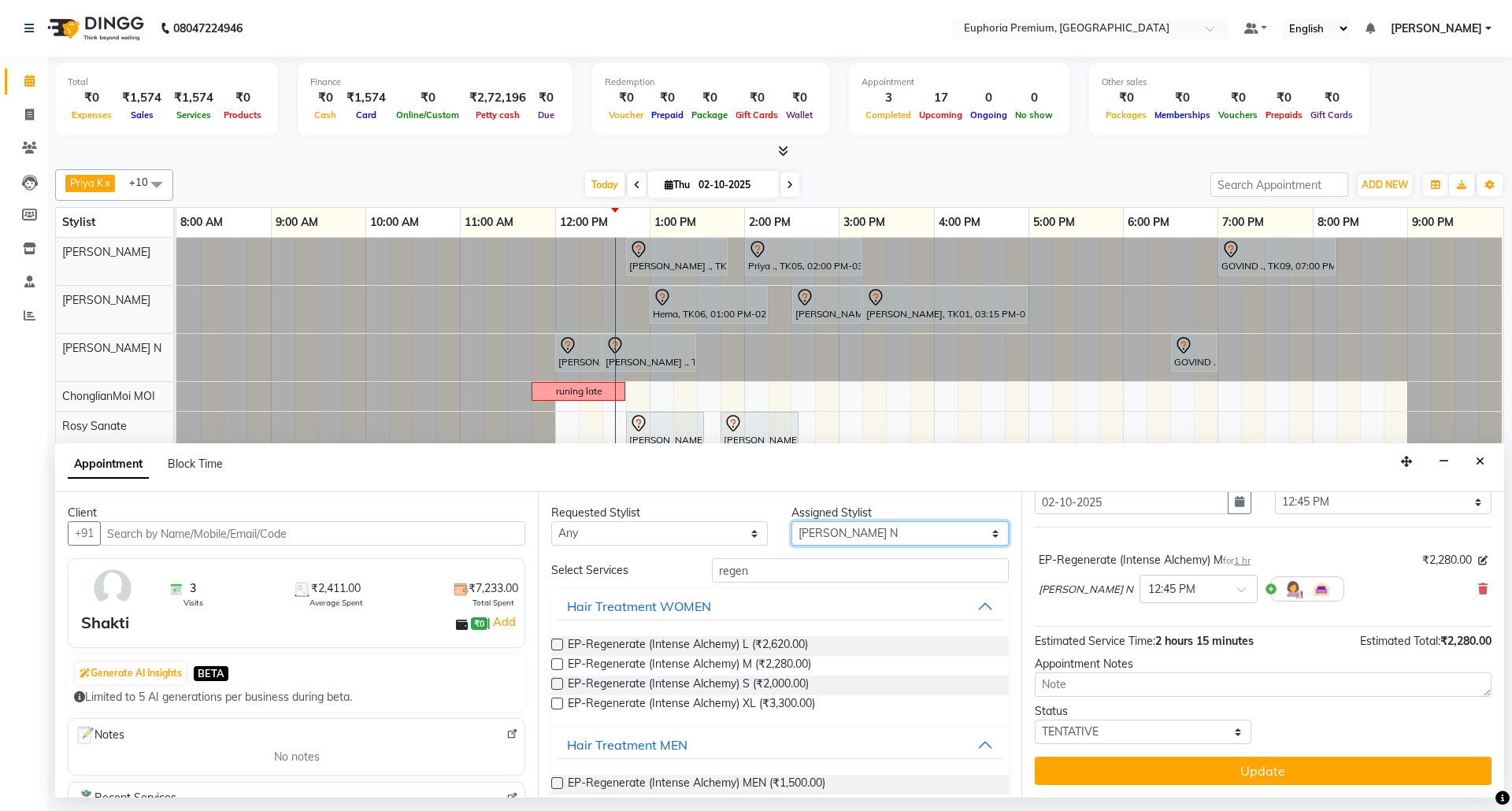
click at [874, 535] on select "Select [PERSON_NAME] N [PERSON_NAME] N ChonglianMoi MOI [PERSON_NAME] . [PERSON…" at bounding box center [900, 532] width 217 height 25
click at [792, 523] on select "Select [PERSON_NAME] N [PERSON_NAME] N ChonglianMoi MOI [PERSON_NAME] . [PERSON…" at bounding box center [900, 532] width 217 height 25
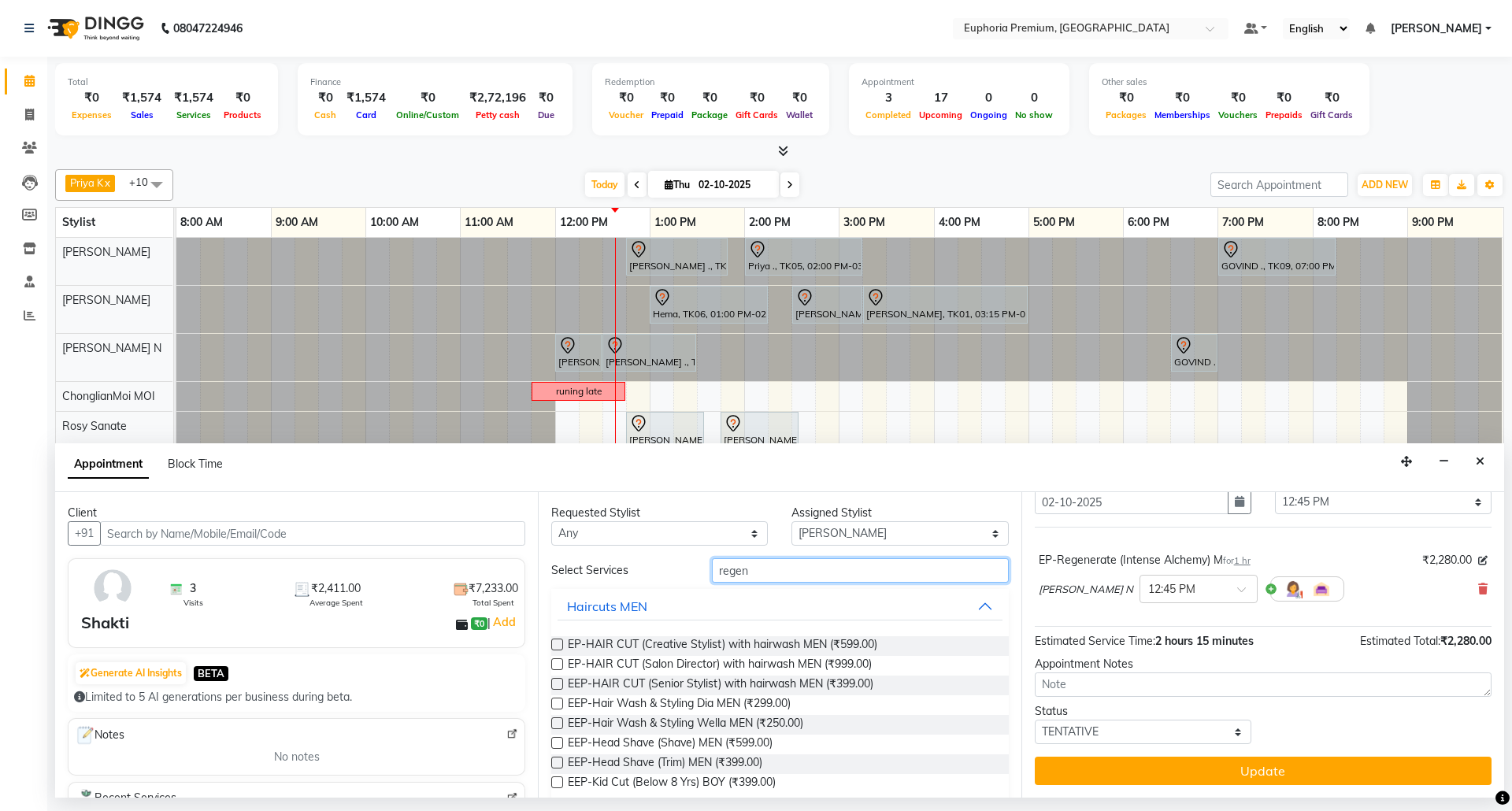
click at [792, 568] on input "regen" at bounding box center [860, 570] width 297 height 25
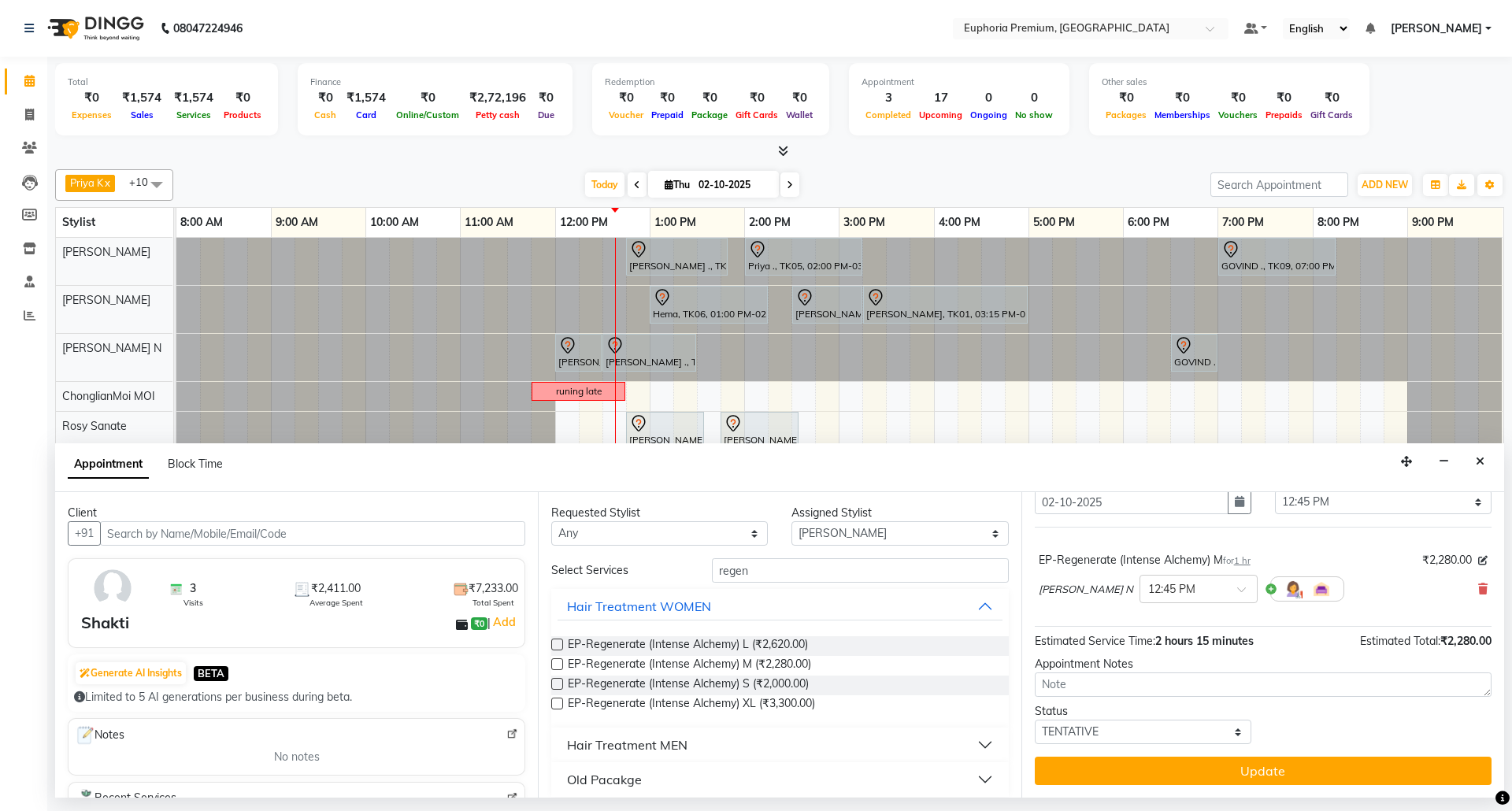
click at [559, 669] on label at bounding box center [557, 664] width 12 height 12
click at [559, 669] on input "checkbox" at bounding box center [556, 665] width 10 height 10
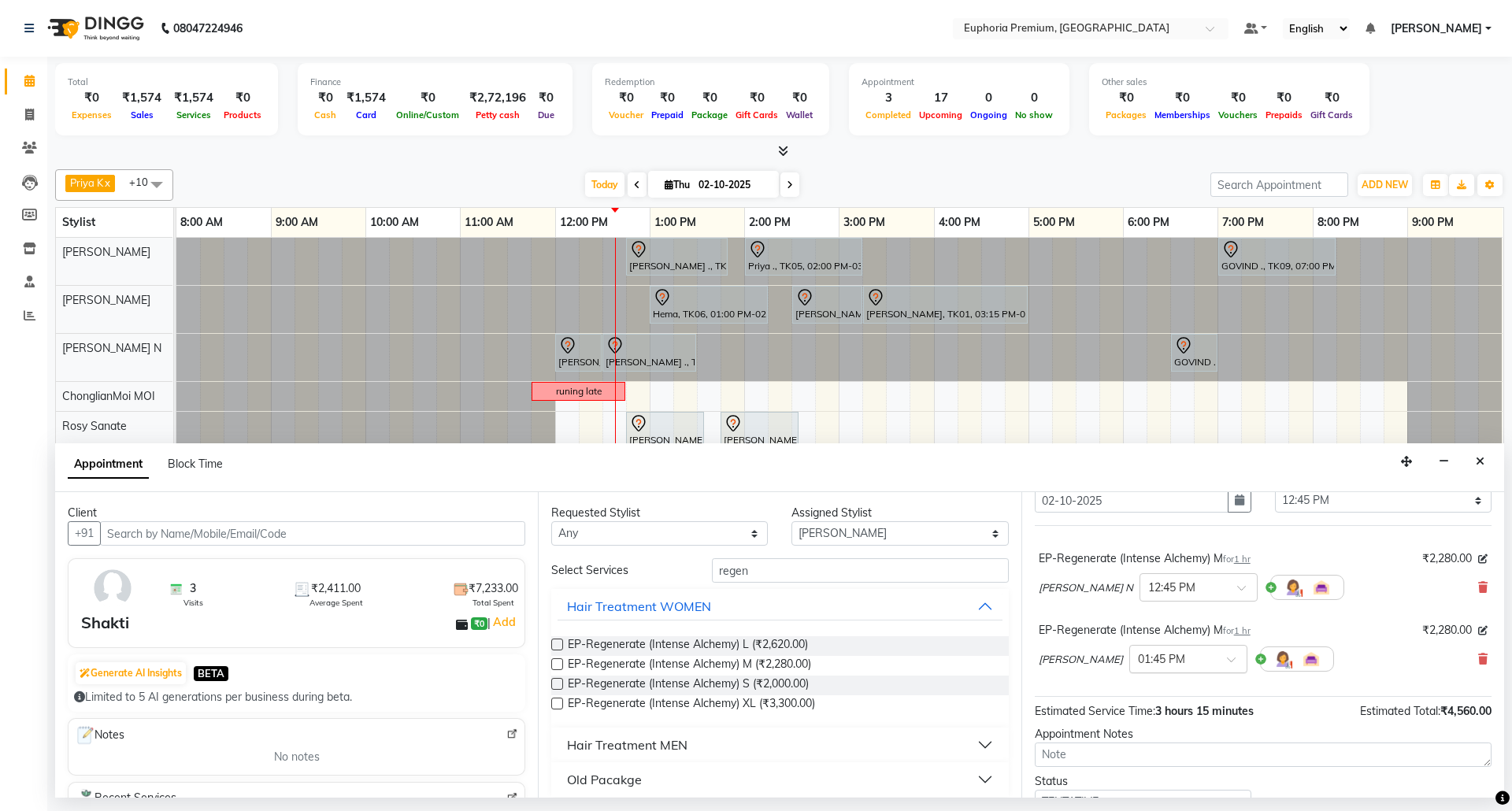
click at [1226, 661] on span at bounding box center [1236, 664] width 20 height 17
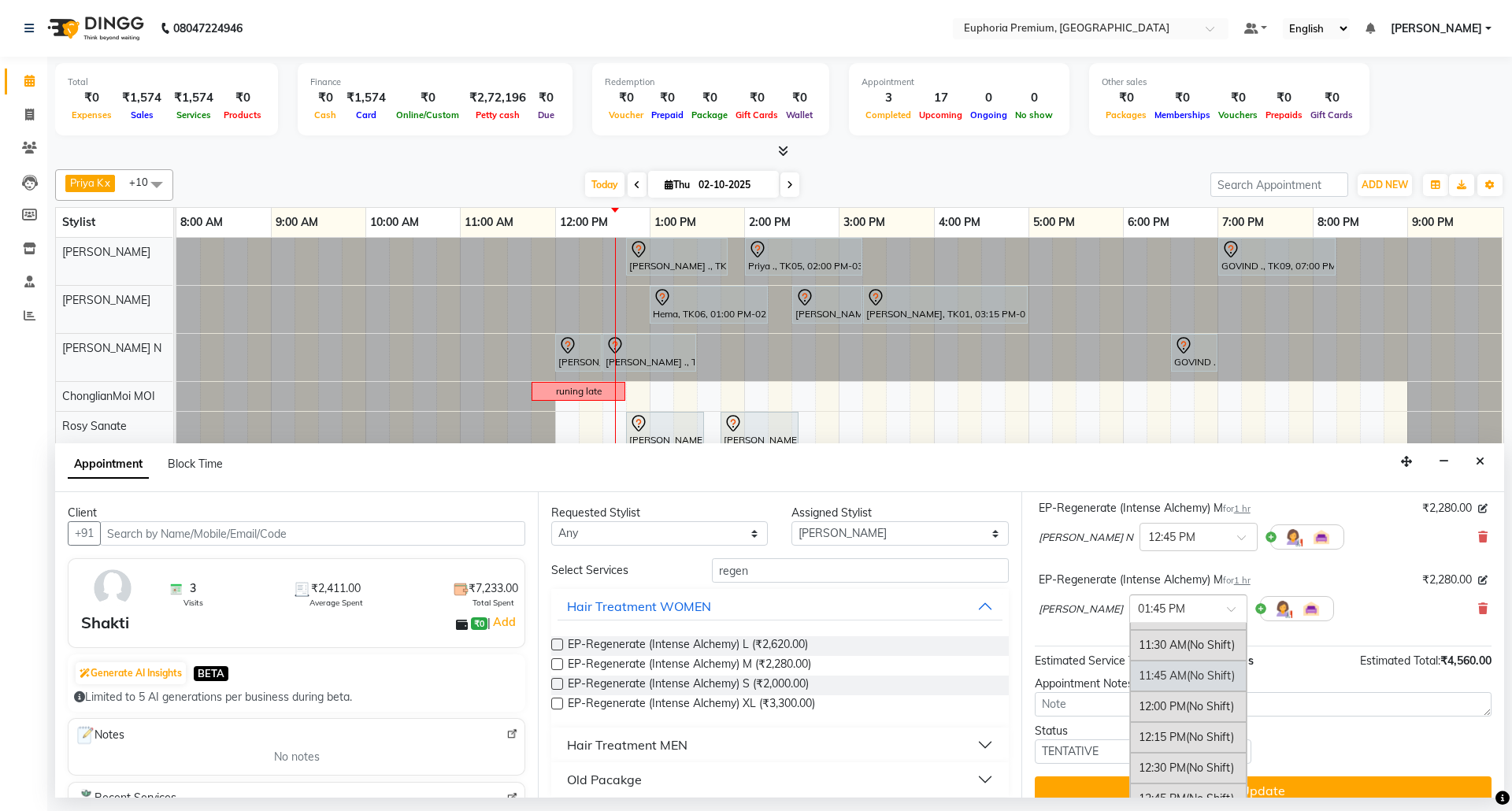
scroll to position [136, 0]
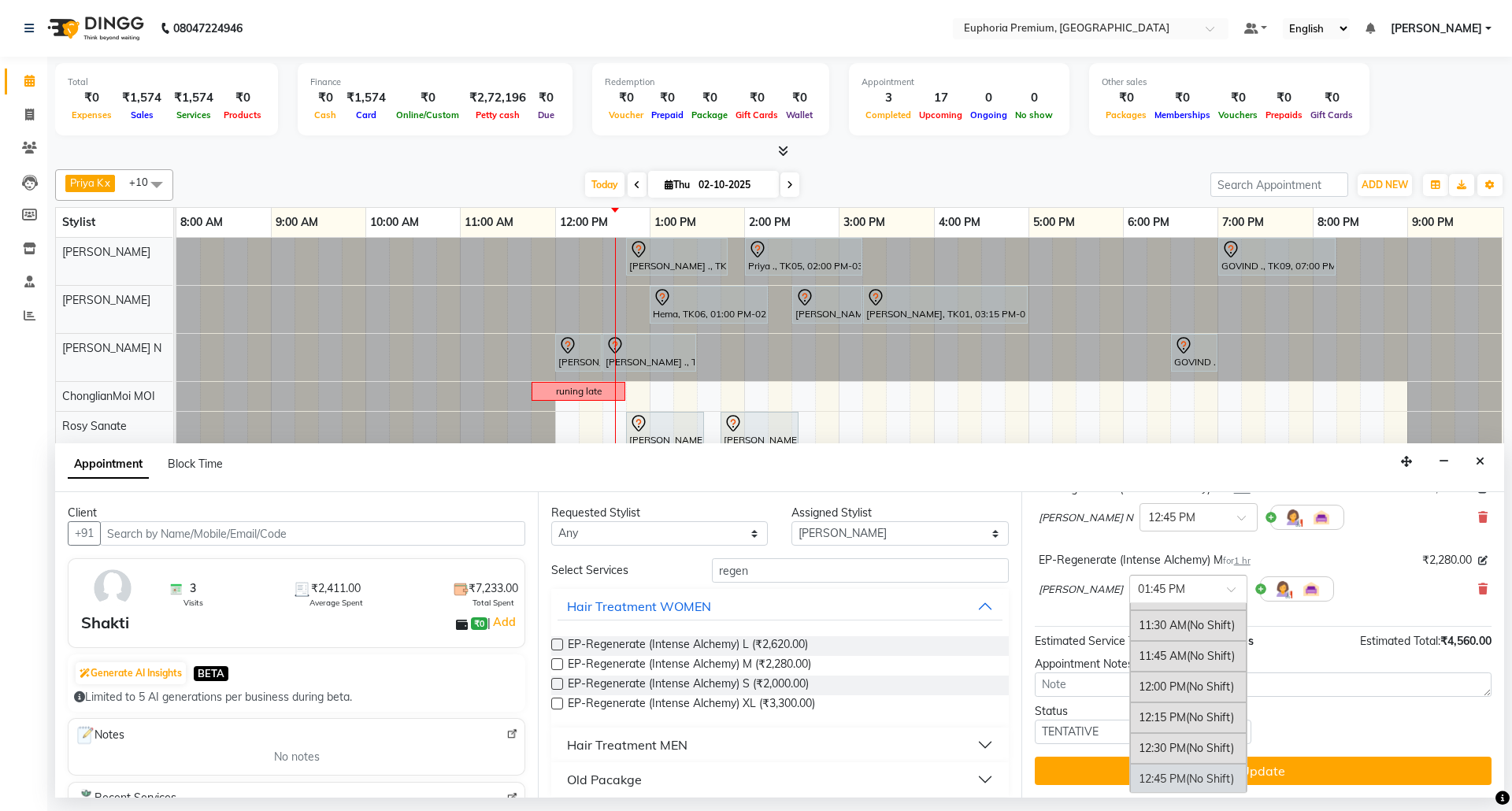
click at [1130, 780] on div "12:45 PM (No Shift)" at bounding box center [1188, 779] width 117 height 30
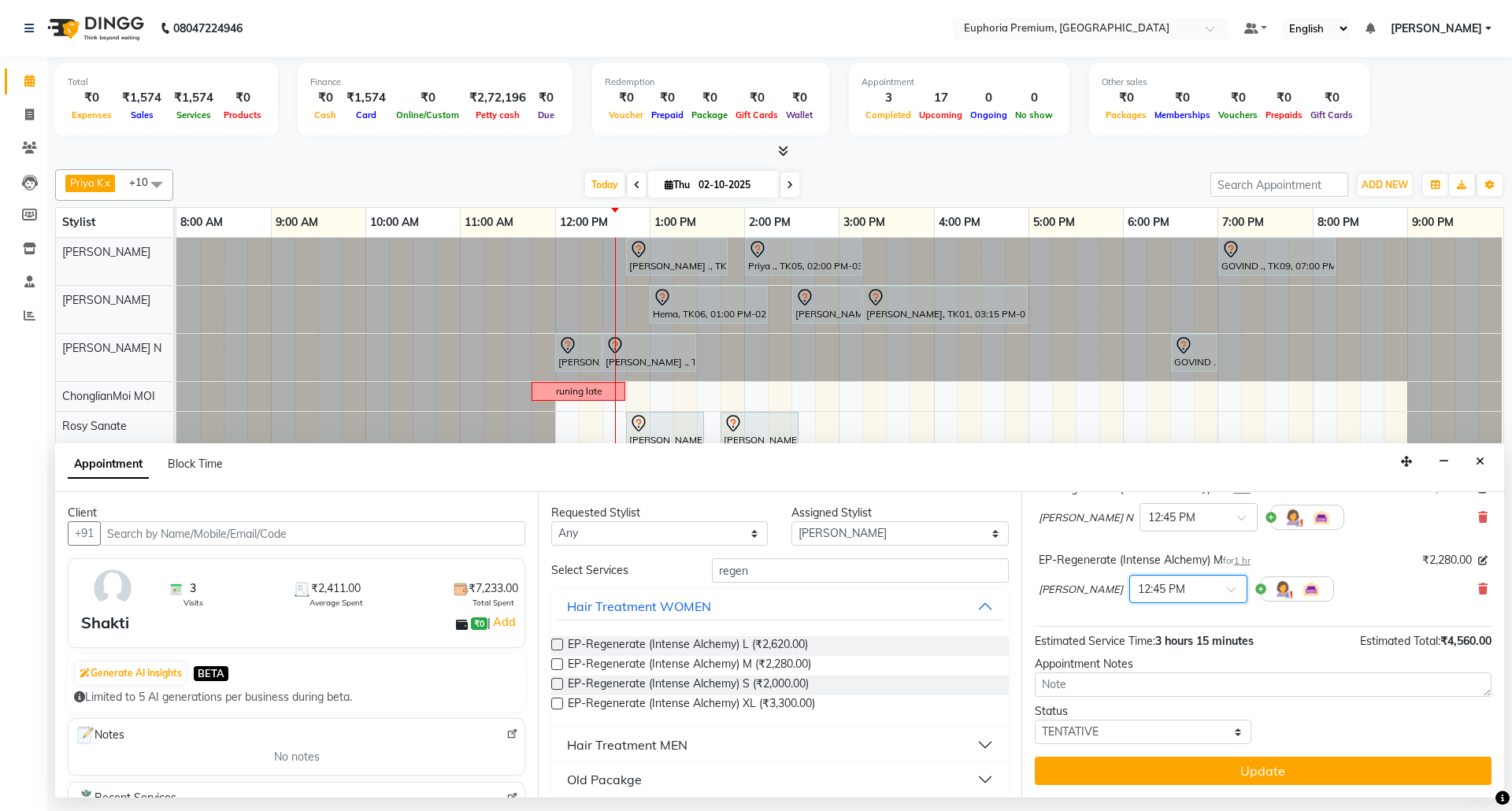
click at [1325, 570] on div "Shishi L × 12:45 PM" at bounding box center [1263, 588] width 448 height 41
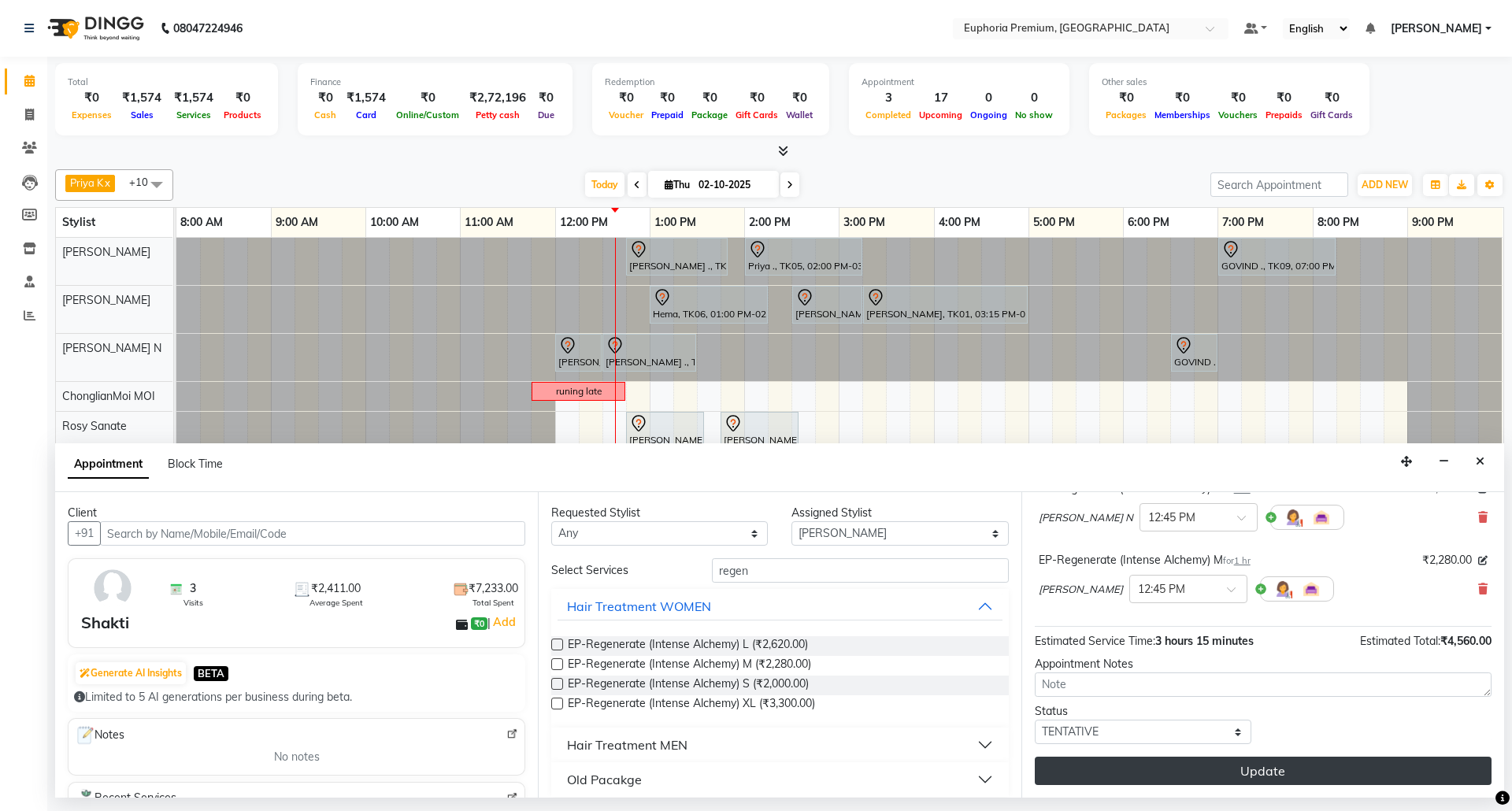
click at [1311, 766] on button "Update" at bounding box center [1264, 770] width 457 height 28
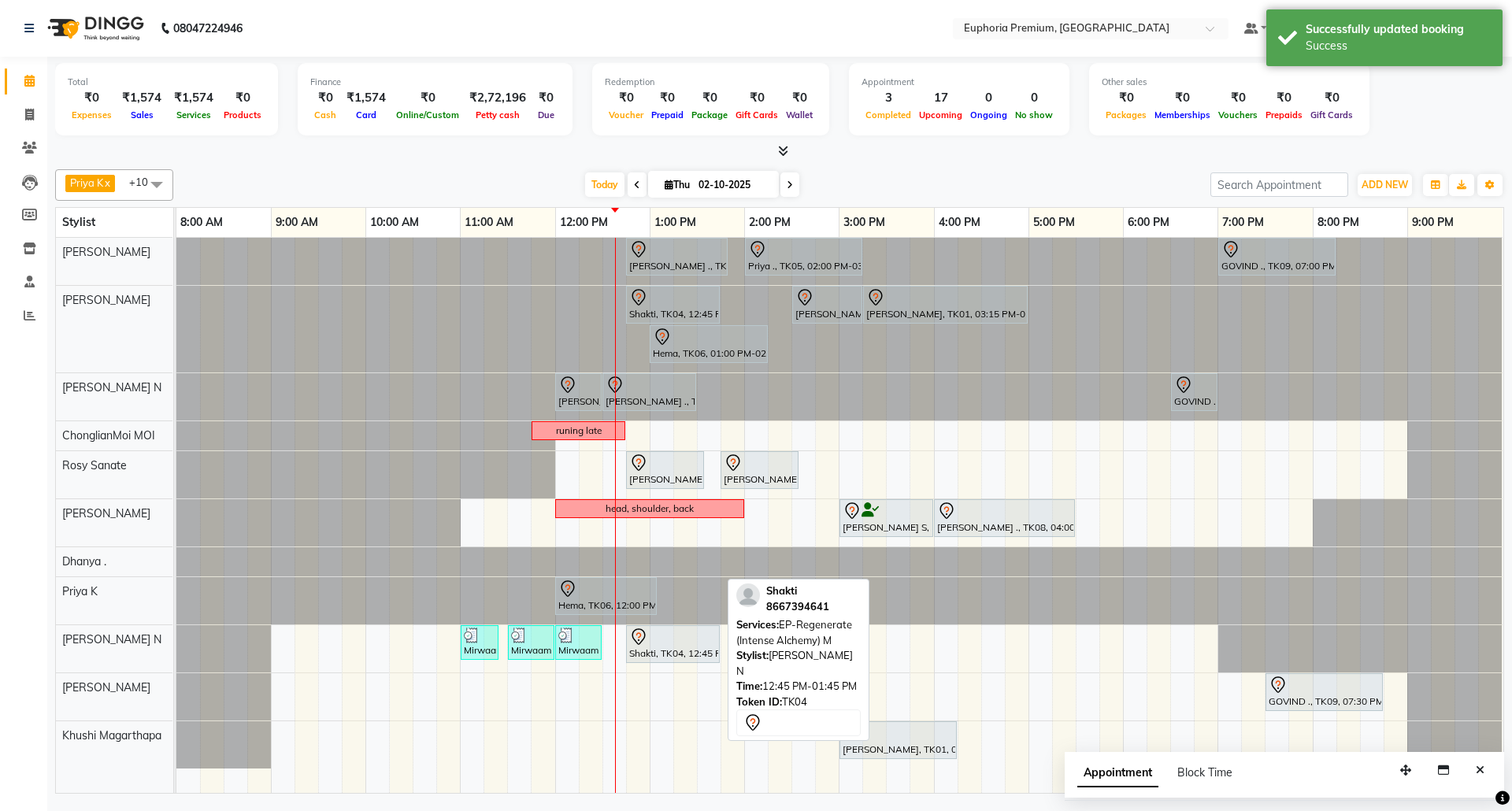
click at [684, 645] on div at bounding box center [672, 636] width 87 height 19
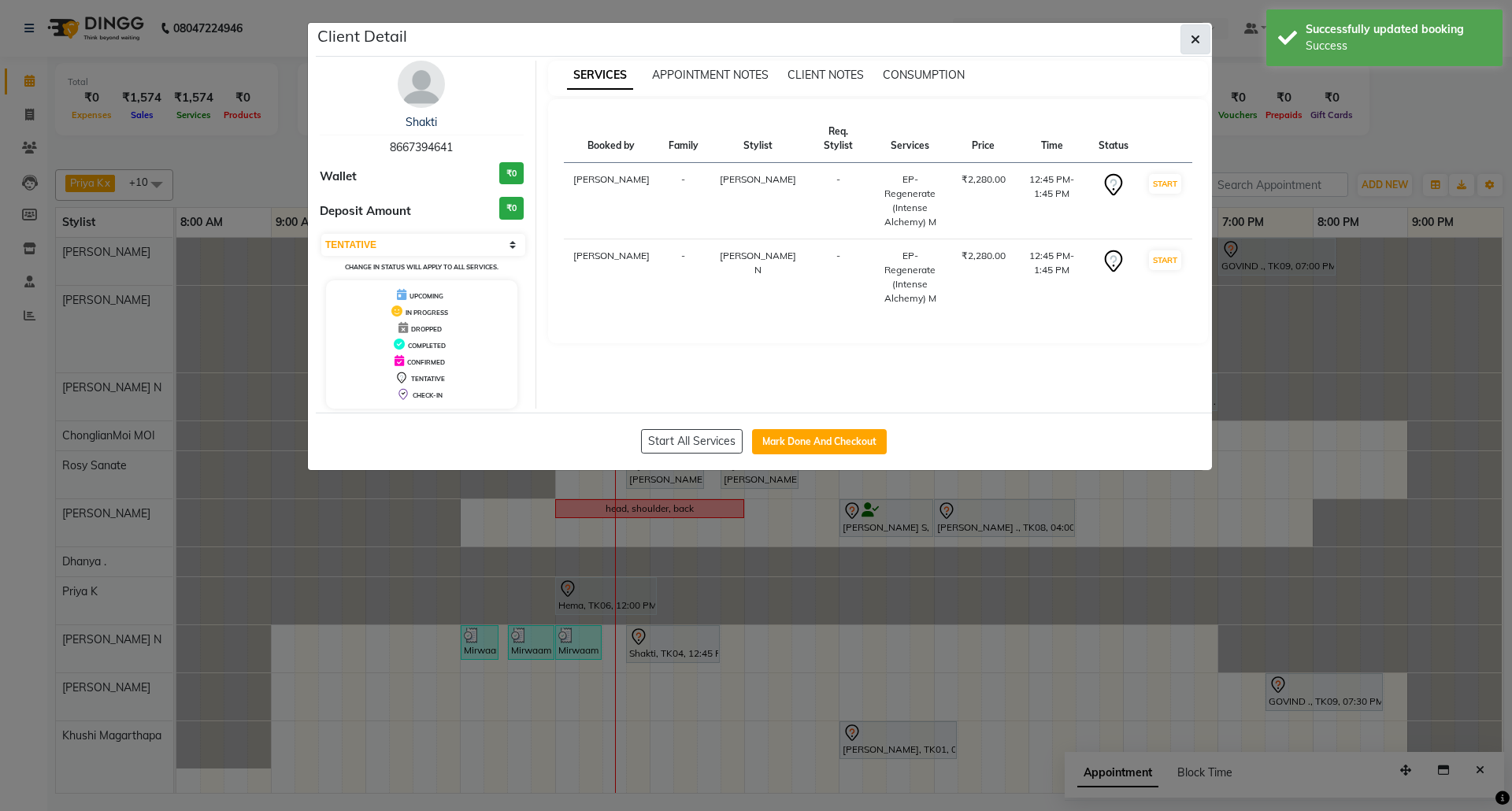
click at [1201, 28] on button "button" at bounding box center [1195, 39] width 29 height 29
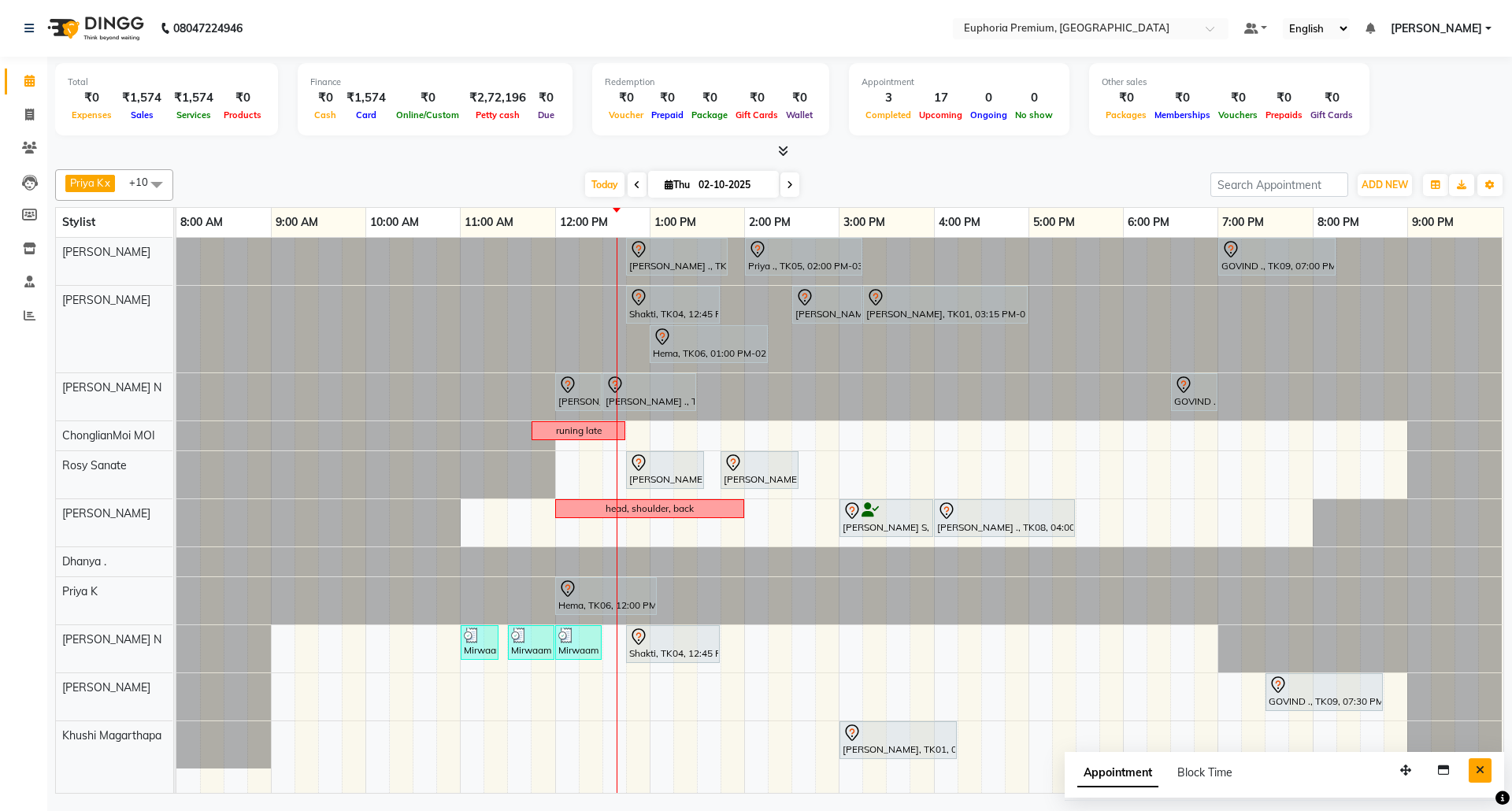
drag, startPoint x: 1488, startPoint y: 772, endPoint x: 1471, endPoint y: 810, distance: 41.6
click at [1487, 772] on button "Close" at bounding box center [1480, 770] width 23 height 25
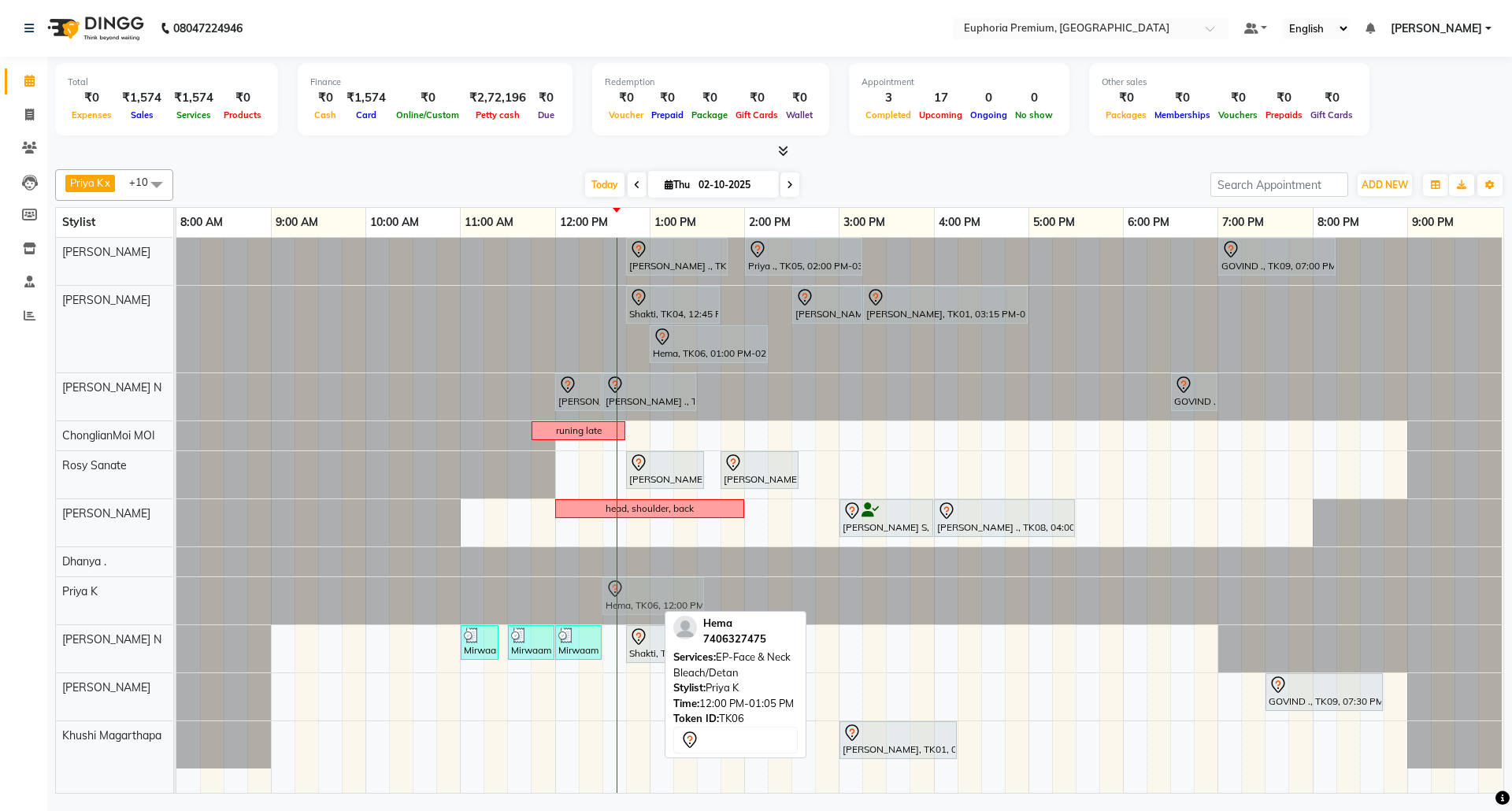
drag, startPoint x: 628, startPoint y: 596, endPoint x: 679, endPoint y: 602, distance: 51.4
click at [177, 602] on div "Hema, TK06, 12:00 PM-01:05 PM, EP-Face & Neck Bleach/Detan Hema, TK06, 12:00 PM…" at bounding box center [177, 600] width 0 height 47
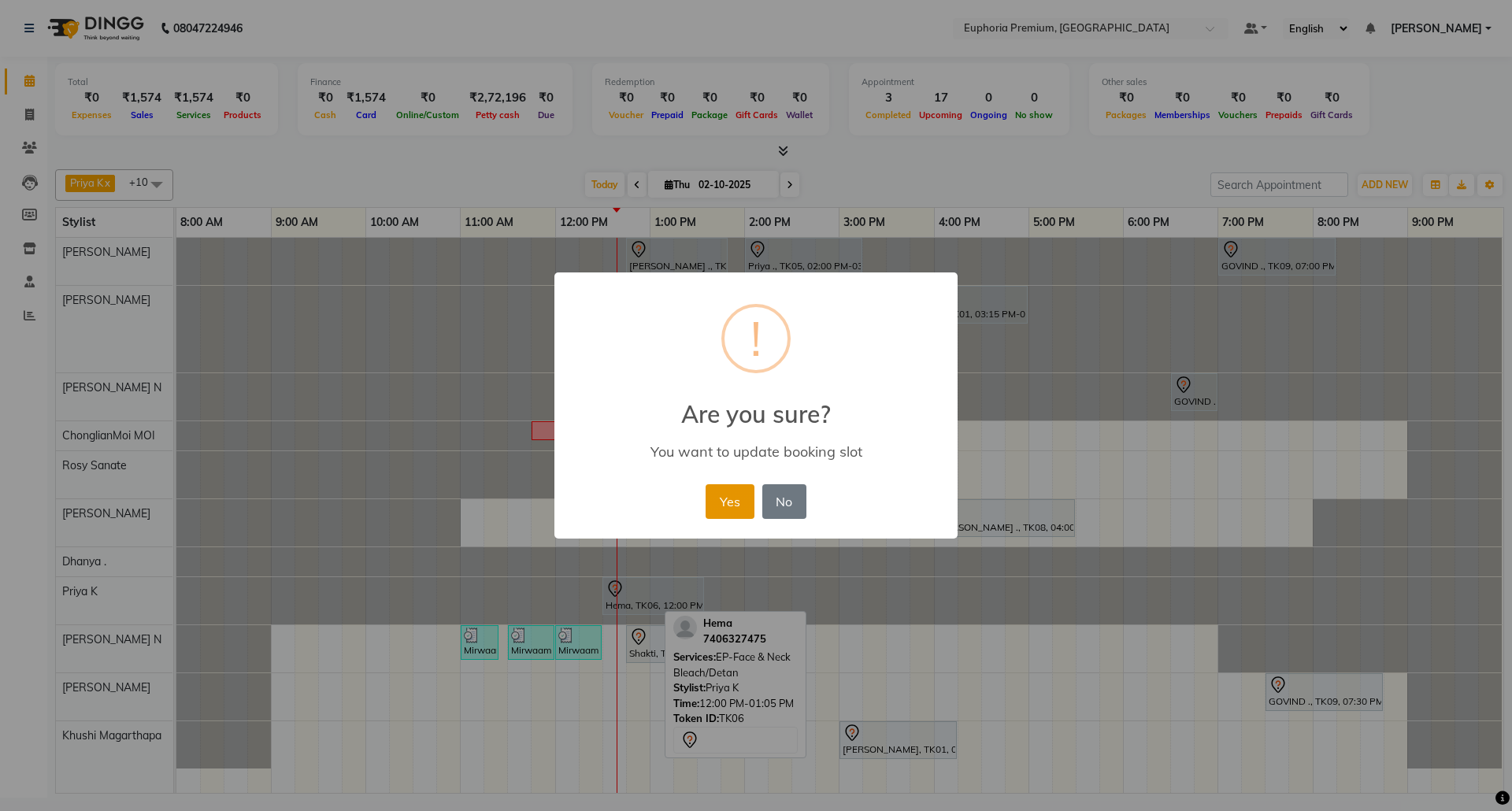
click at [716, 496] on button "Yes" at bounding box center [729, 501] width 48 height 34
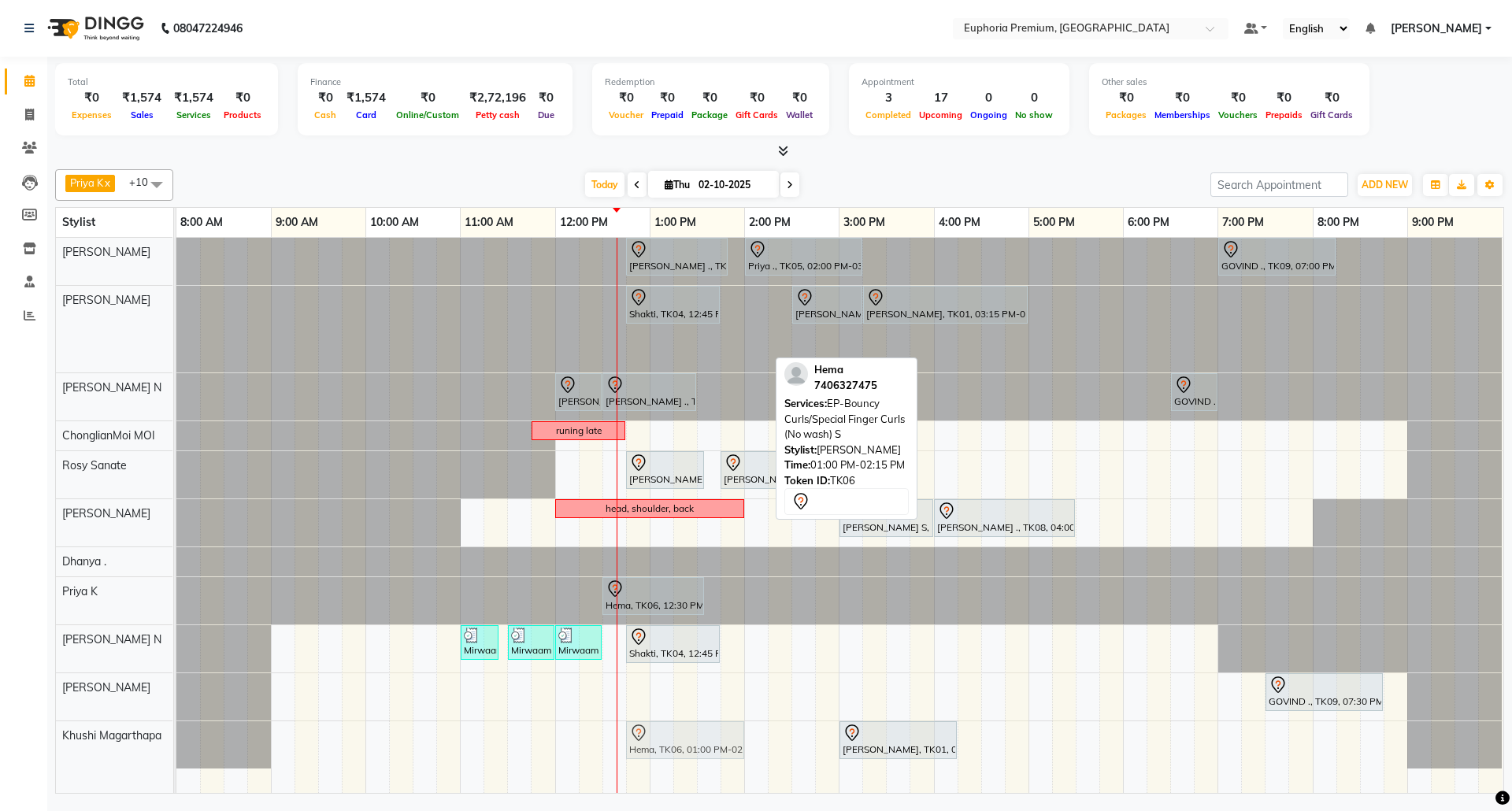
drag, startPoint x: 687, startPoint y: 345, endPoint x: 672, endPoint y: 731, distance: 386.3
click at [672, 731] on tbody "[PERSON_NAME] ., TK07, 12:45 PM-01:50 PM, EP-Tefiti Coffee Pedi Priya ., TK05, …" at bounding box center [840, 502] width 1327 height 531
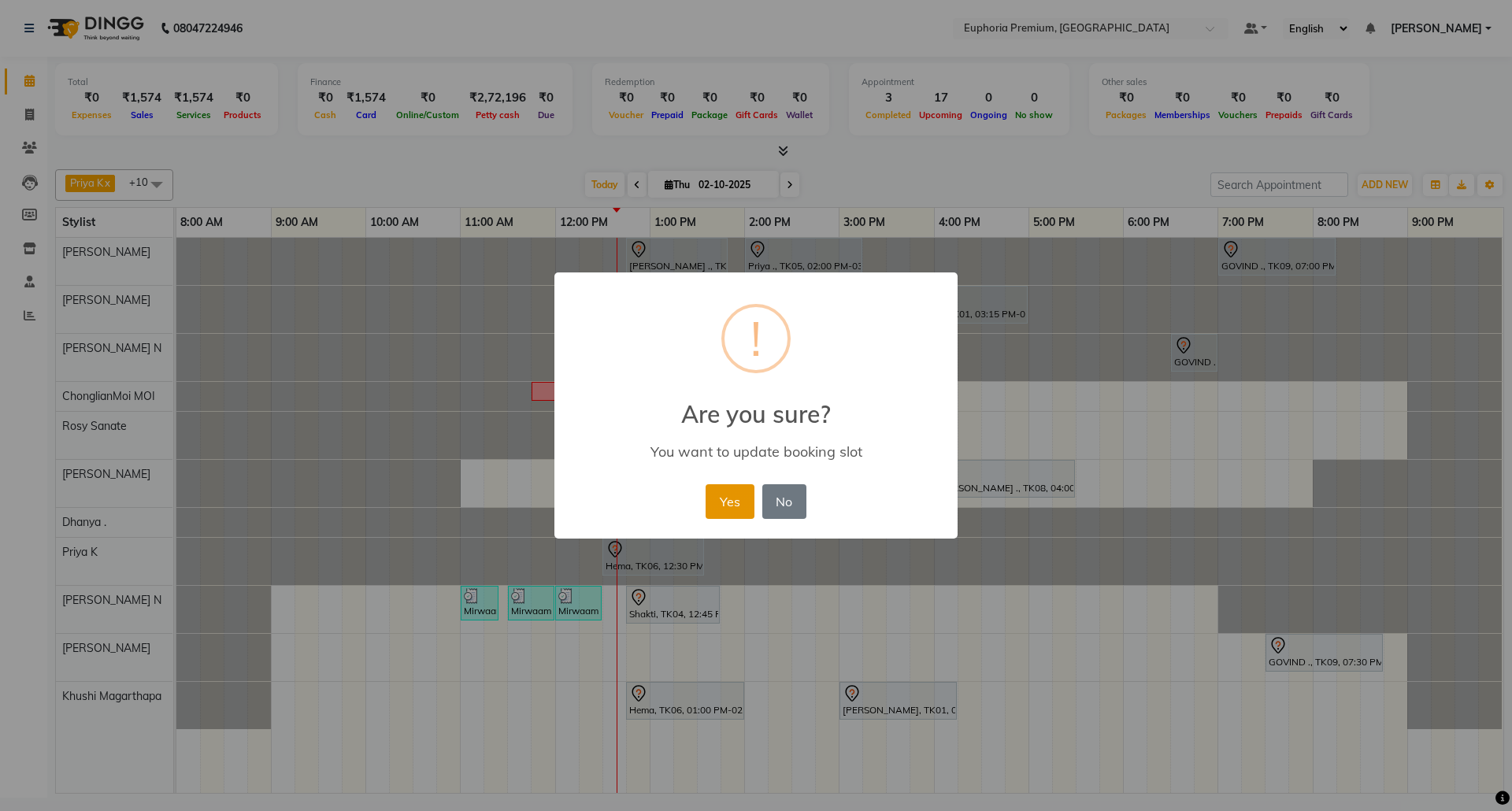
click at [737, 500] on button "Yes" at bounding box center [729, 501] width 48 height 34
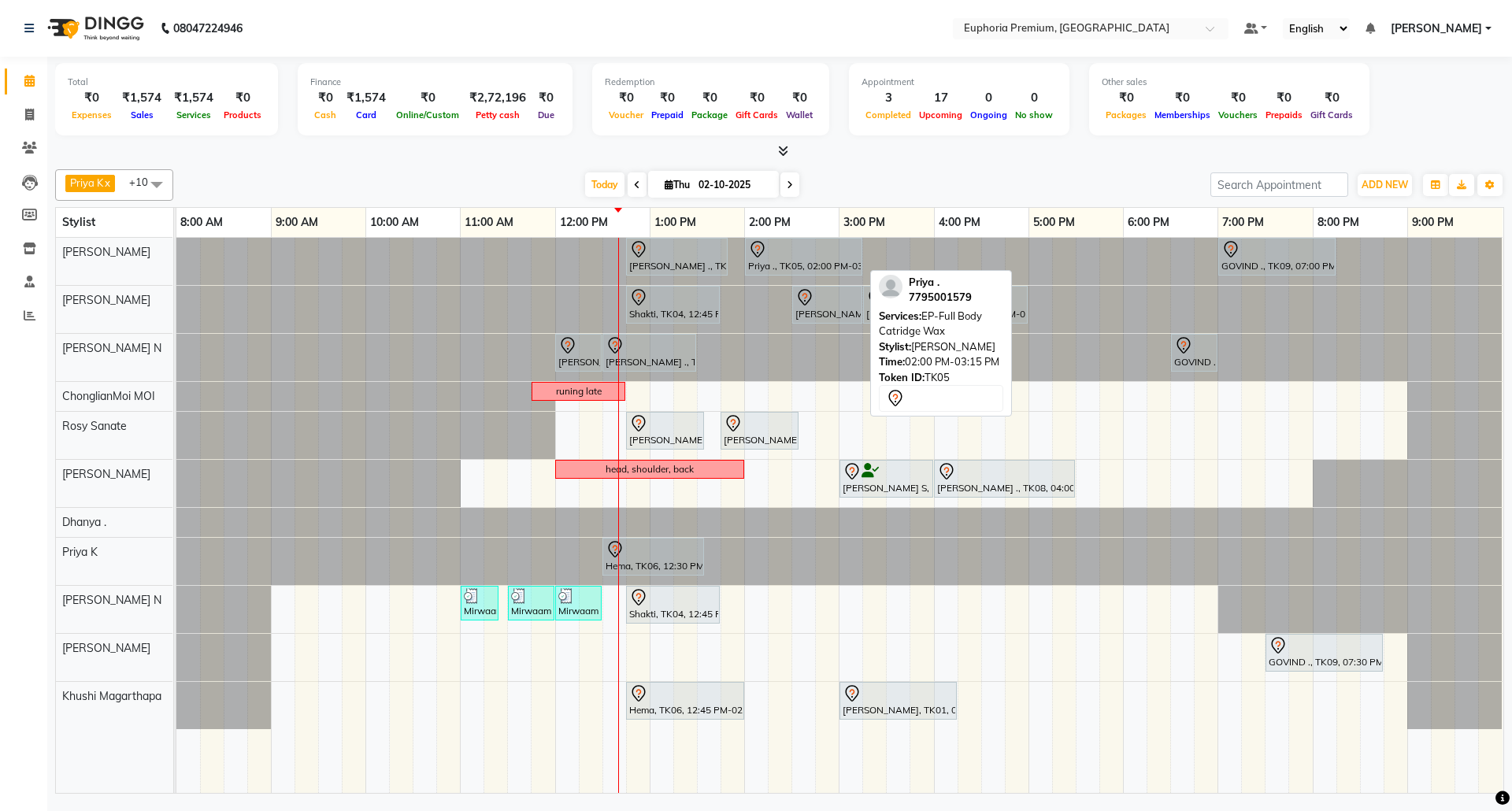
click at [794, 262] on div "Priya ., TK05, 02:00 PM-03:15 PM, EP-Full Body Catridge Wax" at bounding box center [804, 257] width 114 height 33
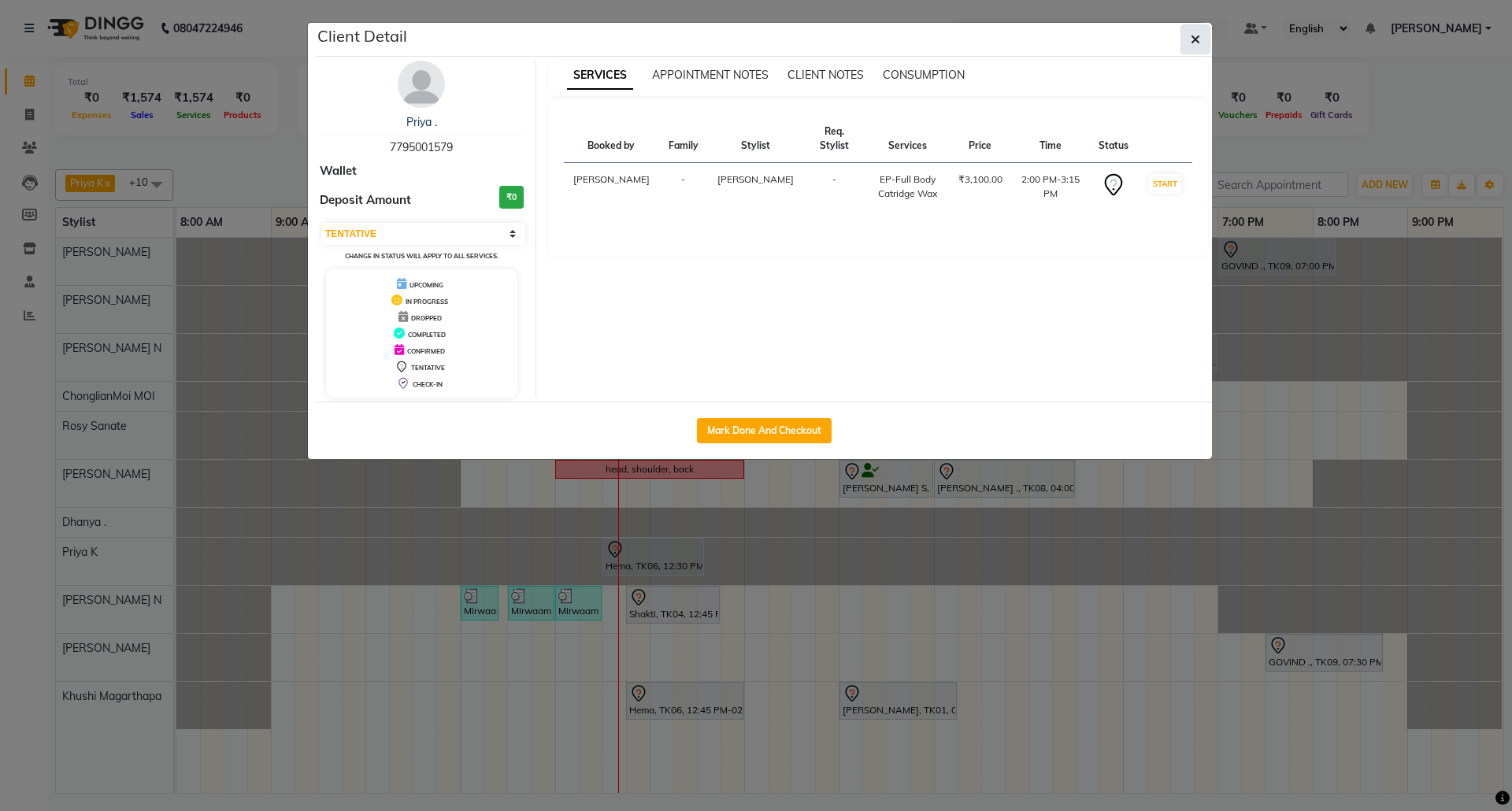
click at [1200, 41] on button "button" at bounding box center [1195, 39] width 29 height 29
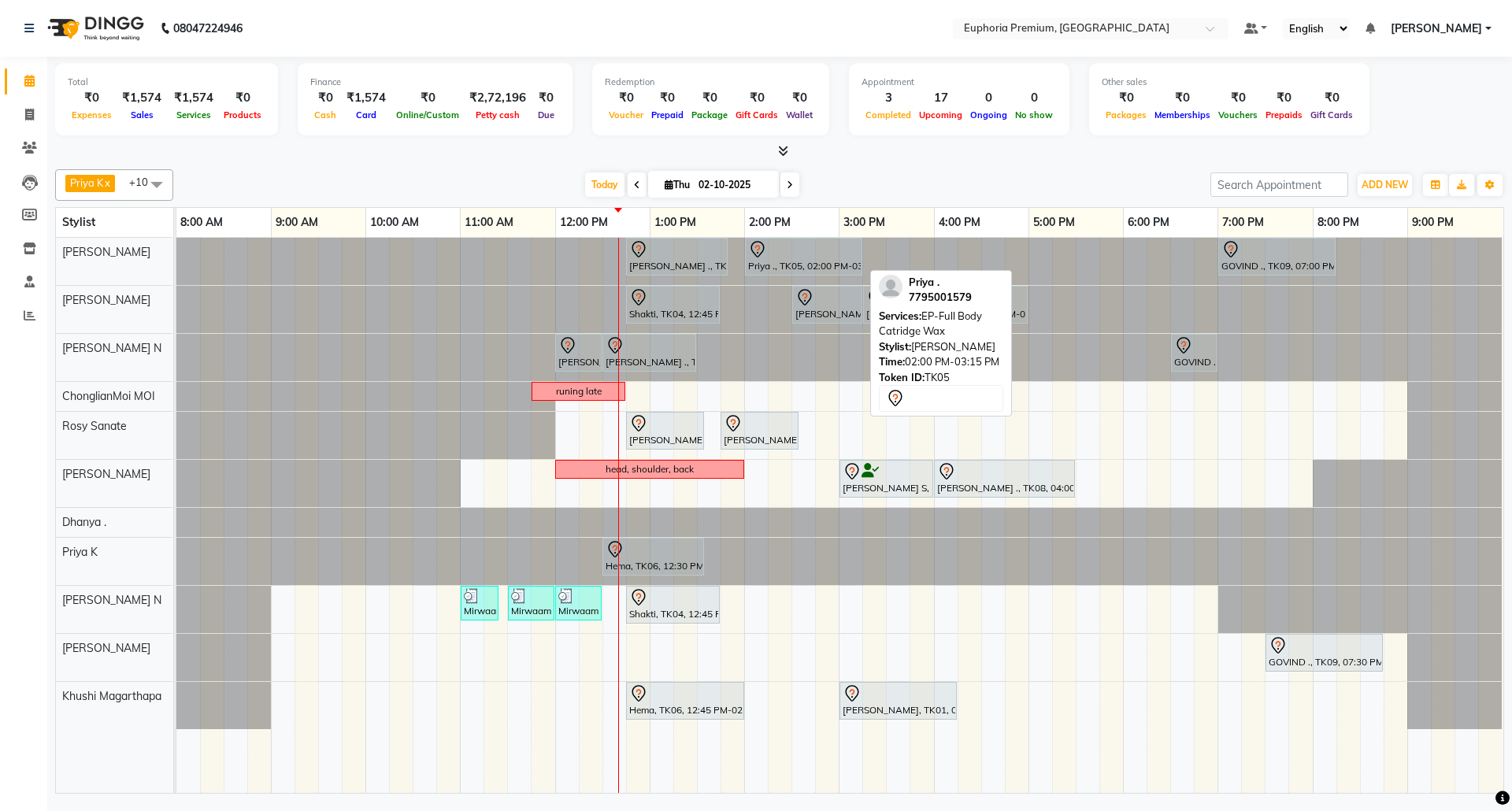
click at [805, 260] on div "Priya ., TK05, 02:00 PM-03:15 PM, EP-Full Body Catridge Wax" at bounding box center [804, 257] width 114 height 33
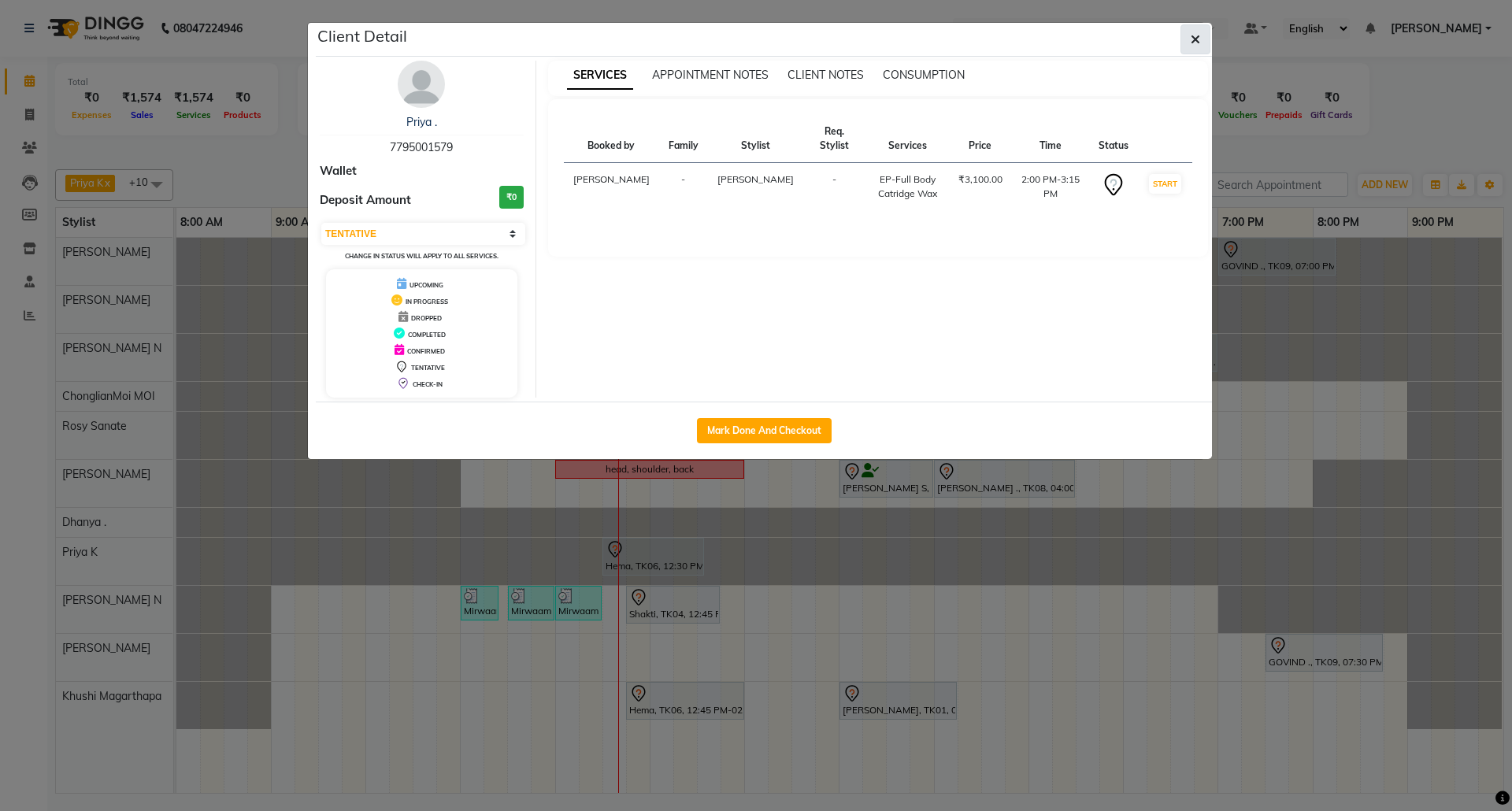
click at [1200, 38] on button "button" at bounding box center [1195, 39] width 29 height 29
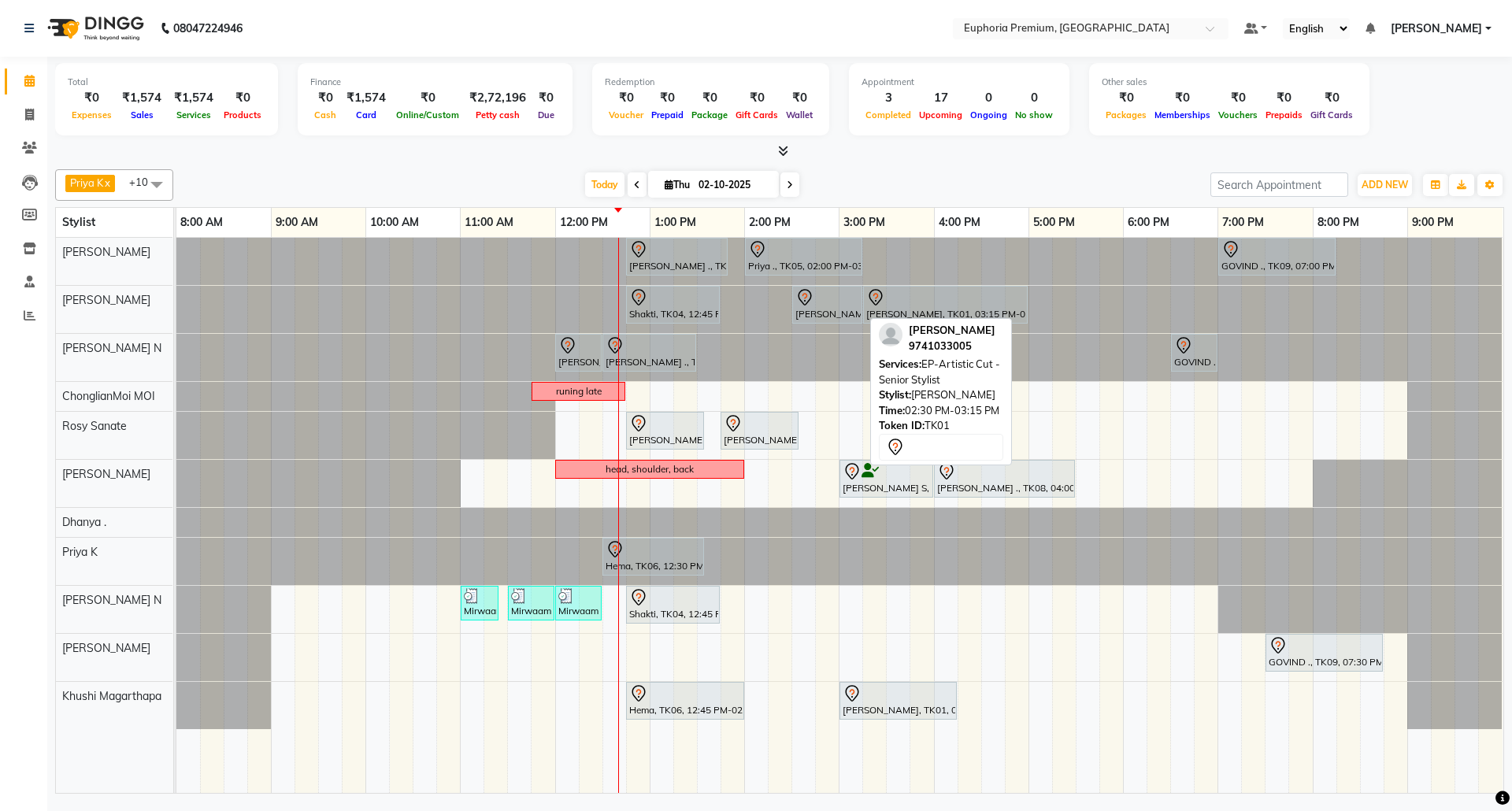
click at [825, 312] on div "[PERSON_NAME], TK01, 02:30 PM-03:15 PM, EP-Artistic Cut - Senior Stylist" at bounding box center [827, 305] width 67 height 33
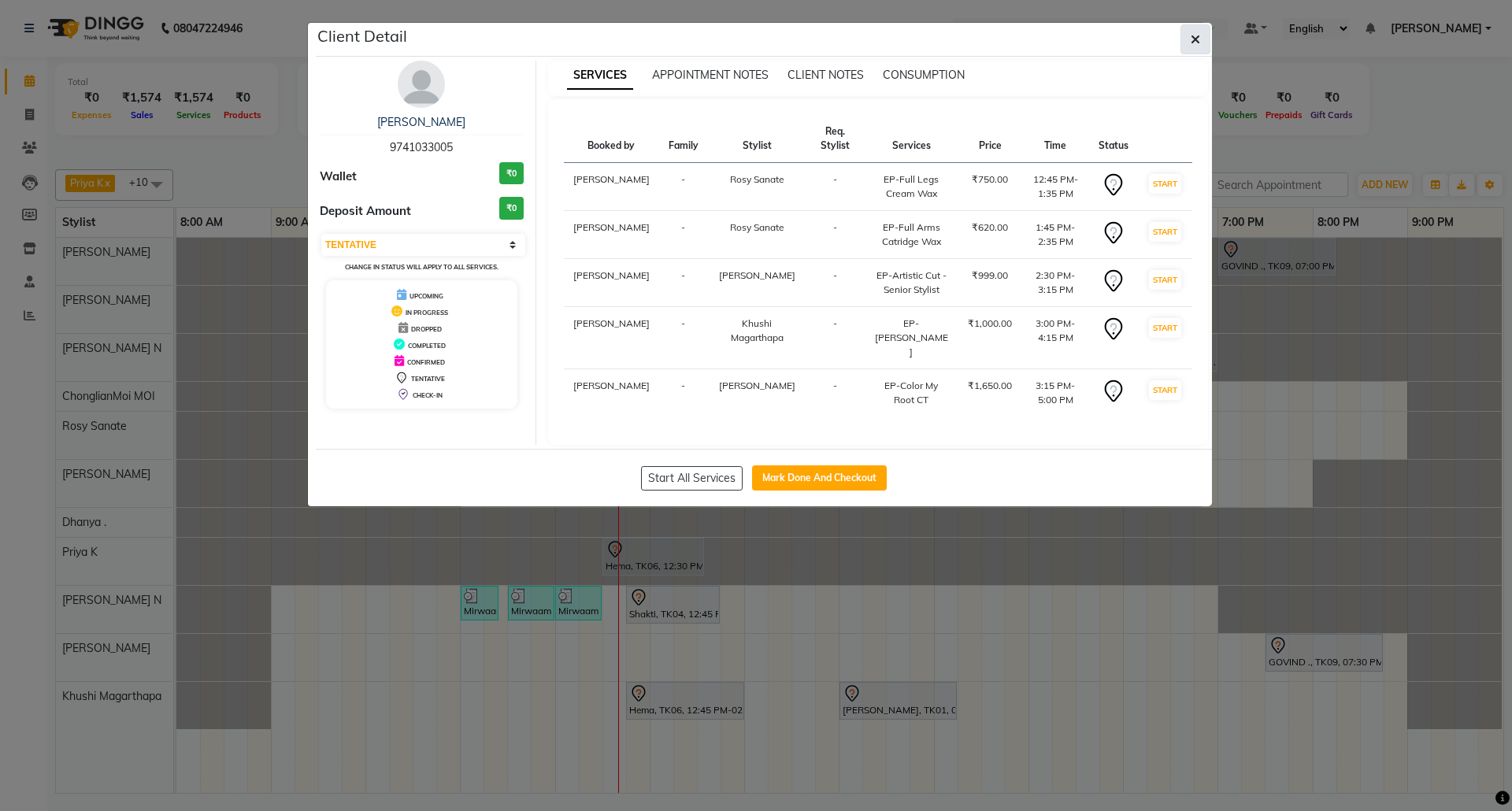
click at [1200, 38] on button "button" at bounding box center [1195, 39] width 29 height 29
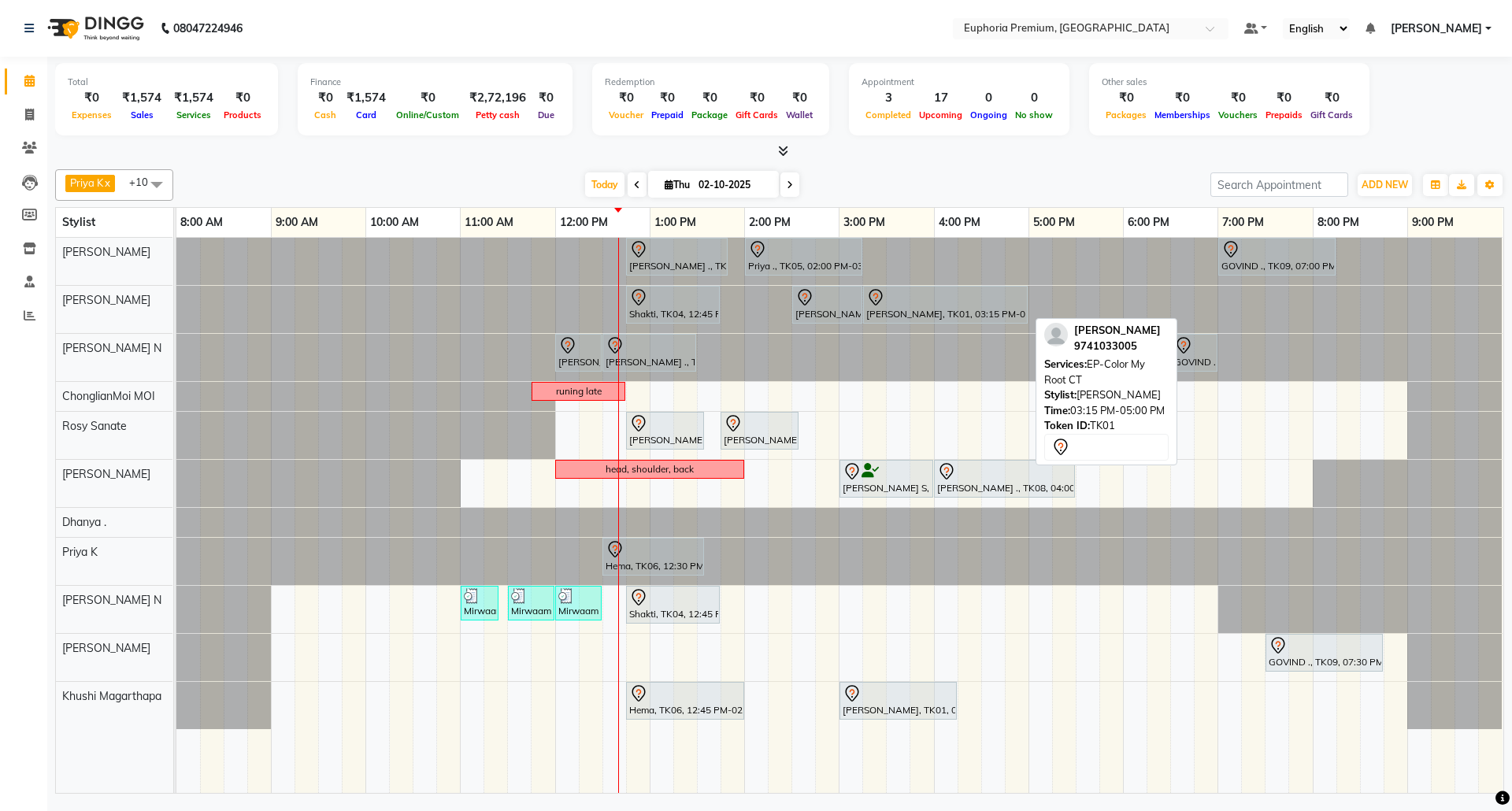
click at [952, 306] on div at bounding box center [945, 297] width 158 height 19
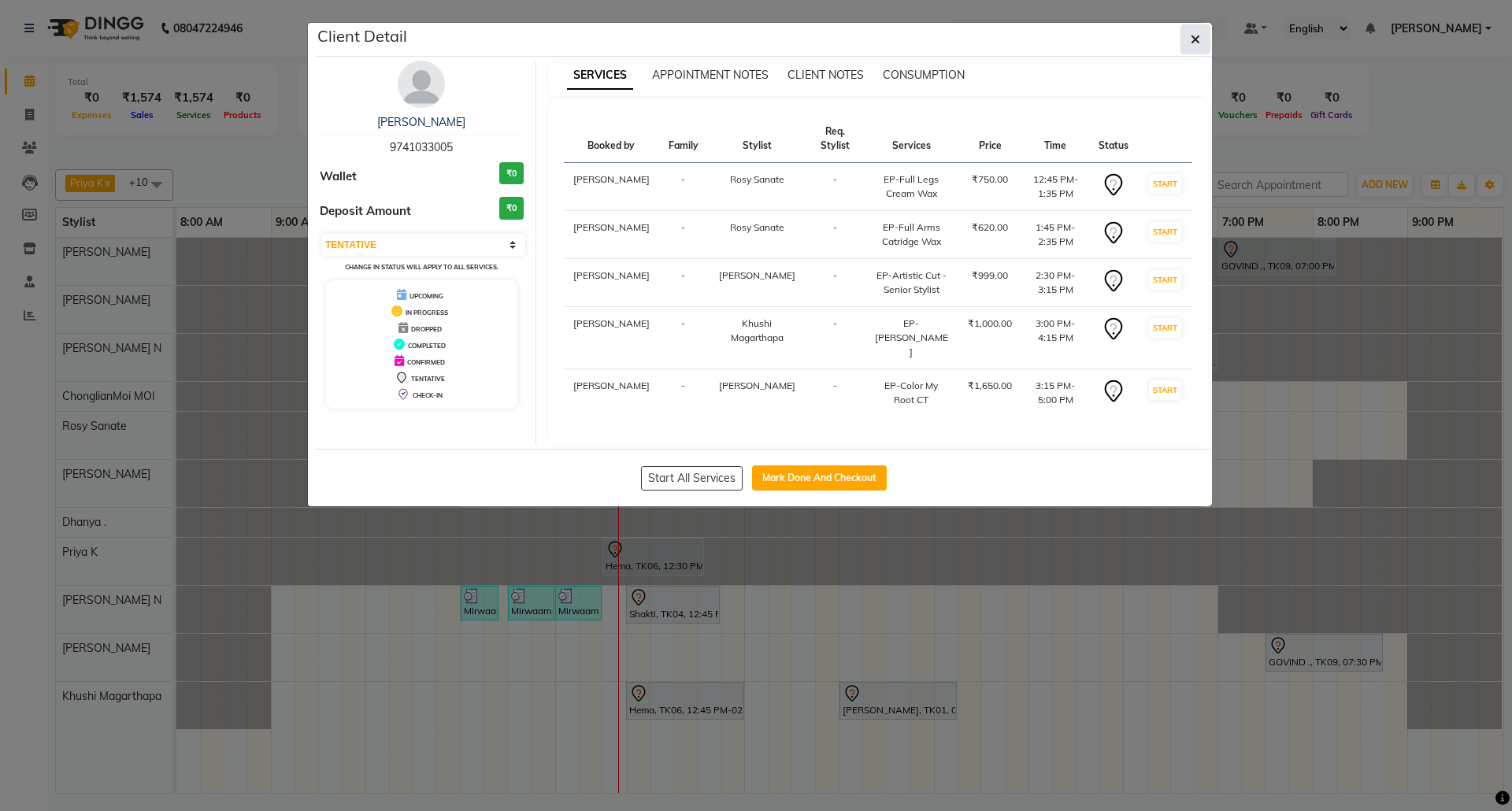
click at [1199, 47] on button "button" at bounding box center [1195, 39] width 29 height 29
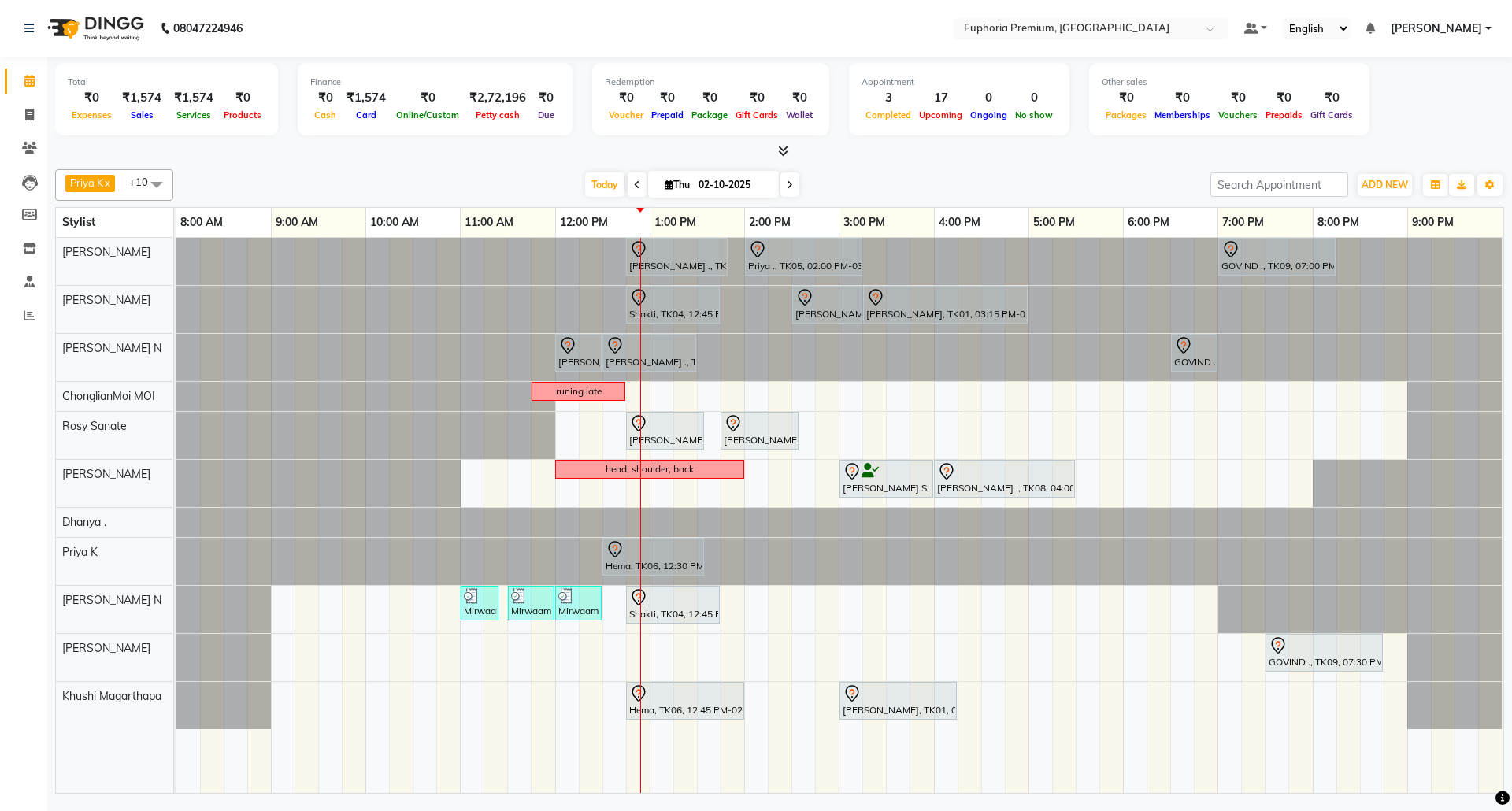
click at [781, 153] on icon at bounding box center [783, 151] width 10 height 12
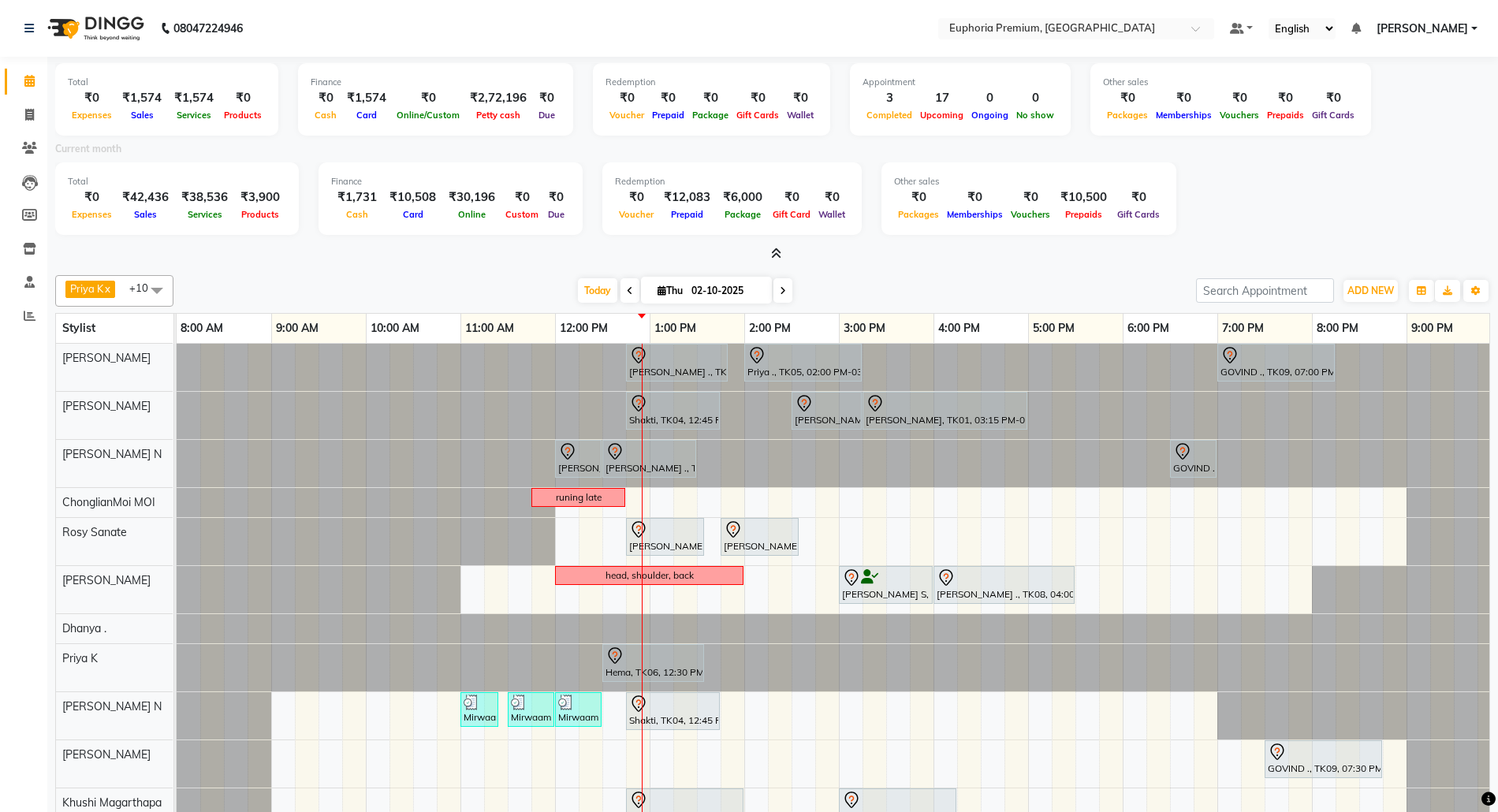
click at [774, 253] on icon at bounding box center [776, 253] width 10 height 12
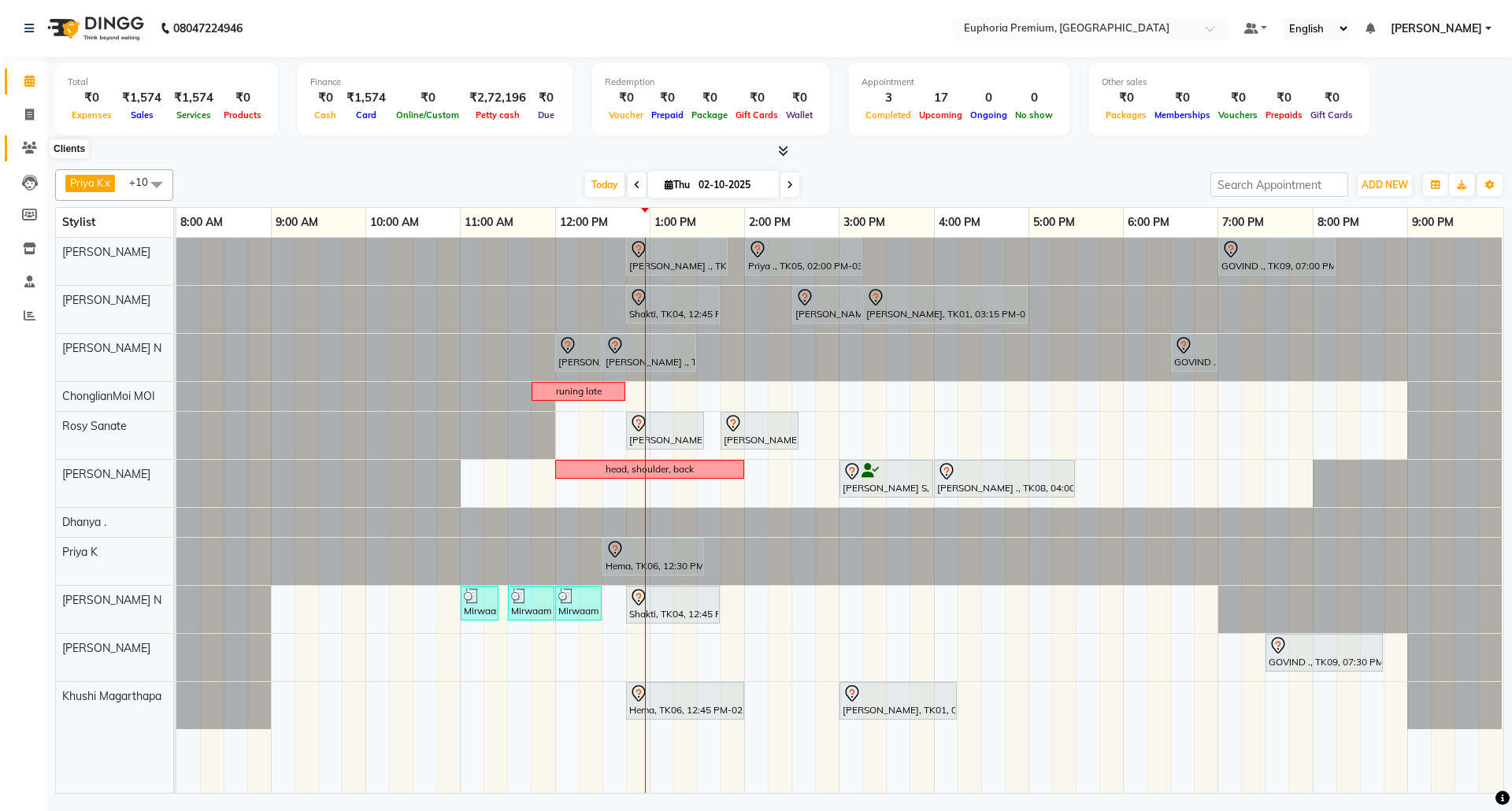
click at [26, 151] on icon at bounding box center [28, 147] width 15 height 12
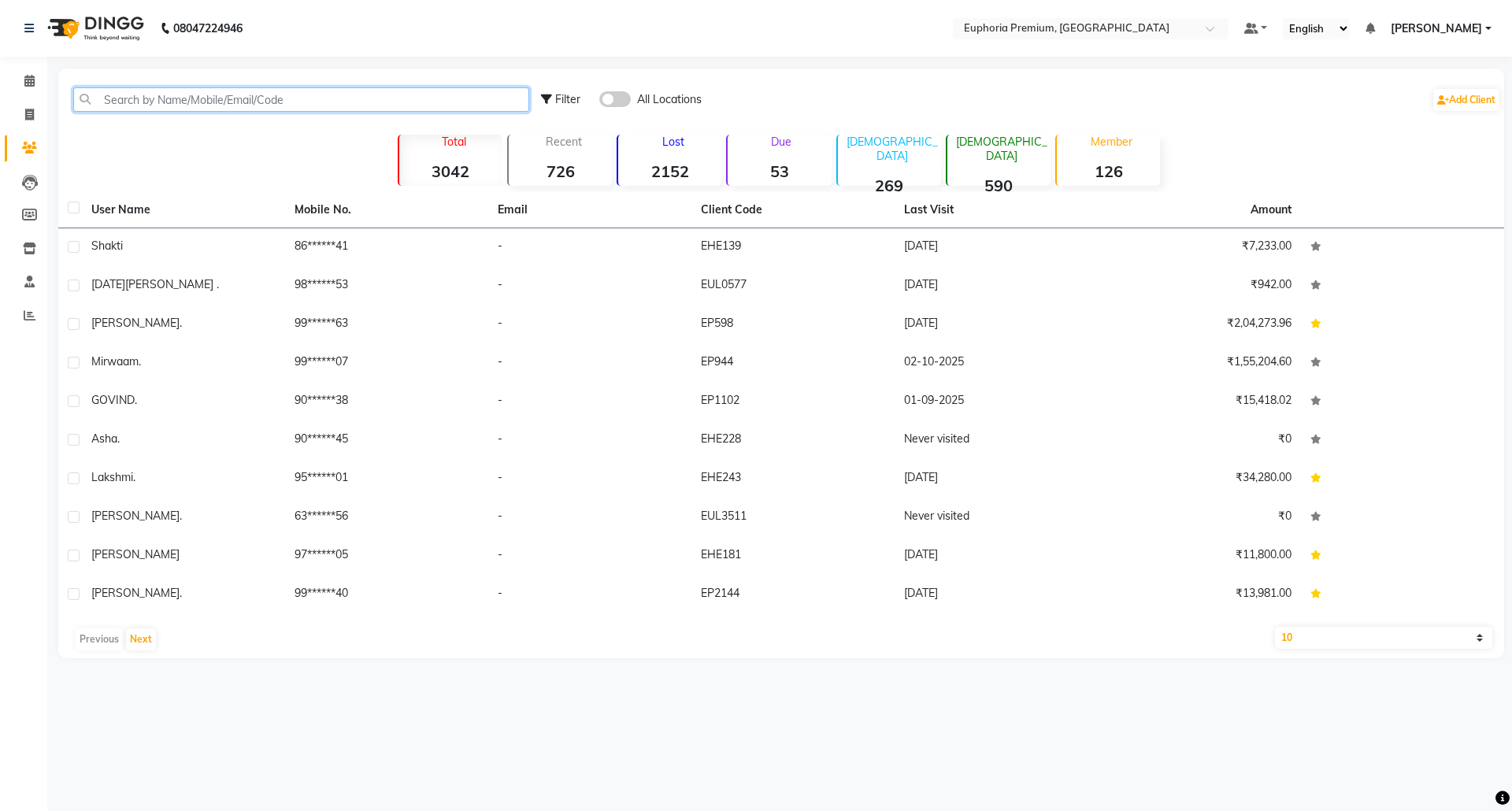
click at [253, 92] on input "text" at bounding box center [301, 99] width 456 height 25
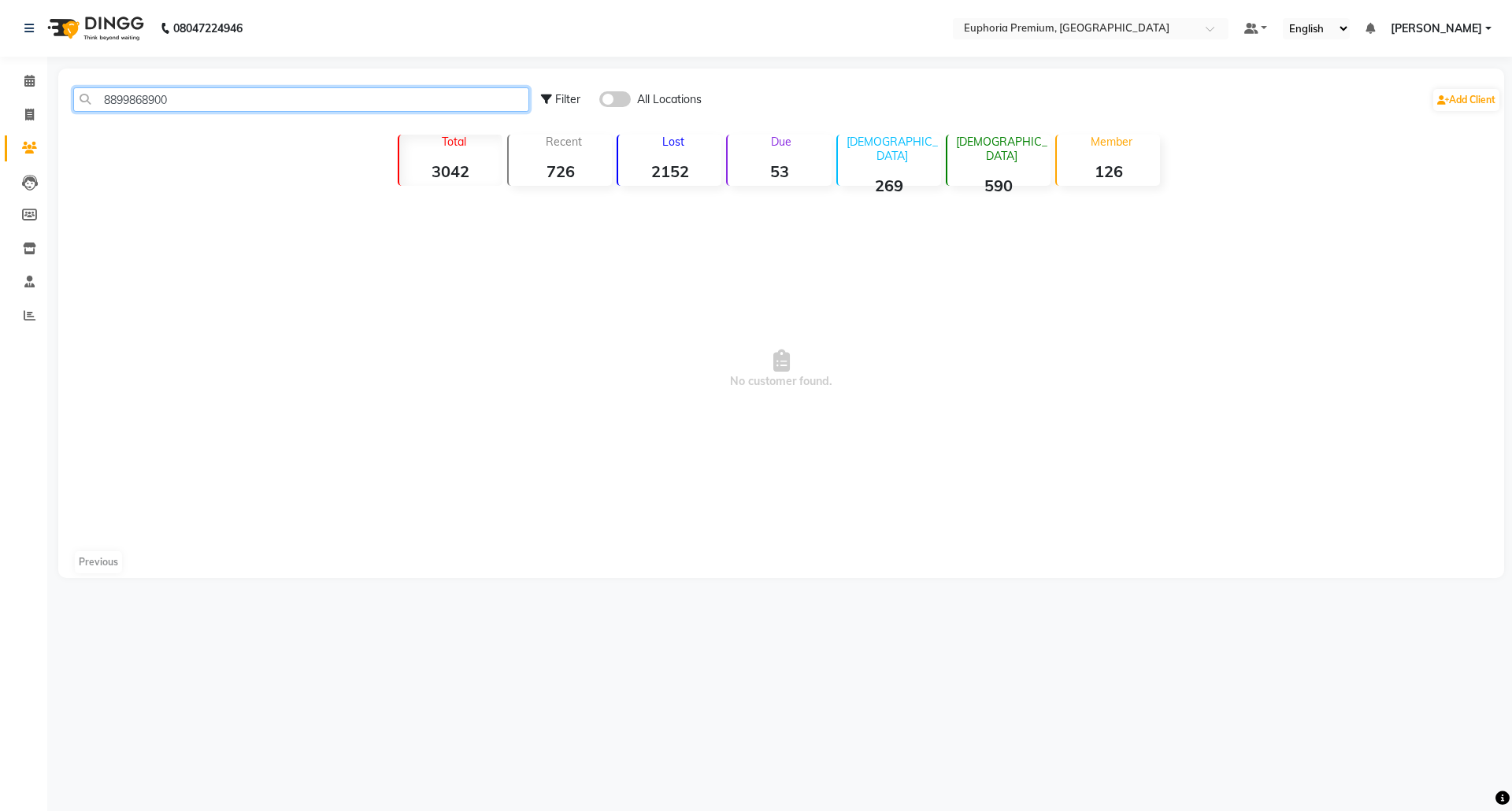
click at [229, 96] on input "8899868900" at bounding box center [301, 99] width 456 height 25
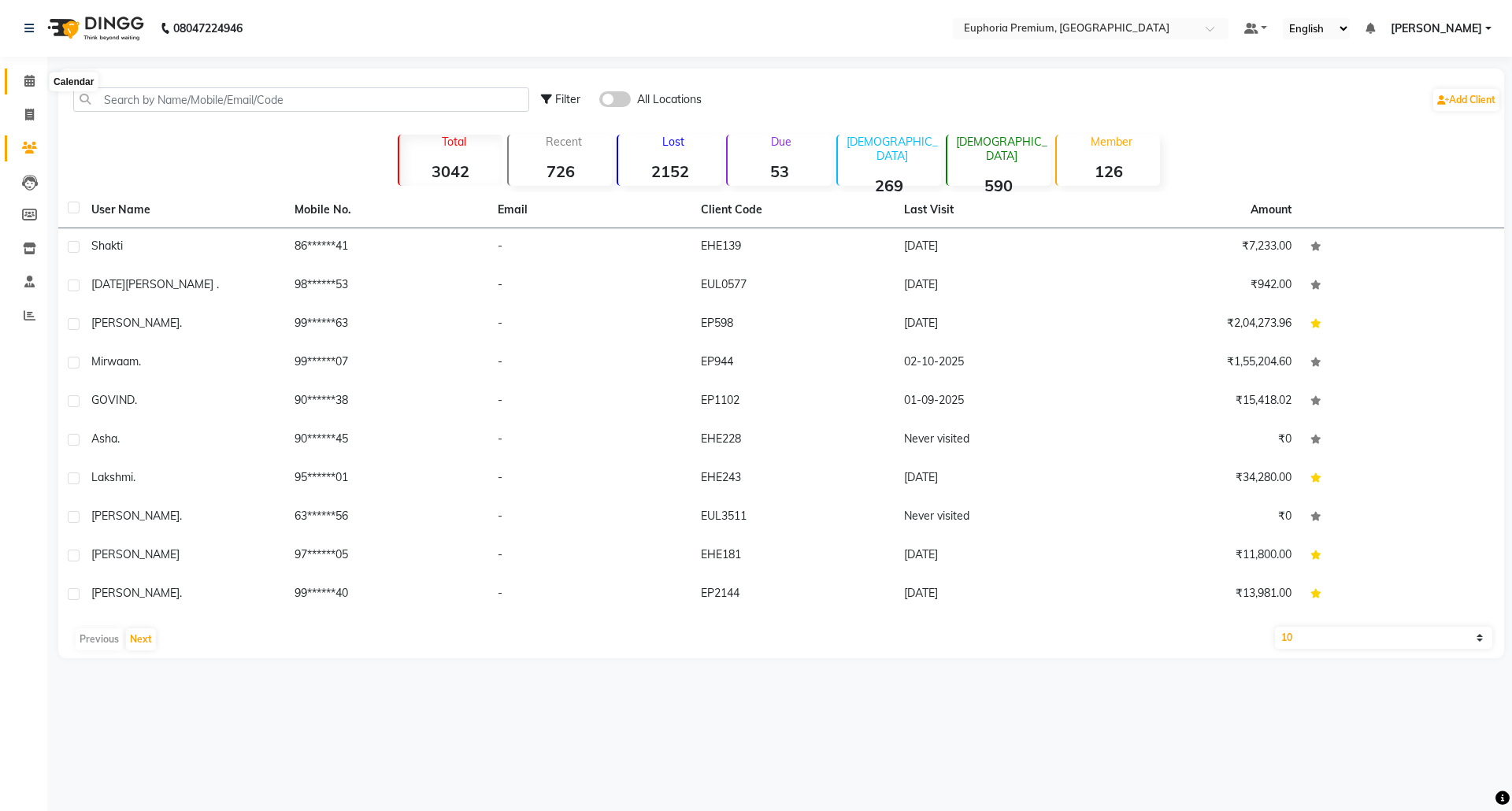
click at [31, 77] on icon at bounding box center [29, 80] width 10 height 12
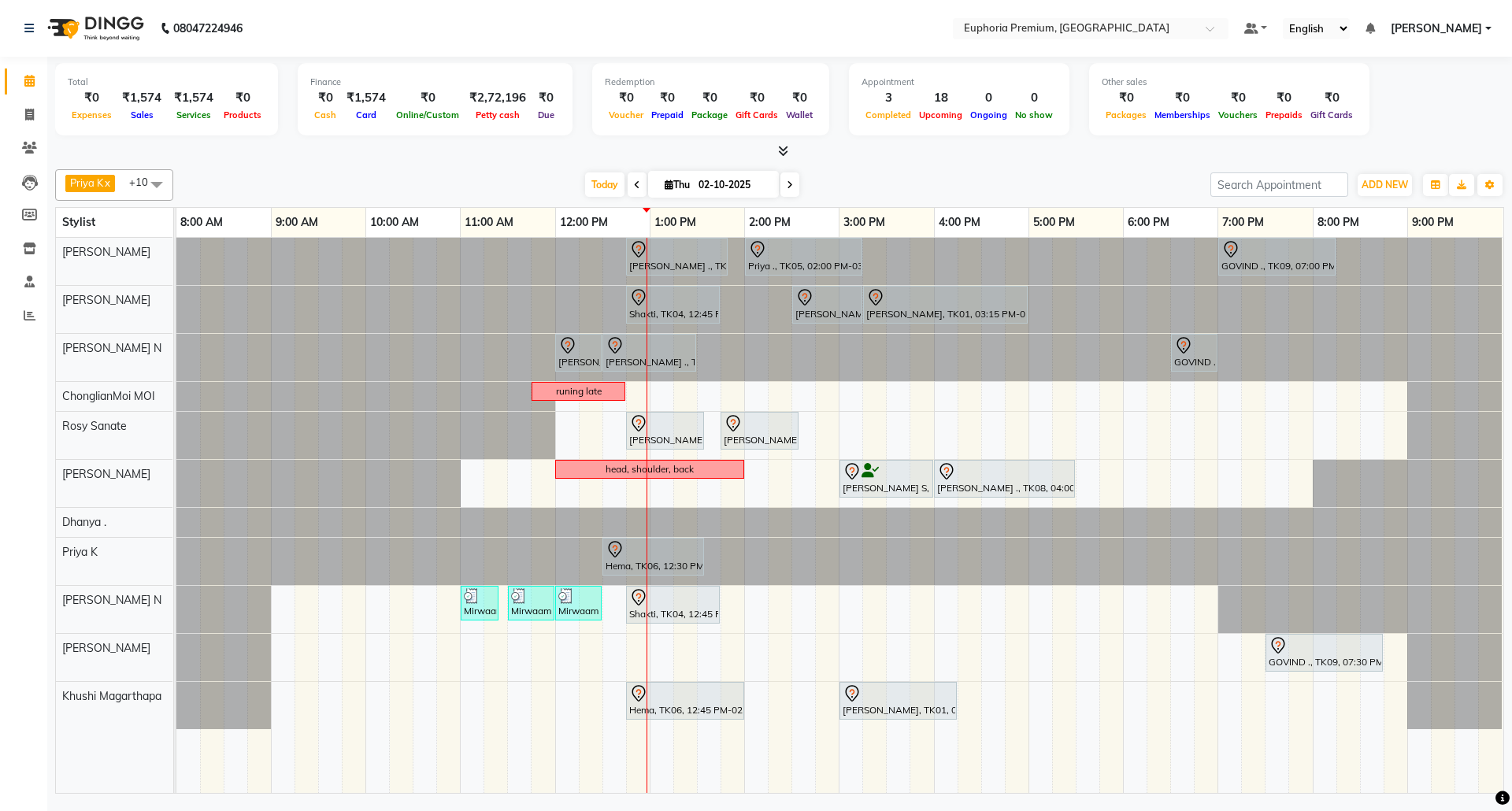
click at [1047, 423] on div "[PERSON_NAME] ., TK07, 12:45 PM-01:50 PM, EP-Tefiti Coffee Pedi Priya ., TK05, …" at bounding box center [840, 515] width 1327 height 555
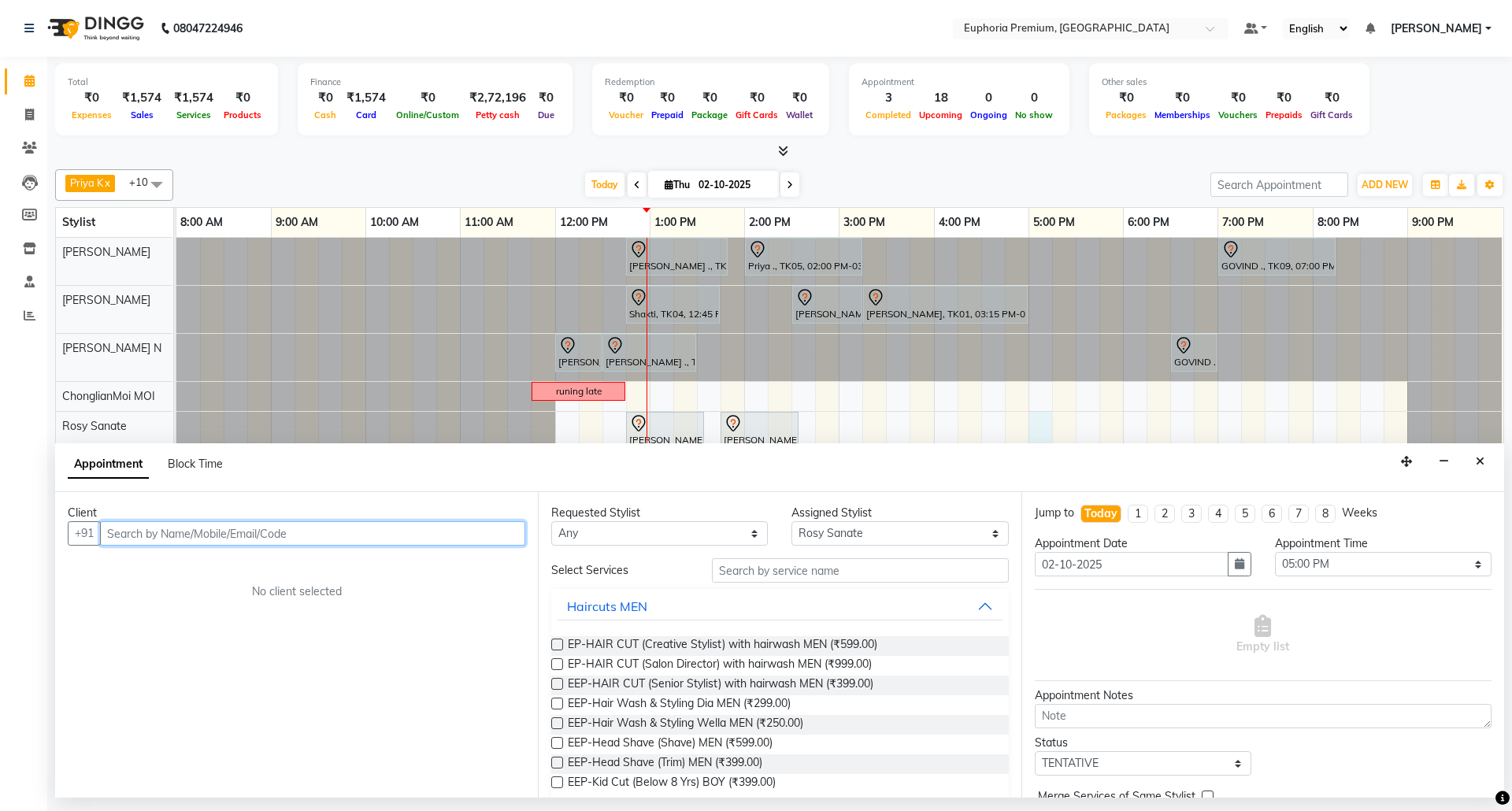
click at [353, 533] on input "text" at bounding box center [312, 532] width 425 height 25
drag, startPoint x: 1487, startPoint y: 460, endPoint x: 1395, endPoint y: 482, distance: 94.6
click at [1486, 460] on button "Close" at bounding box center [1480, 461] width 23 height 25
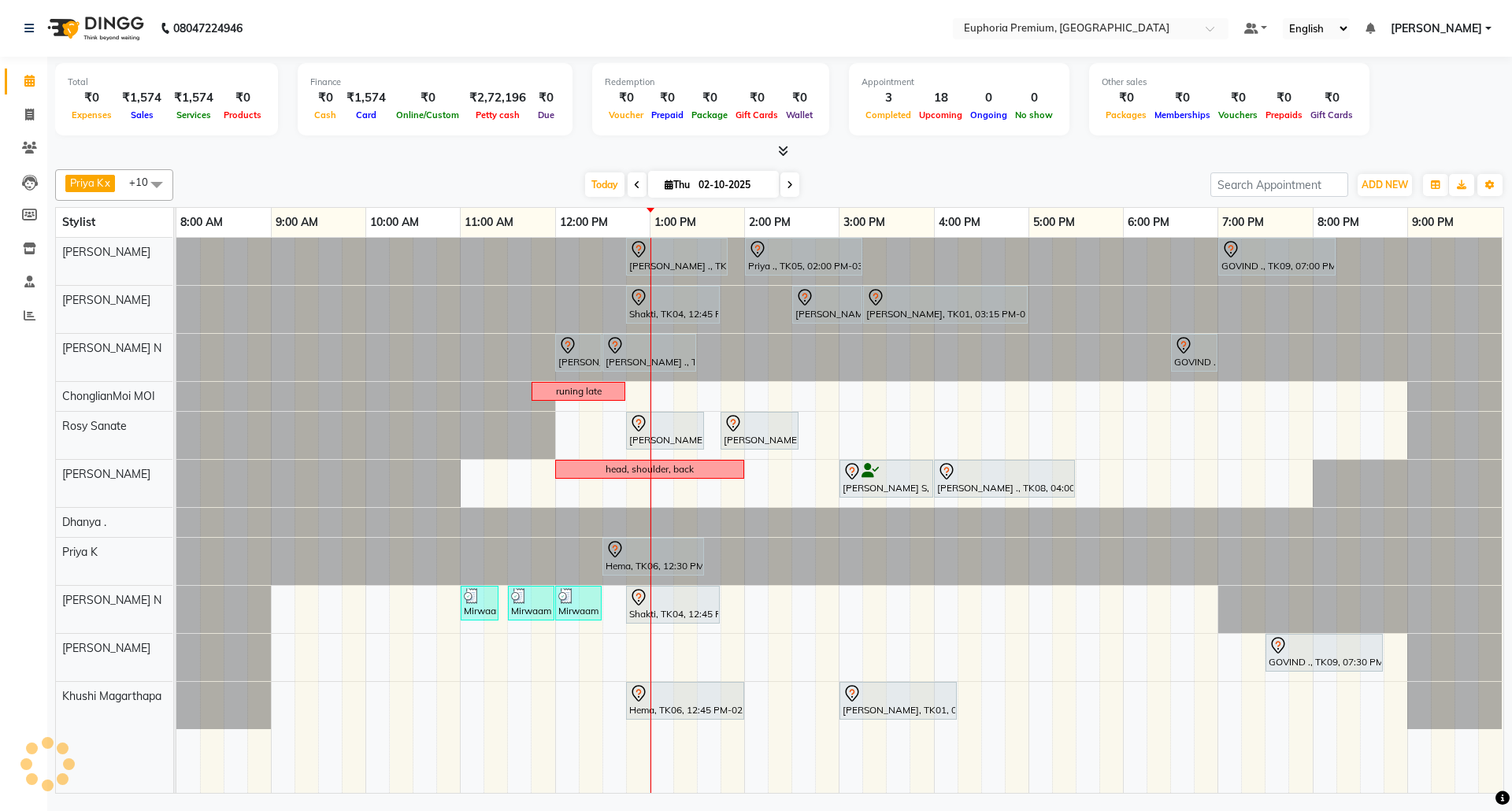
click at [177, 305] on div at bounding box center [177, 309] width 0 height 47
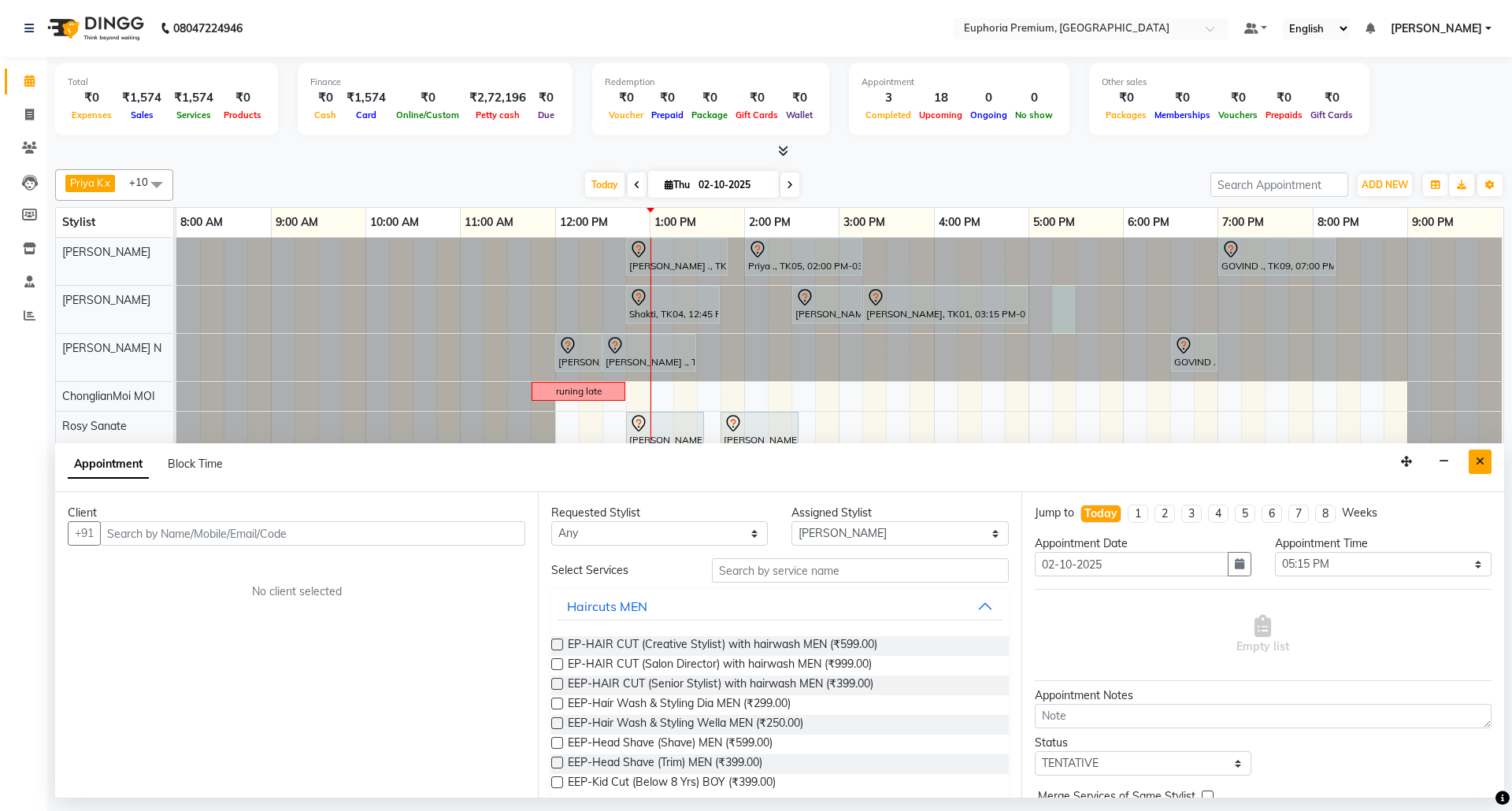
click at [1490, 461] on button "Close" at bounding box center [1480, 461] width 23 height 25
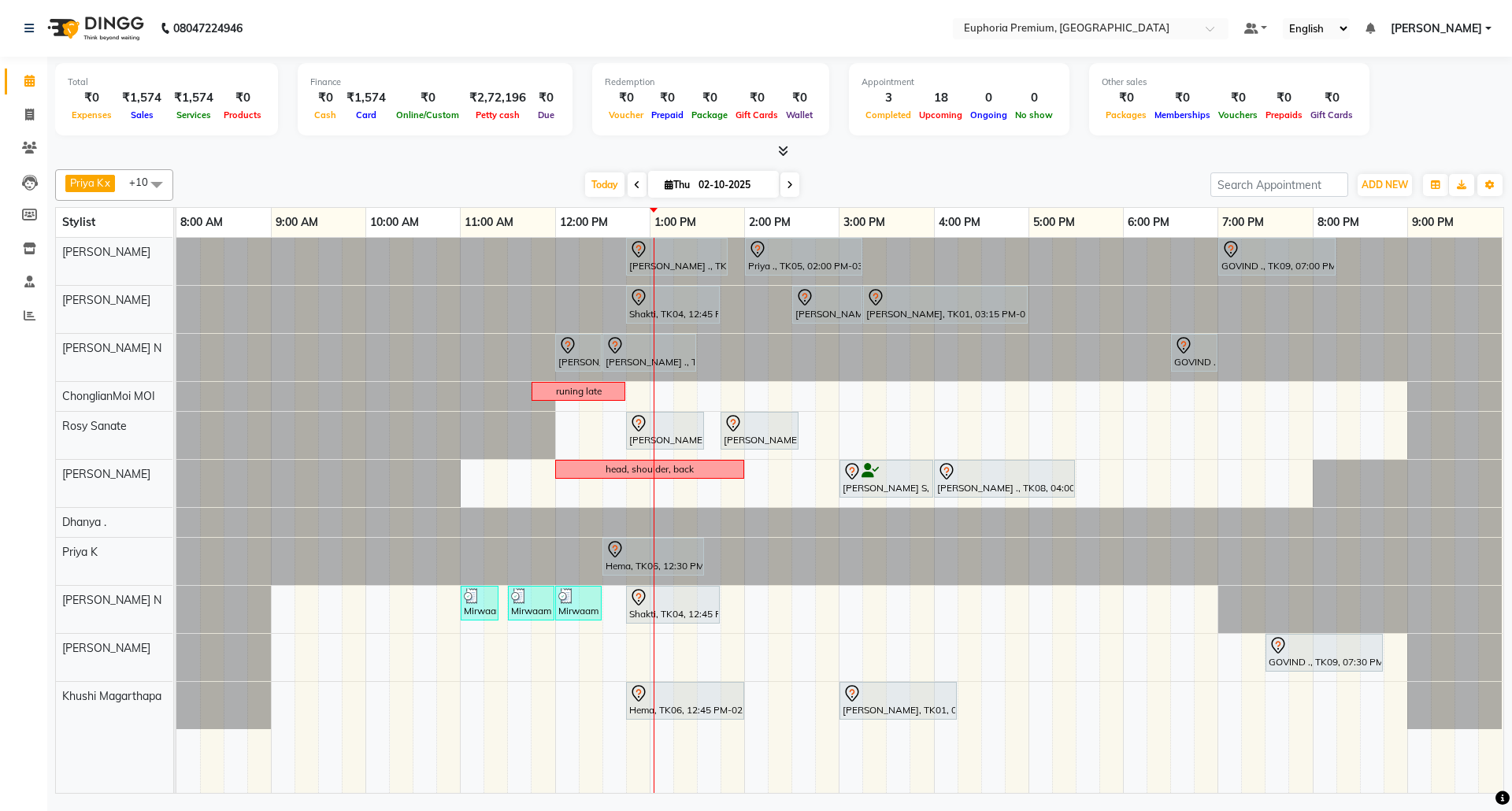
click at [1481, 26] on span "[PERSON_NAME]" at bounding box center [1435, 28] width 91 height 17
click at [1409, 107] on link "Sign out" at bounding box center [1410, 108] width 144 height 25
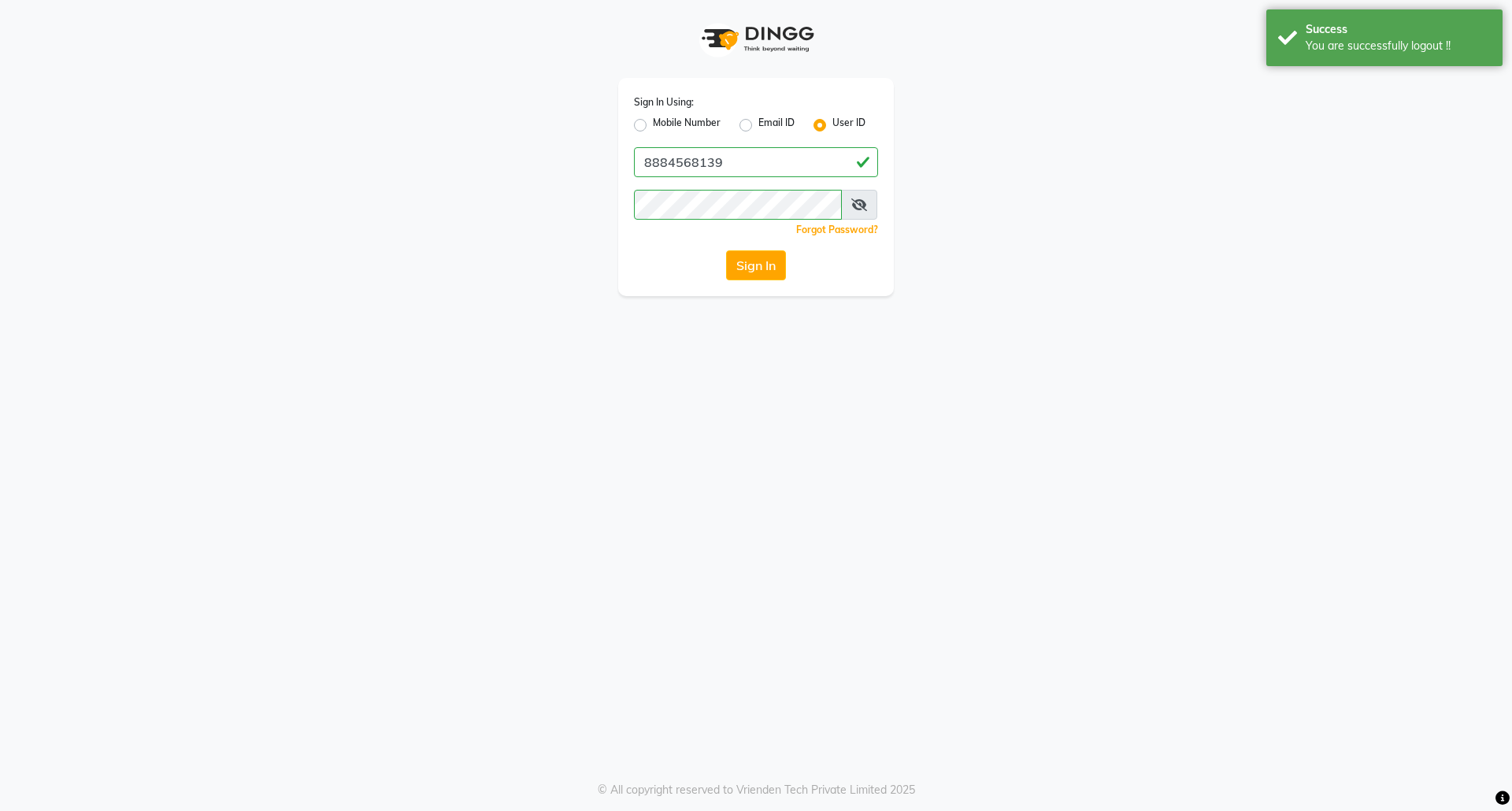
click at [652, 122] on label "Mobile Number" at bounding box center [686, 125] width 68 height 19
click at [652, 122] on input "Mobile Number" at bounding box center [657, 121] width 10 height 10
drag, startPoint x: 723, startPoint y: 149, endPoint x: 734, endPoint y: 171, distance: 24.6
click at [723, 149] on input "Username" at bounding box center [782, 162] width 191 height 29
click at [745, 269] on button "Sign In" at bounding box center [756, 265] width 60 height 29
